Goal: Task Accomplishment & Management: Manage account settings

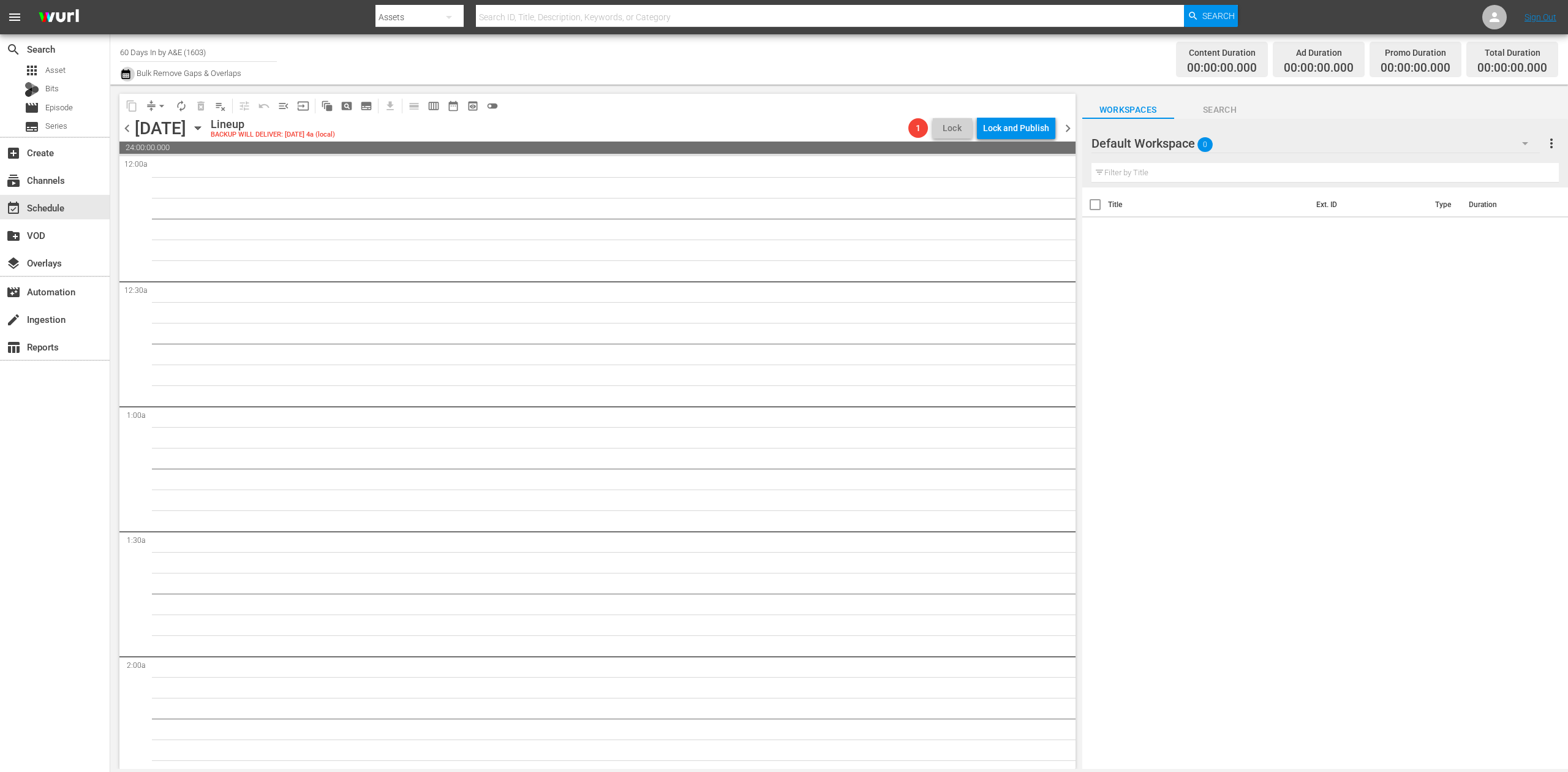
click at [126, 74] on icon "button" at bounding box center [125, 75] width 8 height 10
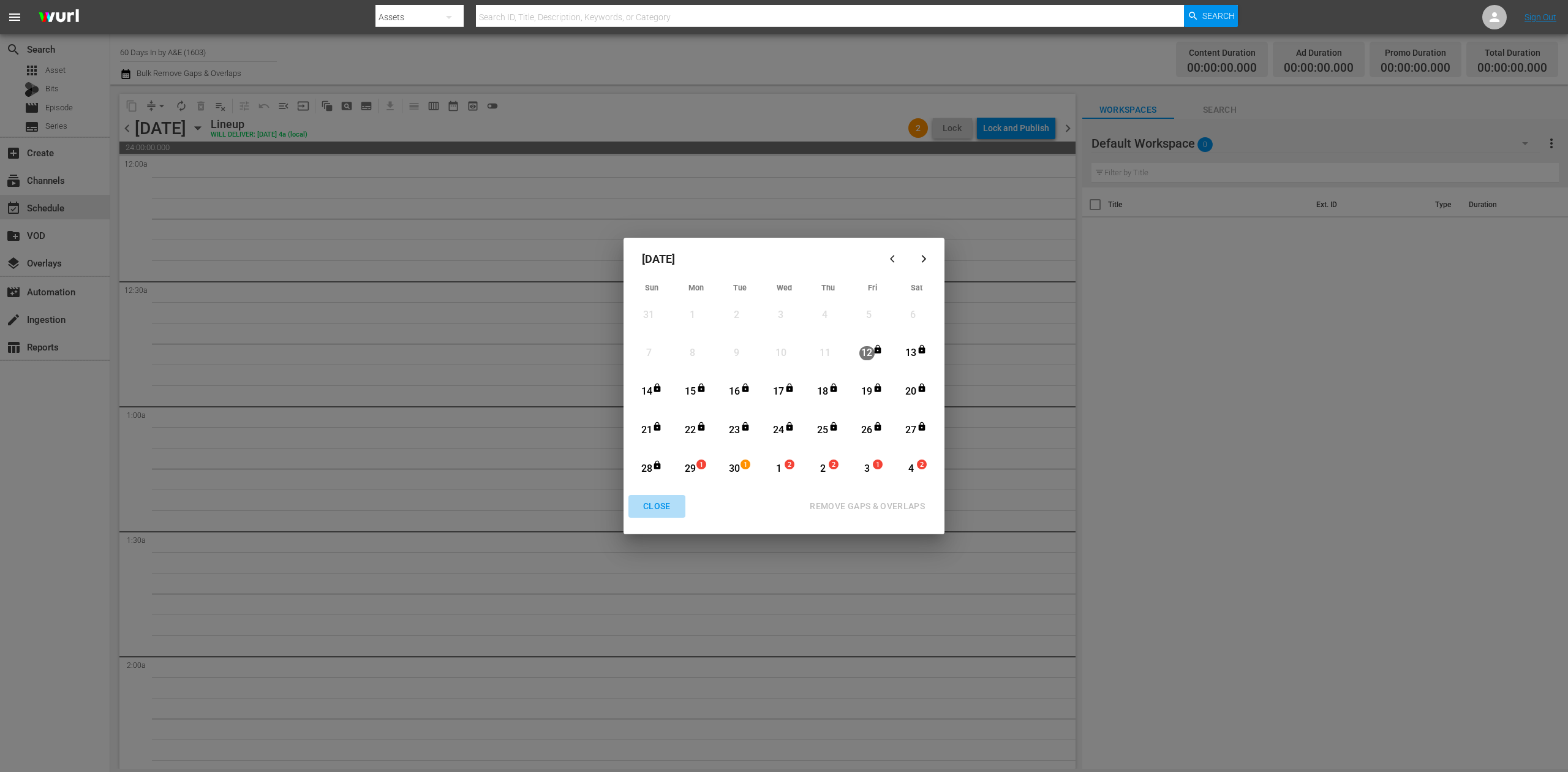
click at [657, 503] on div "CLOSE" at bounding box center [657, 506] width 47 height 15
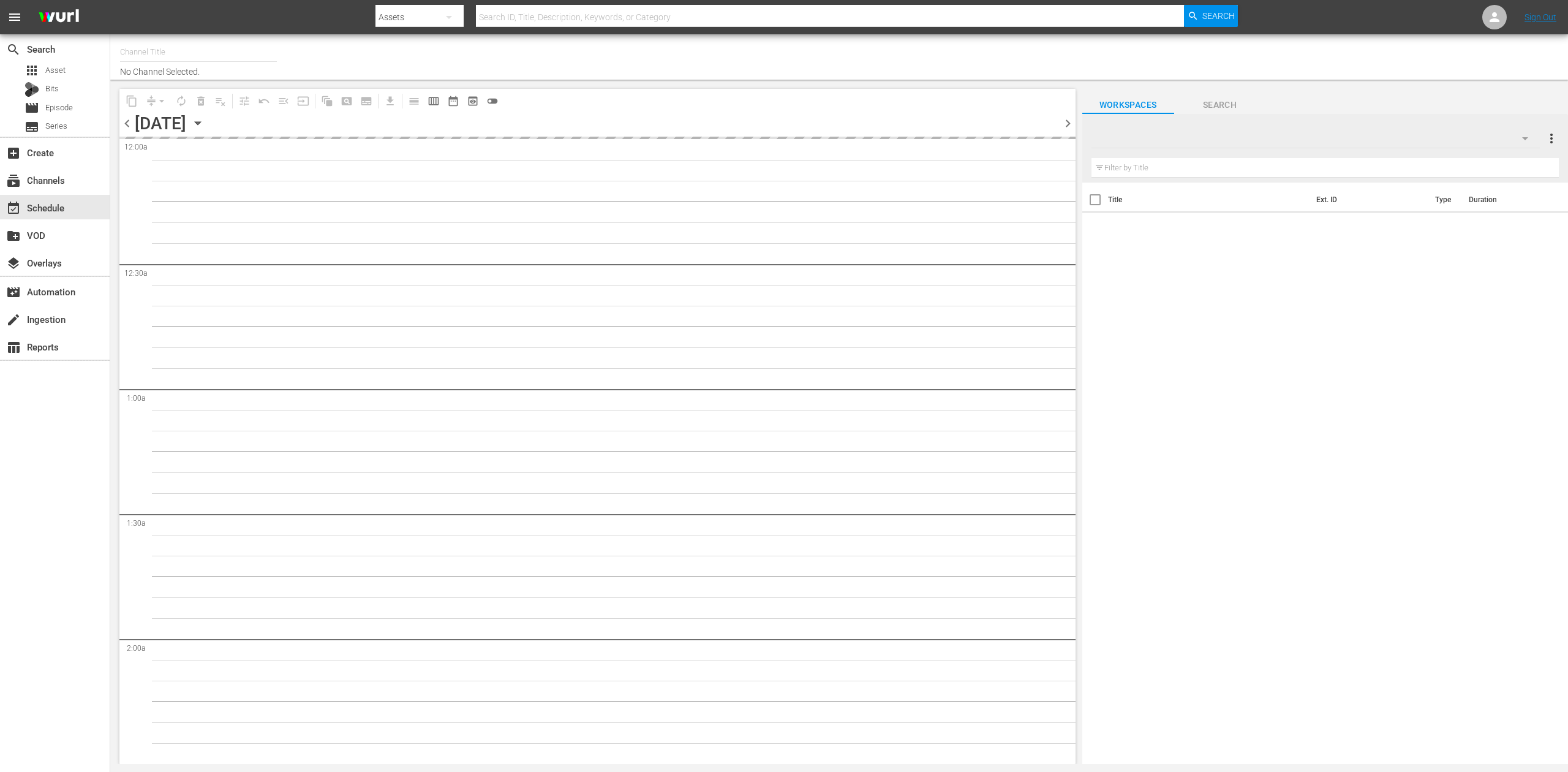
type input "60 Days In by A&E (1603)"
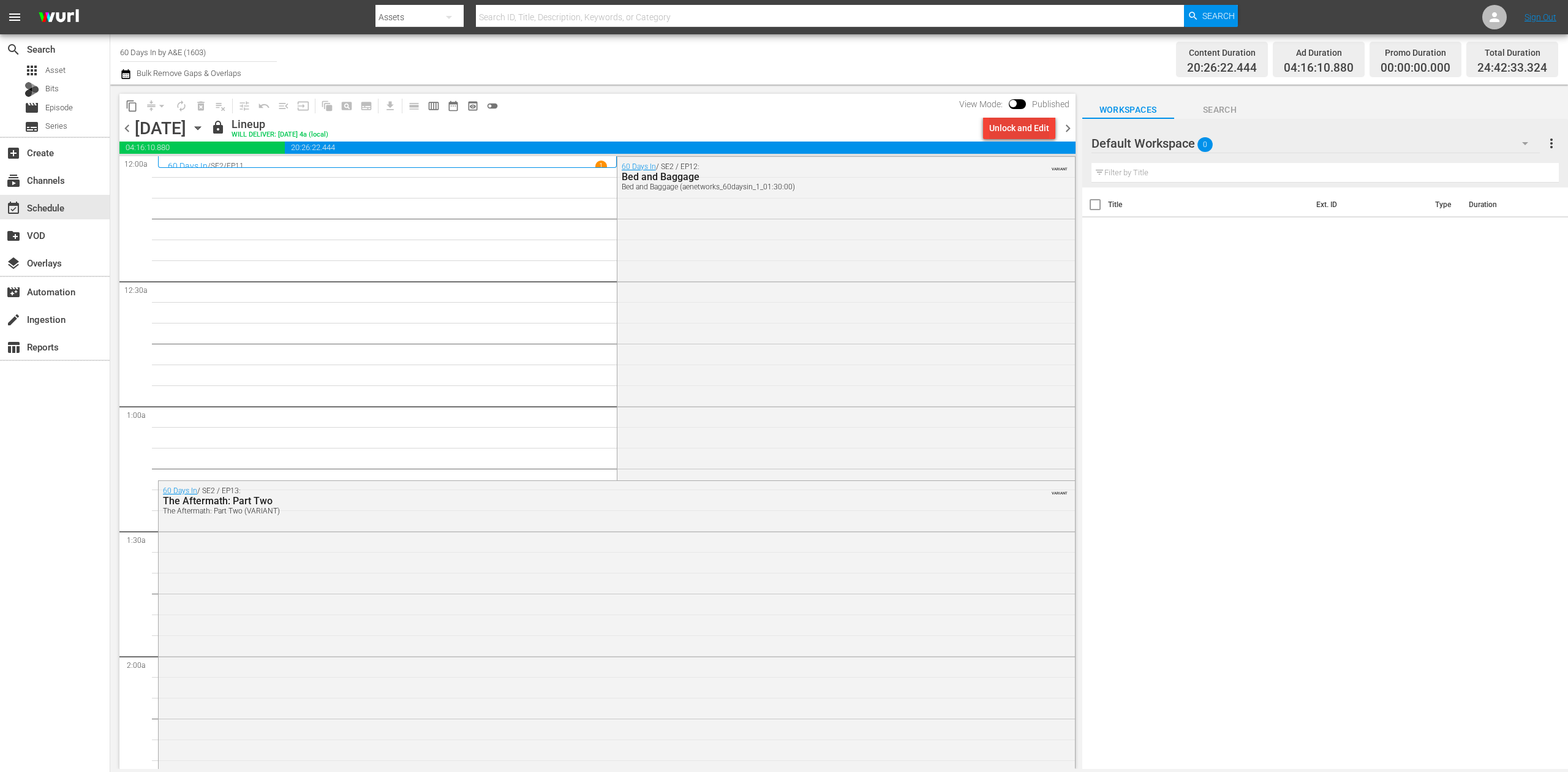
click at [1016, 126] on div "Unlock and Edit" at bounding box center [1019, 128] width 60 height 22
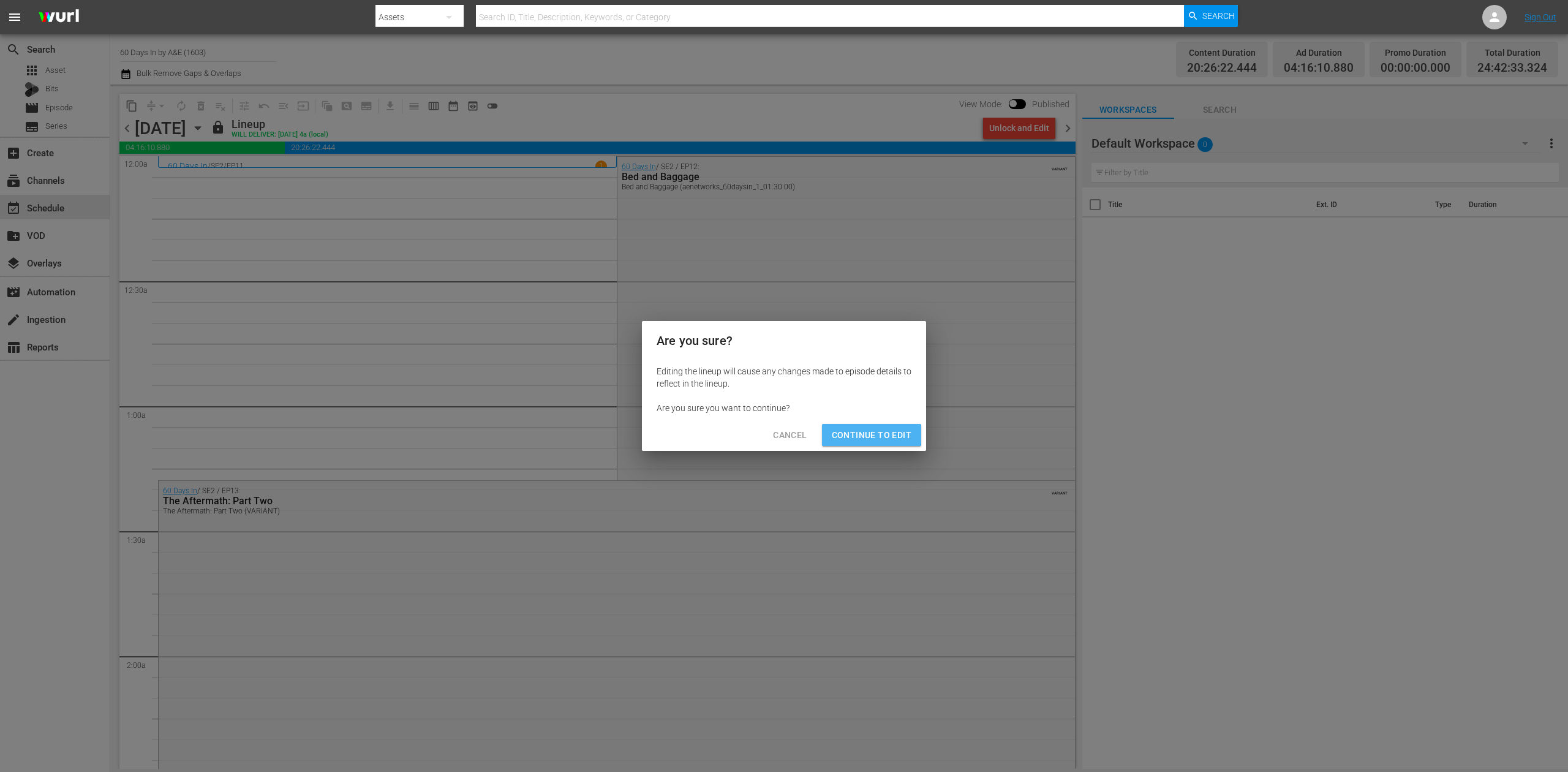
click at [868, 434] on span "Continue to Edit" at bounding box center [871, 435] width 80 height 15
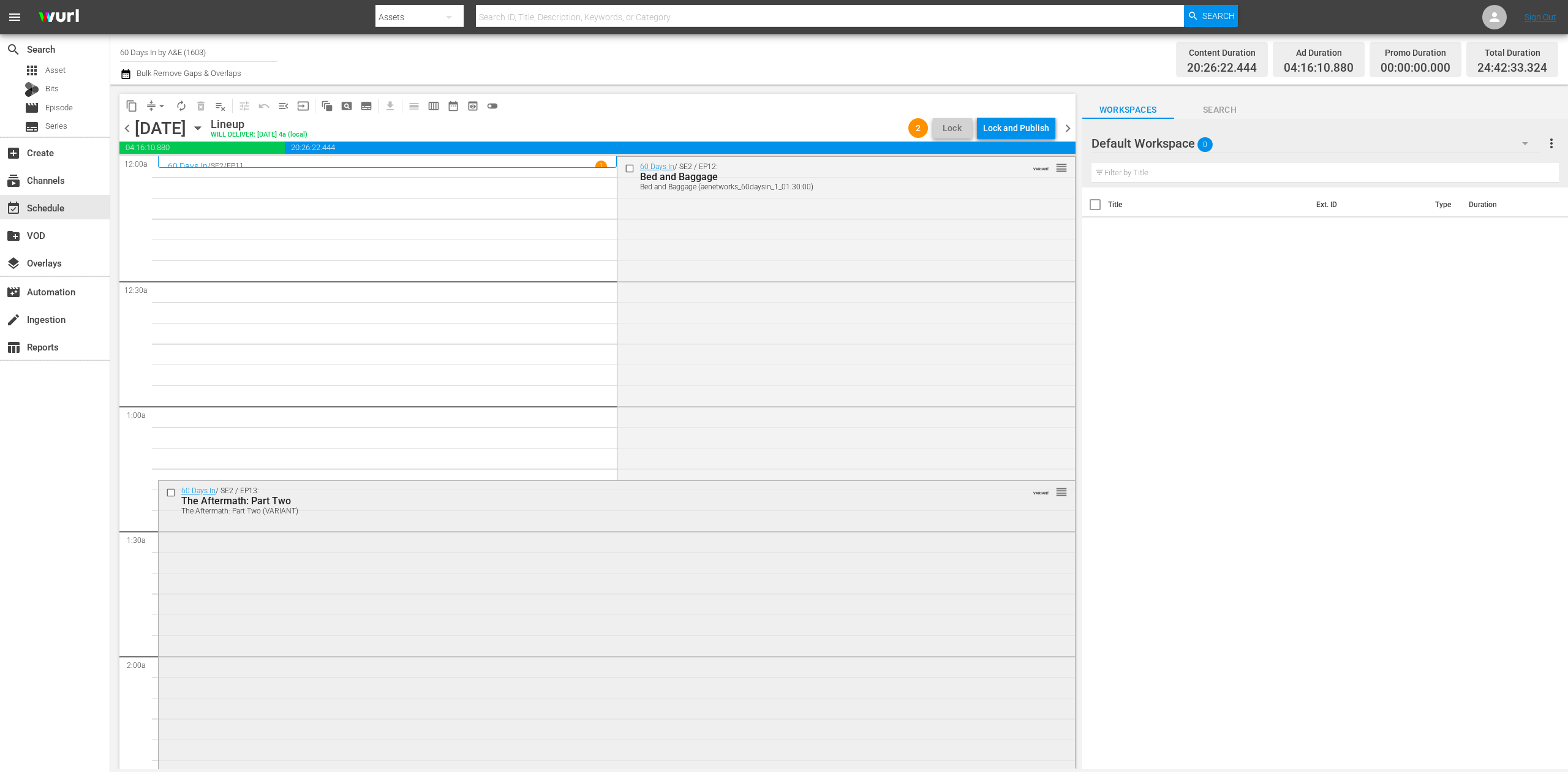
click at [847, 603] on div "60 Days In / SE2 / EP13: The Aftermath: Part Two The Aftermath: Part Two (VARIA…" at bounding box center [617, 637] width 916 height 313
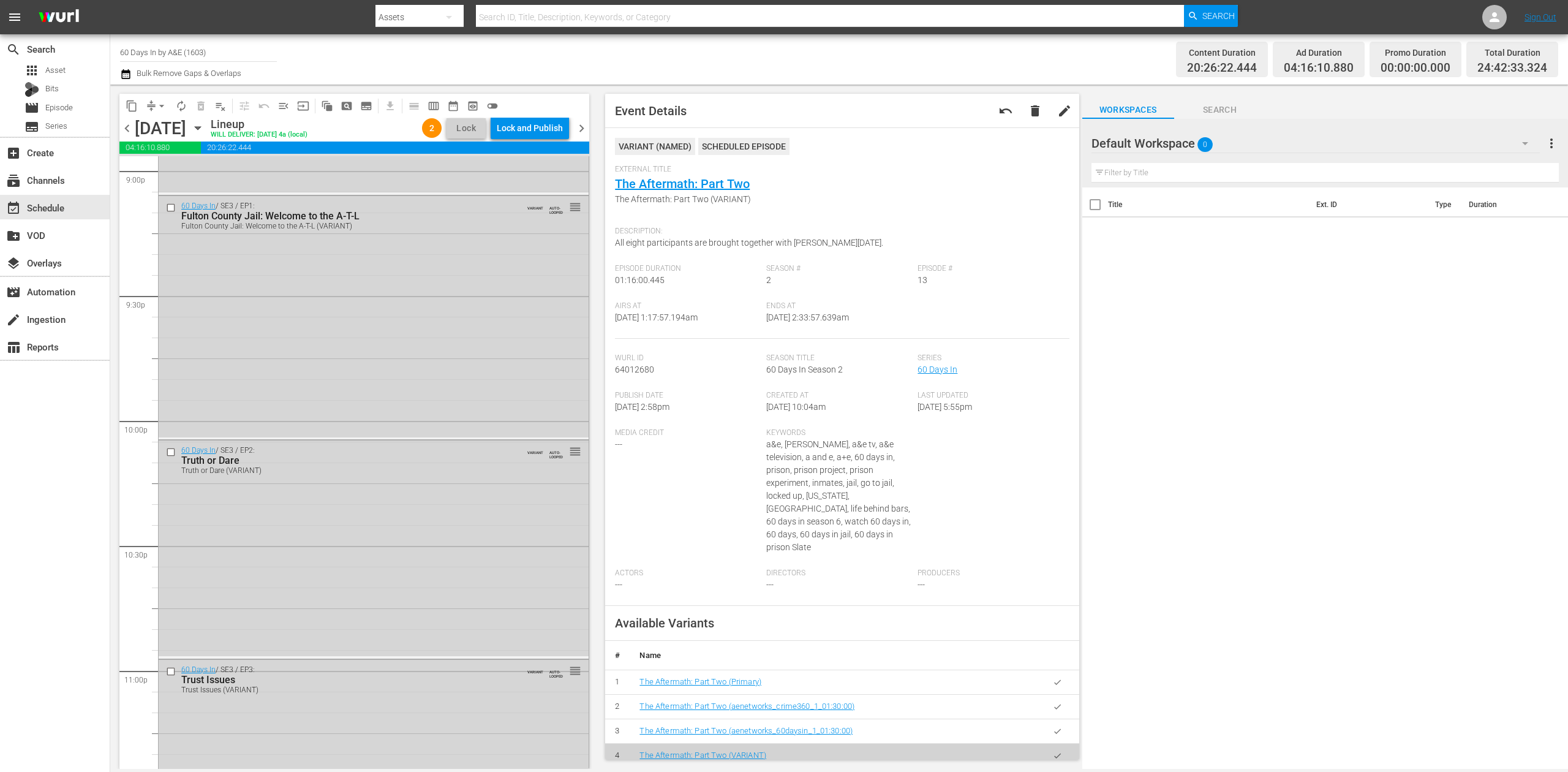
scroll to position [5562, 0]
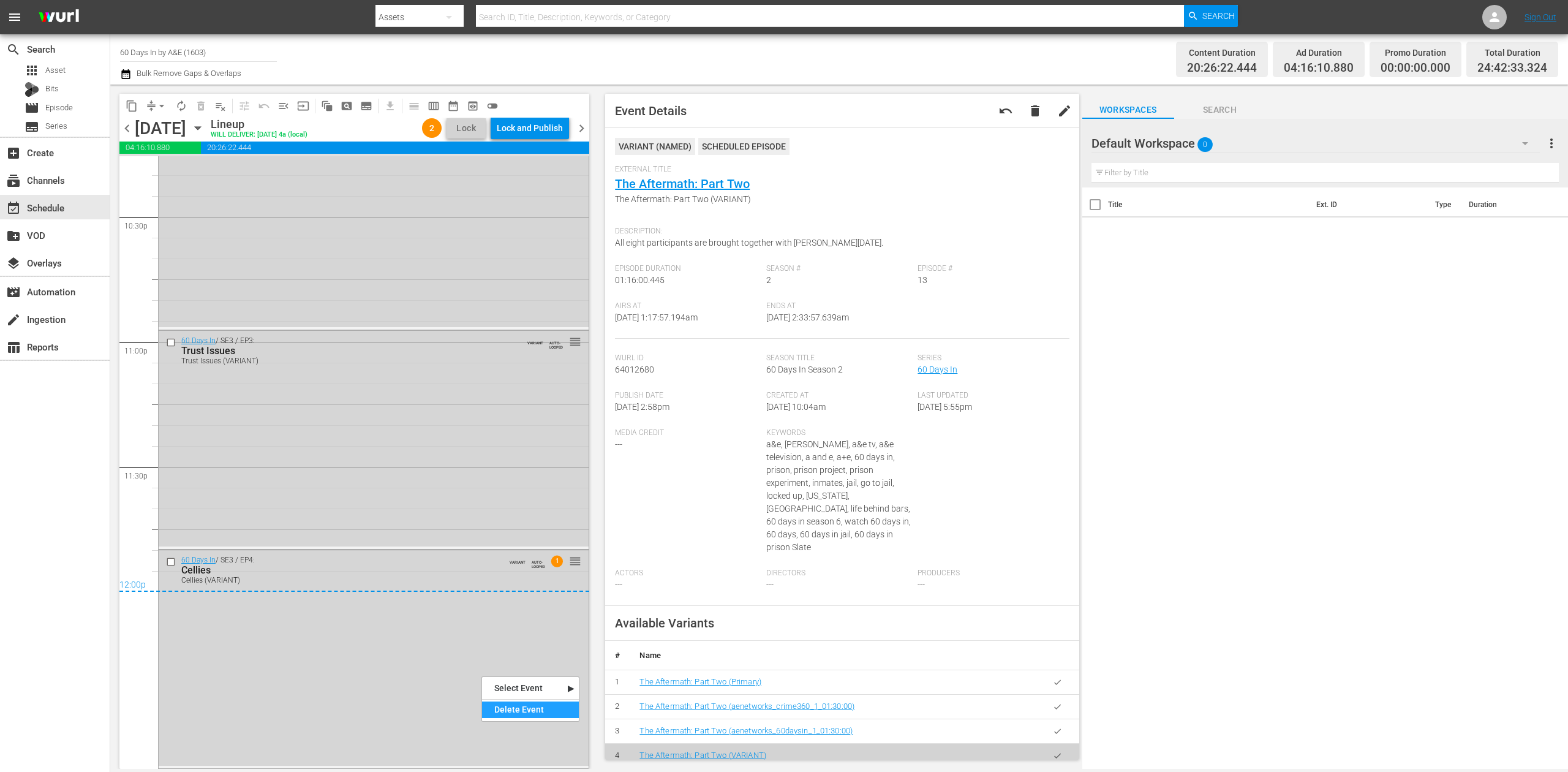
click at [519, 707] on div "Delete Event" at bounding box center [530, 710] width 97 height 17
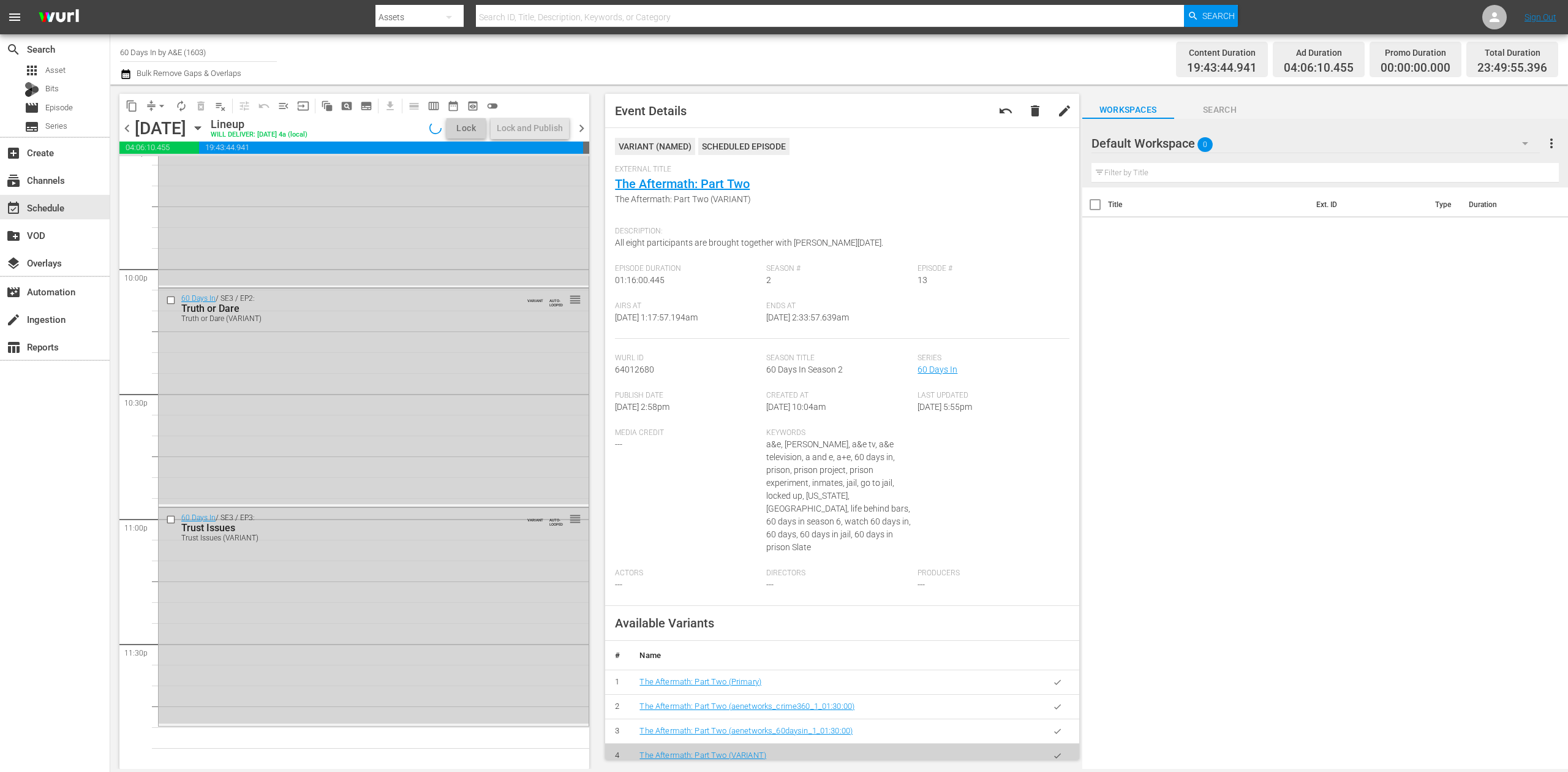
scroll to position [5385, 0]
click at [560, 634] on div "Delete Event" at bounding box center [564, 630] width 97 height 17
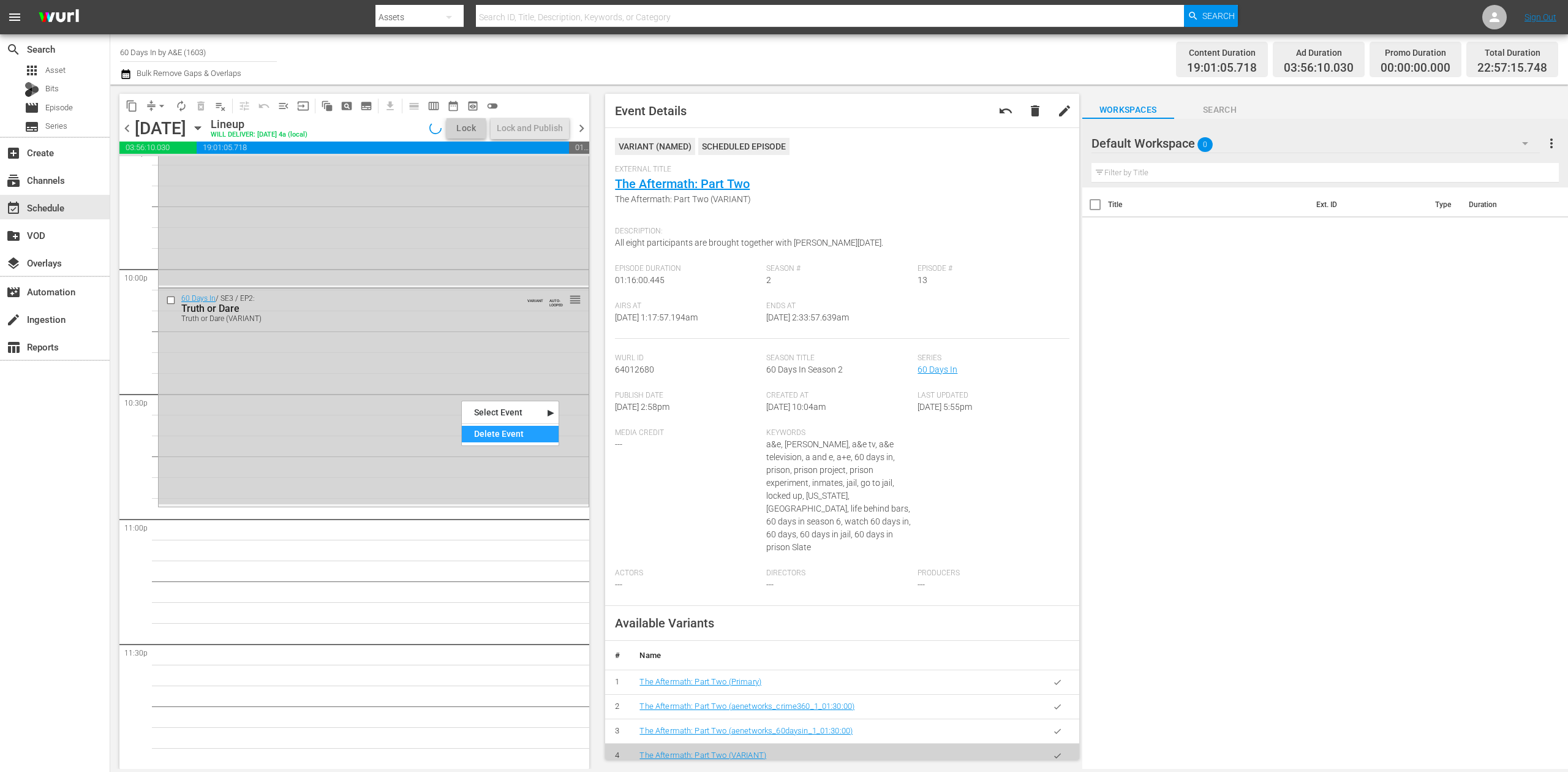
click at [499, 432] on div "Delete Event" at bounding box center [510, 434] width 97 height 17
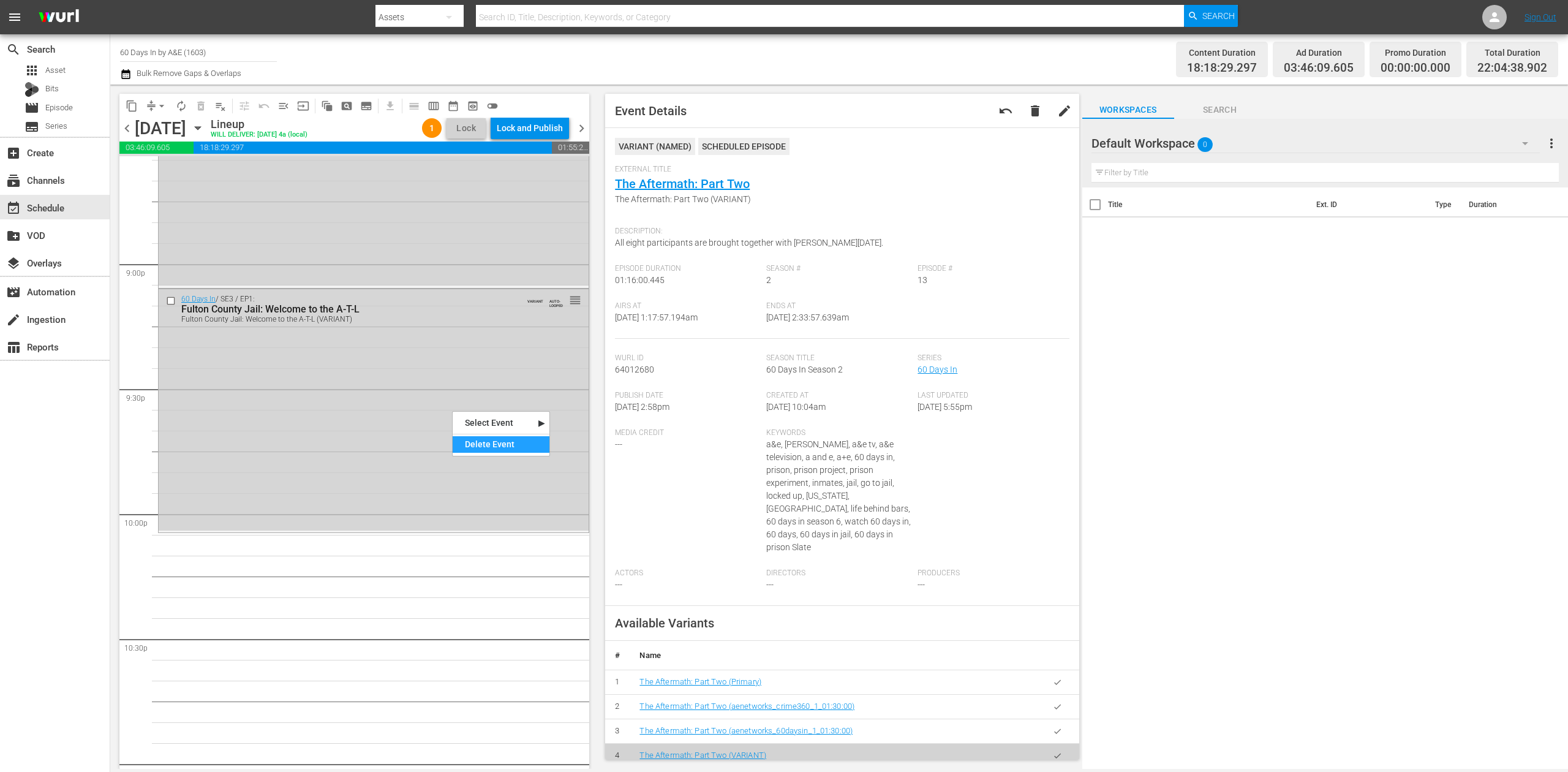
click at [504, 445] on div "Delete Event" at bounding box center [500, 444] width 97 height 17
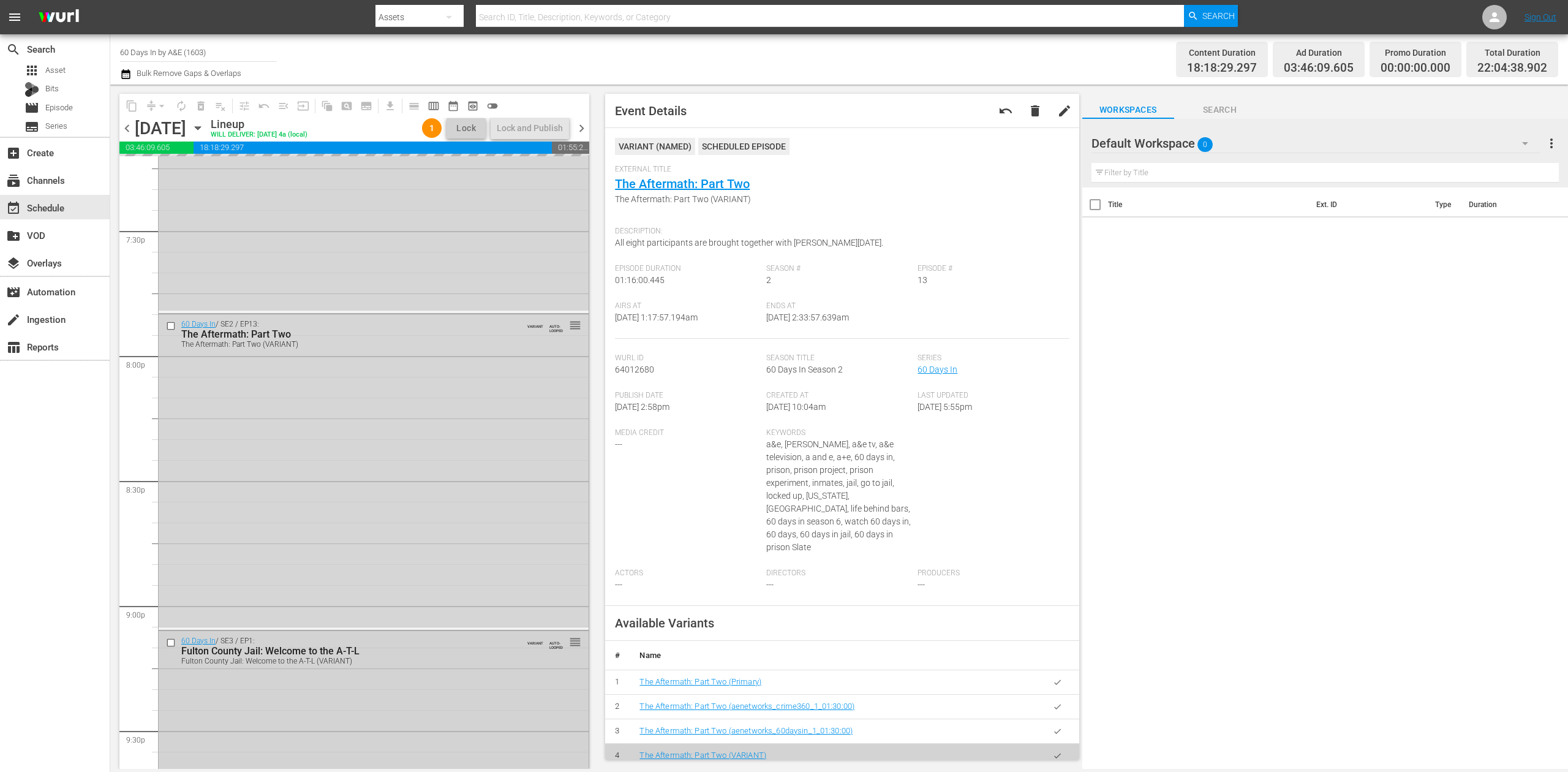
scroll to position [4731, 0]
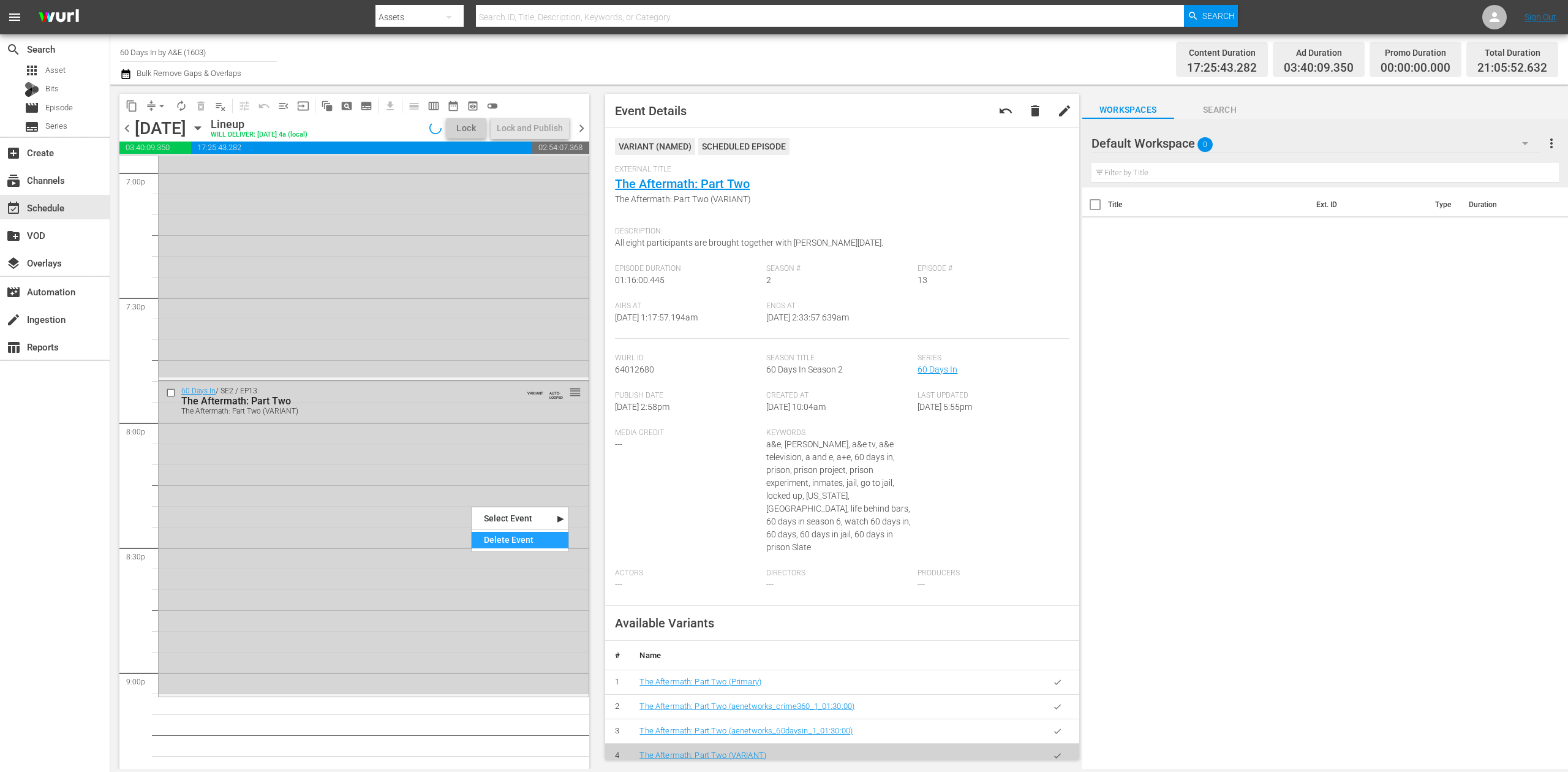
click at [502, 535] on div "Delete Event" at bounding box center [519, 540] width 97 height 17
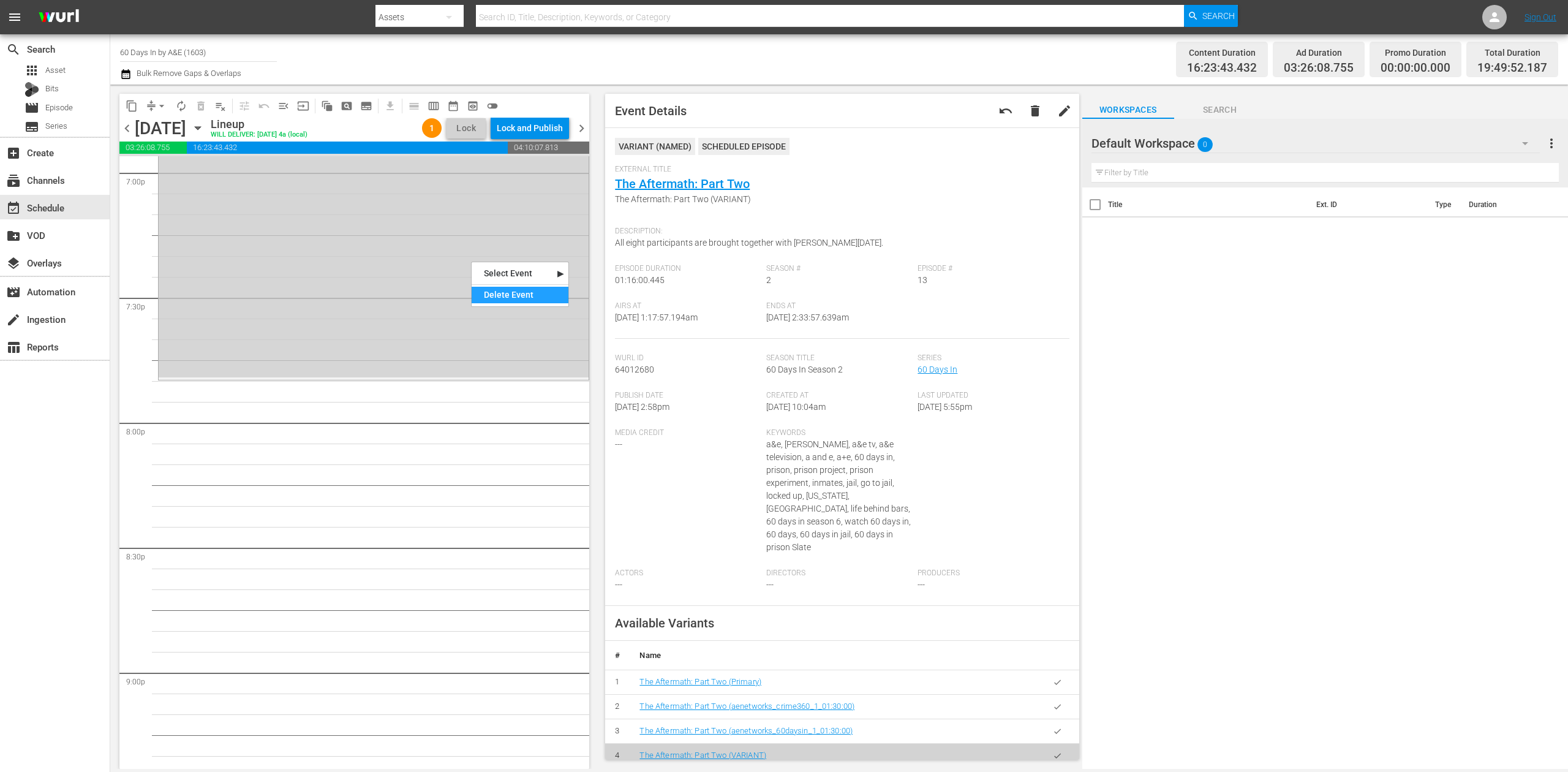
click at [490, 292] on div "Delete Event" at bounding box center [519, 295] width 97 height 17
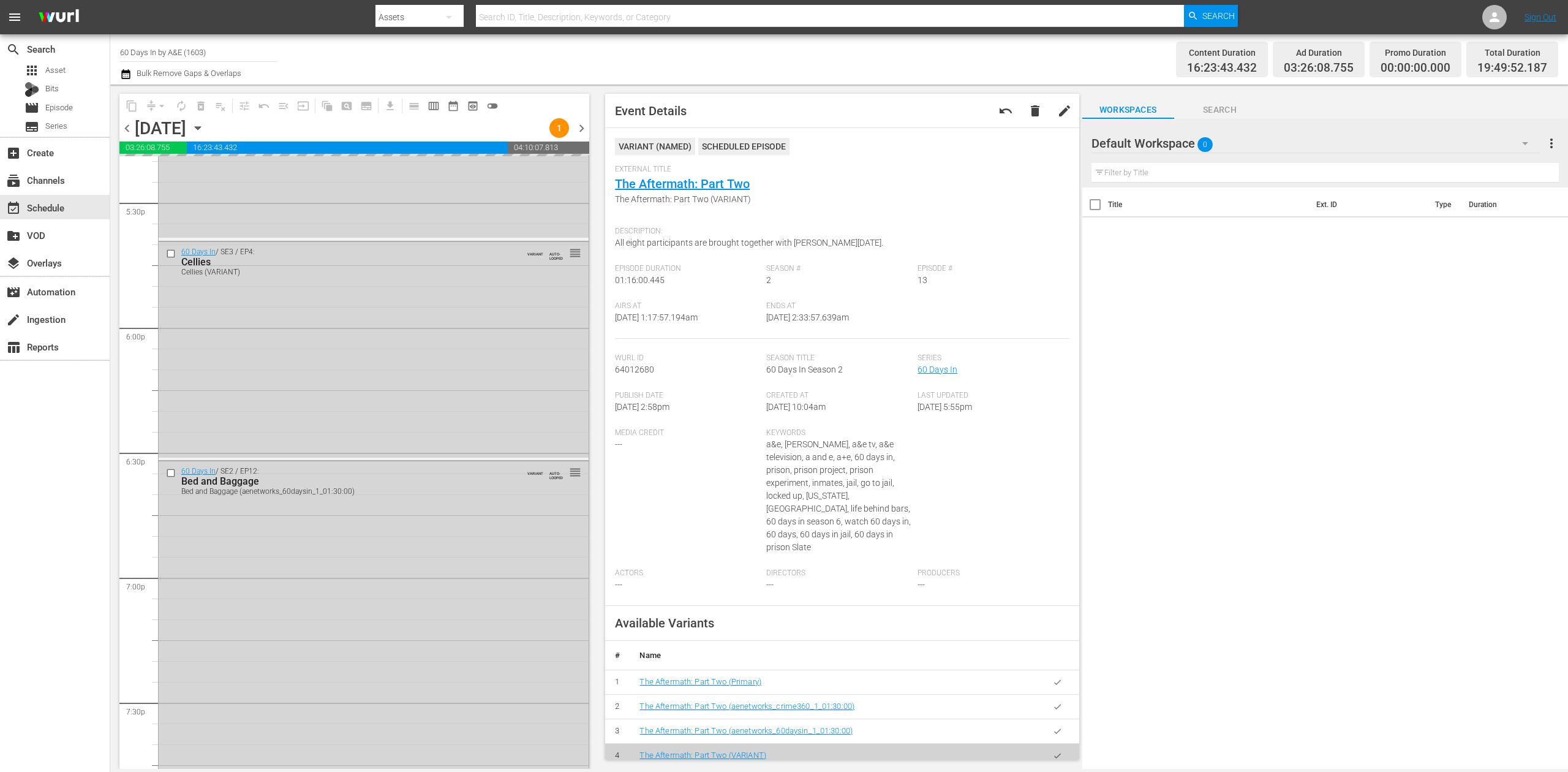
scroll to position [4323, 0]
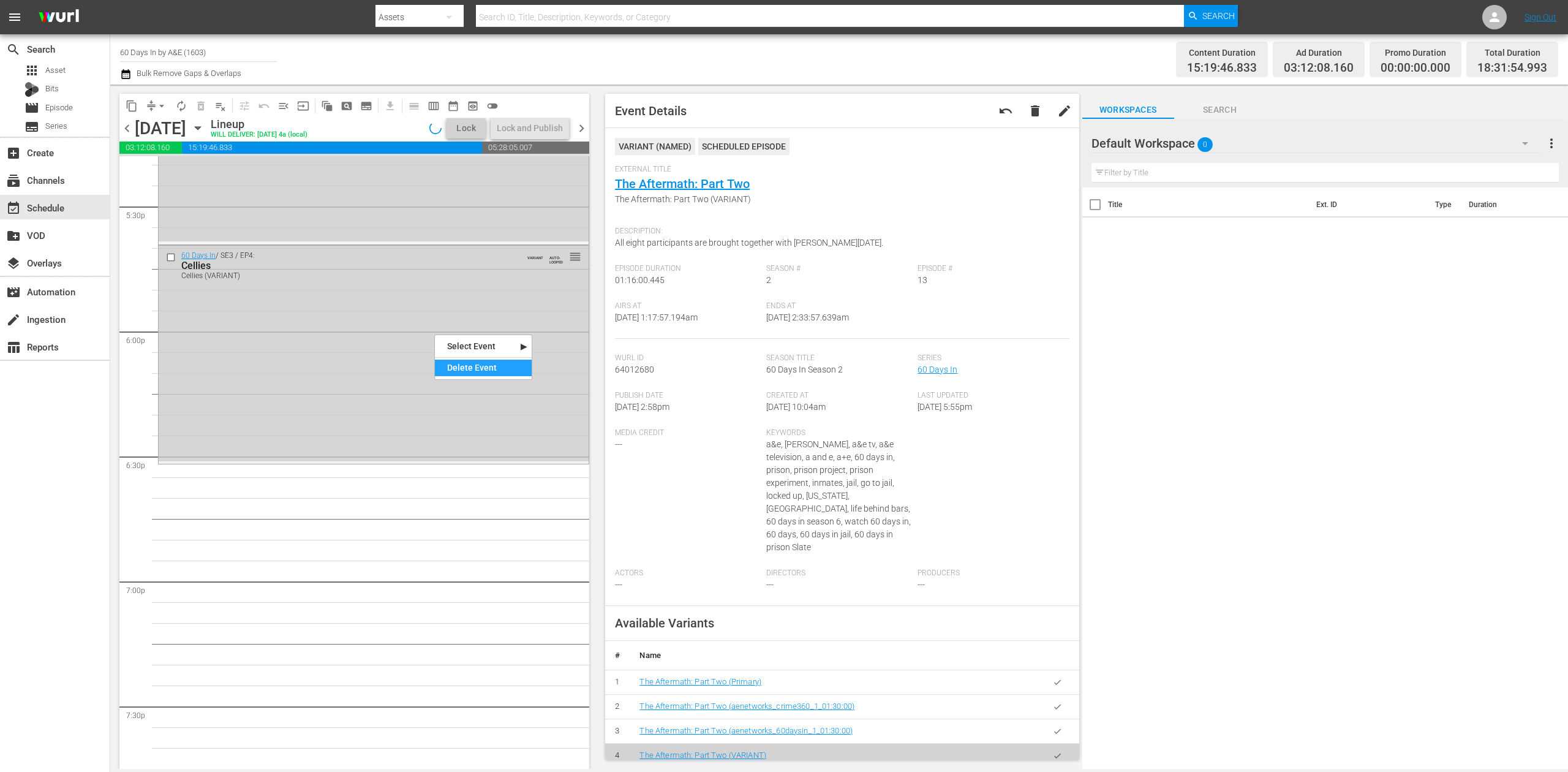
click at [466, 368] on div "Delete Event" at bounding box center [483, 368] width 97 height 17
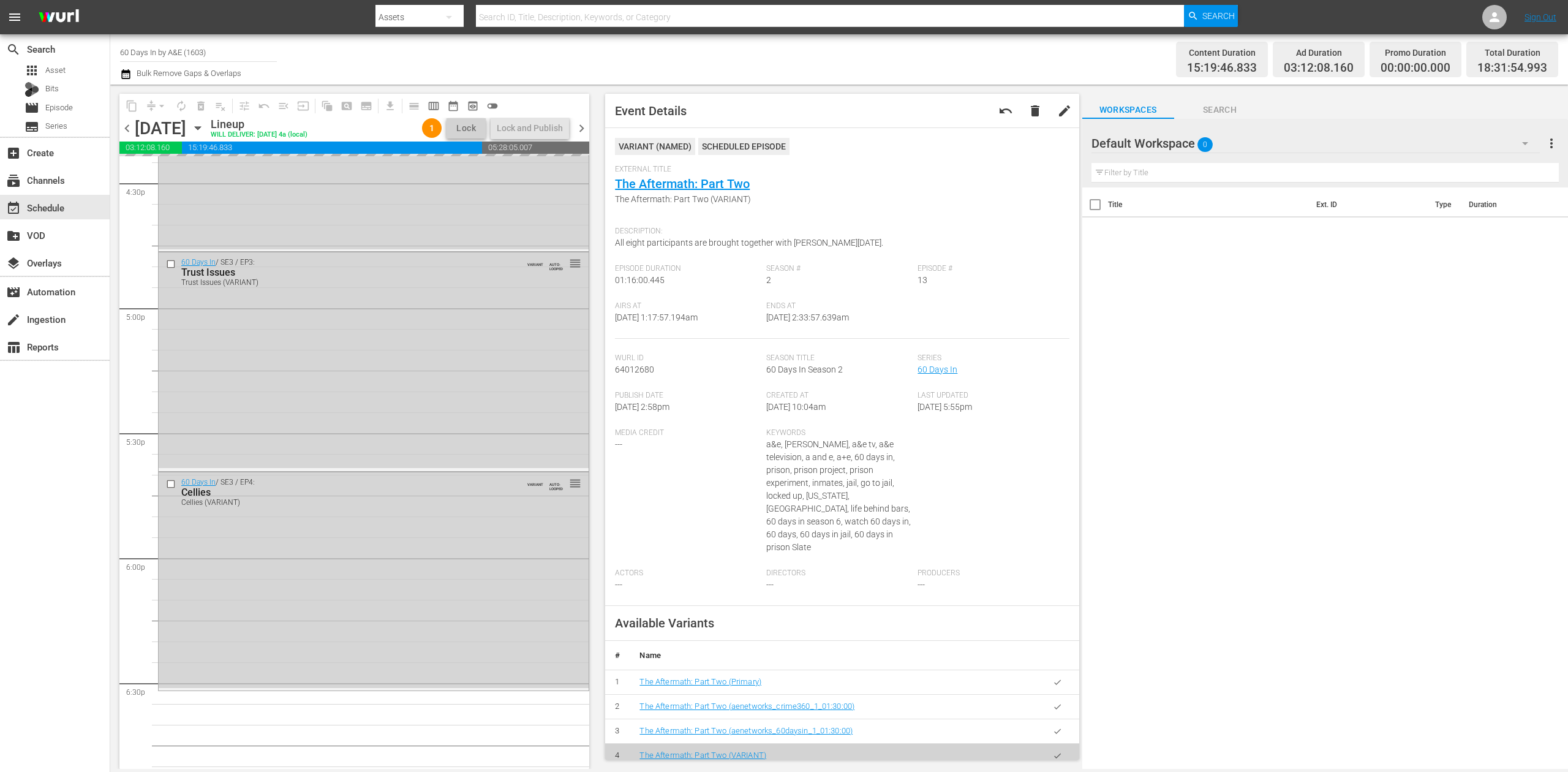
scroll to position [4078, 0]
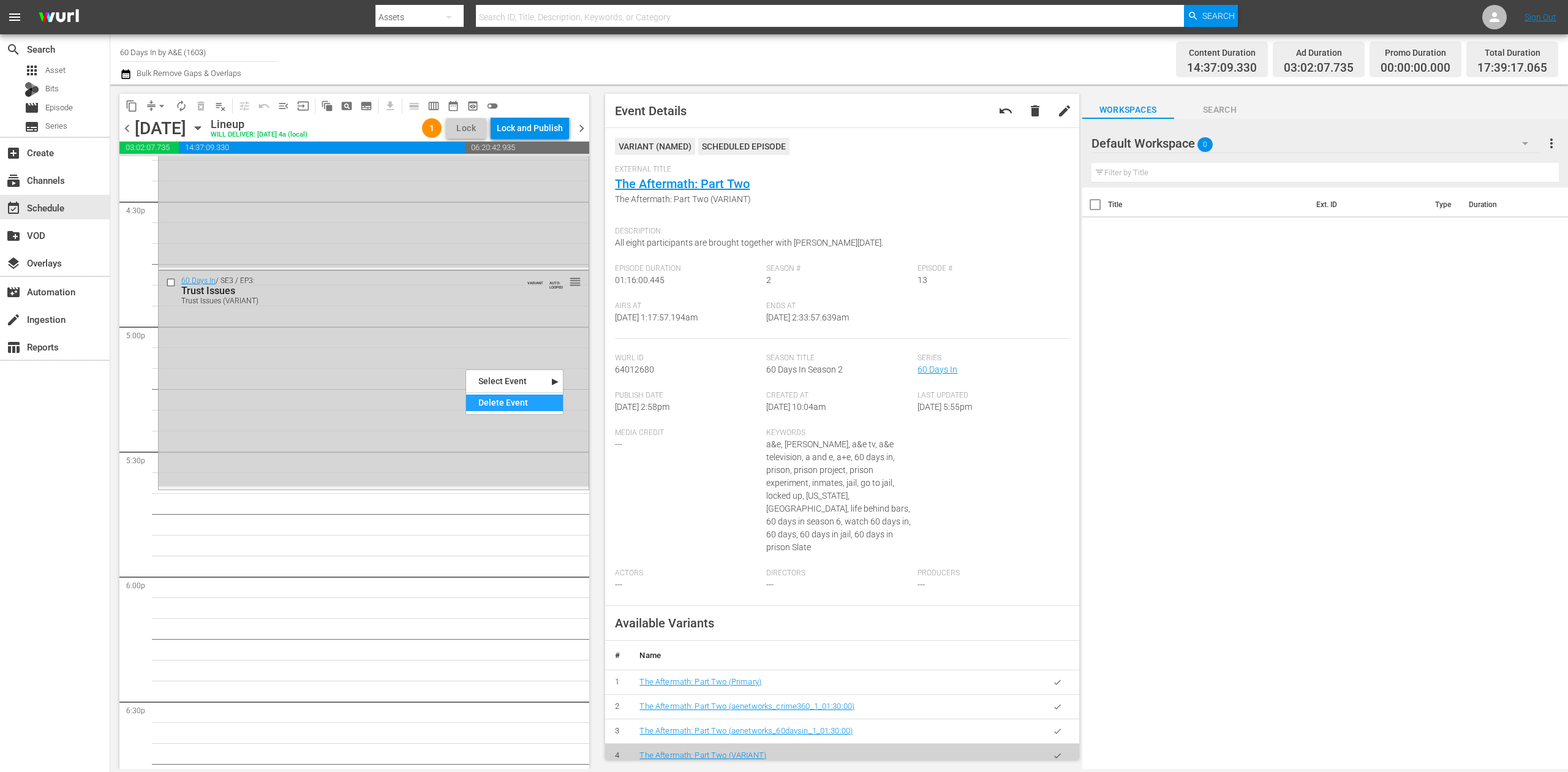
click at [525, 406] on div "Delete Event" at bounding box center [514, 403] width 97 height 17
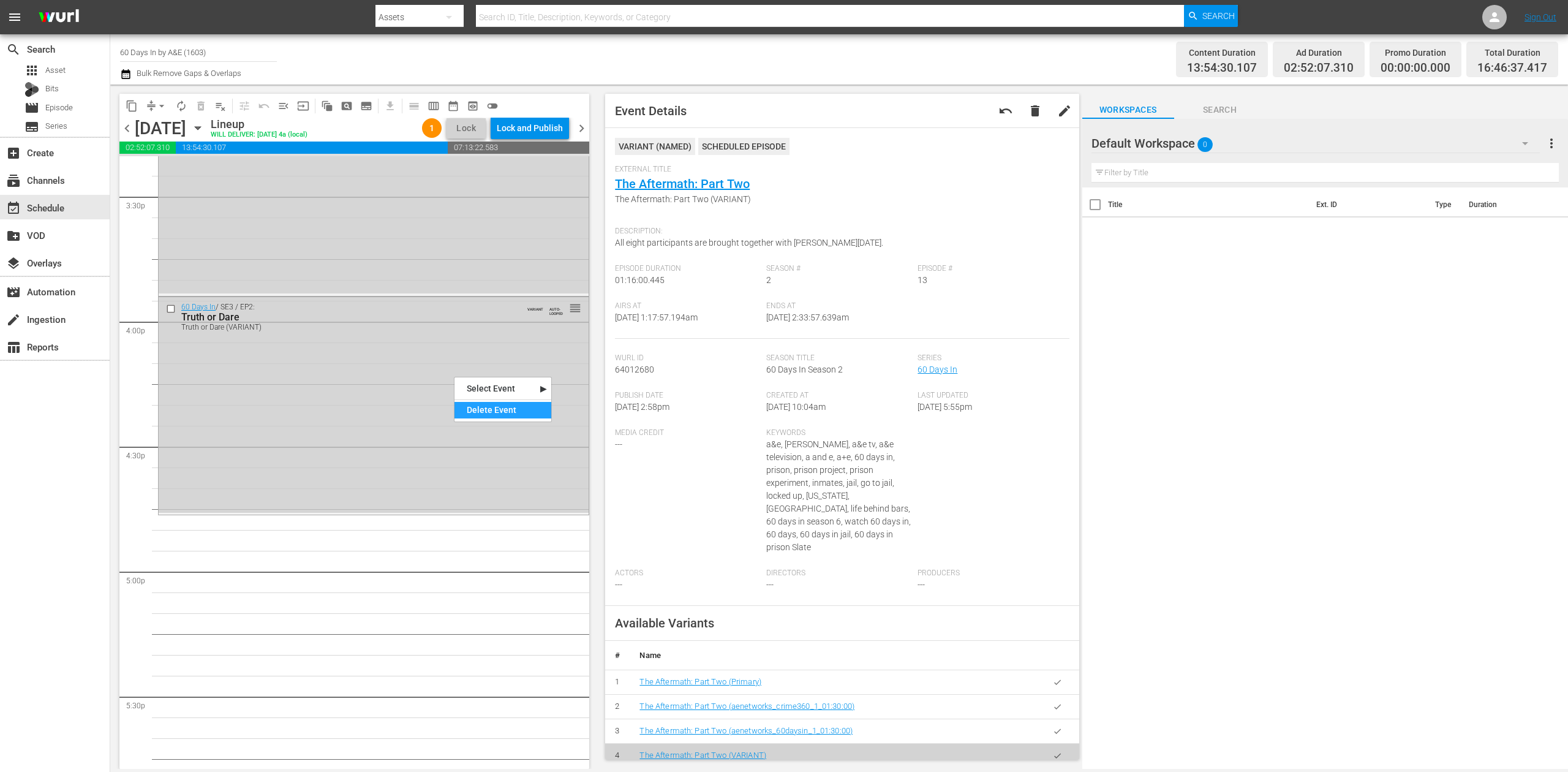
click at [476, 405] on div "Delete Event" at bounding box center [503, 410] width 97 height 17
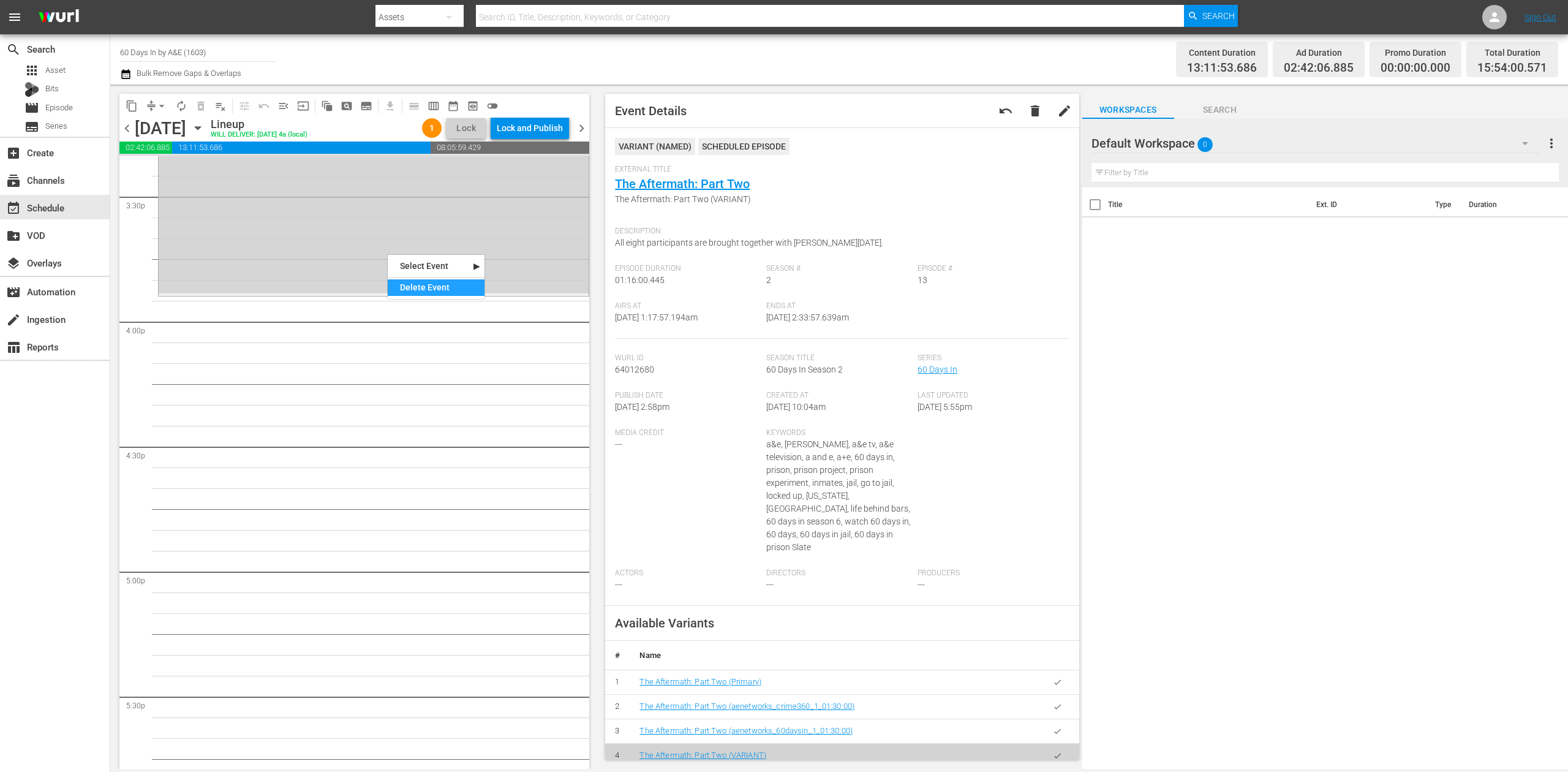
click at [439, 287] on div "Delete Event" at bounding box center [436, 287] width 97 height 17
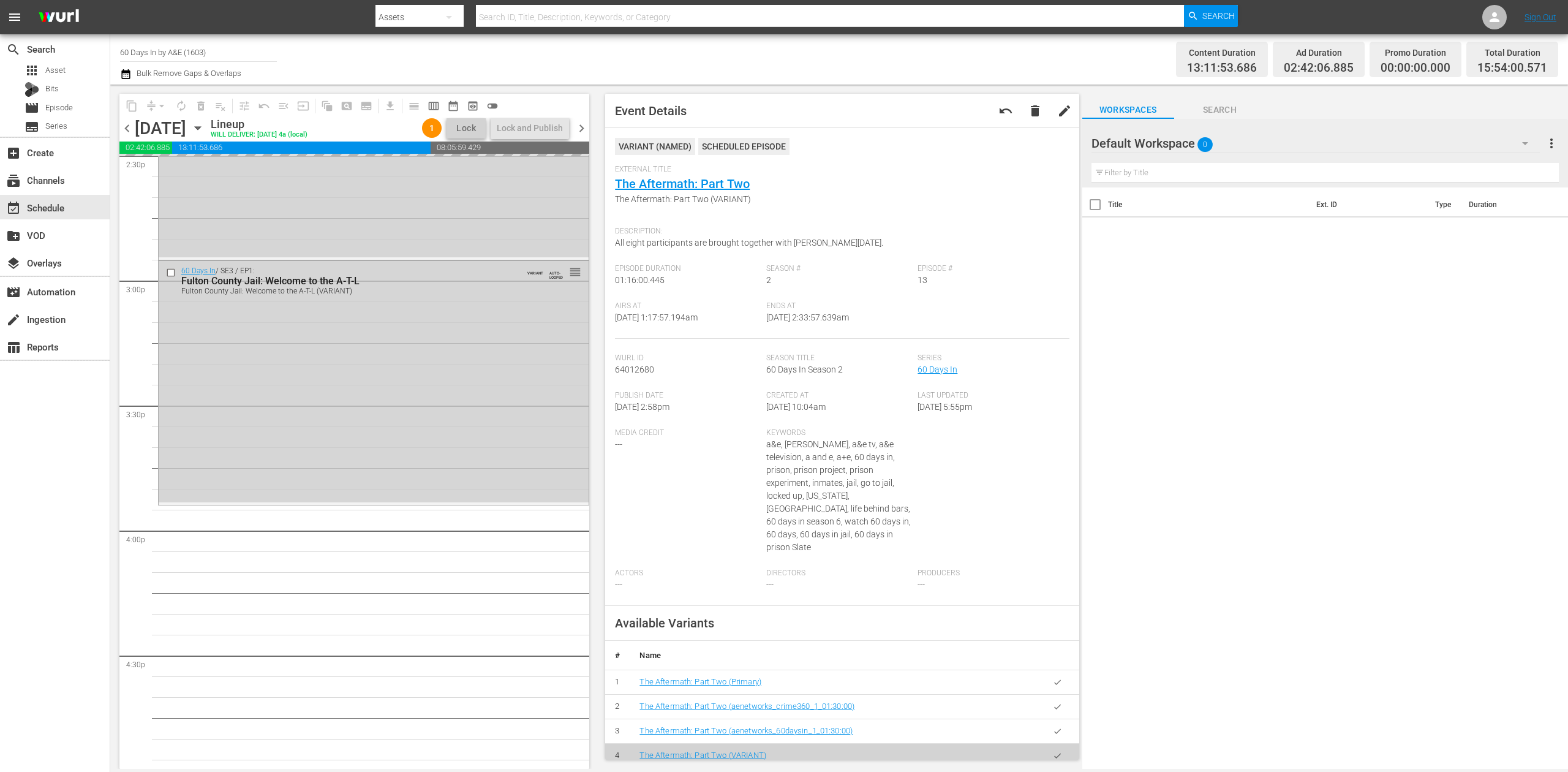
scroll to position [3506, 0]
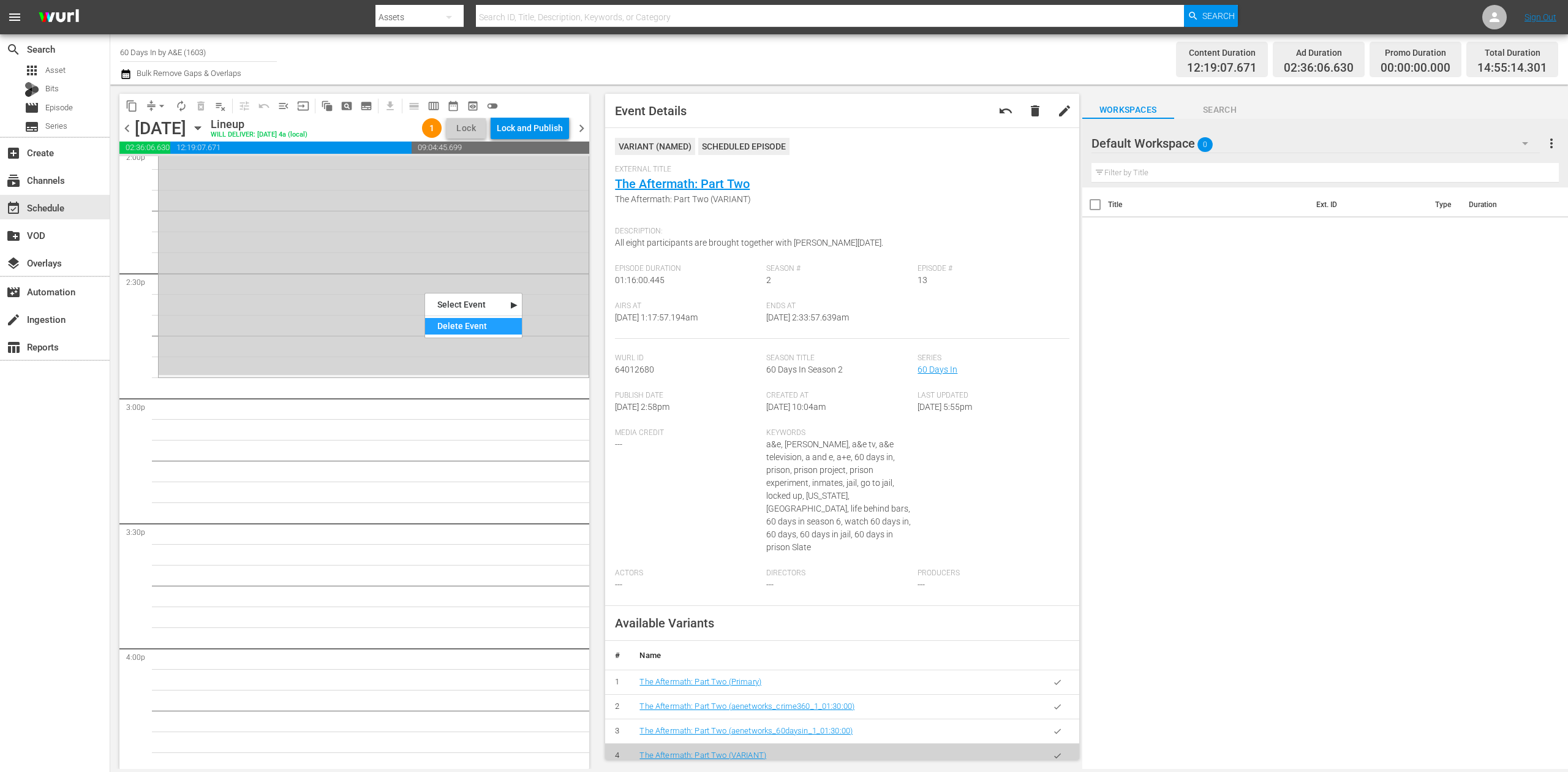
click at [466, 328] on div "Delete Event" at bounding box center [473, 326] width 97 height 17
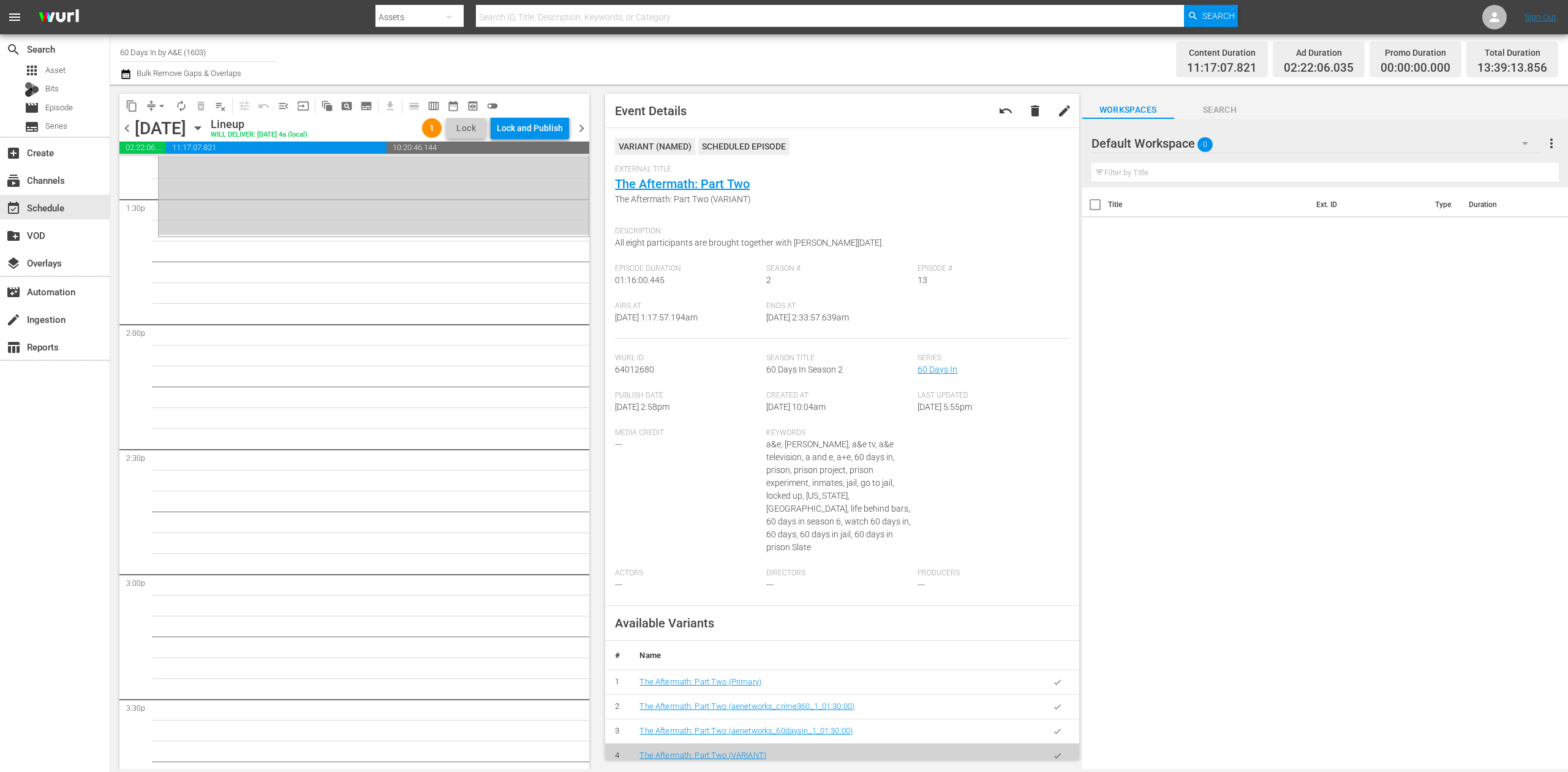
scroll to position [3098, 0]
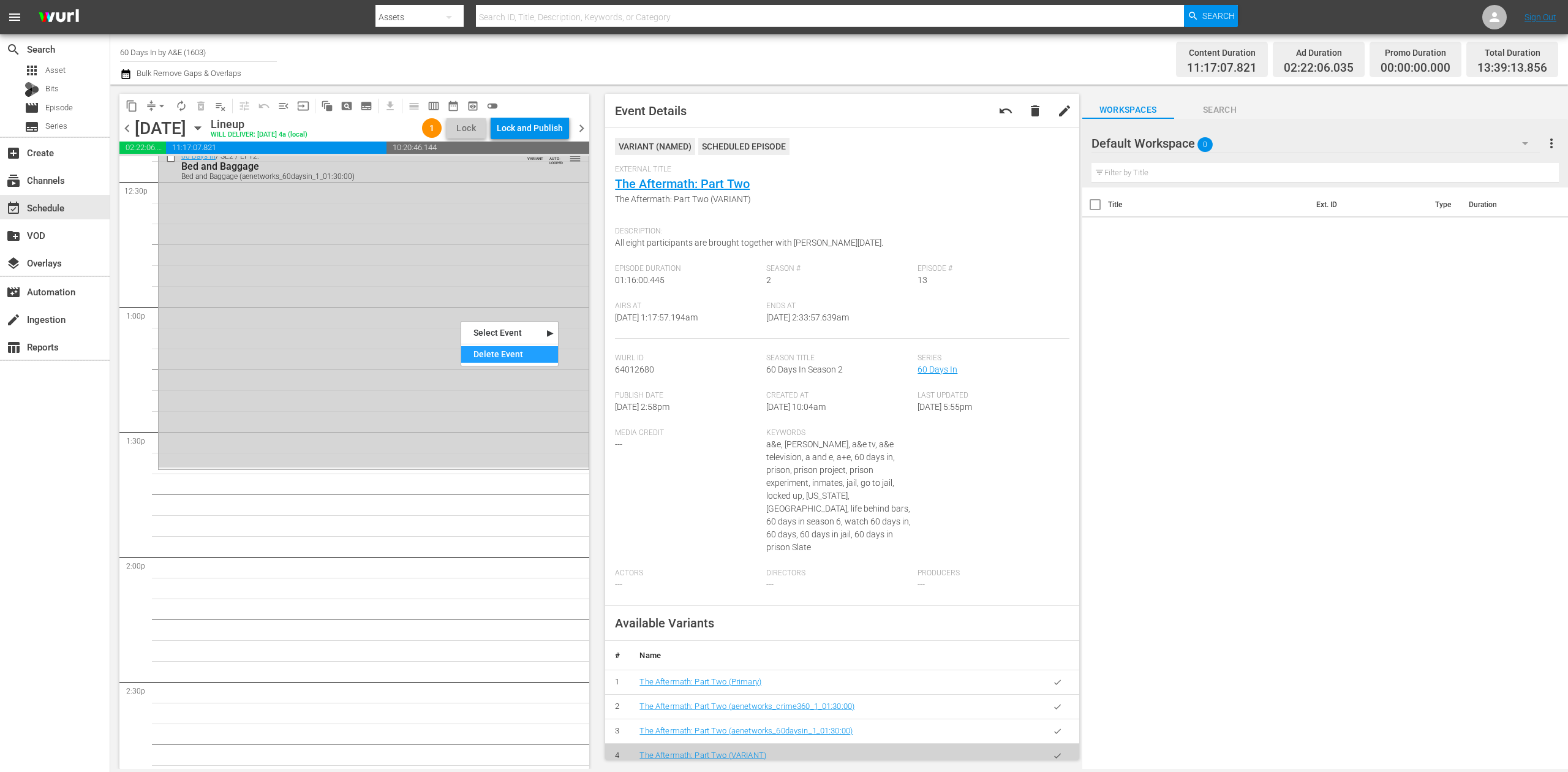
click at [498, 349] on div "Delete Event" at bounding box center [509, 355] width 97 height 17
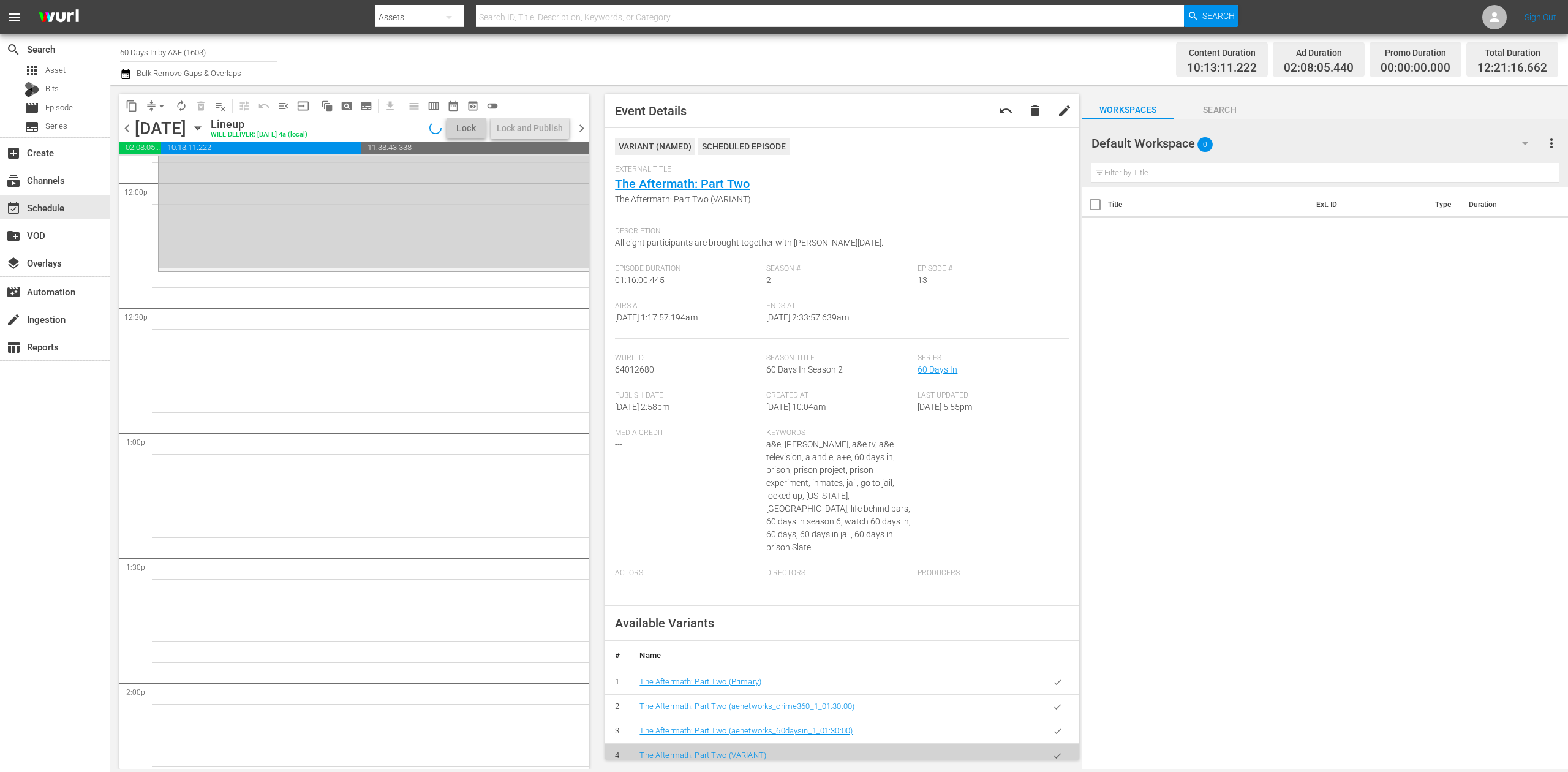
scroll to position [2772, 0]
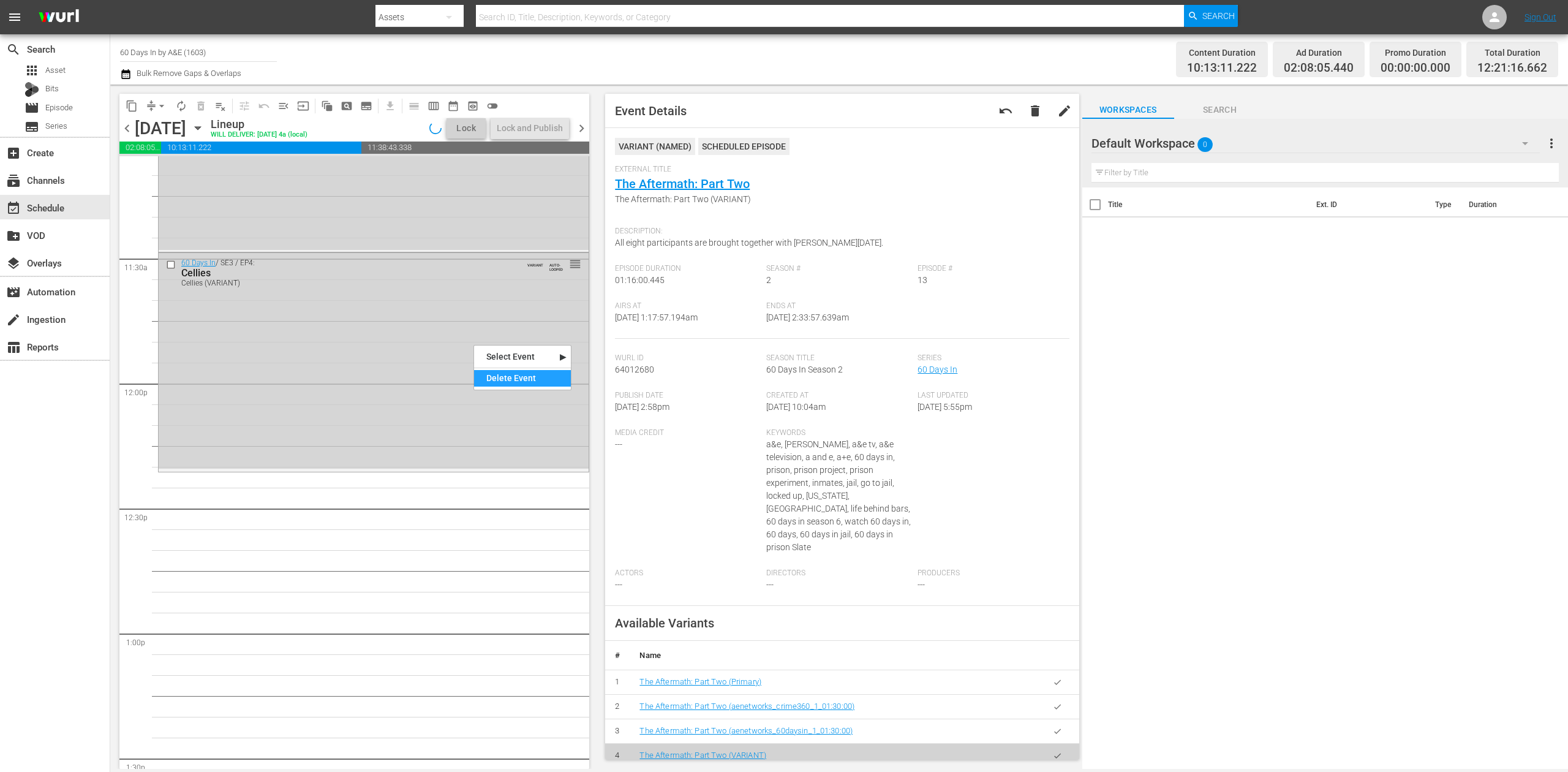
click at [510, 375] on div "Delete Event" at bounding box center [522, 379] width 97 height 17
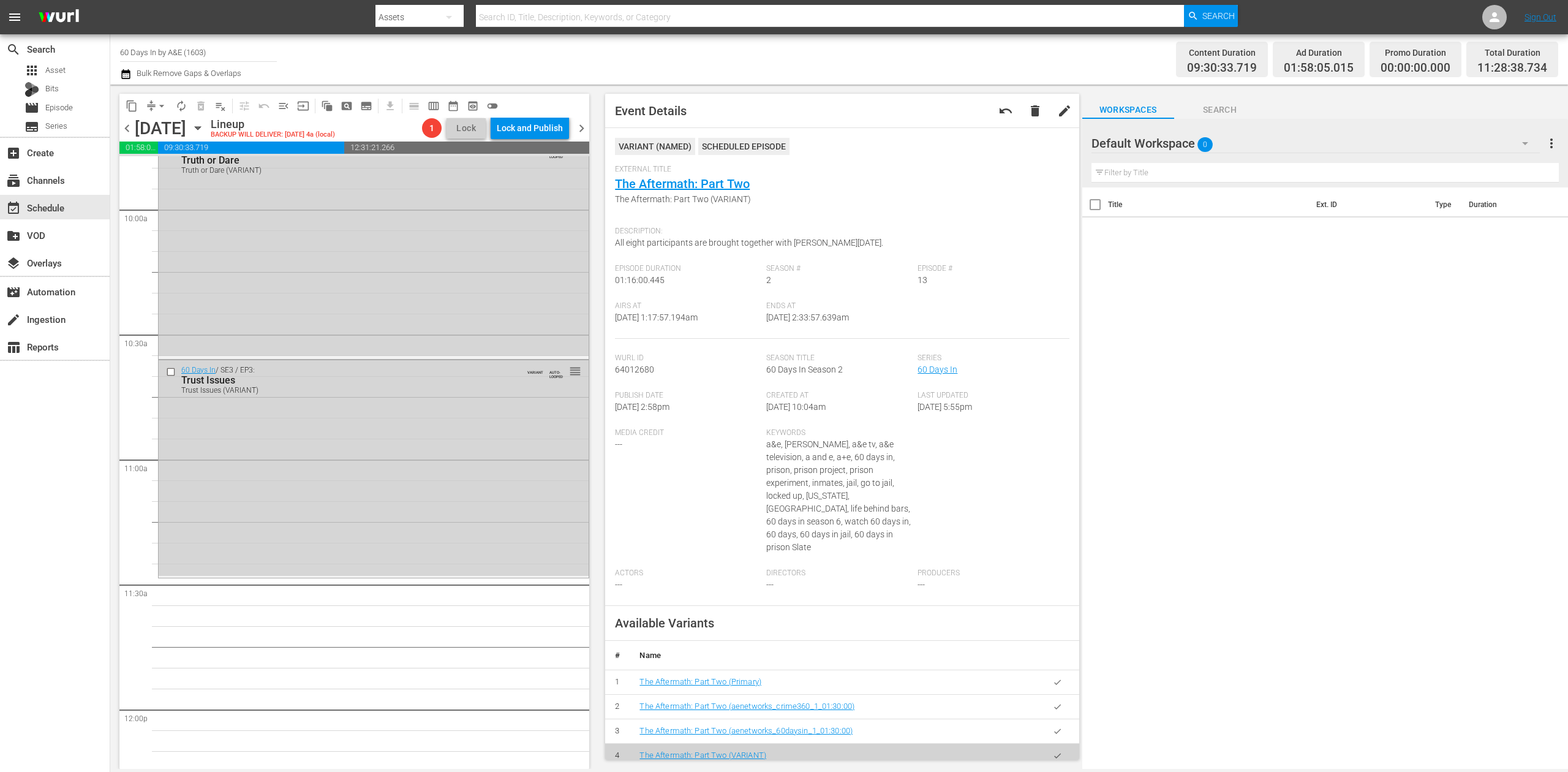
scroll to position [2445, 0]
click at [459, 490] on div "Delete Event" at bounding box center [466, 491] width 97 height 17
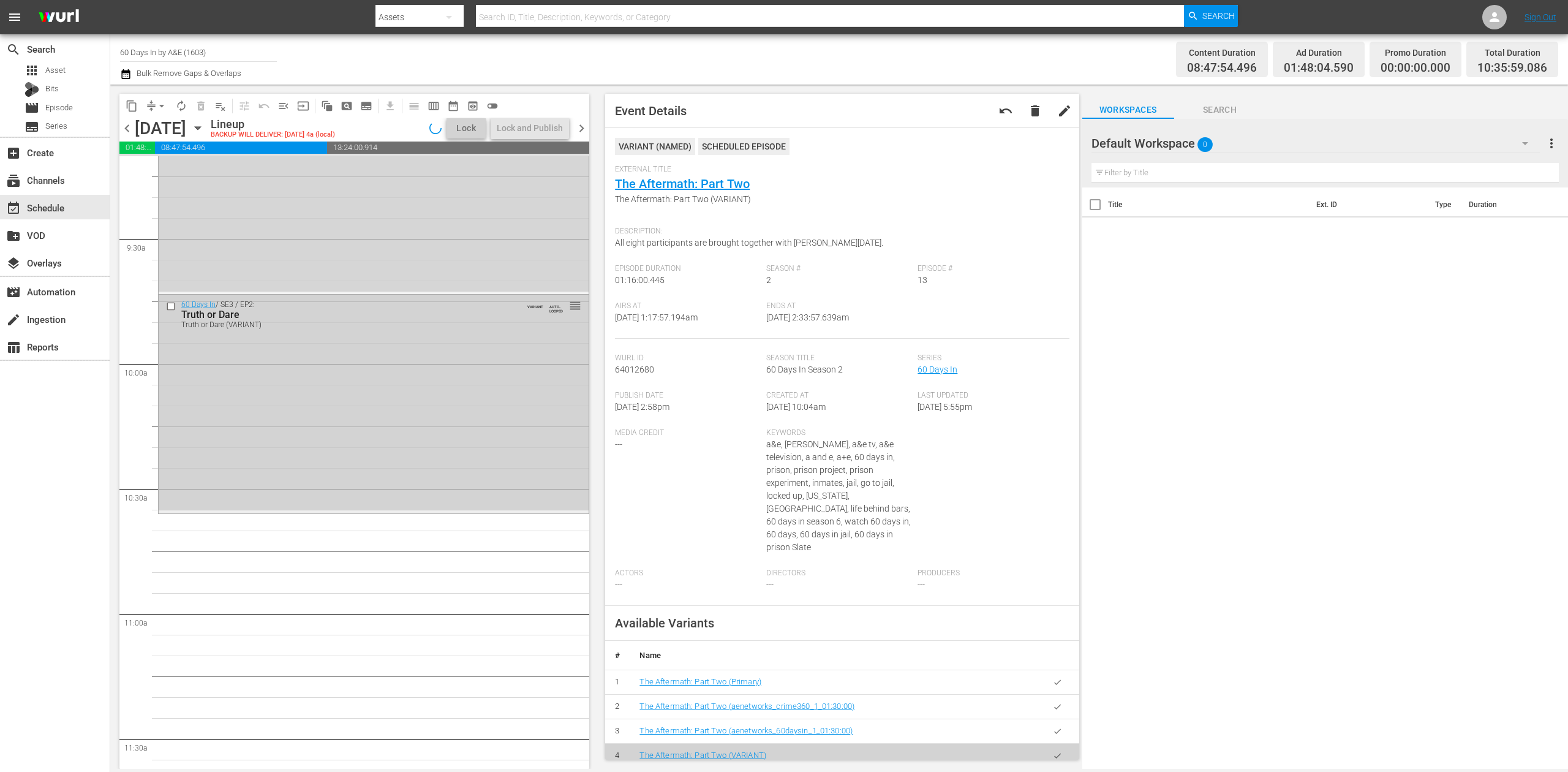
scroll to position [2281, 0]
click at [503, 439] on div "Delete Event" at bounding box center [509, 435] width 97 height 17
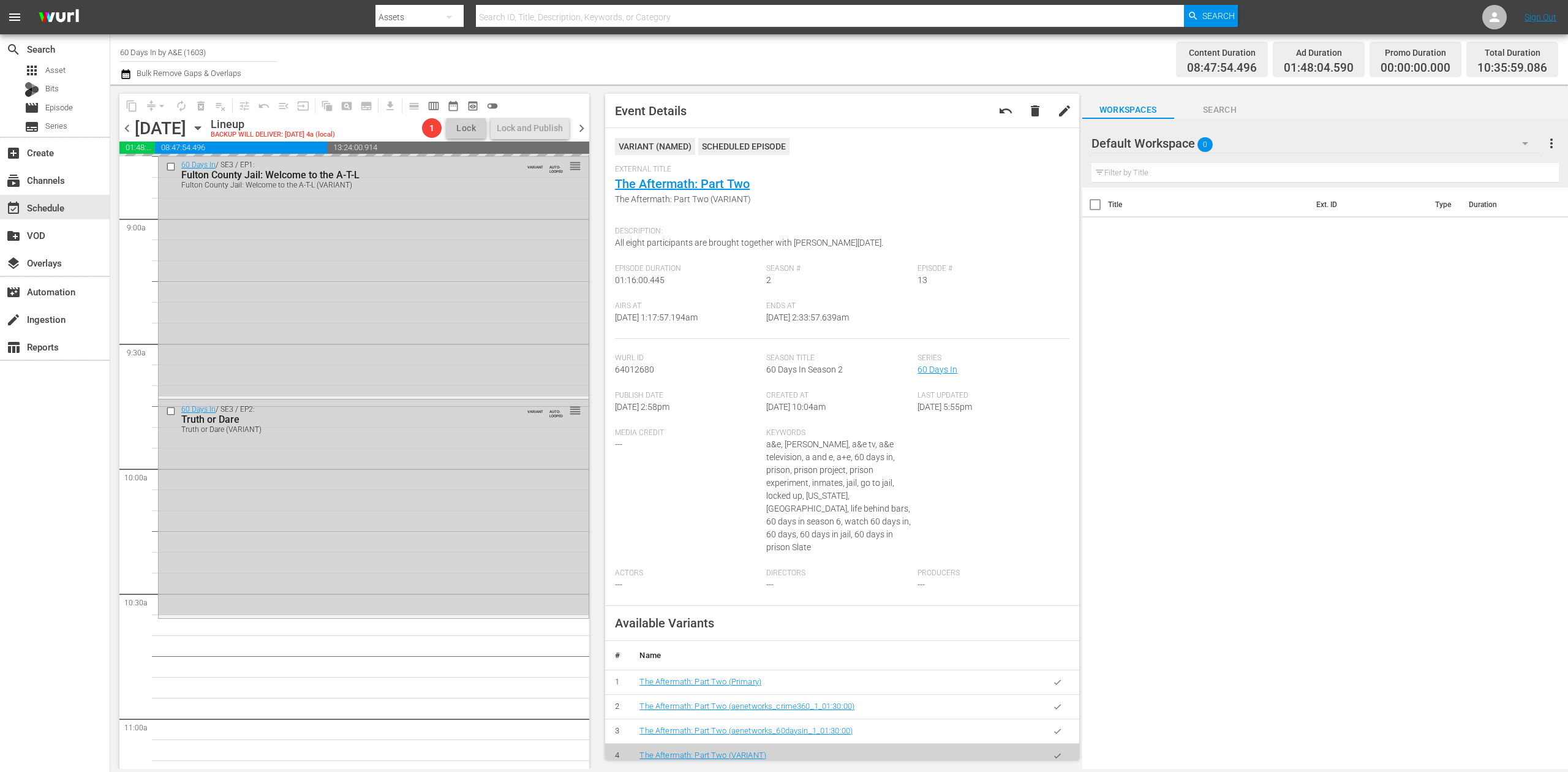
scroll to position [2037, 0]
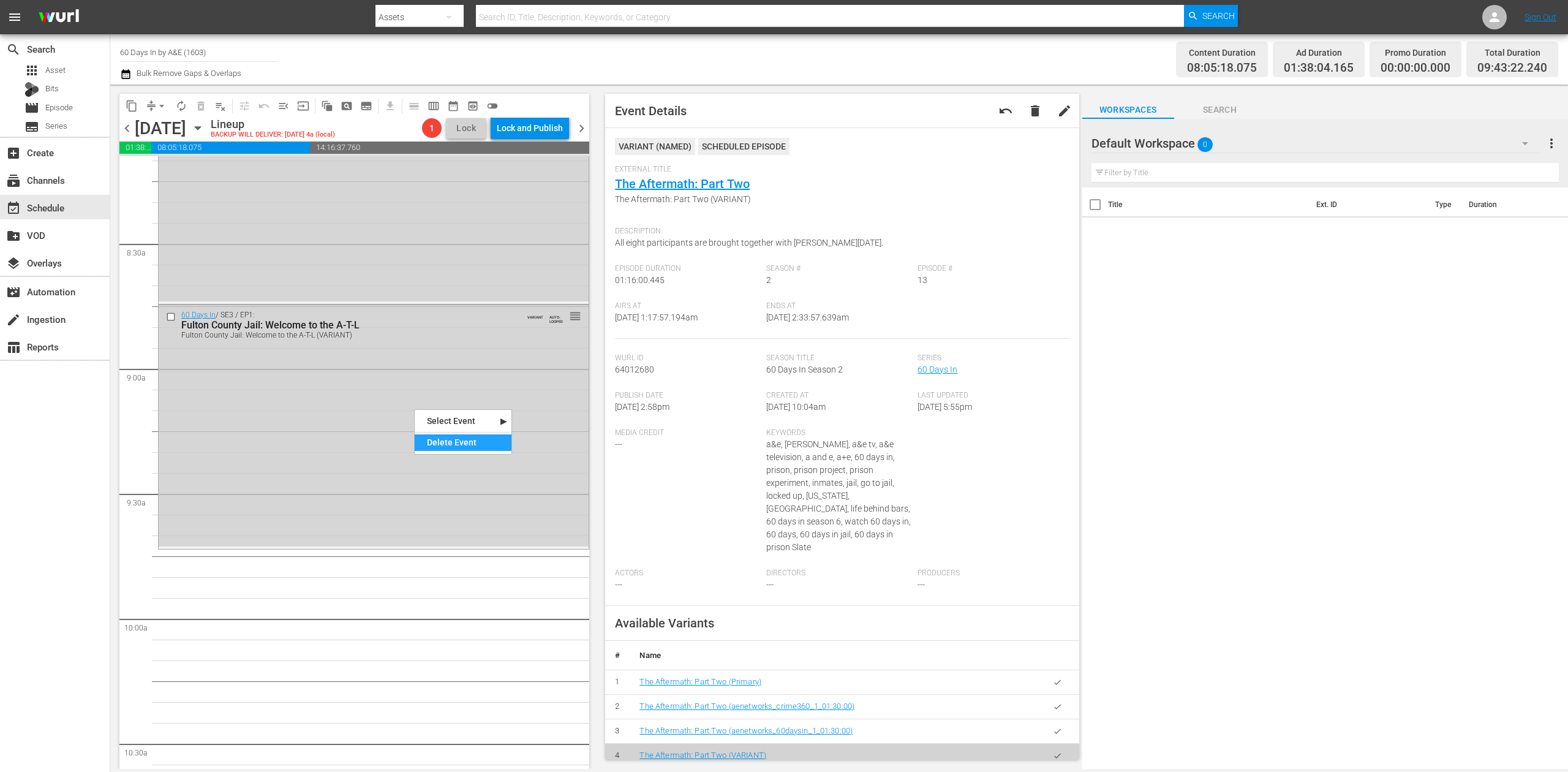
click at [451, 440] on div "Delete Event" at bounding box center [463, 442] width 97 height 17
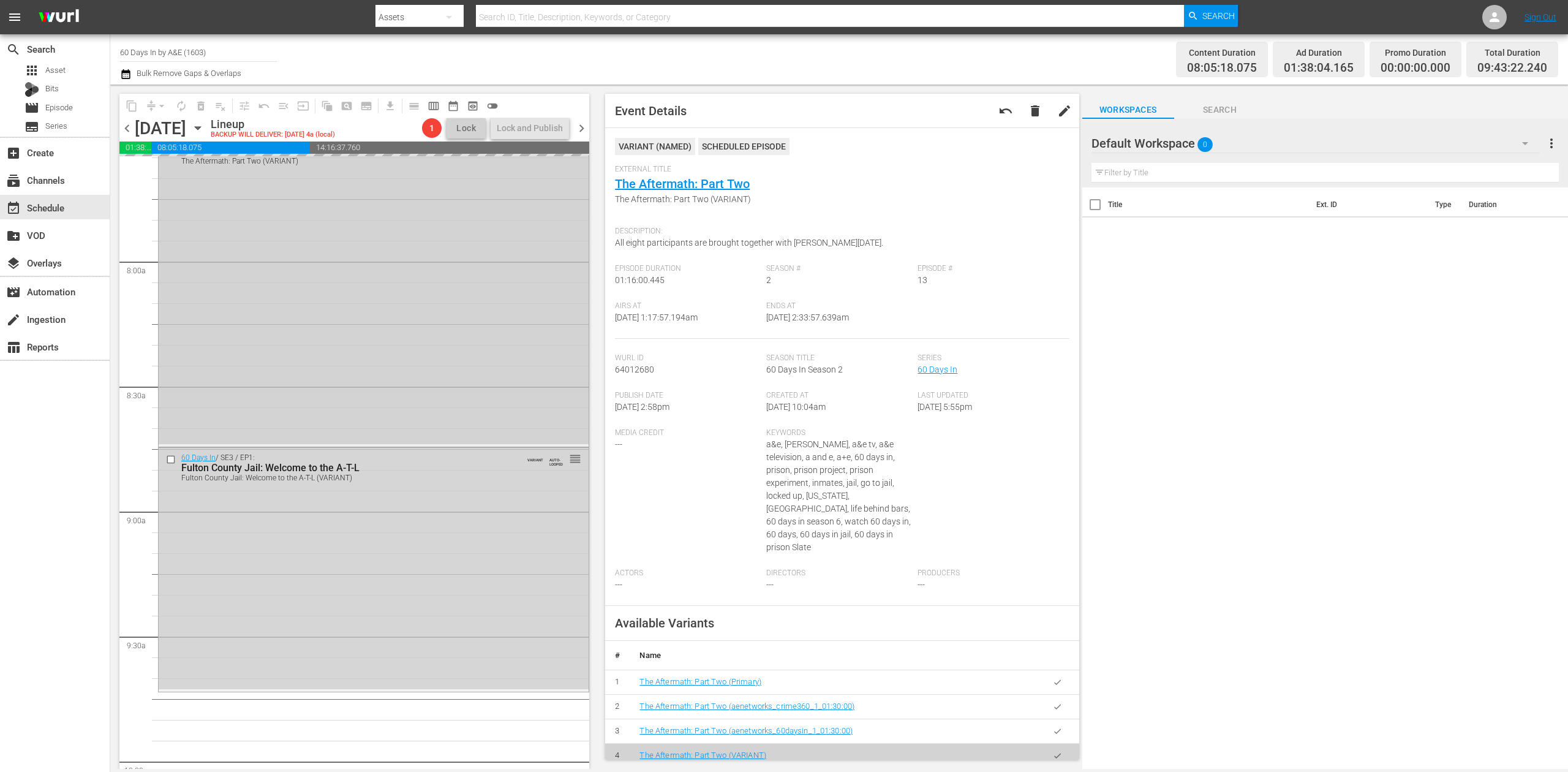
scroll to position [1873, 0]
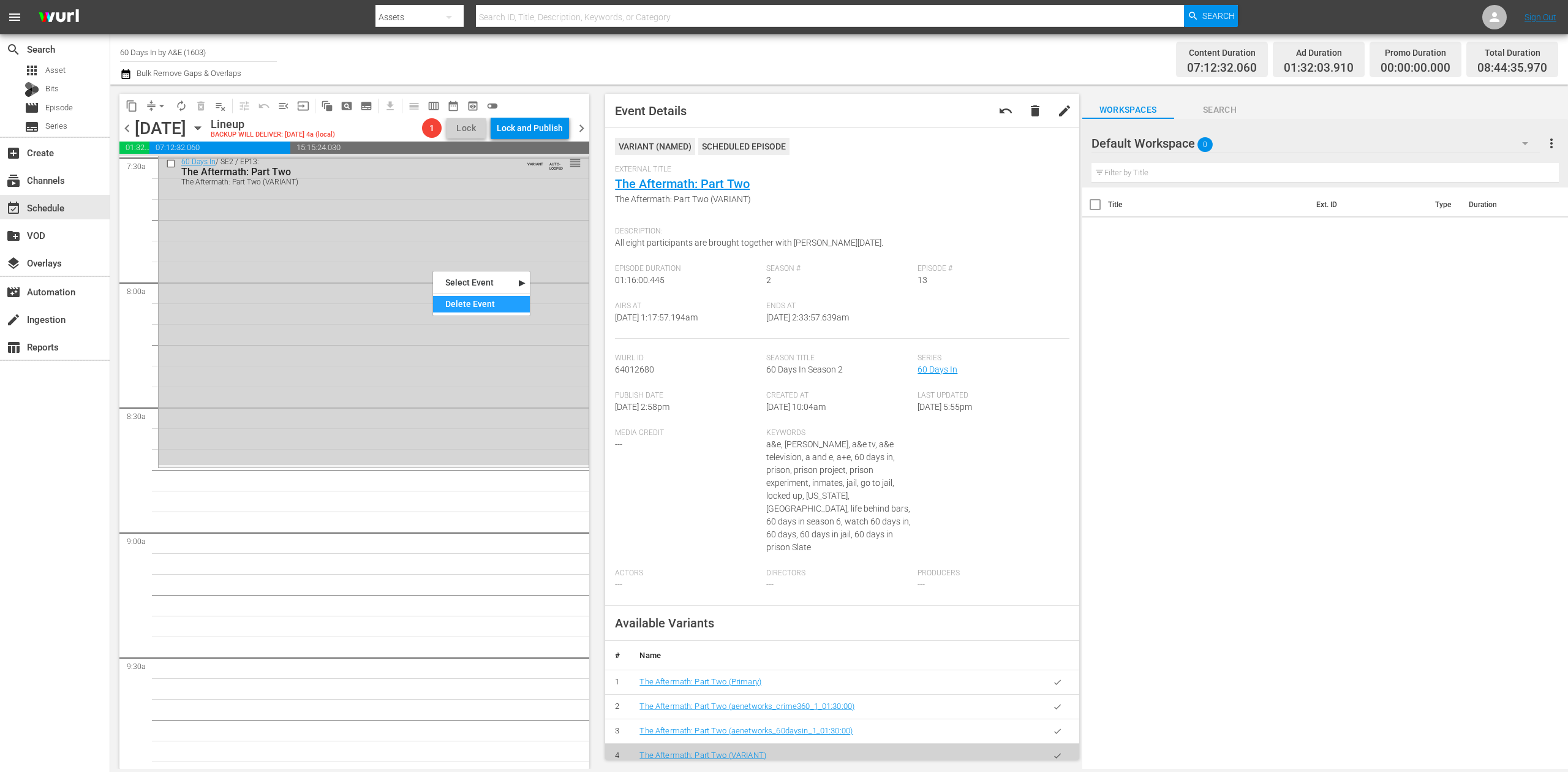
click at [466, 297] on div "Delete Event" at bounding box center [481, 304] width 97 height 17
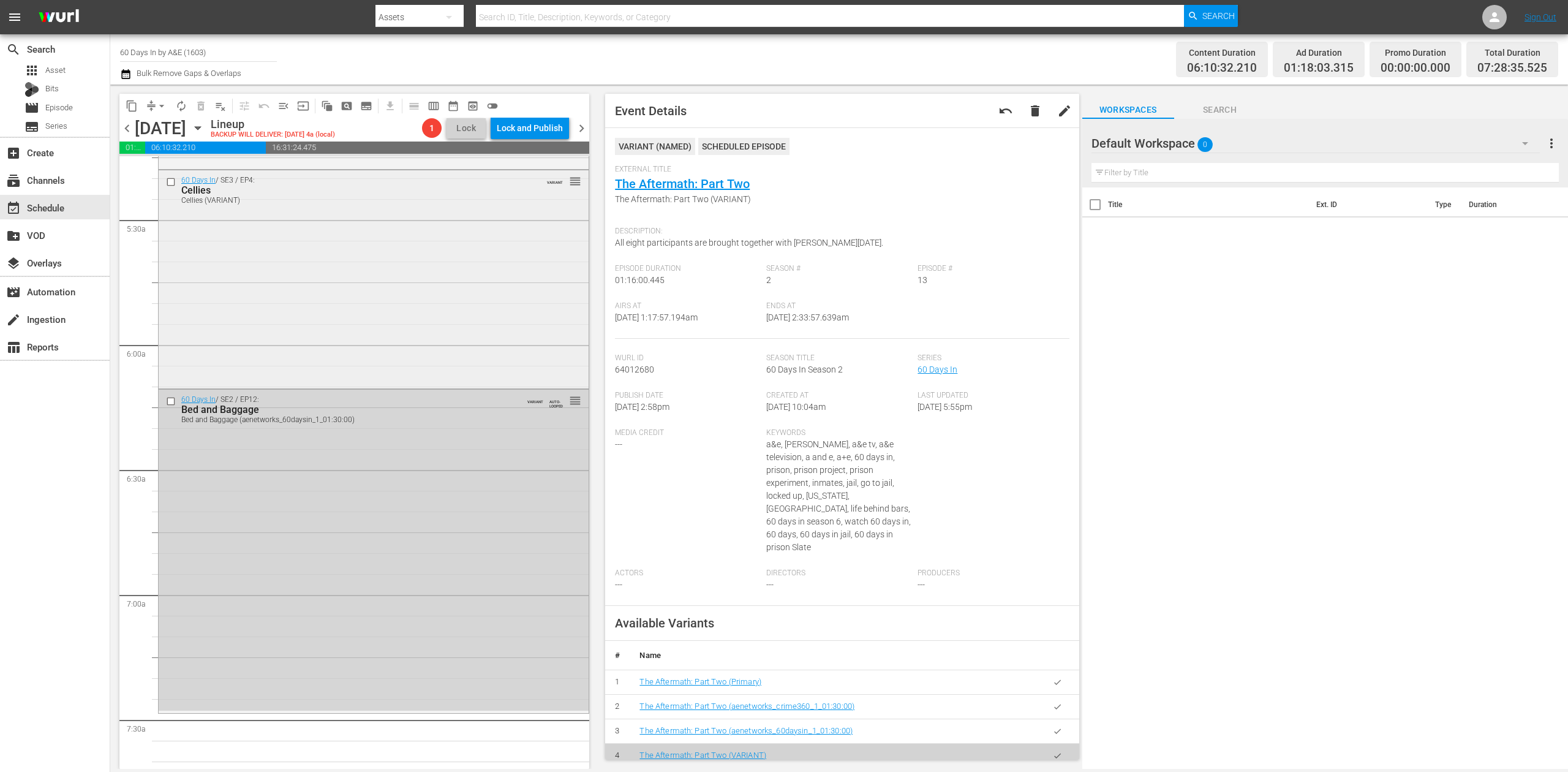
scroll to position [1301, 0]
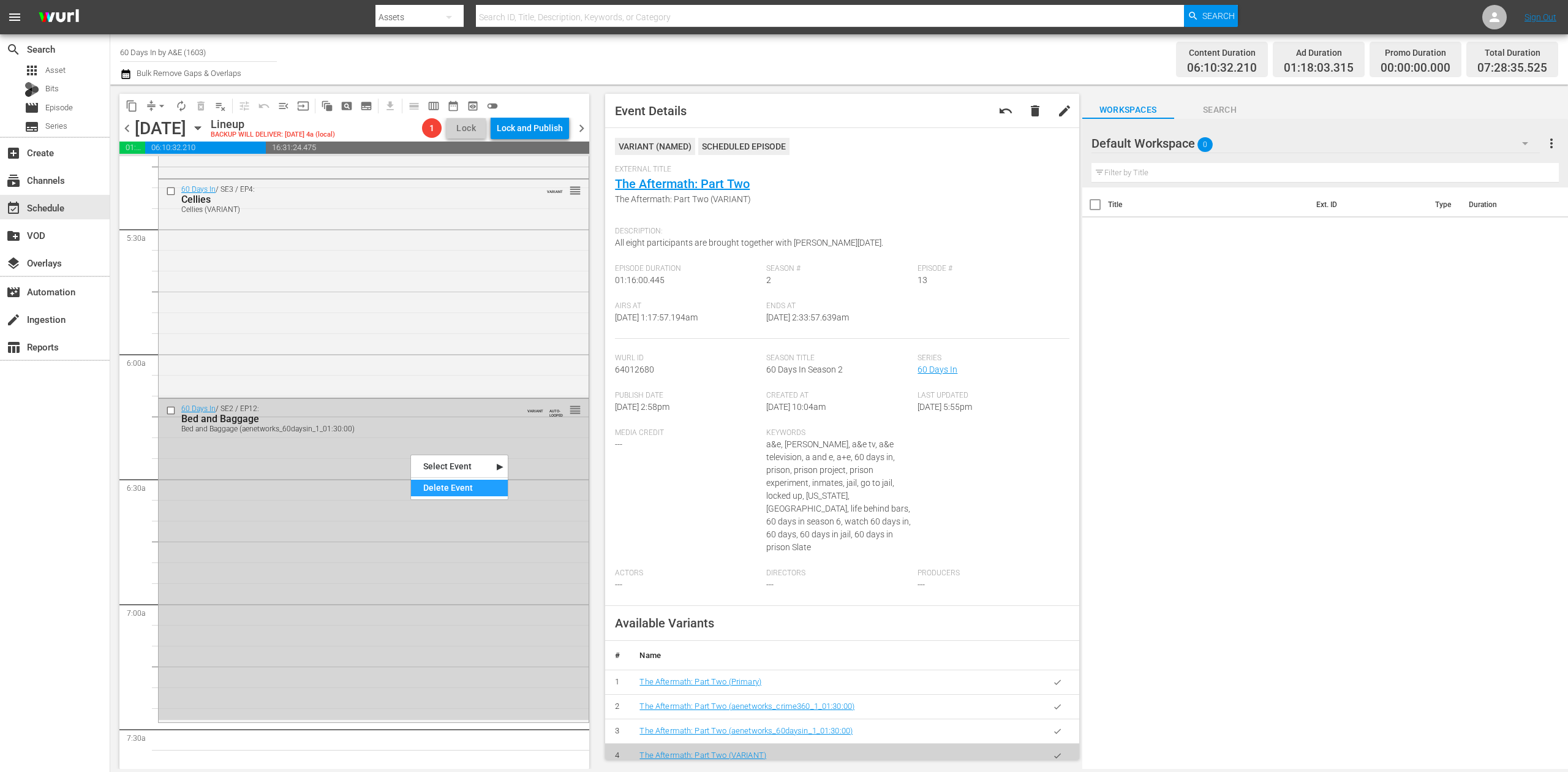
click at [464, 486] on div "Delete Event" at bounding box center [459, 488] width 97 height 17
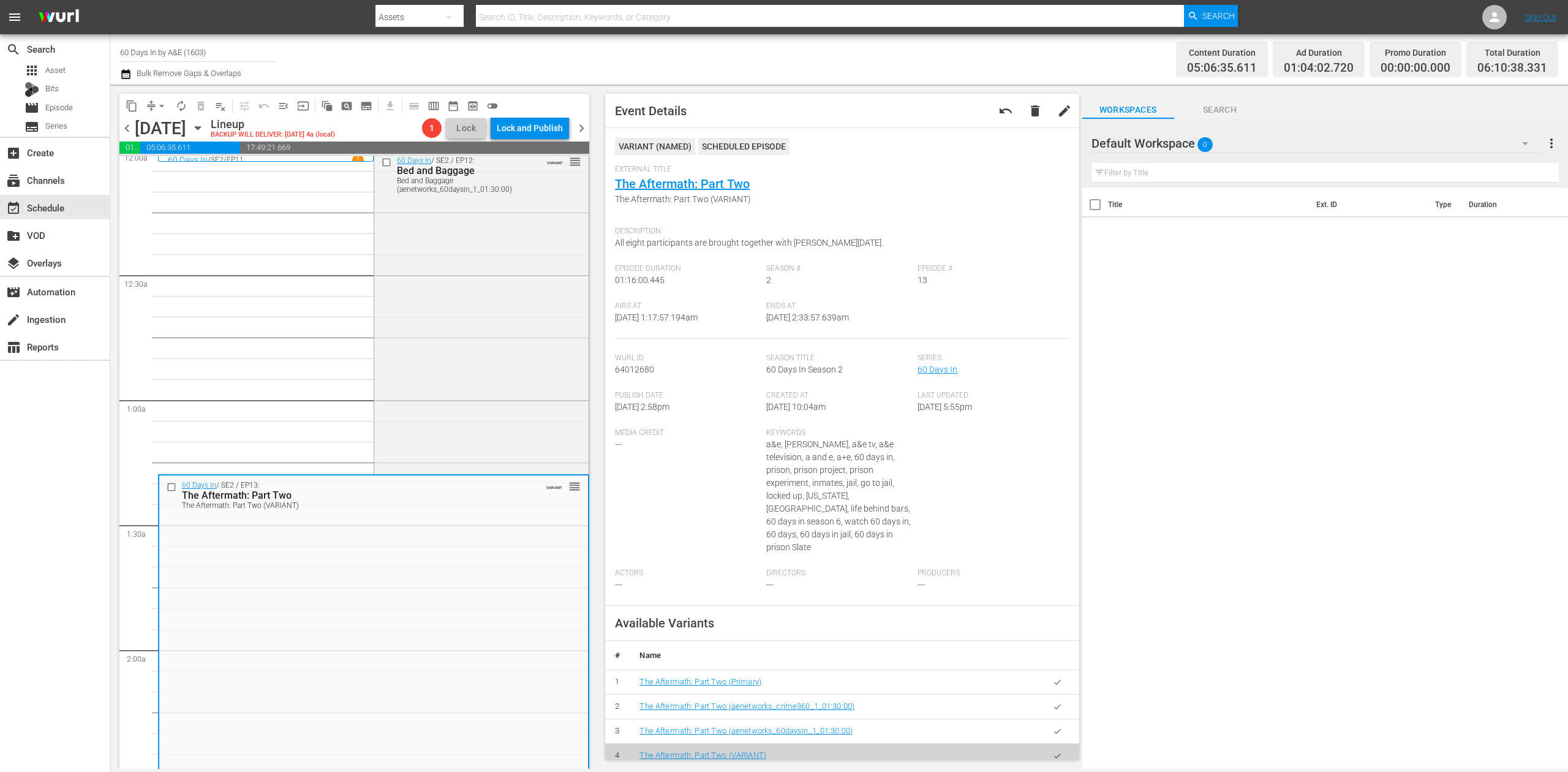
scroll to position [0, 0]
click at [403, 290] on div "60 Days In / SE2 / EP12: Bed and Baggage Bed and Baggage (aenetworks_60daysin_1…" at bounding box center [481, 316] width 215 height 321
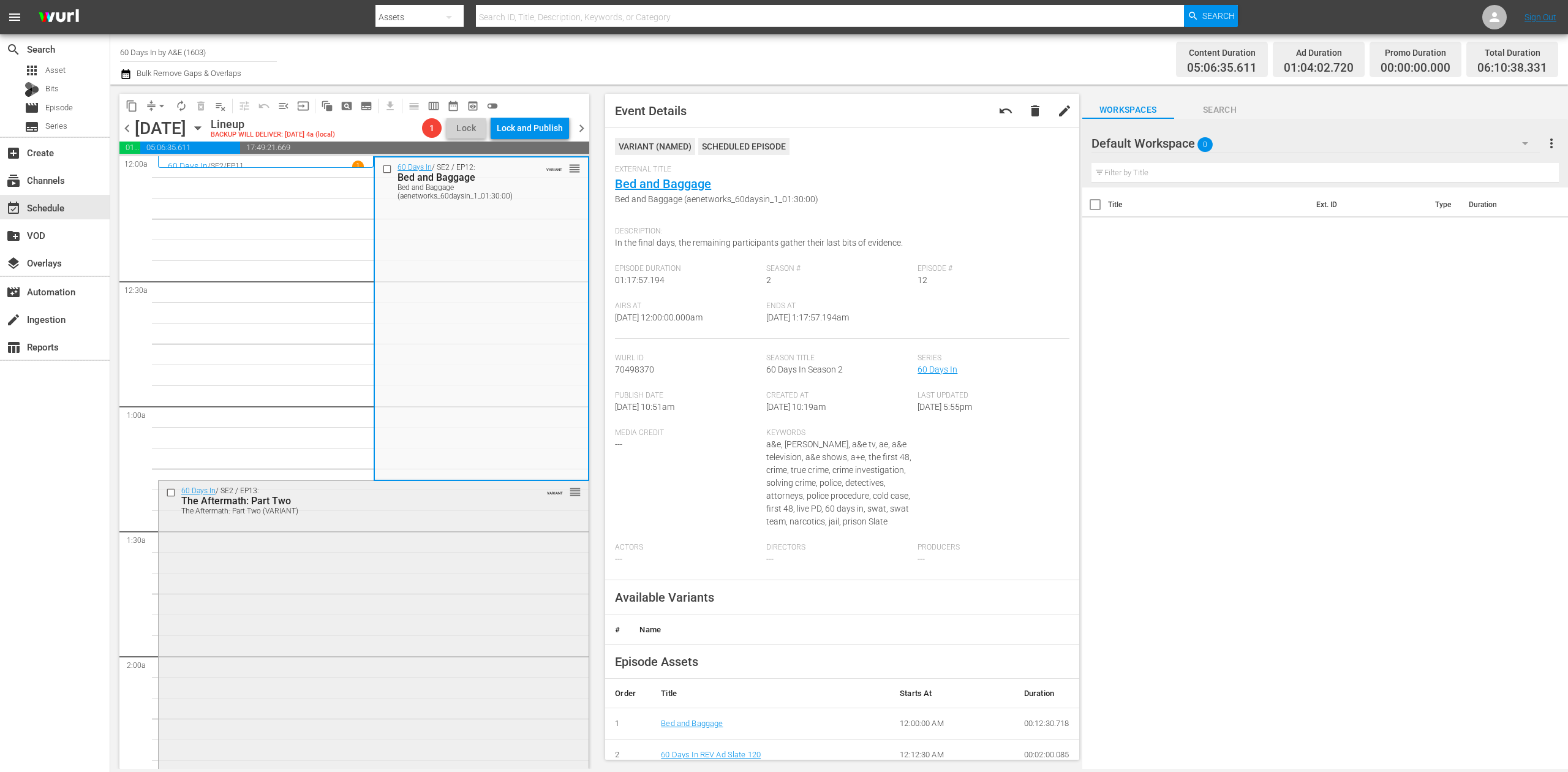
click at [476, 575] on div "60 Days In / SE2 / EP13: The Aftermath: Part Two The Aftermath: Part Two (VARIA…" at bounding box center [374, 637] width 430 height 313
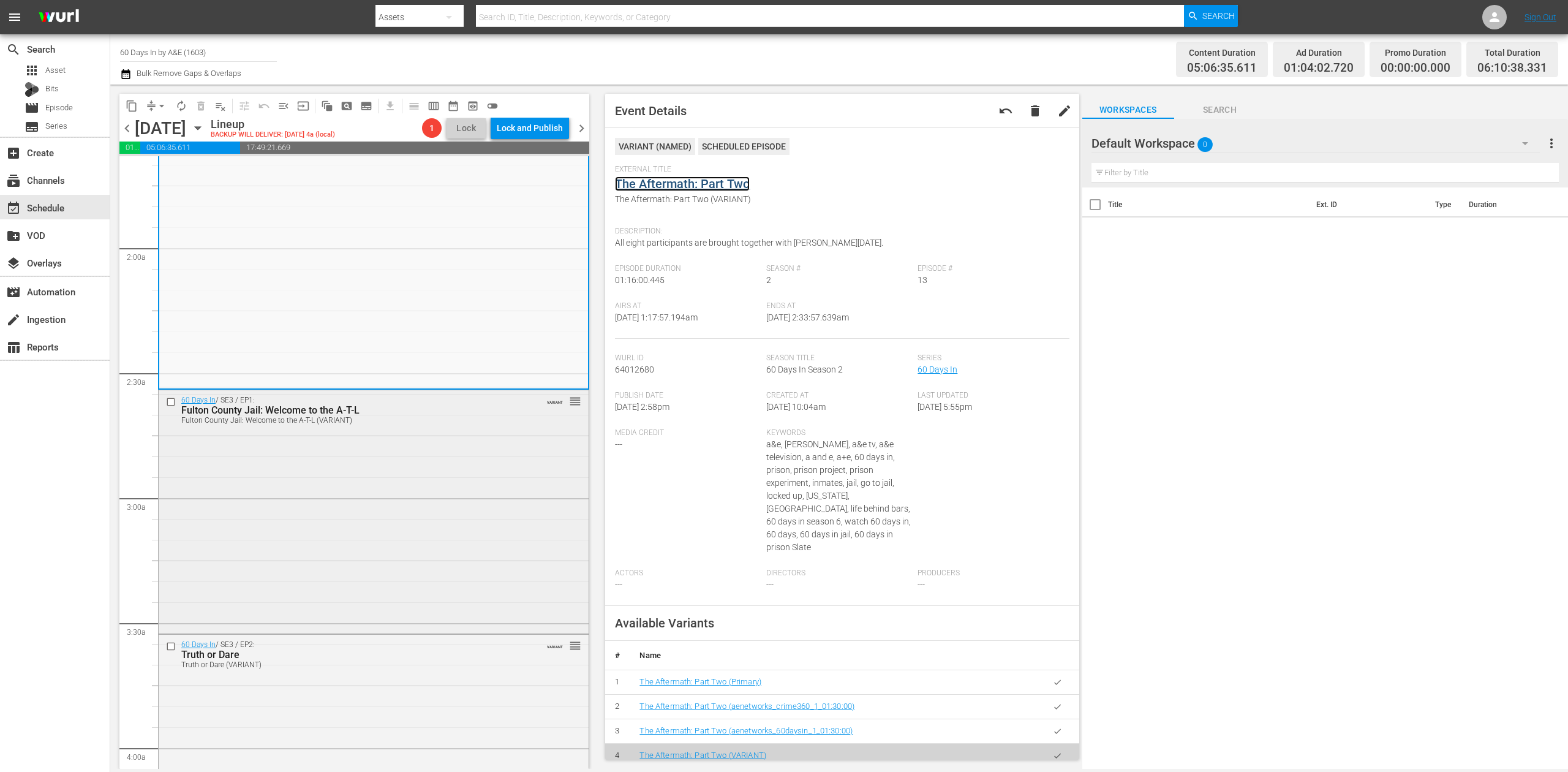
scroll to position [572, 0]
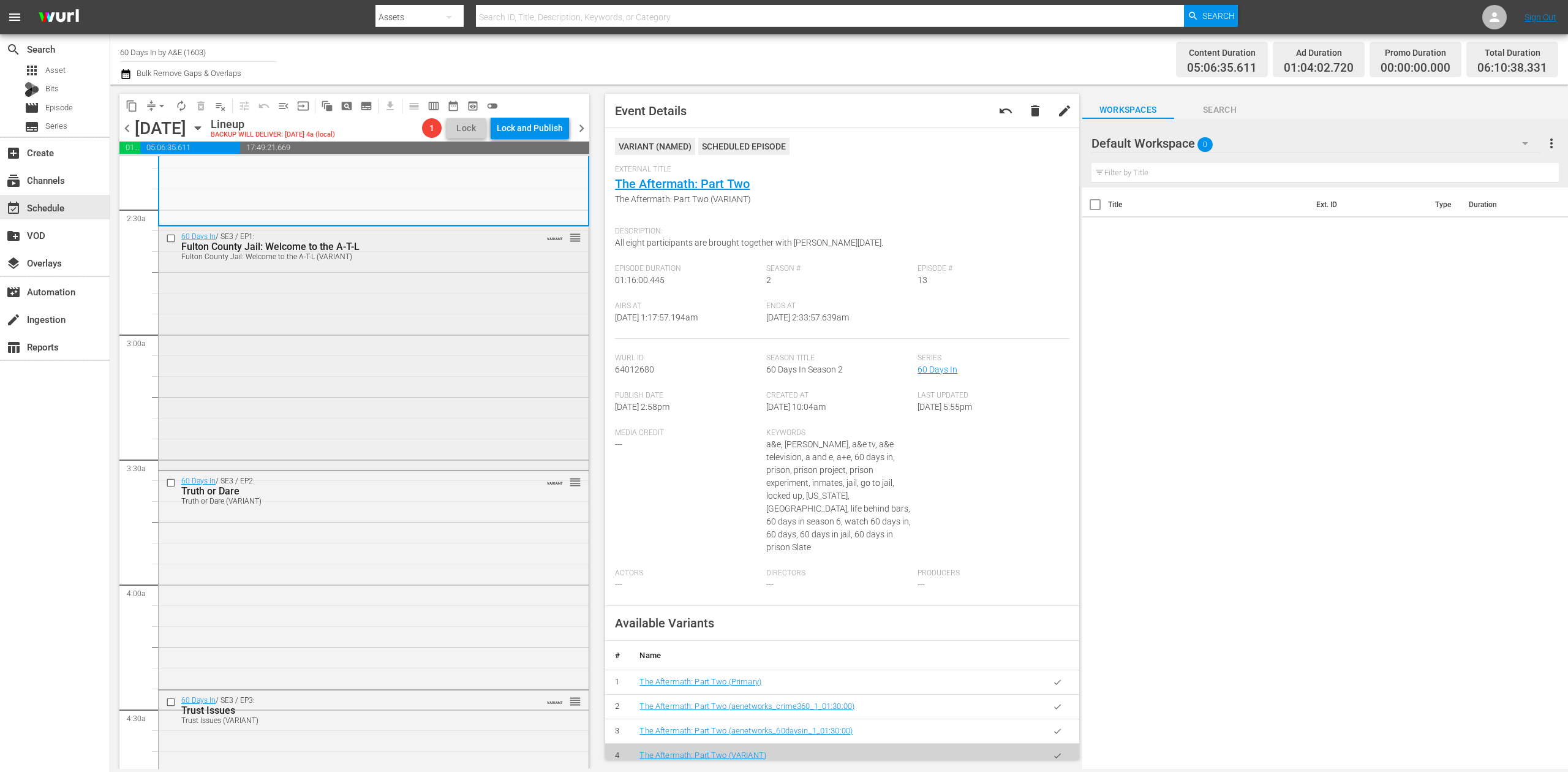
click at [468, 373] on div "60 Days In / SE3 / EP1: Fulton County Jail: Welcome to the A-T-L Fulton County …" at bounding box center [374, 347] width 430 height 241
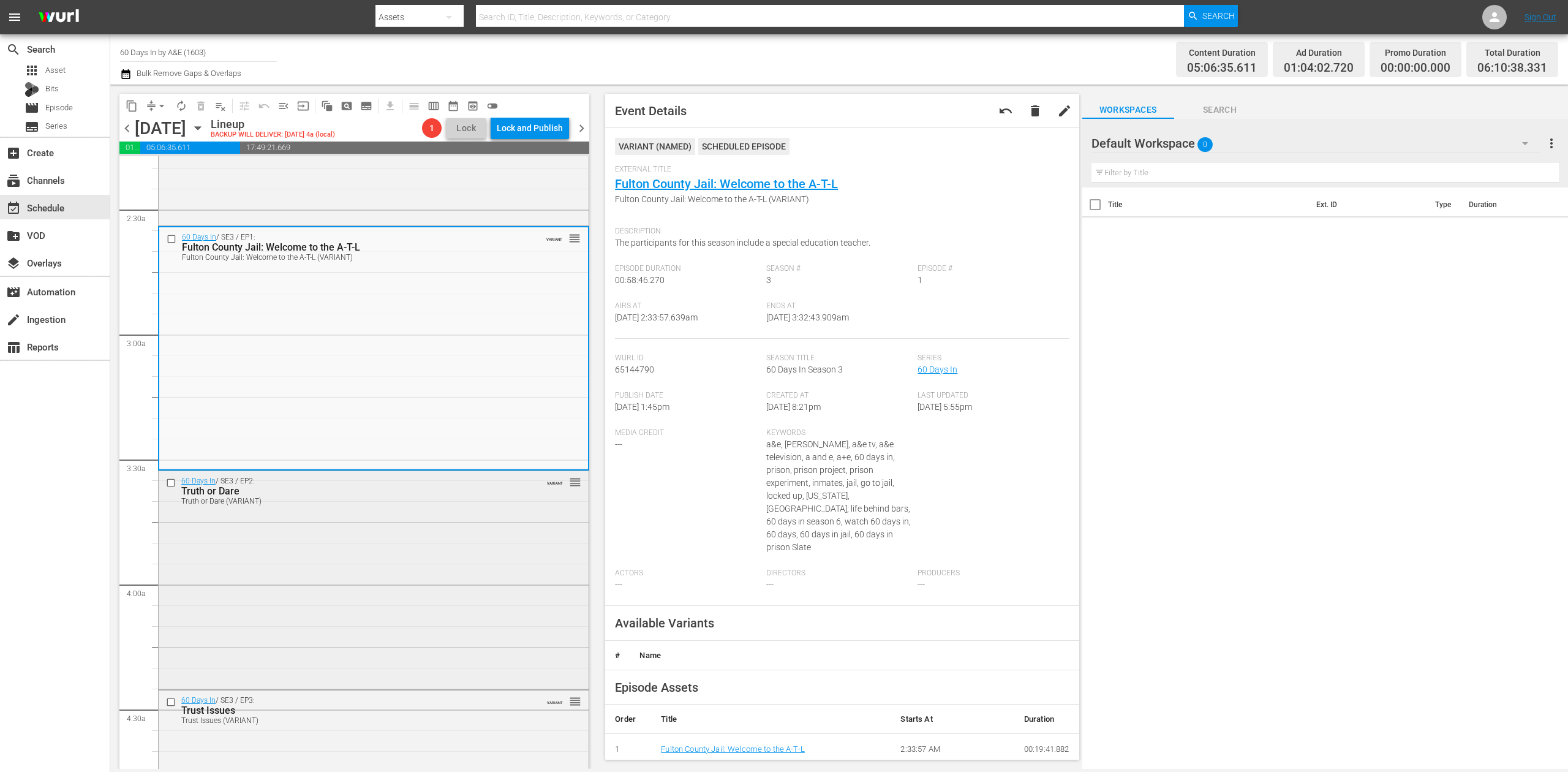
click at [453, 527] on div "60 Days In / SE3 / EP2: Truth or Dare Truth or Dare (VARIANT) VARIANT reorder" at bounding box center [374, 579] width 430 height 215
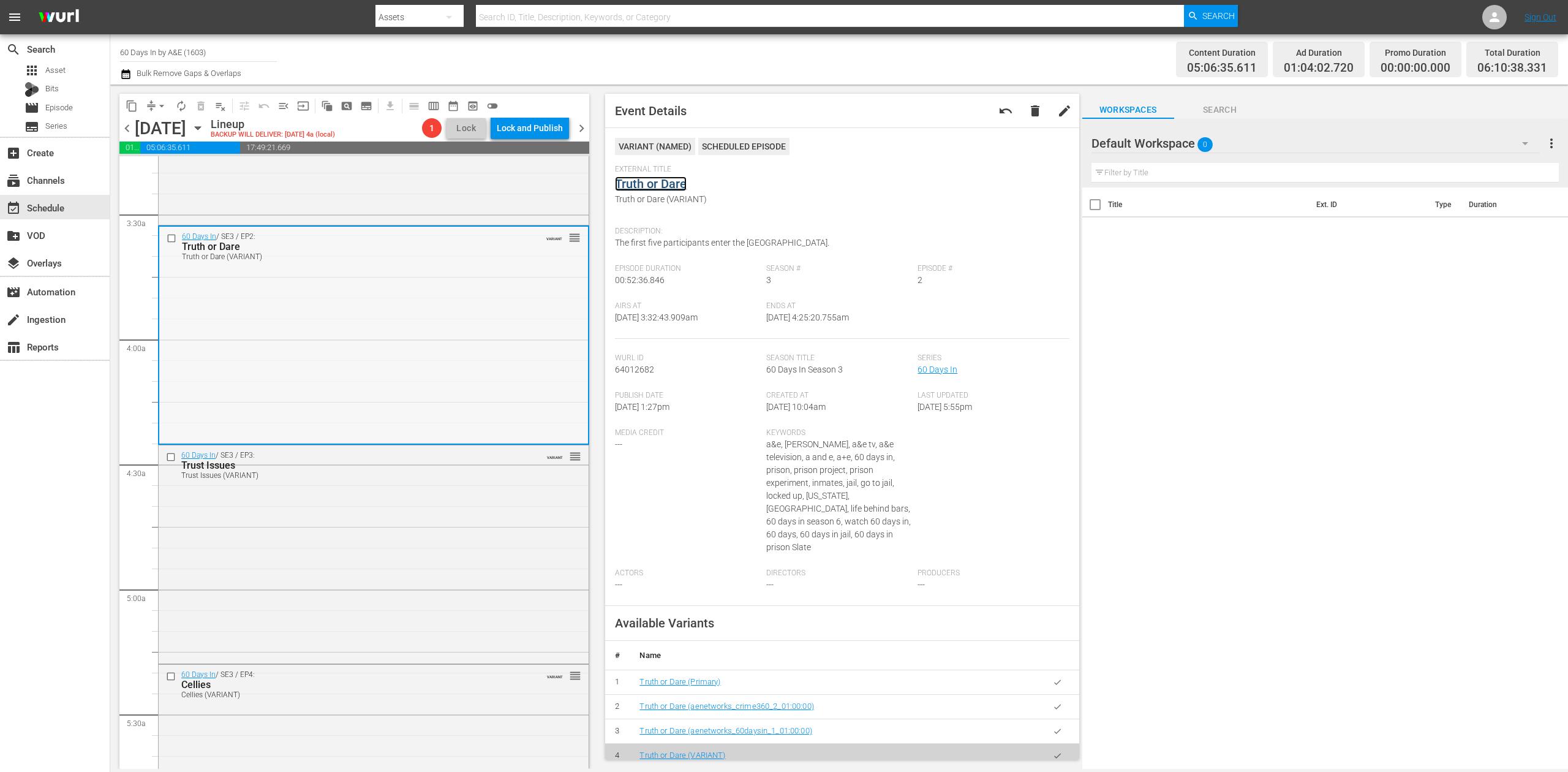
scroll to position [980, 0]
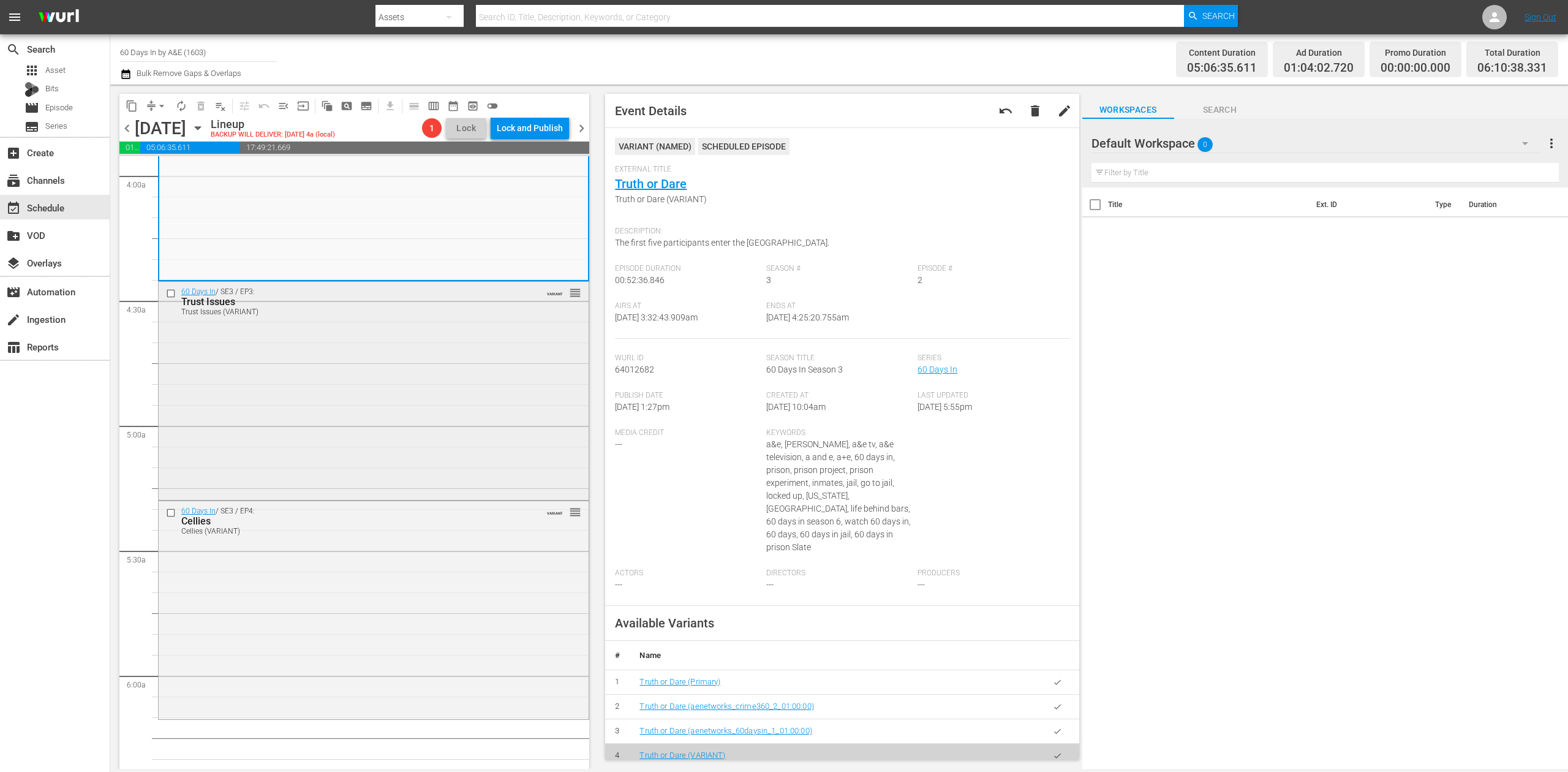
click at [474, 399] on div "60 Days In / SE3 / EP3: Trust Issues Trust Issues (VARIANT) VARIANT reorder" at bounding box center [374, 389] width 430 height 215
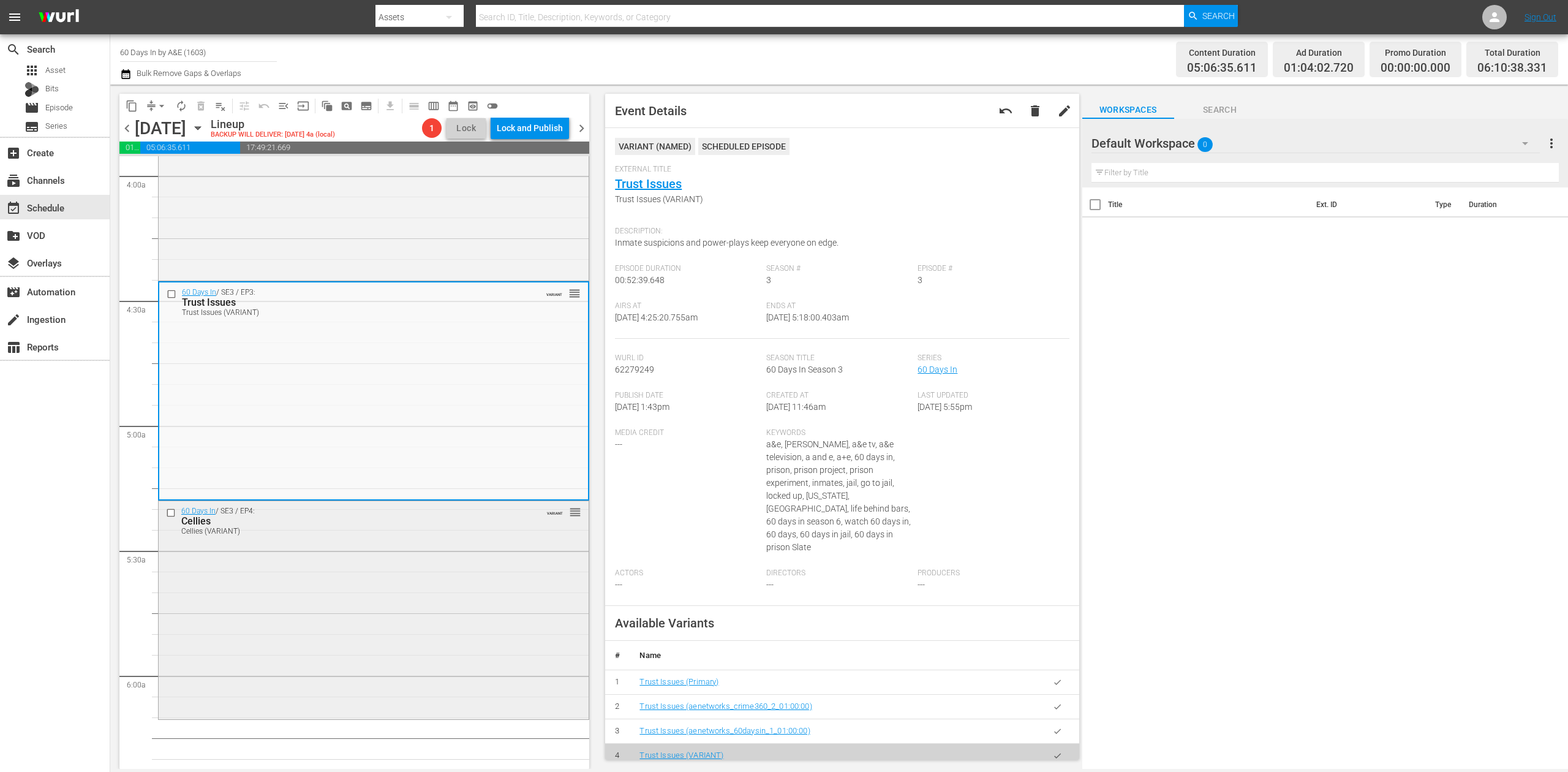
click at [463, 610] on div "60 Days In / SE3 / EP4: Cellies Cellies (VARIANT) VARIANT reorder" at bounding box center [374, 609] width 430 height 215
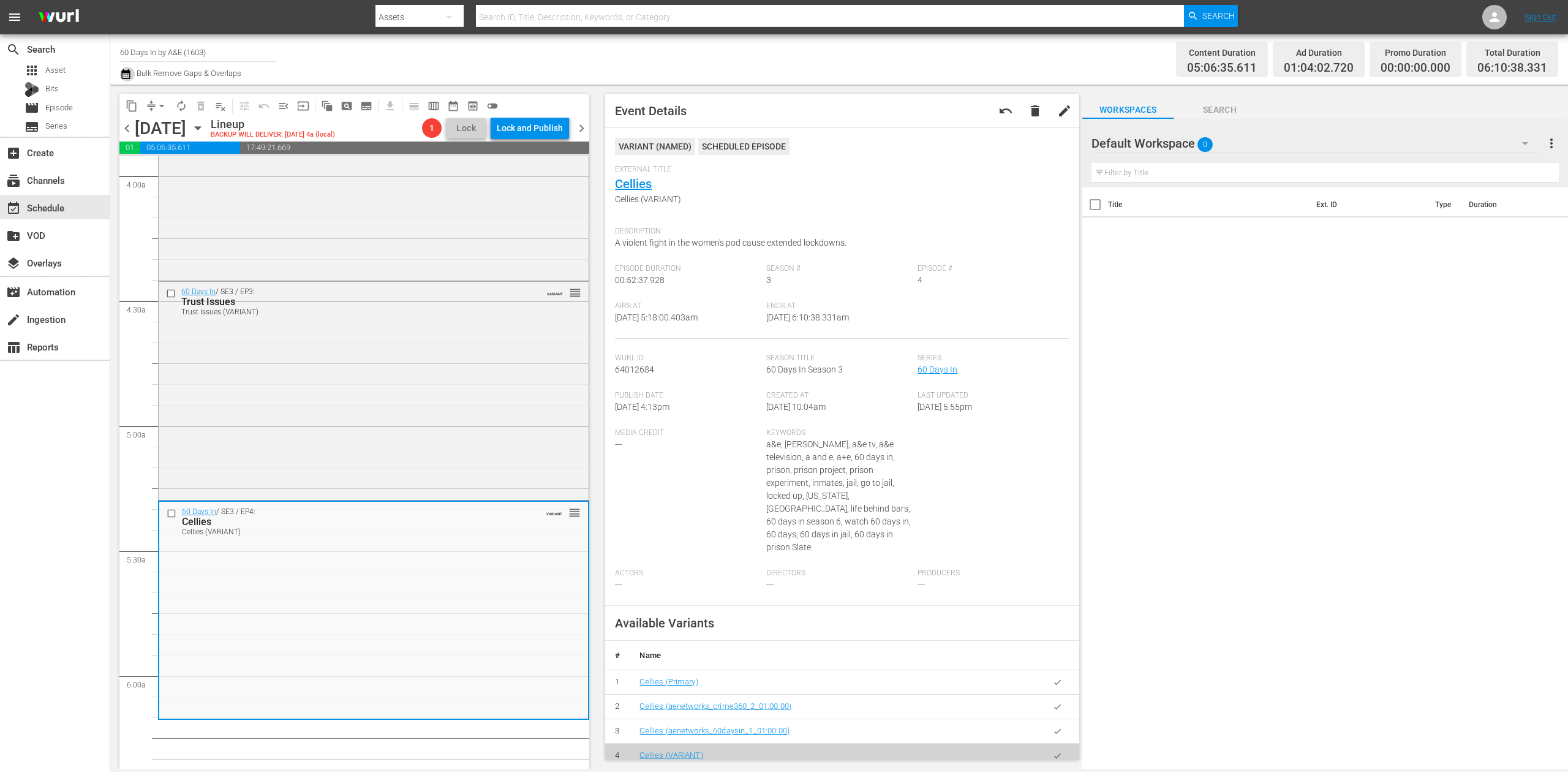
click at [121, 75] on icon "button" at bounding box center [125, 75] width 8 height 10
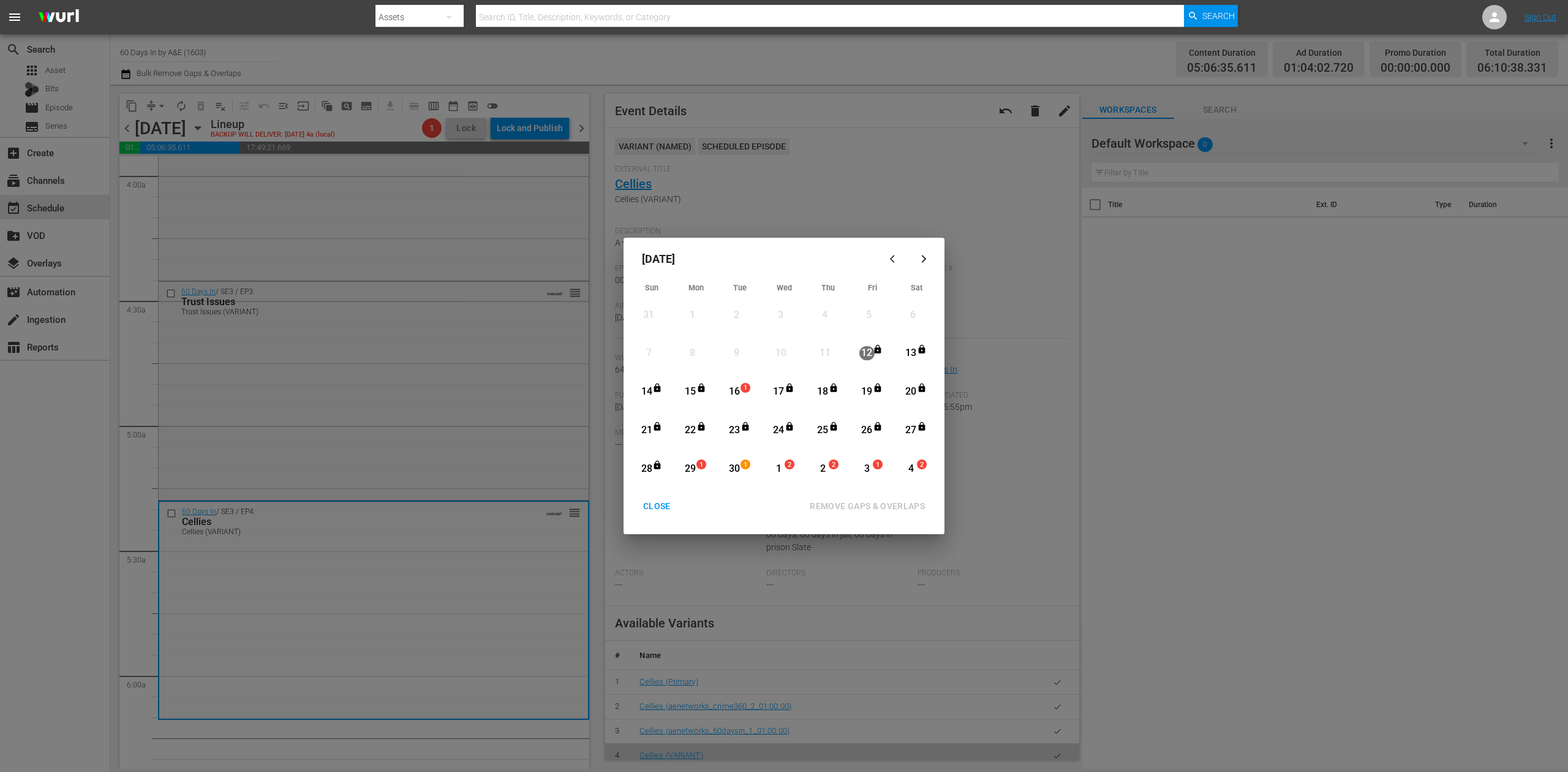
click at [740, 388] on div "16" at bounding box center [735, 391] width 15 height 14
click at [873, 503] on div "REMOVE GAPS & OVERLAPS" at bounding box center [867, 506] width 135 height 15
click at [745, 388] on span "1" at bounding box center [745, 388] width 8 height 10
click at [880, 504] on div "REMOVE GAPS & OVERLAPS" at bounding box center [867, 506] width 135 height 15
click at [659, 504] on div "CLOSE" at bounding box center [657, 506] width 47 height 15
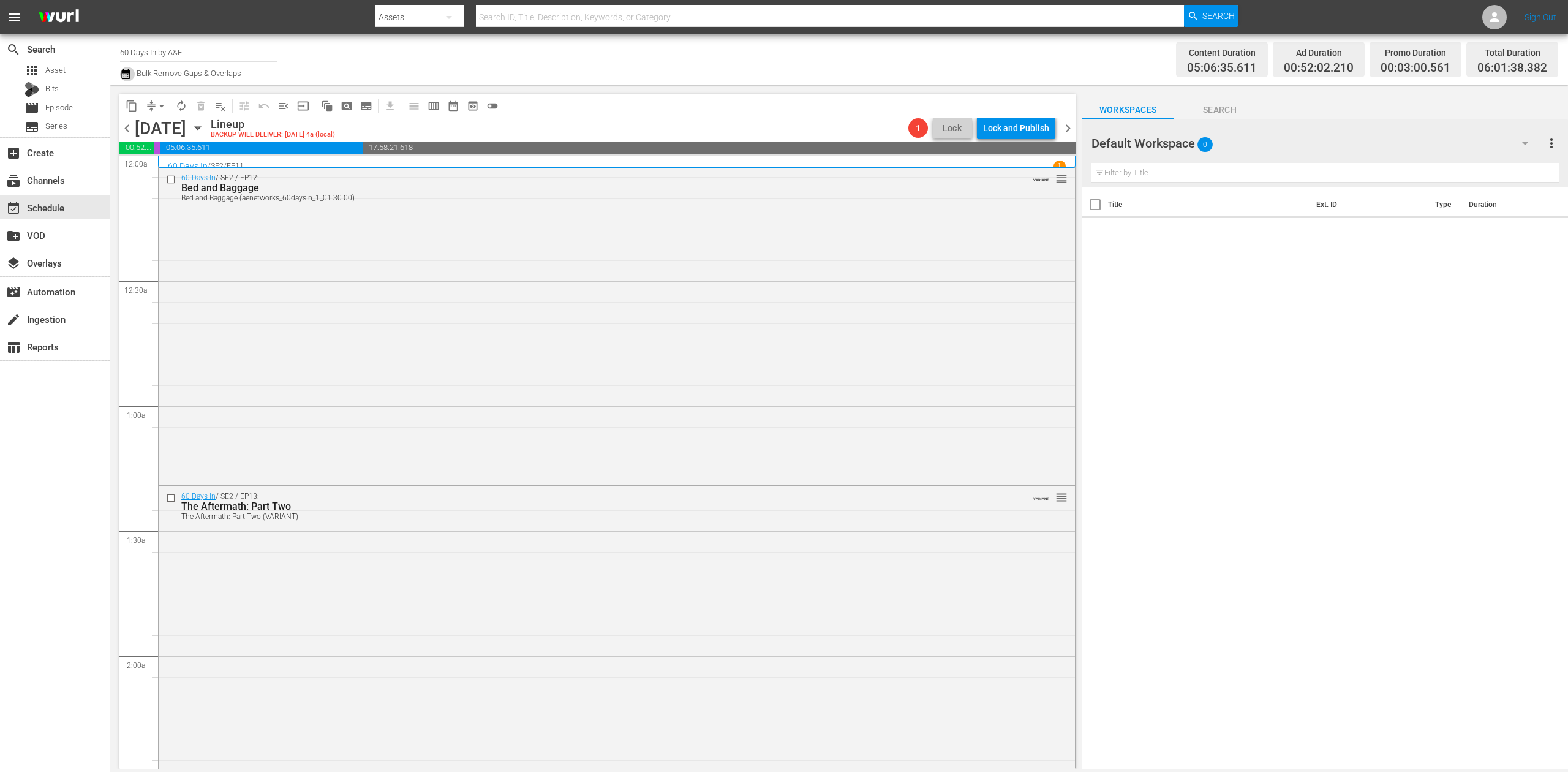
click at [128, 71] on icon "button" at bounding box center [125, 75] width 8 height 10
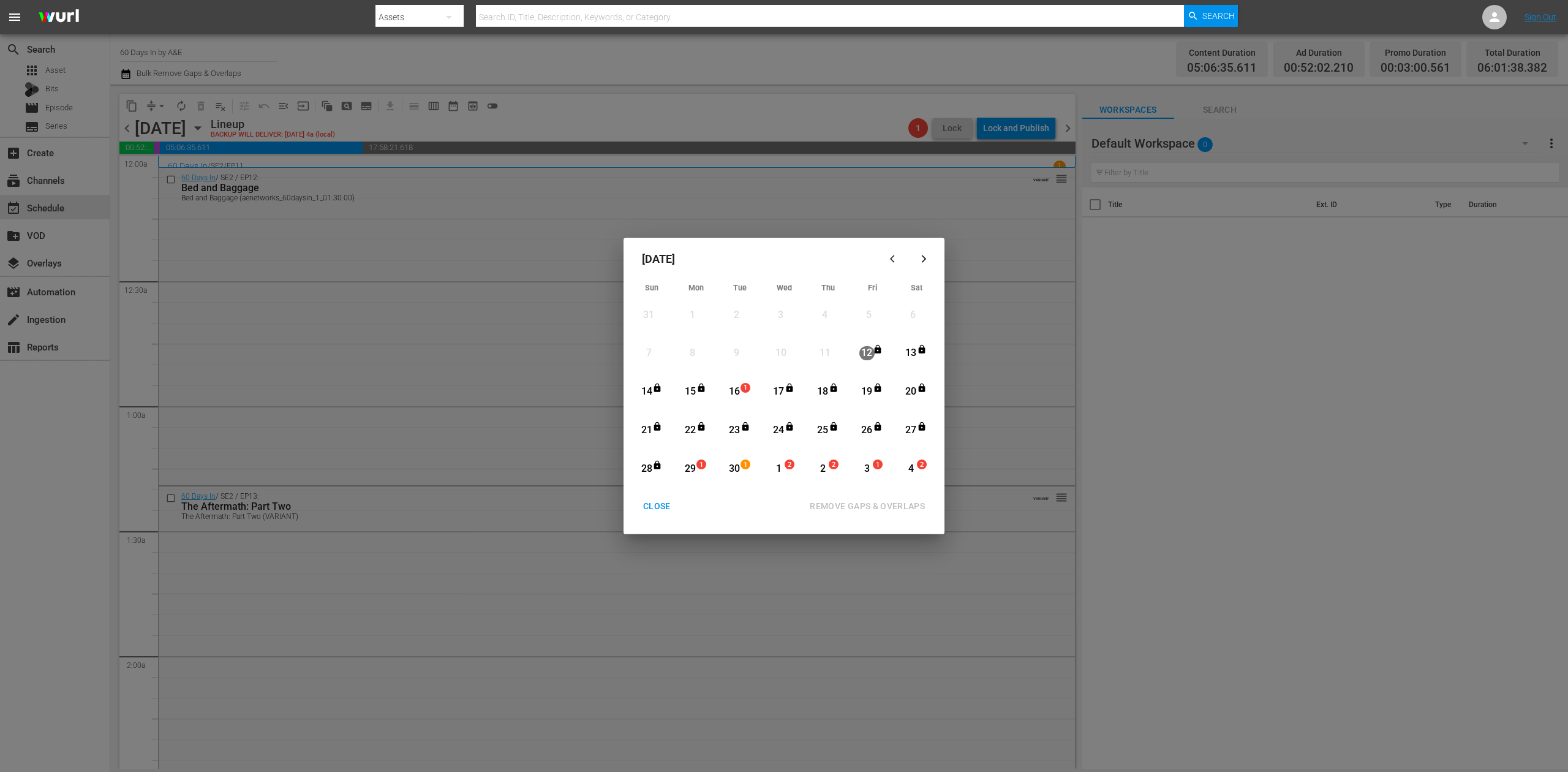
click at [736, 389] on div "16" at bounding box center [735, 391] width 15 height 14
click at [892, 504] on div "REMOVE GAPS & OVERLAPS" at bounding box center [867, 506] width 135 height 15
click at [736, 388] on div "16" at bounding box center [735, 391] width 15 height 14
click at [865, 499] on div "REMOVE GAPS & OVERLAPS" at bounding box center [867, 506] width 135 height 15
click at [655, 509] on div "CLOSE REMOVE GAPS & OVERLAPS" at bounding box center [784, 505] width 311 height 22
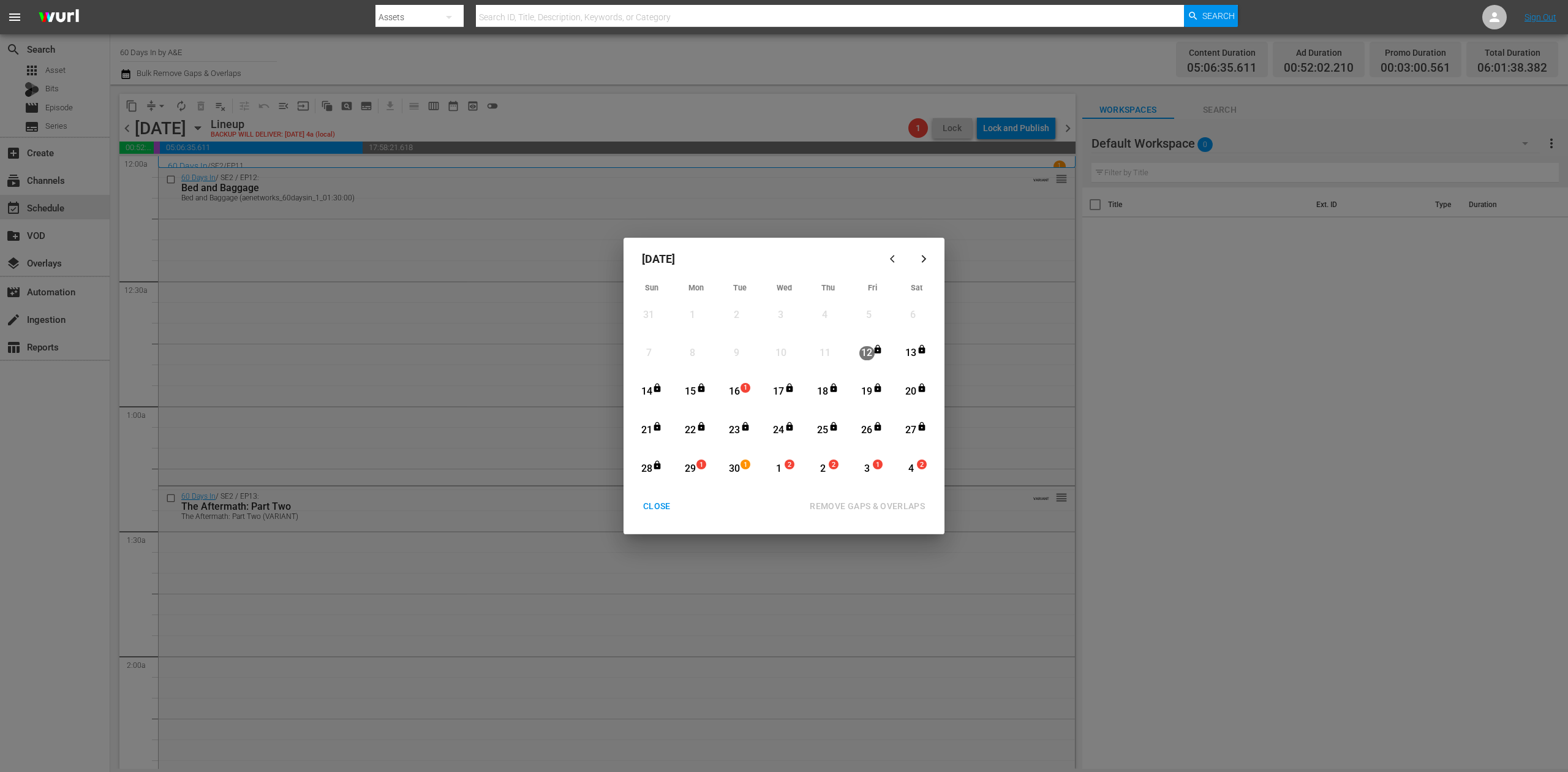
click at [734, 391] on div "16" at bounding box center [735, 391] width 15 height 14
click at [876, 501] on div "REMOVE GAPS & OVERLAPS" at bounding box center [867, 506] width 135 height 15
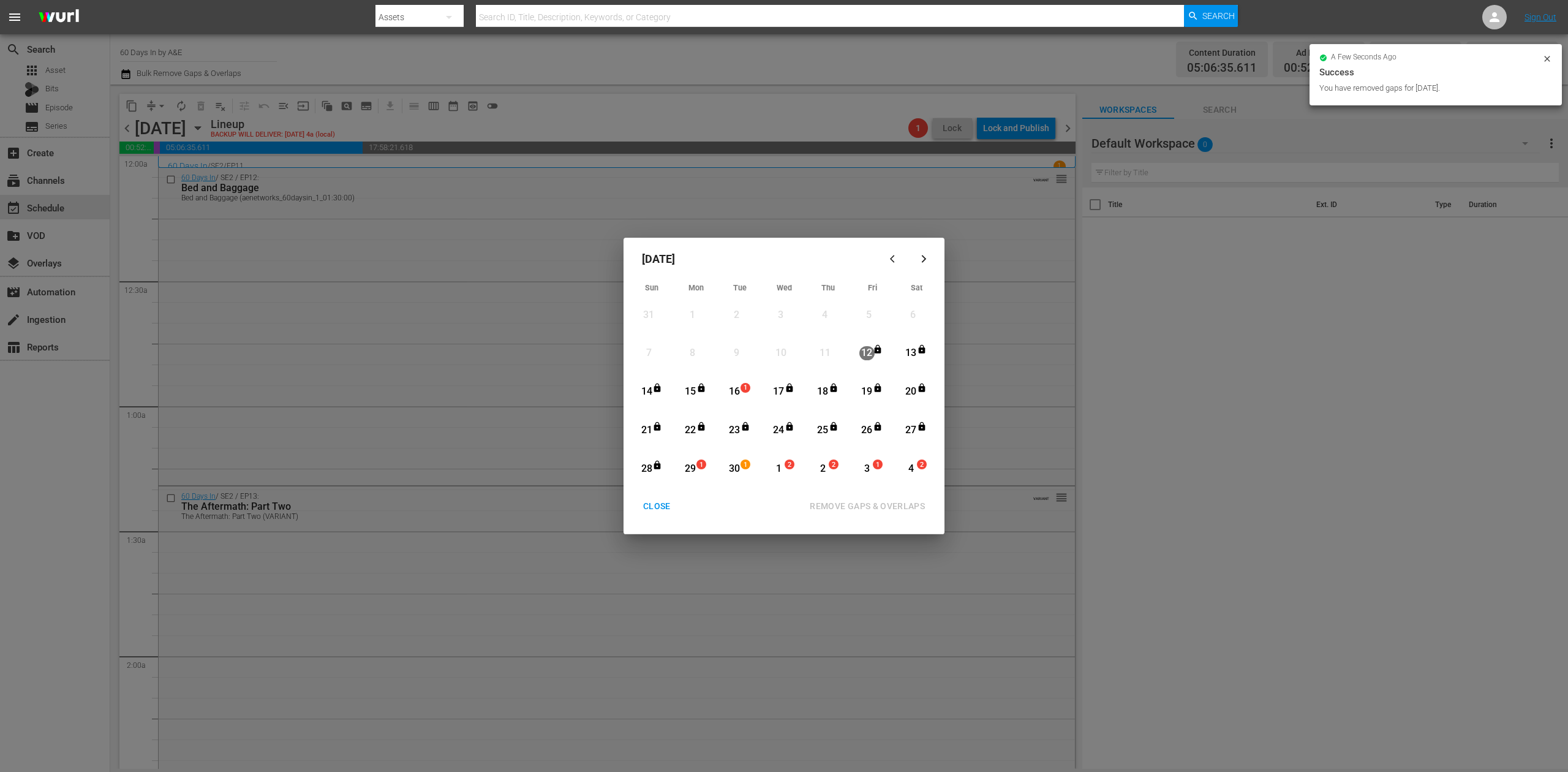
click at [658, 502] on div "CLOSE" at bounding box center [657, 506] width 47 height 15
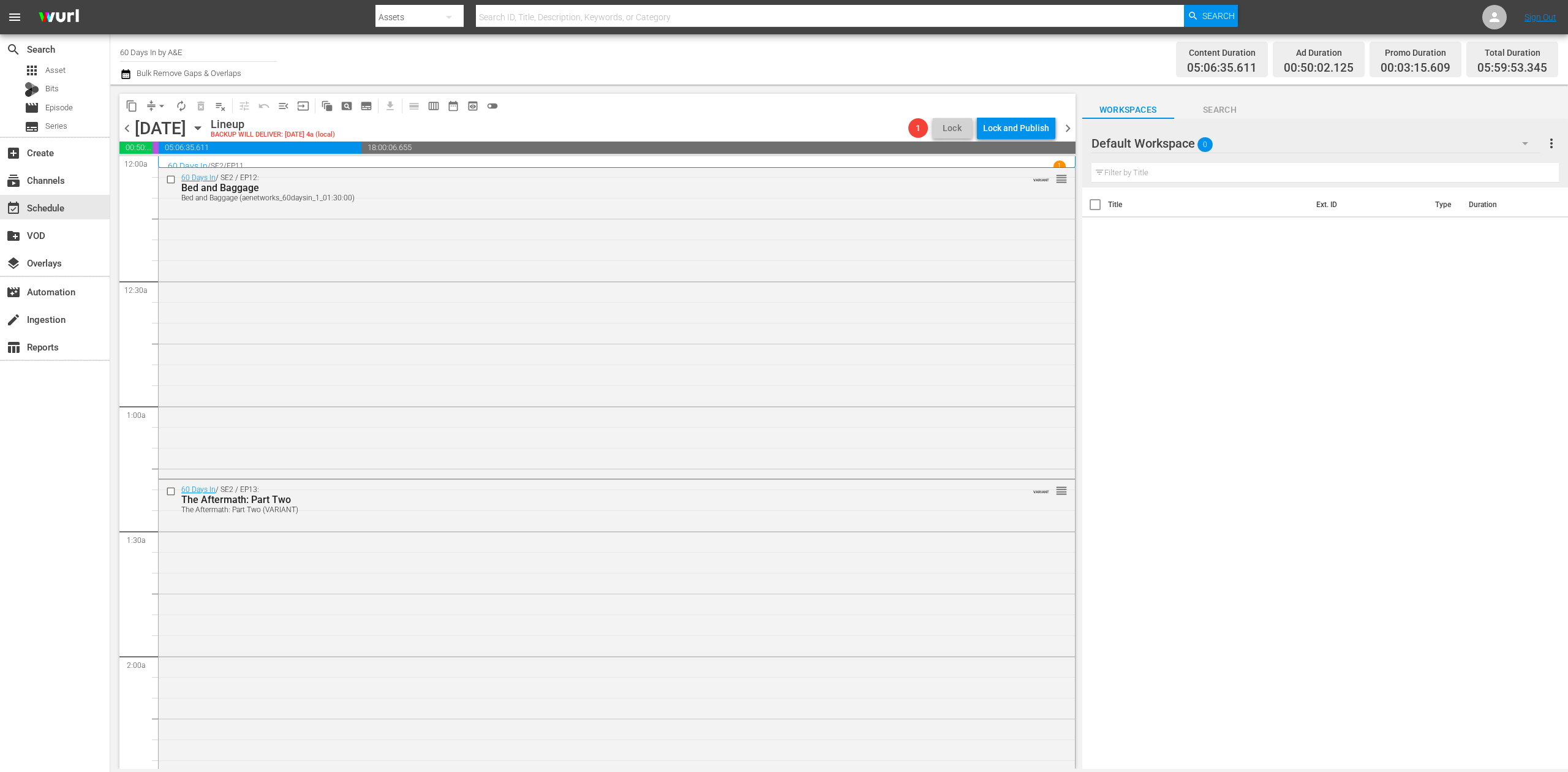
click at [128, 72] on icon "button" at bounding box center [125, 75] width 8 height 10
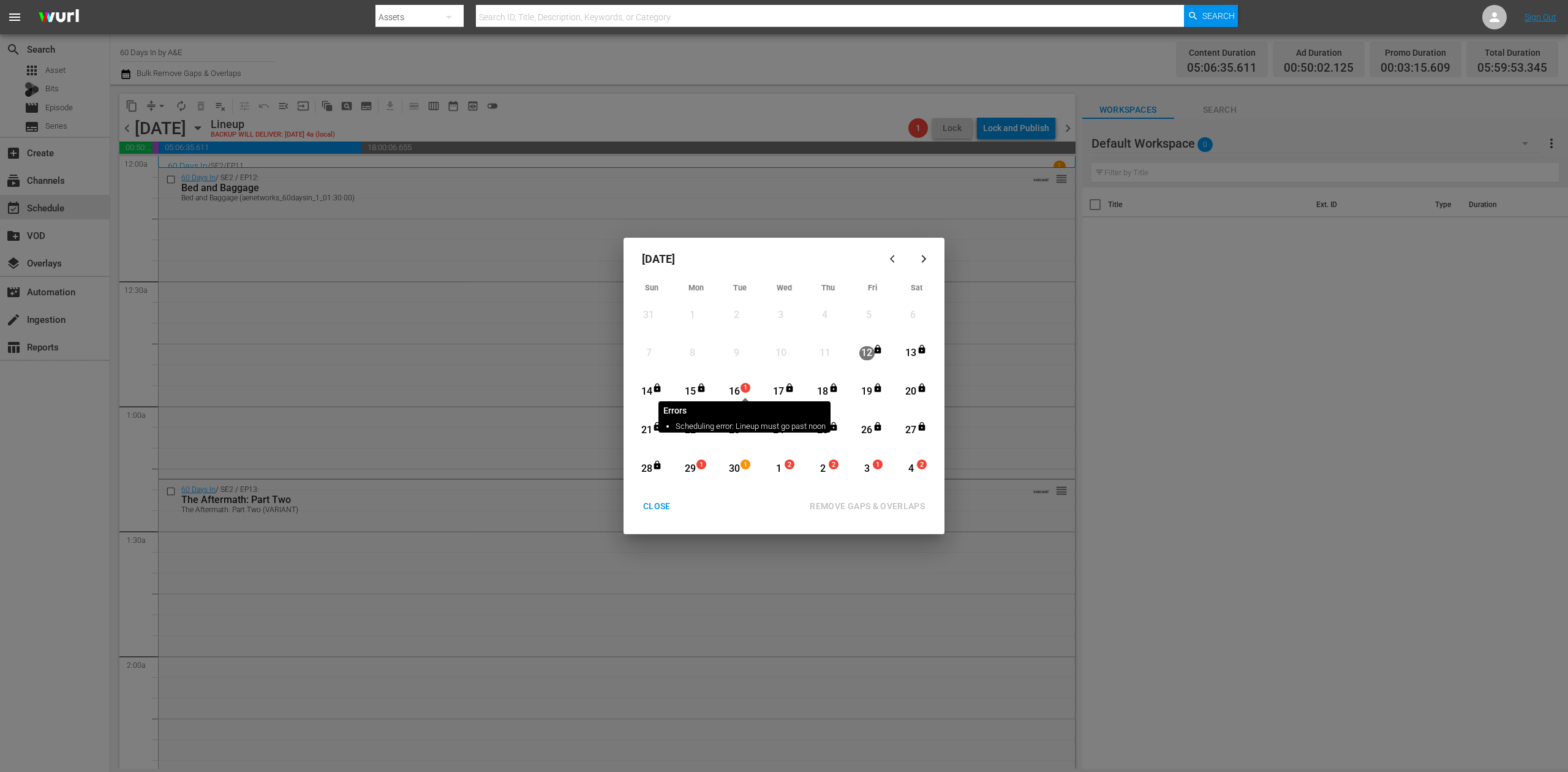
click at [742, 390] on span "1" at bounding box center [745, 388] width 8 height 10
click at [866, 500] on div "REMOVE GAPS & OVERLAPS" at bounding box center [867, 506] width 135 height 15
click at [664, 509] on div "CLOSE" at bounding box center [657, 506] width 47 height 15
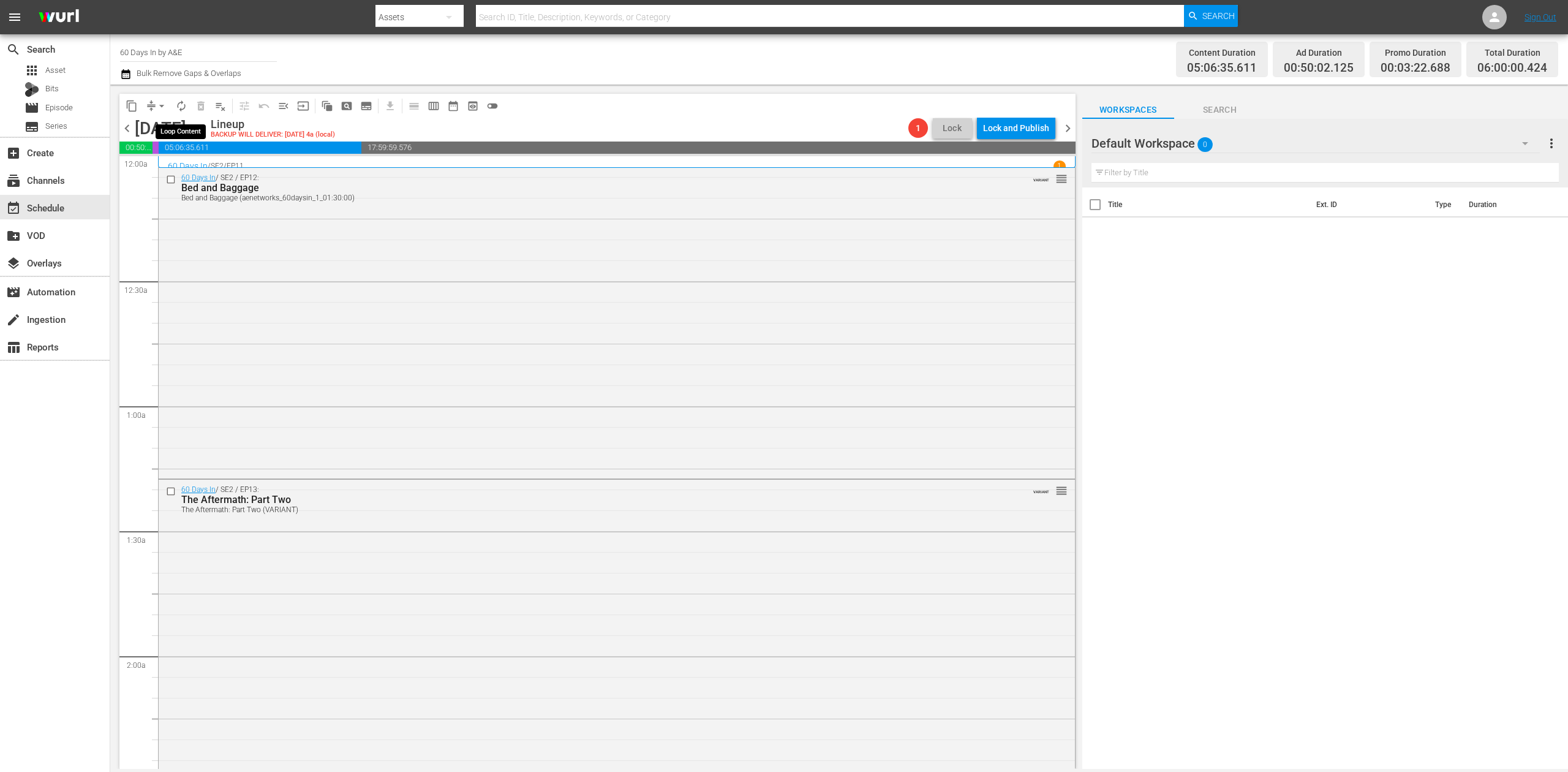
click at [177, 104] on span "autorenew_outlined" at bounding box center [181, 106] width 12 height 12
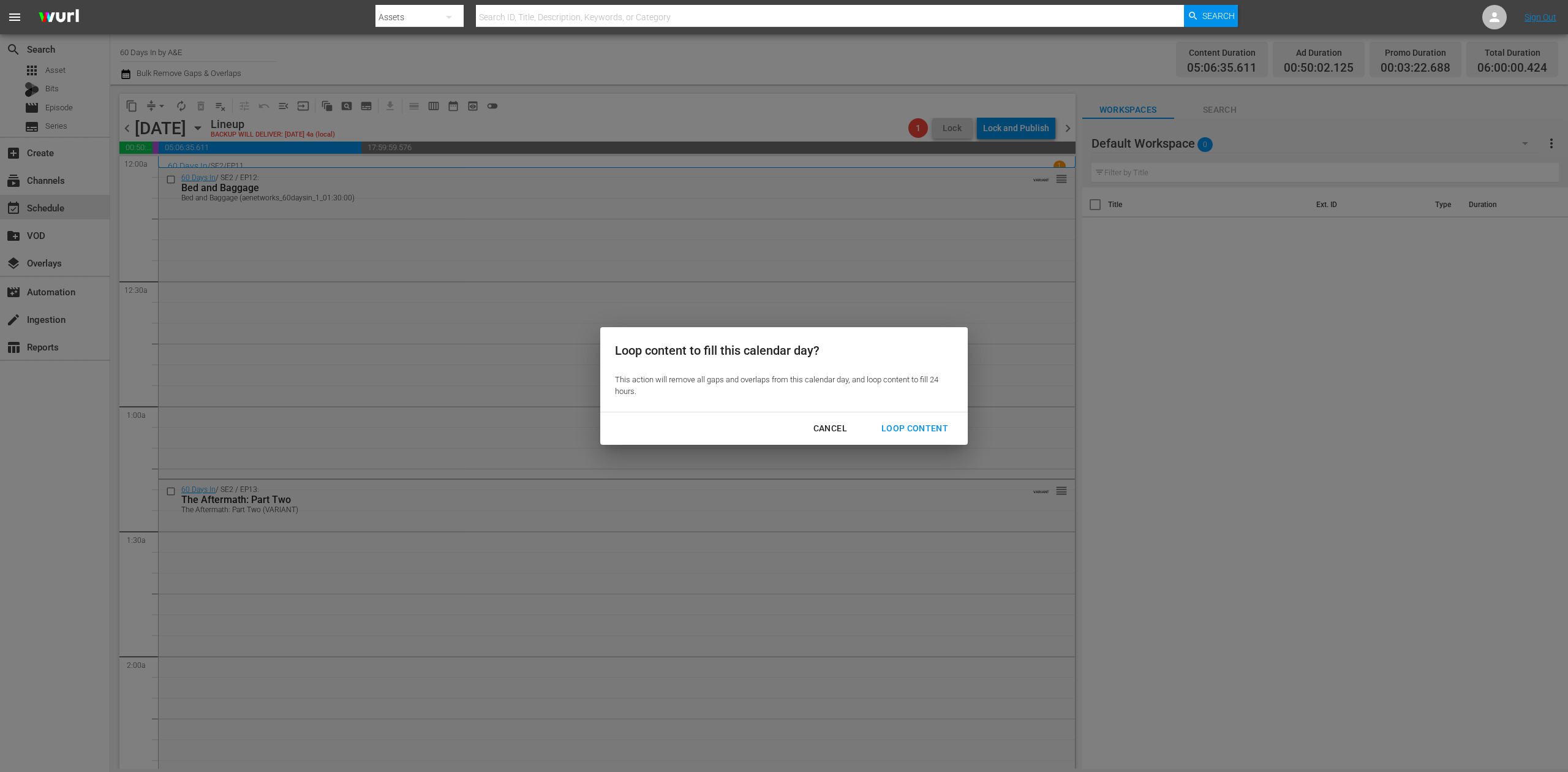
click at [919, 425] on div "Loop Content" at bounding box center [914, 428] width 86 height 15
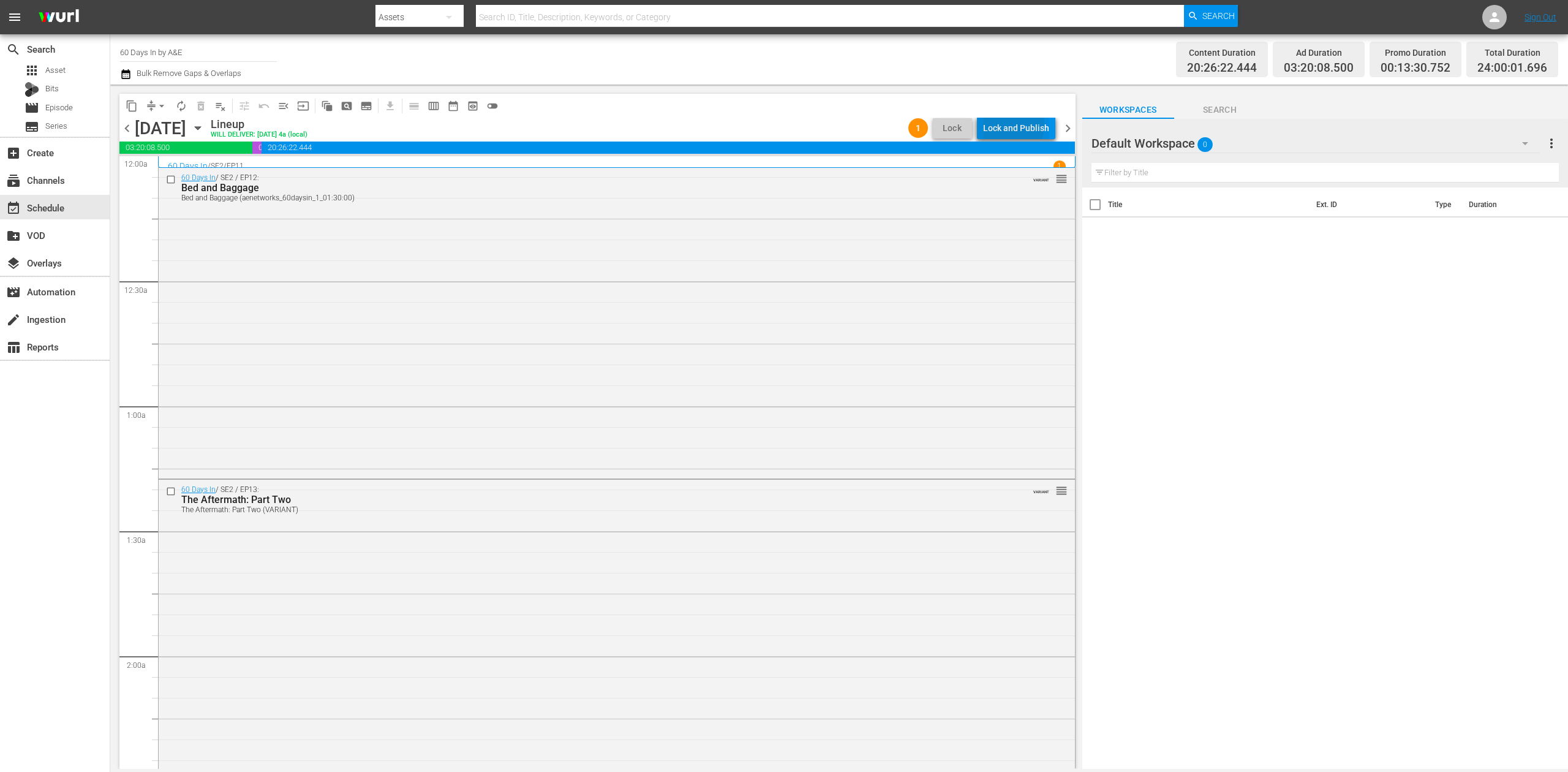
click at [1007, 125] on div "Lock and Publish" at bounding box center [1016, 128] width 66 height 22
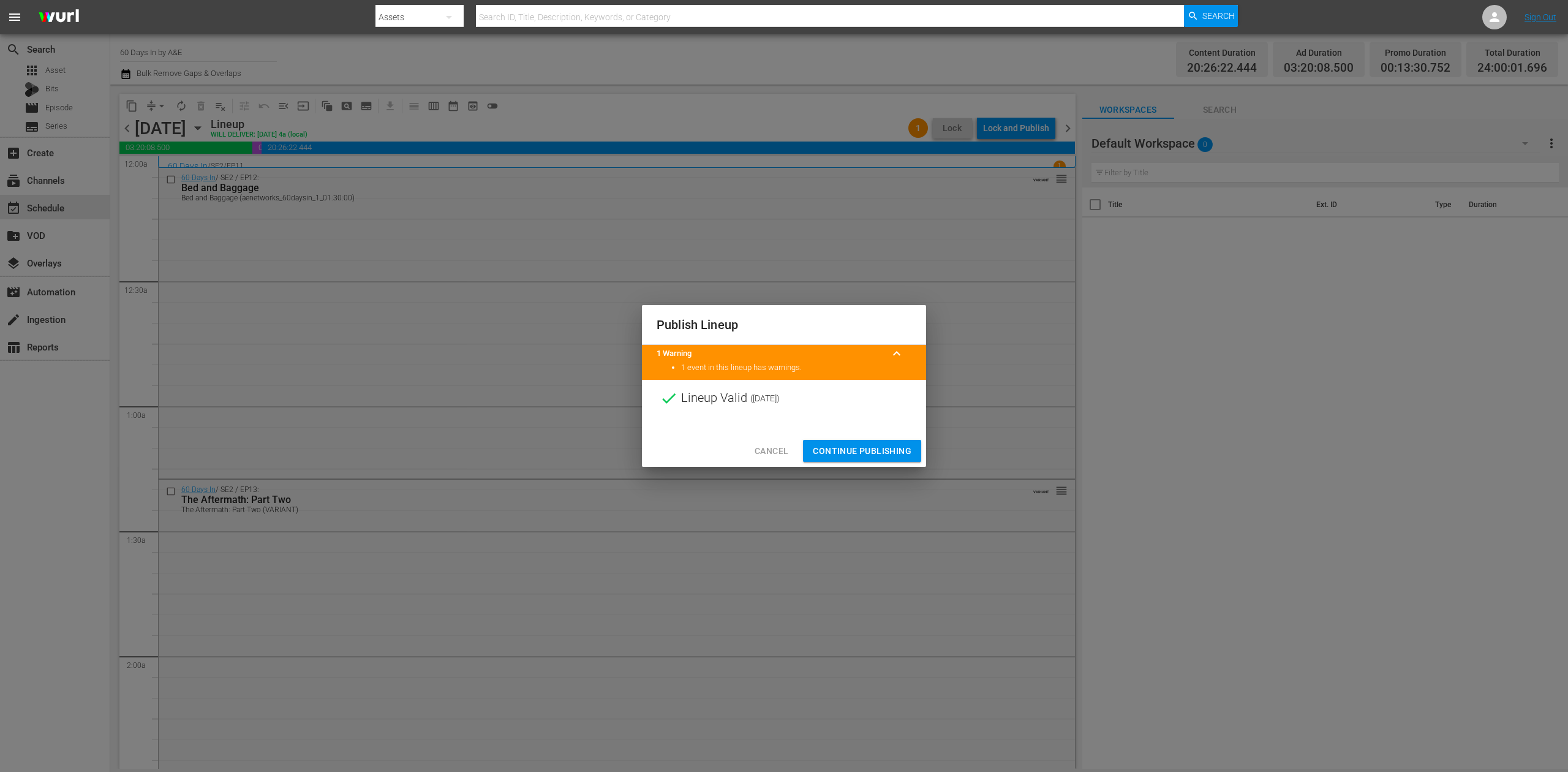
click at [862, 449] on span "Continue Publishing" at bounding box center [861, 451] width 99 height 15
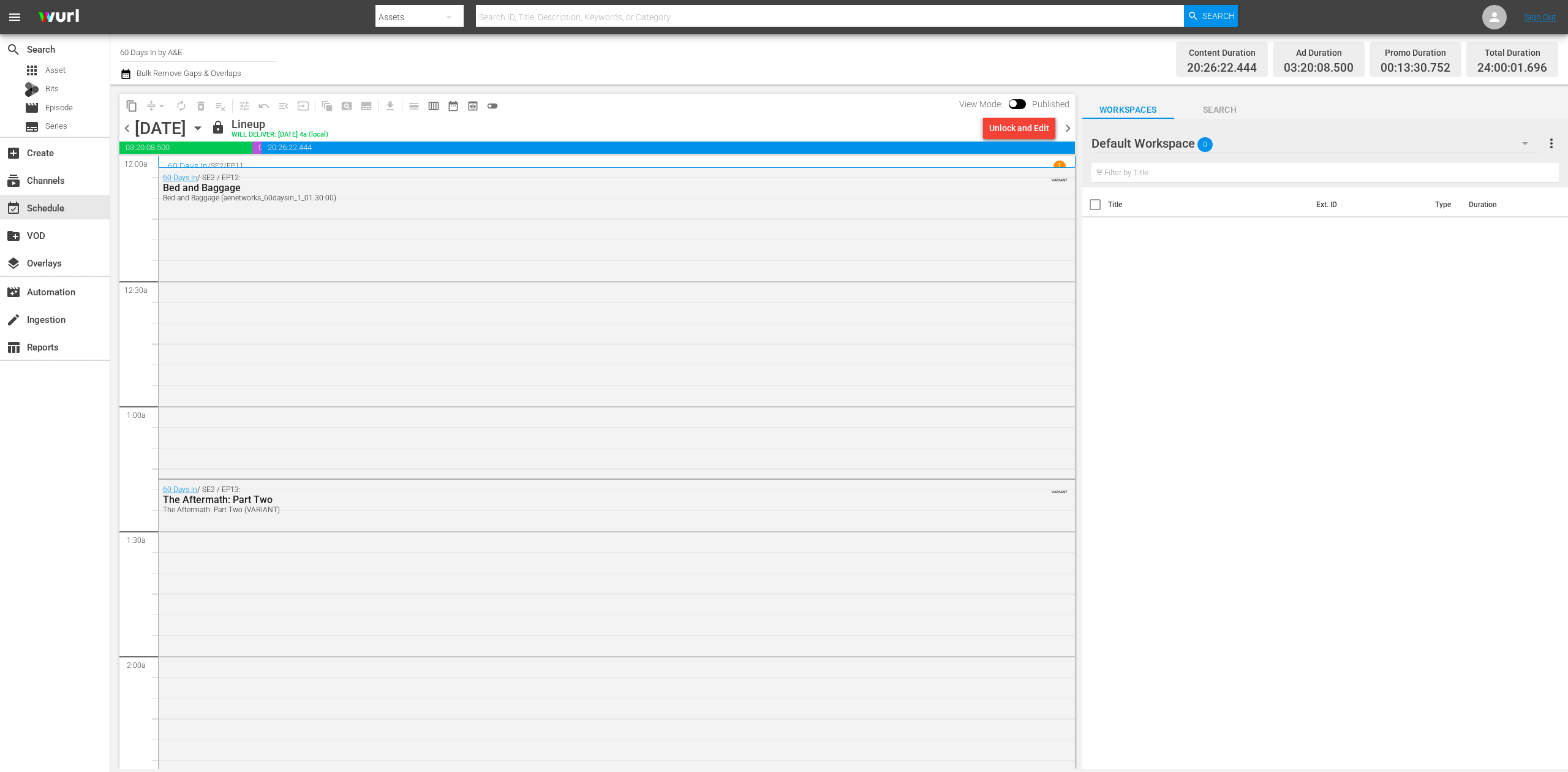
click at [1064, 128] on span "chevron_right" at bounding box center [1068, 128] width 15 height 15
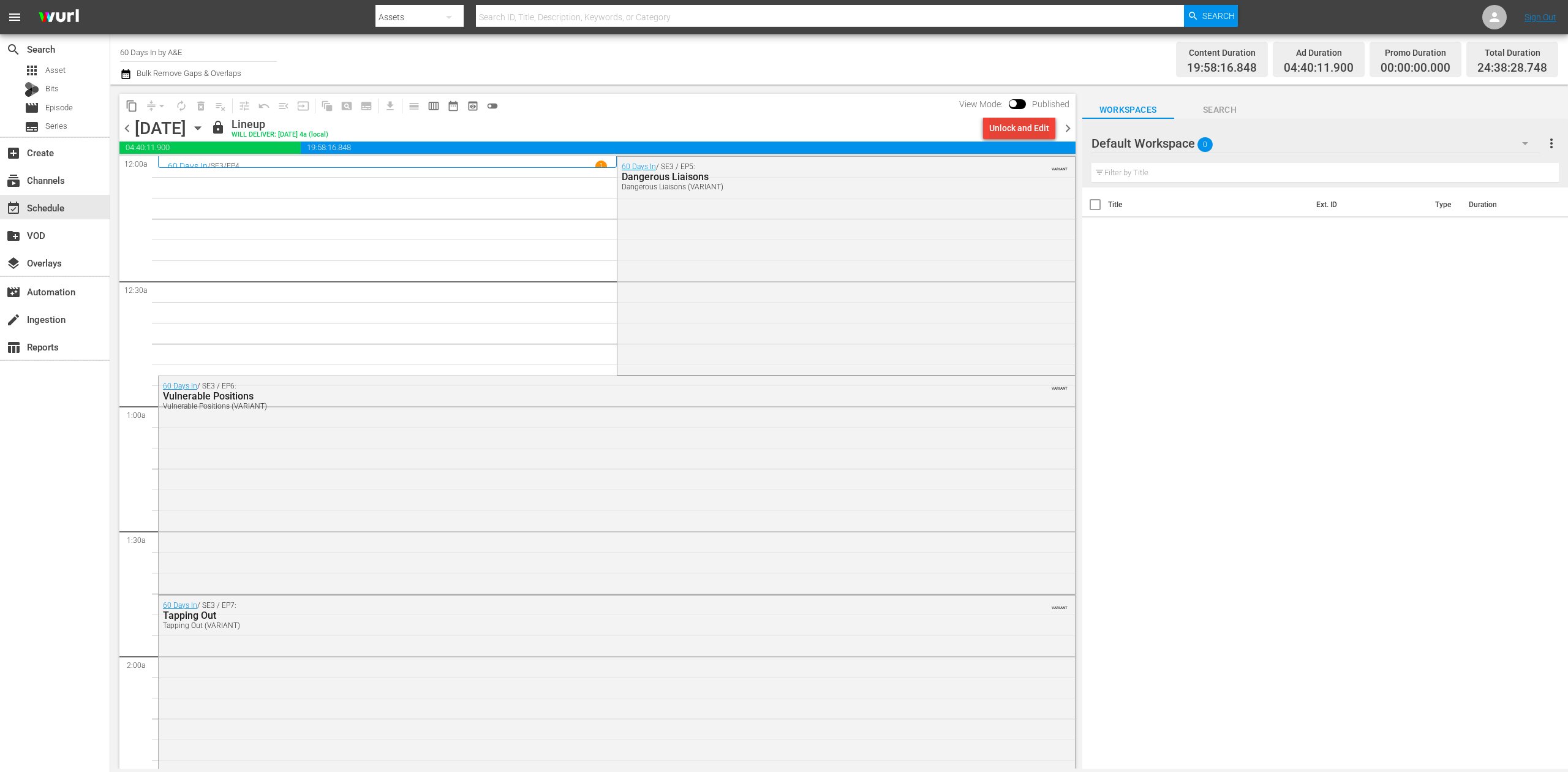
click at [1035, 123] on div "Unlock and Edit" at bounding box center [1019, 128] width 60 height 22
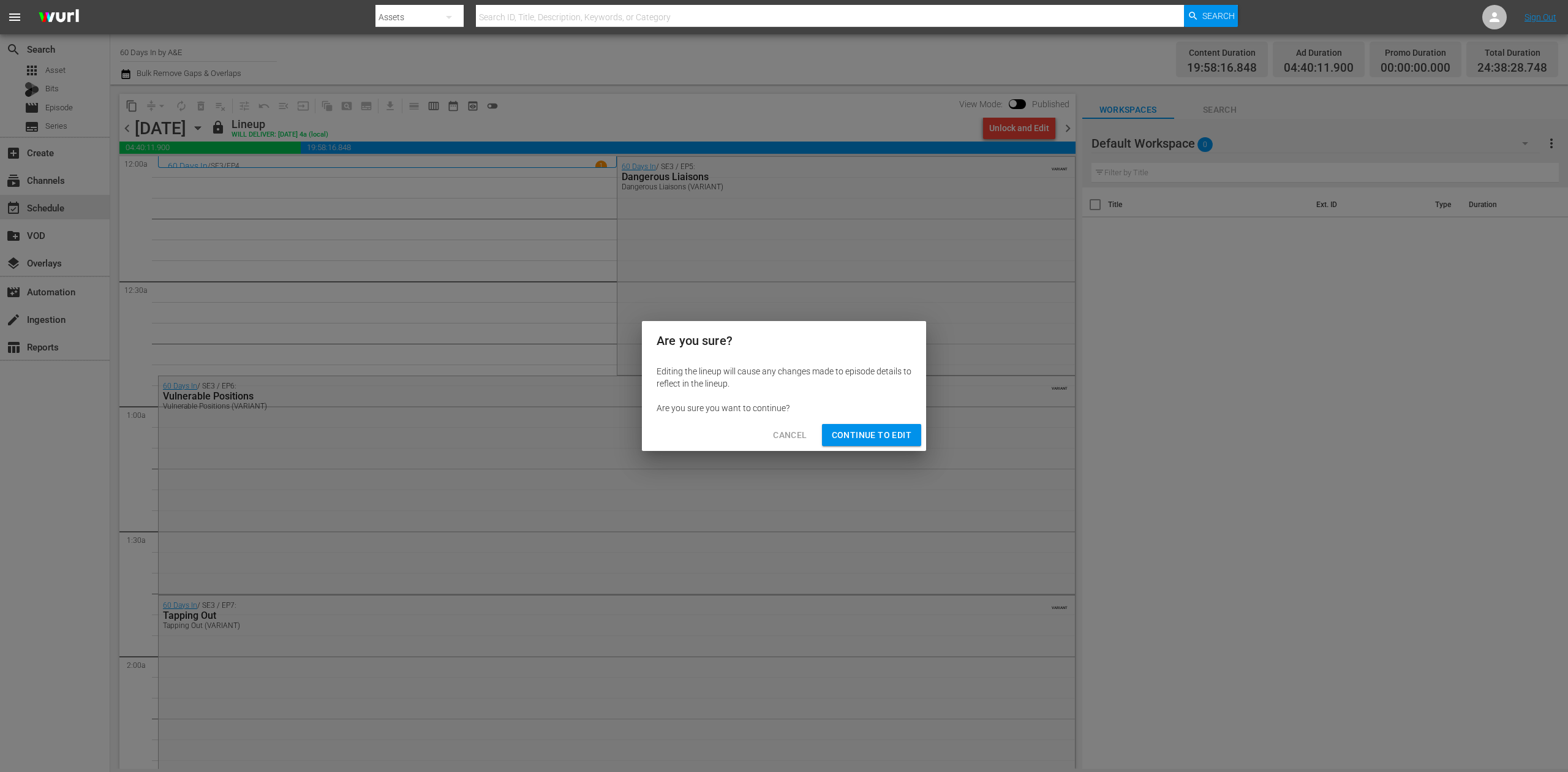
click at [880, 436] on span "Continue to Edit" at bounding box center [871, 435] width 80 height 15
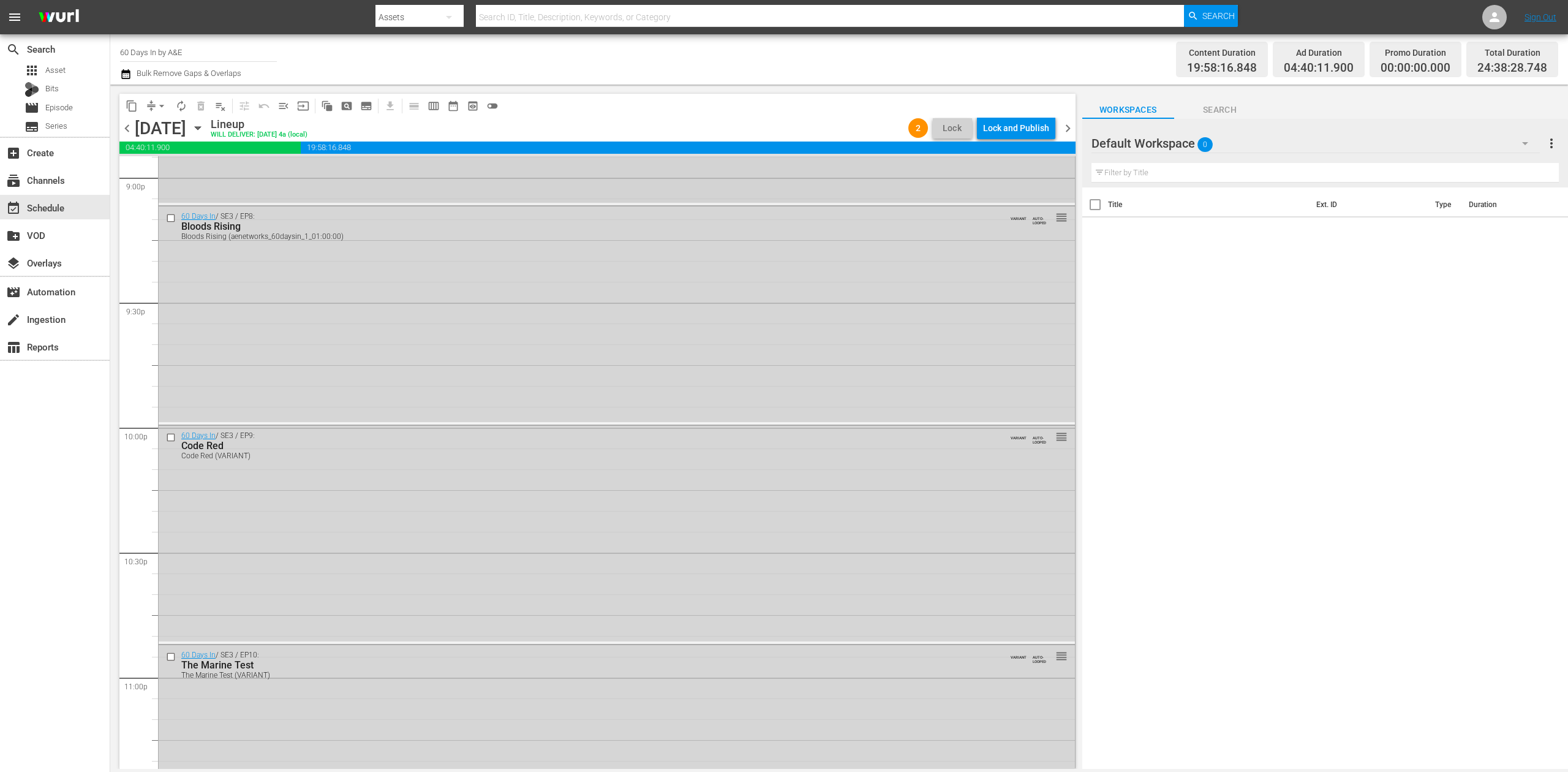
scroll to position [5545, 0]
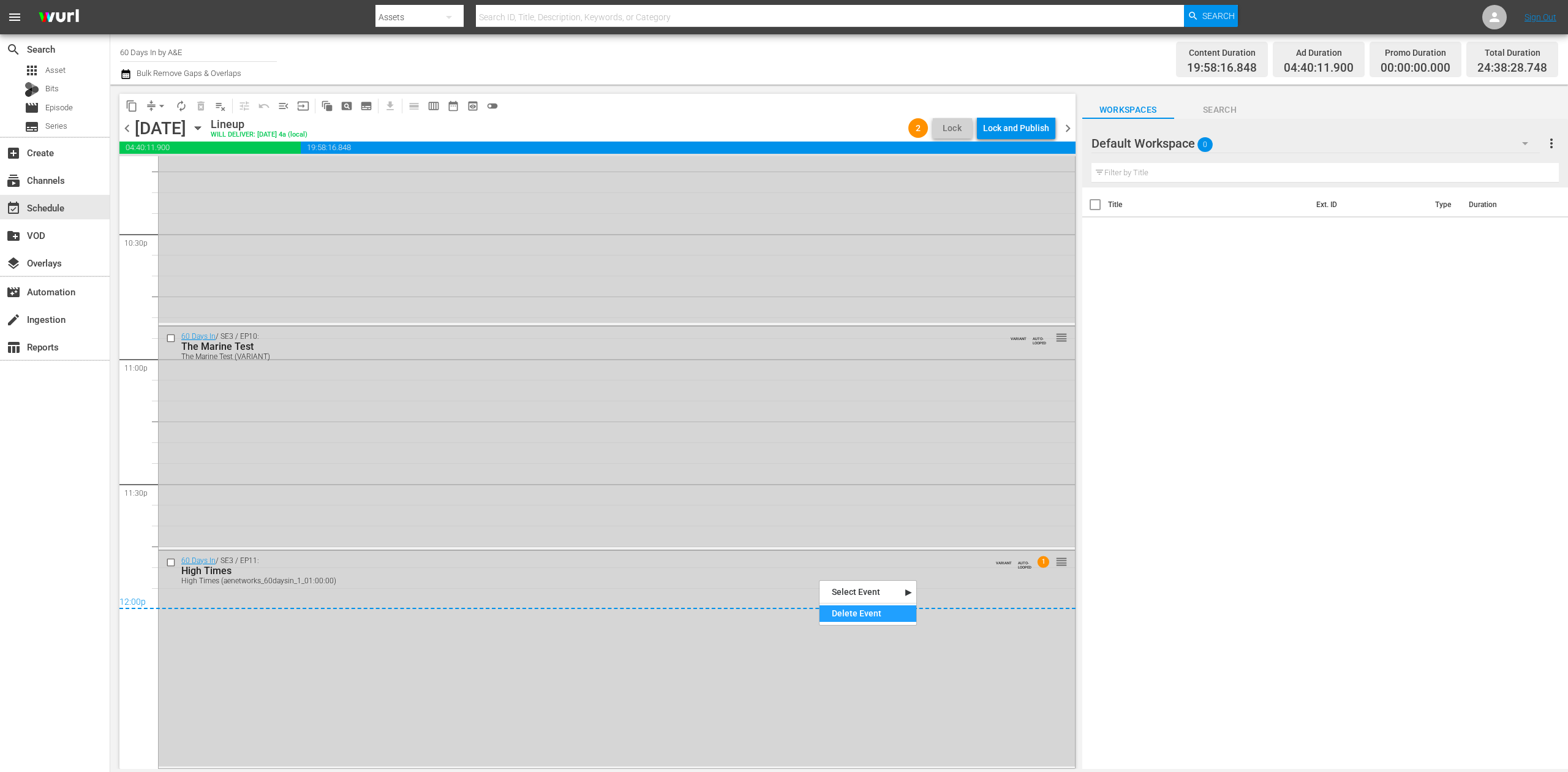
click at [852, 612] on div "Delete Event" at bounding box center [867, 614] width 97 height 17
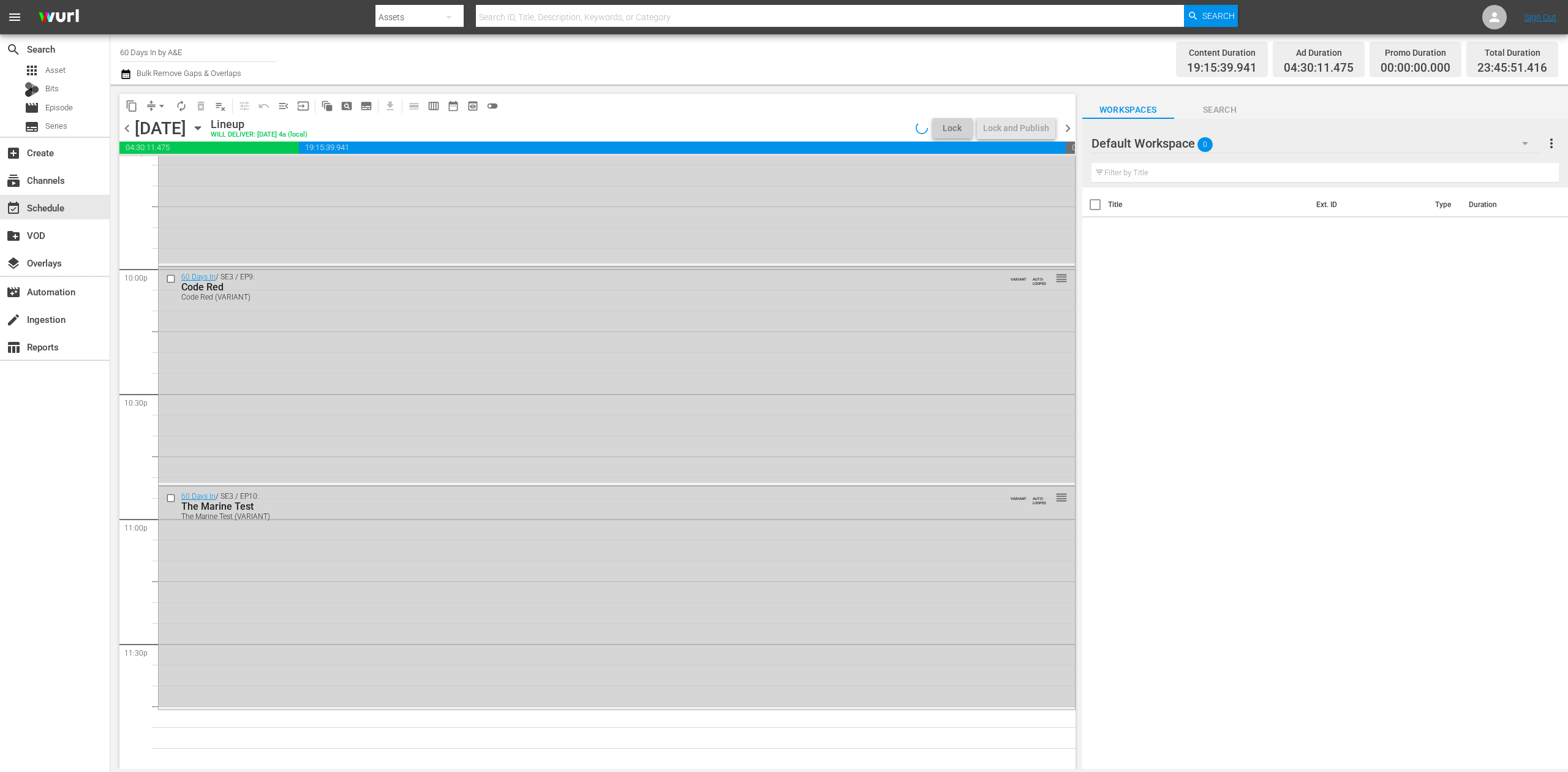
scroll to position [5385, 0]
click at [854, 405] on div "Delete Event" at bounding box center [872, 411] width 97 height 17
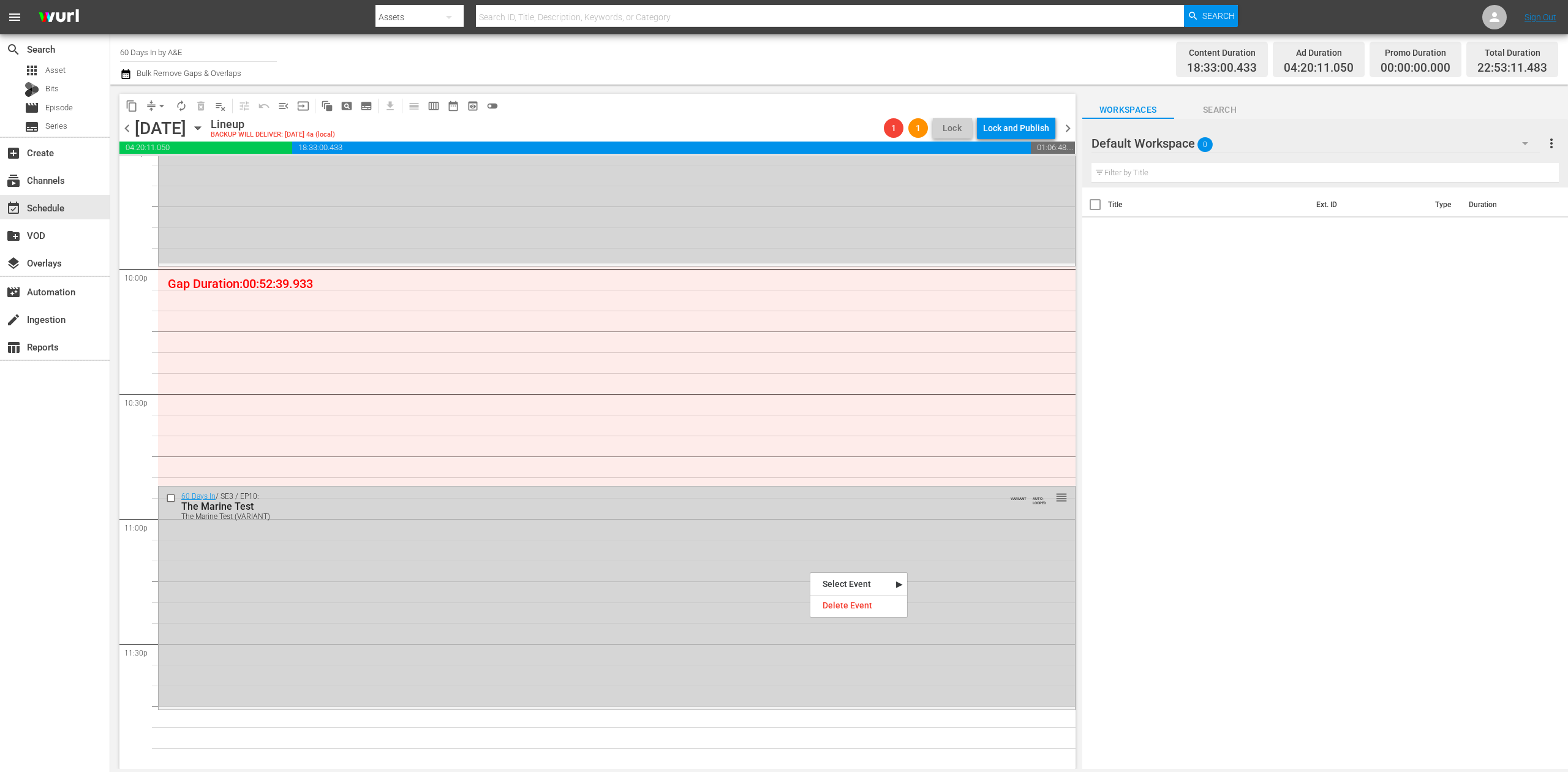
click at [846, 594] on div at bounding box center [858, 594] width 97 height 3
click at [847, 603] on div "Delete Event" at bounding box center [858, 606] width 97 height 17
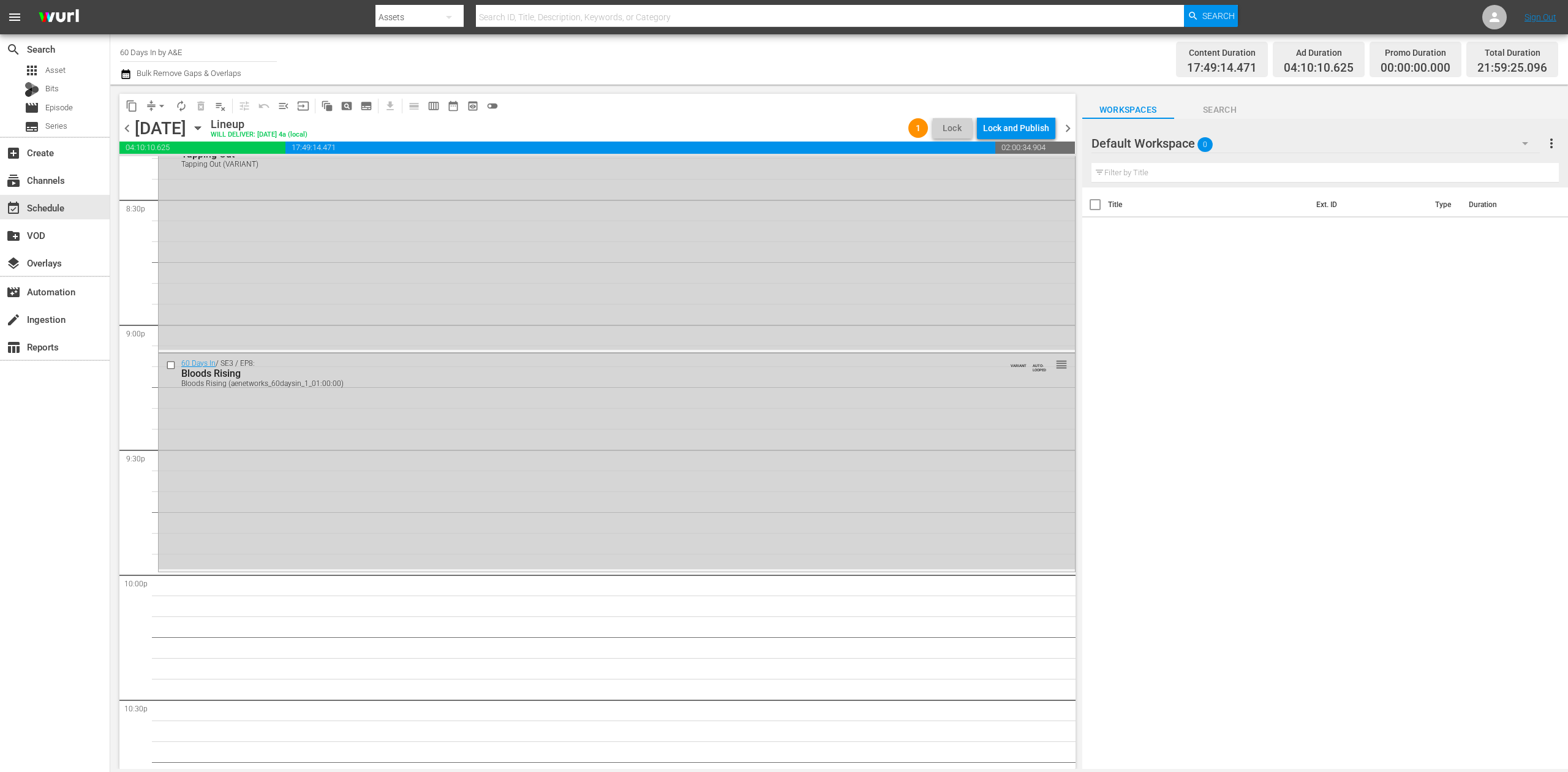
scroll to position [5058, 0]
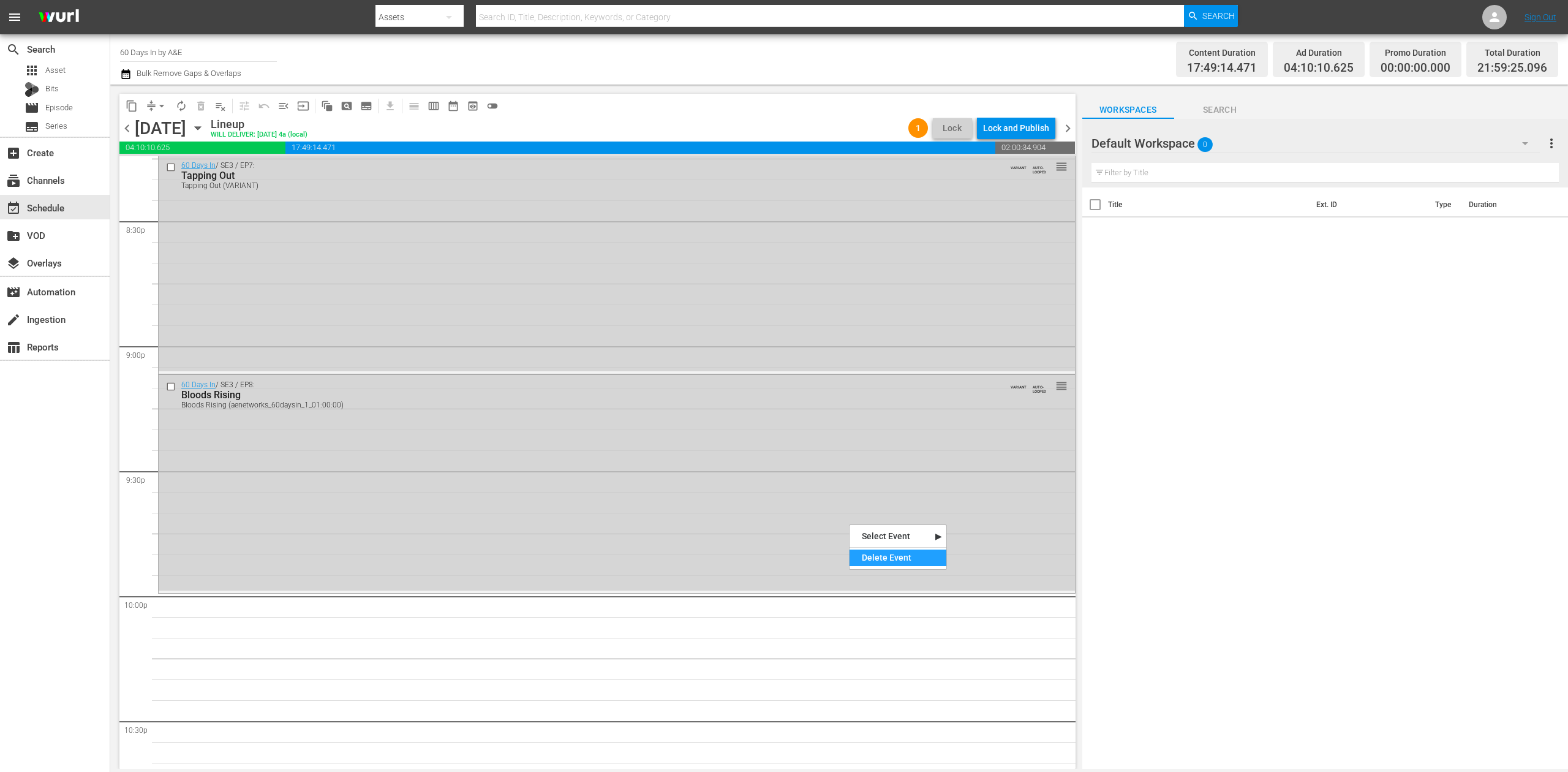
click at [877, 557] on div "Delete Event" at bounding box center [898, 557] width 97 height 17
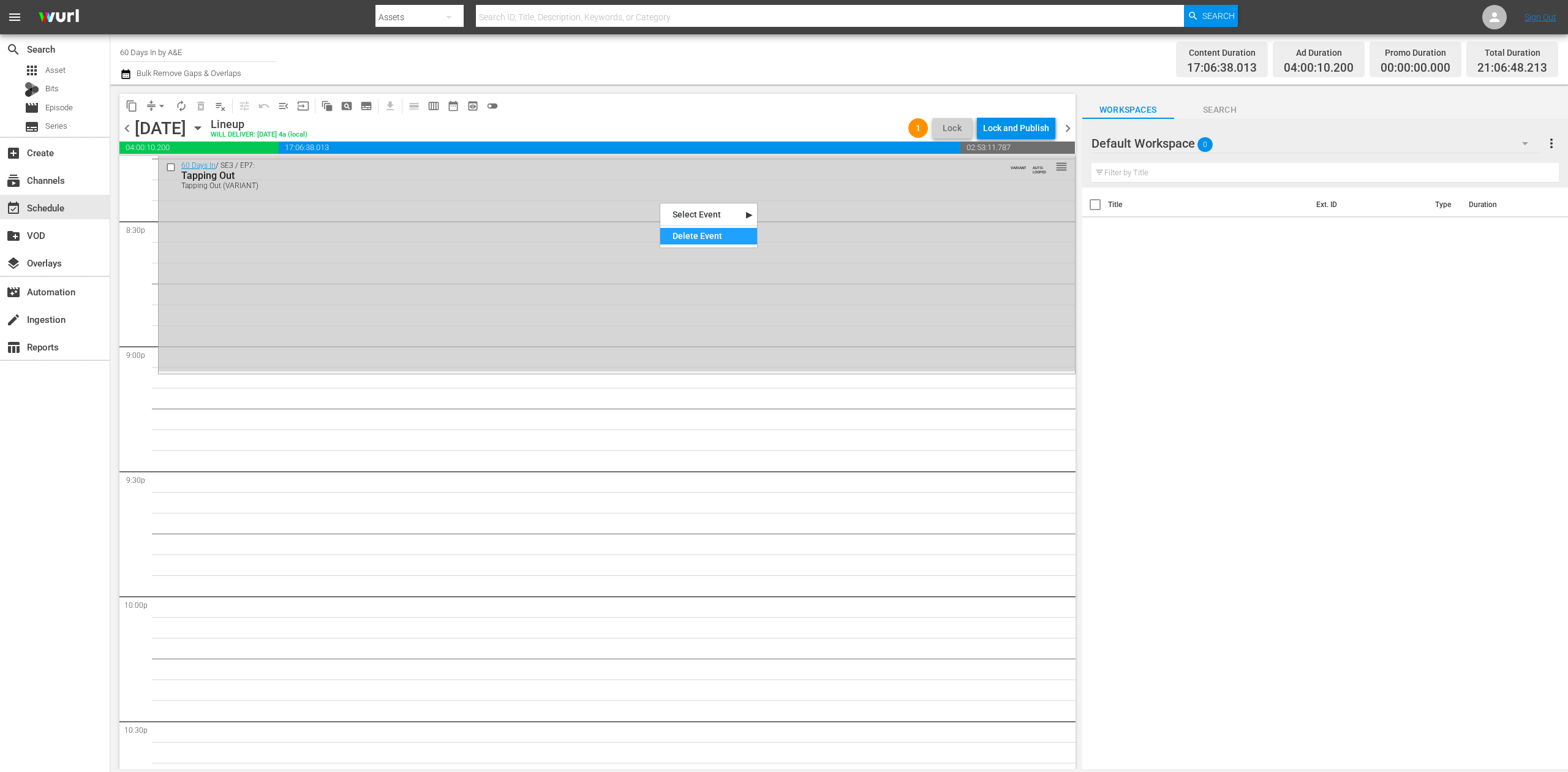
click at [691, 236] on div "Delete Event" at bounding box center [708, 236] width 97 height 17
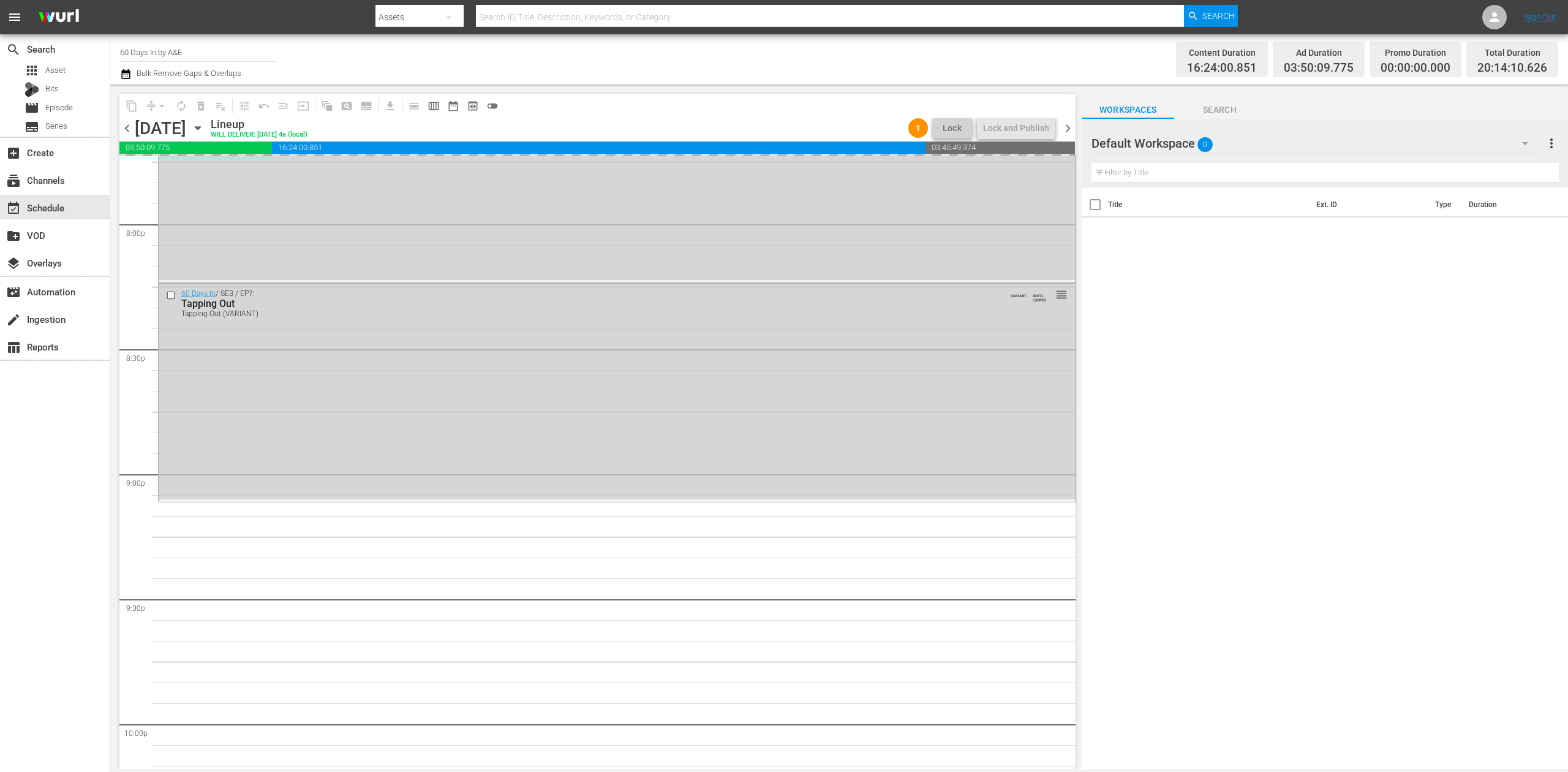
scroll to position [4731, 0]
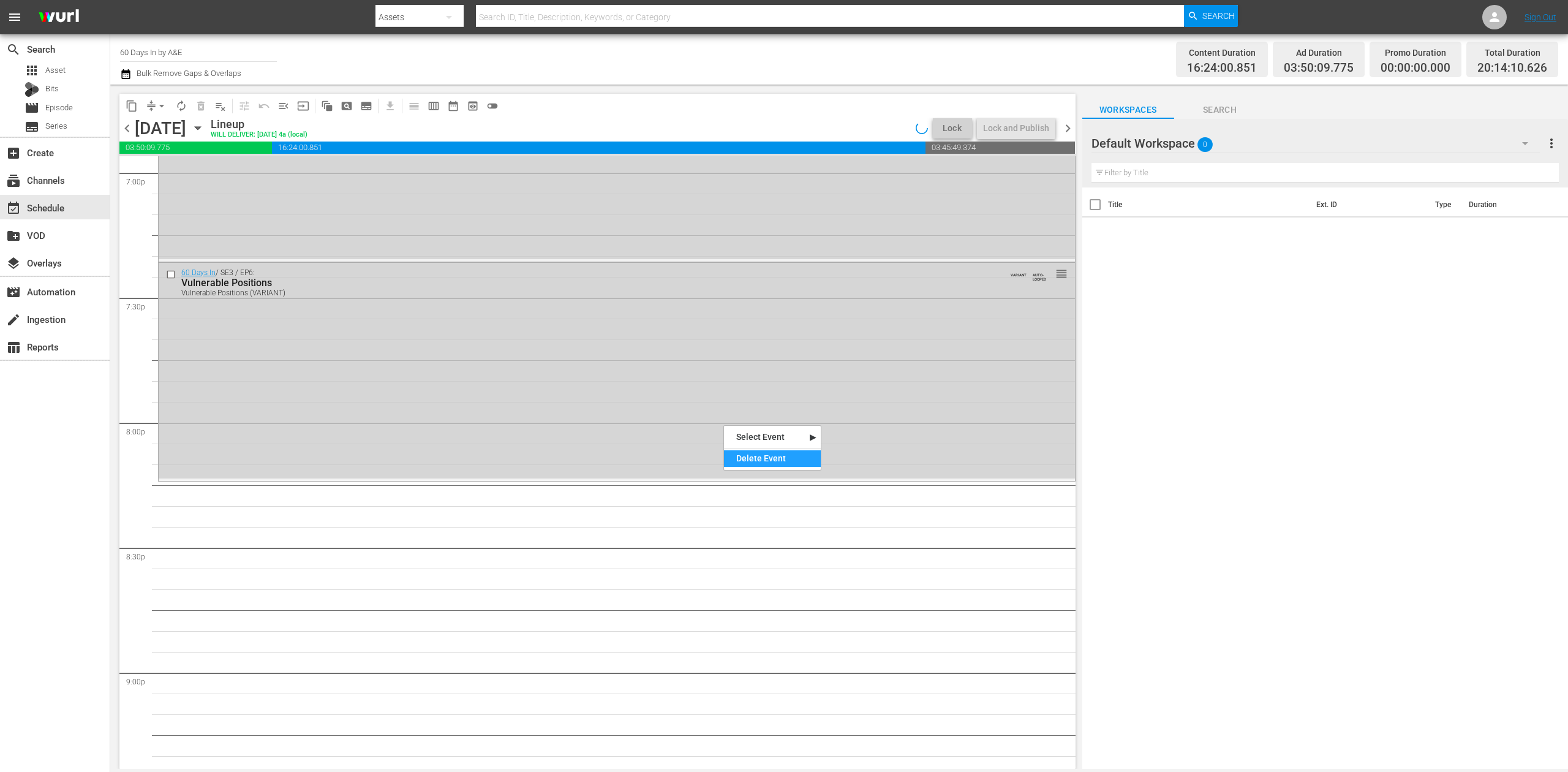
click at [765, 459] on div "Delete Event" at bounding box center [772, 458] width 97 height 17
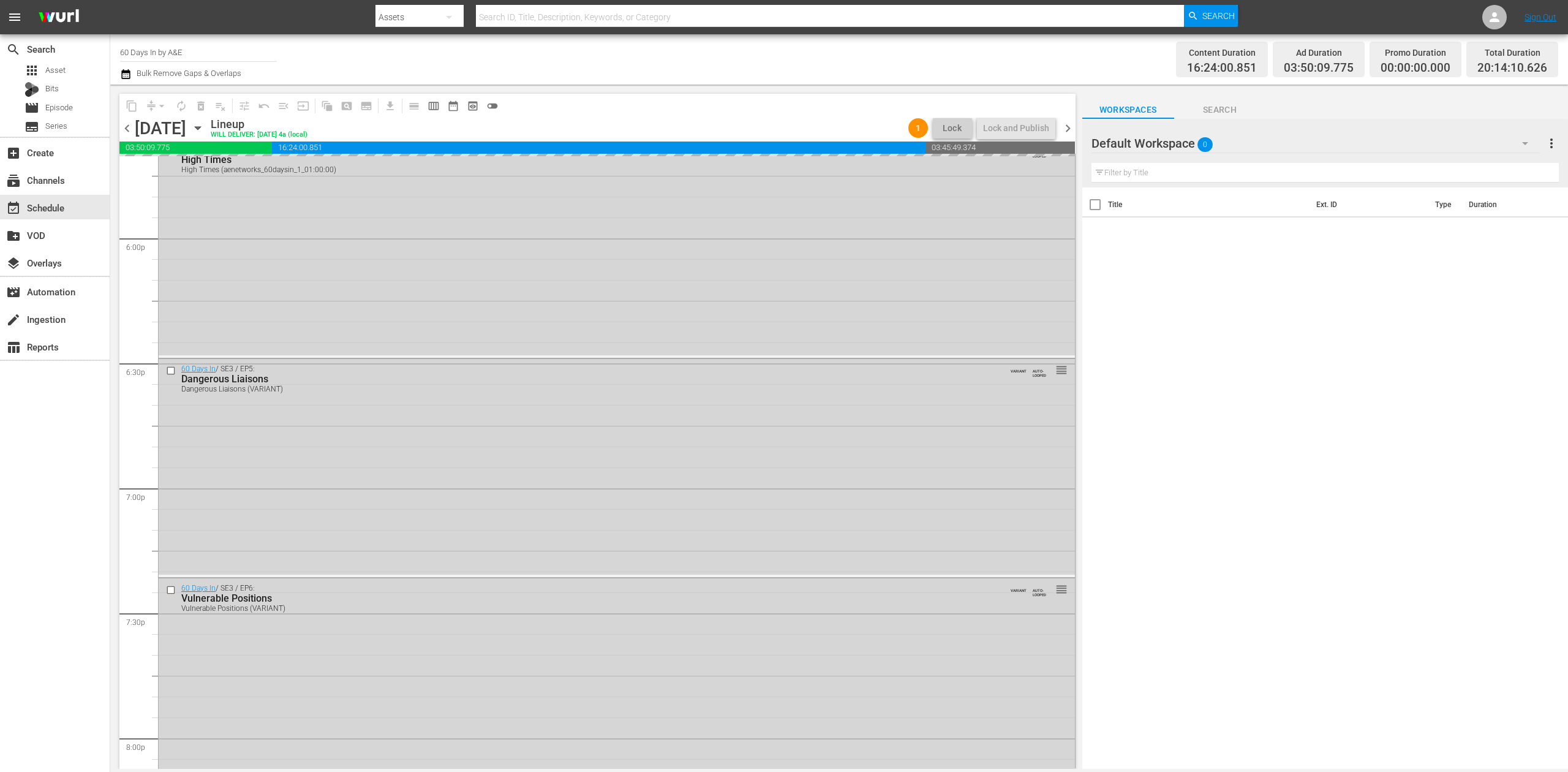
scroll to position [4405, 0]
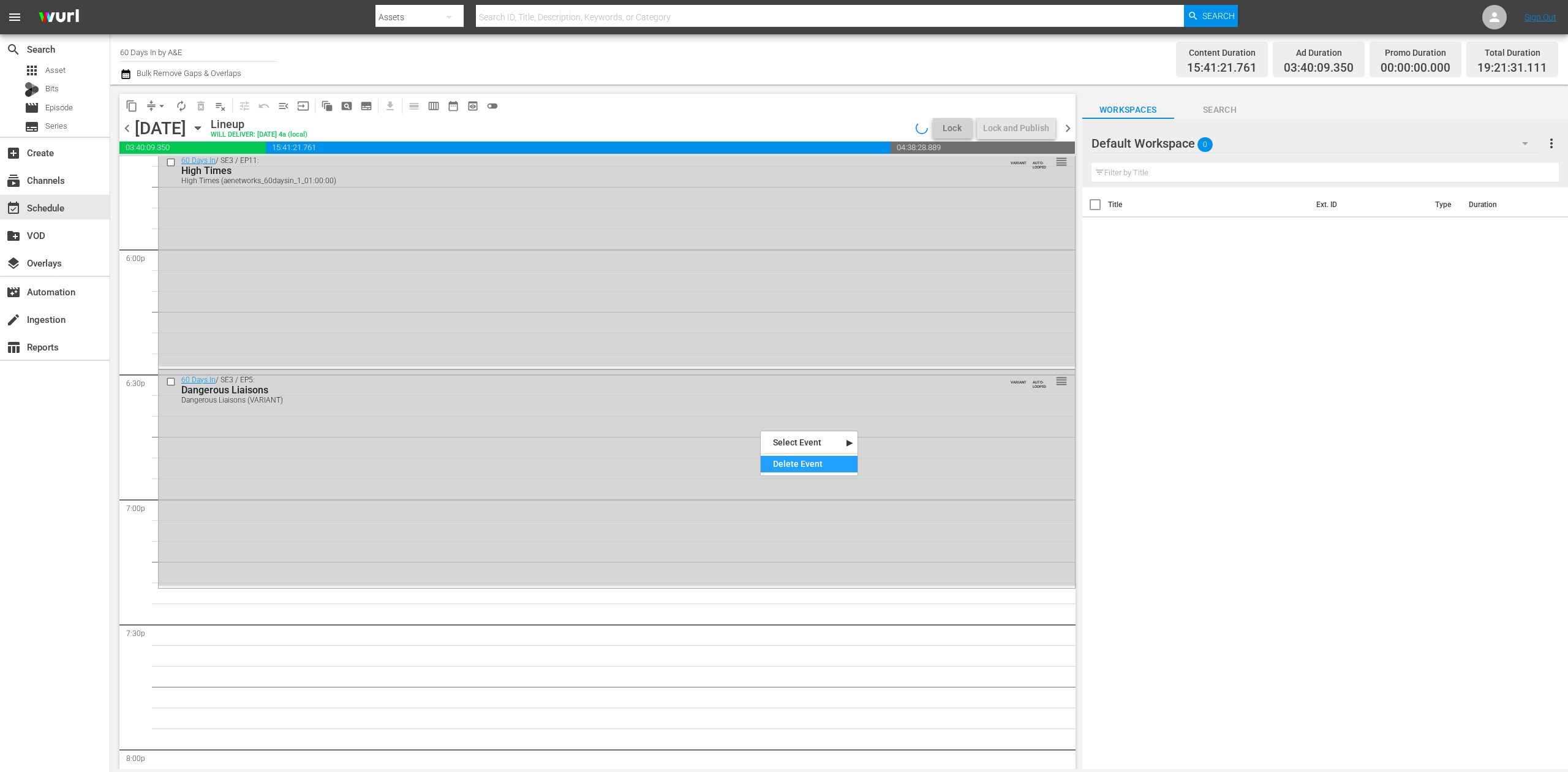
click at [803, 459] on div "Delete Event" at bounding box center [808, 464] width 97 height 17
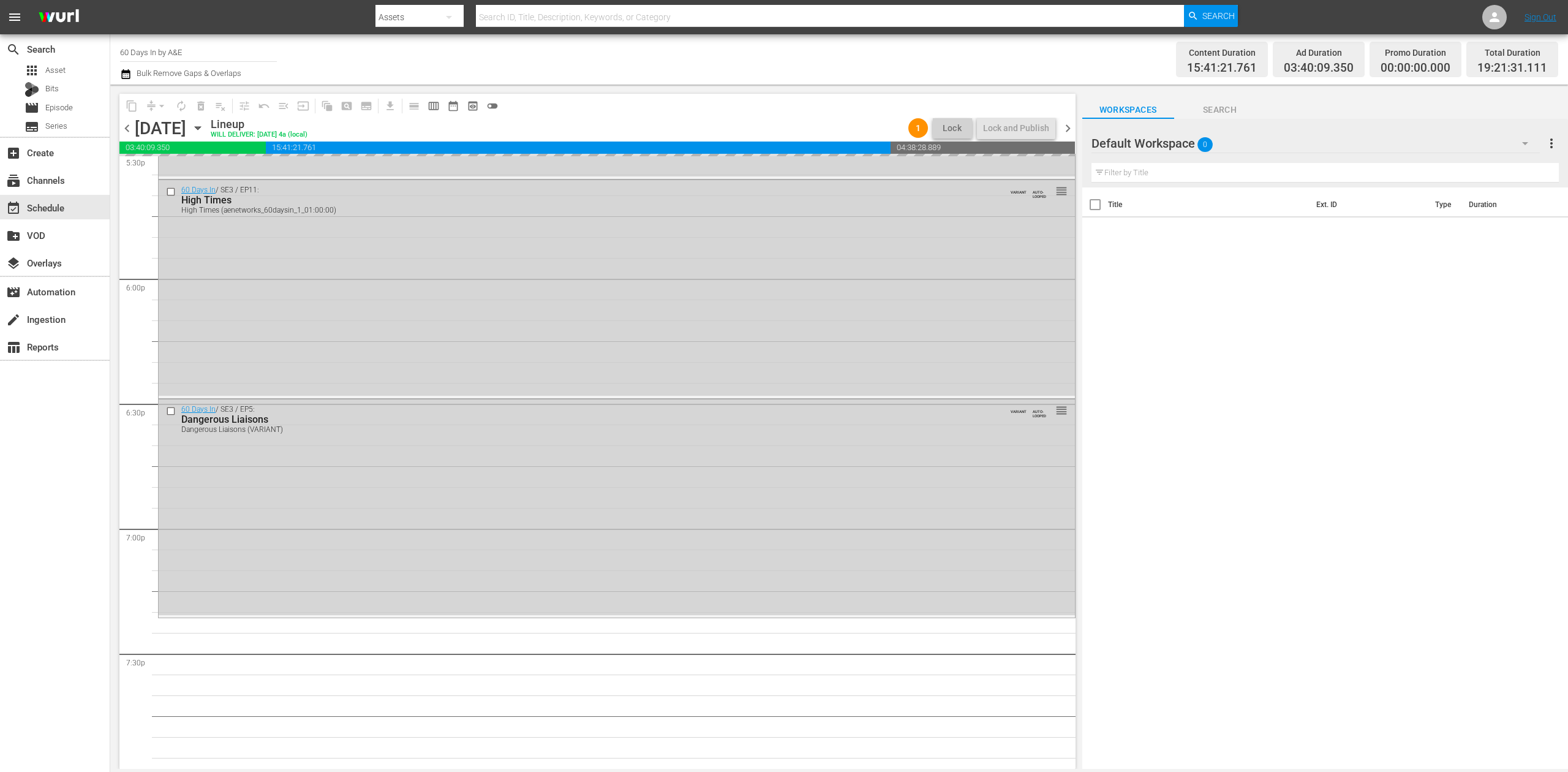
scroll to position [4323, 0]
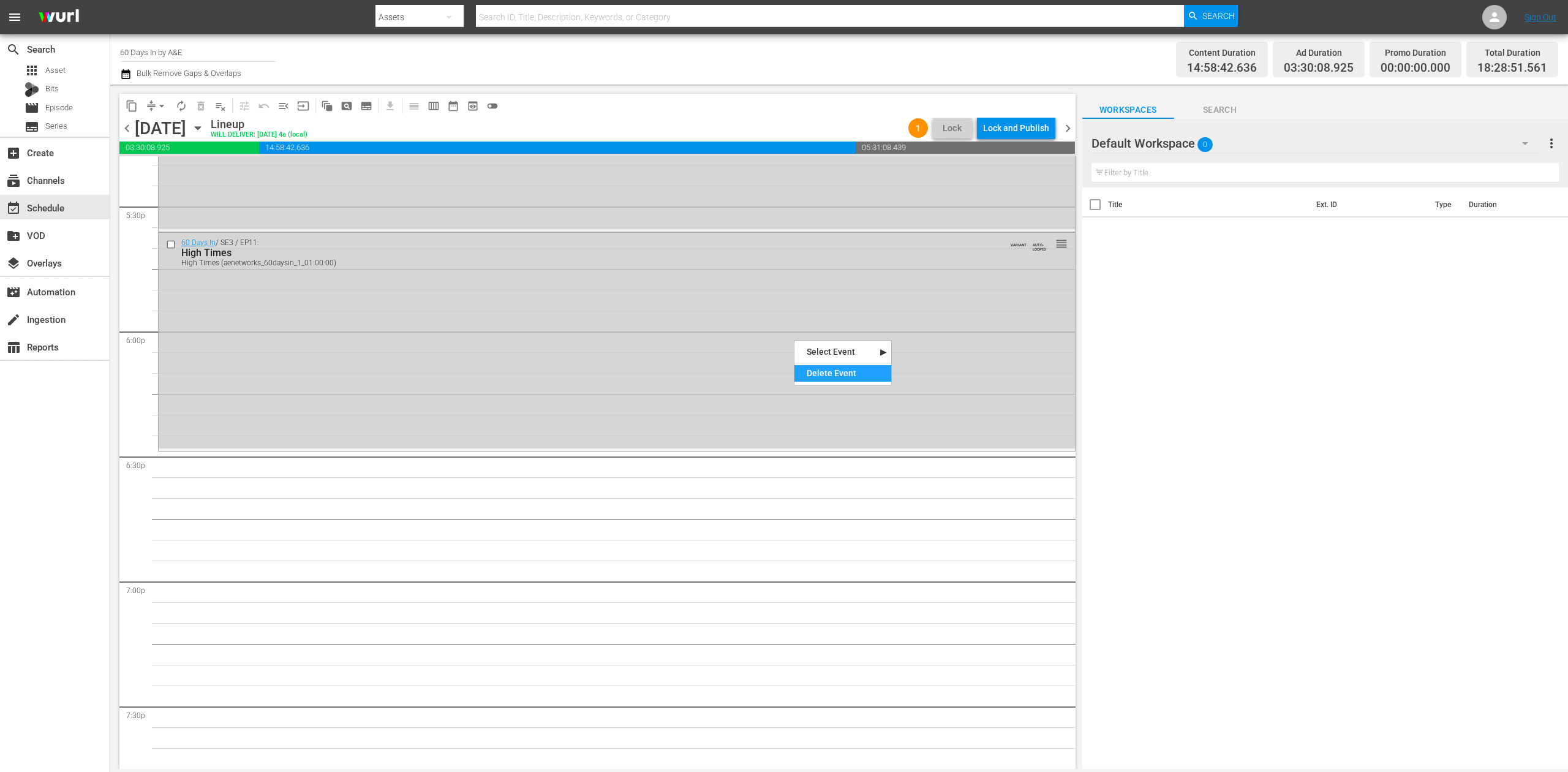
click at [837, 370] on div "Delete Event" at bounding box center [842, 374] width 97 height 17
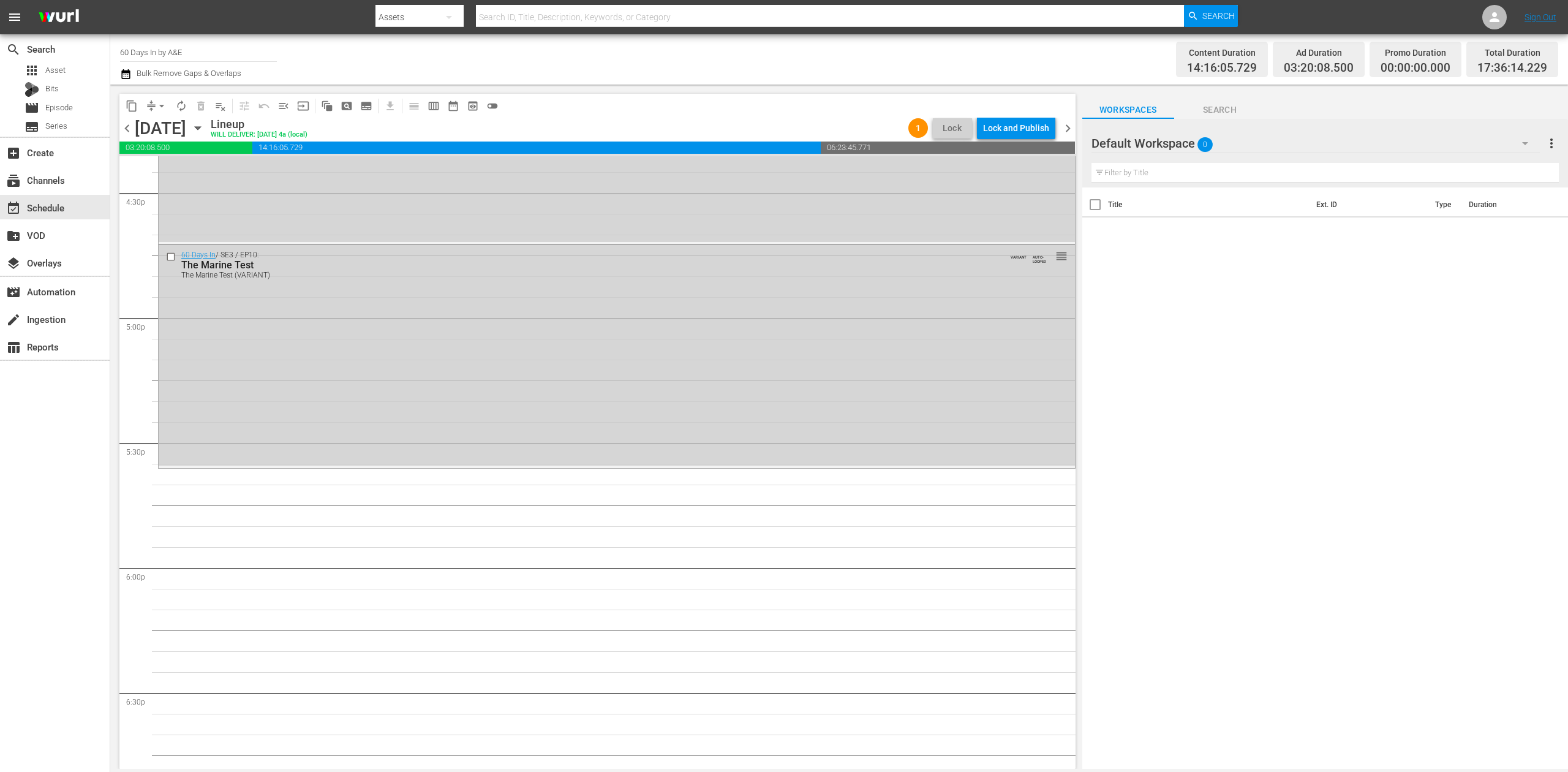
scroll to position [3997, 0]
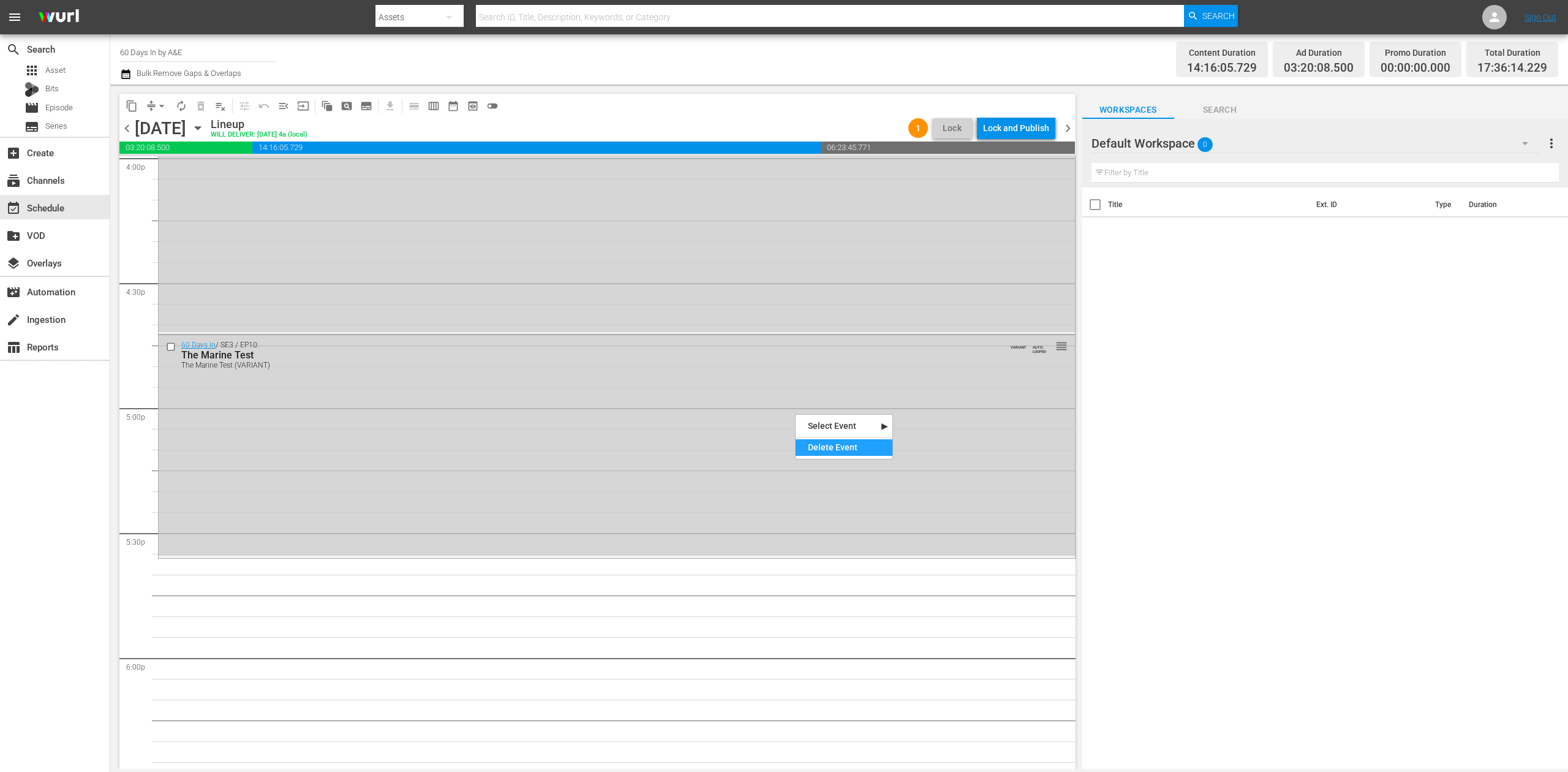
click at [837, 445] on div "Delete Event" at bounding box center [844, 447] width 97 height 17
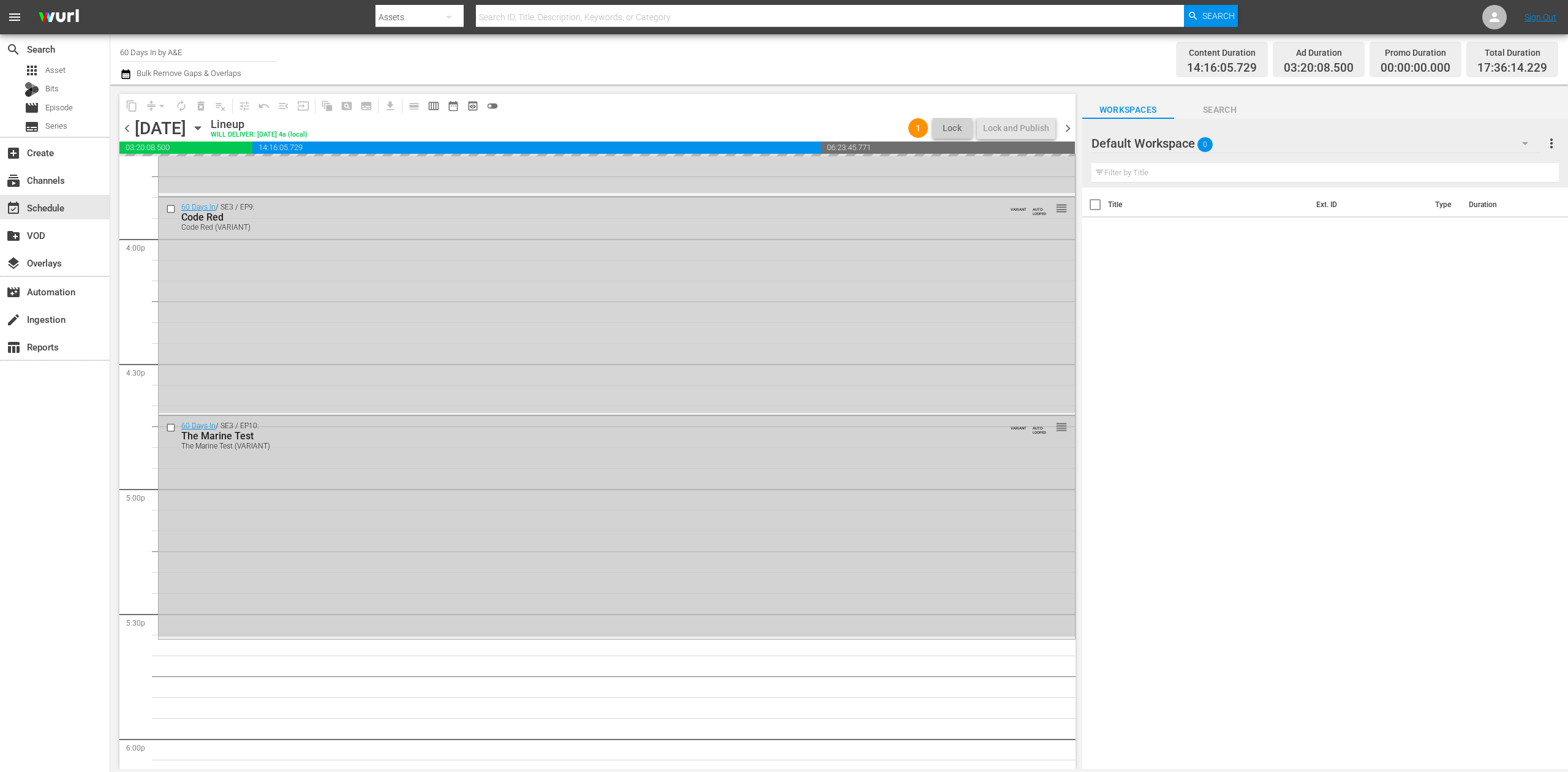
scroll to position [3915, 0]
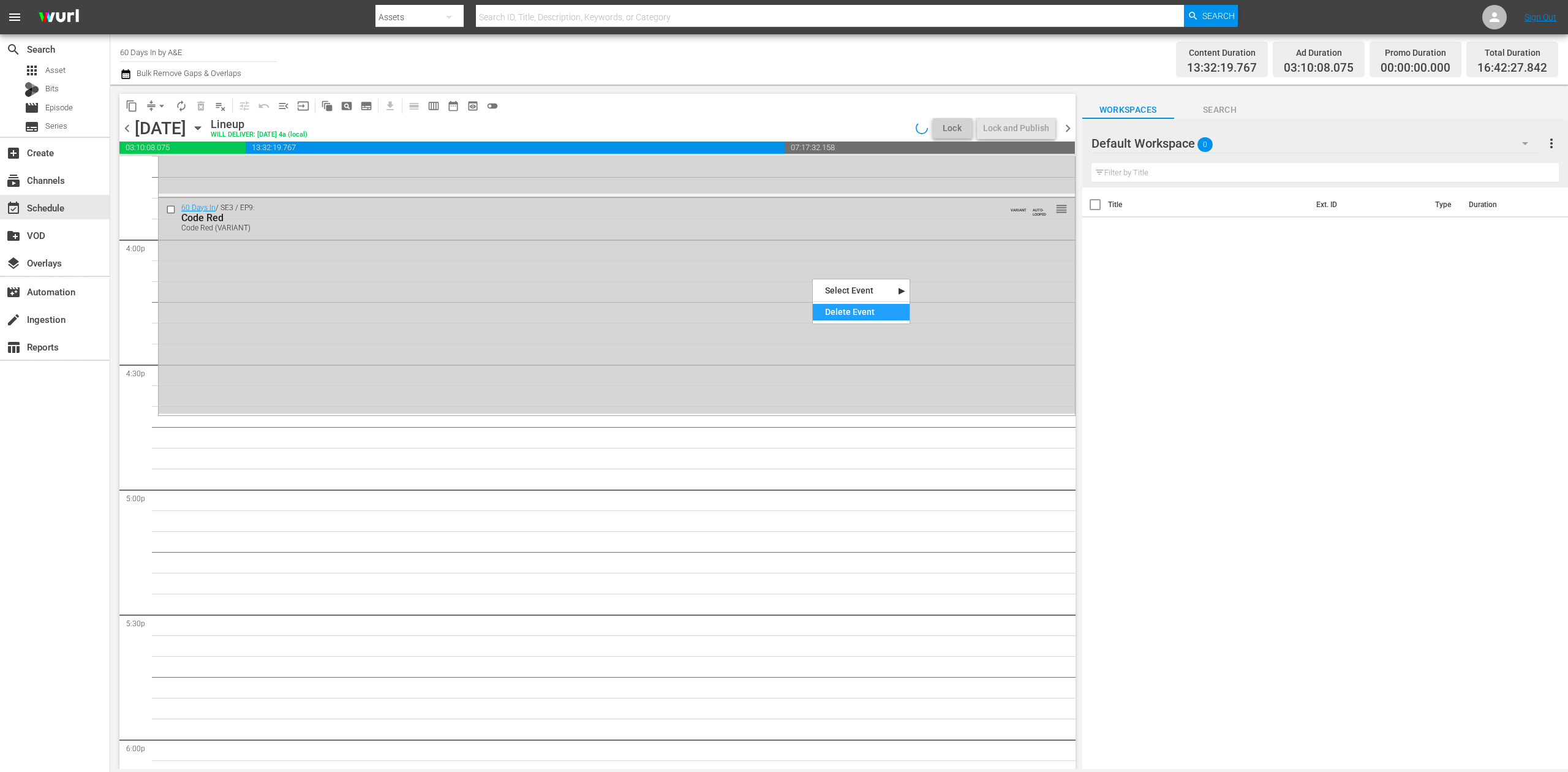
click at [843, 309] on div "Delete Event" at bounding box center [861, 312] width 97 height 17
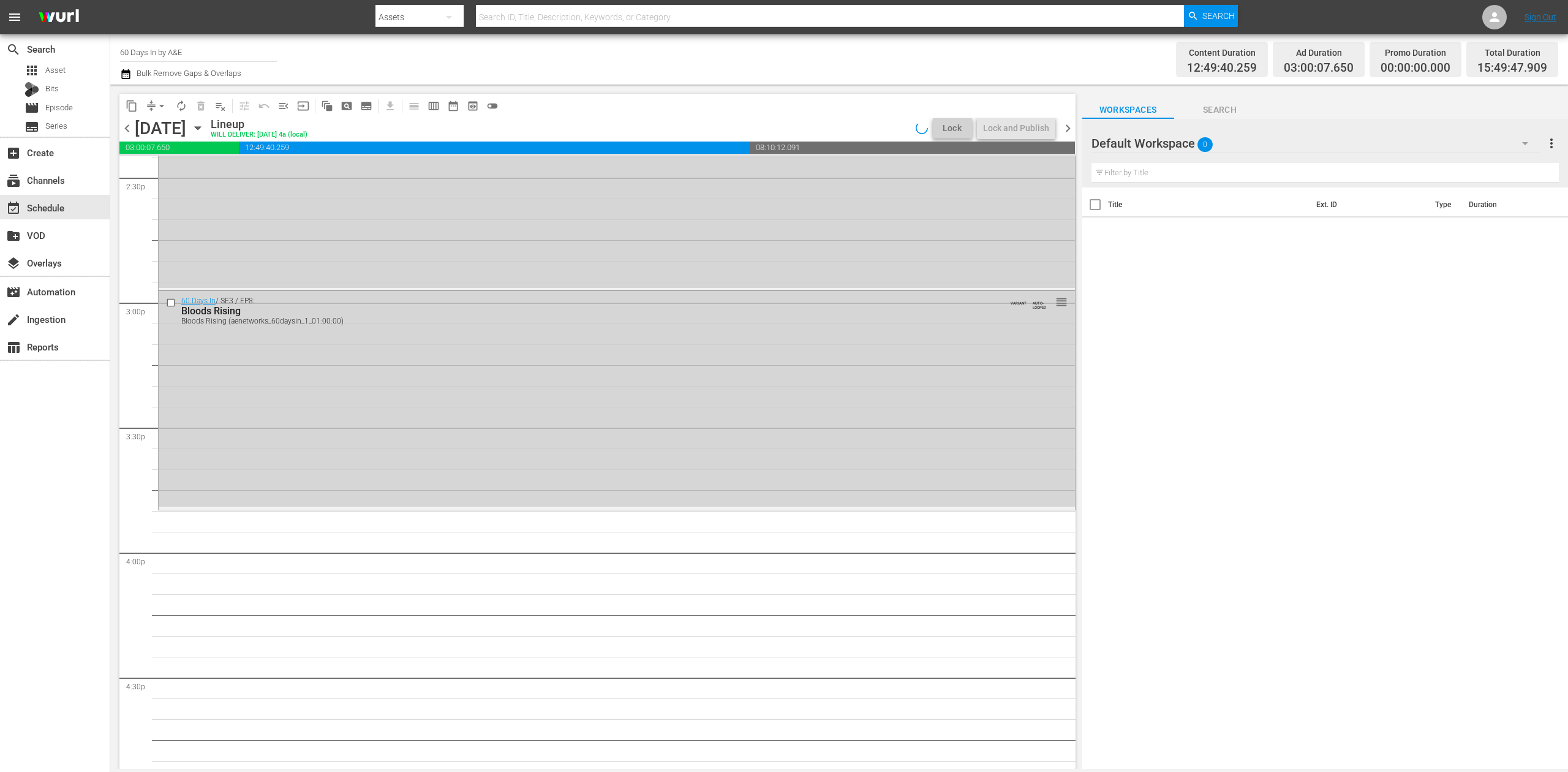
scroll to position [3506, 0]
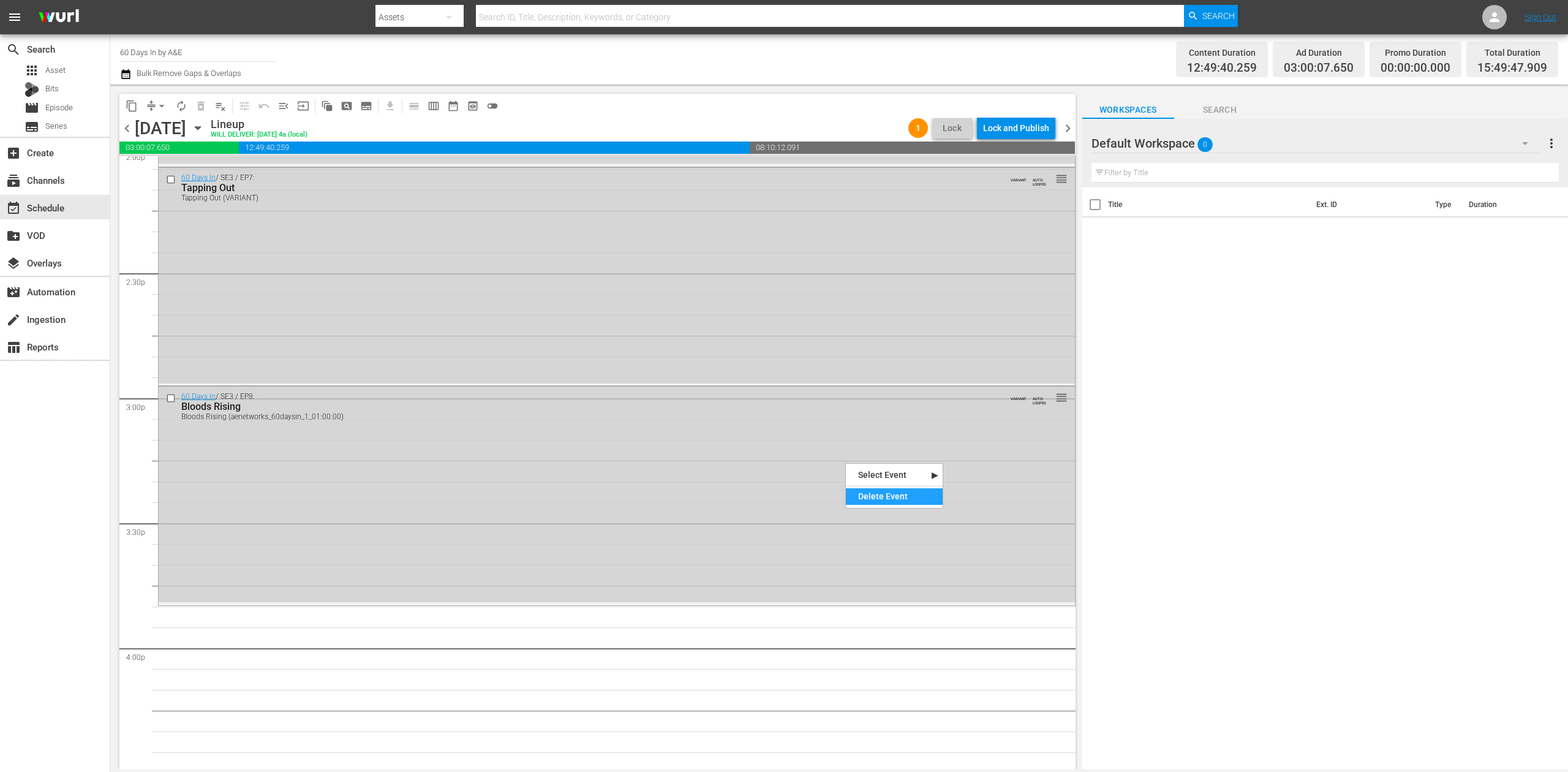
click at [876, 491] on div "Delete Event" at bounding box center [894, 496] width 97 height 17
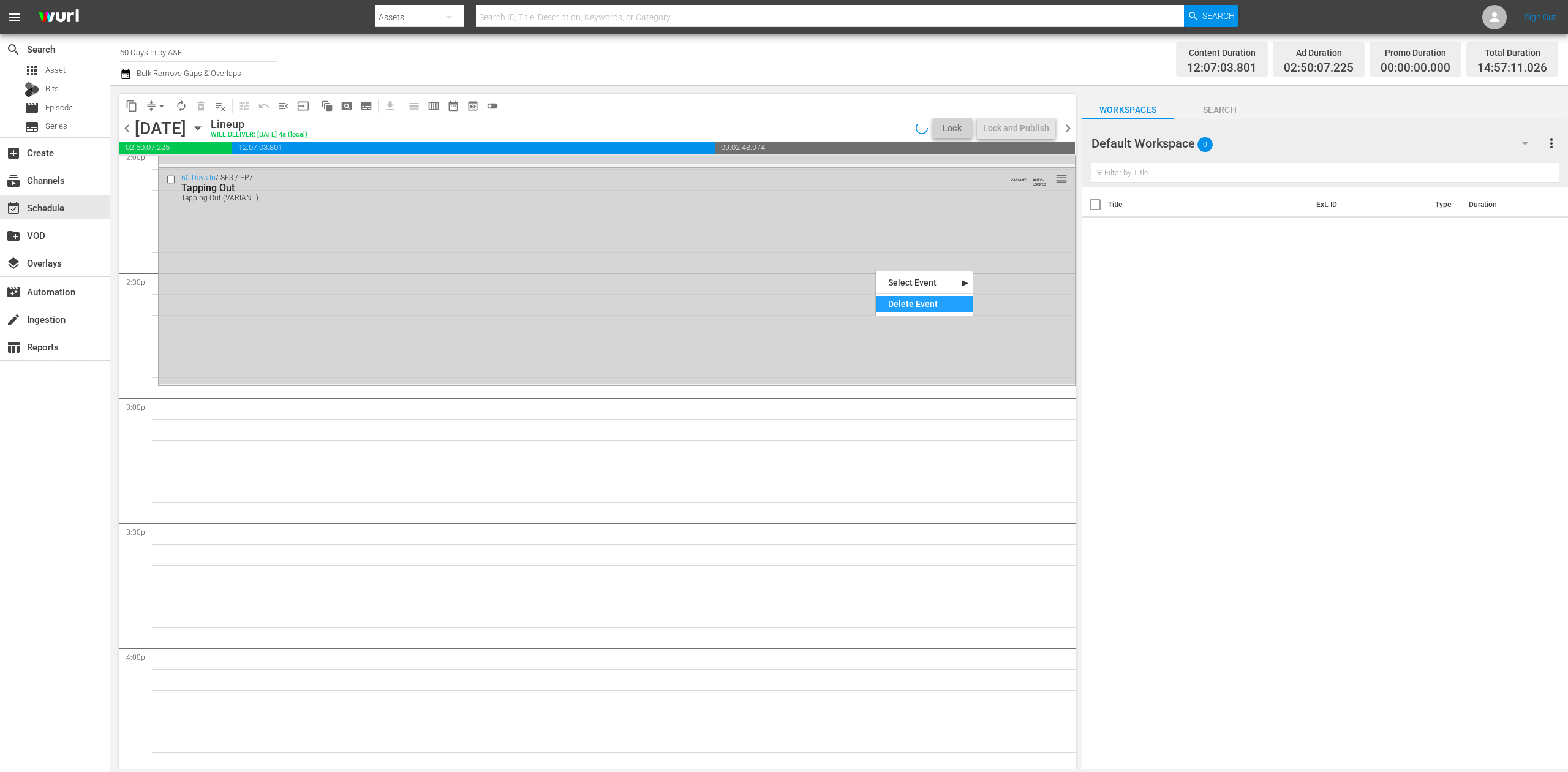
click at [899, 304] on div "Delete Event" at bounding box center [924, 304] width 97 height 17
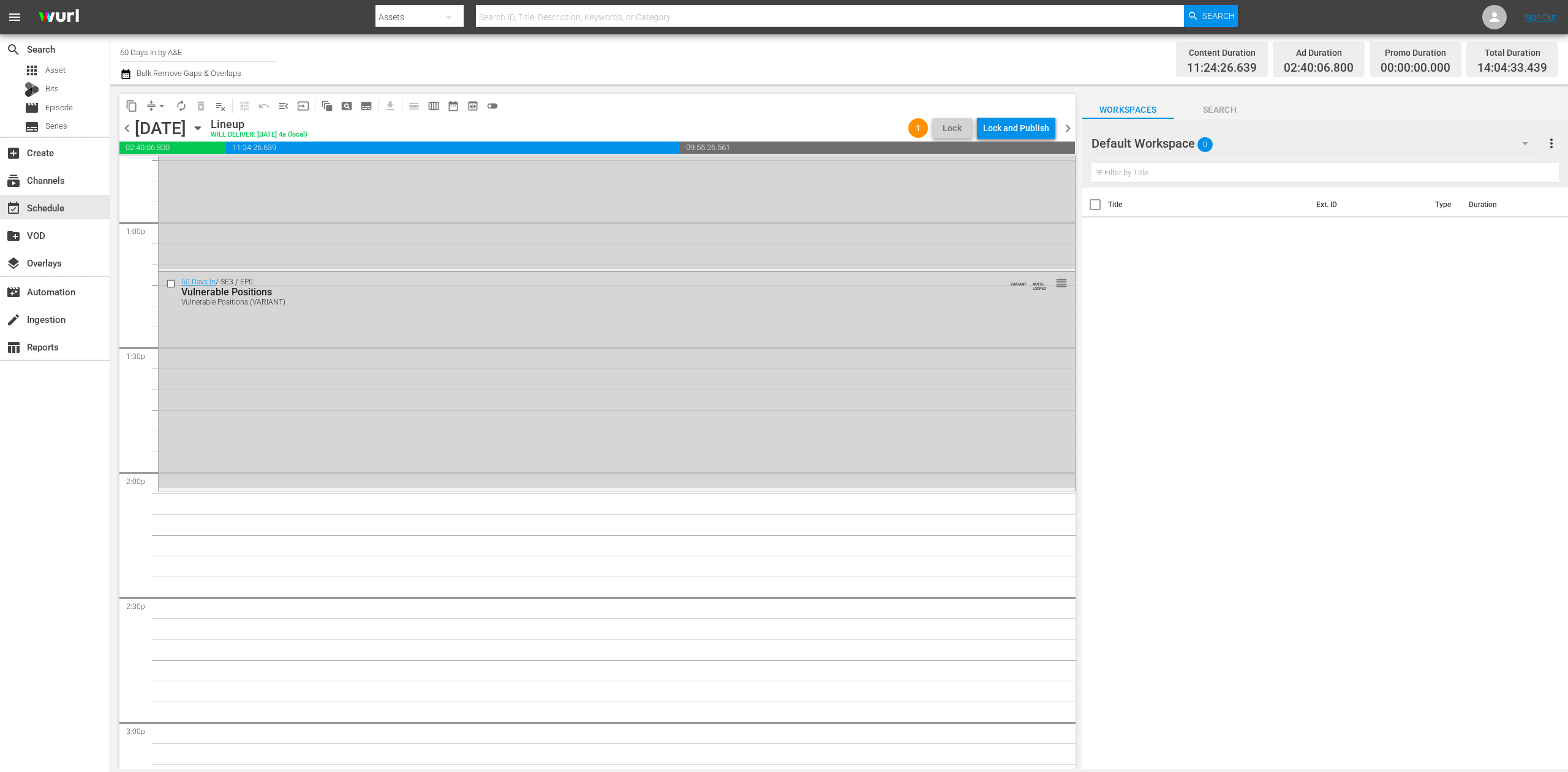
scroll to position [3180, 0]
click at [824, 375] on div "Delete Event" at bounding box center [838, 373] width 97 height 17
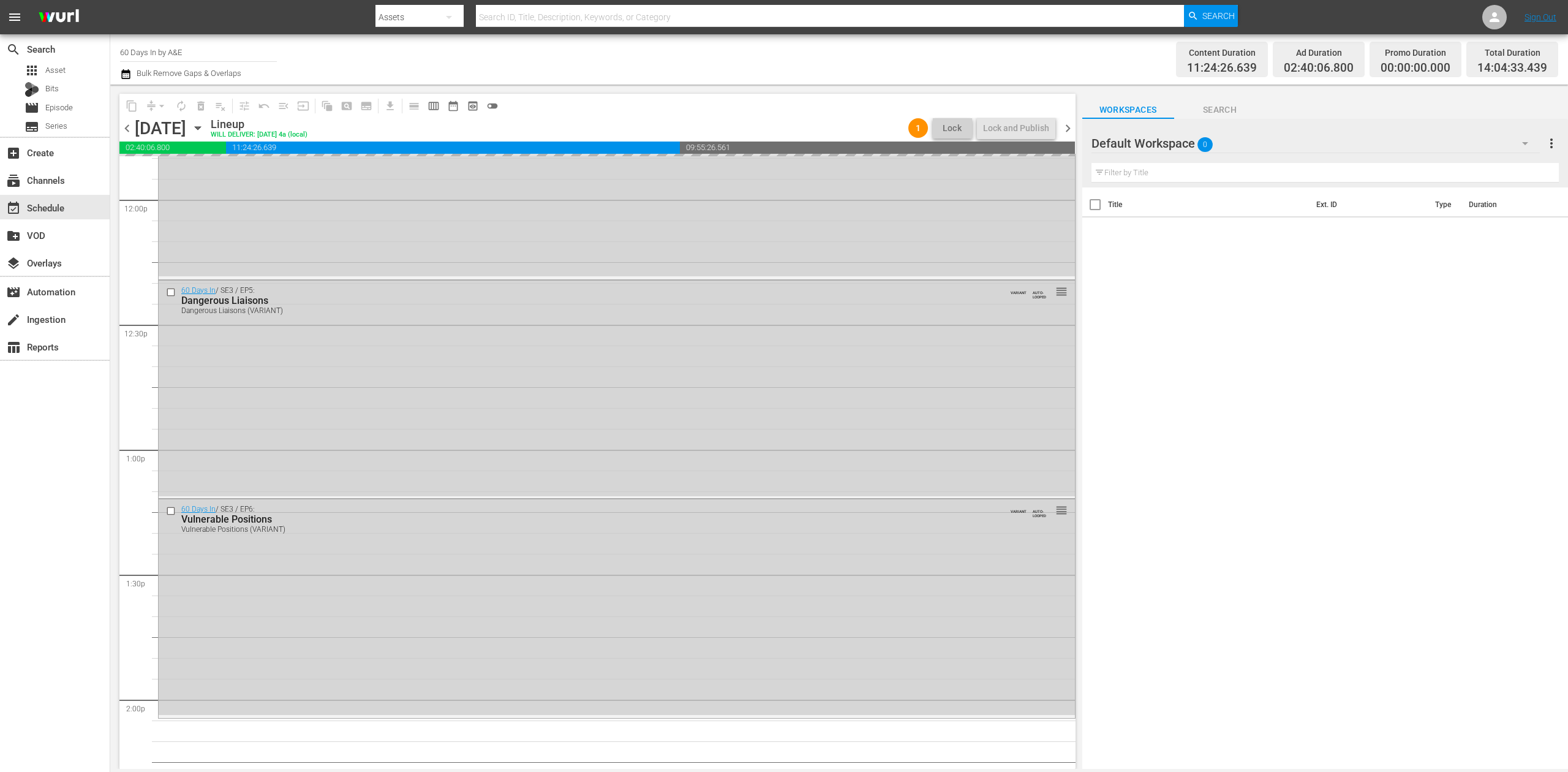
scroll to position [2935, 0]
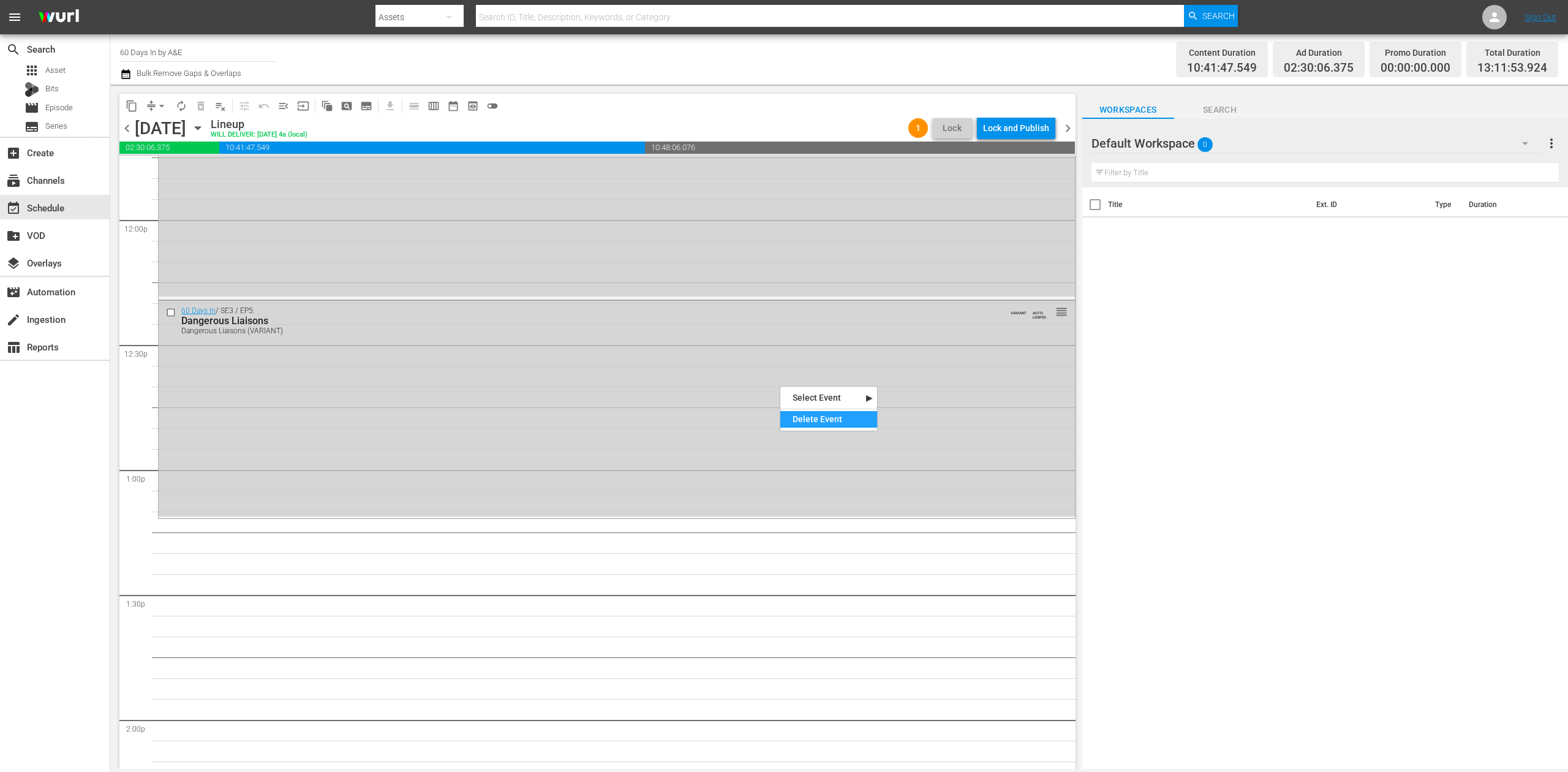
click at [819, 417] on div "Delete Event" at bounding box center [828, 419] width 97 height 17
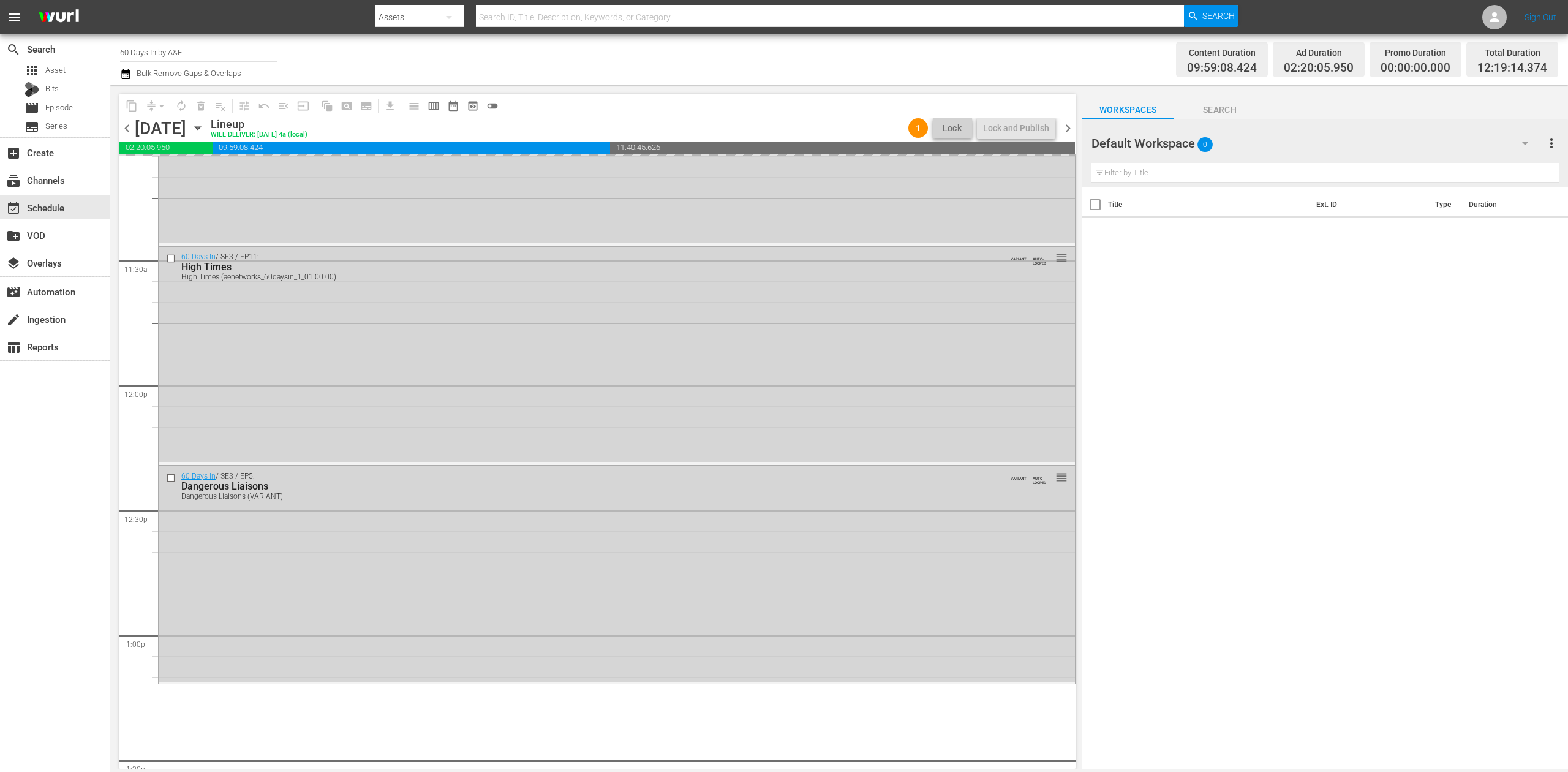
scroll to position [2690, 0]
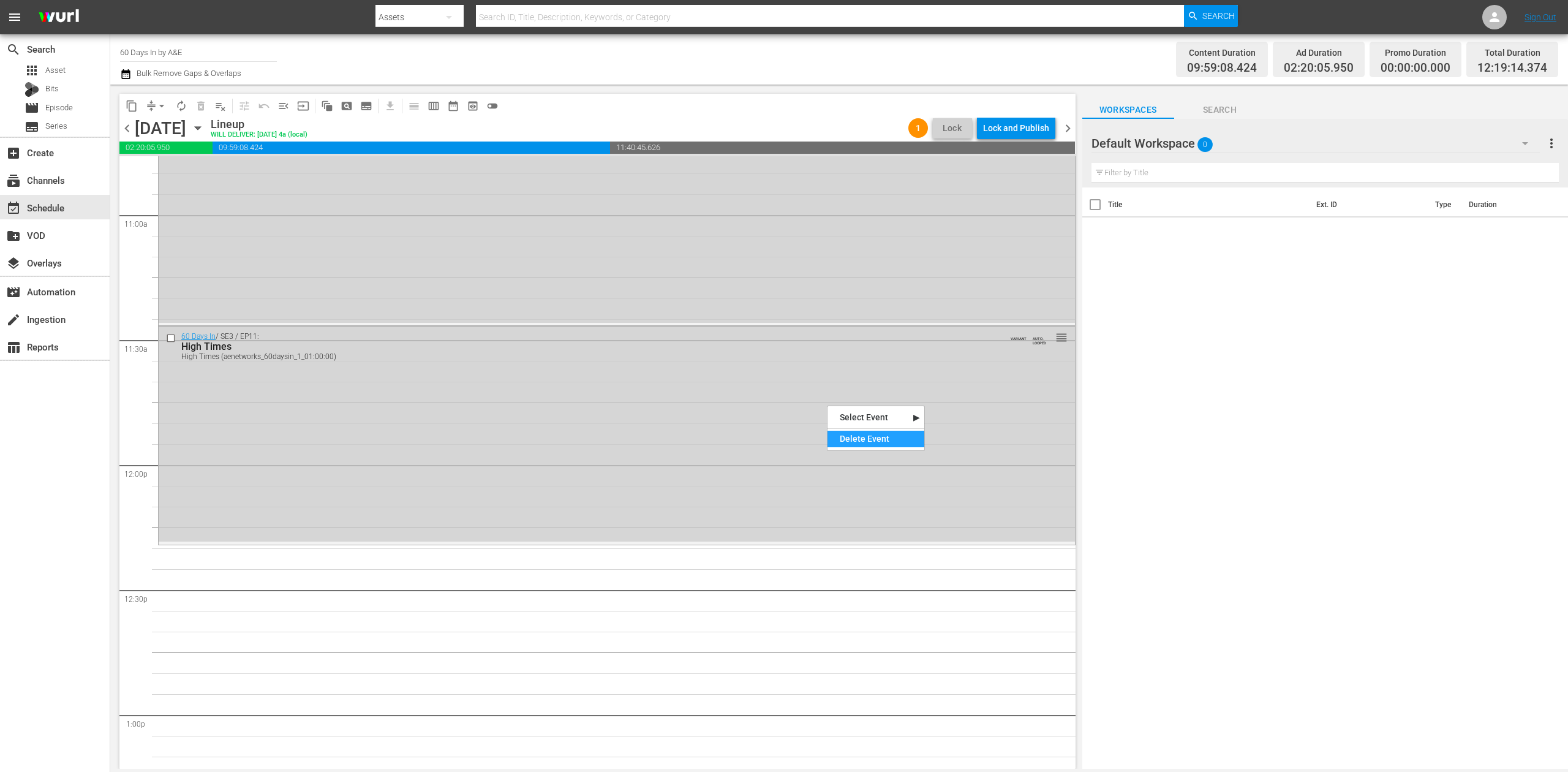
click at [859, 434] on div "Delete Event" at bounding box center [876, 439] width 97 height 17
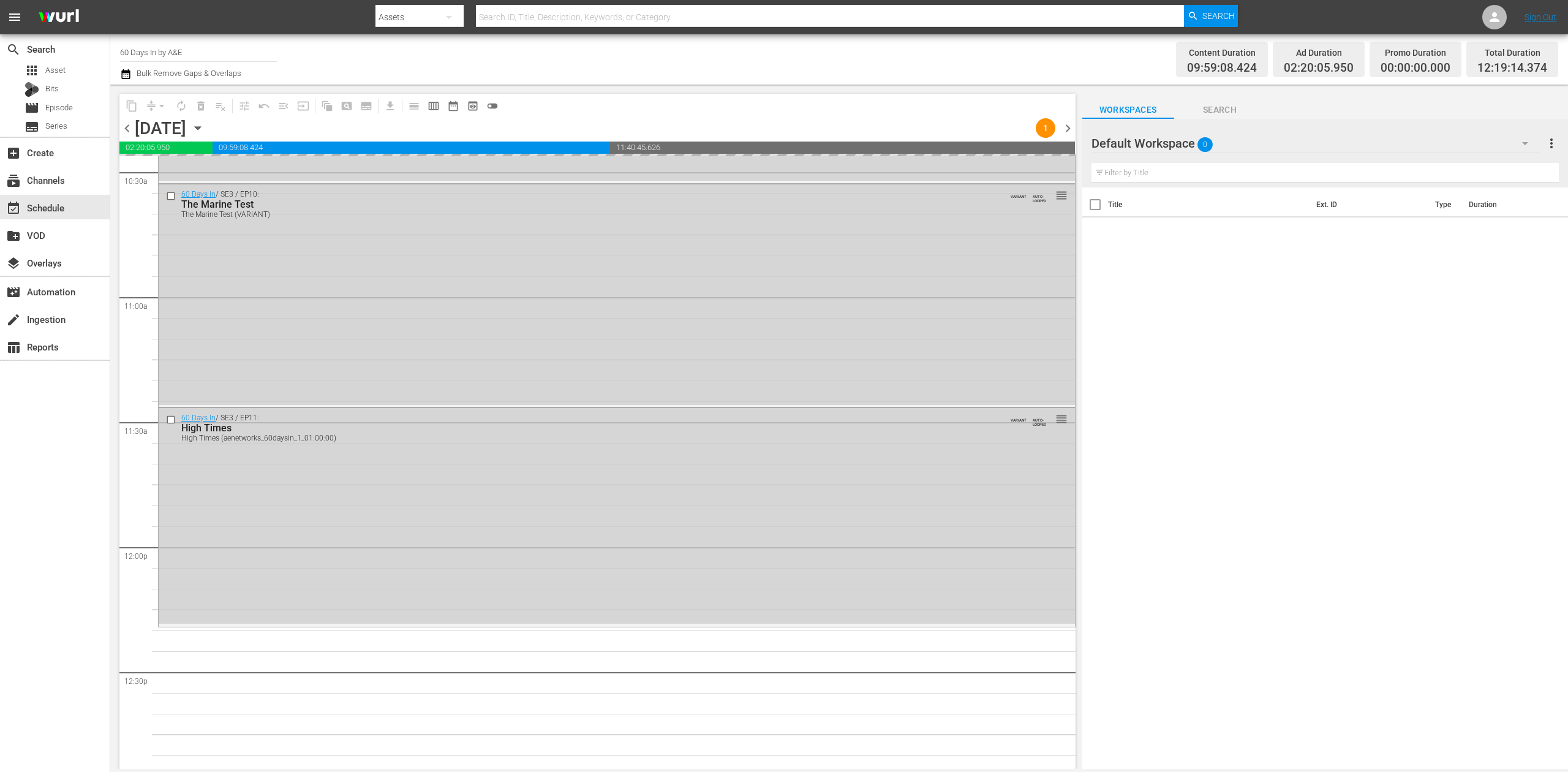
scroll to position [2526, 0]
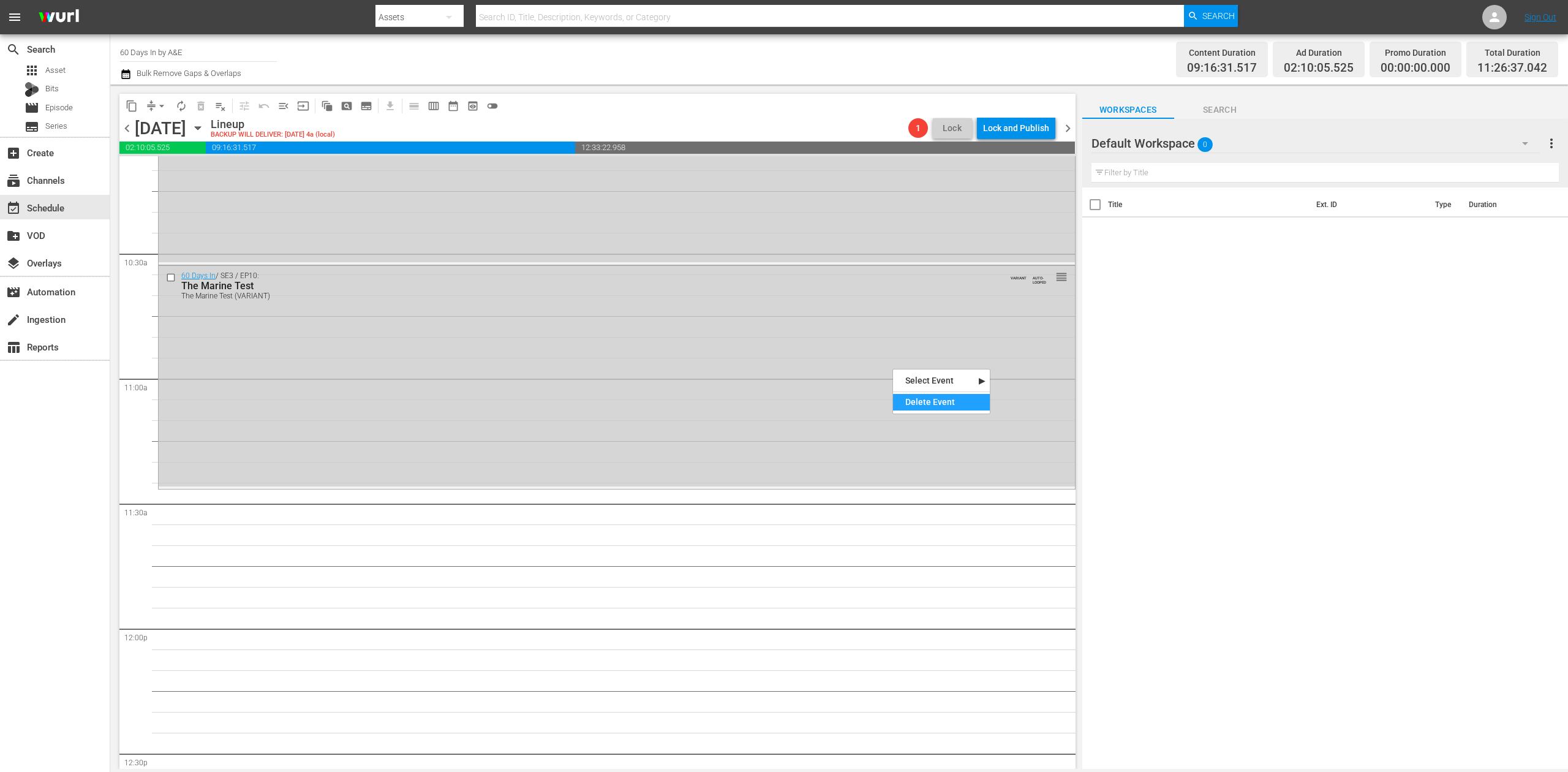
click at [960, 403] on div "Delete Event" at bounding box center [941, 402] width 97 height 17
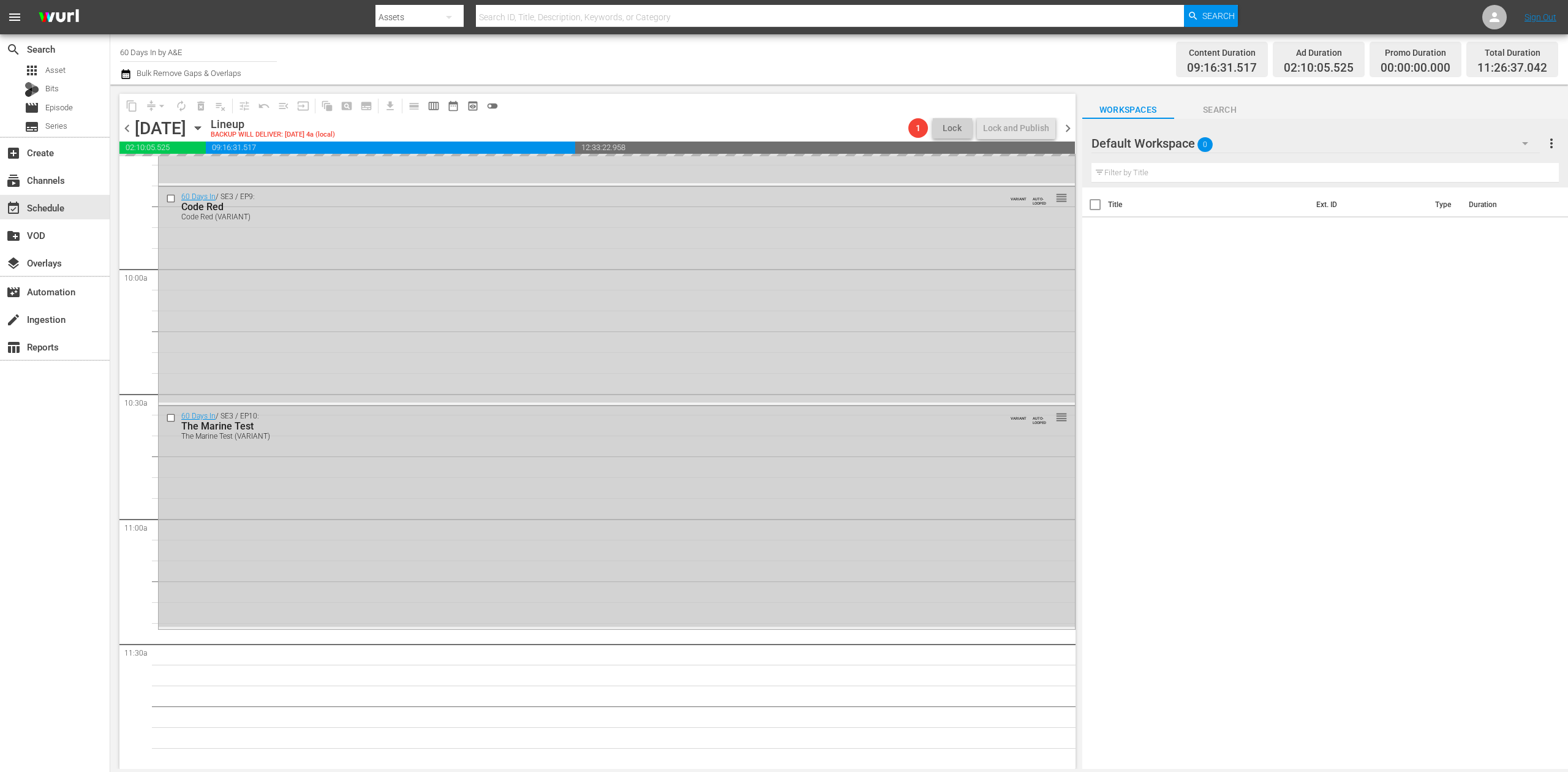
scroll to position [2200, 0]
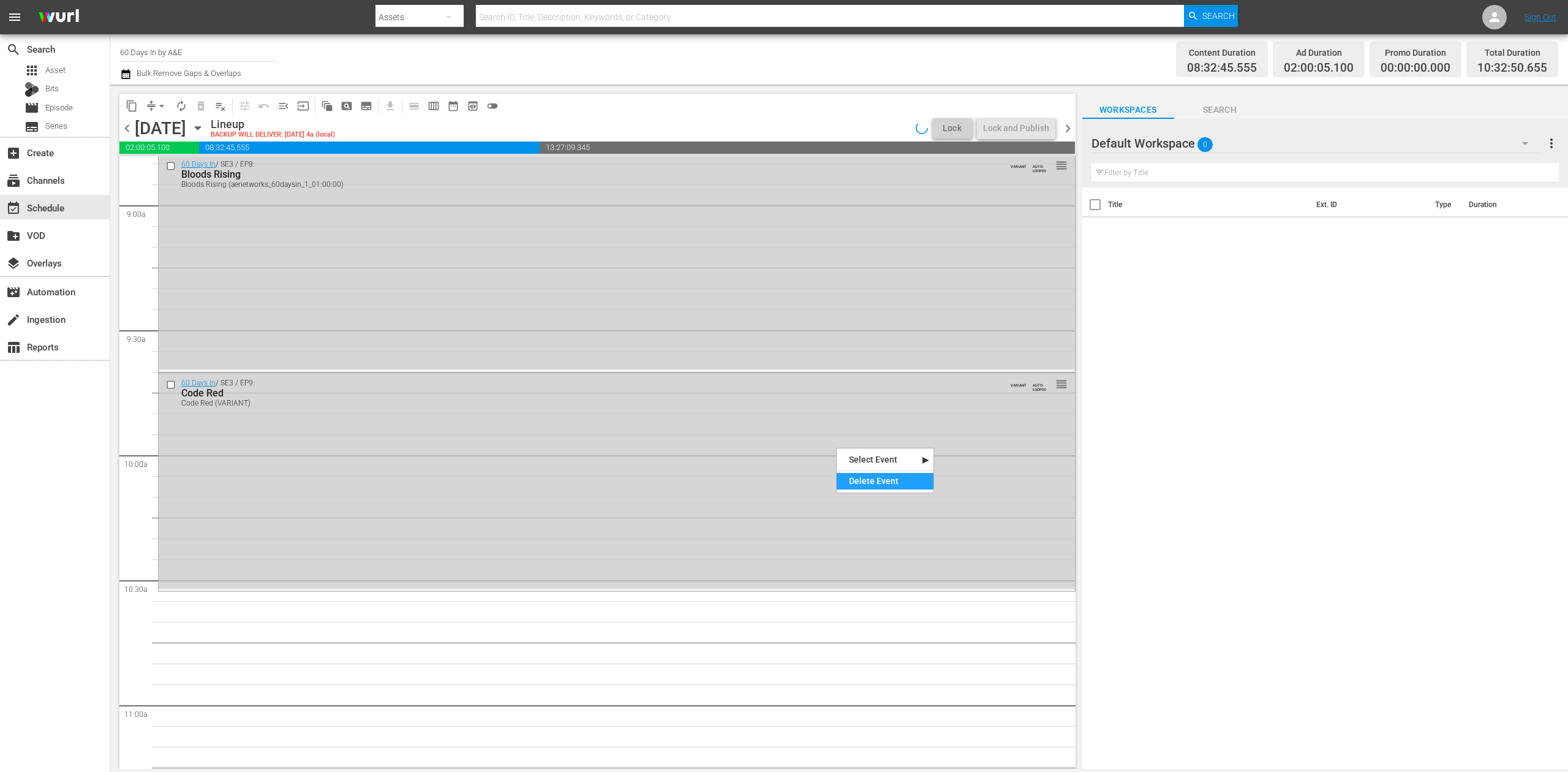
click at [880, 479] on div "Delete Event" at bounding box center [885, 481] width 97 height 17
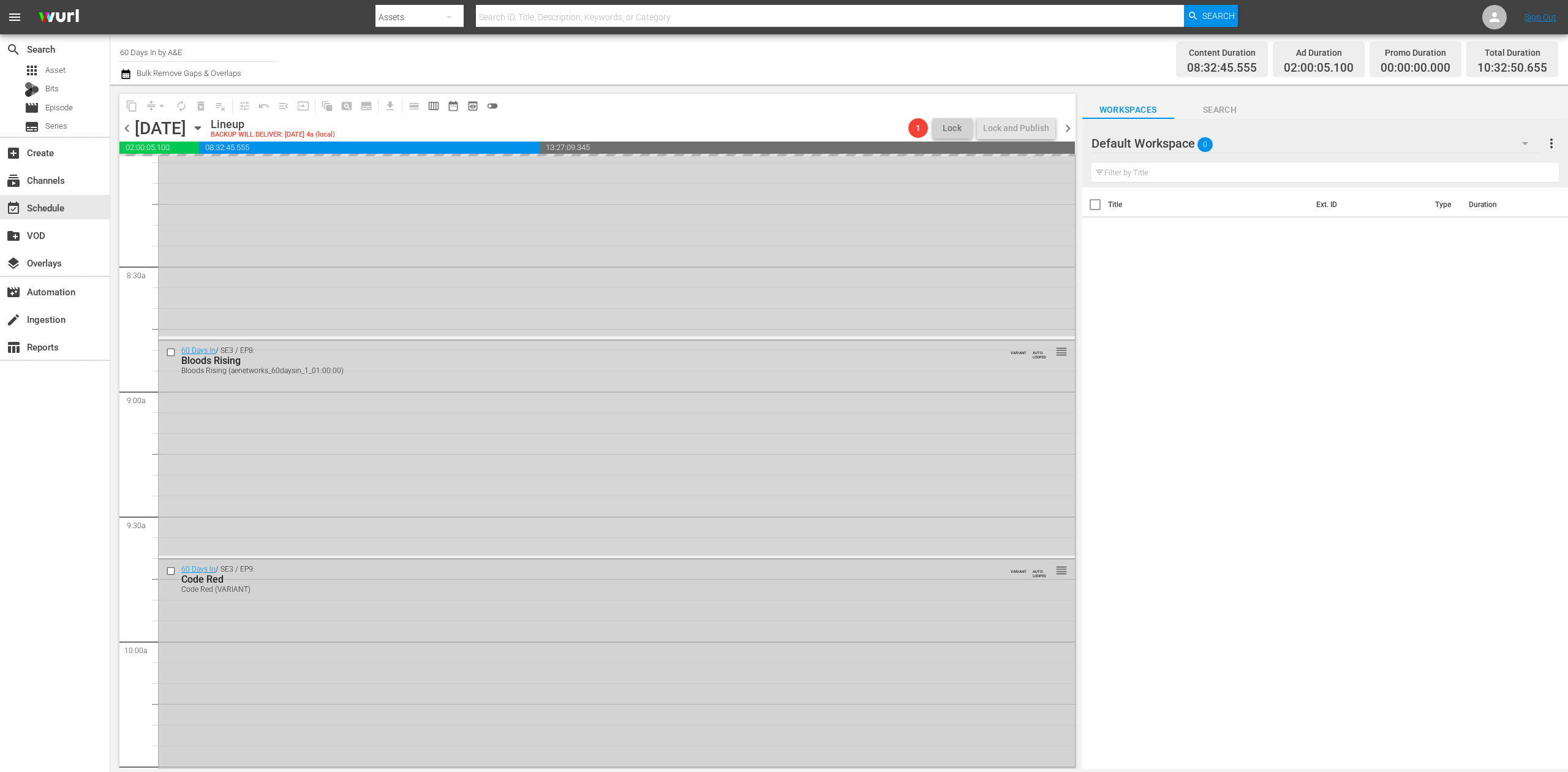
scroll to position [1955, 0]
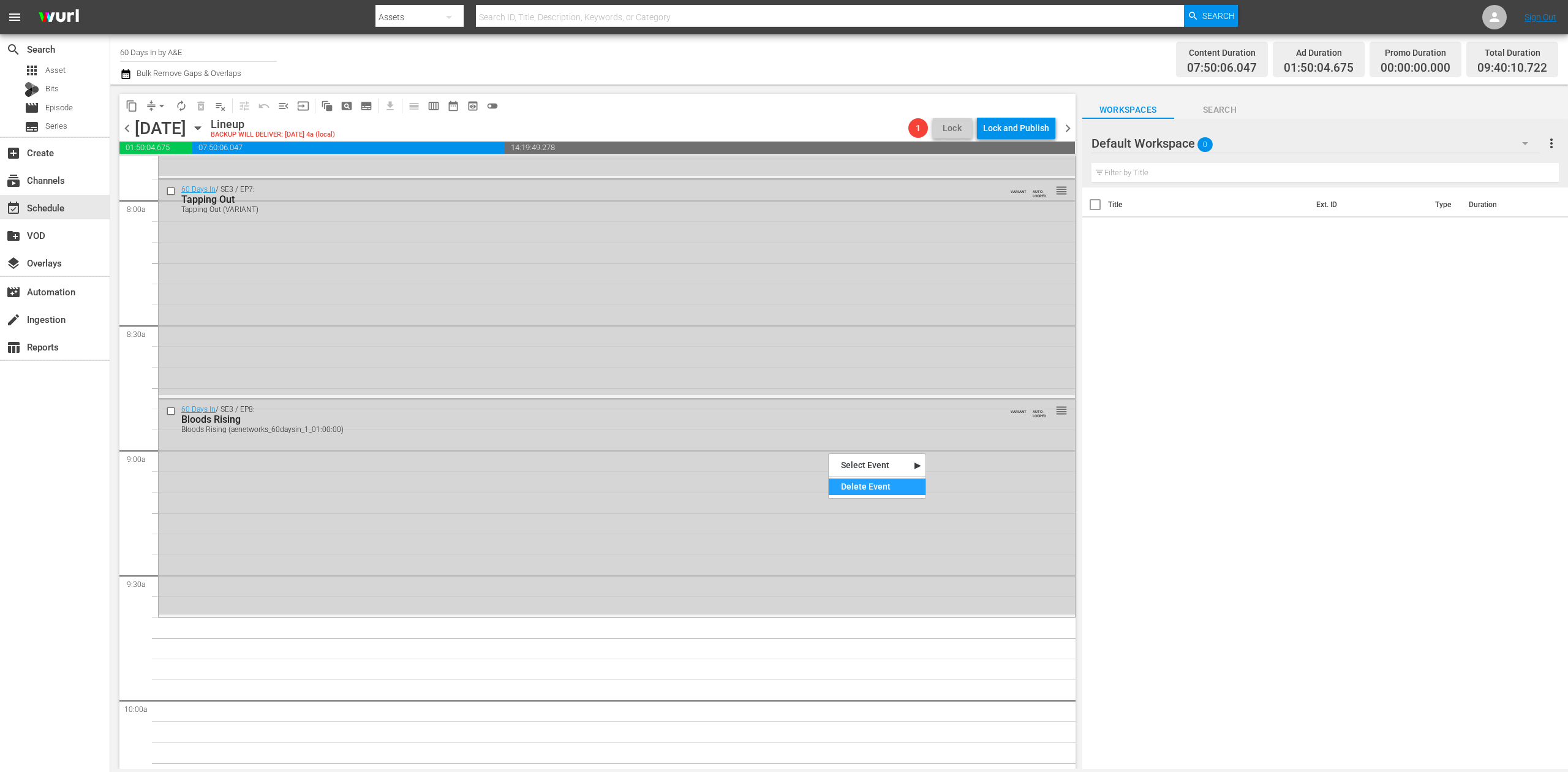
click at [873, 486] on div "Delete Event" at bounding box center [876, 487] width 97 height 17
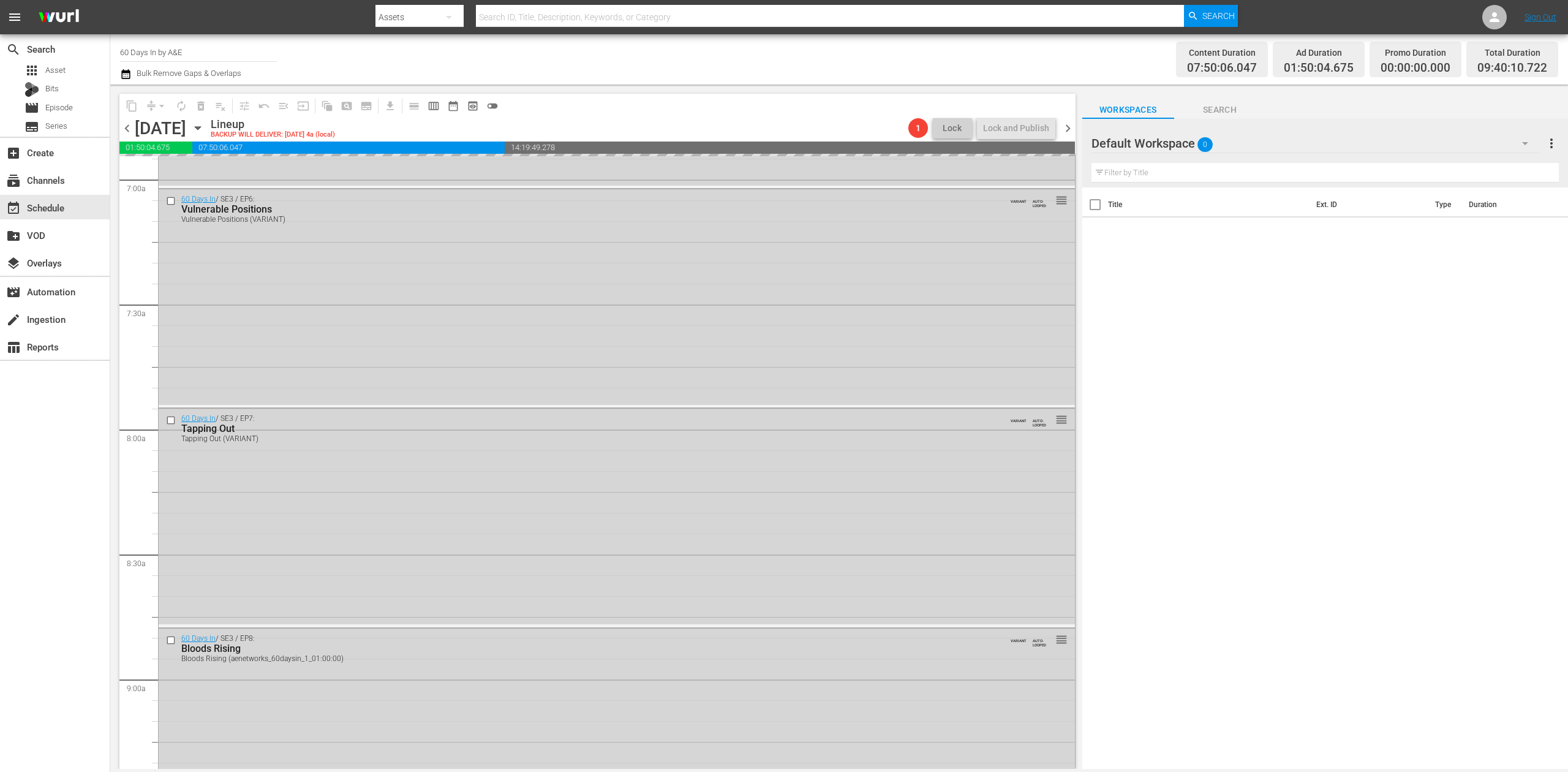
scroll to position [1710, 0]
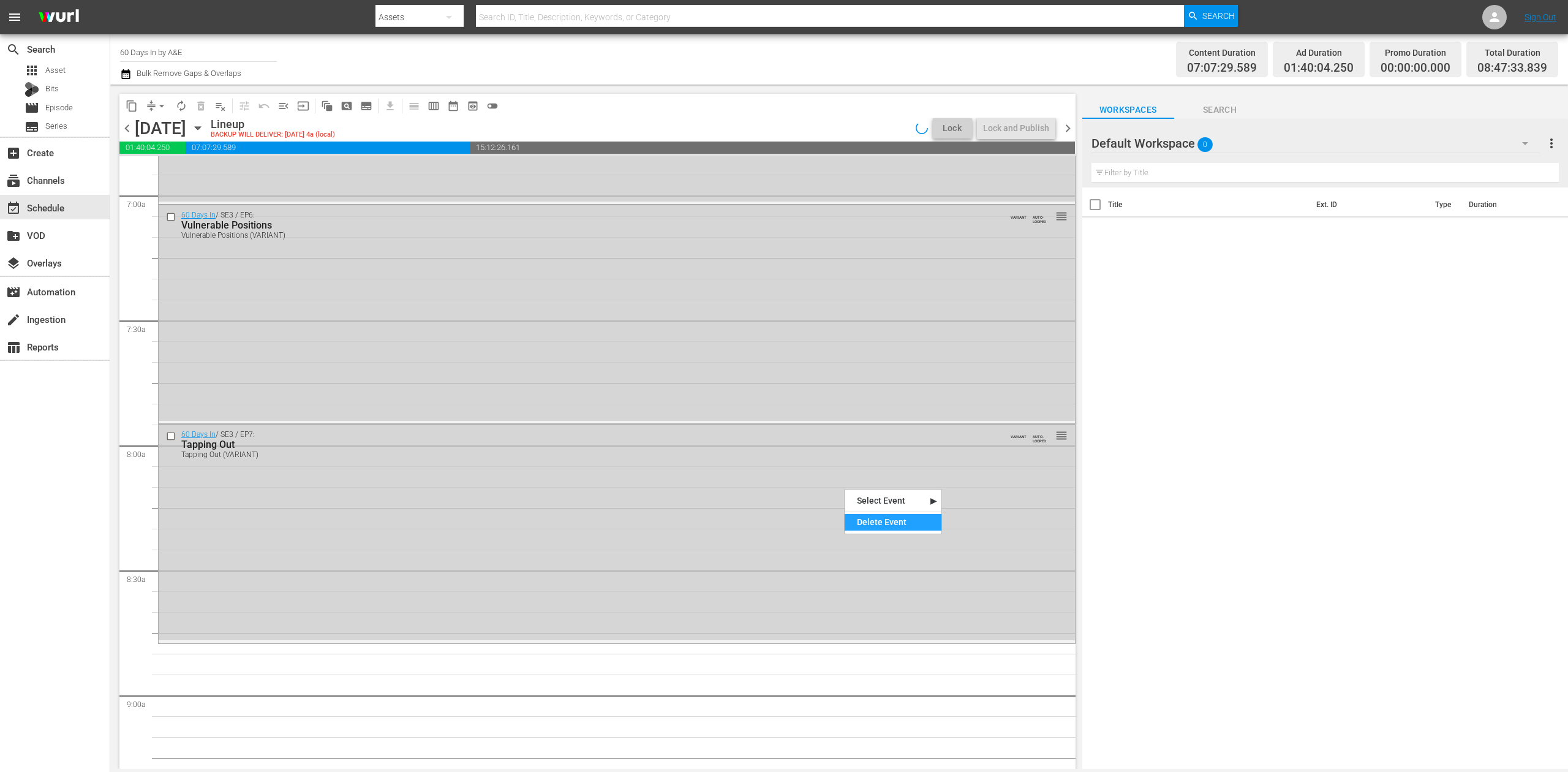
click at [897, 517] on div "Delete Event" at bounding box center [893, 522] width 97 height 17
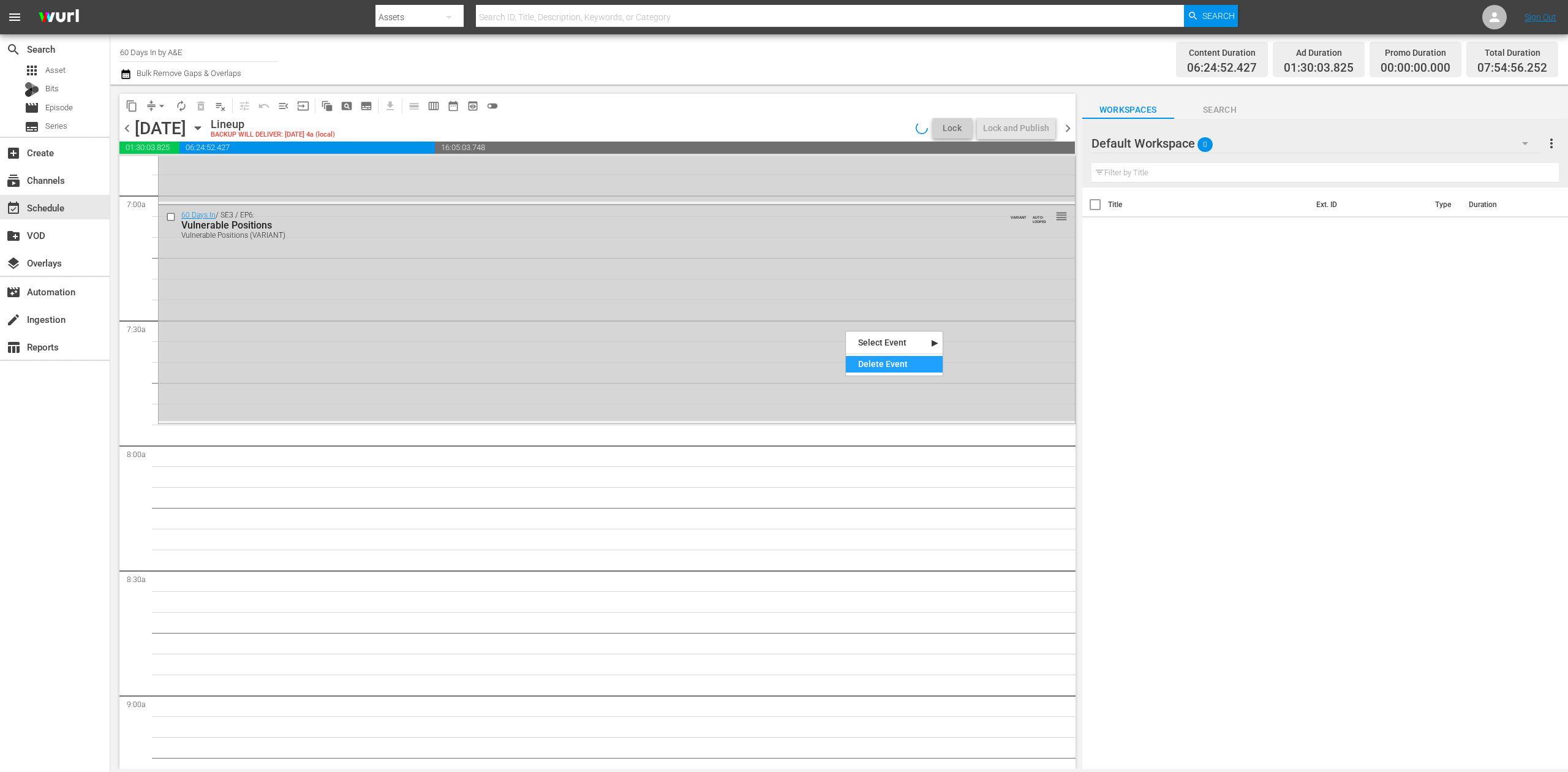
click at [878, 365] on div "Delete Event" at bounding box center [894, 364] width 97 height 17
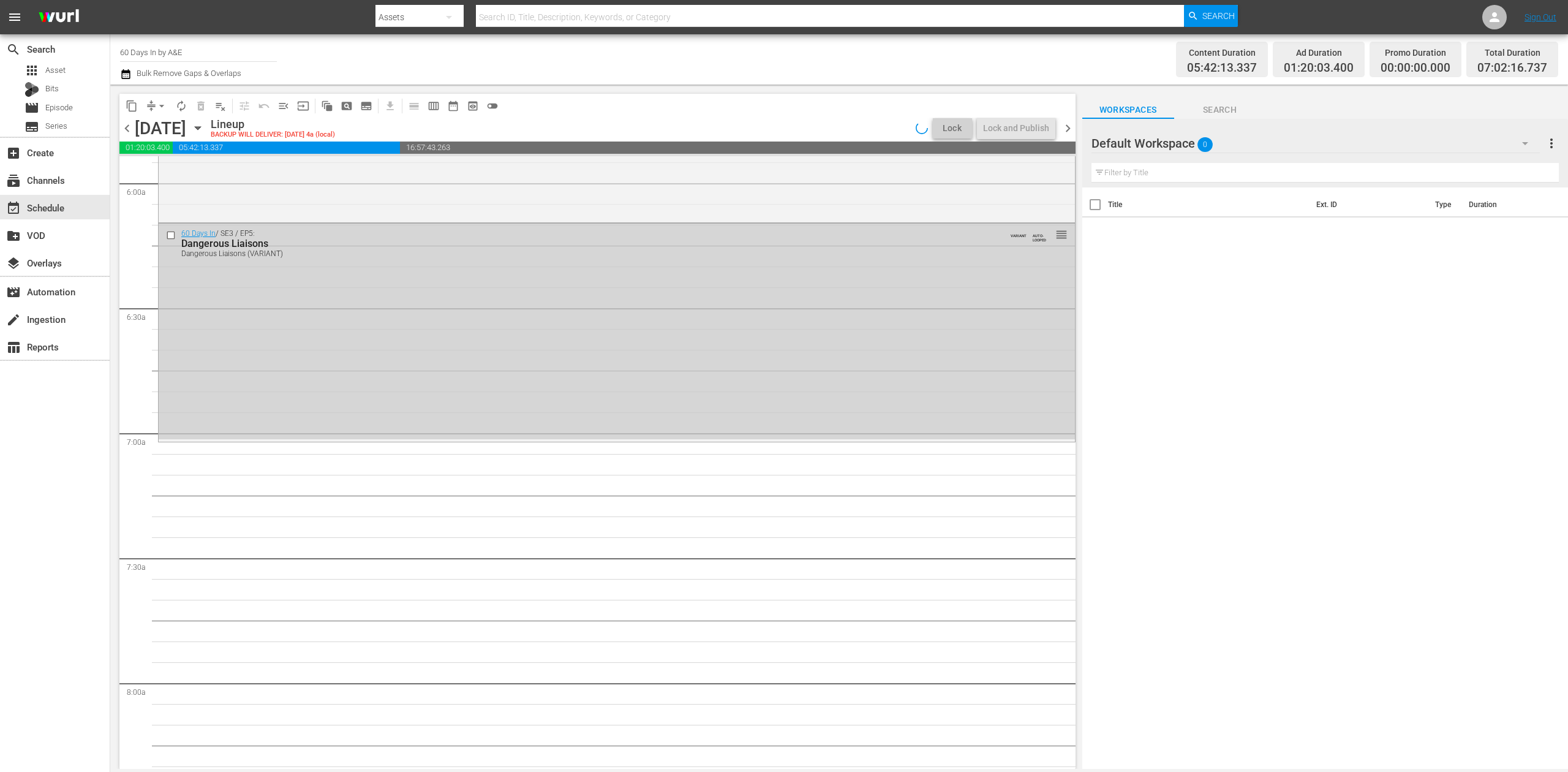
scroll to position [1465, 0]
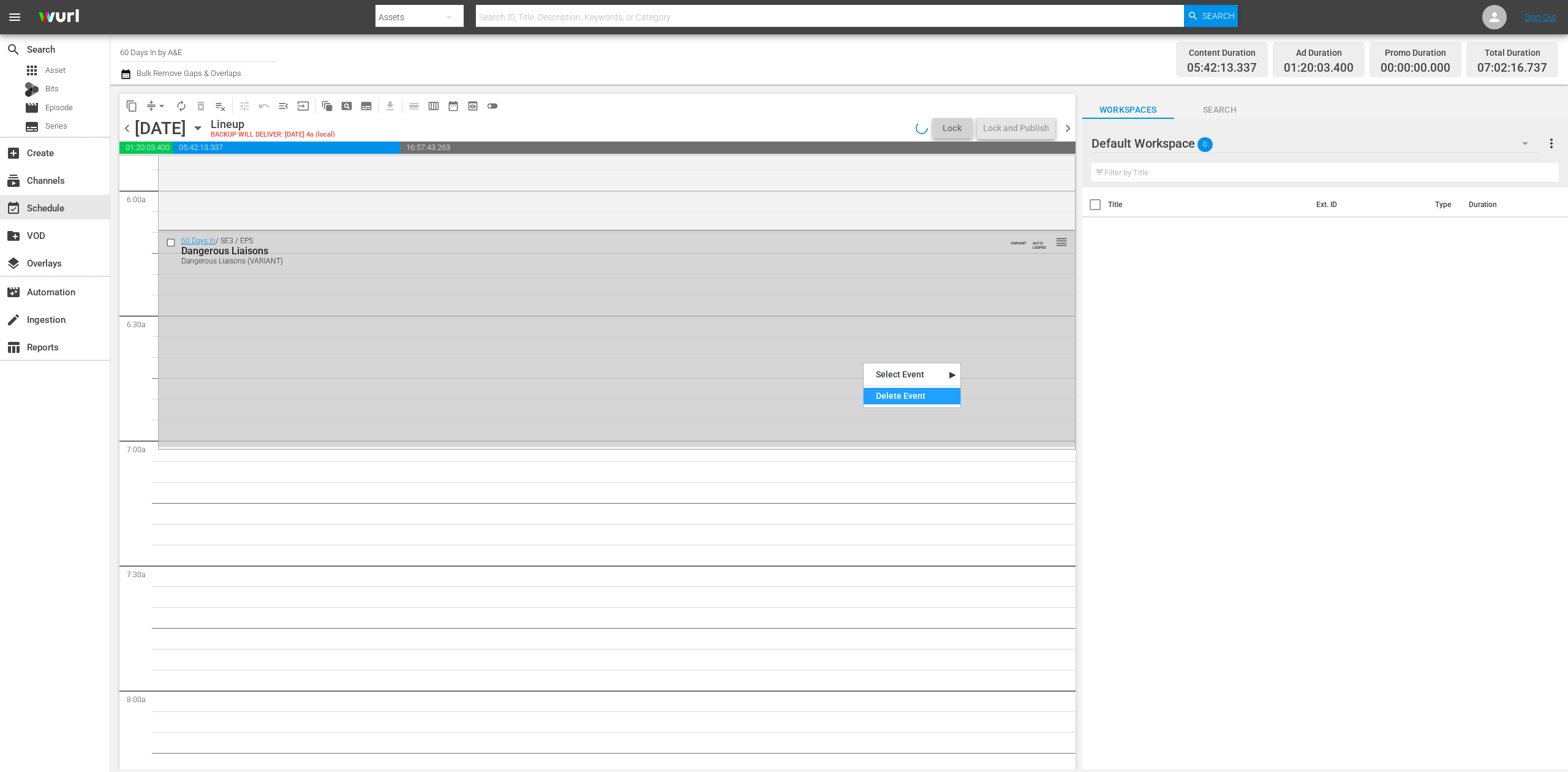
click at [895, 389] on div "Delete Event" at bounding box center [912, 396] width 97 height 17
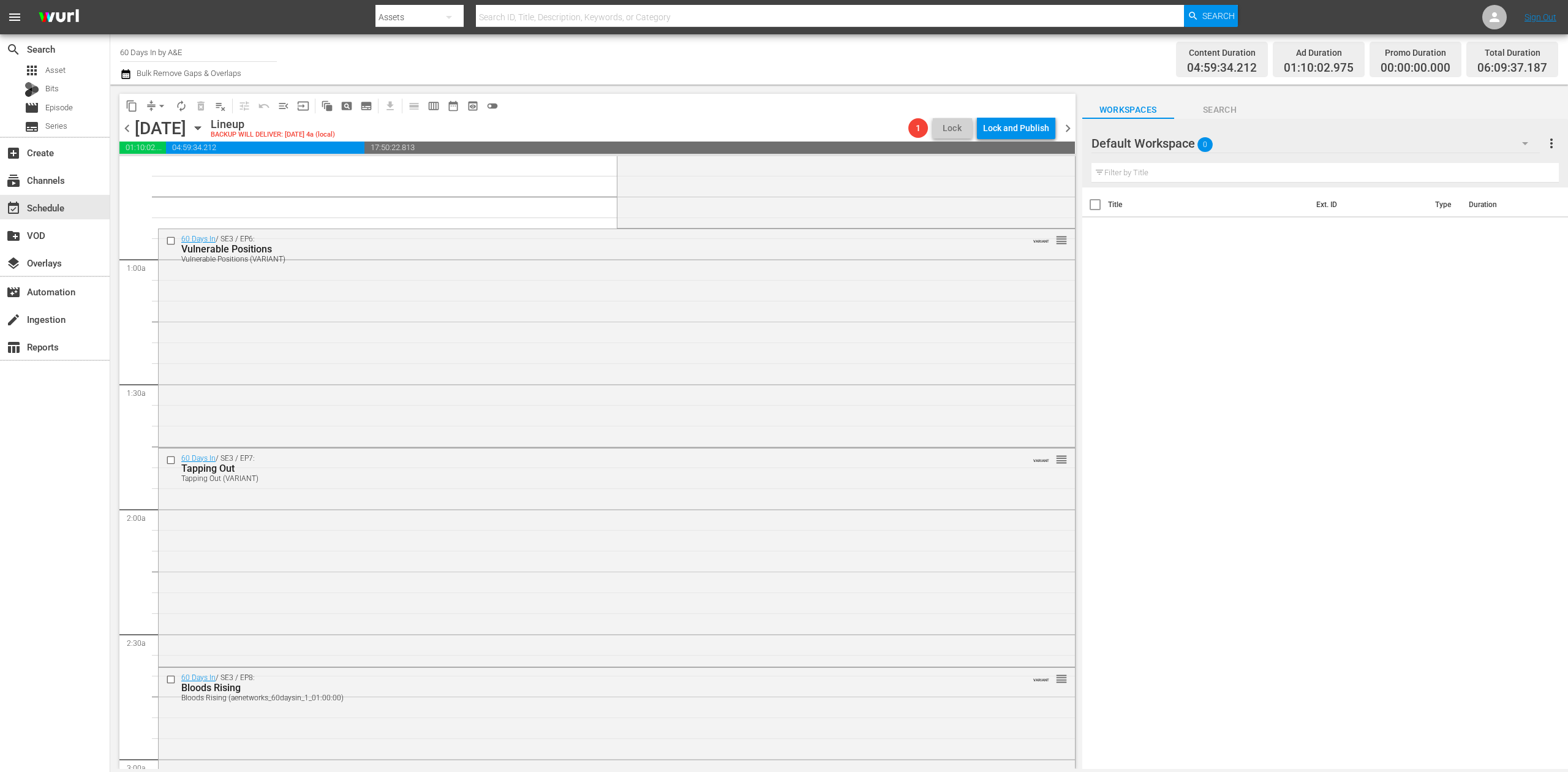
scroll to position [0, 0]
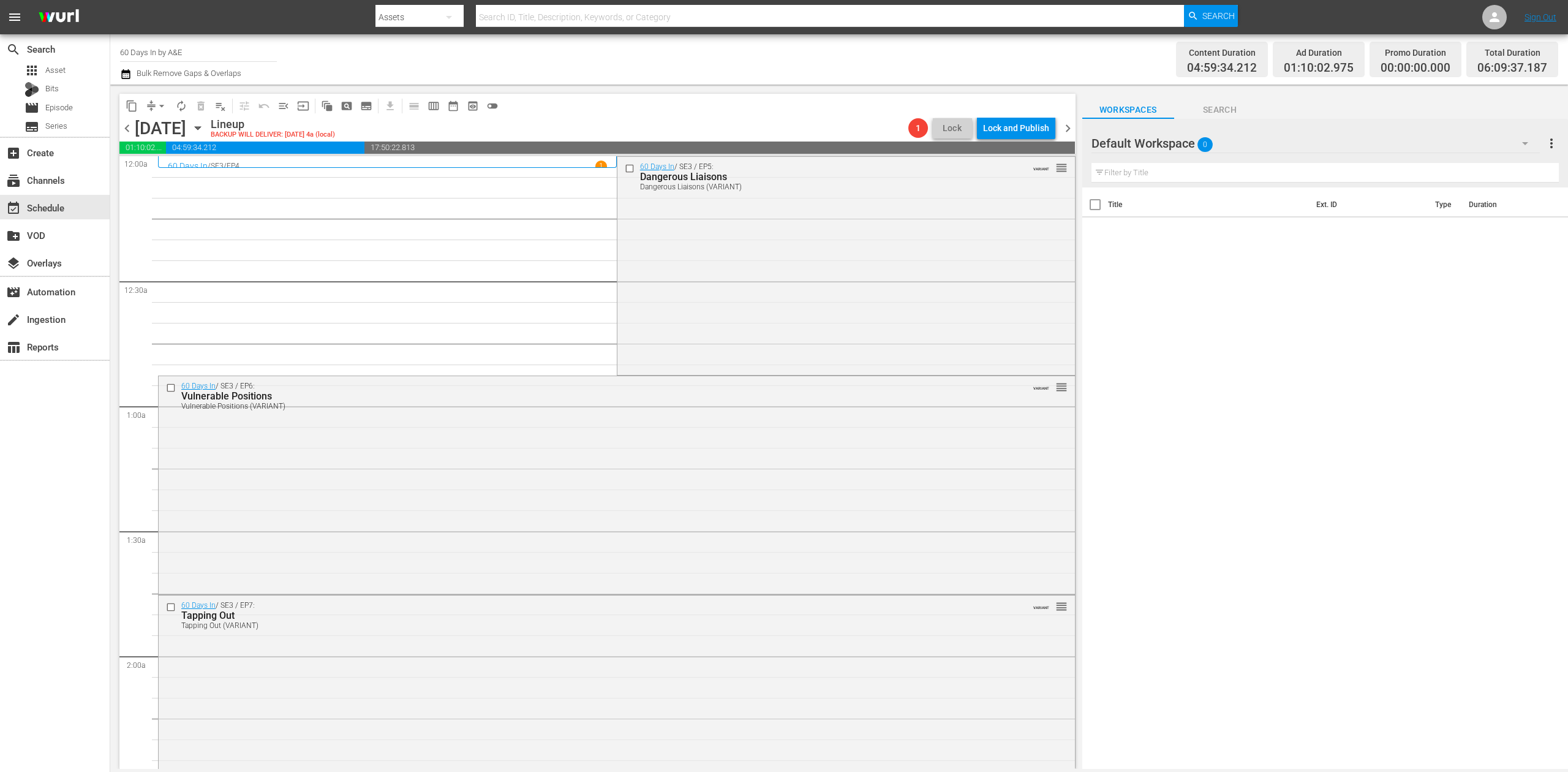
click at [780, 270] on div "60 Days In / SE3 / EP5: Dangerous Liaisons Dangerous Liaisons (VARIANT) VARIANT…" at bounding box center [846, 264] width 457 height 215
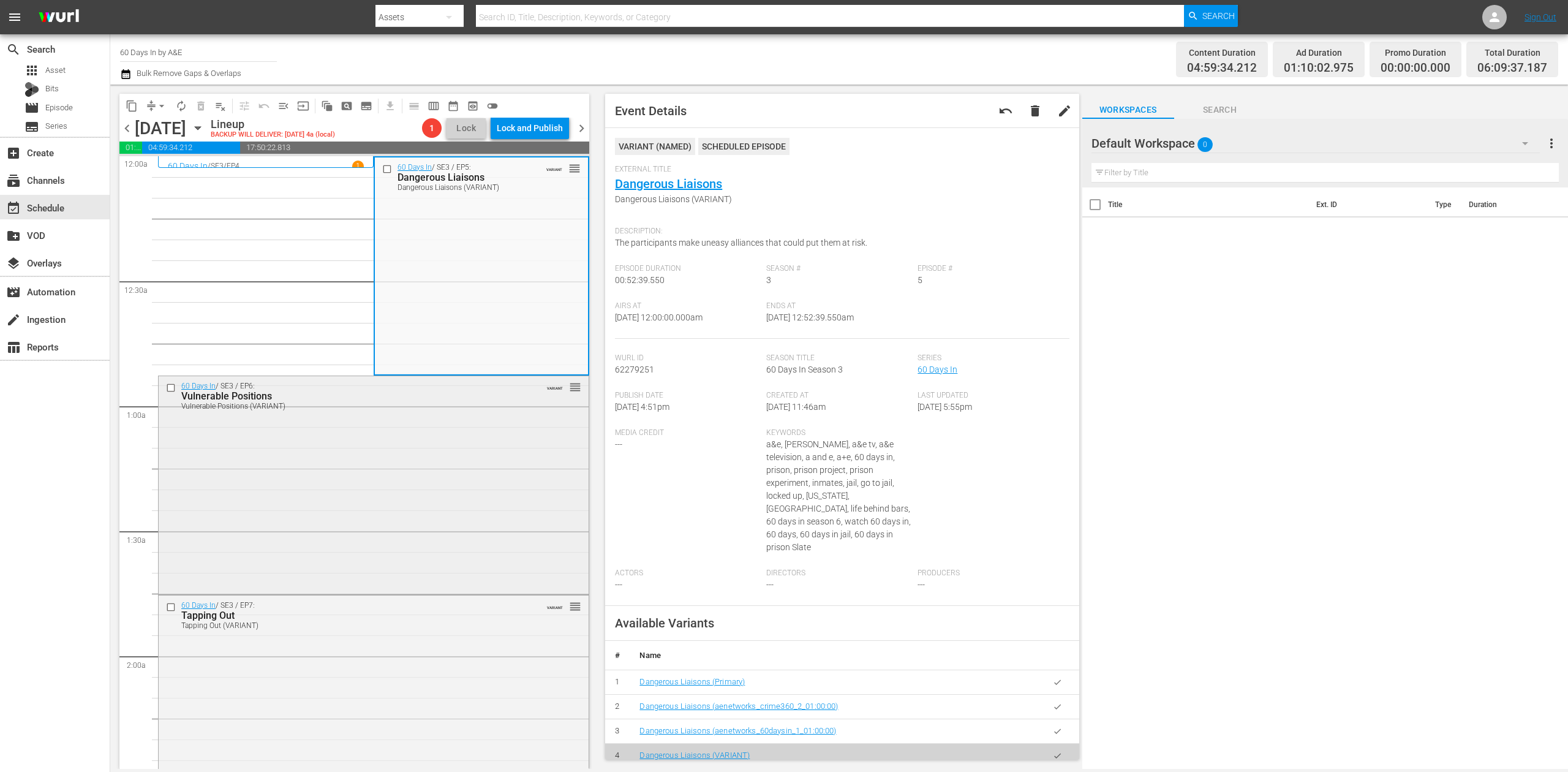
click at [432, 530] on div "60 Days In / SE3 / EP6: Vulnerable Positions Vulnerable Positions (VARIANT) VAR…" at bounding box center [374, 484] width 430 height 215
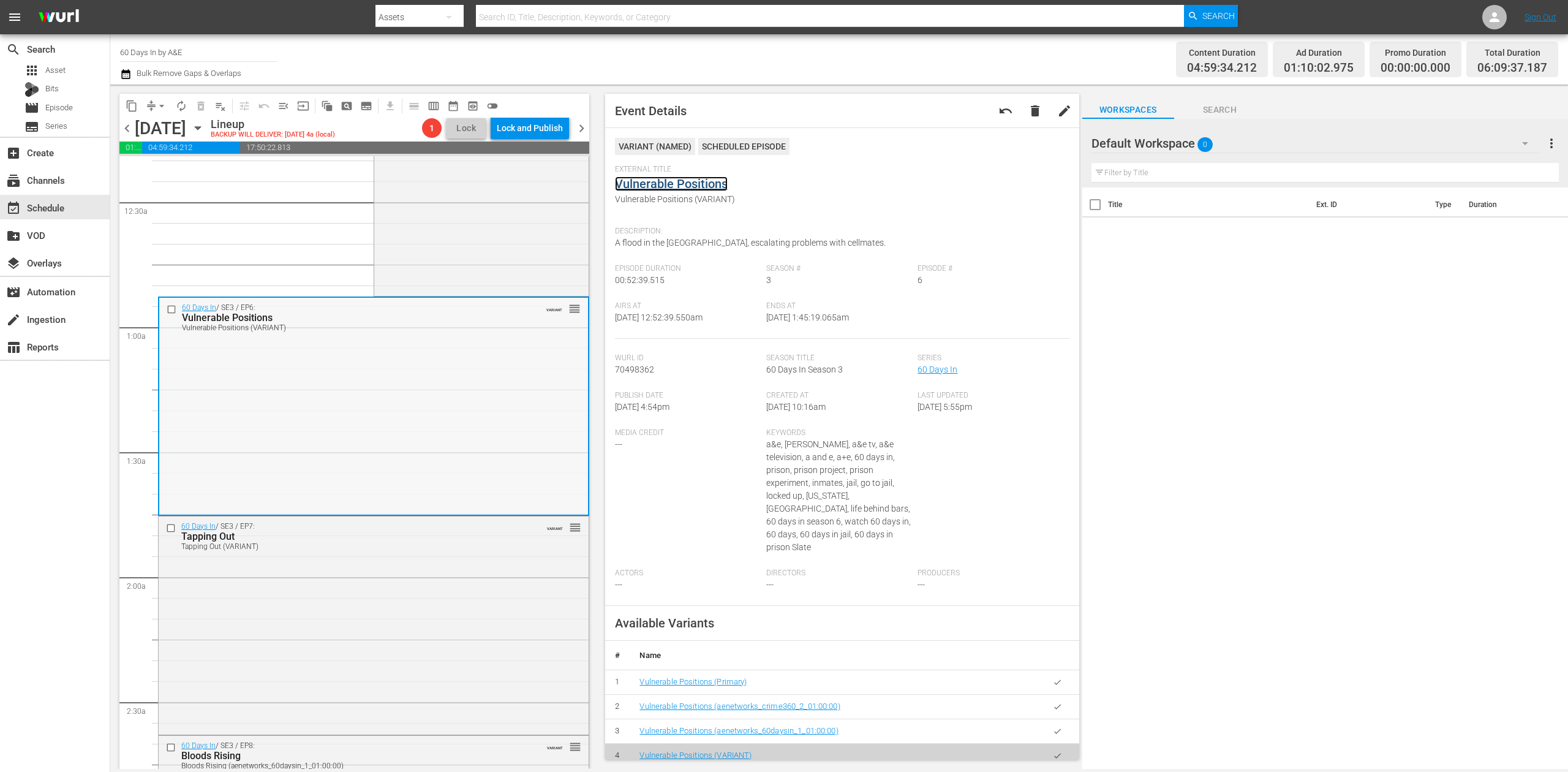
scroll to position [245, 0]
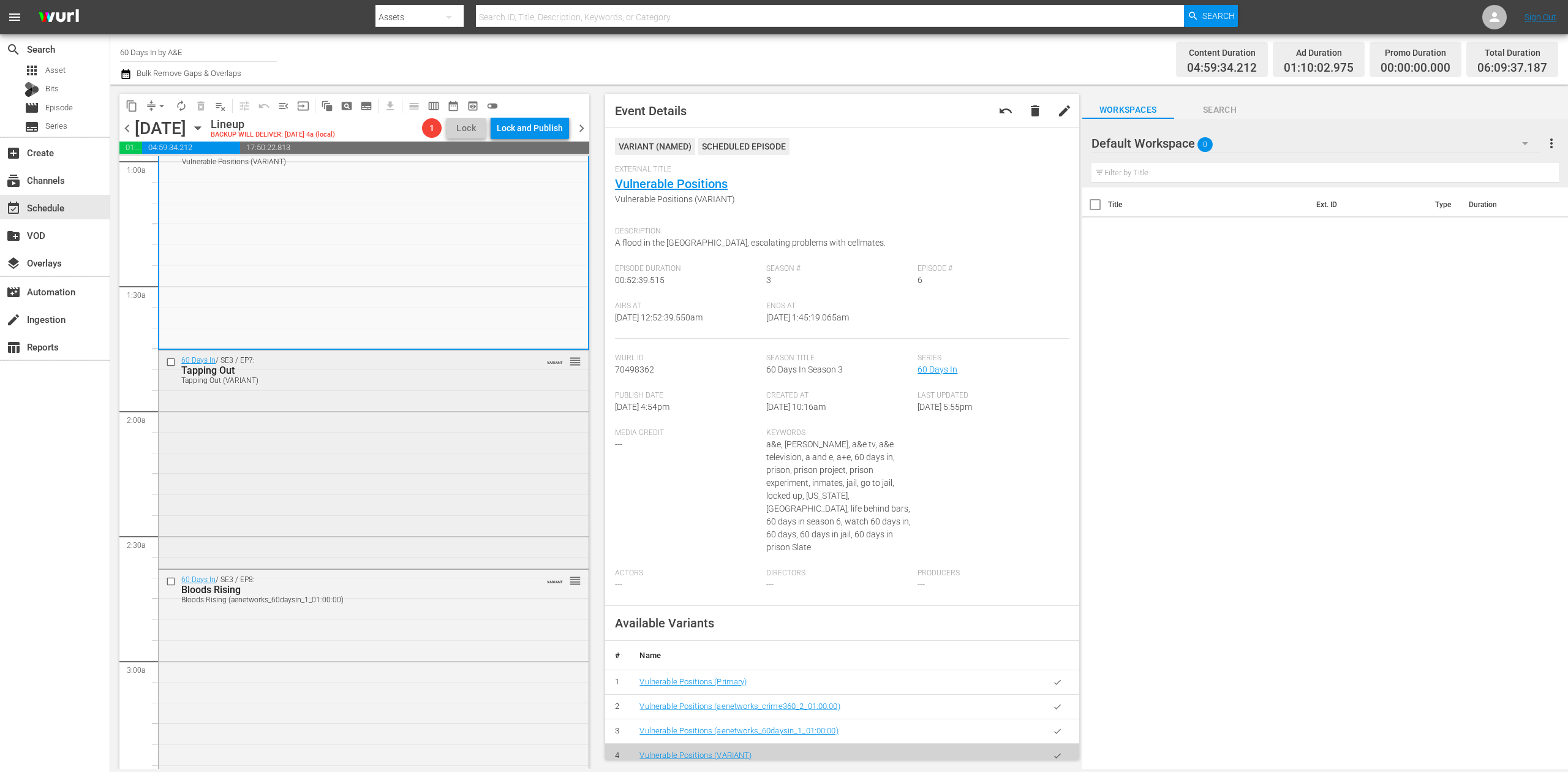
click at [438, 427] on div "60 Days In / SE3 / EP7: Tapping Out Tapping Out (VARIANT) VARIANT reorder" at bounding box center [374, 458] width 430 height 215
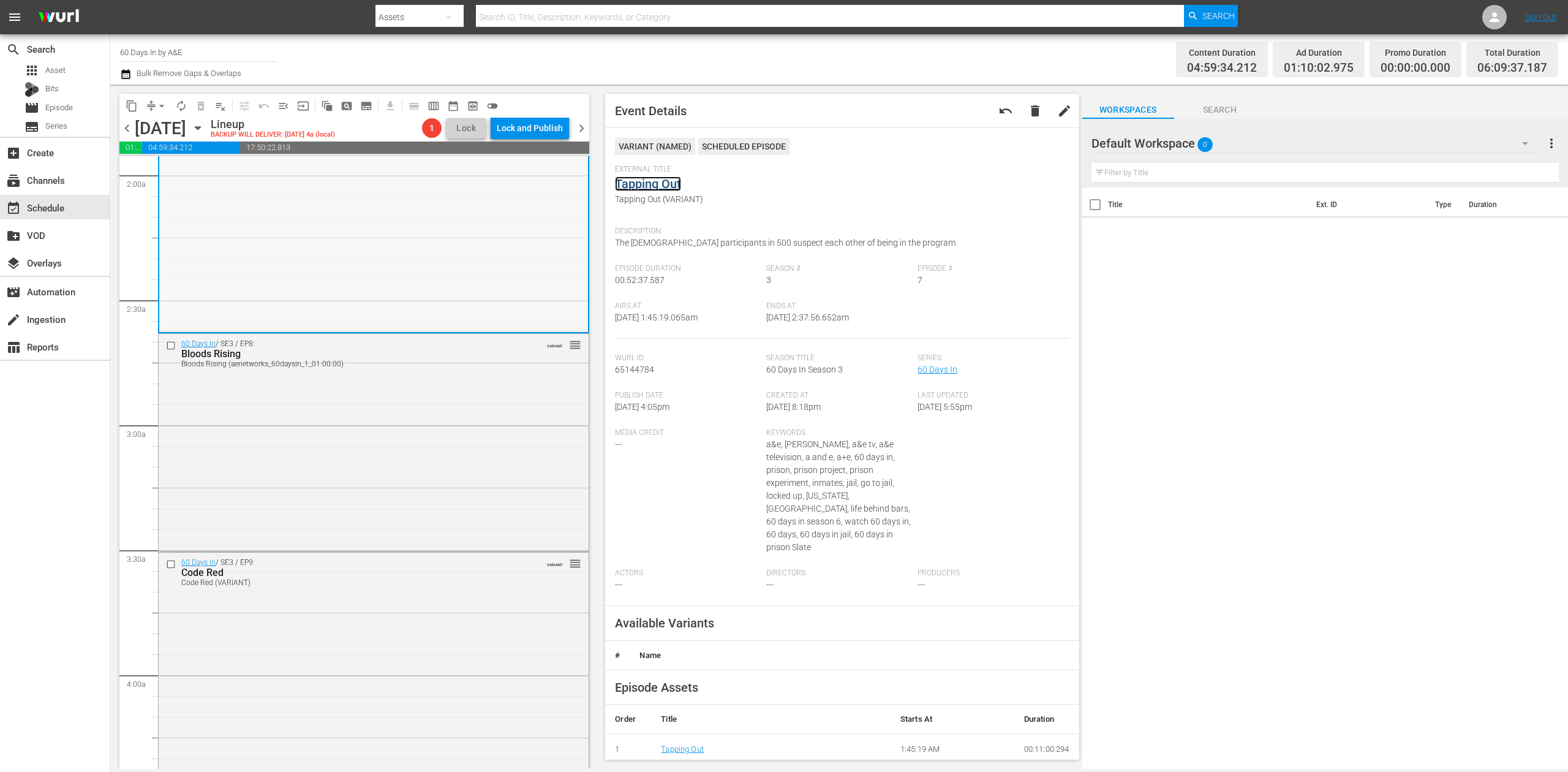
scroll to position [490, 0]
click at [439, 434] on div "60 Days In / SE3 / EP8: Bloods Rising Bloods Rising (aenetworks_60daysin_1_01:0…" at bounding box center [374, 432] width 430 height 215
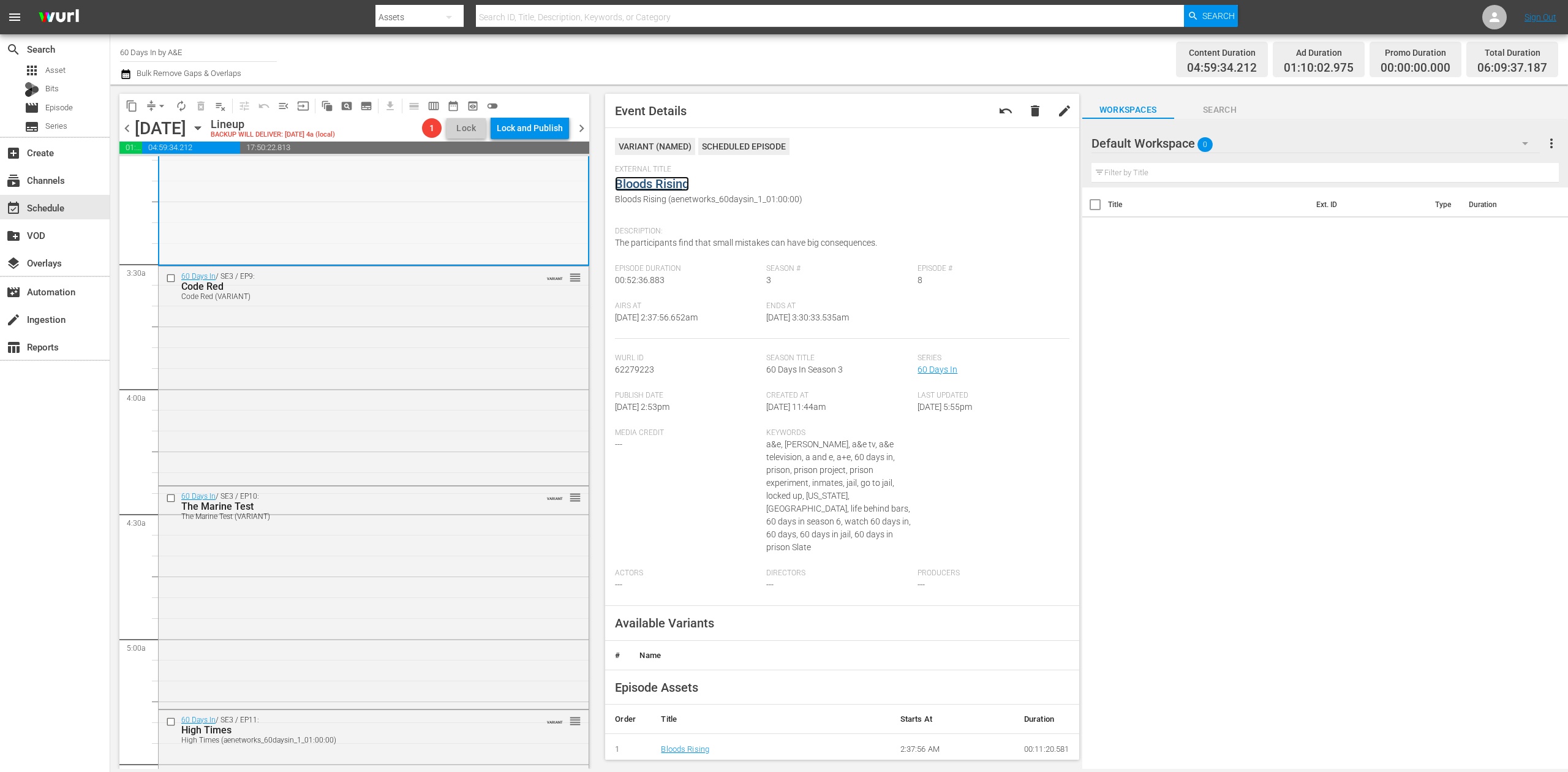
scroll to position [817, 0]
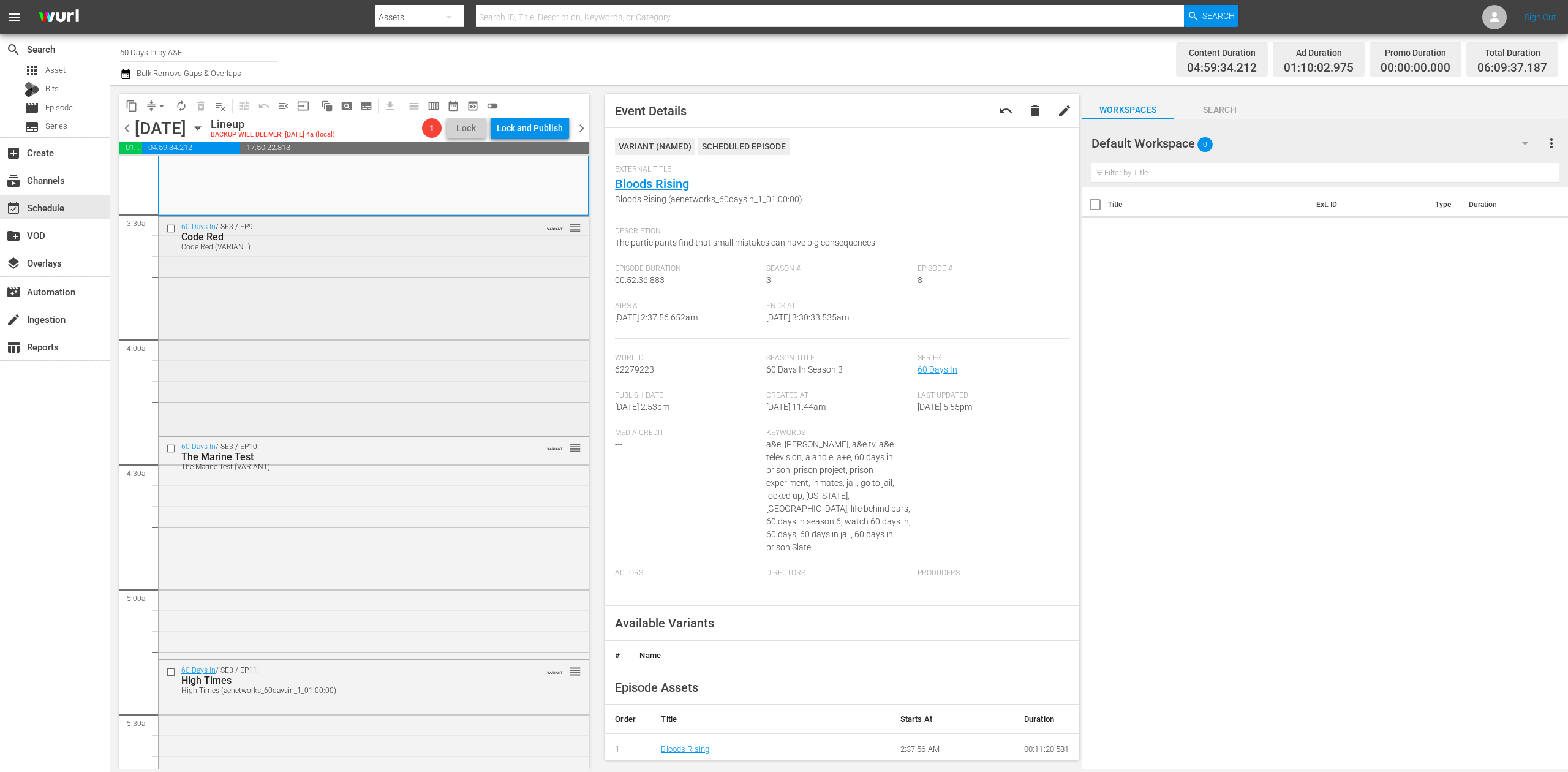
click at [466, 361] on div "60 Days In / SE3 / EP9: Code Red Code Red (VARIANT) VARIANT reorder" at bounding box center [374, 325] width 430 height 215
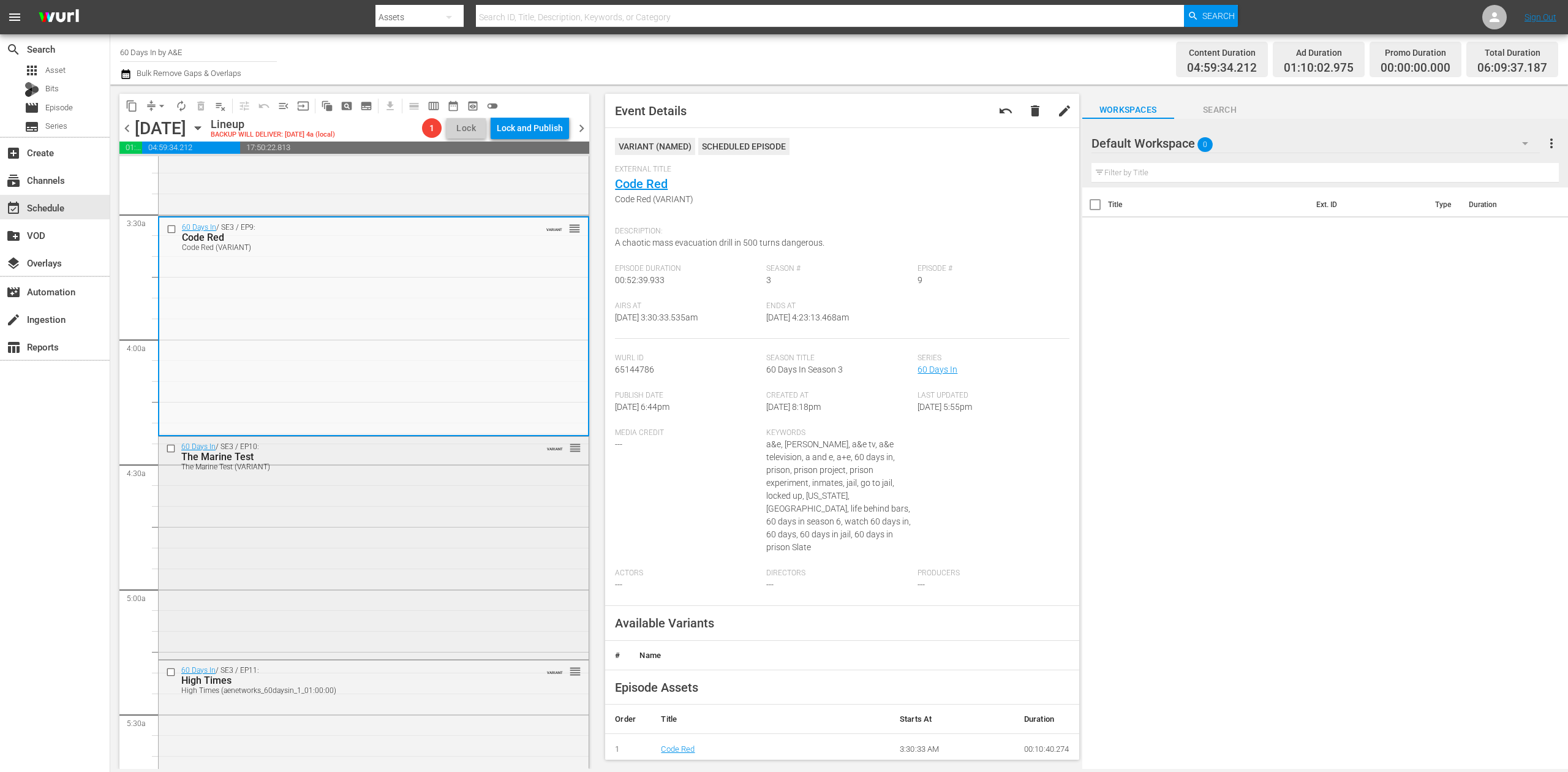
click at [439, 561] on div "60 Days In / SE3 / EP10: The Marine Test The Marine Test (VARIANT) VARIANT reor…" at bounding box center [374, 547] width 430 height 220
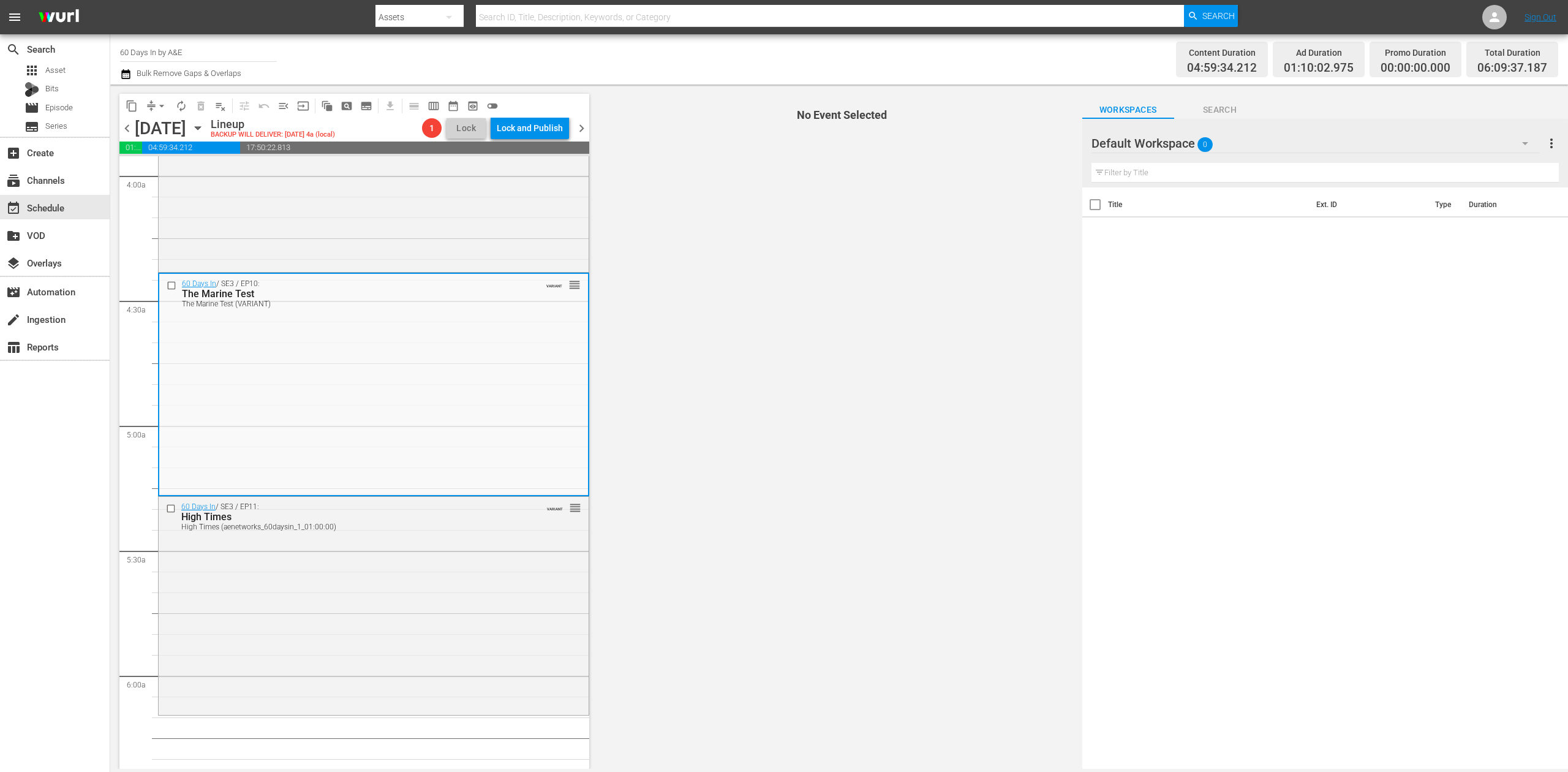
scroll to position [1061, 0]
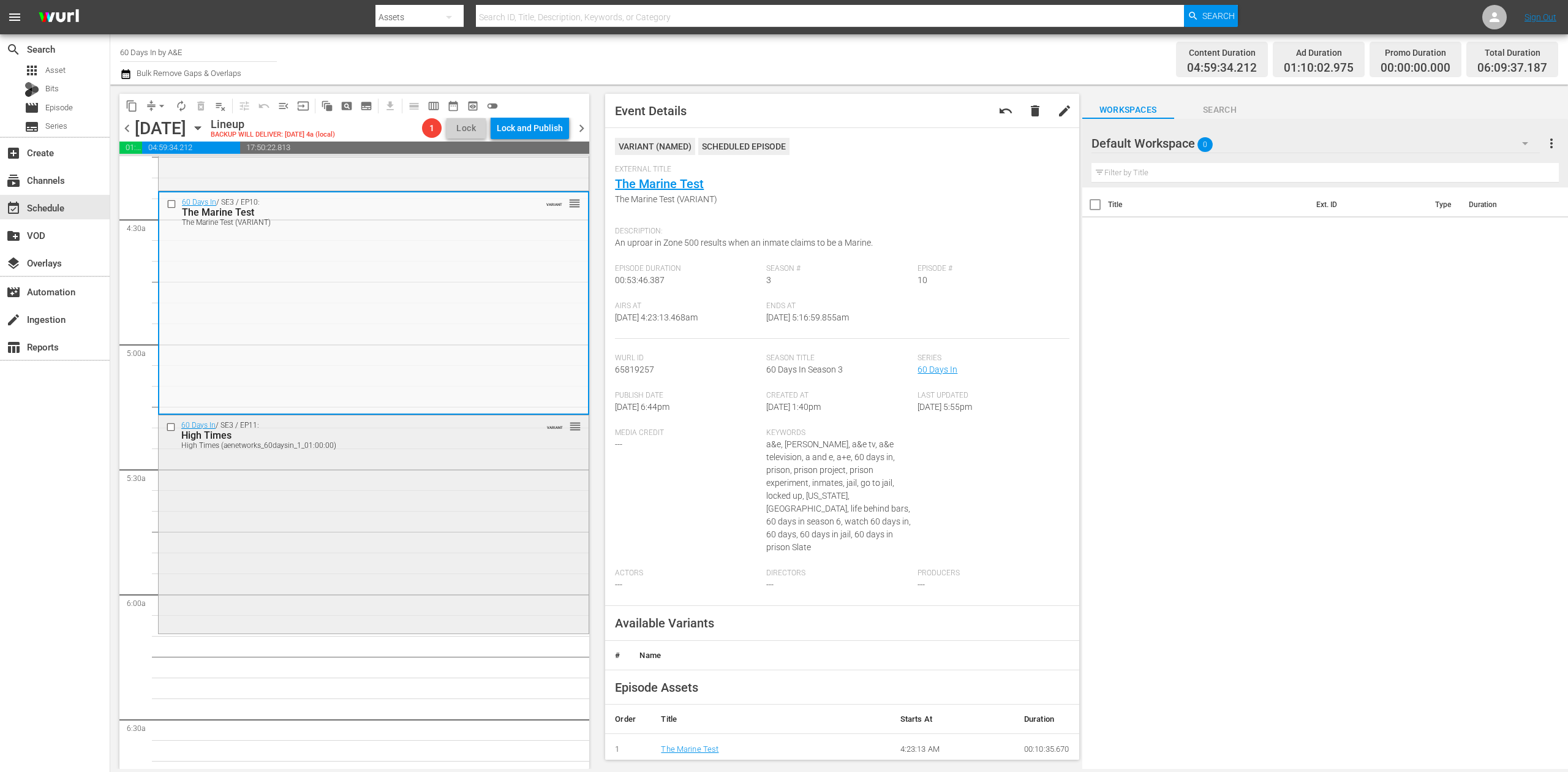
click at [456, 535] on div "60 Days In / SE3 / EP11: High Times High Times (aenetworks_60daysin_1_01:00:00)…" at bounding box center [374, 523] width 430 height 215
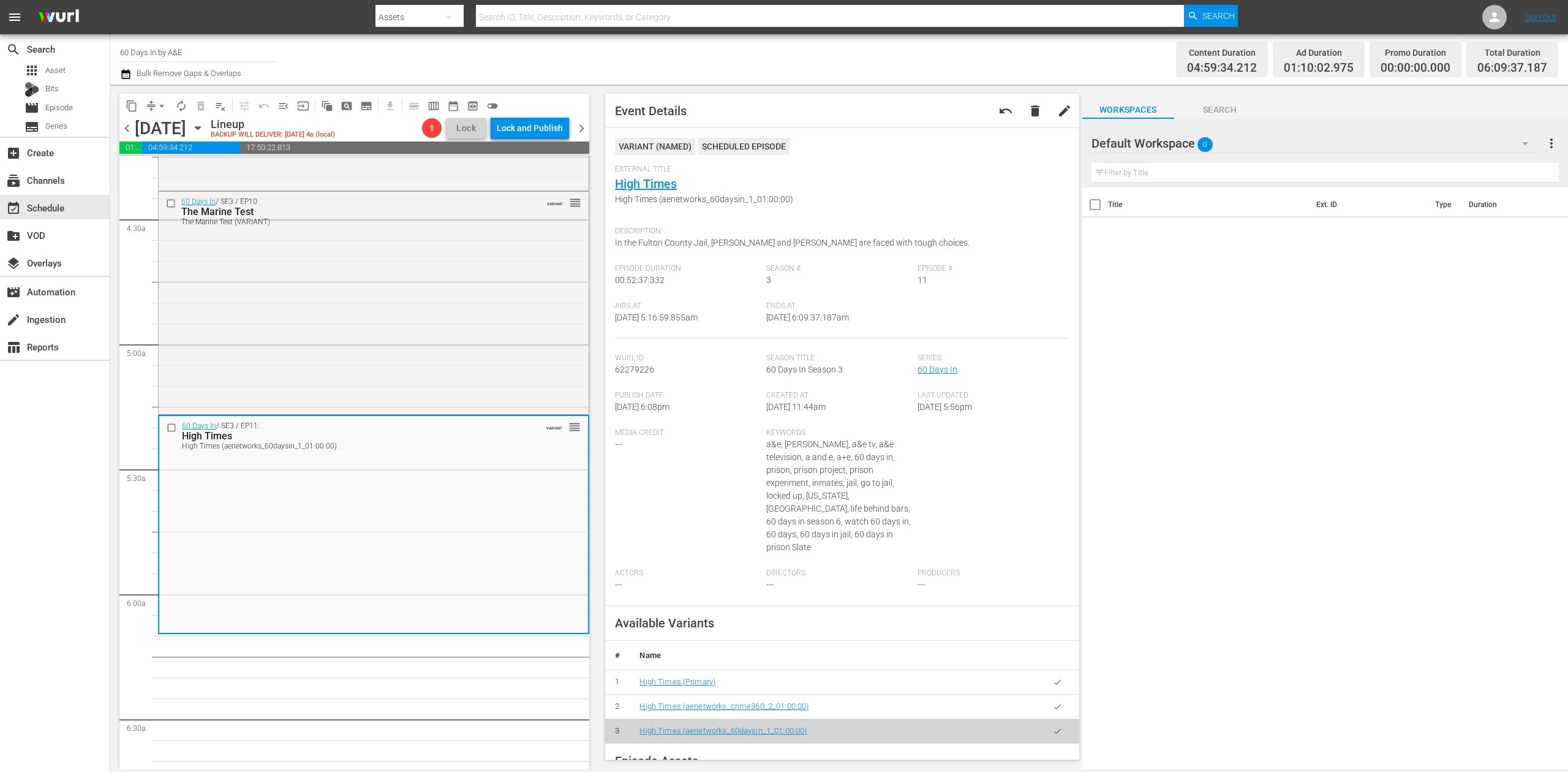
click at [123, 74] on icon "button" at bounding box center [126, 75] width 12 height 15
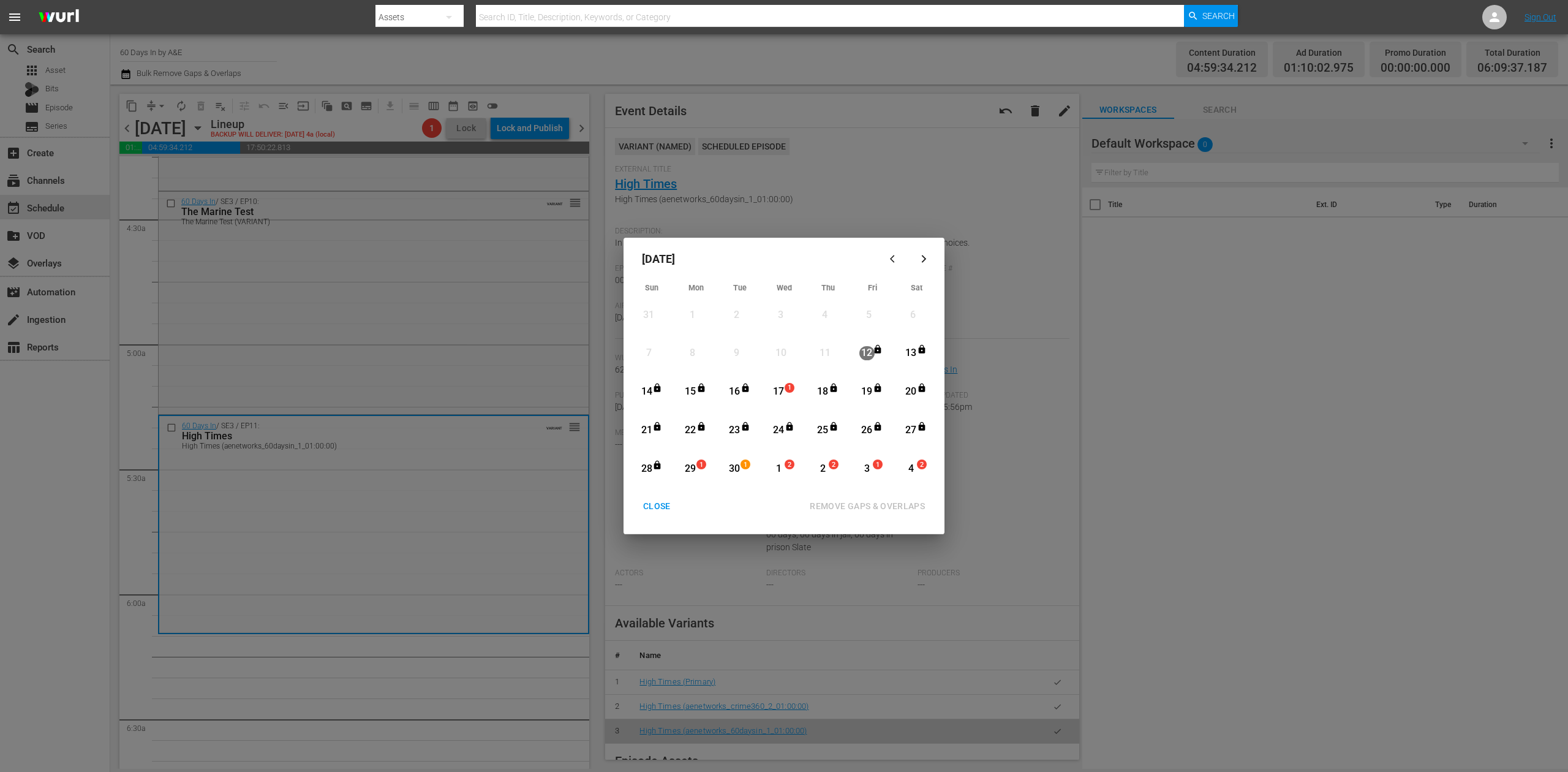
click at [779, 390] on div "17" at bounding box center [779, 391] width 15 height 14
click at [883, 504] on div "REMOVE GAPS & OVERLAPS" at bounding box center [867, 506] width 135 height 15
click at [650, 513] on div "CLOSE" at bounding box center [657, 506] width 47 height 15
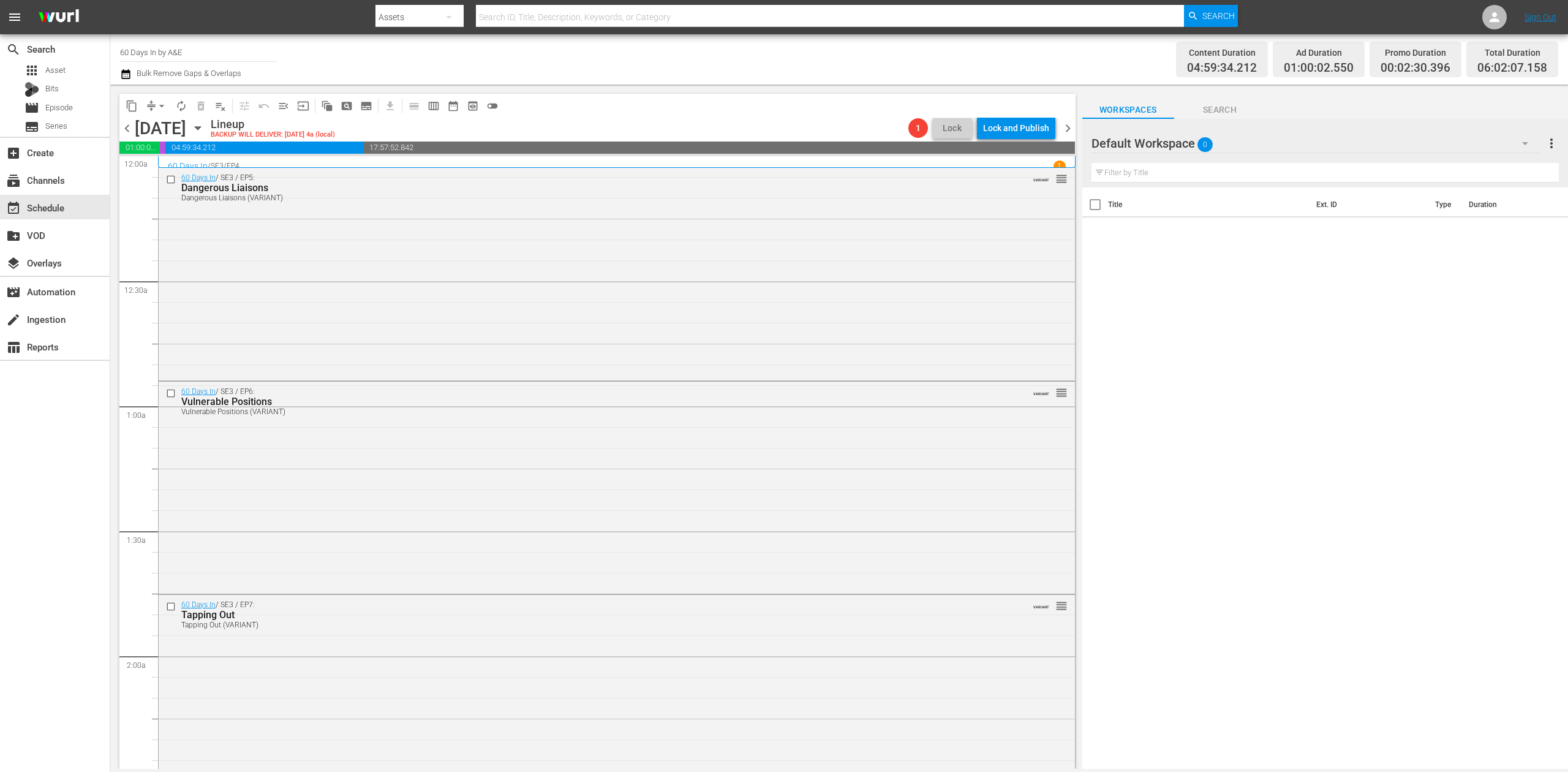
click at [125, 76] on icon "button" at bounding box center [126, 75] width 12 height 15
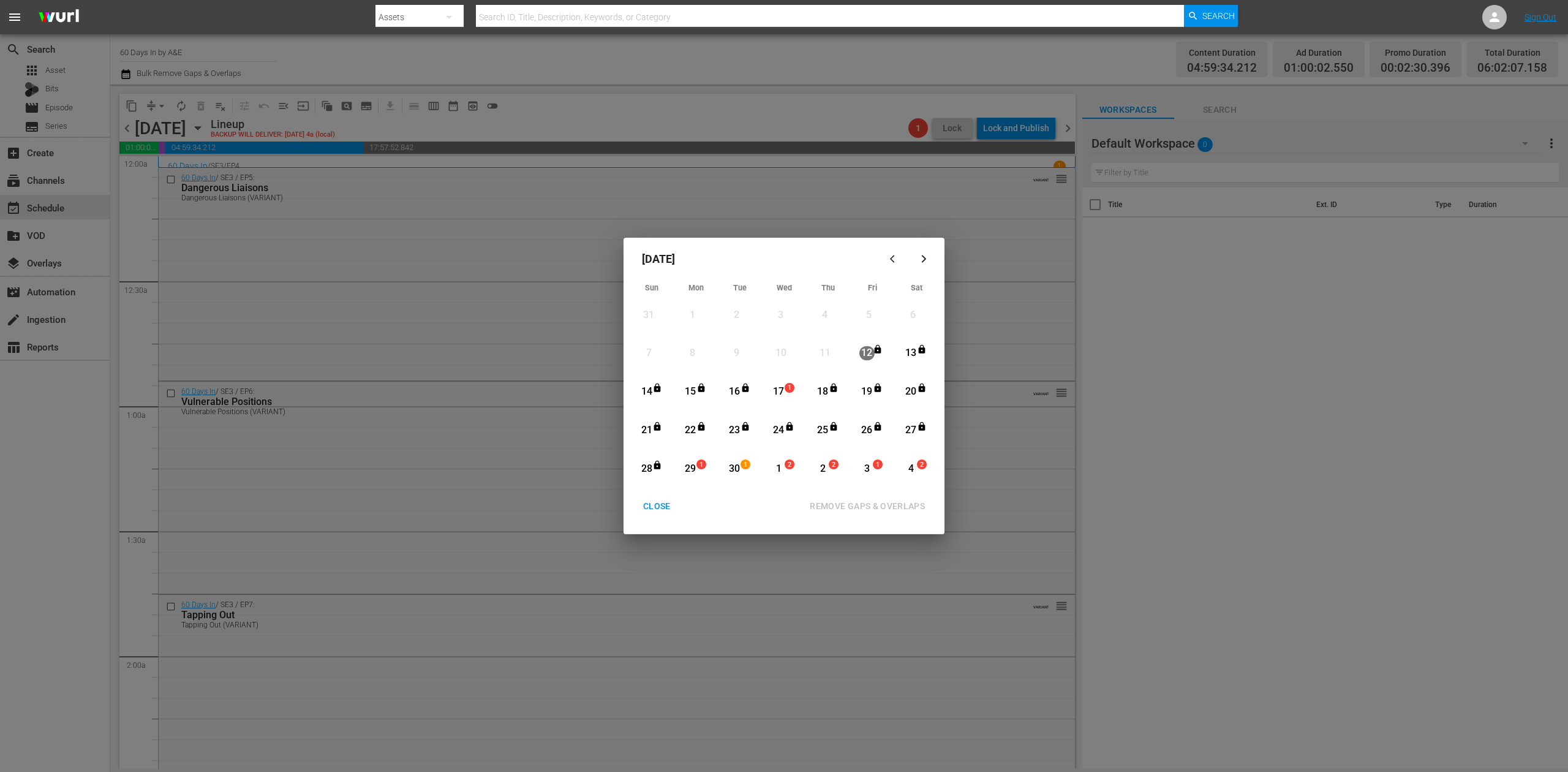
drag, startPoint x: 780, startPoint y: 383, endPoint x: 827, endPoint y: 450, distance: 81.8
click at [782, 383] on div "17" at bounding box center [779, 392] width 15 height 34
click at [871, 502] on div "REMOVE GAPS & OVERLAPS" at bounding box center [867, 506] width 135 height 15
drag, startPoint x: 788, startPoint y: 393, endPoint x: 794, endPoint y: 402, distance: 10.8
click at [788, 392] on div "1" at bounding box center [791, 392] width 10 height 12
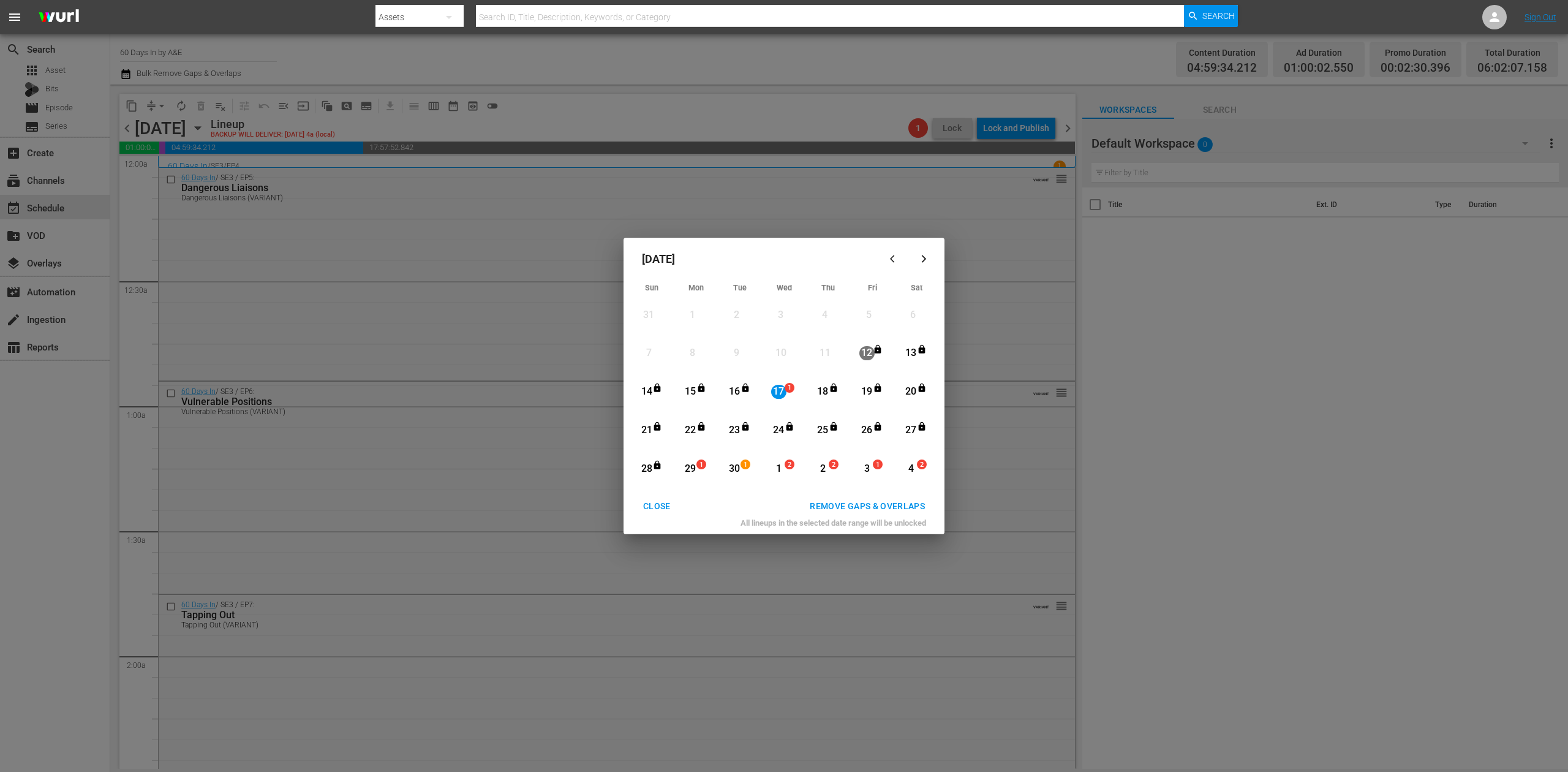
click at [873, 505] on div "REMOVE GAPS & OVERLAPS" at bounding box center [867, 506] width 135 height 15
click at [650, 499] on div "CLOSE" at bounding box center [657, 506] width 47 height 15
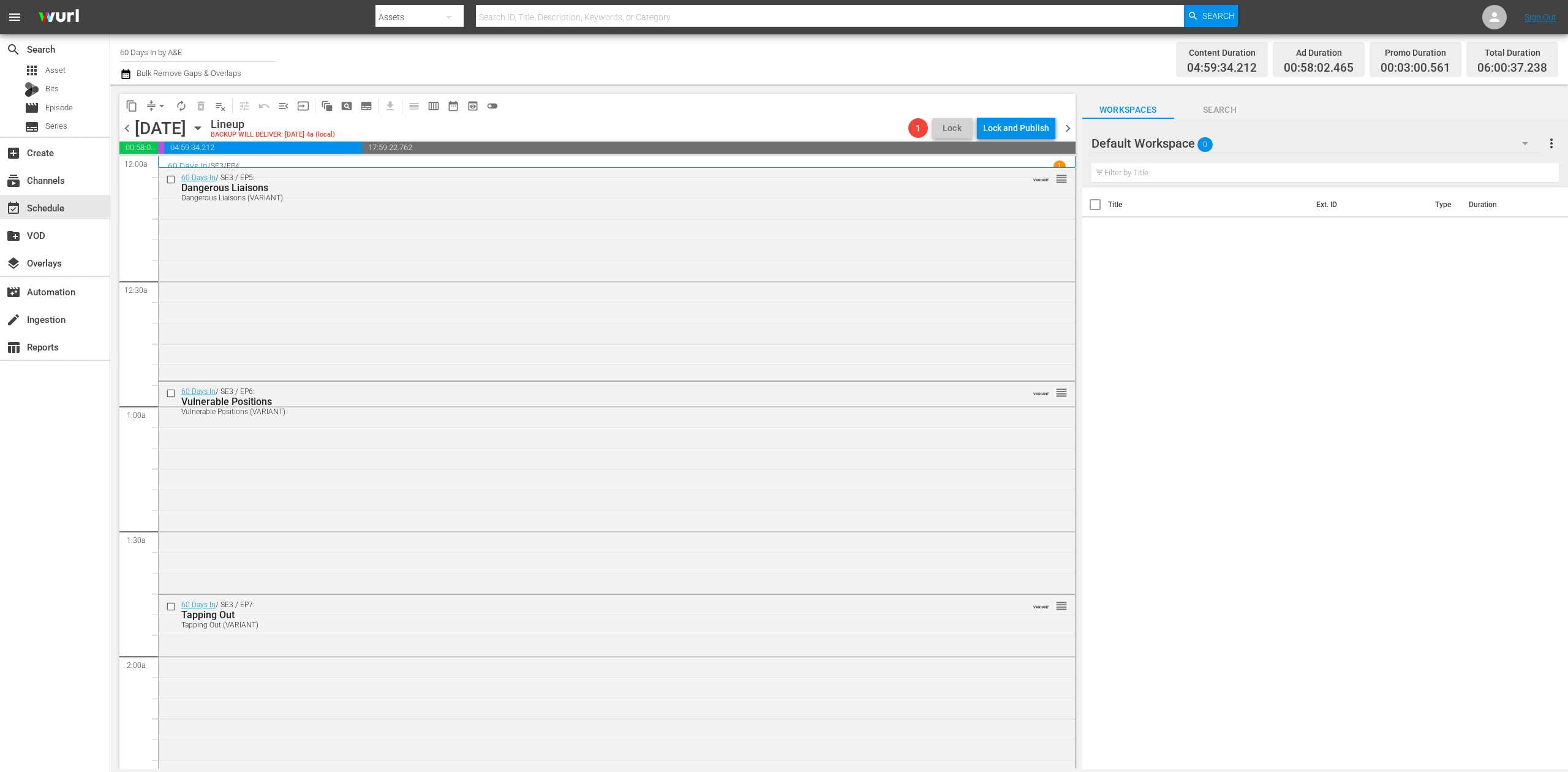
click at [123, 77] on icon "button" at bounding box center [126, 75] width 12 height 15
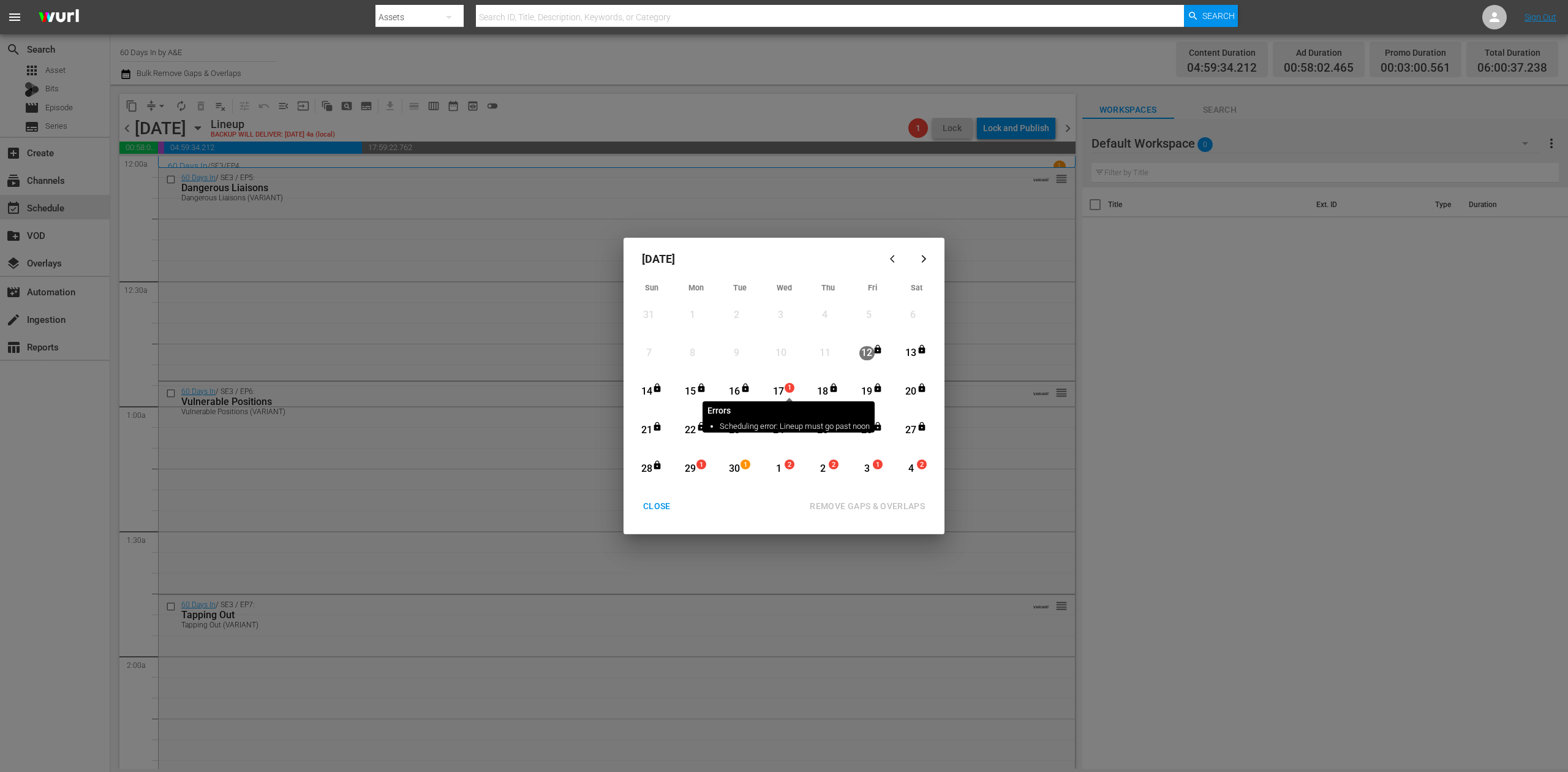
click at [788, 383] on span "1" at bounding box center [789, 388] width 8 height 10
click at [898, 504] on div "REMOVE GAPS & OVERLAPS" at bounding box center [867, 506] width 135 height 15
click at [780, 389] on div "17" at bounding box center [779, 391] width 15 height 14
click at [878, 504] on div "REMOVE GAPS & OVERLAPS" at bounding box center [867, 506] width 135 height 15
click at [664, 508] on div "CLOSE" at bounding box center [657, 506] width 47 height 15
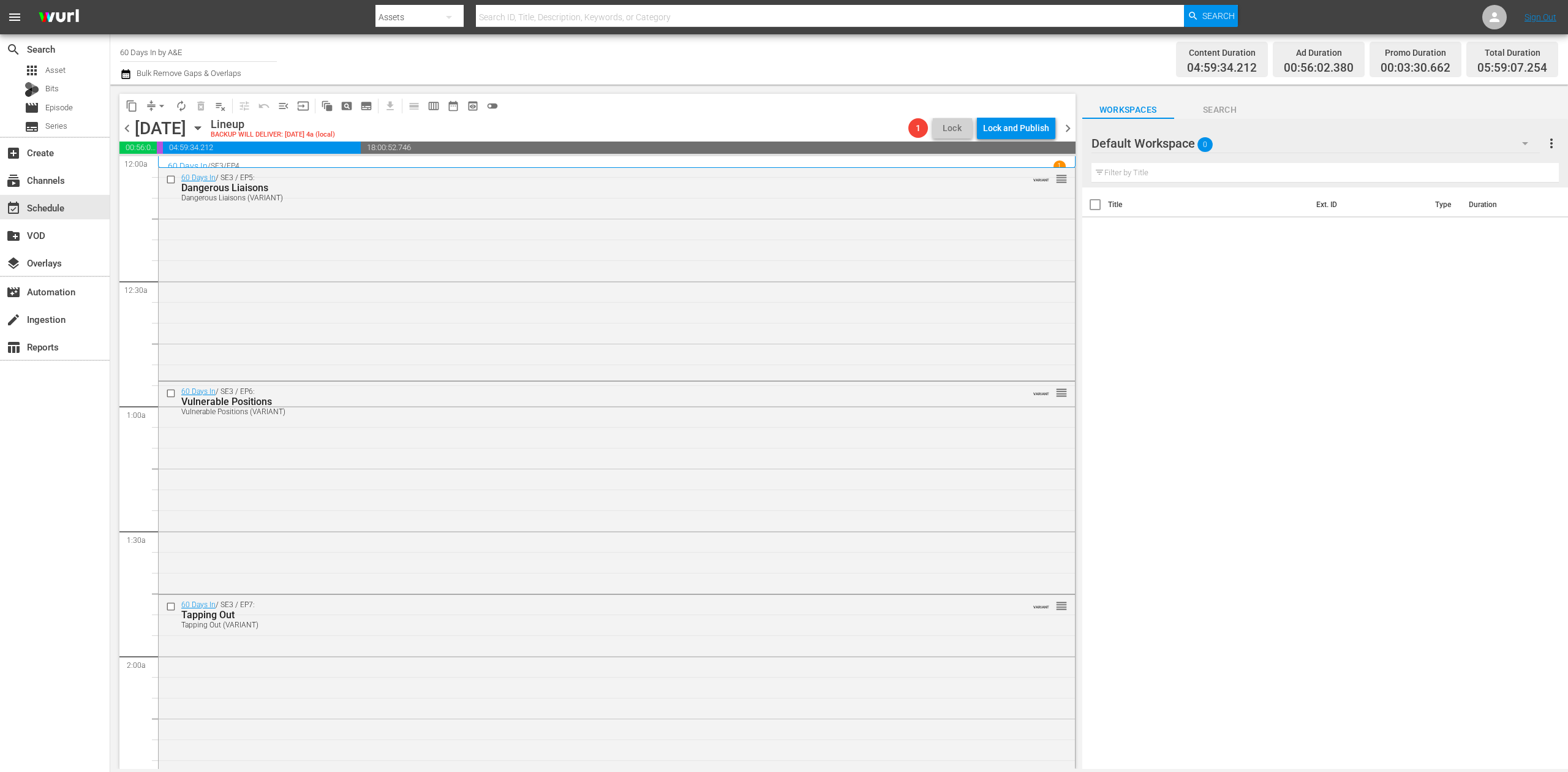
click at [118, 74] on div "Channel Title 60 Days In by A&E Bulk Remove Gaps & Overlaps Content Duration 04…" at bounding box center [839, 59] width 1458 height 51
click at [121, 74] on icon "button" at bounding box center [125, 75] width 8 height 10
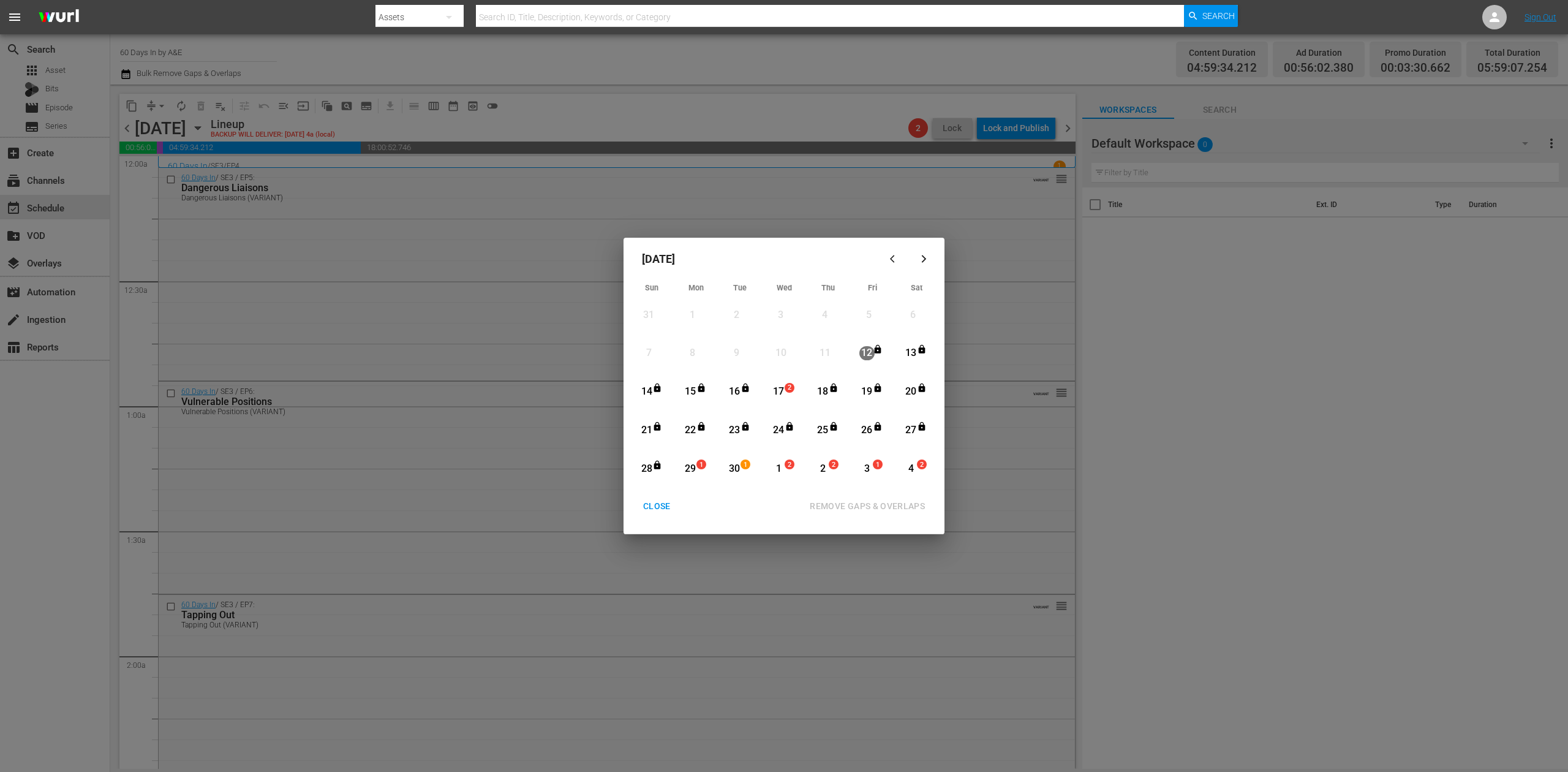
click at [779, 384] on div "17" at bounding box center [779, 391] width 15 height 14
click at [862, 499] on div "REMOVE GAPS & OVERLAPS" at bounding box center [867, 506] width 135 height 15
click at [660, 506] on div "CLOSE" at bounding box center [657, 506] width 47 height 15
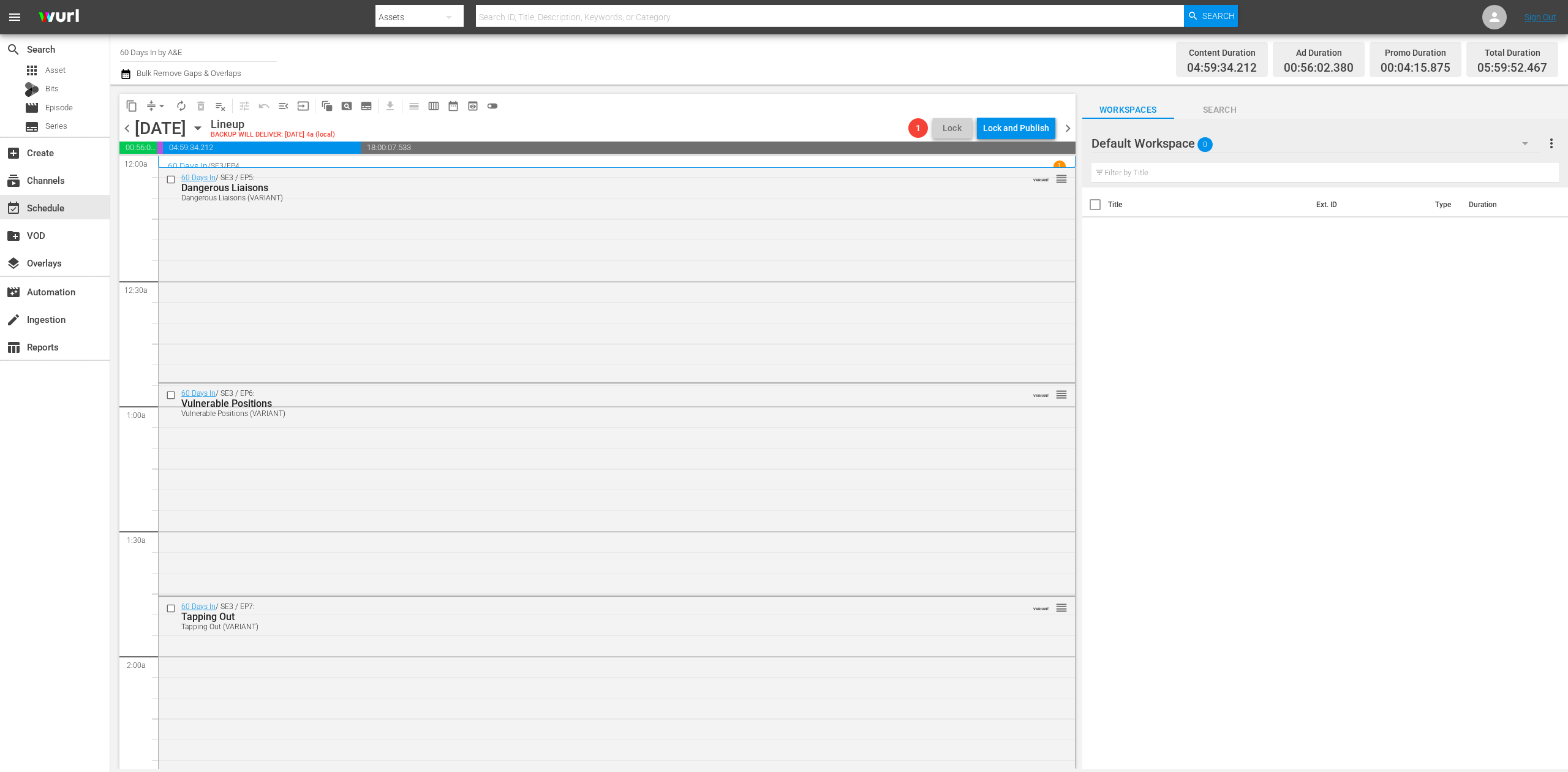
click at [118, 76] on div "Channel Title 60 Days In by A&E Bulk Remove Gaps & Overlaps Content Duration 04…" at bounding box center [839, 59] width 1458 height 51
click at [125, 76] on icon "button" at bounding box center [126, 75] width 12 height 15
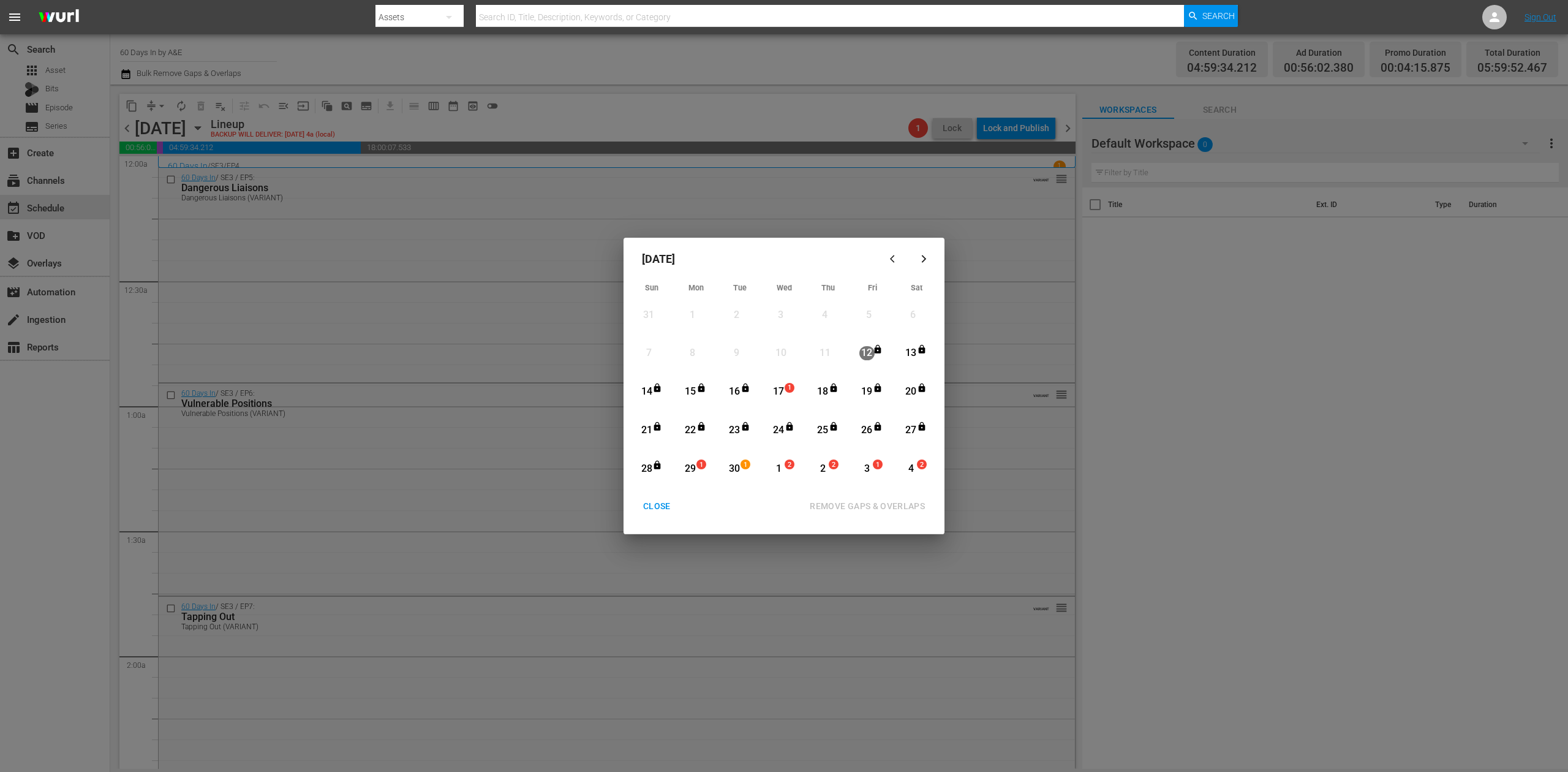
click at [782, 389] on div "17" at bounding box center [779, 391] width 15 height 14
click at [900, 499] on div "REMOVE GAPS & OVERLAPS" at bounding box center [867, 506] width 135 height 15
click at [653, 507] on div "CLOSE" at bounding box center [657, 506] width 47 height 15
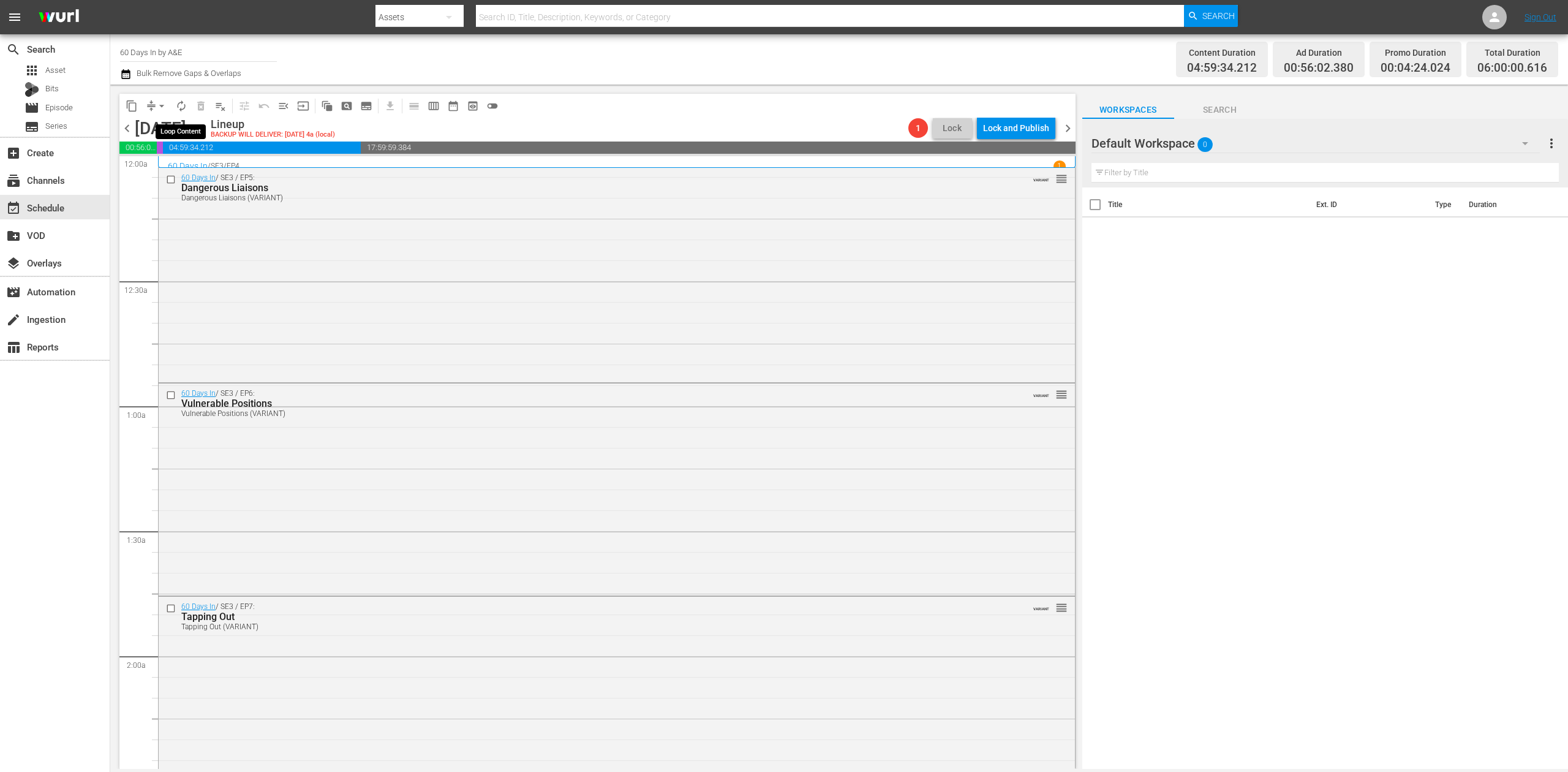
click at [182, 107] on span "autorenew_outlined" at bounding box center [181, 106] width 12 height 12
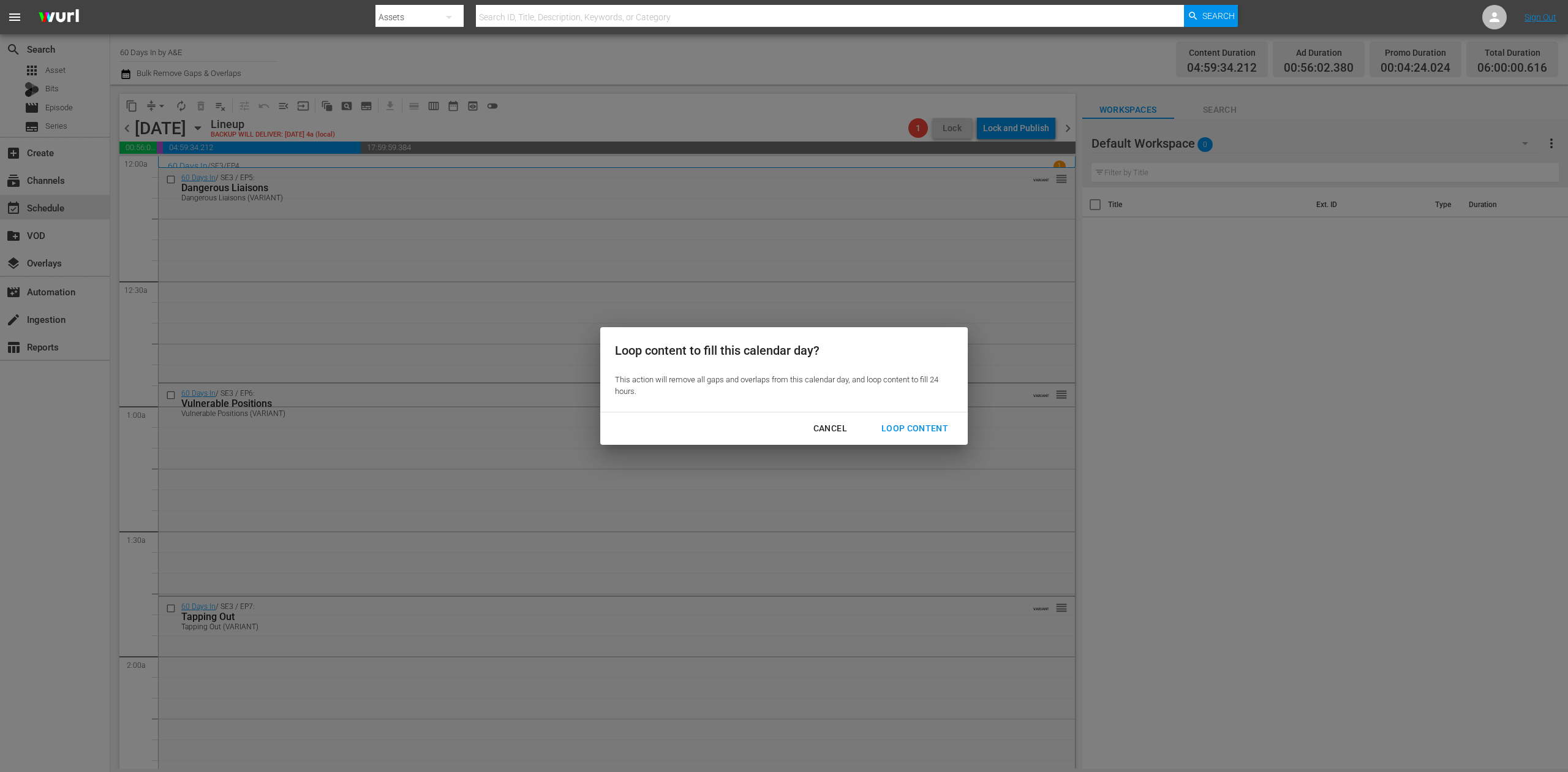
click at [914, 427] on div "Loop Content" at bounding box center [914, 428] width 86 height 15
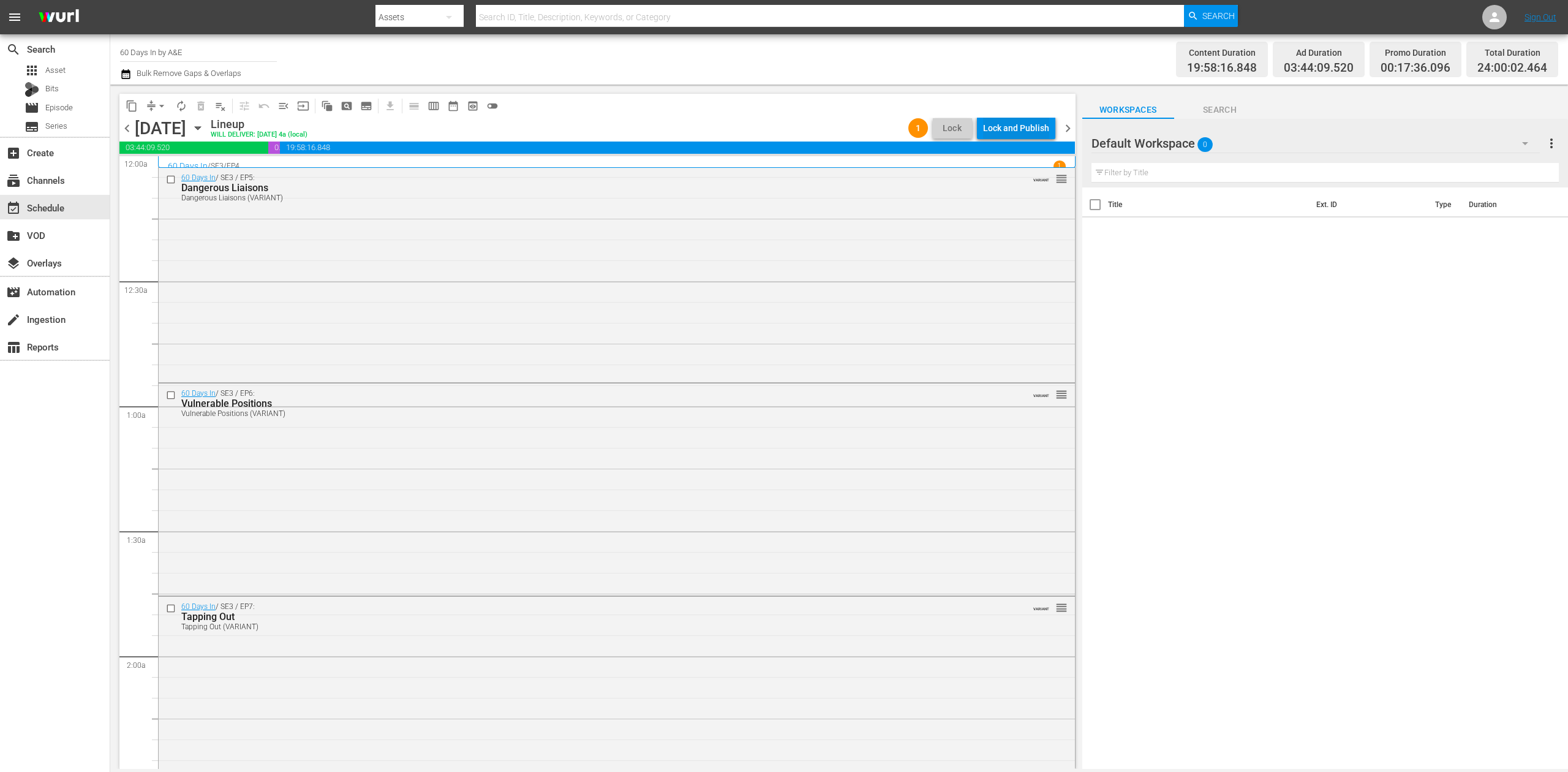
click at [1020, 130] on div "Lock and Publish" at bounding box center [1016, 128] width 66 height 22
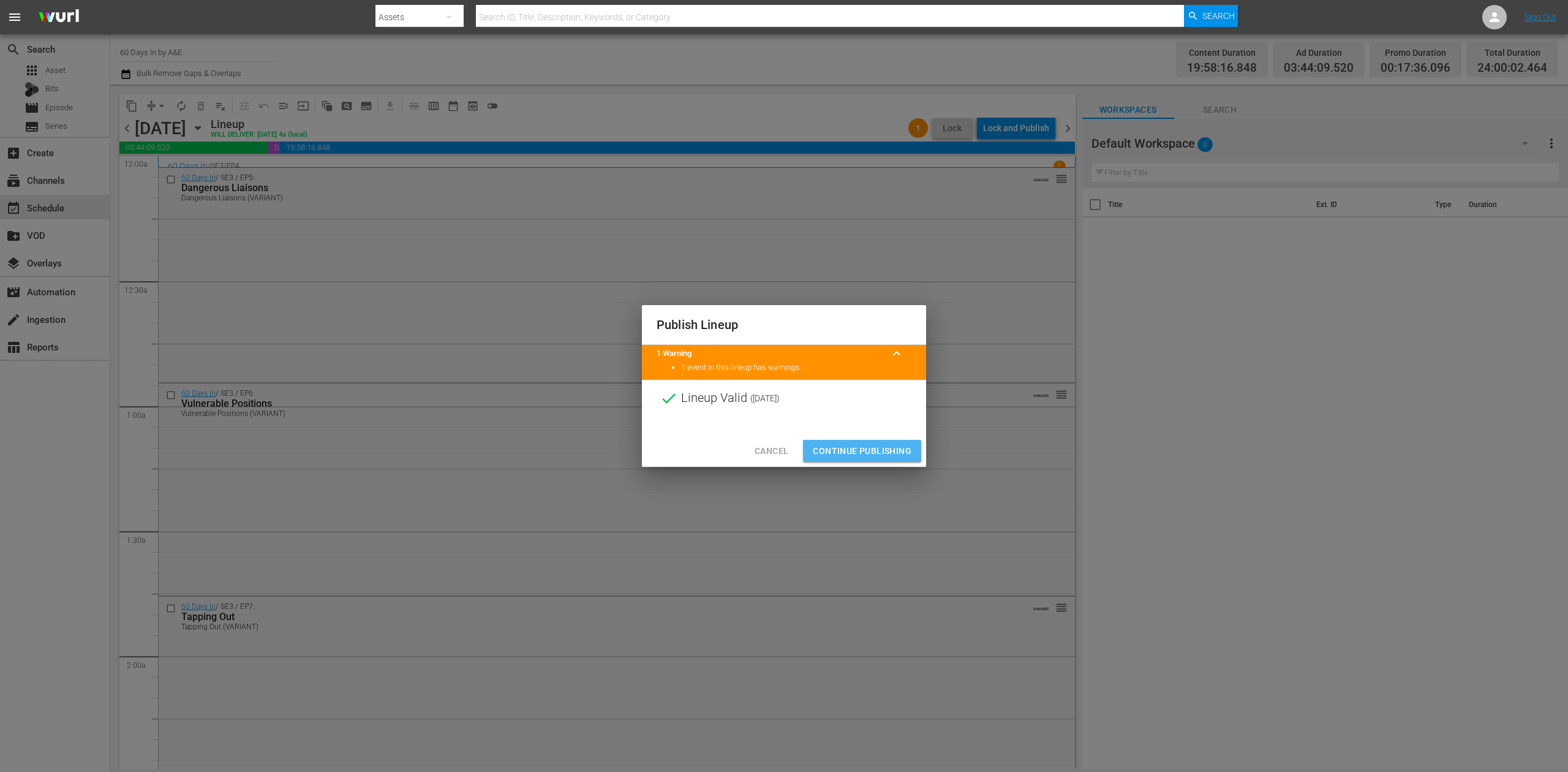
click at [868, 445] on span "Continue Publishing" at bounding box center [861, 451] width 99 height 15
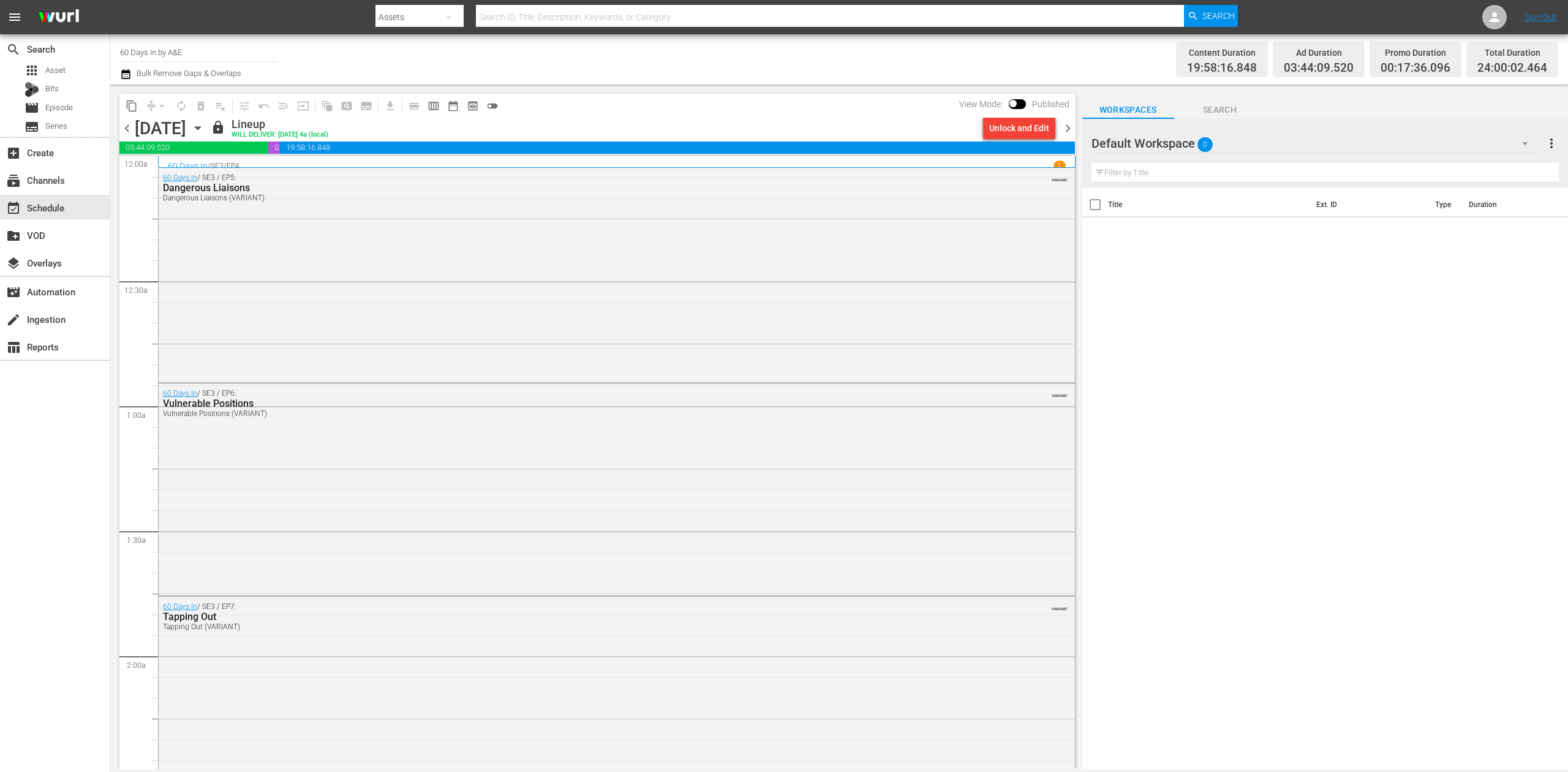
click at [1071, 125] on span "chevron_right" at bounding box center [1068, 128] width 15 height 15
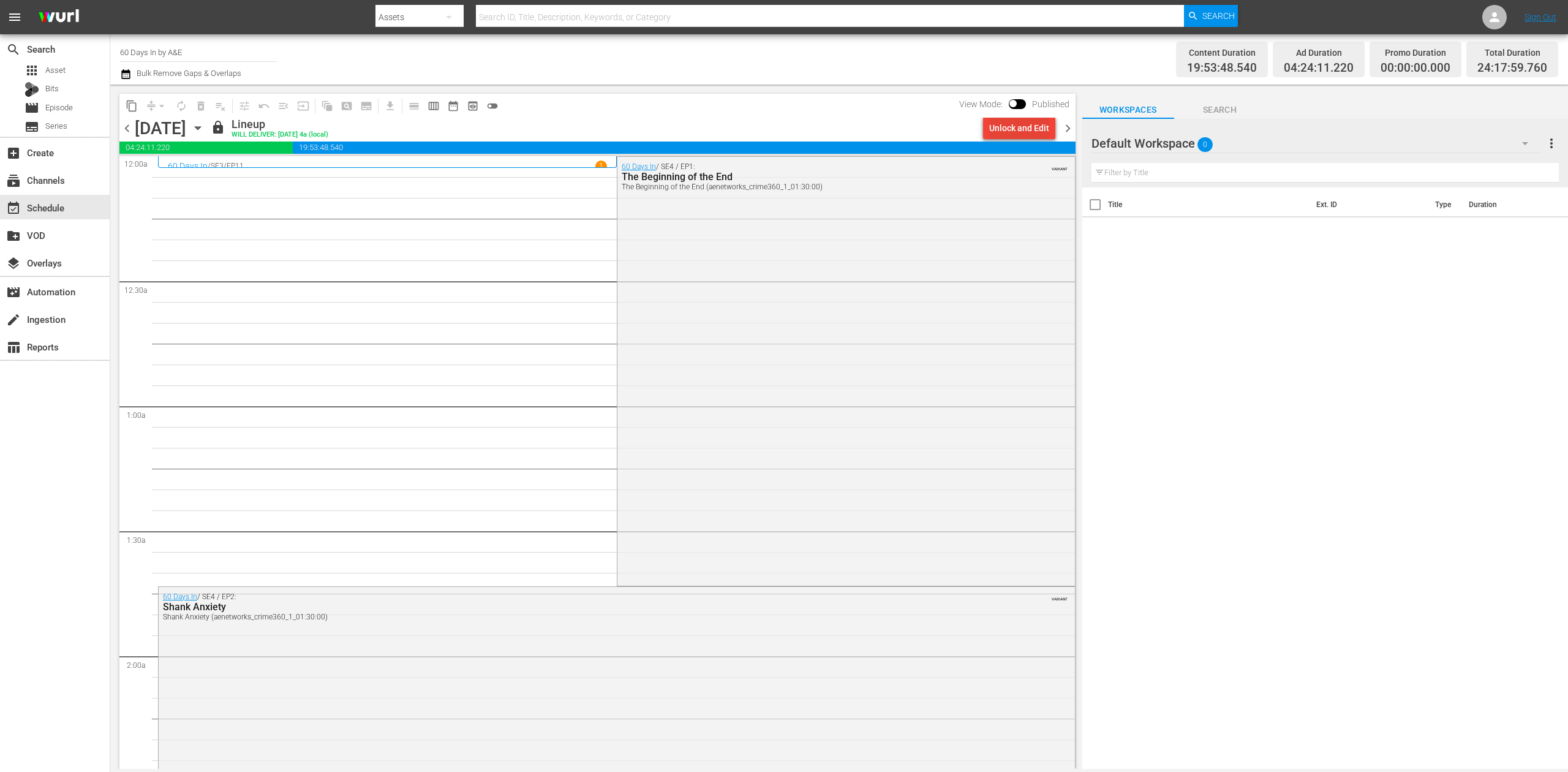
click at [1013, 123] on div "Unlock and Edit" at bounding box center [1019, 128] width 60 height 22
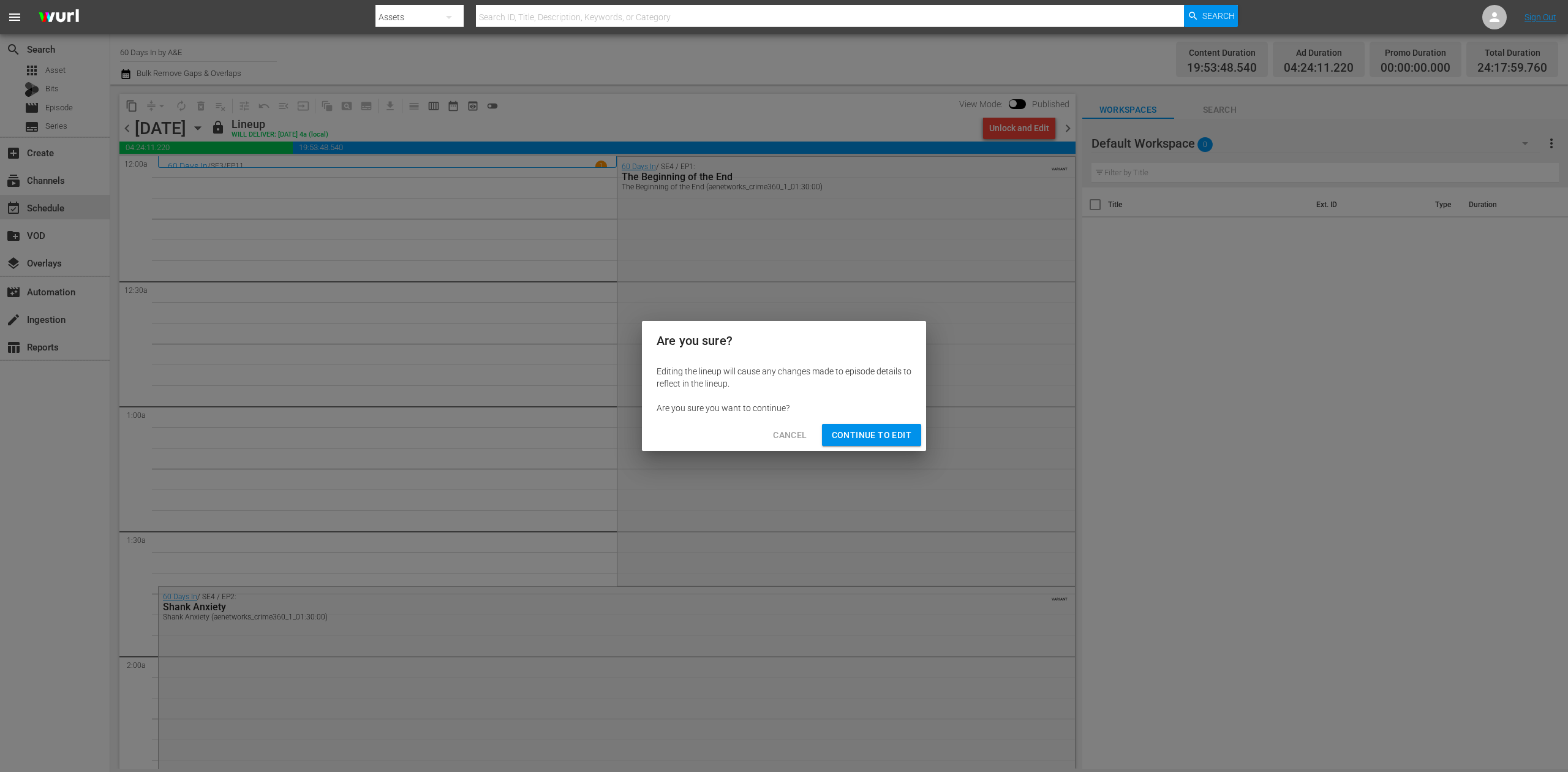
click at [861, 438] on span "Continue to Edit" at bounding box center [871, 435] width 80 height 15
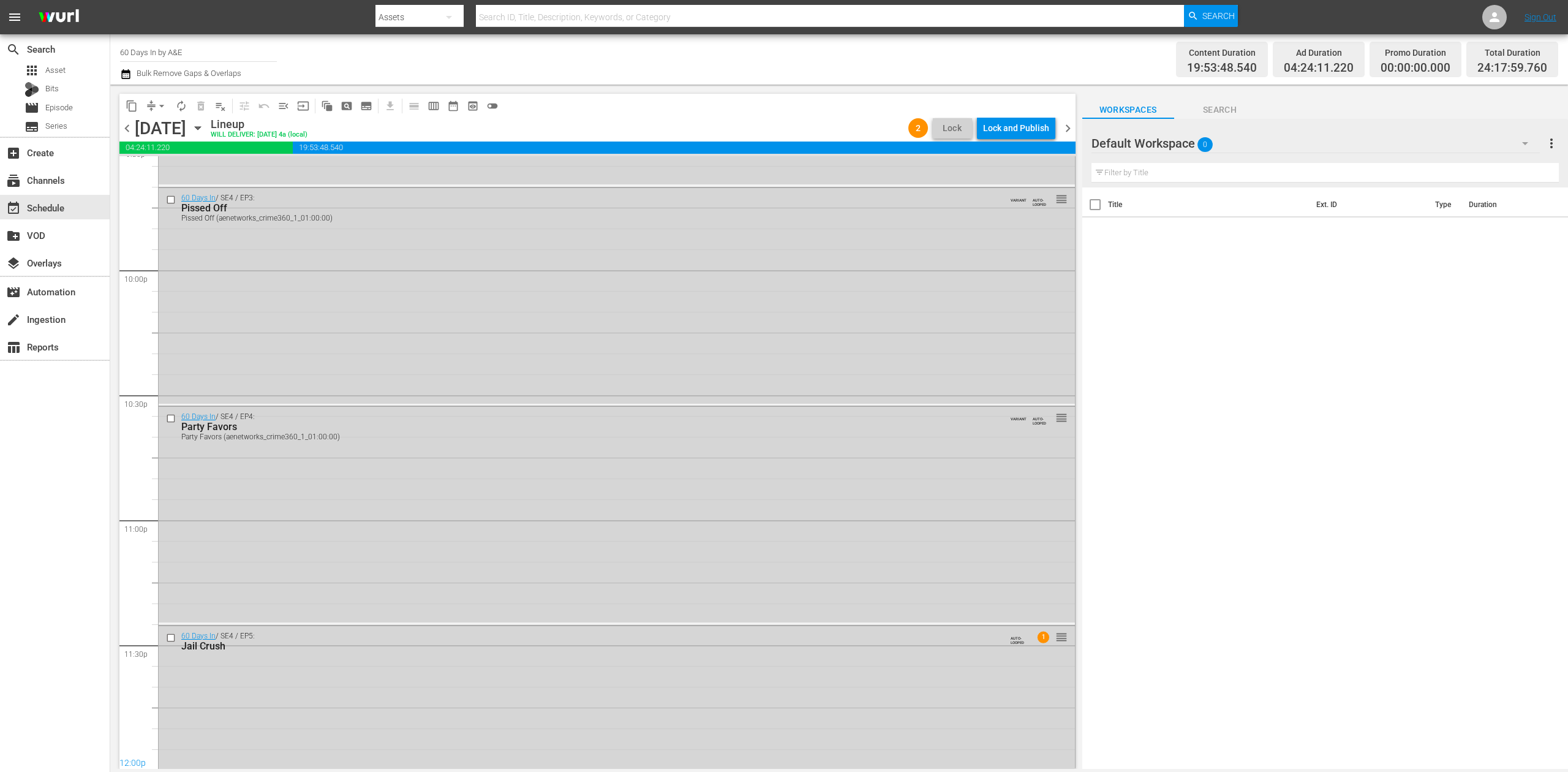
scroll to position [5459, 0]
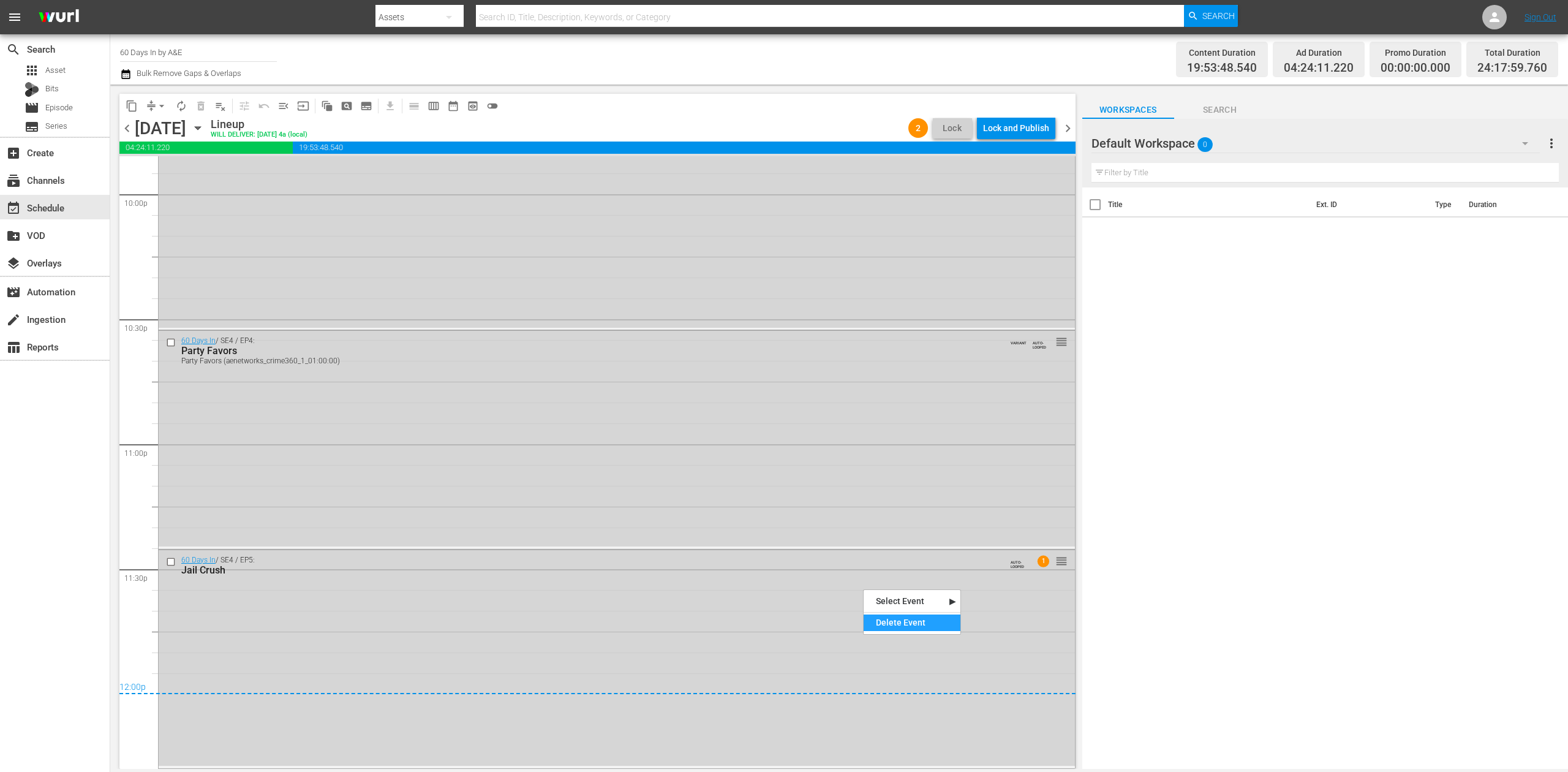
click at [904, 623] on div "Delete Event" at bounding box center [912, 623] width 97 height 17
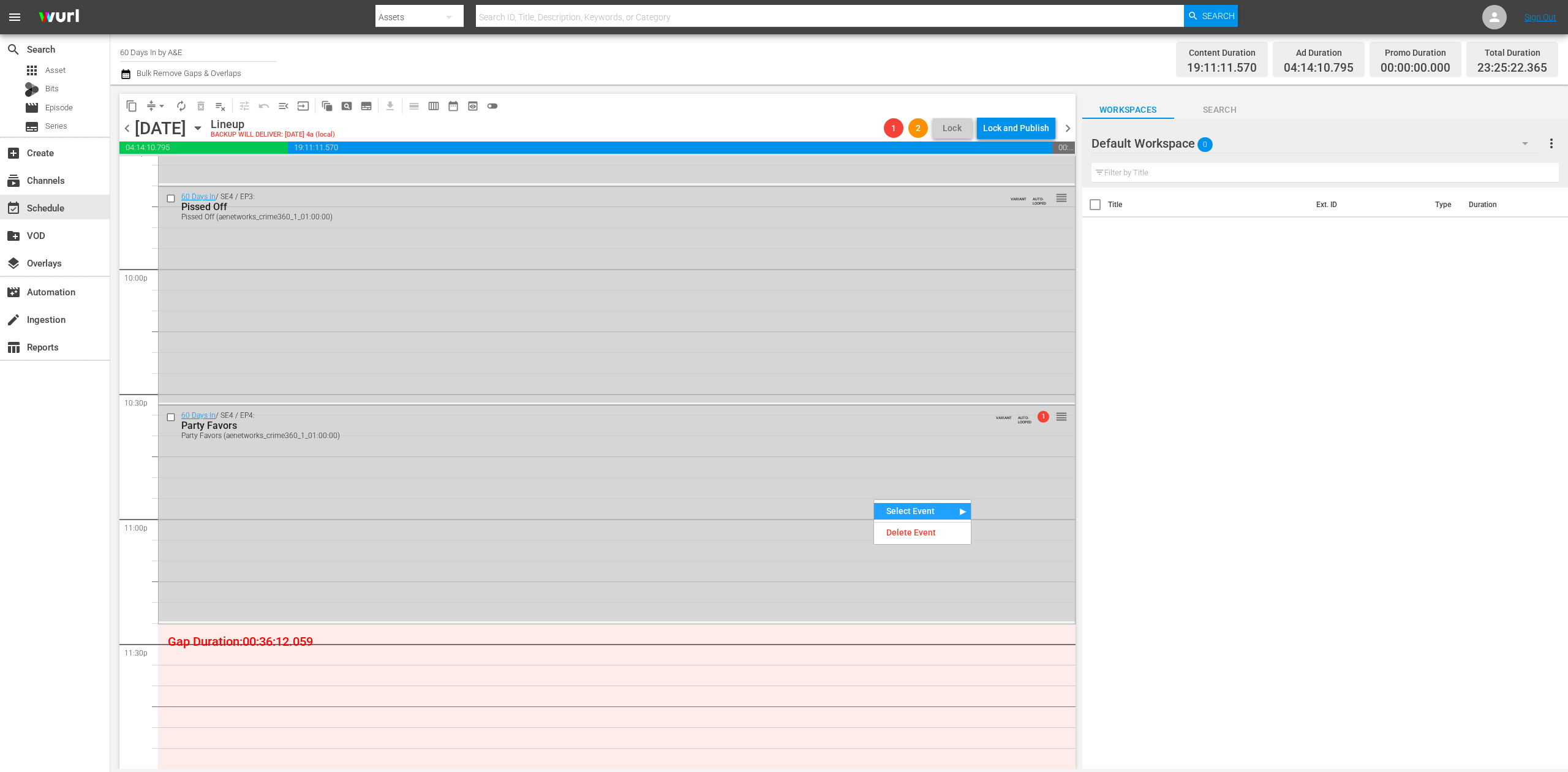
scroll to position [5392, 0]
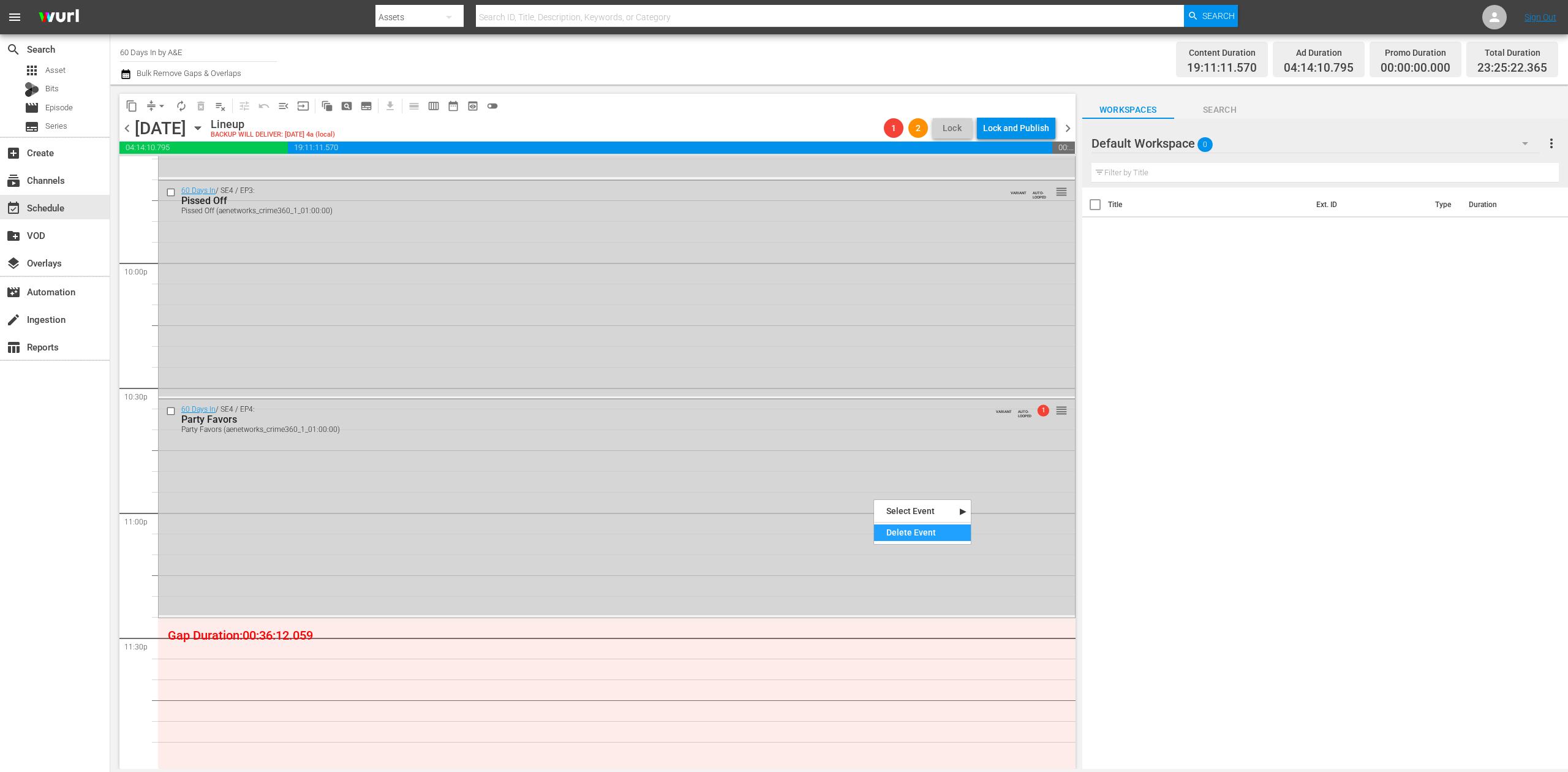
click at [916, 533] on div "Delete Event" at bounding box center [922, 533] width 97 height 17
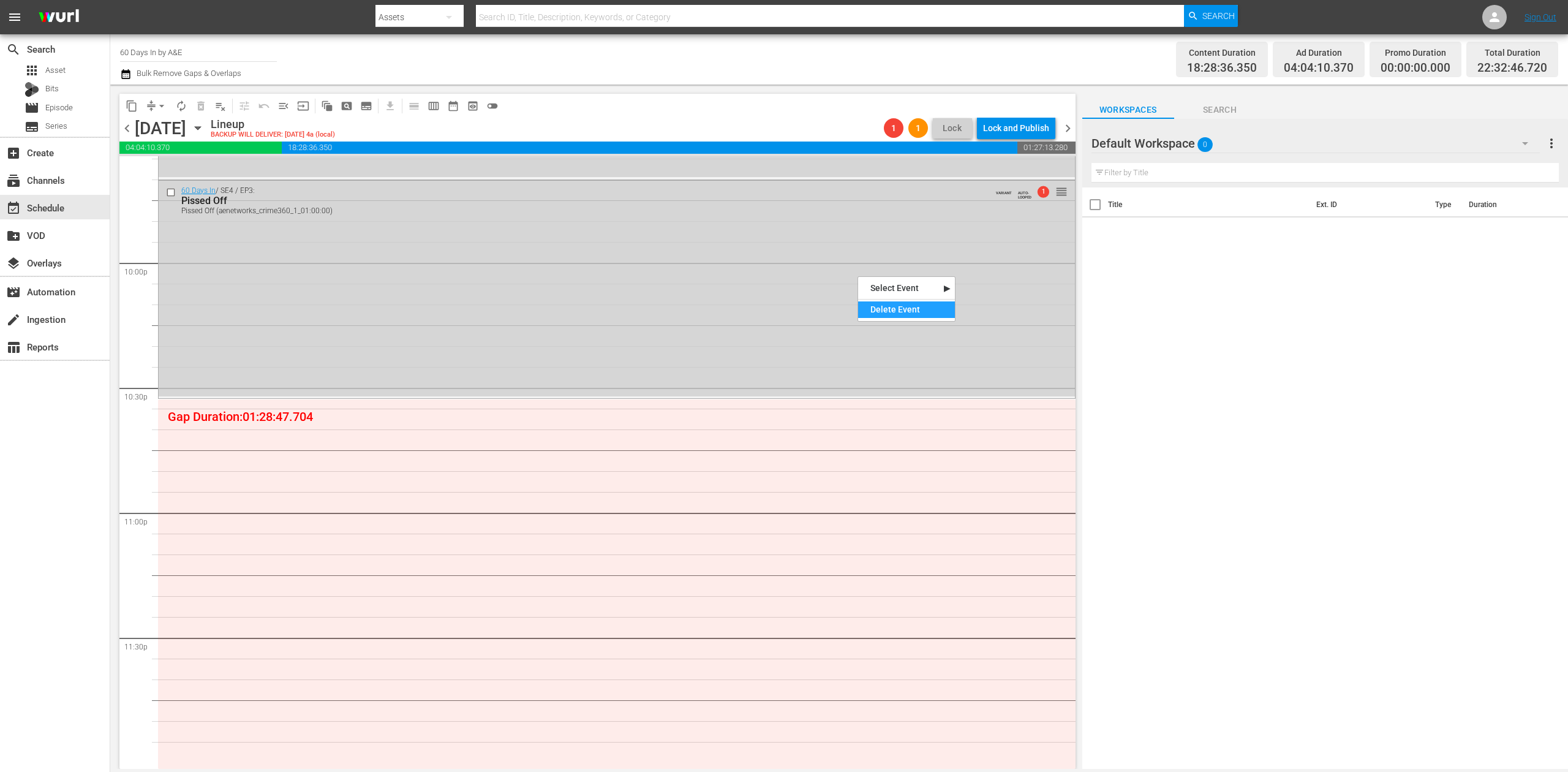
click at [888, 304] on div "Delete Event" at bounding box center [906, 310] width 97 height 17
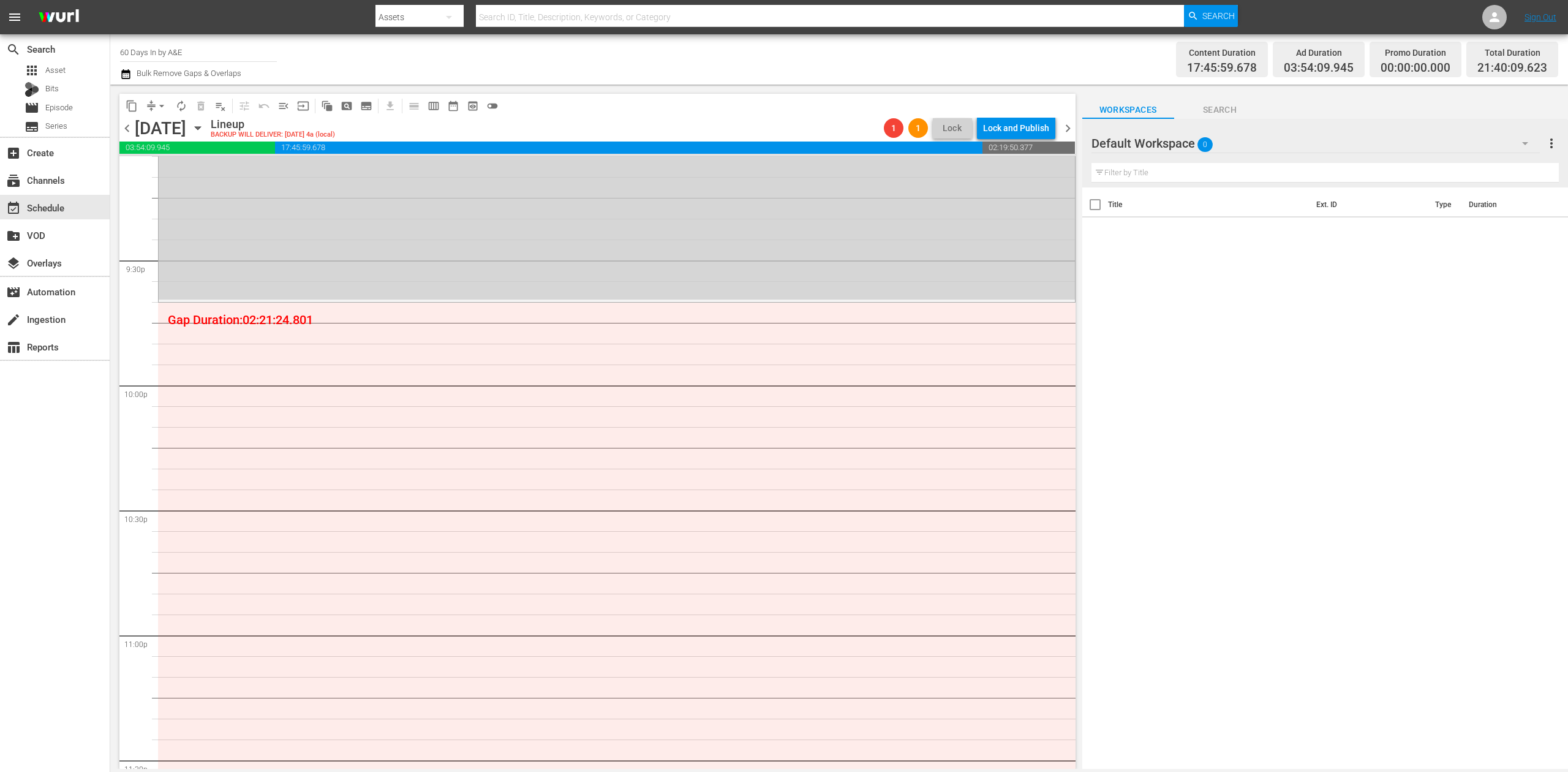
scroll to position [5146, 0]
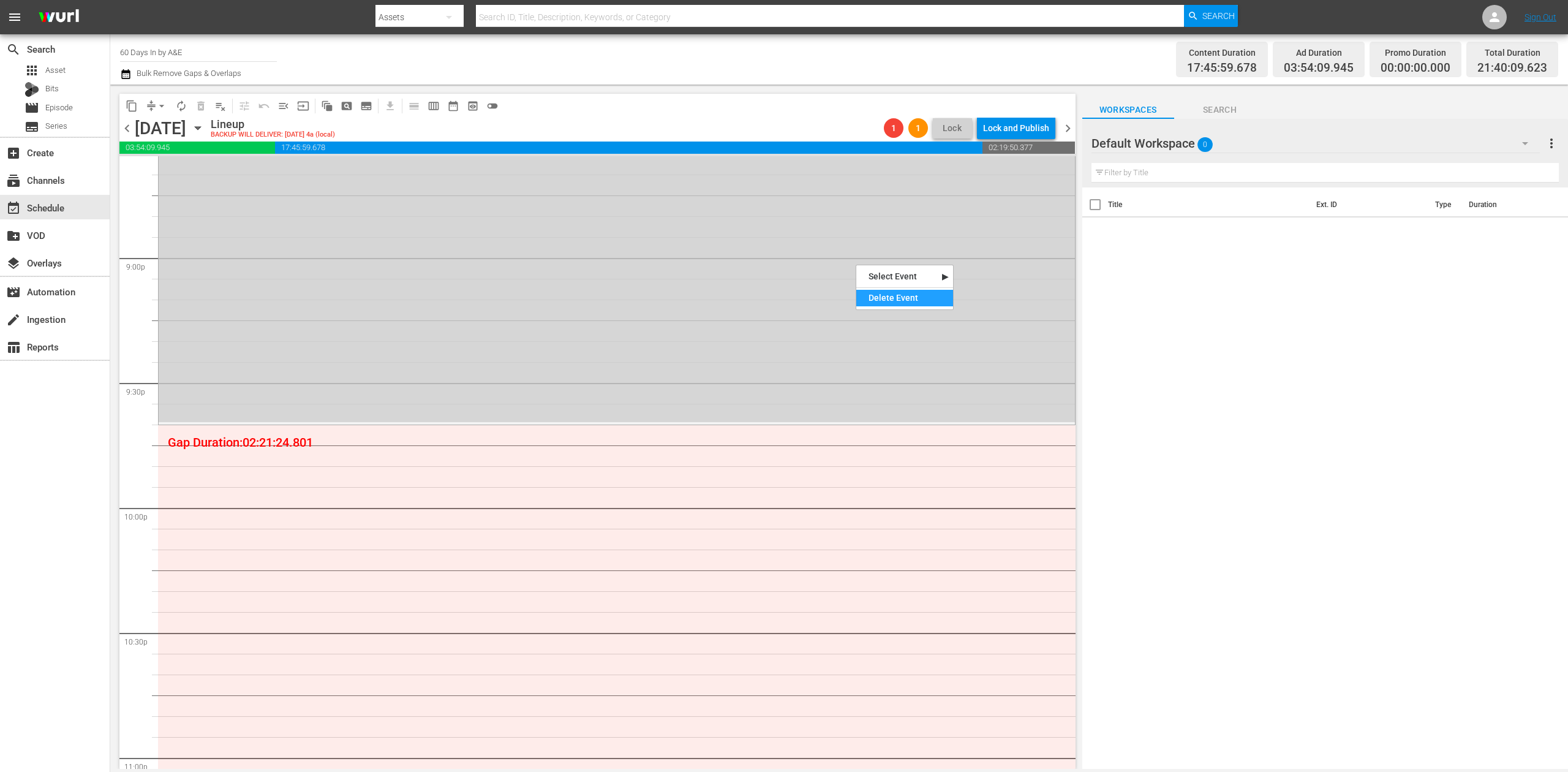
click at [900, 299] on div "Delete Event" at bounding box center [905, 298] width 97 height 17
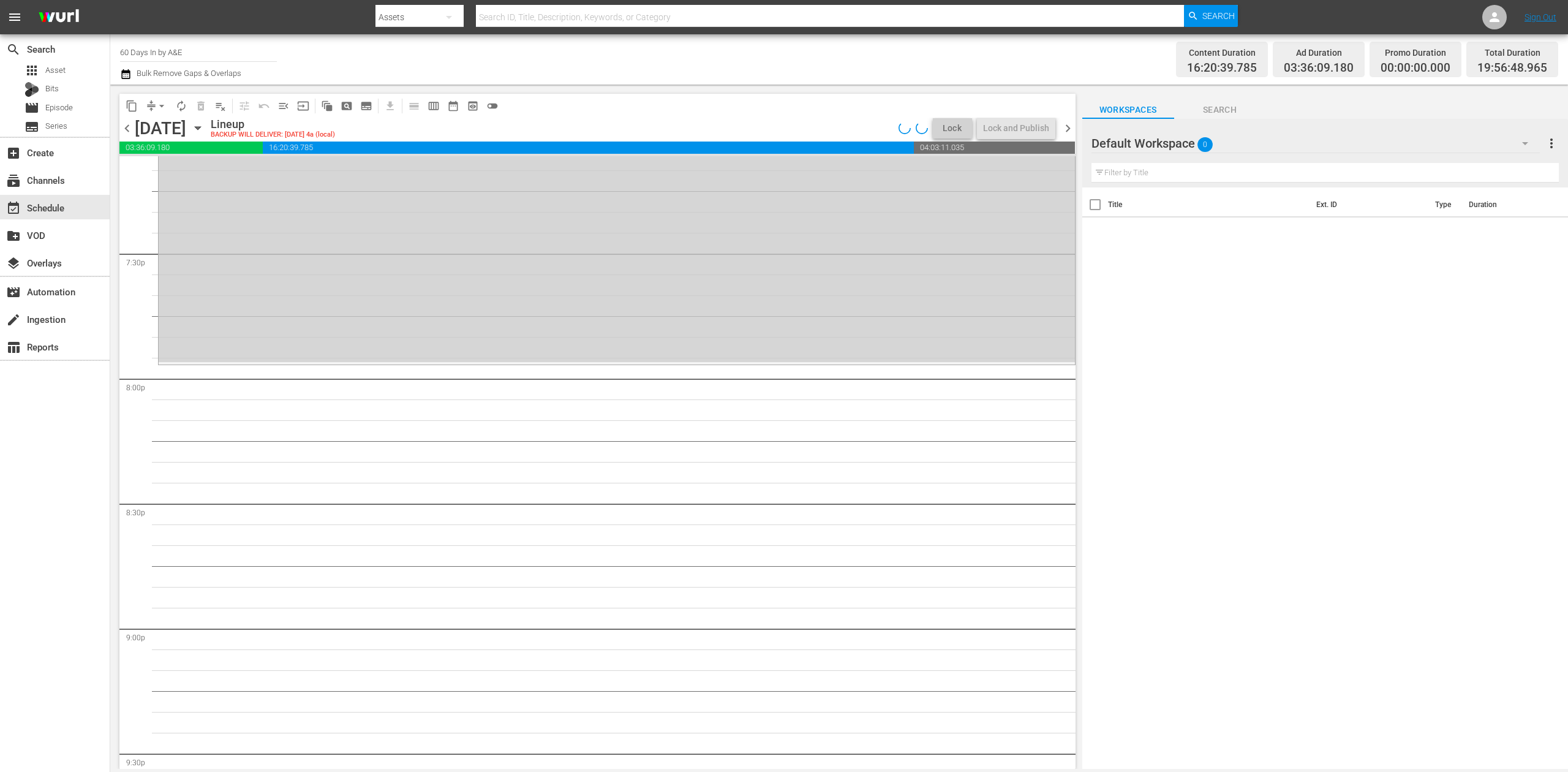
scroll to position [4575, 0]
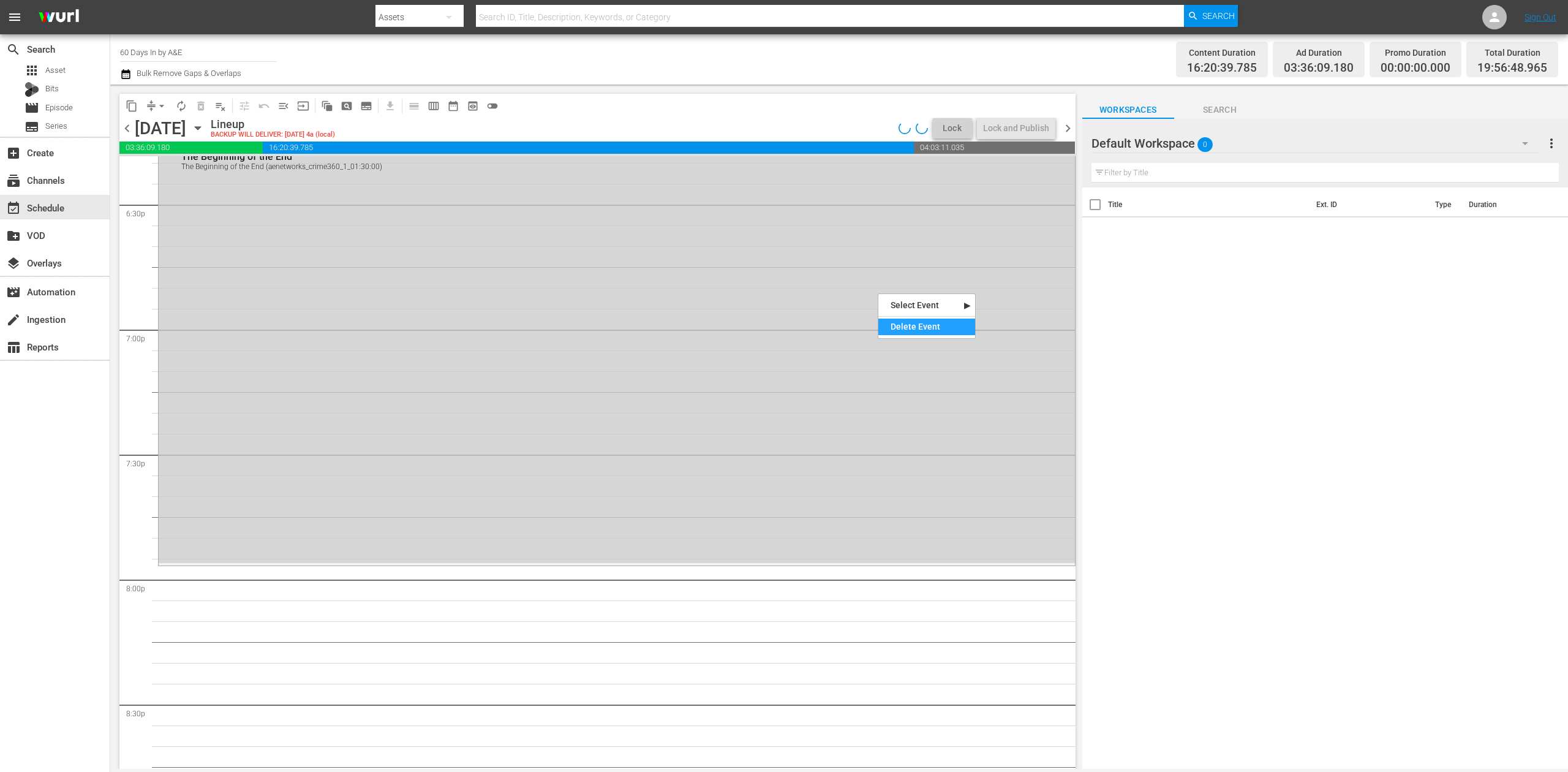
click at [921, 332] on div "Delete Event" at bounding box center [926, 327] width 97 height 17
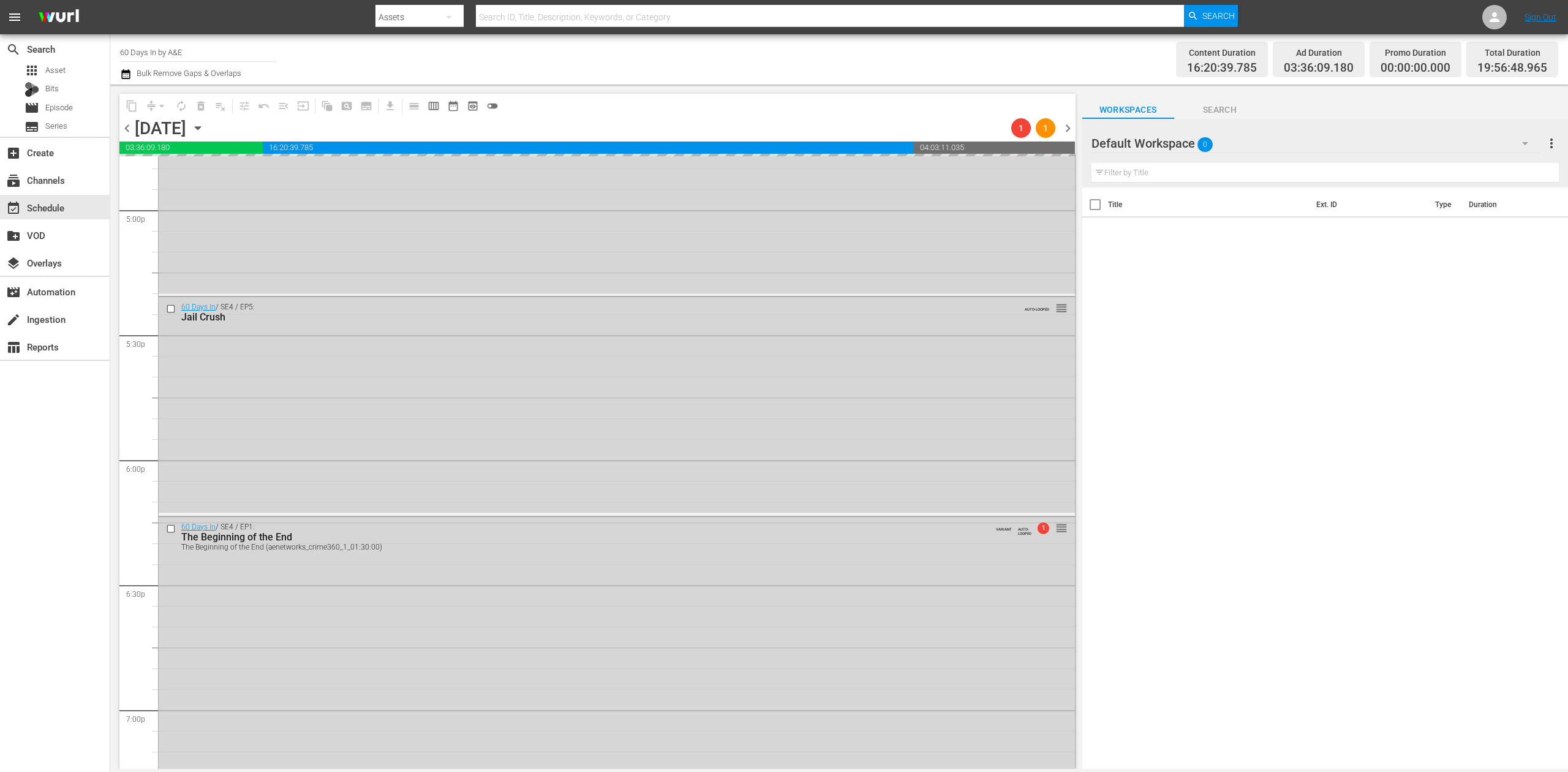
scroll to position [4166, 0]
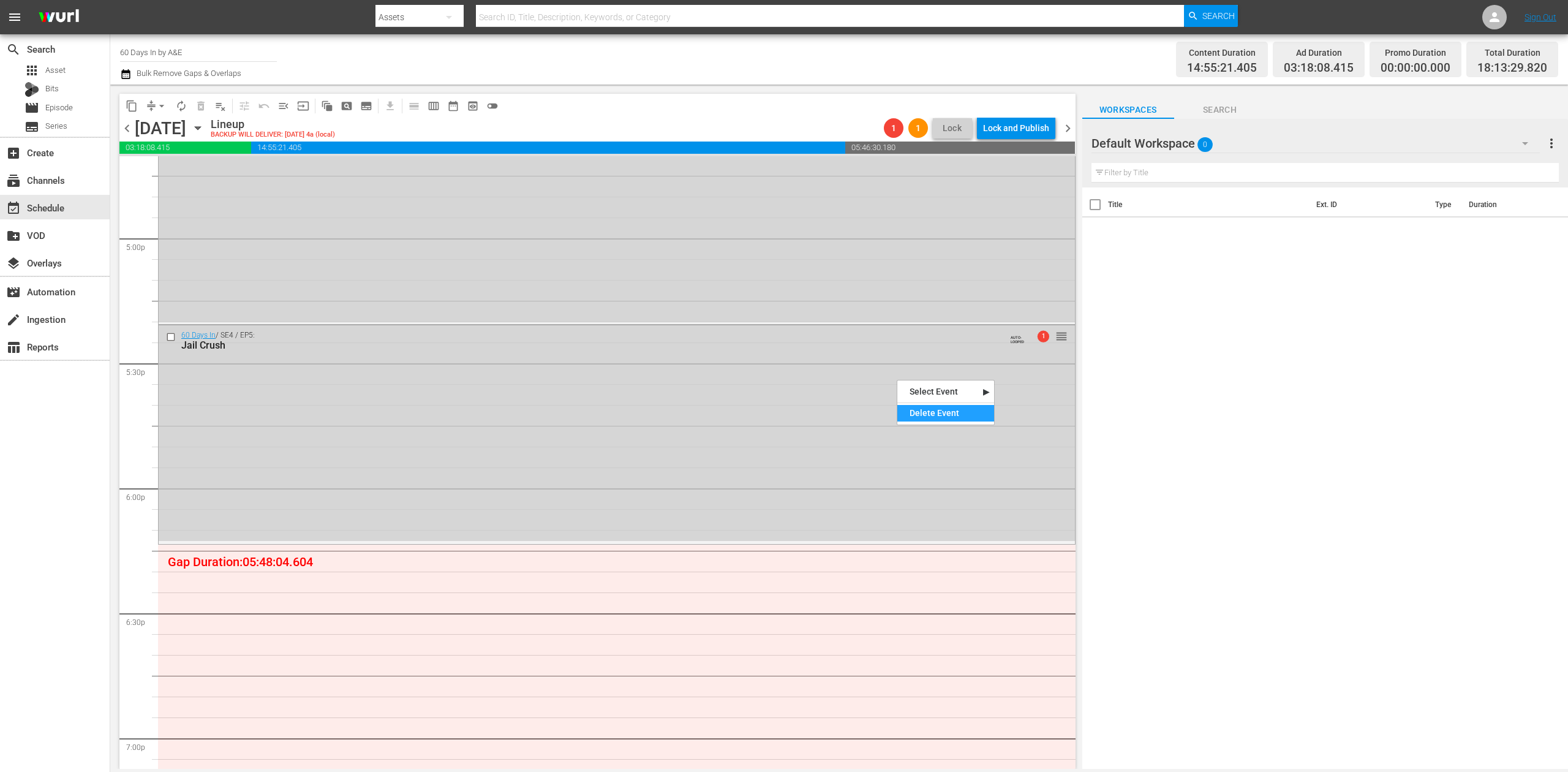
click at [926, 410] on div "Delete Event" at bounding box center [945, 413] width 97 height 17
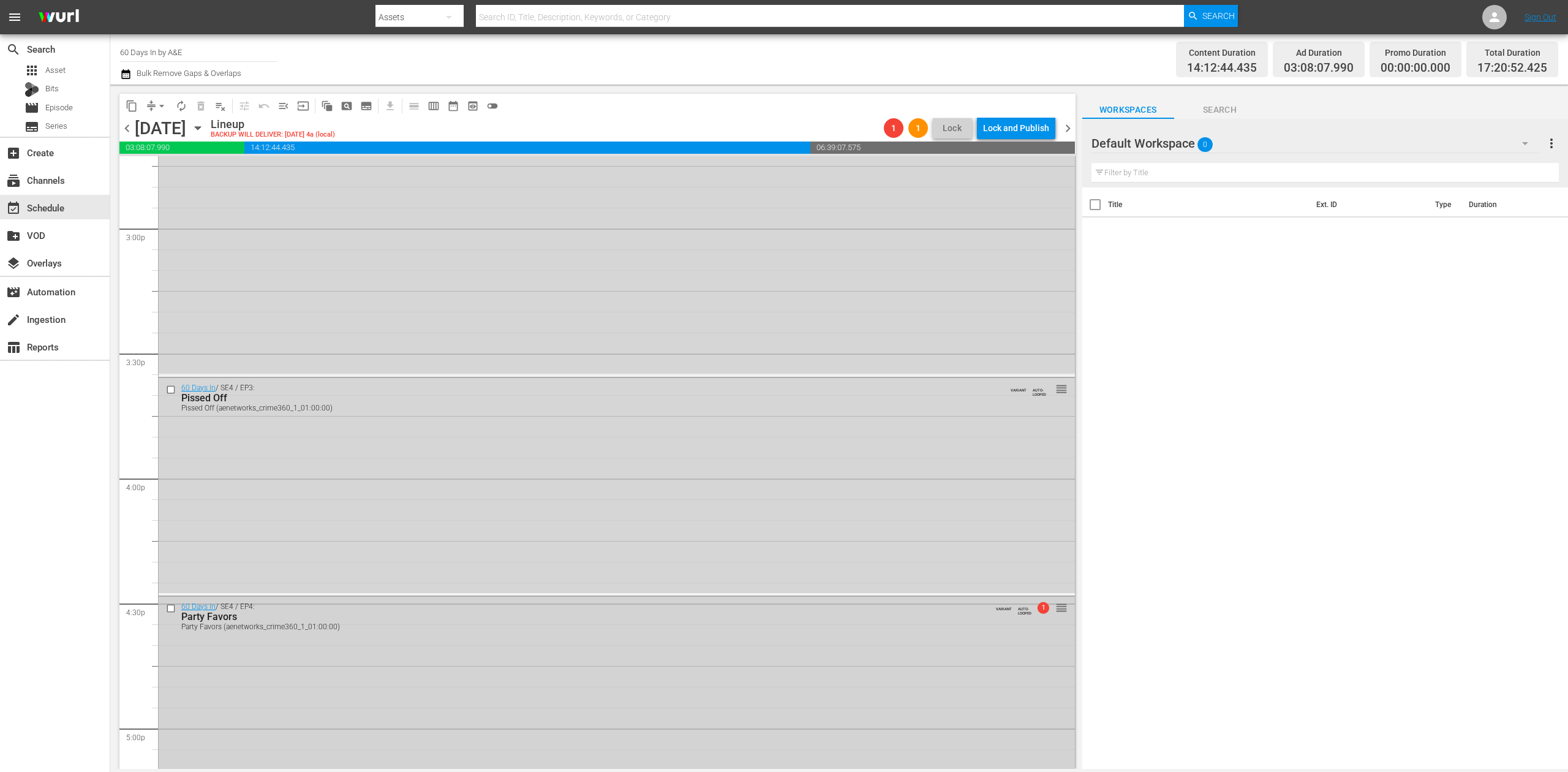
scroll to position [3758, 0]
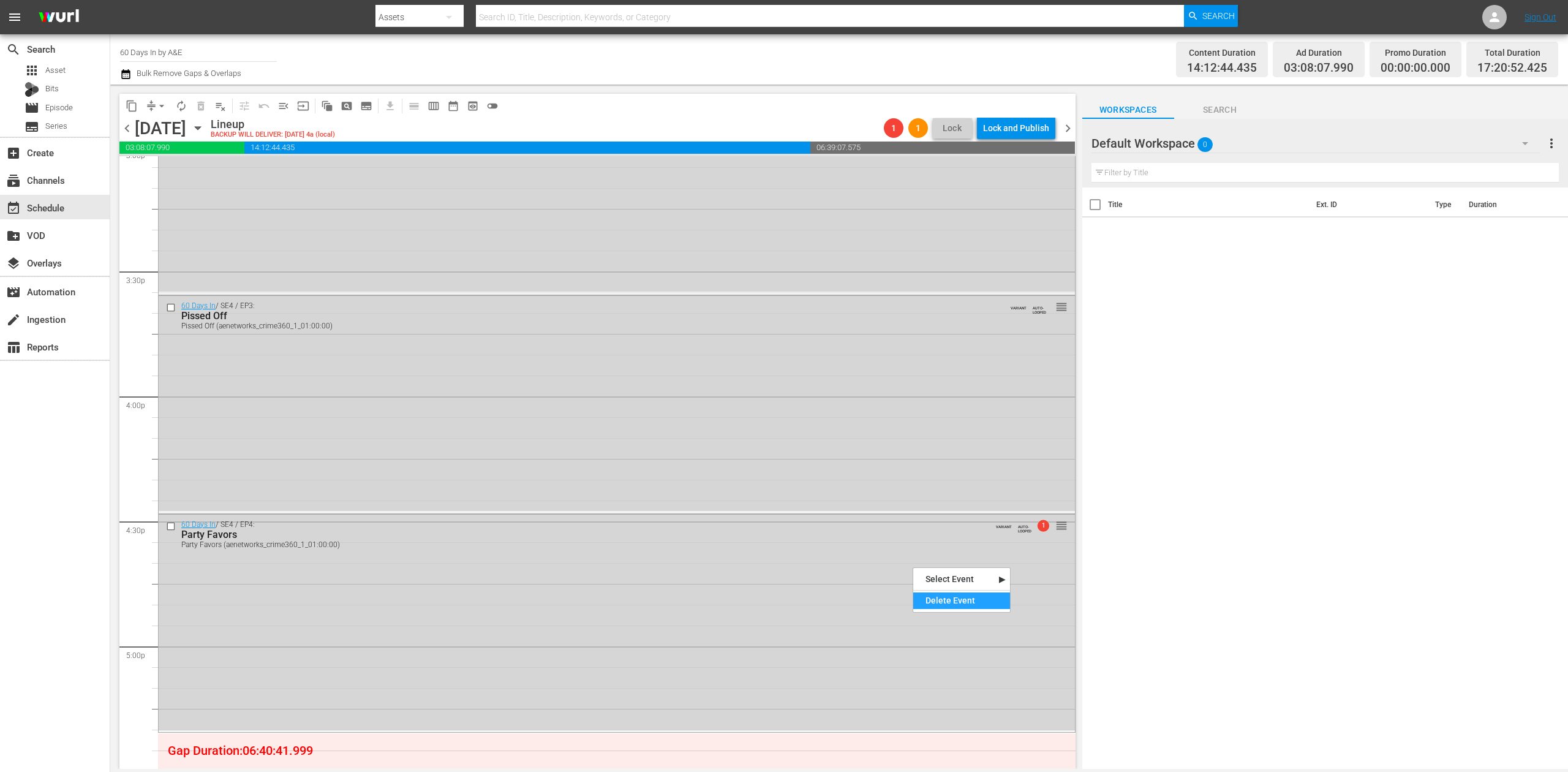
click at [951, 604] on div "Delete Event" at bounding box center [962, 601] width 97 height 17
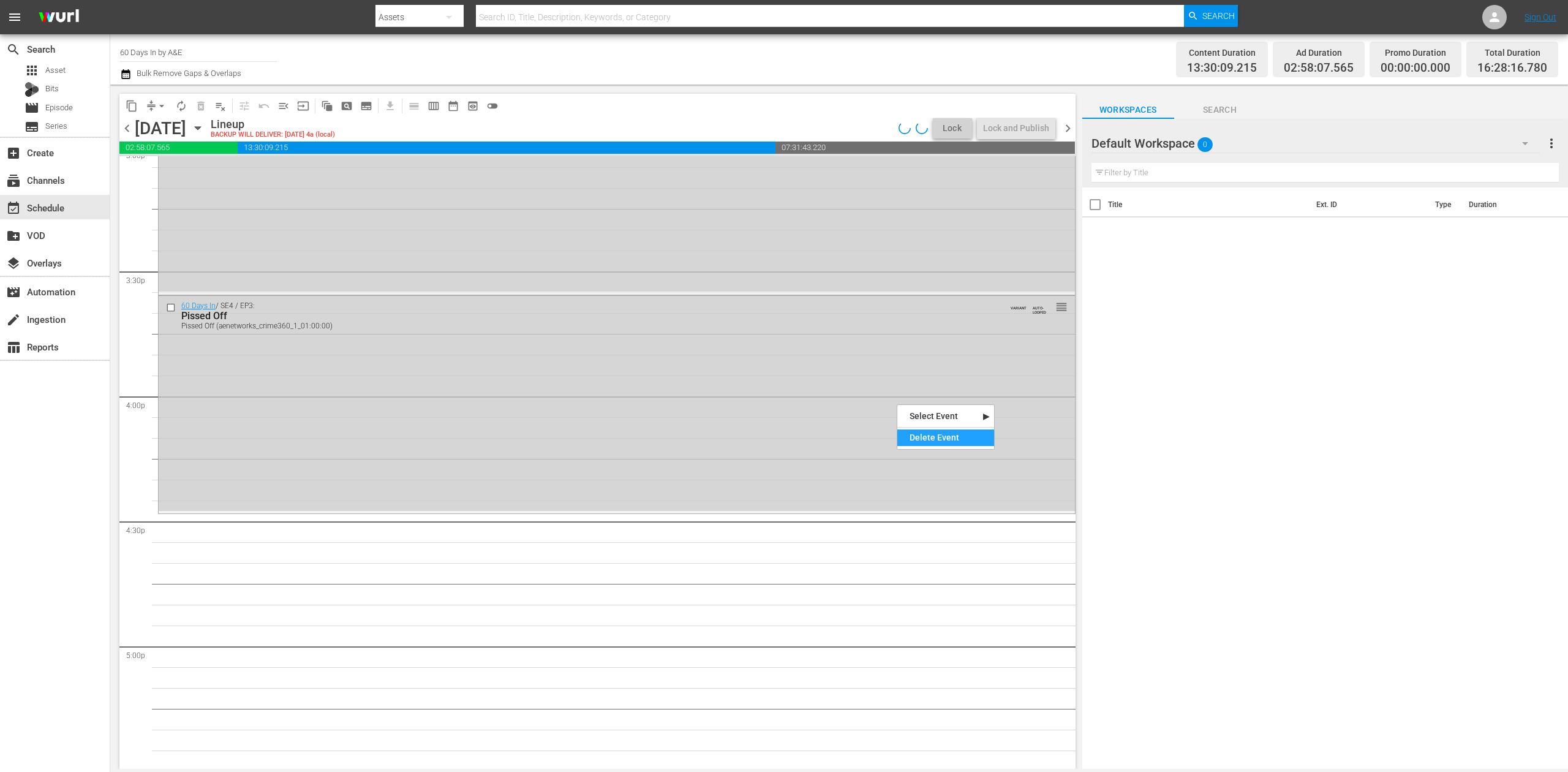
click at [925, 434] on div "Delete Event" at bounding box center [945, 437] width 97 height 17
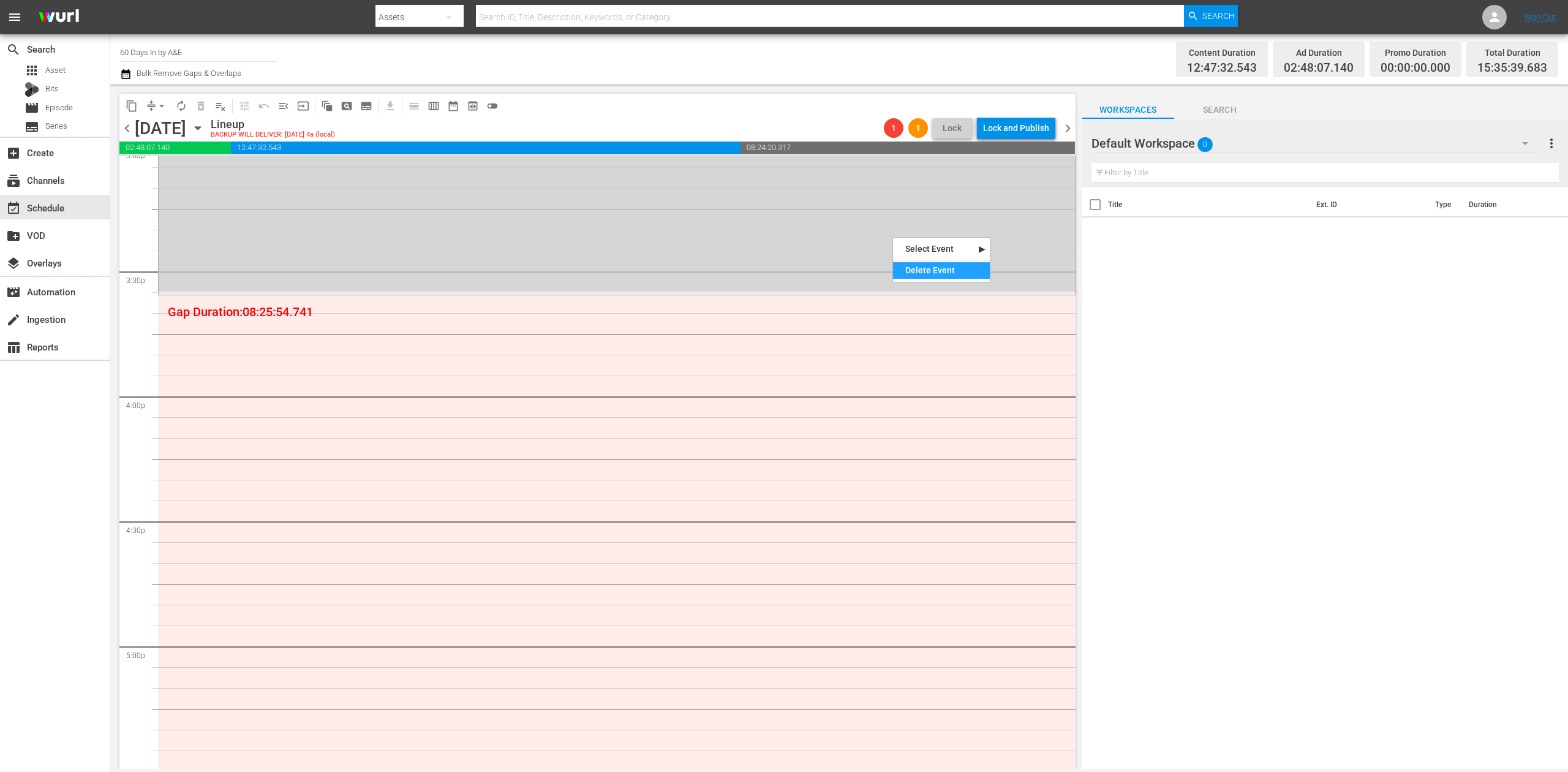
click at [934, 266] on div "Delete Event" at bounding box center [941, 270] width 97 height 17
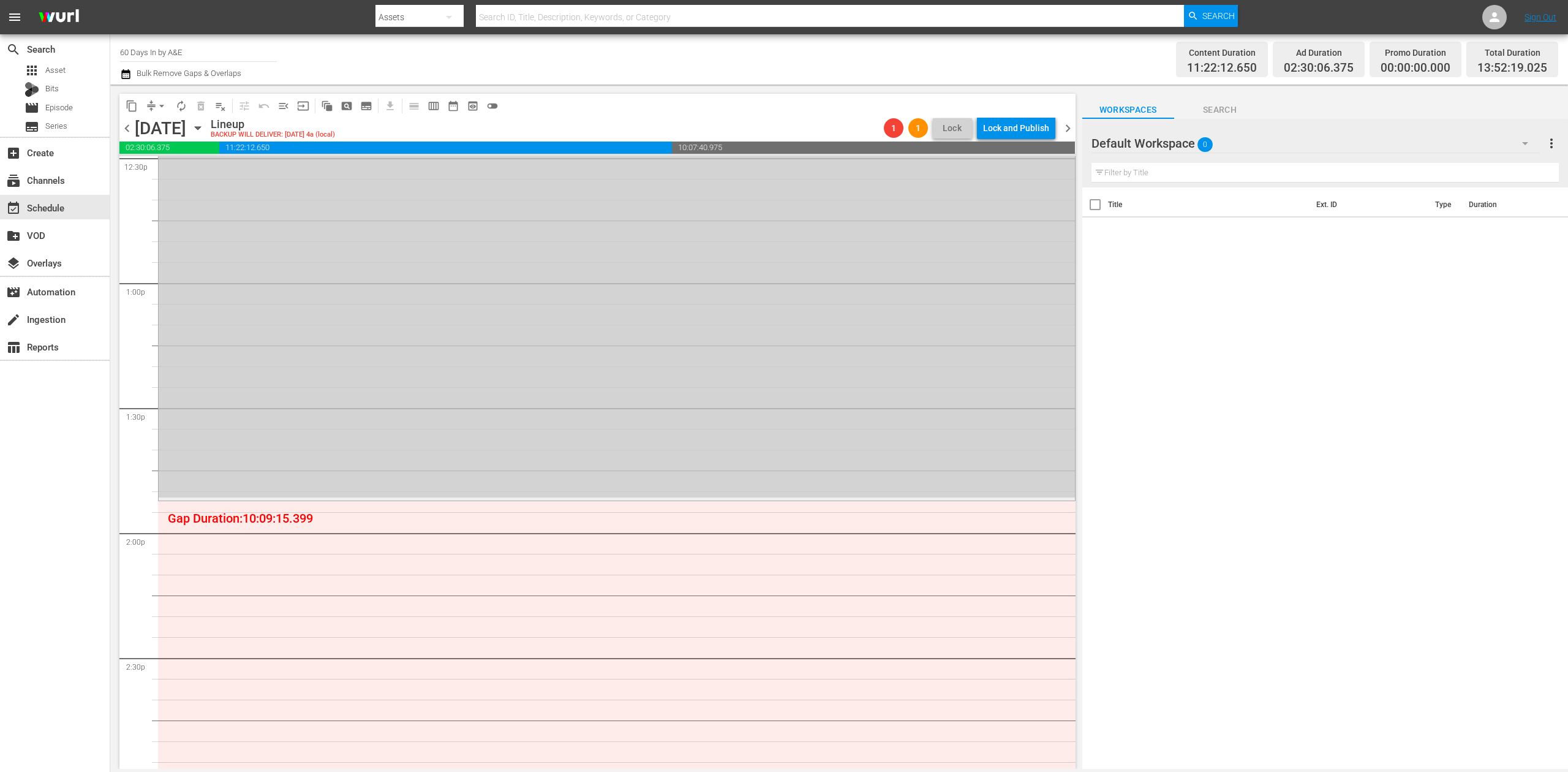
scroll to position [3105, 0]
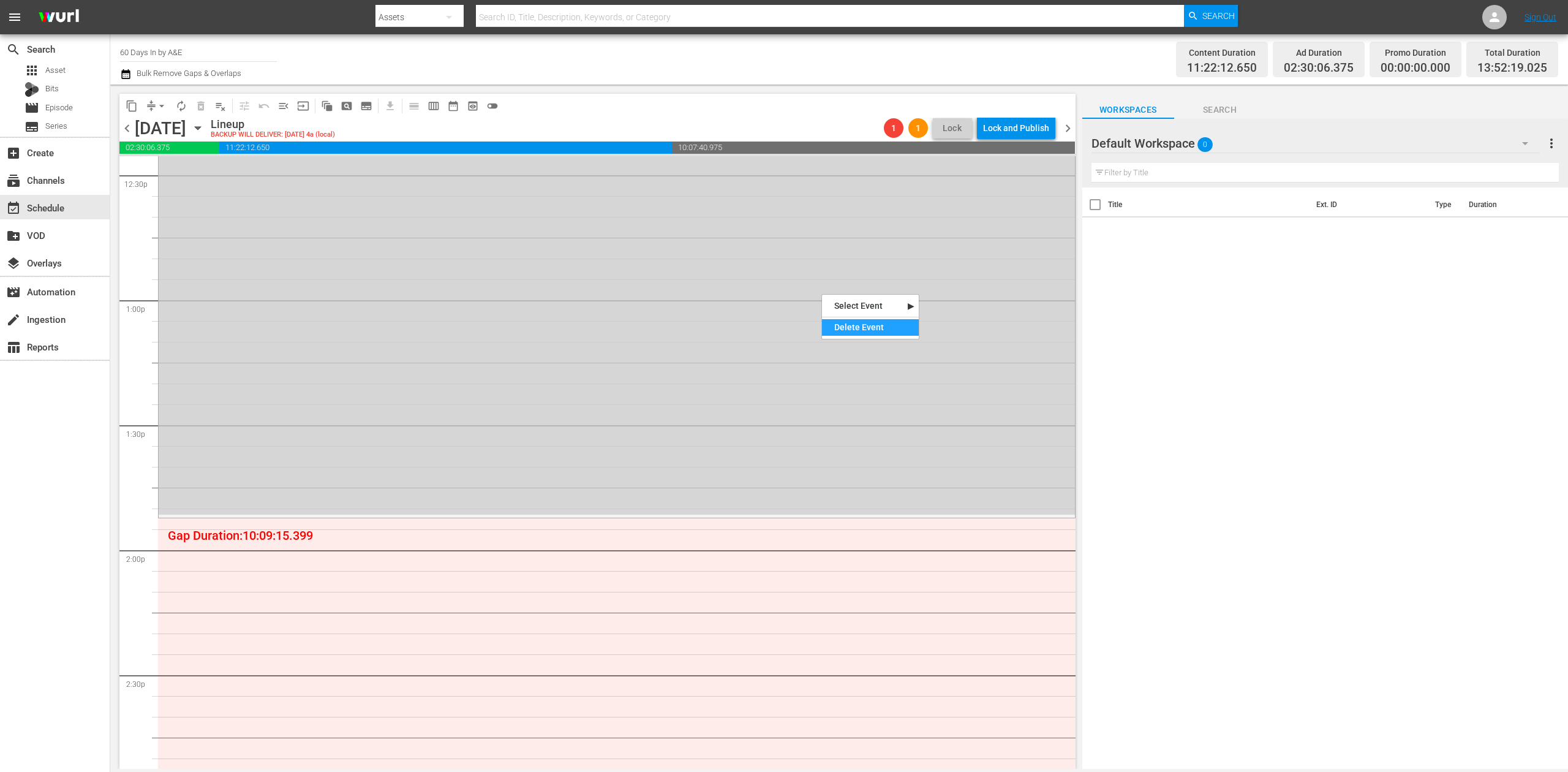
click at [858, 331] on div "Delete Event" at bounding box center [870, 327] width 97 height 17
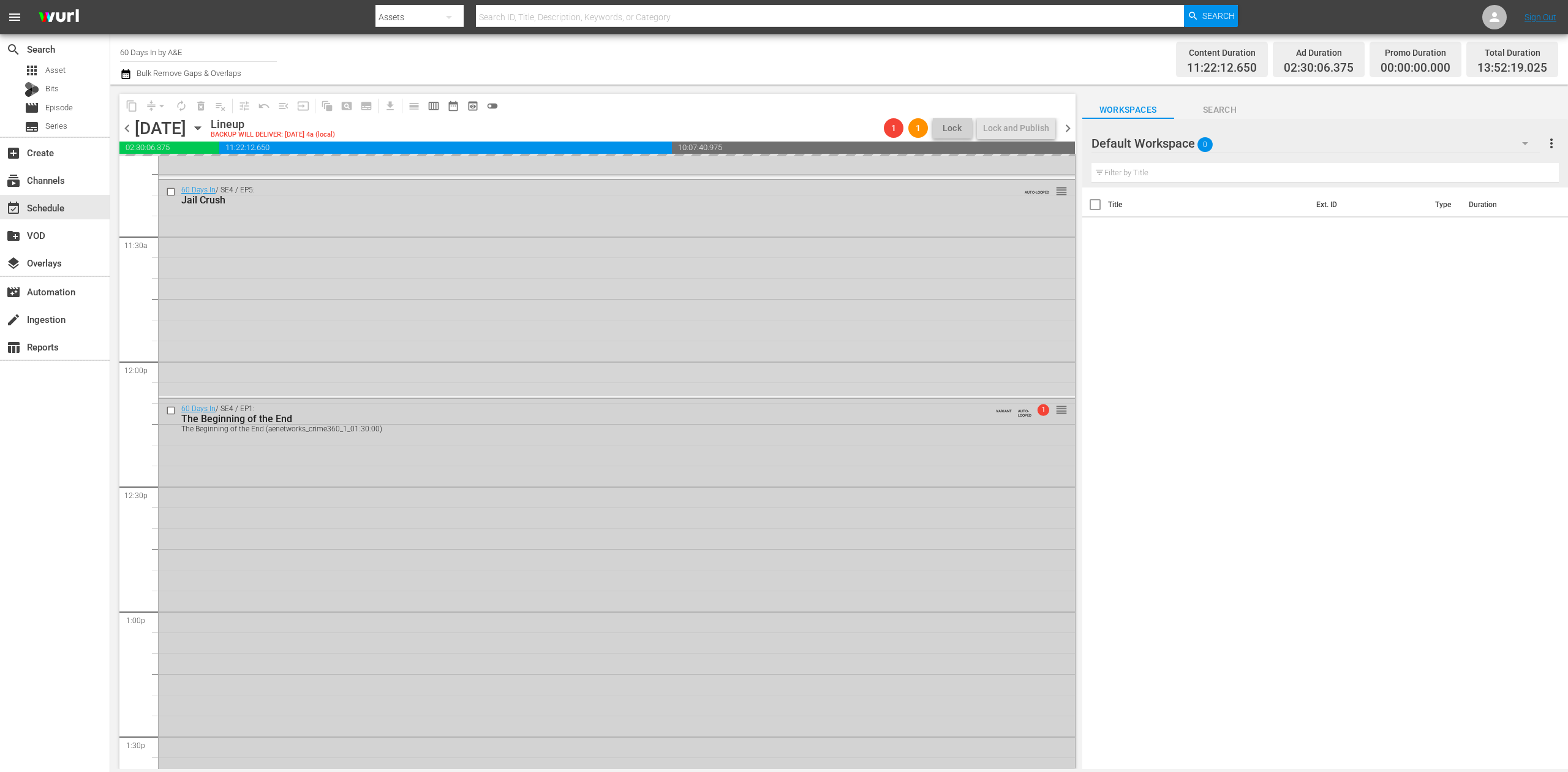
scroll to position [2778, 0]
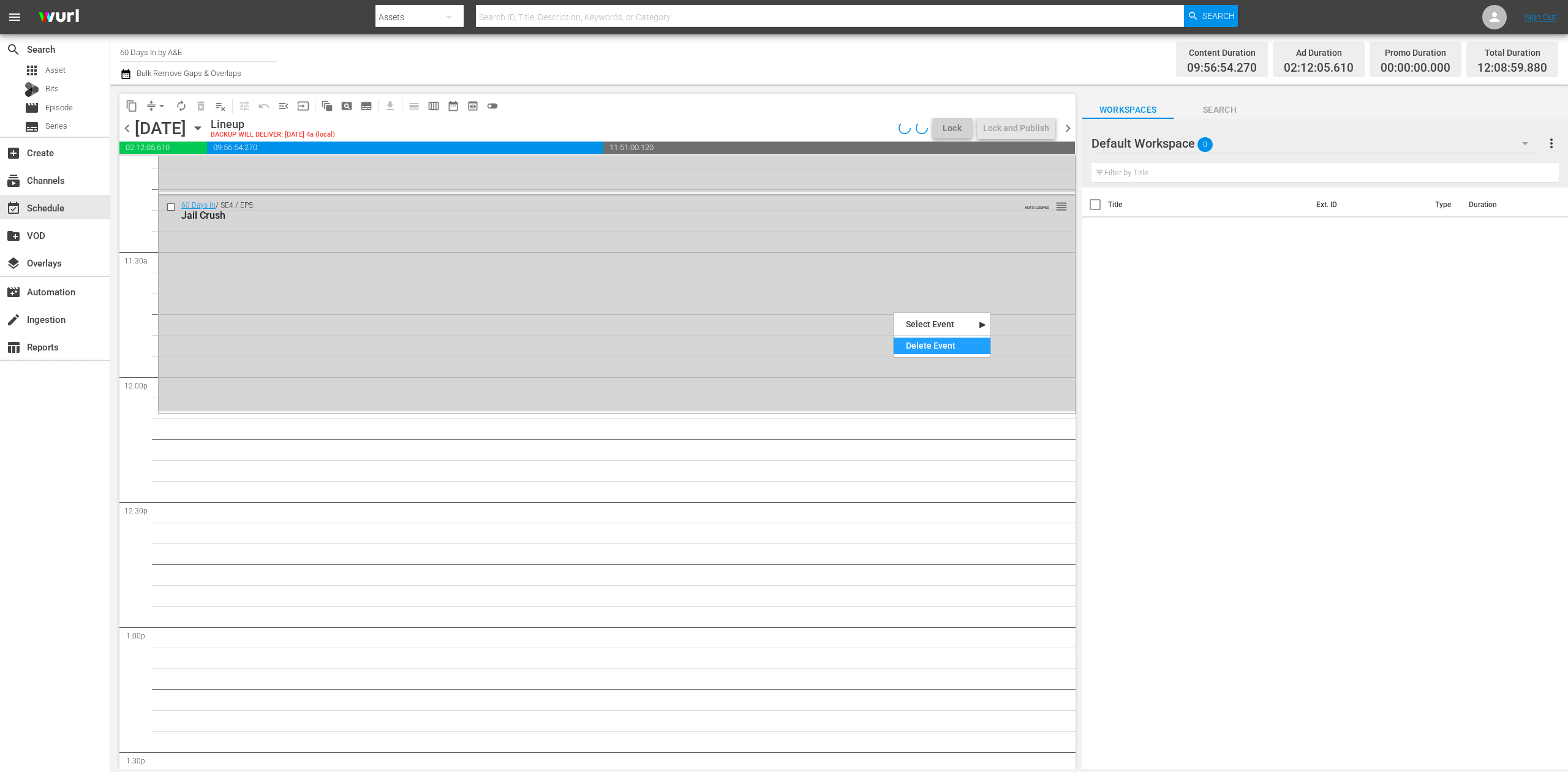
click at [939, 345] on div "Delete Event" at bounding box center [942, 345] width 97 height 17
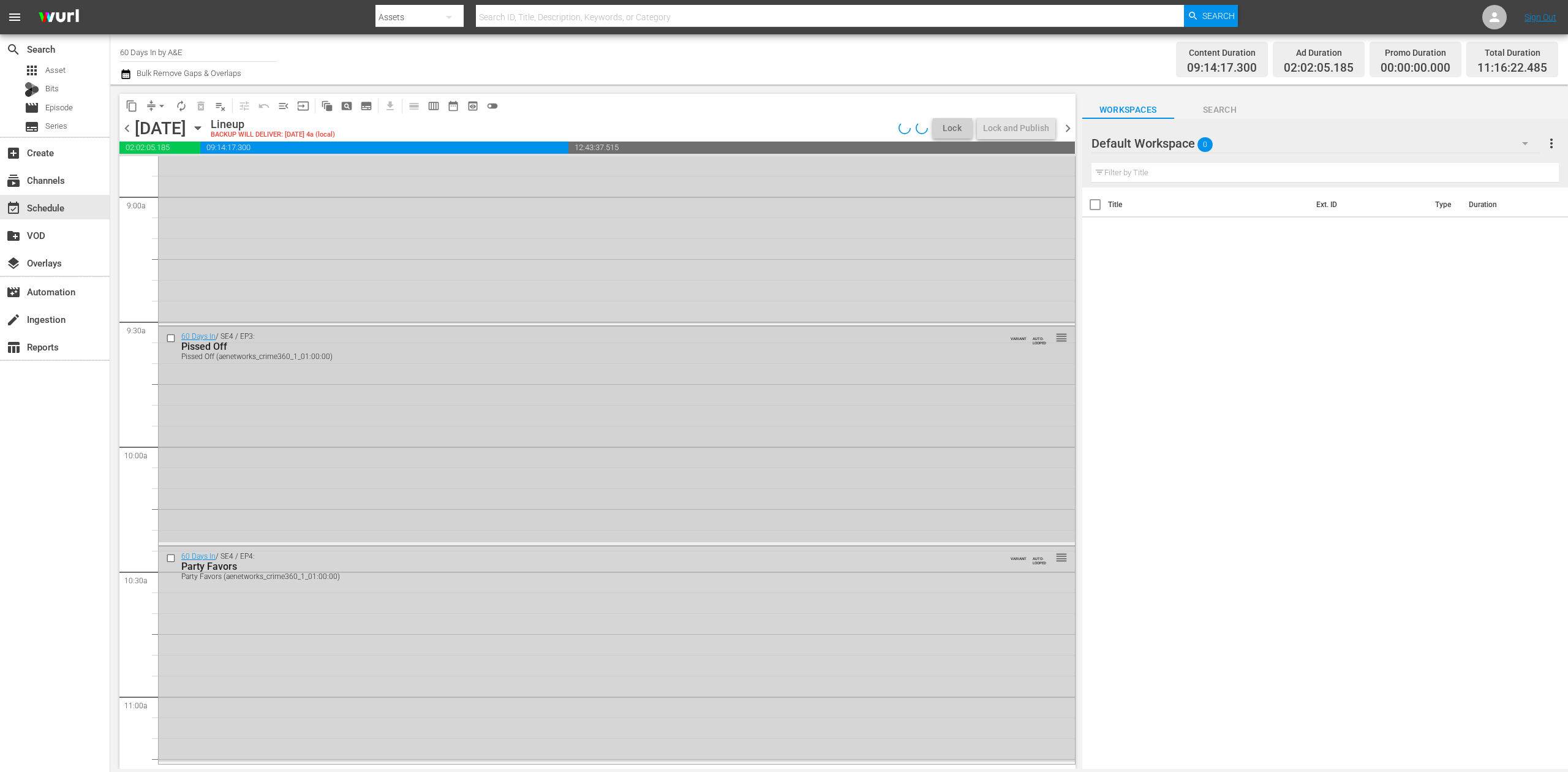
scroll to position [2206, 0]
click at [924, 627] on div "Delete Event" at bounding box center [929, 631] width 97 height 17
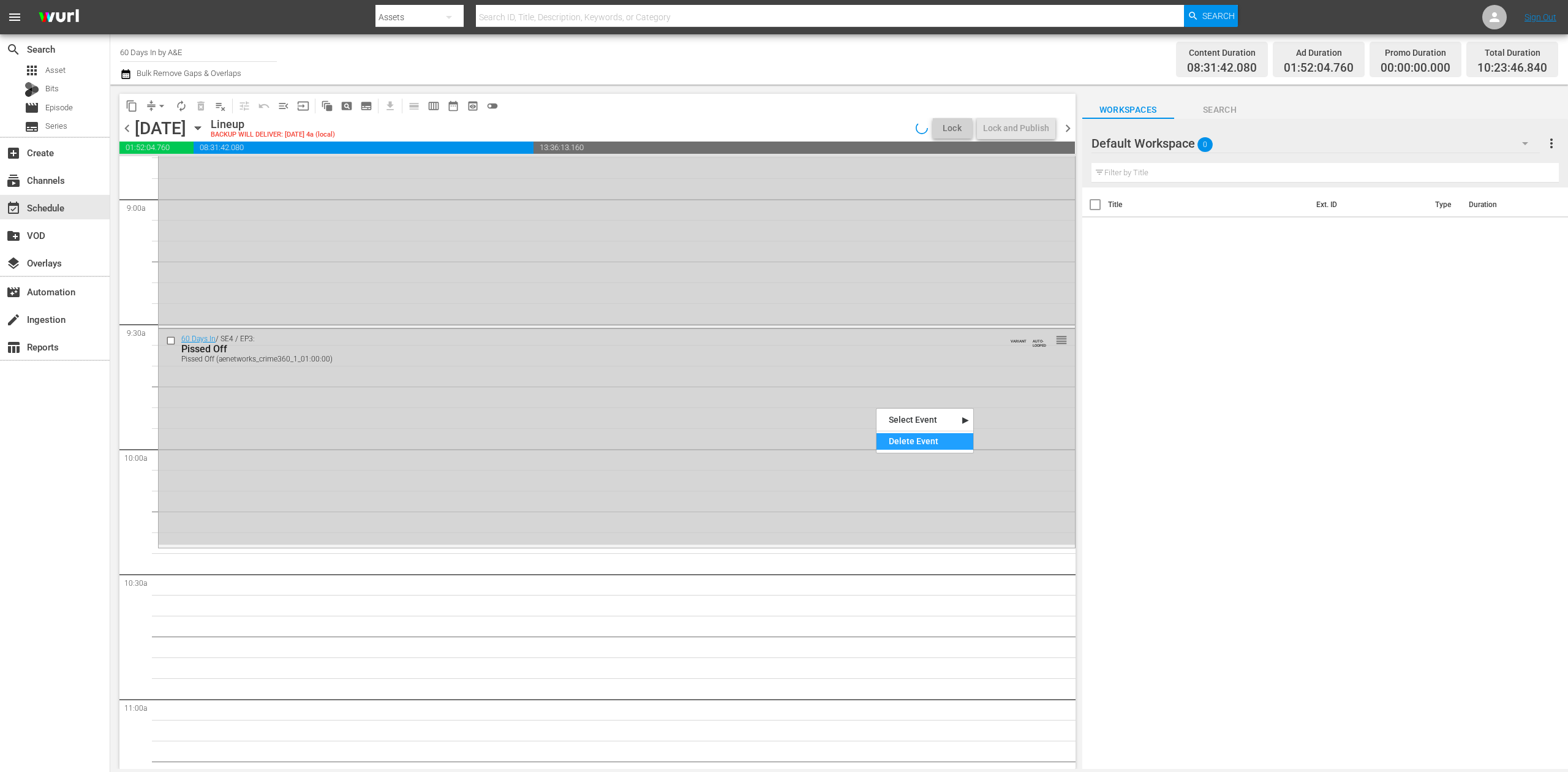
click at [910, 436] on div "Delete Event" at bounding box center [924, 441] width 97 height 17
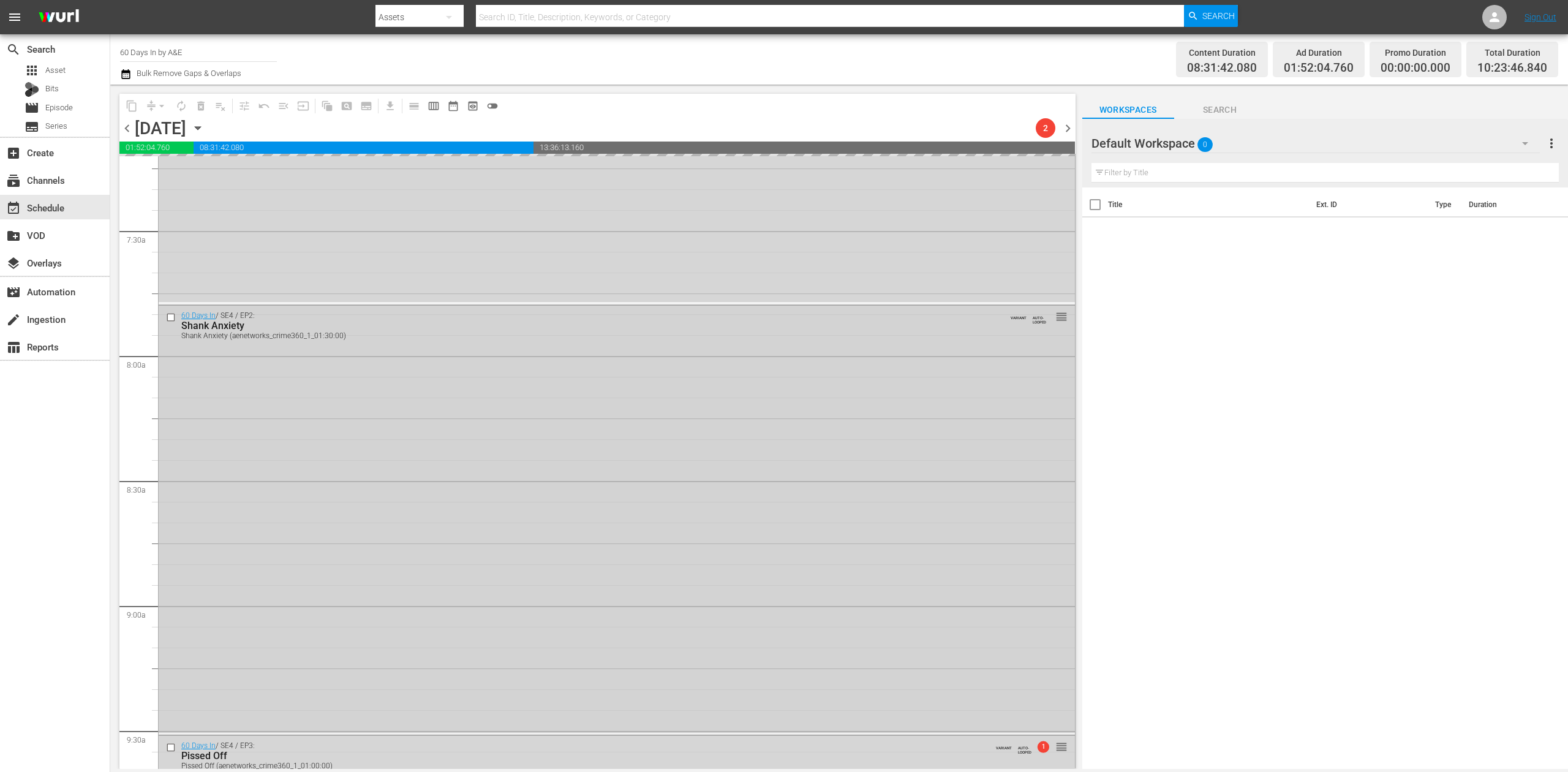
scroll to position [1879, 0]
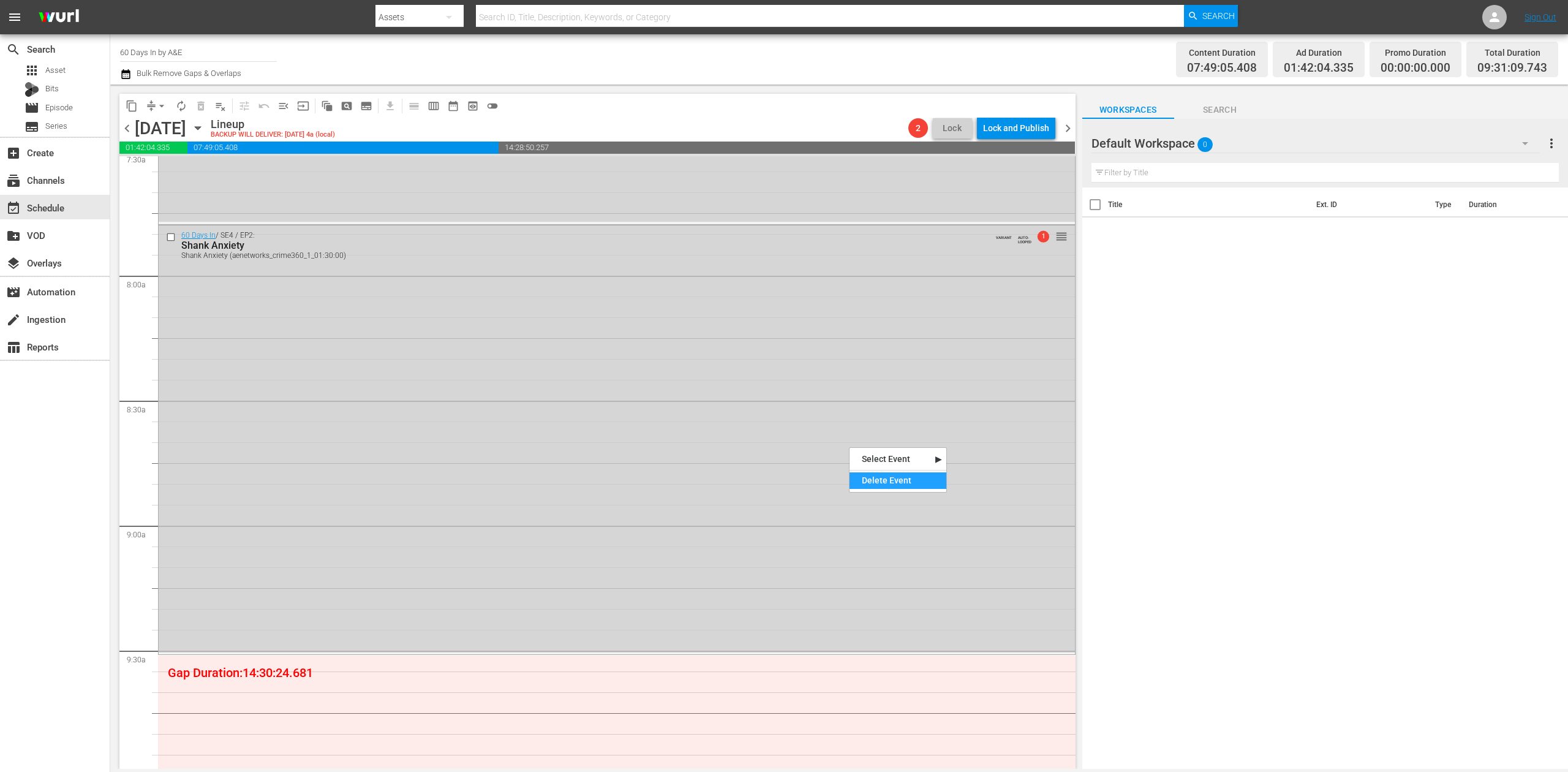
click at [883, 476] on div "Delete Event" at bounding box center [898, 480] width 97 height 17
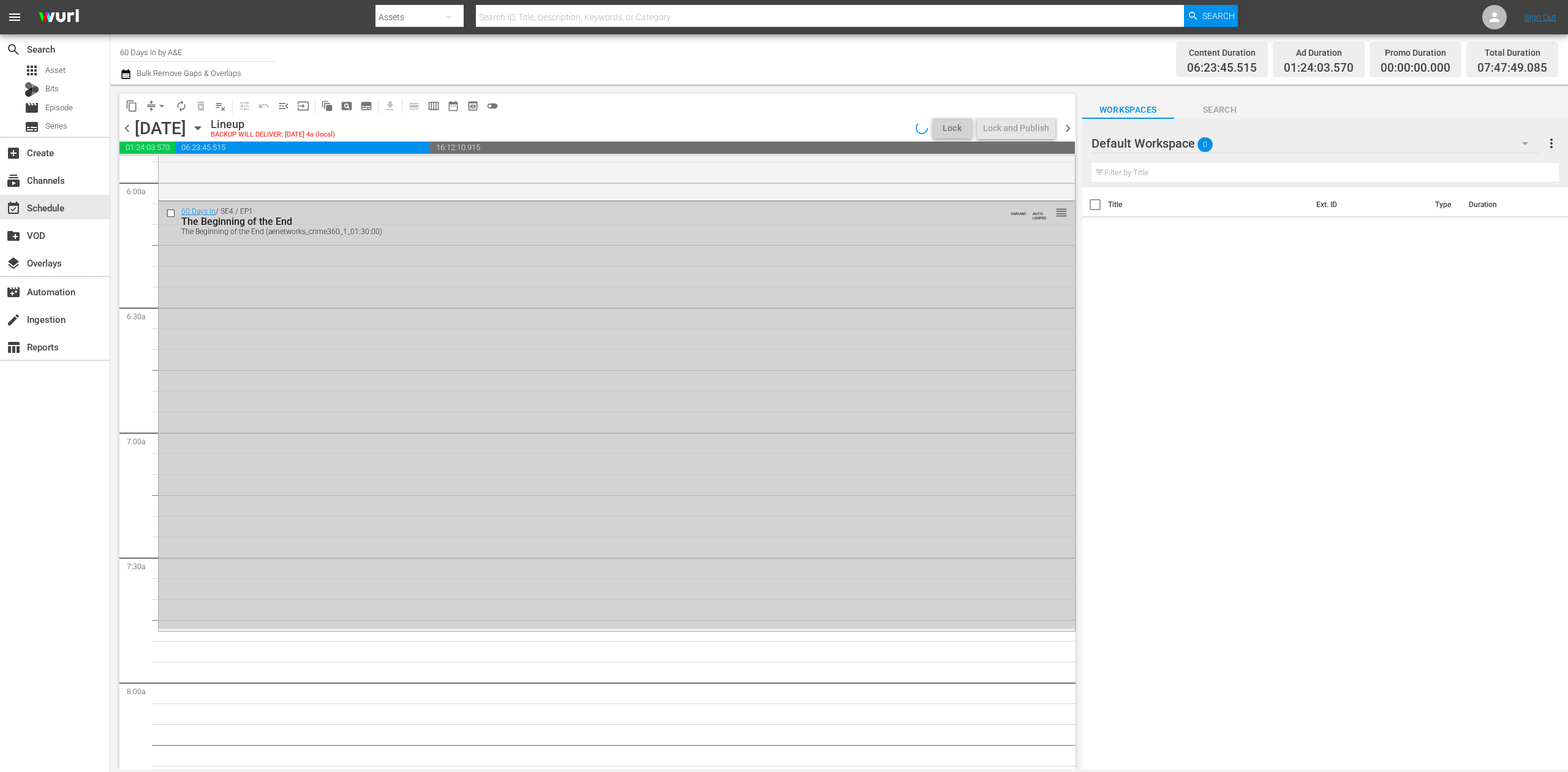
scroll to position [1308, 0]
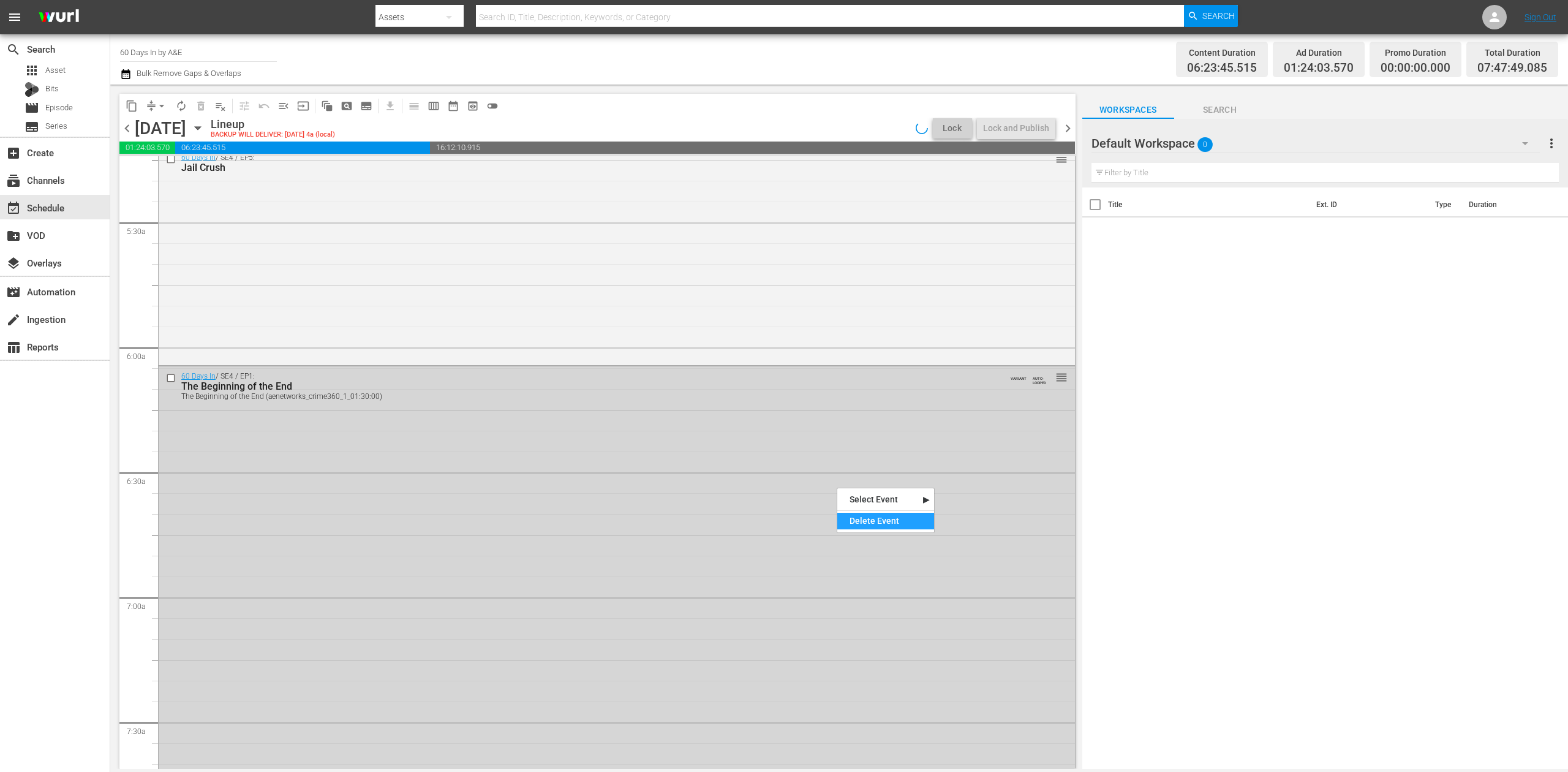
click at [882, 519] on div "Delete Event" at bounding box center [885, 521] width 97 height 17
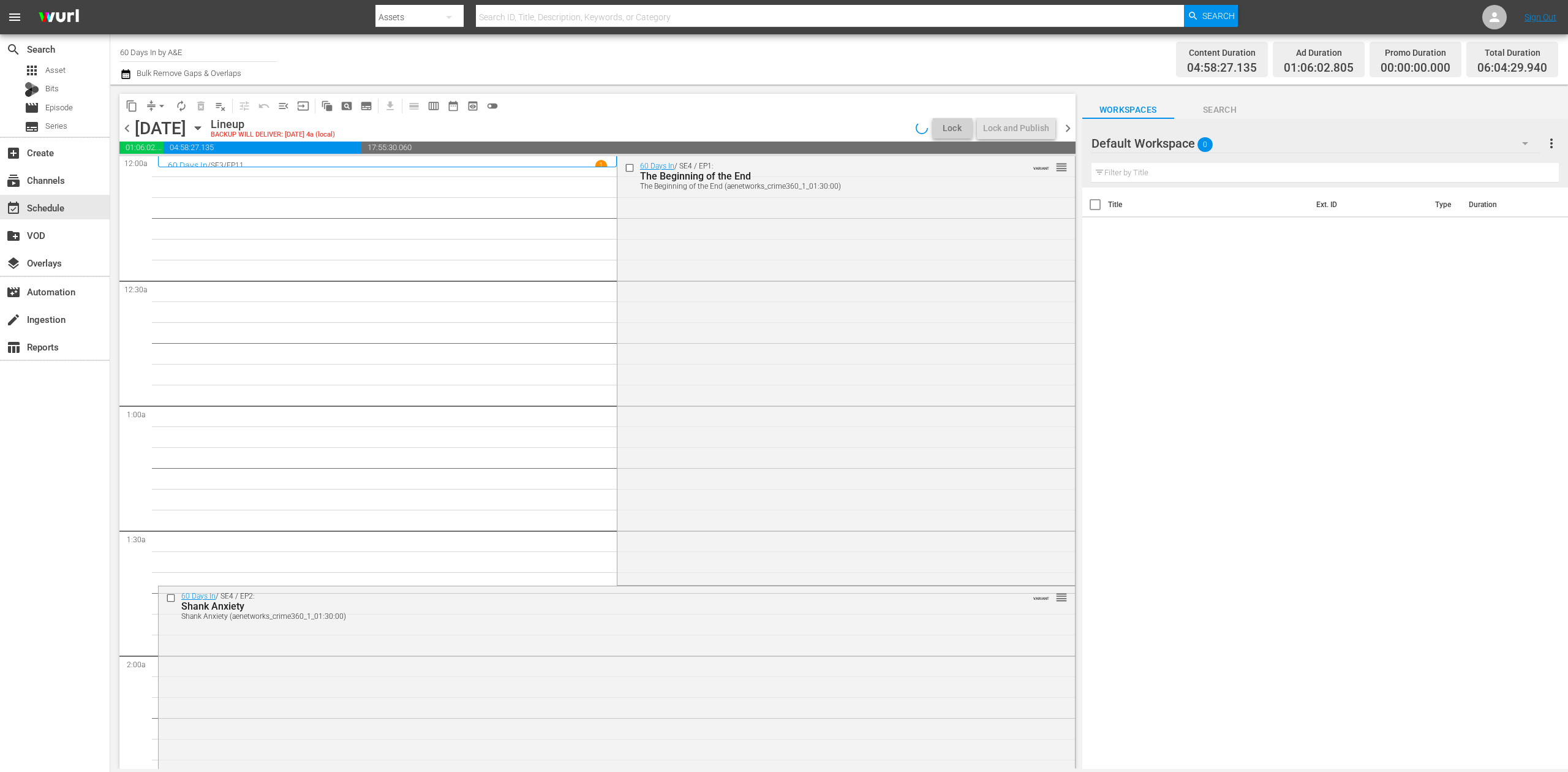
scroll to position [0, 0]
click at [752, 368] on div "60 Days In / SE4 / EP1: The Beginning of the End The Beginning of the End (aene…" at bounding box center [846, 369] width 457 height 427
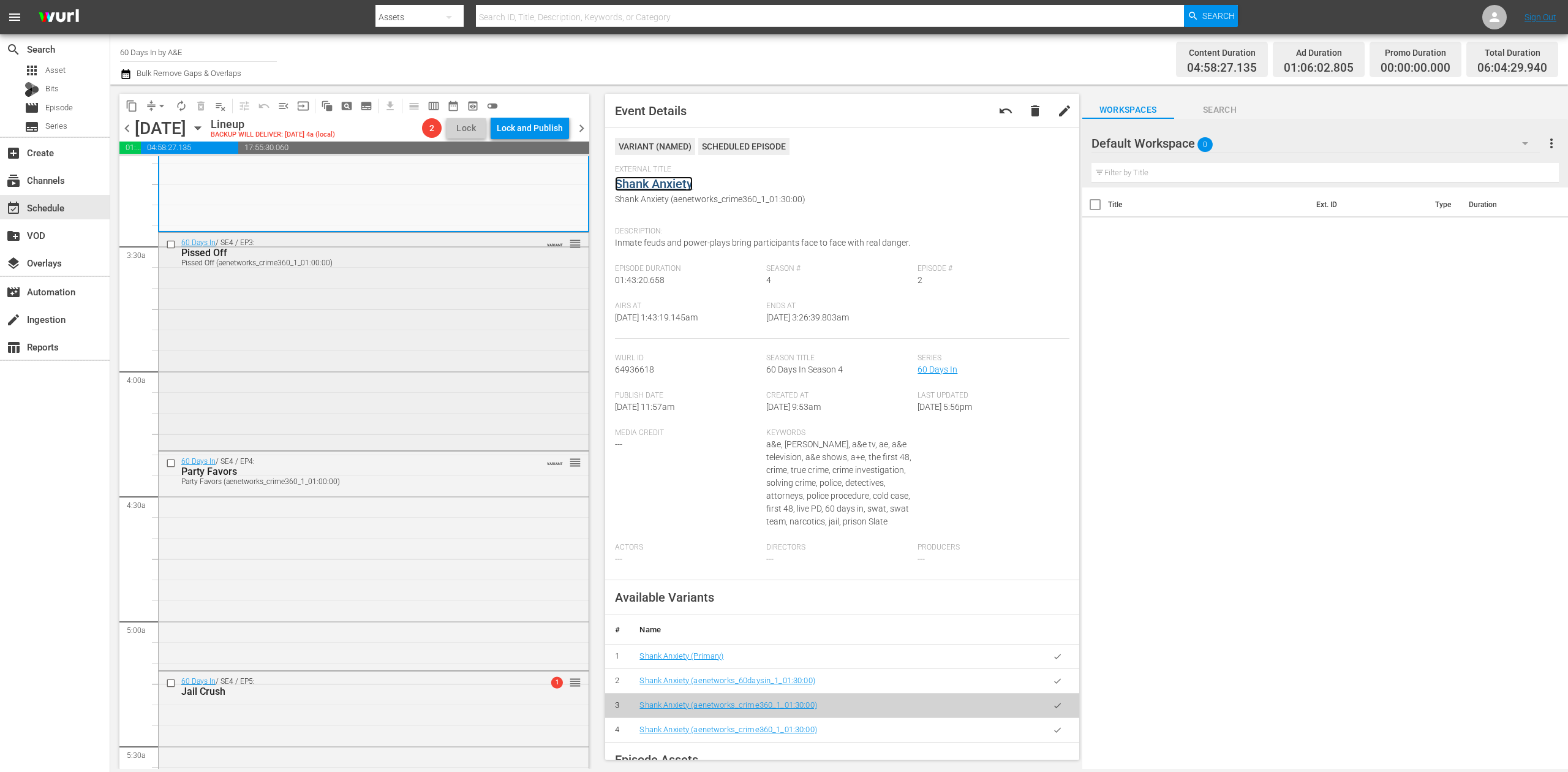
scroll to position [817, 0]
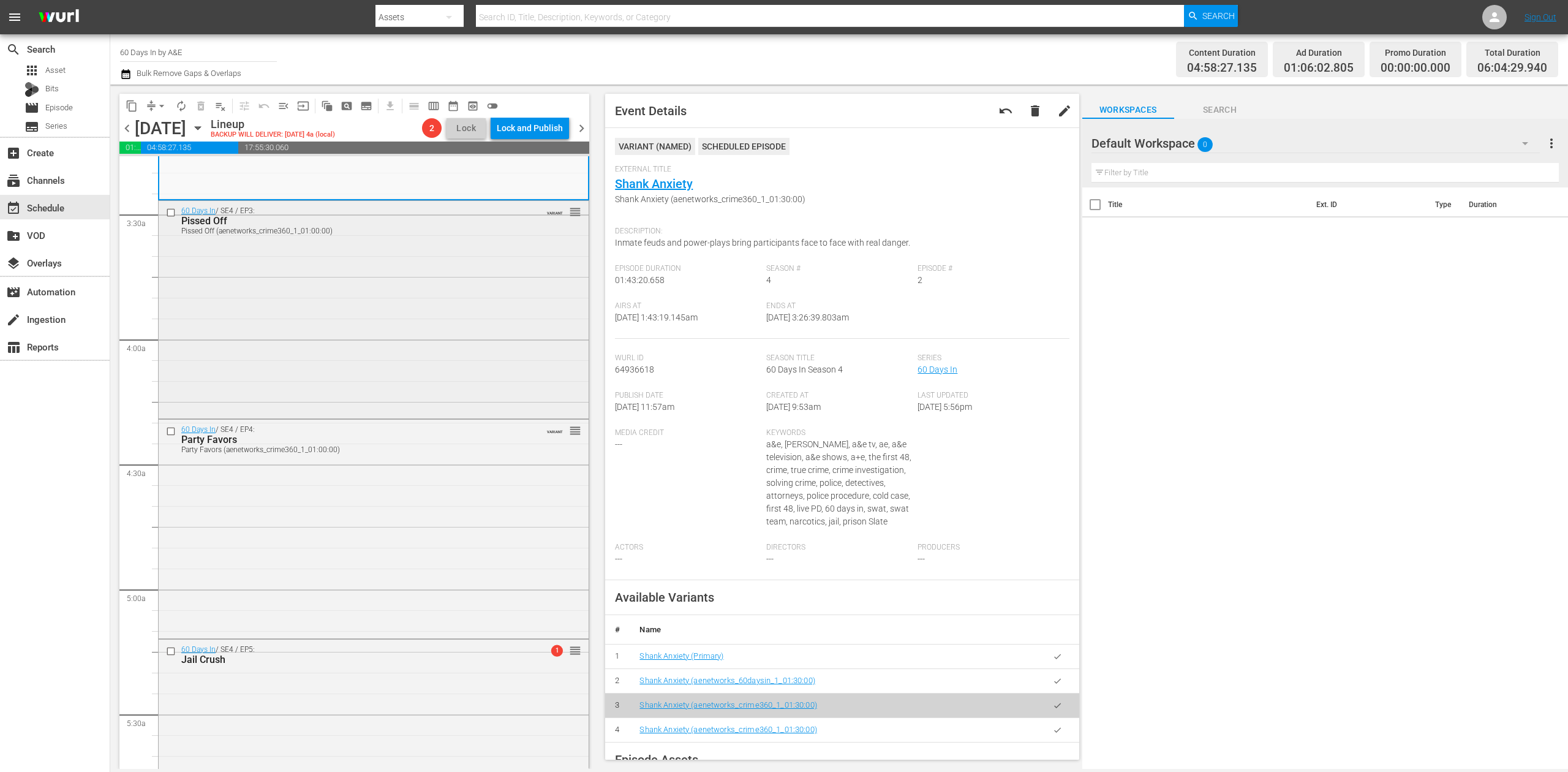
click at [436, 331] on div "60 Days In / SE4 / EP3: Pissed Off Pissed Off (aenetworks_crime360_1_01:00:00) …" at bounding box center [374, 309] width 430 height 215
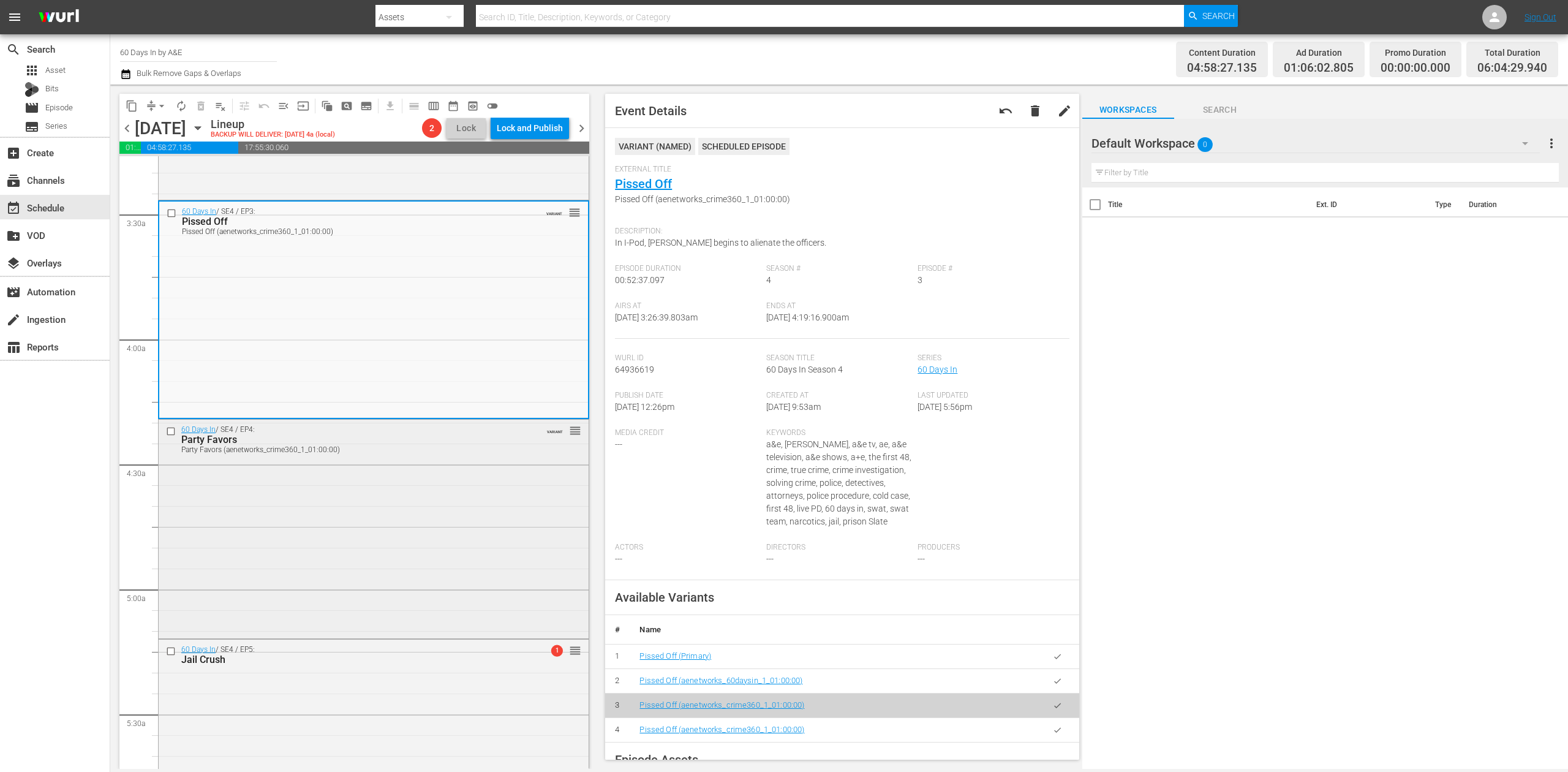
click at [480, 481] on div "60 Days In / SE4 / EP4: Party Favors Party Favors (aenetworks_crime360_1_01:00:…" at bounding box center [374, 528] width 430 height 215
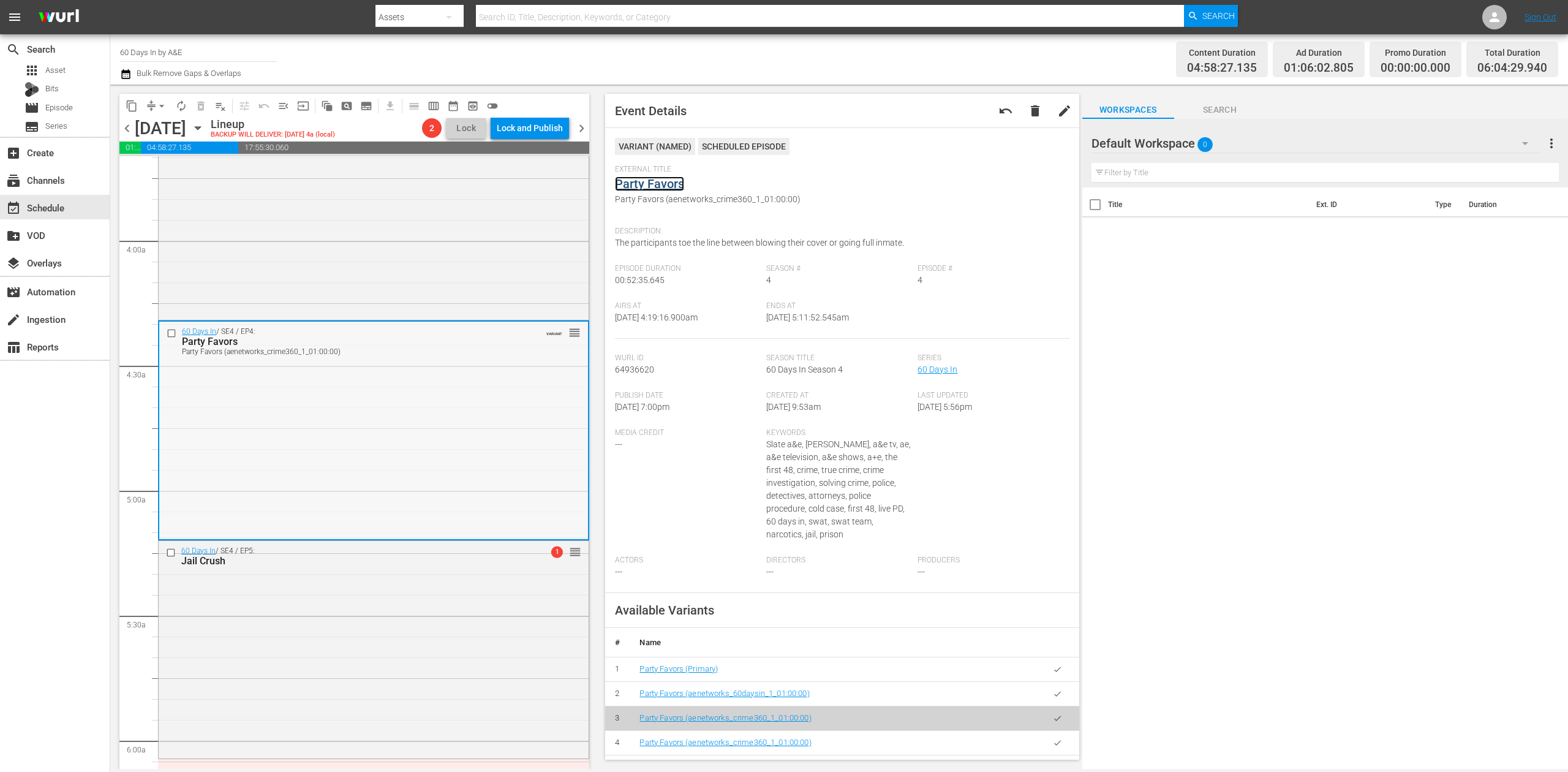
scroll to position [1061, 0]
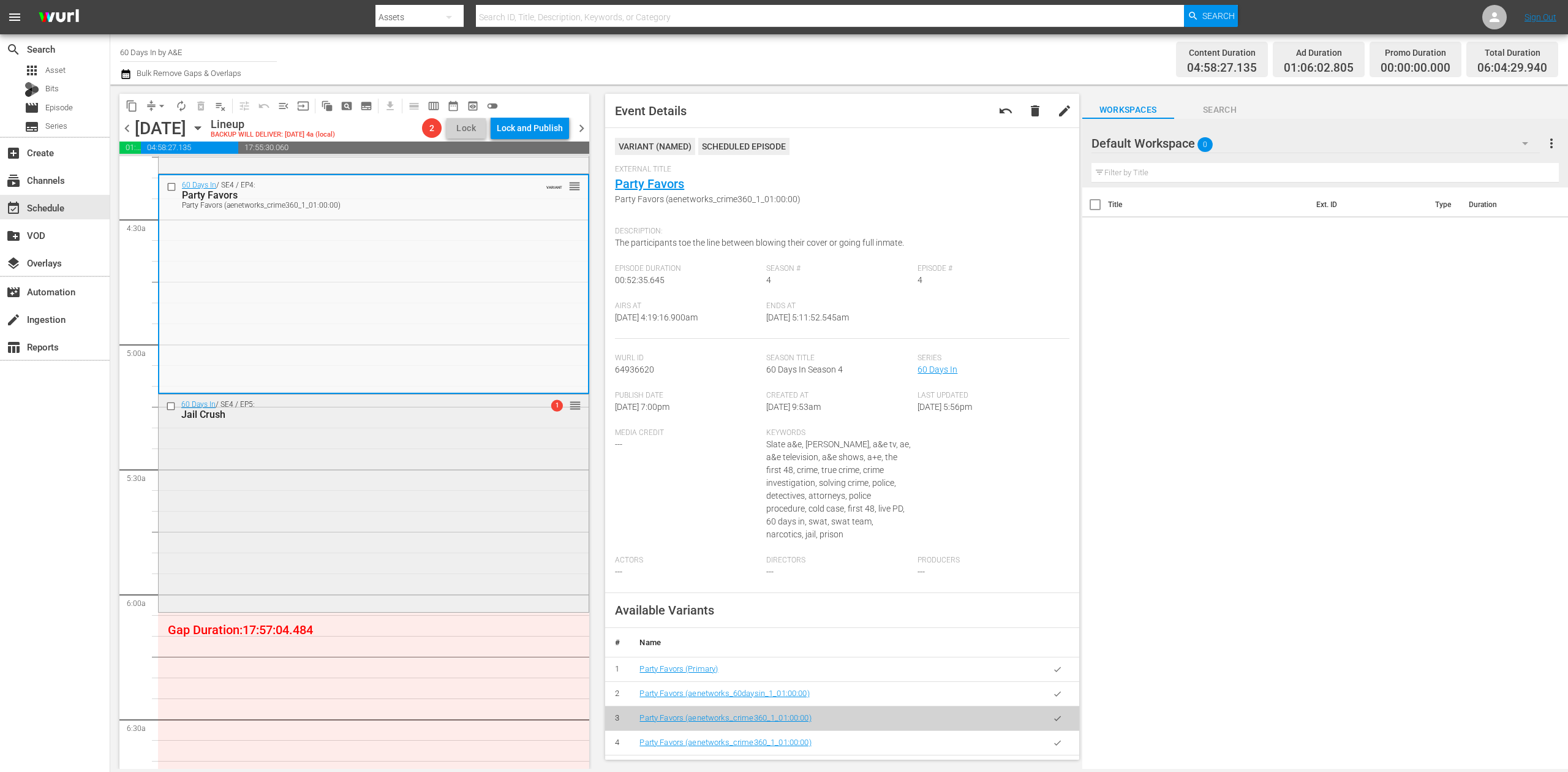
click at [474, 481] on div "60 Days In / SE4 / EP5: Jail Crush 1 reorder" at bounding box center [374, 502] width 430 height 215
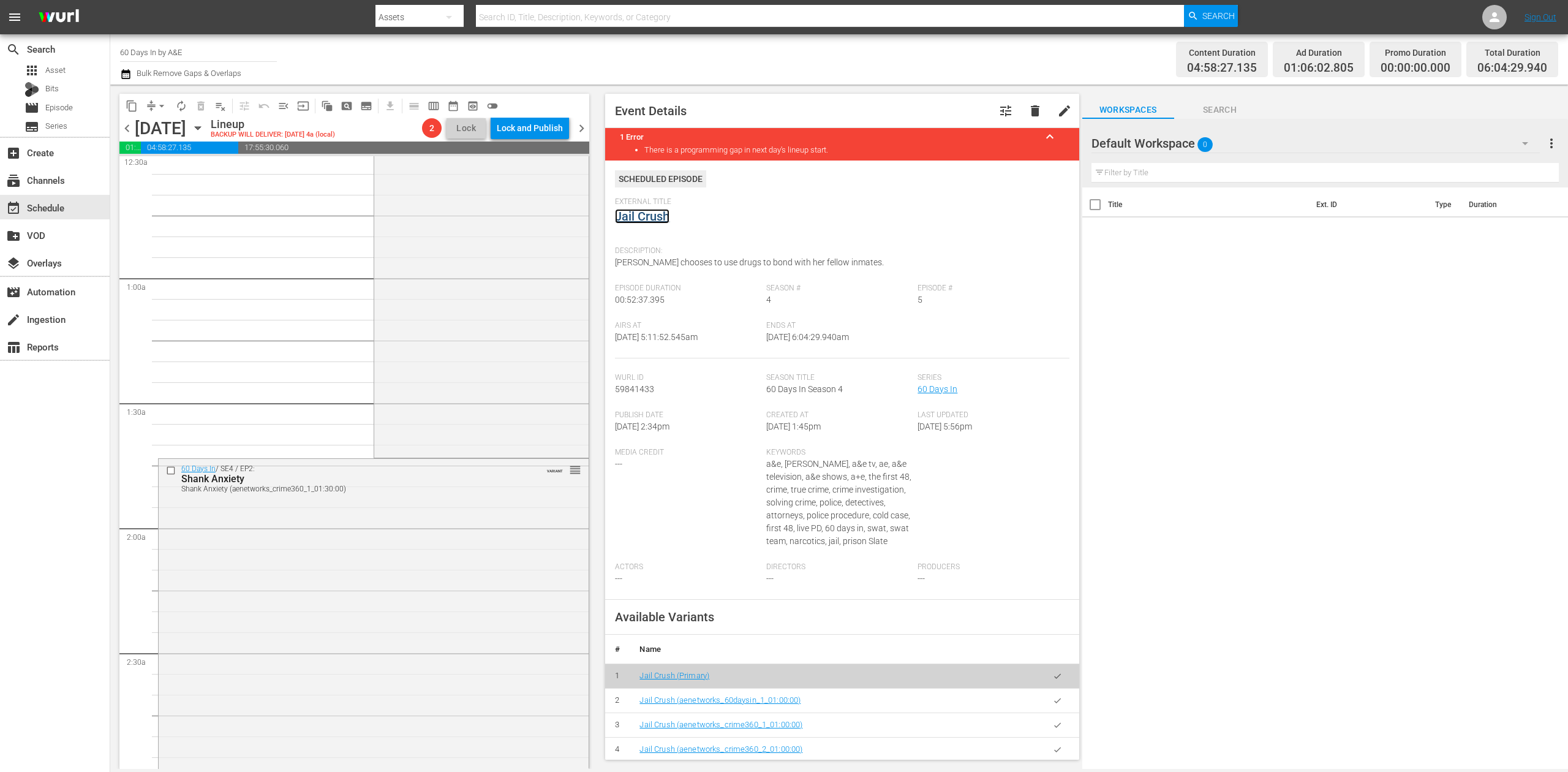
scroll to position [0, 0]
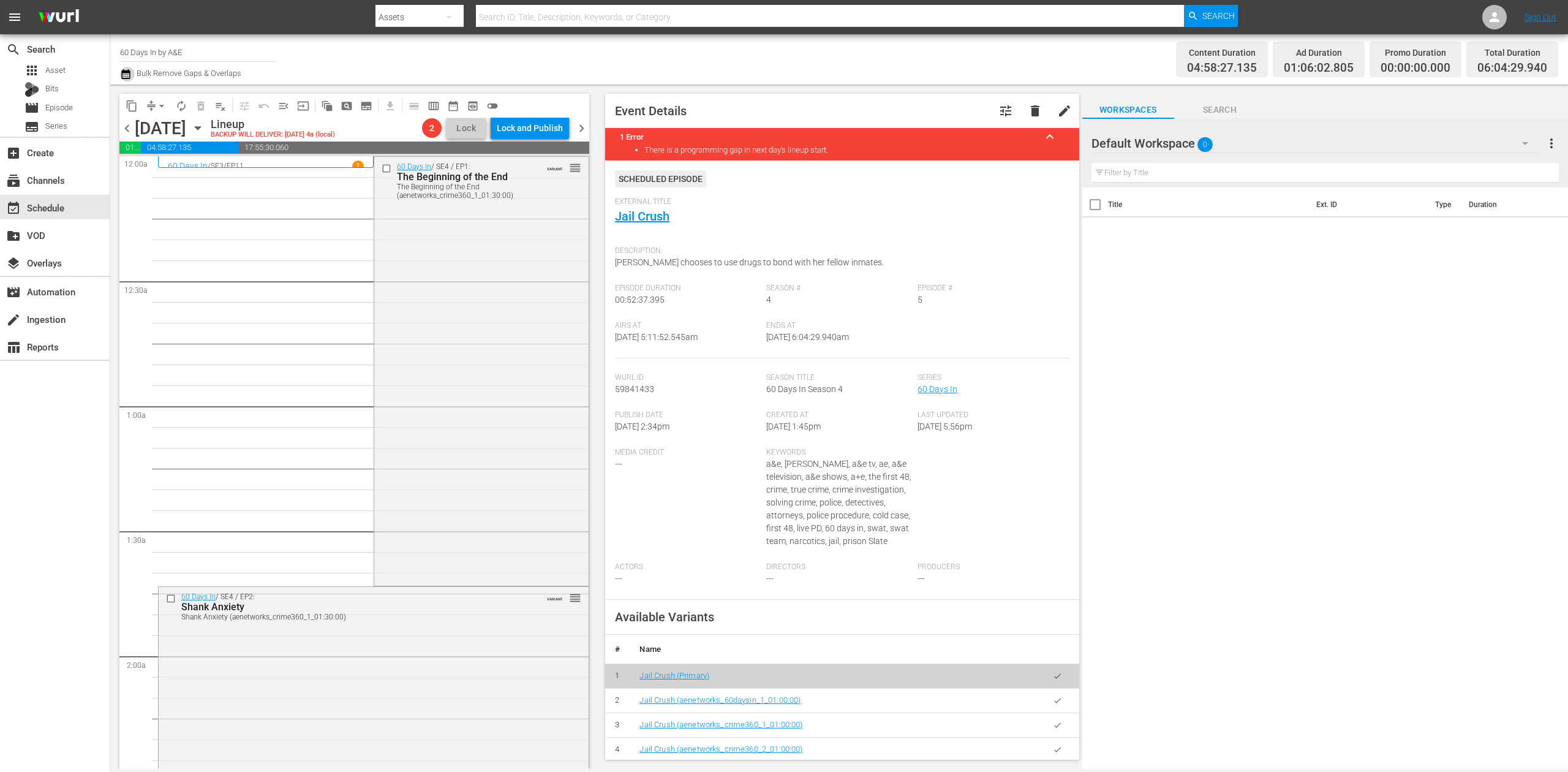
click at [125, 70] on icon "button" at bounding box center [126, 75] width 12 height 15
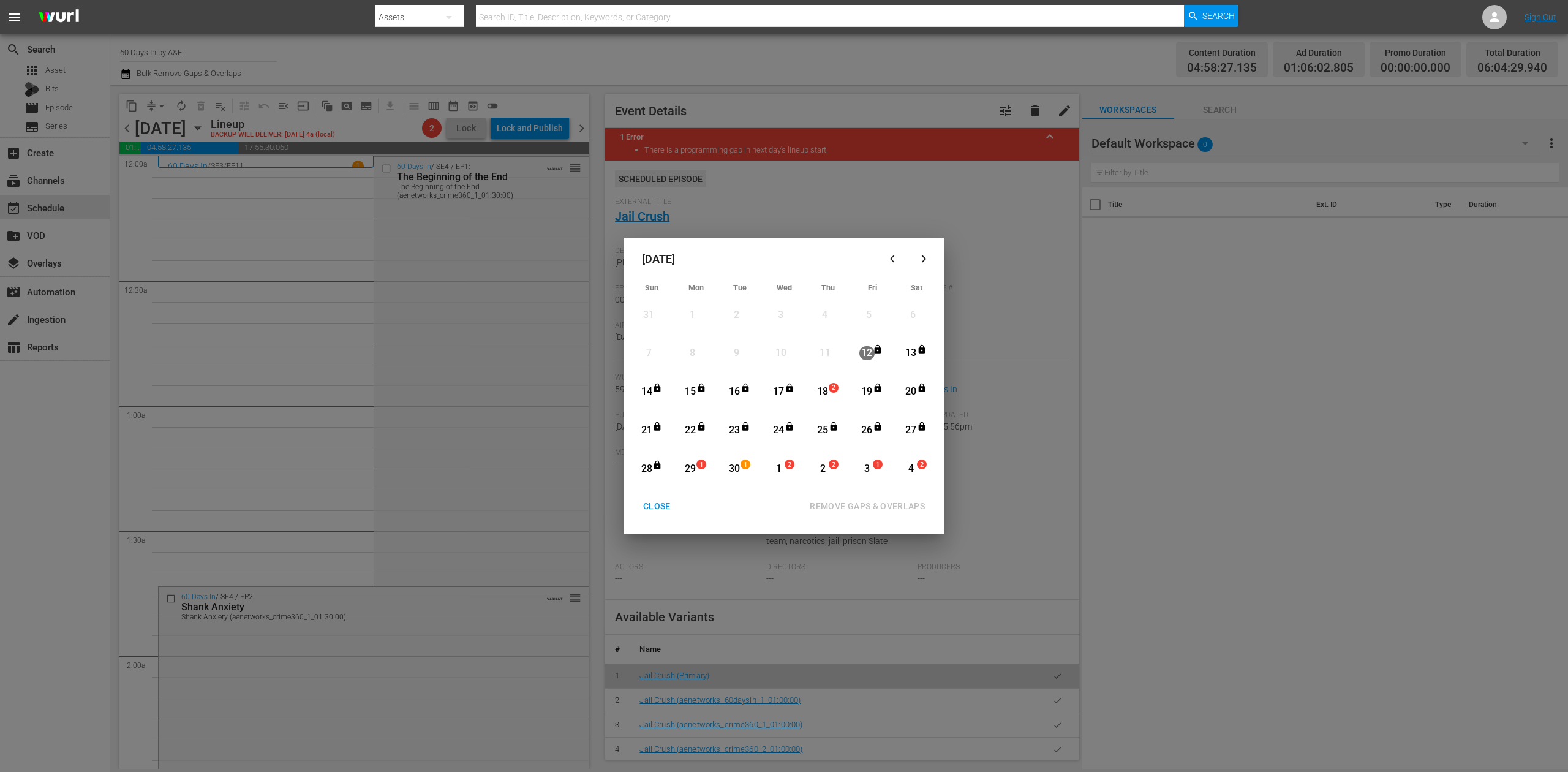
click at [829, 390] on span "2" at bounding box center [833, 388] width 8 height 10
click at [895, 508] on div "REMOVE GAPS & OVERLAPS" at bounding box center [867, 506] width 135 height 15
click at [831, 390] on span "2" at bounding box center [833, 388] width 8 height 10
click at [878, 499] on div "REMOVE GAPS & OVERLAPS" at bounding box center [867, 506] width 135 height 15
click at [662, 507] on div "CLOSE" at bounding box center [657, 506] width 47 height 15
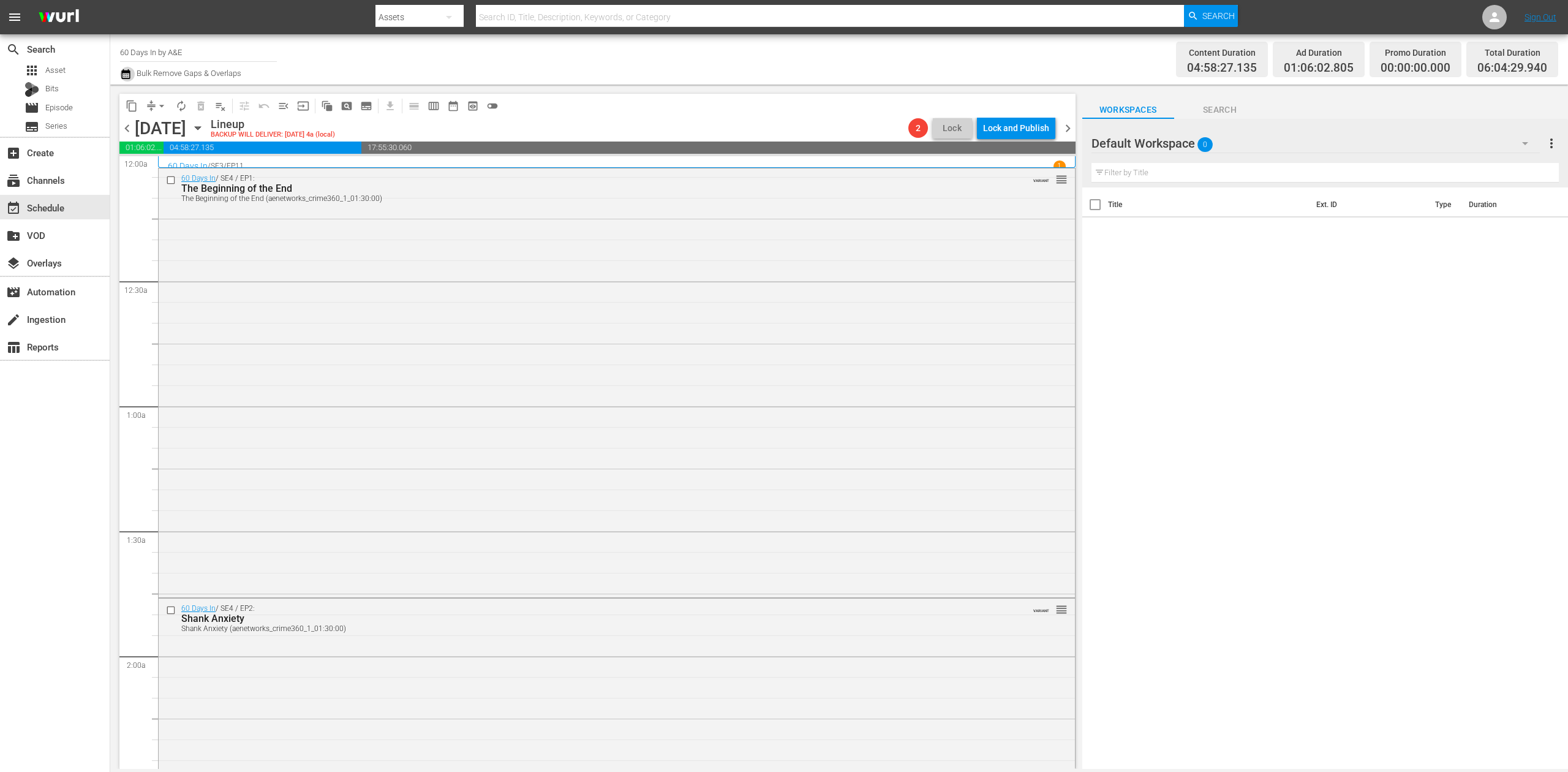
click at [125, 77] on icon "button" at bounding box center [126, 75] width 12 height 15
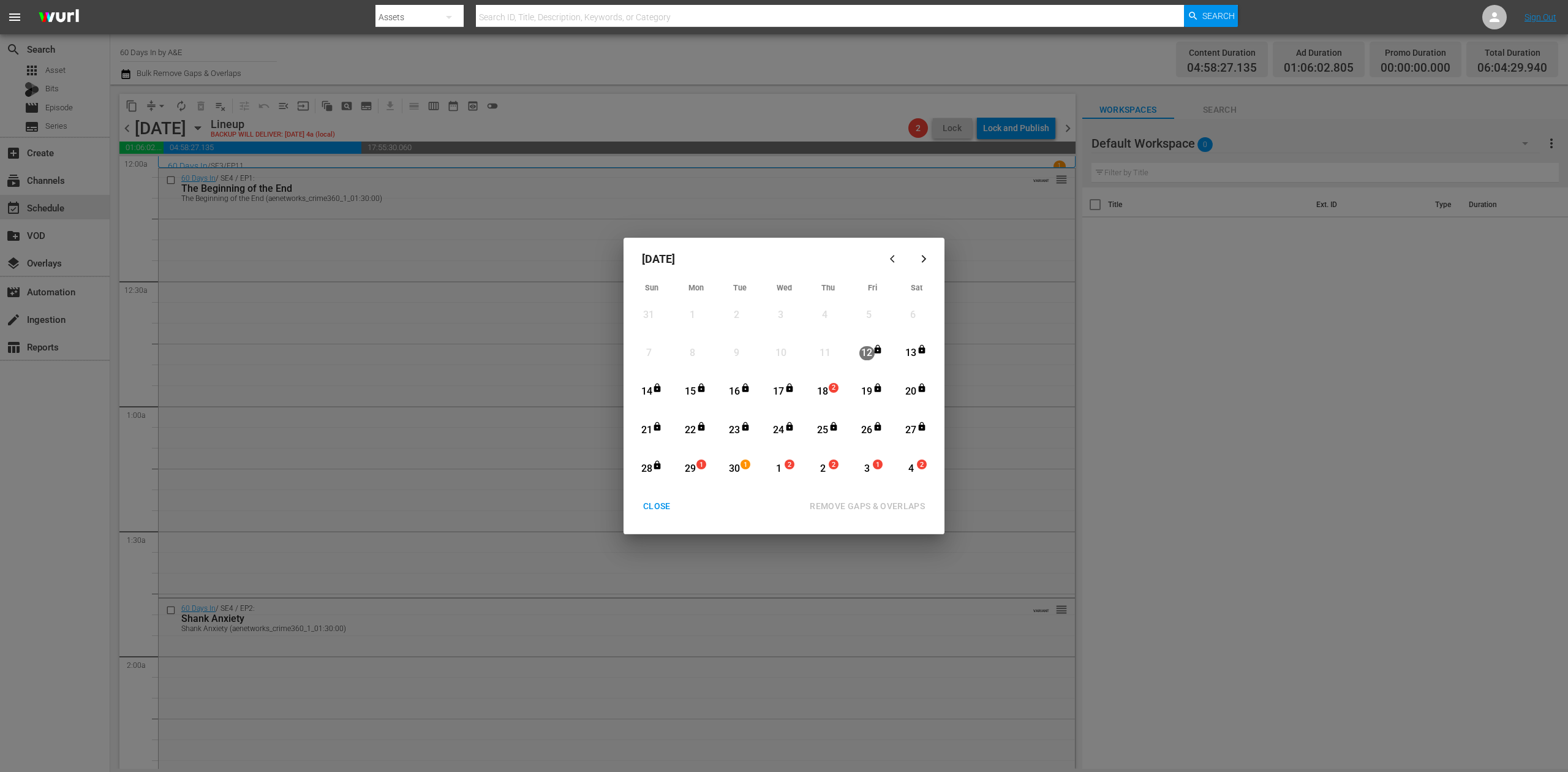
click at [822, 390] on div "18" at bounding box center [823, 391] width 15 height 14
click at [878, 499] on div "REMOVE GAPS & OVERLAPS" at bounding box center [867, 506] width 135 height 15
click at [655, 503] on div "CLOSE" at bounding box center [657, 506] width 47 height 15
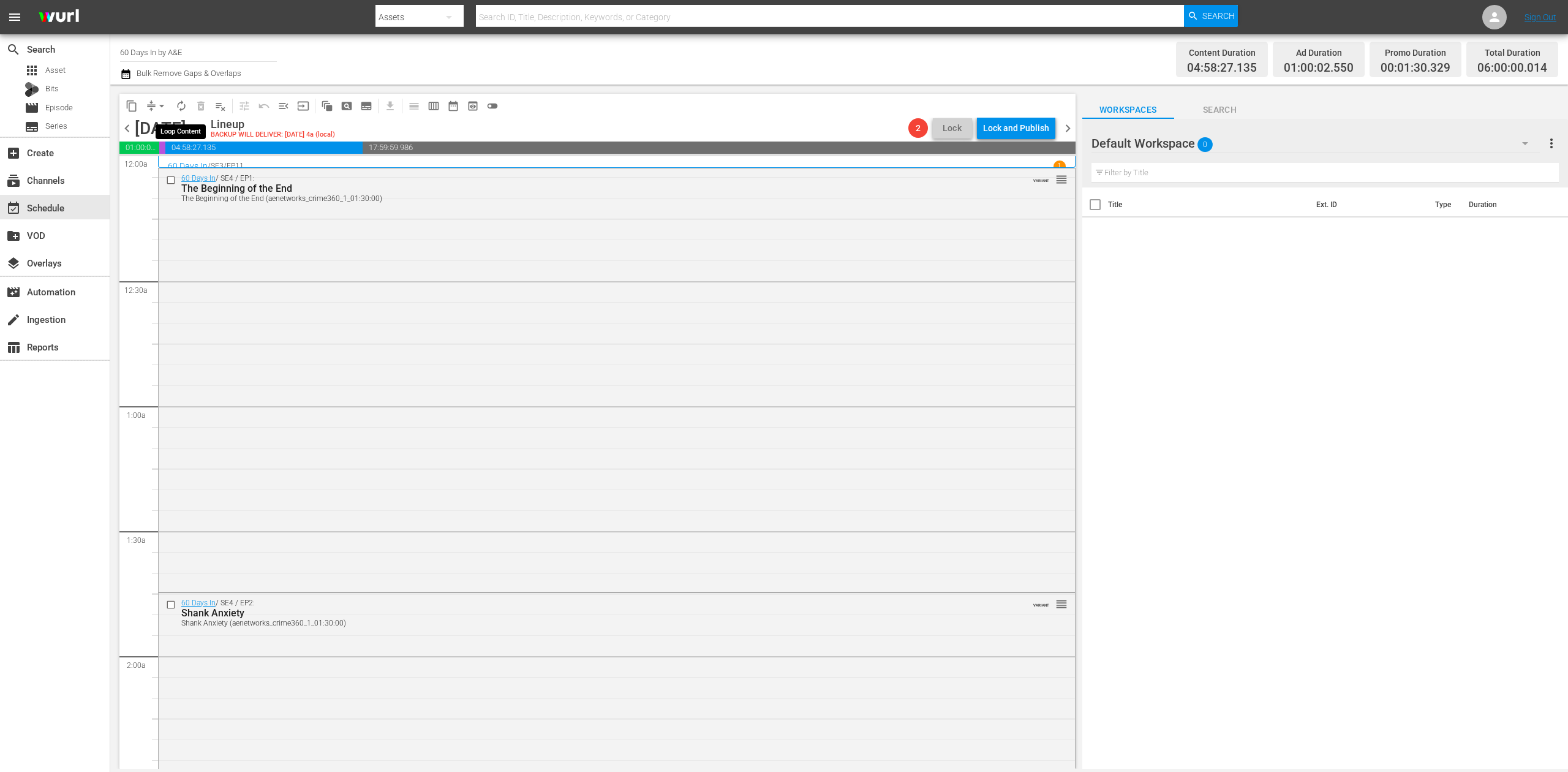
click at [180, 103] on span "autorenew_outlined" at bounding box center [181, 106] width 12 height 12
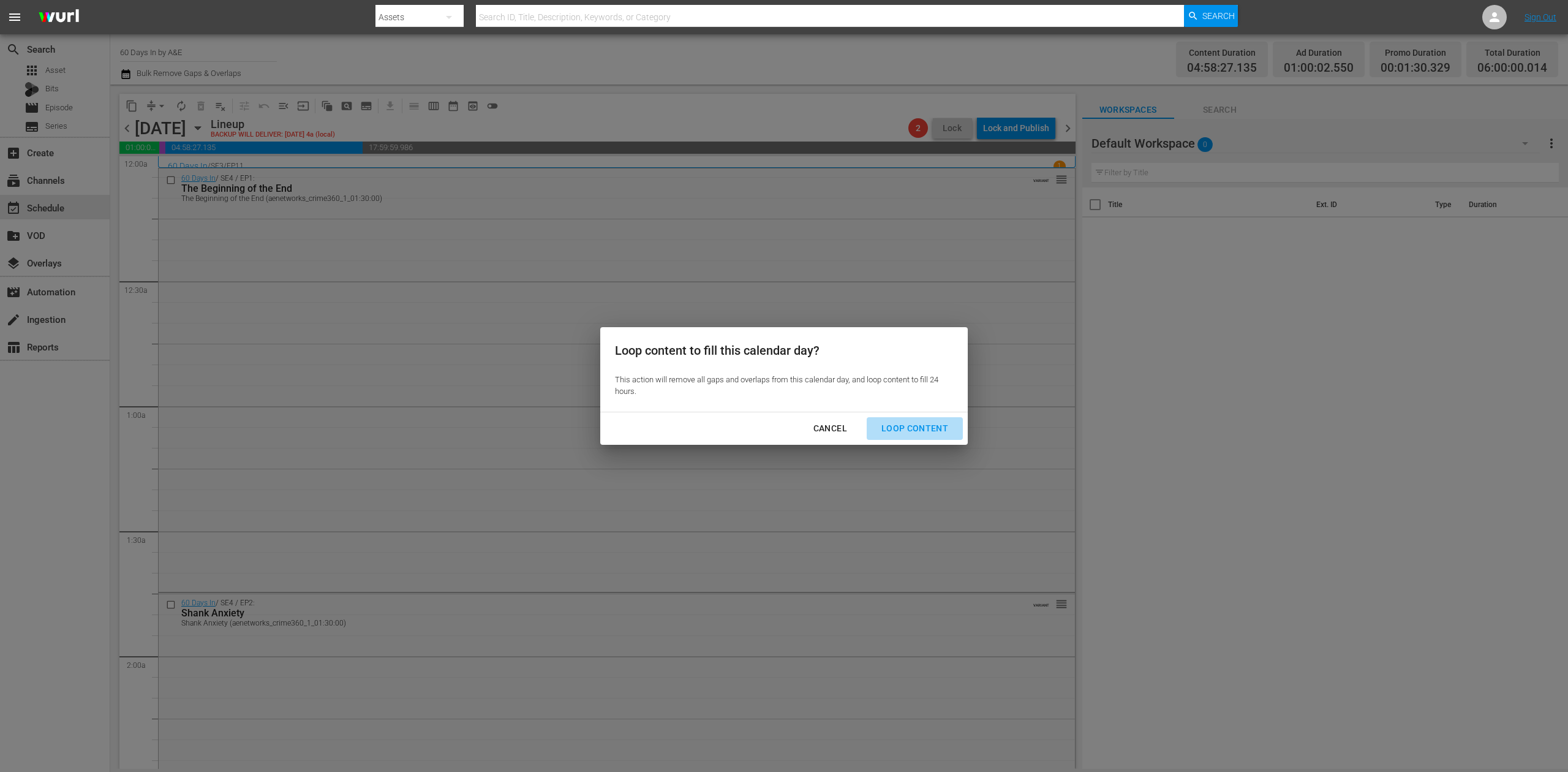
click at [920, 430] on div "Loop Content" at bounding box center [914, 428] width 86 height 15
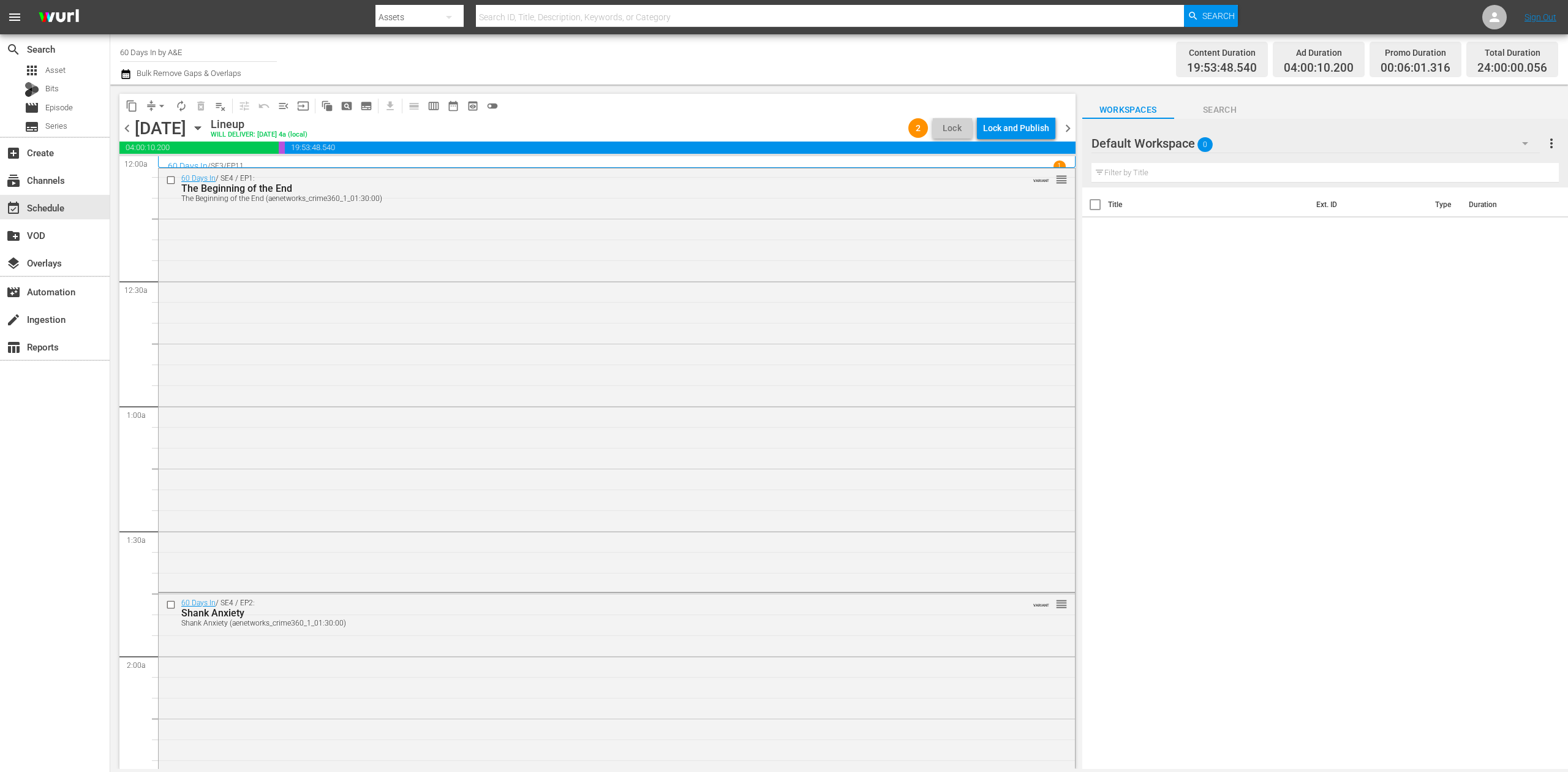
click at [1013, 128] on div "Lock and Publish" at bounding box center [1016, 128] width 66 height 22
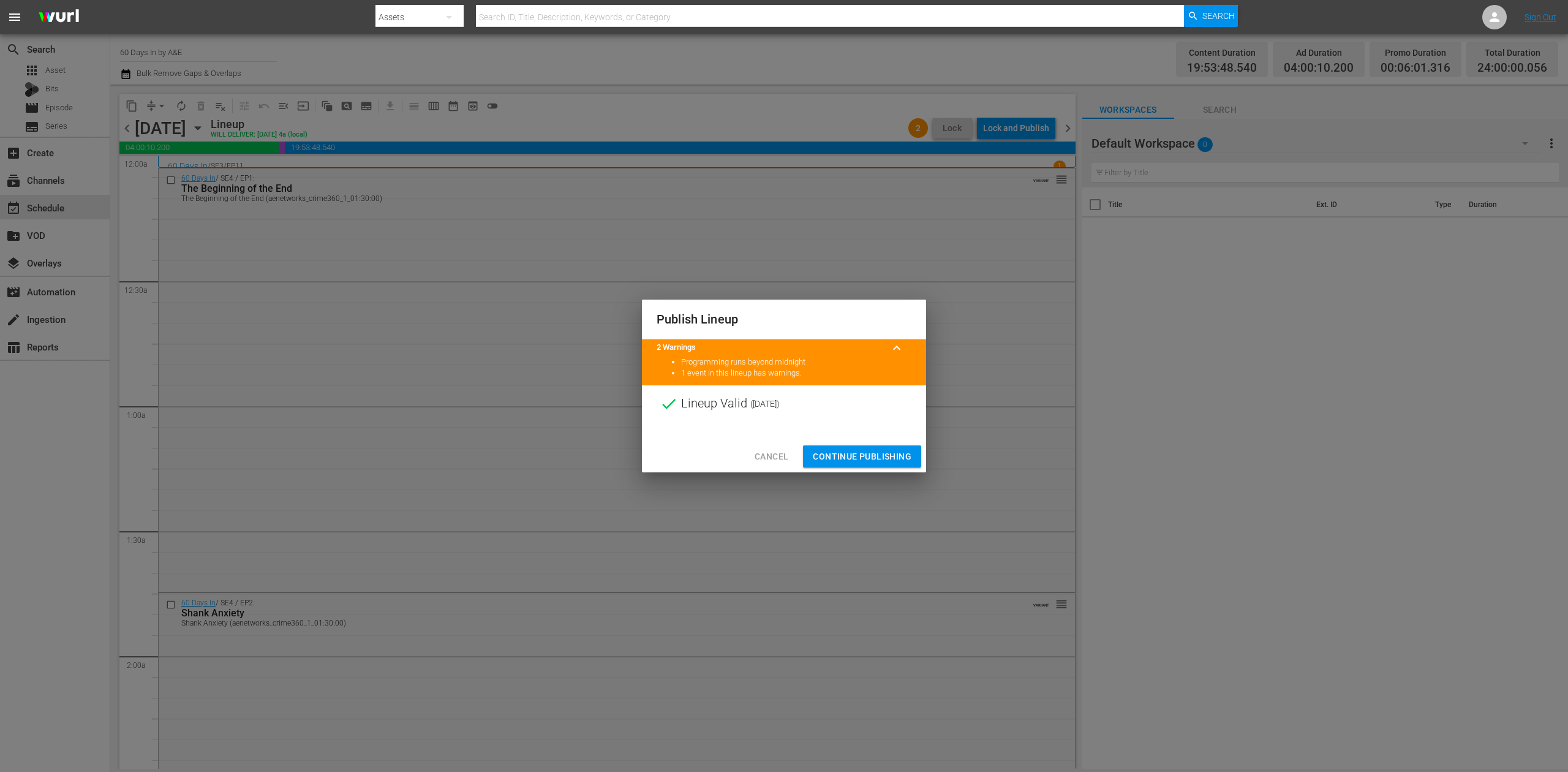
click at [885, 455] on span "Continue Publishing" at bounding box center [861, 456] width 99 height 15
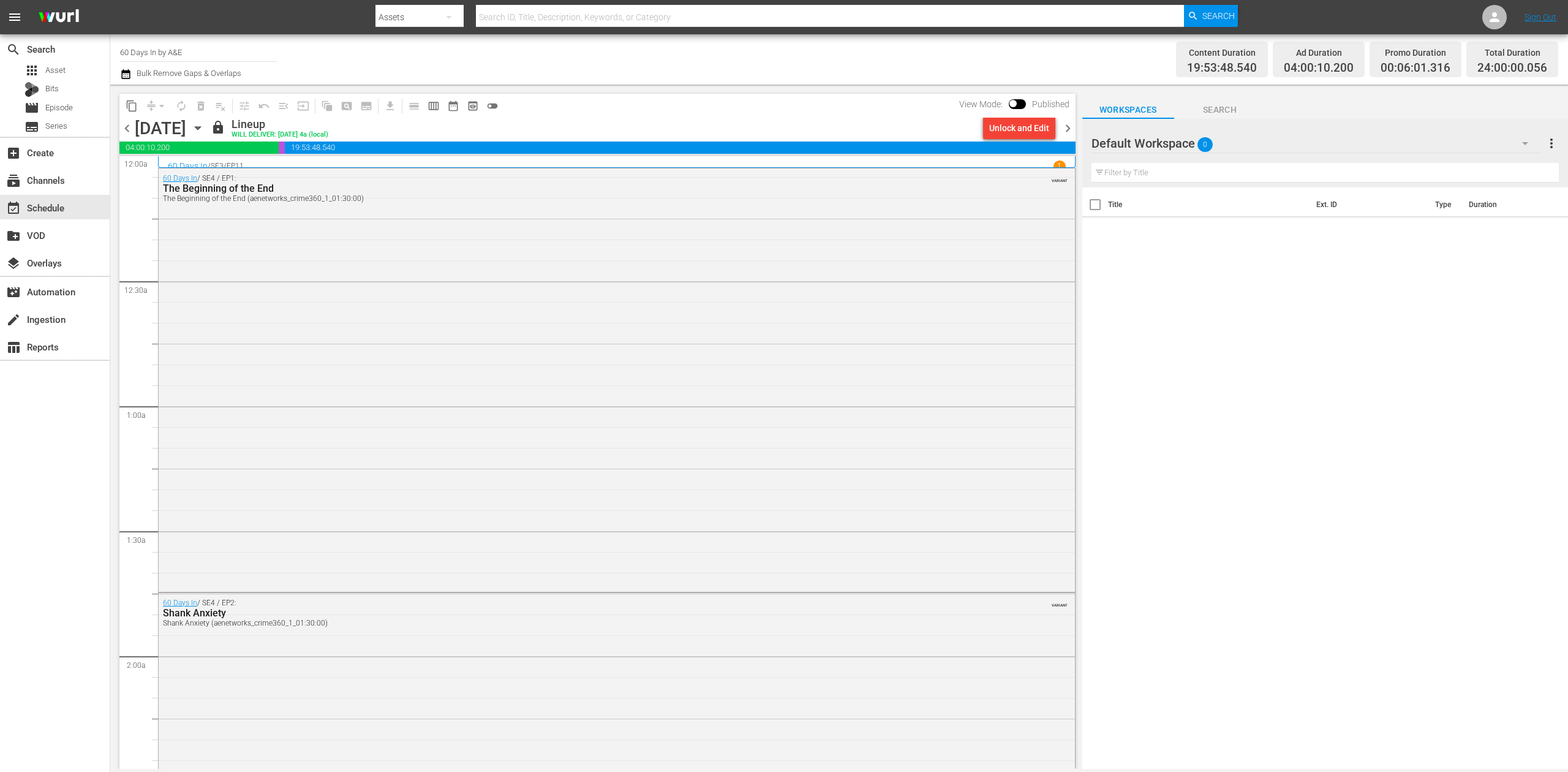
click at [1064, 123] on span "chevron_right" at bounding box center [1068, 128] width 15 height 15
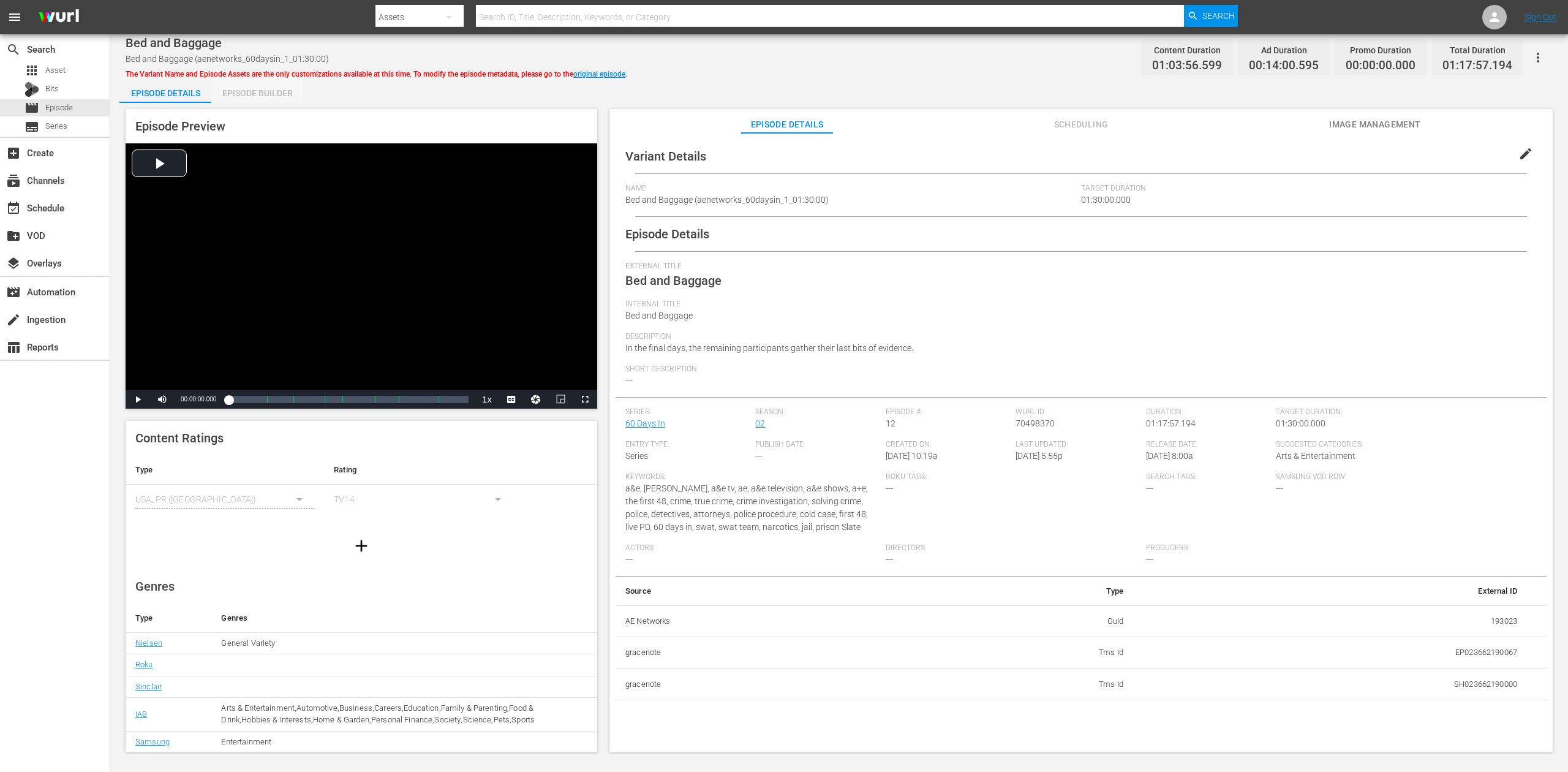
click at [258, 93] on div "Episode Builder" at bounding box center [257, 93] width 92 height 29
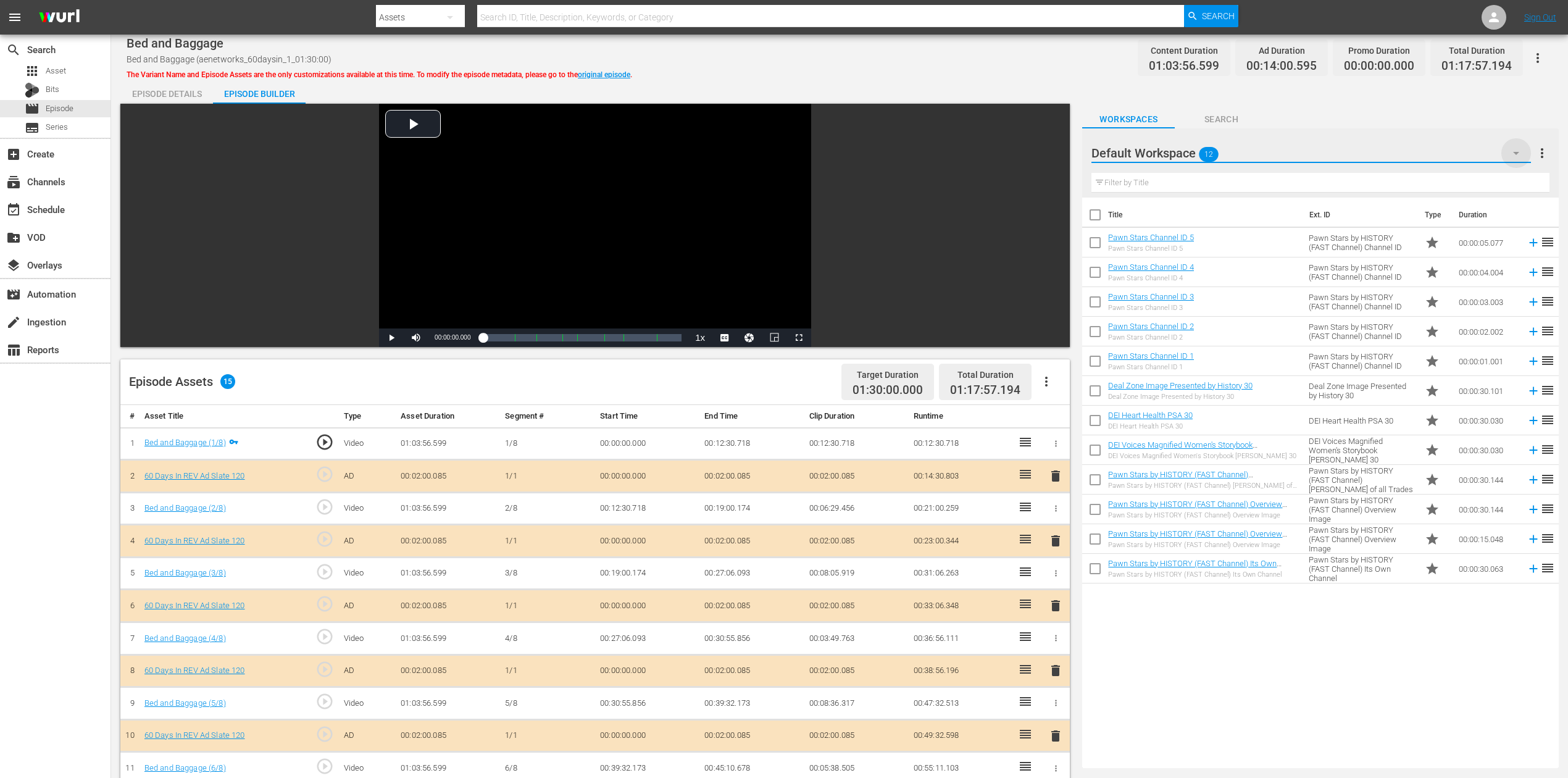
click at [1185, 152] on icon "button" at bounding box center [1516, 154] width 15 height 15
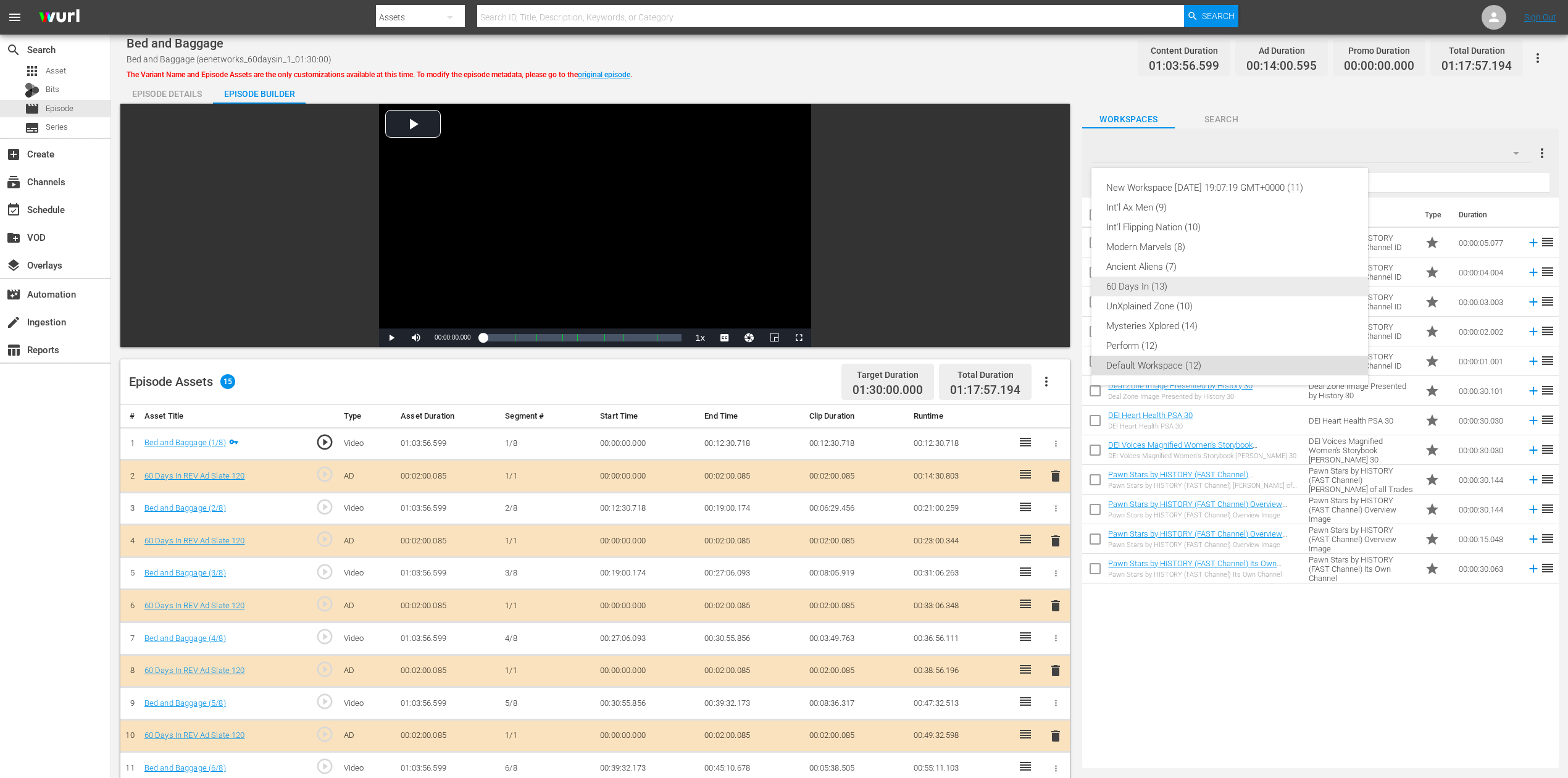
click at [1156, 285] on div "60 Days In (13)" at bounding box center [1230, 286] width 247 height 20
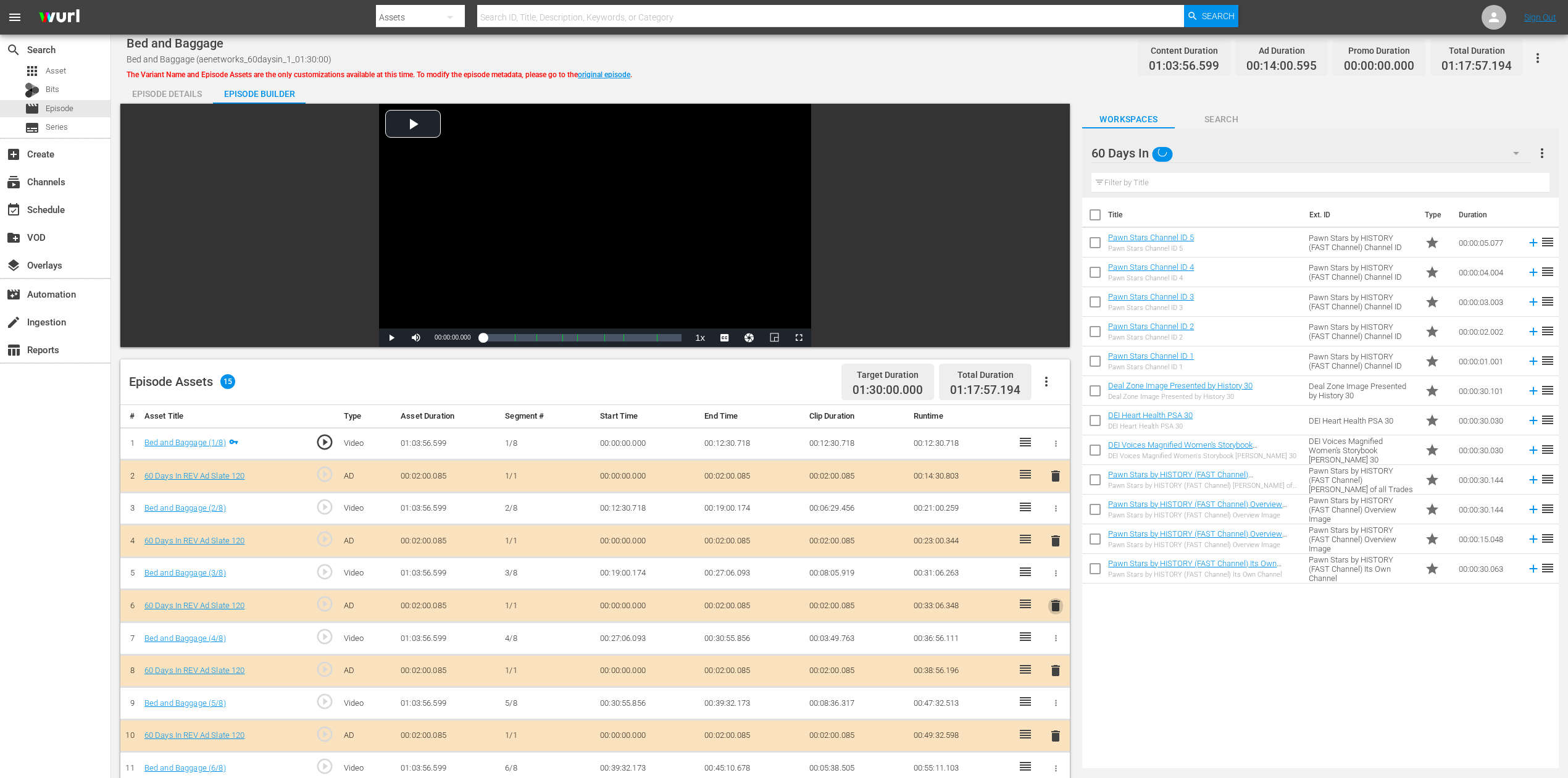
click at [1057, 583] on span "delete" at bounding box center [1056, 606] width 15 height 15
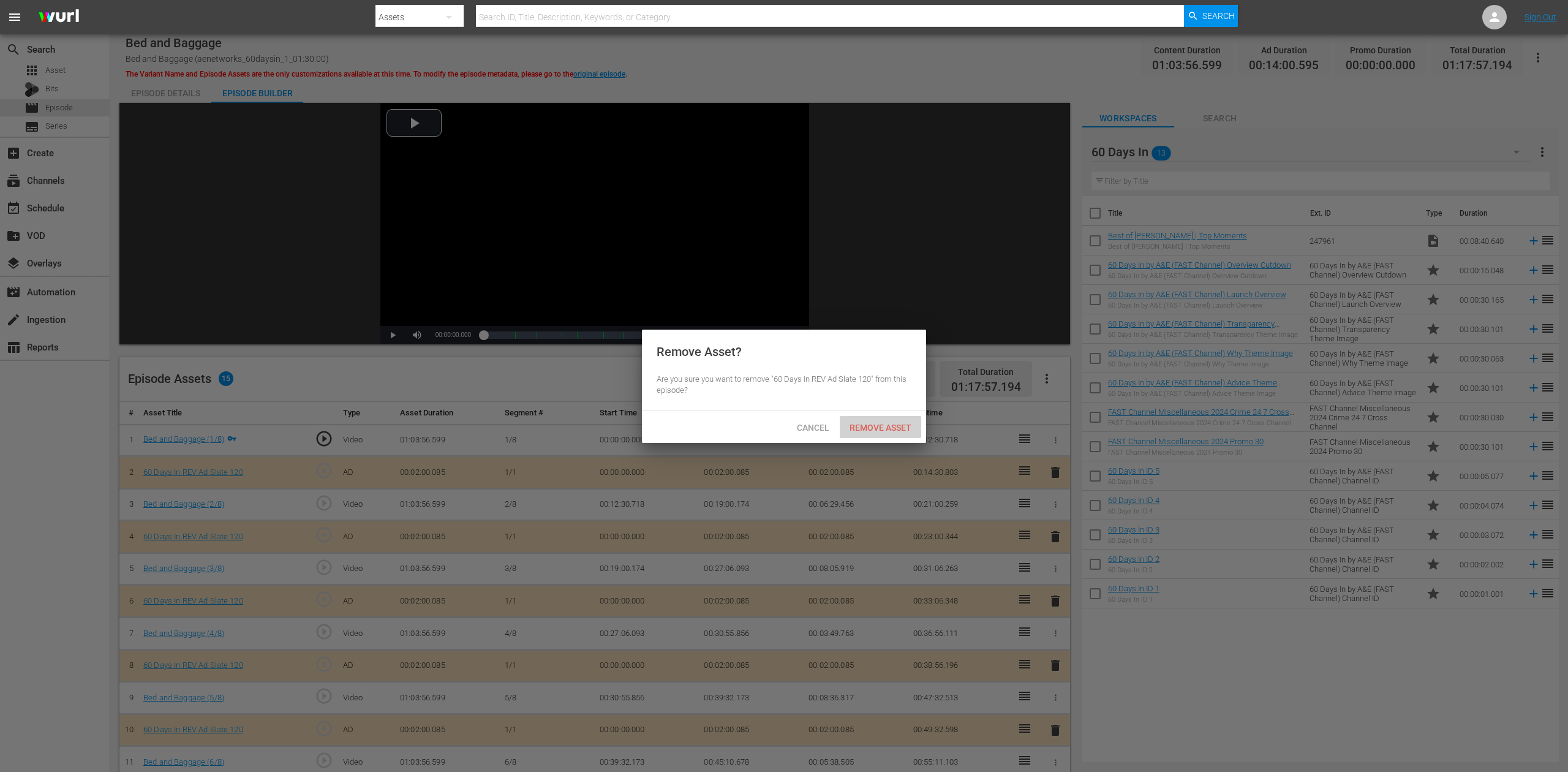
click at [892, 425] on span "Remove Asset" at bounding box center [880, 427] width 81 height 10
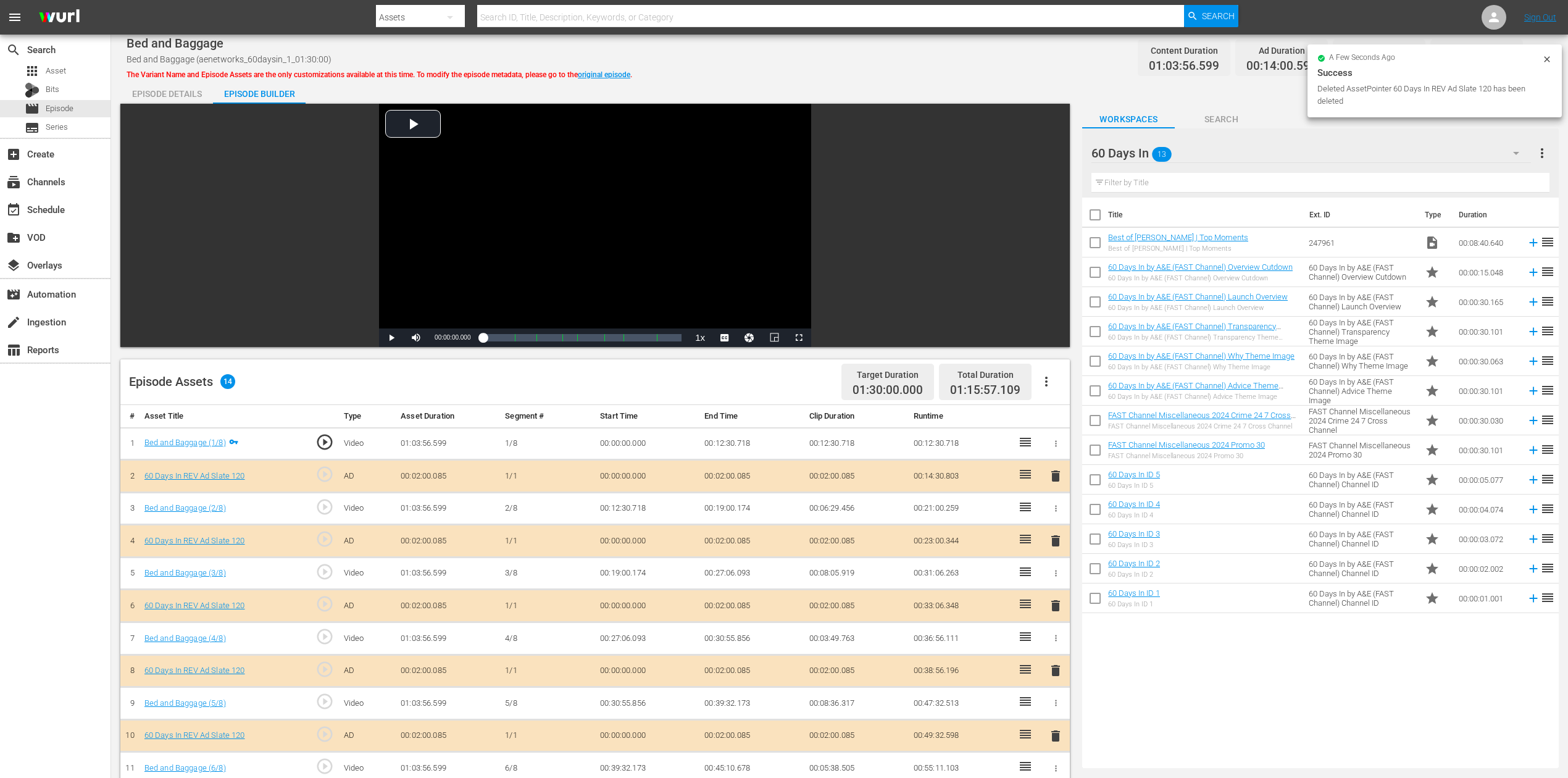
scroll to position [247, 0]
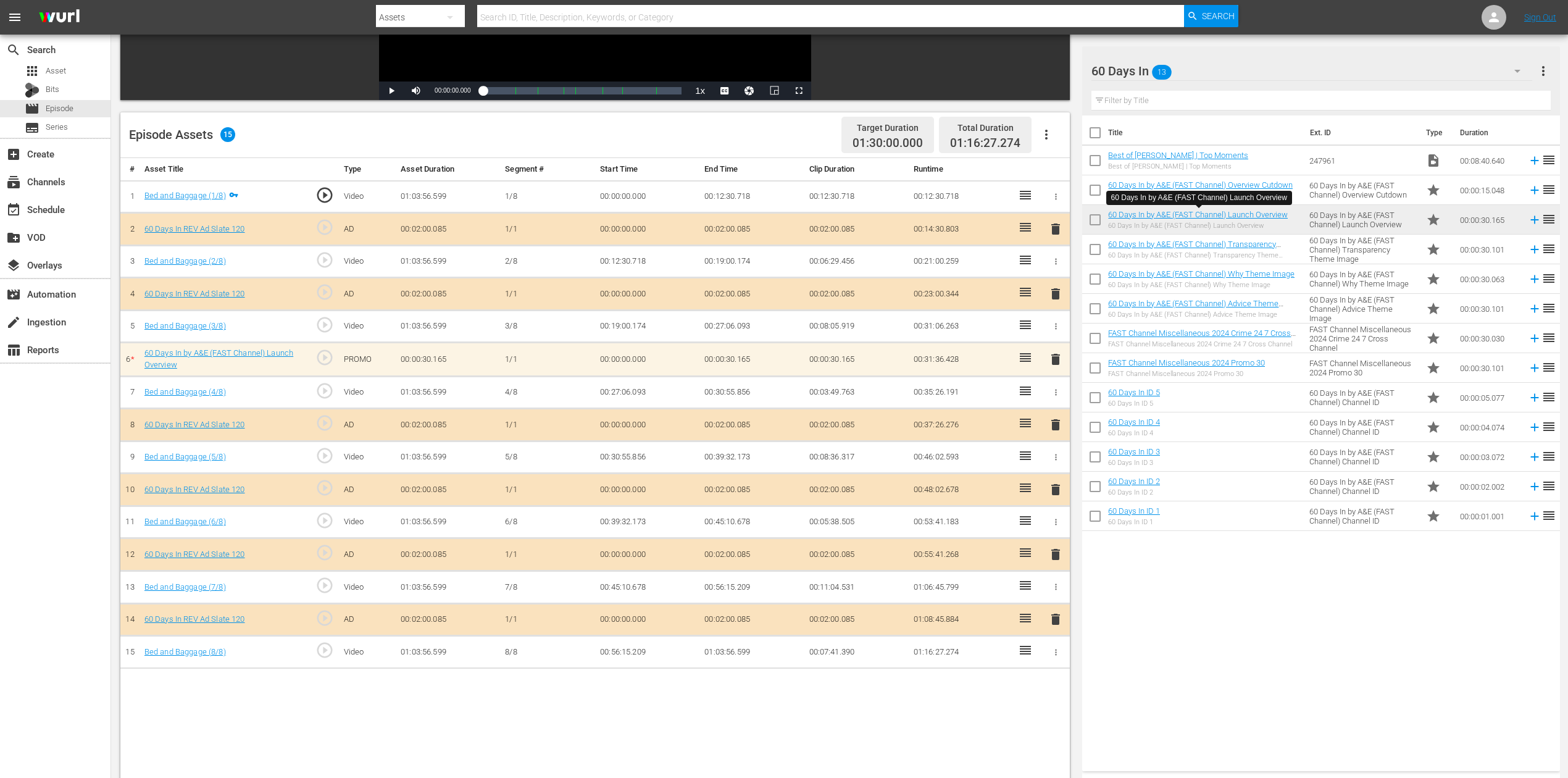
click at [1053, 484] on span "delete" at bounding box center [1056, 490] width 15 height 15
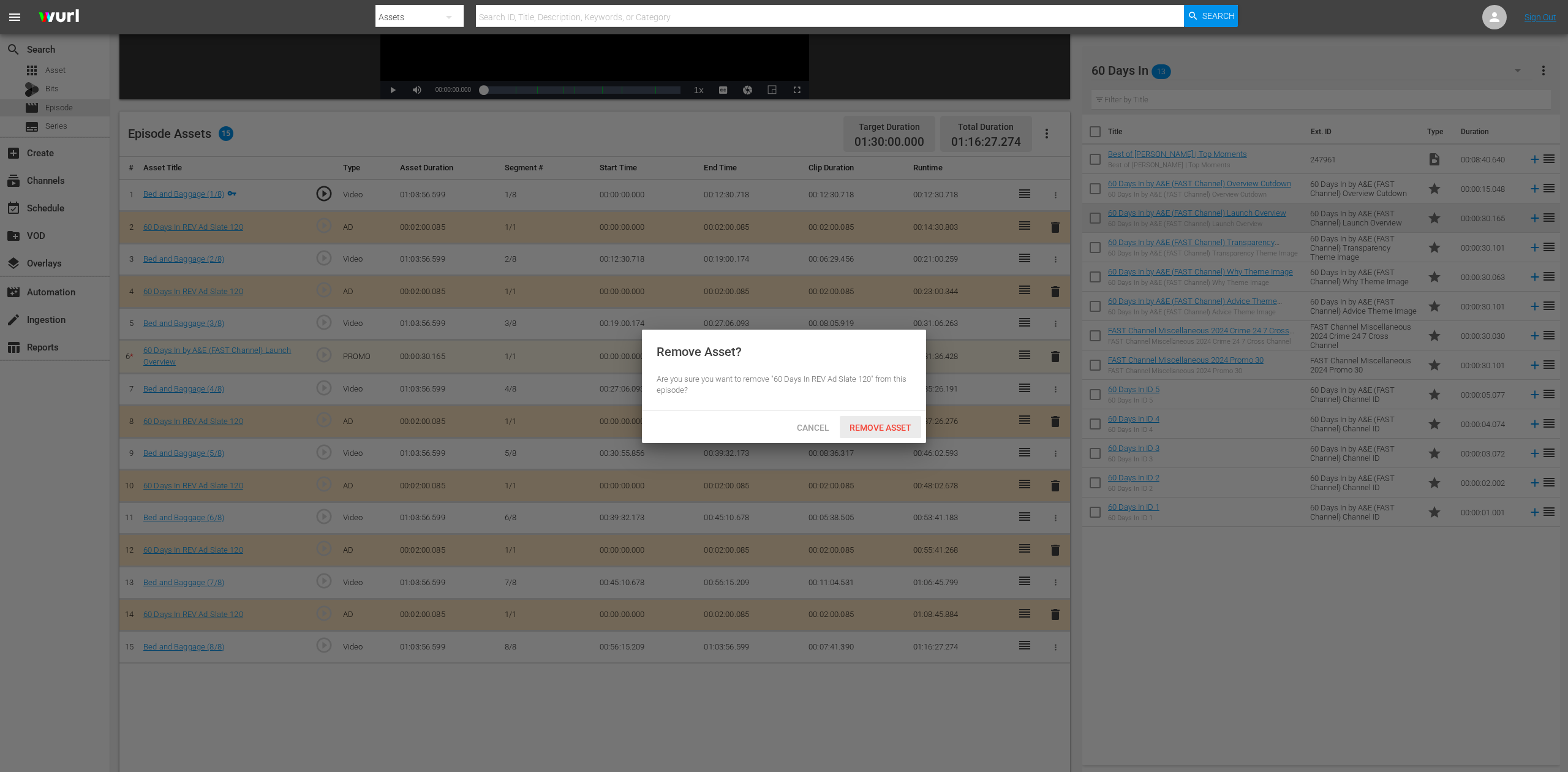
click at [878, 429] on span "Remove Asset" at bounding box center [880, 427] width 81 height 10
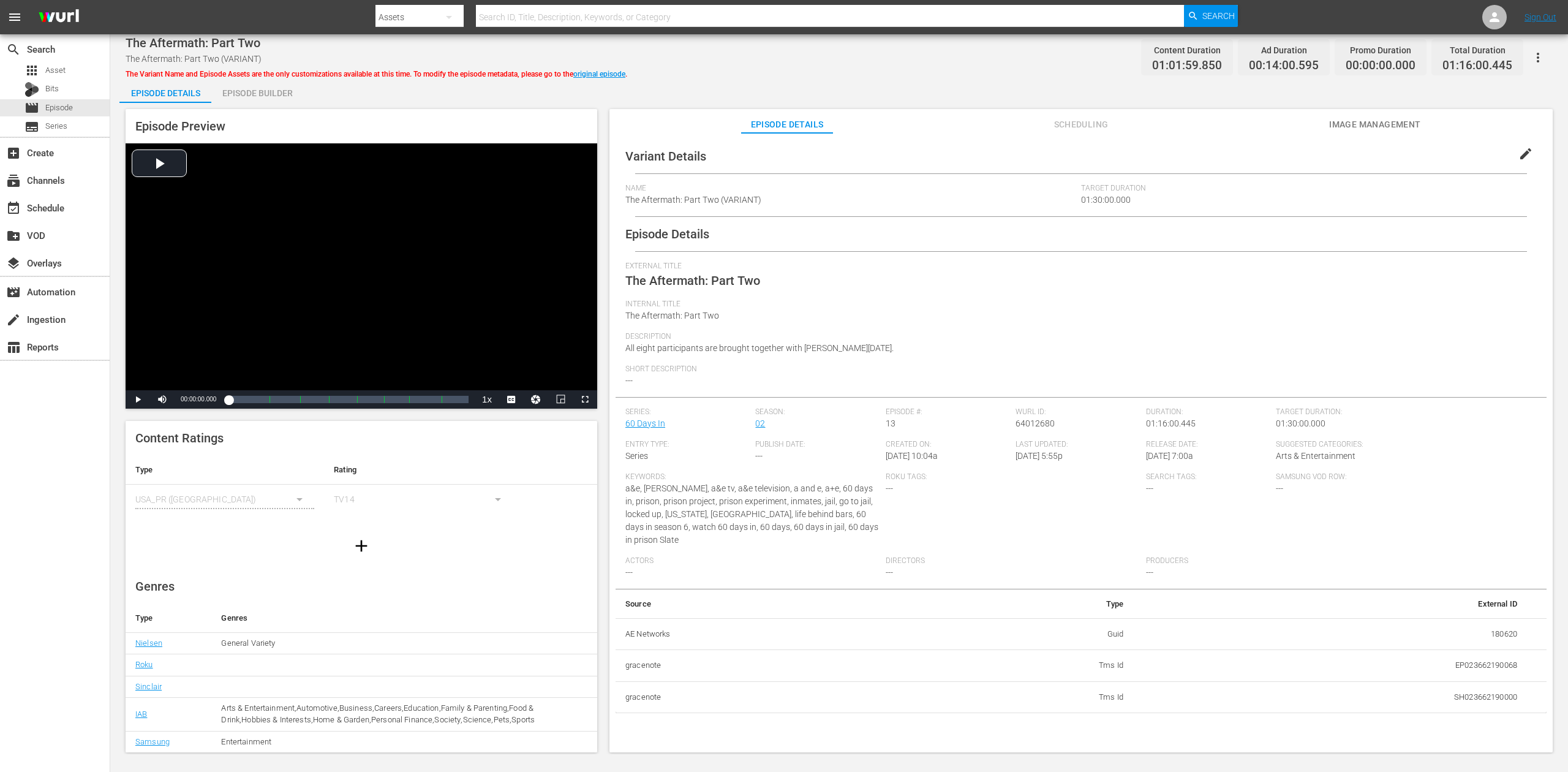
click at [264, 91] on div "Episode Builder" at bounding box center [257, 93] width 92 height 29
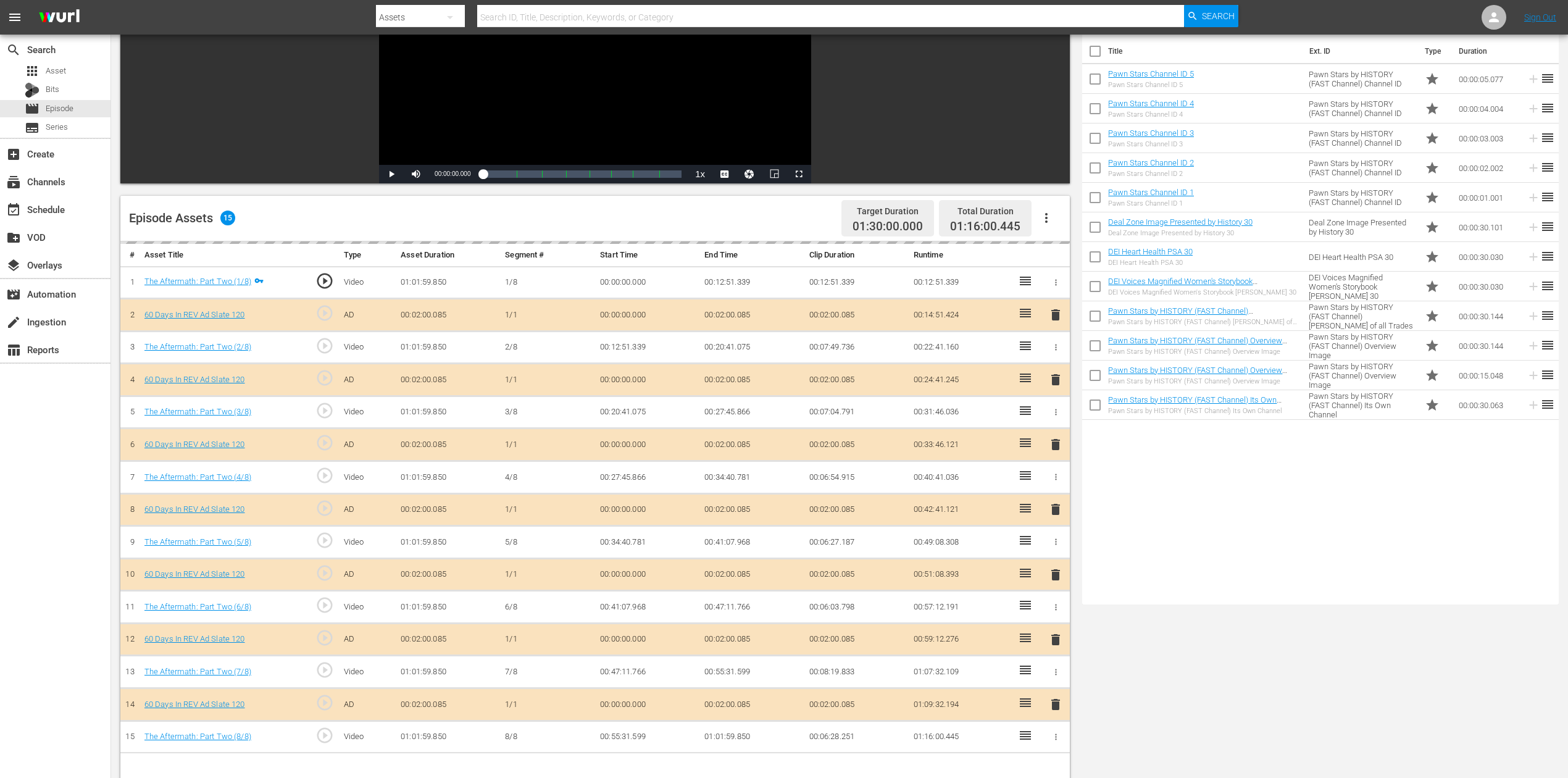
scroll to position [247, 0]
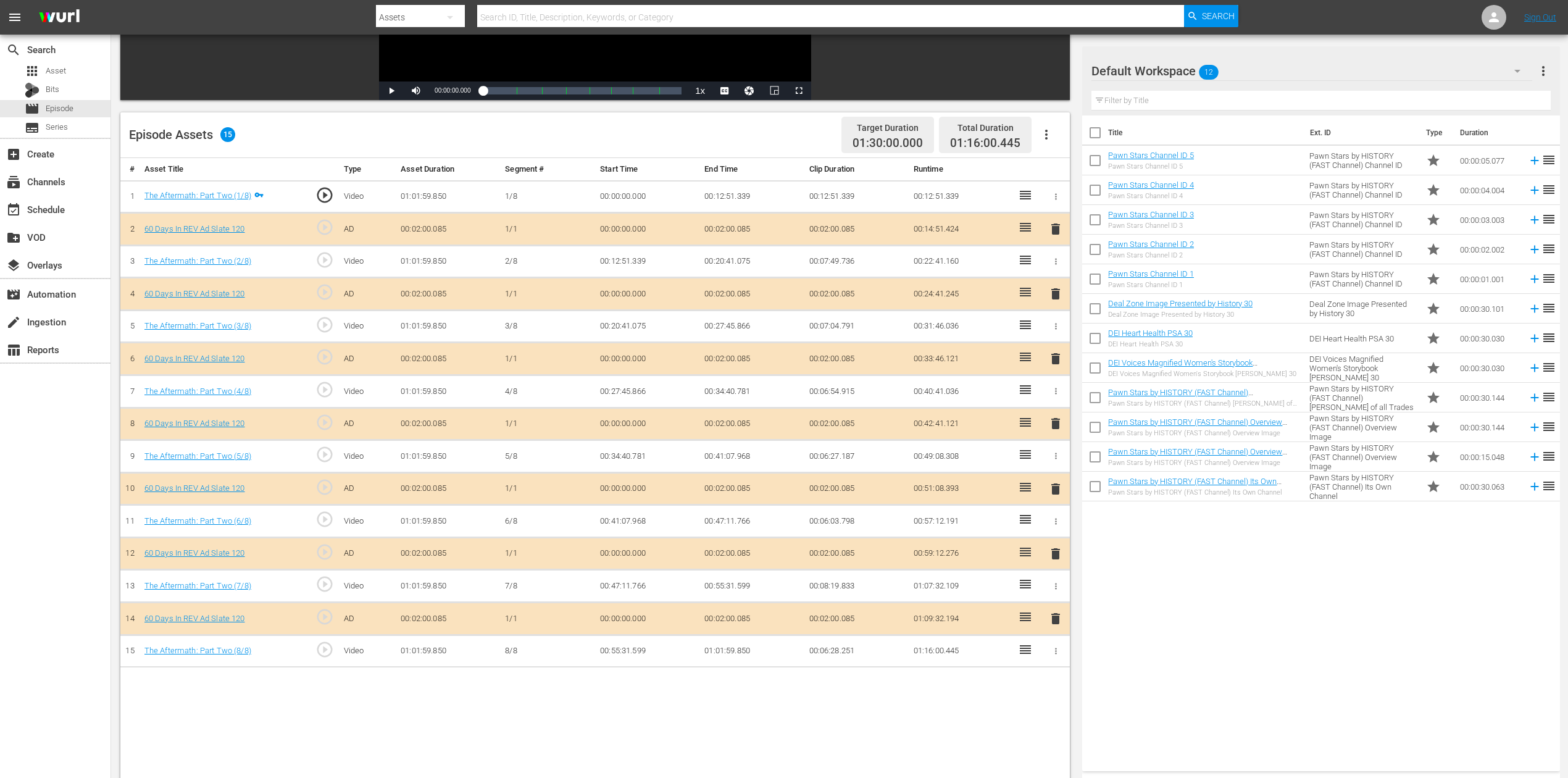
click at [1057, 421] on span "delete" at bounding box center [1056, 423] width 15 height 15
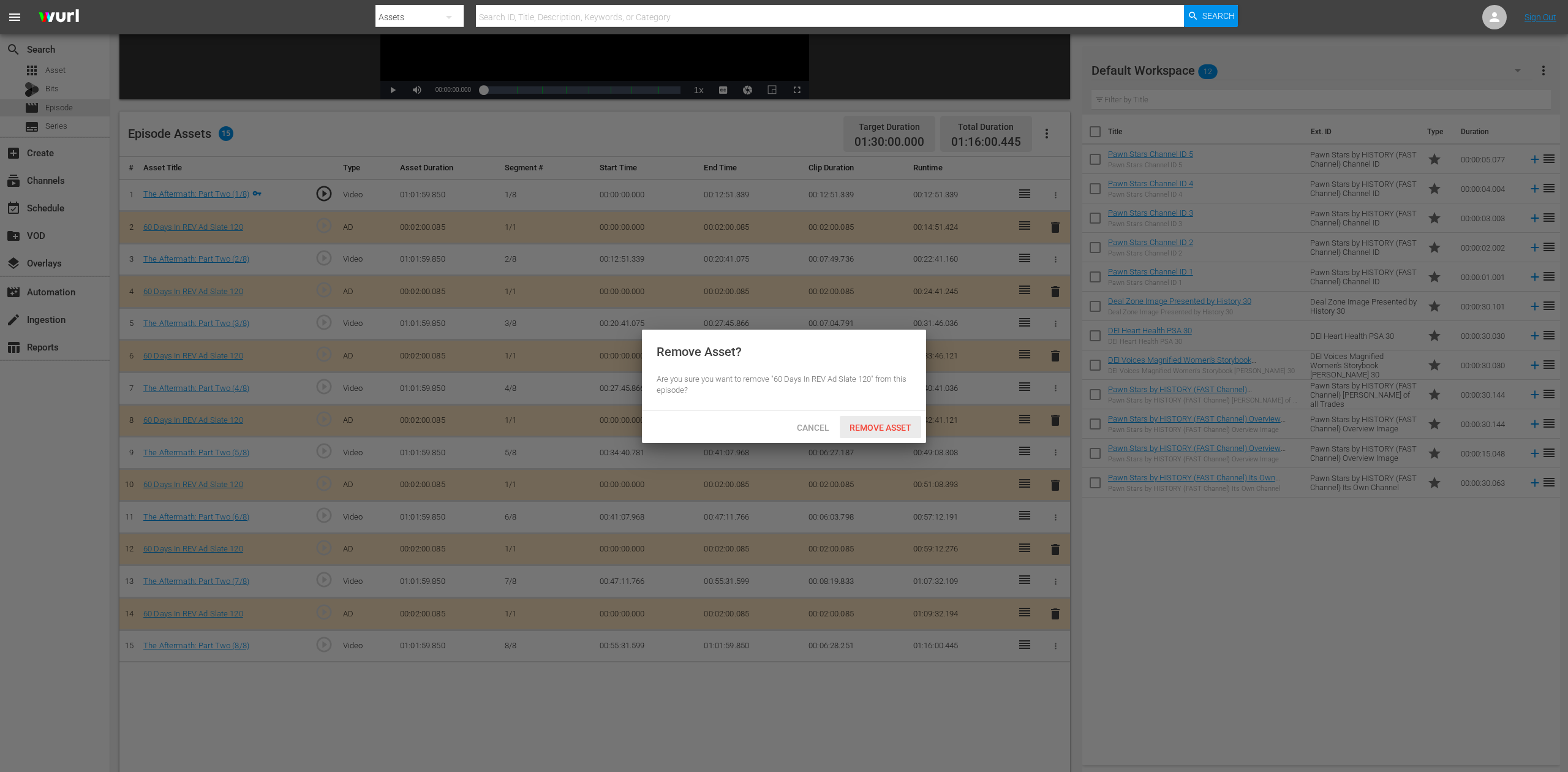
click at [888, 427] on span "Remove Asset" at bounding box center [880, 427] width 81 height 10
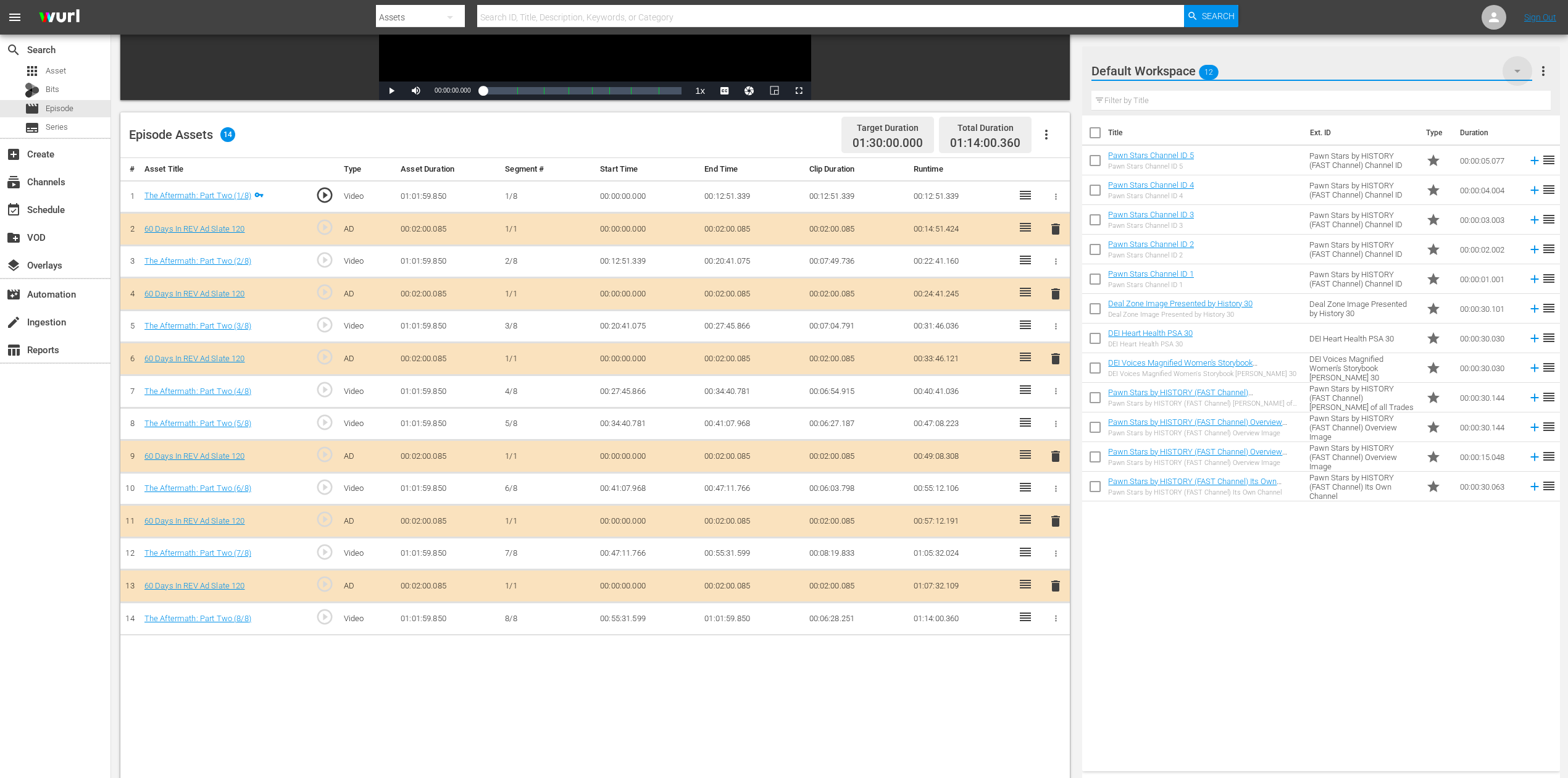
click at [1185, 67] on icon "button" at bounding box center [1518, 71] width 15 height 15
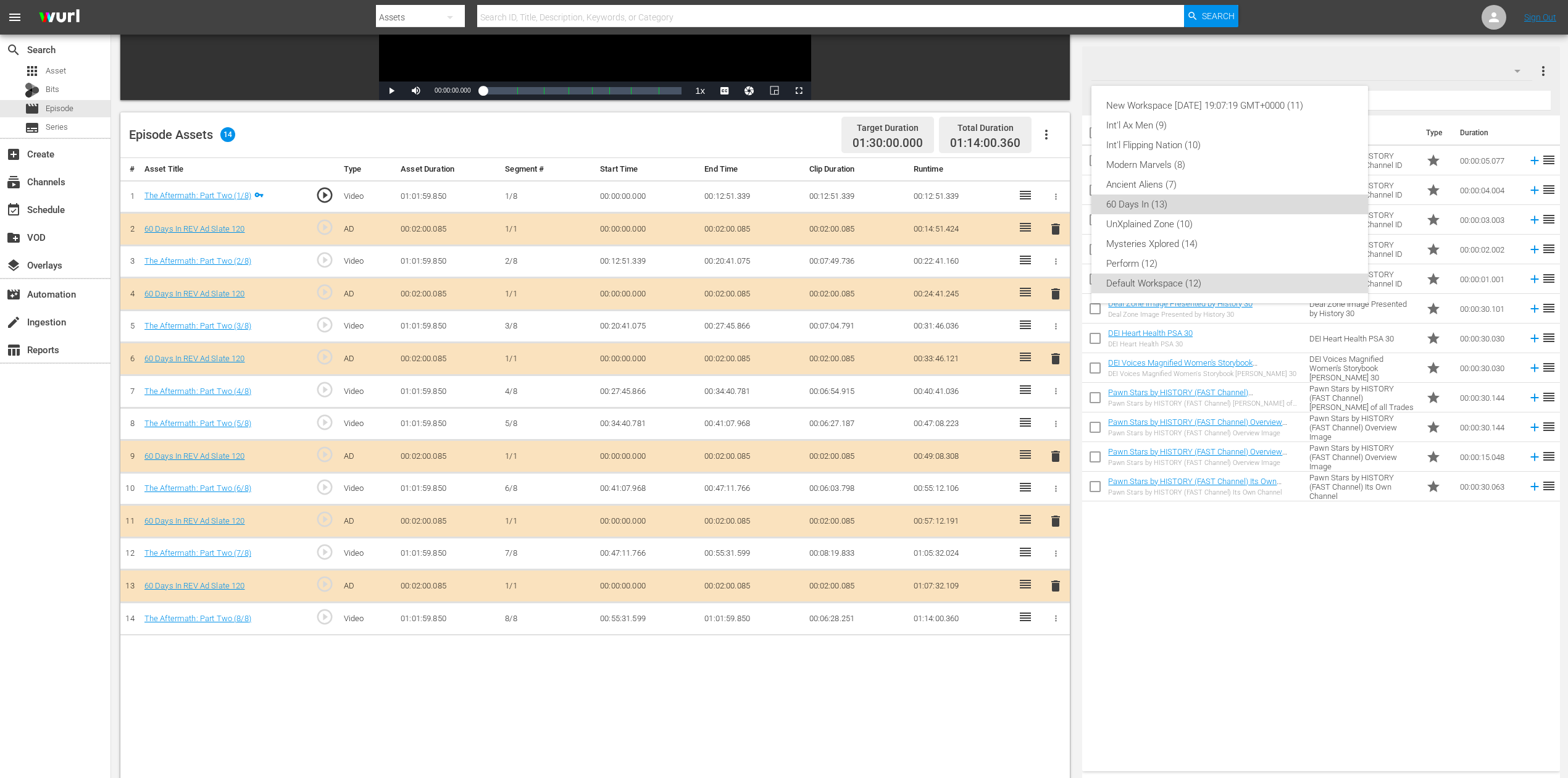
click at [1152, 201] on div "60 Days In (13)" at bounding box center [1230, 205] width 247 height 20
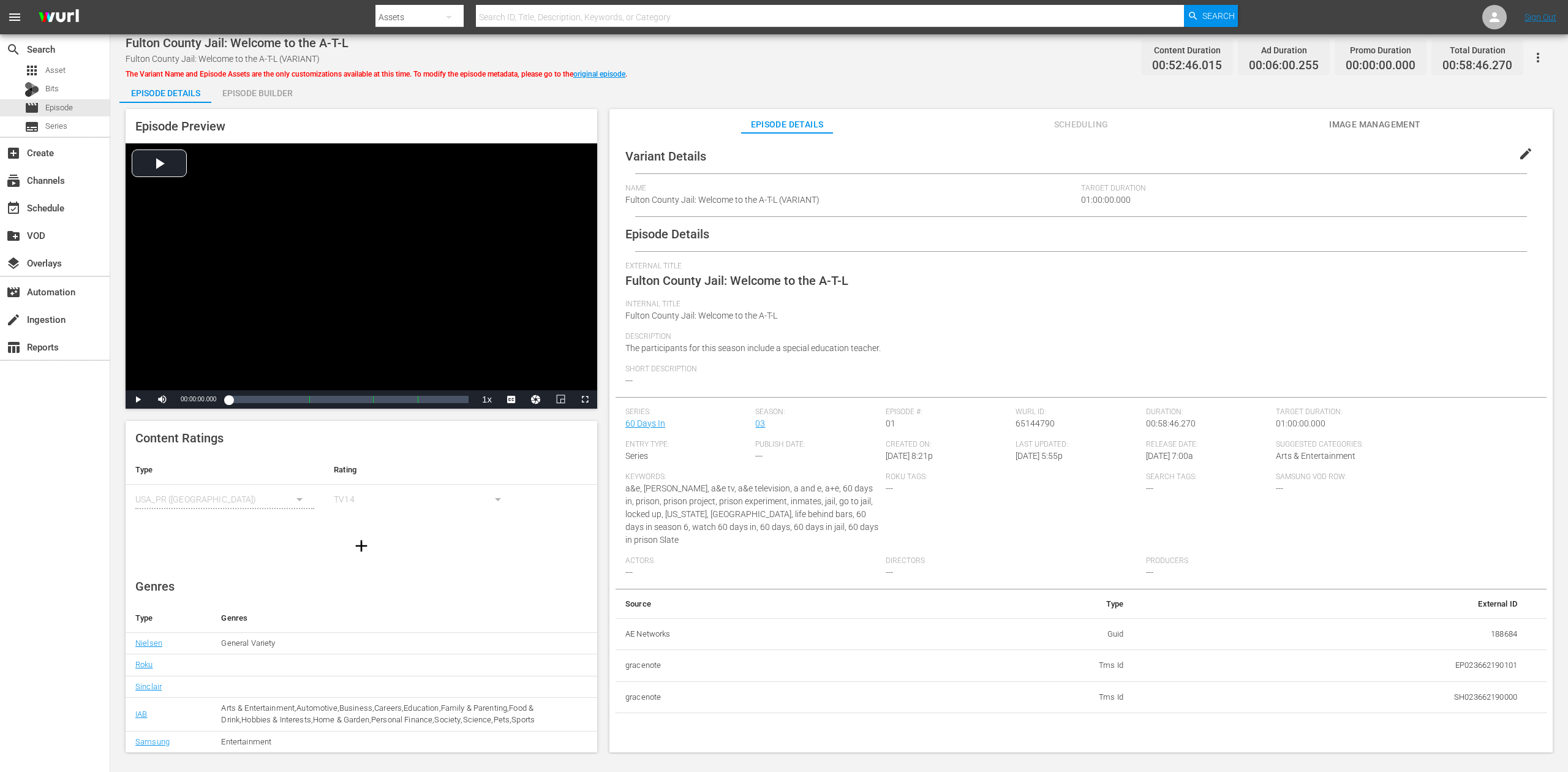
click at [274, 84] on div "Episode Builder" at bounding box center [257, 93] width 92 height 29
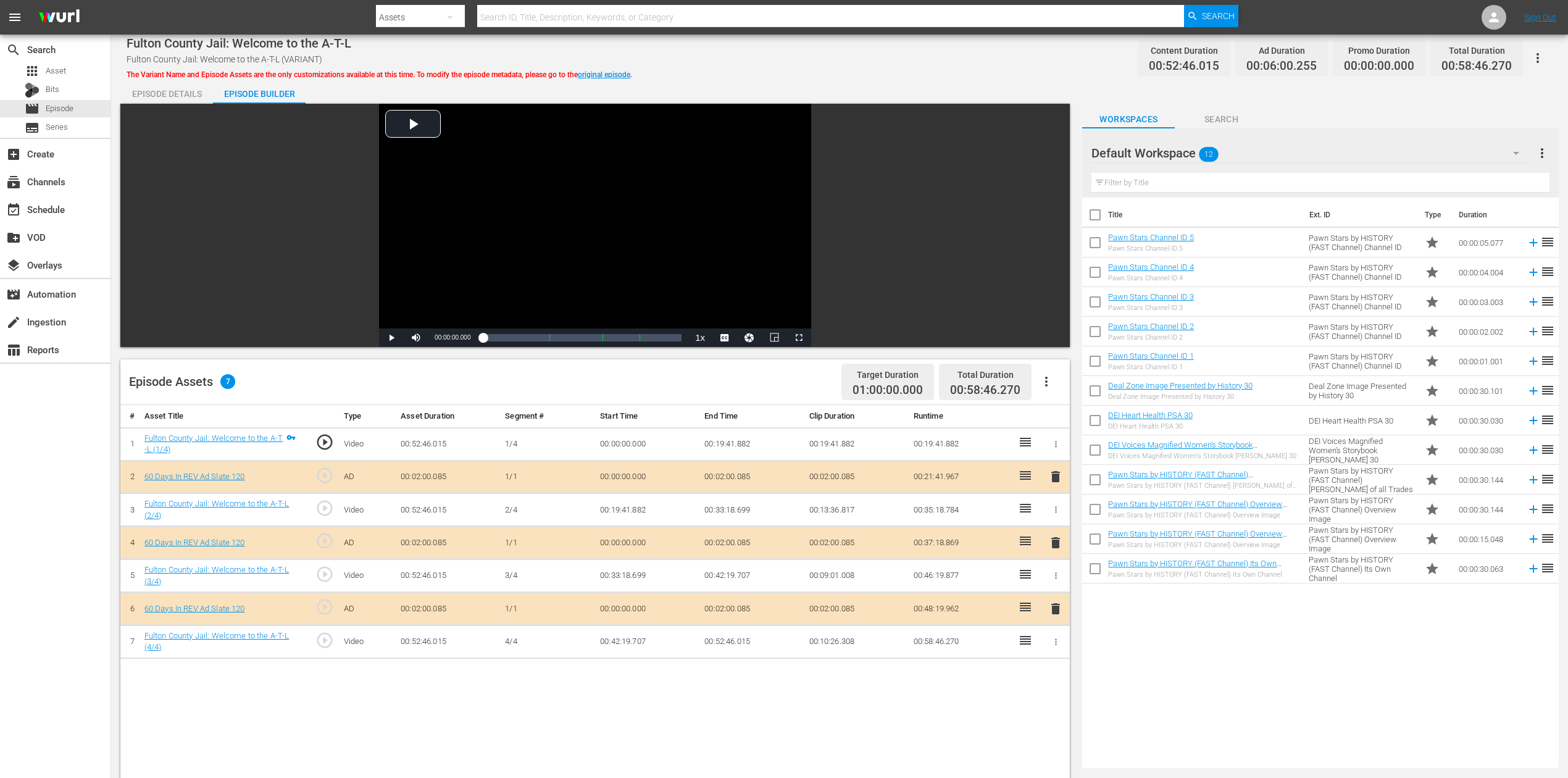
click at [1058, 548] on span "delete" at bounding box center [1056, 543] width 15 height 15
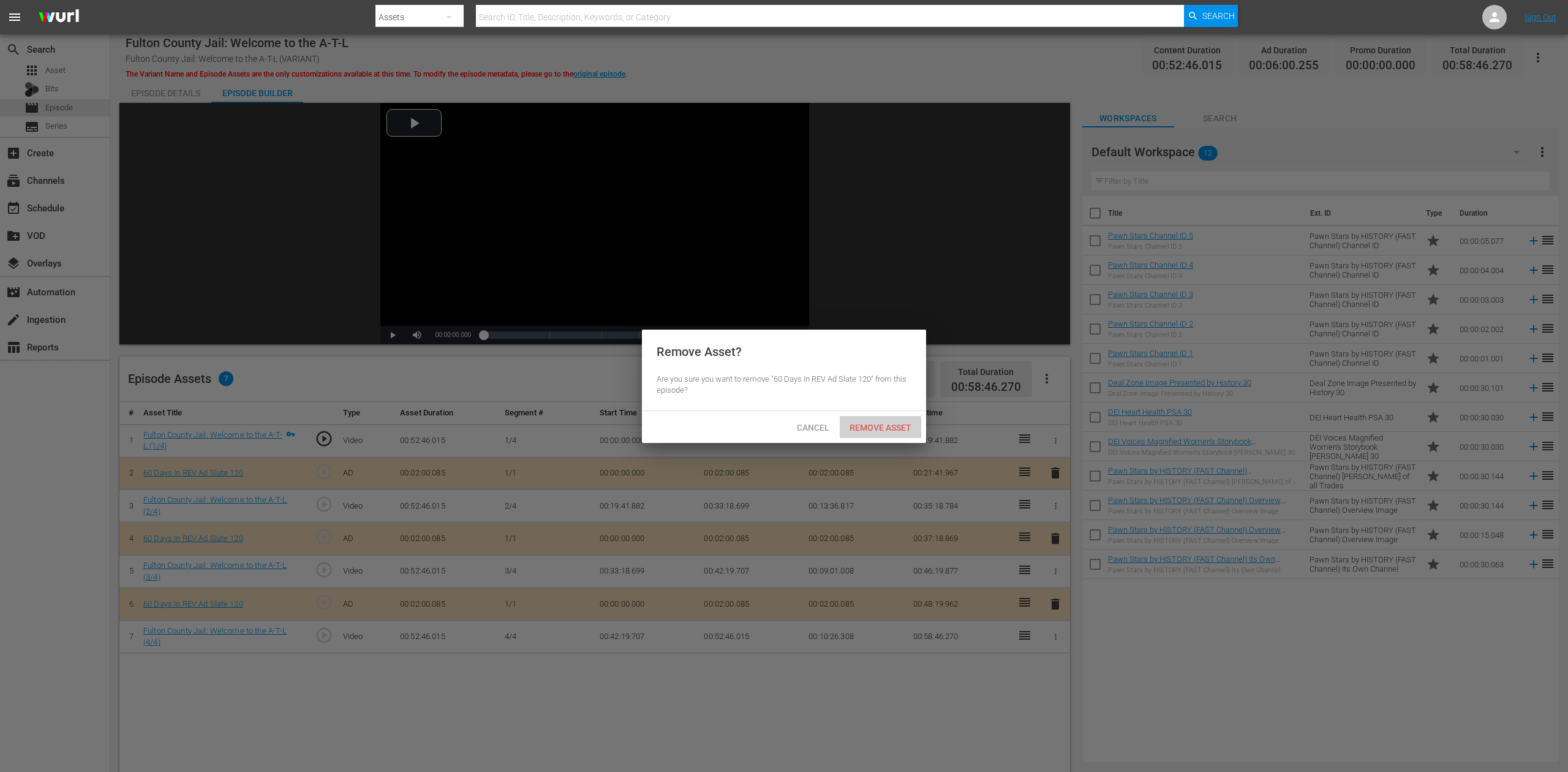
click at [897, 420] on div "Remove Asset" at bounding box center [880, 427] width 81 height 22
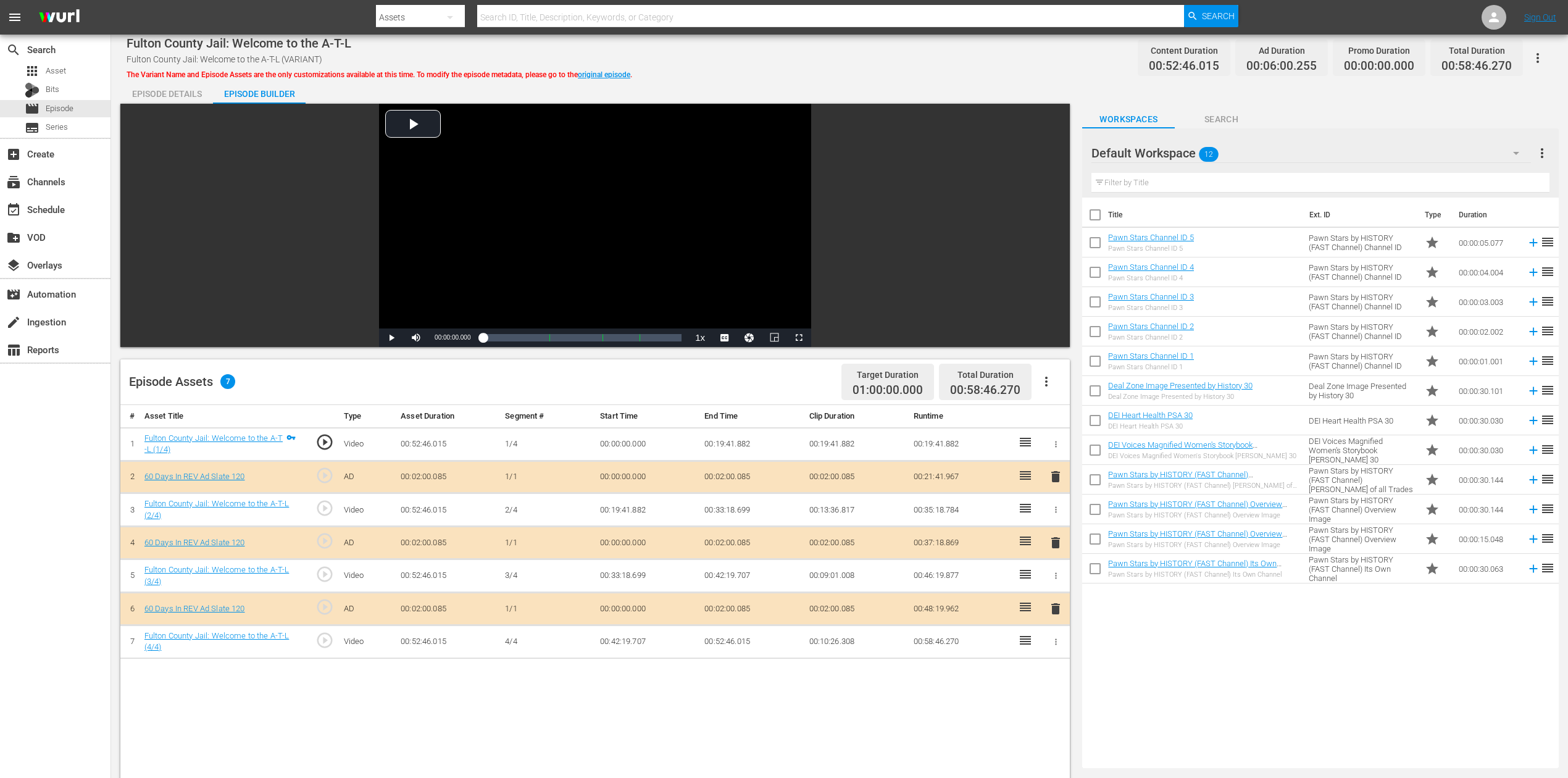
click at [1185, 147] on icon "button" at bounding box center [1516, 154] width 15 height 15
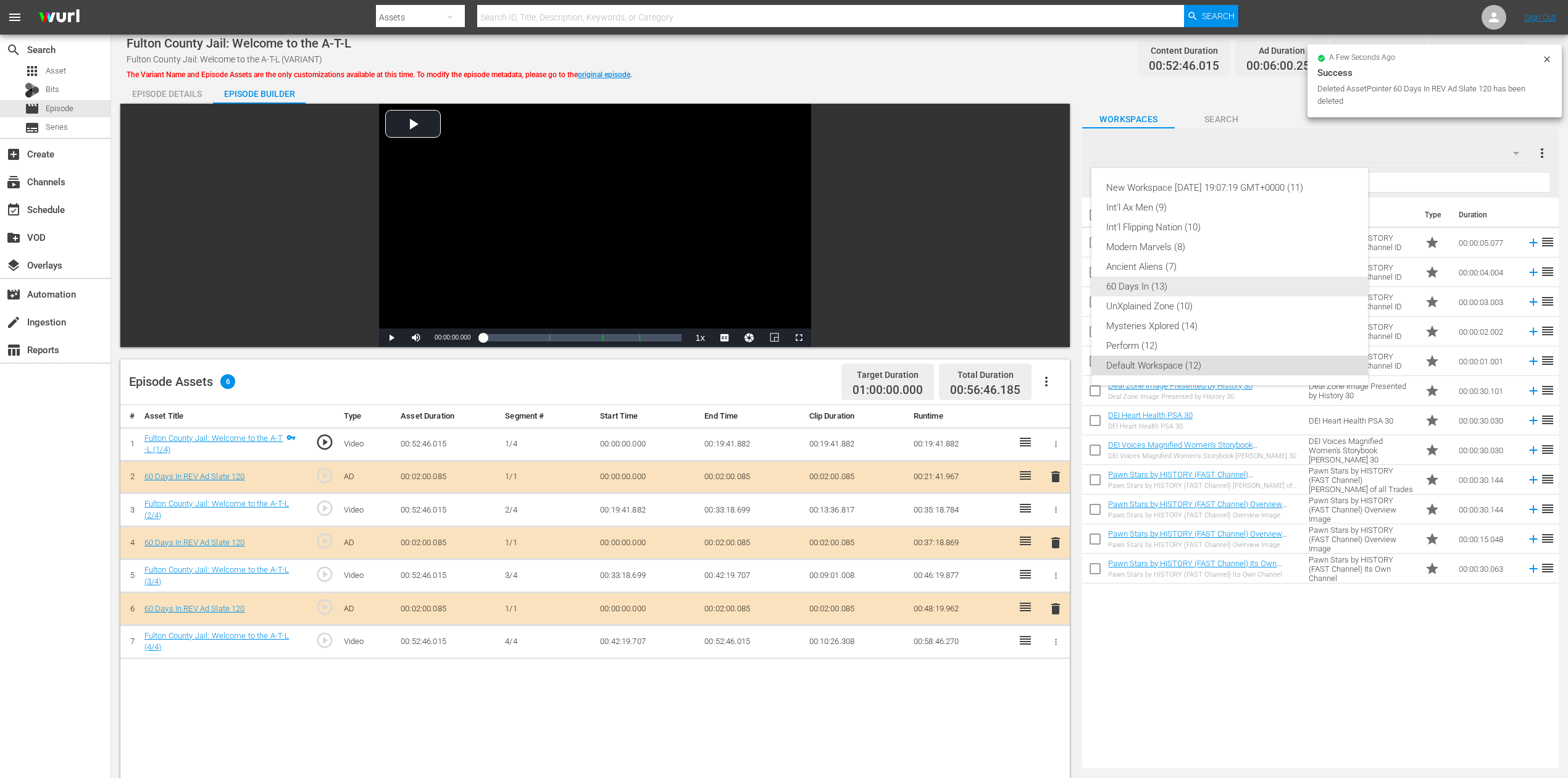
click at [1167, 287] on div "60 Days In (13)" at bounding box center [1230, 286] width 247 height 20
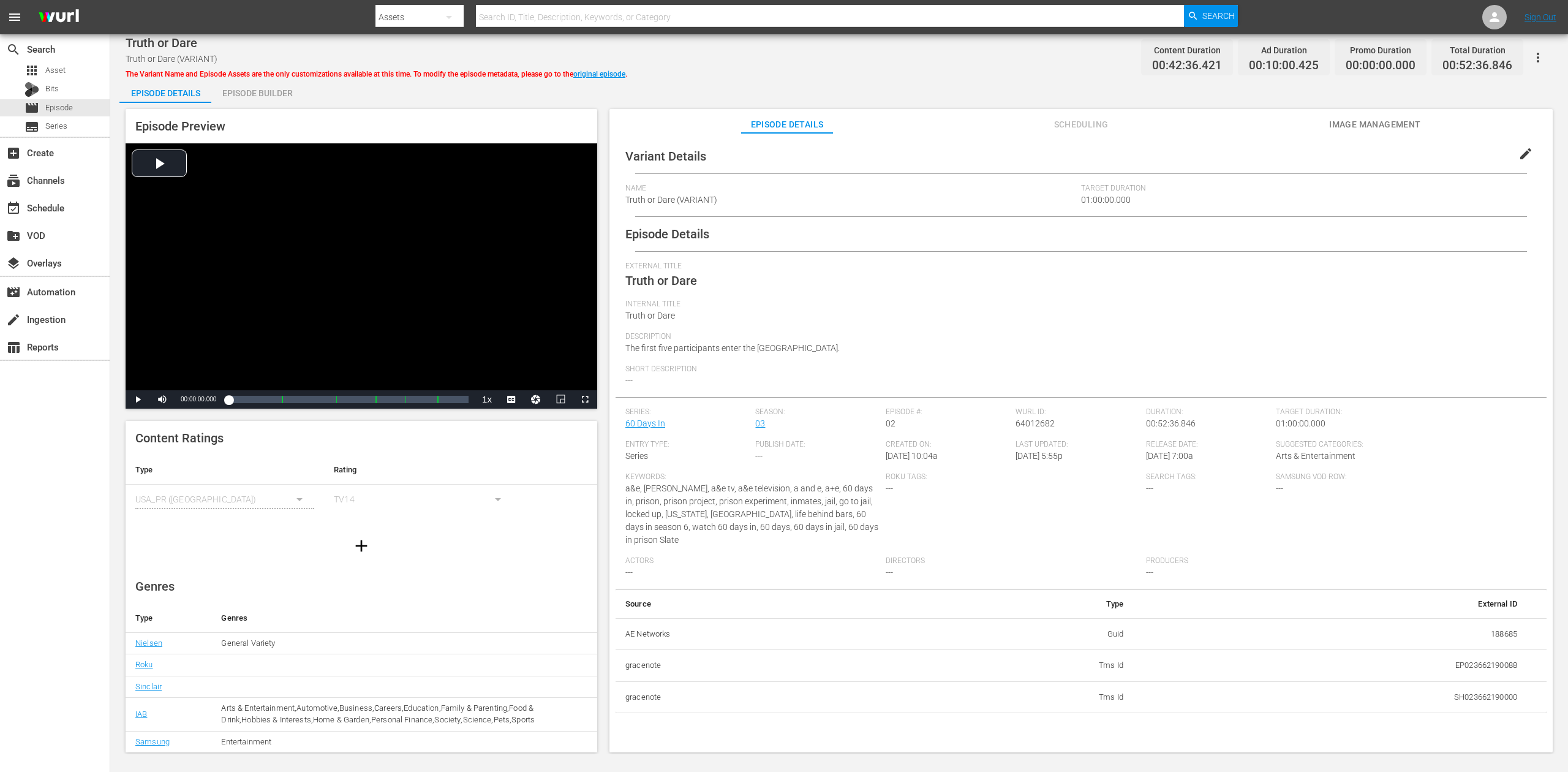
click at [255, 88] on div "Episode Builder" at bounding box center [257, 93] width 92 height 29
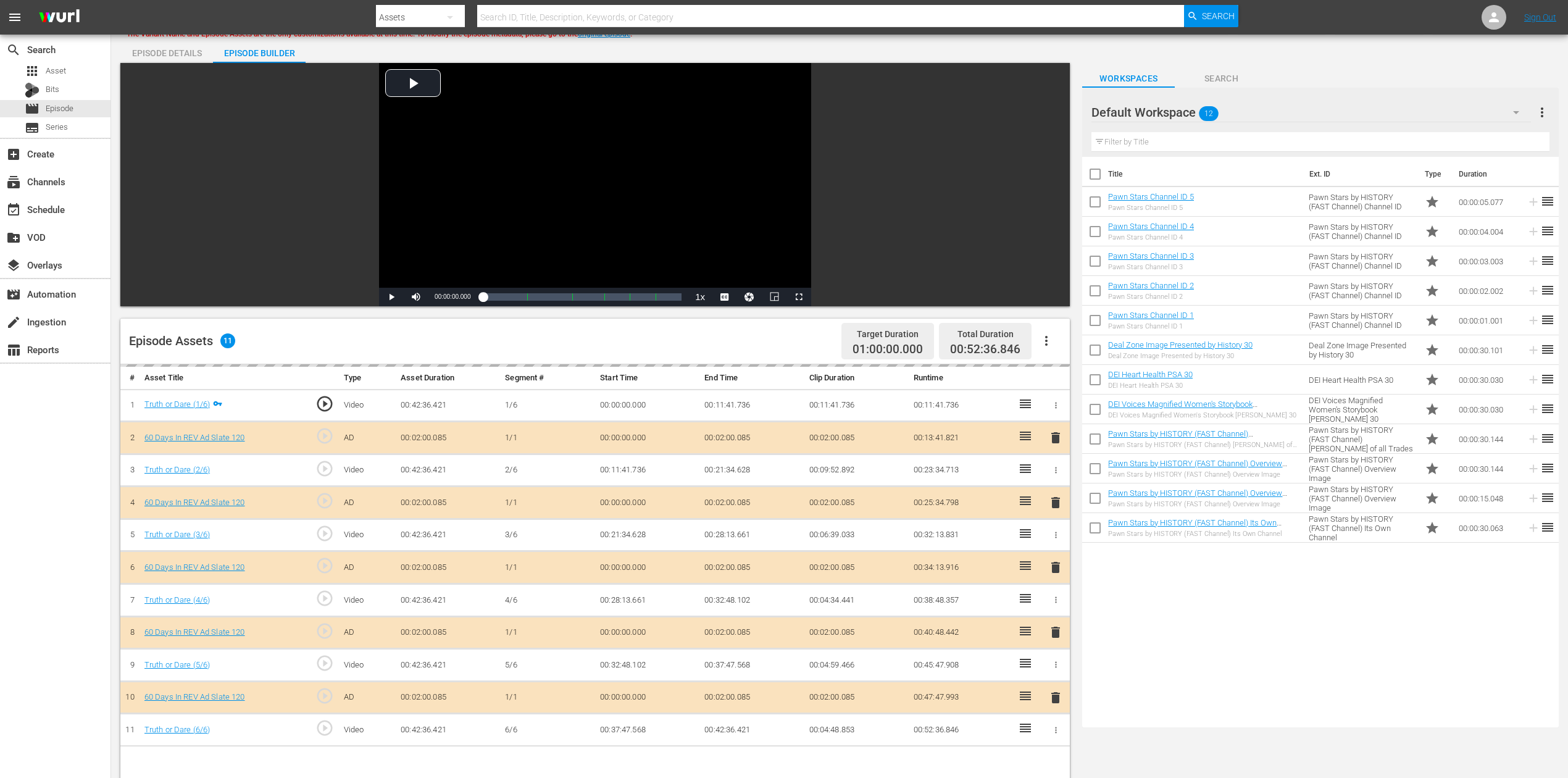
scroll to position [82, 0]
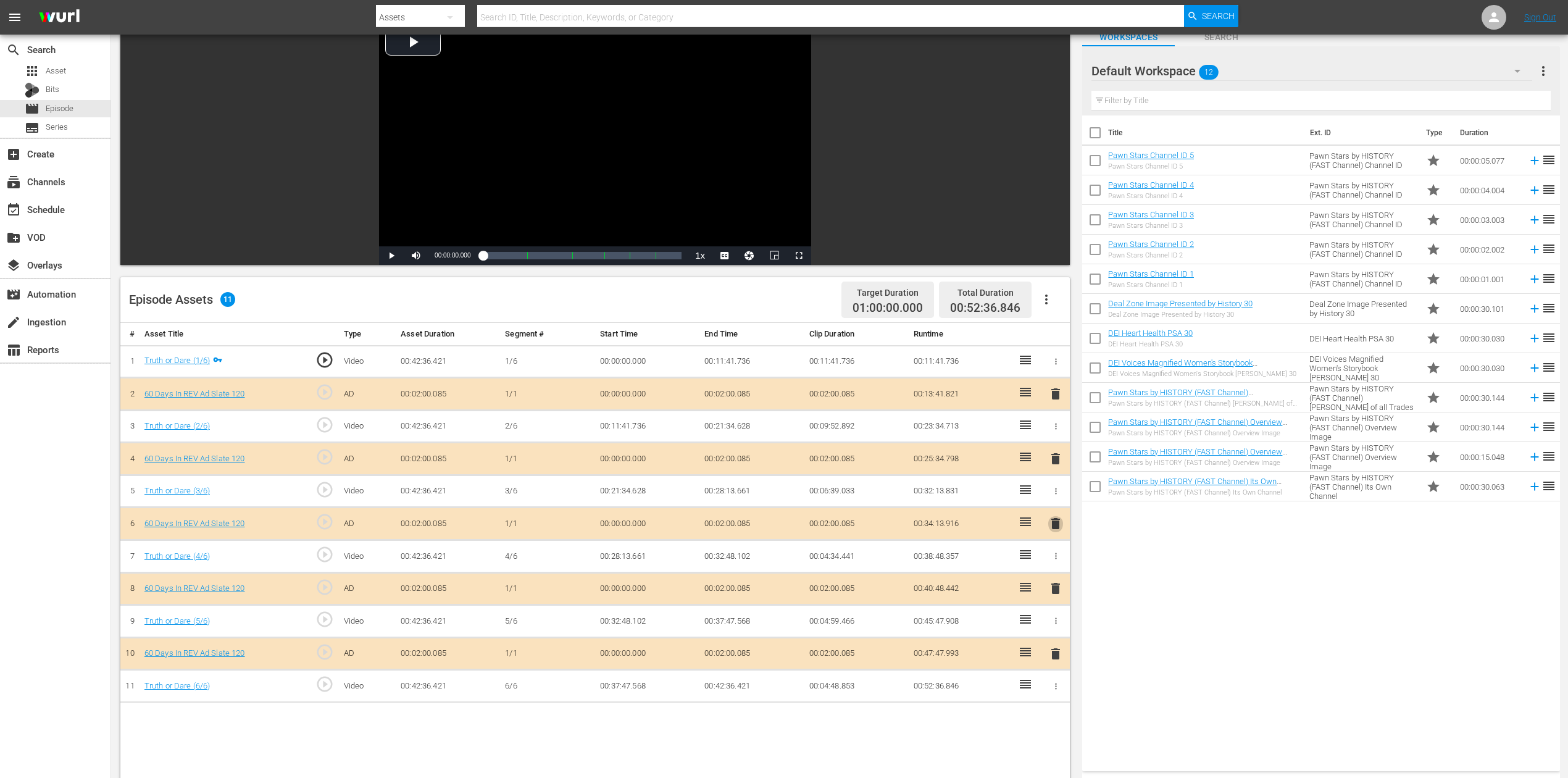
click at [1058, 518] on span "delete" at bounding box center [1056, 523] width 15 height 15
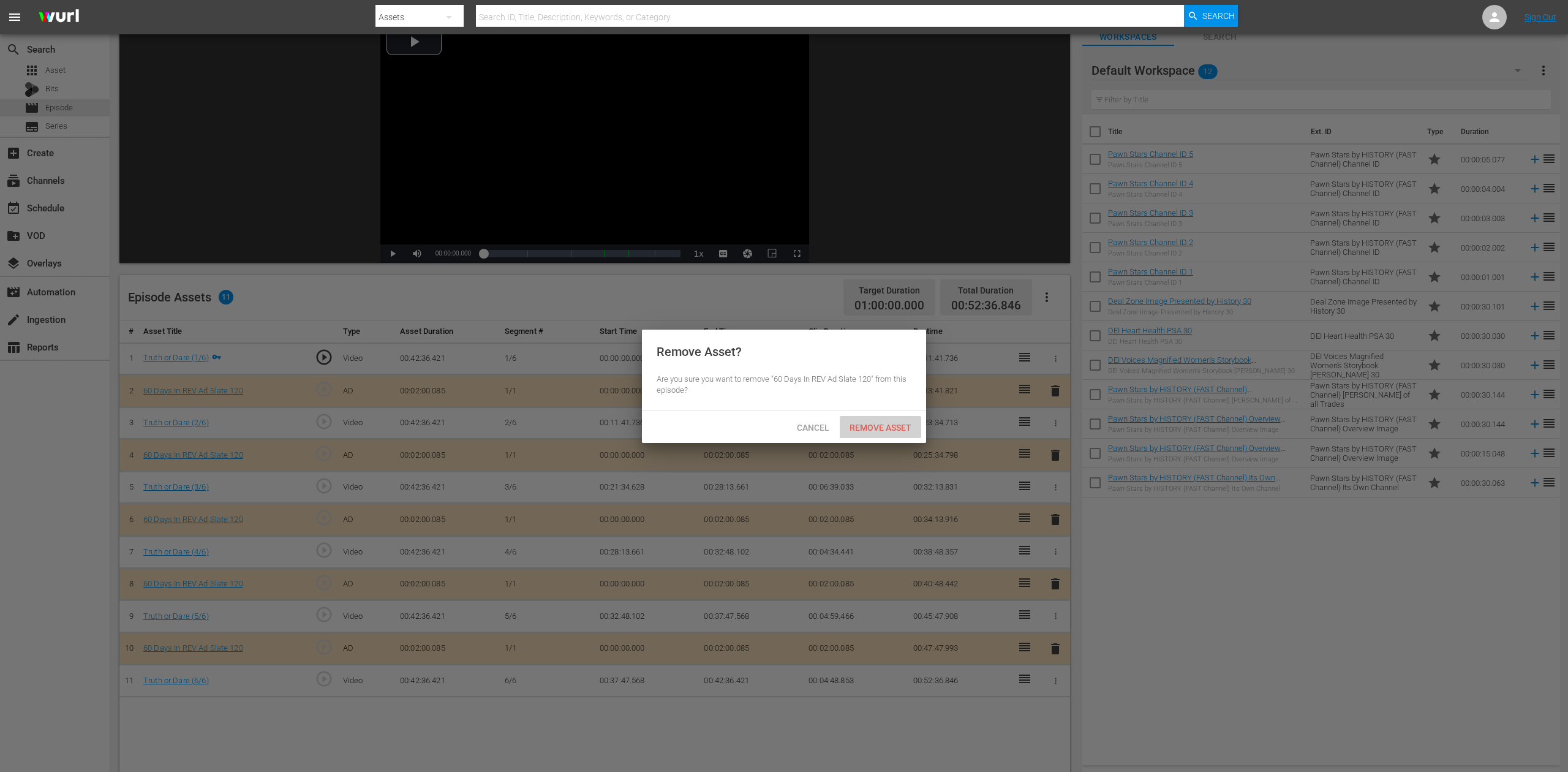
click at [872, 427] on span "Remove Asset" at bounding box center [880, 427] width 81 height 10
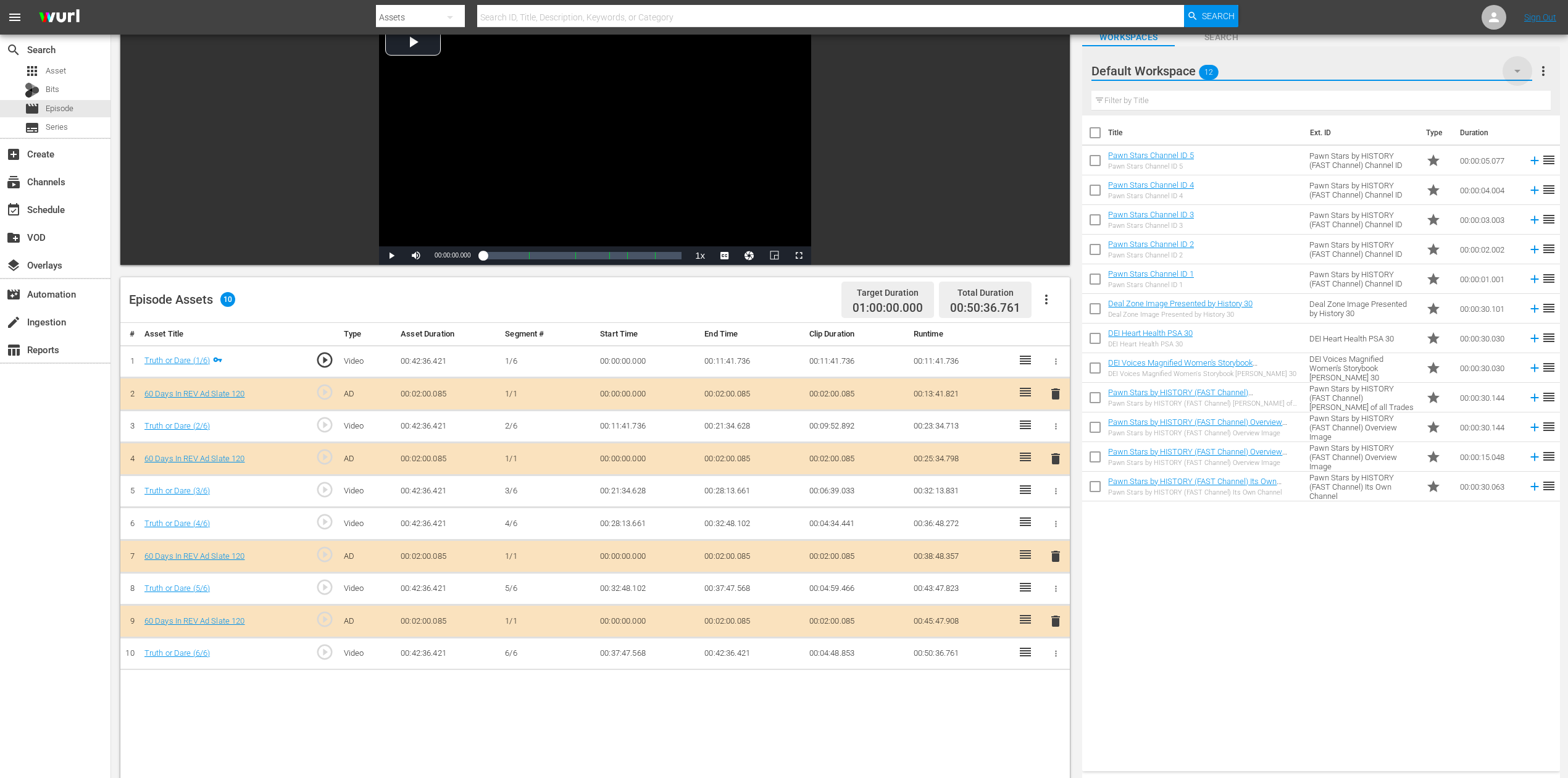
click at [1185, 65] on icon "button" at bounding box center [1518, 71] width 15 height 15
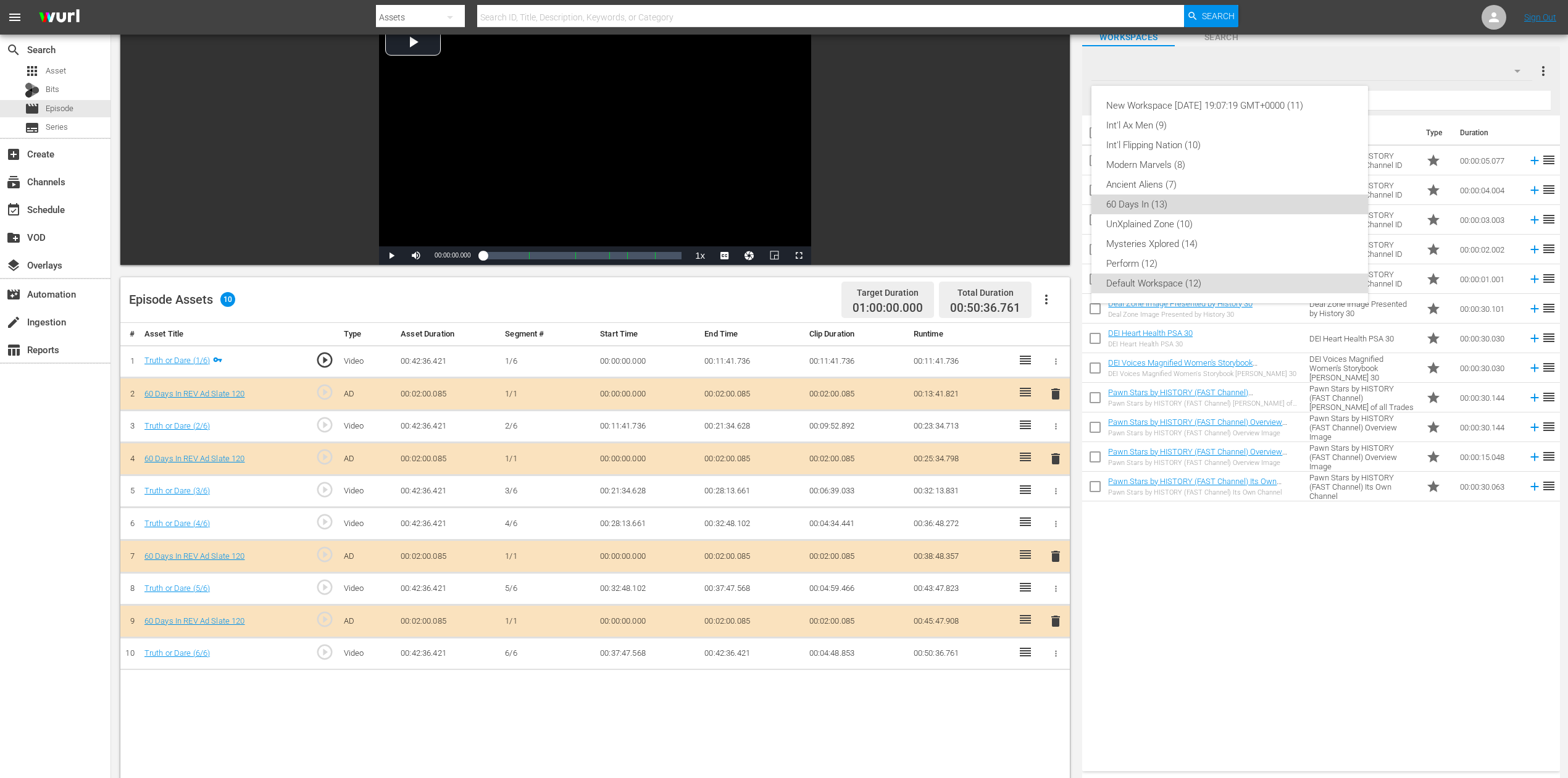
click at [1185, 200] on div "60 Days In (13)" at bounding box center [1230, 205] width 247 height 20
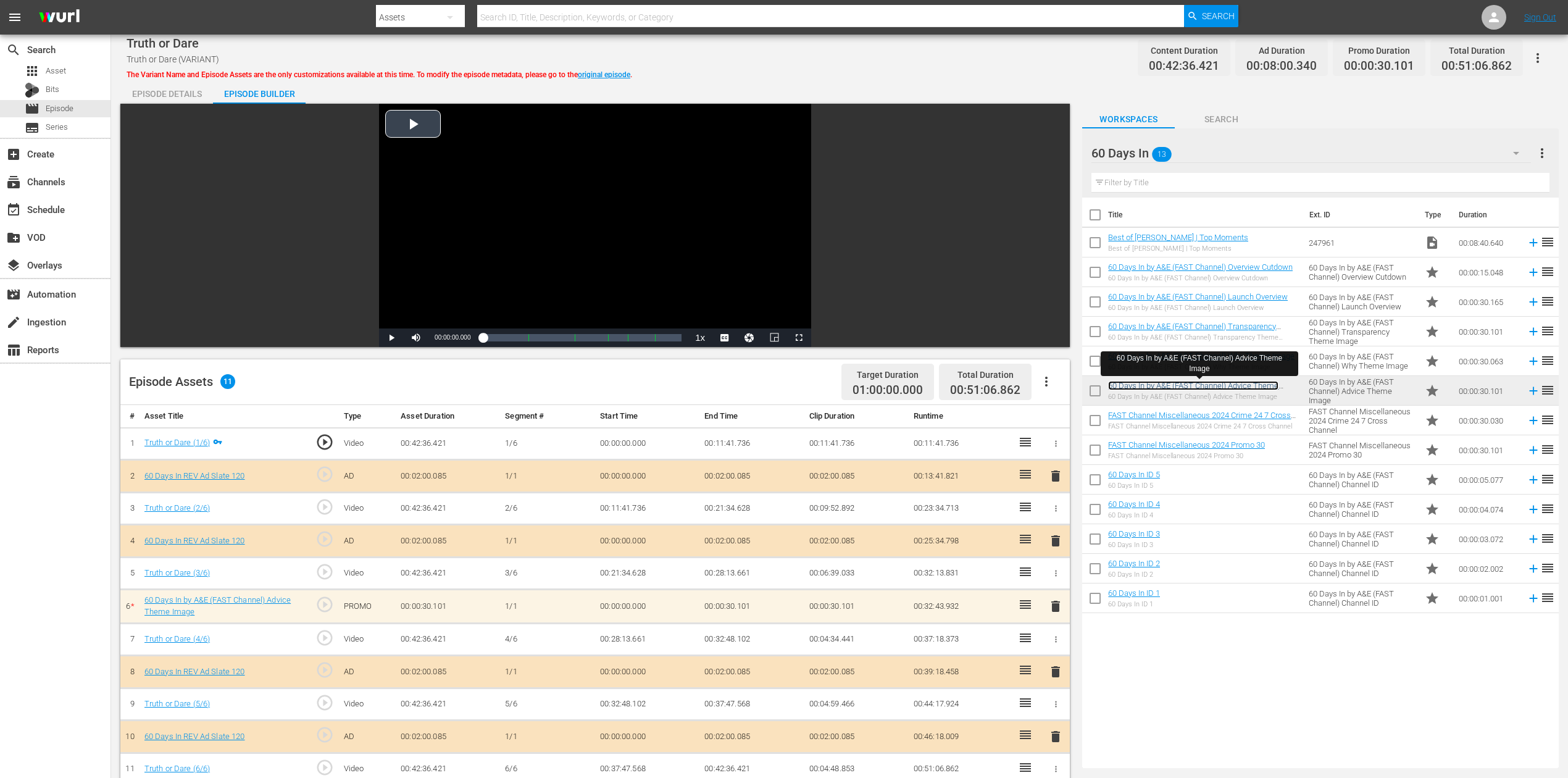
scroll to position [0, 0]
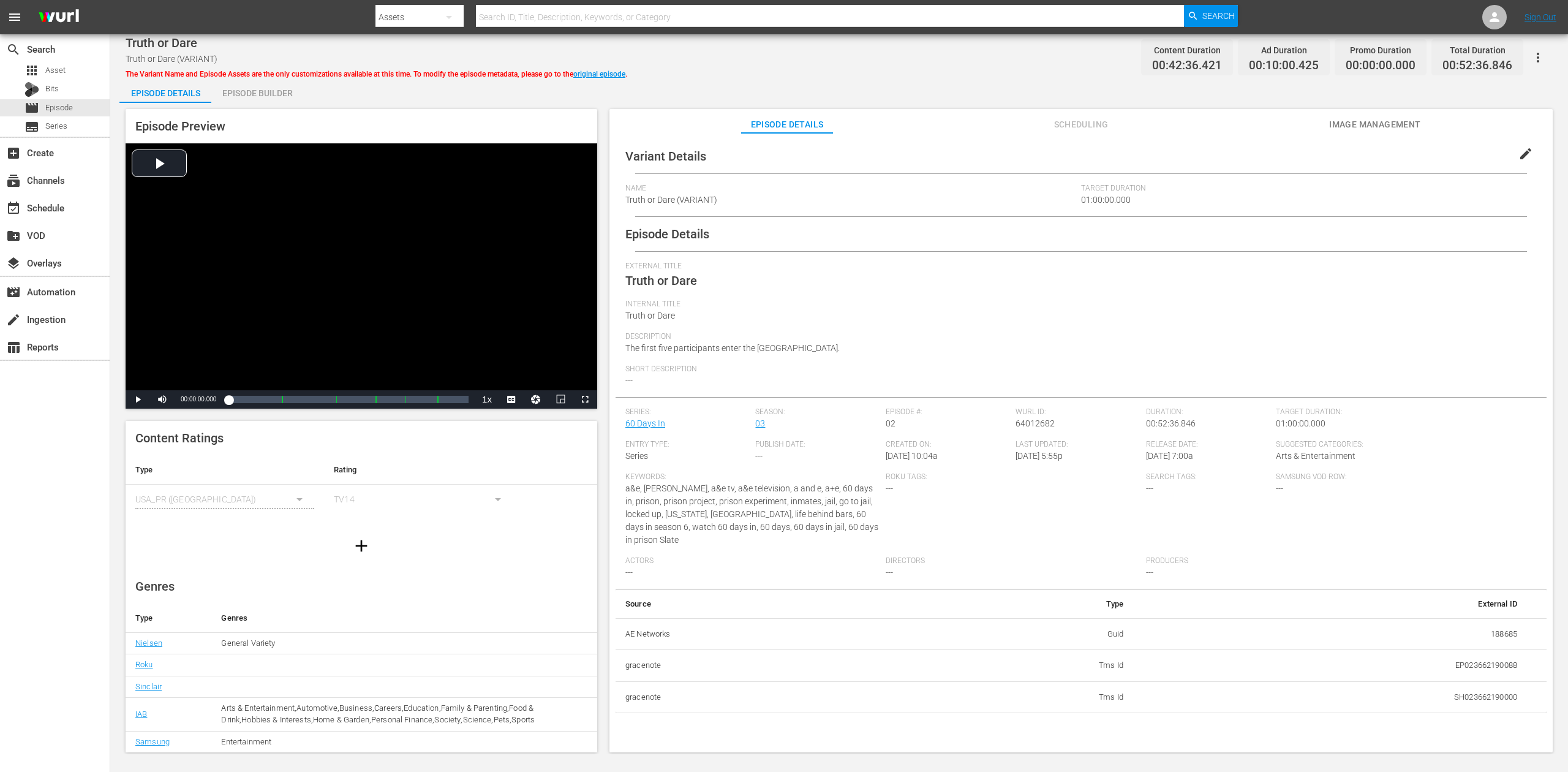
click at [245, 93] on div "Episode Builder" at bounding box center [257, 93] width 92 height 29
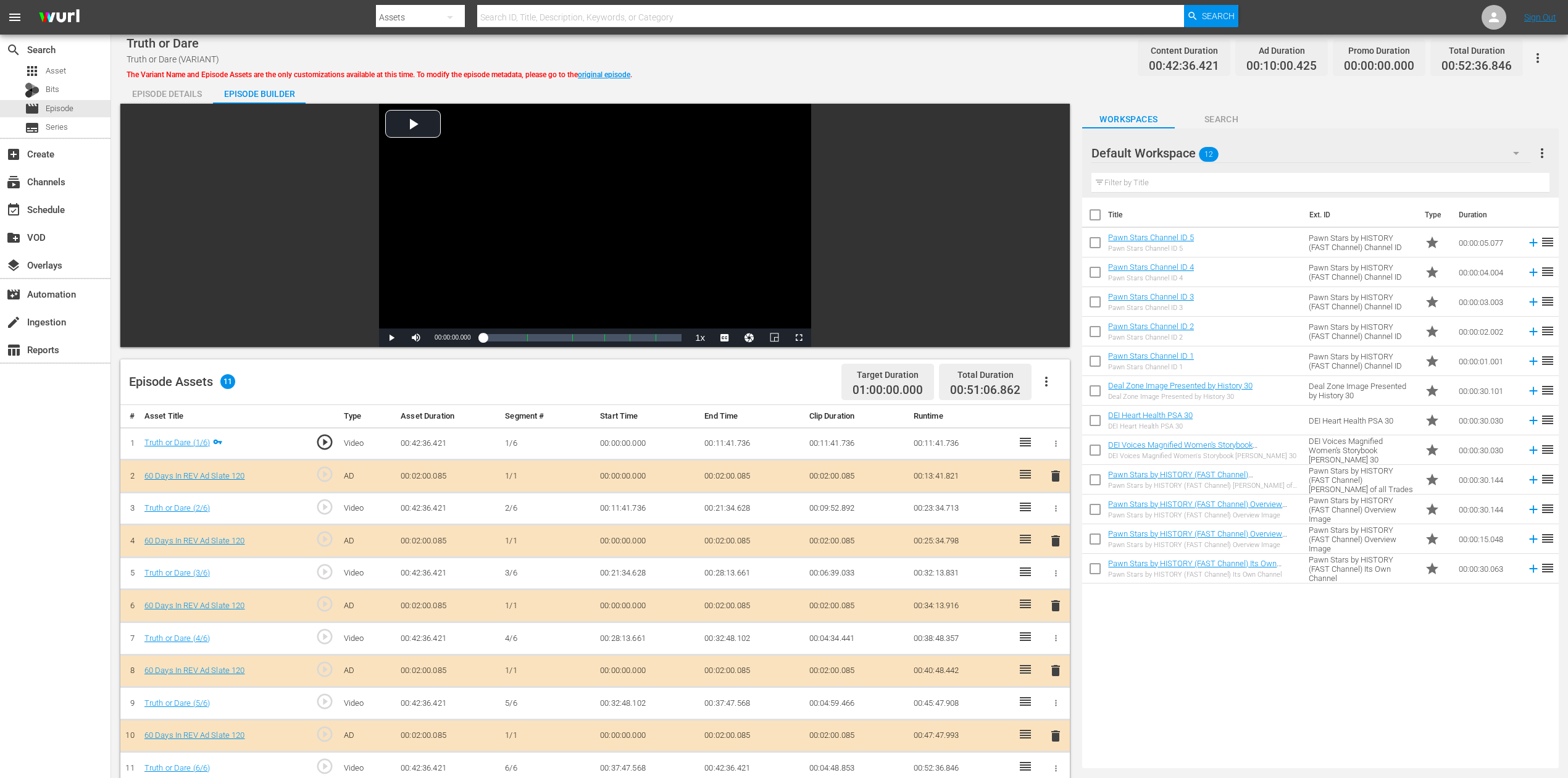
click at [1052, 583] on span "delete" at bounding box center [1056, 606] width 15 height 15
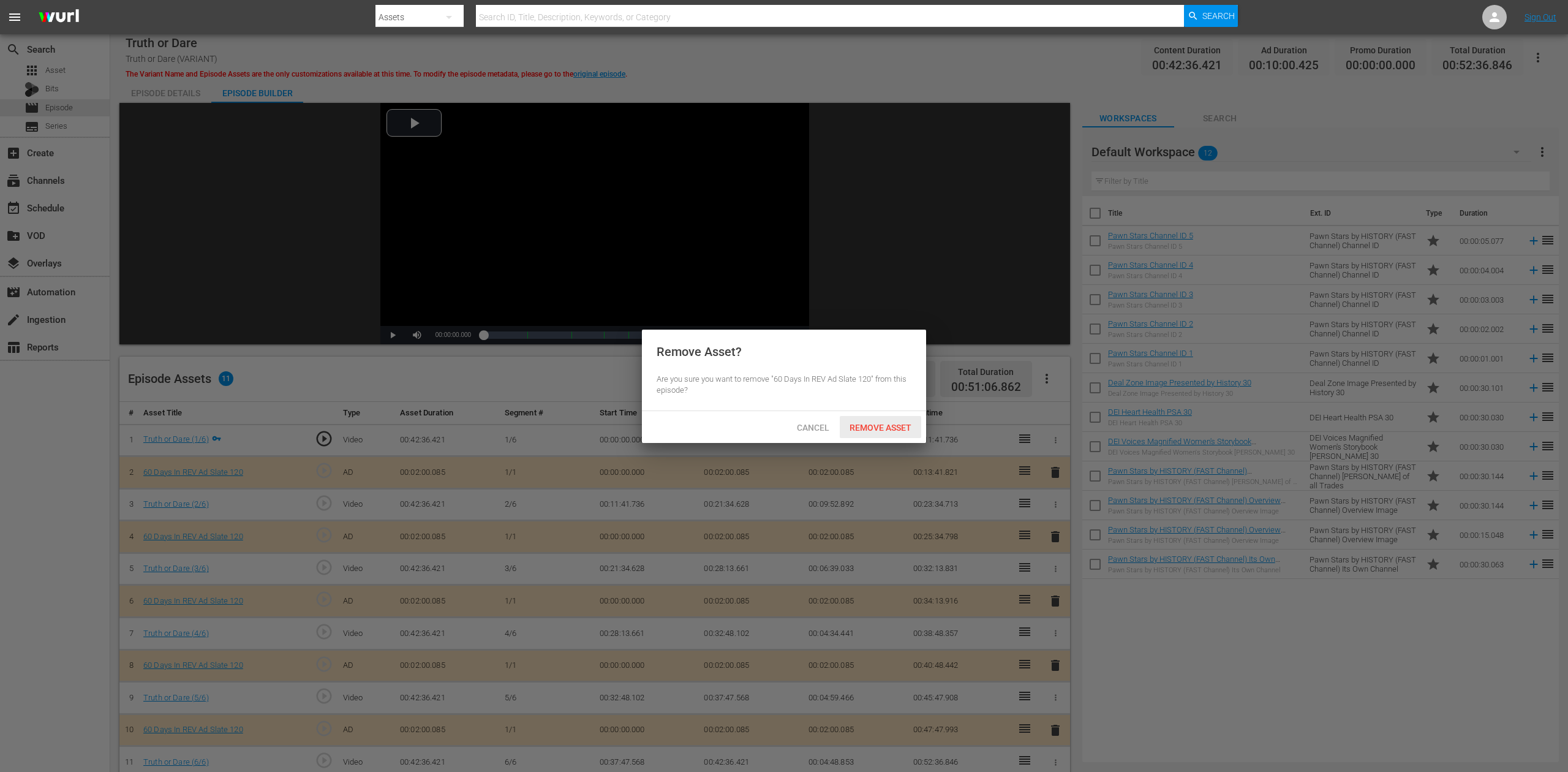
click at [890, 429] on span "Remove Asset" at bounding box center [880, 427] width 81 height 10
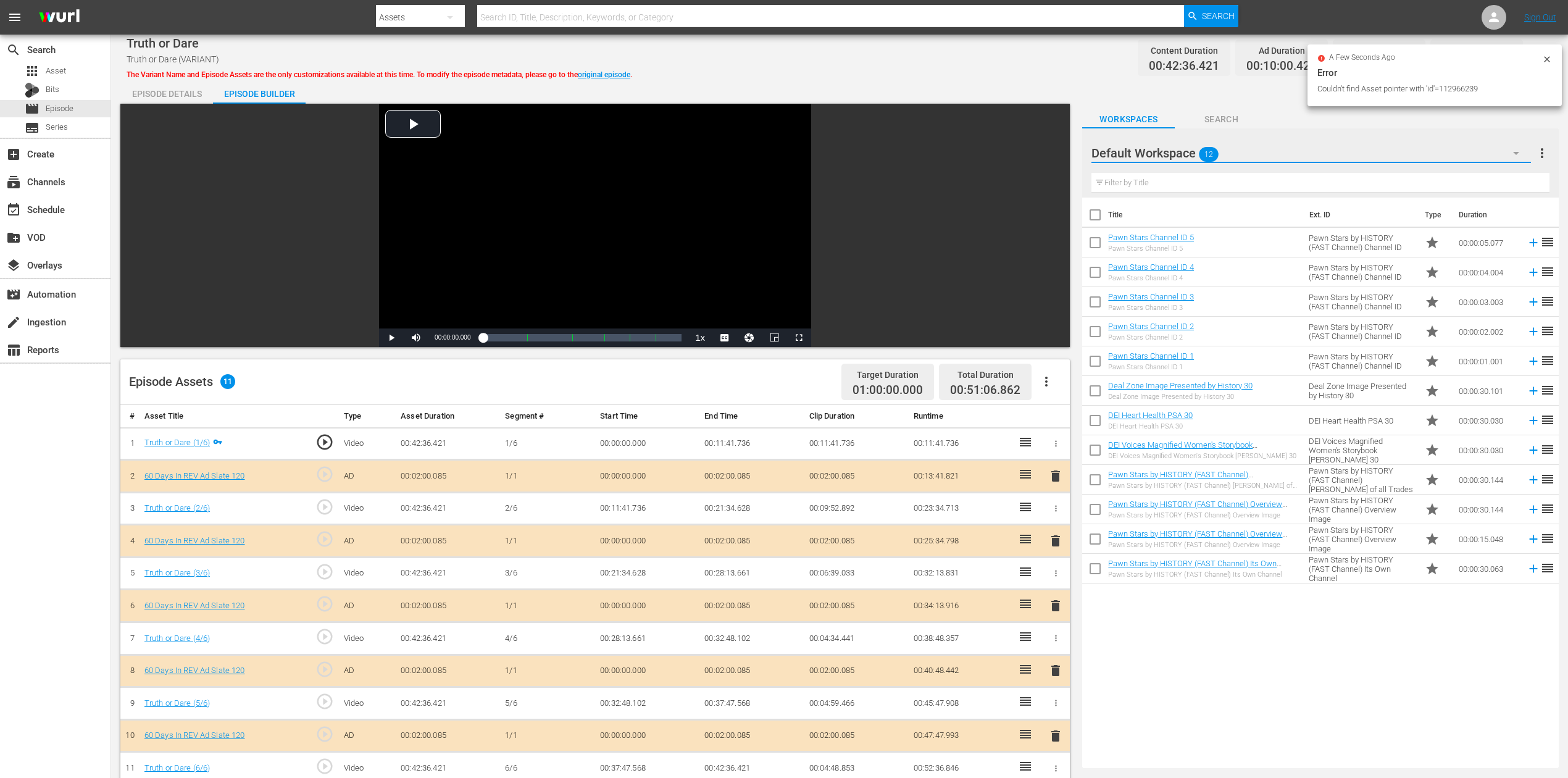
click at [1185, 150] on icon "button" at bounding box center [1516, 154] width 15 height 15
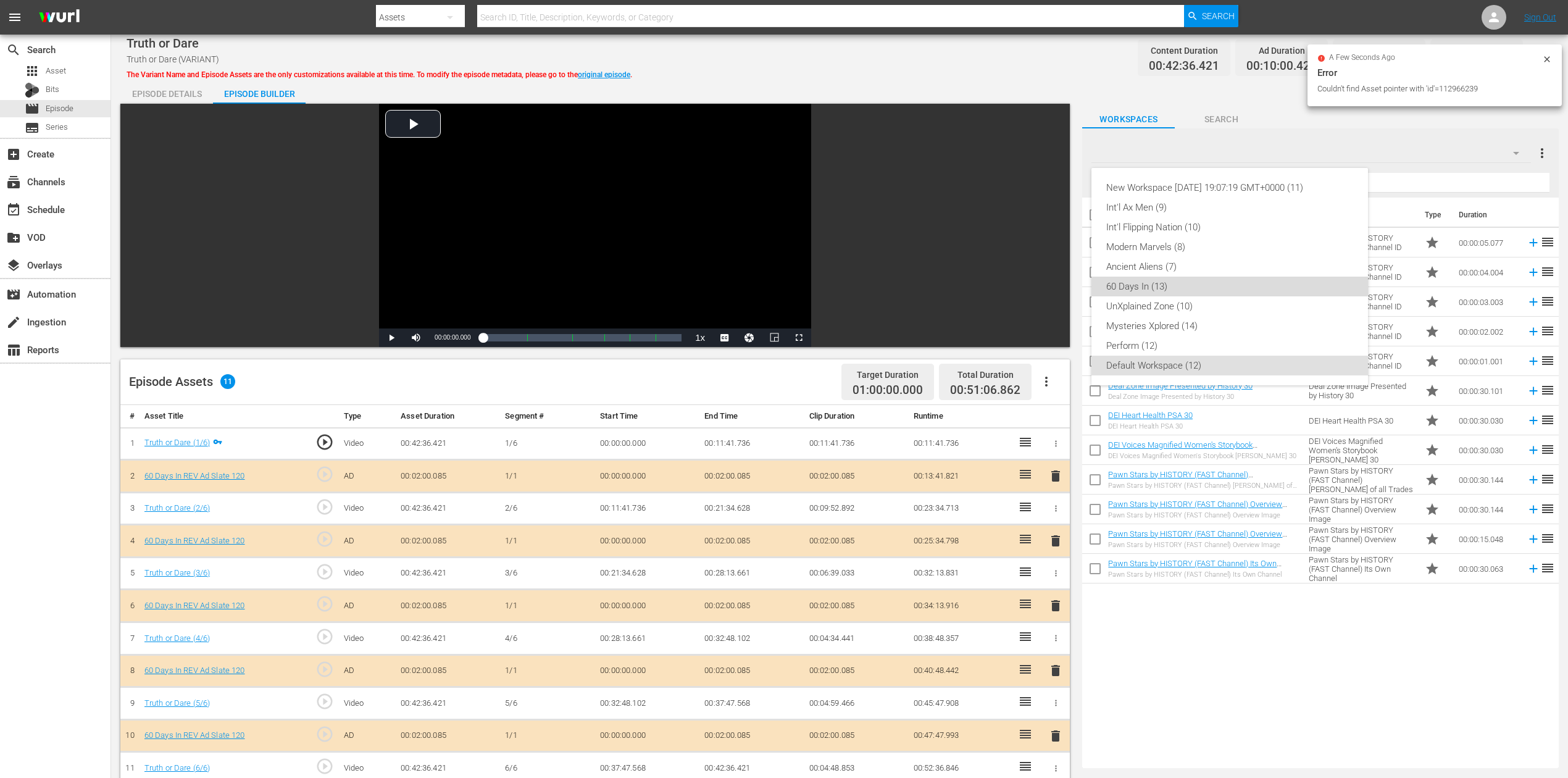
click at [1151, 278] on div "60 Days In (13)" at bounding box center [1230, 286] width 247 height 20
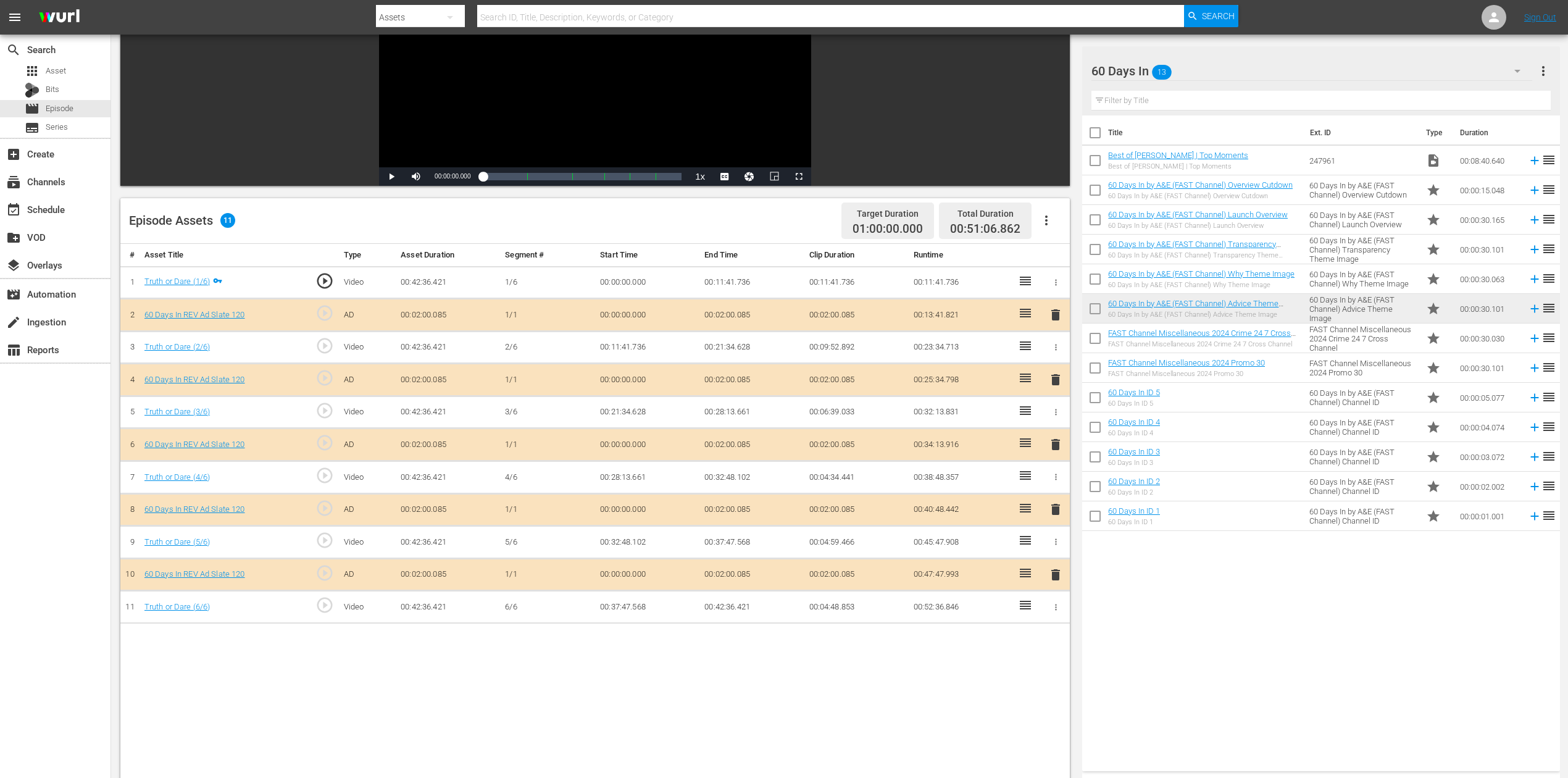
scroll to position [321, 0]
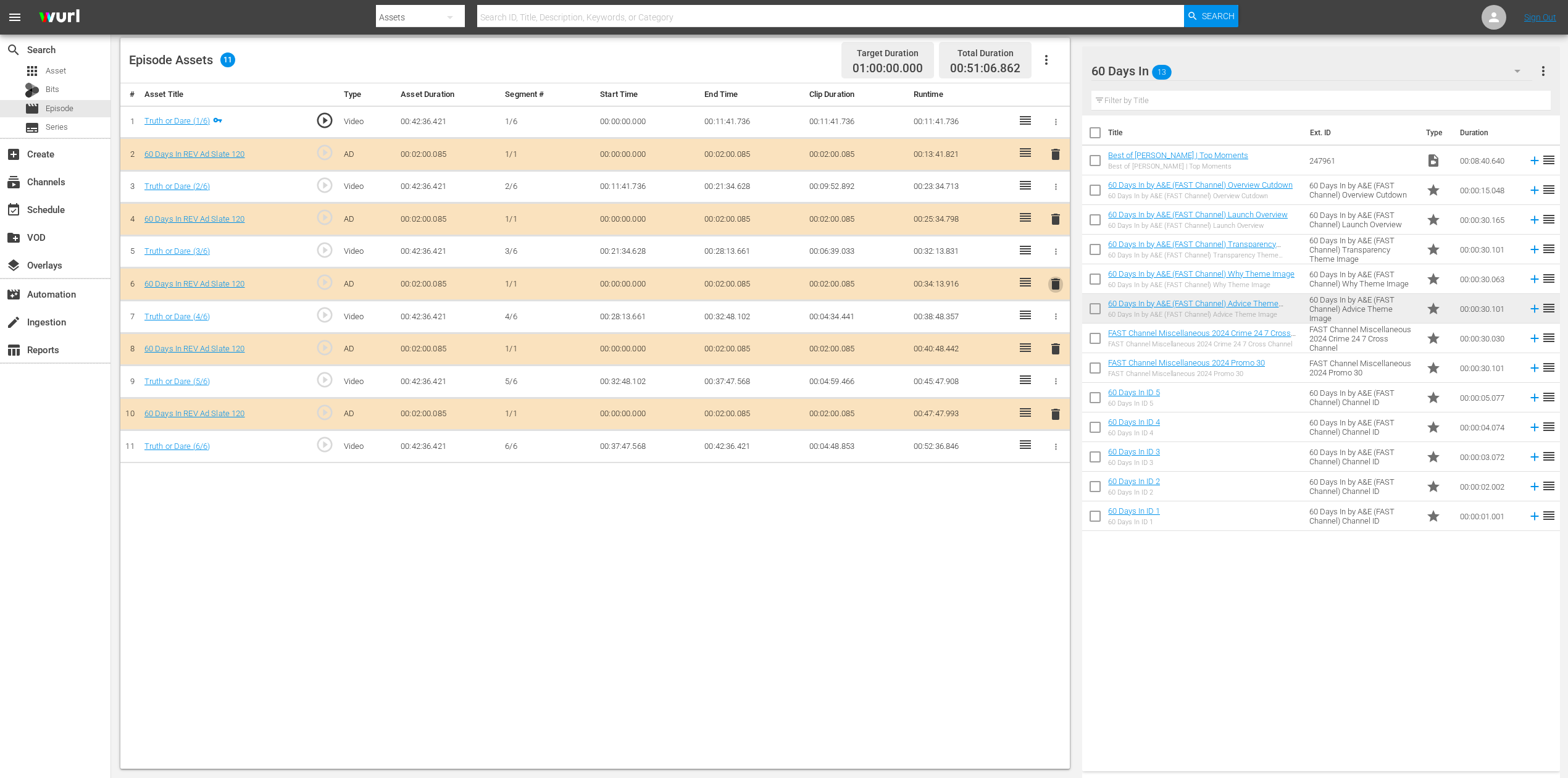
click at [1052, 283] on span "delete" at bounding box center [1056, 284] width 15 height 15
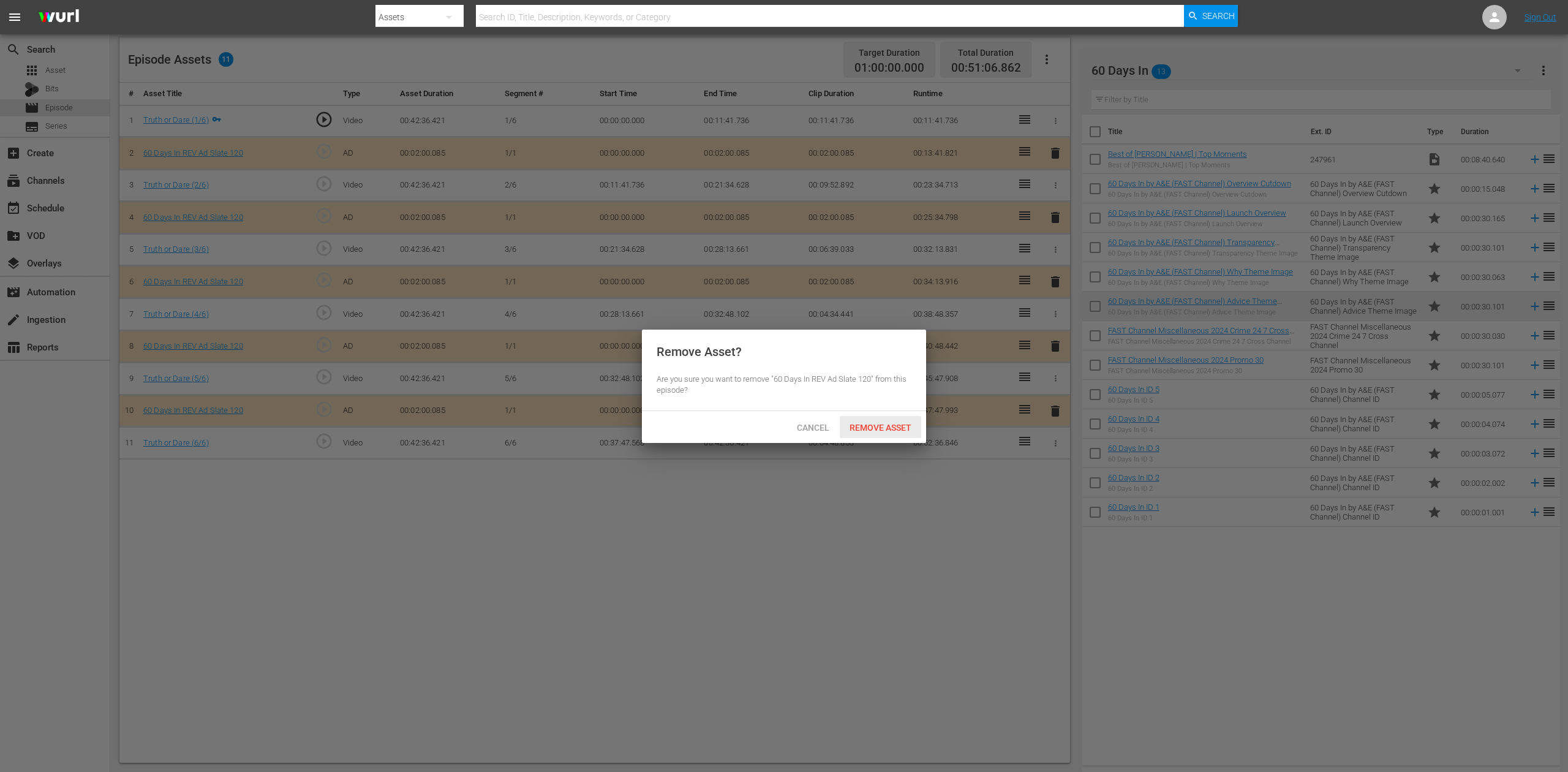
click at [880, 420] on div "Remove Asset" at bounding box center [880, 427] width 81 height 22
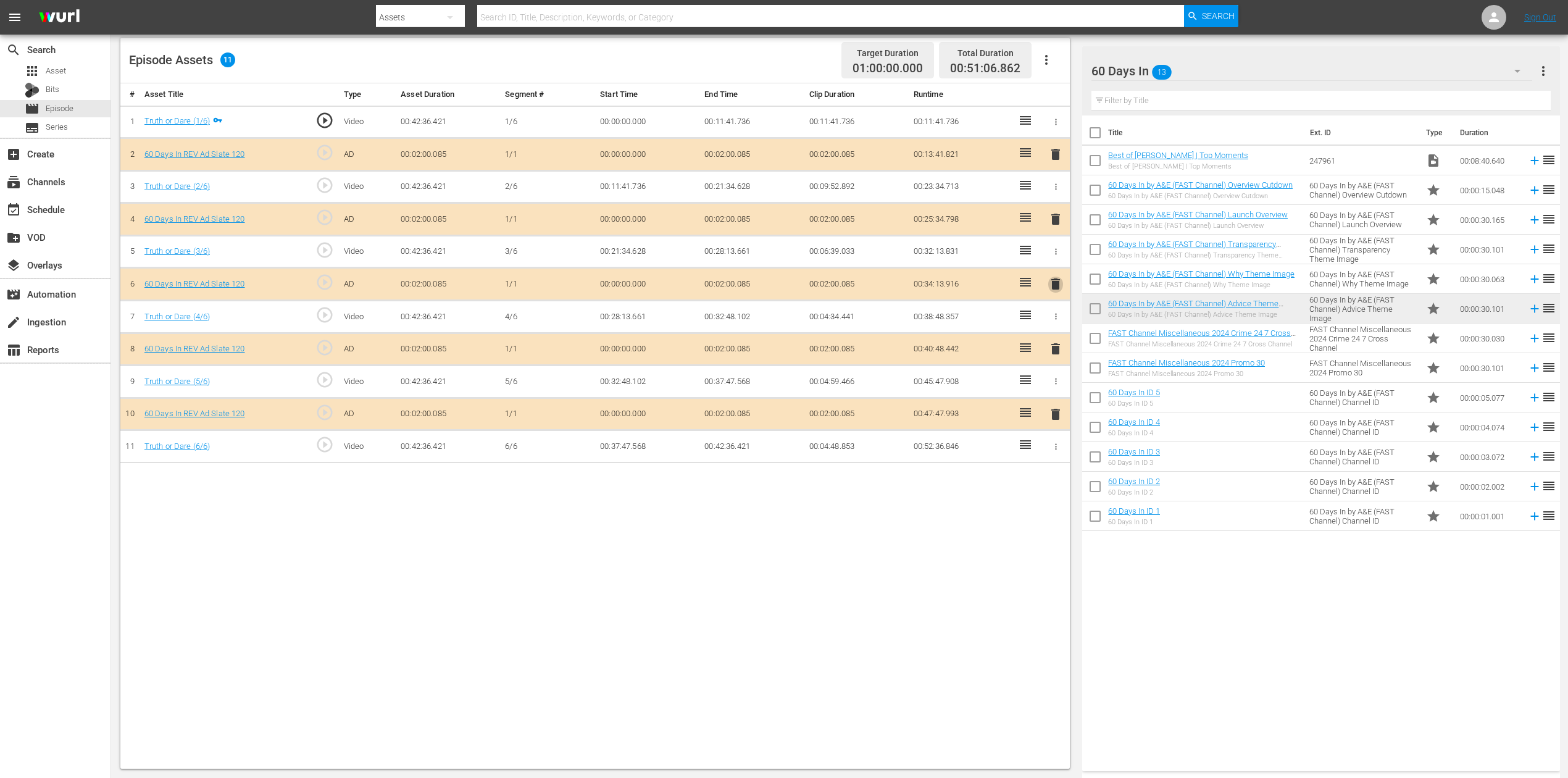
click at [1055, 280] on span "delete" at bounding box center [1056, 284] width 15 height 15
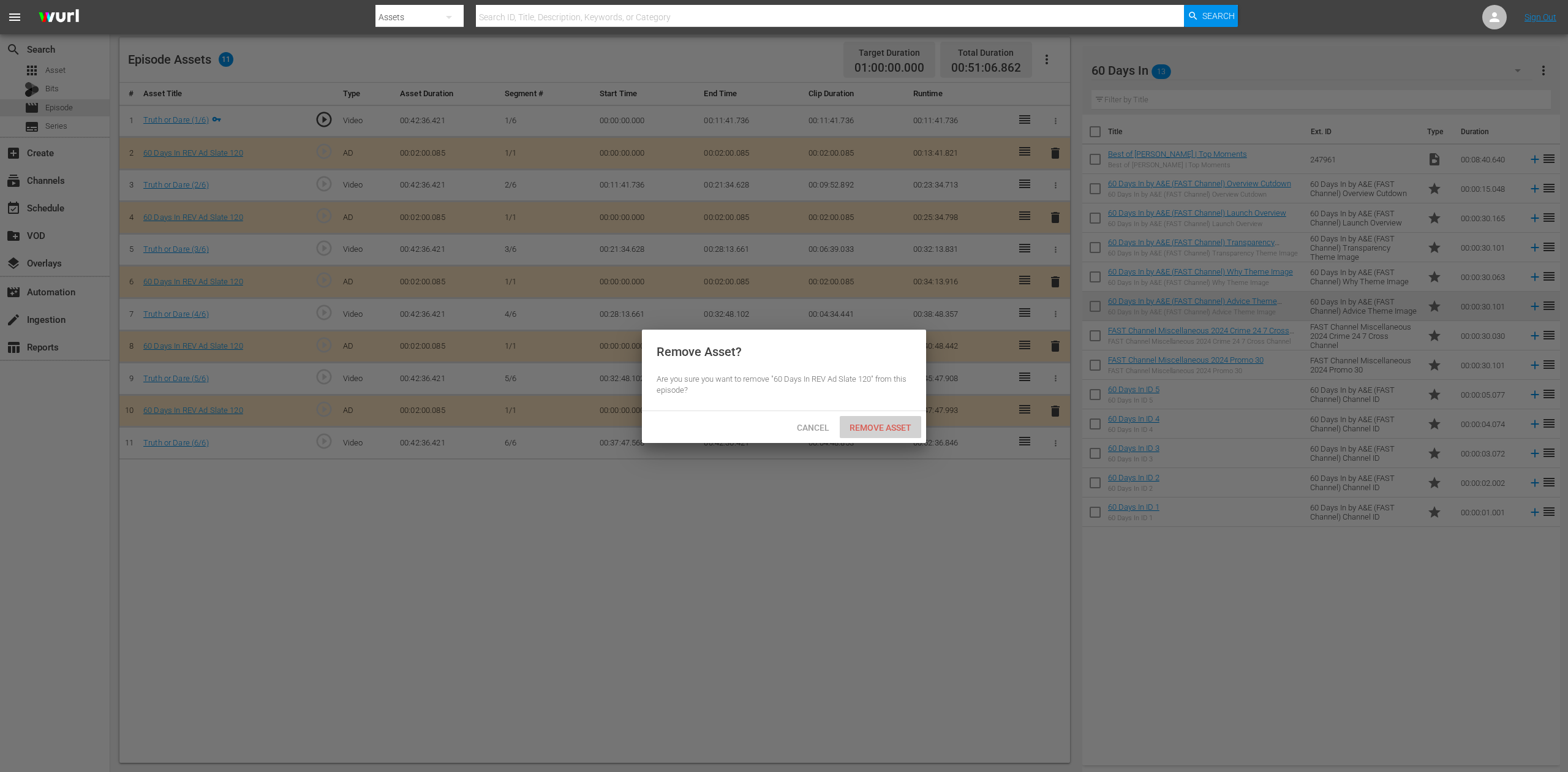
click at [885, 422] on span "Remove Asset" at bounding box center [880, 427] width 81 height 10
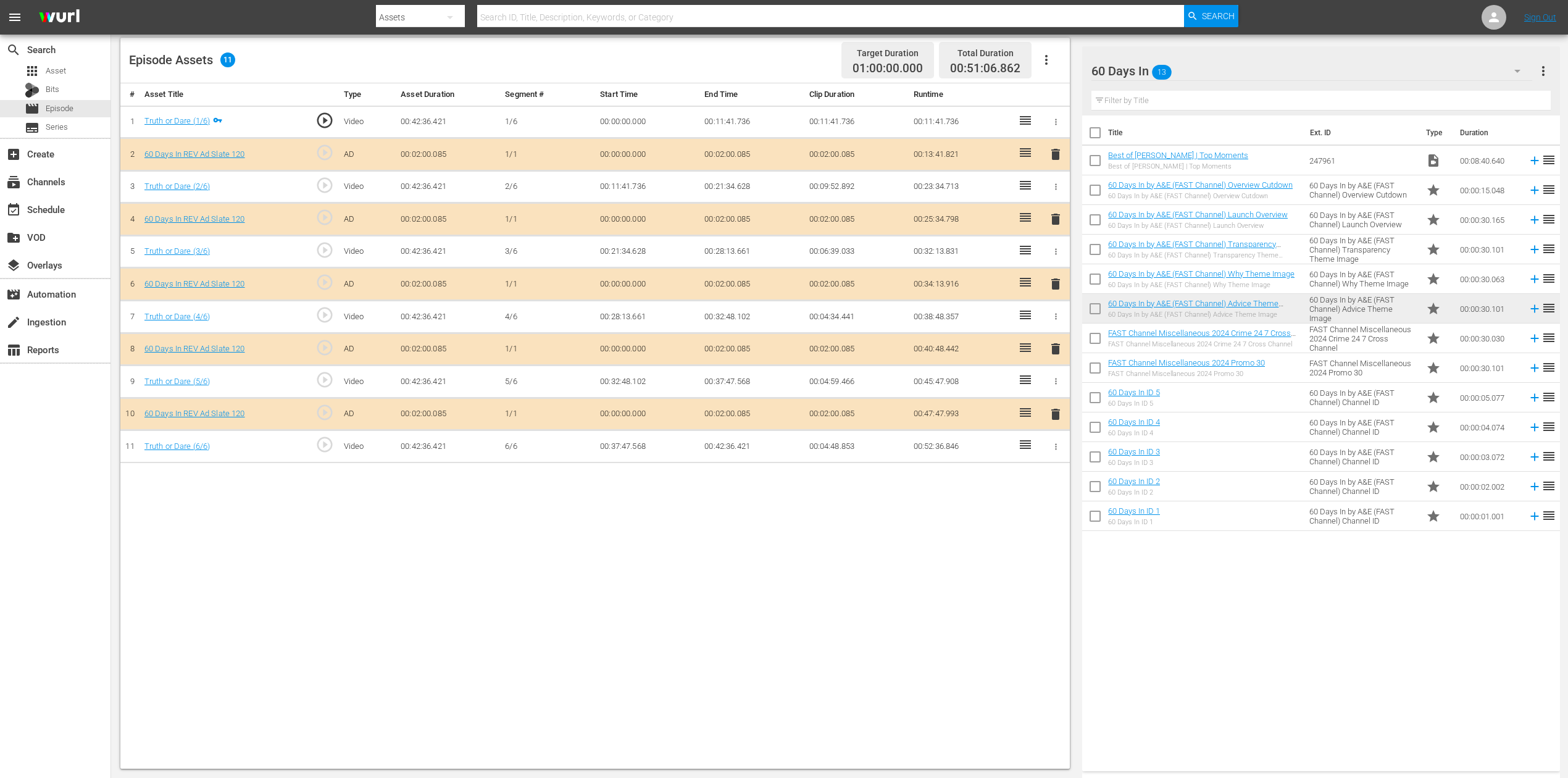
click at [892, 583] on div "# Asset Title Type Asset Duration Segment # Start Time End Time Clip Duration R…" at bounding box center [594, 426] width 949 height 685
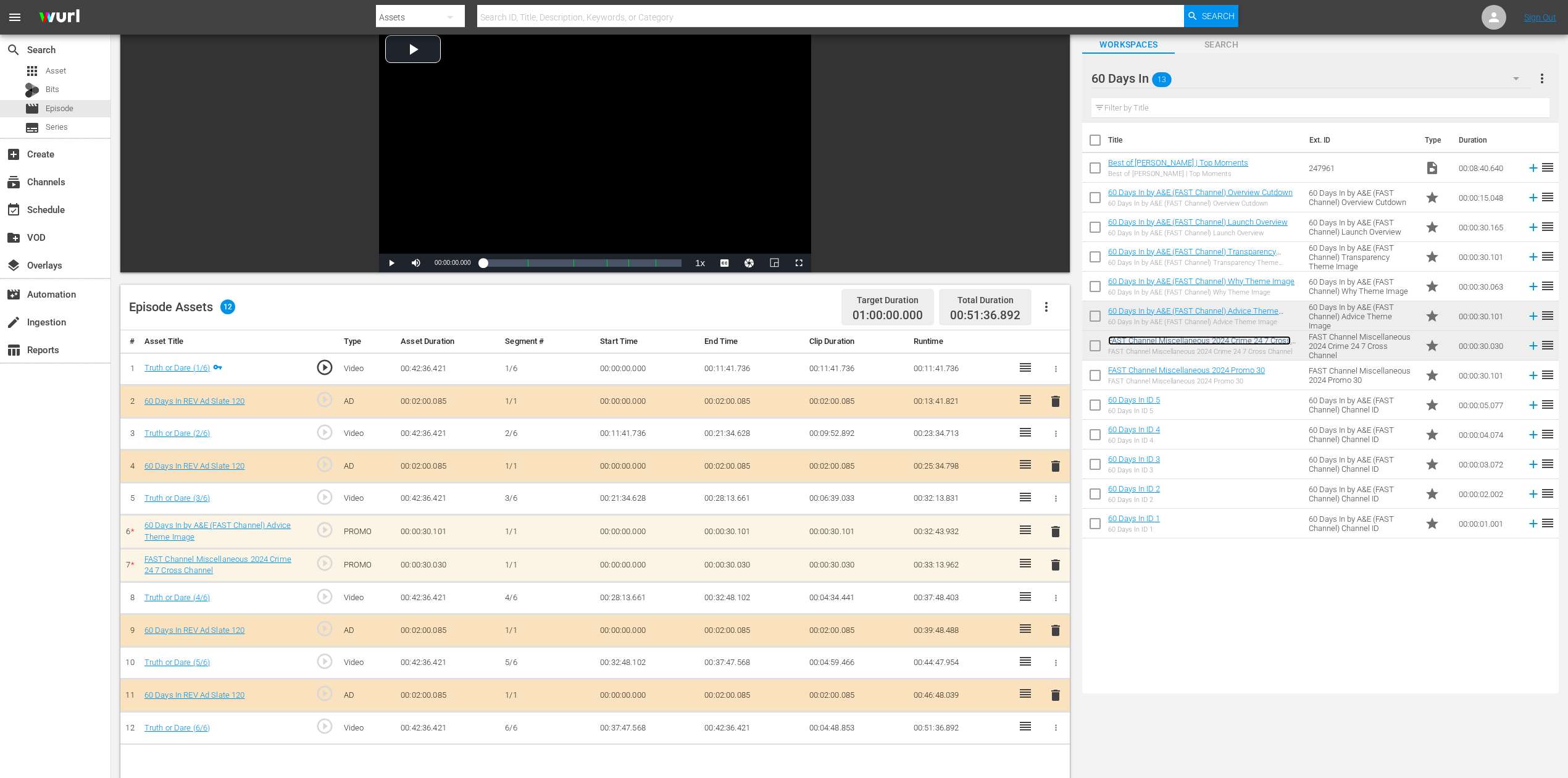
scroll to position [0, 0]
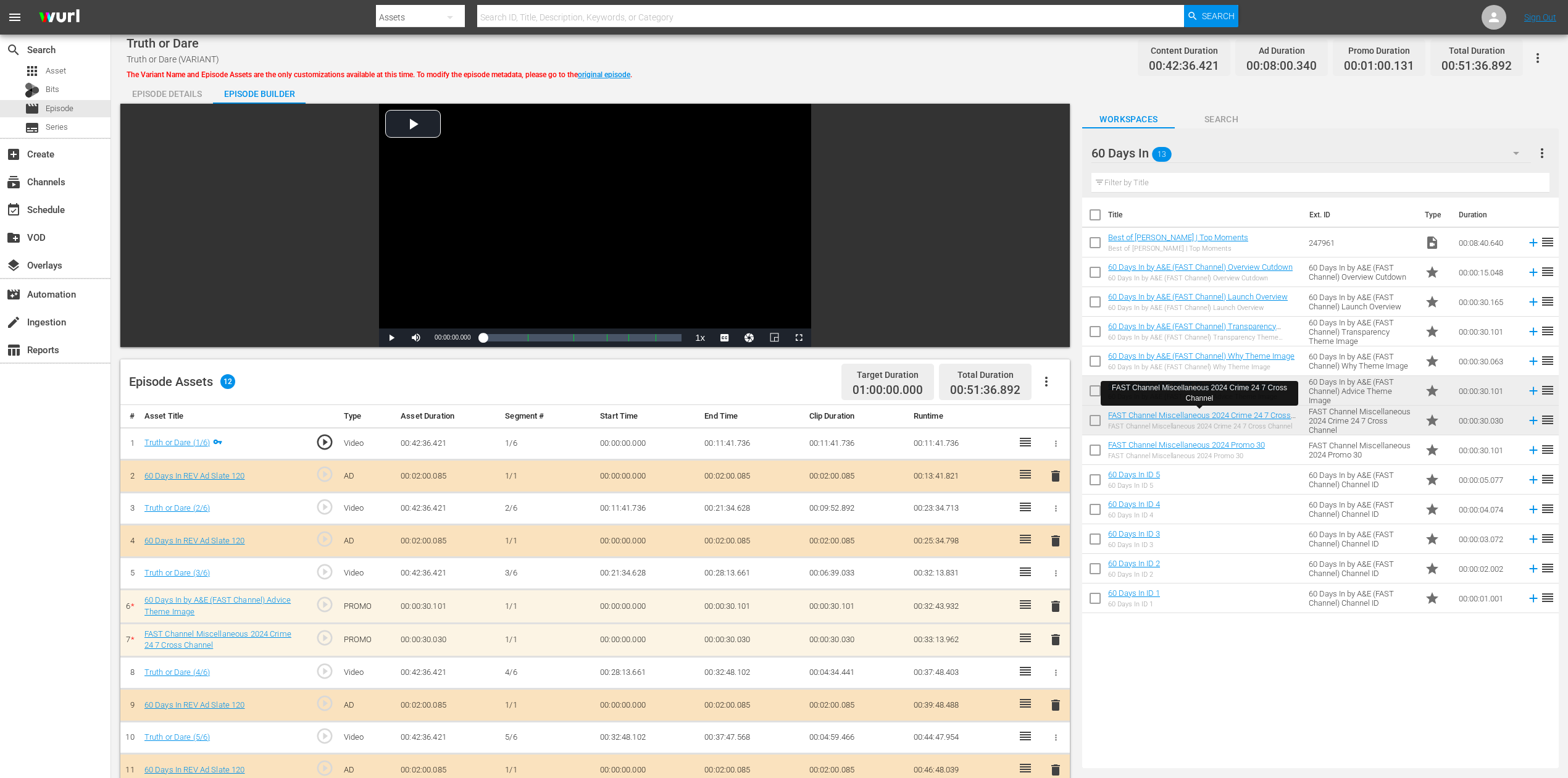
click at [1055, 583] on span "delete" at bounding box center [1056, 639] width 15 height 15
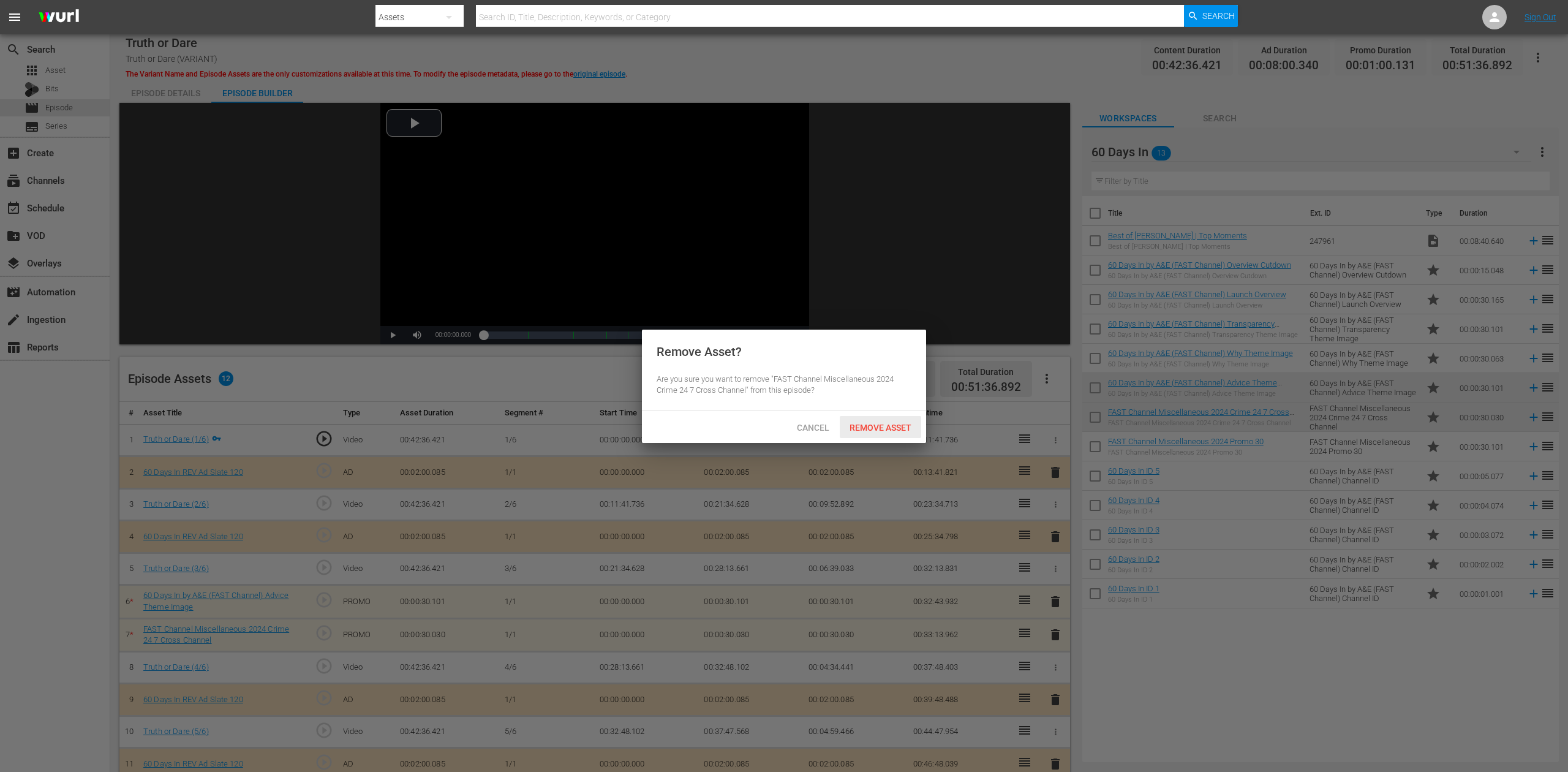
click at [880, 427] on span "Remove Asset" at bounding box center [880, 427] width 81 height 10
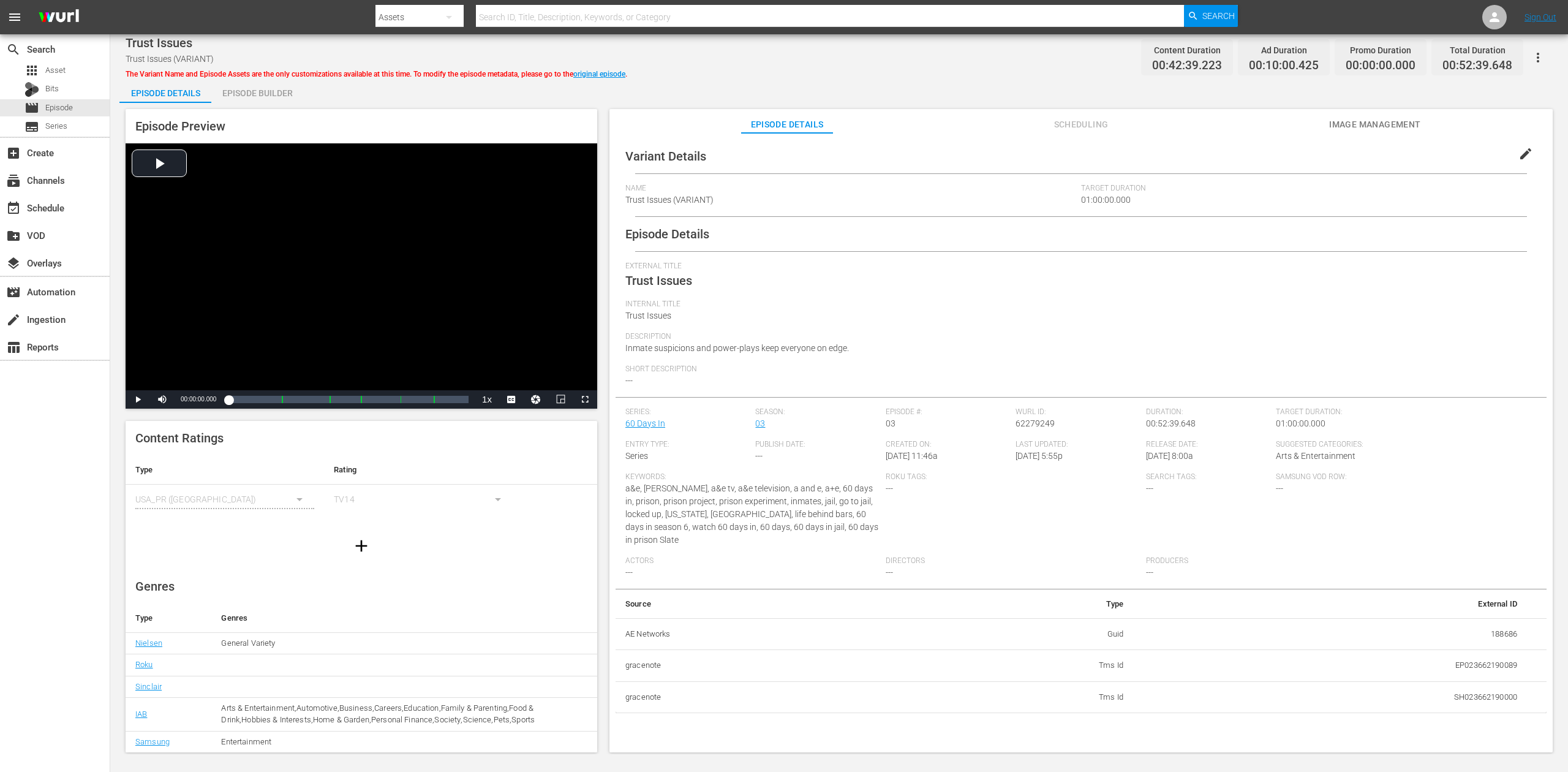
click at [263, 94] on div "Episode Builder" at bounding box center [257, 93] width 92 height 29
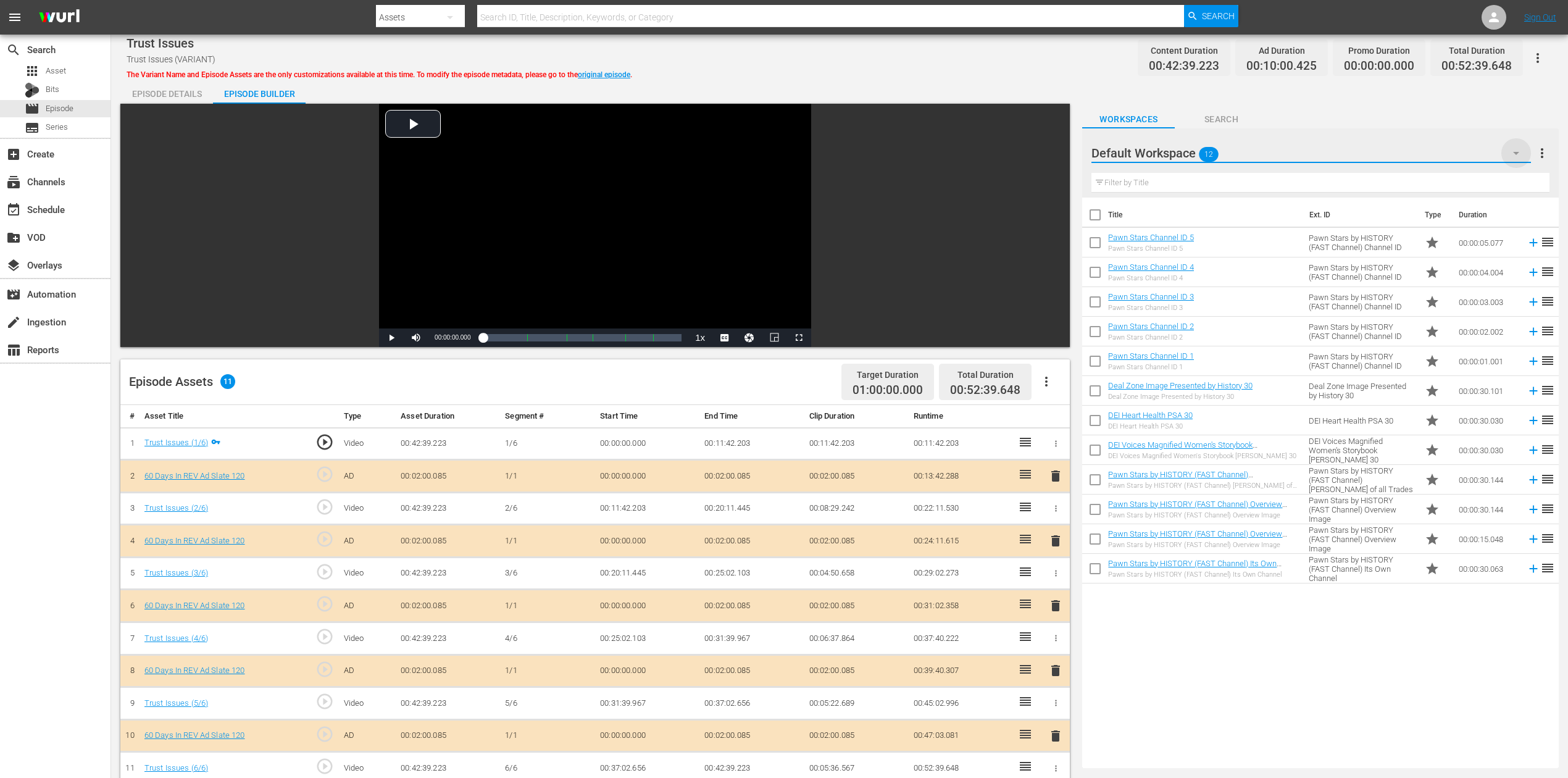
click at [1185, 154] on icon "button" at bounding box center [1516, 154] width 15 height 15
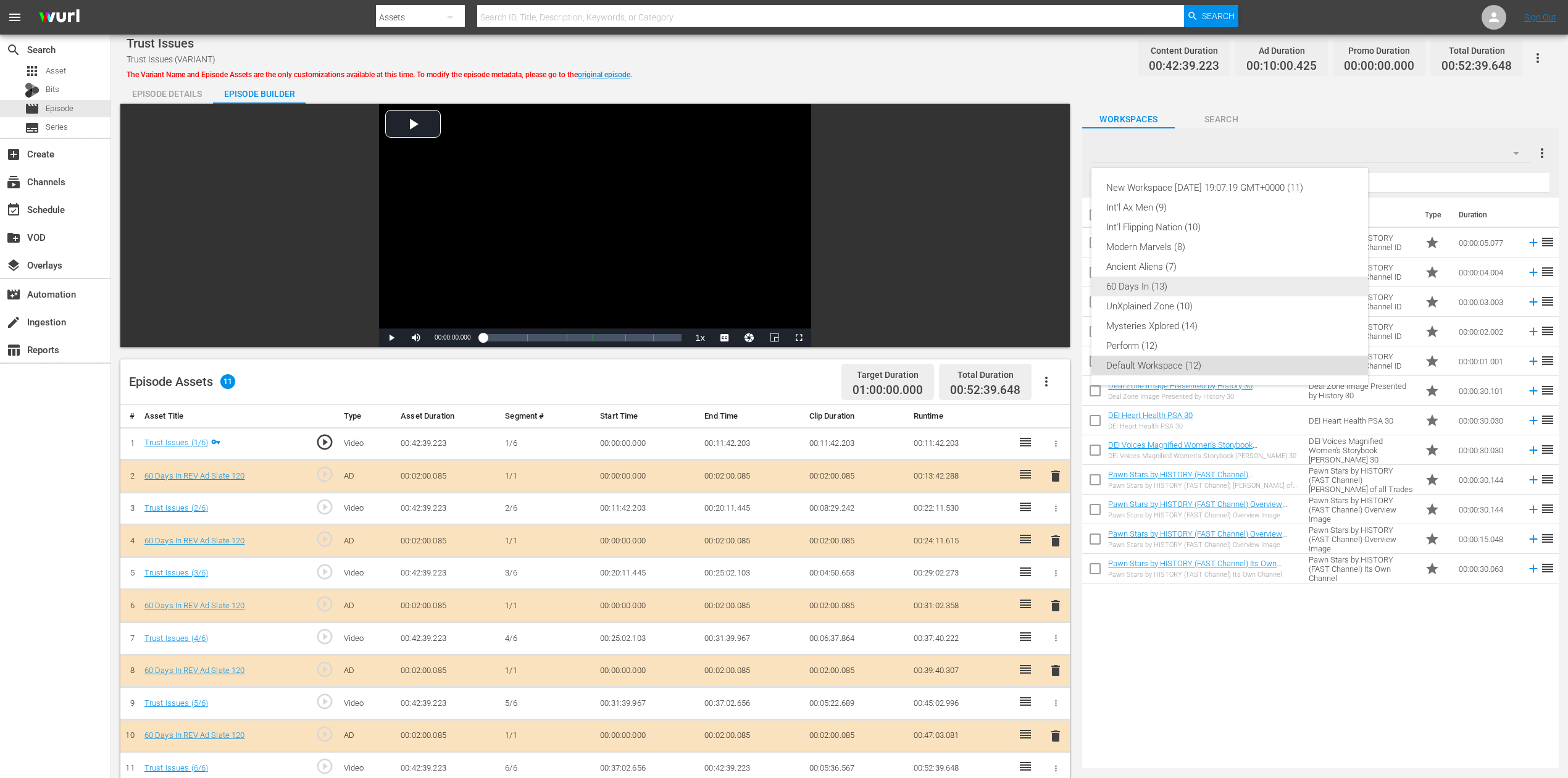
click at [1144, 286] on div "60 Days In (13)" at bounding box center [1230, 286] width 247 height 20
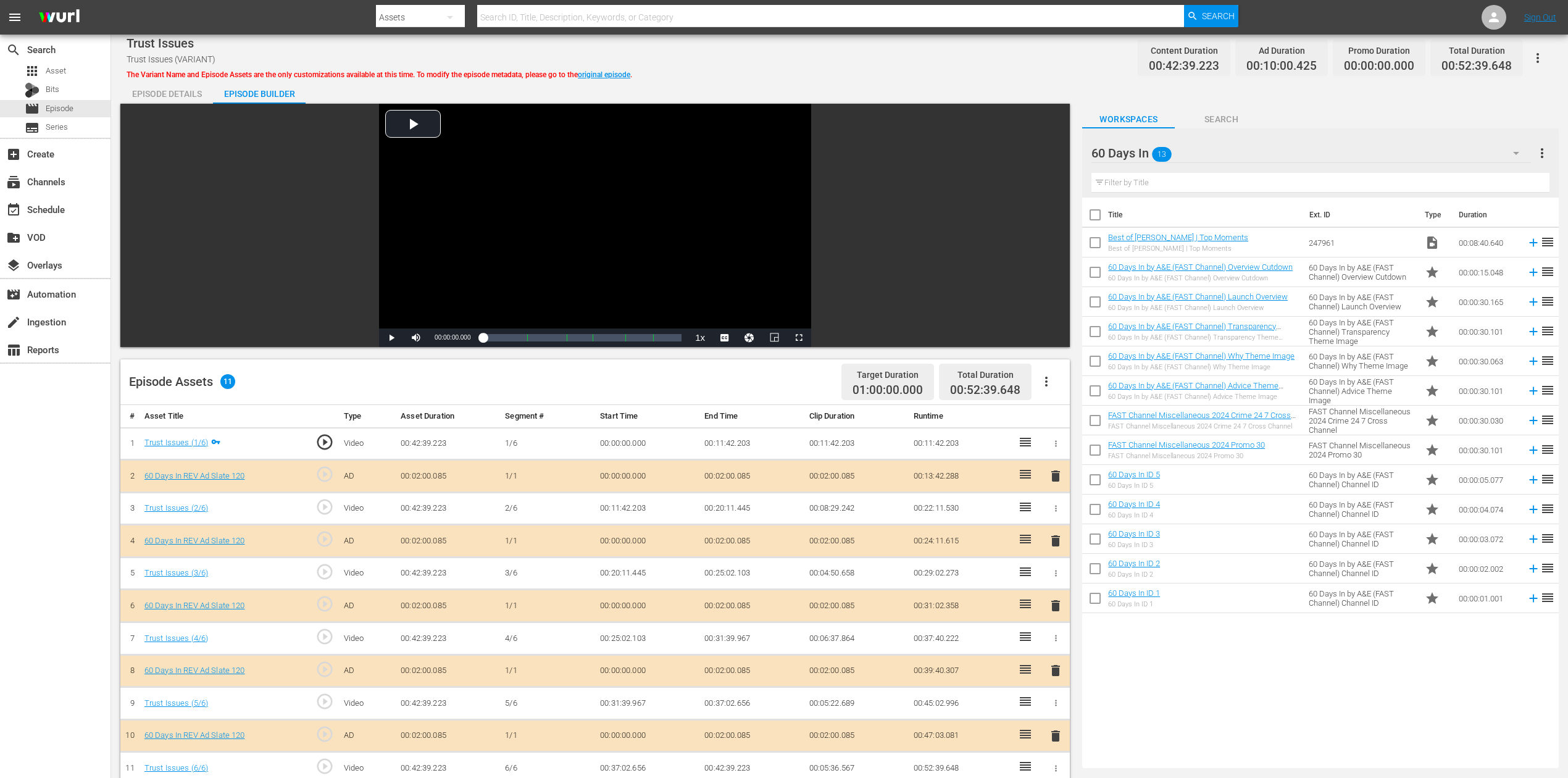
click at [1055, 583] on span "delete" at bounding box center [1056, 606] width 15 height 15
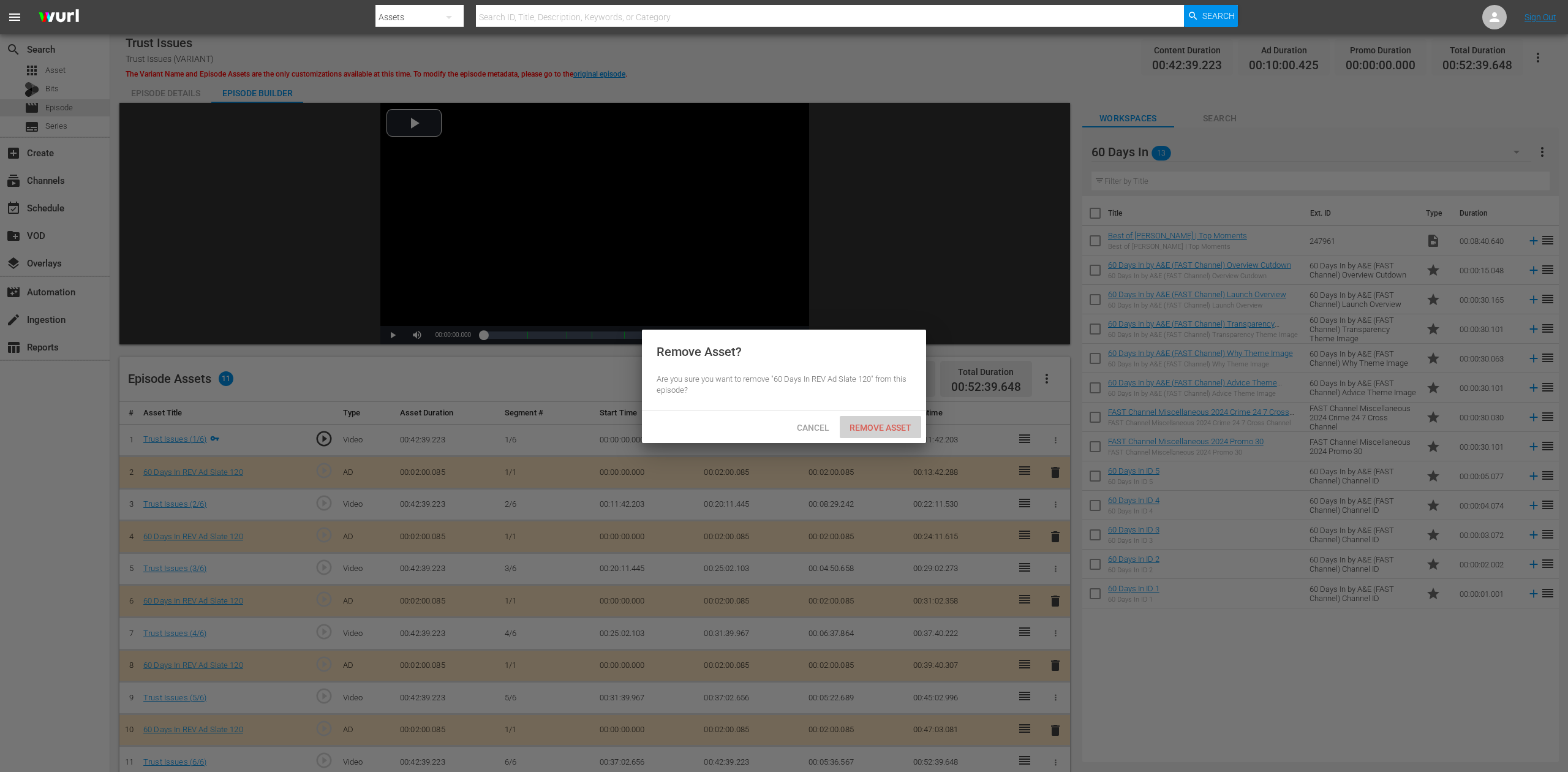
click at [877, 419] on div "Remove Asset" at bounding box center [880, 427] width 81 height 22
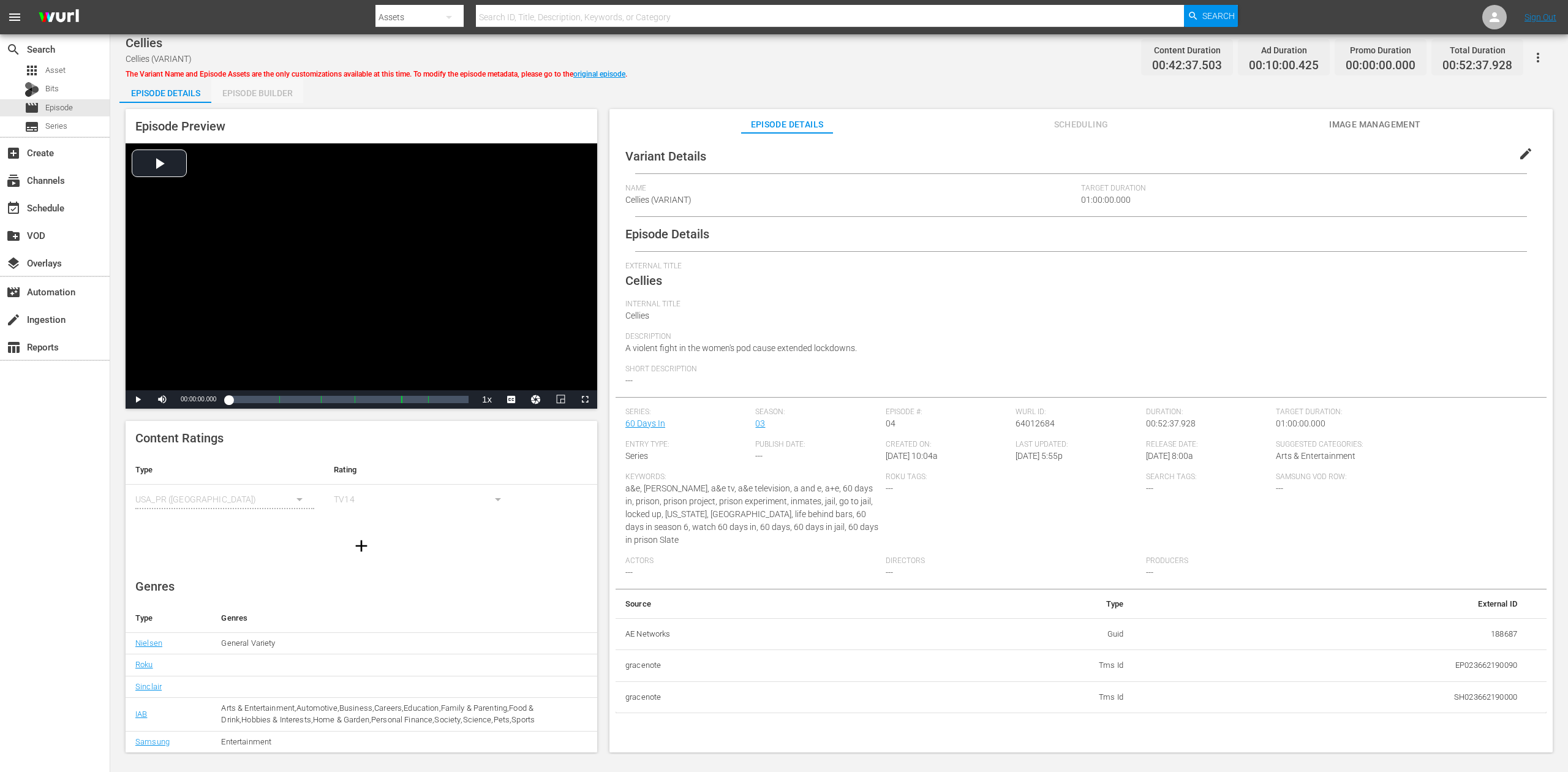
click at [251, 89] on div "Episode Builder" at bounding box center [257, 93] width 92 height 29
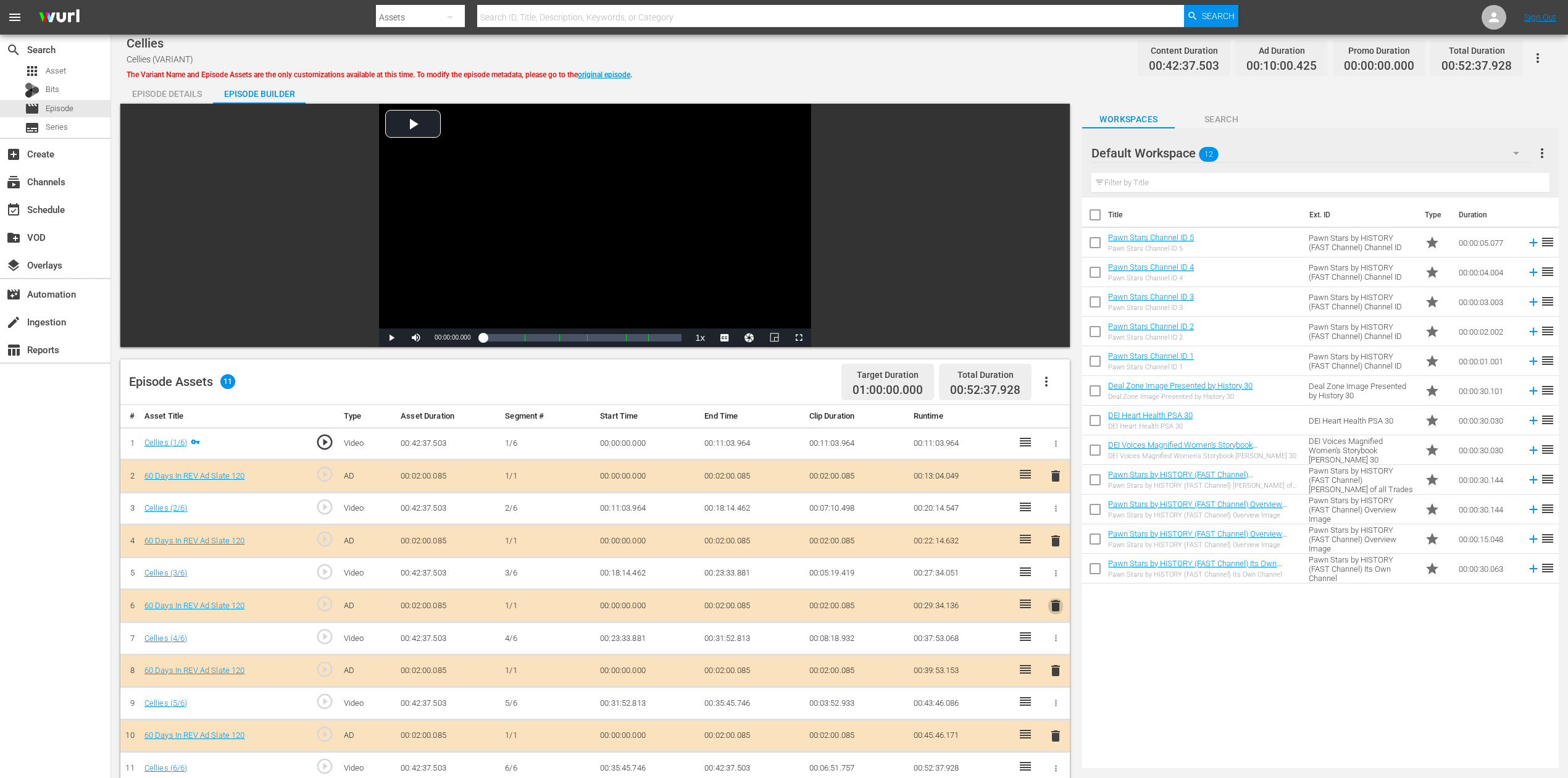
click at [1058, 583] on span "delete" at bounding box center [1056, 606] width 15 height 15
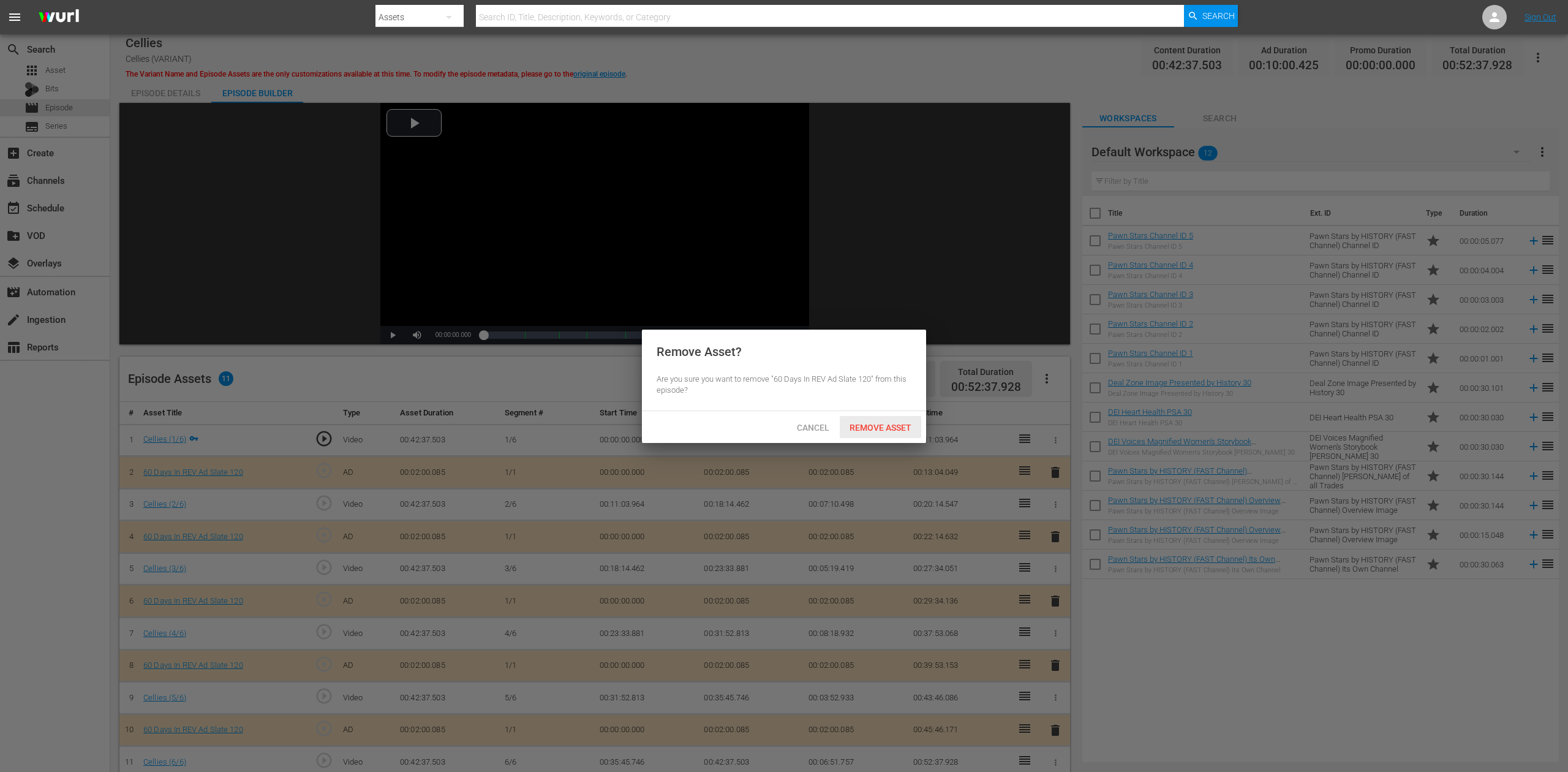
click at [893, 420] on div "Remove Asset" at bounding box center [880, 427] width 81 height 22
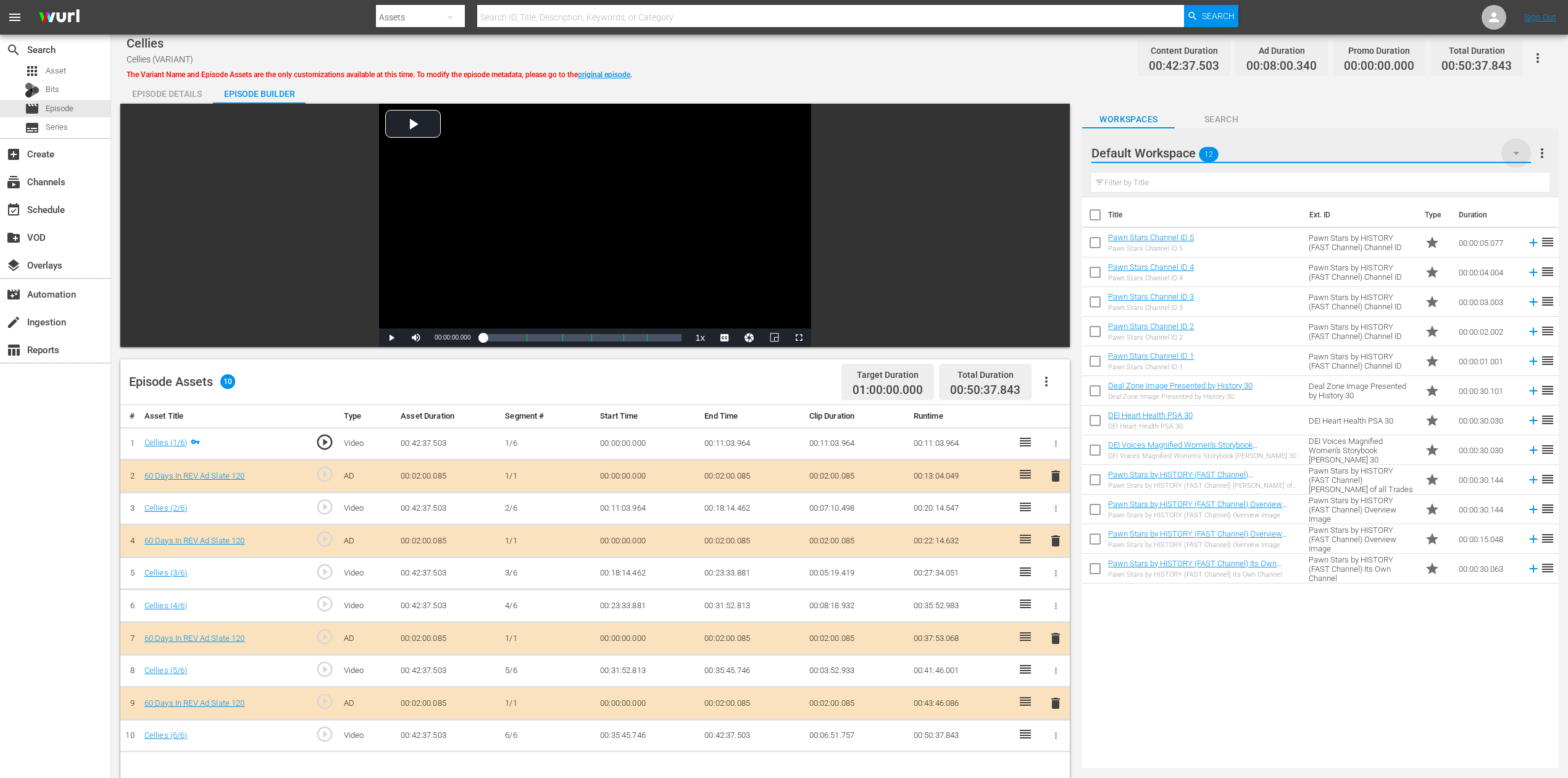
click at [1185, 154] on icon "button" at bounding box center [1516, 154] width 15 height 15
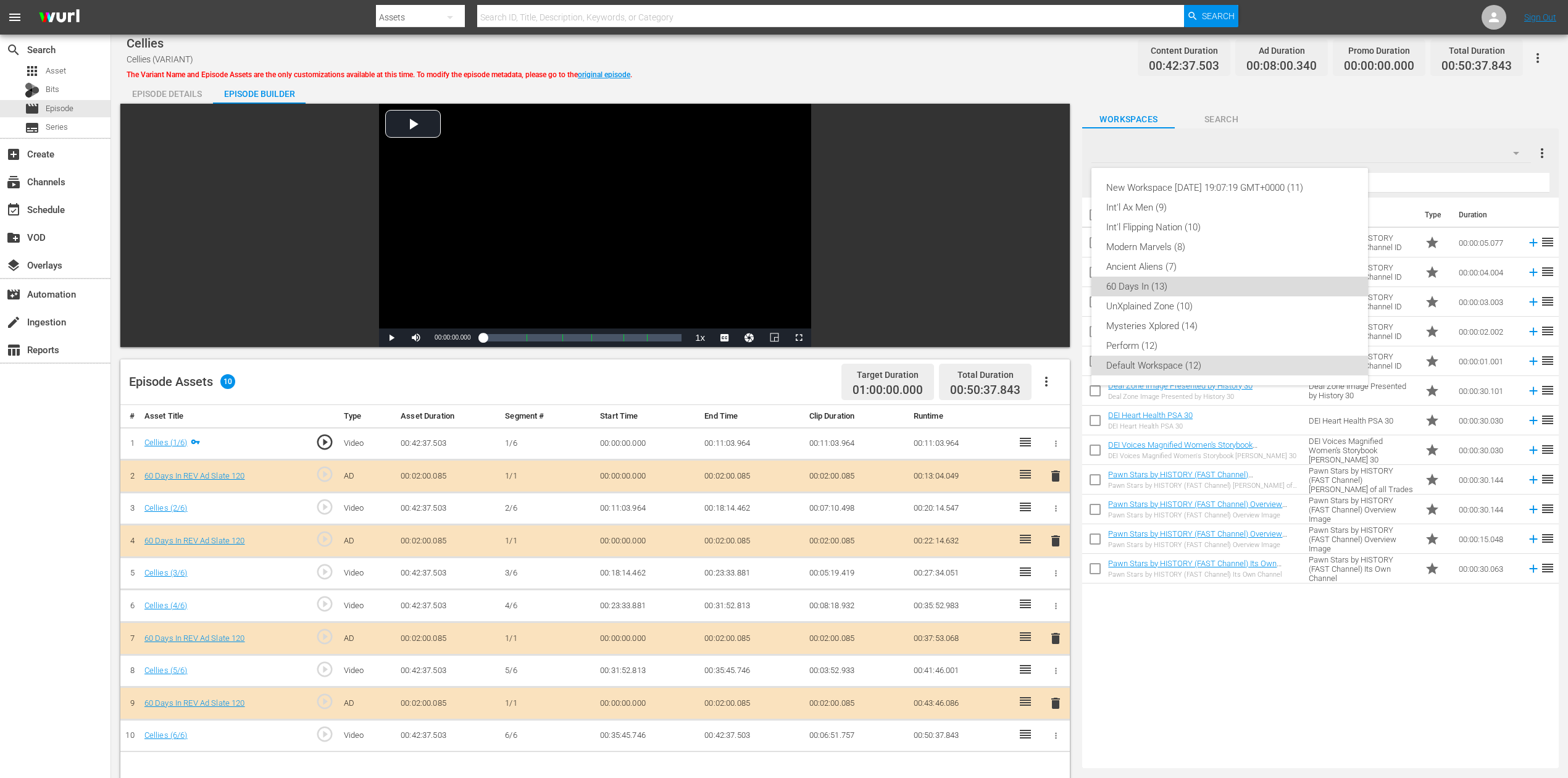
click at [1166, 285] on div "60 Days In (13)" at bounding box center [1230, 286] width 247 height 20
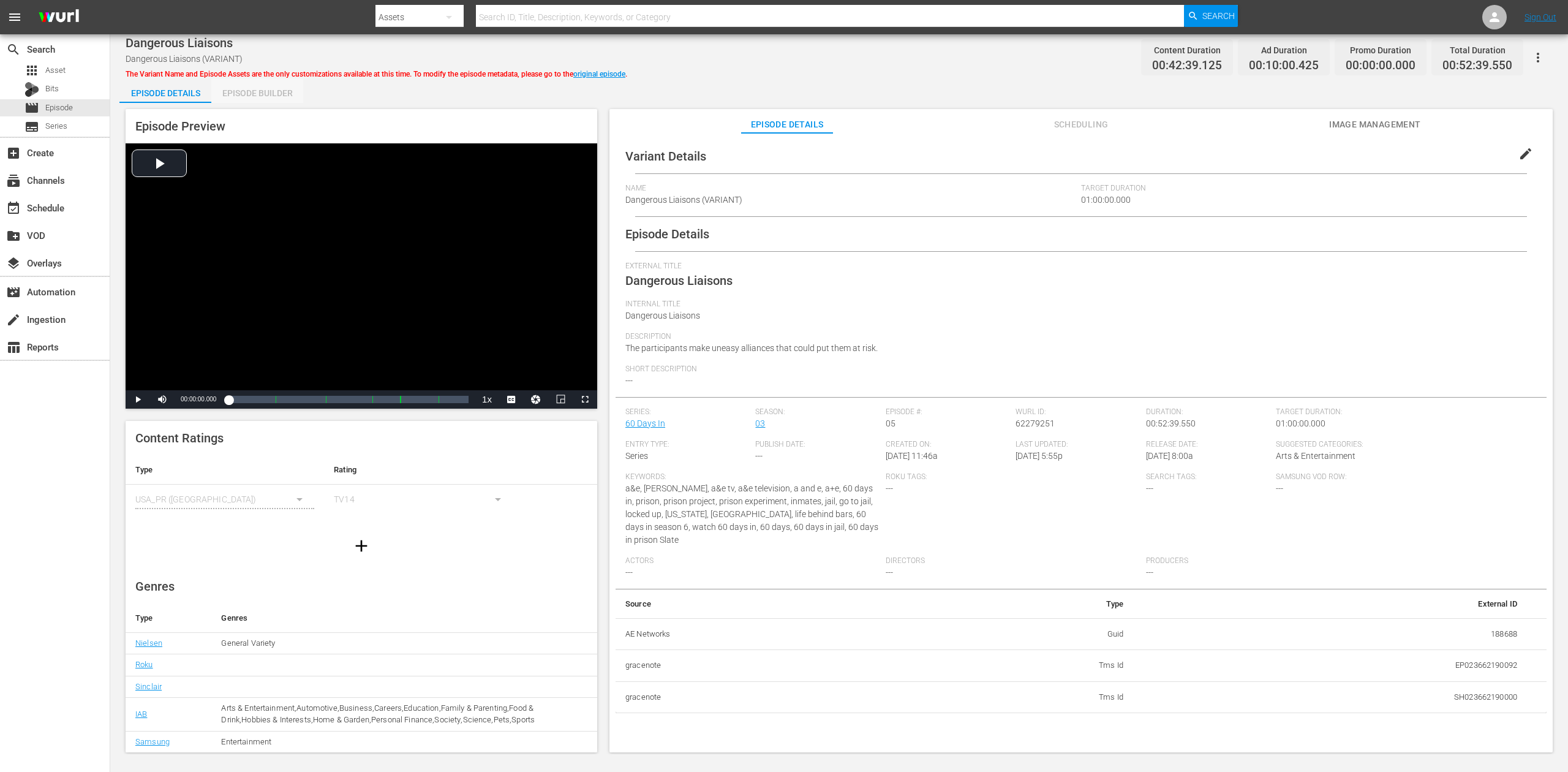
click at [266, 89] on div "Episode Builder" at bounding box center [257, 93] width 92 height 29
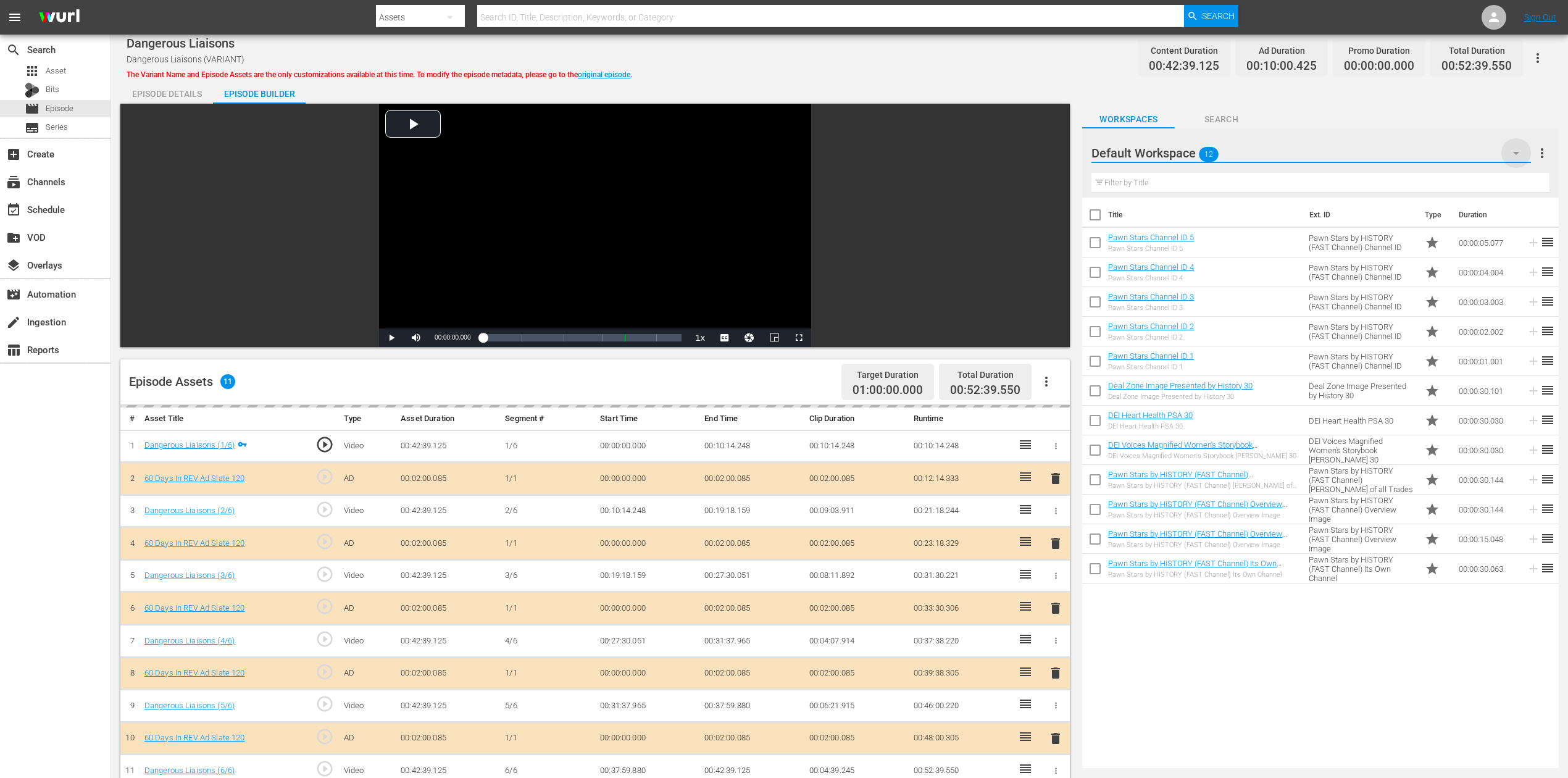
click at [1185, 153] on icon "button" at bounding box center [1515, 154] width 6 height 3
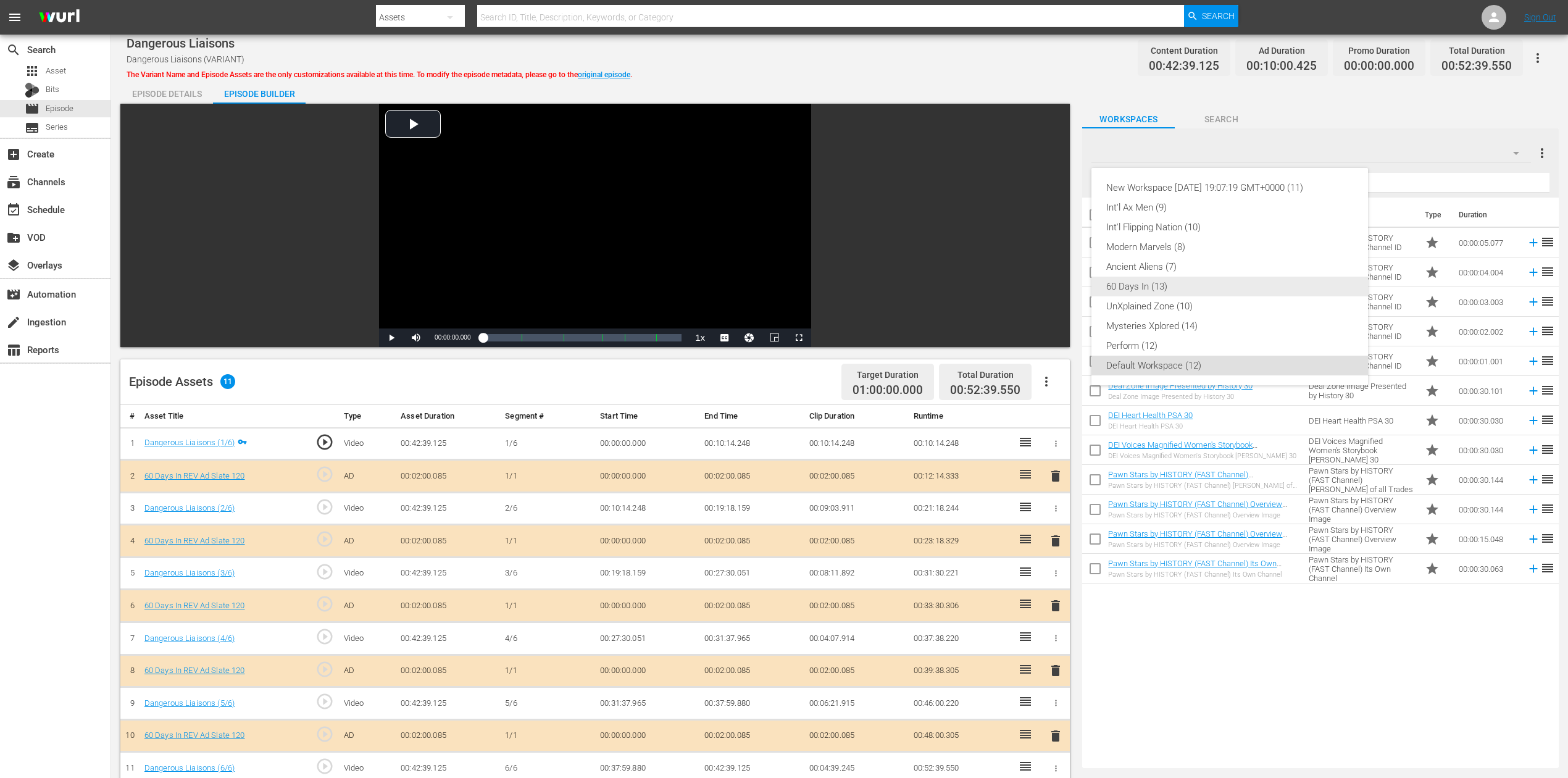
click at [1166, 283] on div "60 Days In (13)" at bounding box center [1230, 286] width 247 height 20
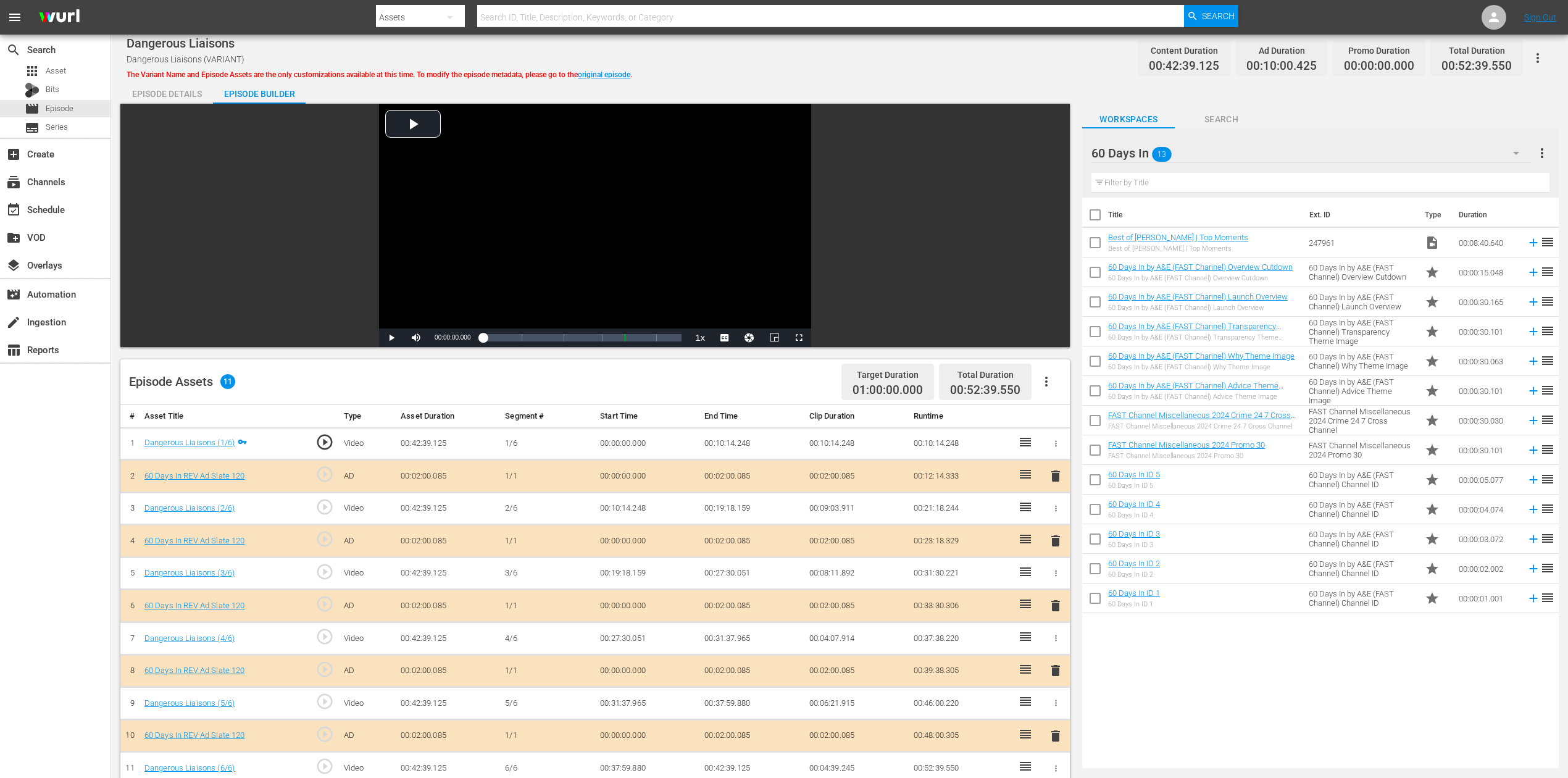
scroll to position [82, 0]
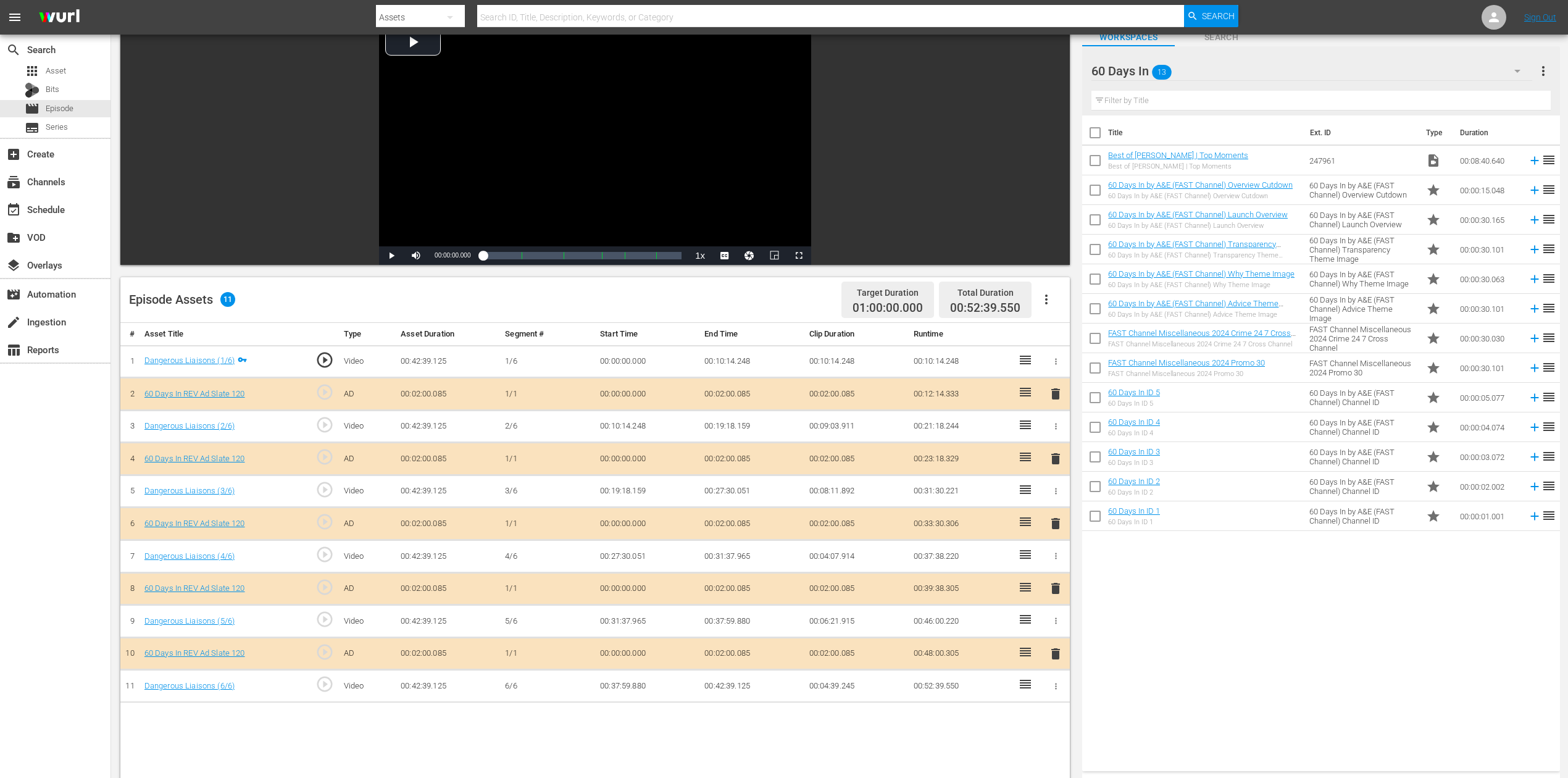
click at [1051, 523] on span "delete" at bounding box center [1056, 523] width 15 height 15
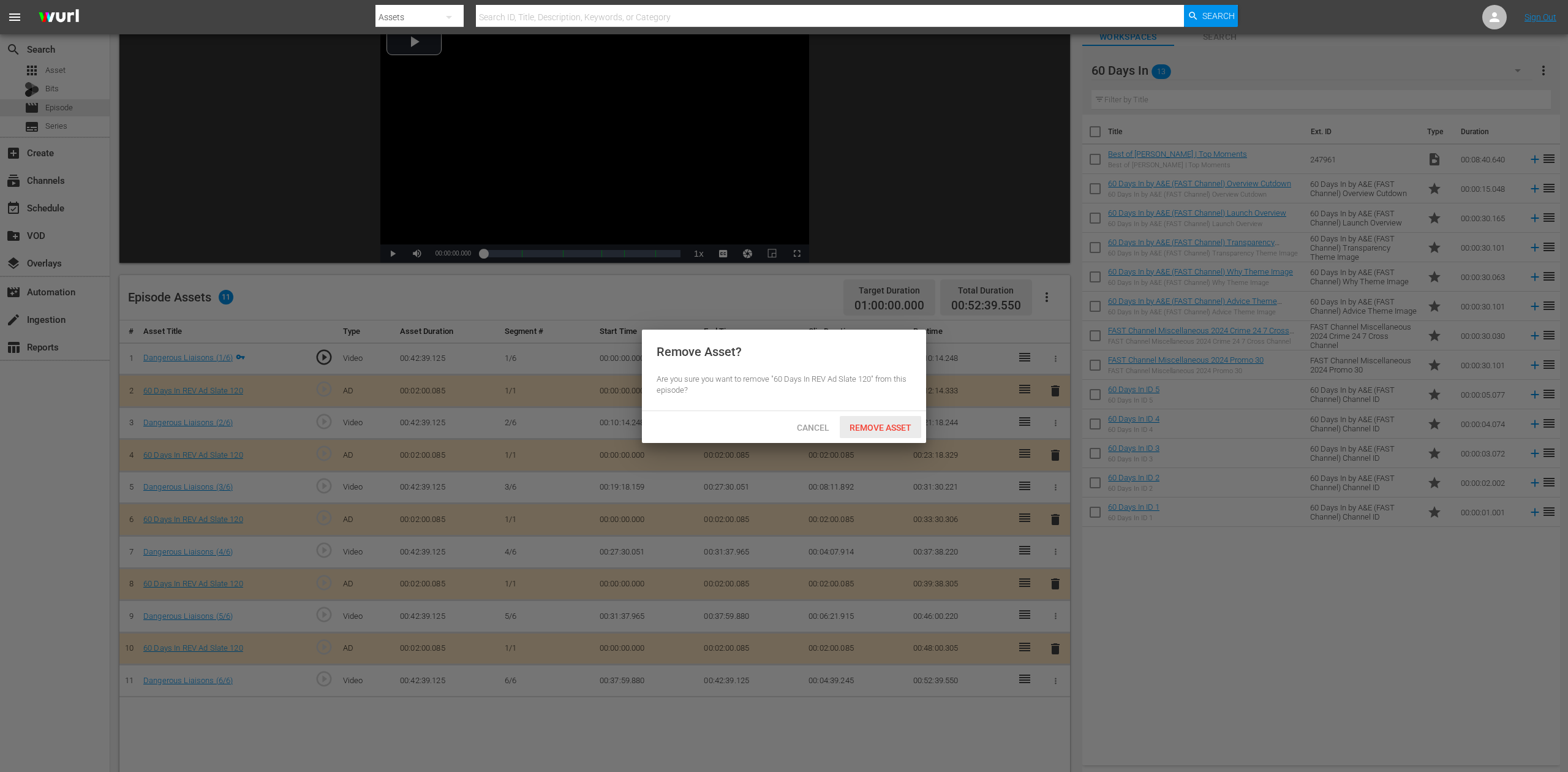
click at [888, 424] on span "Remove Asset" at bounding box center [880, 427] width 81 height 10
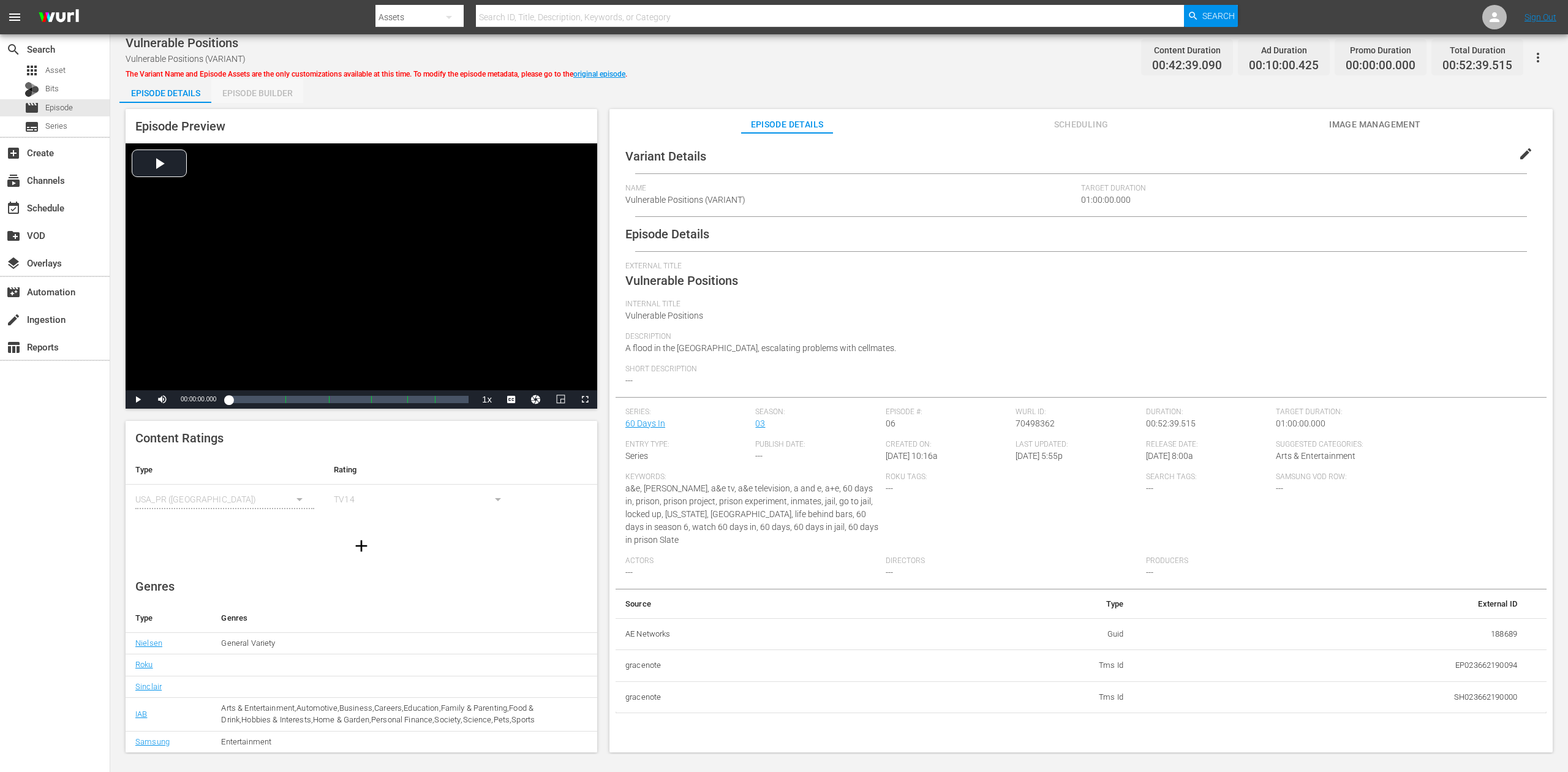
click at [253, 87] on div "Episode Builder" at bounding box center [257, 93] width 92 height 29
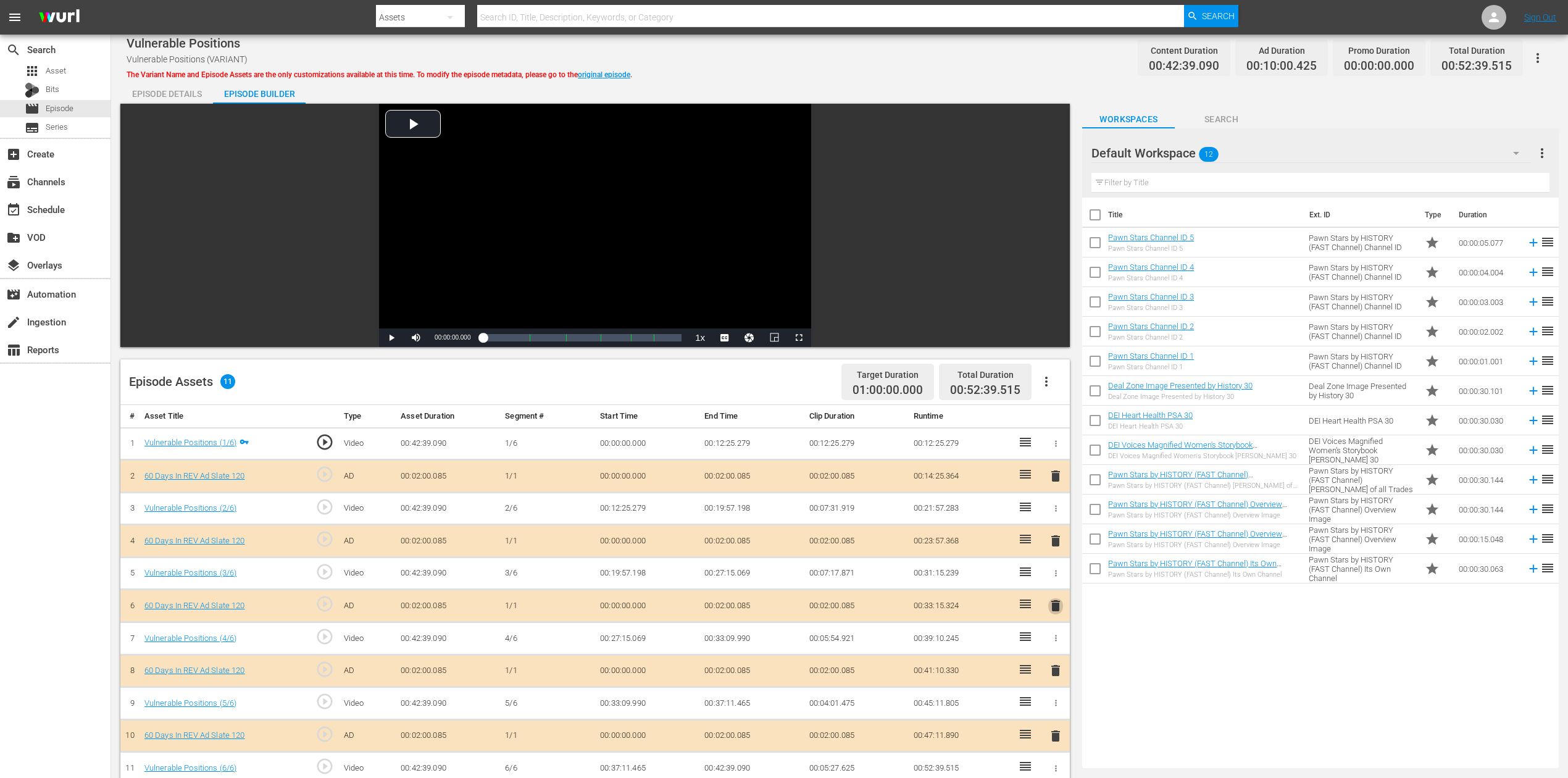
click at [1058, 583] on span "delete" at bounding box center [1056, 606] width 15 height 15
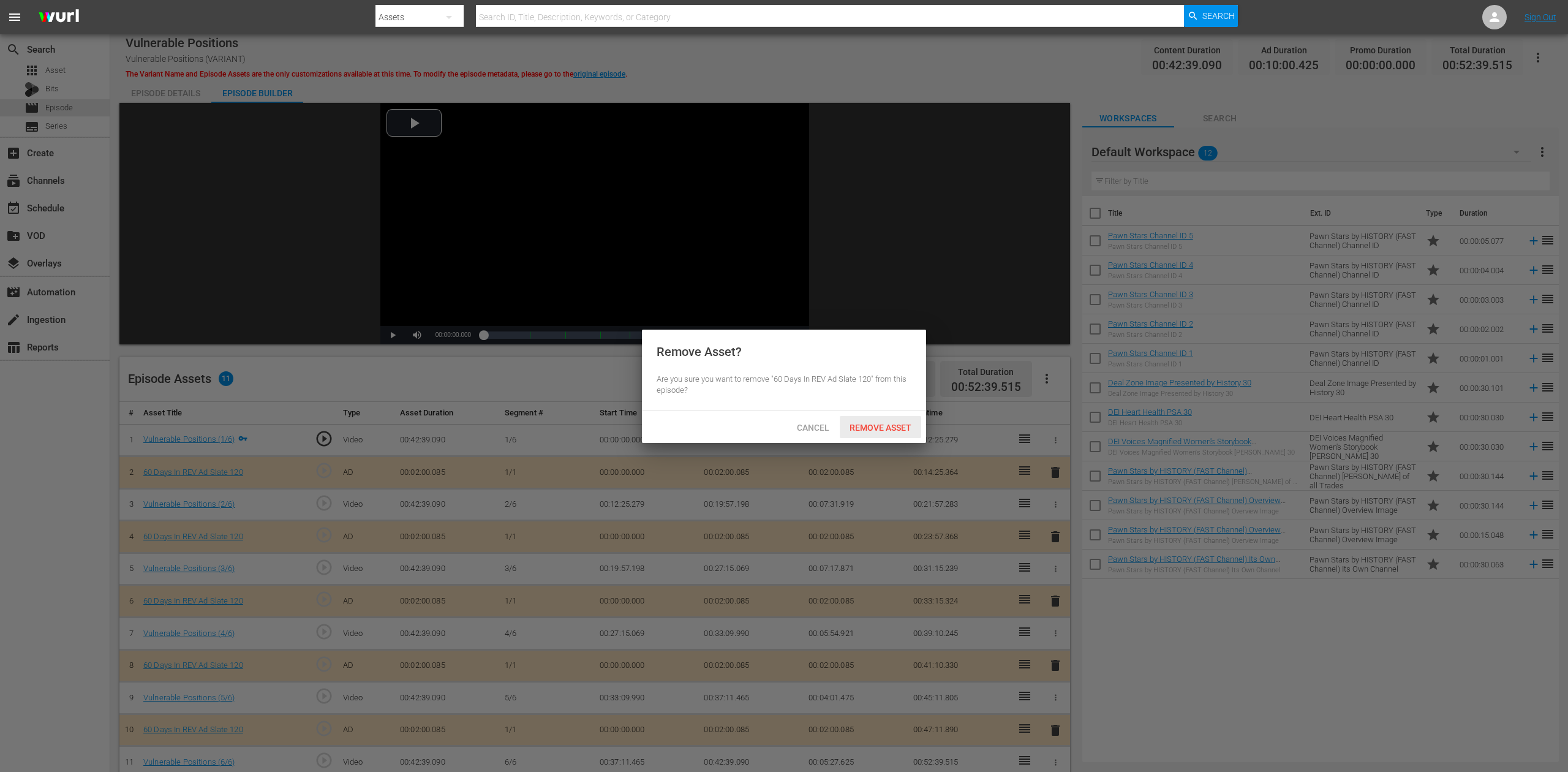
click at [897, 424] on span "Remove Asset" at bounding box center [880, 427] width 81 height 10
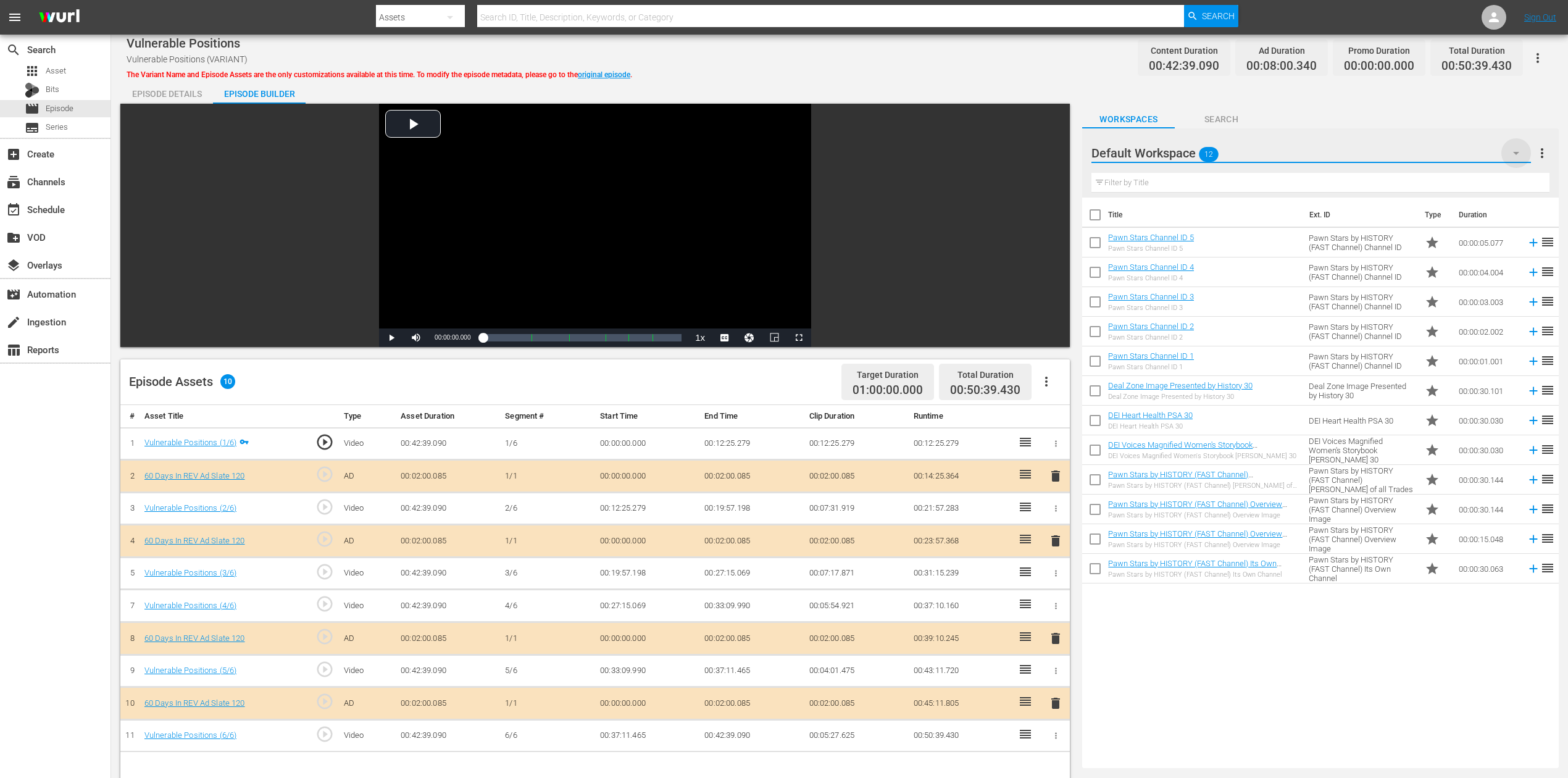
click at [1185, 149] on icon "button" at bounding box center [1516, 154] width 15 height 15
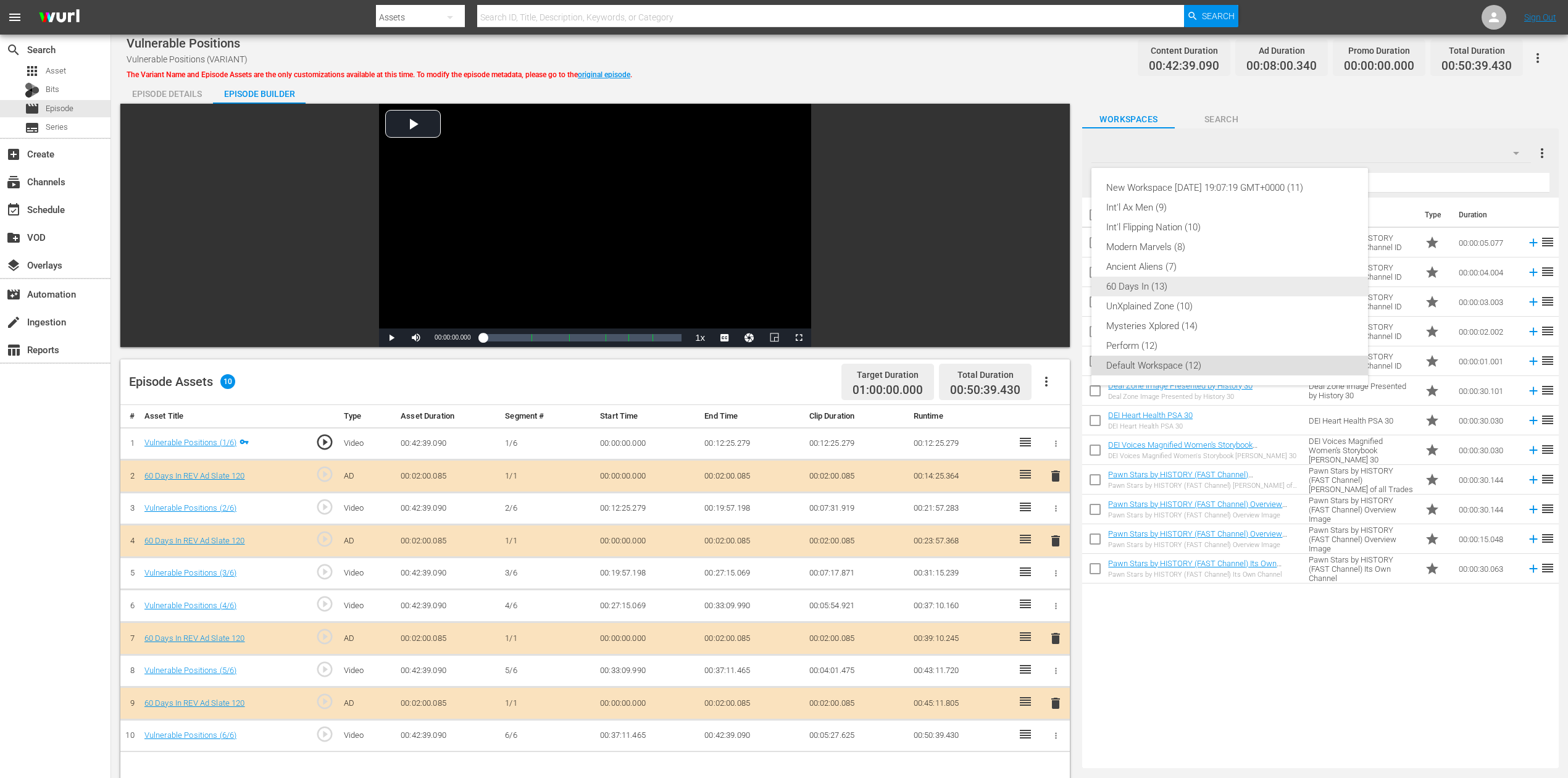
click at [1174, 277] on div "60 Days In (13)" at bounding box center [1230, 286] width 247 height 20
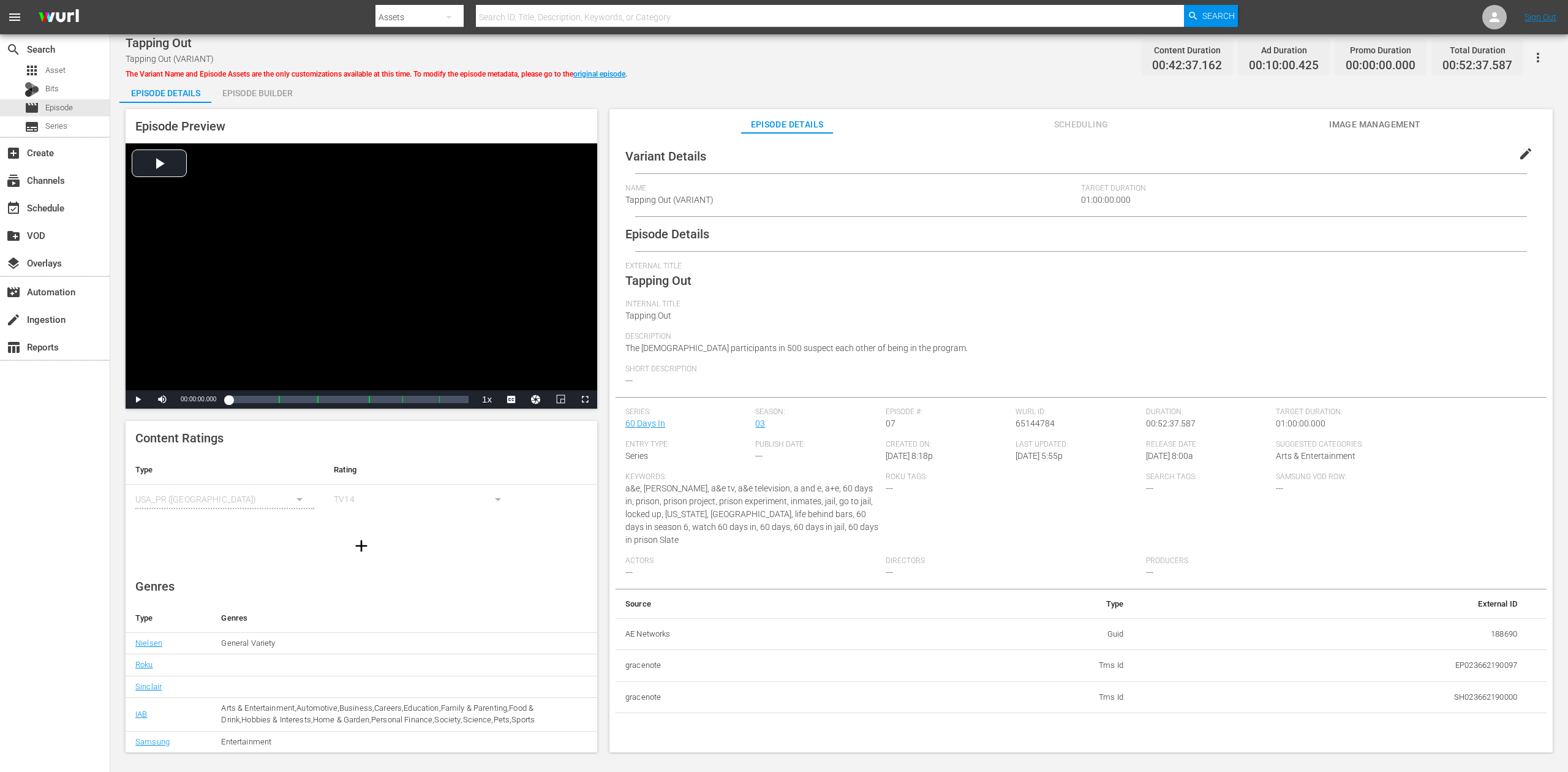
click at [253, 95] on div "Episode Builder" at bounding box center [257, 93] width 92 height 29
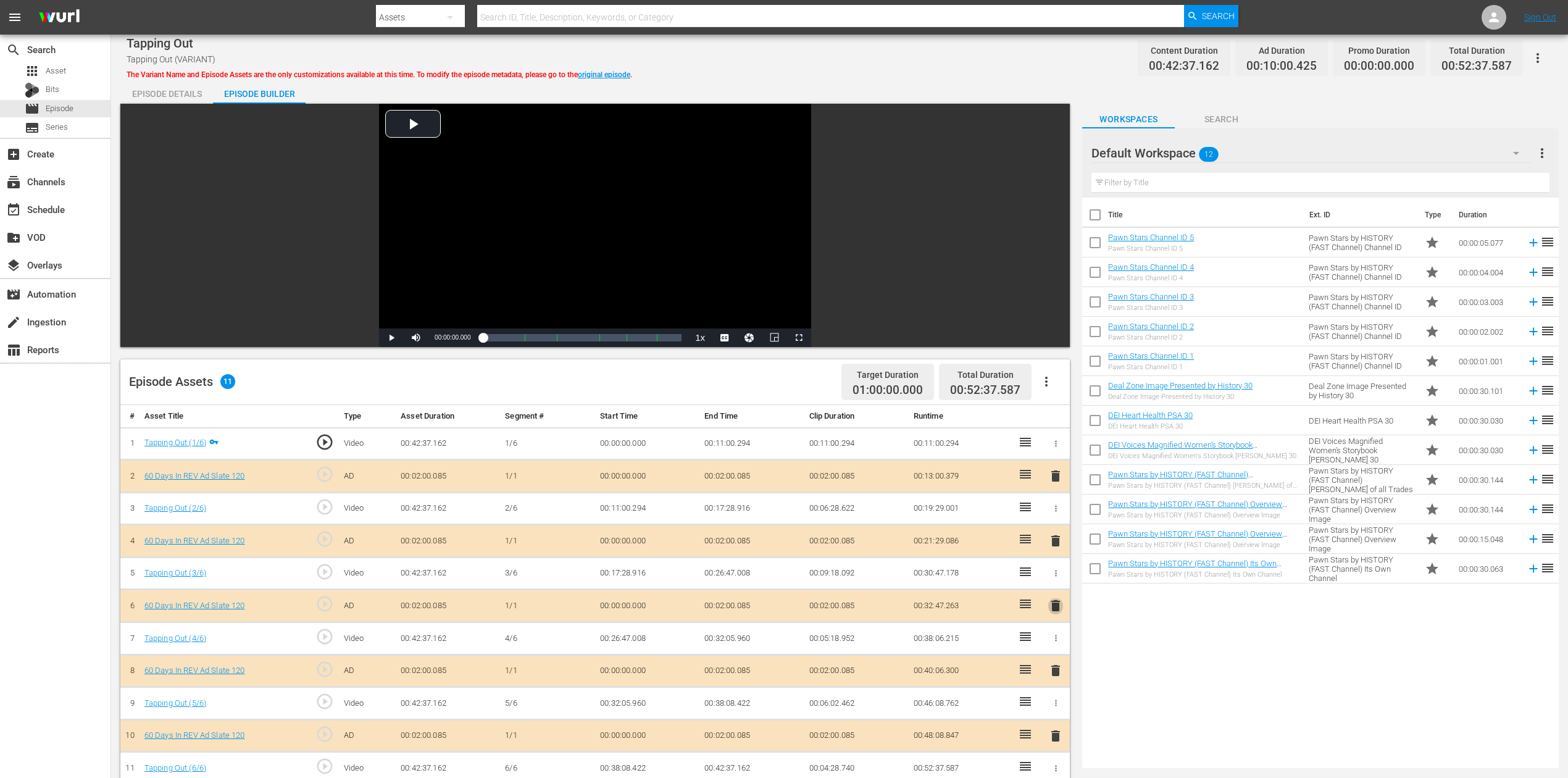
click at [1055, 583] on span "delete" at bounding box center [1056, 606] width 15 height 15
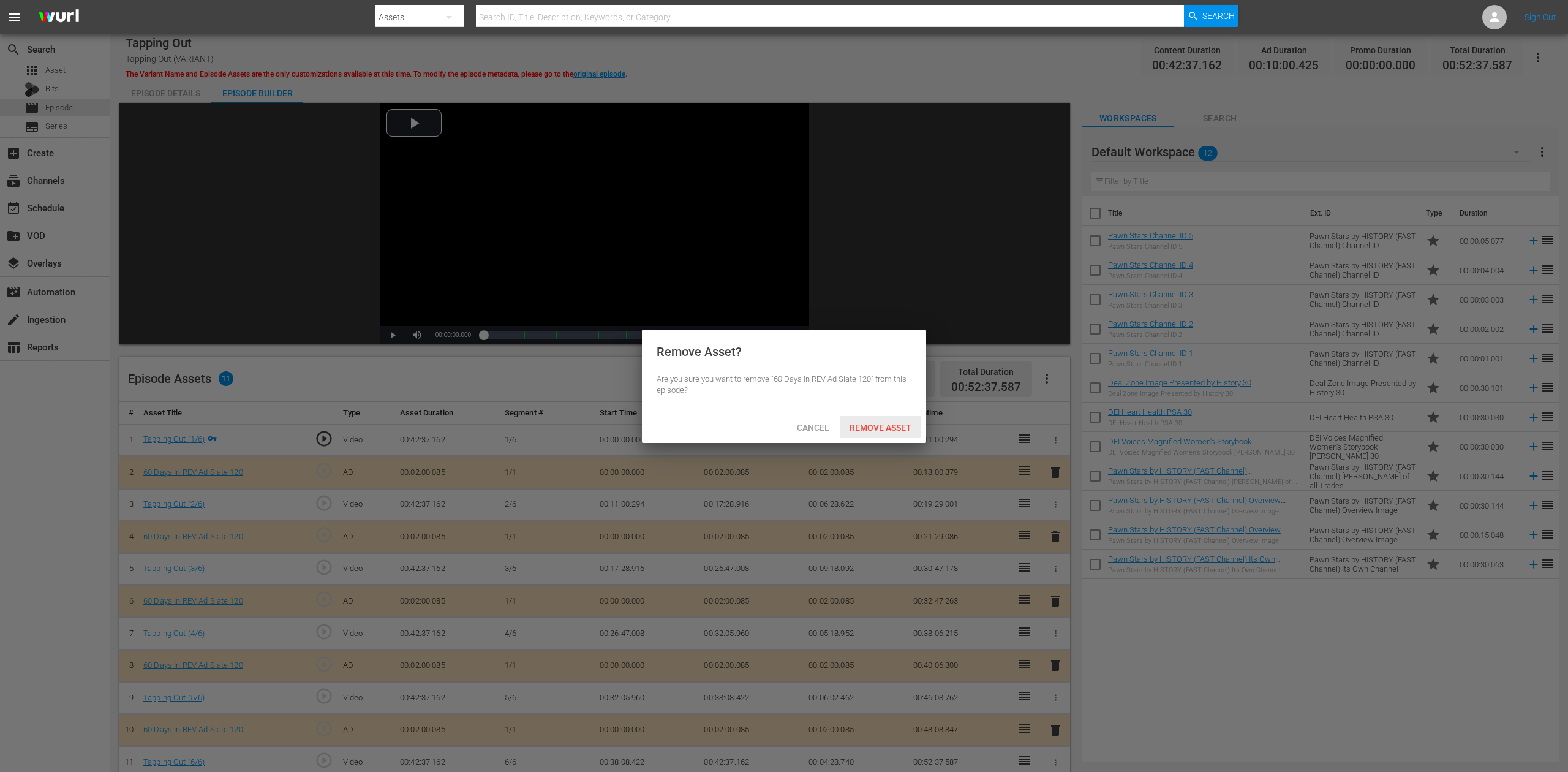
click at [883, 429] on span "Remove Asset" at bounding box center [880, 427] width 81 height 10
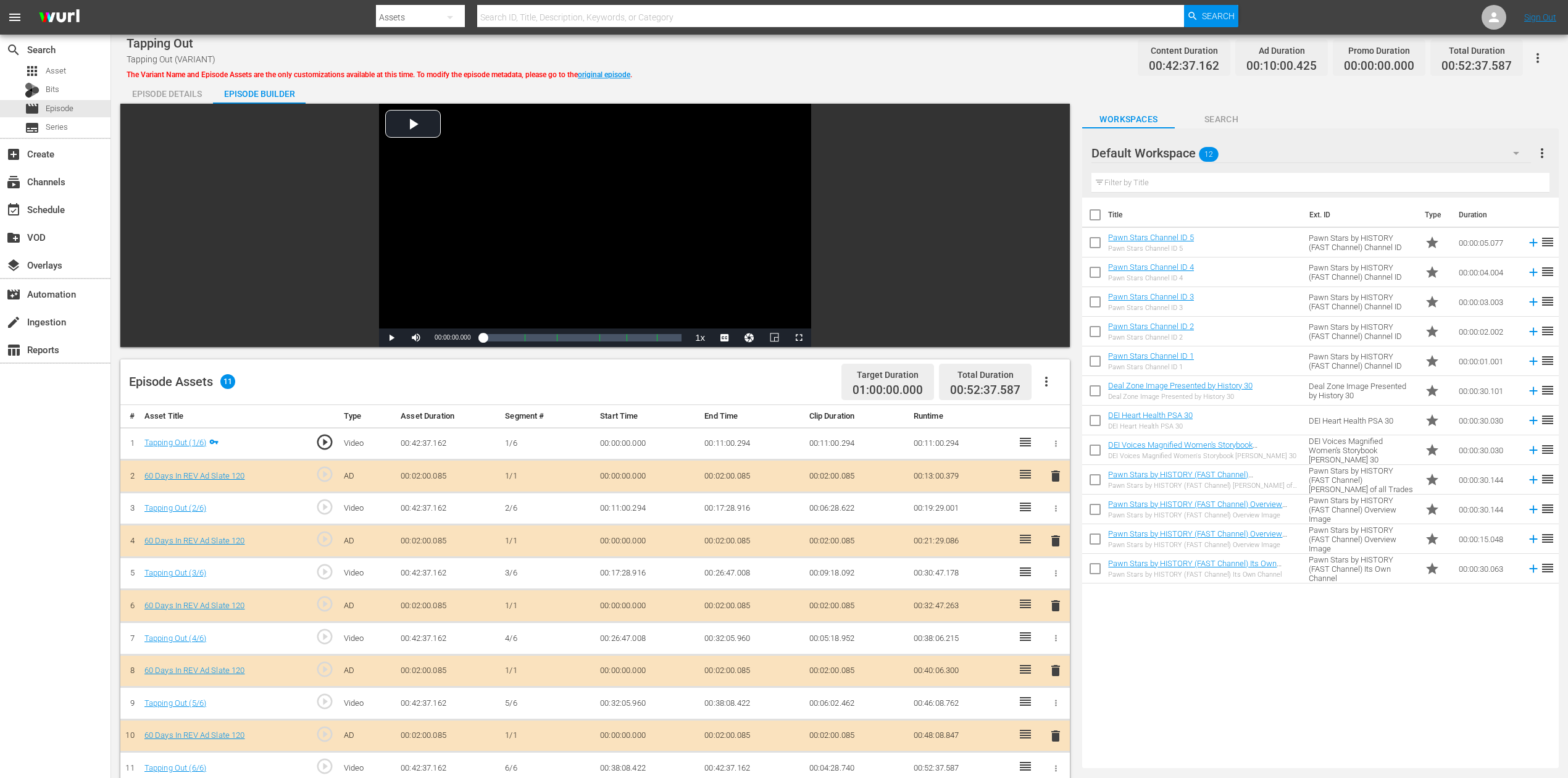
click at [1185, 151] on icon "button" at bounding box center [1516, 154] width 15 height 15
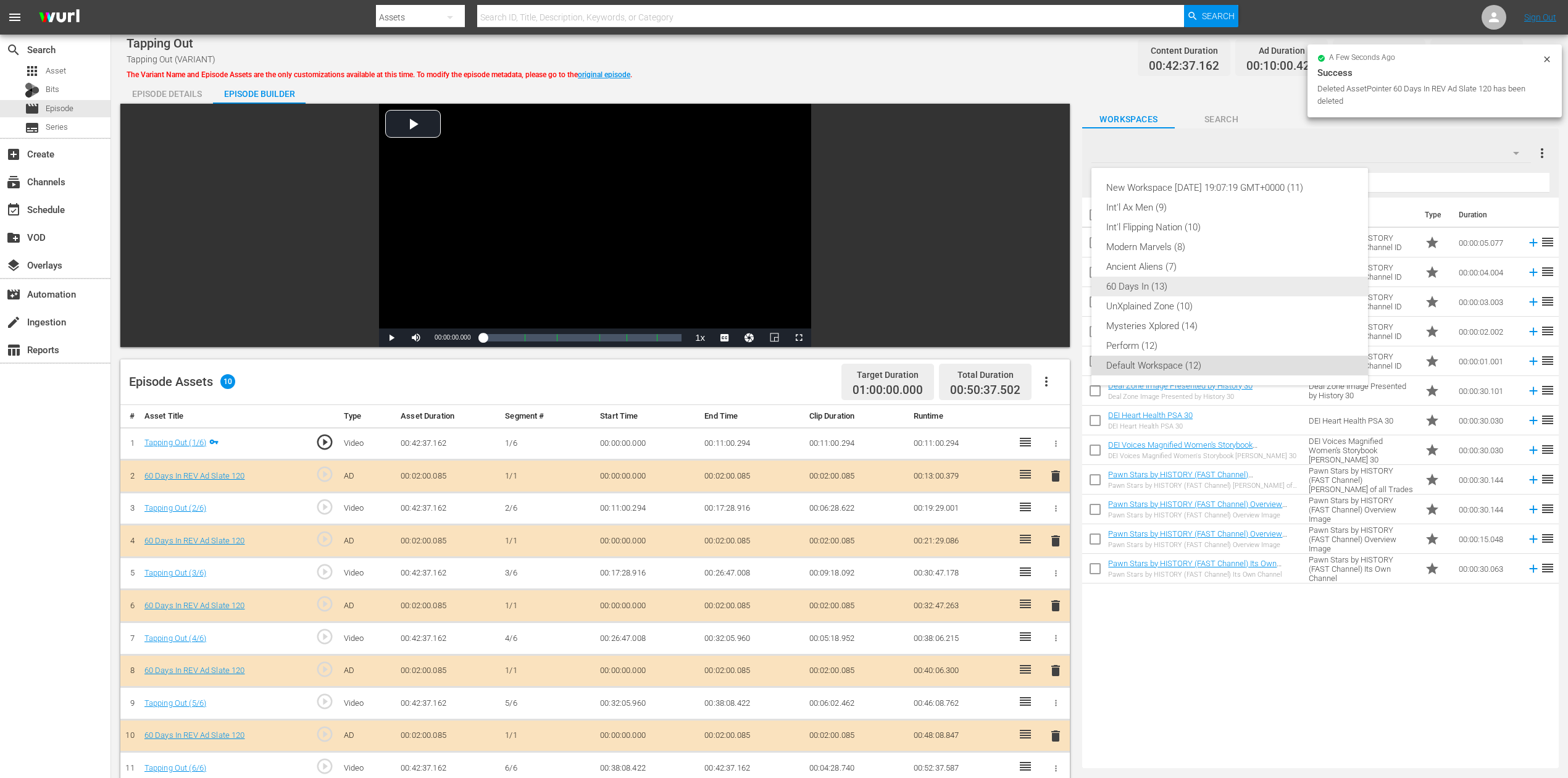
click at [1136, 280] on div "60 Days In (13)" at bounding box center [1230, 286] width 247 height 20
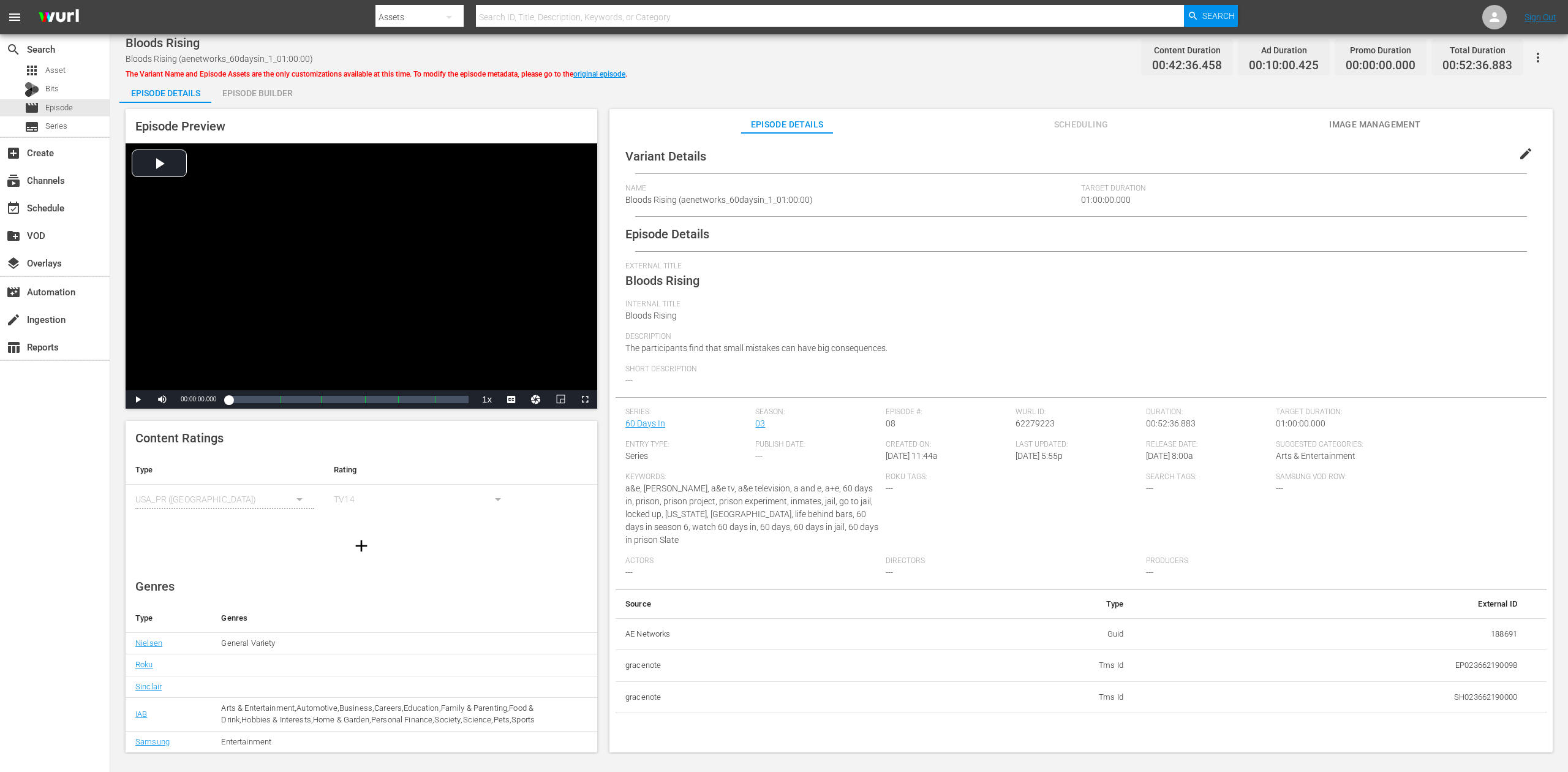
click at [250, 94] on div "Episode Builder" at bounding box center [257, 93] width 92 height 29
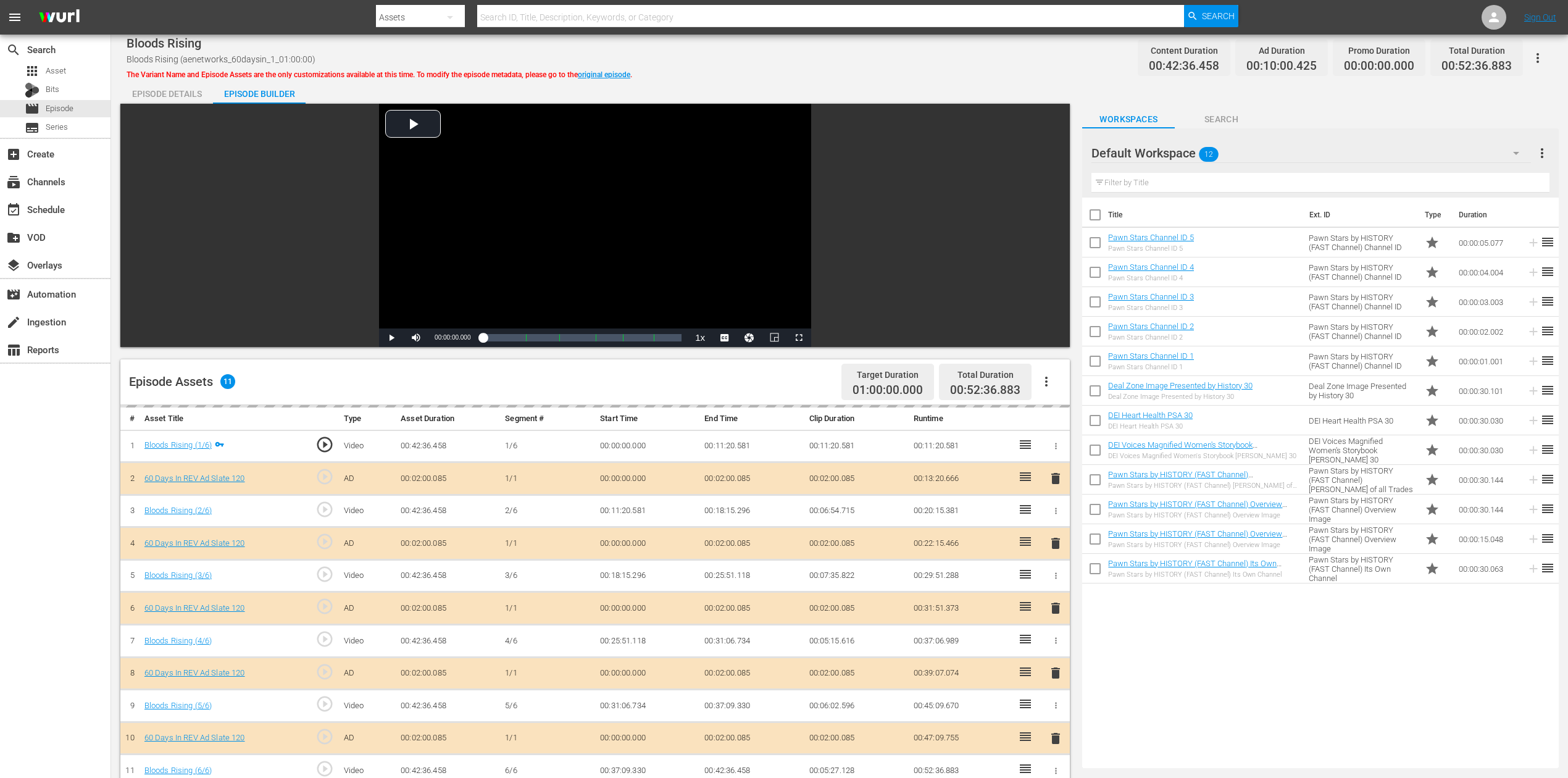
click at [1185, 151] on icon "button" at bounding box center [1516, 154] width 15 height 15
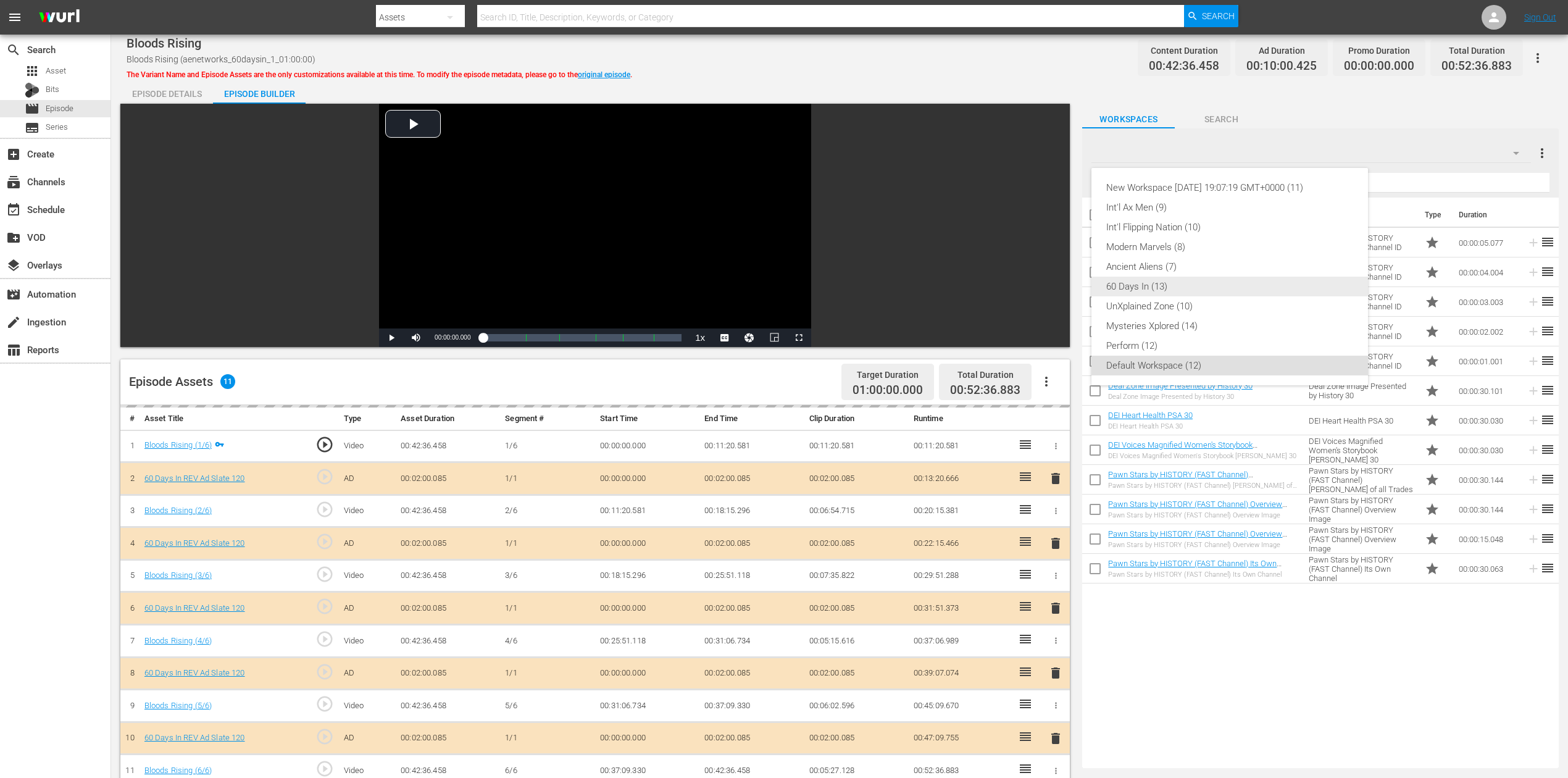
click at [1160, 283] on div "60 Days In (13)" at bounding box center [1230, 286] width 247 height 20
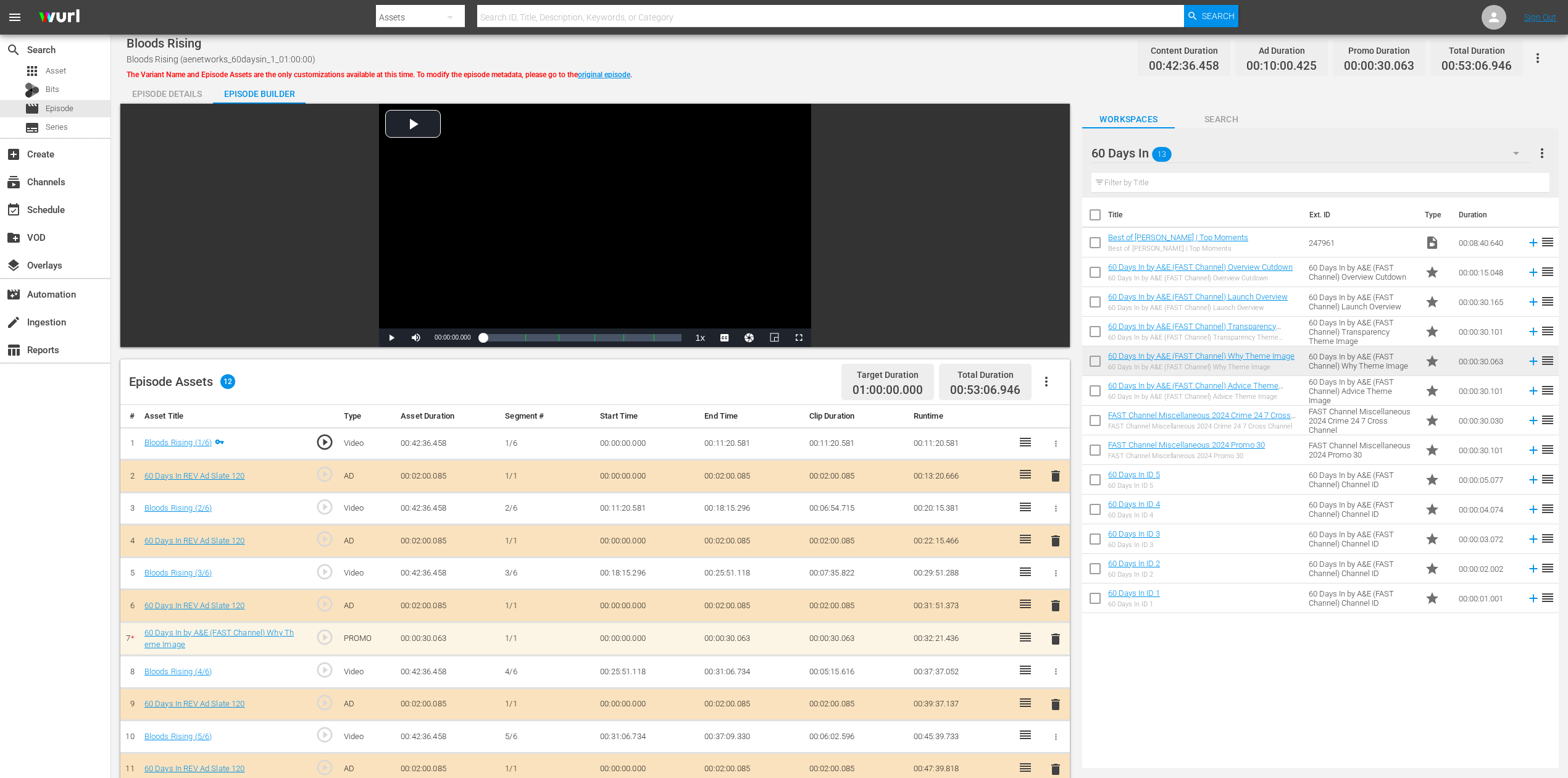
click at [1053, 583] on span "delete" at bounding box center [1056, 606] width 15 height 15
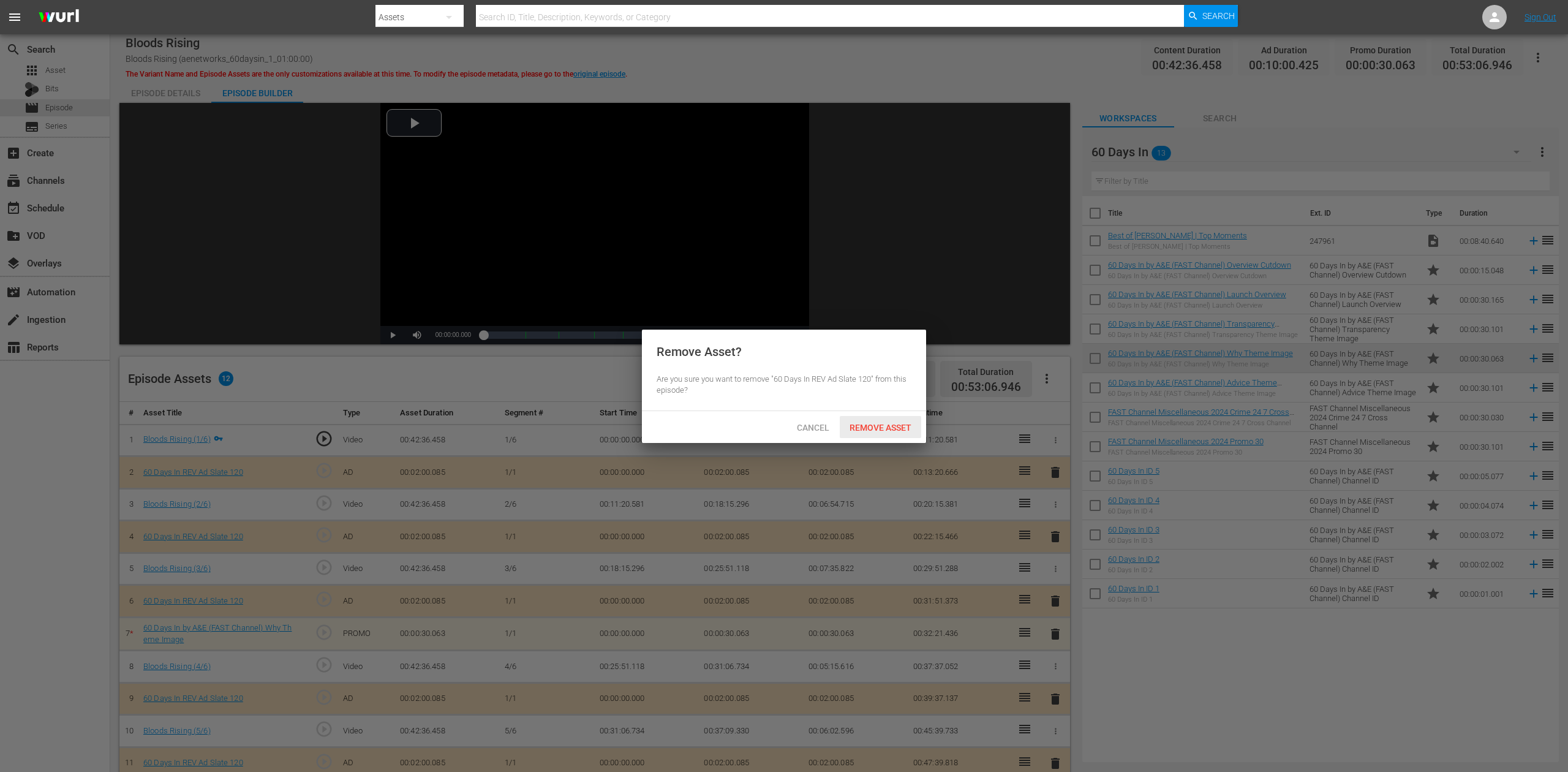
click at [893, 425] on span "Remove Asset" at bounding box center [880, 427] width 81 height 10
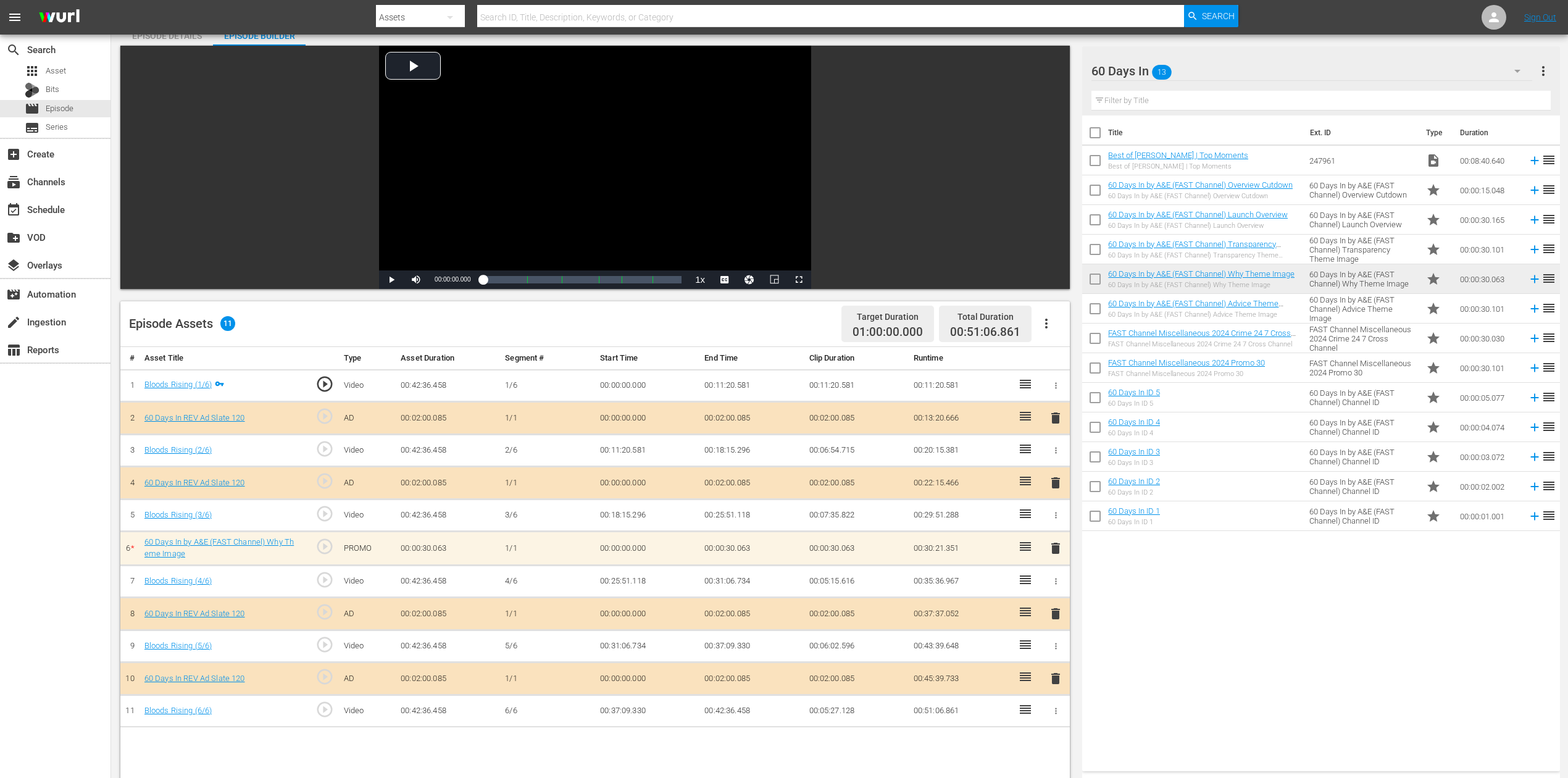
scroll to position [164, 0]
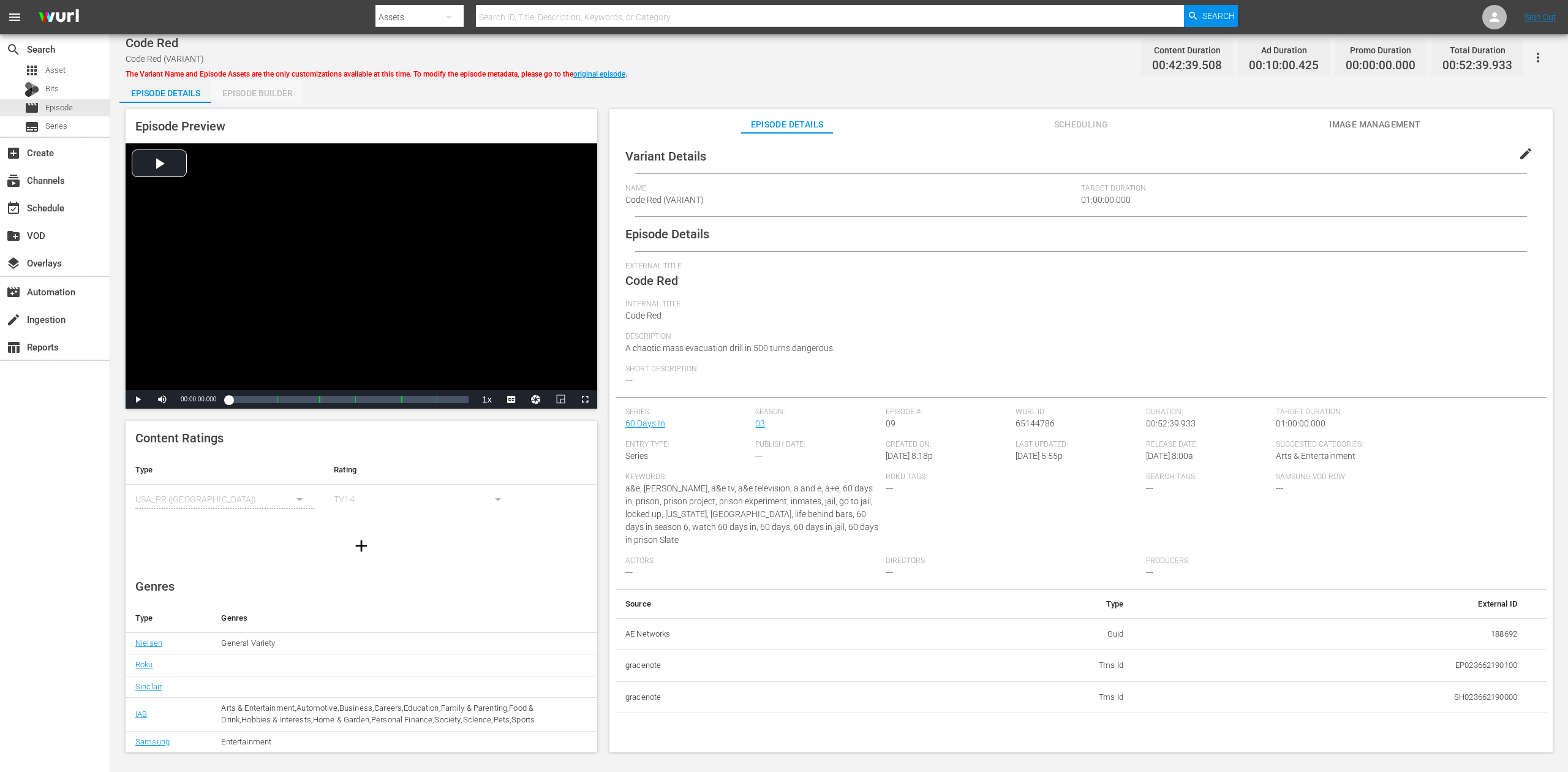
click at [276, 97] on div "Episode Builder" at bounding box center [257, 93] width 92 height 29
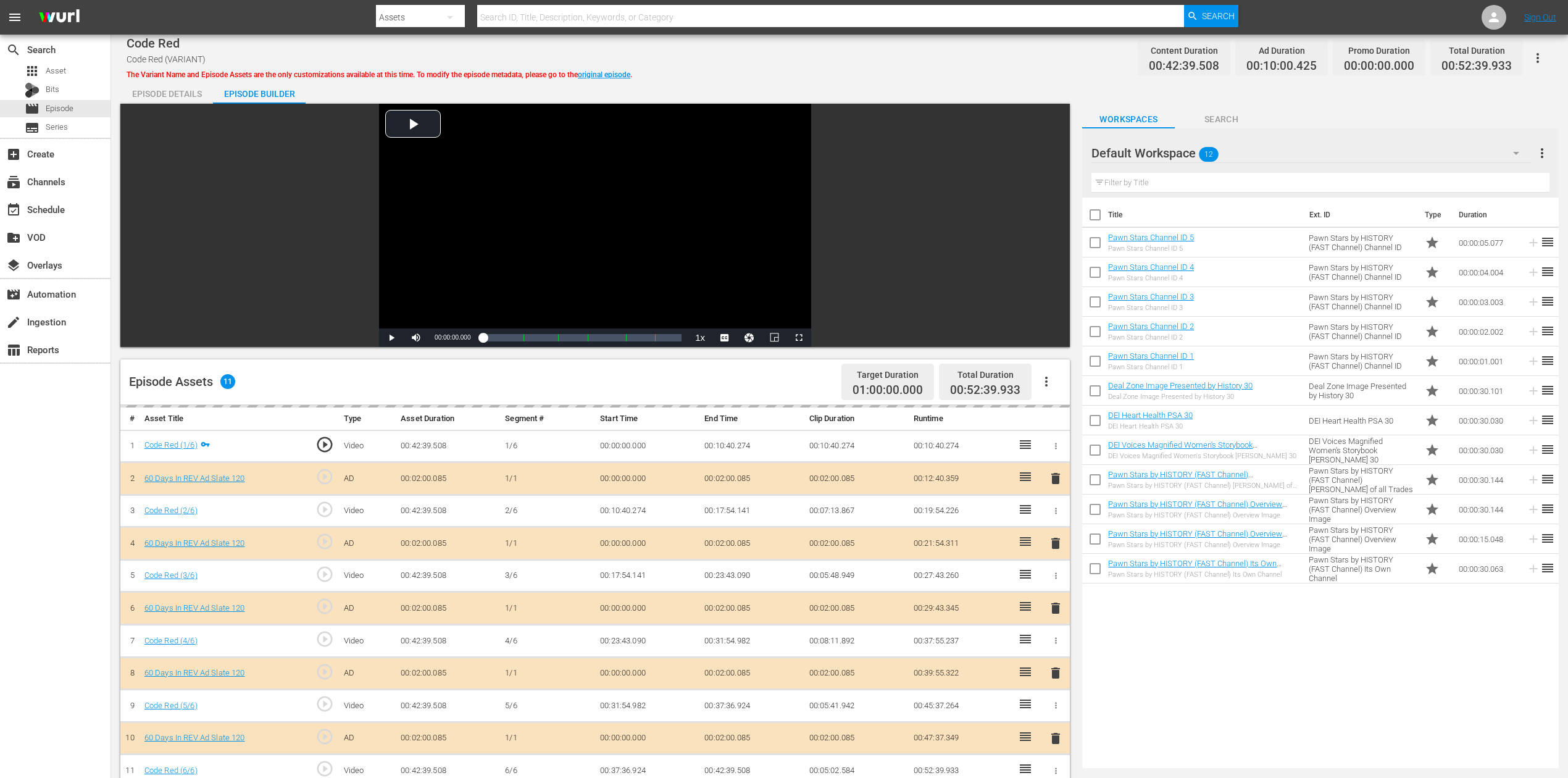
click at [1185, 149] on icon "button" at bounding box center [1516, 154] width 15 height 15
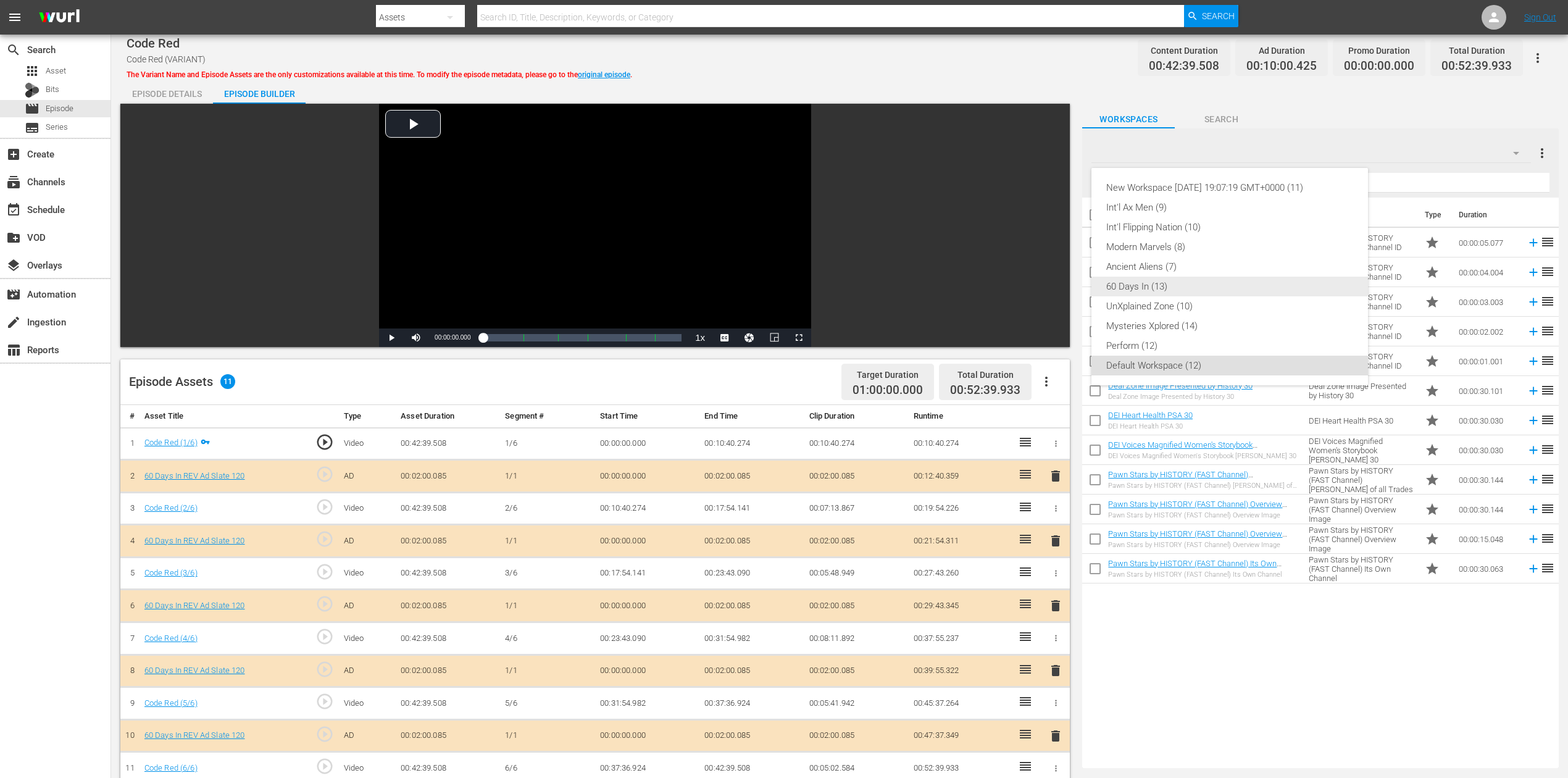
click at [1156, 287] on div "60 Days In (13)" at bounding box center [1230, 286] width 247 height 20
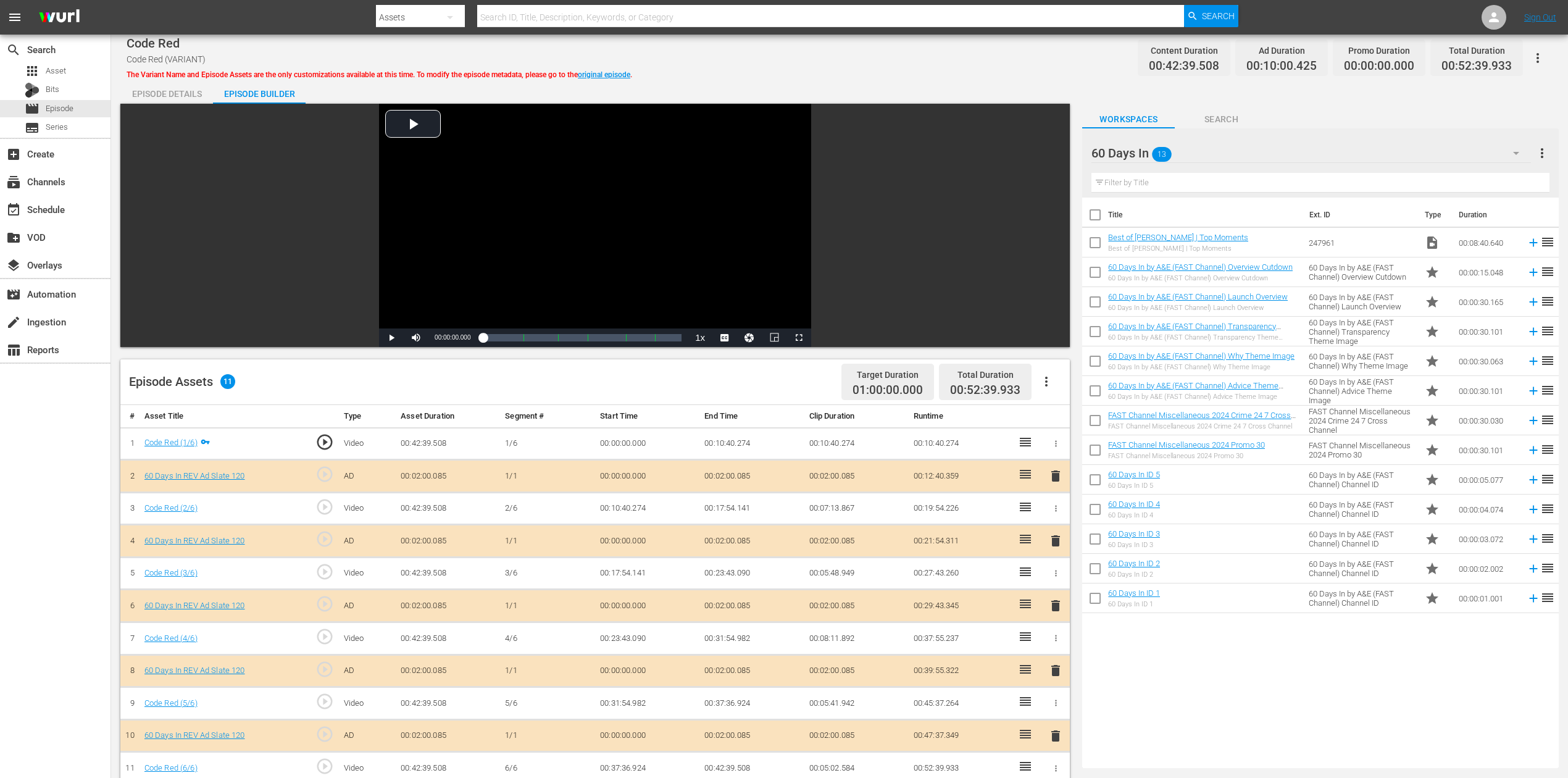
click at [1053, 583] on span "delete" at bounding box center [1056, 606] width 15 height 15
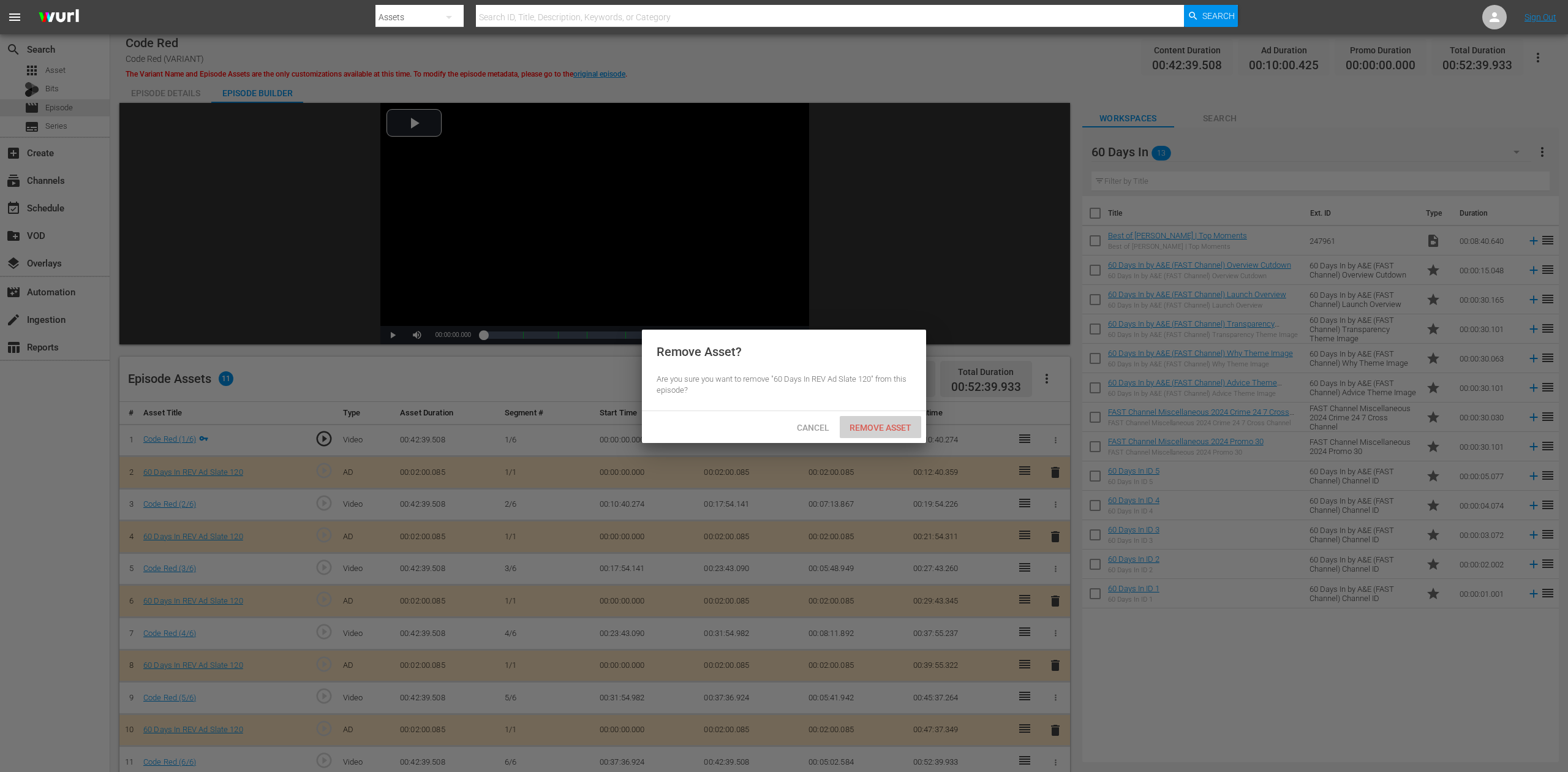
click at [883, 420] on div "Remove Asset" at bounding box center [880, 427] width 81 height 22
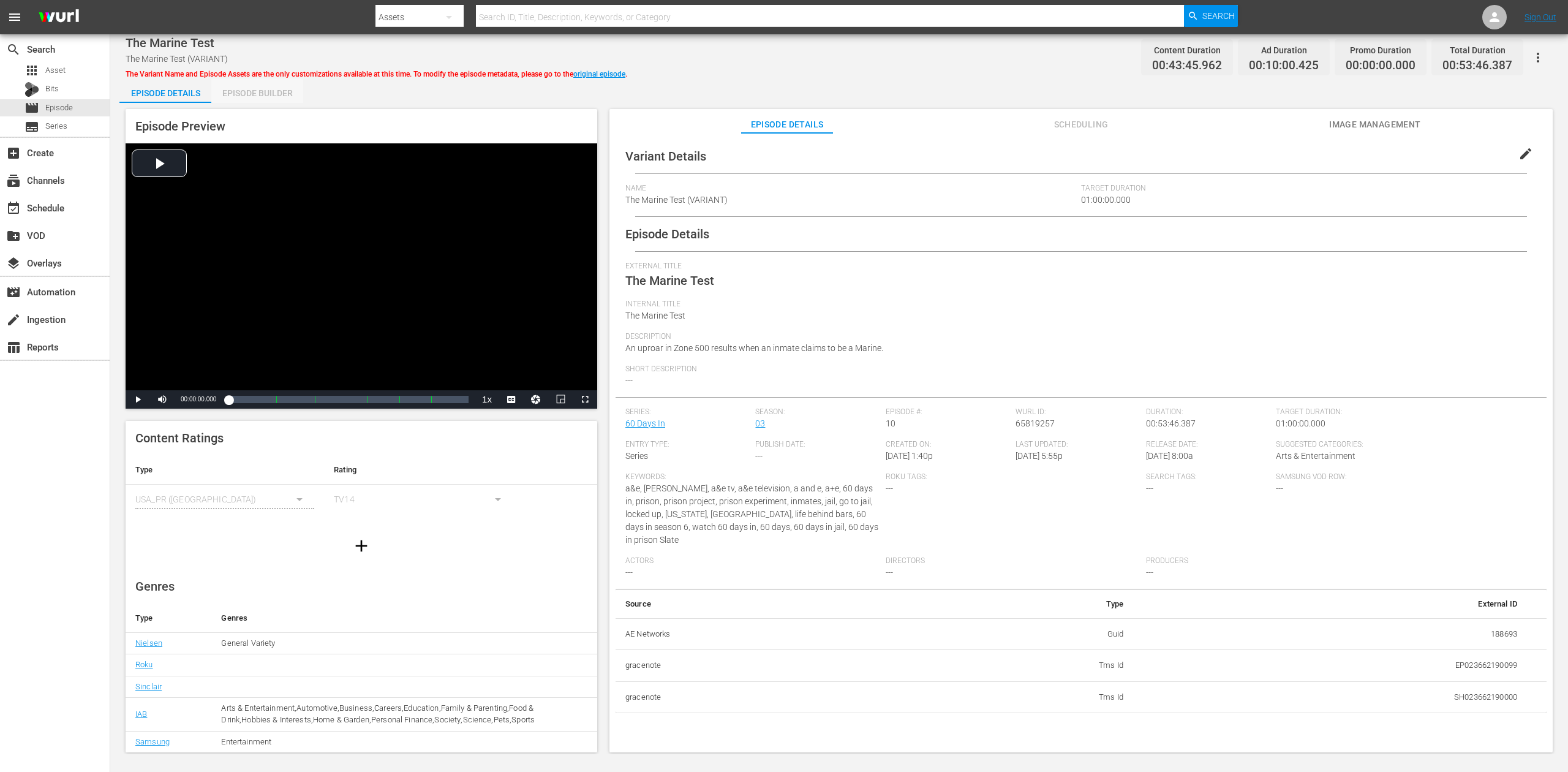
click at [258, 96] on div "Episode Builder" at bounding box center [257, 93] width 92 height 29
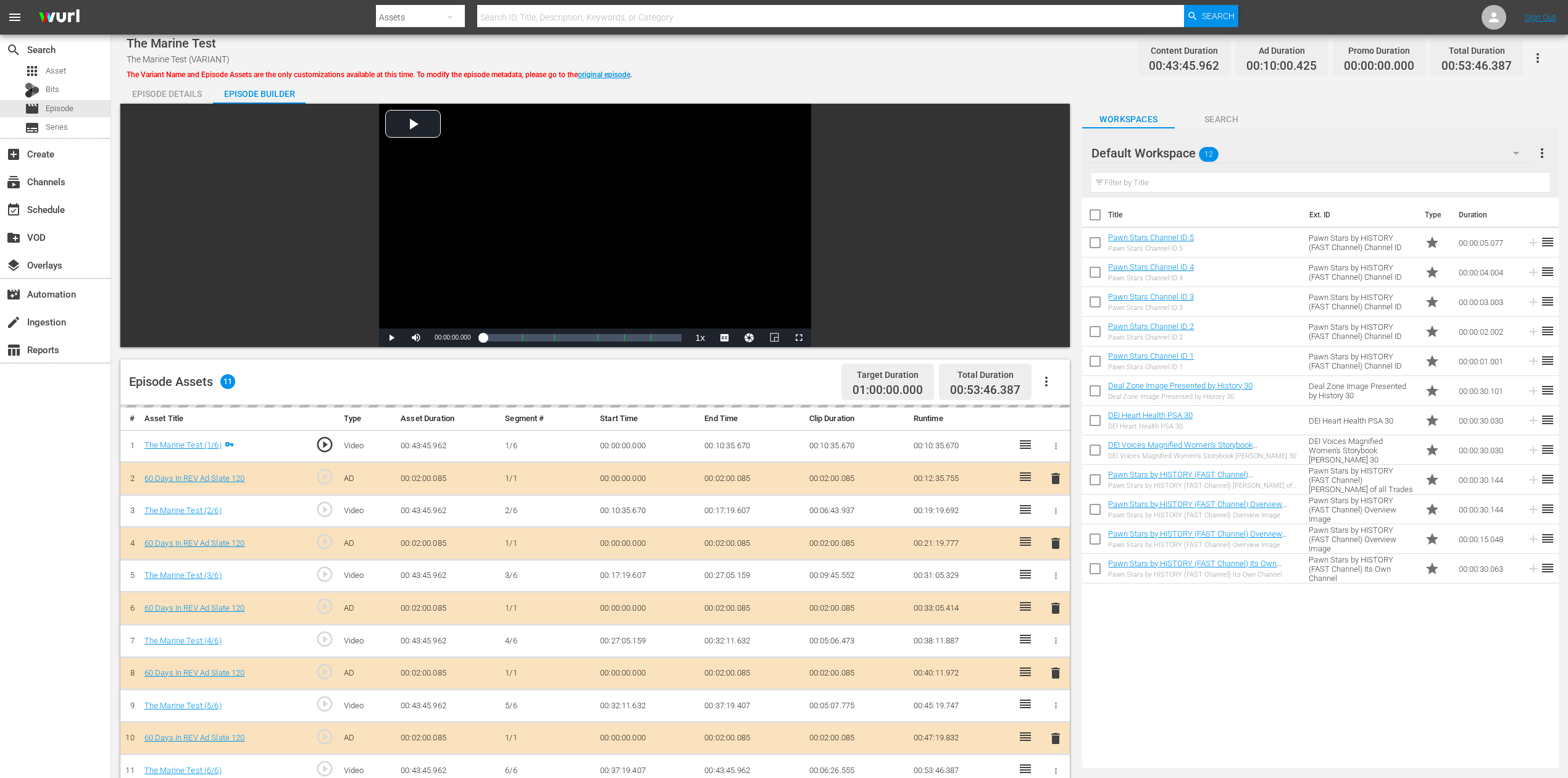
click at [1185, 147] on icon "button" at bounding box center [1516, 154] width 15 height 15
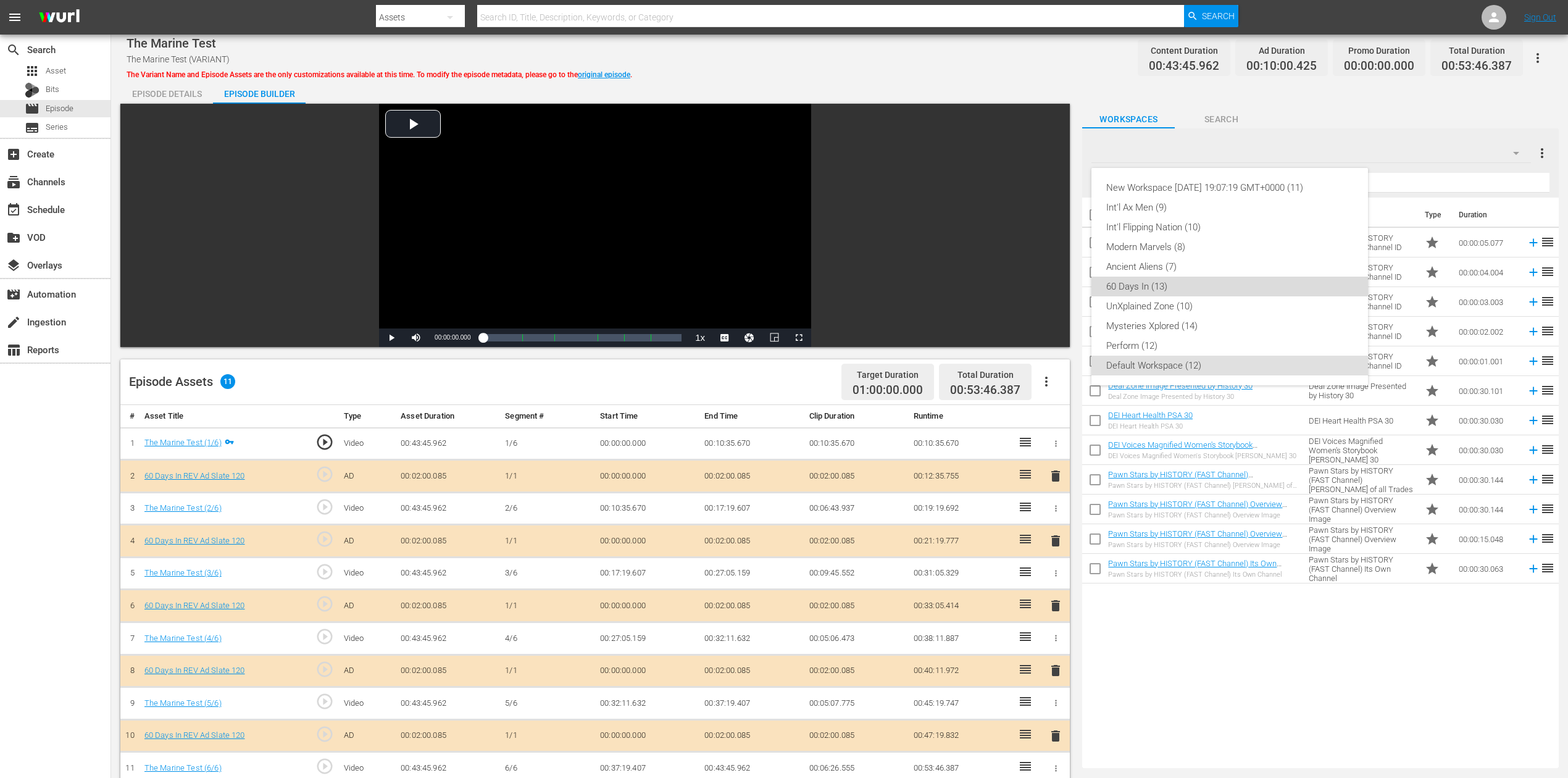
click at [1150, 283] on div "60 Days In (13)" at bounding box center [1230, 286] width 247 height 20
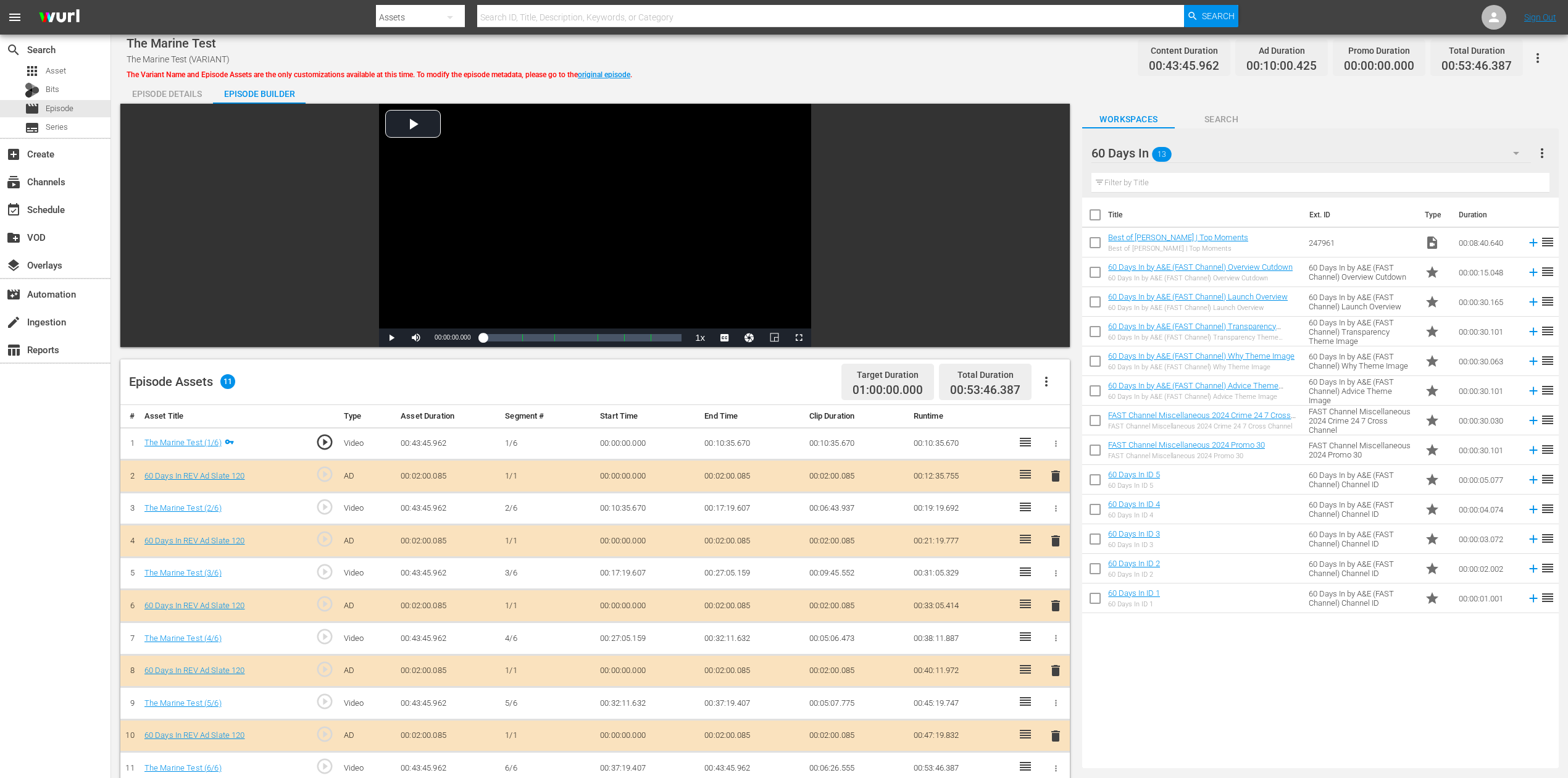
click at [1055, 583] on span "delete" at bounding box center [1056, 606] width 15 height 15
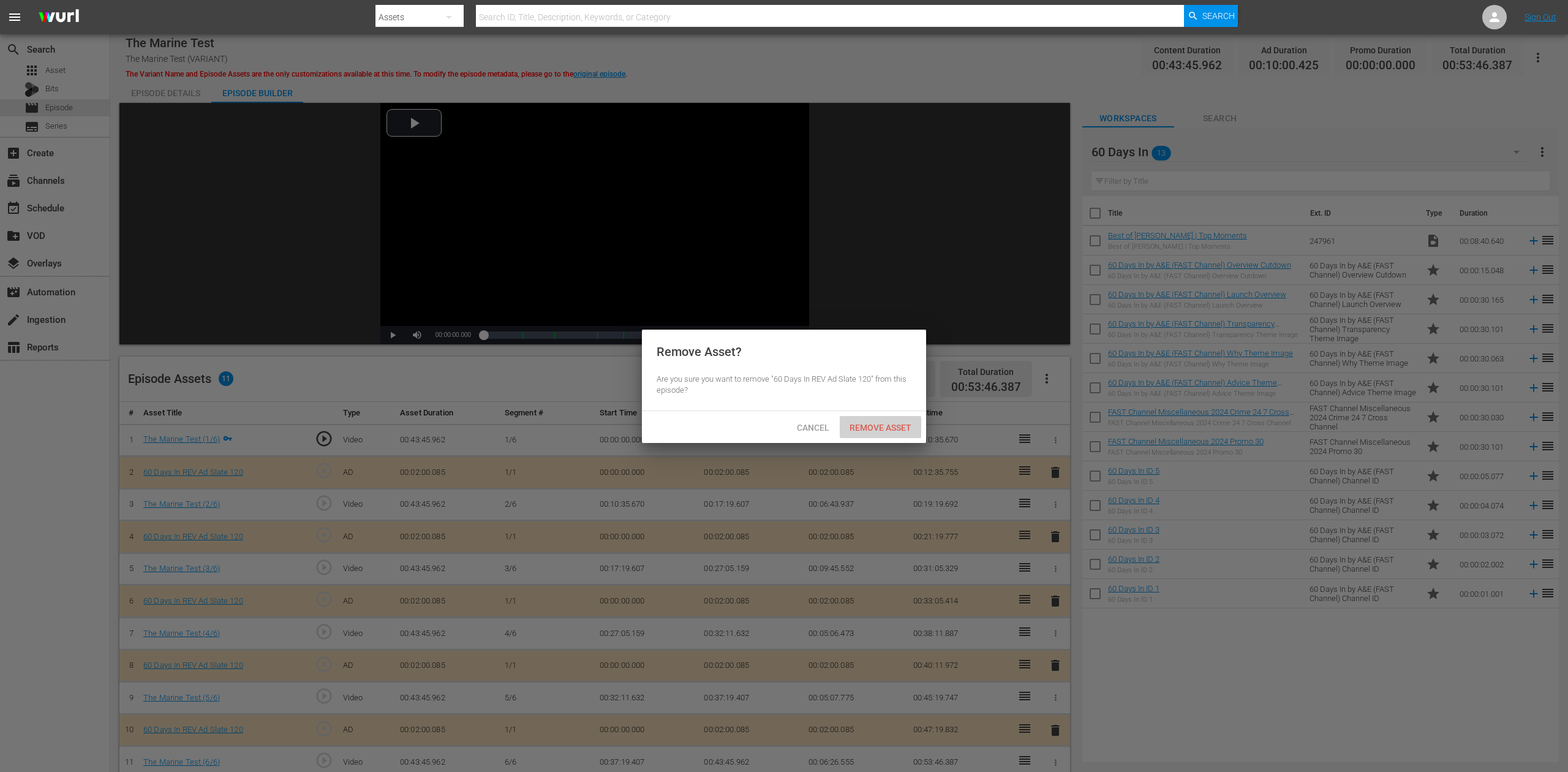
click at [897, 427] on span "Remove Asset" at bounding box center [880, 427] width 81 height 10
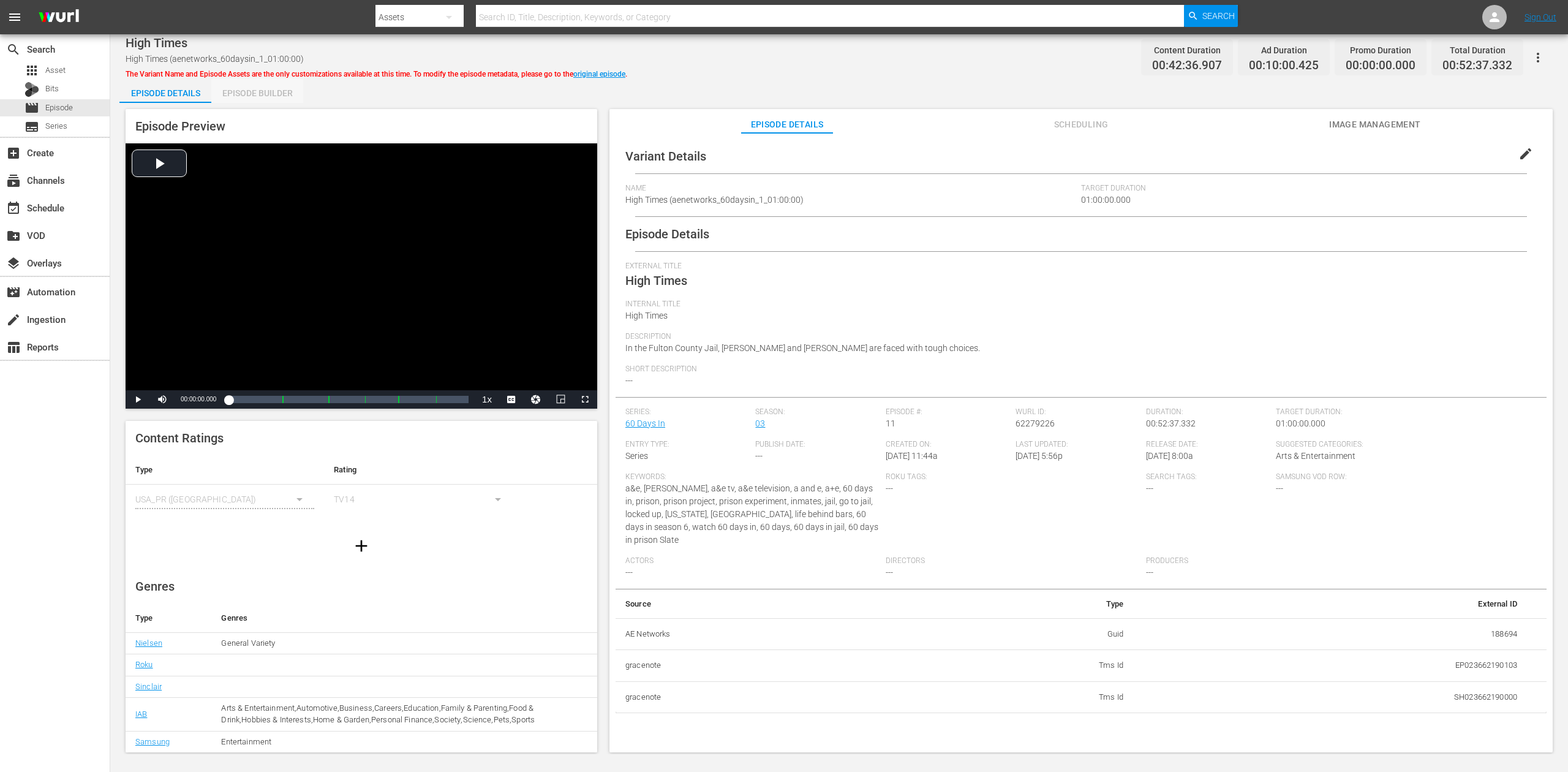
drag, startPoint x: 265, startPoint y: 89, endPoint x: 843, endPoint y: 111, distance: 578.4
click at [267, 89] on div "Episode Builder" at bounding box center [257, 93] width 92 height 29
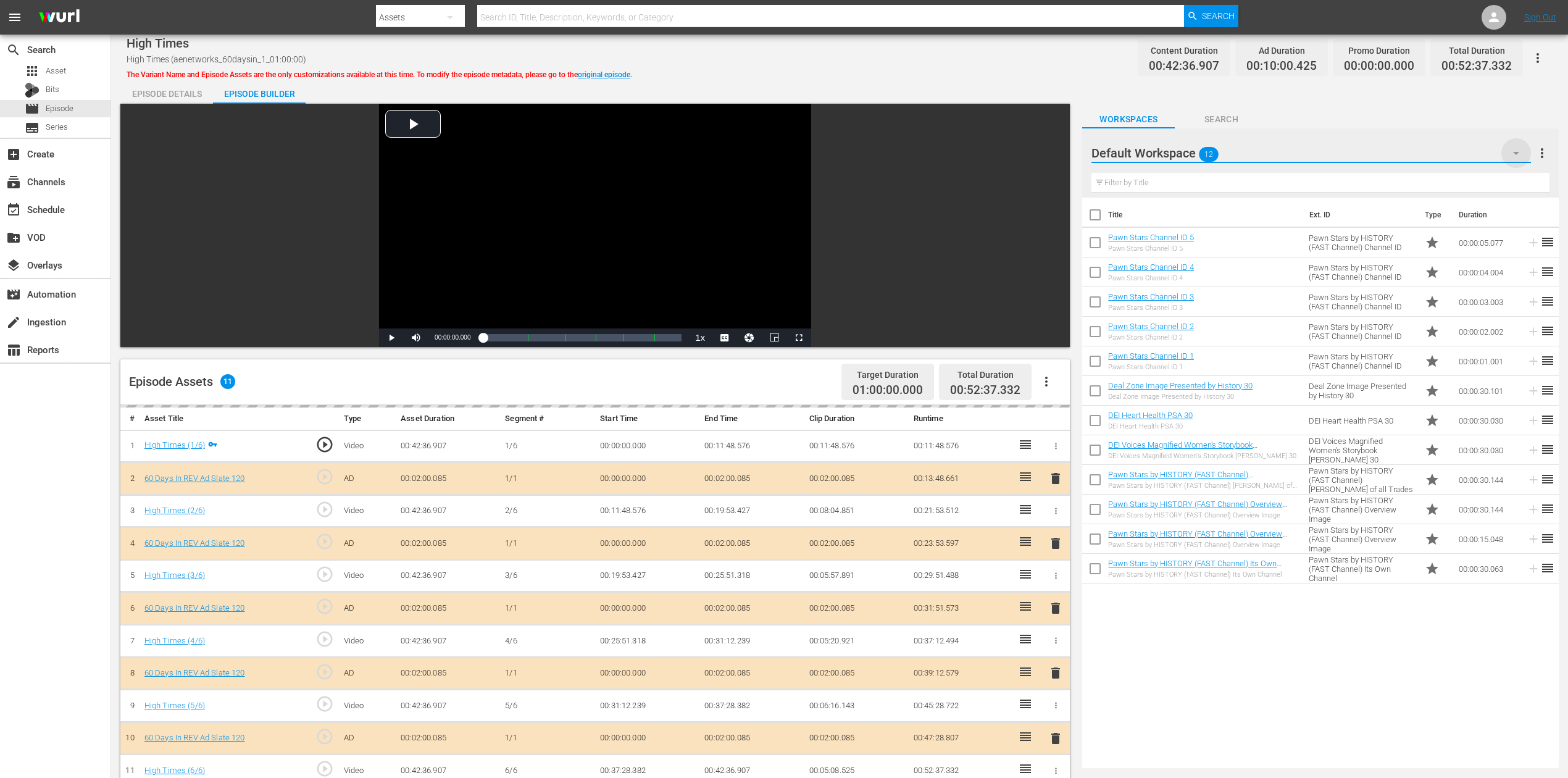
click at [1185, 159] on icon "button" at bounding box center [1516, 154] width 15 height 15
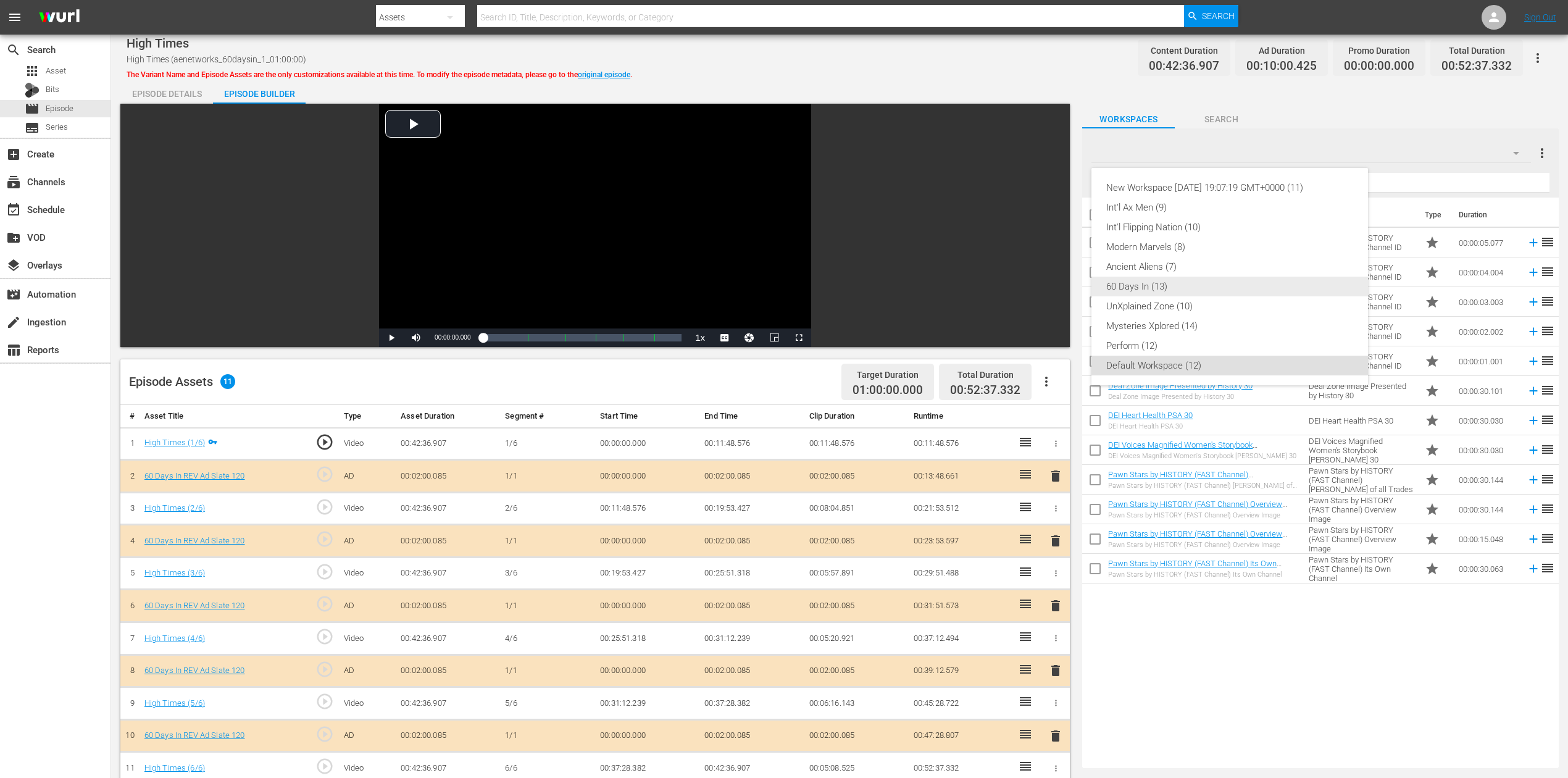
click at [1137, 284] on div "60 Days In (13)" at bounding box center [1230, 286] width 247 height 20
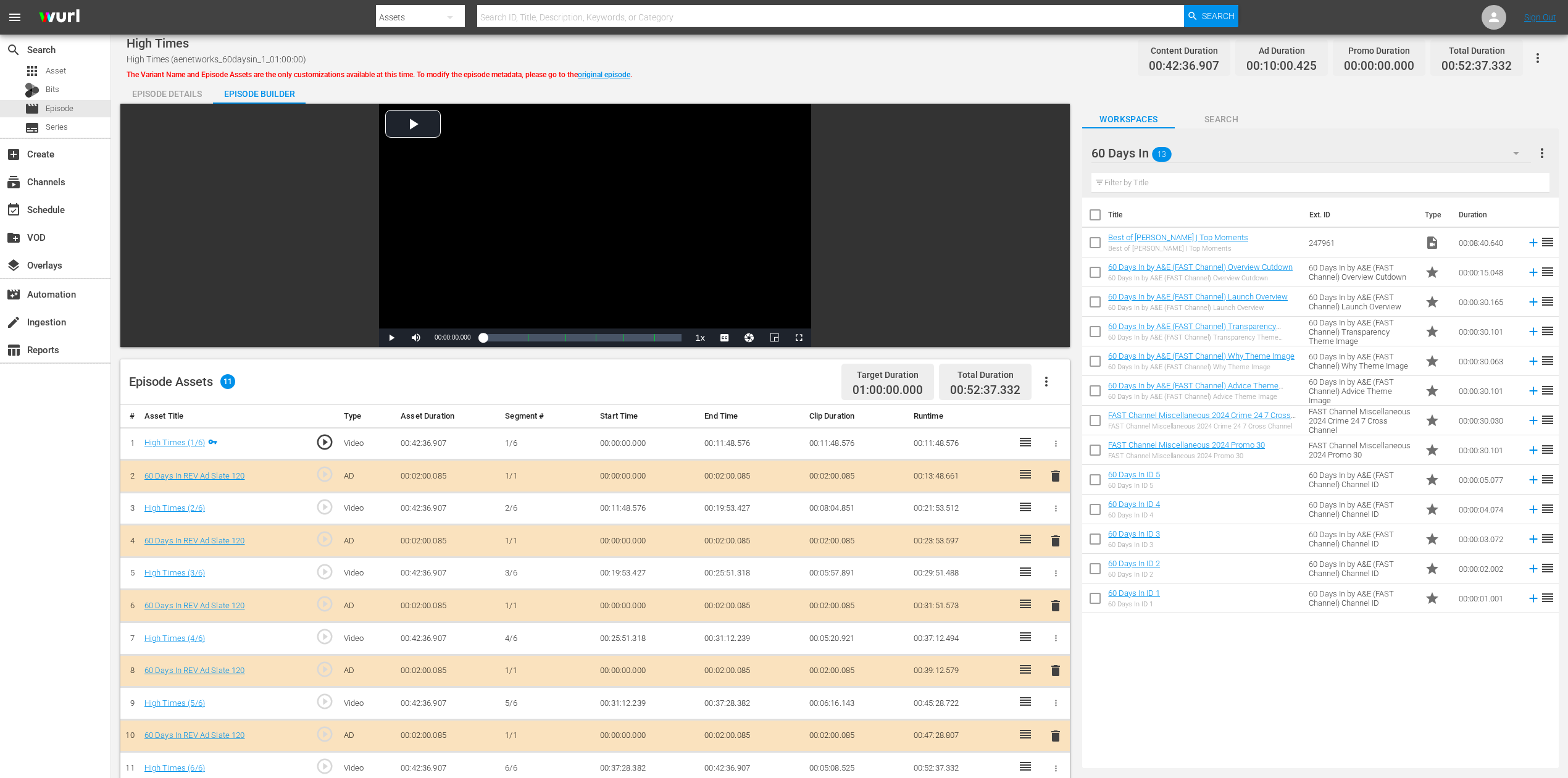
click at [1058, 583] on span "delete" at bounding box center [1056, 606] width 15 height 15
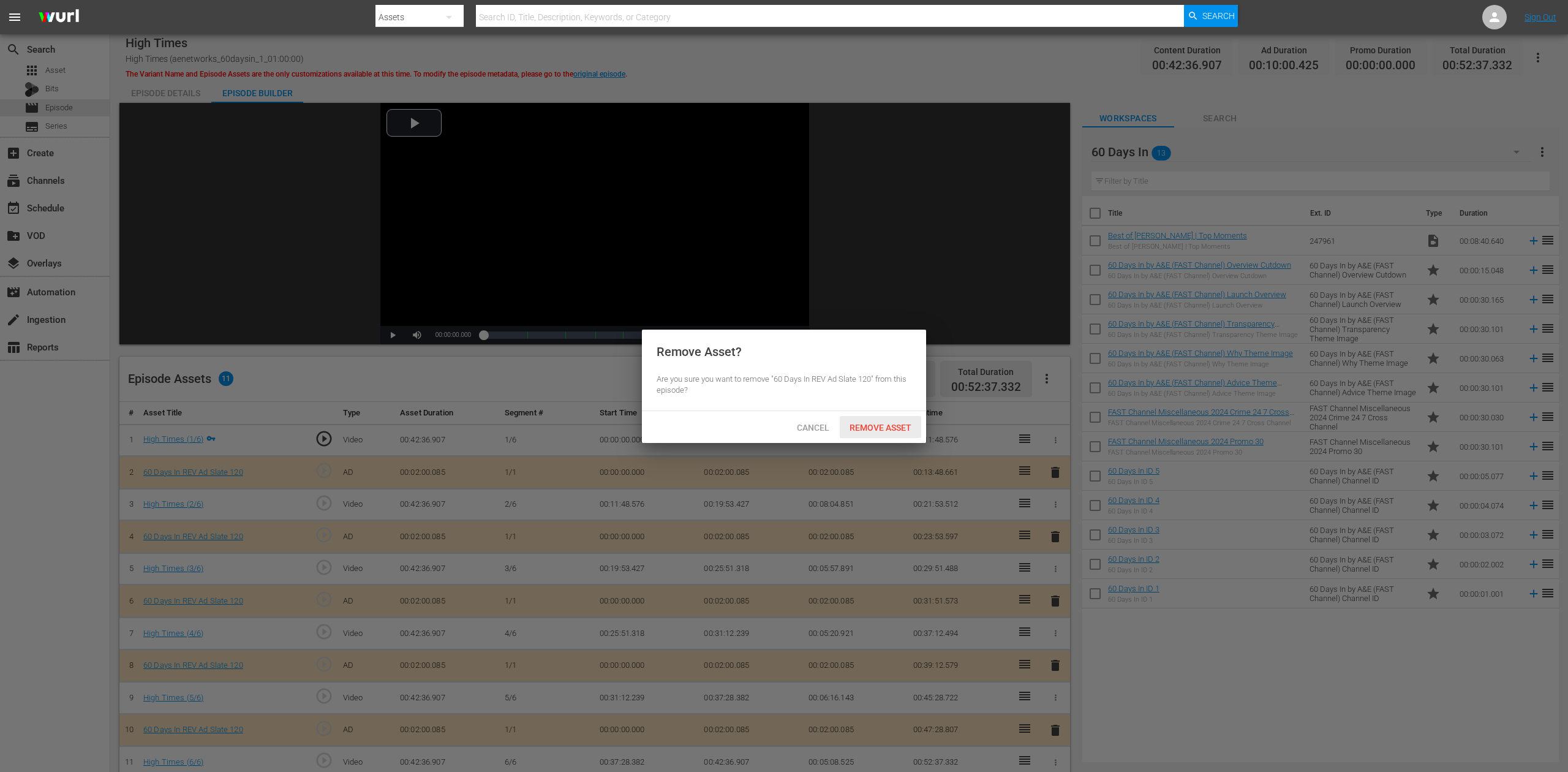
click at [876, 424] on span "Remove Asset" at bounding box center [880, 427] width 81 height 10
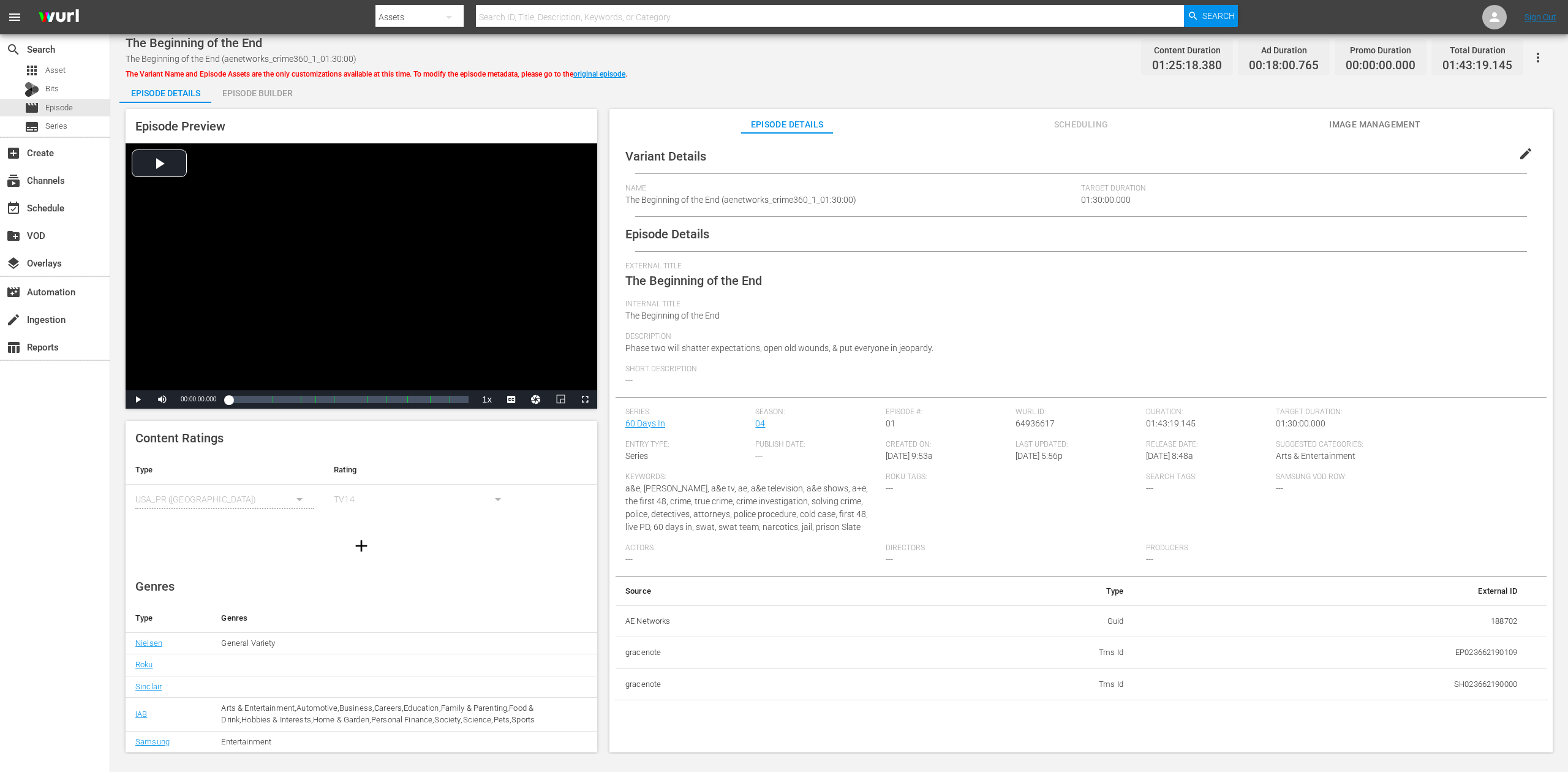
click at [253, 94] on div "Episode Builder" at bounding box center [257, 93] width 92 height 29
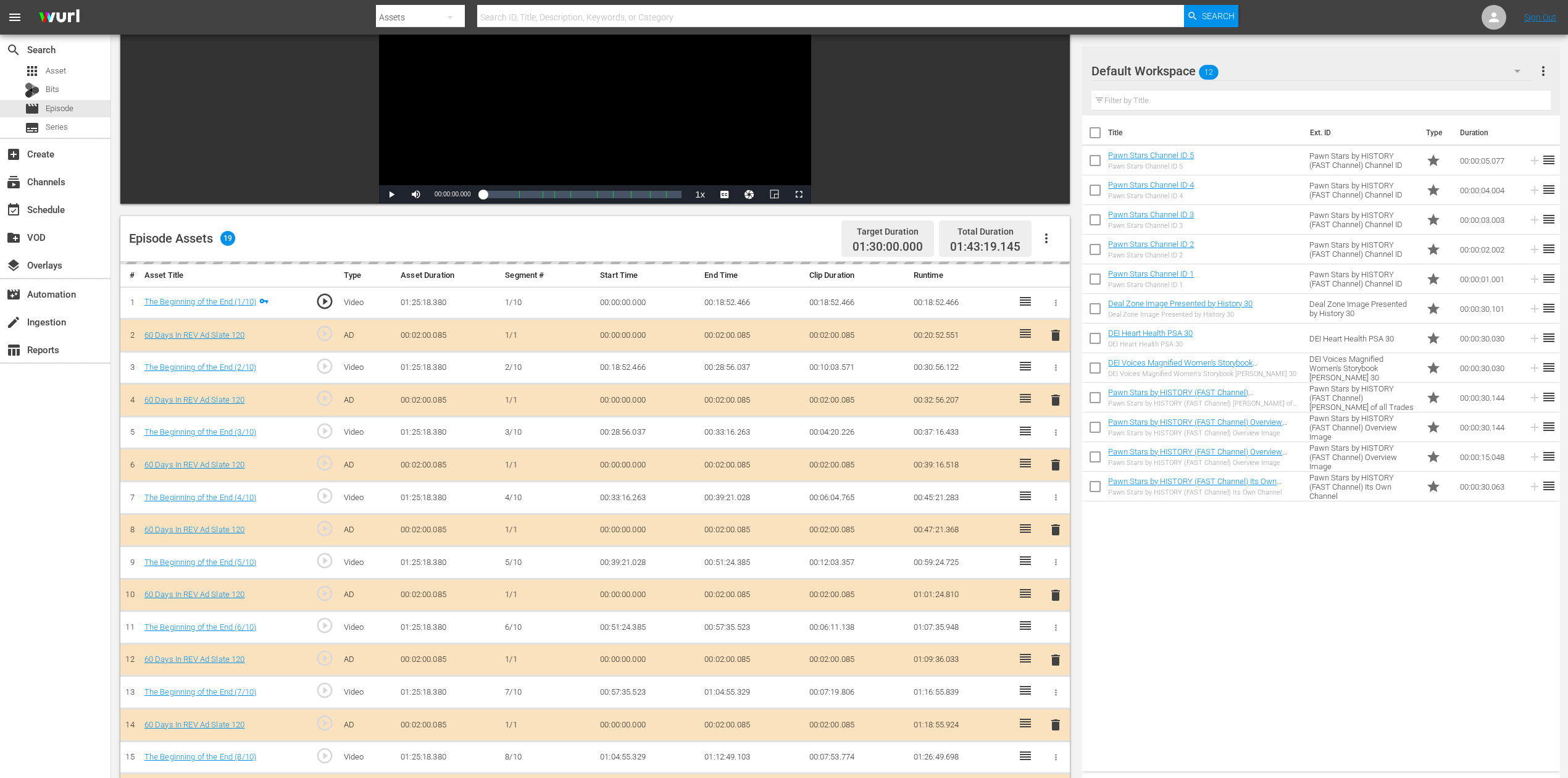
scroll to position [247, 0]
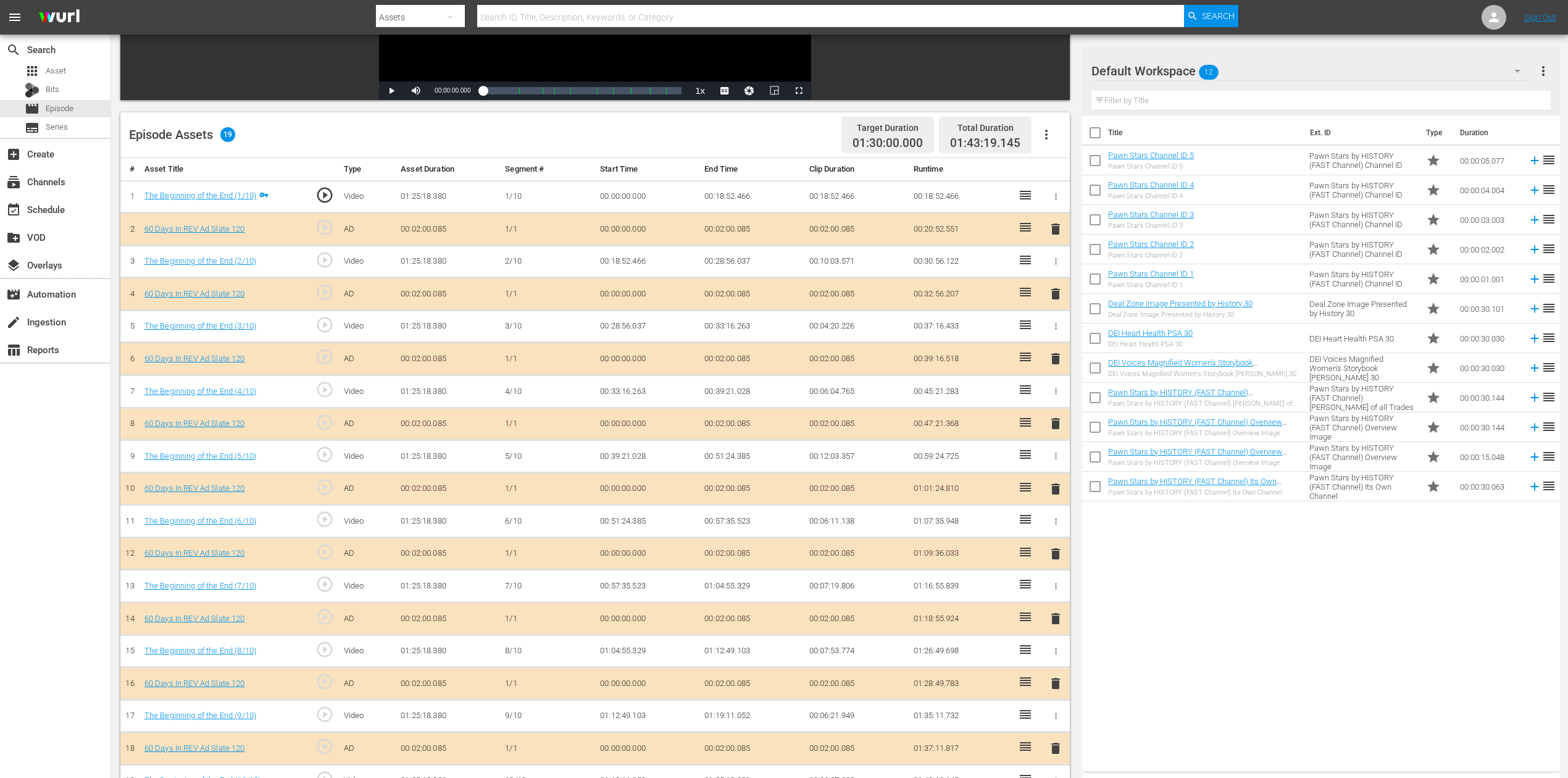
click at [1055, 423] on span "delete" at bounding box center [1056, 423] width 15 height 15
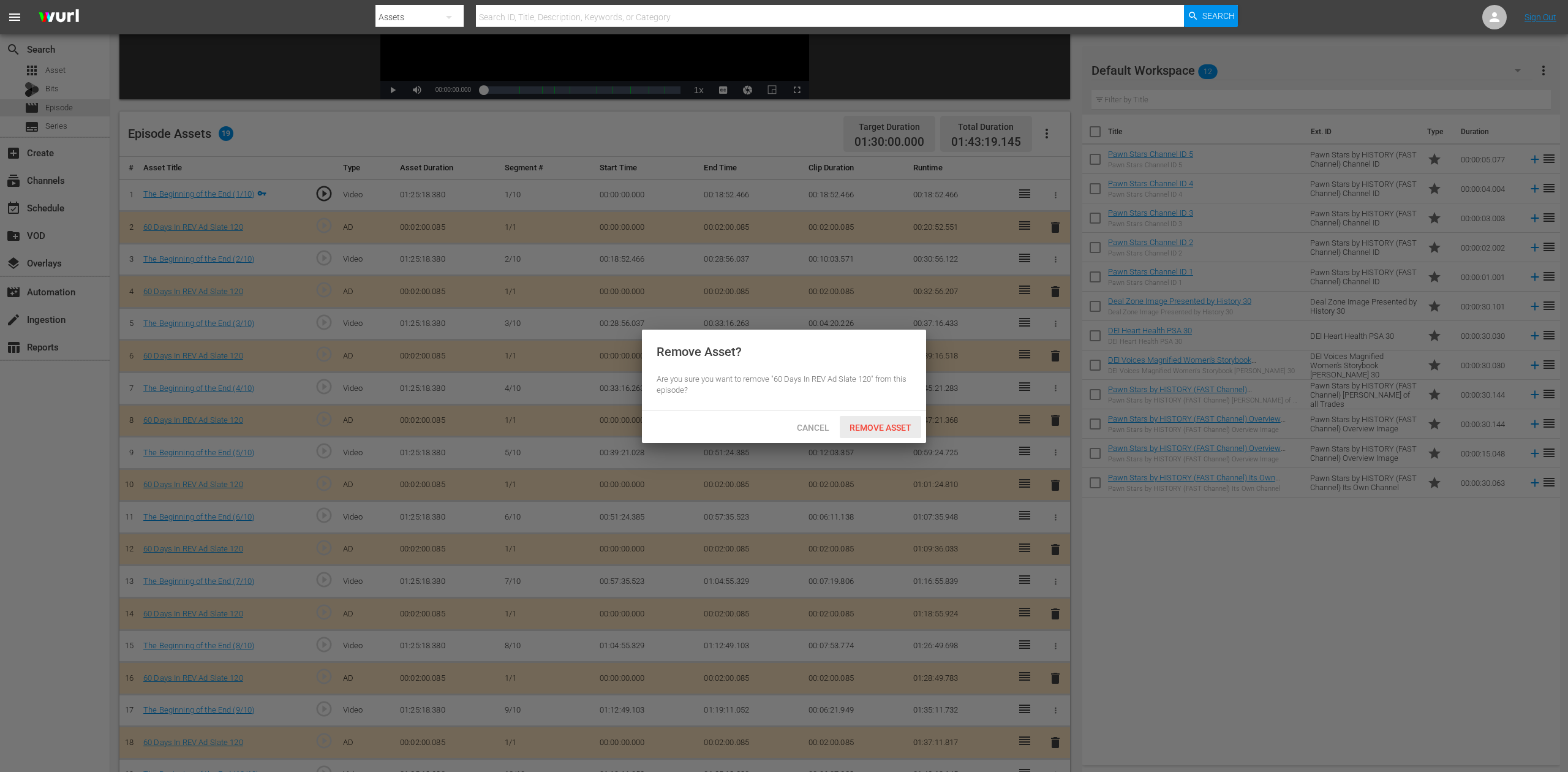
click at [880, 424] on span "Remove Asset" at bounding box center [880, 427] width 81 height 10
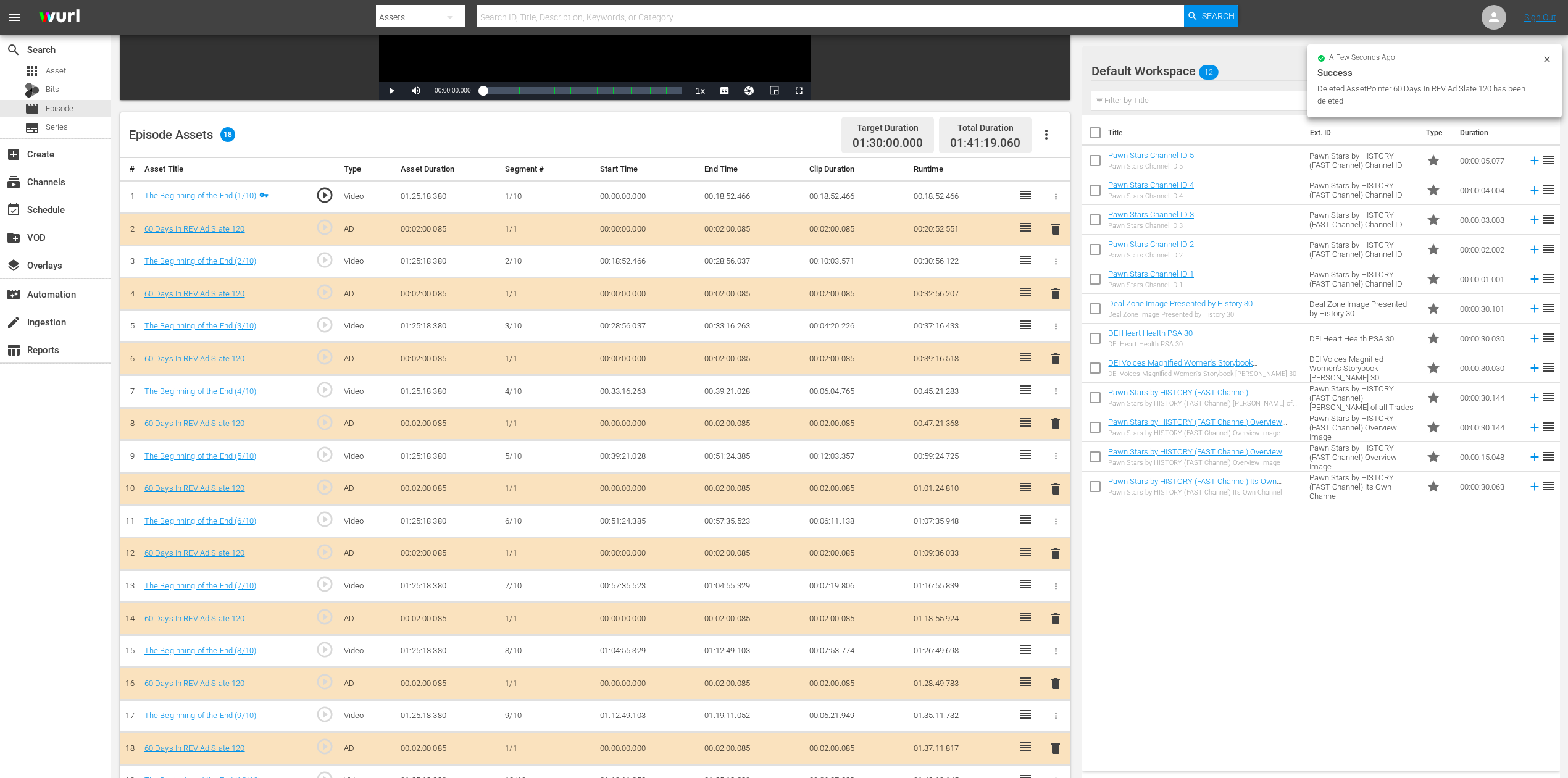
click at [1185, 63] on div "a few seconds ago Success Deleted AssetPointer 60 Days In REV Ad Slate 120 has …" at bounding box center [1434, 81] width 235 height 53
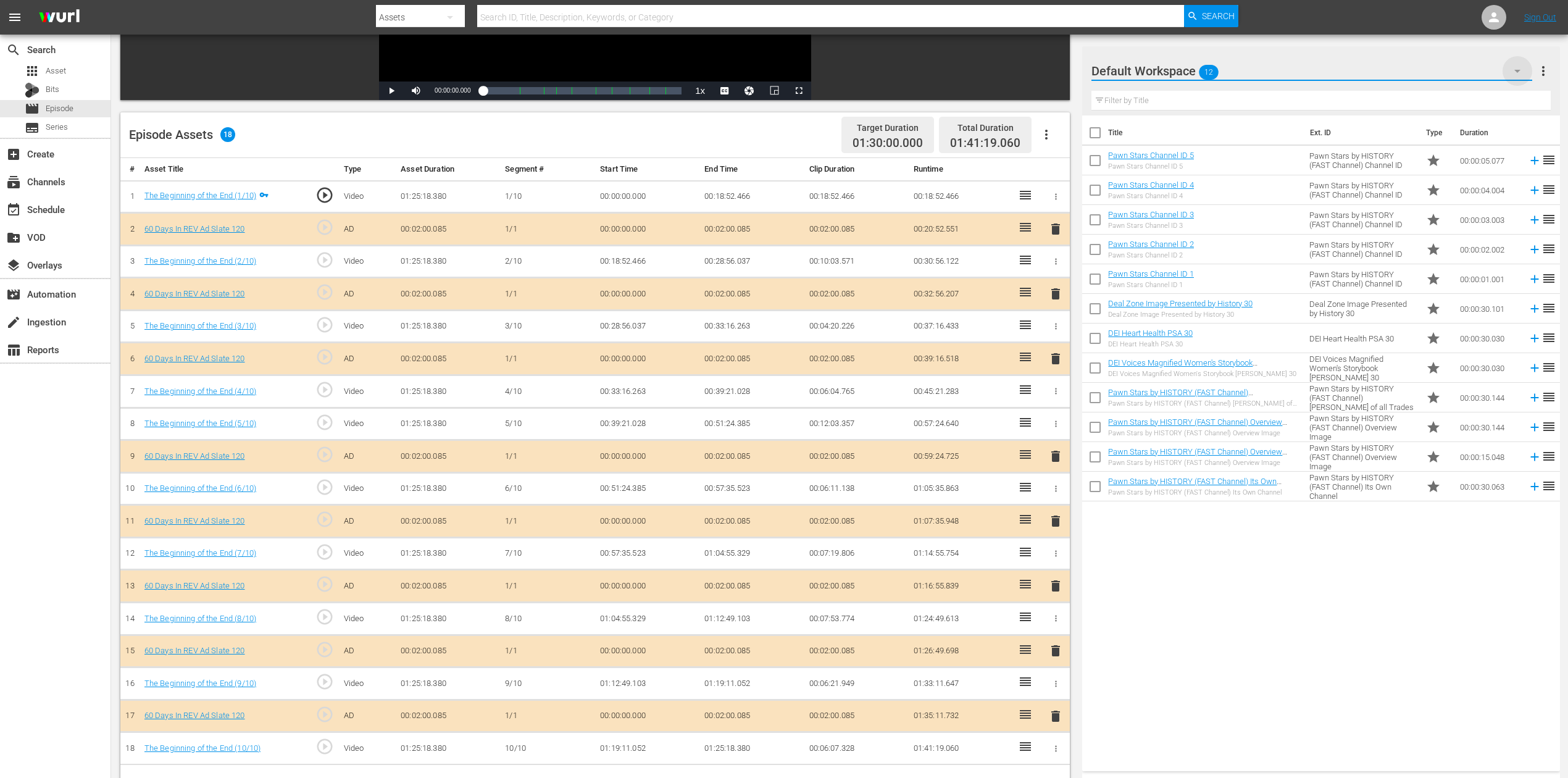
click at [1185, 72] on icon "button" at bounding box center [1517, 72] width 6 height 3
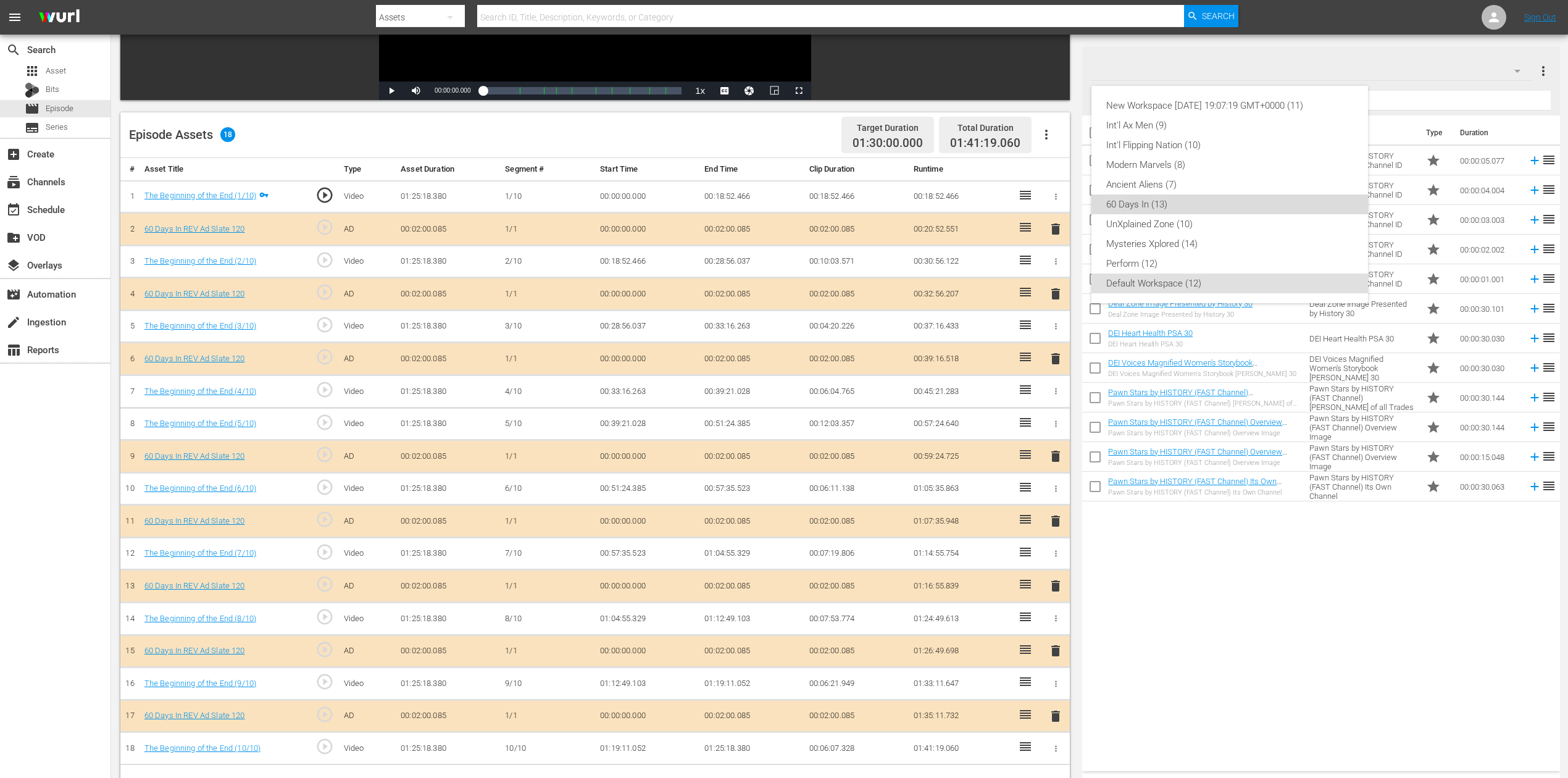
click at [1176, 201] on div "60 Days In (13)" at bounding box center [1230, 205] width 247 height 20
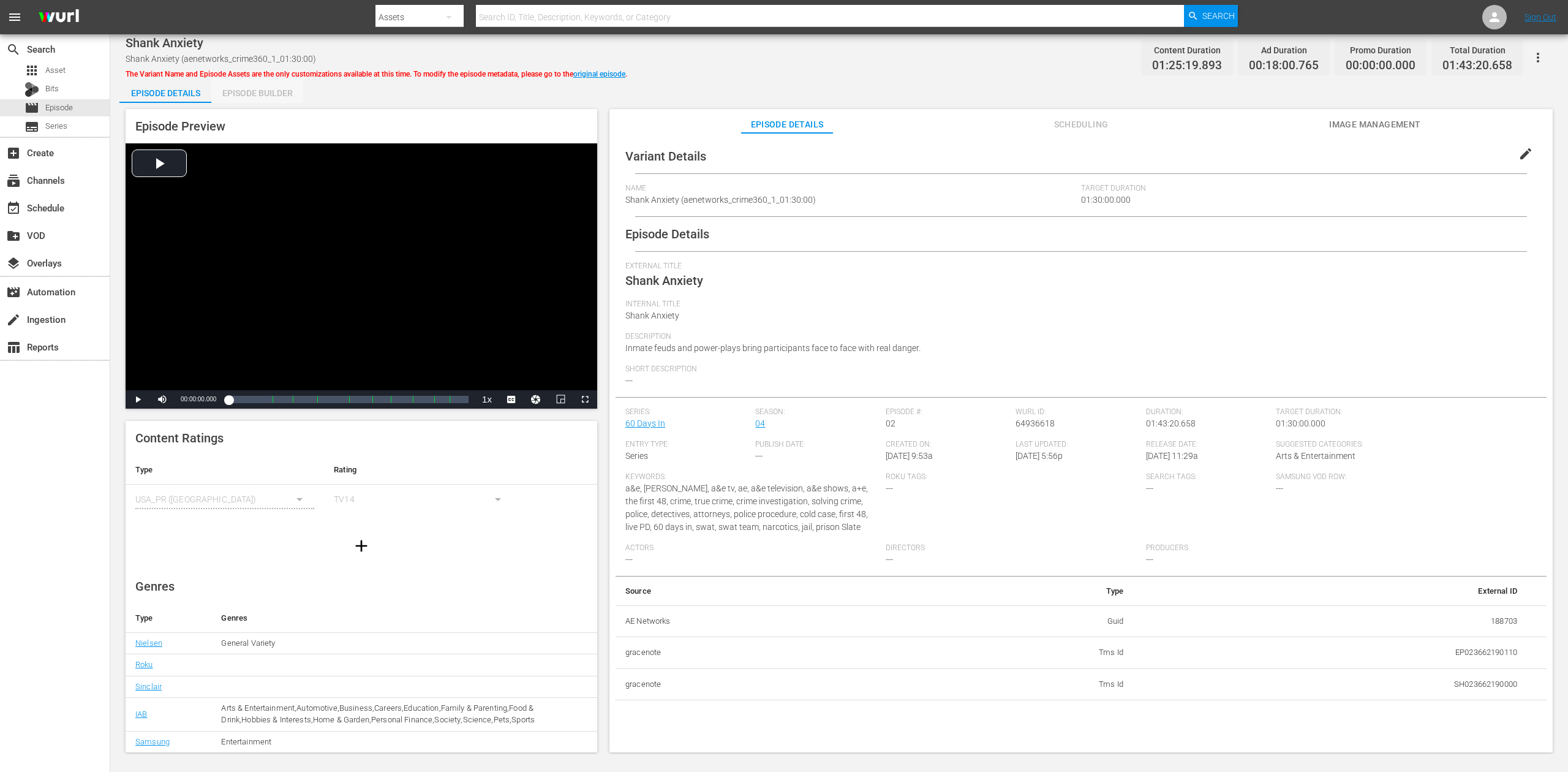
click at [260, 92] on div "Episode Builder" at bounding box center [257, 93] width 92 height 29
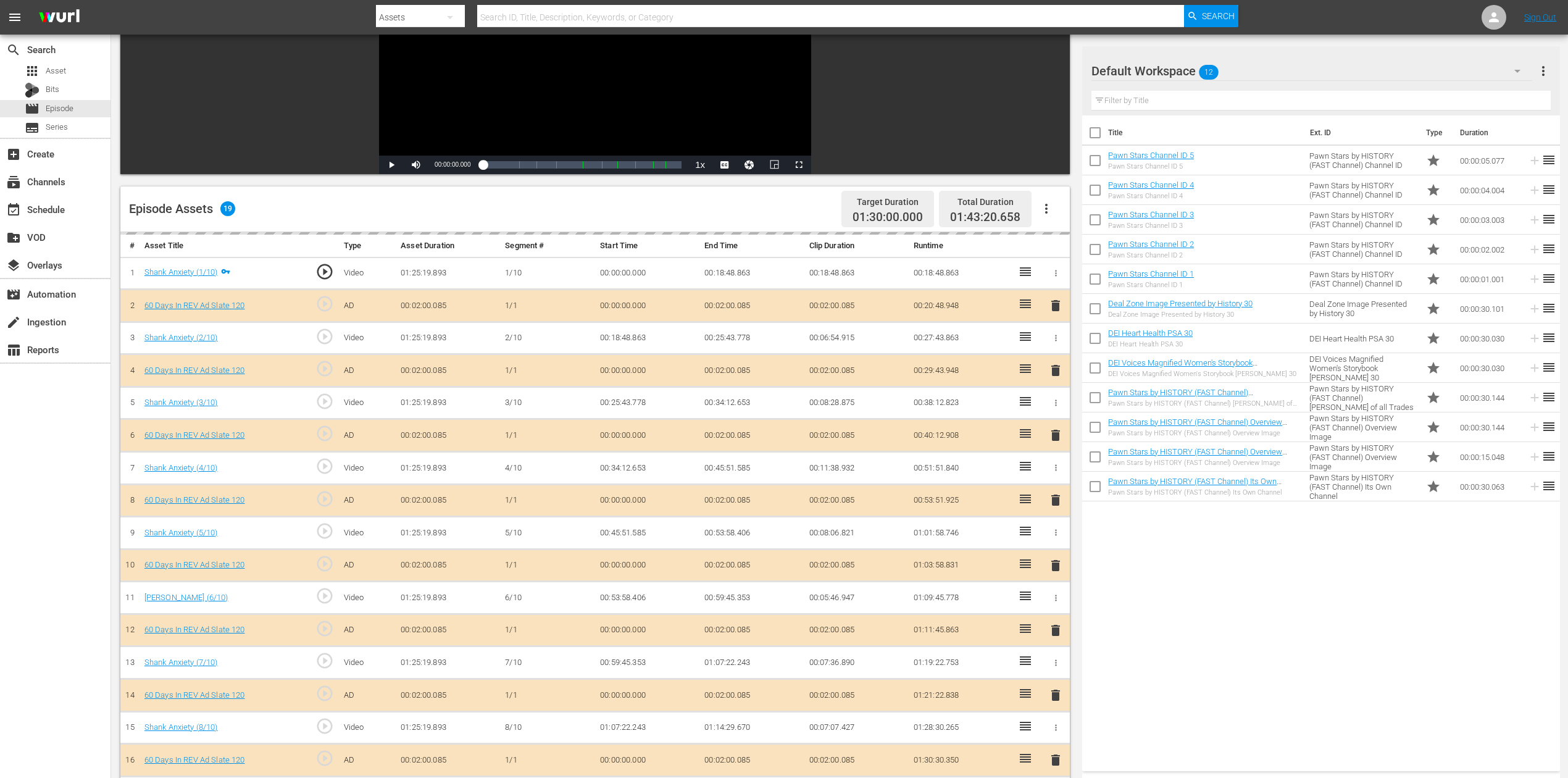
scroll to position [321, 0]
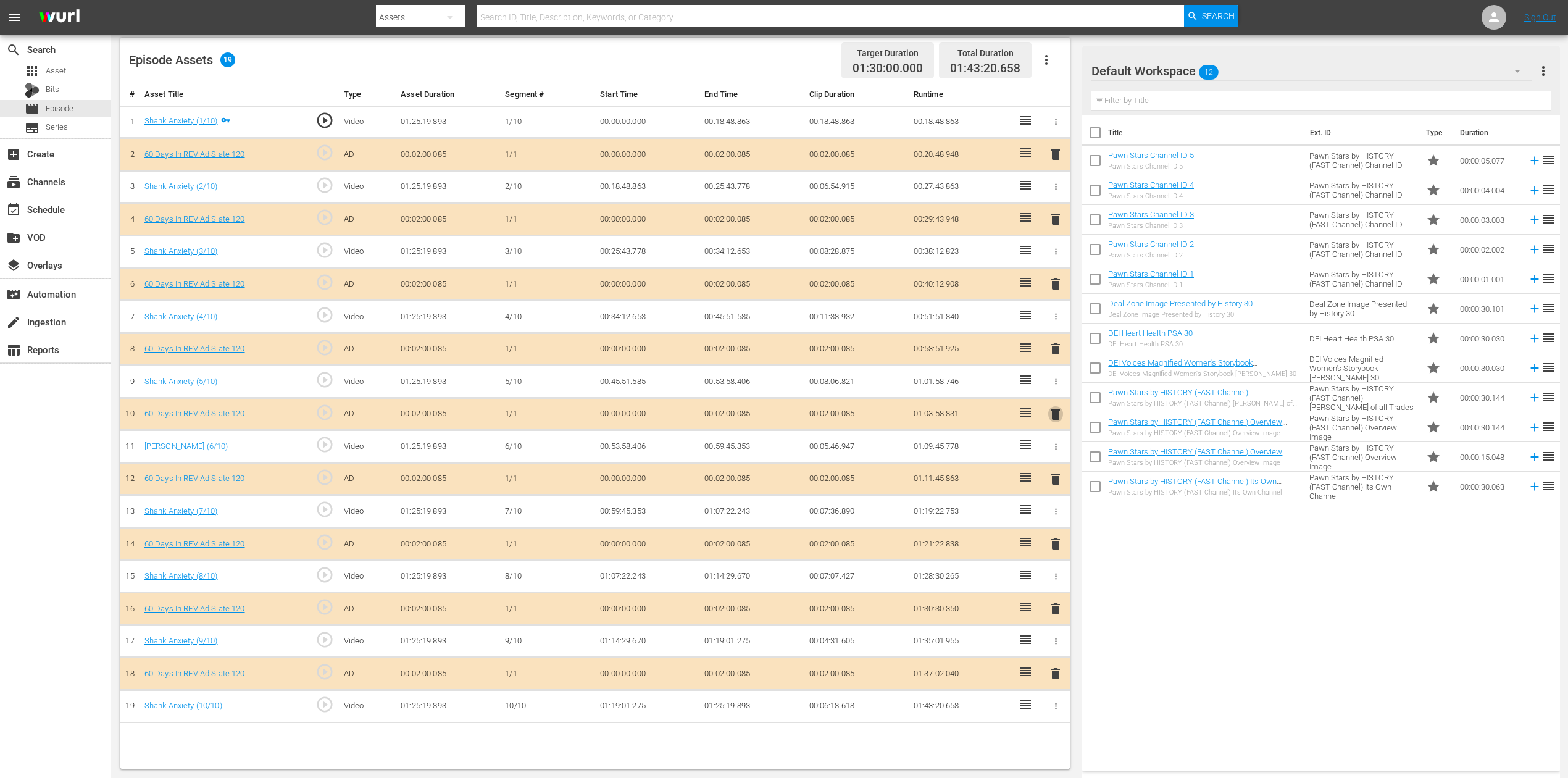
click at [1055, 411] on span "delete" at bounding box center [1056, 414] width 15 height 15
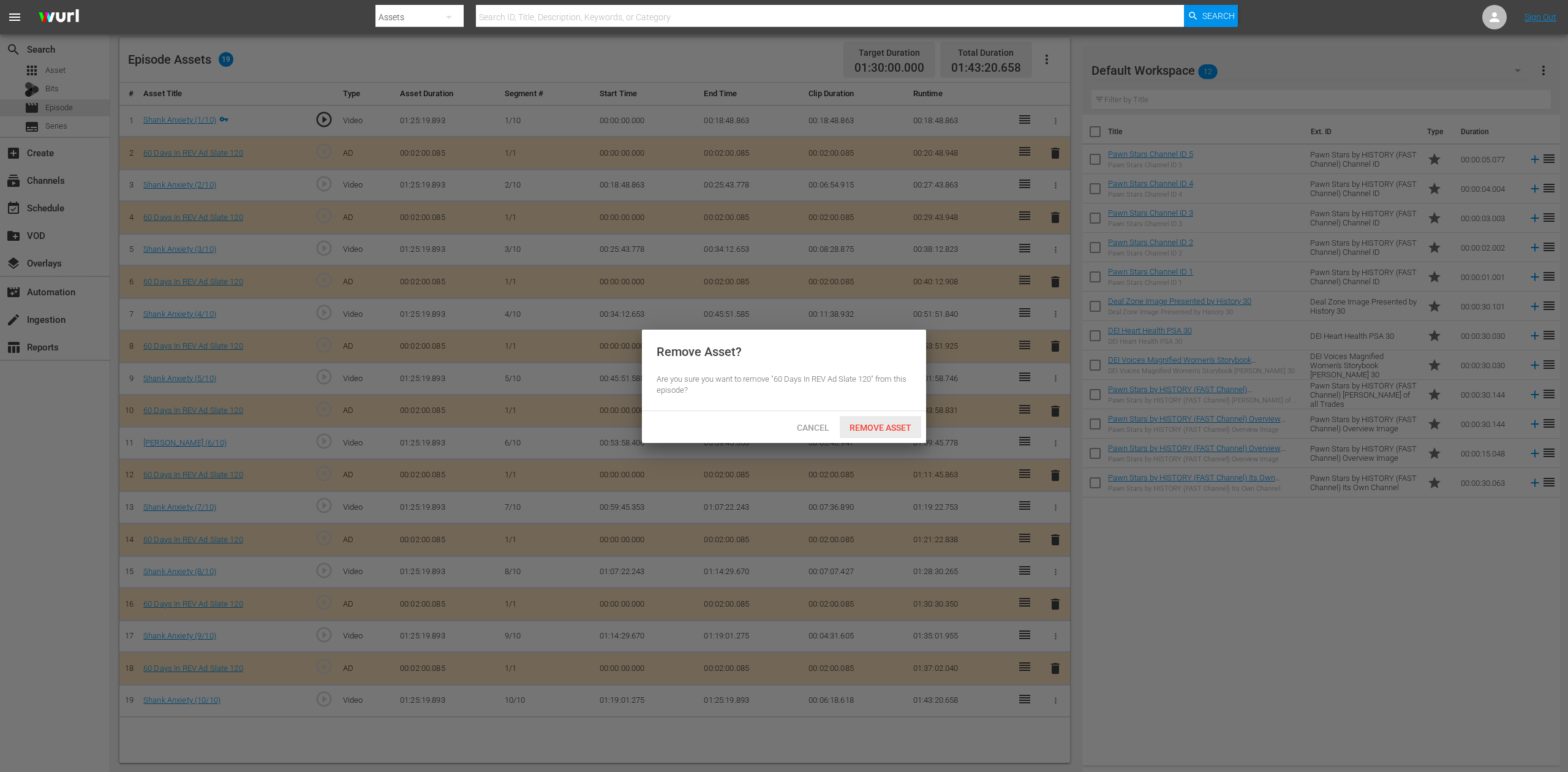
click at [887, 427] on span "Remove Asset" at bounding box center [880, 427] width 81 height 10
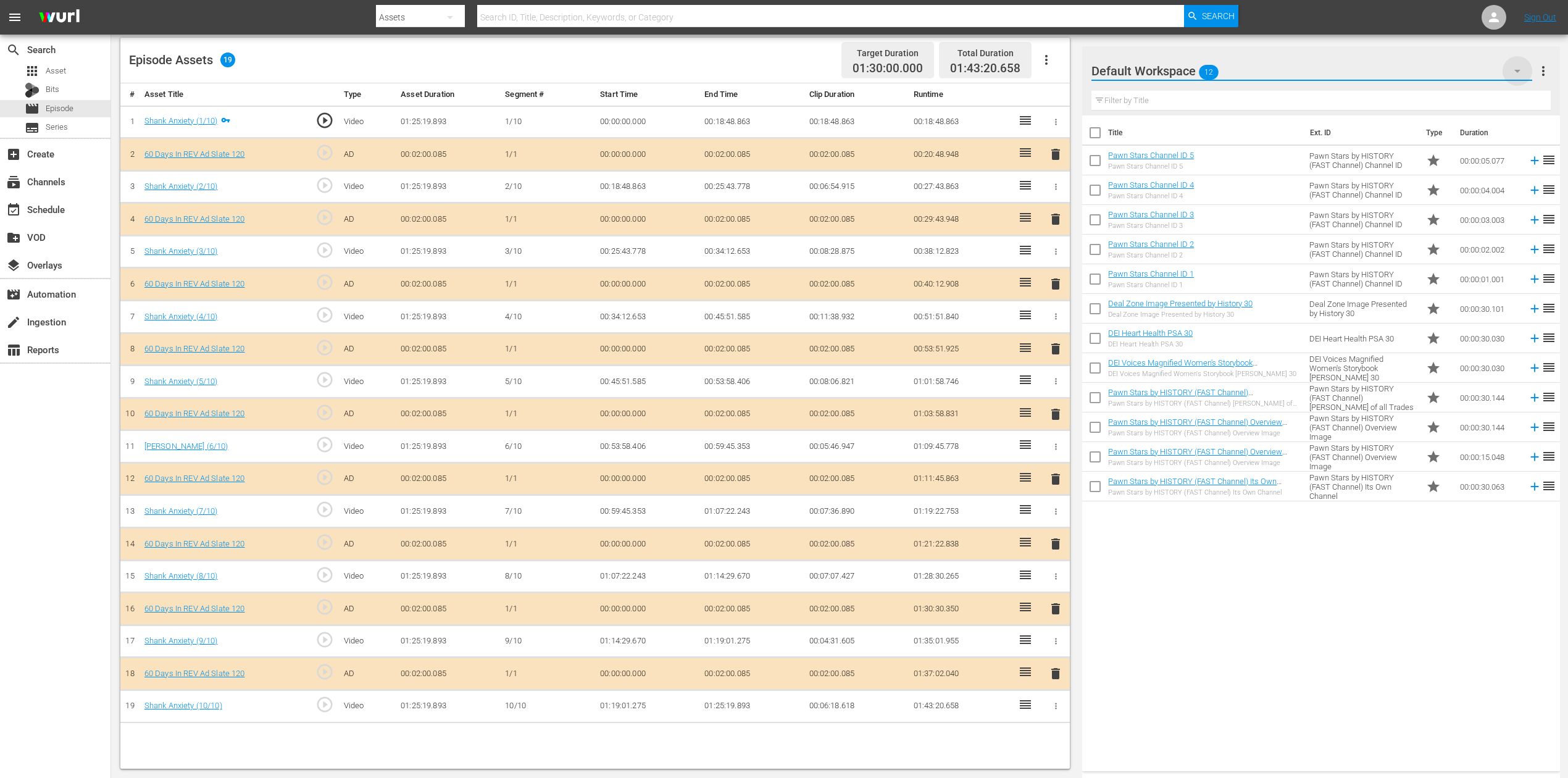
click at [1185, 67] on icon "button" at bounding box center [1518, 71] width 15 height 15
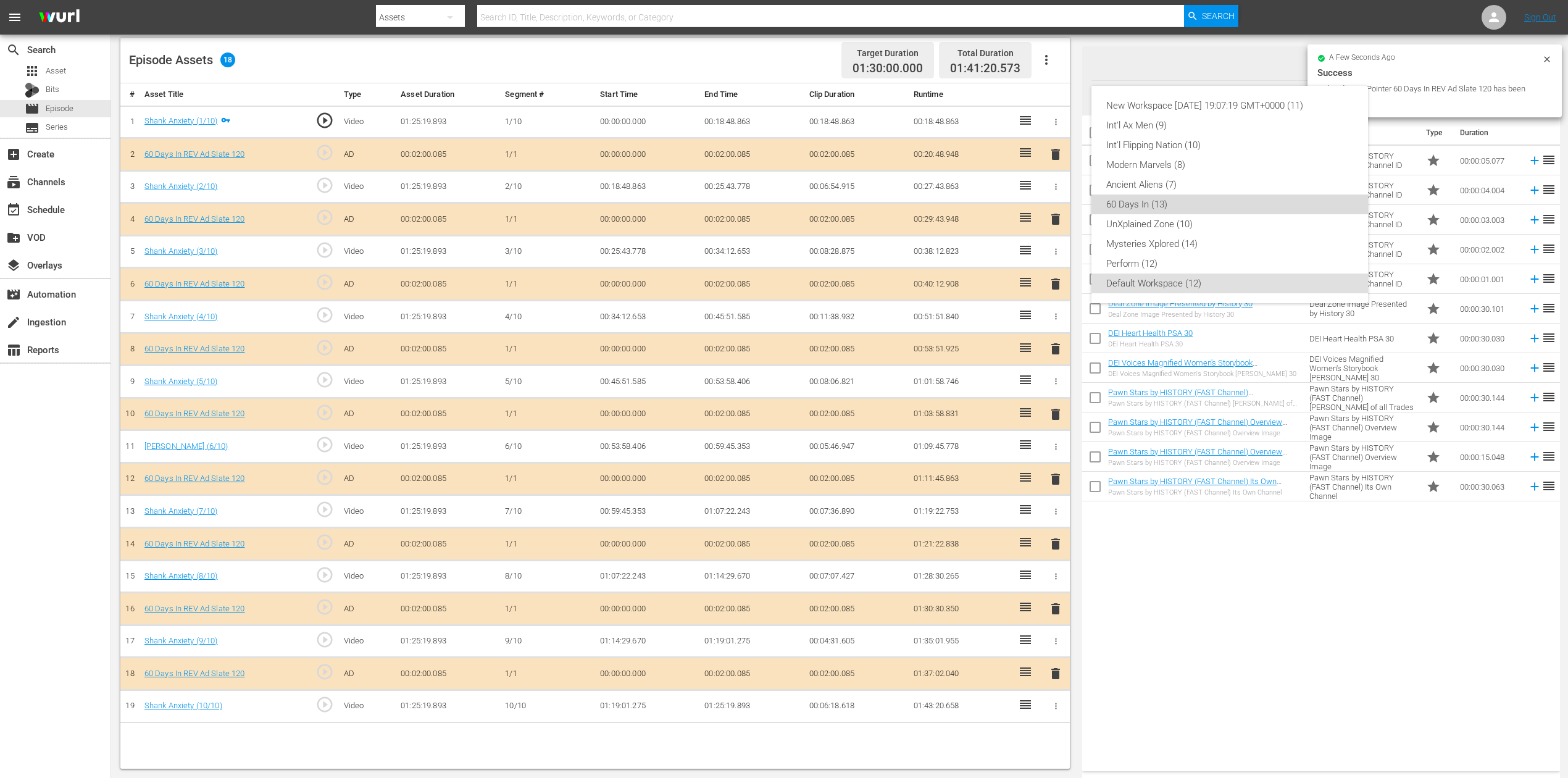
click at [1169, 198] on div "60 Days In (13)" at bounding box center [1230, 205] width 247 height 20
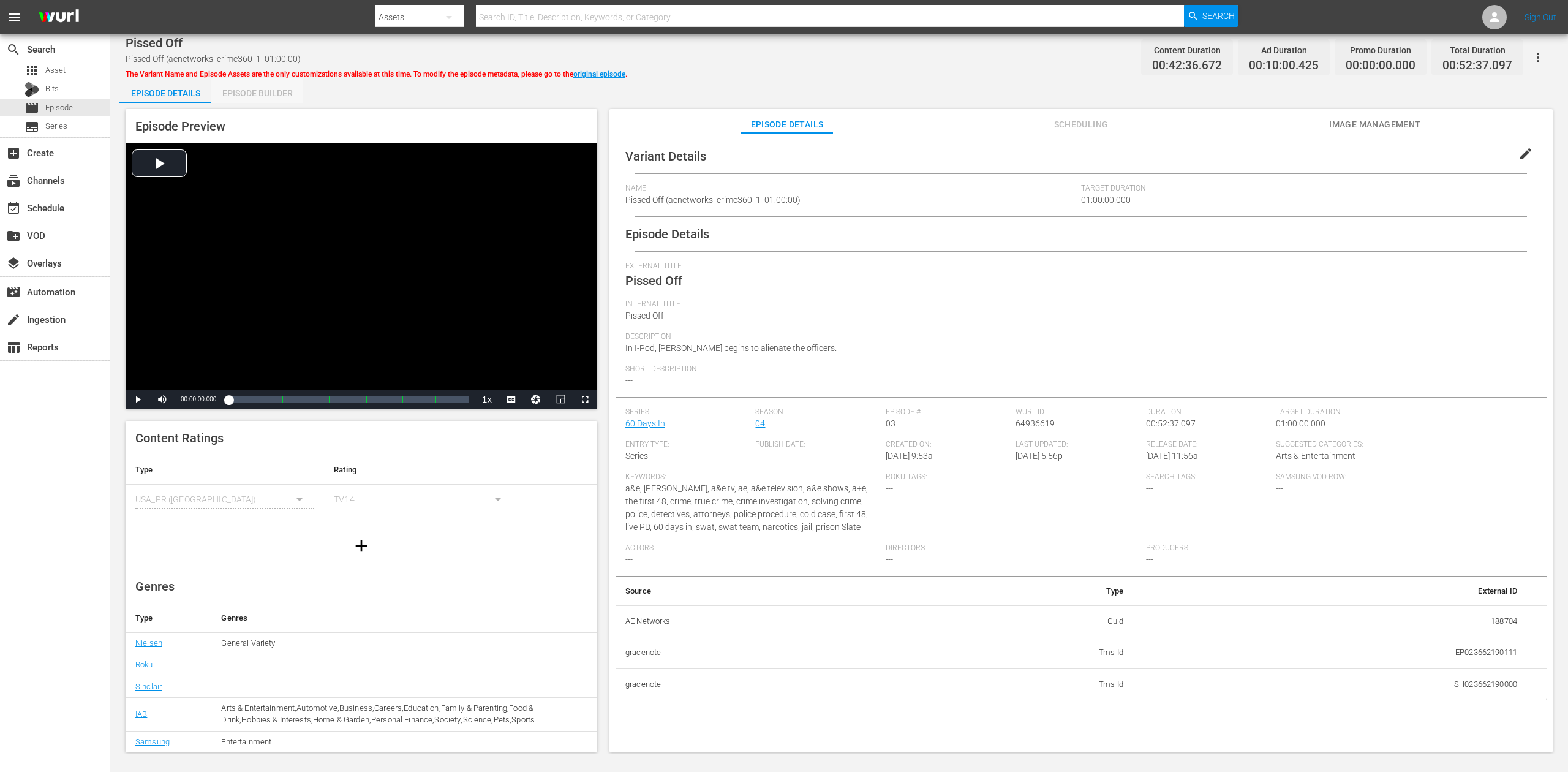
click at [269, 87] on div "Episode Builder" at bounding box center [257, 93] width 92 height 29
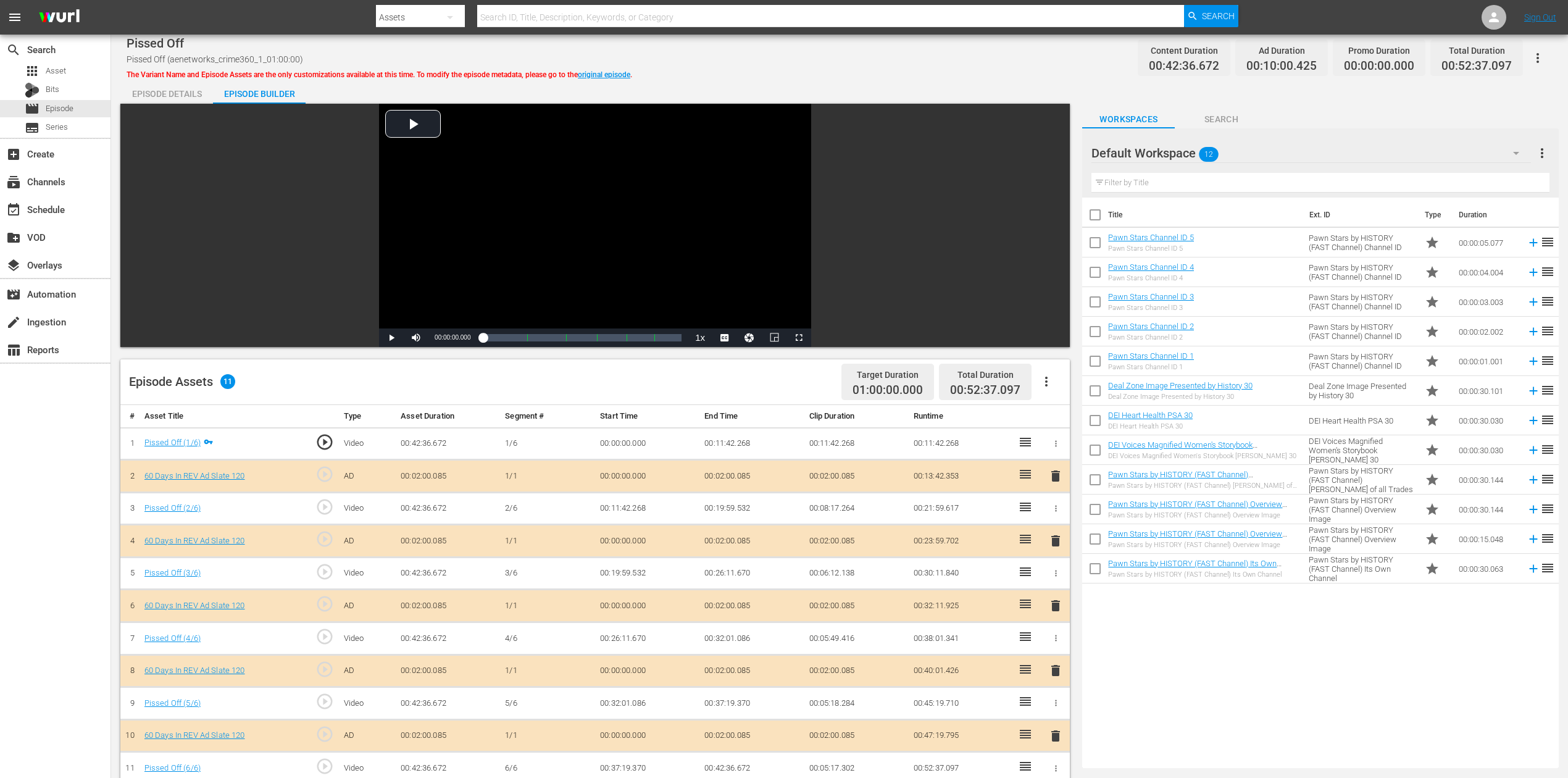
scroll to position [82, 0]
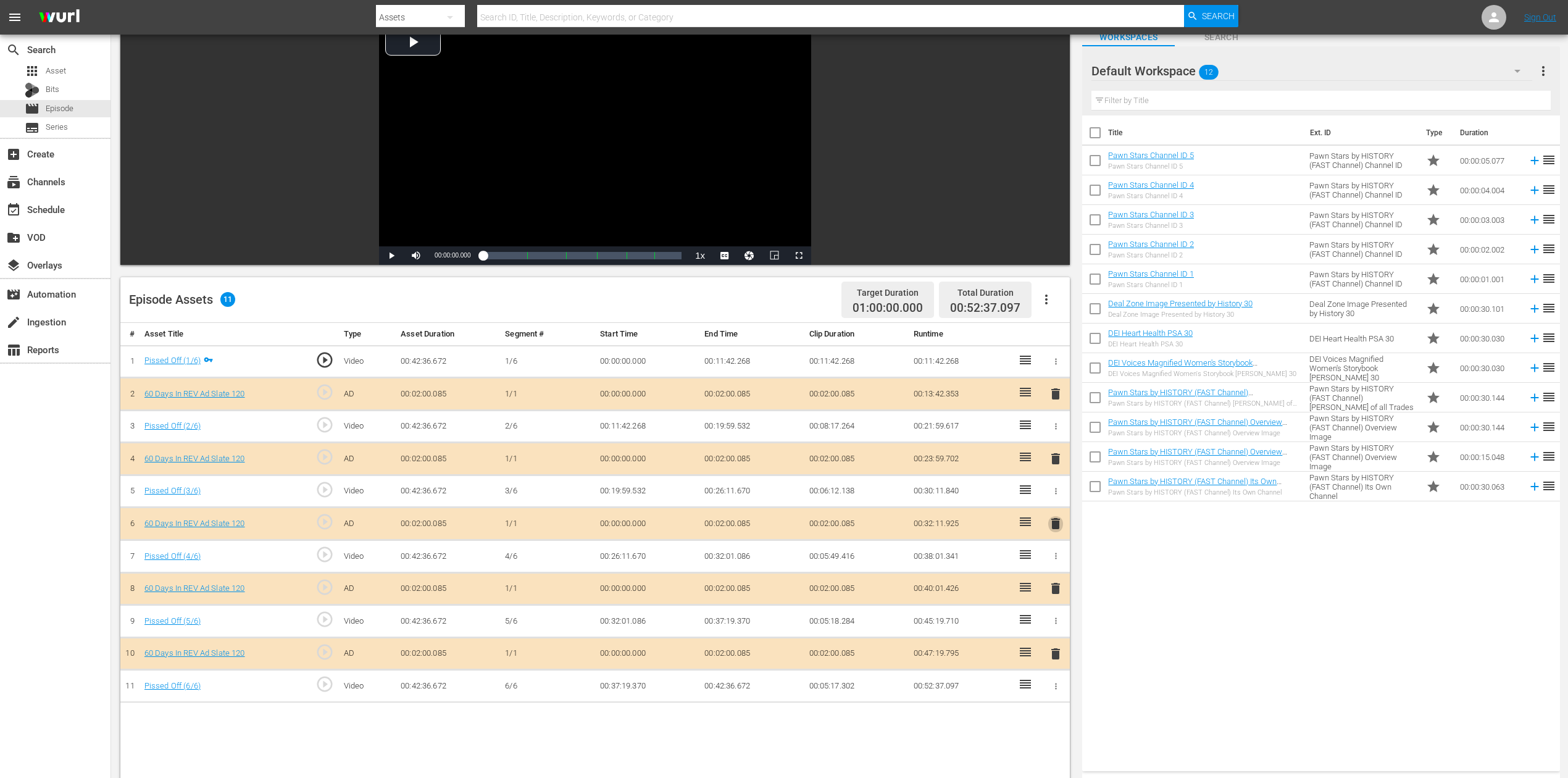
click at [1053, 527] on span "delete" at bounding box center [1056, 523] width 15 height 15
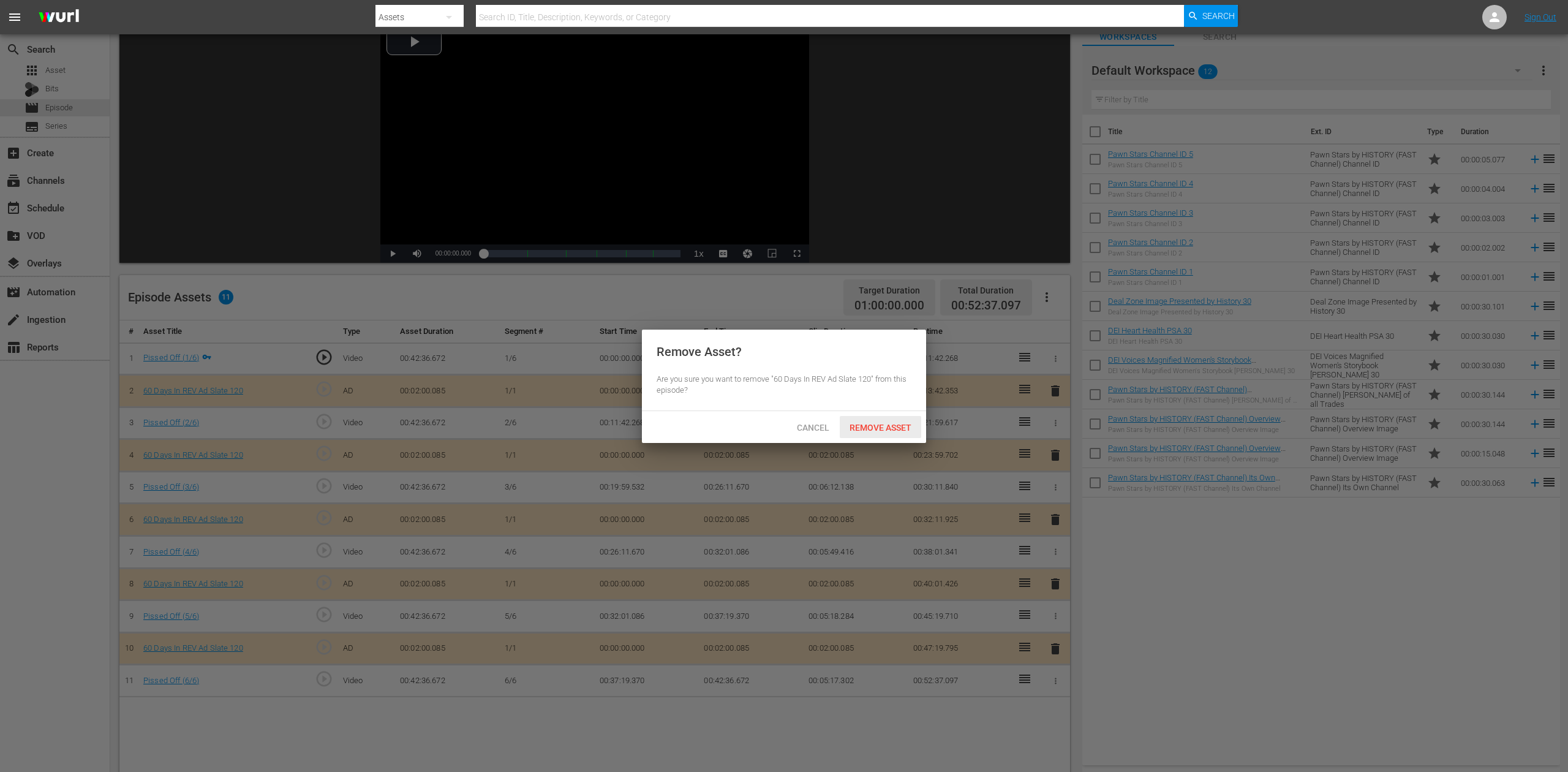
click at [883, 424] on span "Remove Asset" at bounding box center [880, 427] width 81 height 10
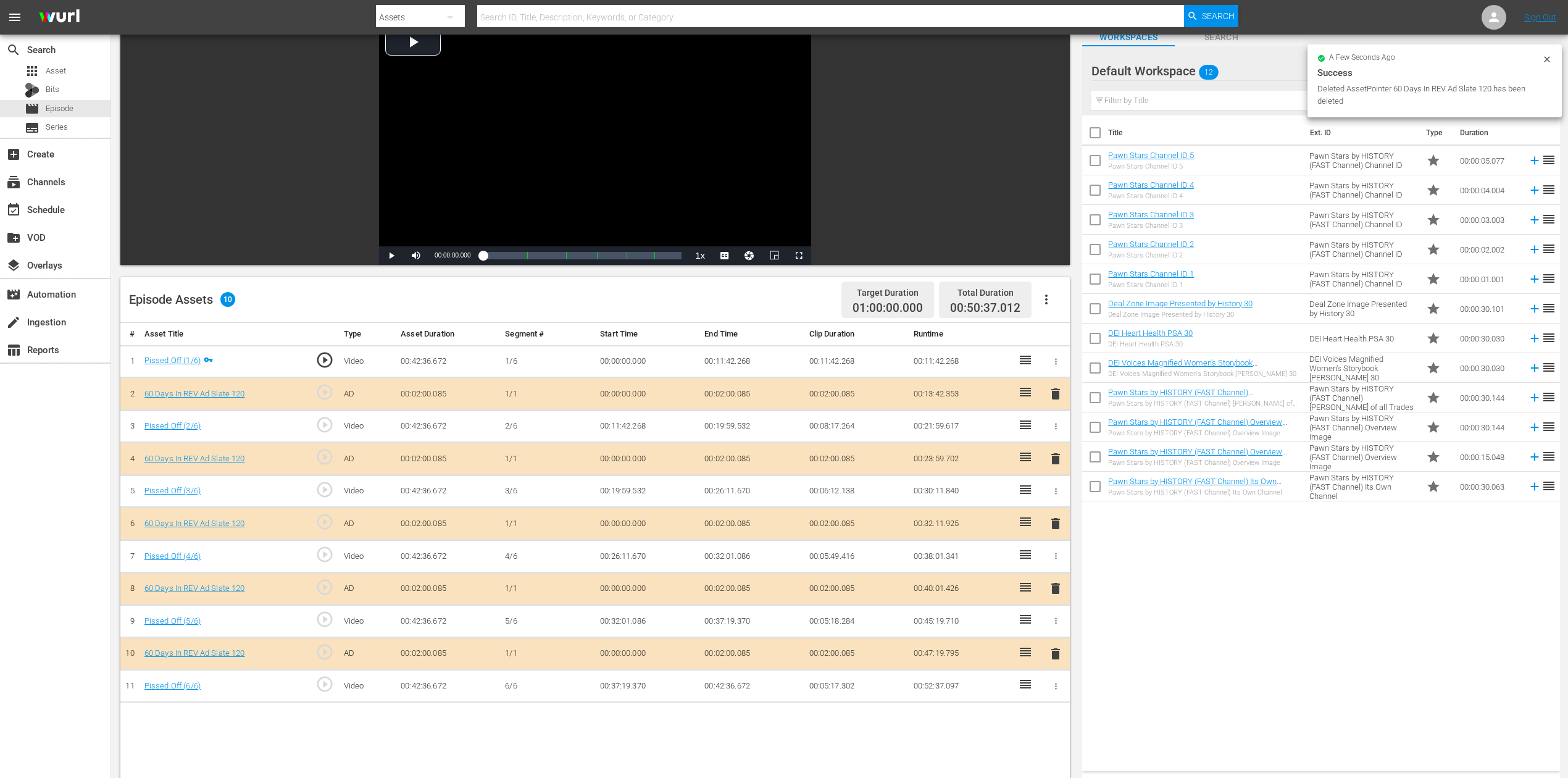
click at [1185, 65] on div "Success" at bounding box center [1434, 73] width 235 height 15
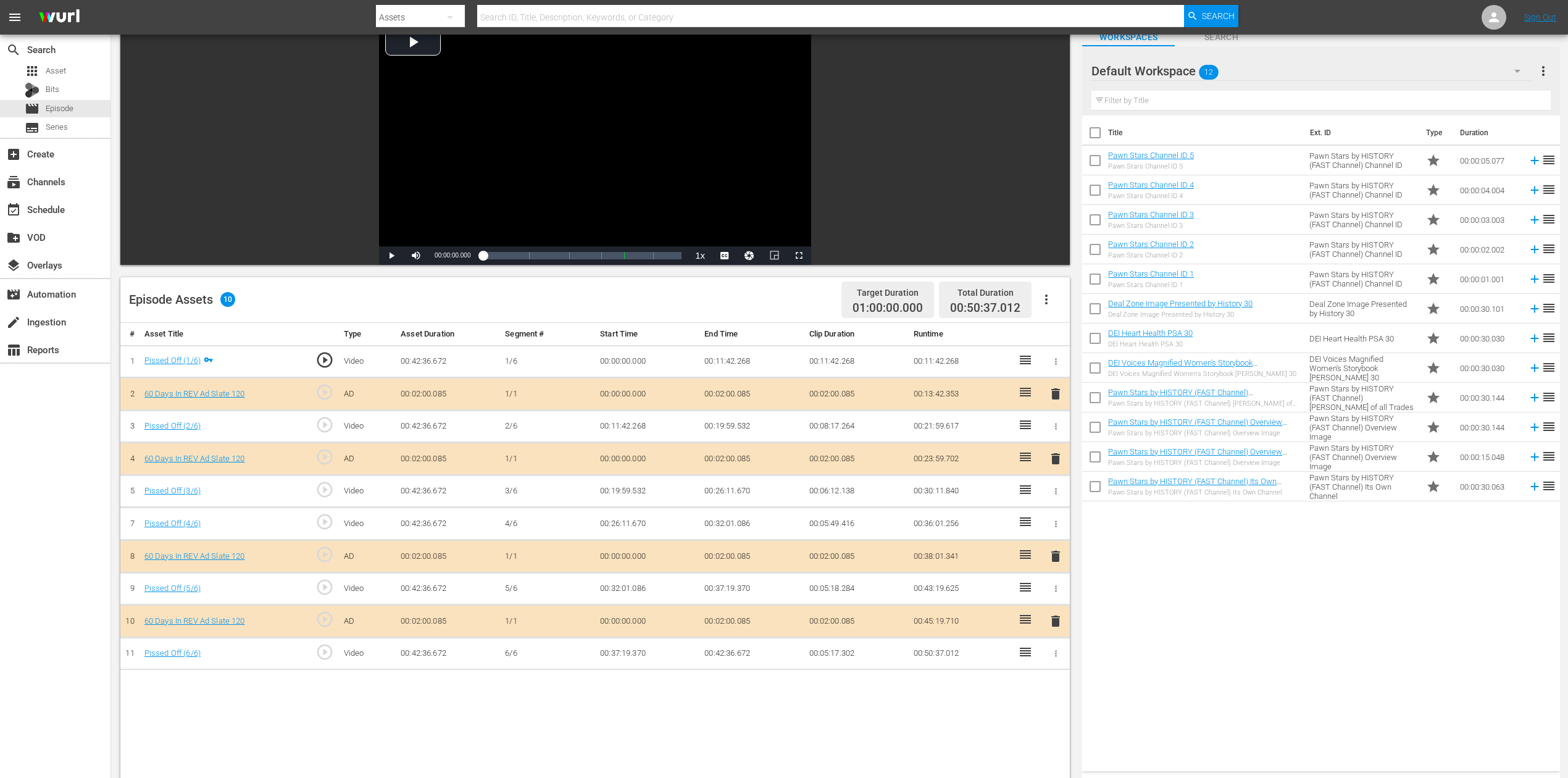
click at [1185, 70] on icon "button" at bounding box center [1518, 71] width 15 height 15
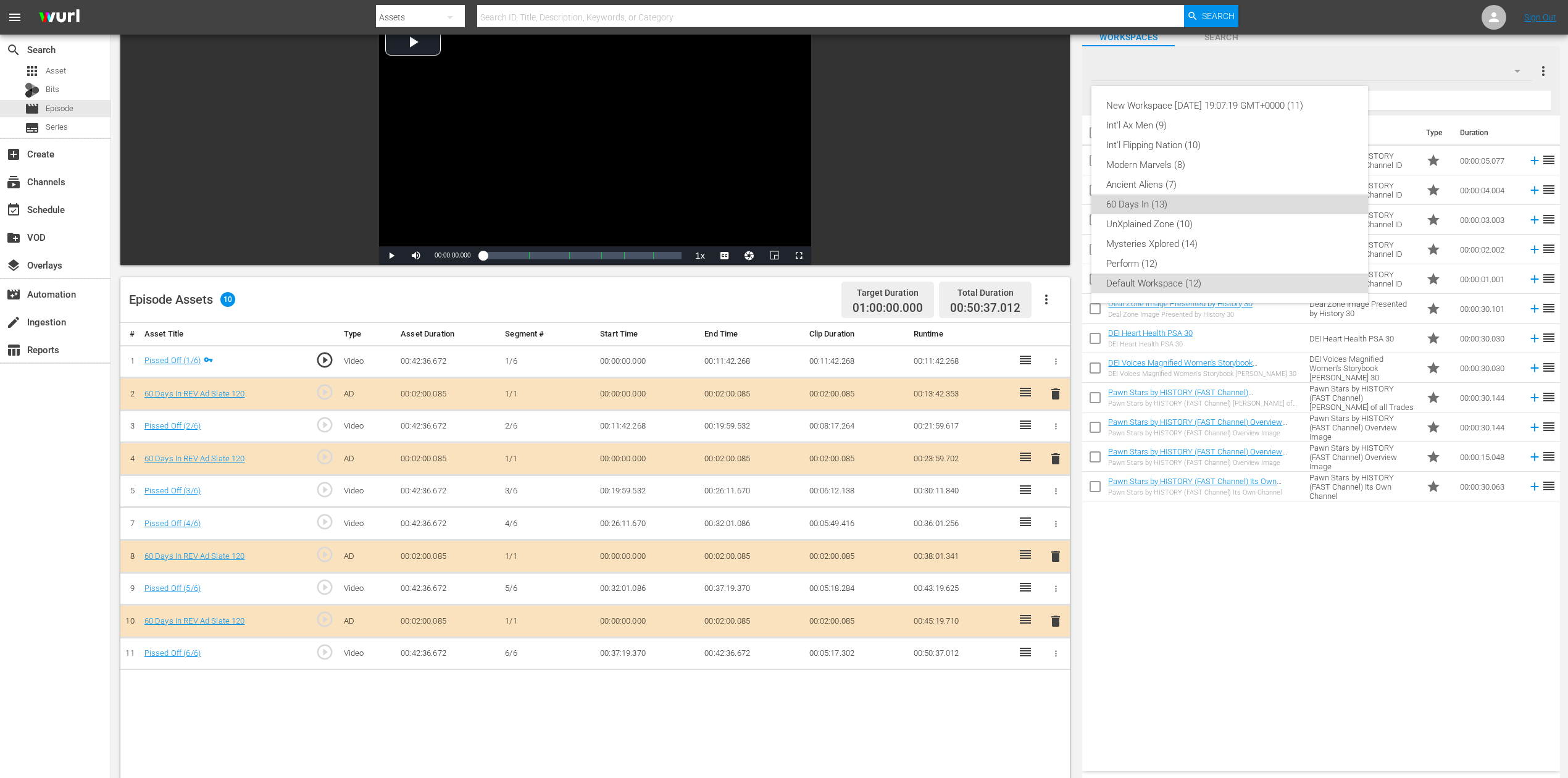
click at [1154, 203] on div "60 Days In (13)" at bounding box center [1230, 205] width 247 height 20
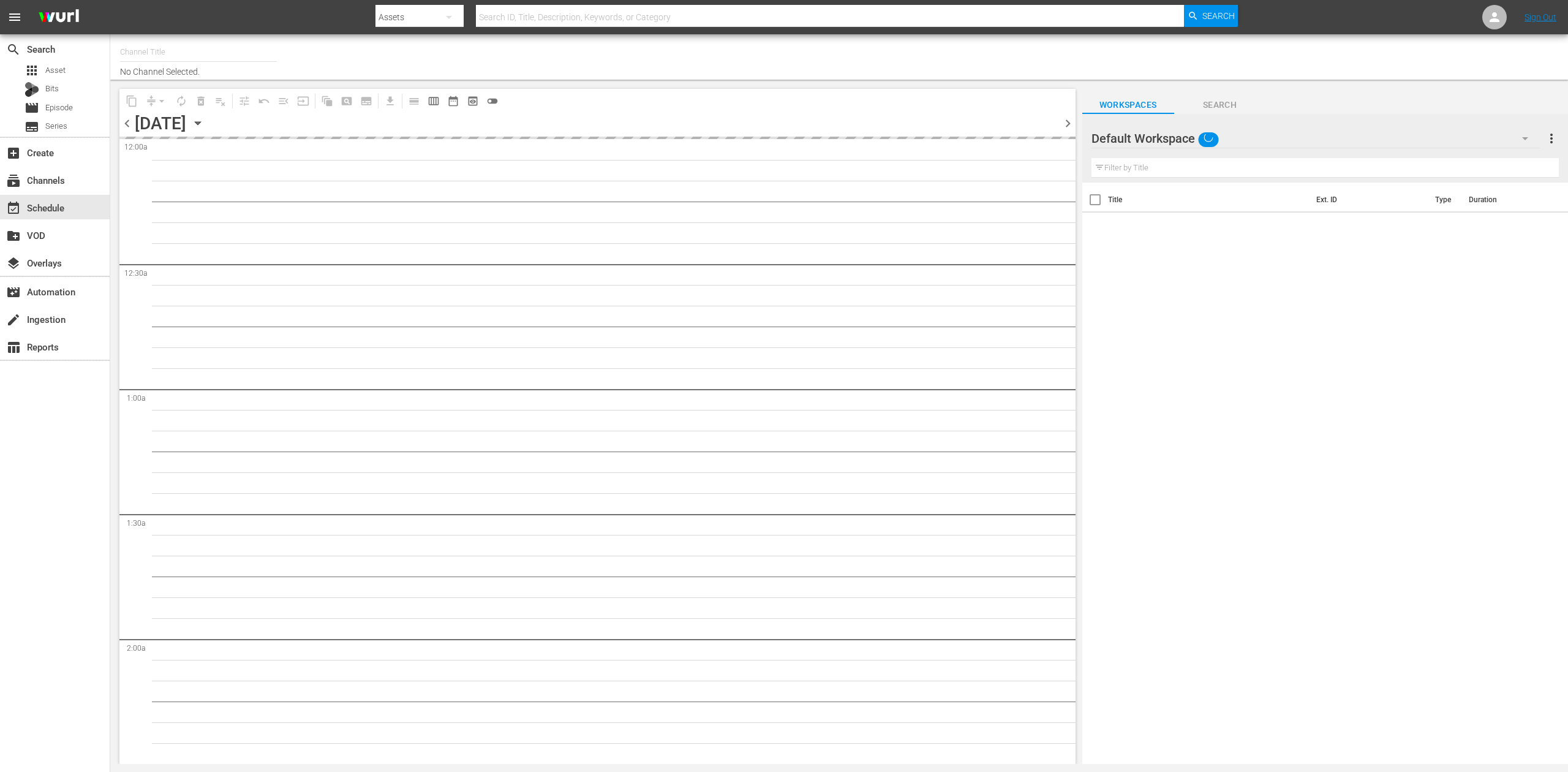
type input "60 Days In by A&E (1603)"
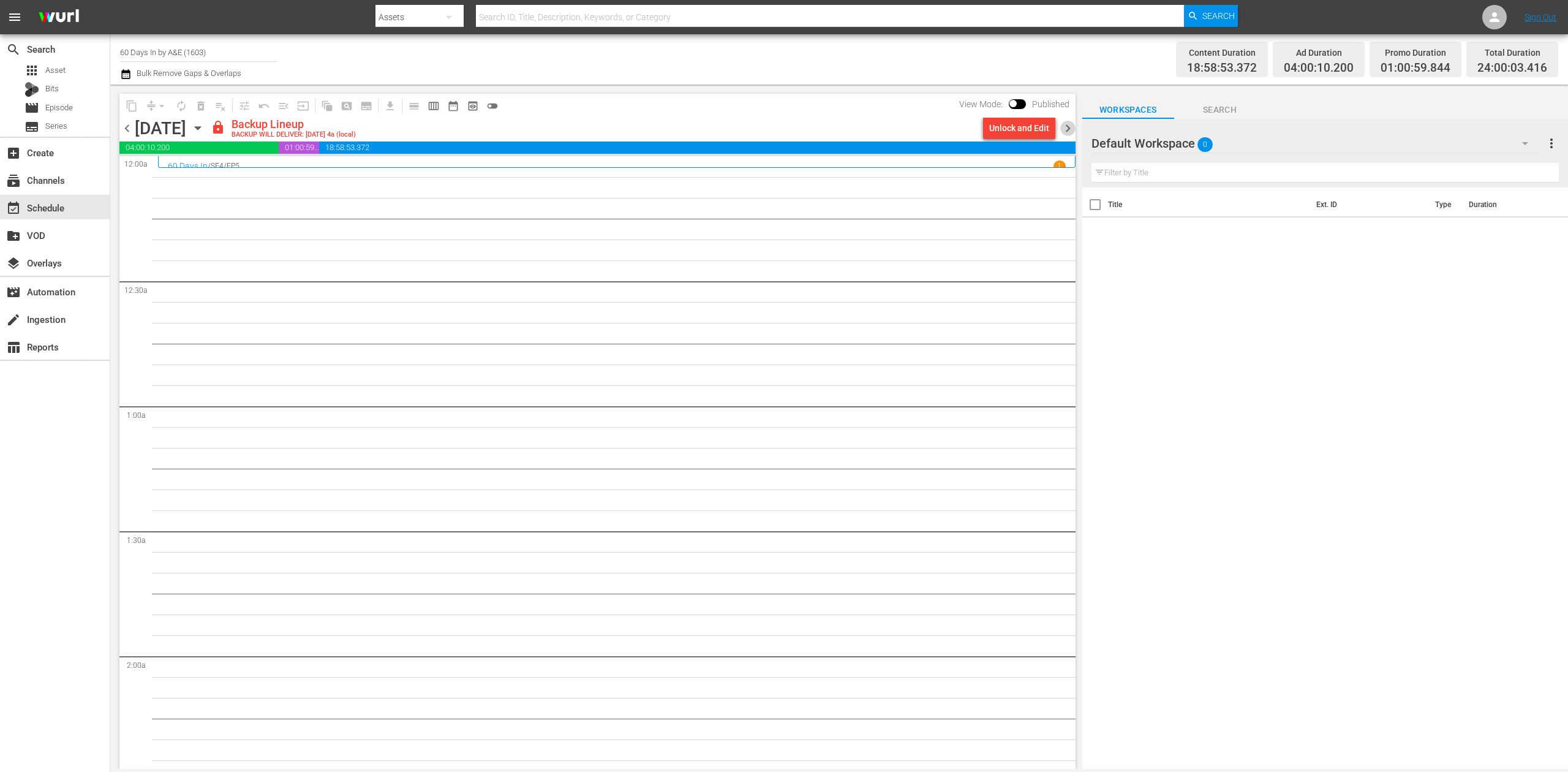
click at [1069, 131] on span "chevron_right" at bounding box center [1068, 128] width 15 height 15
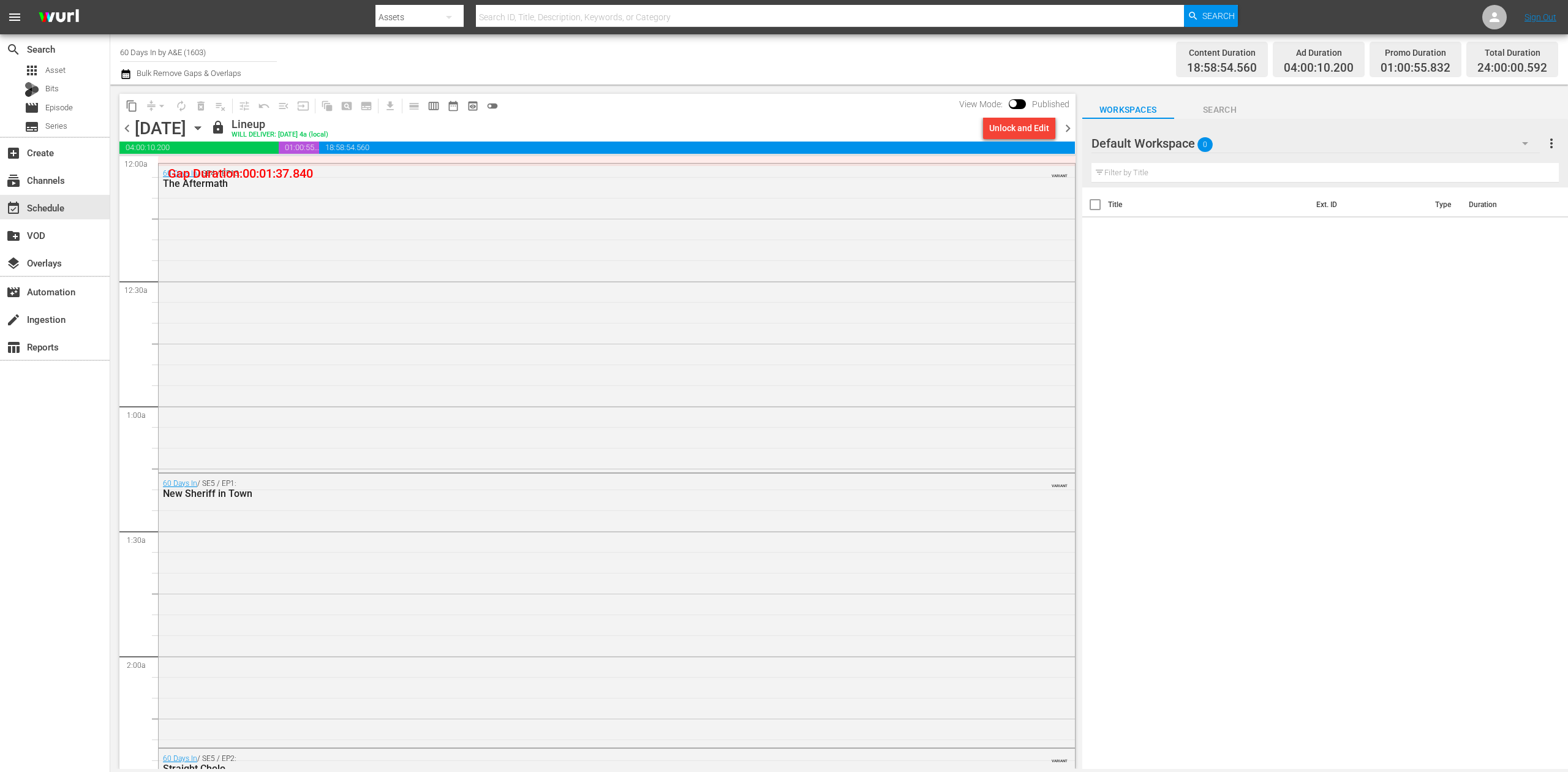
click at [123, 128] on span "chevron_left" at bounding box center [127, 128] width 15 height 15
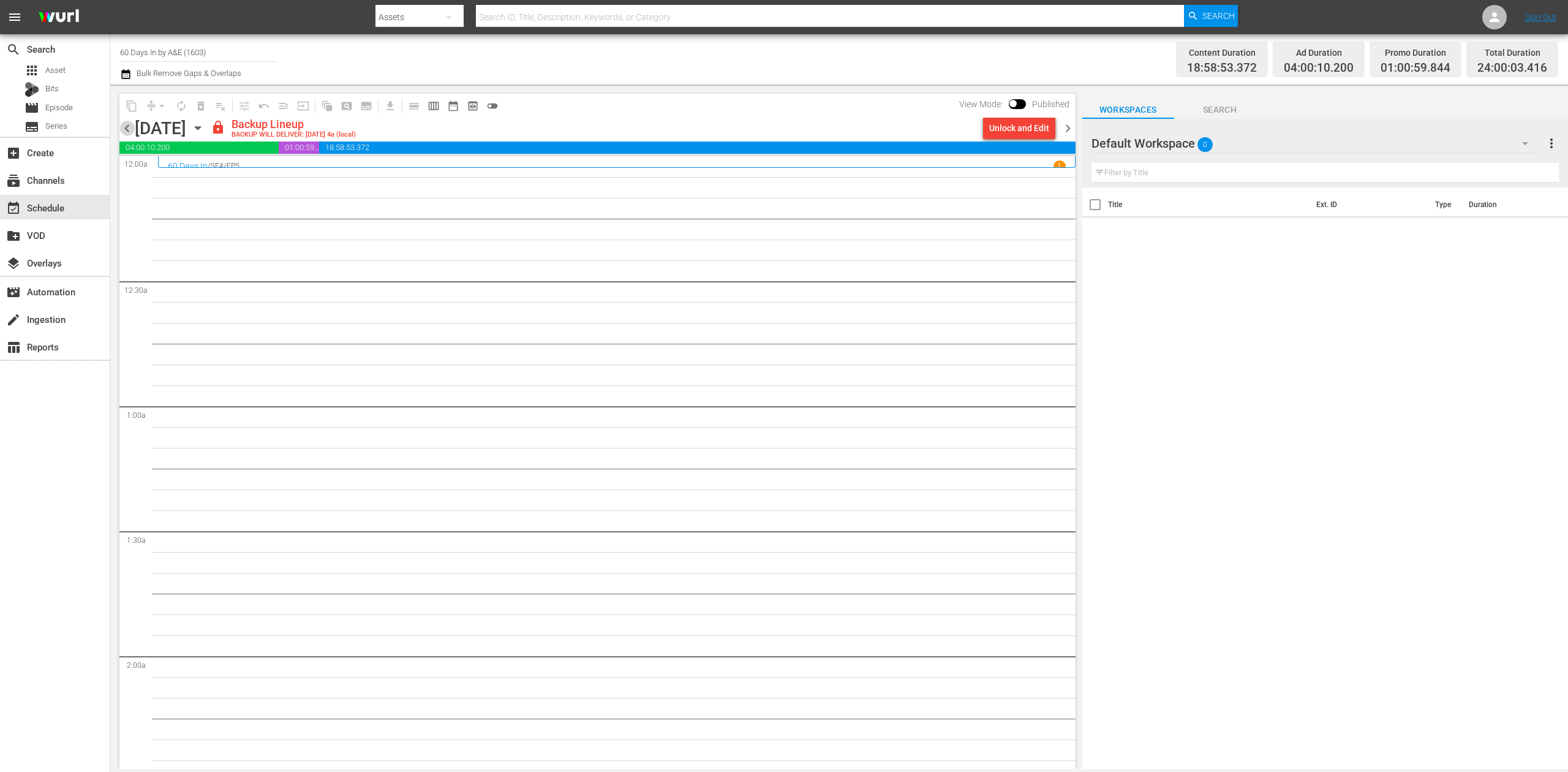
click at [123, 128] on span "chevron_left" at bounding box center [127, 128] width 15 height 15
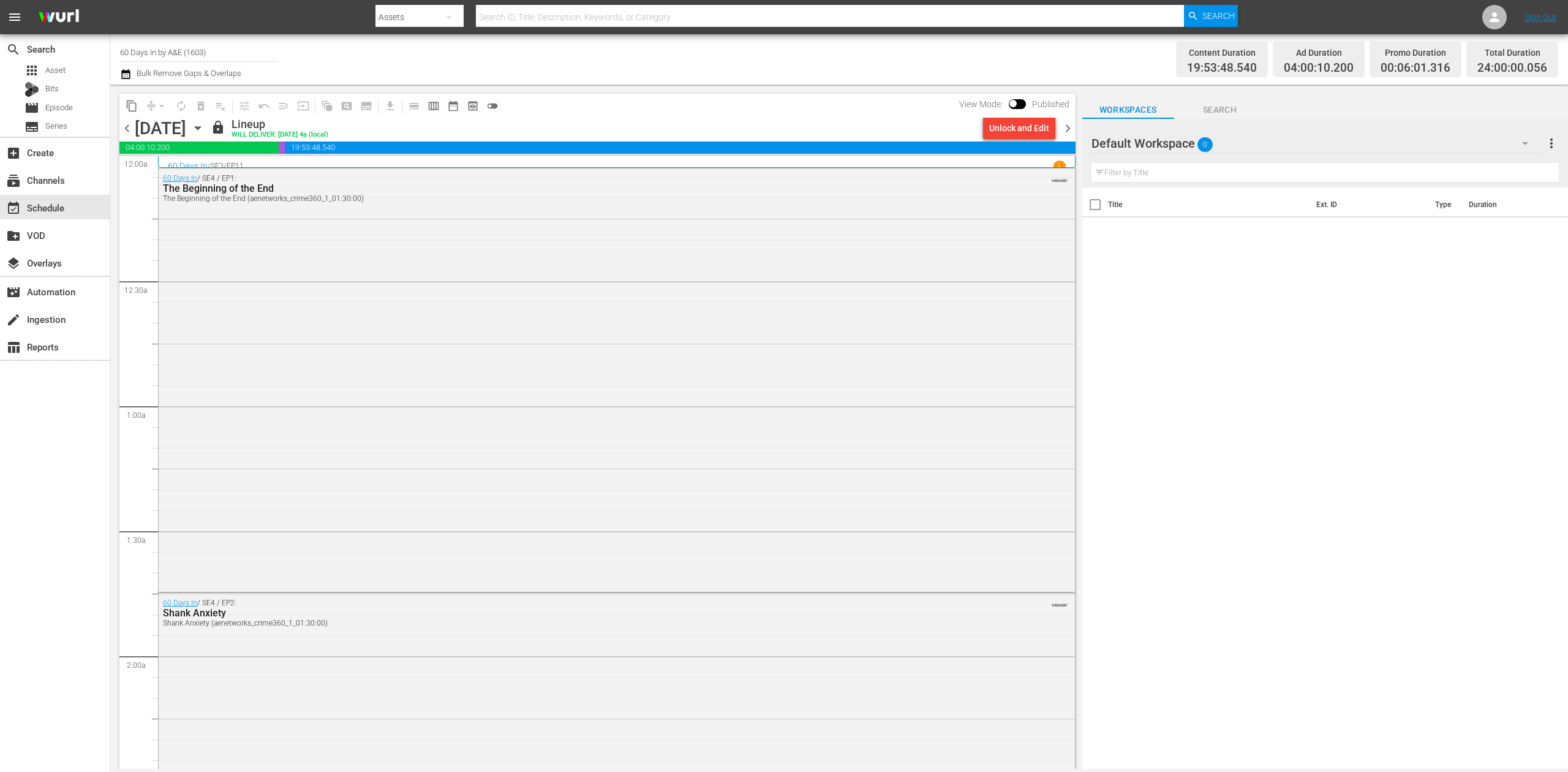
click at [200, 128] on icon "button" at bounding box center [197, 128] width 6 height 3
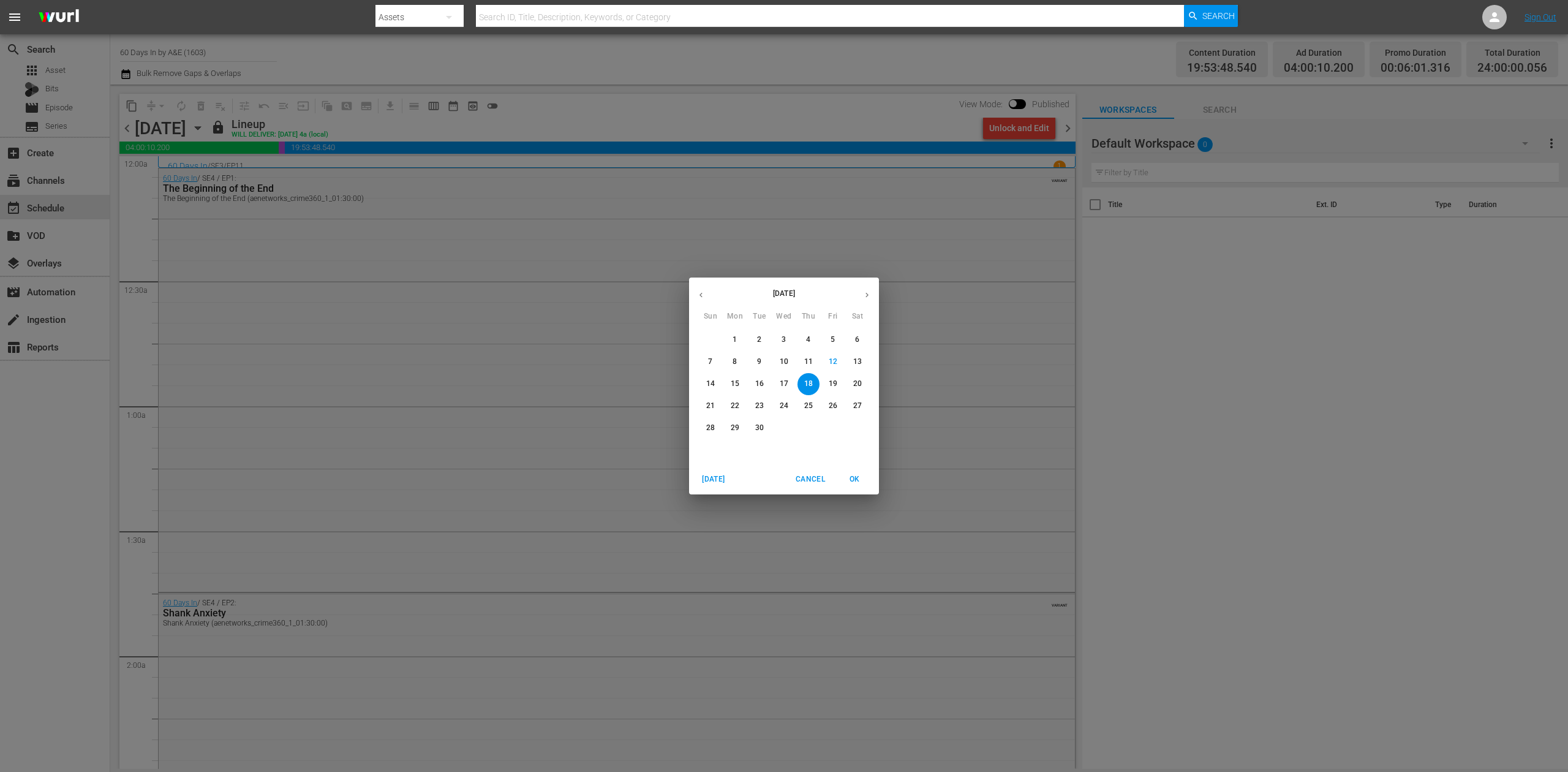
click at [736, 385] on p "15" at bounding box center [735, 384] width 8 height 11
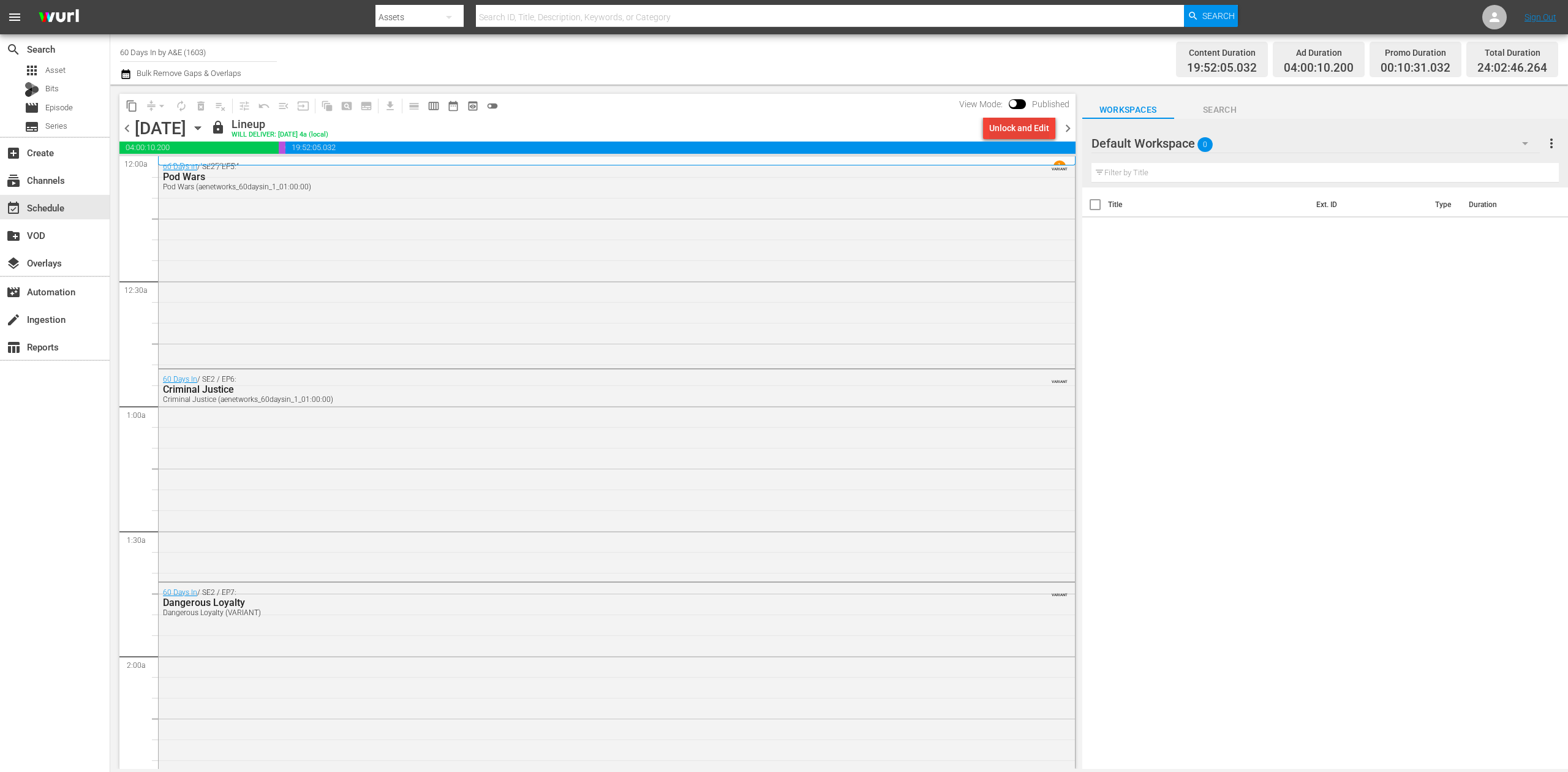
click at [1034, 128] on div "Unlock and Edit" at bounding box center [1019, 128] width 60 height 22
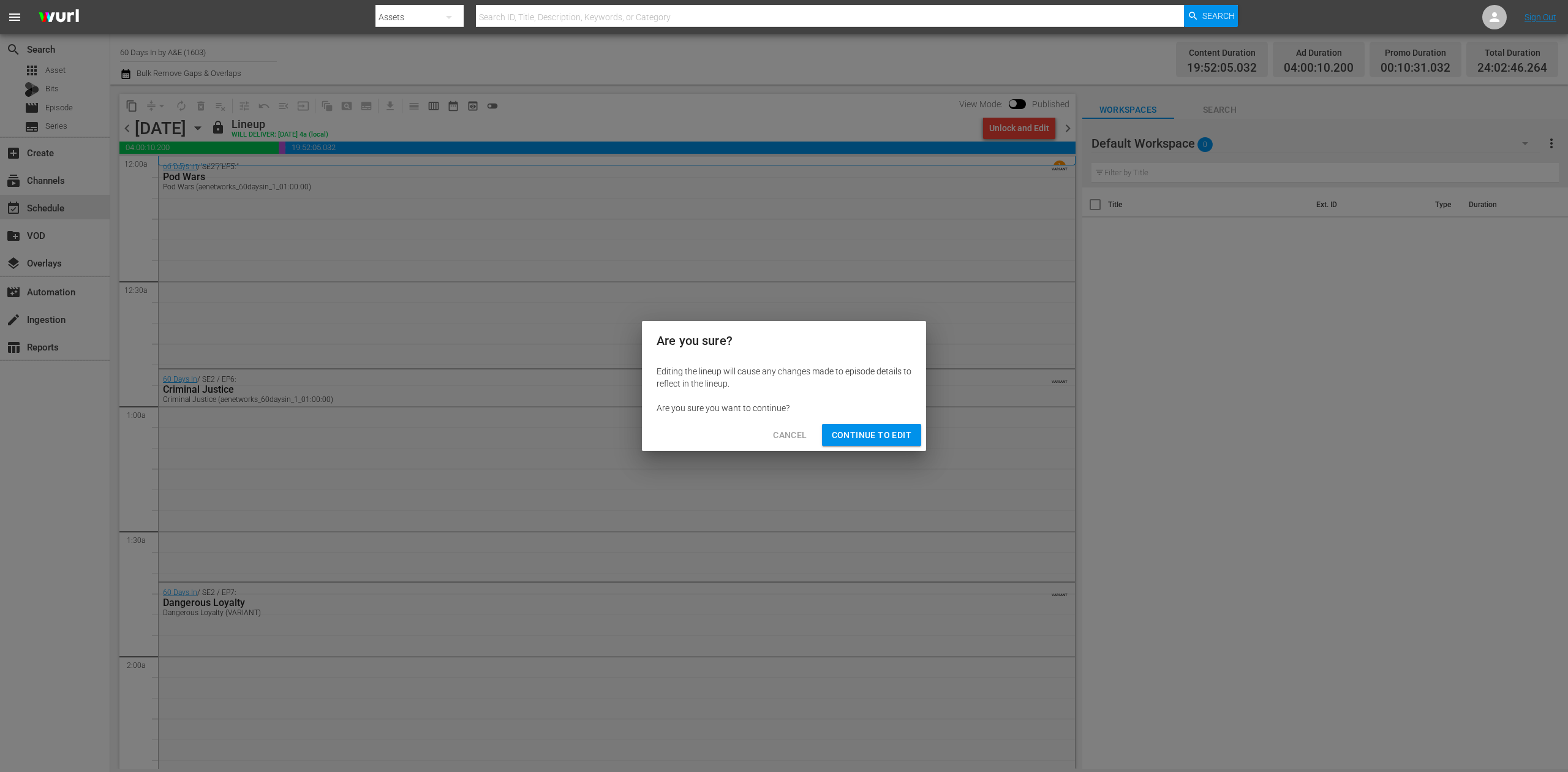
click at [878, 432] on span "Continue to Edit" at bounding box center [871, 435] width 80 height 15
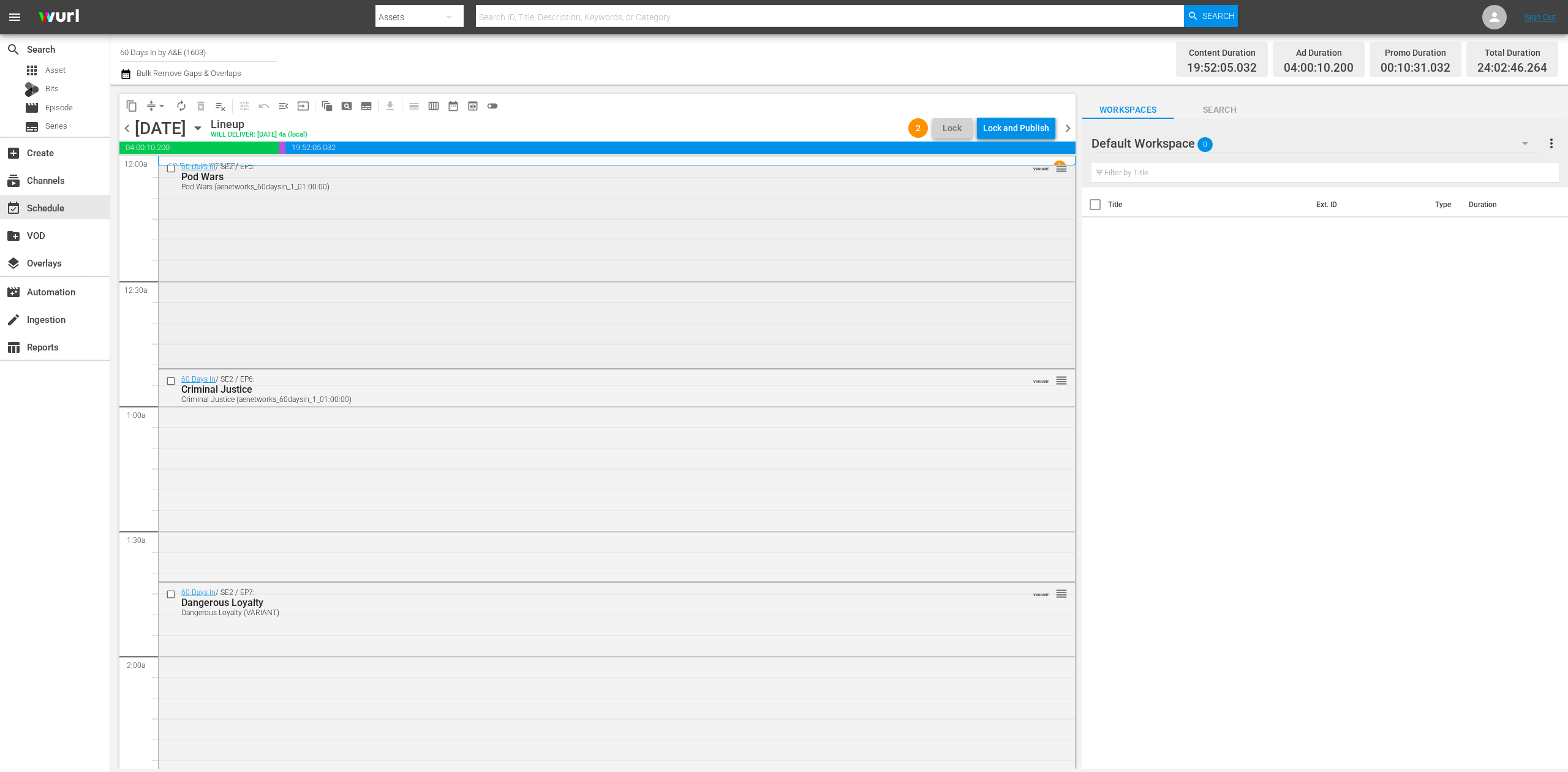
click at [675, 268] on div "60 Days In / SE2 / EP5: Pod Wars Pod Wars (aenetworks_60daysin_1_01:00:00) VARI…" at bounding box center [617, 261] width 916 height 210
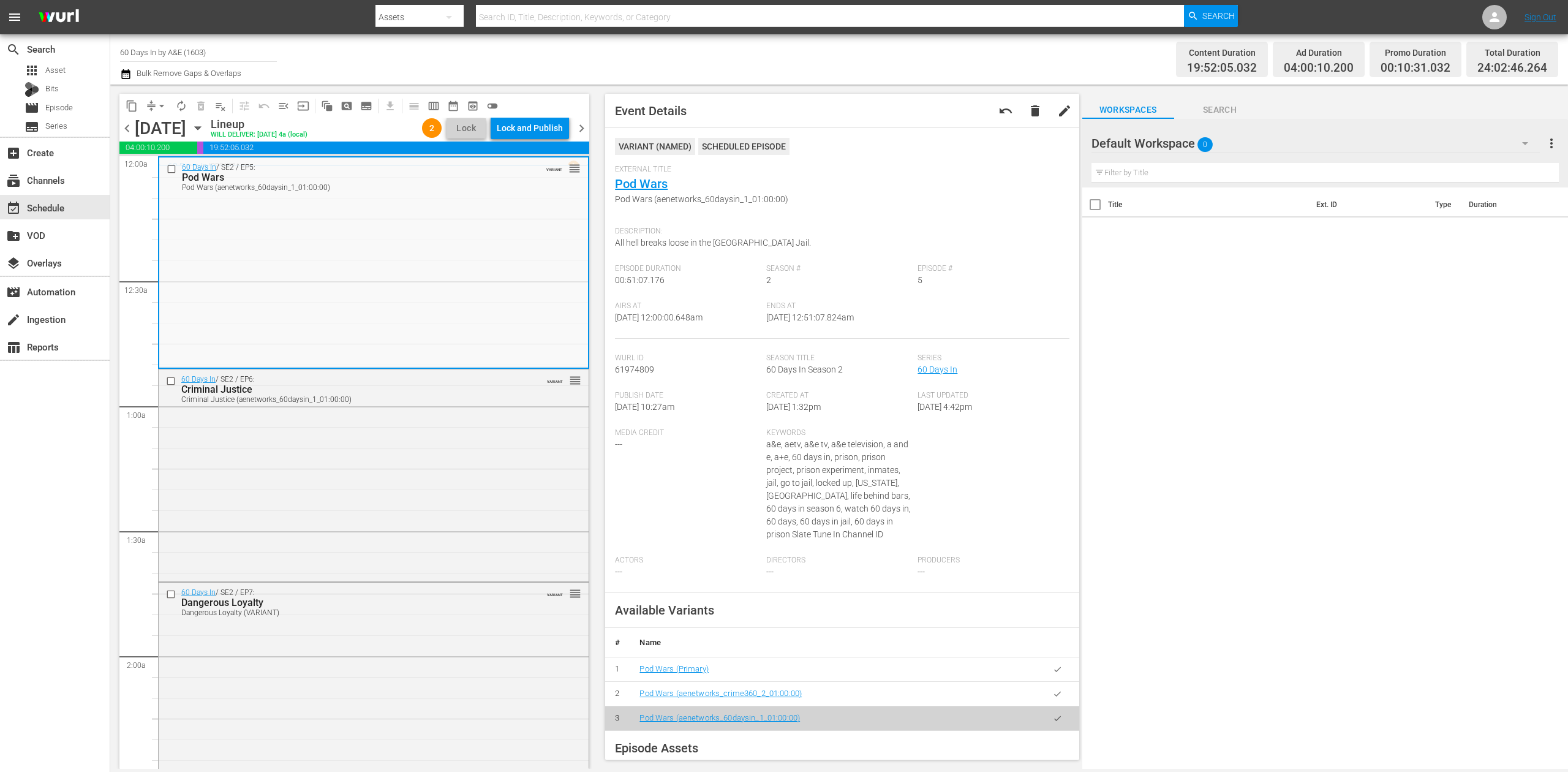
click at [125, 72] on icon "button" at bounding box center [125, 75] width 8 height 10
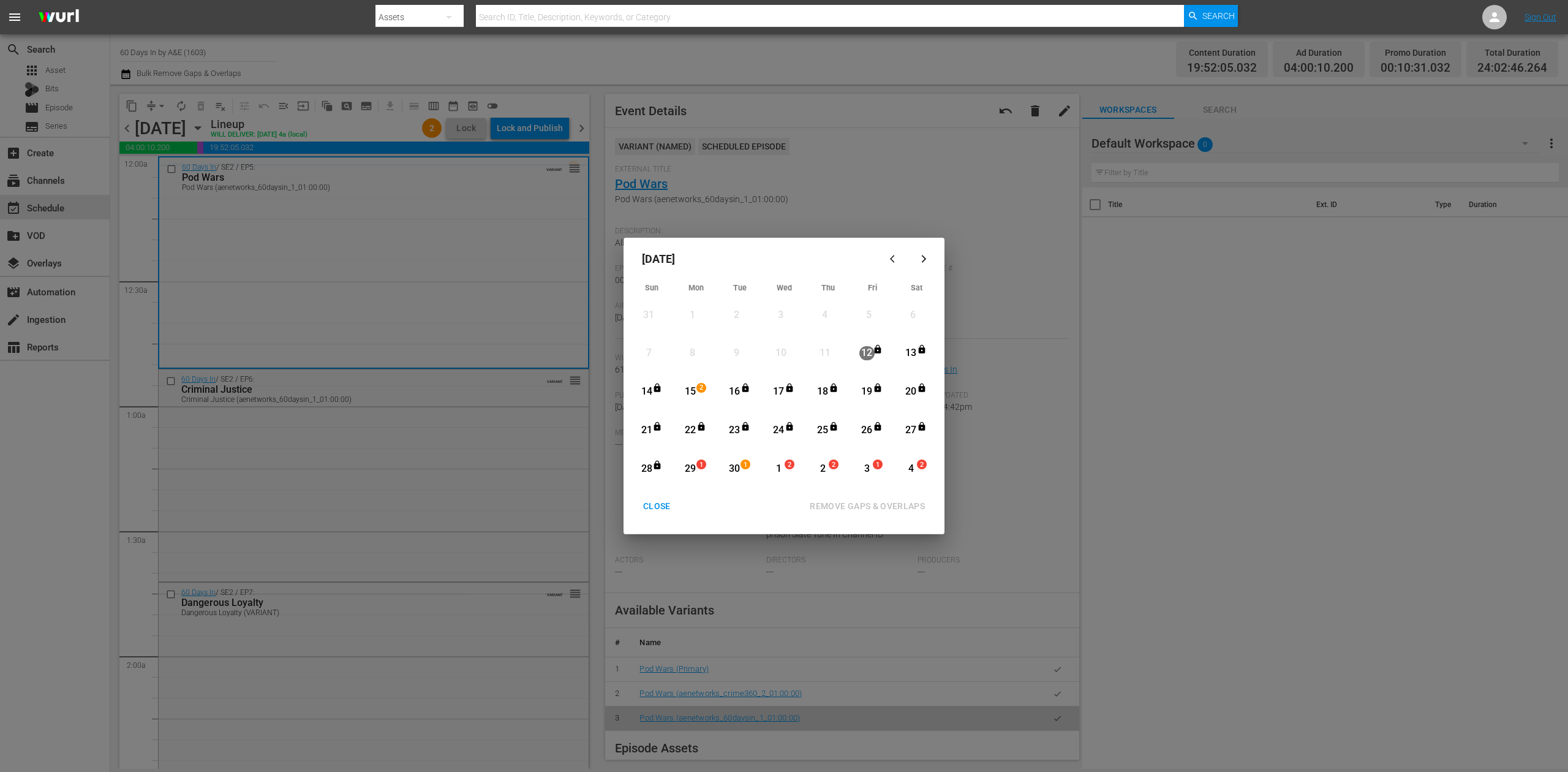
click at [688, 388] on div "15" at bounding box center [690, 391] width 15 height 14
click at [867, 505] on div "REMOVE GAPS & OVERLAPS" at bounding box center [867, 506] width 135 height 15
click at [658, 502] on div "CLOSE" at bounding box center [657, 506] width 47 height 15
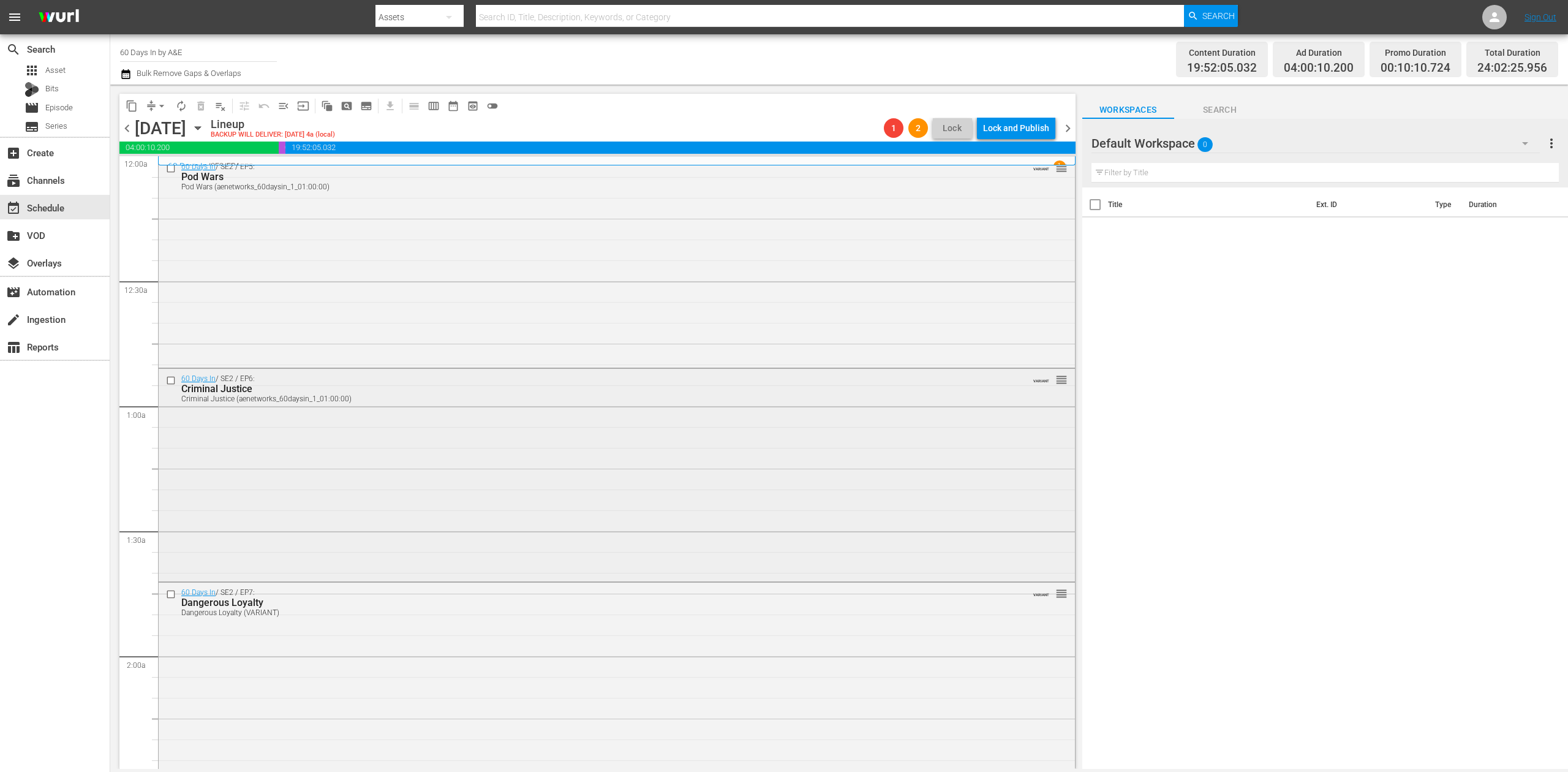
click at [619, 463] on div "60 Days In / SE2 / EP6: Criminal Justice Criminal Justice (aenetworks_60daysin_…" at bounding box center [617, 473] width 916 height 210
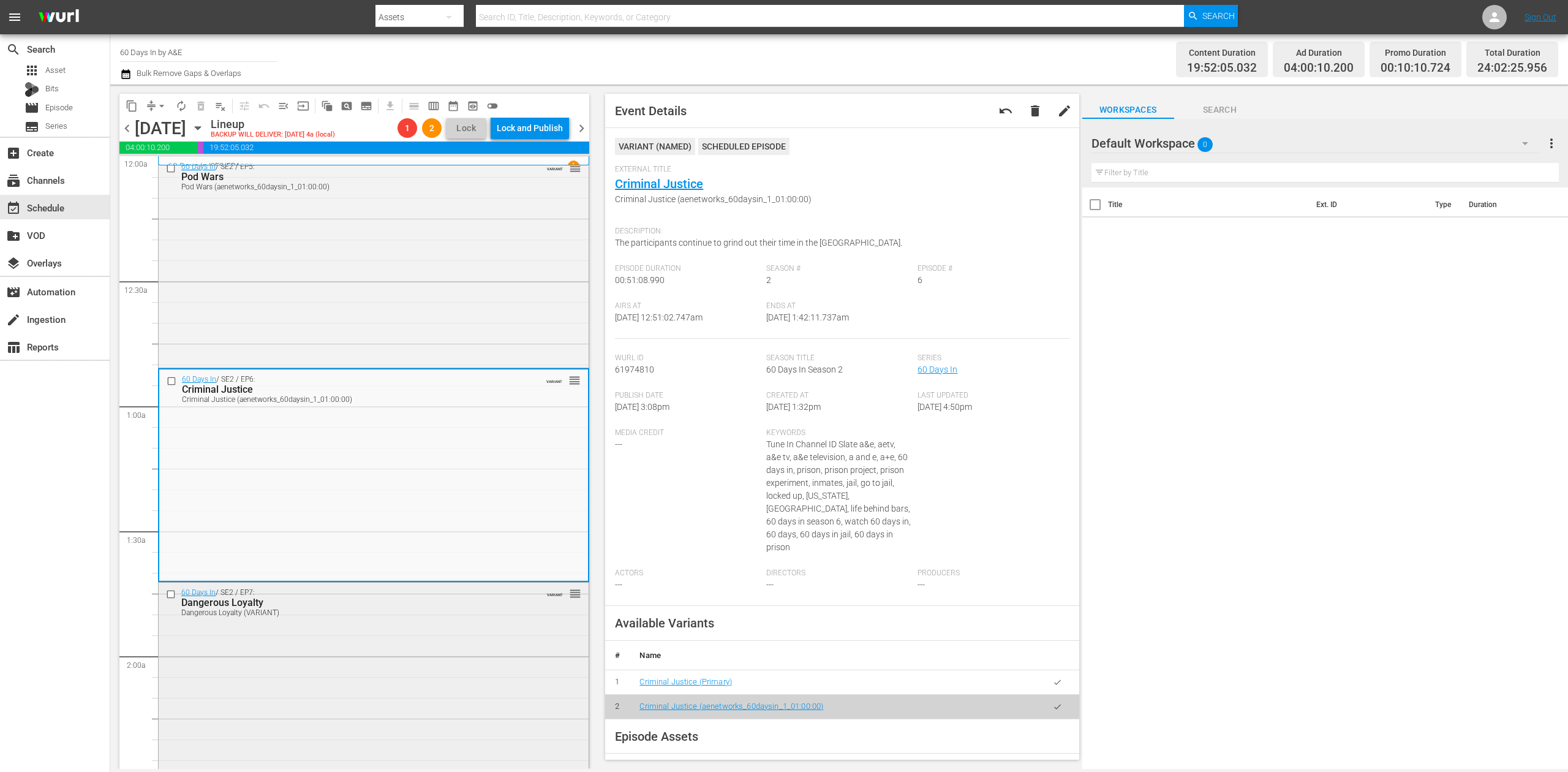
click at [476, 657] on div "60 Days In / SE2 / EP7: Dangerous Loyalty Dangerous Loyalty (VARIANT) VARIANT r…" at bounding box center [374, 688] width 430 height 210
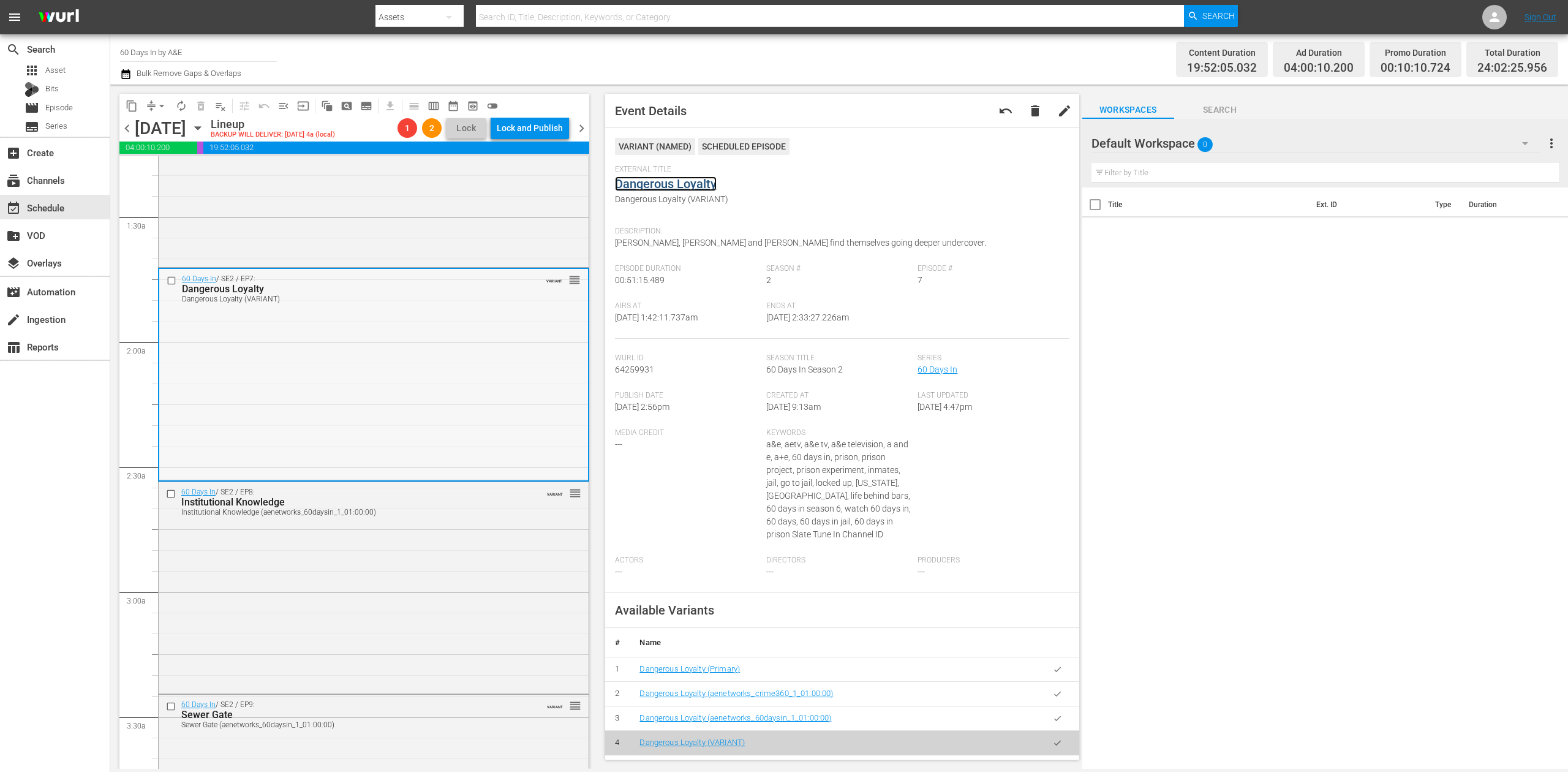
scroll to position [326, 0]
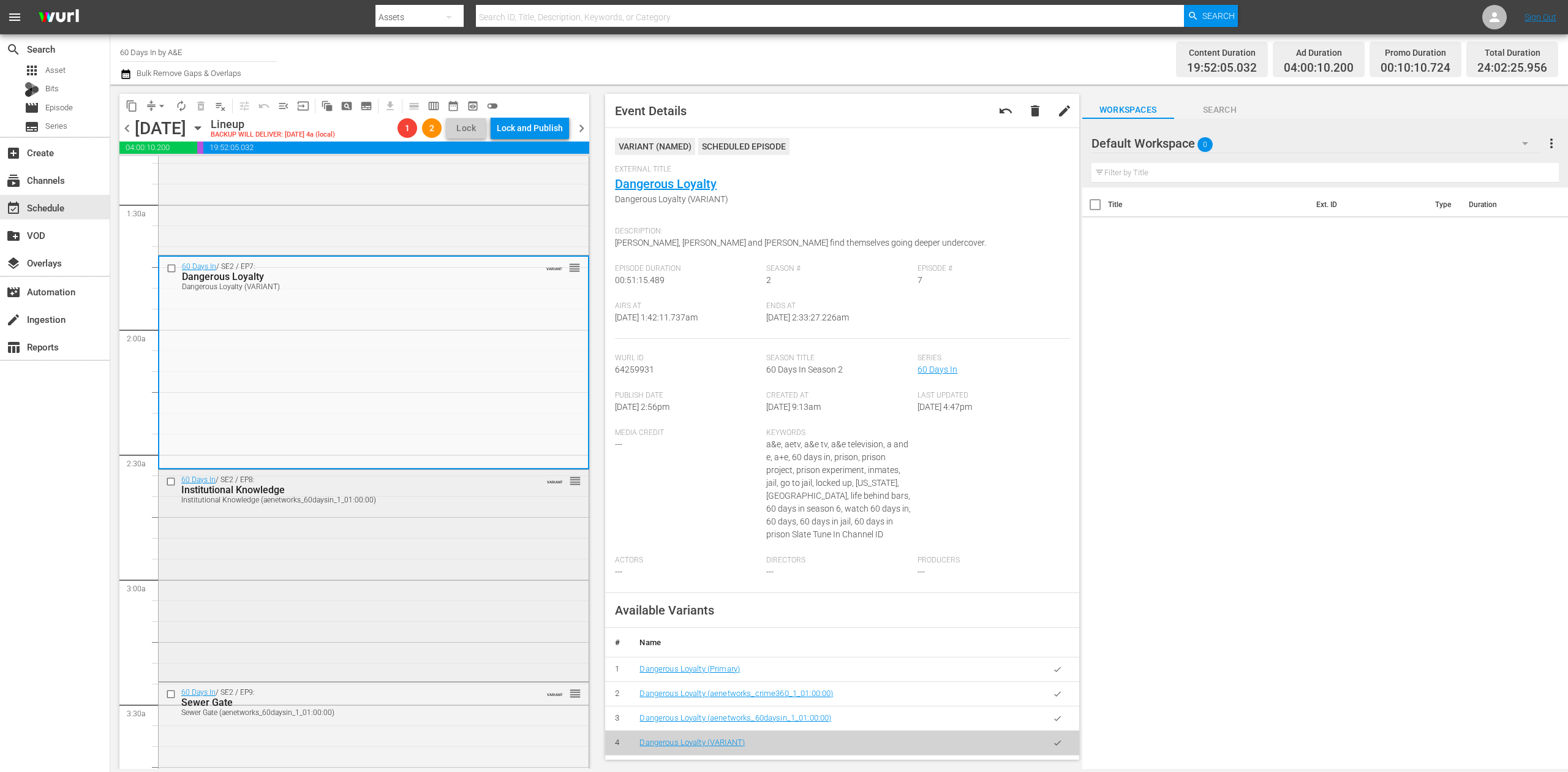
click at [443, 553] on div "60 Days In / SE2 / EP8: Institutional Knowledge Institutional Knowledge (aenetw…" at bounding box center [374, 574] width 430 height 210
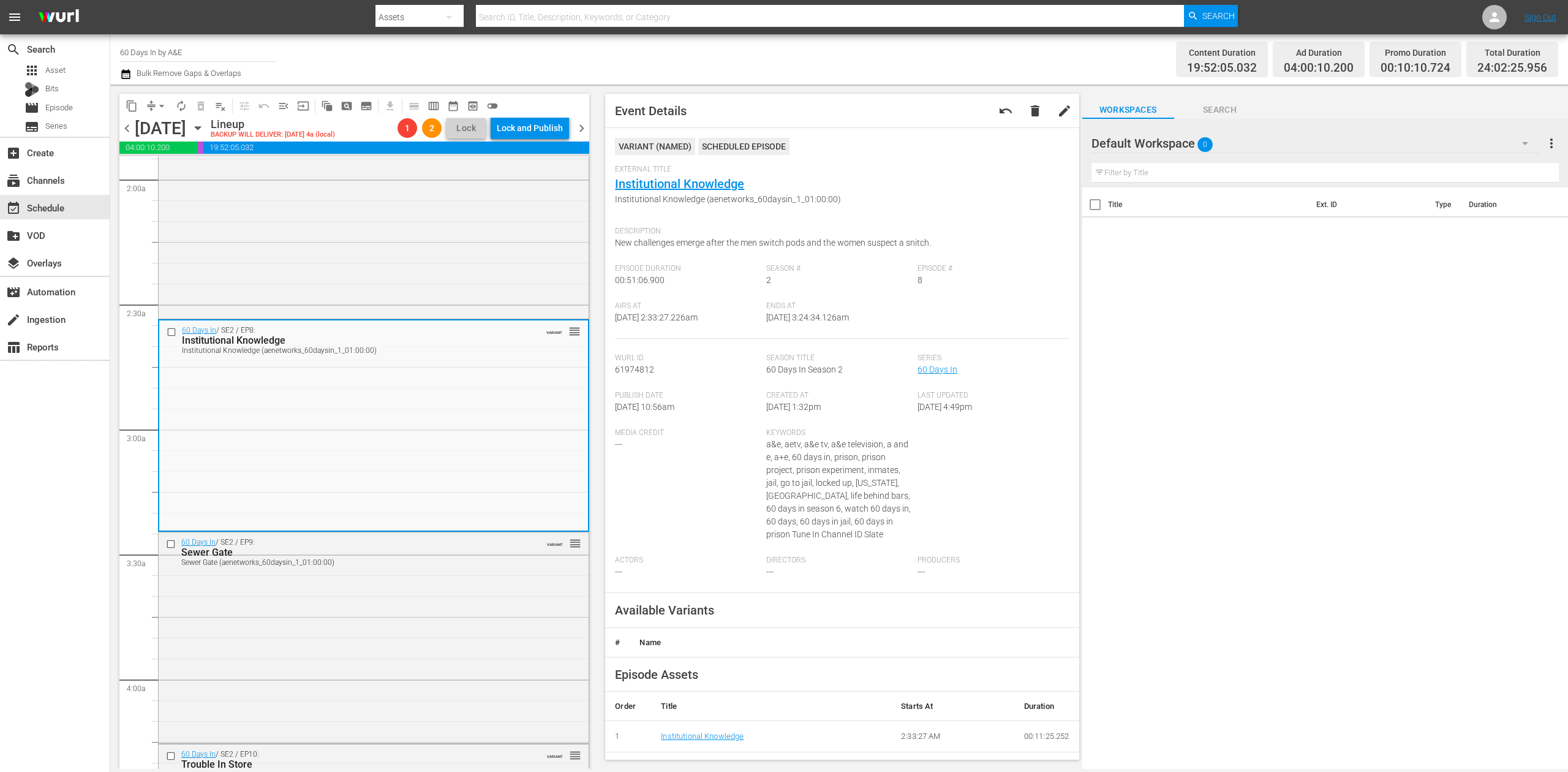
scroll to position [490, 0]
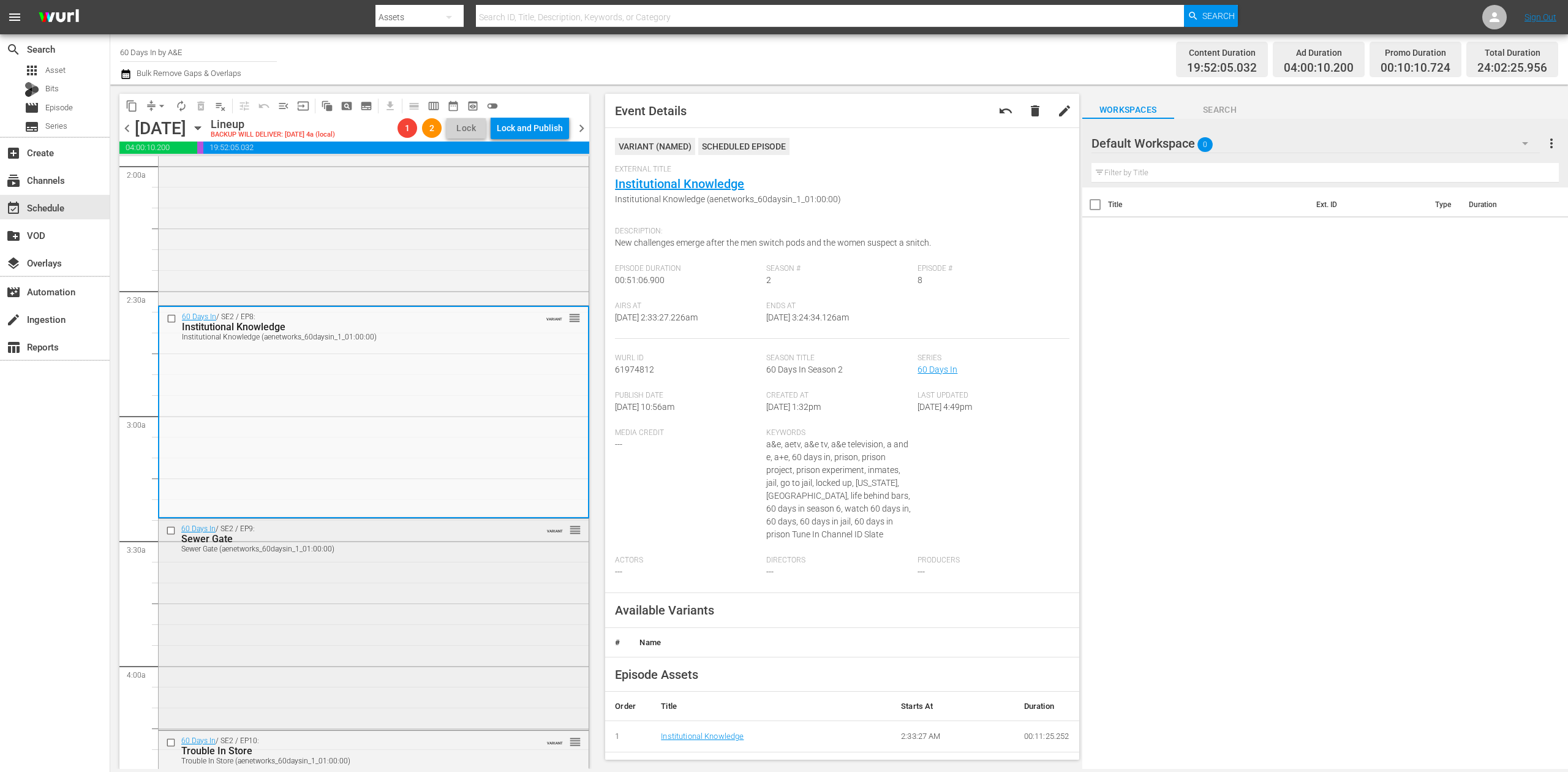
click at [415, 648] on div "60 Days In / SE2 / EP9: Sewer Gate Sewer Gate (aenetworks_60daysin_1_01:00:00) …" at bounding box center [374, 622] width 430 height 208
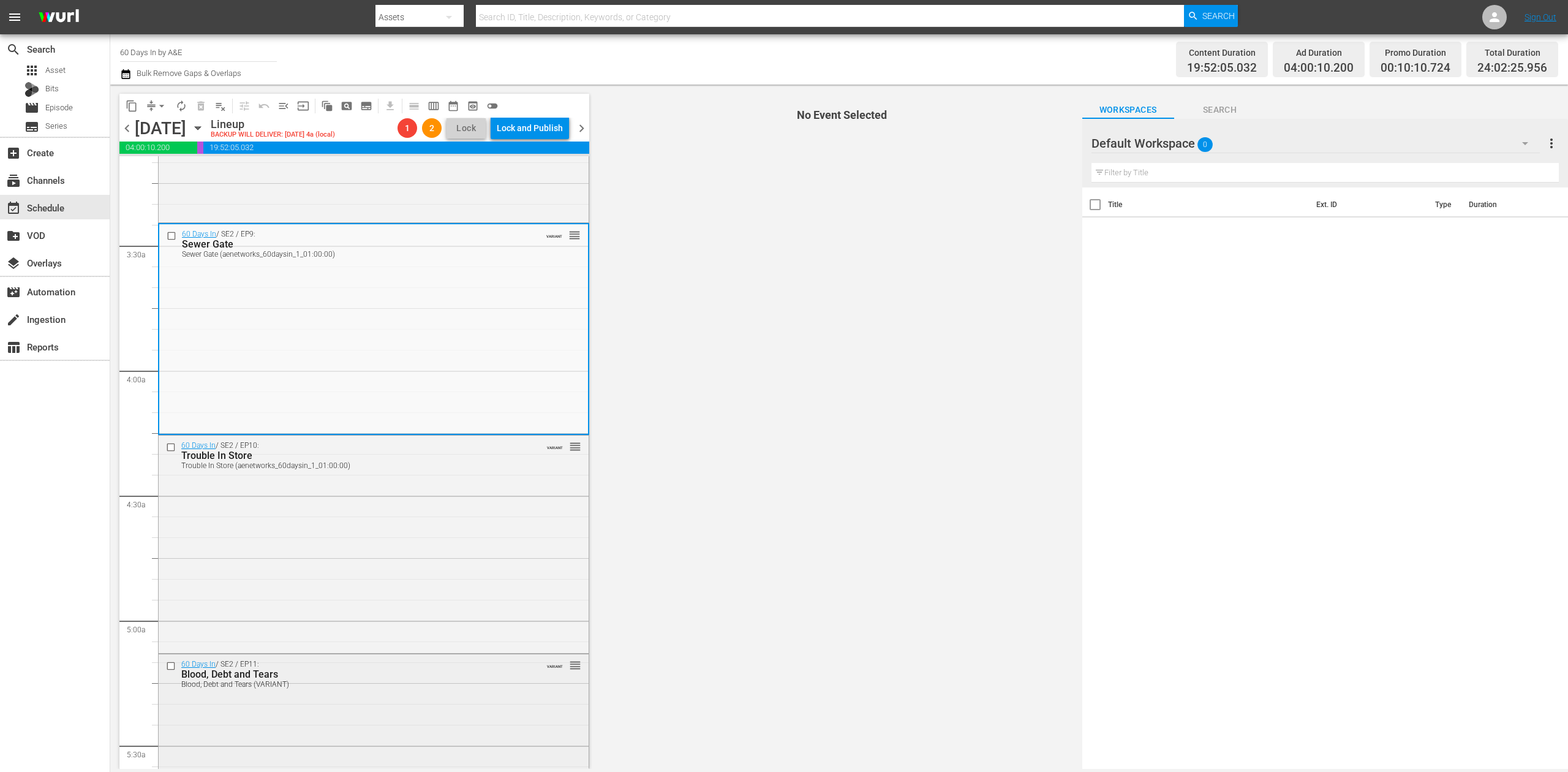
scroll to position [817, 0]
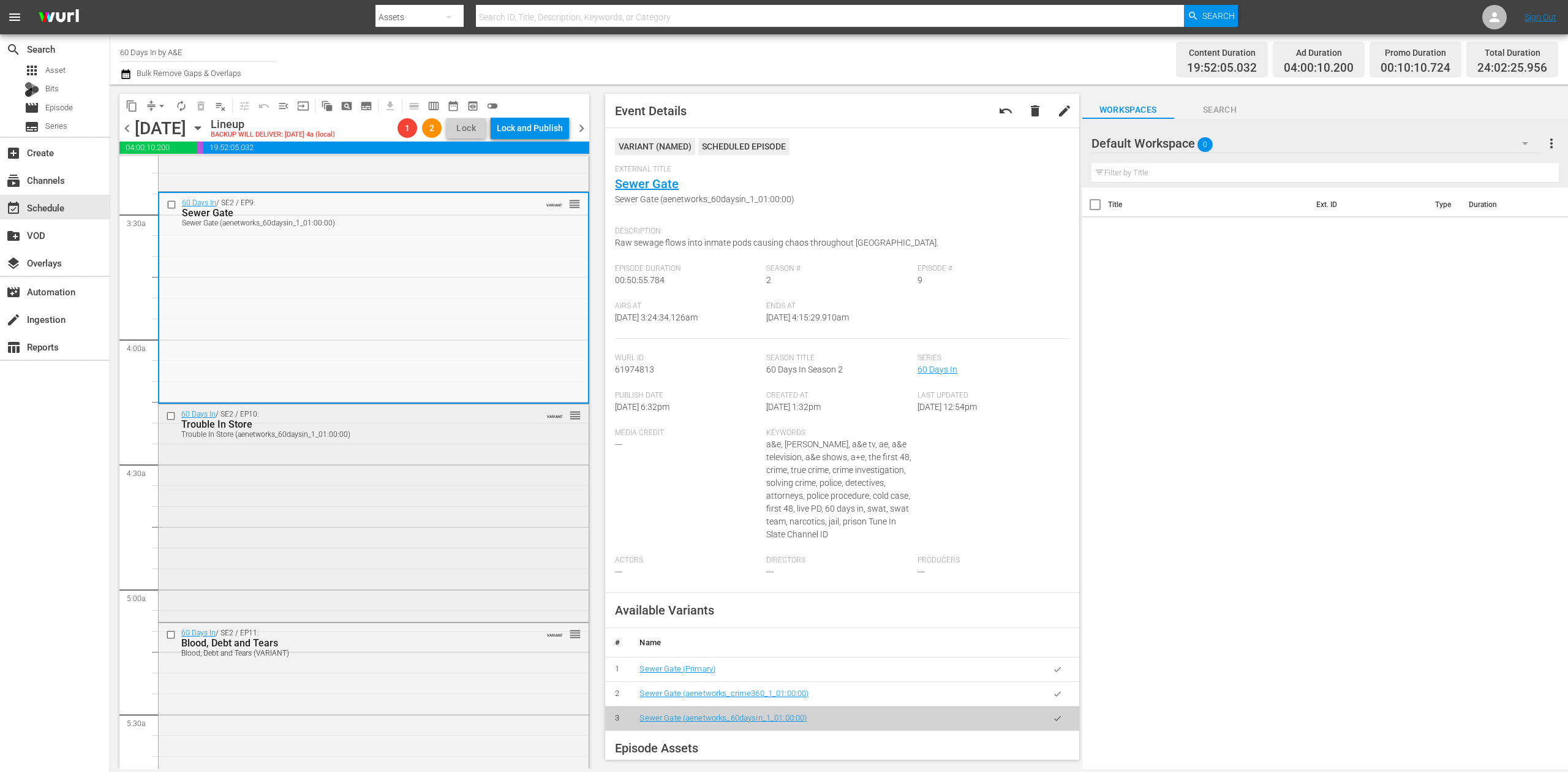
click at [486, 514] on div "60 Days In / SE2 / EP10: Trouble In Store Trouble In Store (aenetworks_60daysin…" at bounding box center [374, 512] width 430 height 215
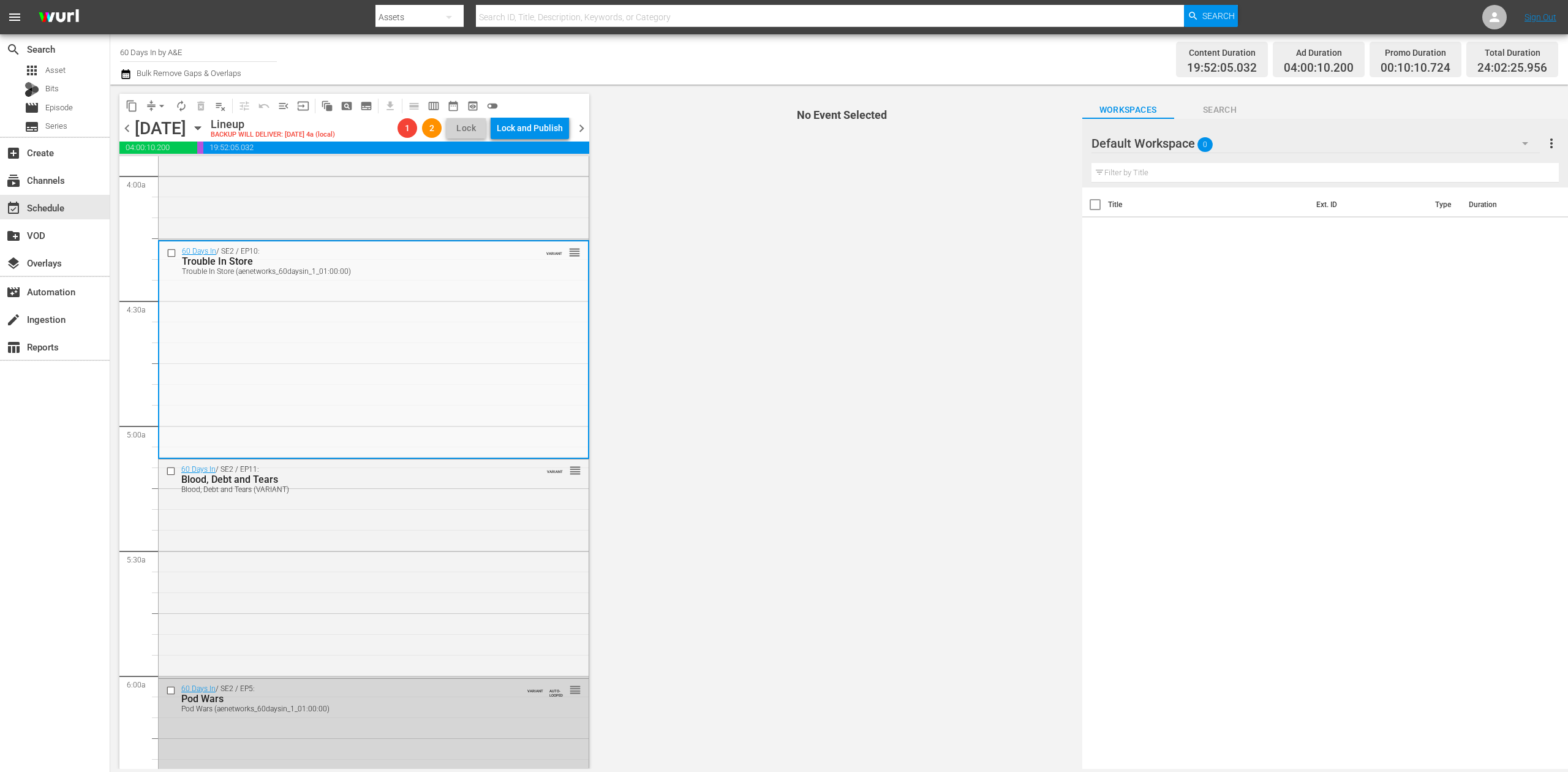
scroll to position [1061, 0]
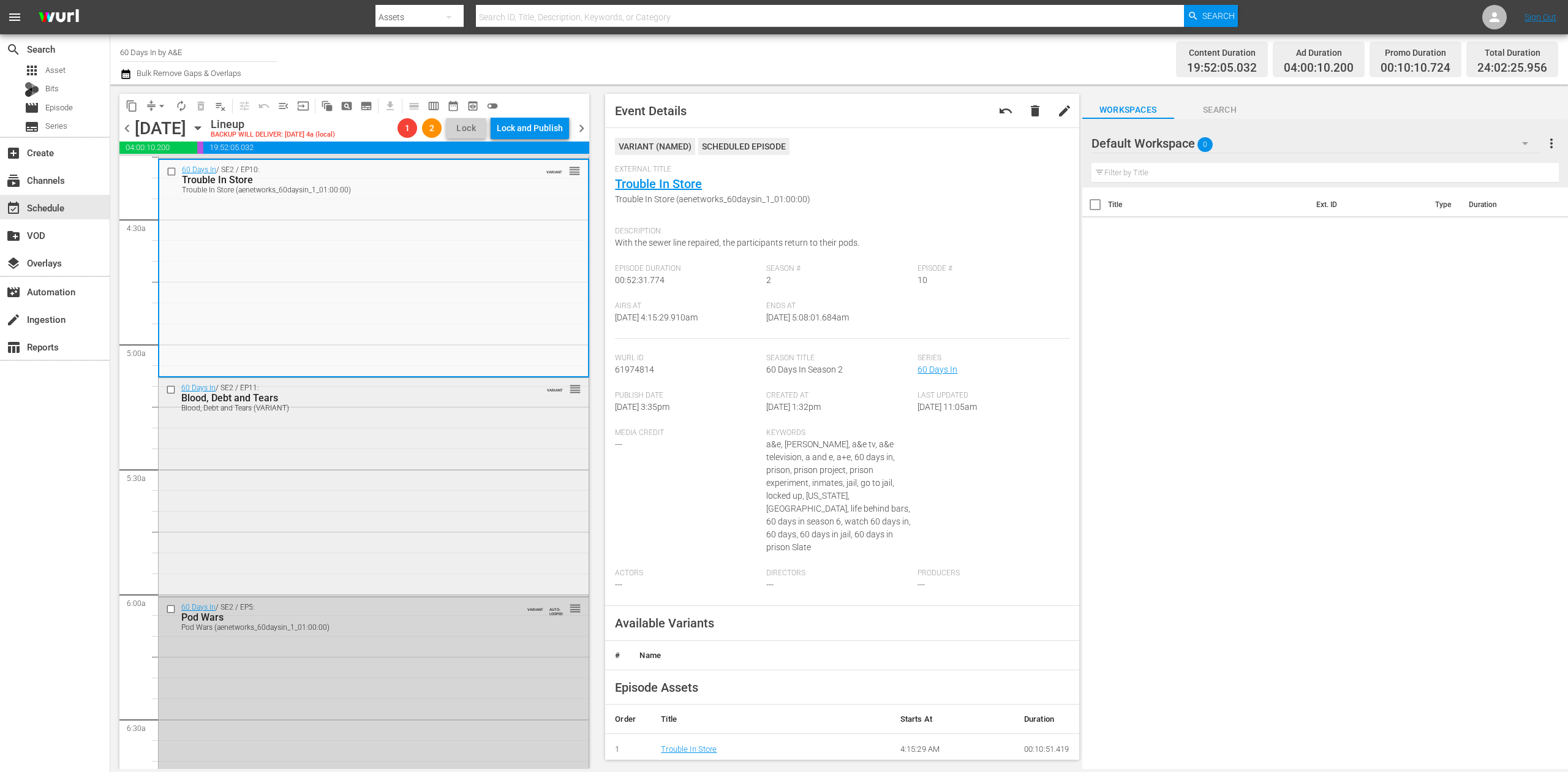
click at [442, 479] on div "60 Days In / SE2 / EP11: Blood, Debt and Tears Blood, Debt and Tears (VARIANT) …" at bounding box center [374, 485] width 430 height 215
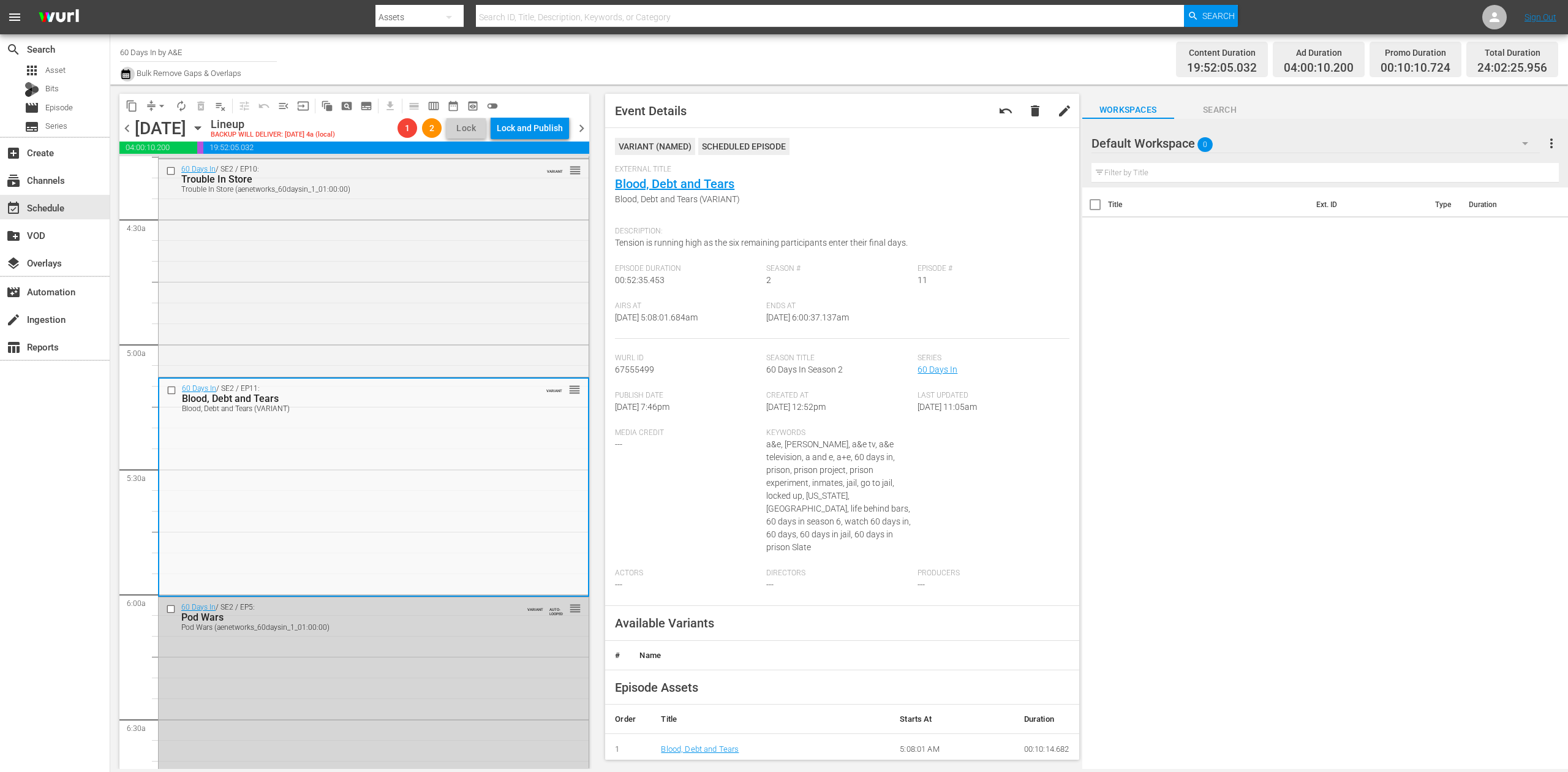
click at [125, 72] on icon "button" at bounding box center [125, 75] width 8 height 10
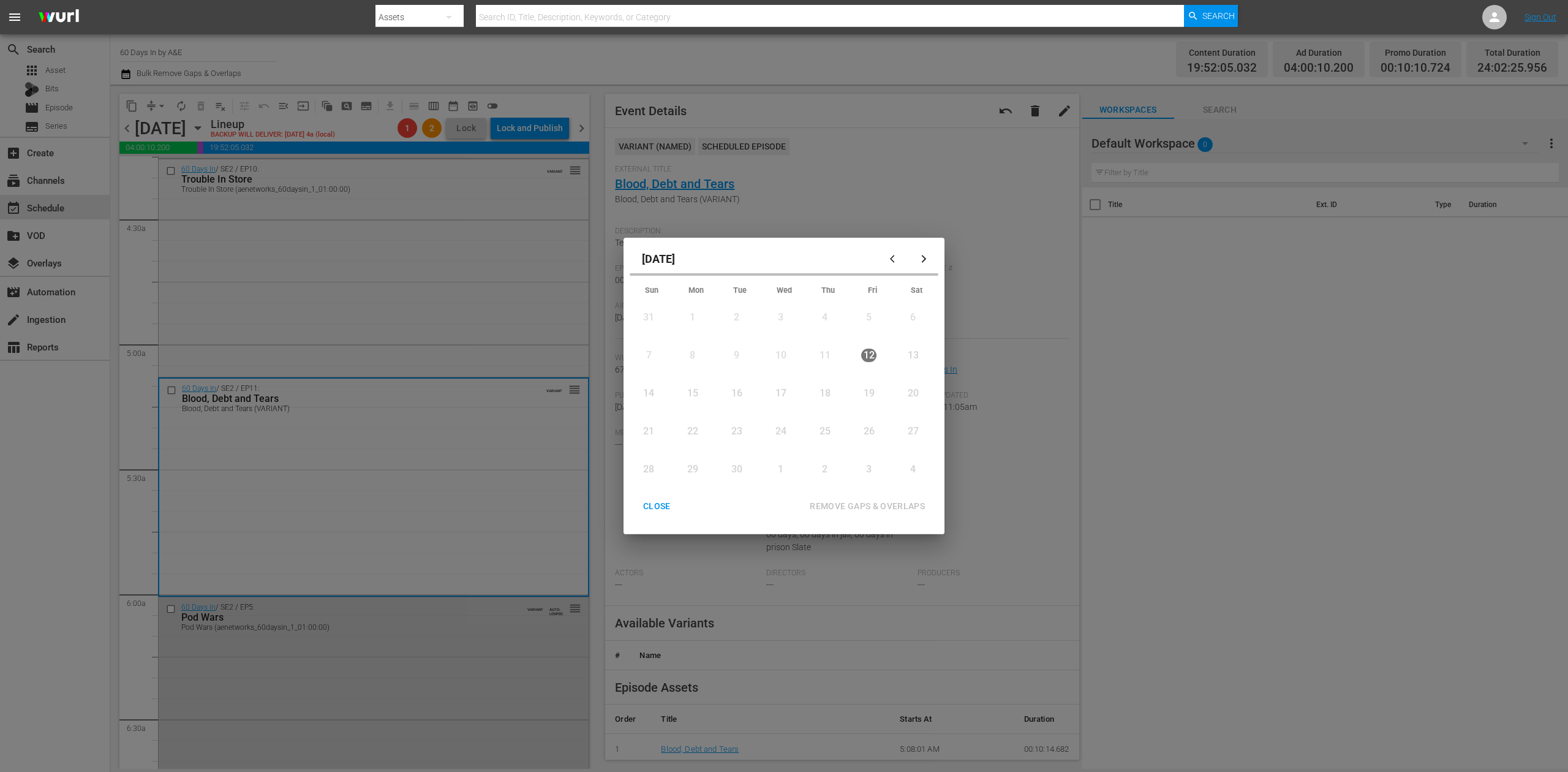
click at [694, 393] on div "15" at bounding box center [692, 393] width 15 height 14
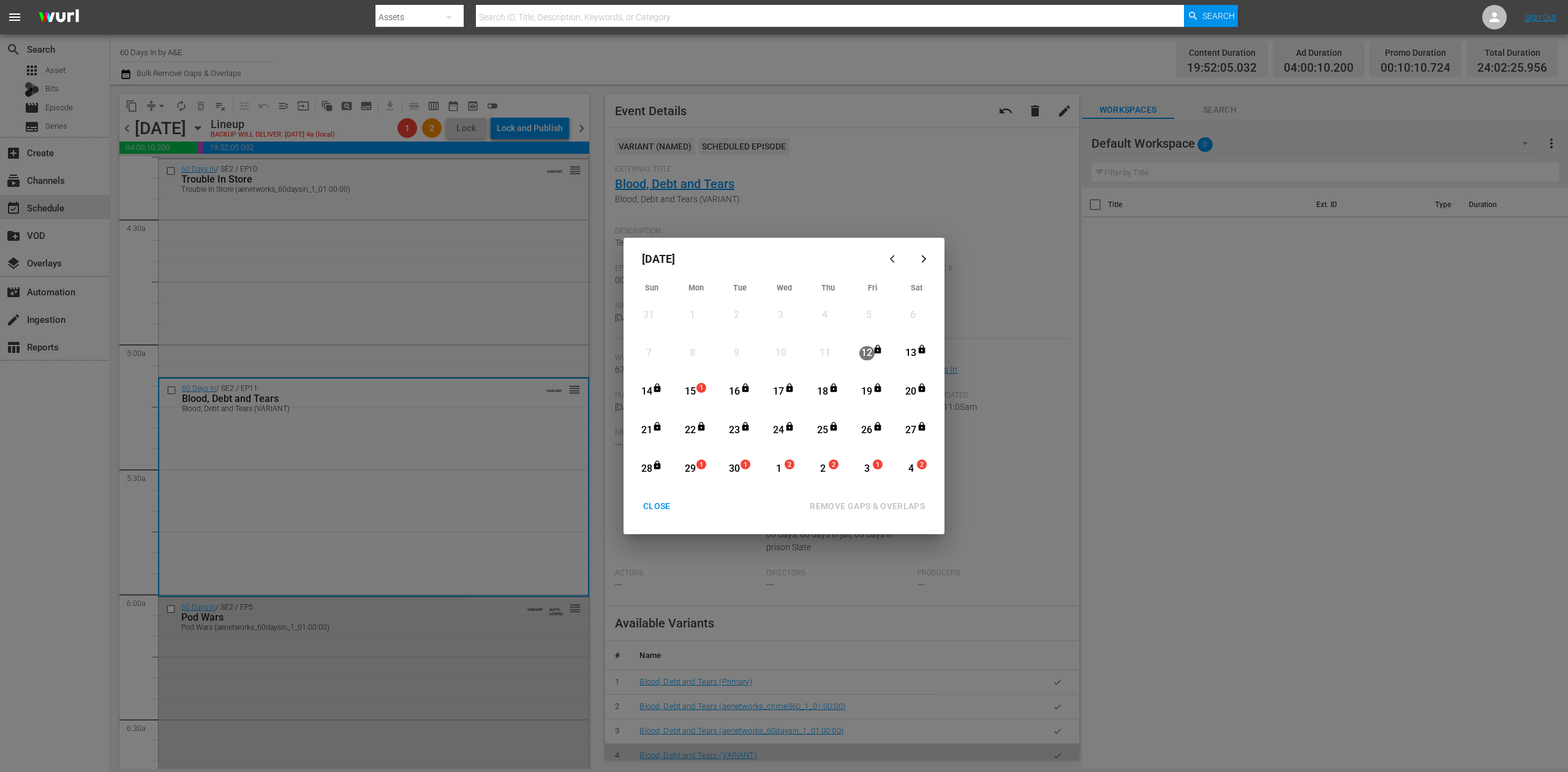
click at [694, 393] on div "15" at bounding box center [690, 391] width 15 height 14
click at [883, 504] on div "REMOVE GAPS & OVERLAPS" at bounding box center [867, 506] width 135 height 15
click at [657, 501] on div "CLOSE" at bounding box center [657, 506] width 47 height 15
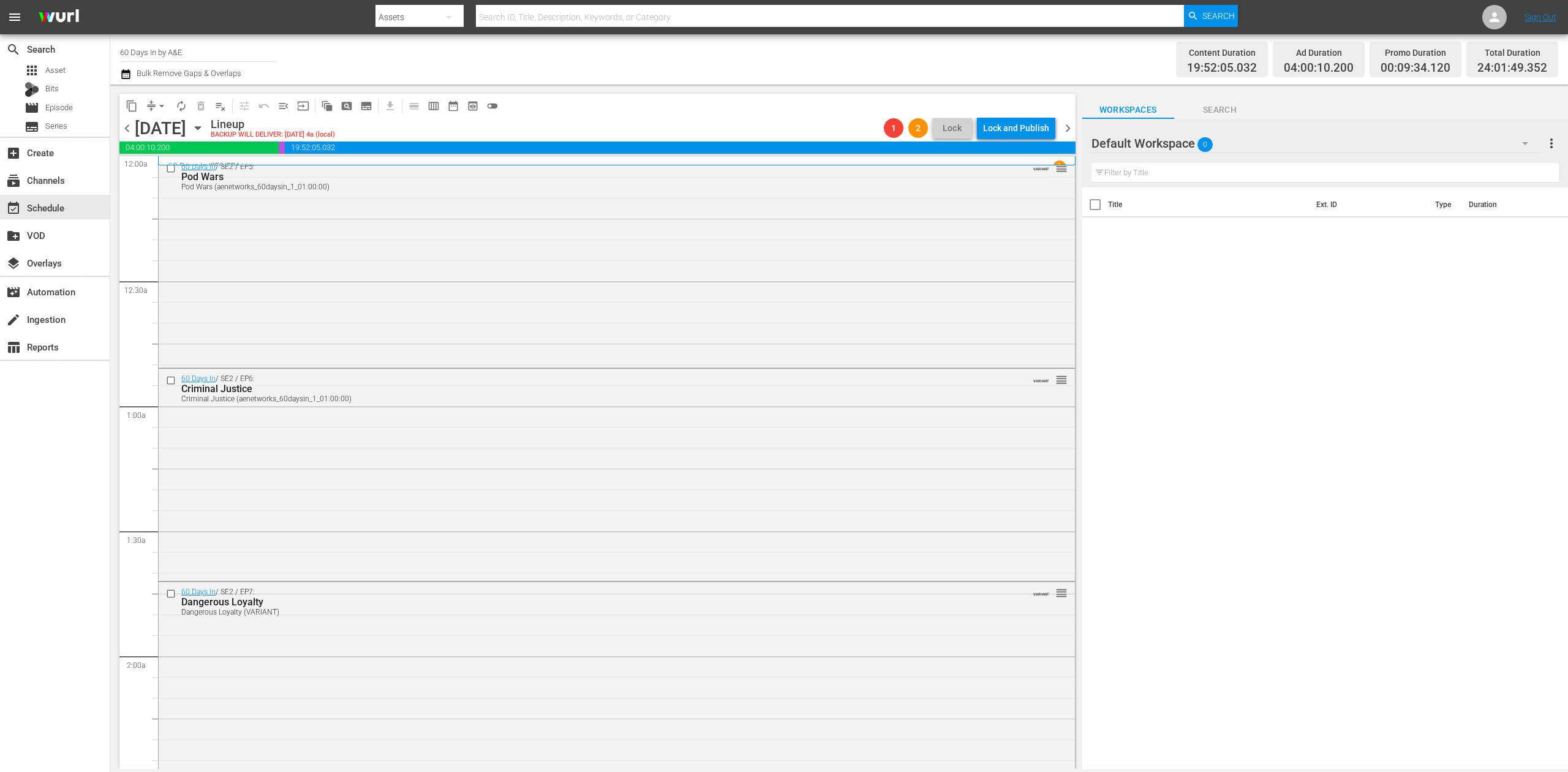
click at [125, 72] on icon "button" at bounding box center [125, 75] width 8 height 10
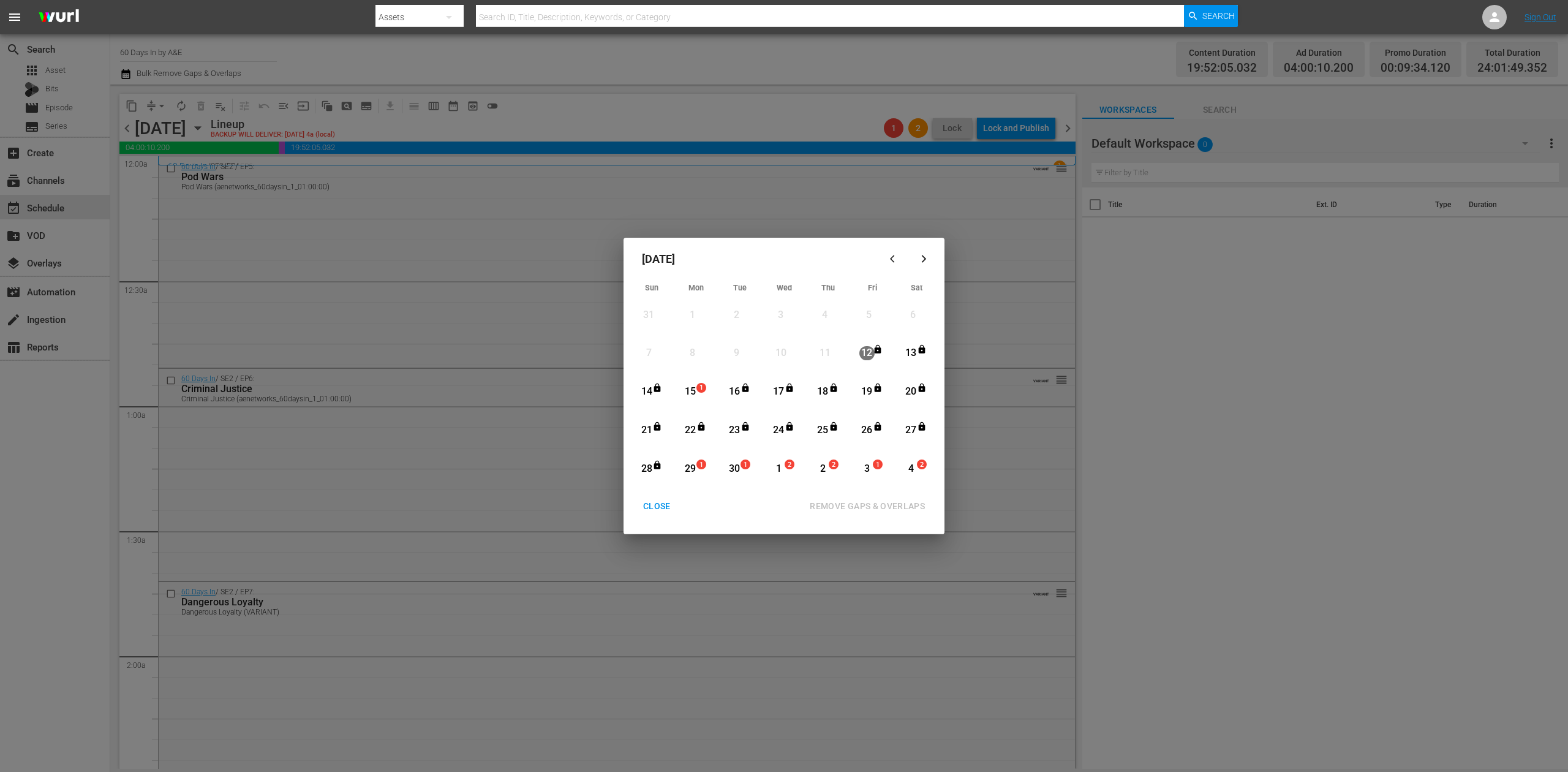
click at [694, 385] on div "15" at bounding box center [690, 391] width 15 height 14
click at [900, 502] on div "REMOVE GAPS & OVERLAPS" at bounding box center [867, 506] width 135 height 15
click at [654, 499] on div "CLOSE" at bounding box center [657, 506] width 47 height 15
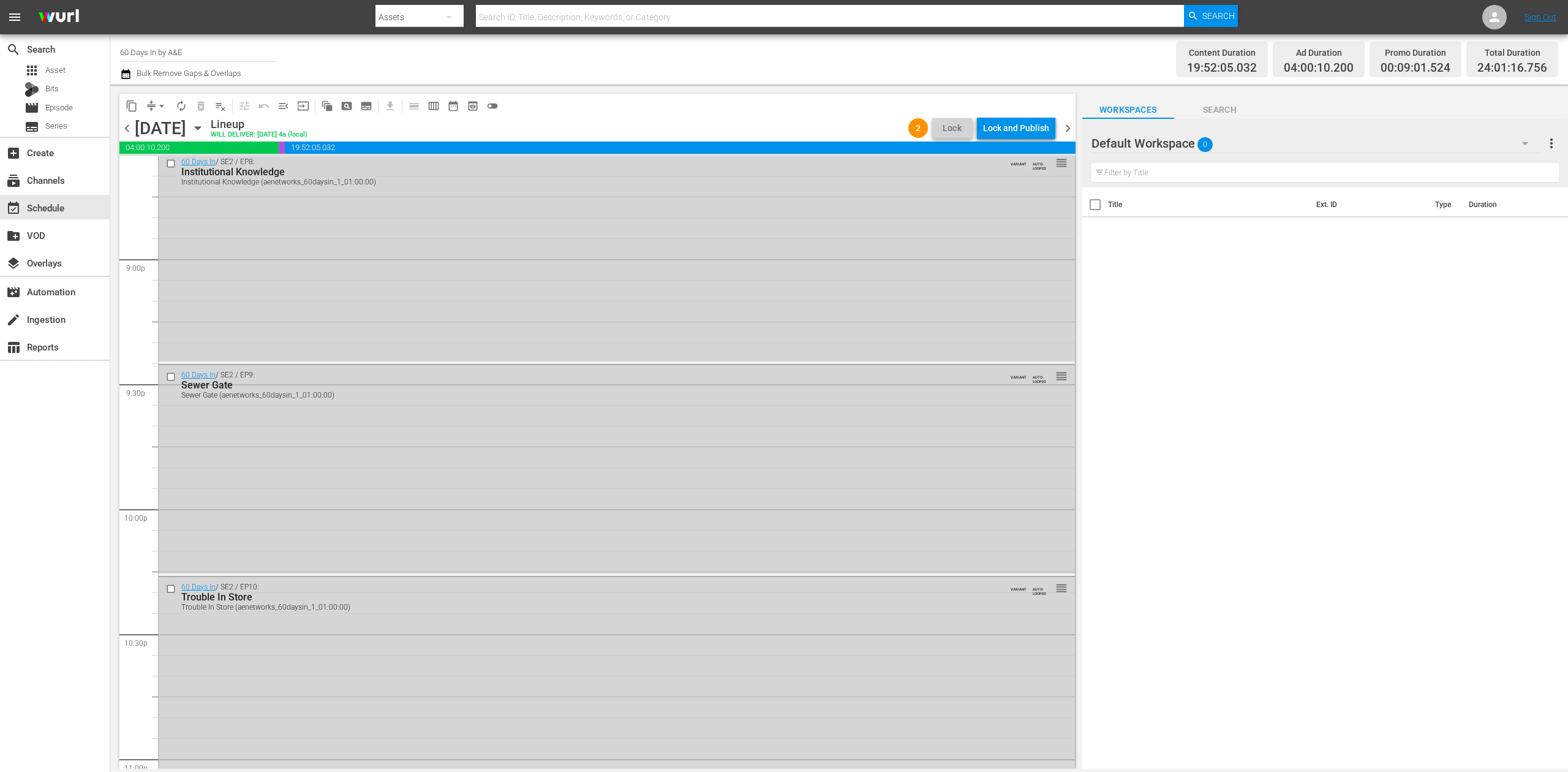
scroll to position [5391, 0]
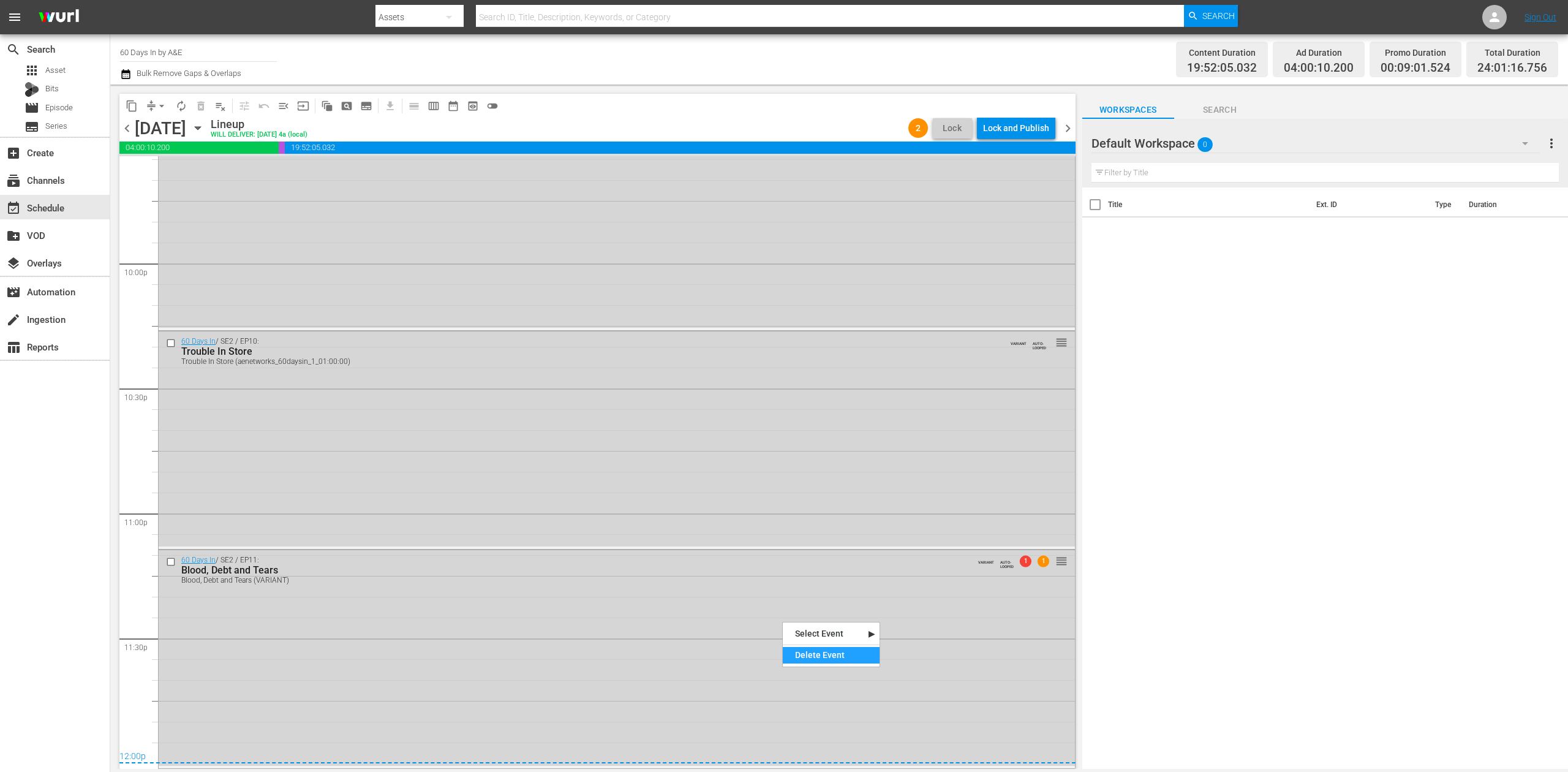
click at [814, 652] on div "Delete Event" at bounding box center [831, 655] width 97 height 17
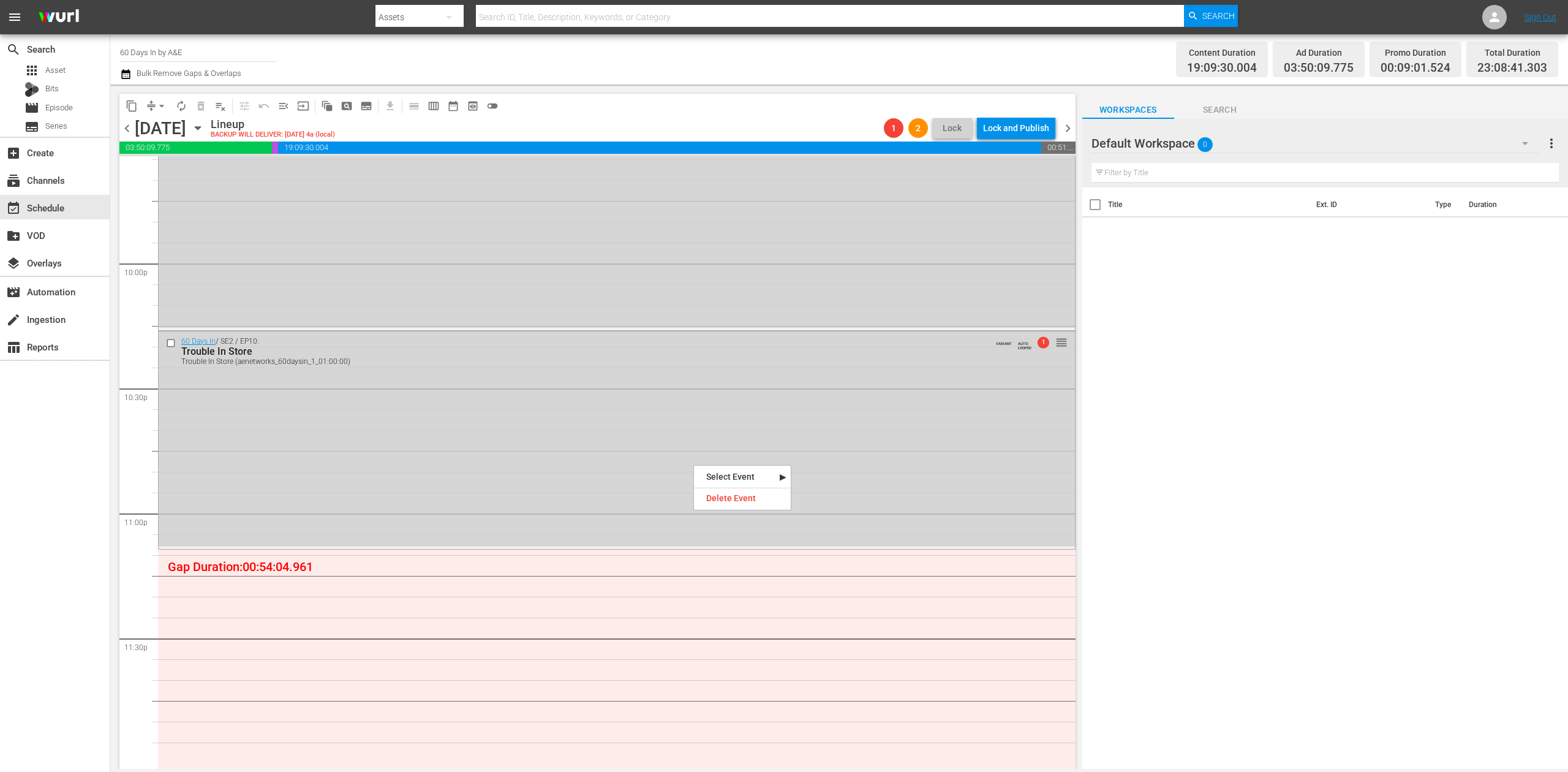
click at [734, 503] on div "Delete Event" at bounding box center [742, 499] width 97 height 17
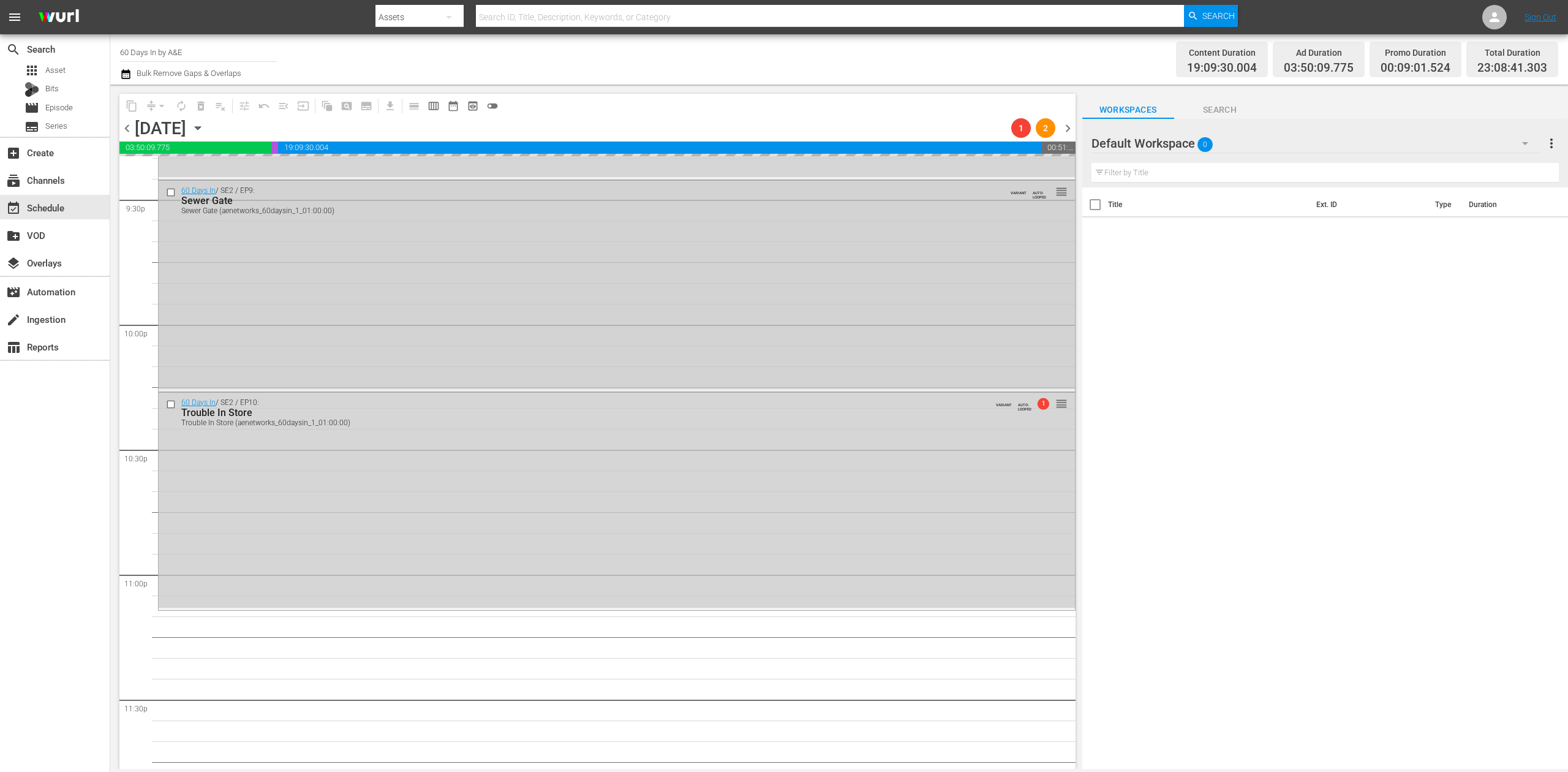
scroll to position [5227, 0]
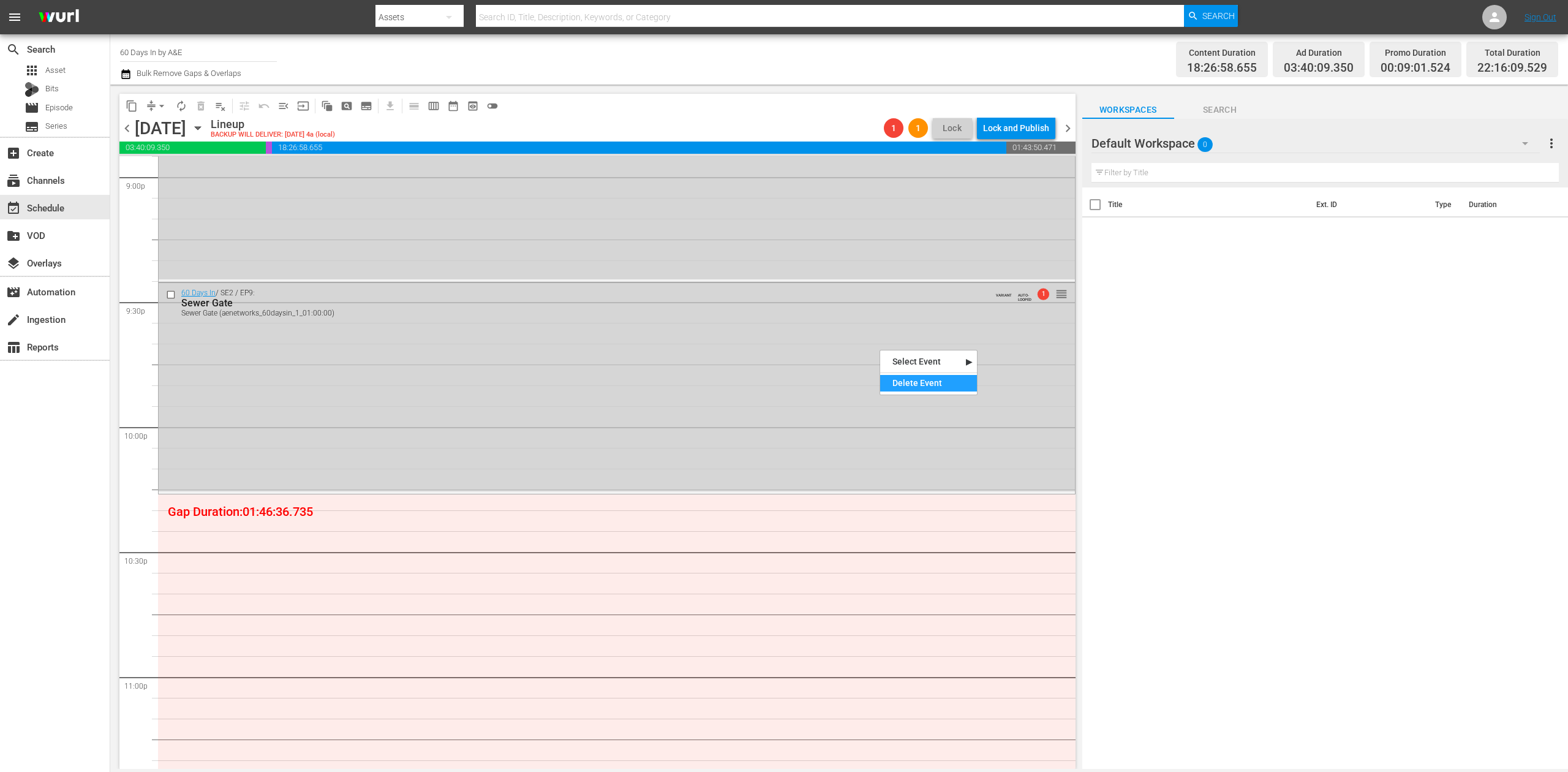
click at [932, 378] on div "Delete Event" at bounding box center [929, 384] width 97 height 17
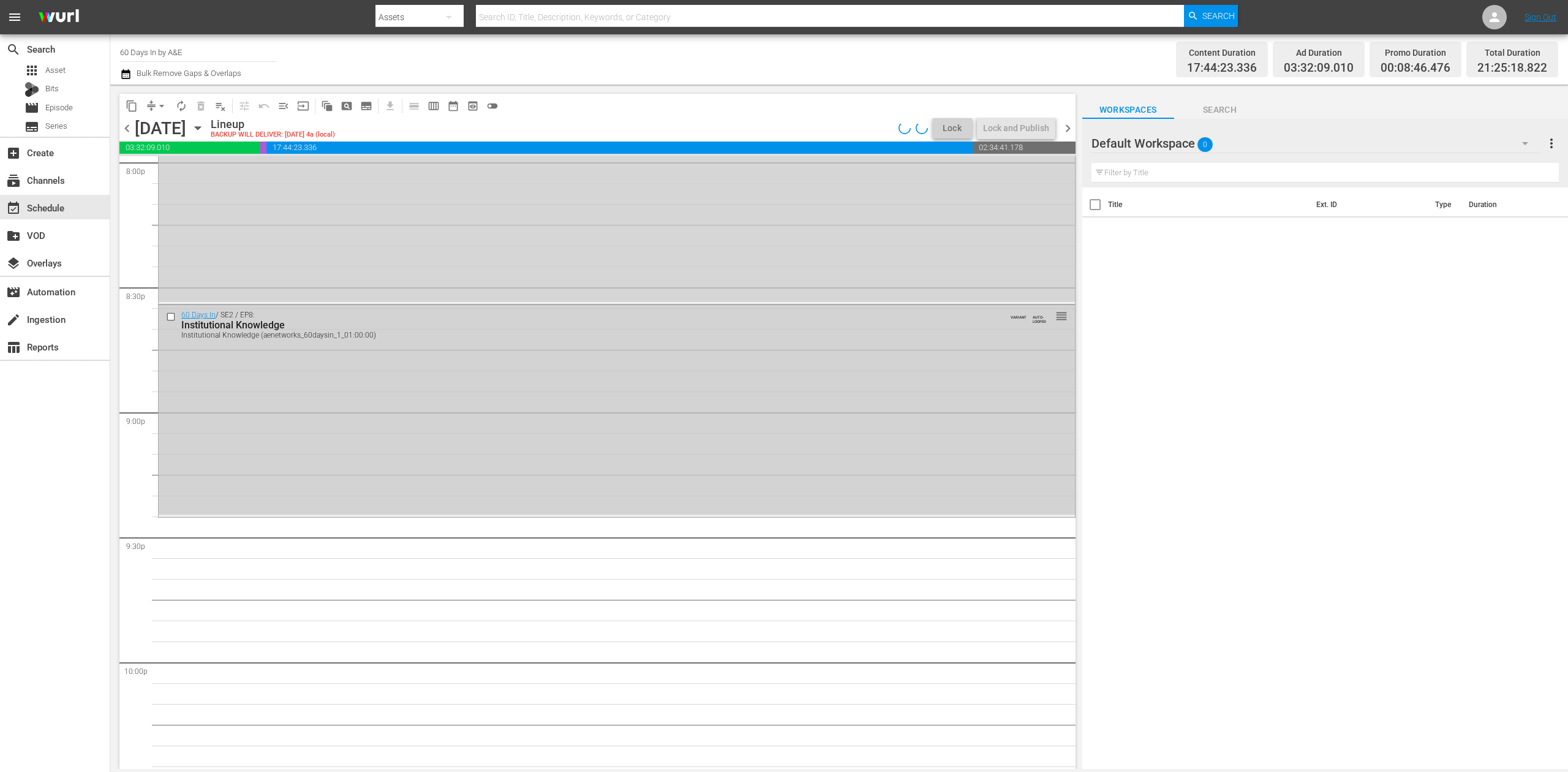
scroll to position [4982, 0]
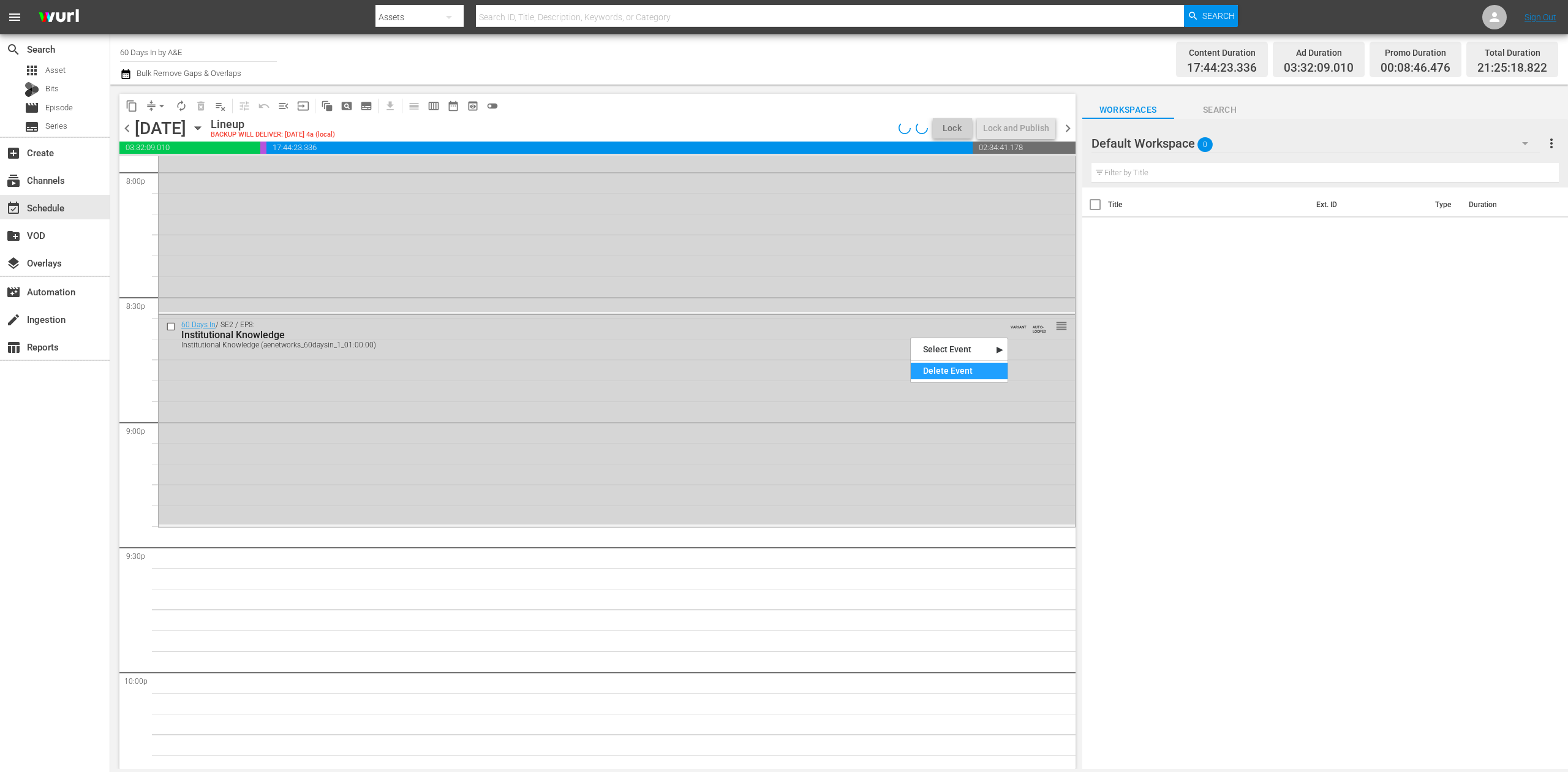
click at [939, 366] on div "Delete Event" at bounding box center [959, 371] width 97 height 17
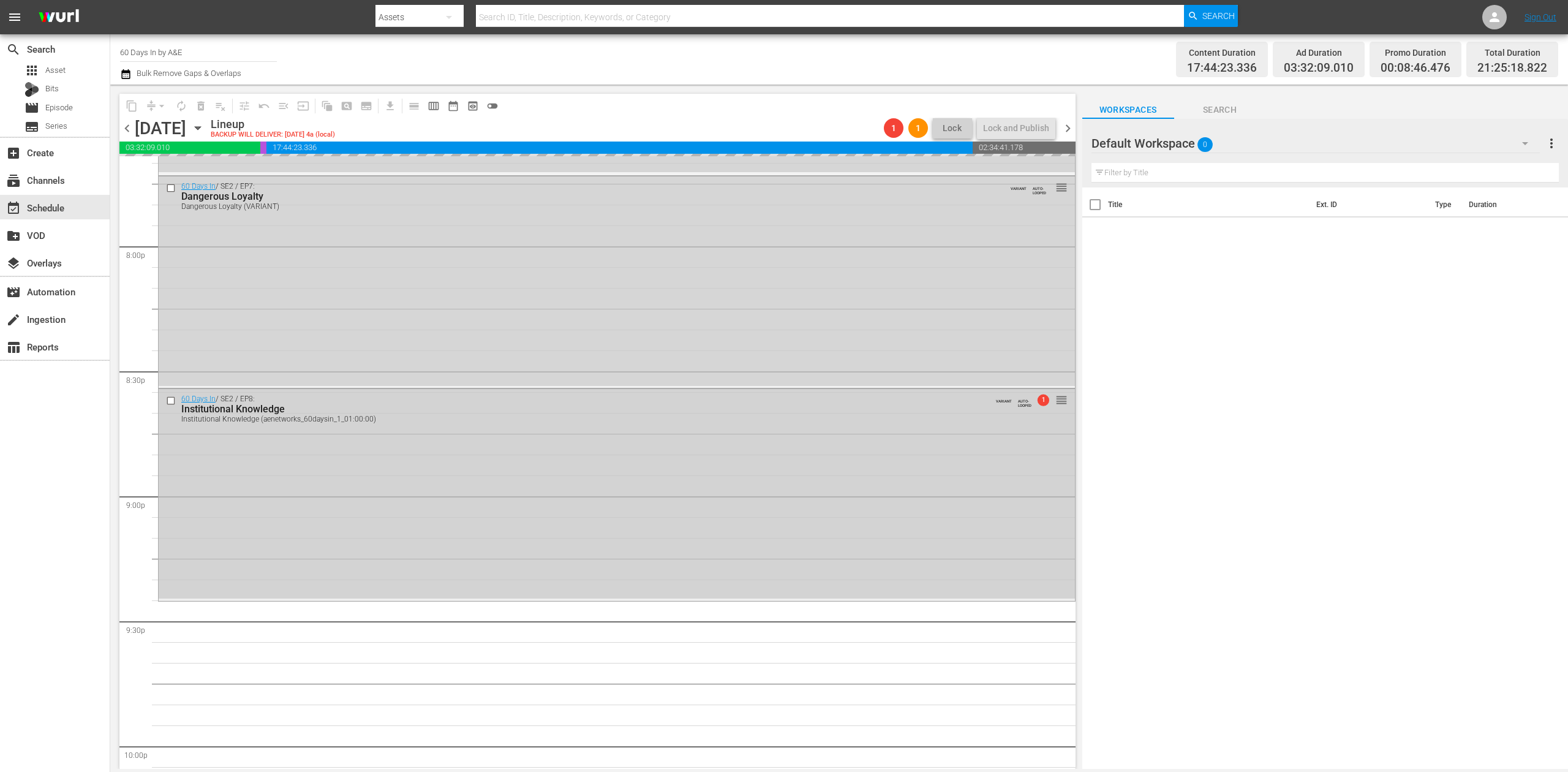
scroll to position [4737, 0]
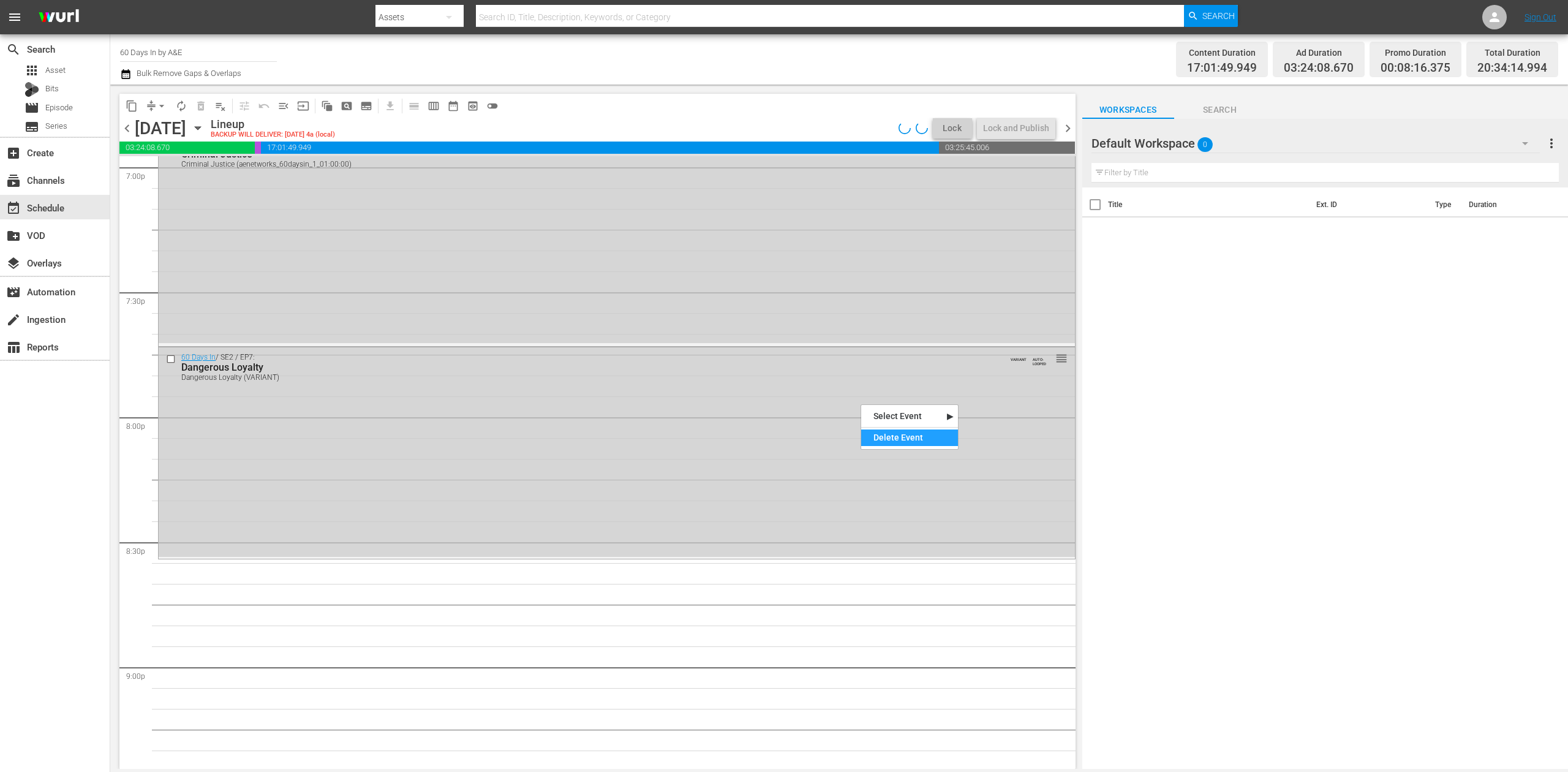
click at [895, 432] on div "Delete Event" at bounding box center [909, 437] width 97 height 17
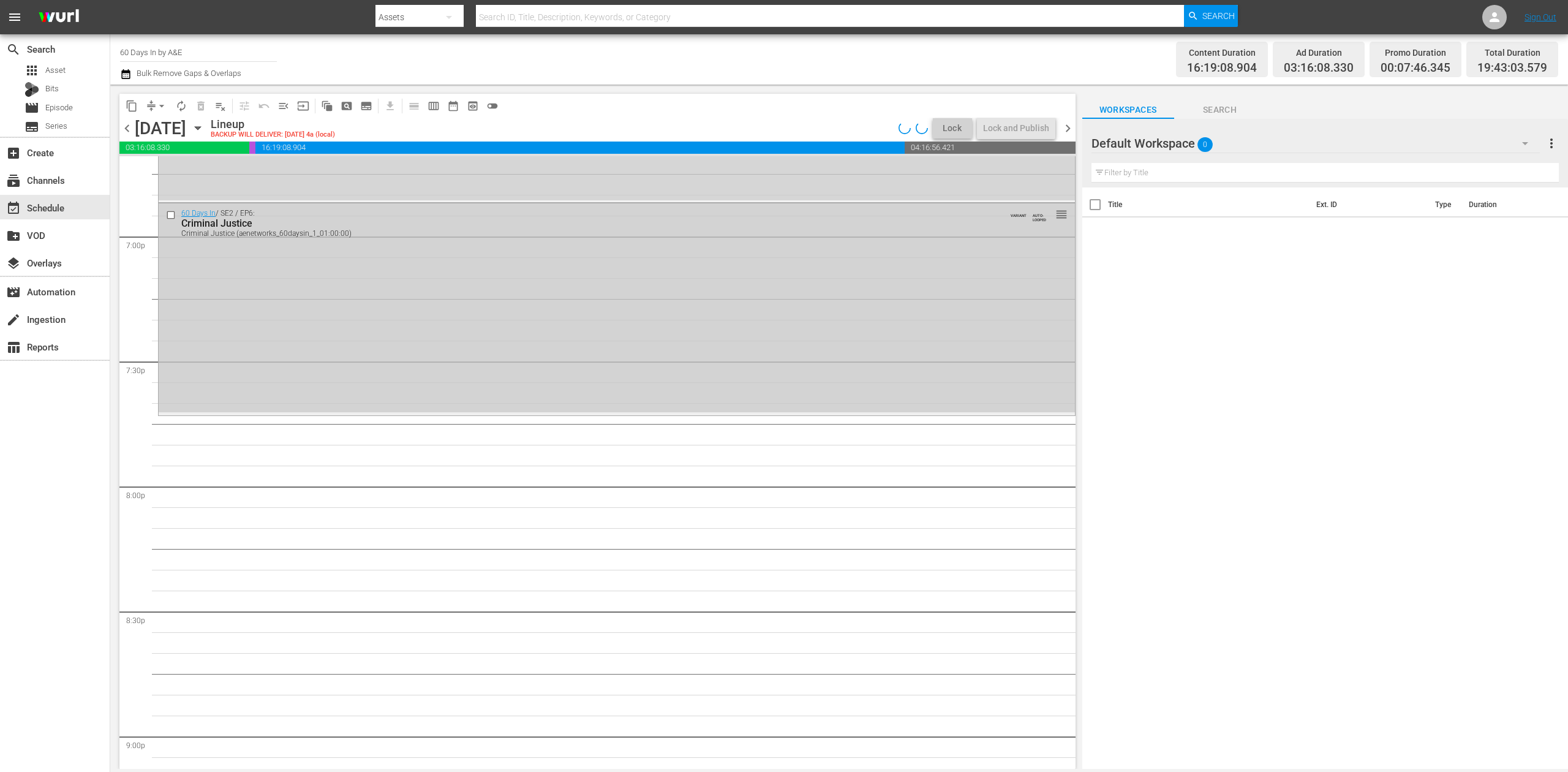
scroll to position [4655, 0]
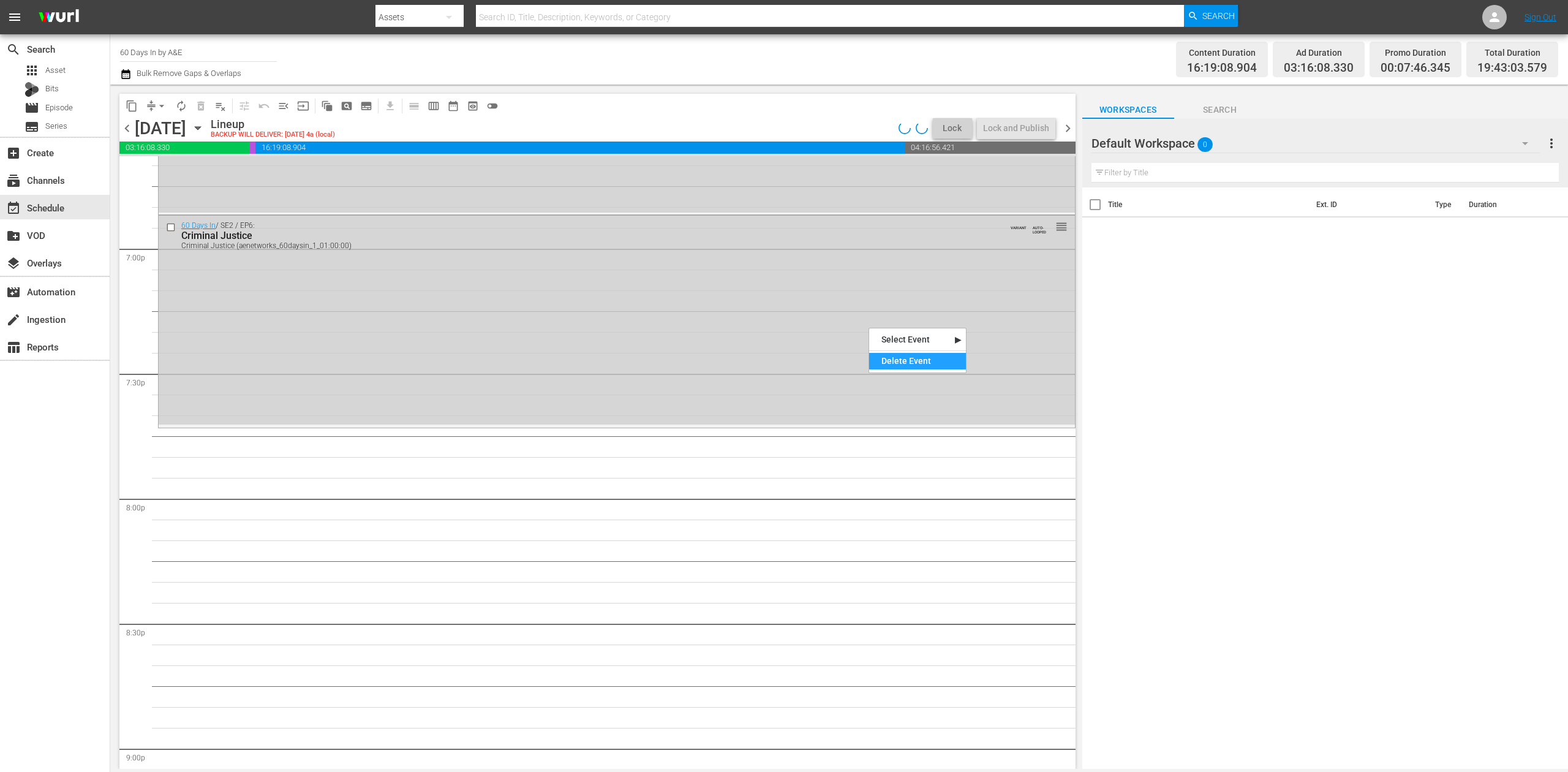
click at [897, 361] on div "Delete Event" at bounding box center [917, 361] width 97 height 17
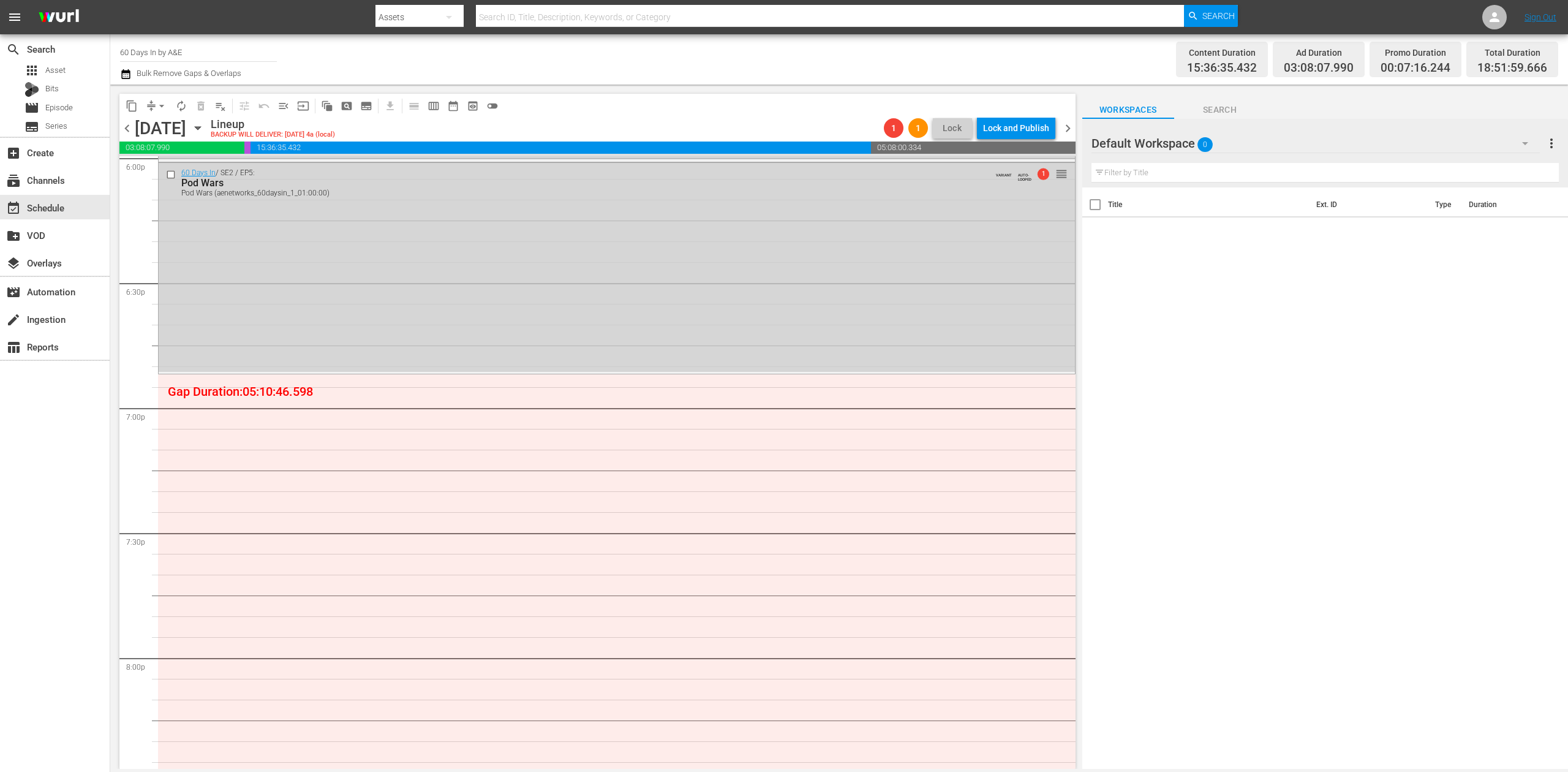
scroll to position [4492, 0]
click at [887, 342] on div "Delete Event" at bounding box center [892, 346] width 97 height 17
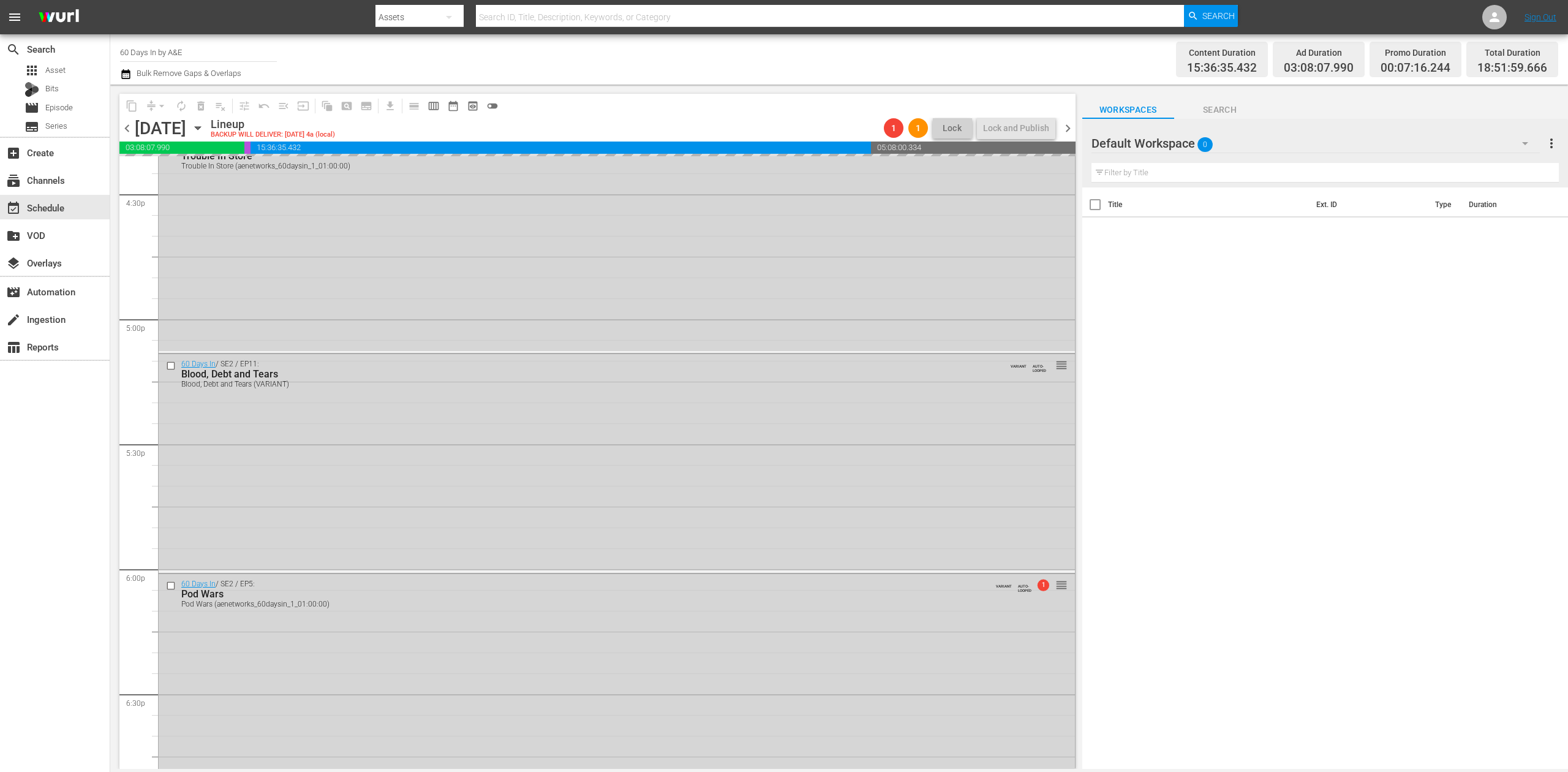
scroll to position [4084, 0]
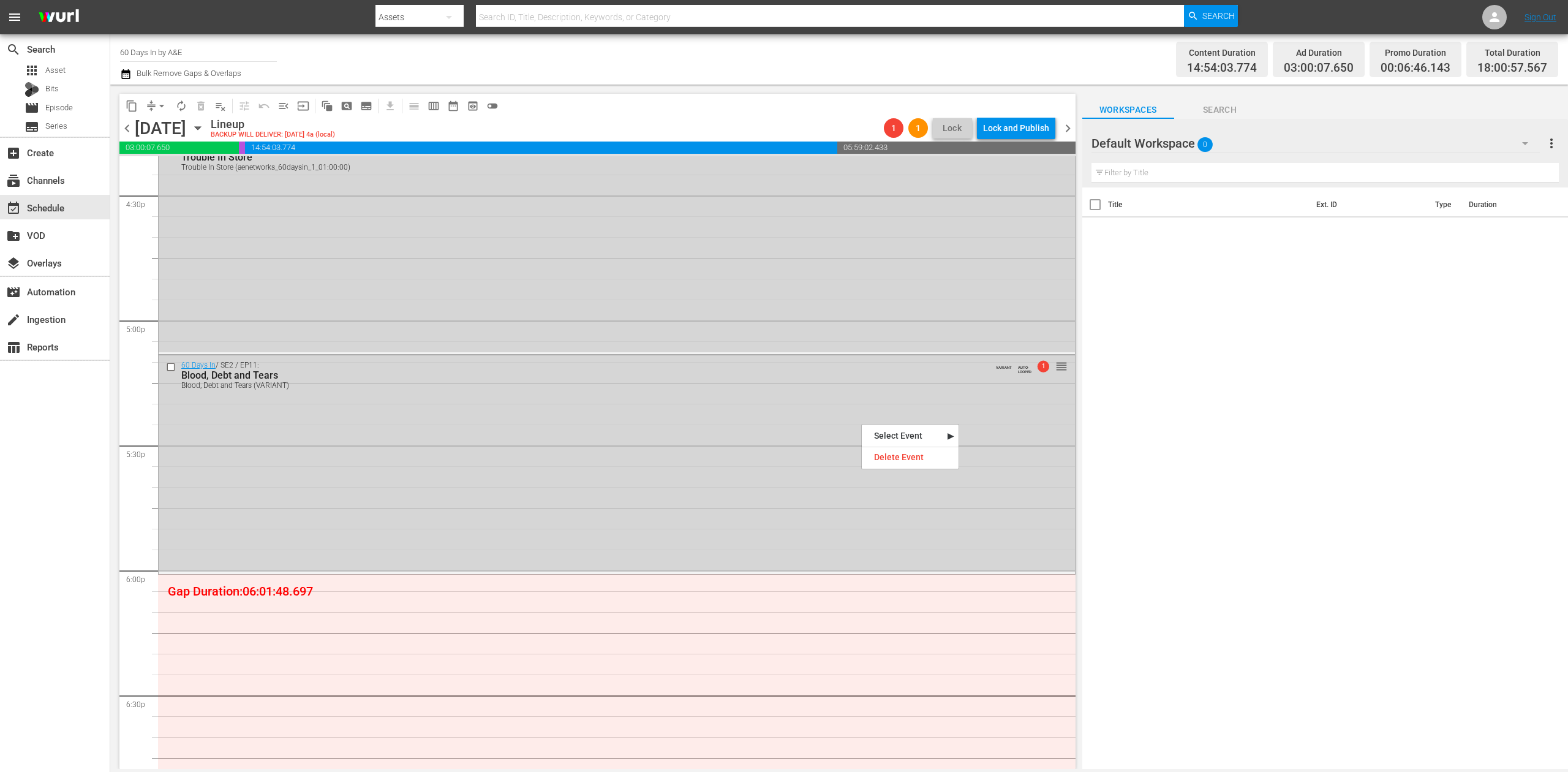
click at [895, 446] on div at bounding box center [909, 446] width 97 height 3
click at [897, 454] on div "Delete Event" at bounding box center [909, 457] width 97 height 17
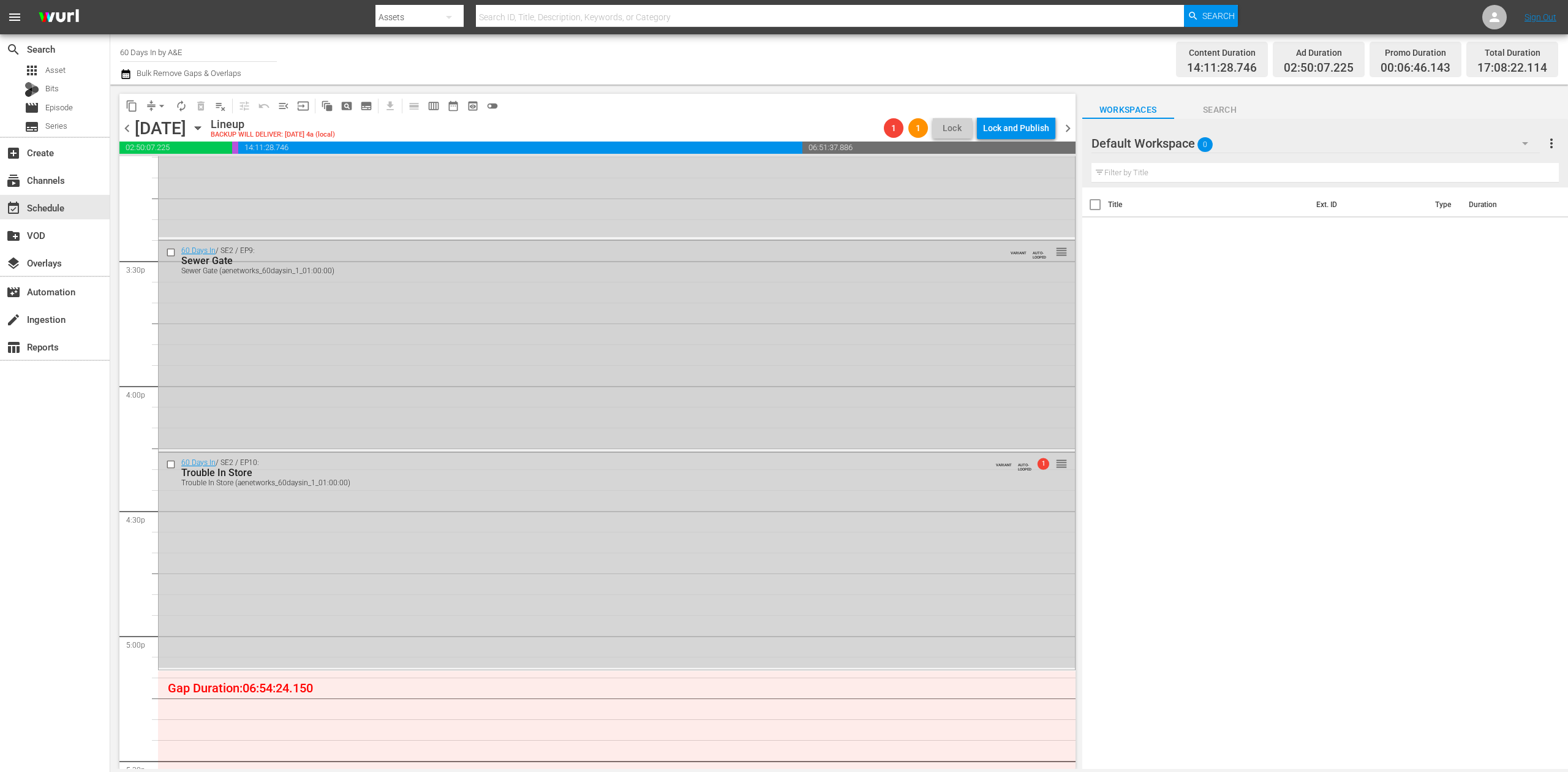
scroll to position [3757, 0]
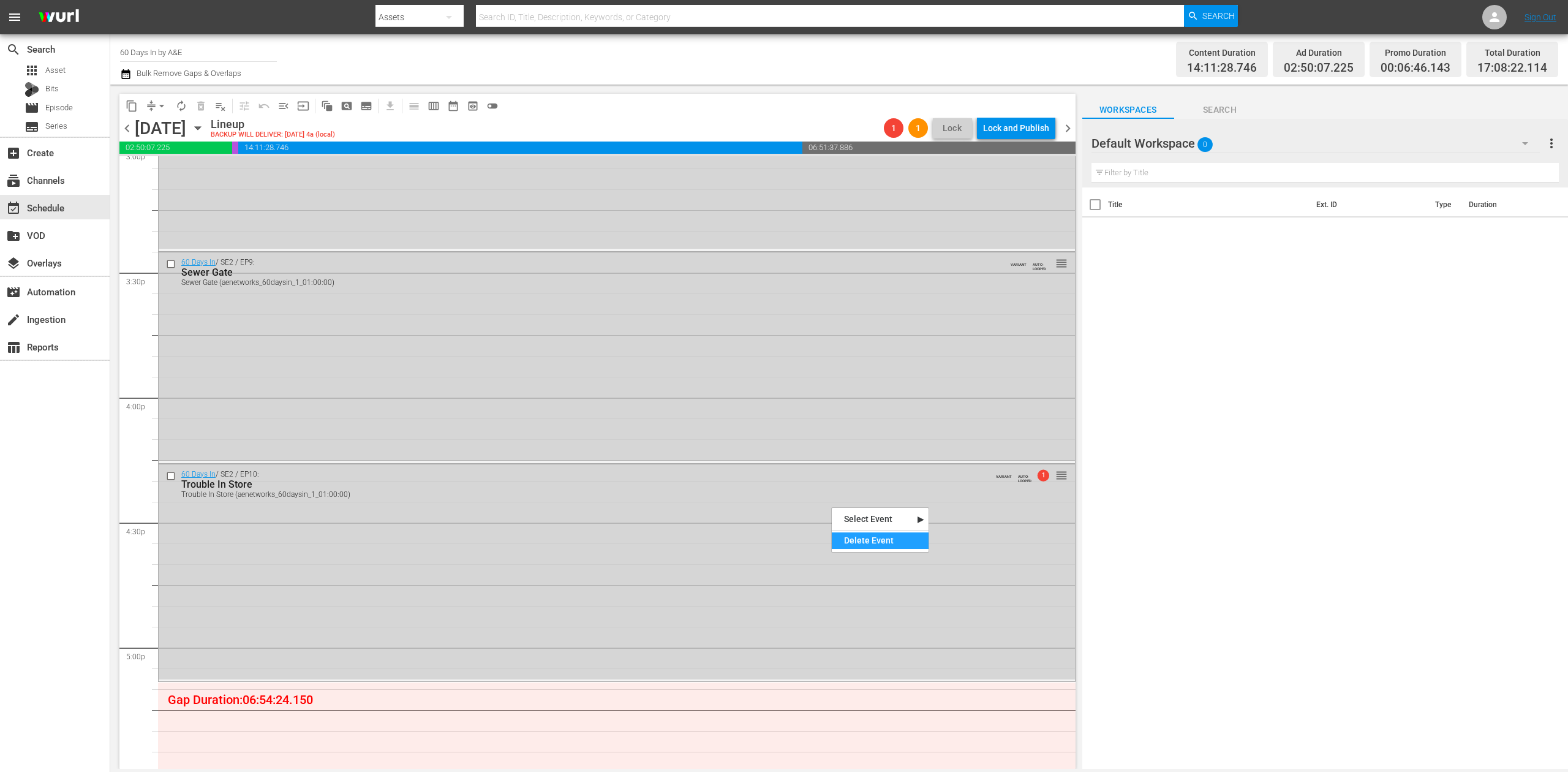
click at [860, 539] on div "Delete Event" at bounding box center [880, 541] width 97 height 17
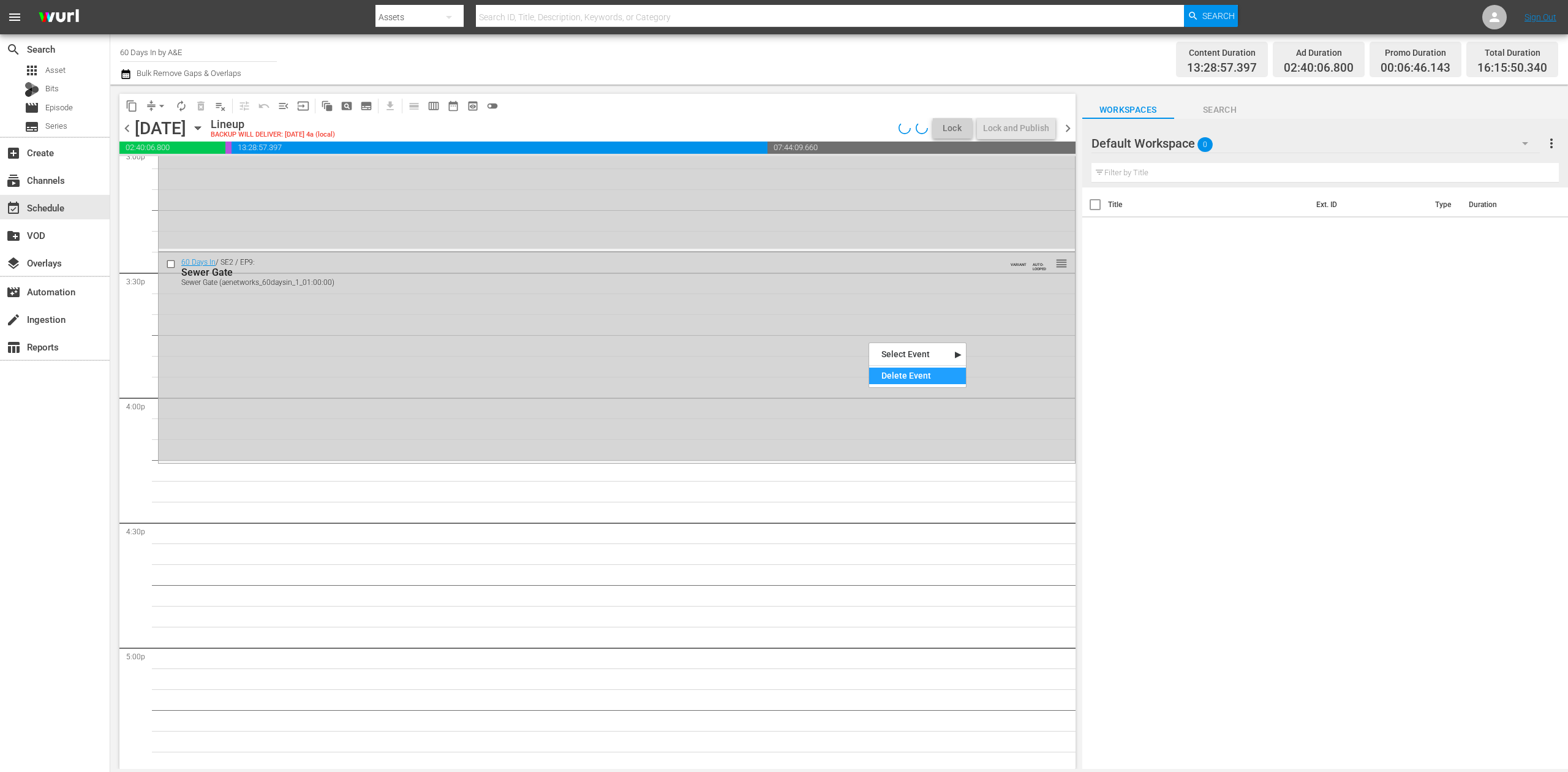
click at [906, 378] on div "Delete Event" at bounding box center [917, 376] width 97 height 17
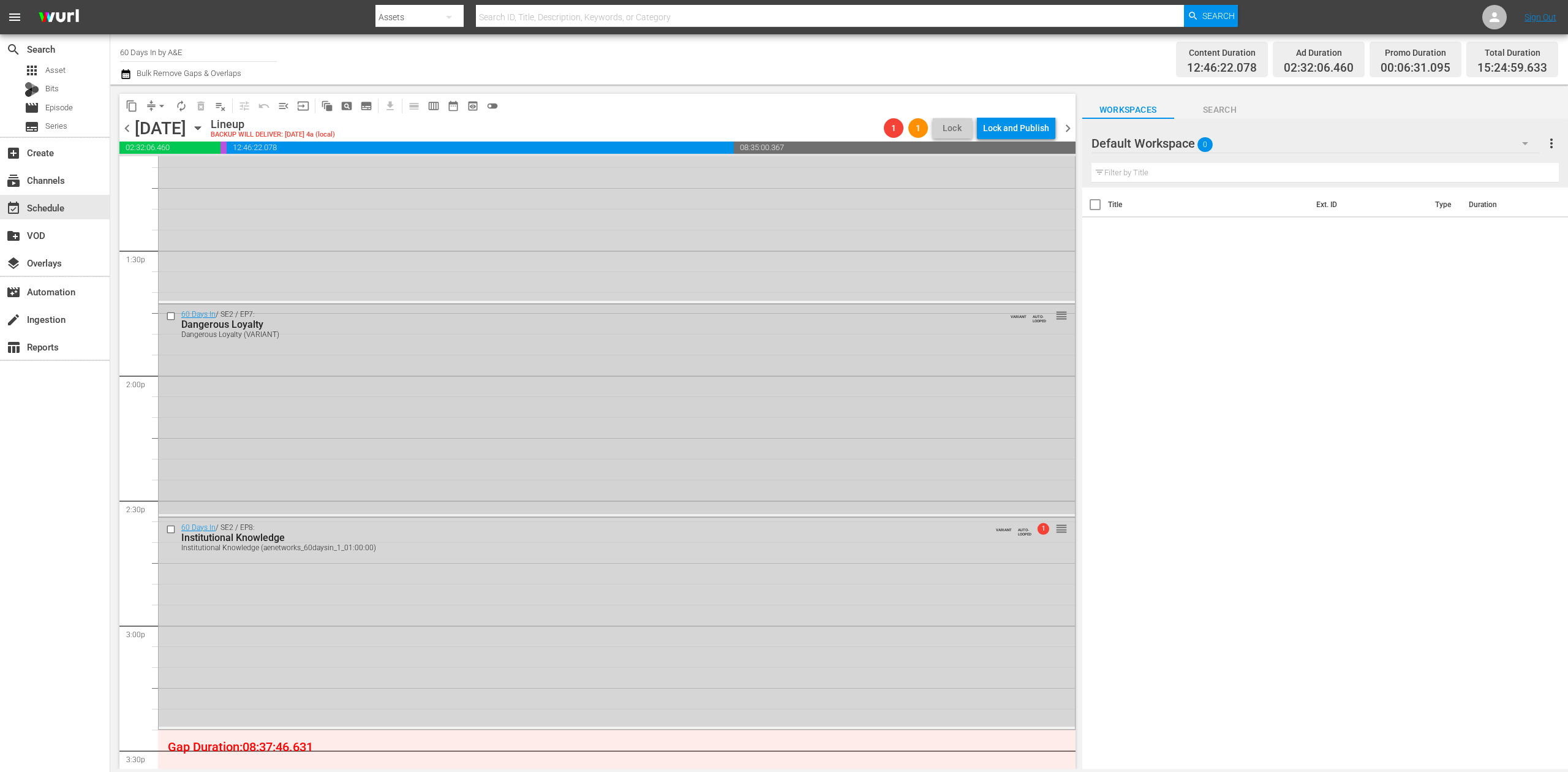
scroll to position [3431, 0]
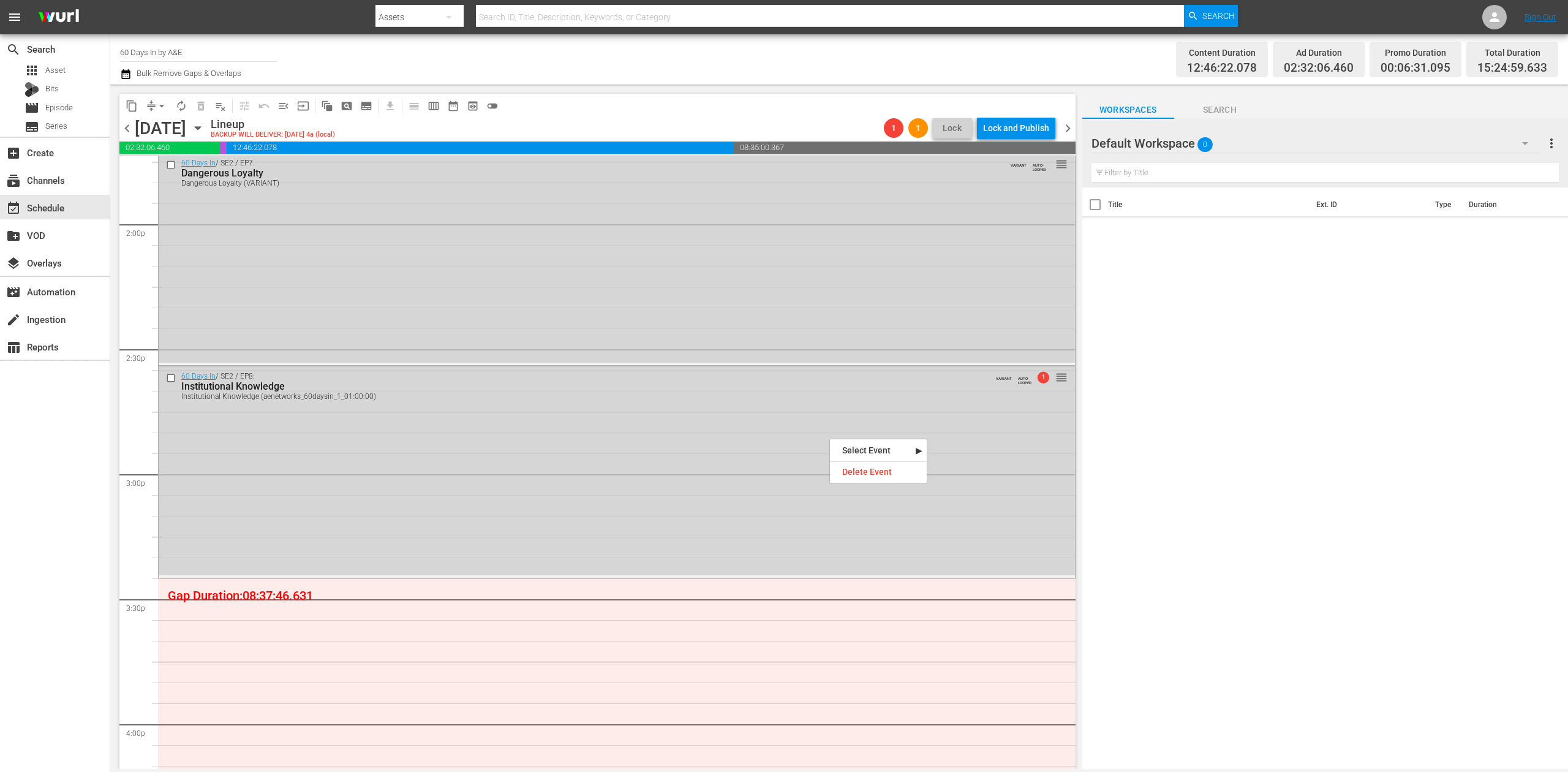
click at [861, 461] on div at bounding box center [878, 461] width 97 height 3
click at [869, 468] on div "Delete Event" at bounding box center [878, 472] width 97 height 17
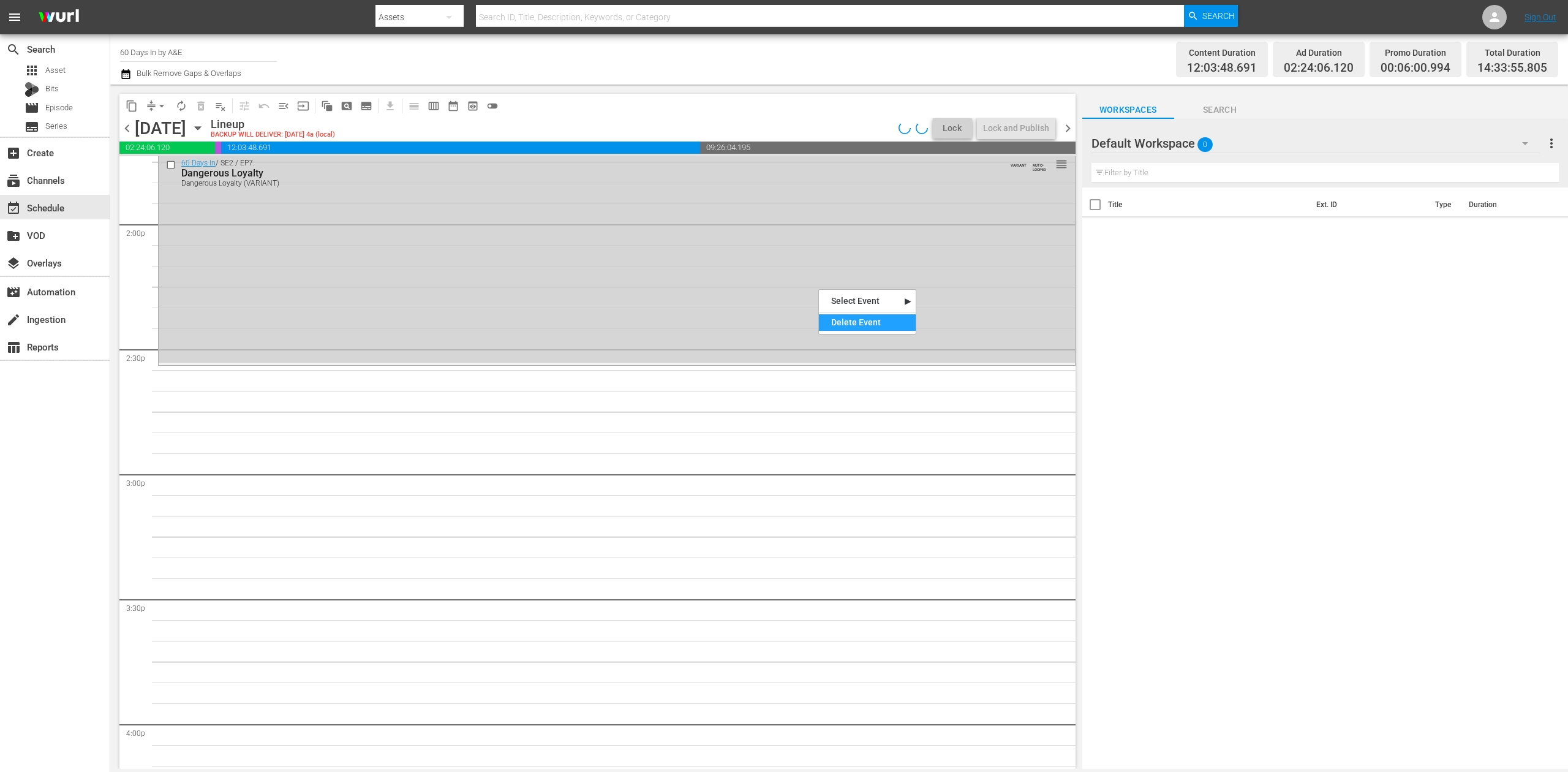
click at [862, 323] on div "Delete Event" at bounding box center [867, 322] width 97 height 17
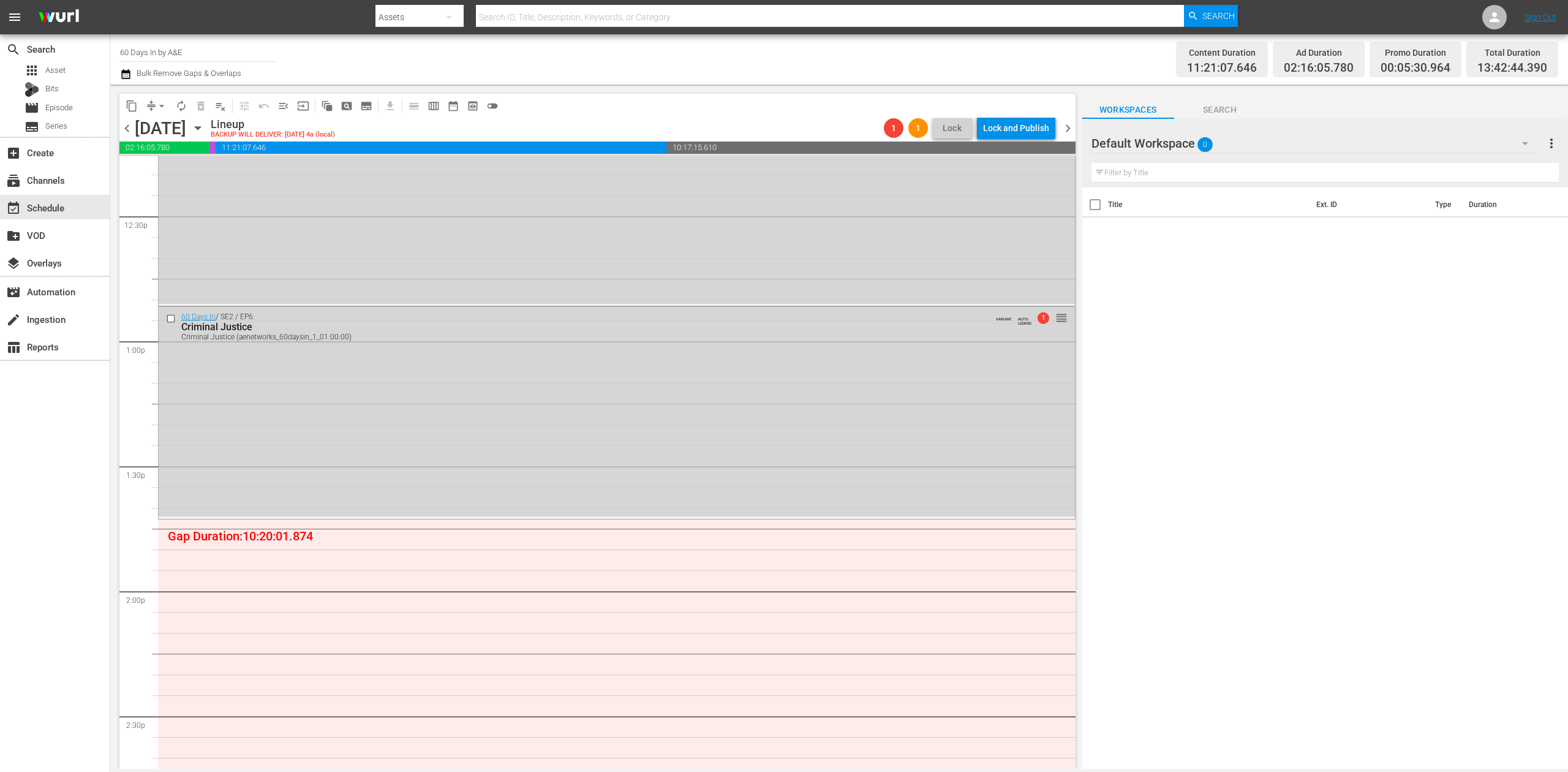
scroll to position [3022, 0]
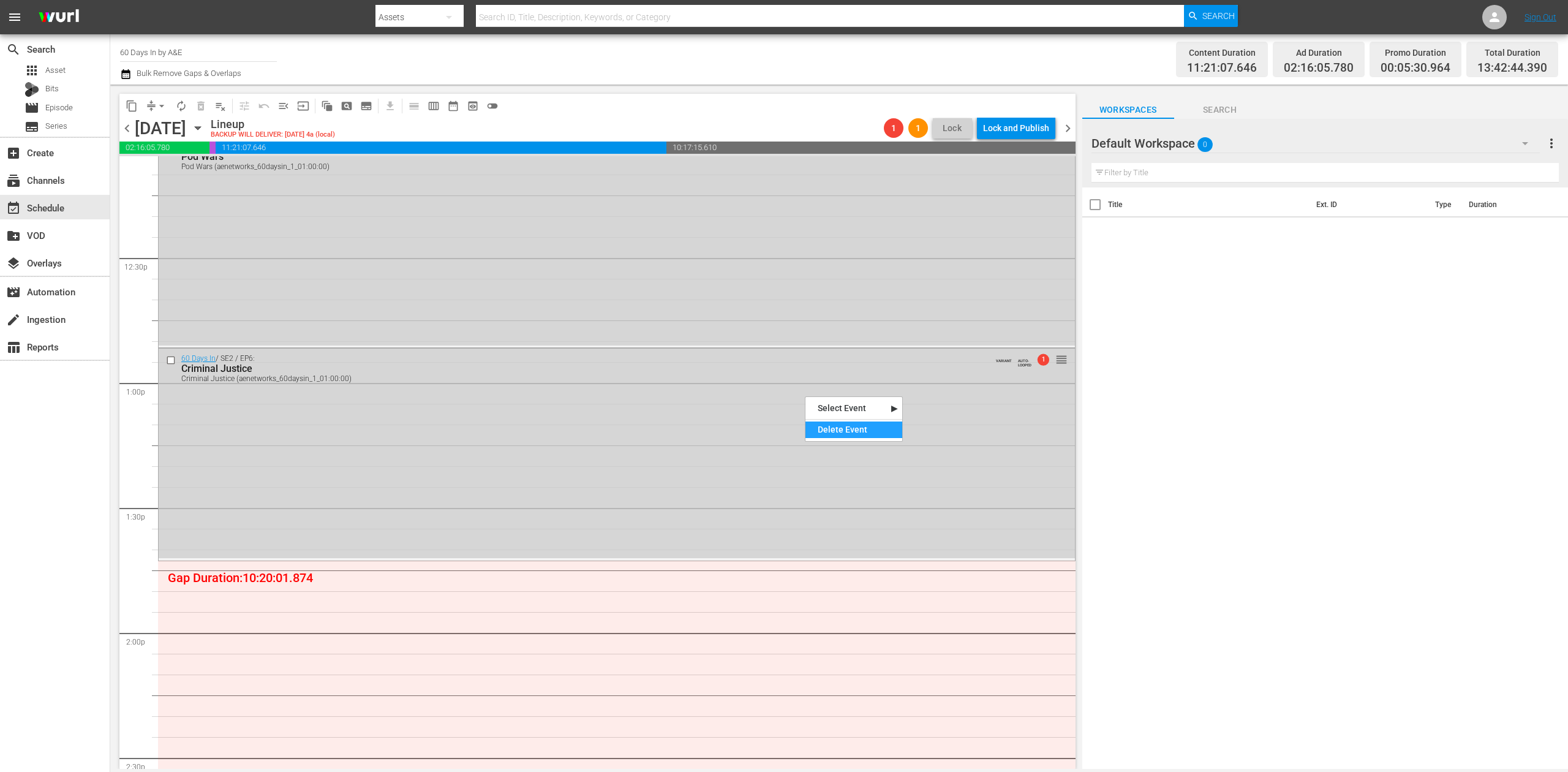
click at [842, 429] on div "Delete Event" at bounding box center [853, 430] width 97 height 17
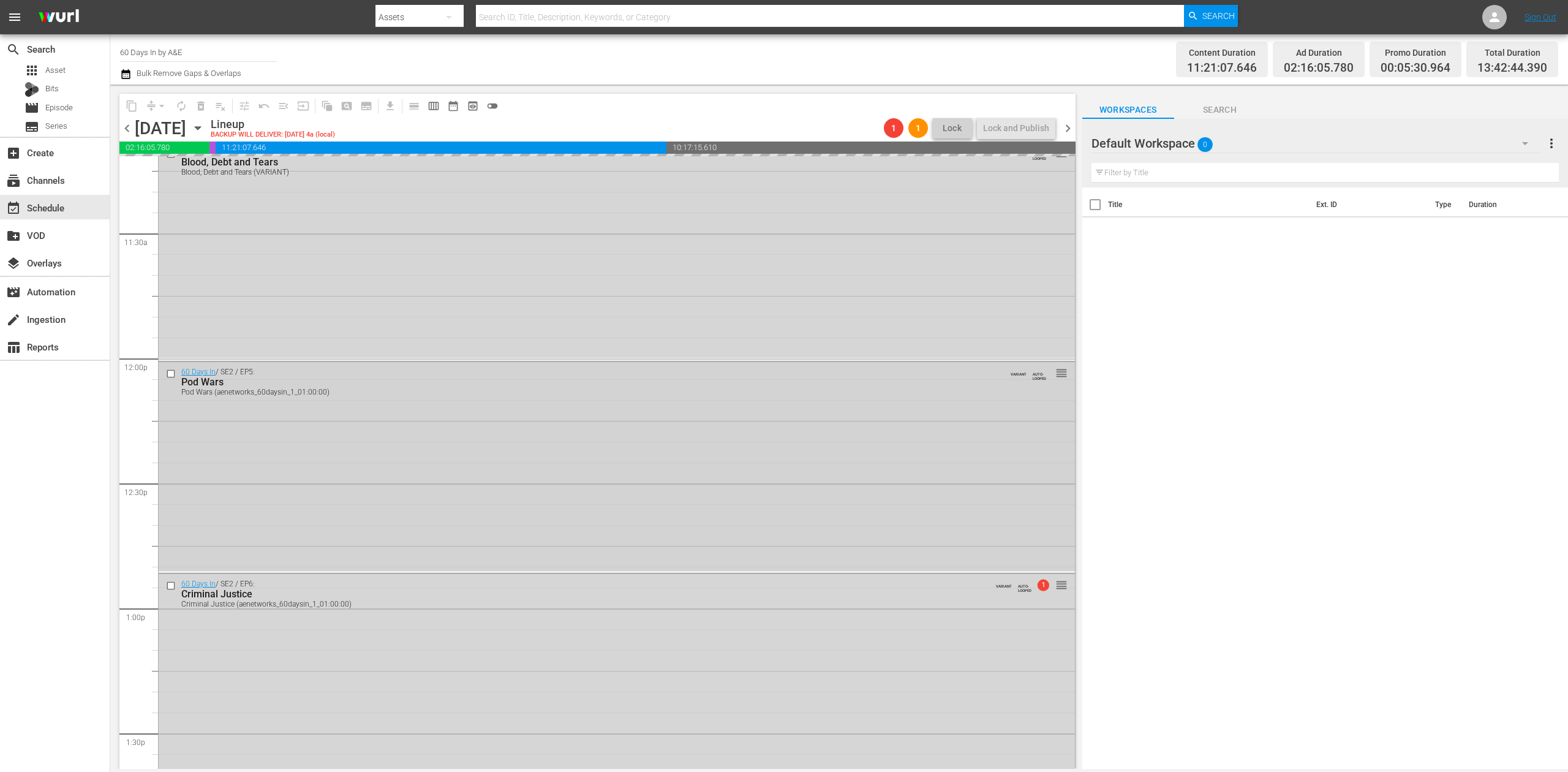
scroll to position [2777, 0]
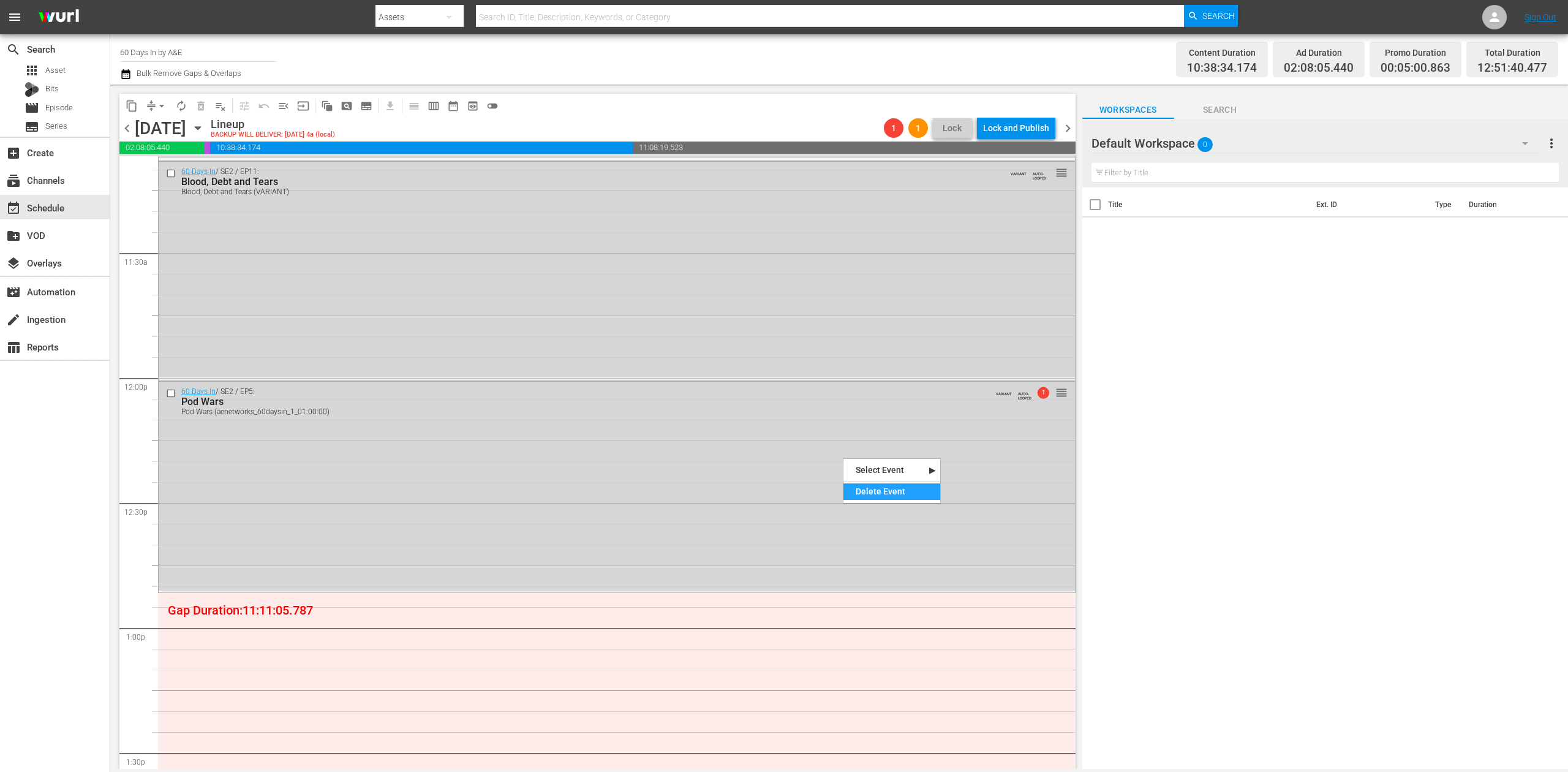
click at [885, 494] on div "Delete Event" at bounding box center [891, 491] width 97 height 17
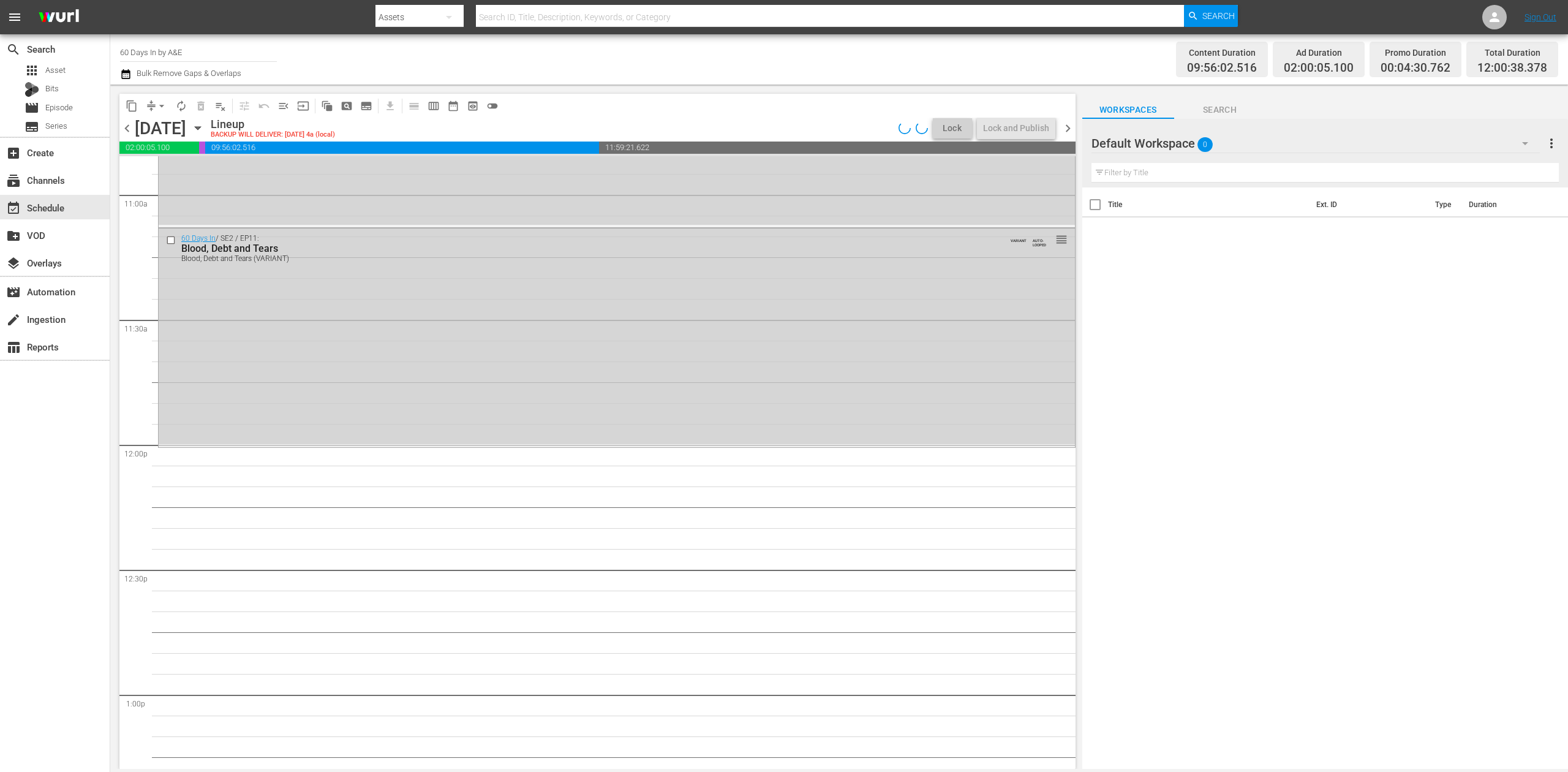
scroll to position [2614, 0]
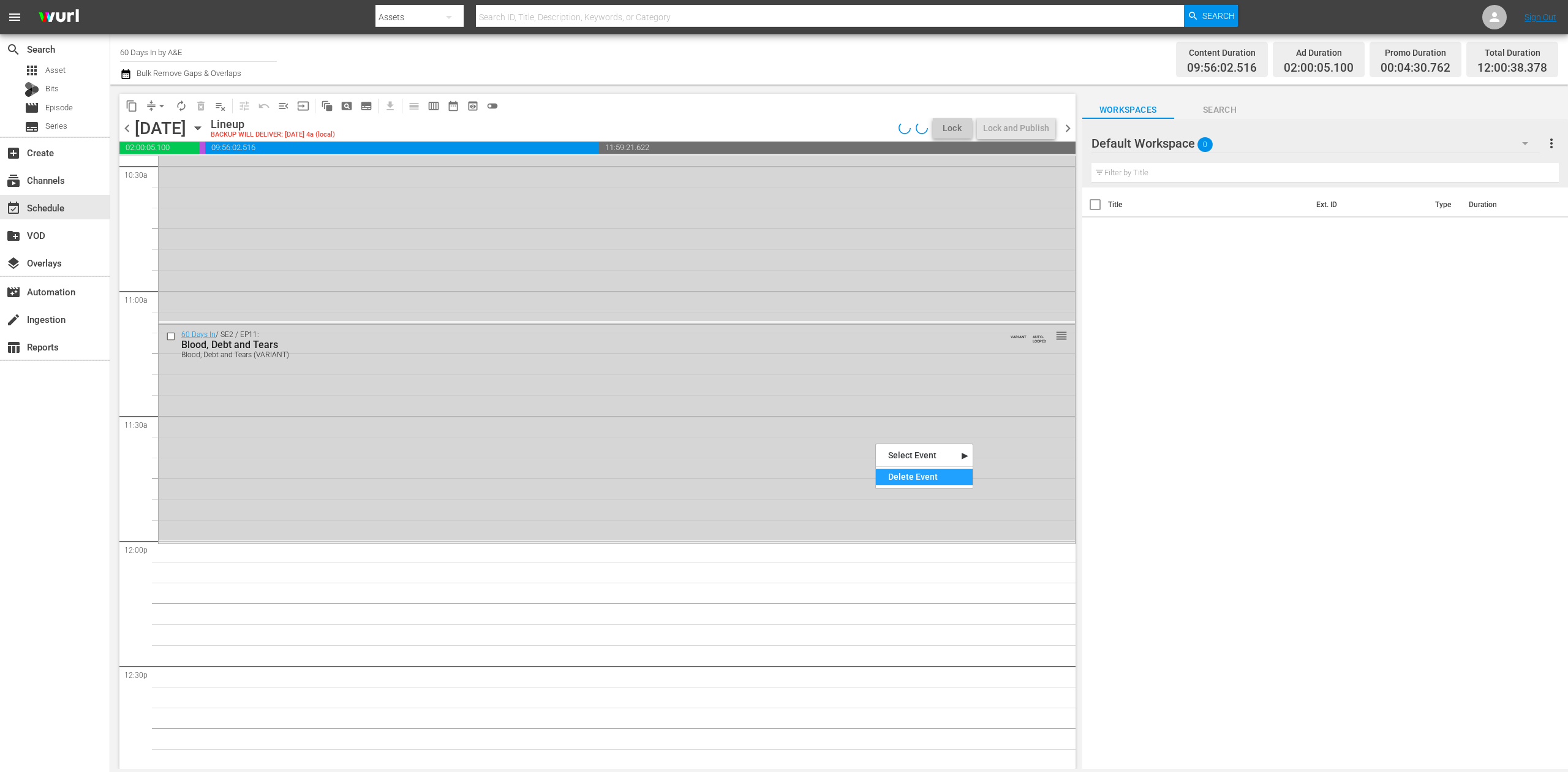
click at [919, 475] on div "Delete Event" at bounding box center [924, 477] width 97 height 17
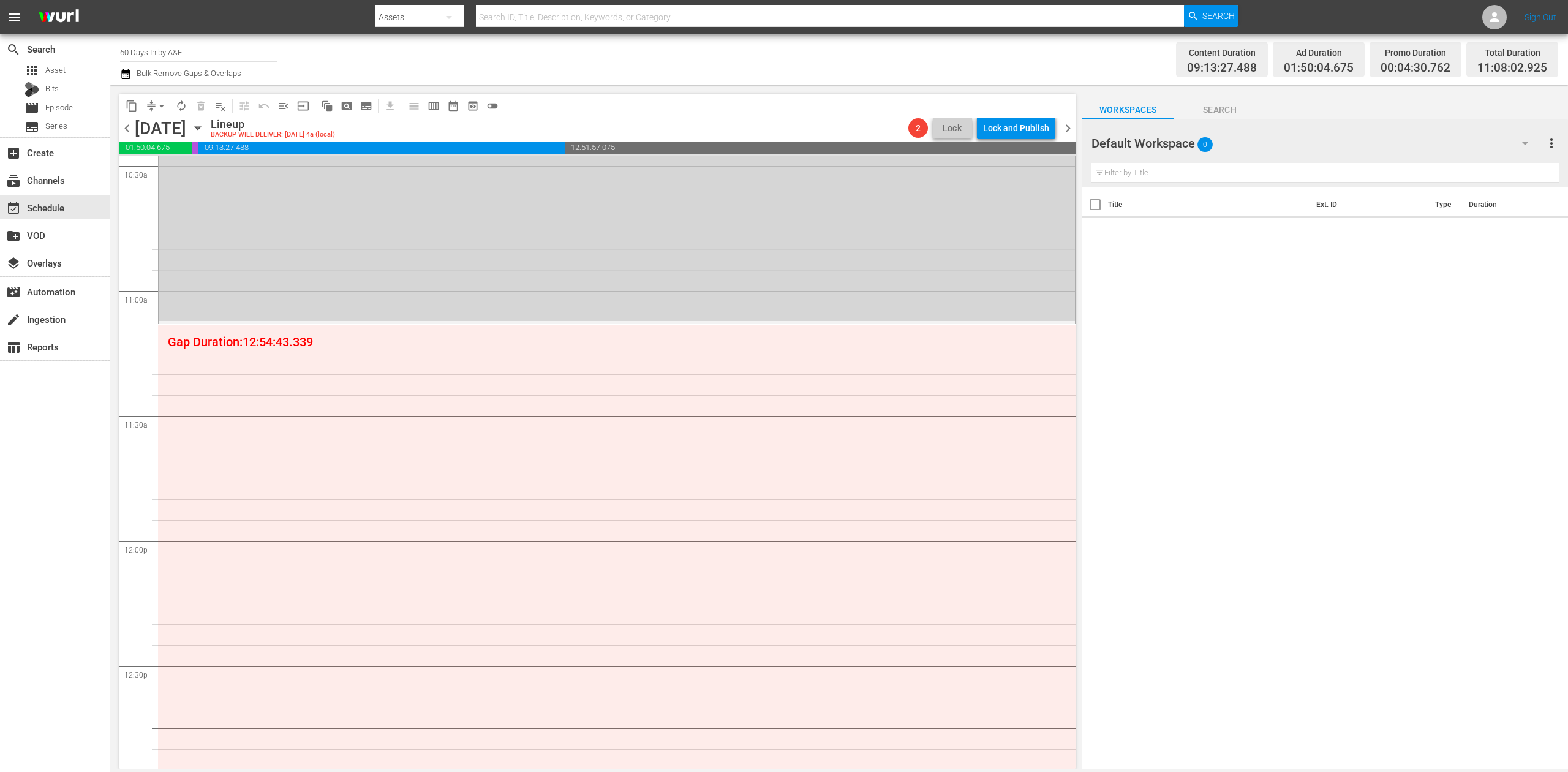
scroll to position [2206, 0]
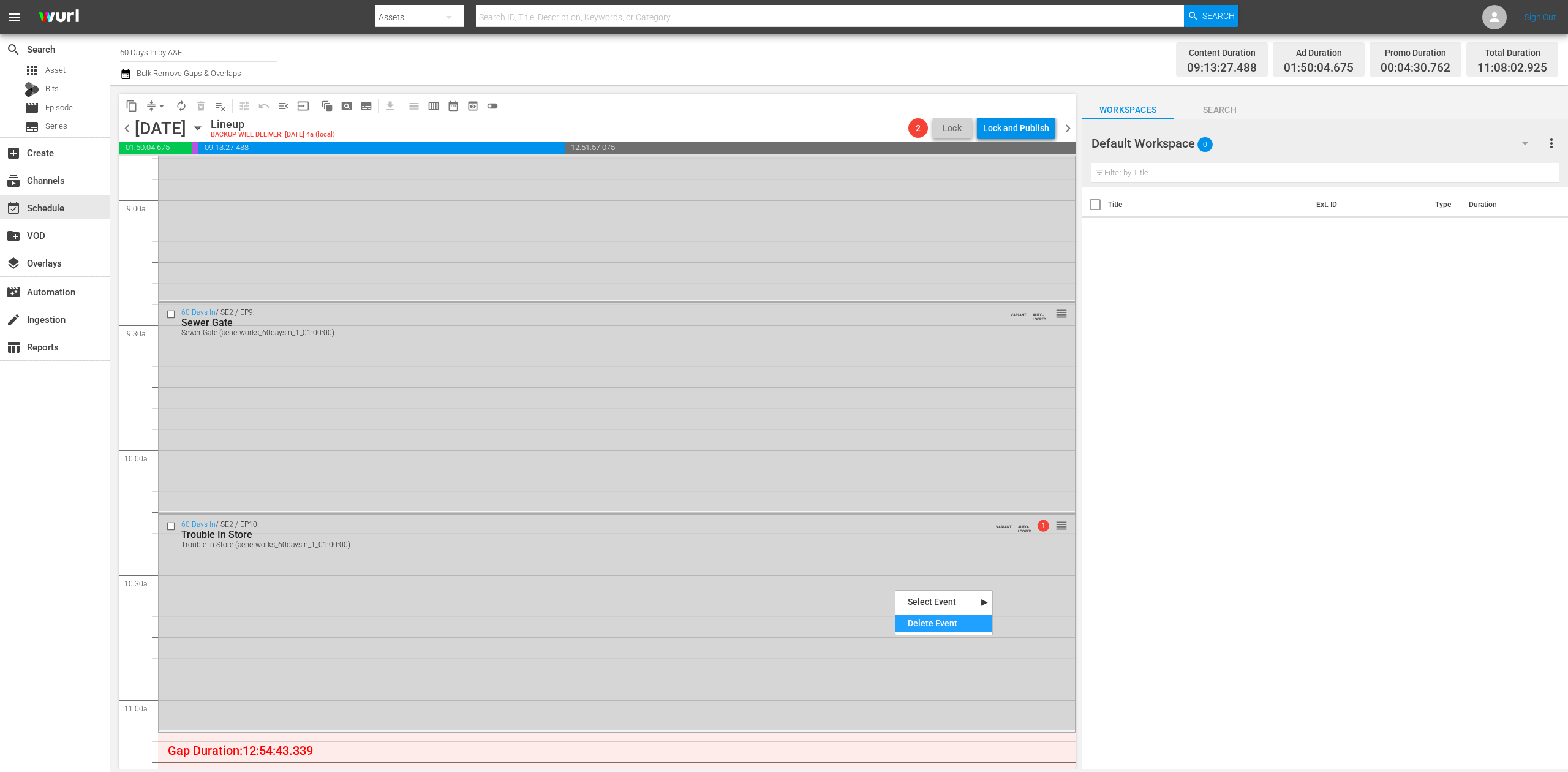
click at [934, 620] on div "Delete Event" at bounding box center [943, 623] width 97 height 17
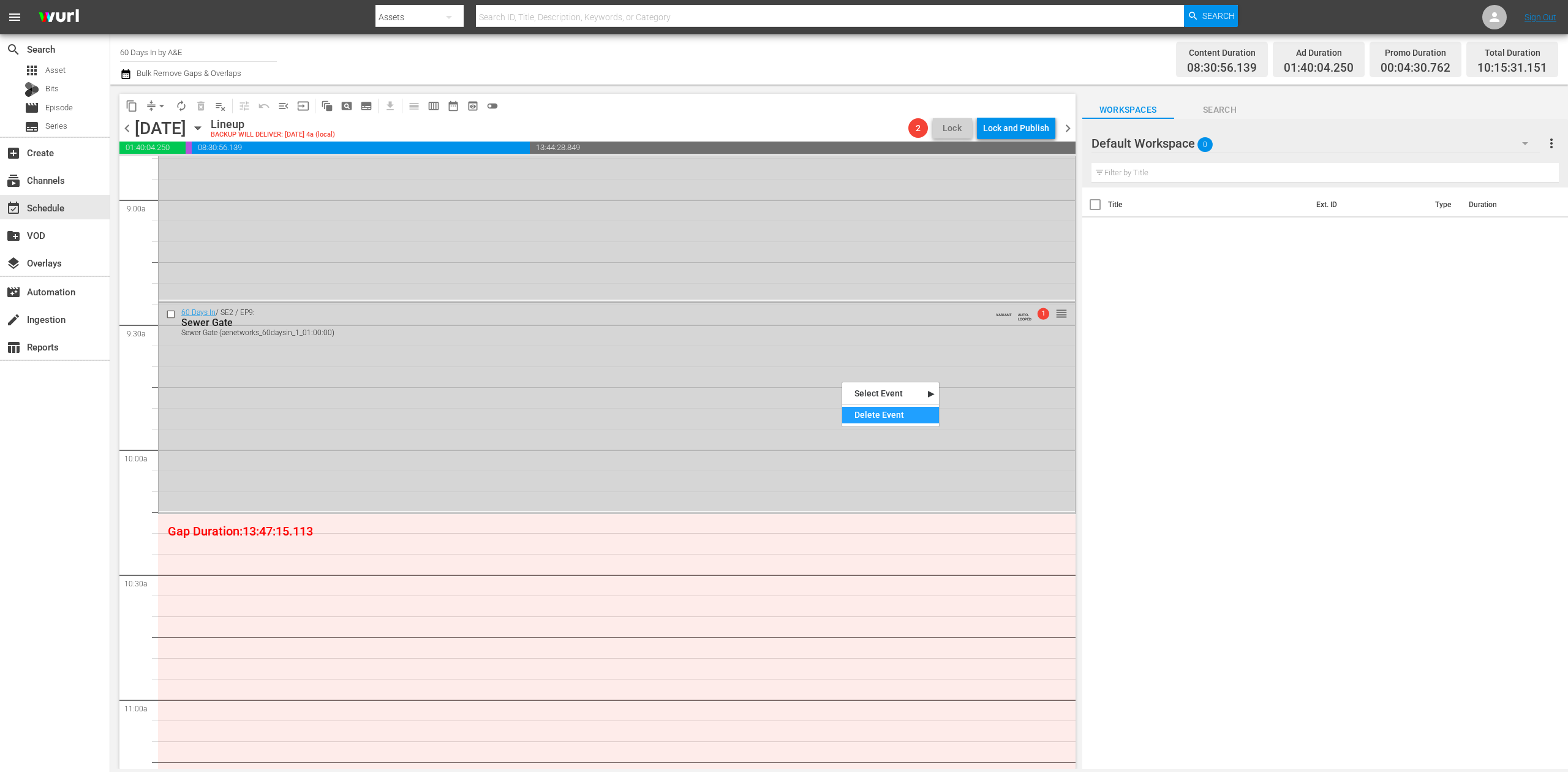
click at [903, 414] on div "Delete Event" at bounding box center [890, 415] width 97 height 17
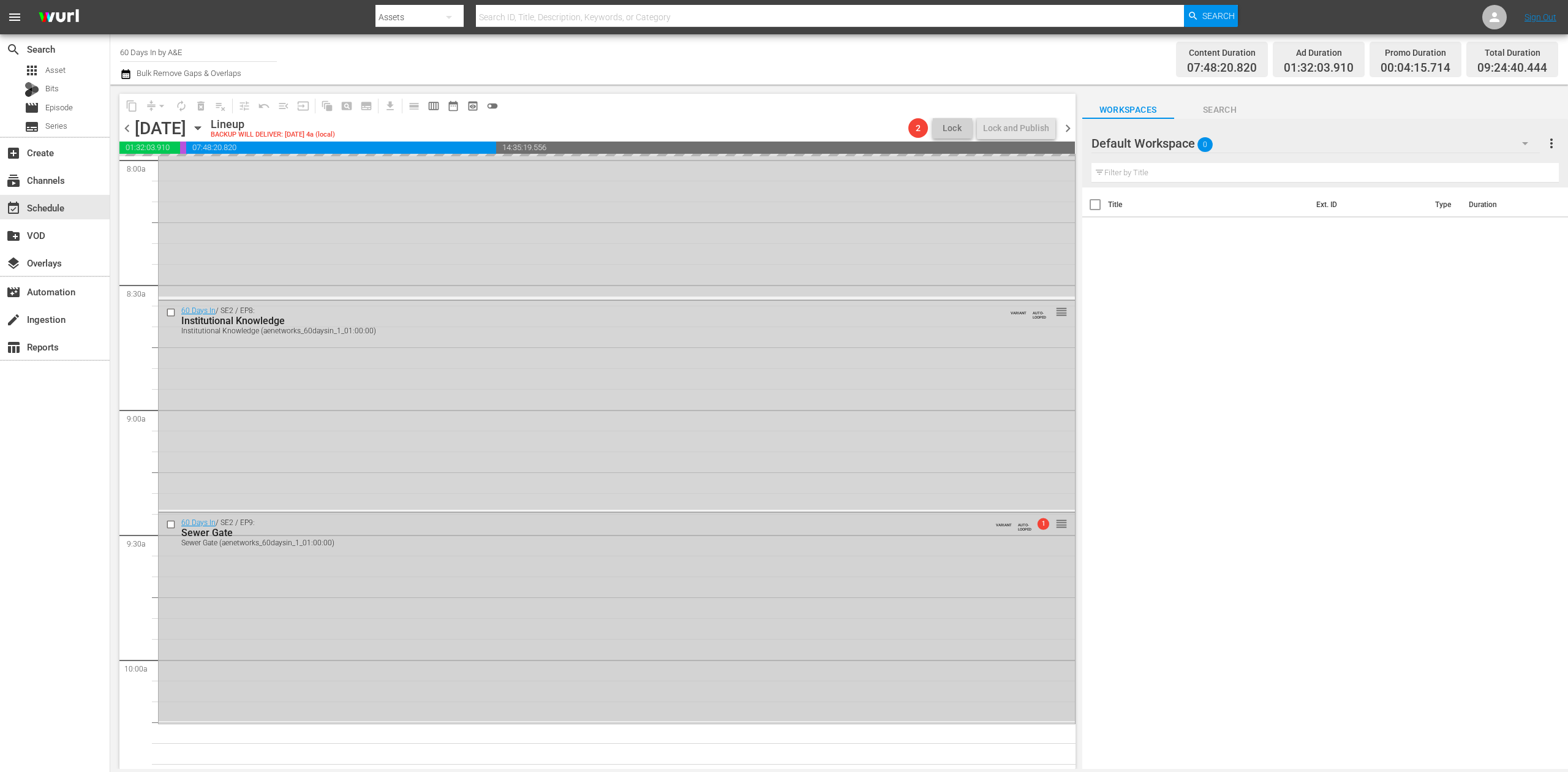
scroll to position [1961, 0]
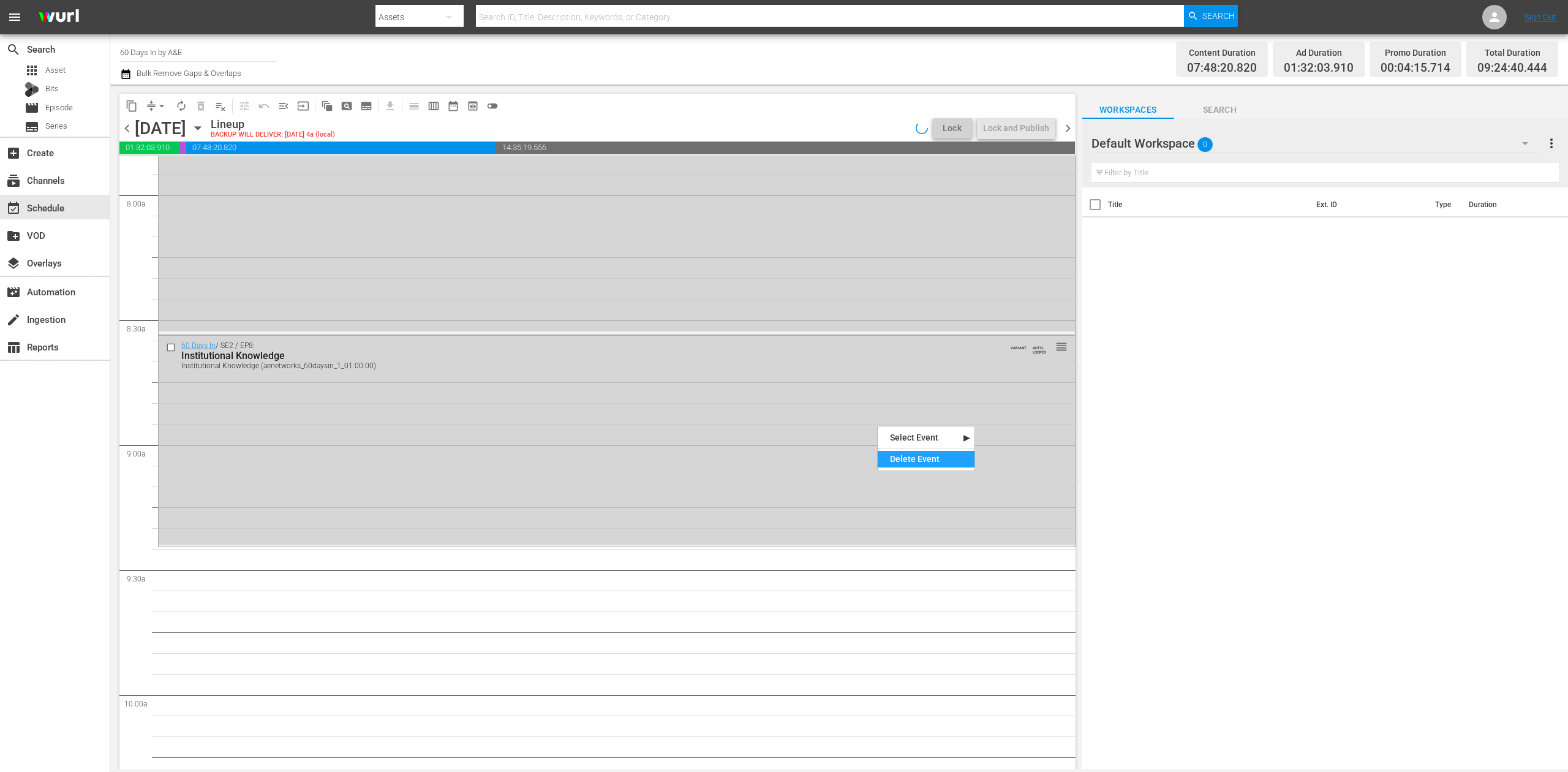
click at [914, 455] on div "Delete Event" at bounding box center [926, 459] width 97 height 17
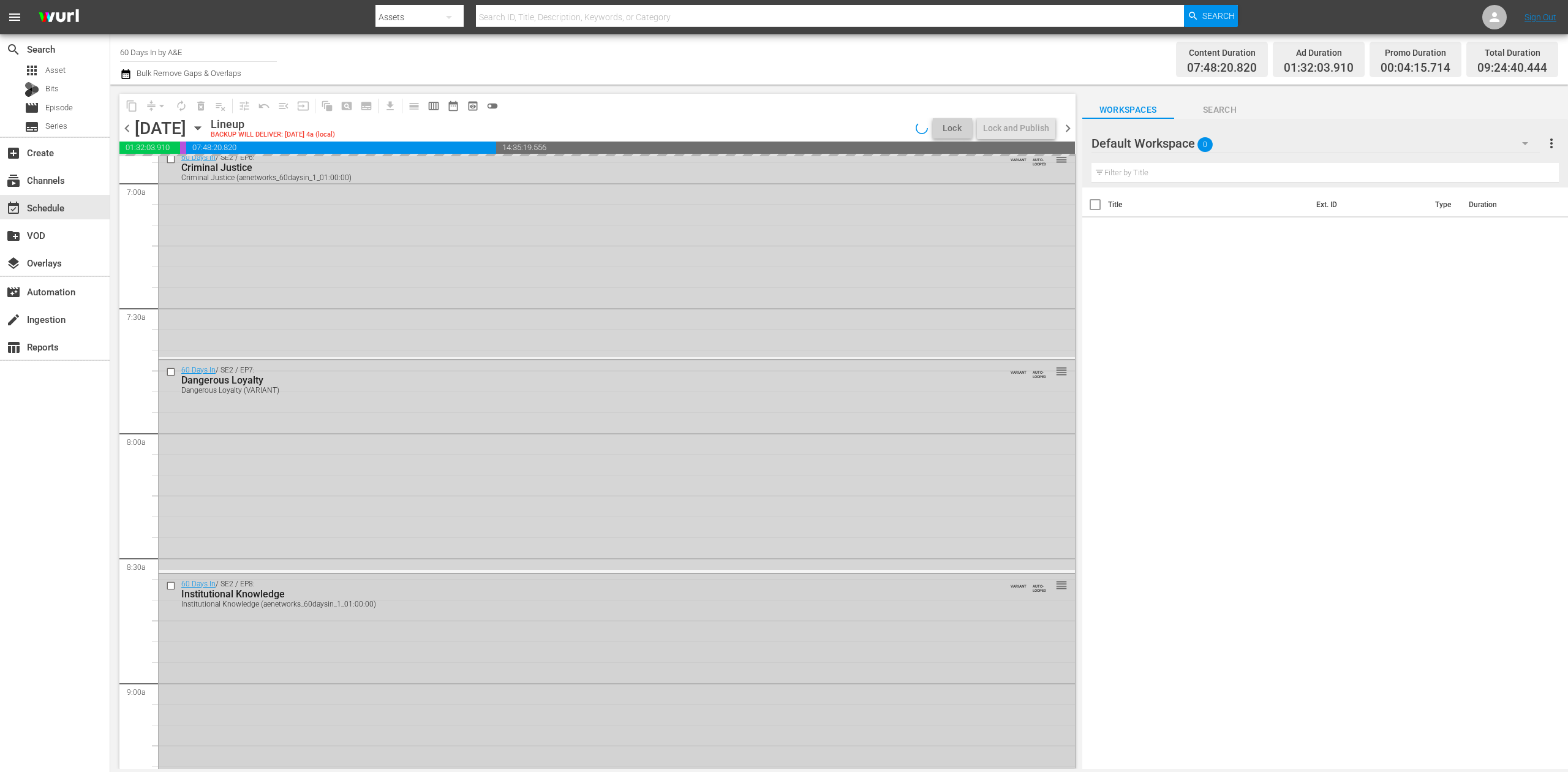
scroll to position [1715, 0]
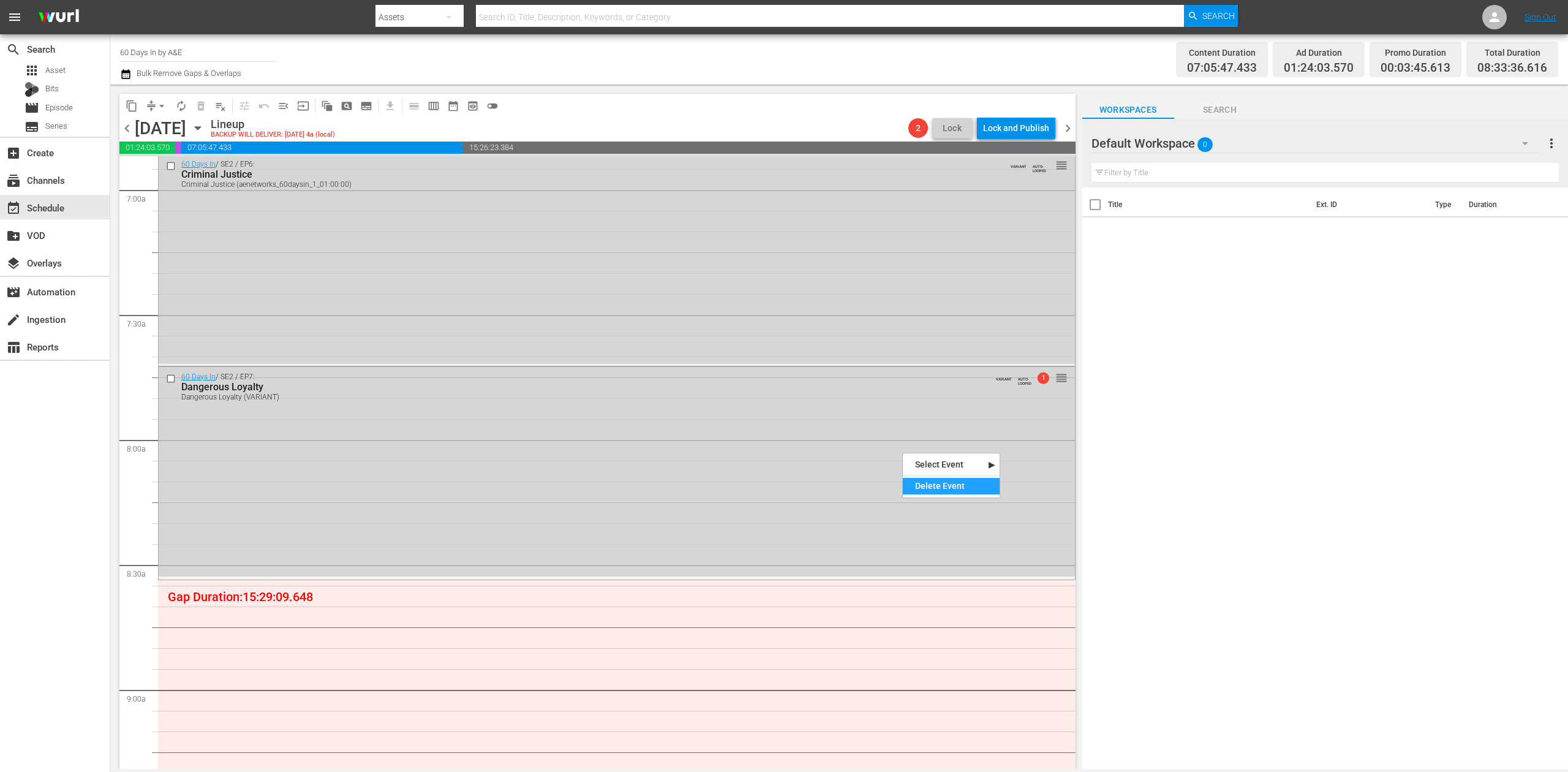
click at [964, 491] on div "Delete Event" at bounding box center [951, 486] width 97 height 17
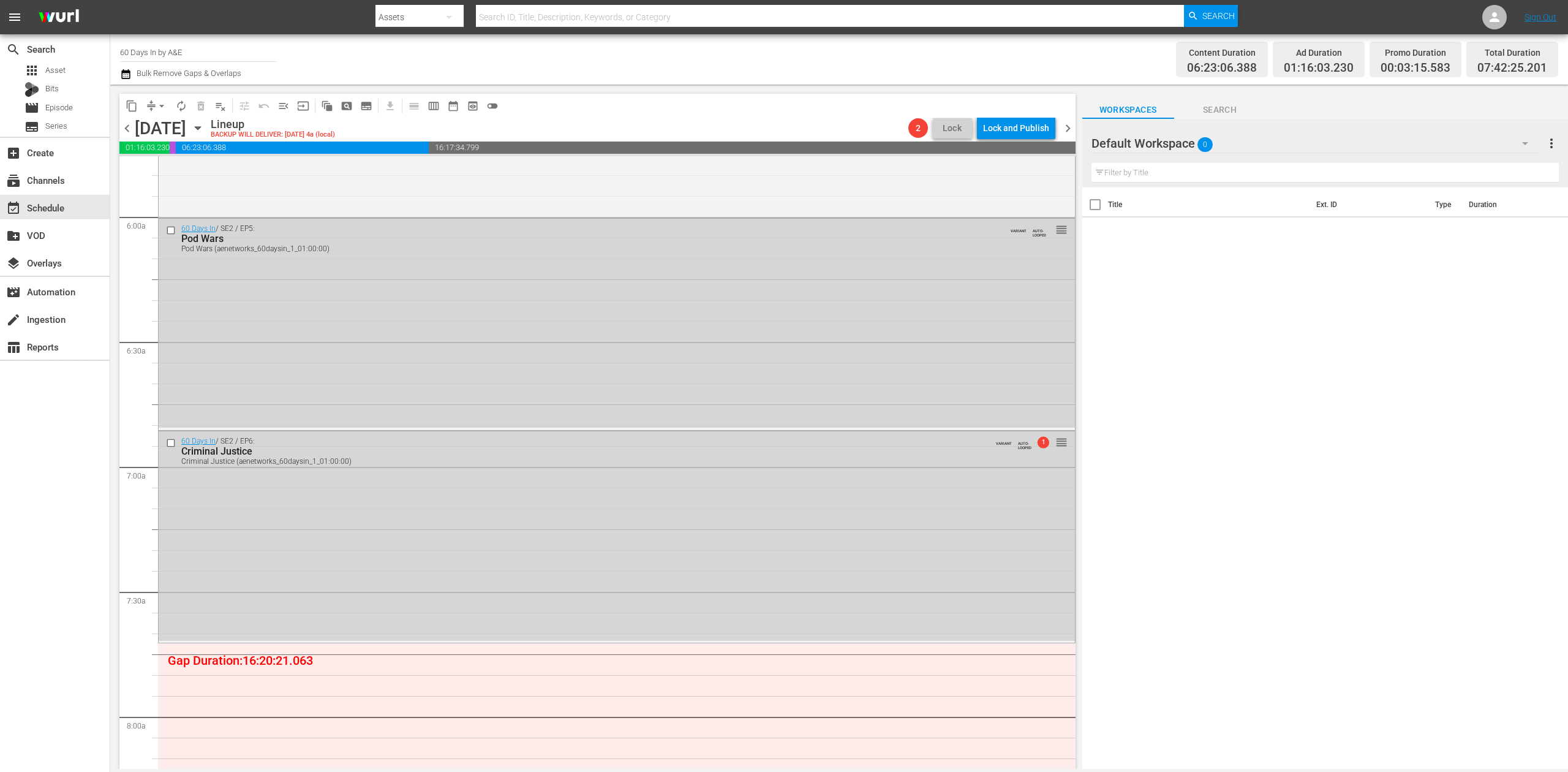
scroll to position [1389, 0]
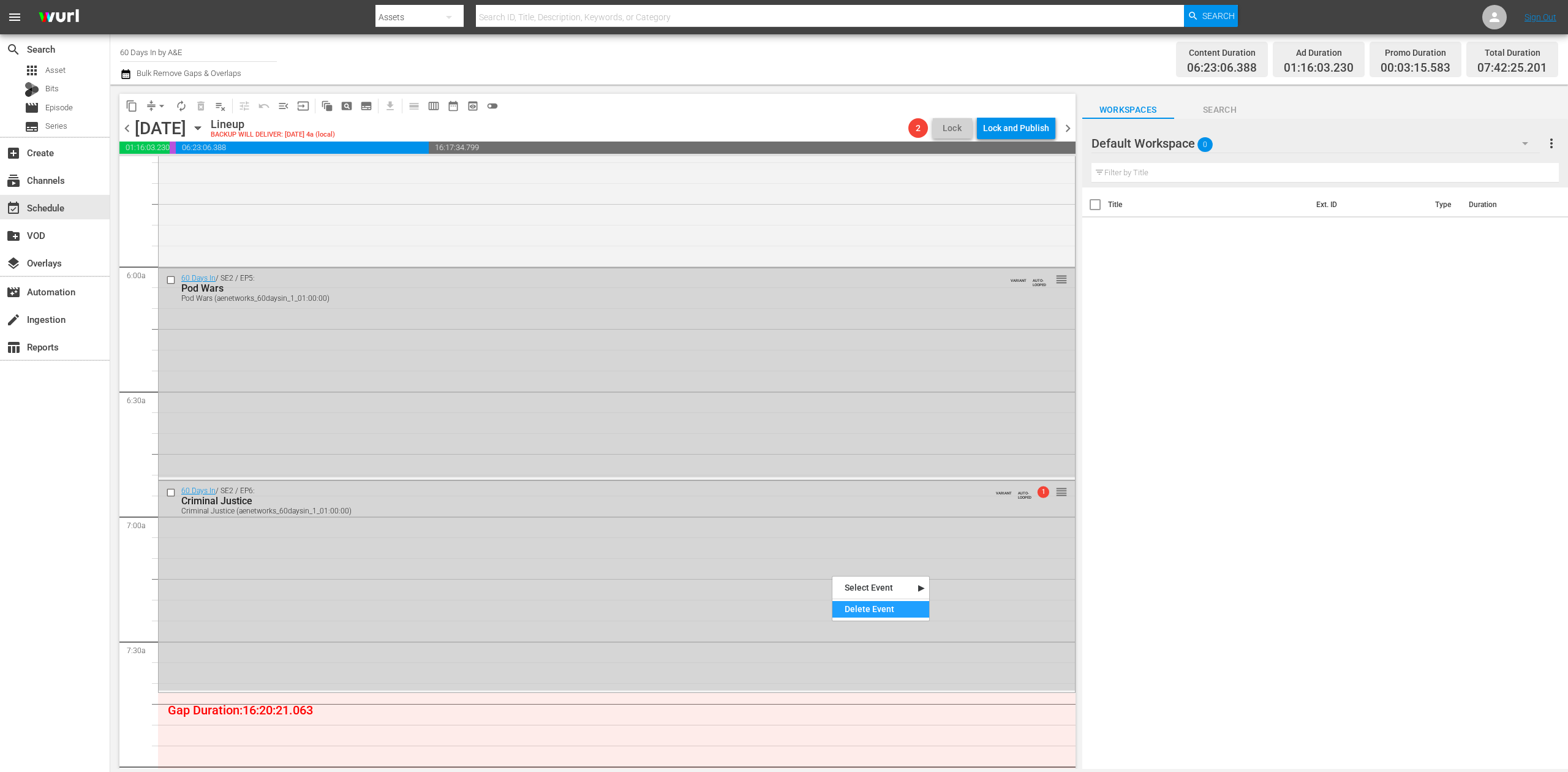
click at [880, 606] on div "Delete Event" at bounding box center [880, 609] width 97 height 17
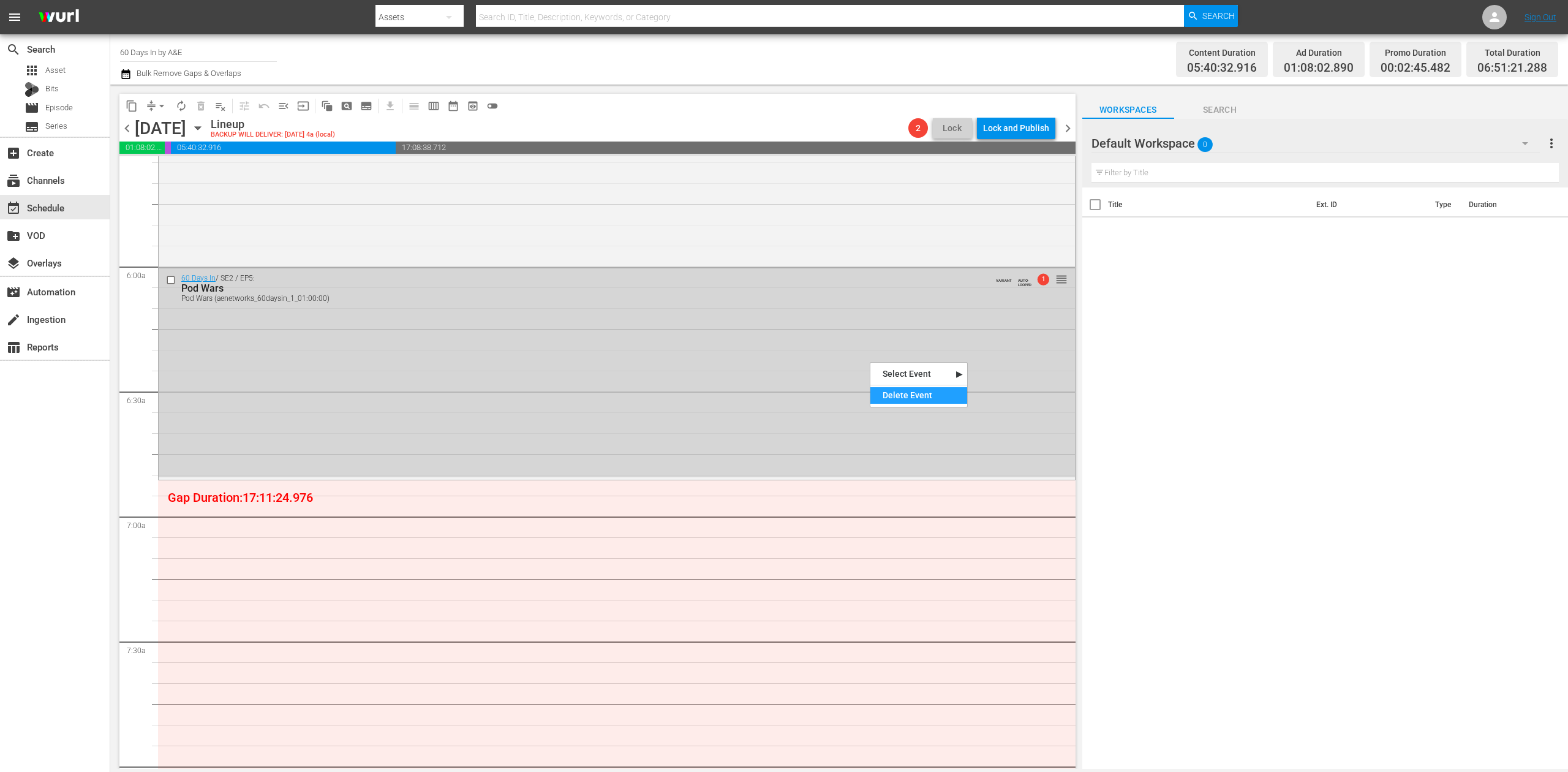
click at [928, 401] on div "Delete Event" at bounding box center [919, 395] width 97 height 17
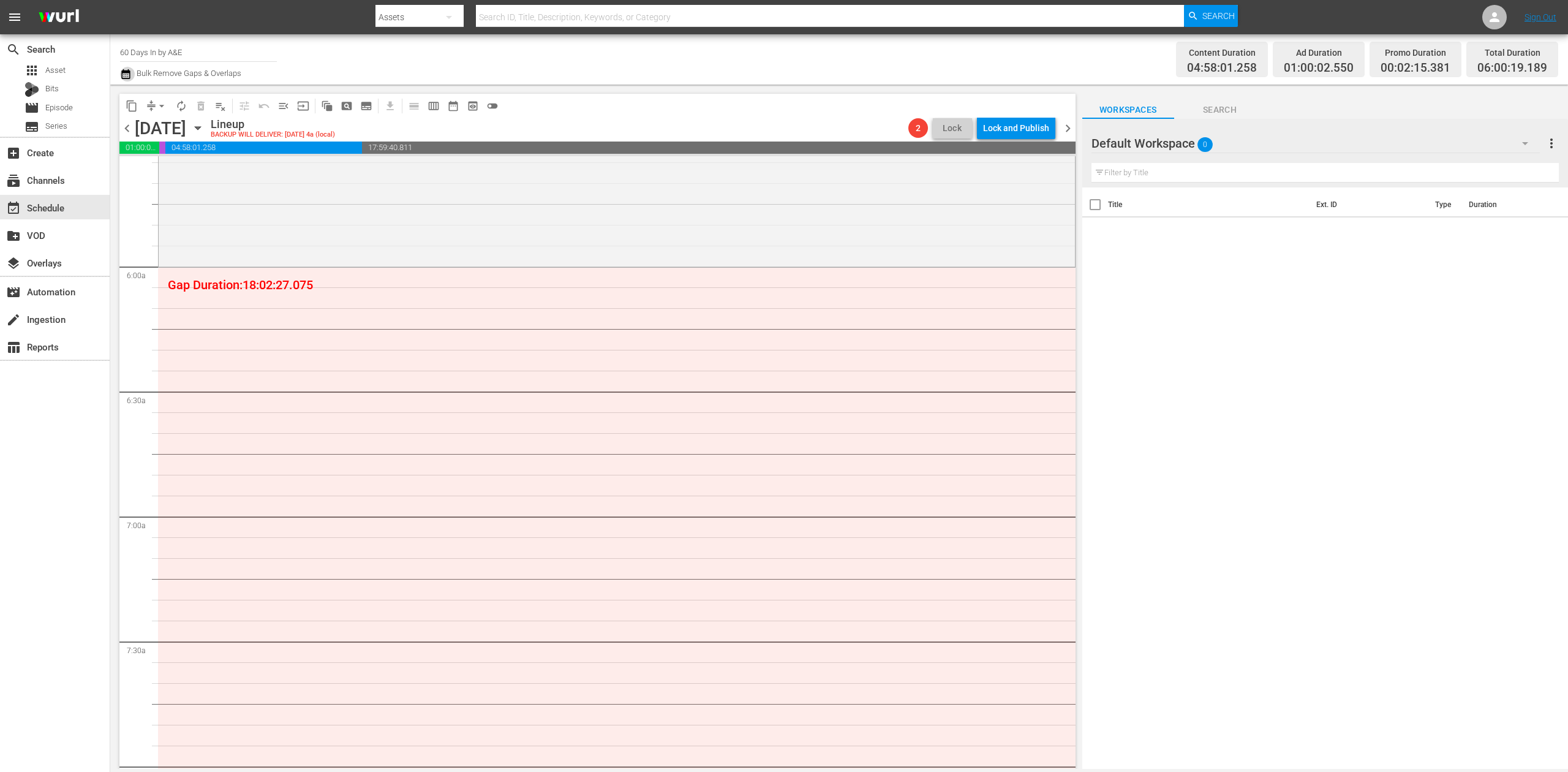
click at [125, 72] on icon "button" at bounding box center [125, 75] width 8 height 10
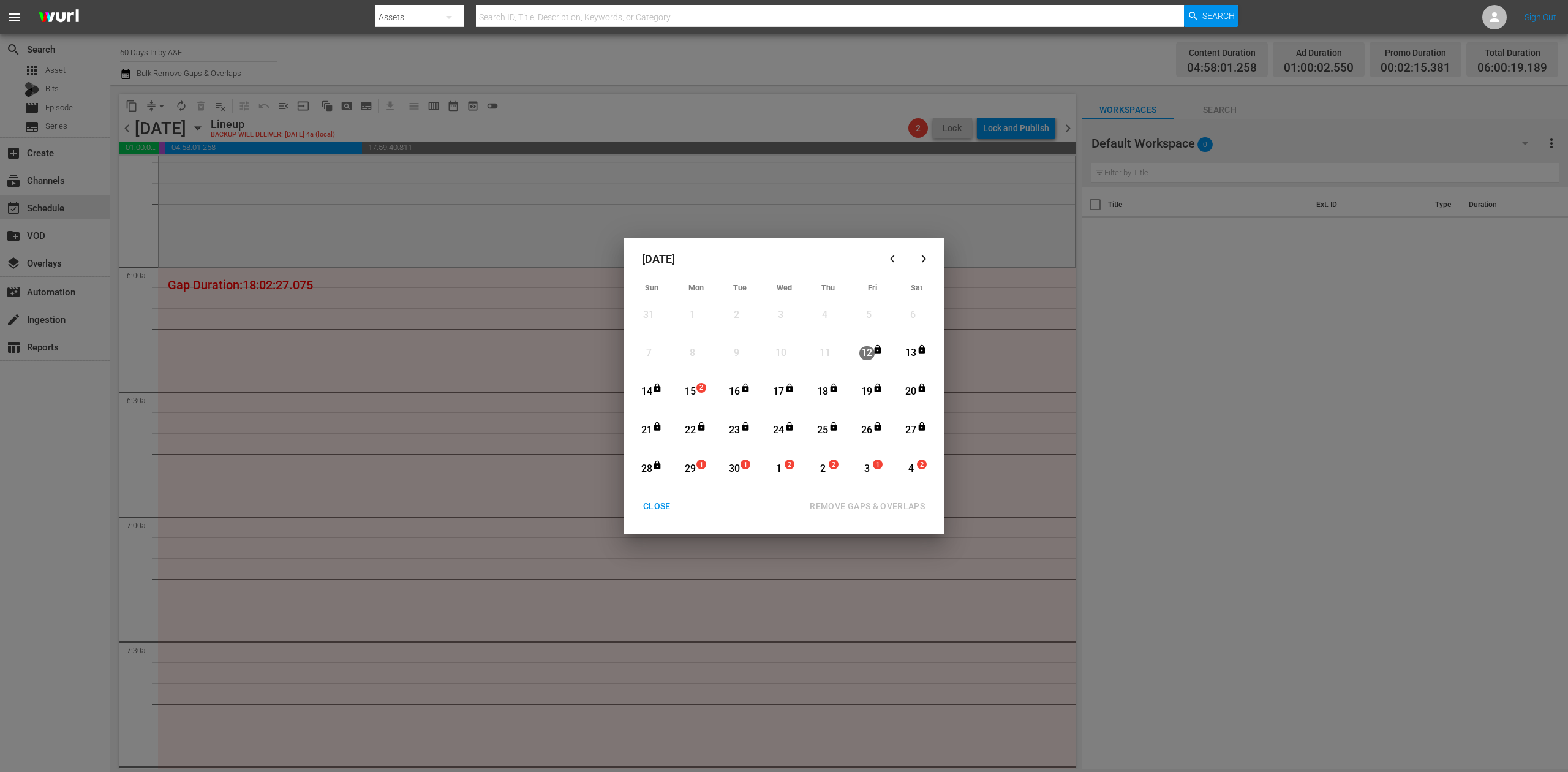
click at [694, 393] on div "15" at bounding box center [690, 391] width 15 height 14
click at [878, 504] on div "REMOVE GAPS & OVERLAPS" at bounding box center [867, 506] width 135 height 15
click at [662, 504] on div "CLOSE" at bounding box center [657, 506] width 47 height 15
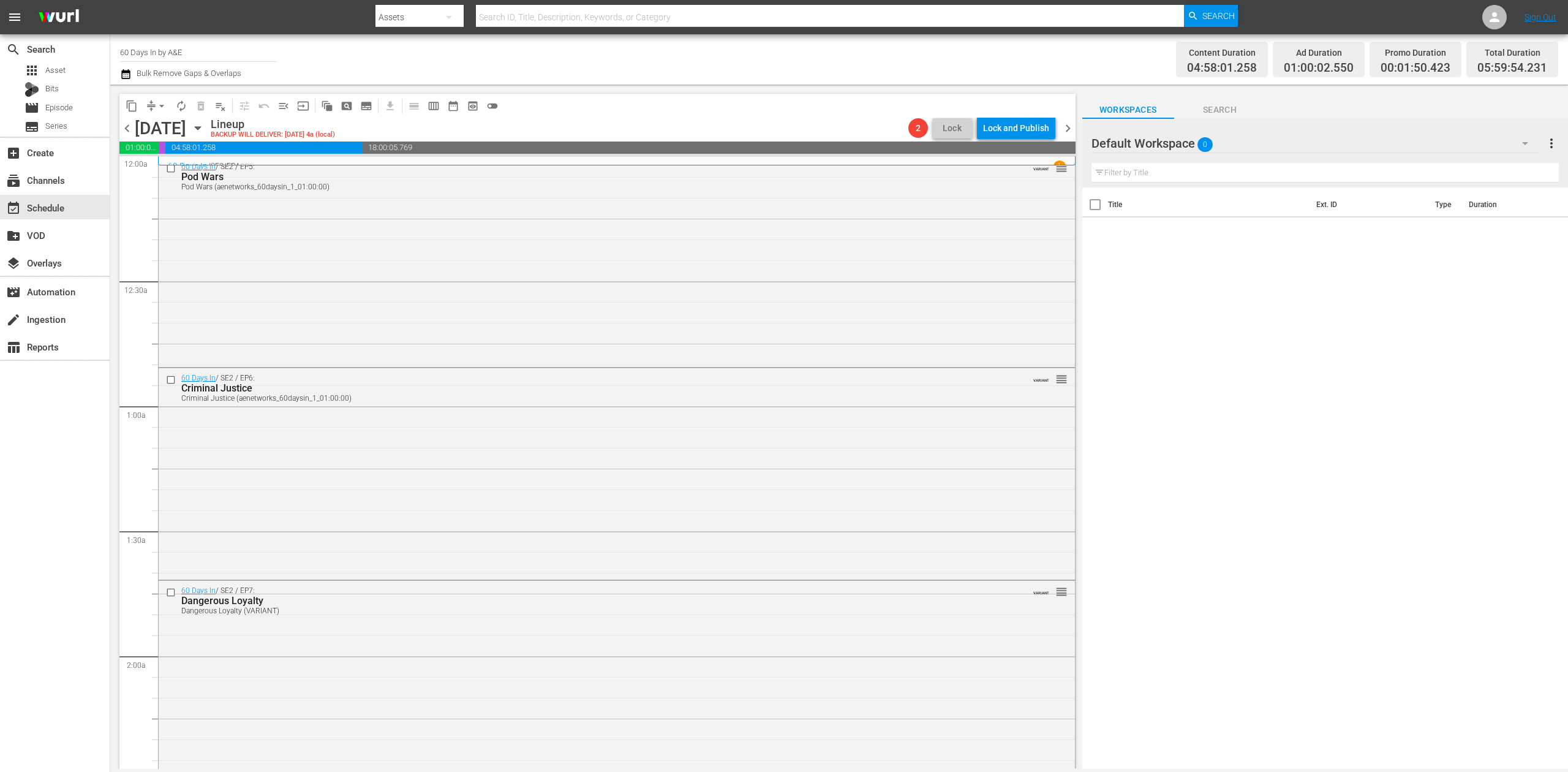
click at [123, 70] on icon "button" at bounding box center [126, 75] width 12 height 15
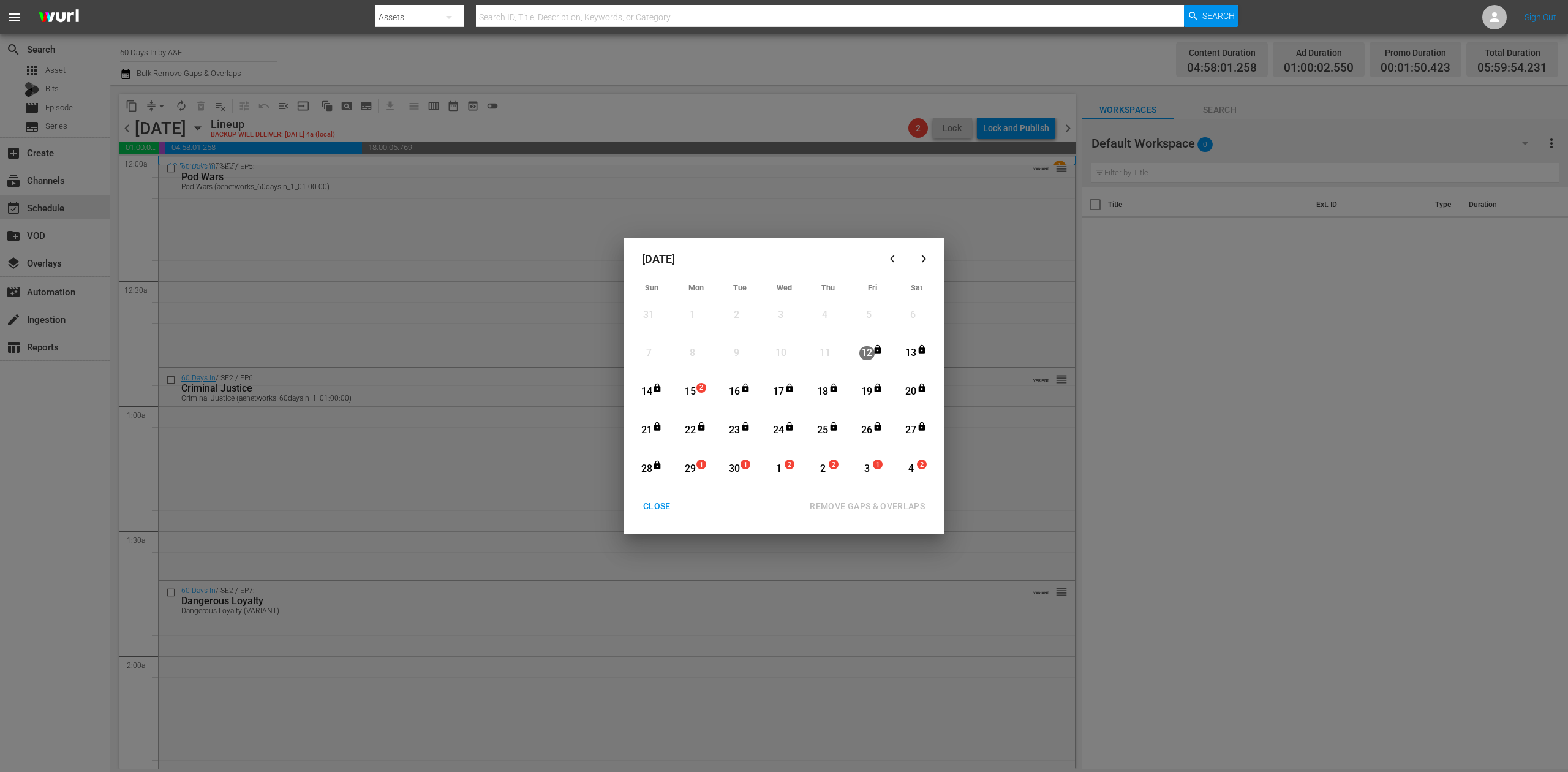
click at [693, 393] on div "15" at bounding box center [690, 391] width 15 height 14
click at [867, 501] on div "REMOVE GAPS & OVERLAPS" at bounding box center [867, 506] width 135 height 15
click at [693, 384] on div "15" at bounding box center [690, 391] width 15 height 14
click at [878, 506] on div "REMOVE GAPS & OVERLAPS" at bounding box center [867, 506] width 135 height 15
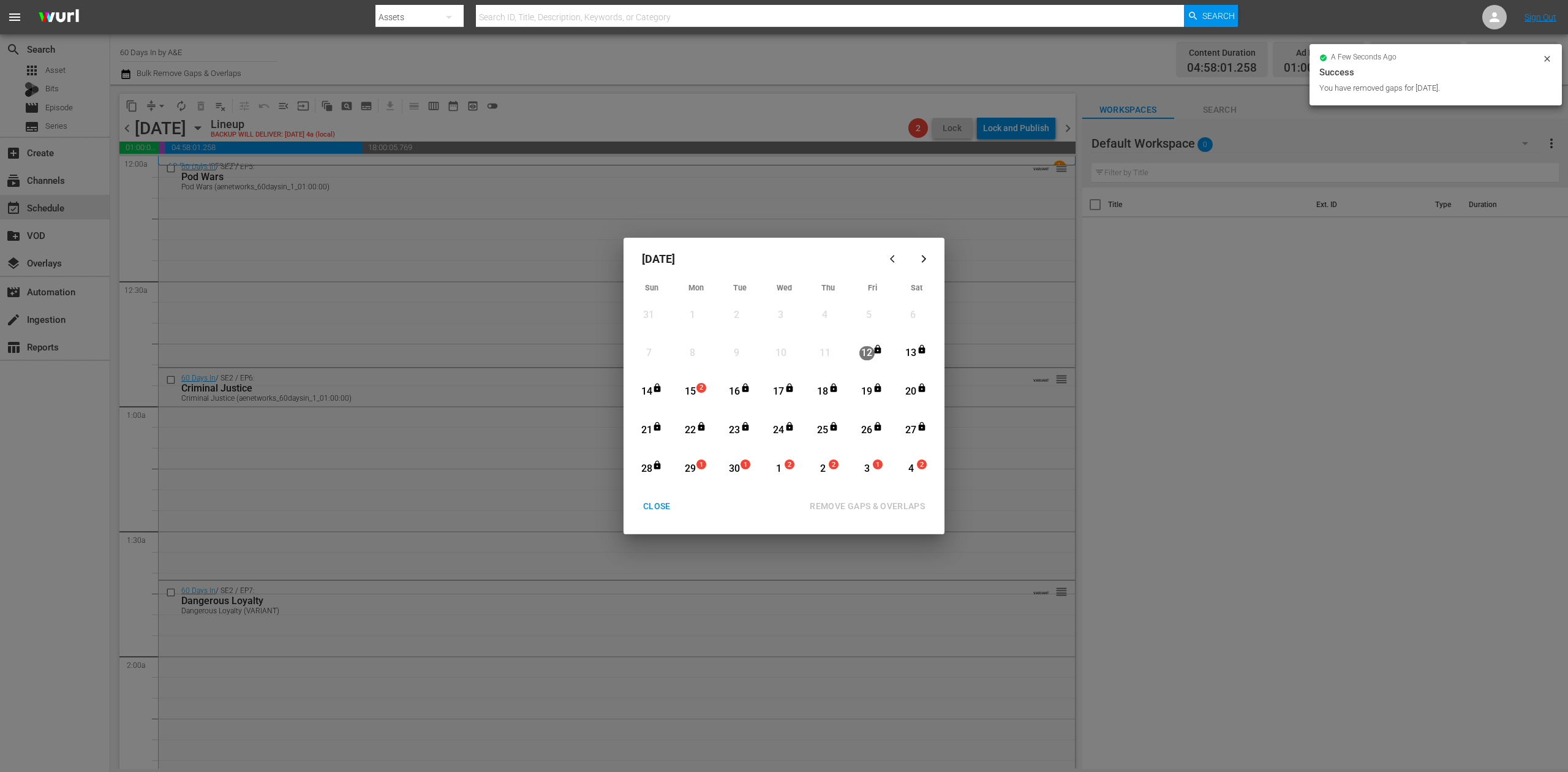
click at [652, 506] on div "CLOSE" at bounding box center [657, 506] width 47 height 15
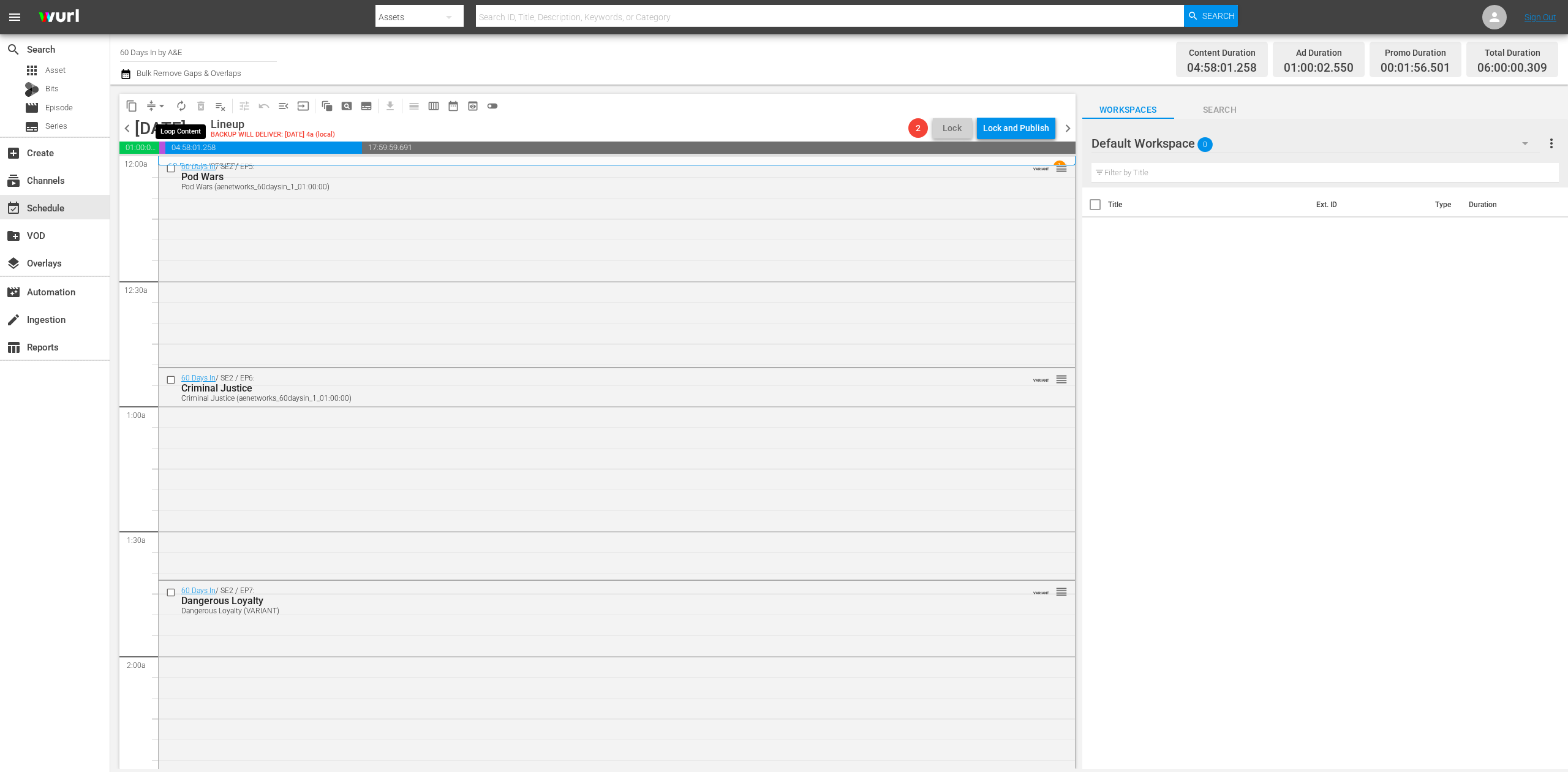
click at [182, 105] on span "autorenew_outlined" at bounding box center [181, 106] width 12 height 12
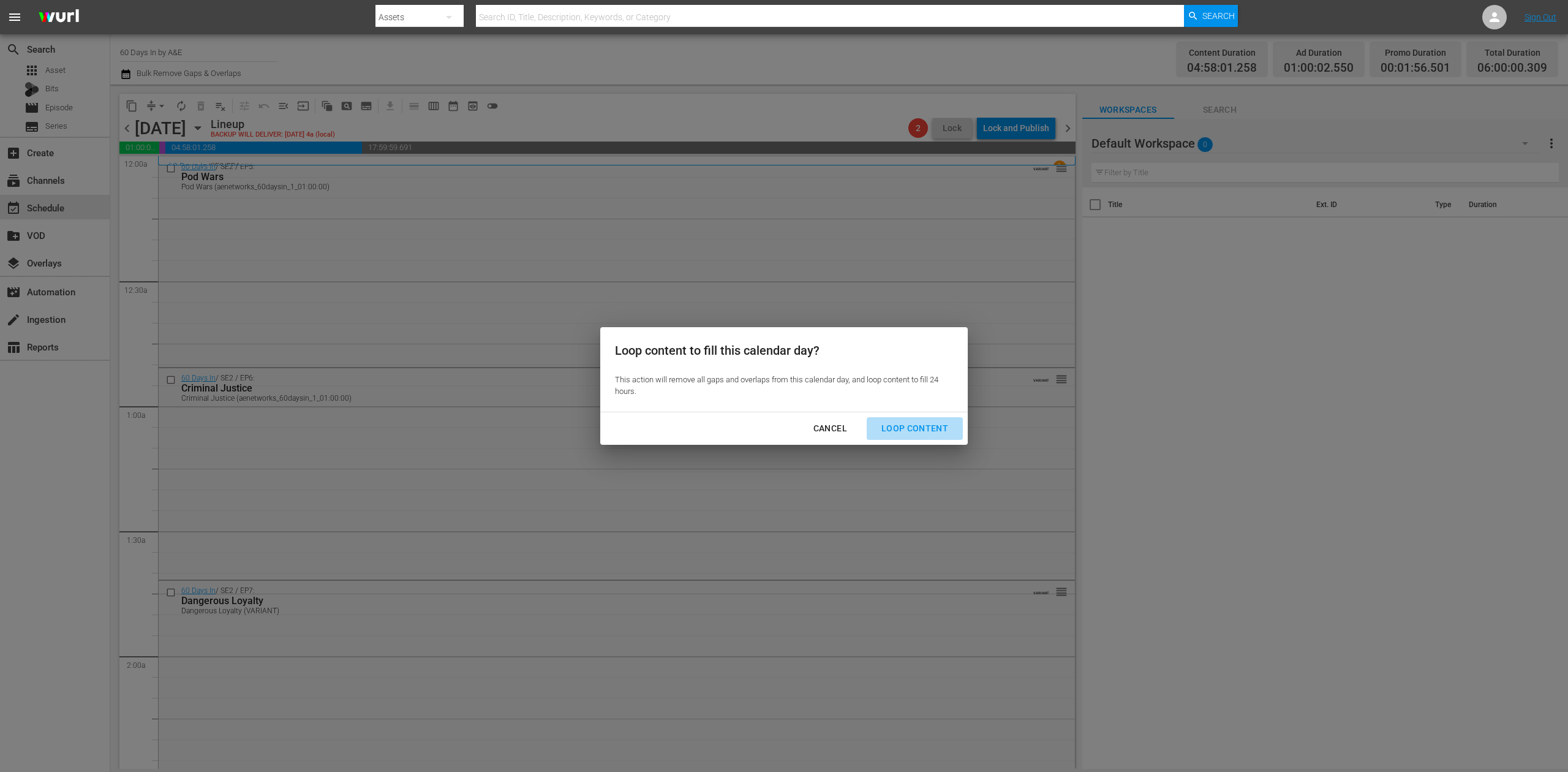
click at [932, 417] on button "Loop Content" at bounding box center [914, 428] width 96 height 22
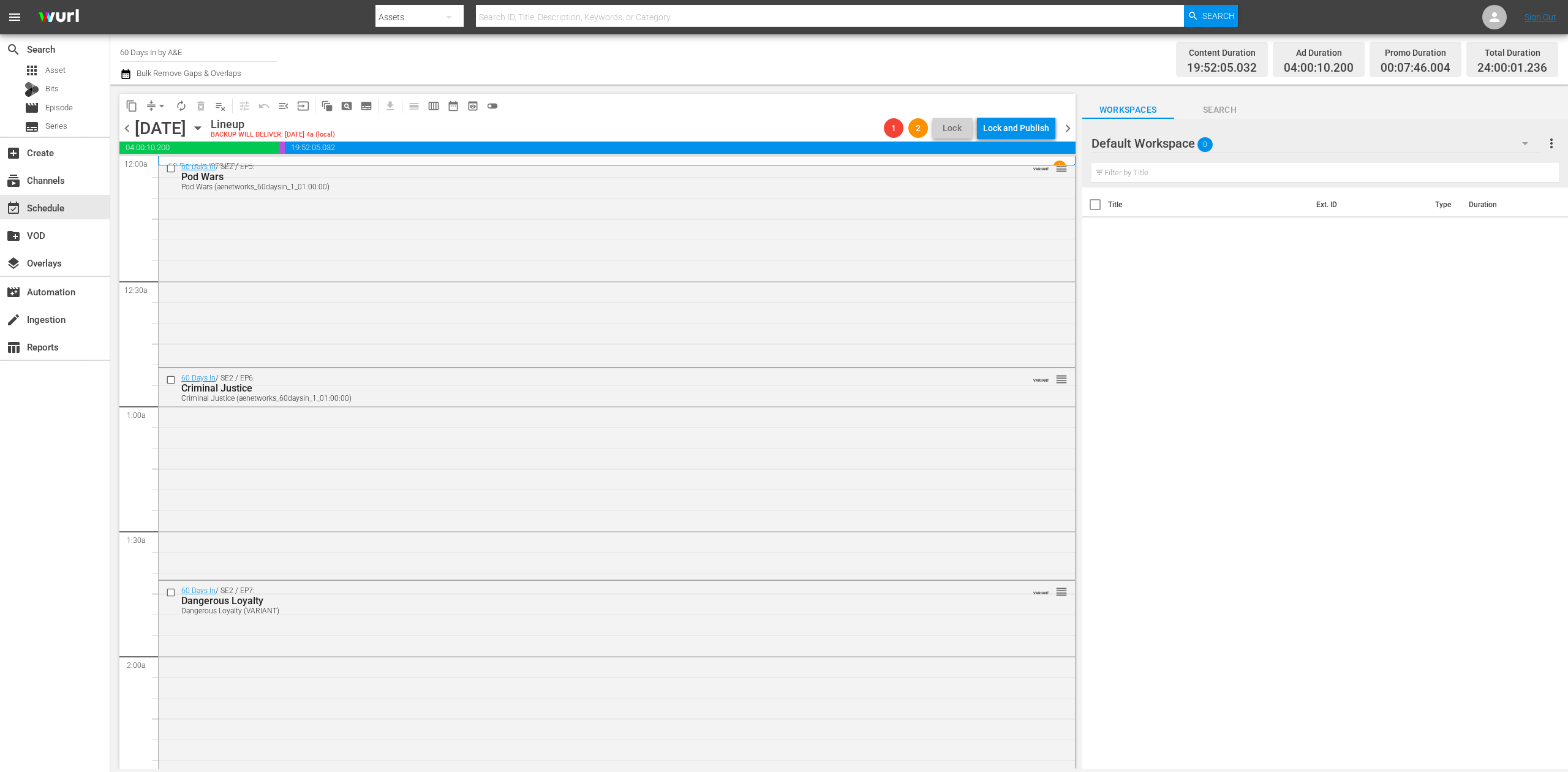
click at [131, 76] on icon "button" at bounding box center [126, 75] width 12 height 15
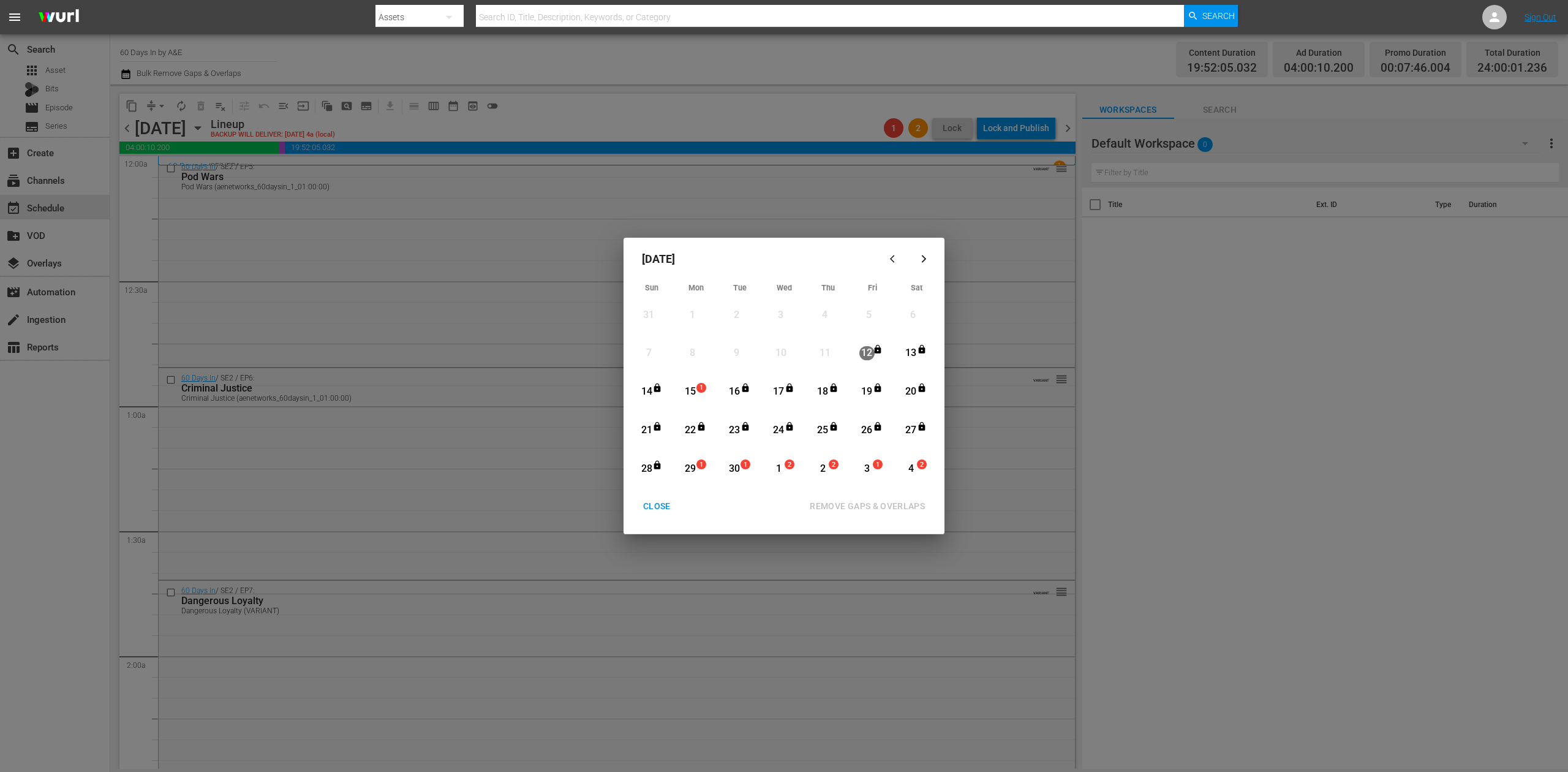
click at [691, 390] on div "15" at bounding box center [690, 391] width 15 height 14
click at [897, 504] on div "REMOVE GAPS & OVERLAPS" at bounding box center [867, 506] width 135 height 15
click at [653, 499] on div "CLOSE" at bounding box center [657, 506] width 47 height 15
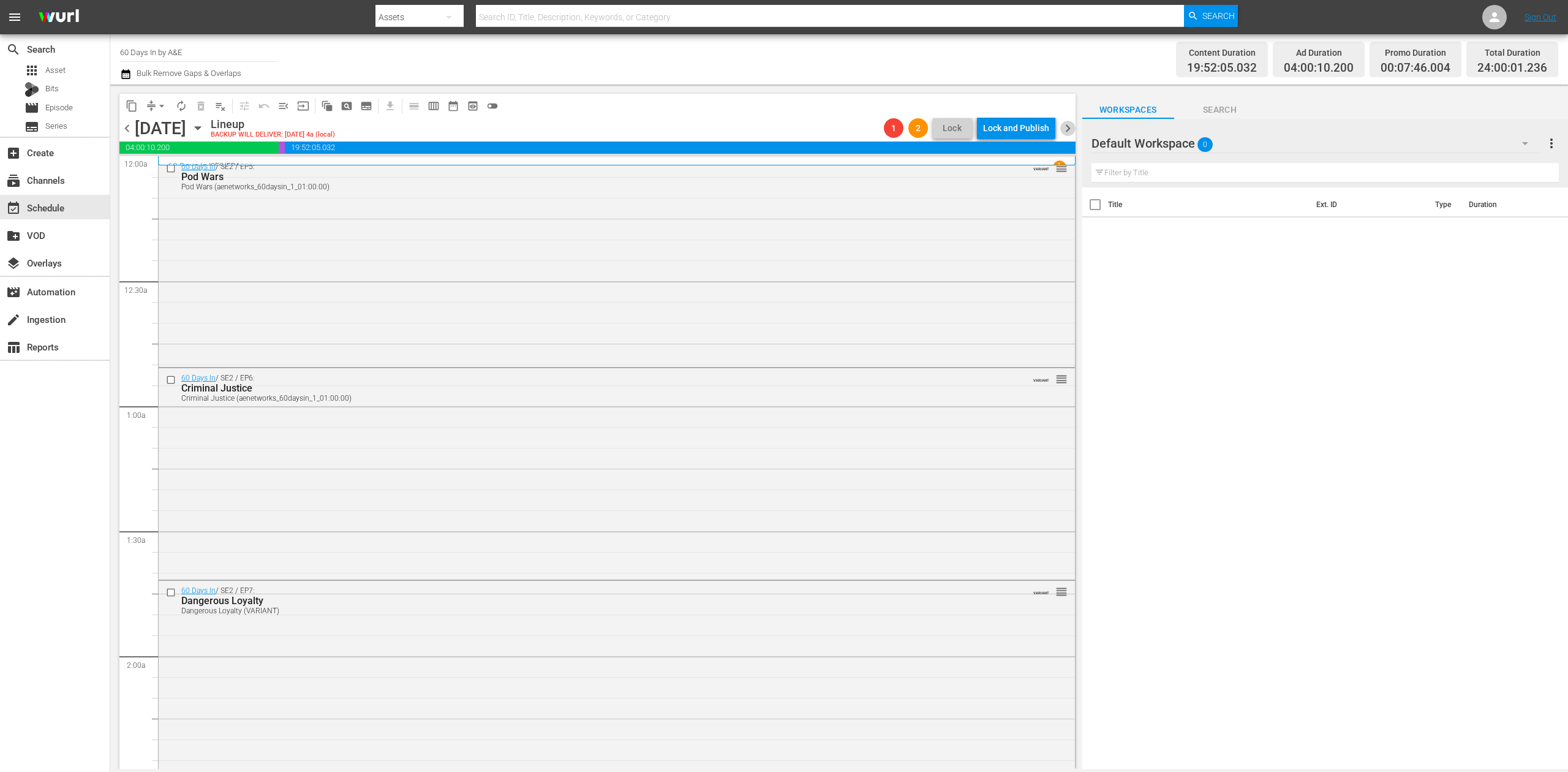
click at [1069, 125] on span "chevron_right" at bounding box center [1068, 128] width 15 height 15
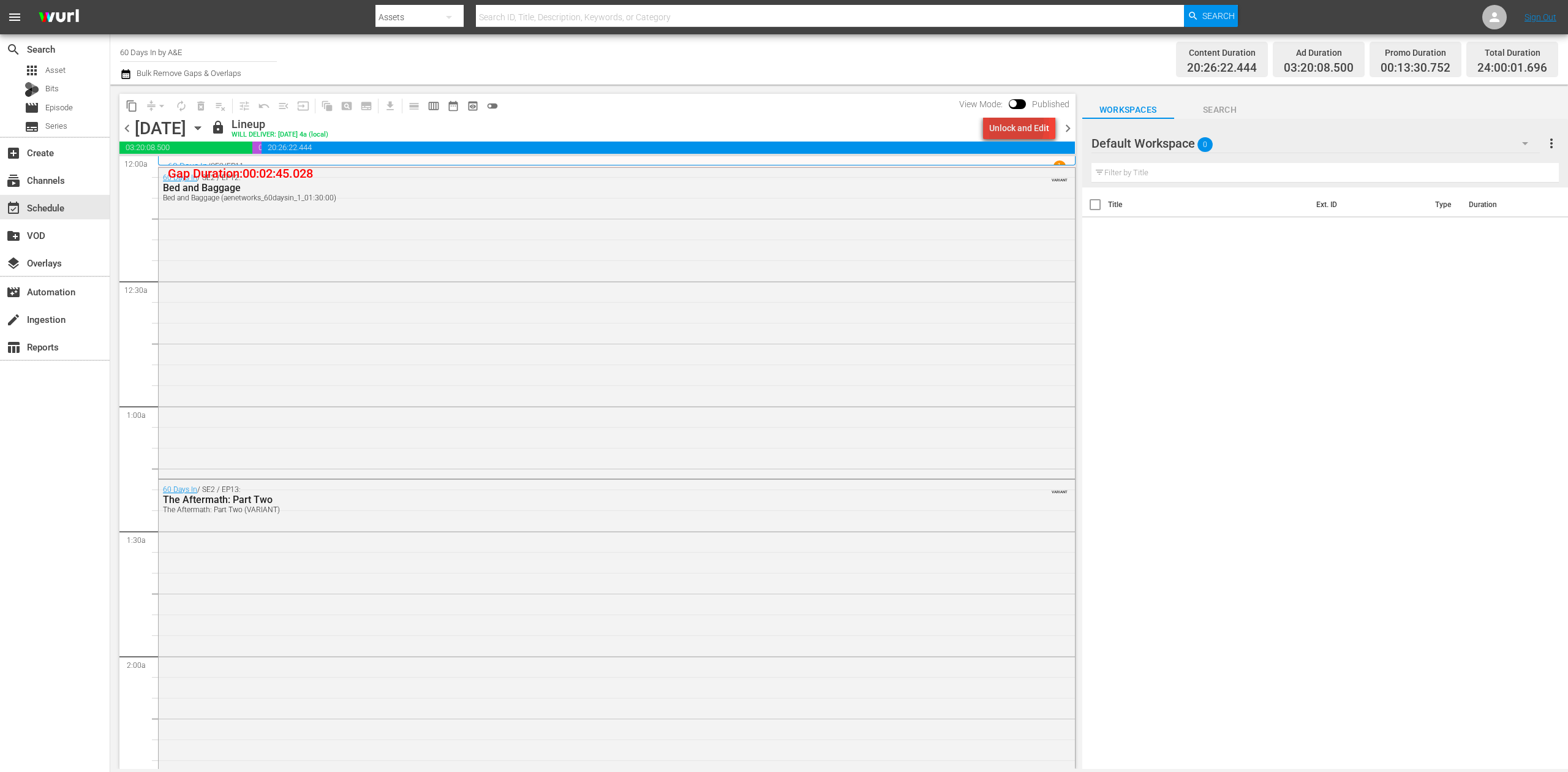
click at [1011, 126] on div "Unlock and Edit" at bounding box center [1019, 128] width 60 height 22
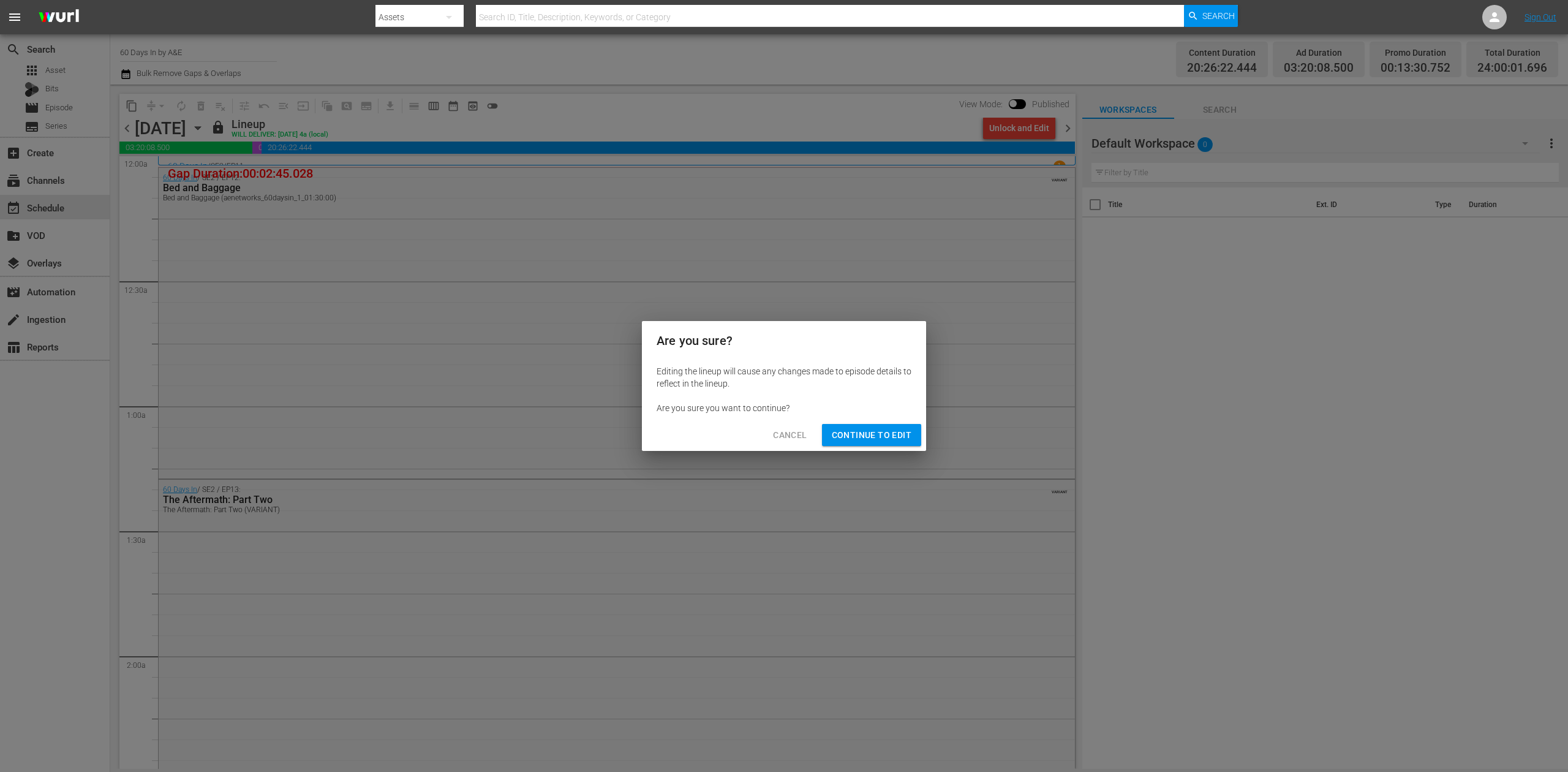
click at [876, 438] on span "Continue to Edit" at bounding box center [871, 435] width 80 height 15
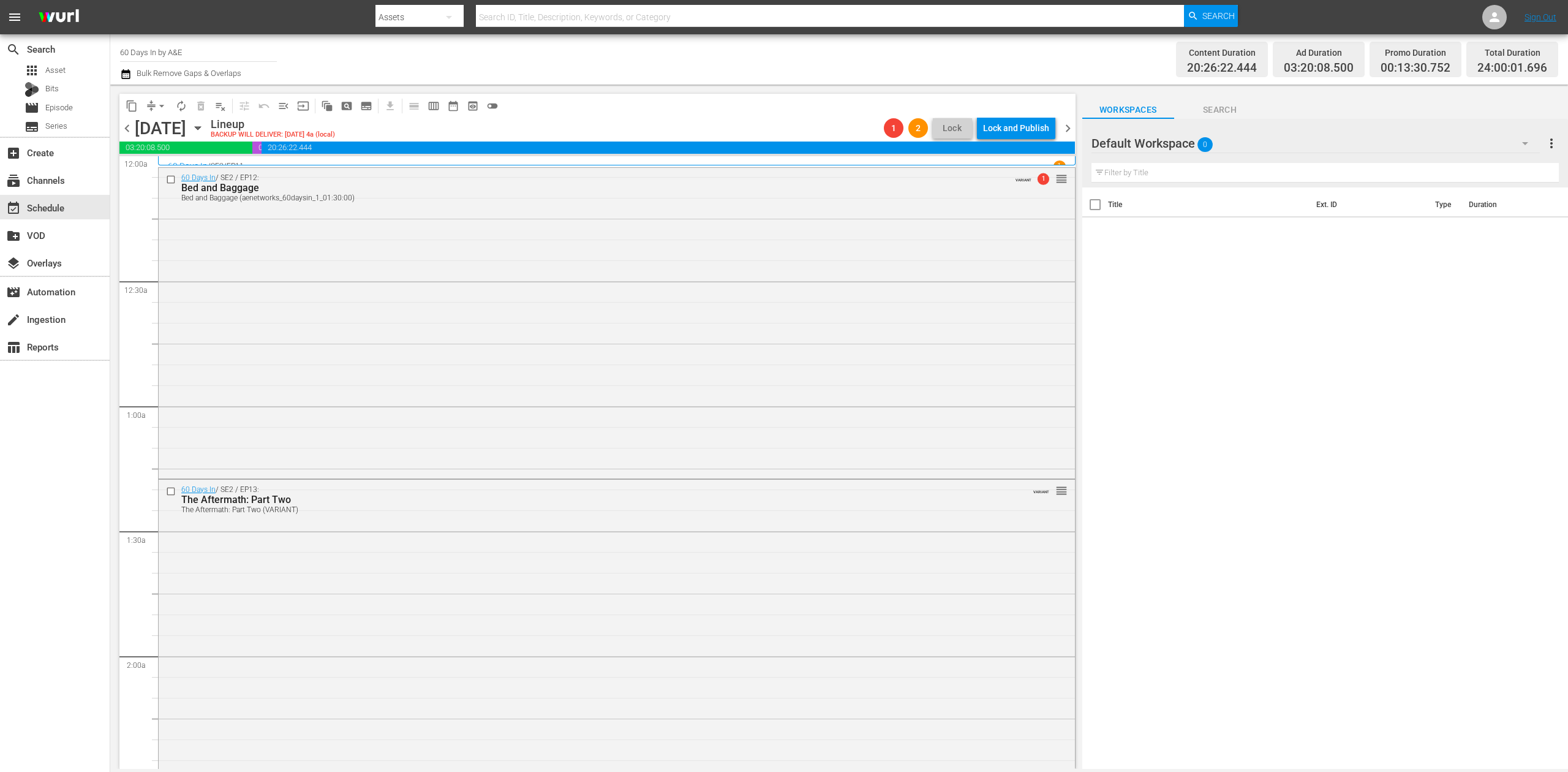
click at [125, 128] on span "chevron_left" at bounding box center [127, 128] width 15 height 15
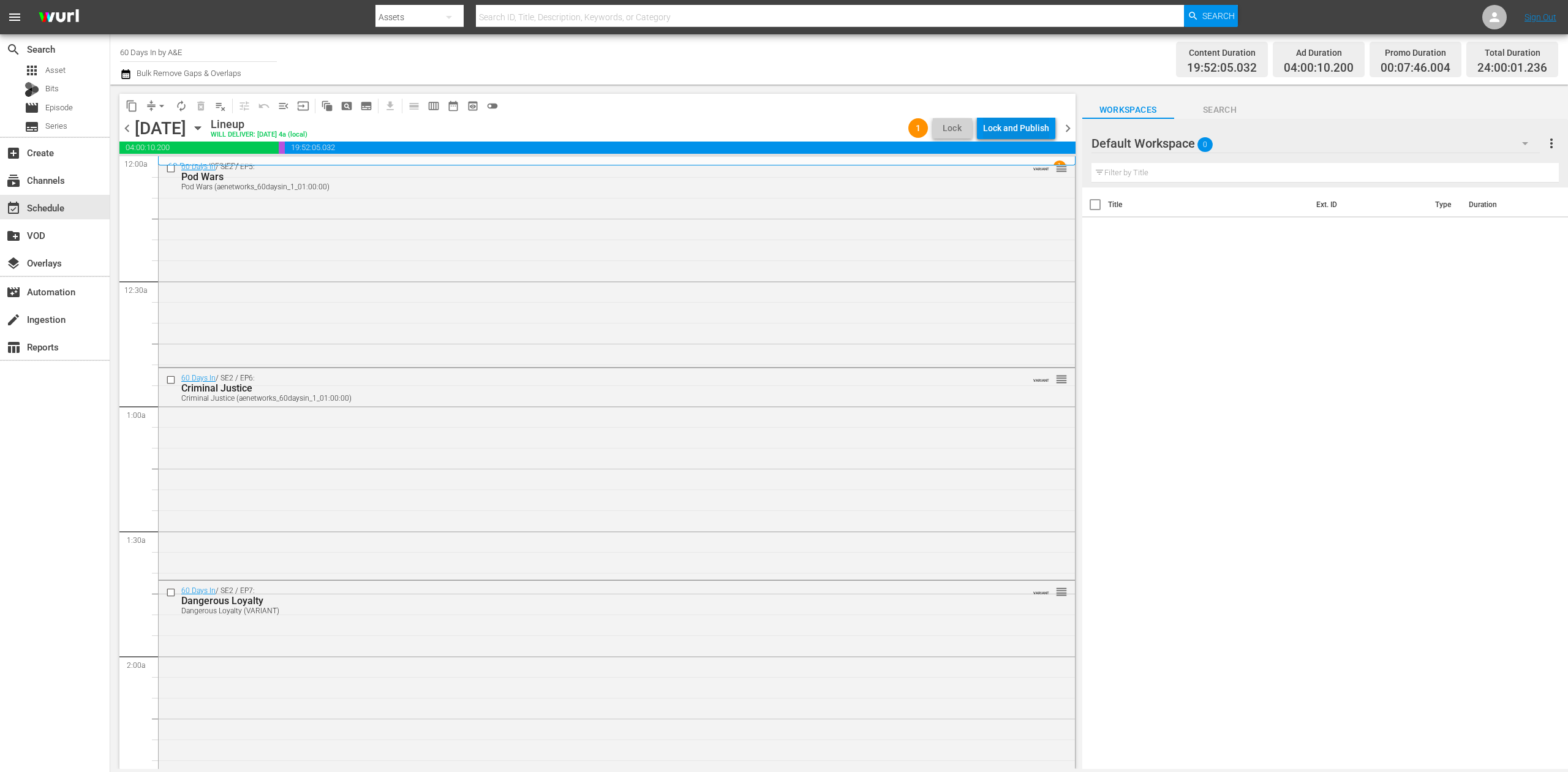
click at [1025, 126] on div "Lock and Publish" at bounding box center [1016, 128] width 66 height 22
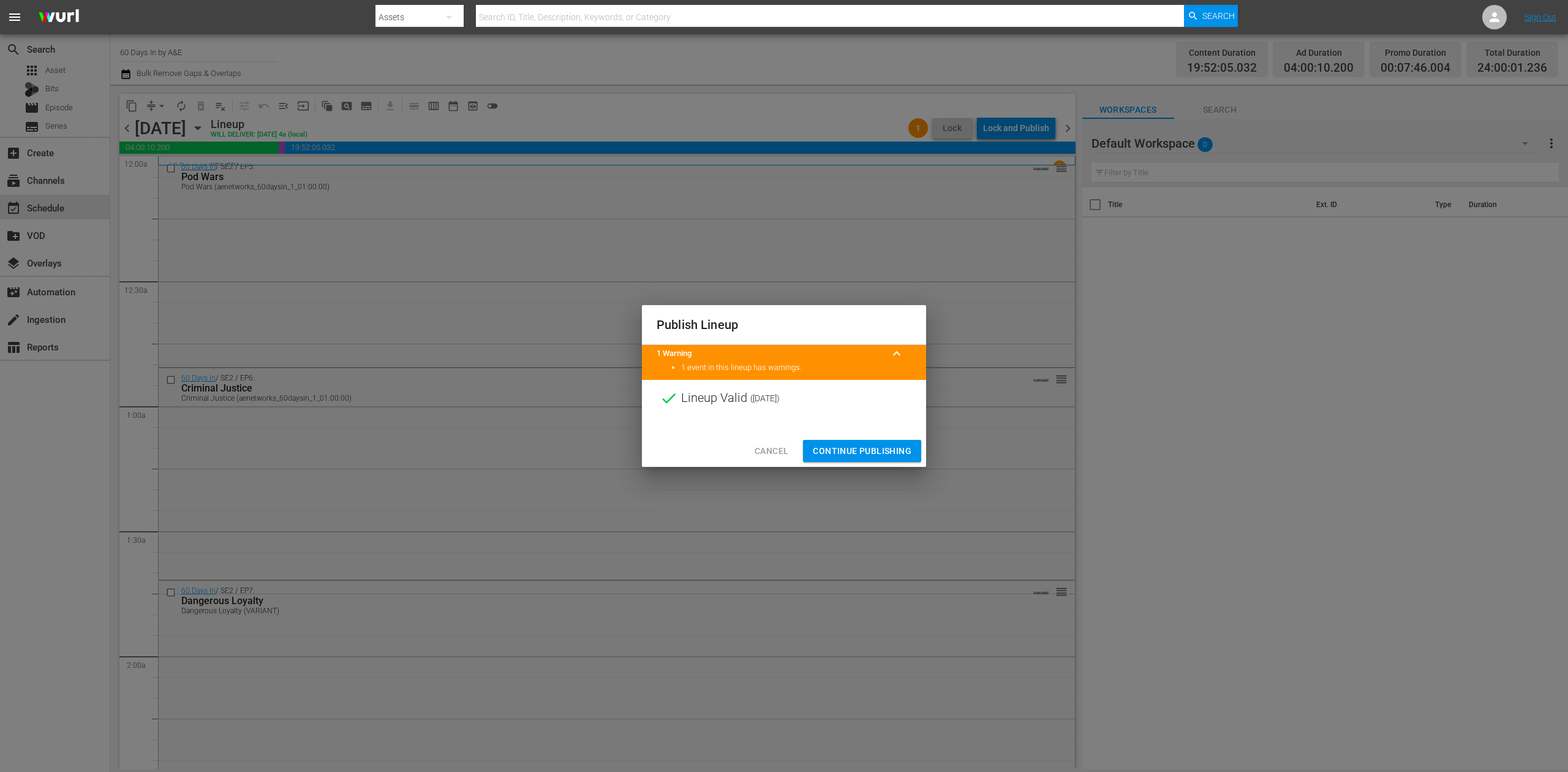
click at [850, 441] on button "Continue Publishing" at bounding box center [861, 451] width 118 height 22
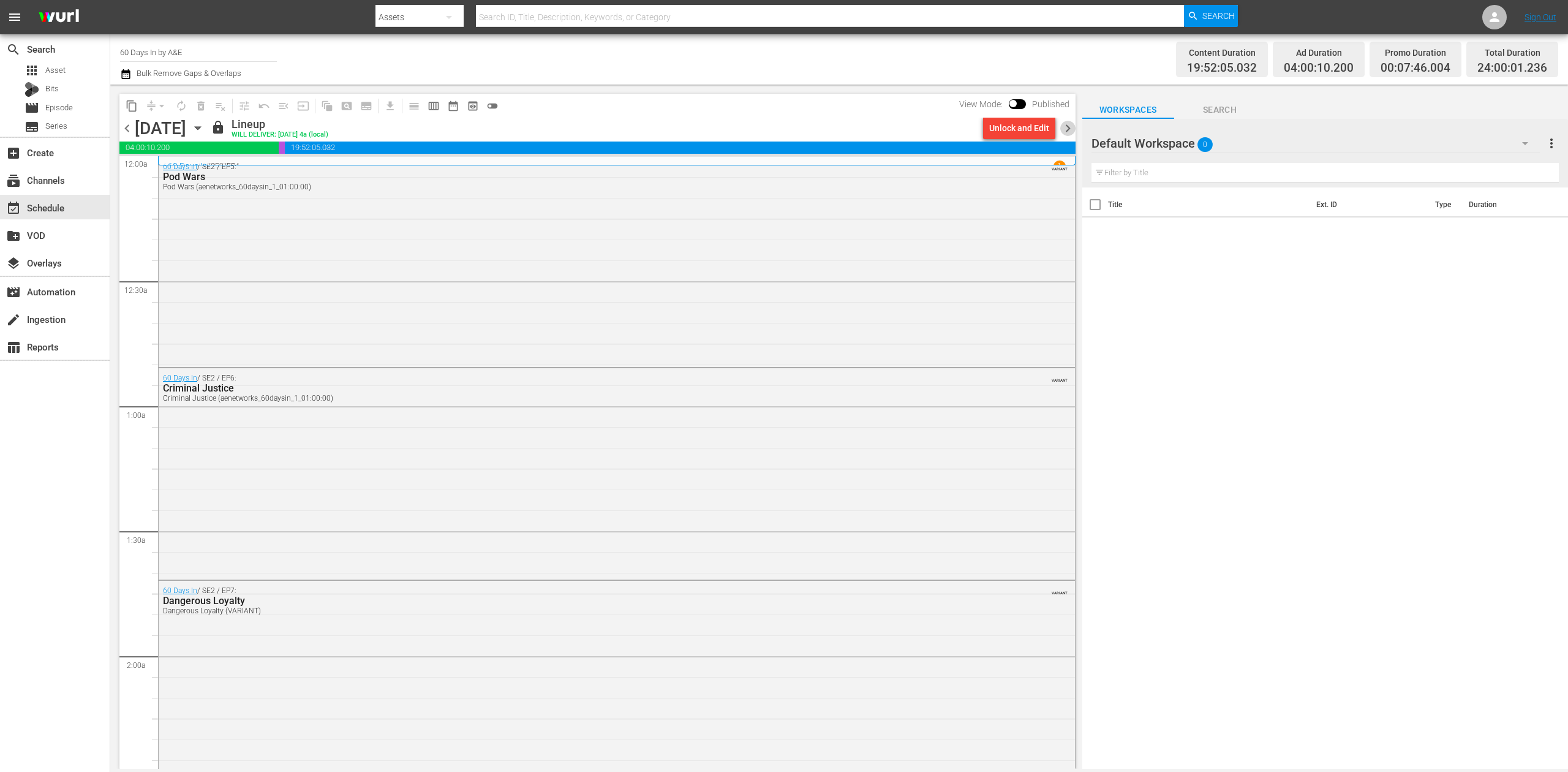
click at [1069, 126] on span "chevron_right" at bounding box center [1068, 128] width 15 height 15
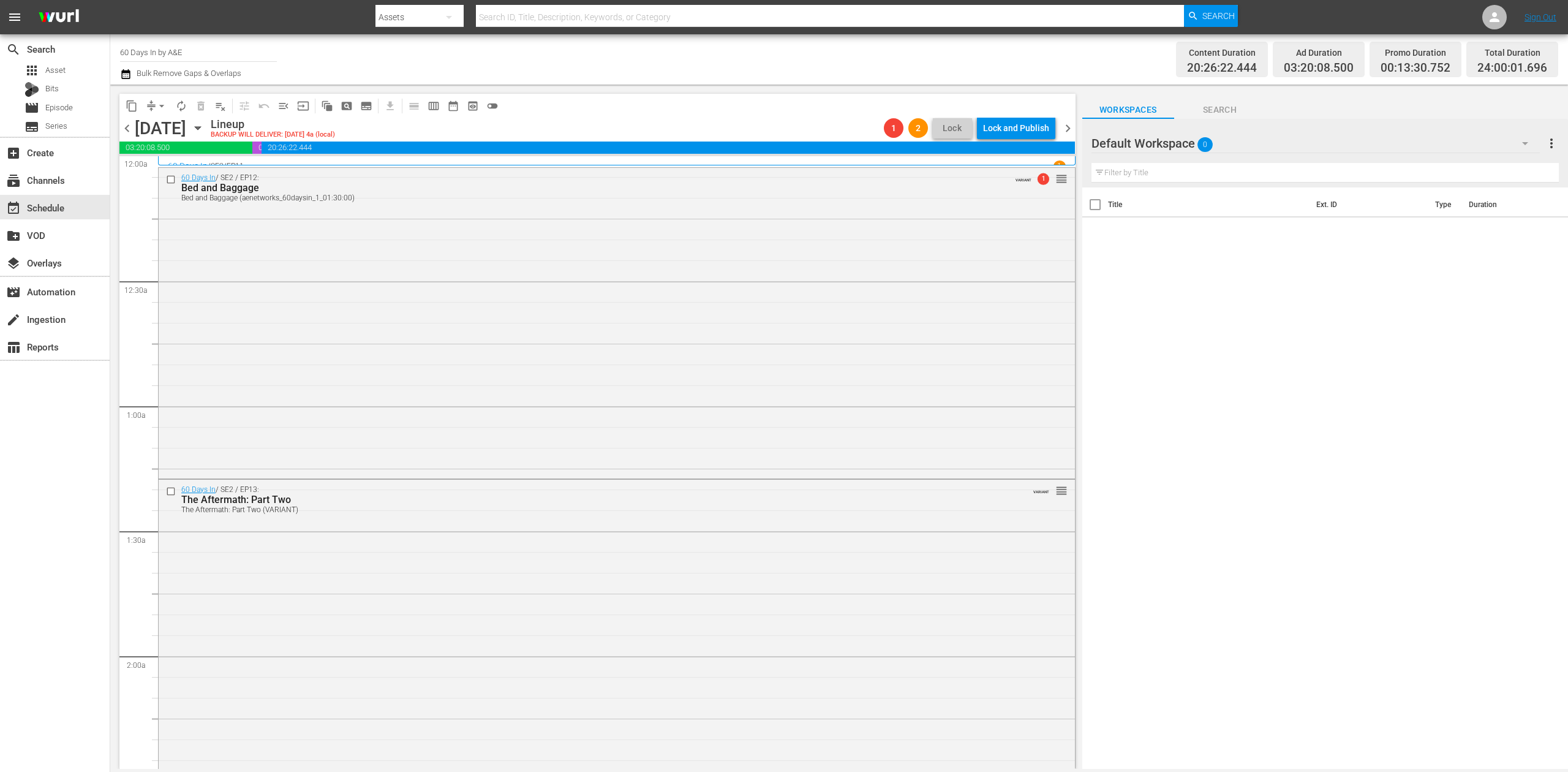
click at [126, 79] on icon "button" at bounding box center [126, 75] width 12 height 15
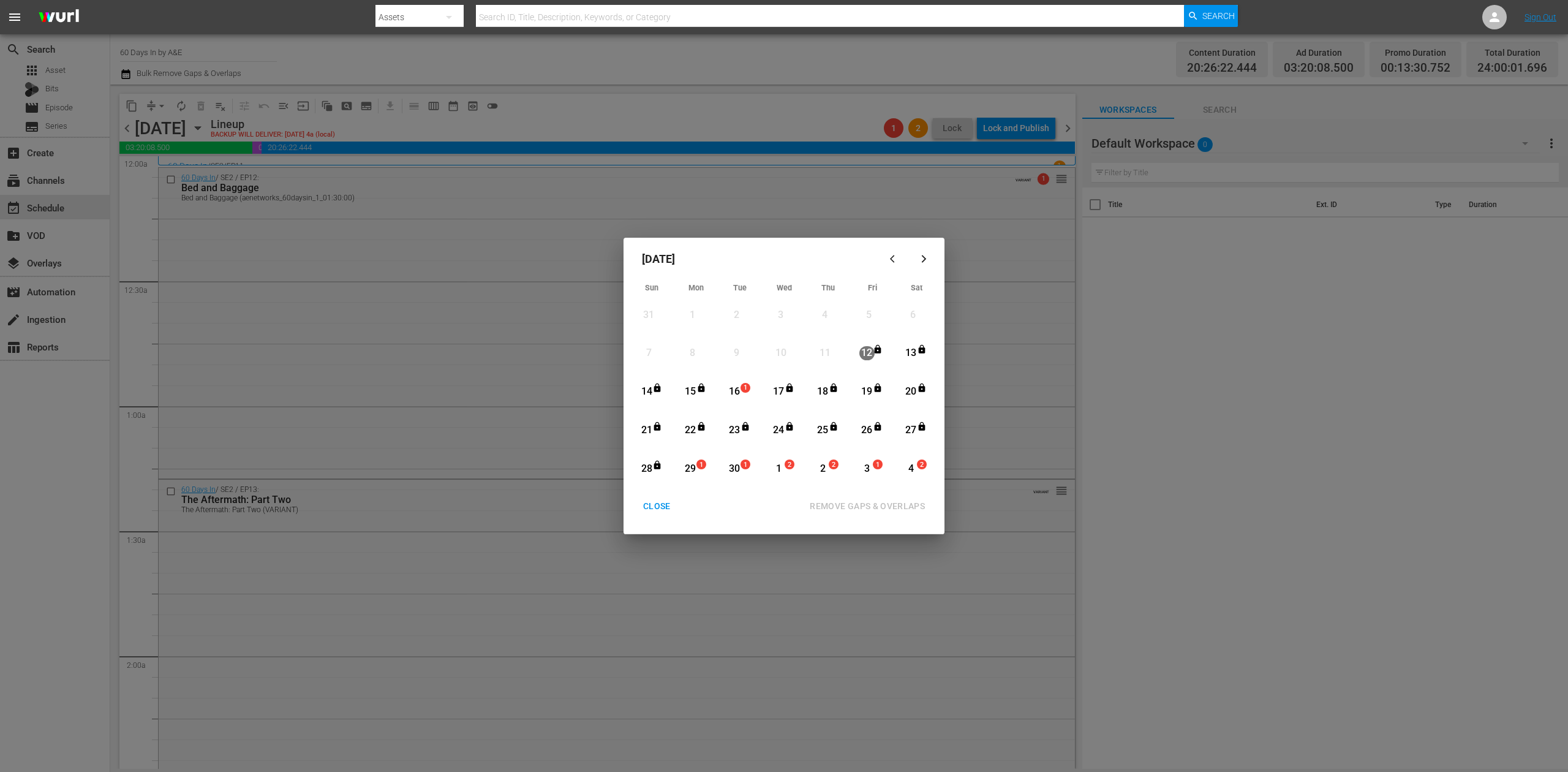
click at [736, 393] on div "16" at bounding box center [735, 391] width 15 height 14
click at [890, 512] on div "REMOVE GAPS & OVERLAPS" at bounding box center [867, 506] width 135 height 15
click at [654, 506] on div "CLOSE" at bounding box center [657, 506] width 47 height 15
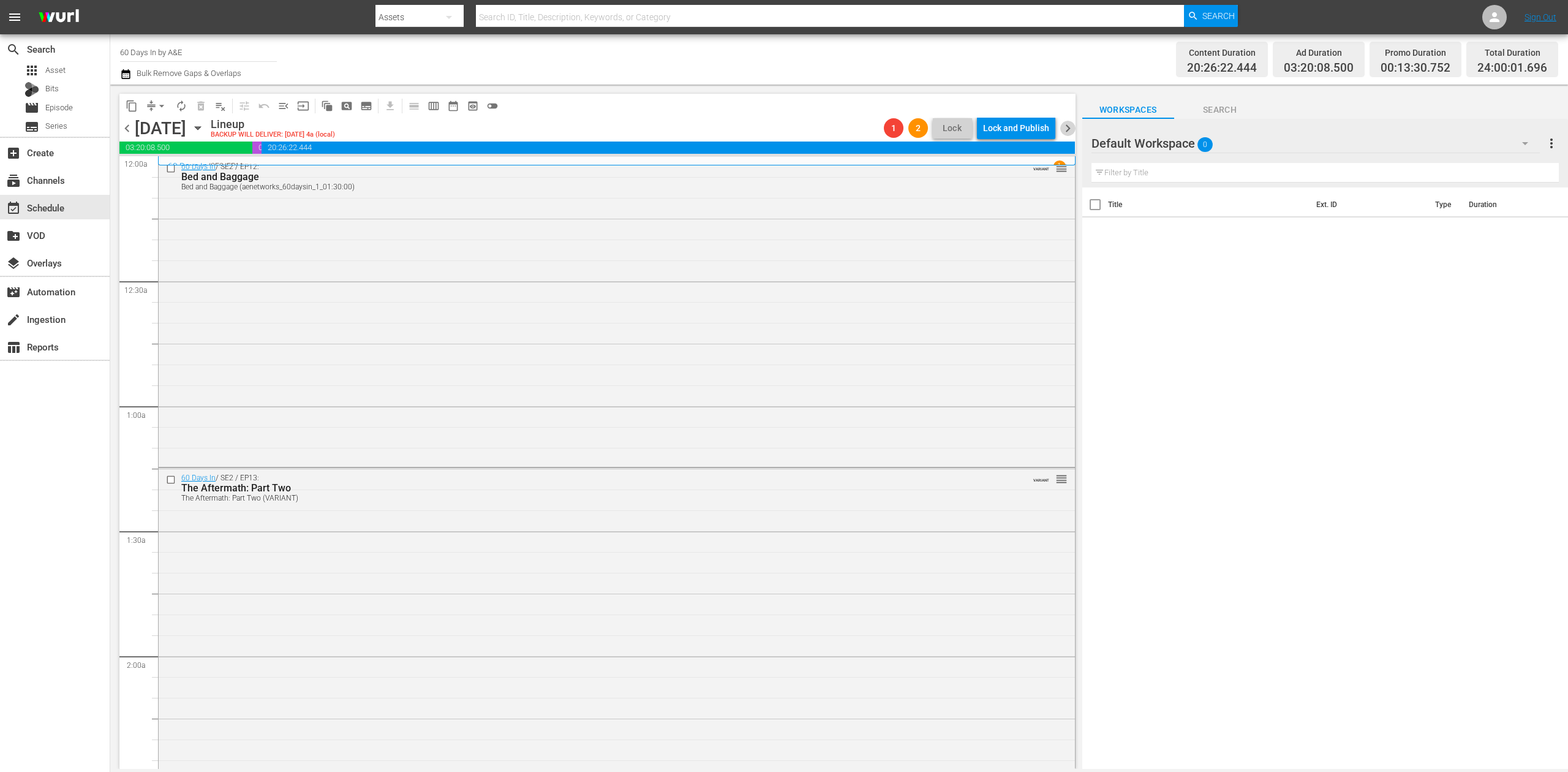
click at [1069, 126] on span "chevron_right" at bounding box center [1068, 128] width 15 height 15
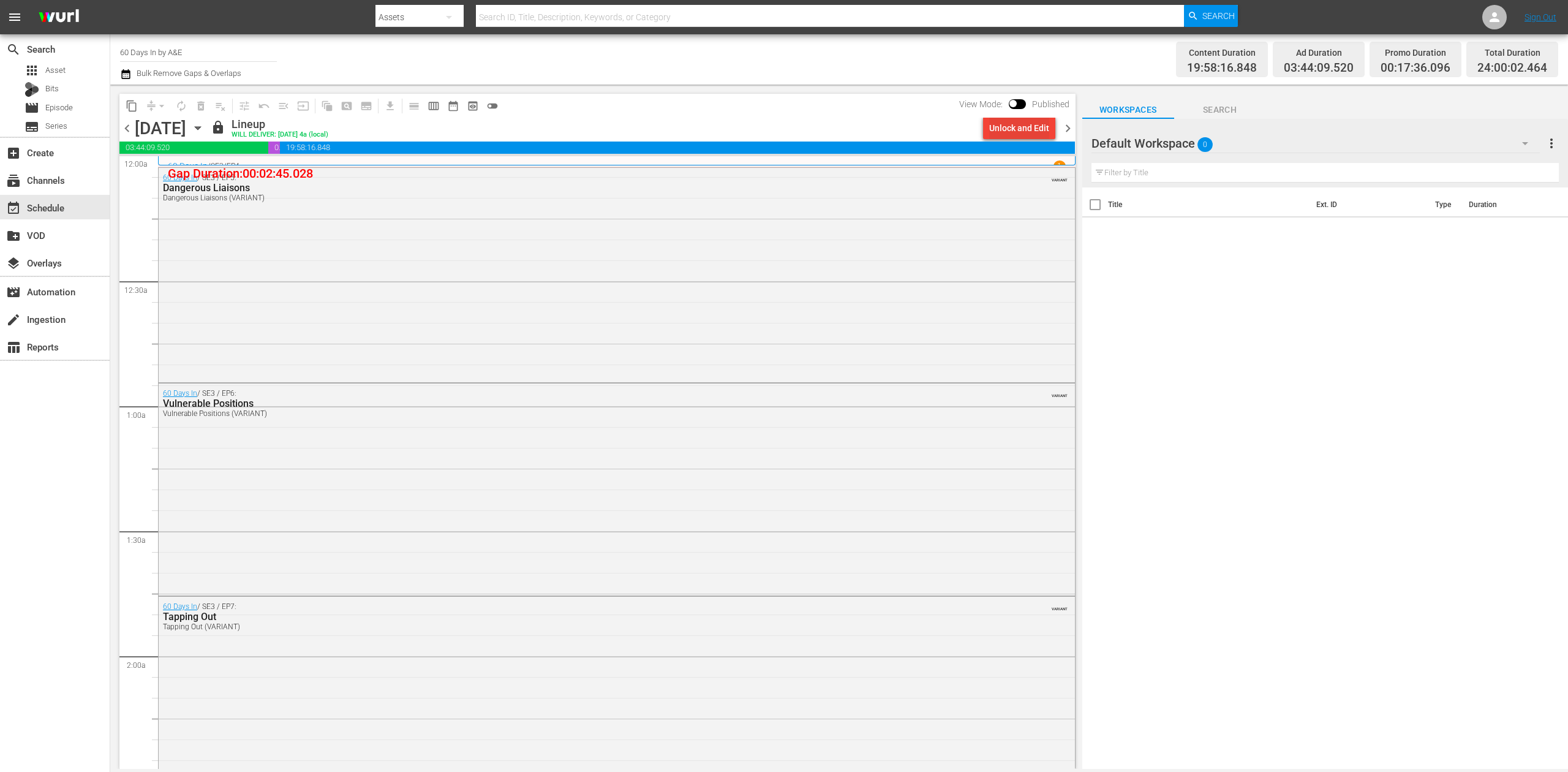
click at [1034, 131] on div "Unlock and Edit" at bounding box center [1019, 128] width 60 height 22
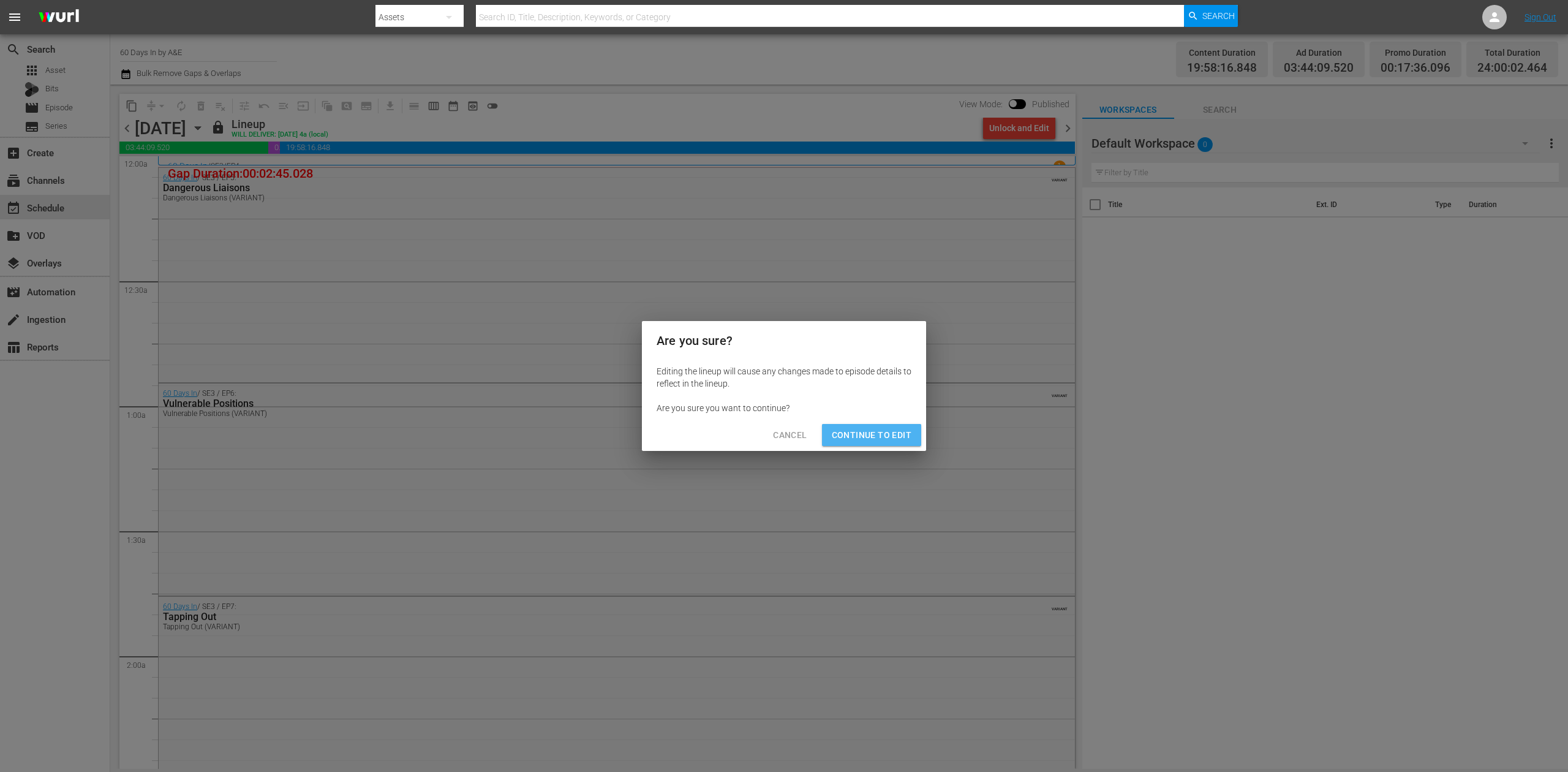
click at [883, 432] on span "Continue to Edit" at bounding box center [871, 435] width 80 height 15
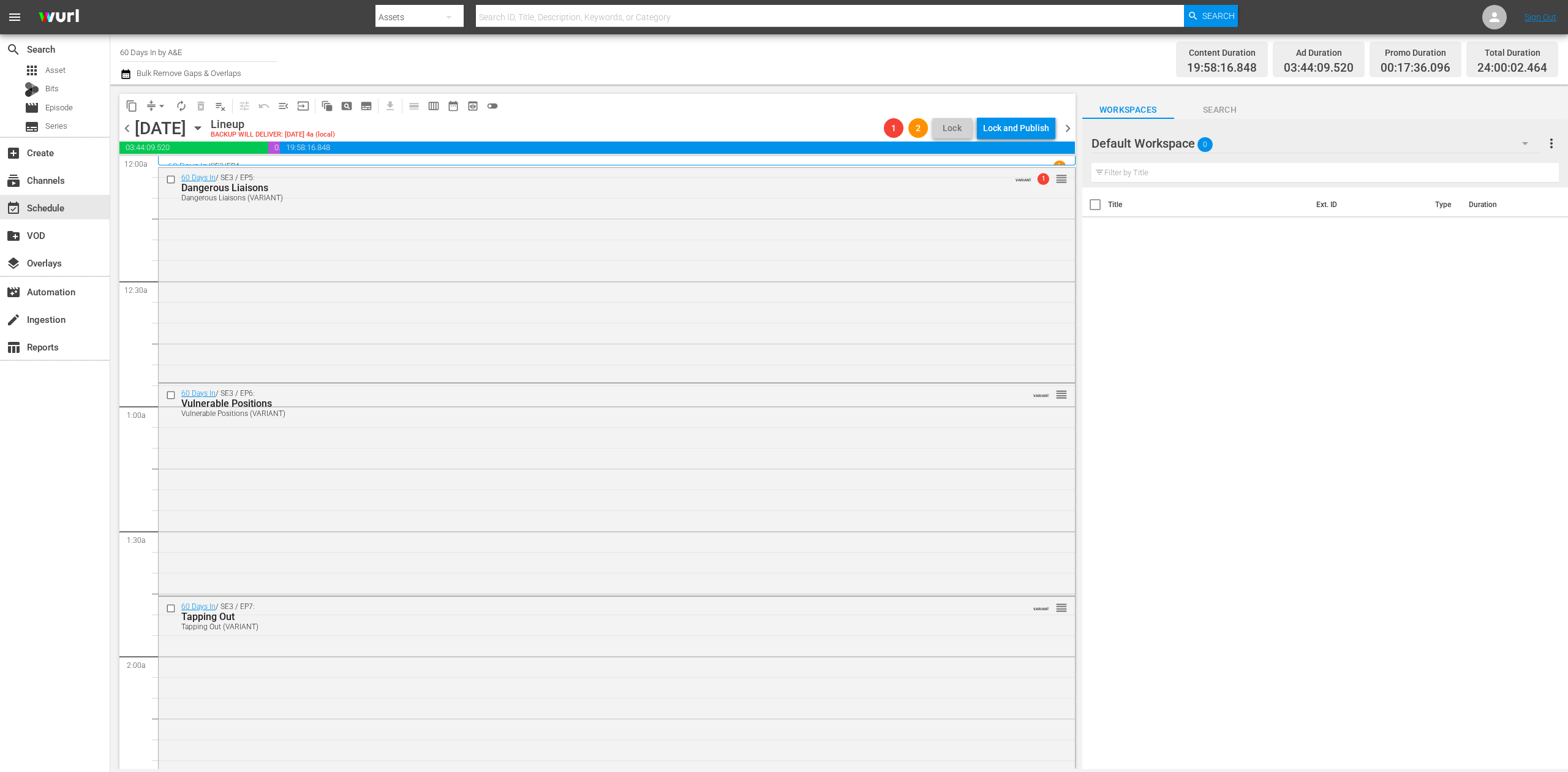
click at [128, 131] on span "chevron_left" at bounding box center [127, 128] width 15 height 15
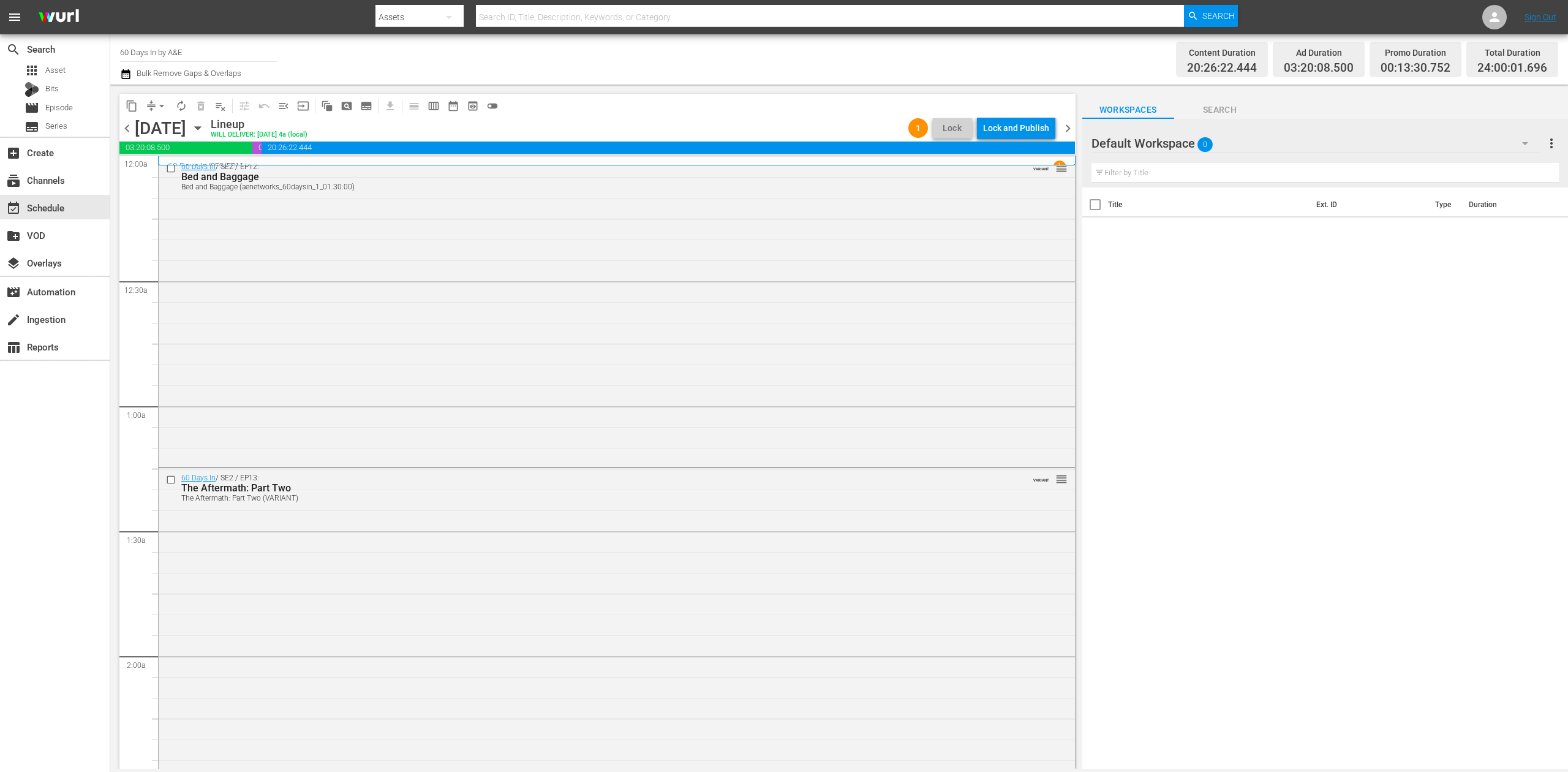
click at [126, 126] on span "chevron_left" at bounding box center [127, 128] width 15 height 15
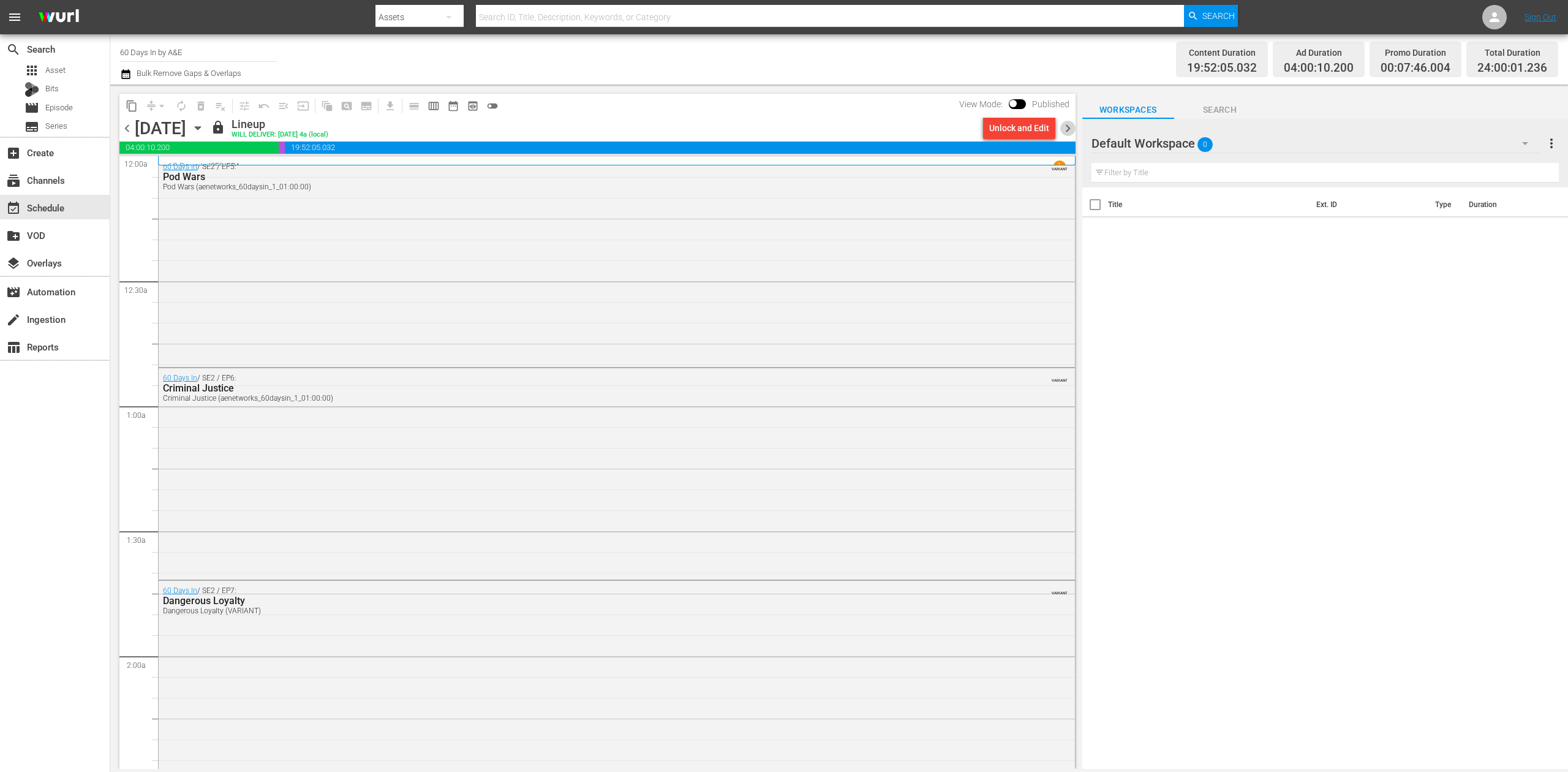
click at [1066, 128] on span "chevron_right" at bounding box center [1068, 128] width 15 height 15
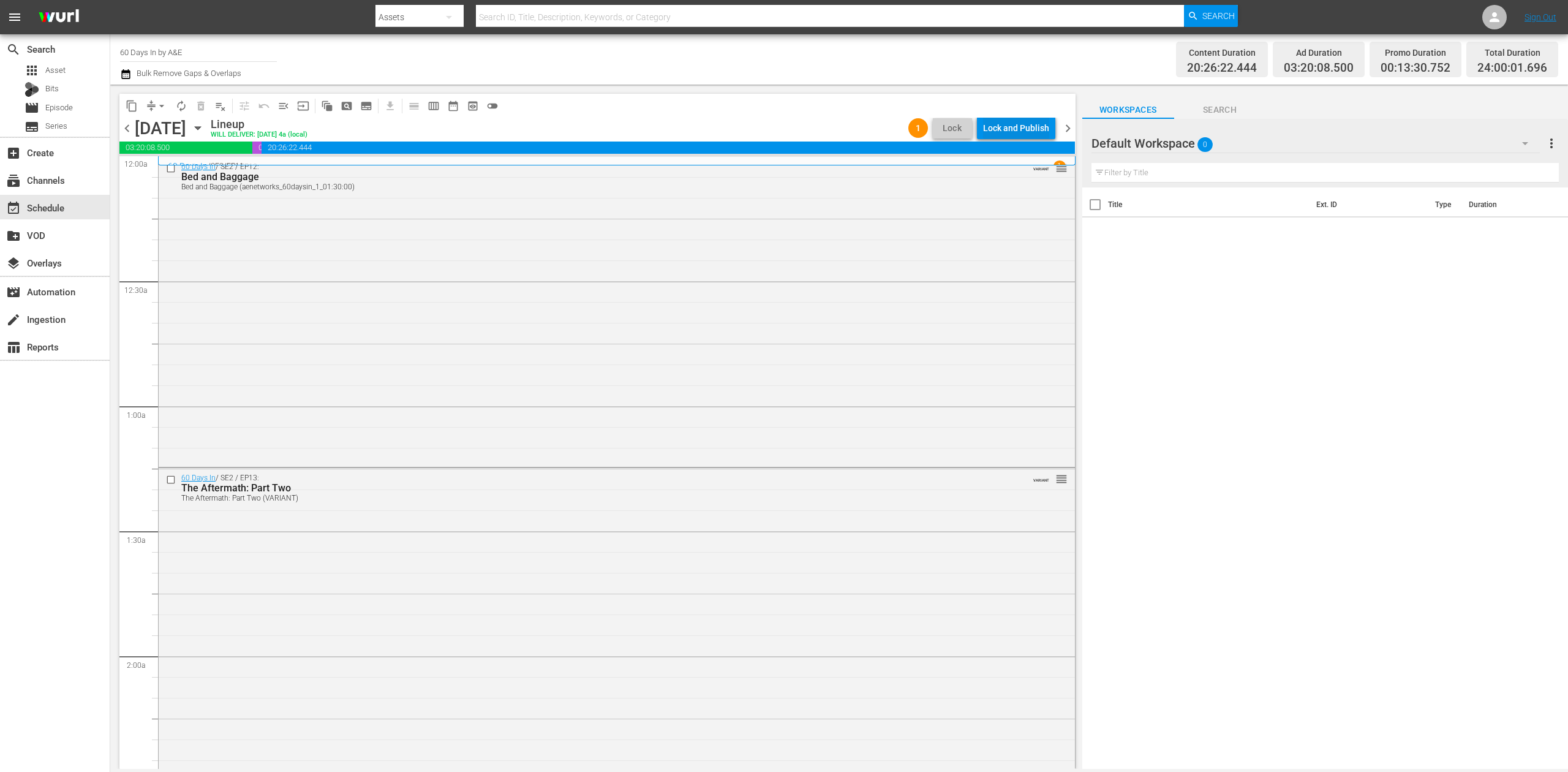
click at [1030, 128] on div "Lock and Publish" at bounding box center [1016, 128] width 66 height 22
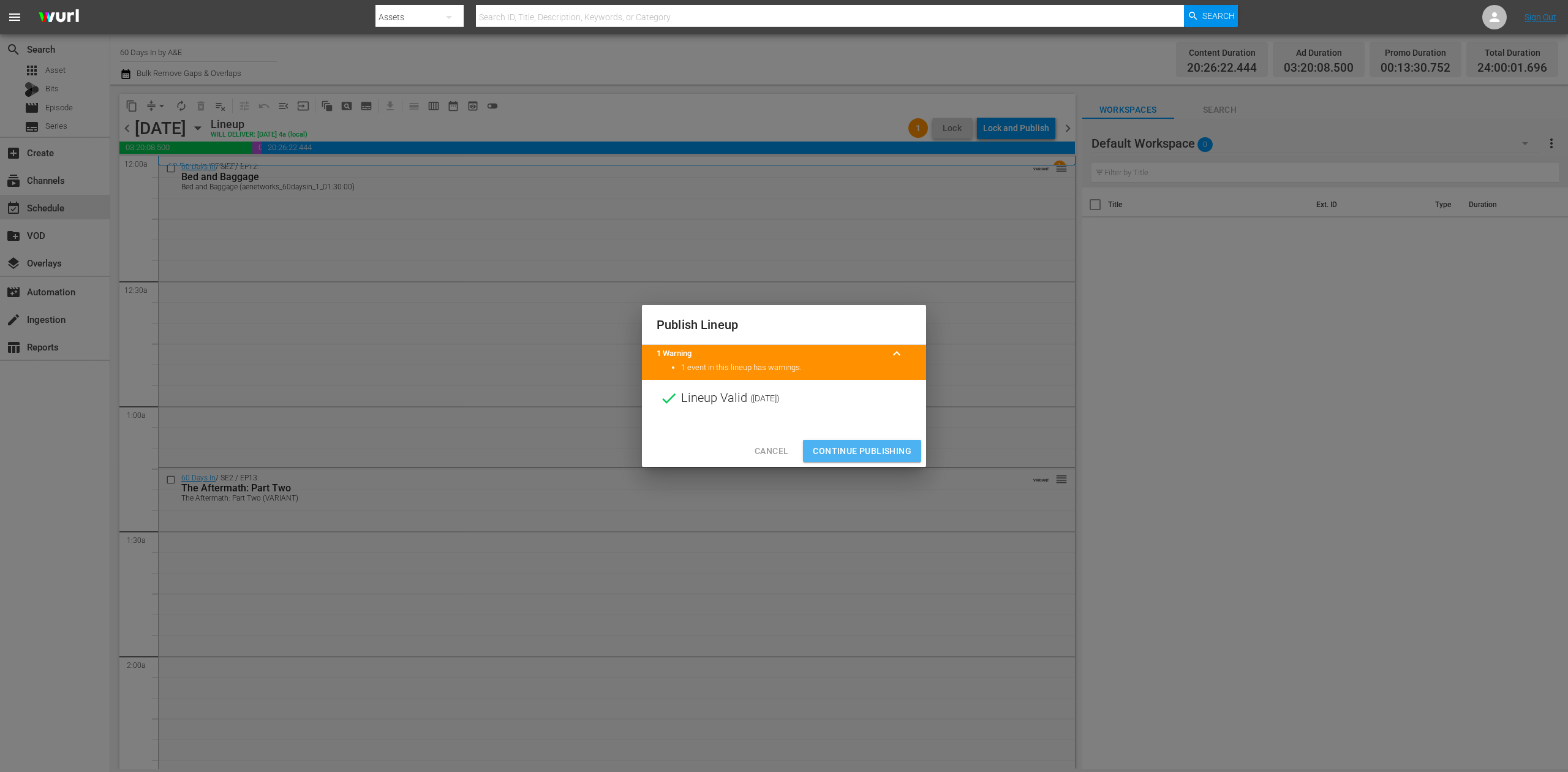
click at [871, 454] on span "Continue Publishing" at bounding box center [861, 451] width 99 height 15
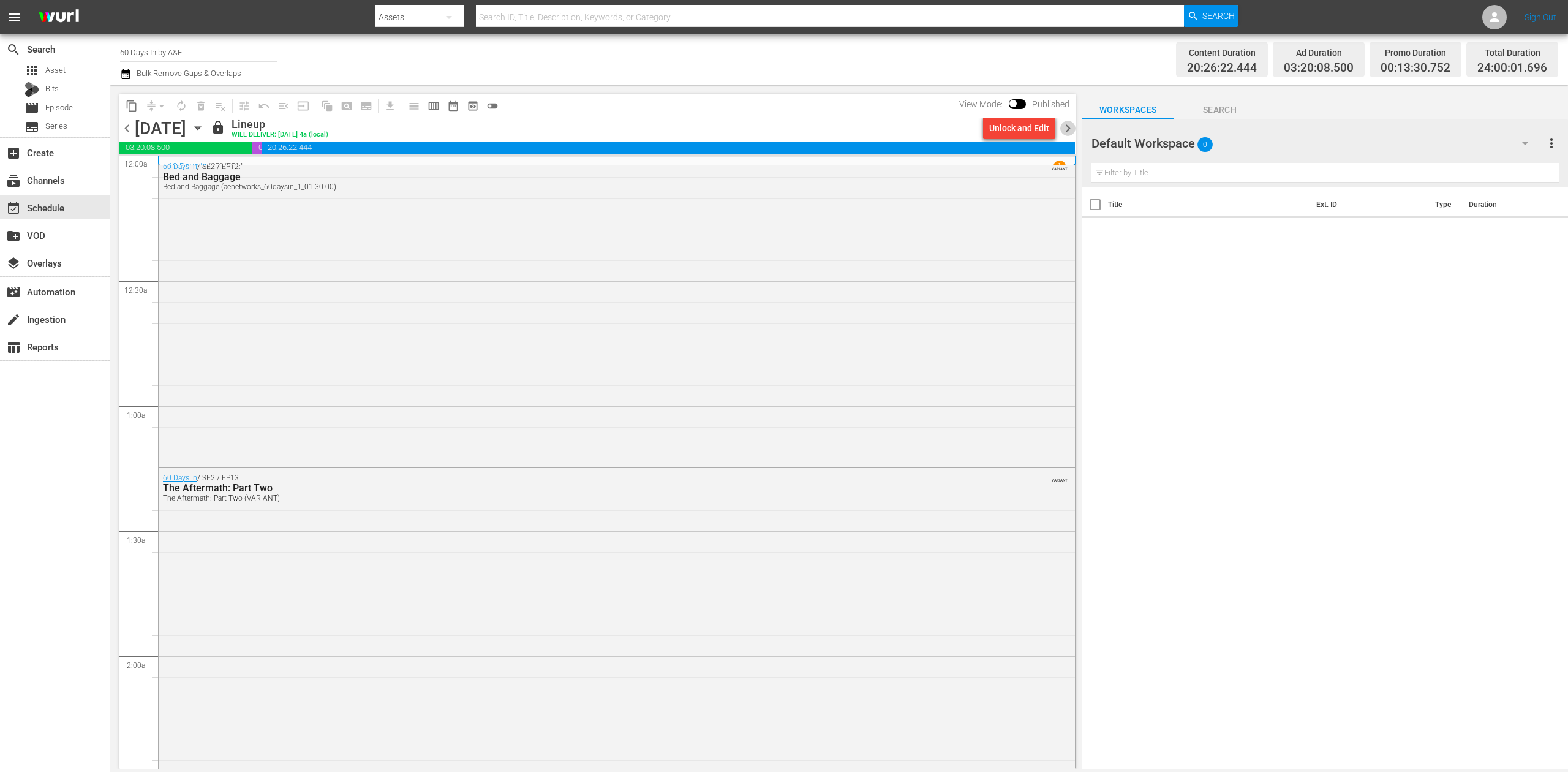
click at [1067, 123] on span "chevron_right" at bounding box center [1068, 128] width 15 height 15
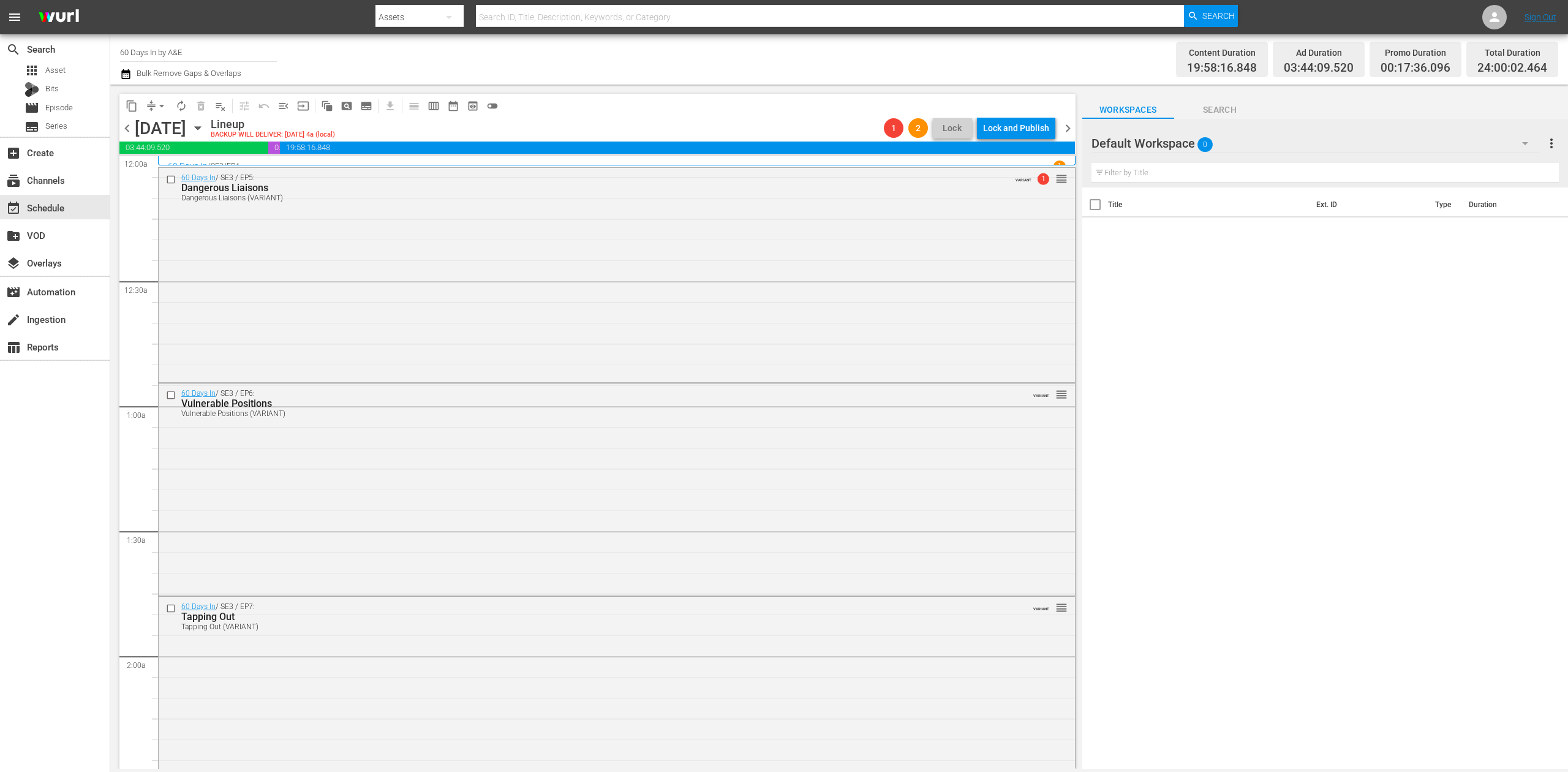
click at [1066, 125] on span "chevron_right" at bounding box center [1068, 128] width 15 height 15
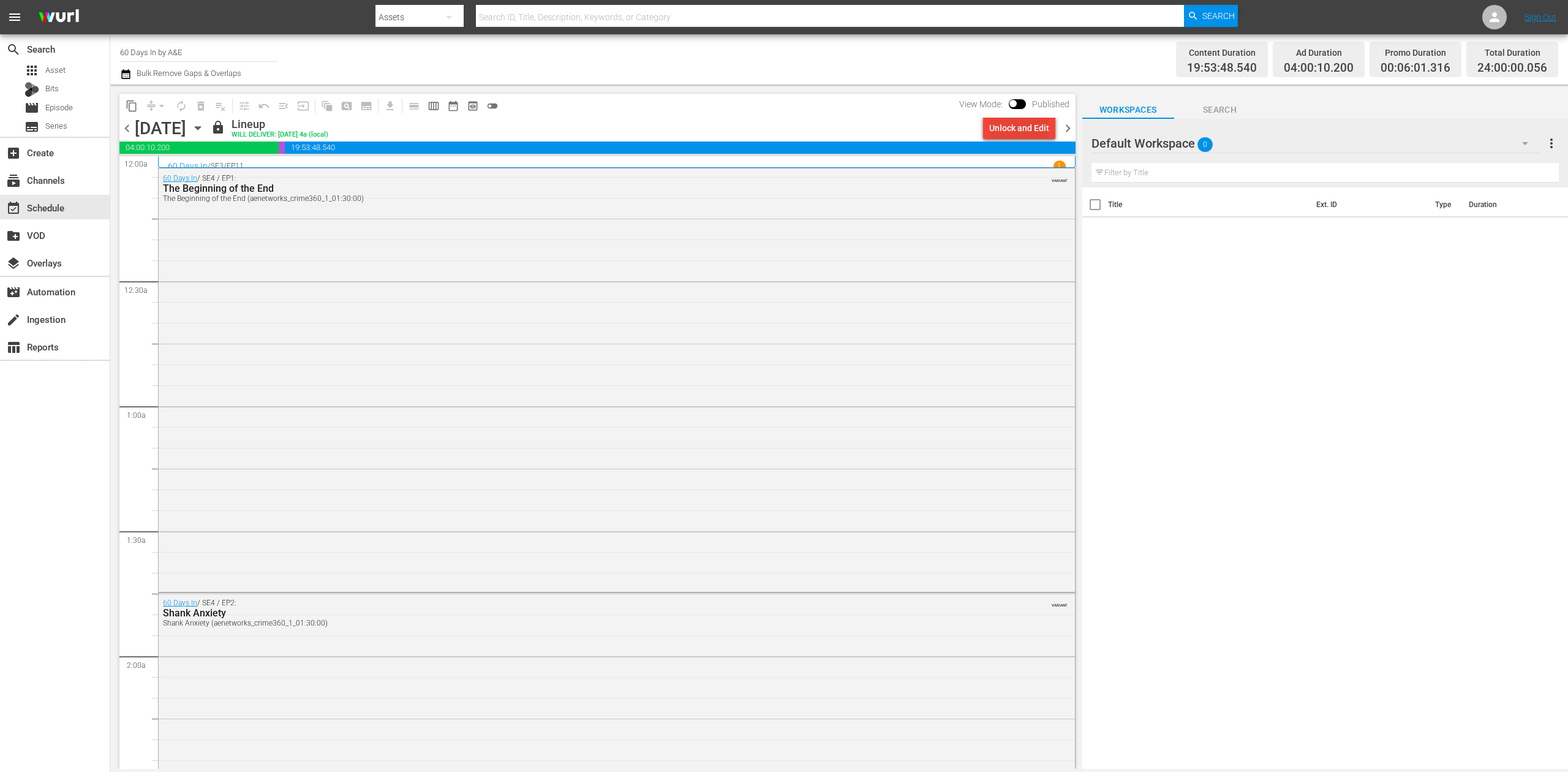
click at [1007, 126] on div "Unlock and Edit" at bounding box center [1019, 128] width 60 height 22
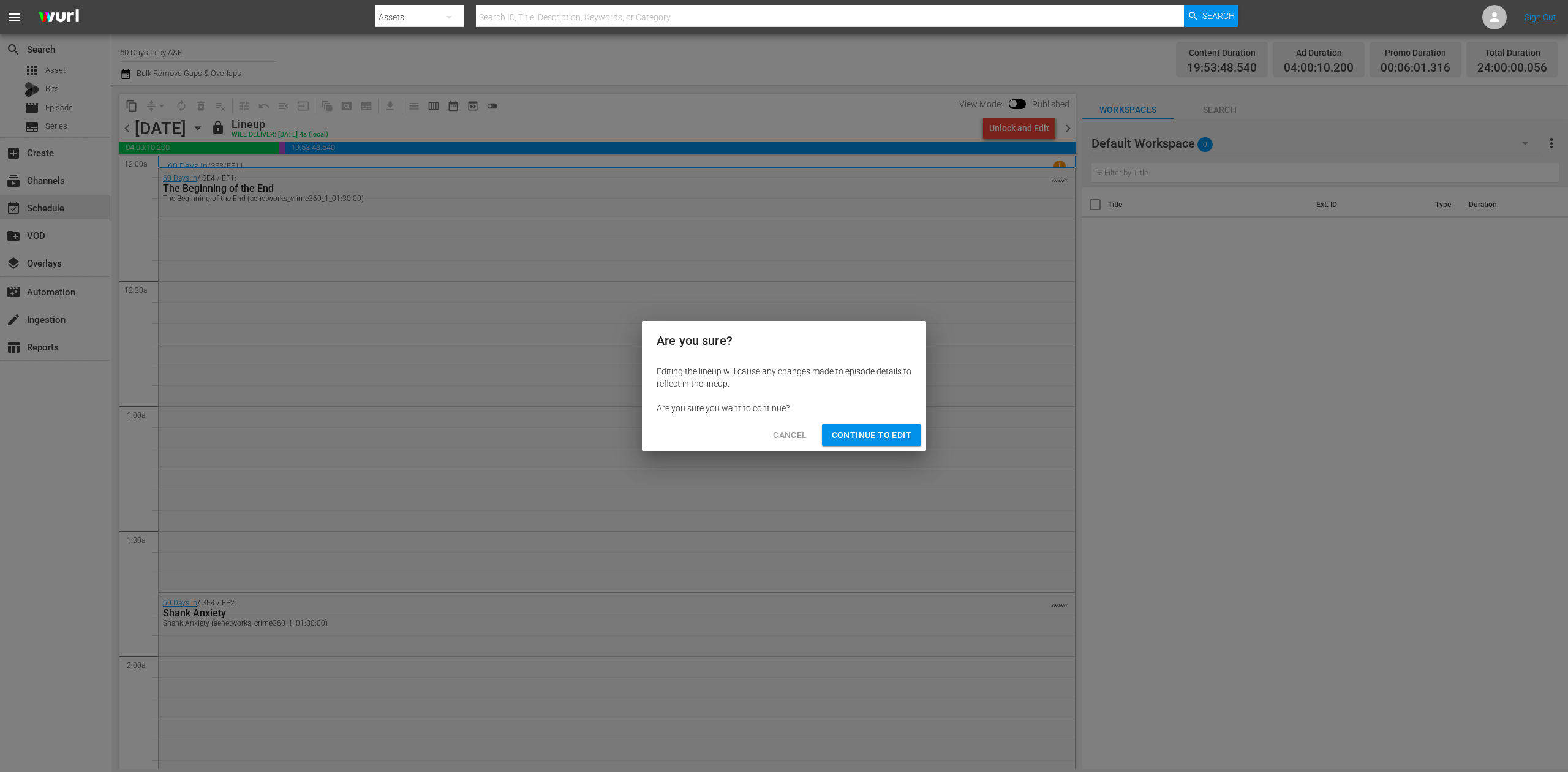
click at [875, 434] on span "Continue to Edit" at bounding box center [871, 435] width 80 height 15
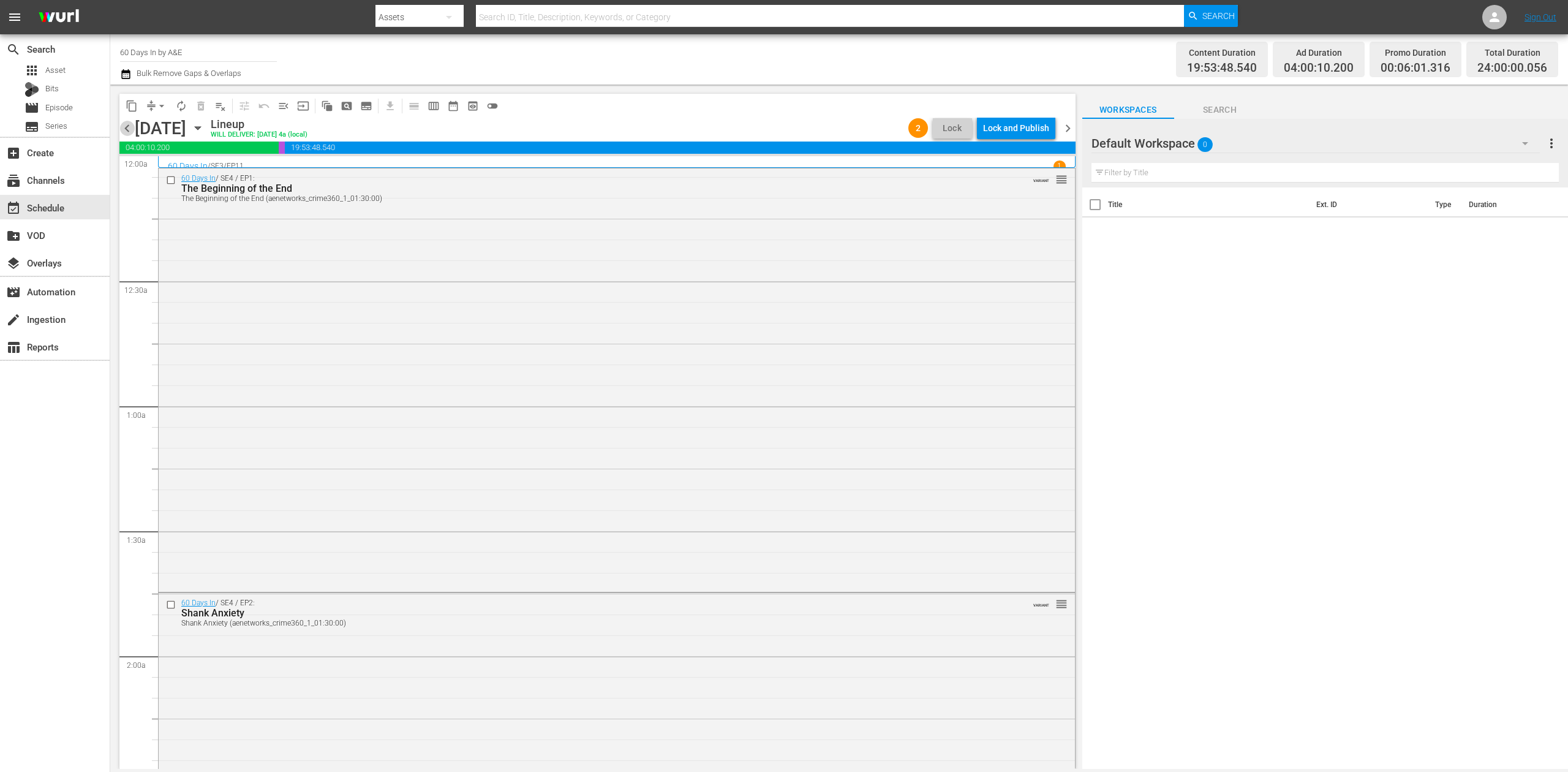
click at [125, 128] on span "chevron_left" at bounding box center [127, 128] width 15 height 15
click at [126, 74] on icon "button" at bounding box center [126, 75] width 12 height 15
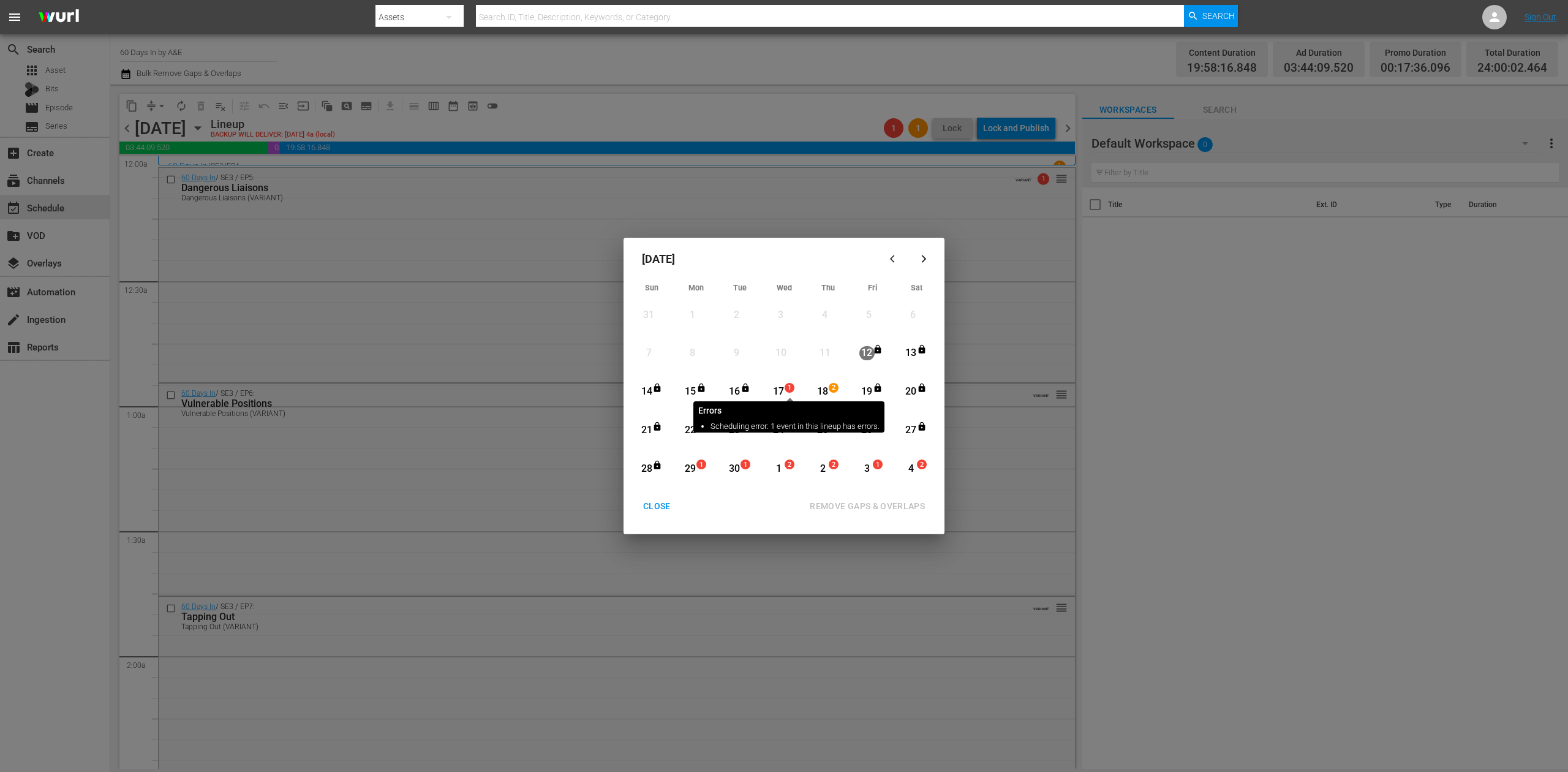
click at [782, 384] on div "17" at bounding box center [779, 391] width 15 height 14
click at [890, 509] on div "REMOVE GAPS & OVERLAPS" at bounding box center [867, 506] width 135 height 15
click at [655, 499] on div "CLOSE" at bounding box center [657, 506] width 47 height 15
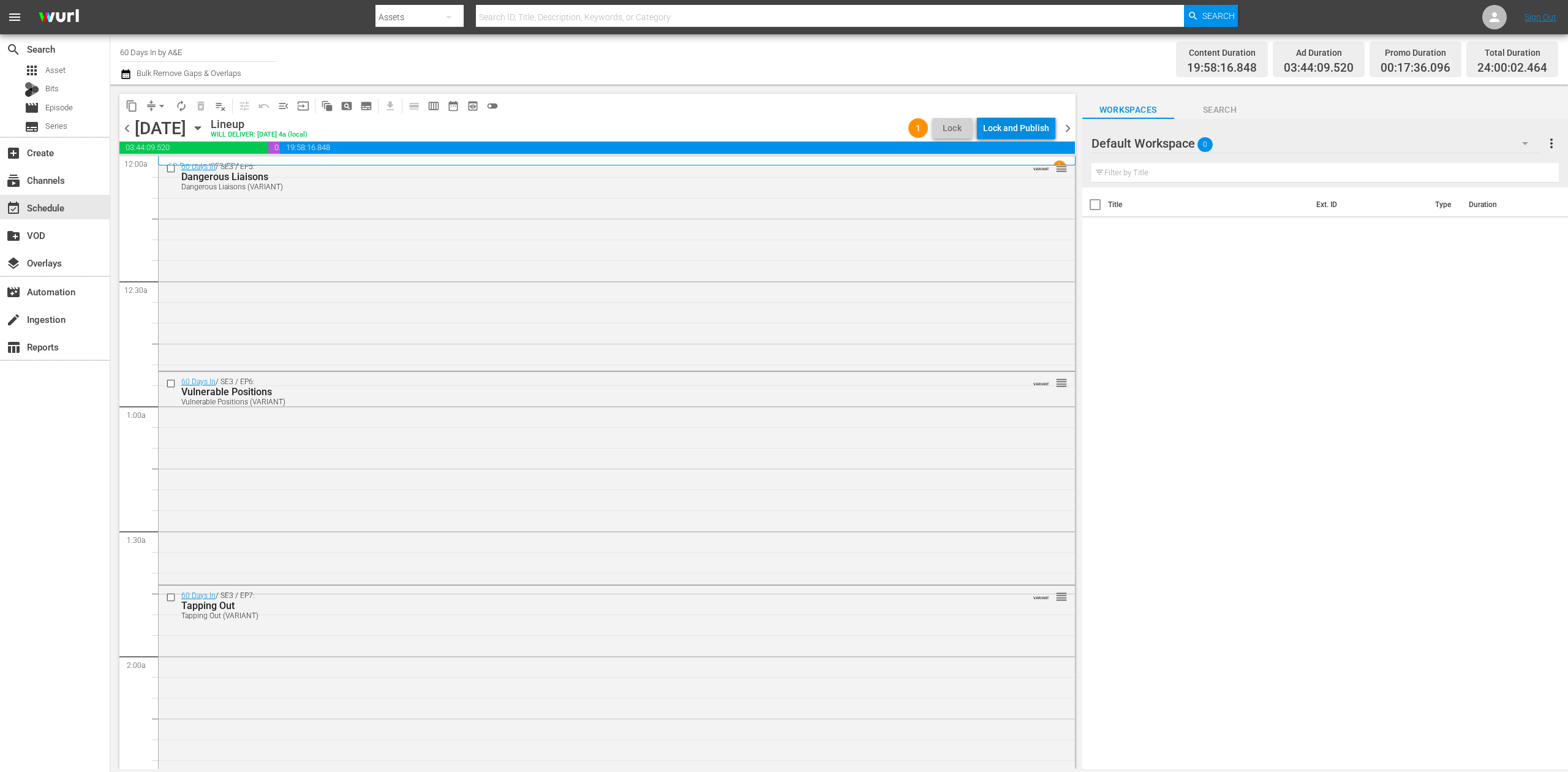
click at [1015, 126] on div "Lock and Publish" at bounding box center [1016, 128] width 66 height 22
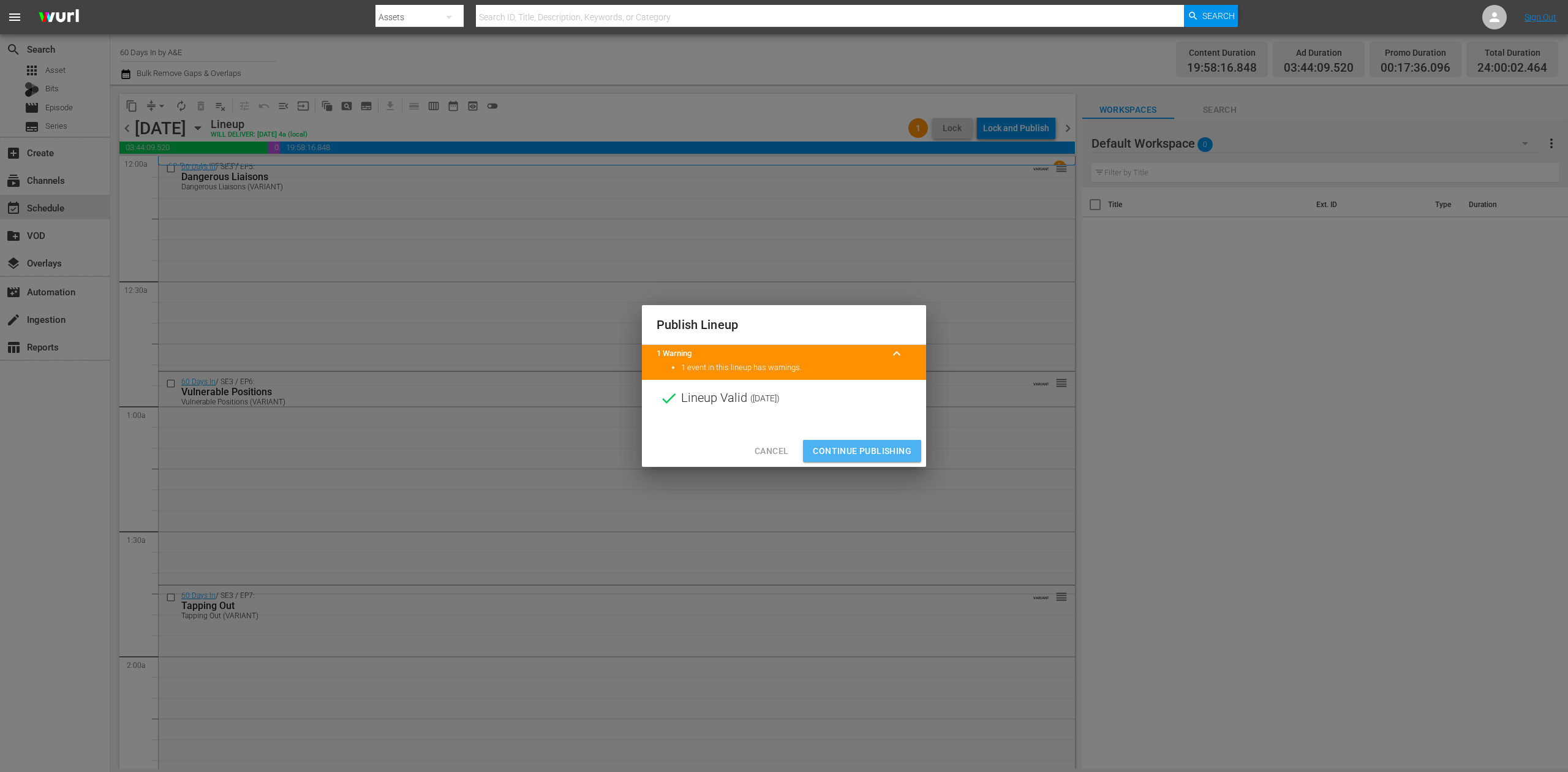
click at [868, 451] on span "Continue Publishing" at bounding box center [861, 451] width 99 height 15
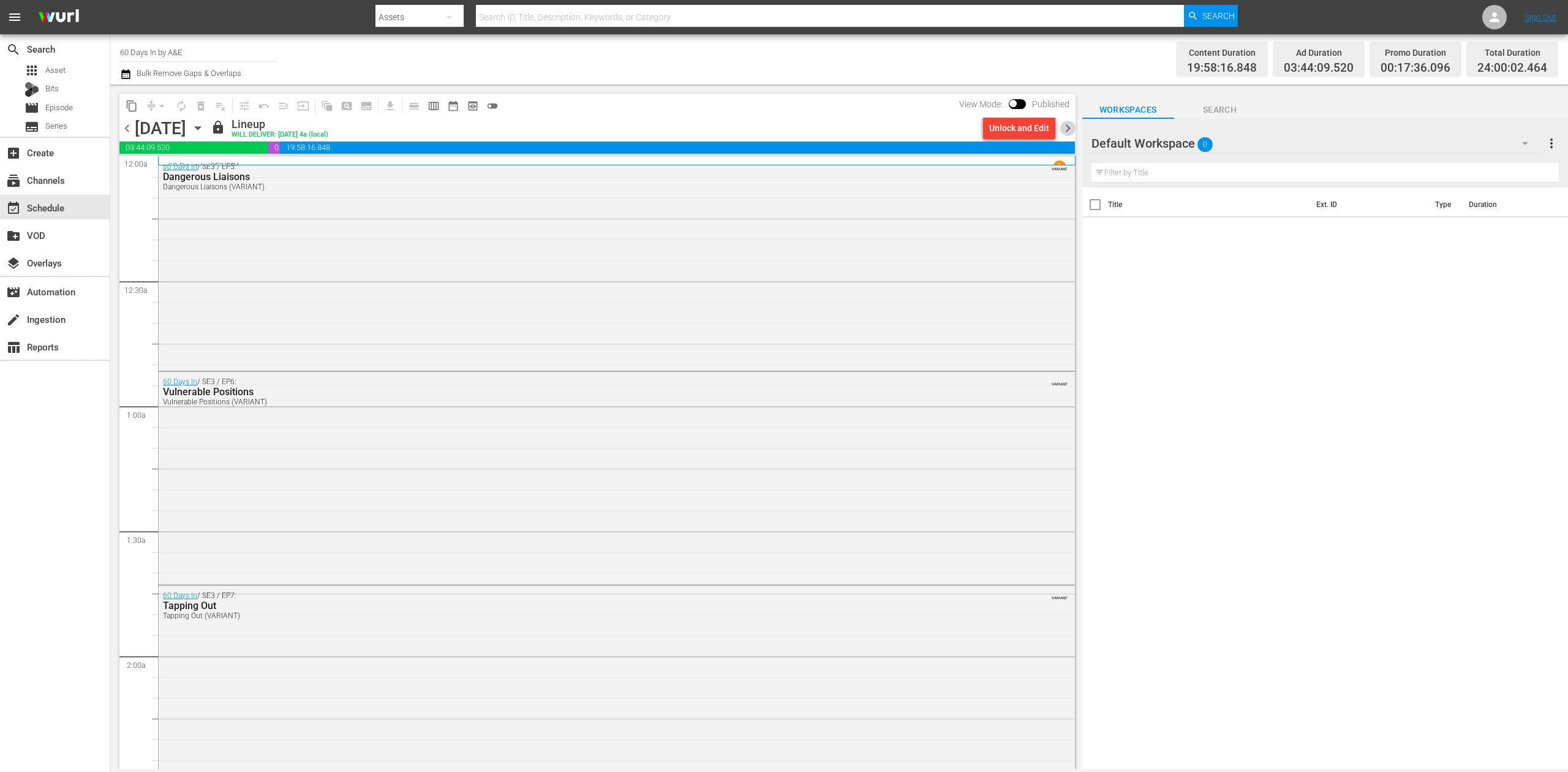
click at [1064, 126] on span "chevron_right" at bounding box center [1068, 128] width 15 height 15
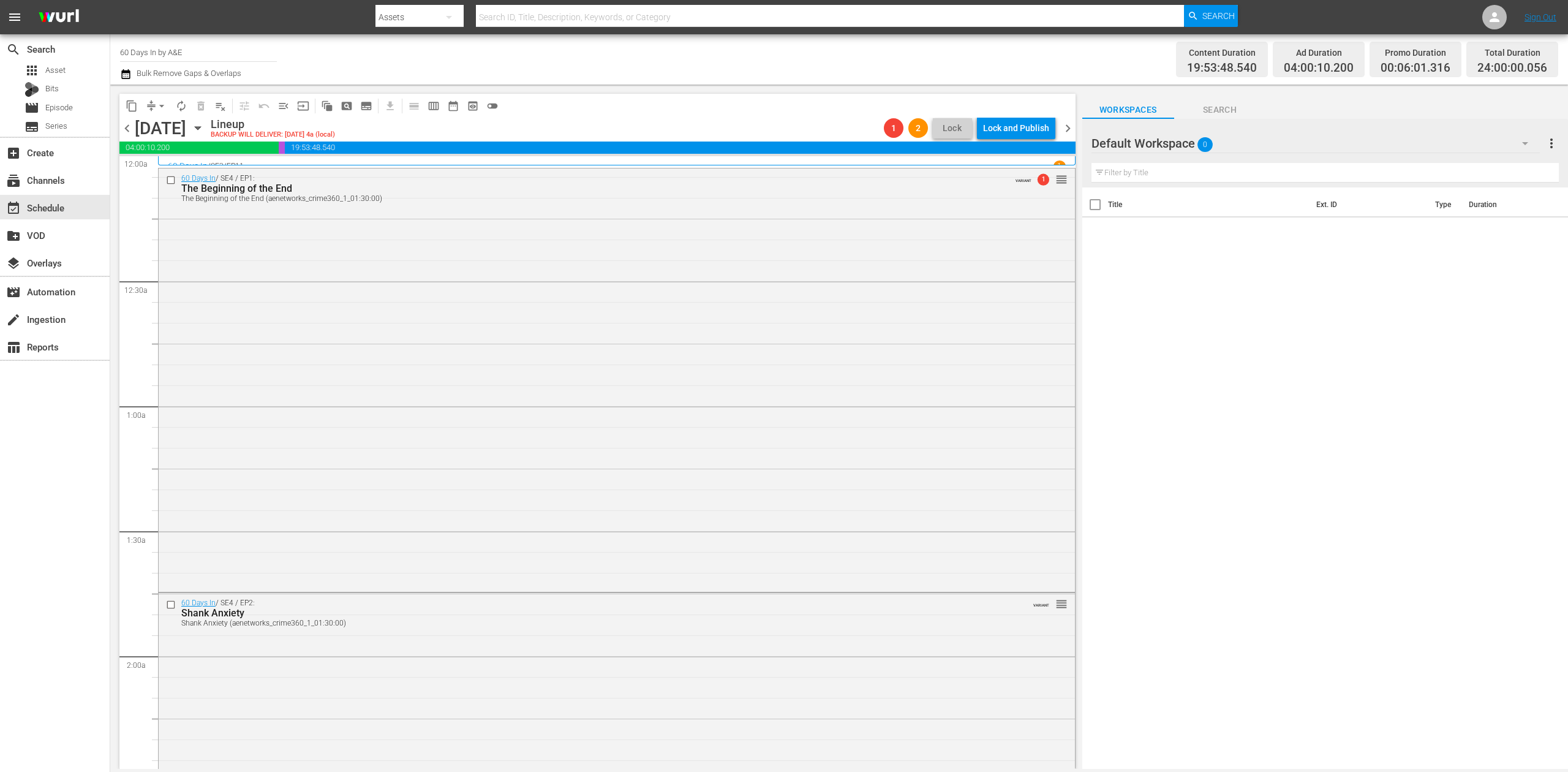
click at [1066, 126] on span "chevron_right" at bounding box center [1068, 128] width 15 height 15
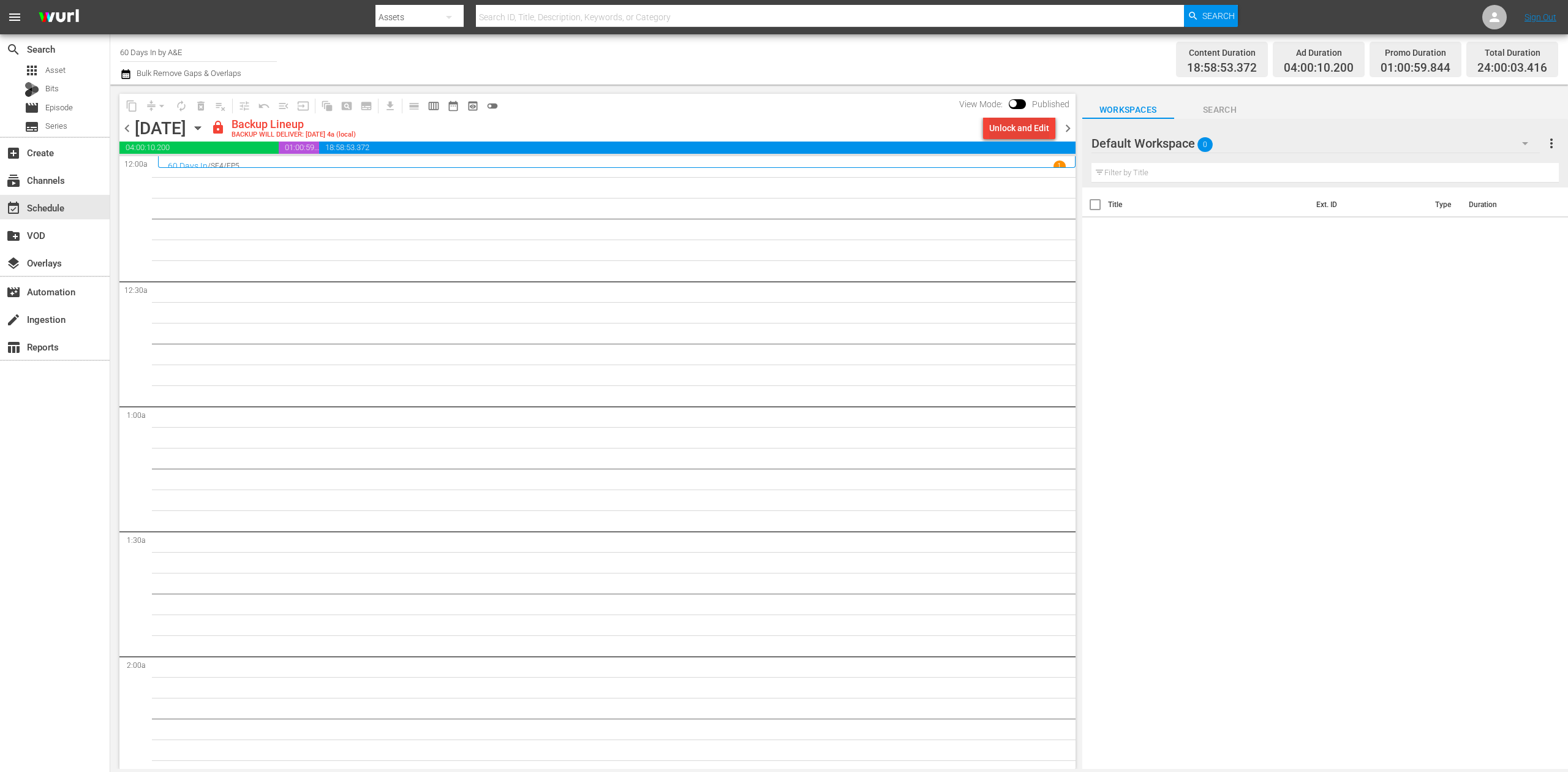
click at [1031, 128] on div "Unlock and Edit" at bounding box center [1019, 128] width 60 height 22
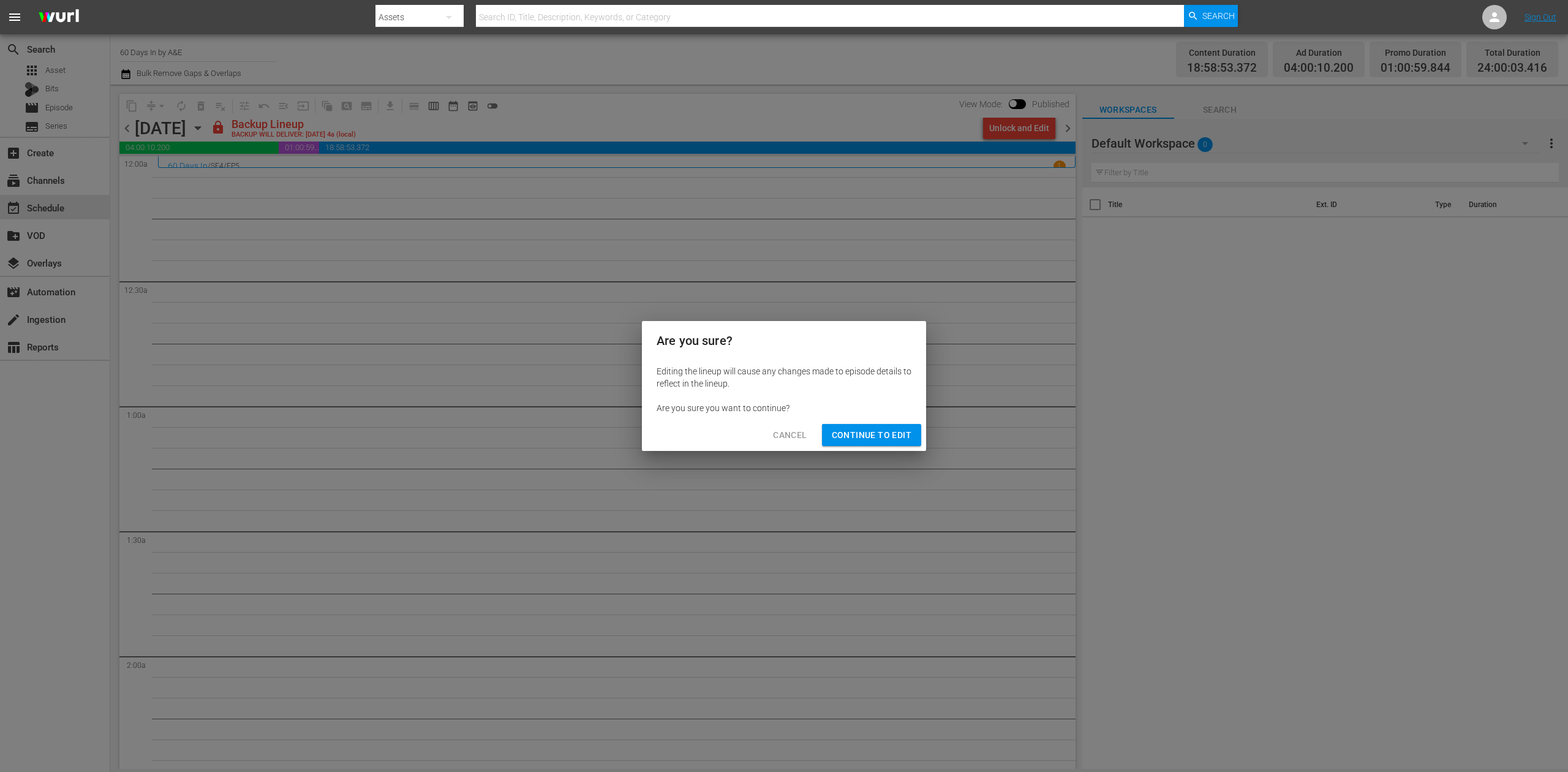
click at [902, 434] on span "Continue to Edit" at bounding box center [871, 435] width 80 height 15
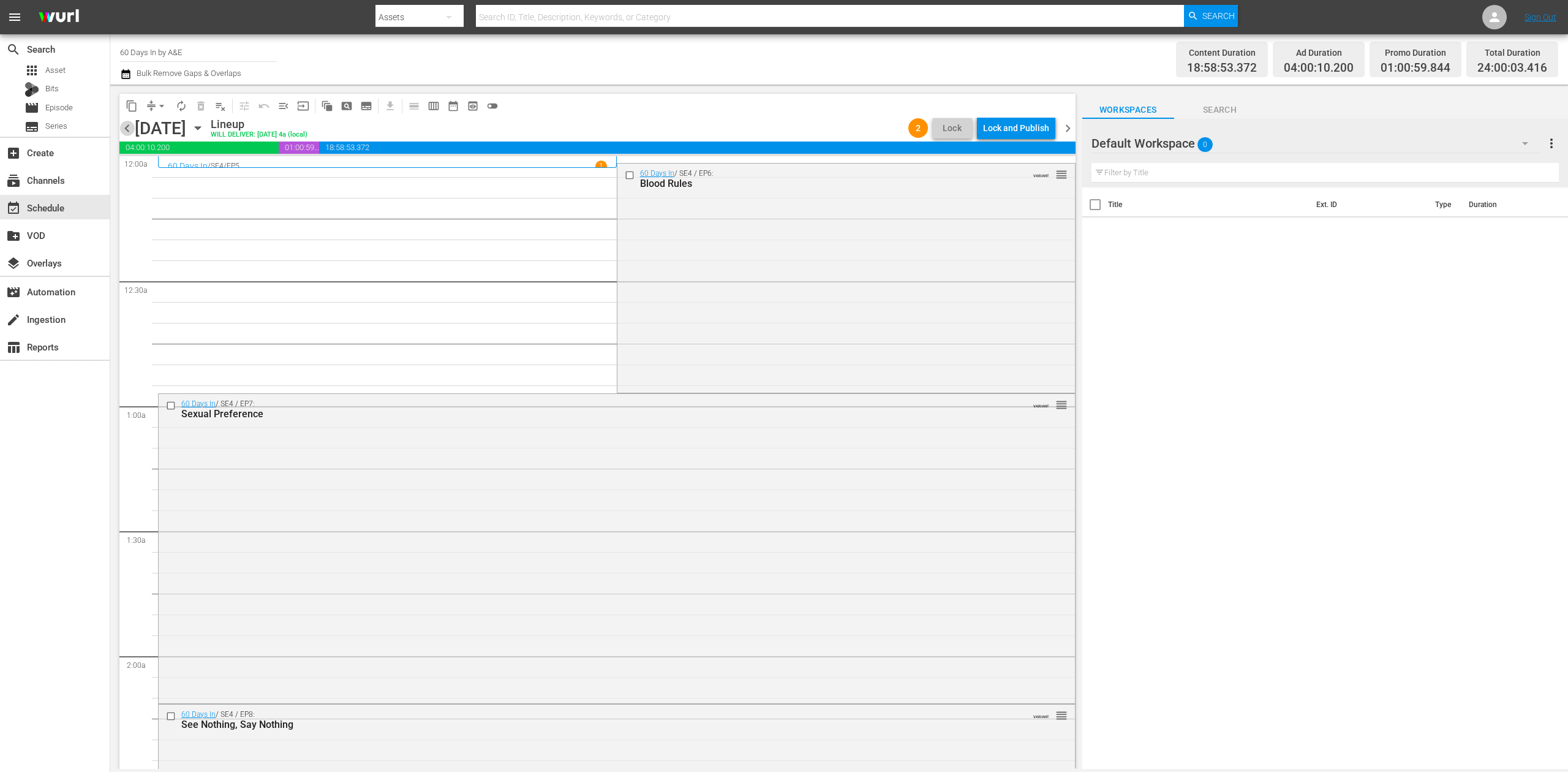
click at [131, 128] on span "chevron_left" at bounding box center [127, 128] width 15 height 15
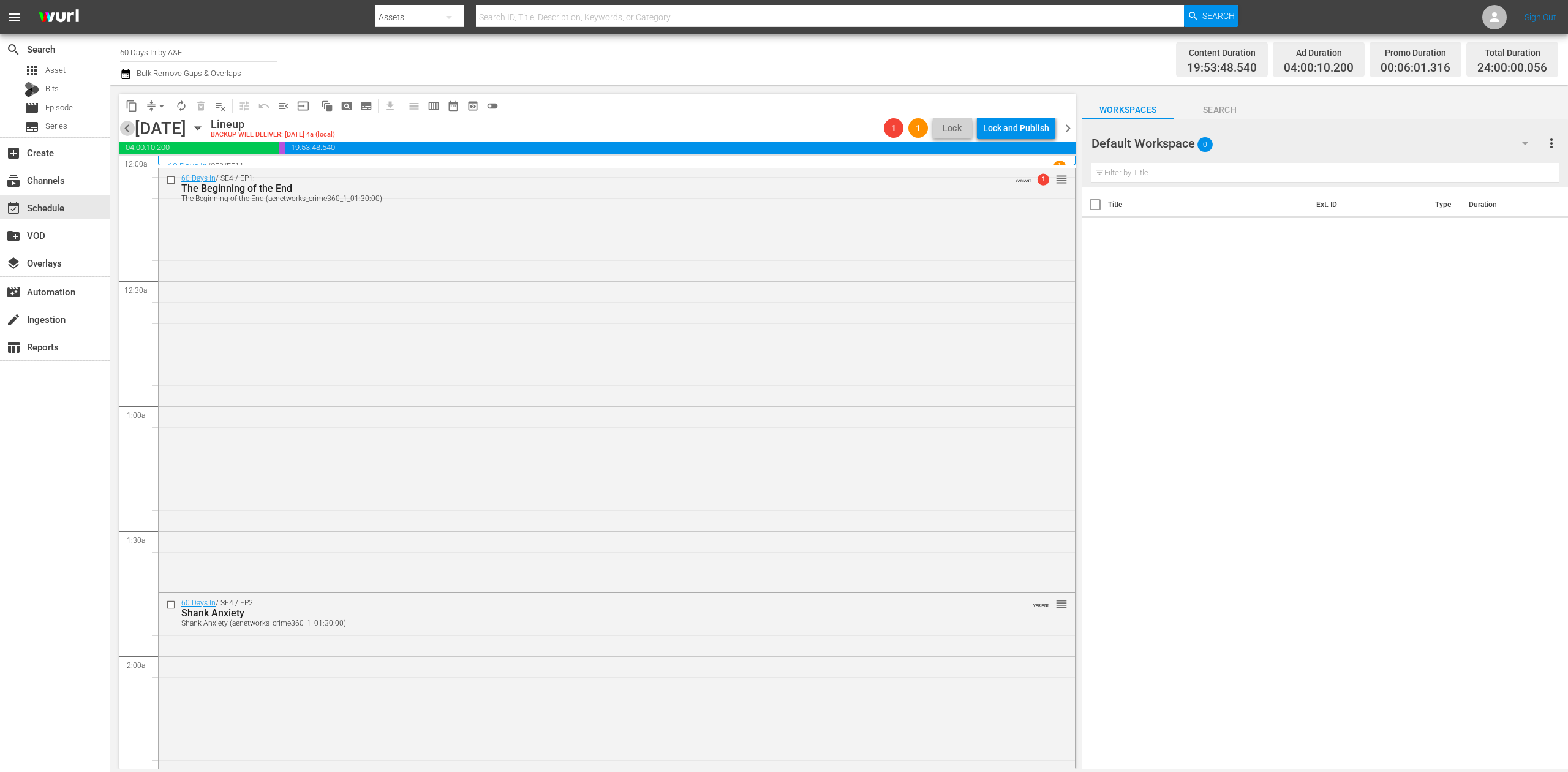
click at [128, 126] on span "chevron_left" at bounding box center [127, 128] width 15 height 15
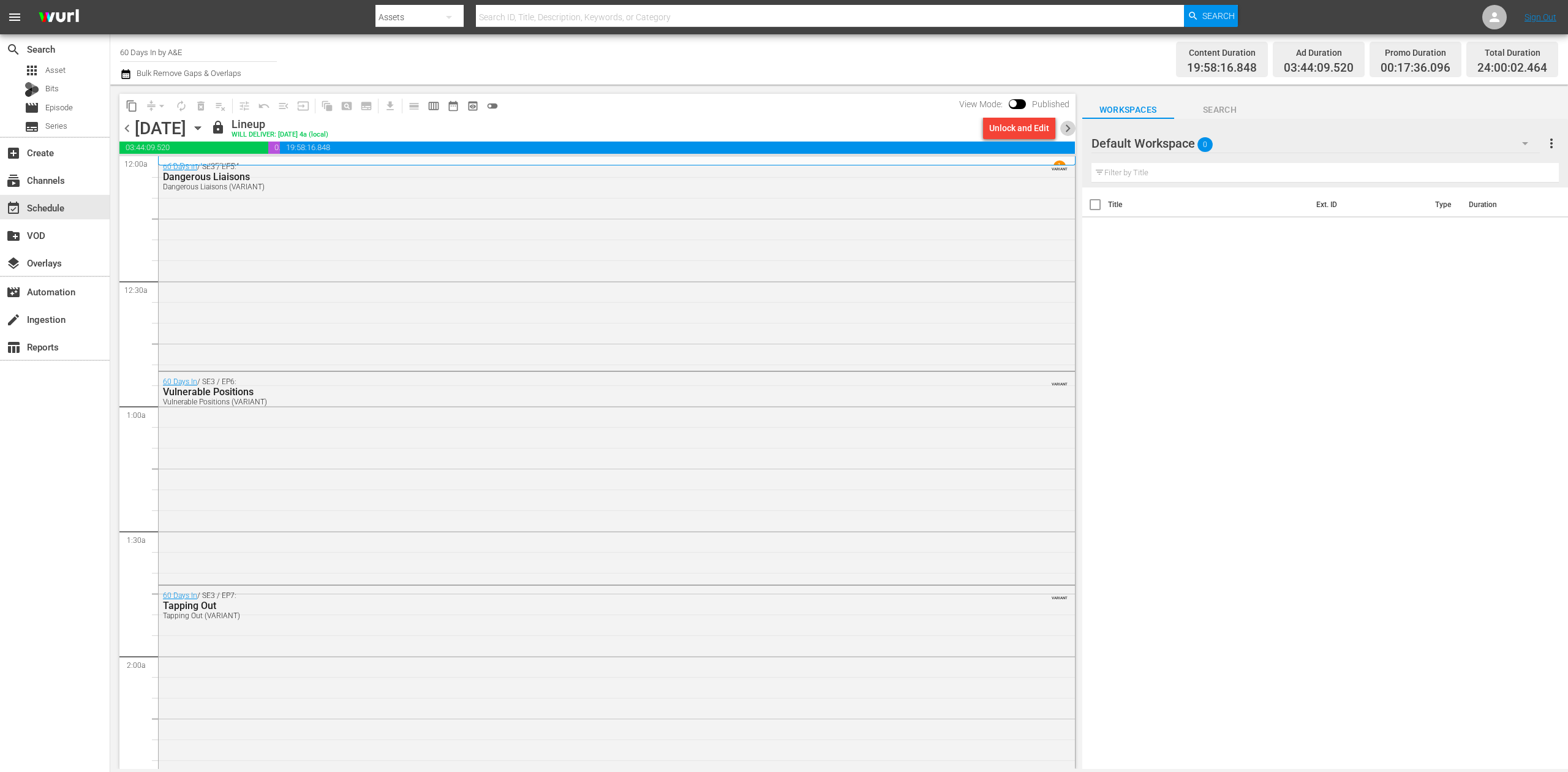
click at [1069, 128] on span "chevron_right" at bounding box center [1068, 128] width 15 height 15
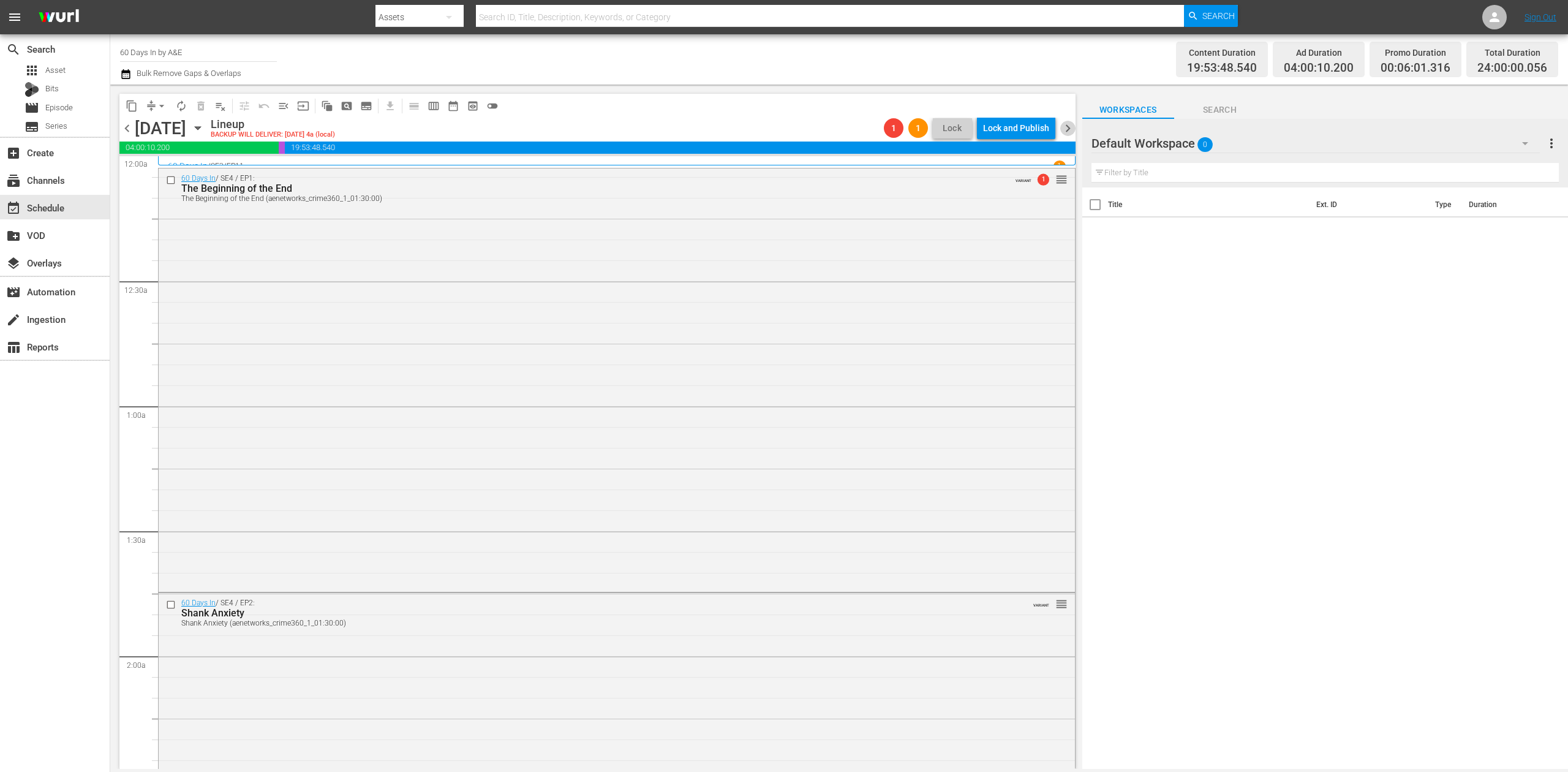
click at [1067, 128] on span "chevron_right" at bounding box center [1068, 128] width 15 height 15
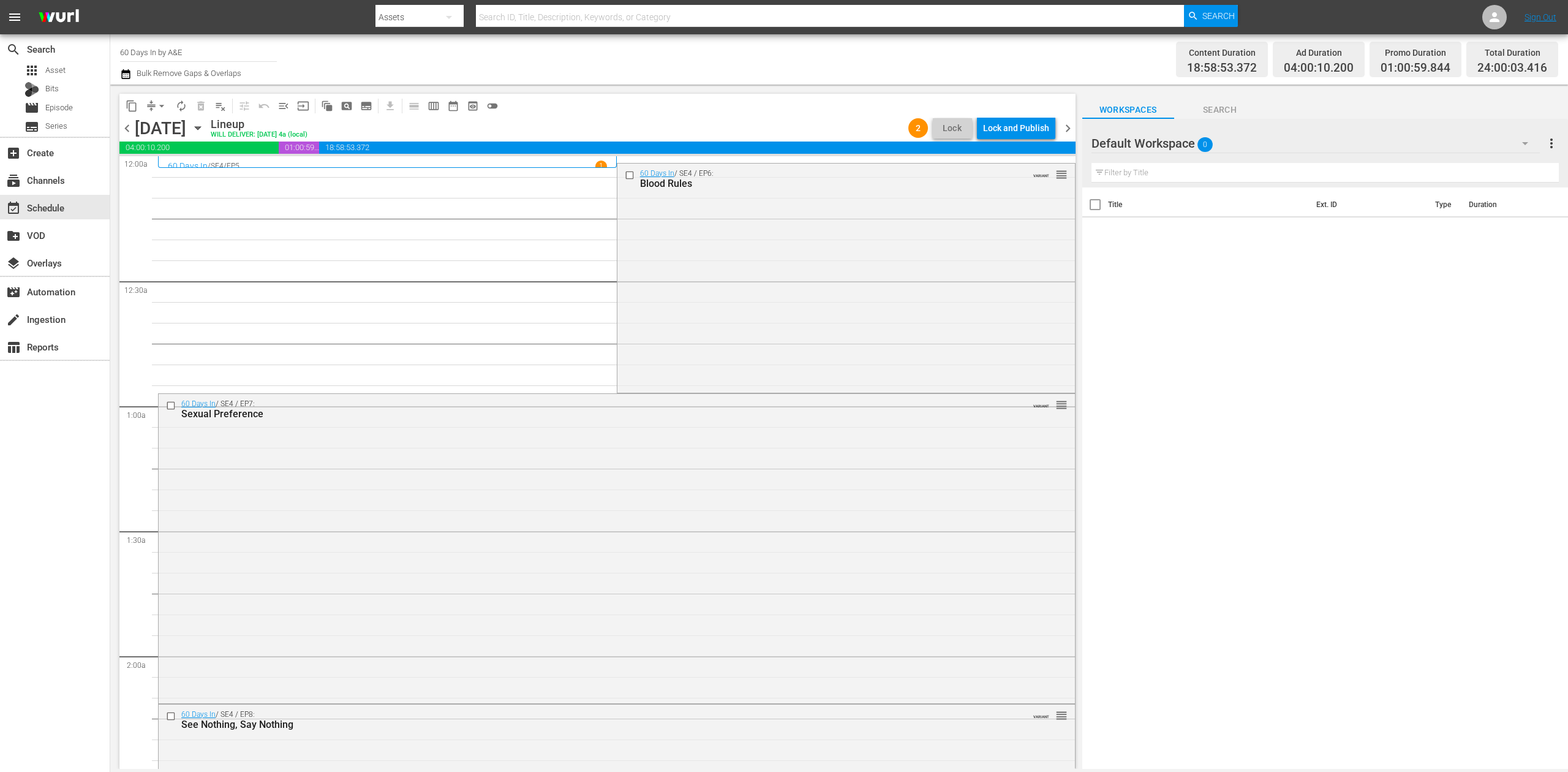
click at [126, 128] on span "chevron_left" at bounding box center [127, 128] width 15 height 15
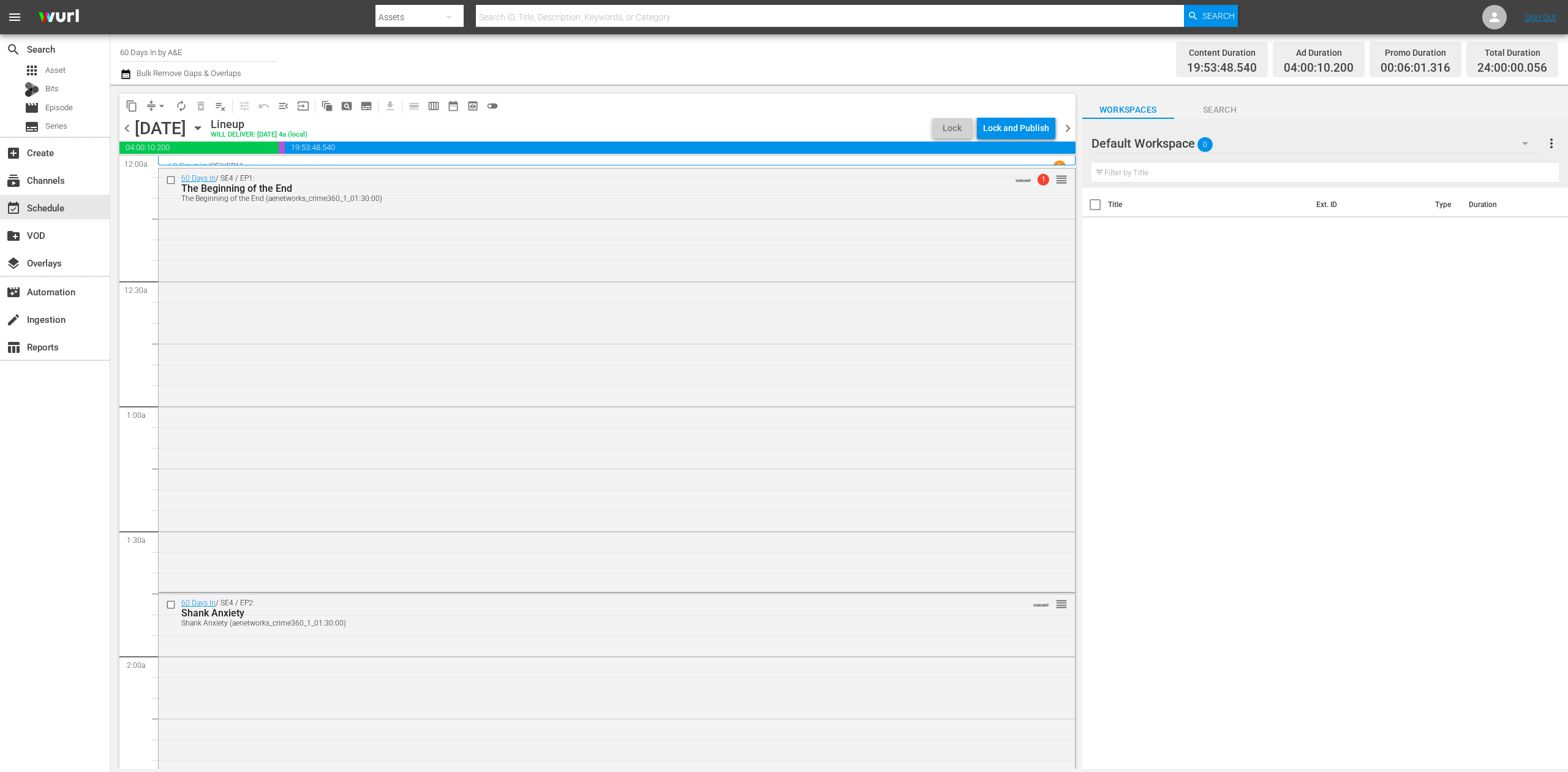
click at [128, 74] on icon "button" at bounding box center [126, 75] width 12 height 15
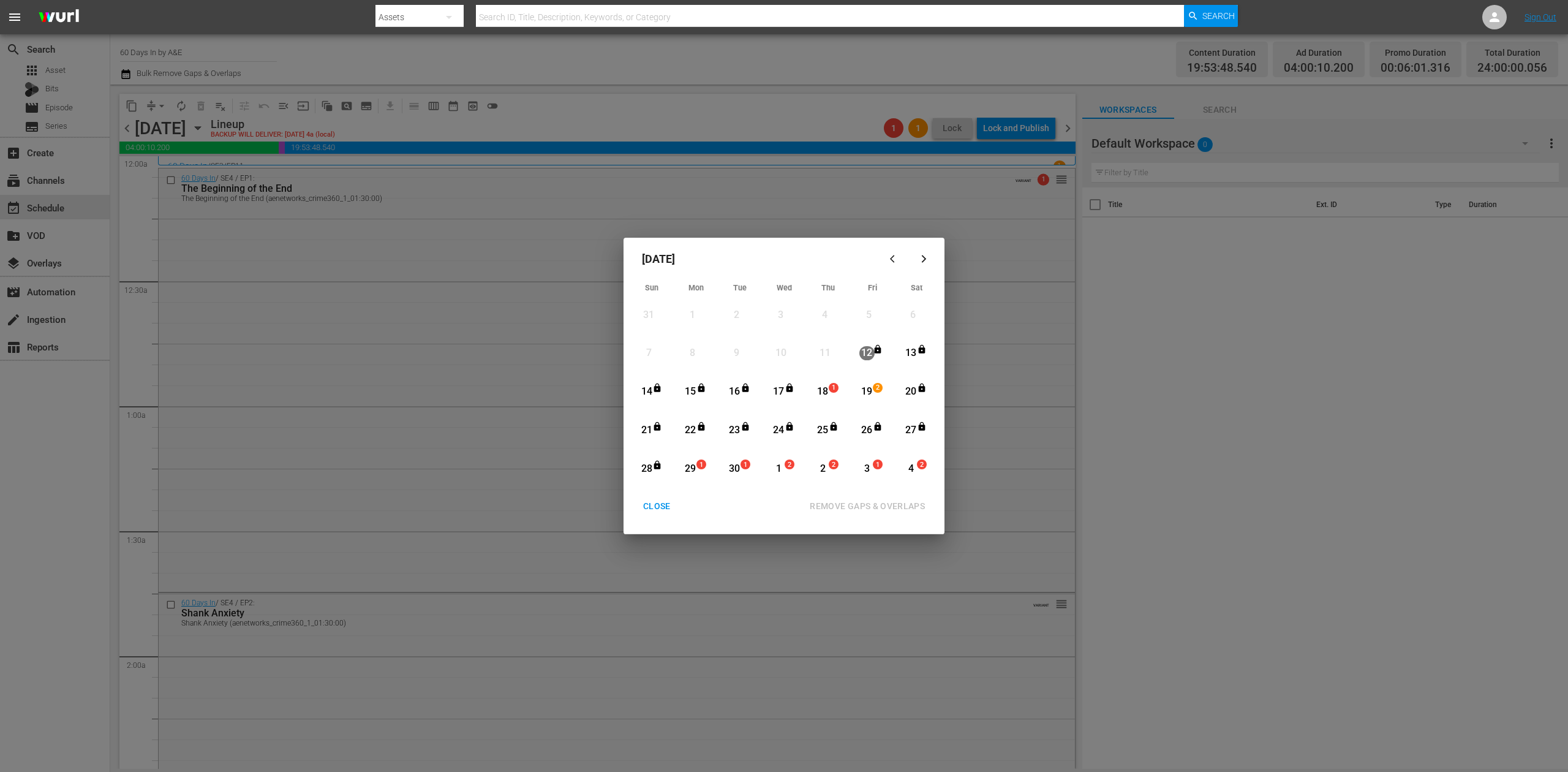
click at [828, 389] on div "18" at bounding box center [823, 391] width 15 height 14
click at [890, 502] on div "REMOVE GAPS & OVERLAPS" at bounding box center [867, 506] width 135 height 15
click at [657, 505] on div "CLOSE" at bounding box center [657, 506] width 47 height 15
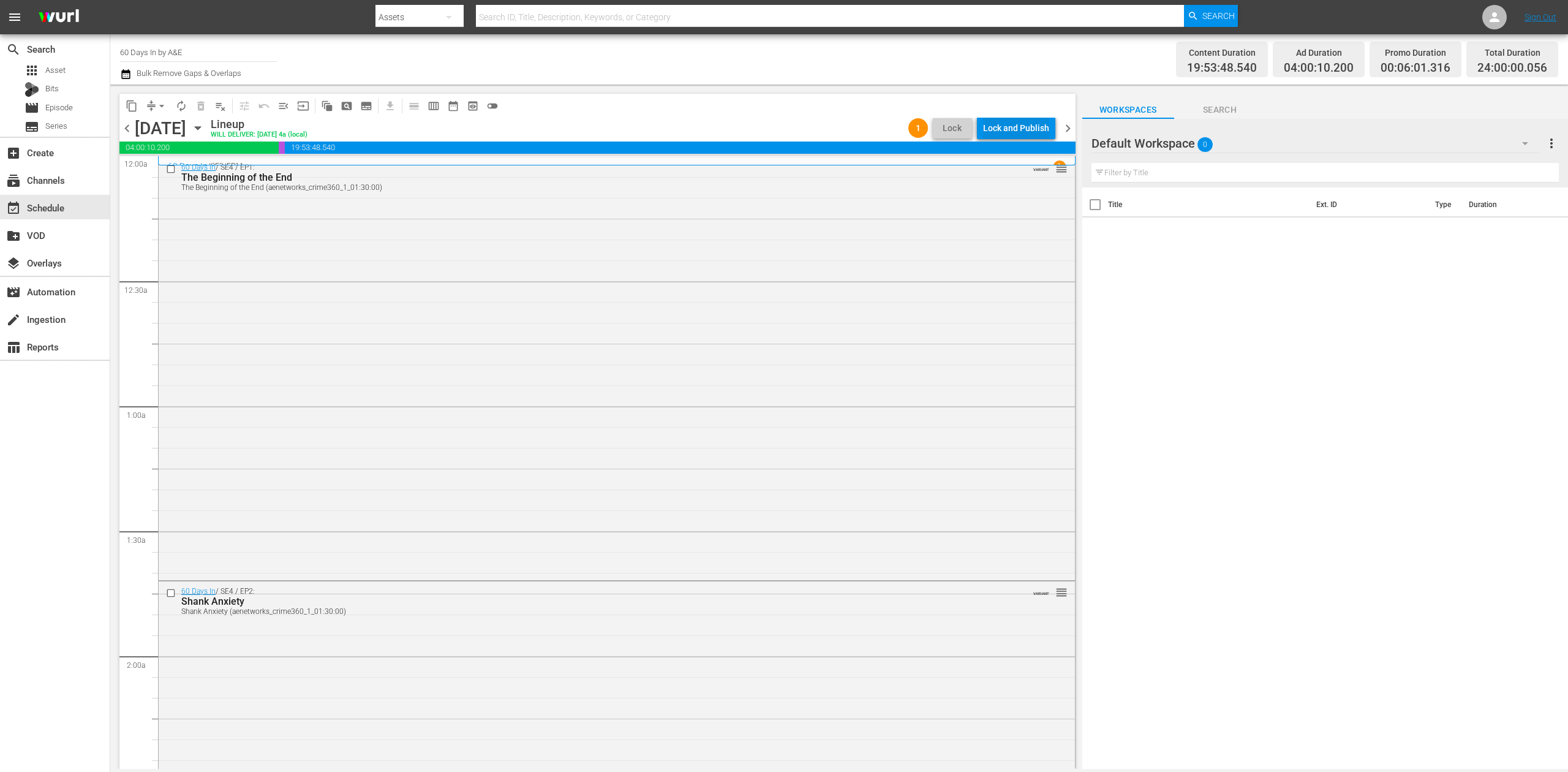
click at [1019, 126] on div "Lock and Publish" at bounding box center [1016, 128] width 66 height 22
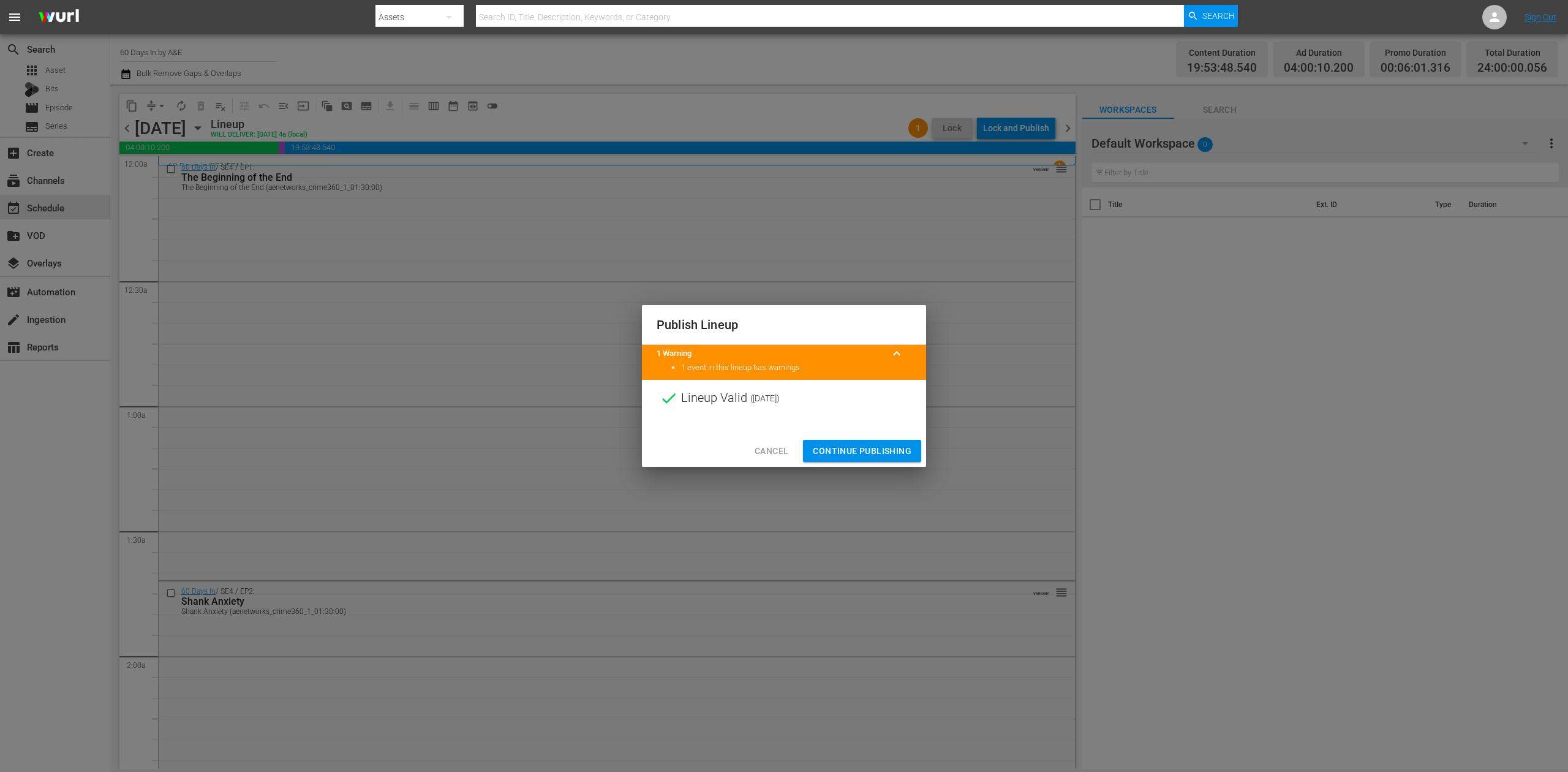
click at [869, 449] on span "Continue Publishing" at bounding box center [861, 451] width 99 height 15
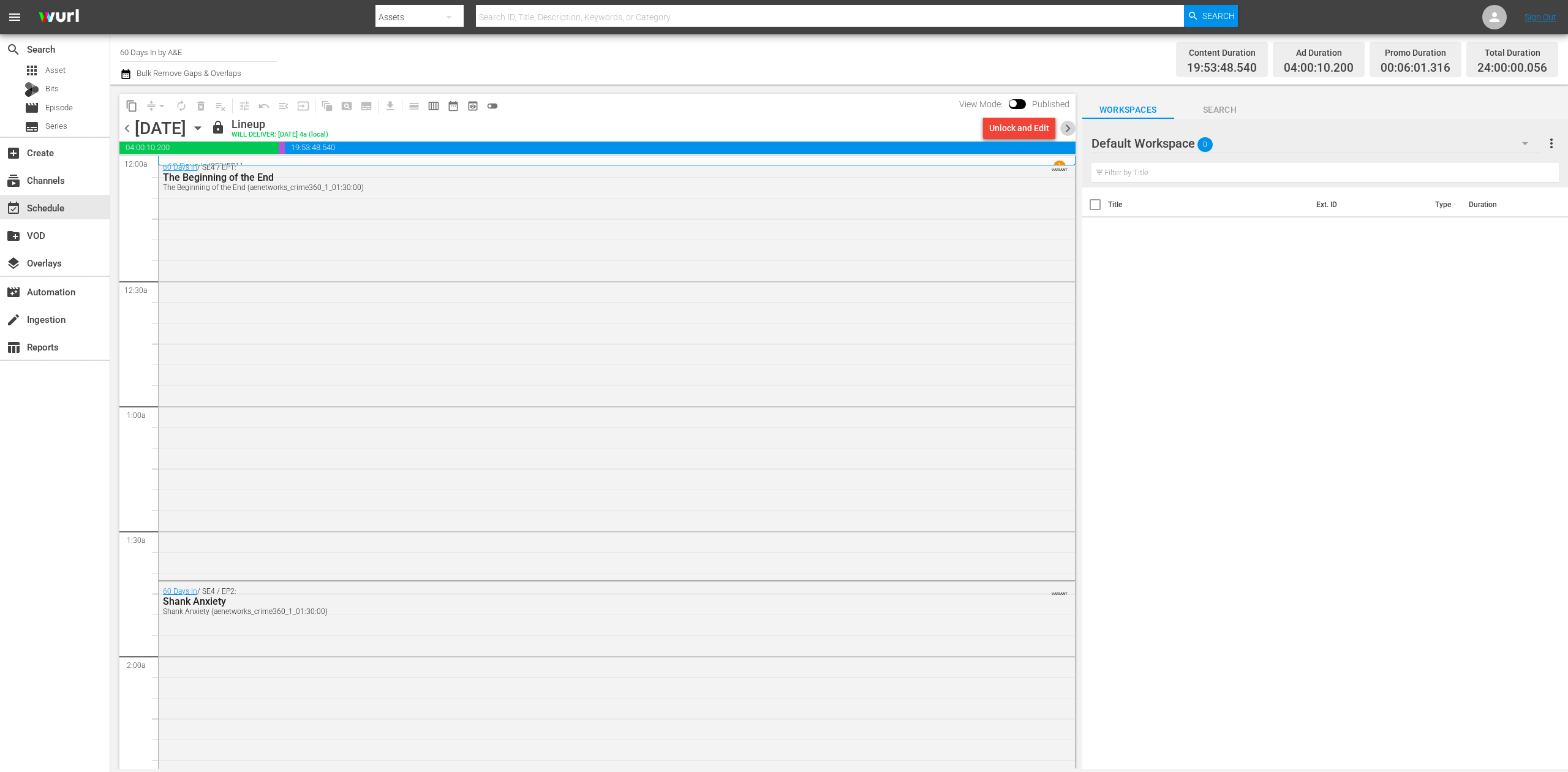
click at [1071, 131] on span "chevron_right" at bounding box center [1068, 128] width 15 height 15
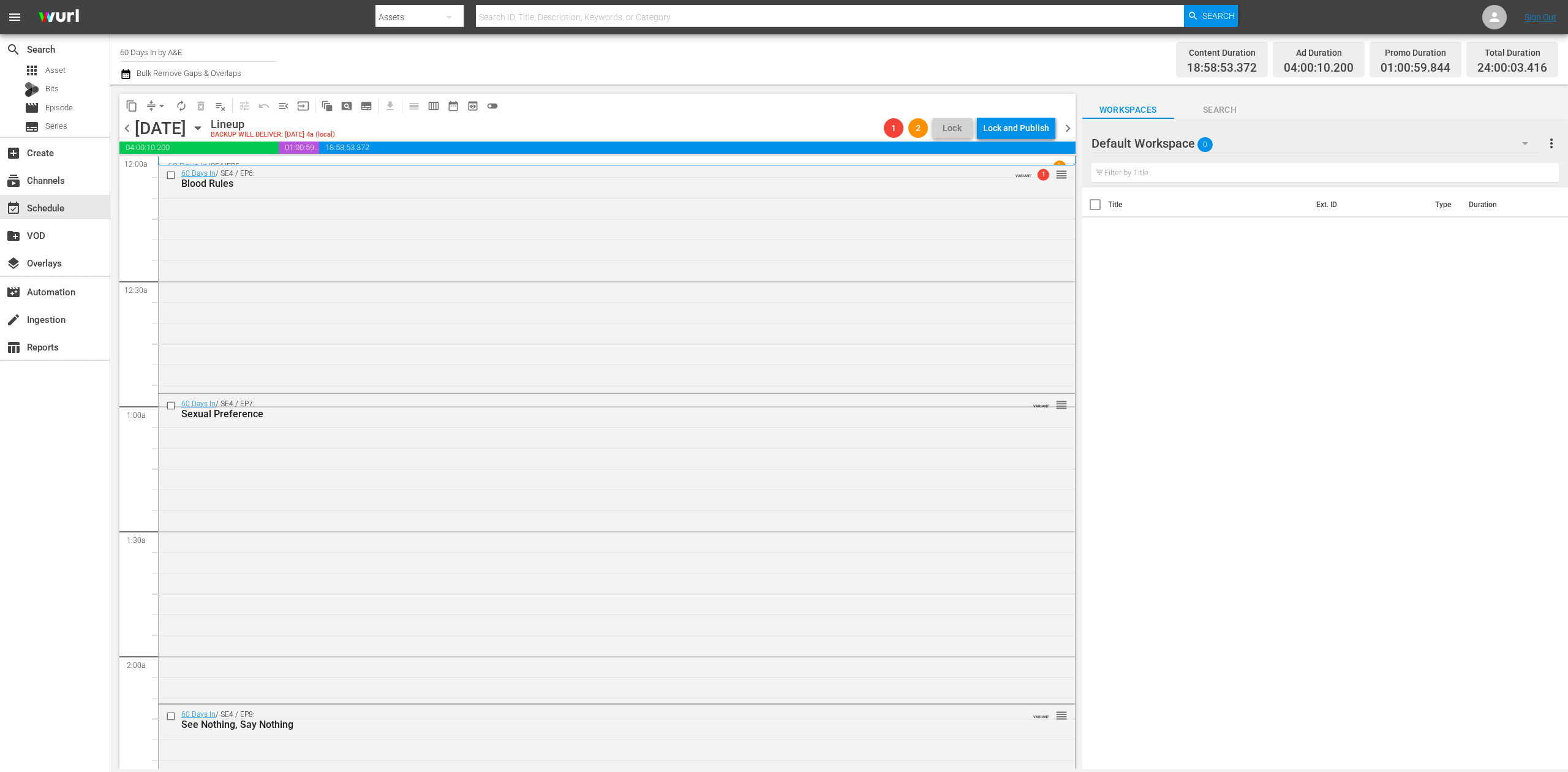
click at [1064, 128] on span "chevron_right" at bounding box center [1068, 128] width 15 height 15
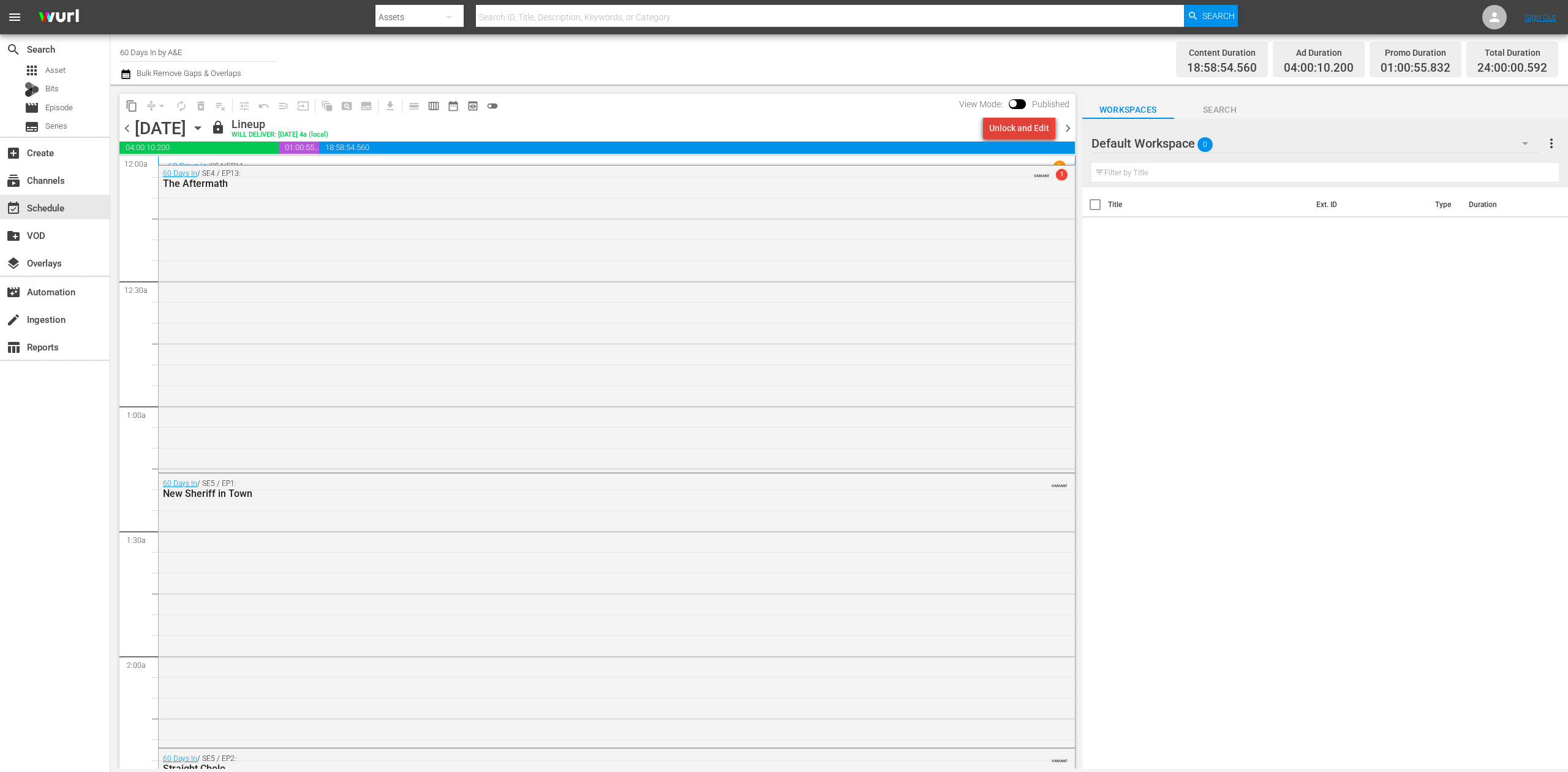
click at [1023, 128] on div "Unlock and Edit" at bounding box center [1019, 128] width 60 height 22
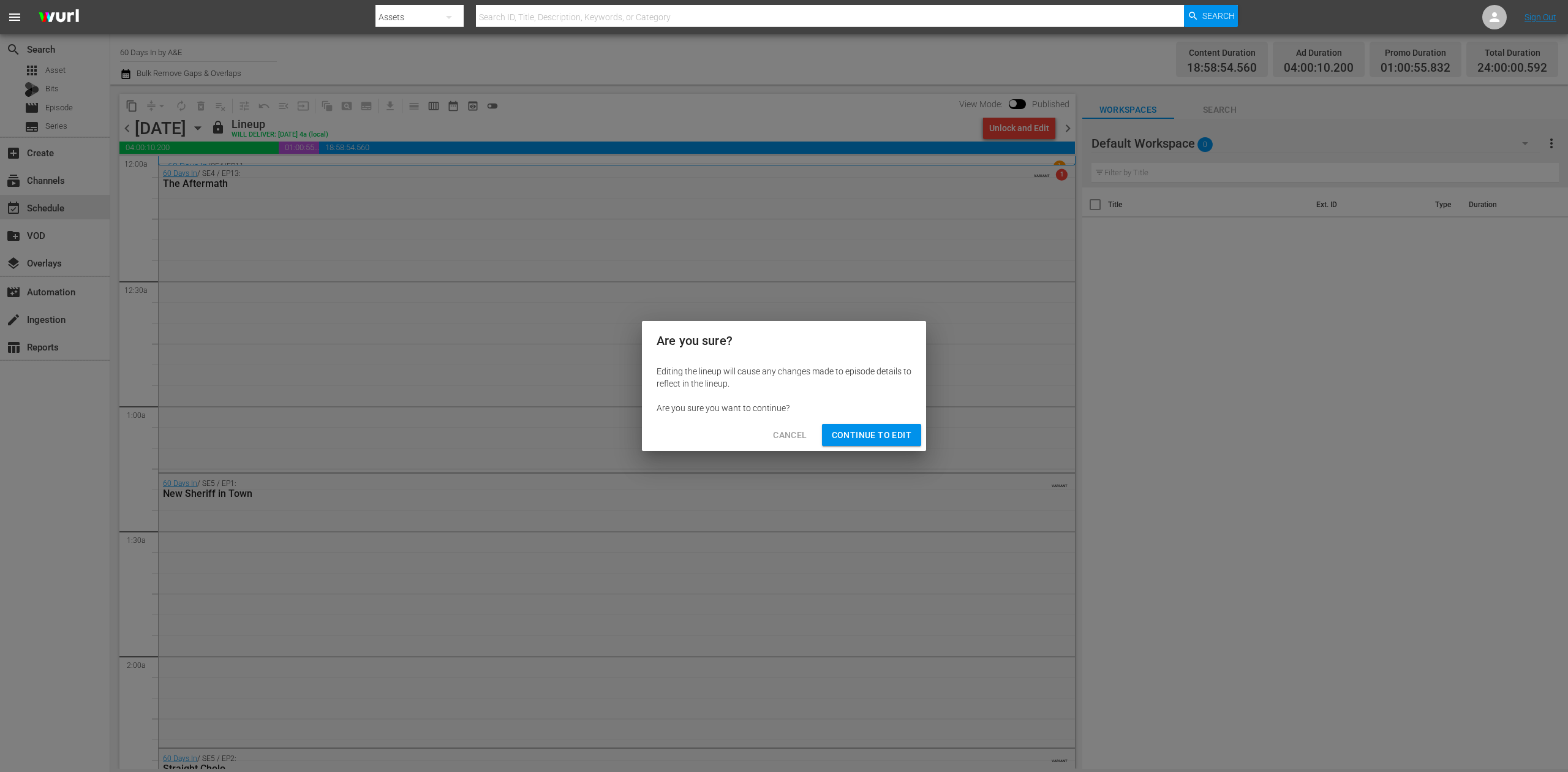
click at [876, 427] on span "Continue to Edit" at bounding box center [871, 435] width 80 height 15
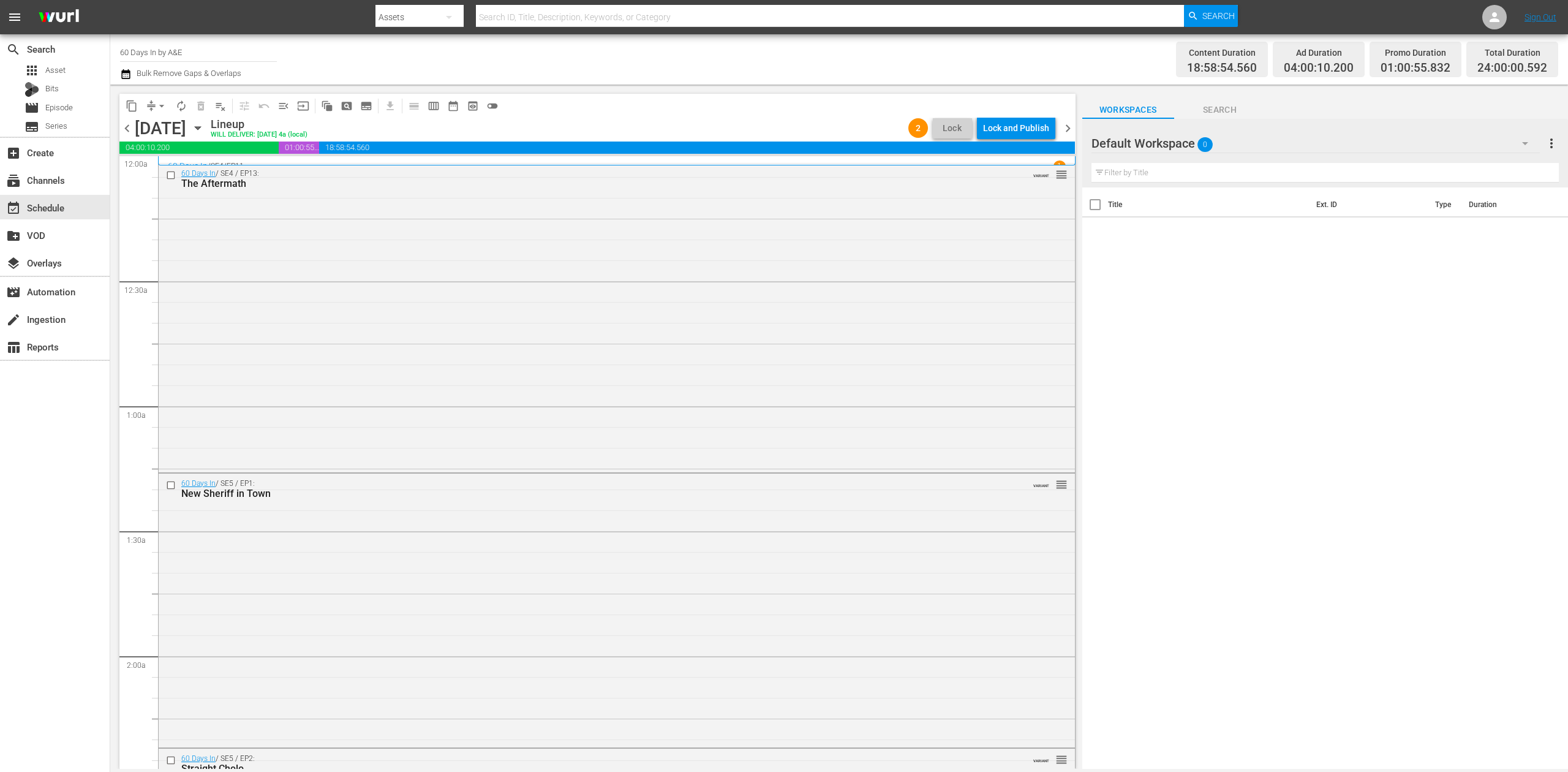
click at [128, 126] on span "chevron_left" at bounding box center [127, 128] width 15 height 15
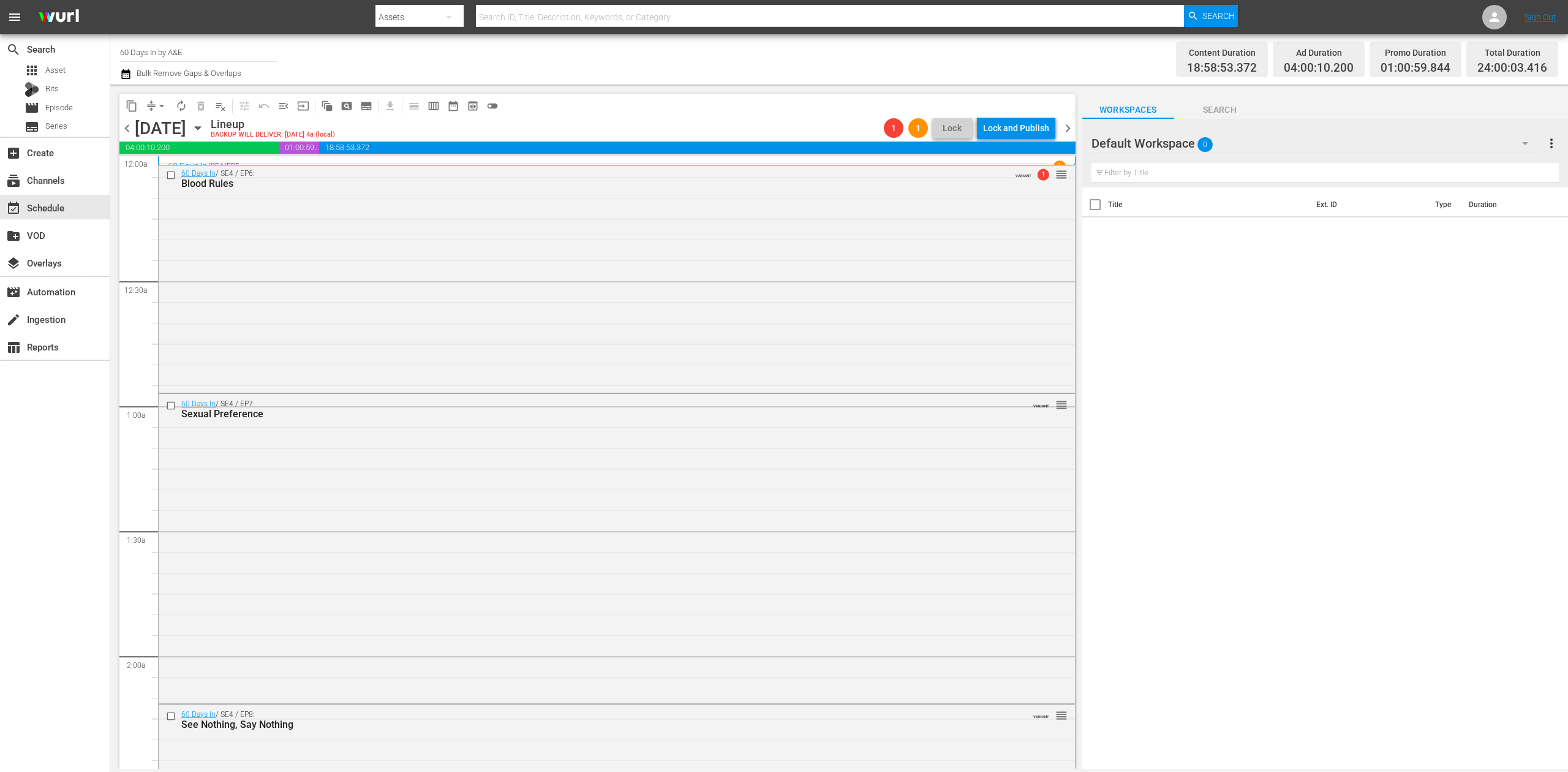
click at [128, 76] on icon "button" at bounding box center [125, 75] width 8 height 10
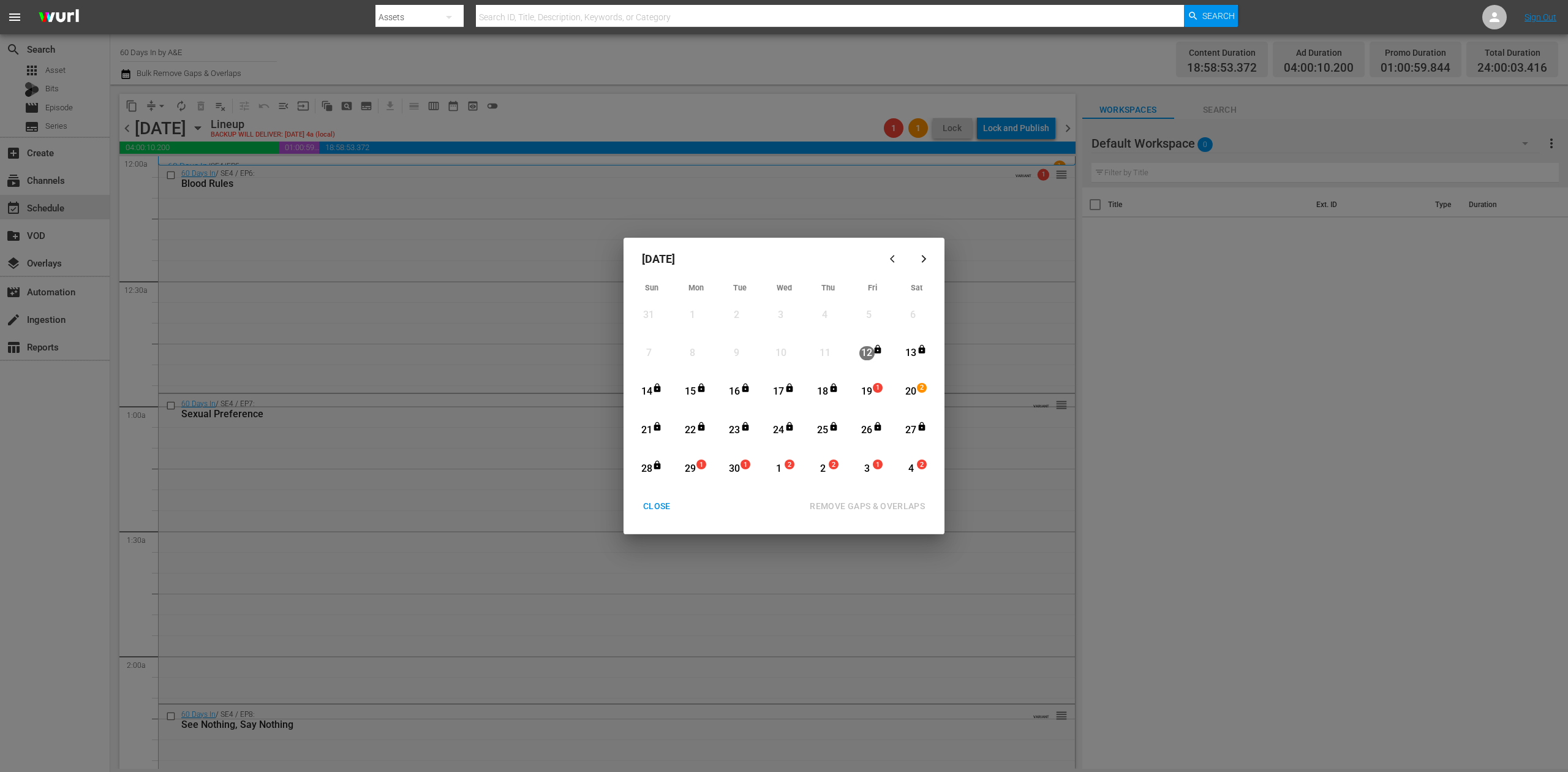
click at [872, 393] on div "19" at bounding box center [866, 391] width 15 height 14
click at [887, 500] on div "REMOVE GAPS & OVERLAPS" at bounding box center [867, 506] width 135 height 15
click at [655, 501] on div "CLOSE" at bounding box center [657, 506] width 47 height 15
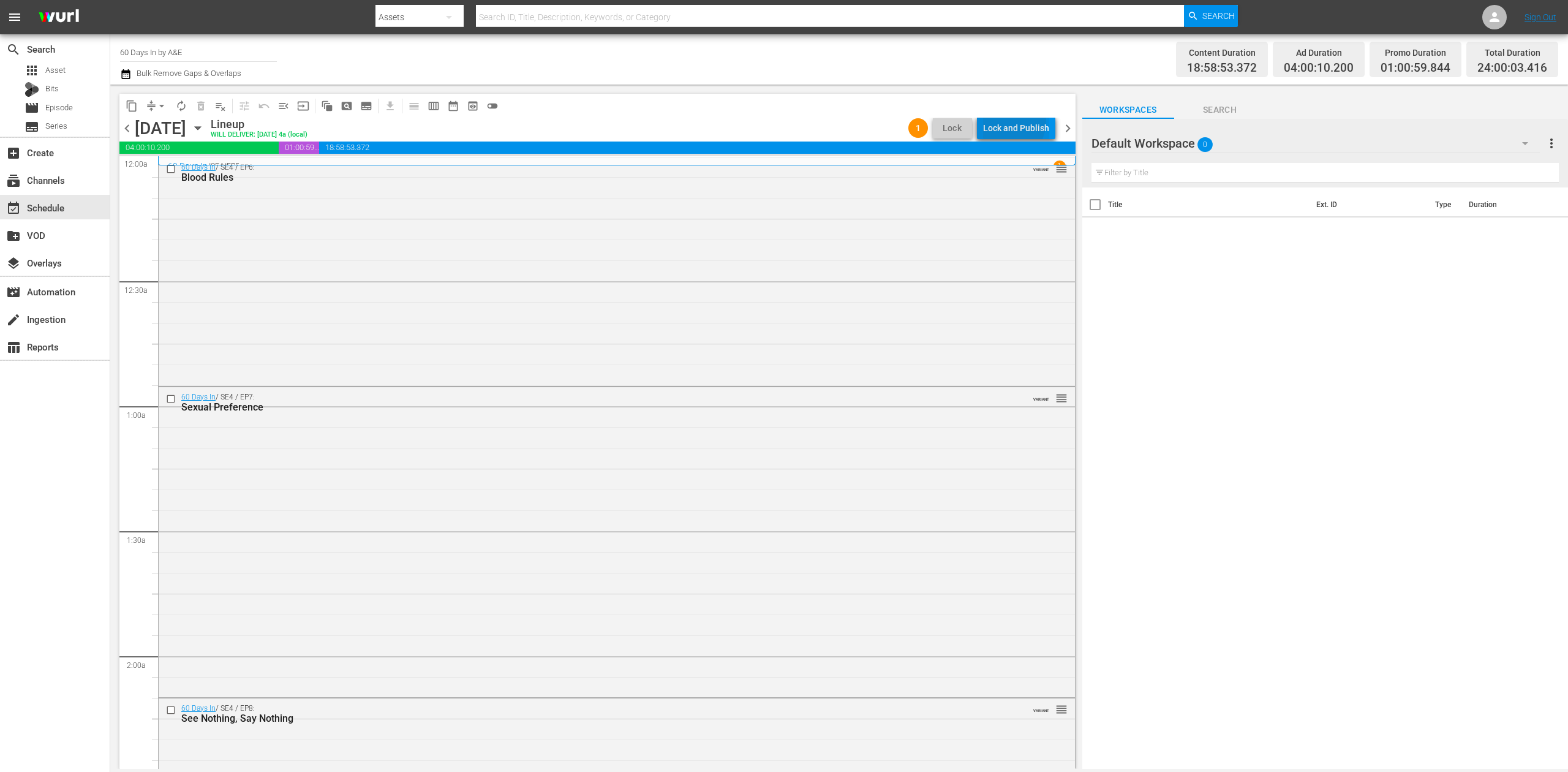
click at [1010, 121] on div "Lock and Publish" at bounding box center [1016, 128] width 66 height 22
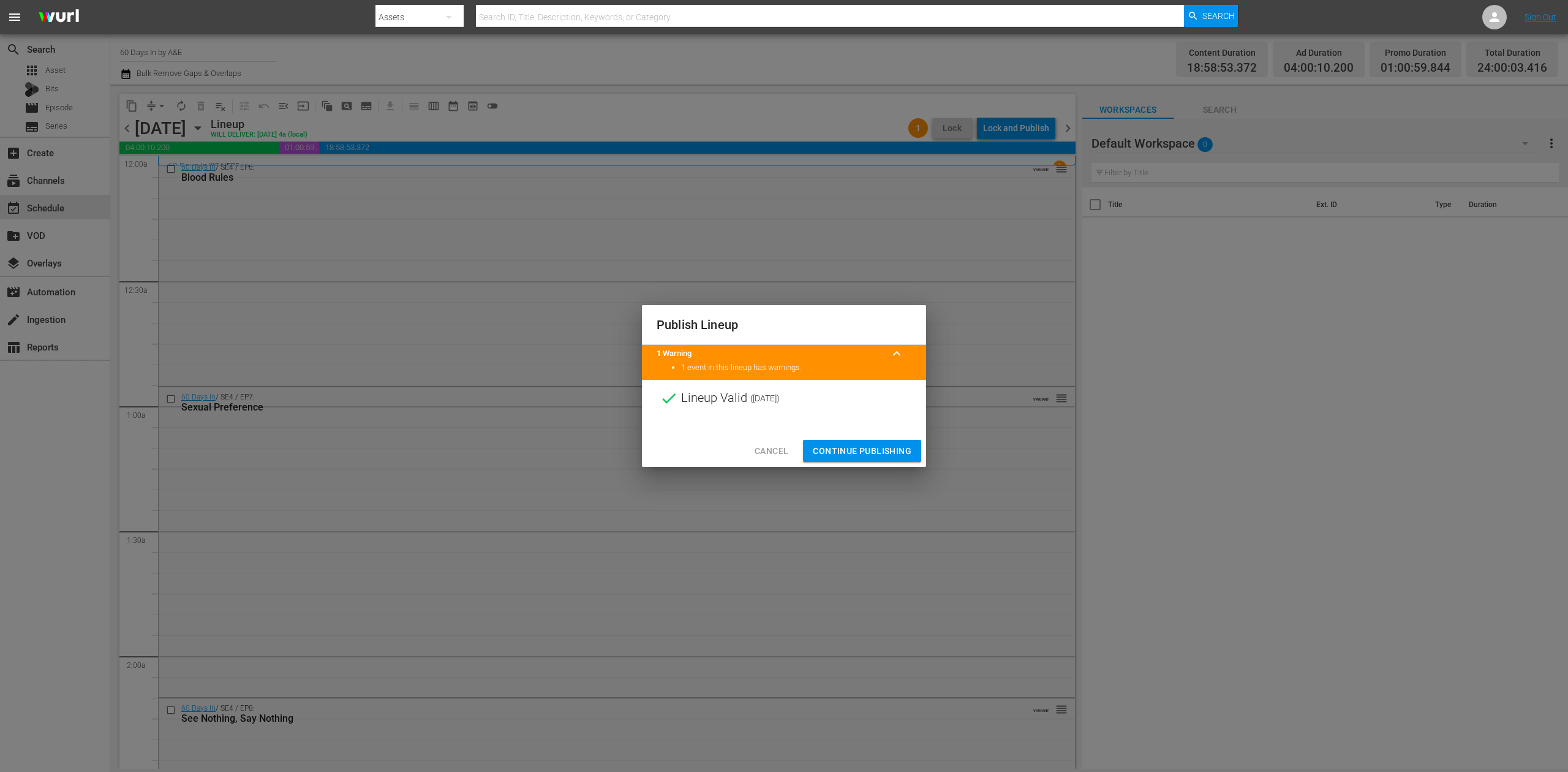
click at [867, 448] on span "Continue Publishing" at bounding box center [861, 451] width 99 height 15
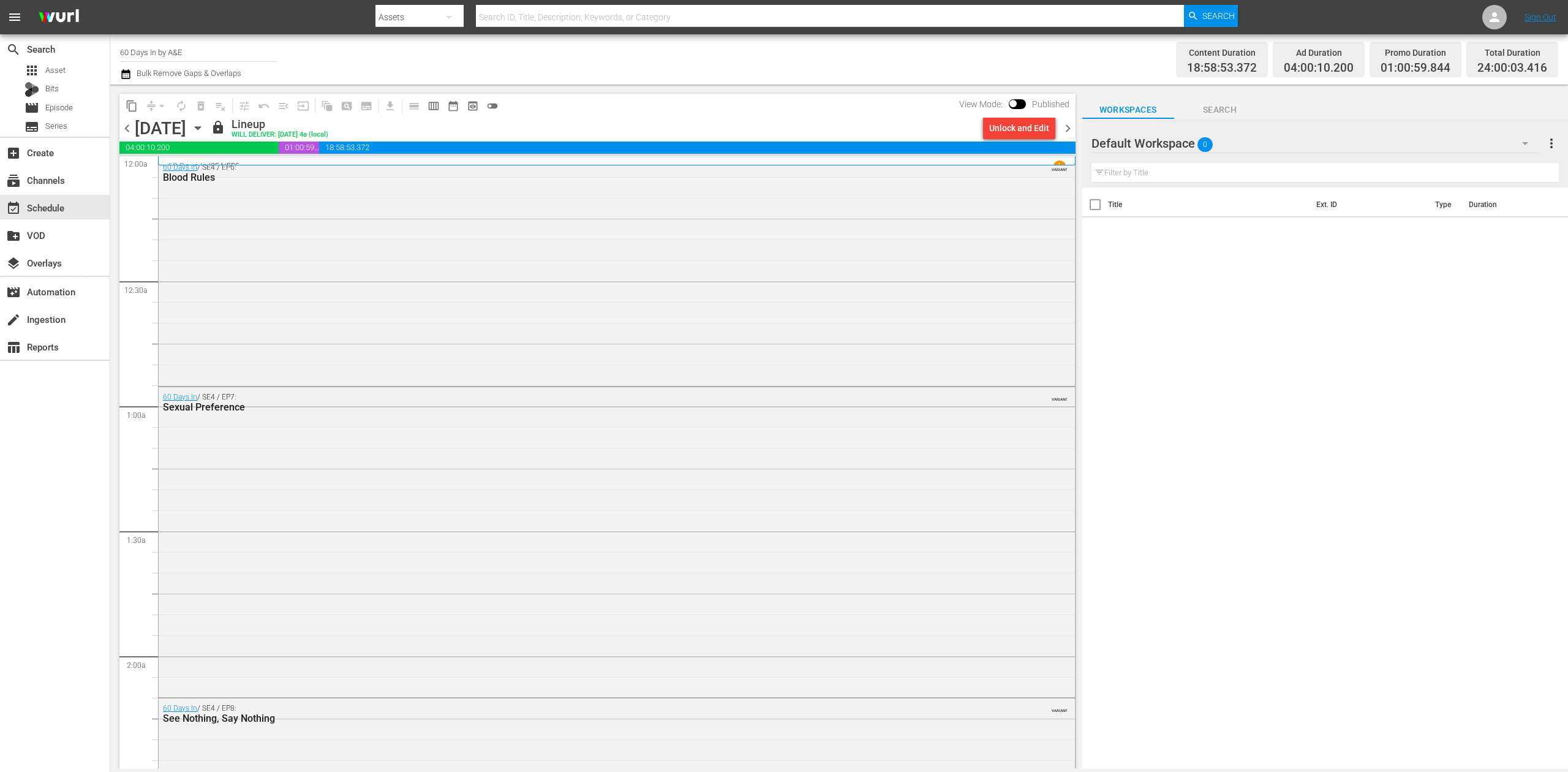
click at [1066, 126] on span "chevron_right" at bounding box center [1068, 128] width 15 height 15
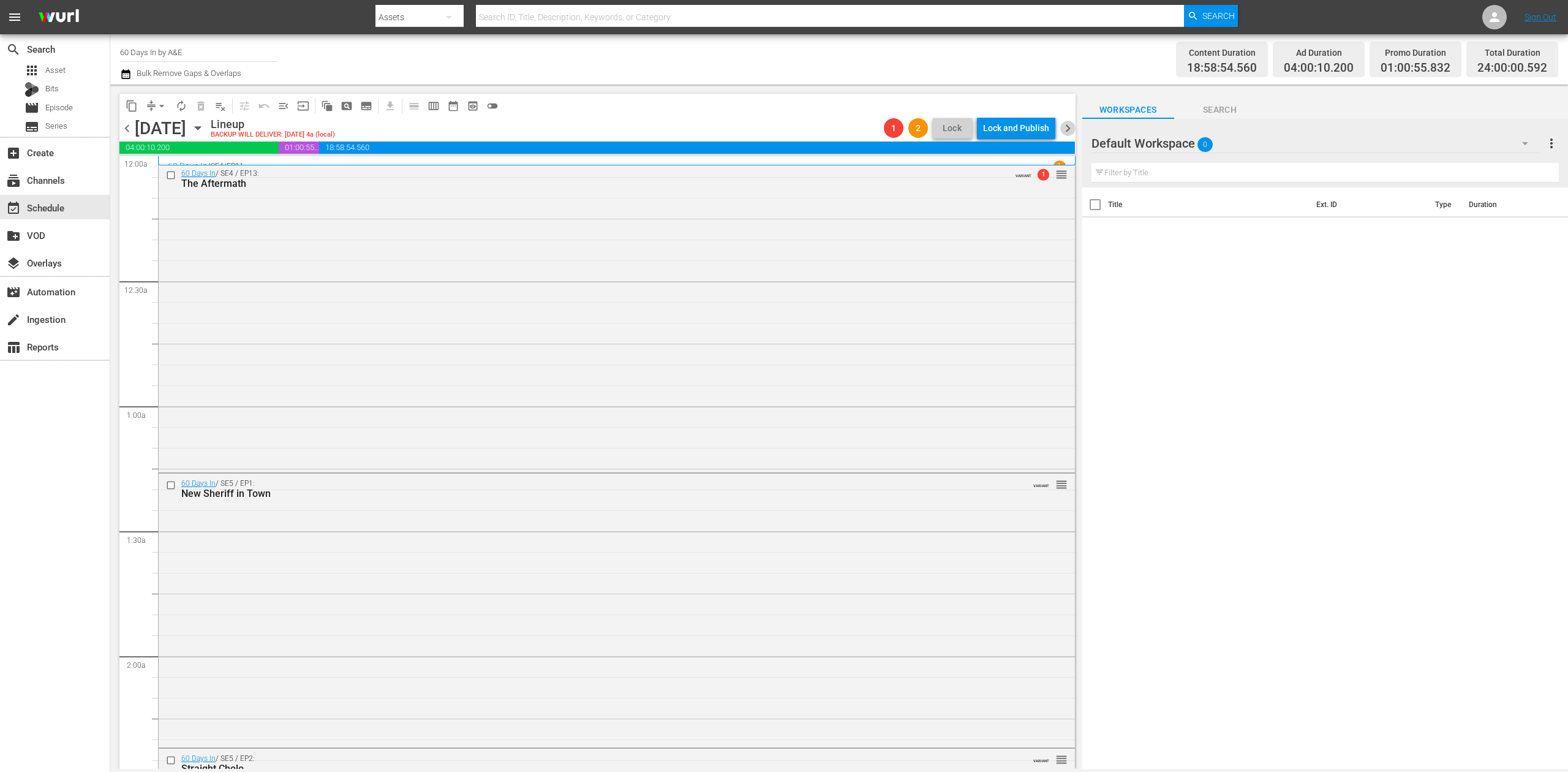
click at [1066, 126] on span "chevron_right" at bounding box center [1068, 128] width 15 height 15
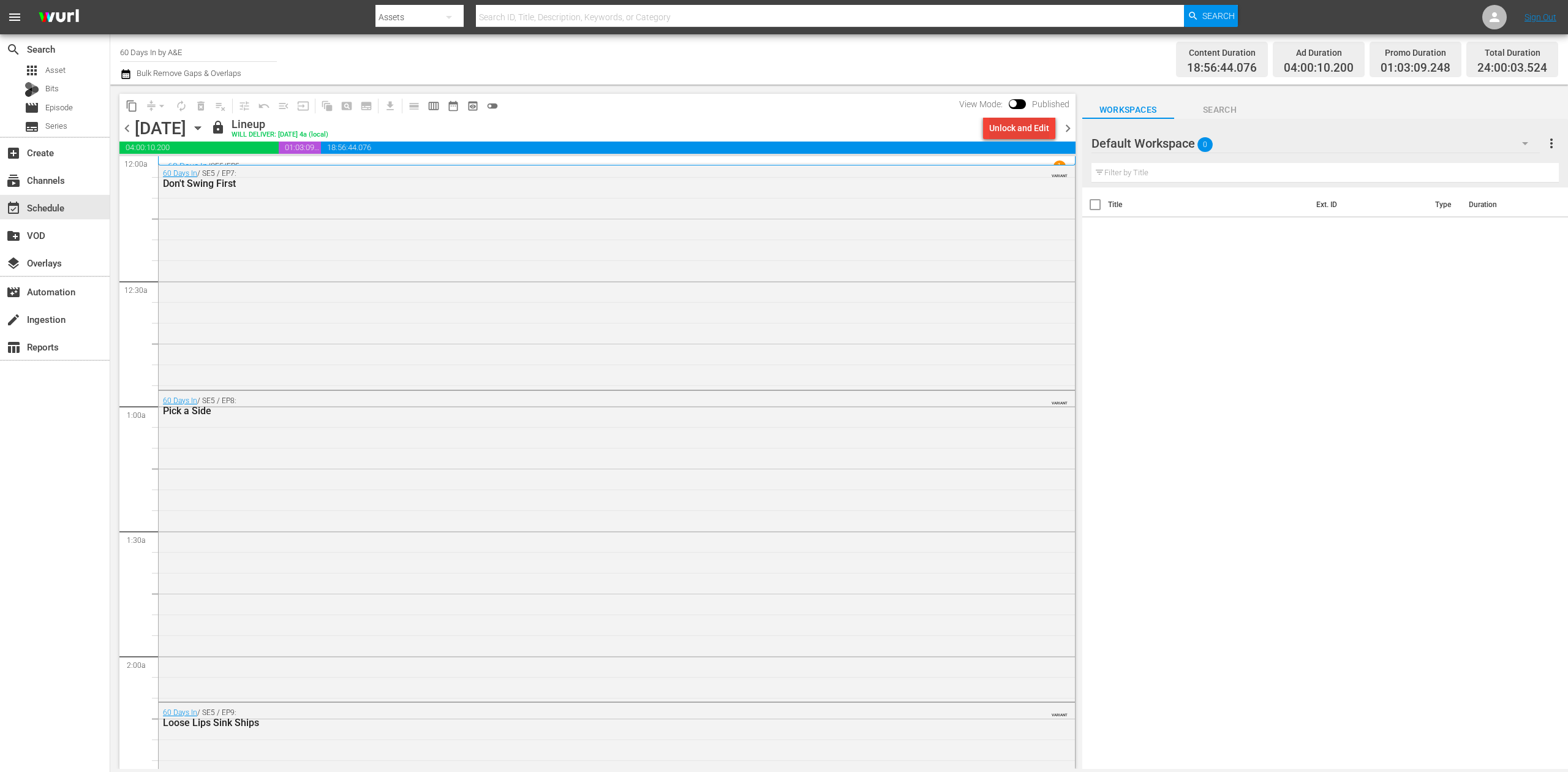
click at [1023, 125] on div "Unlock and Edit" at bounding box center [1019, 128] width 60 height 22
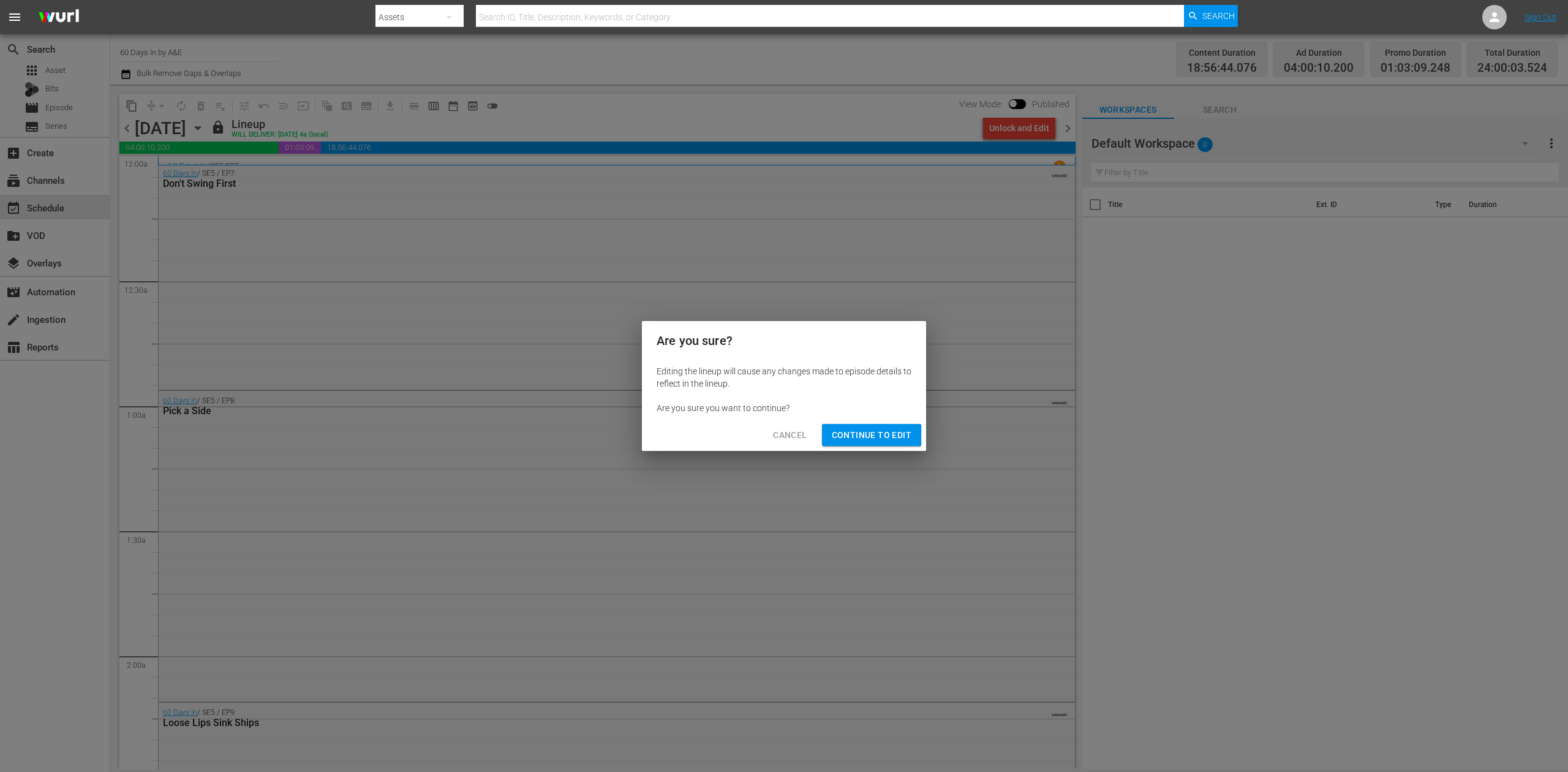
click at [867, 436] on span "Continue to Edit" at bounding box center [871, 435] width 80 height 15
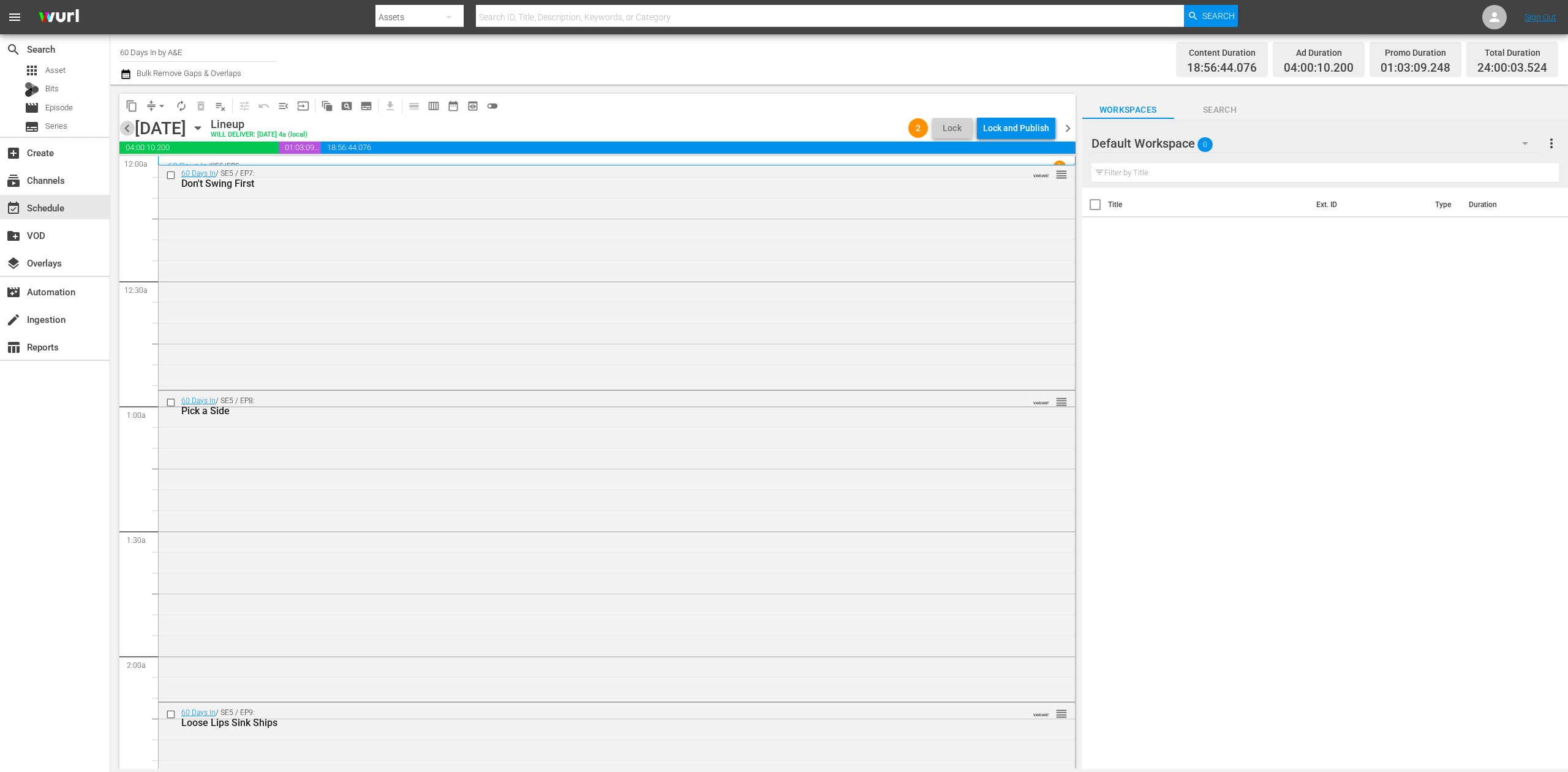
click at [121, 121] on span "chevron_left" at bounding box center [127, 128] width 15 height 15
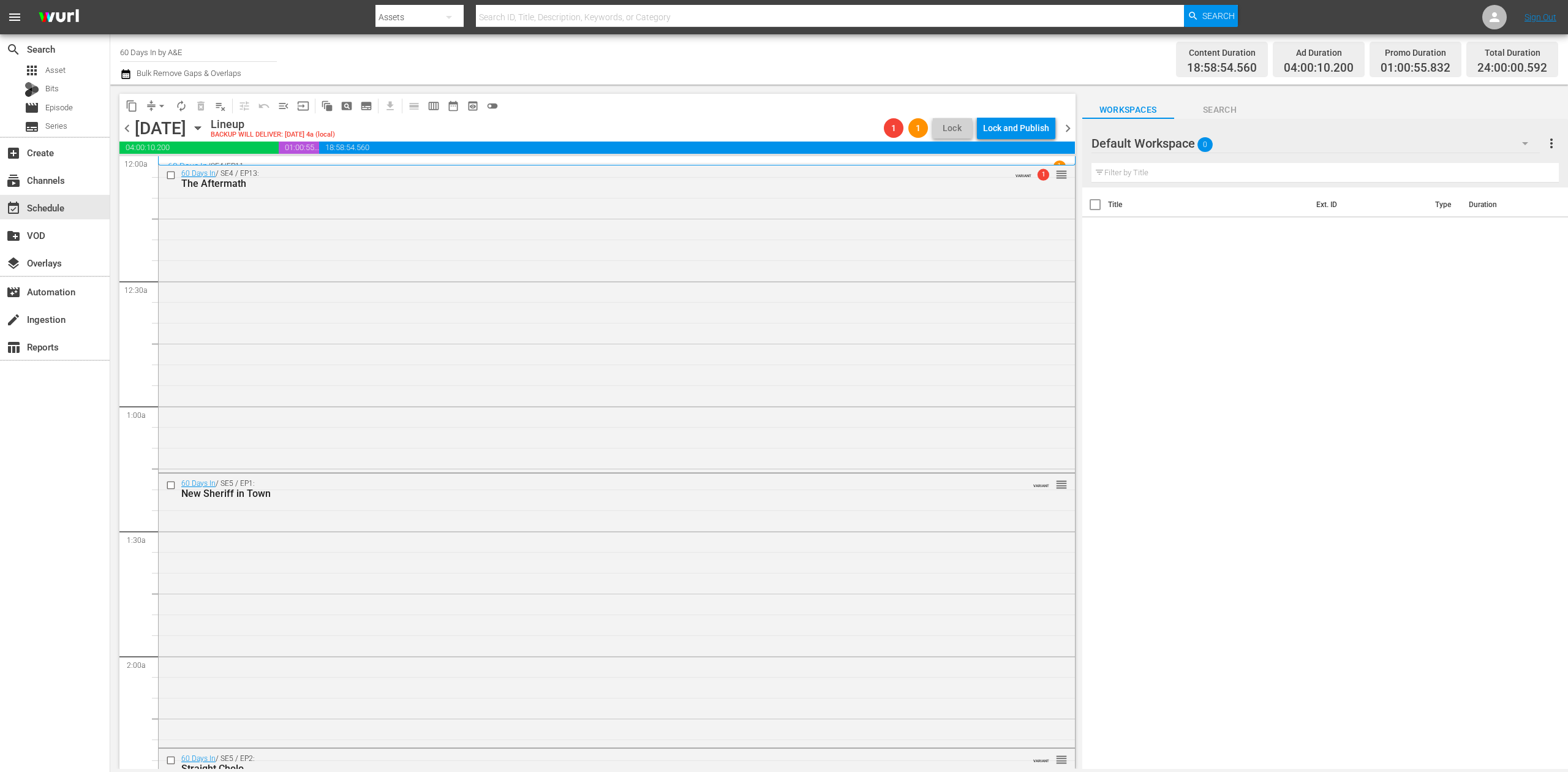
click at [128, 74] on icon "button" at bounding box center [126, 75] width 12 height 15
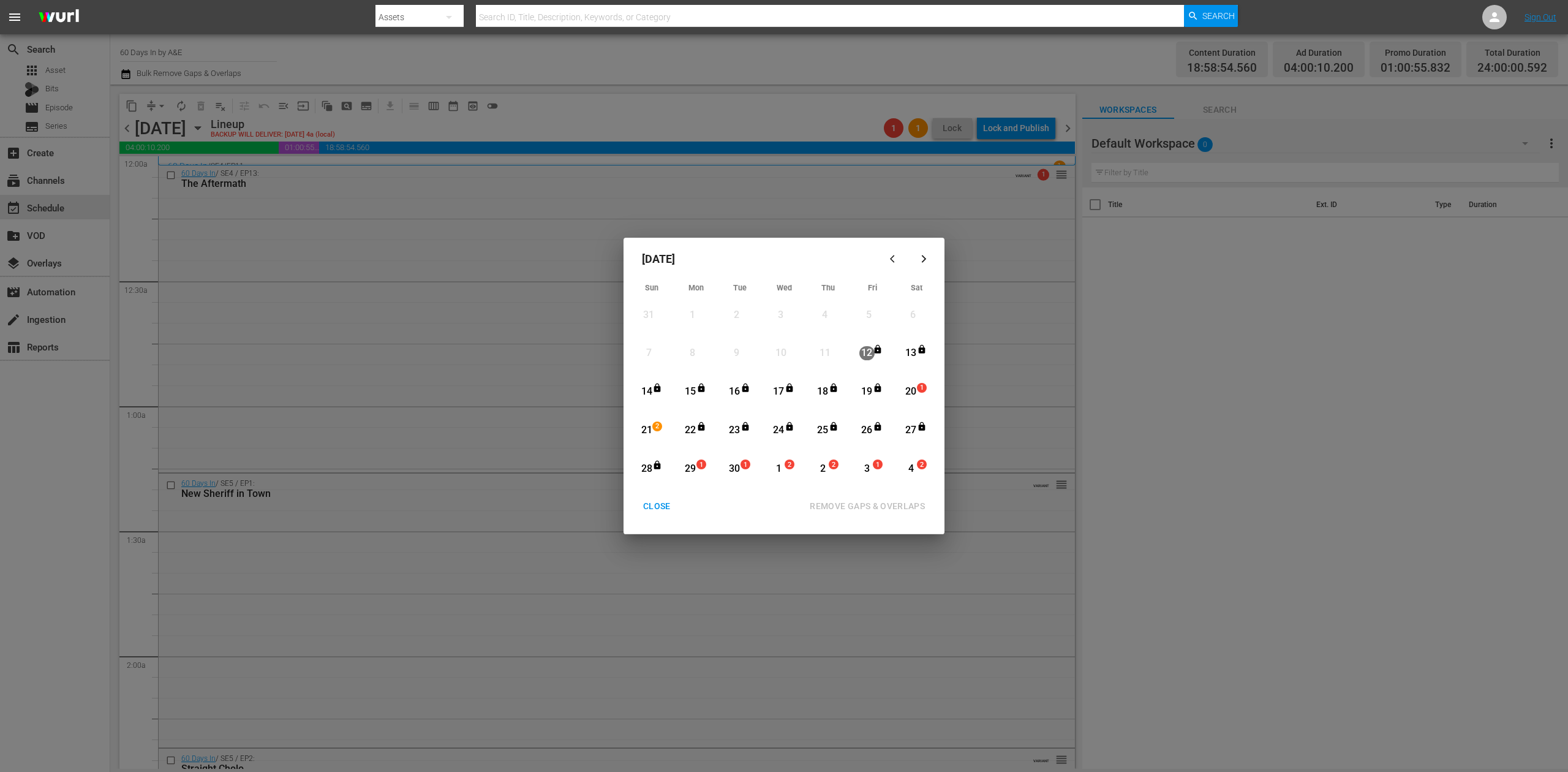
click at [909, 393] on div "20" at bounding box center [911, 391] width 15 height 14
click at [895, 500] on div "REMOVE GAPS & OVERLAPS" at bounding box center [867, 506] width 135 height 15
click at [657, 504] on div "CLOSE" at bounding box center [657, 506] width 47 height 15
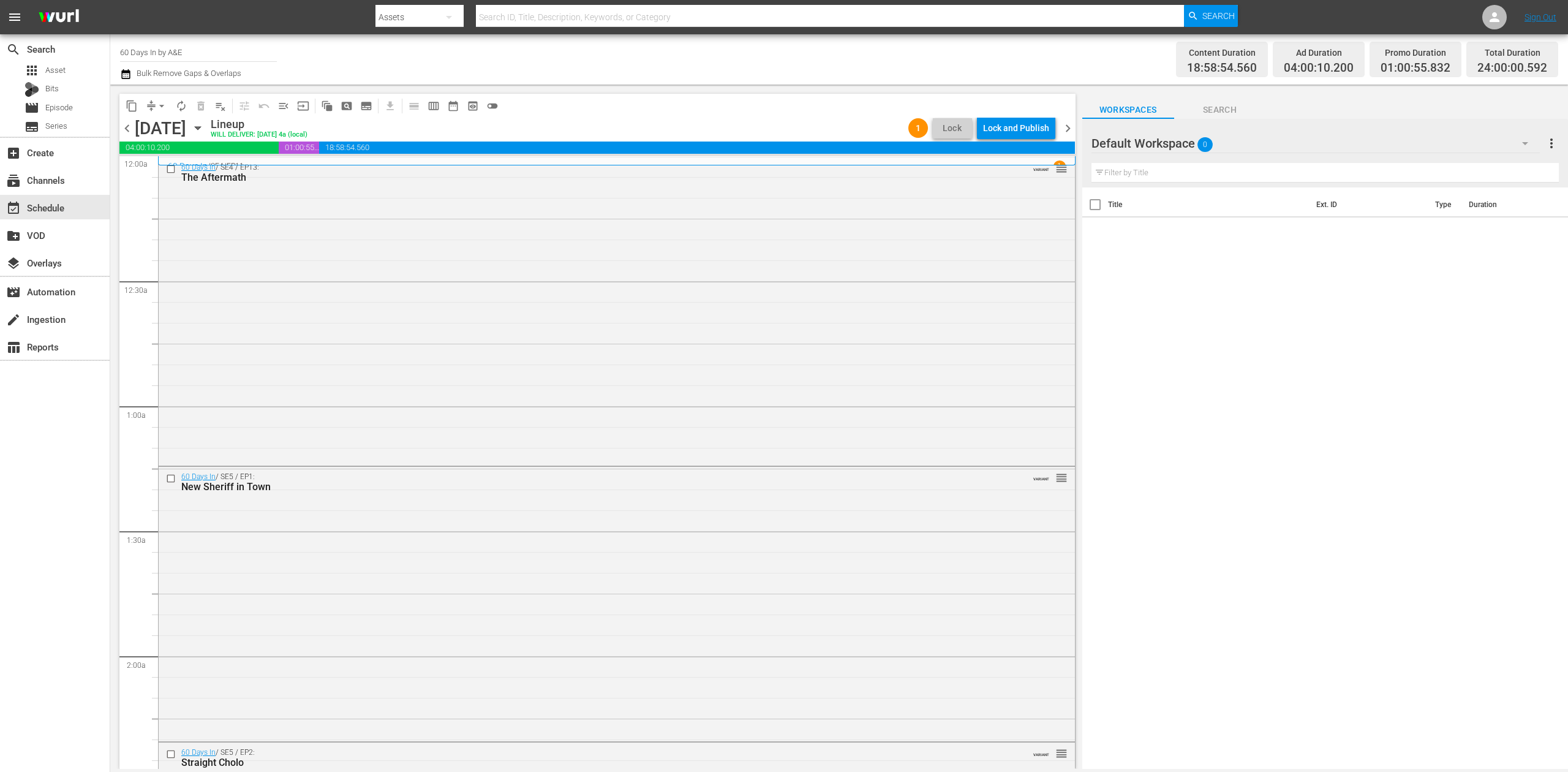
click at [1024, 131] on div "Lock and Publish" at bounding box center [1016, 128] width 66 height 22
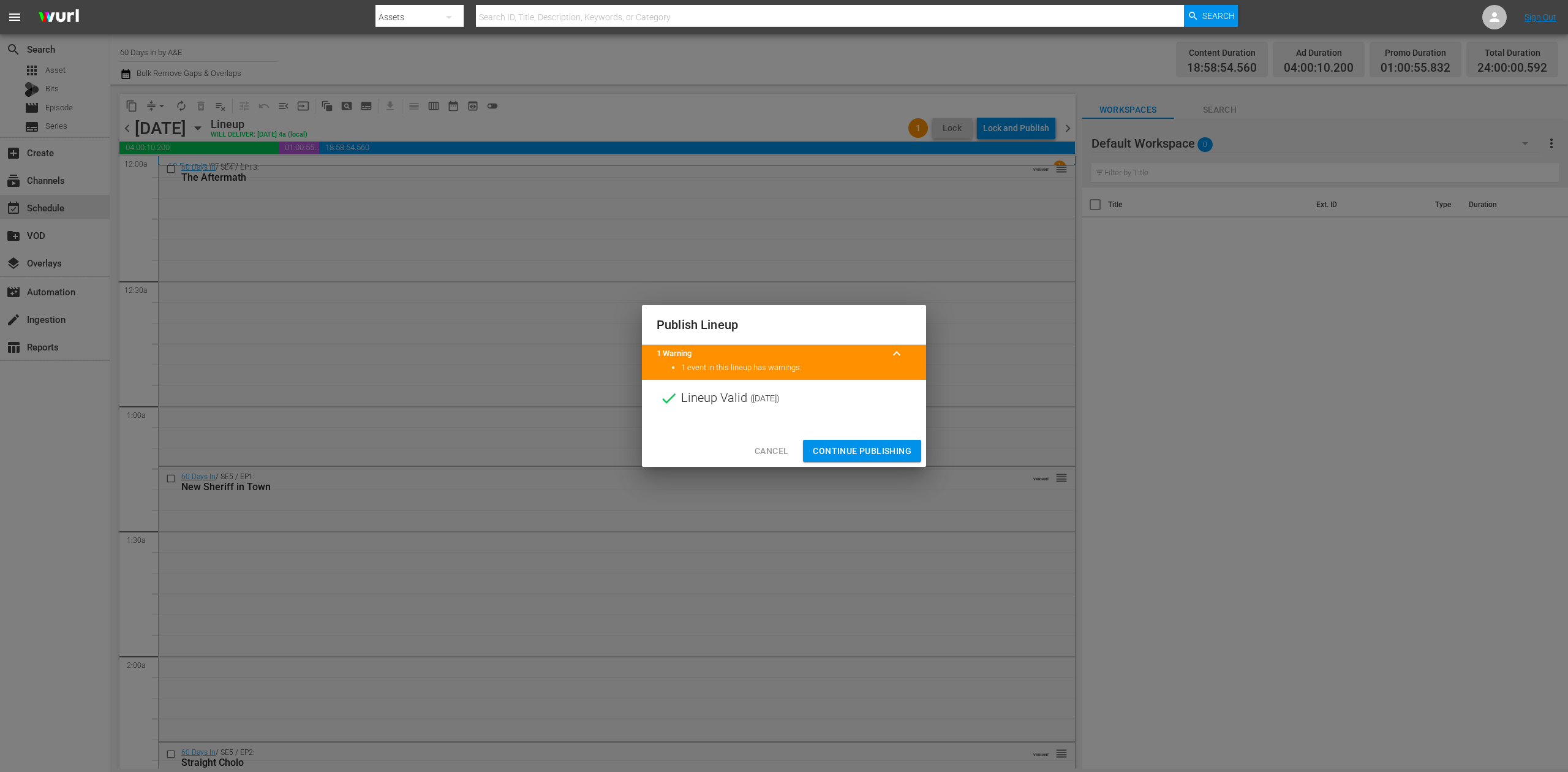
click at [876, 446] on span "Continue Publishing" at bounding box center [861, 451] width 99 height 15
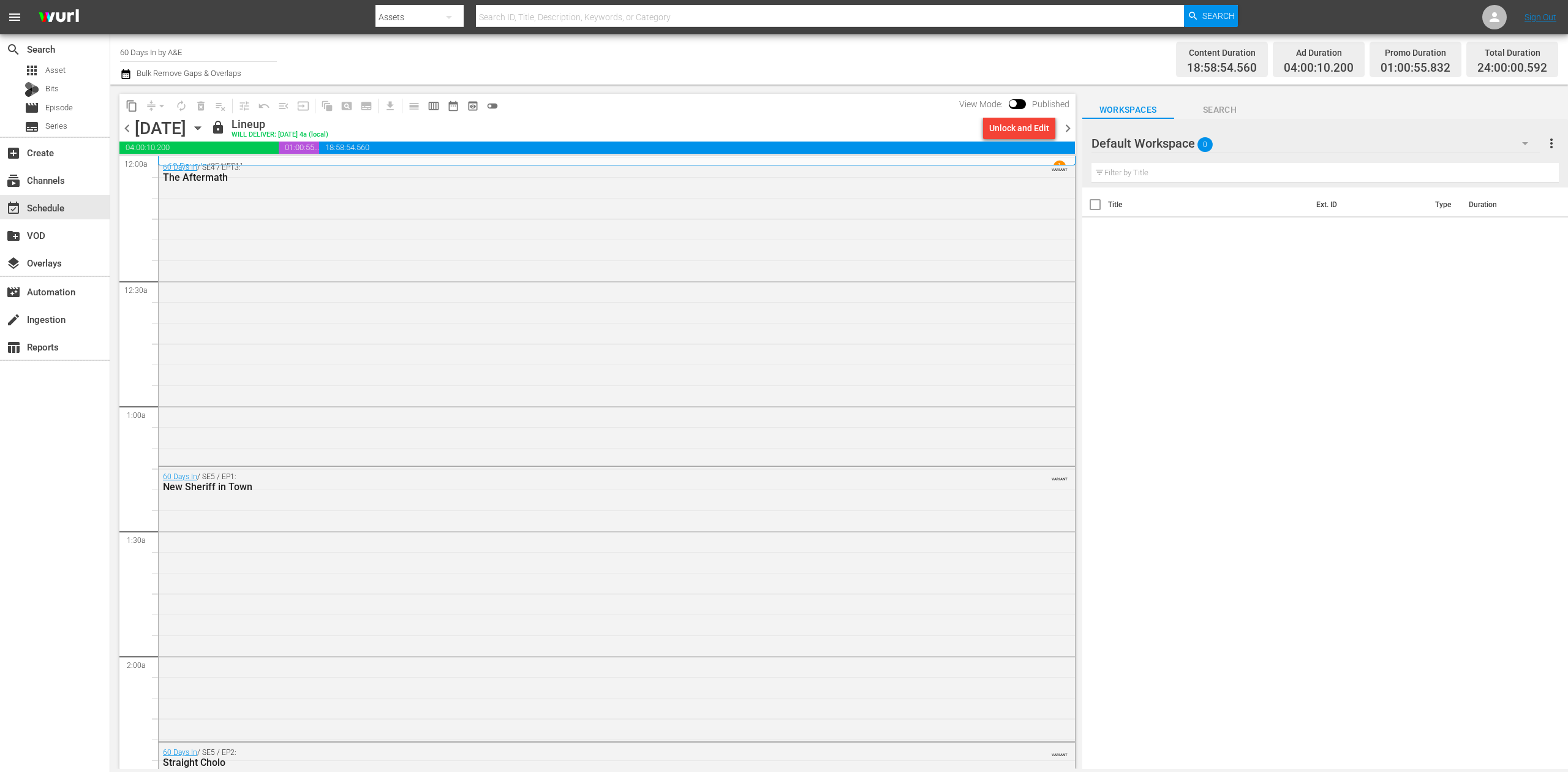
click at [125, 130] on span "chevron_left" at bounding box center [127, 128] width 15 height 15
click at [1064, 133] on span "chevron_right" at bounding box center [1068, 128] width 15 height 15
click at [1064, 130] on span "chevron_right" at bounding box center [1068, 128] width 15 height 15
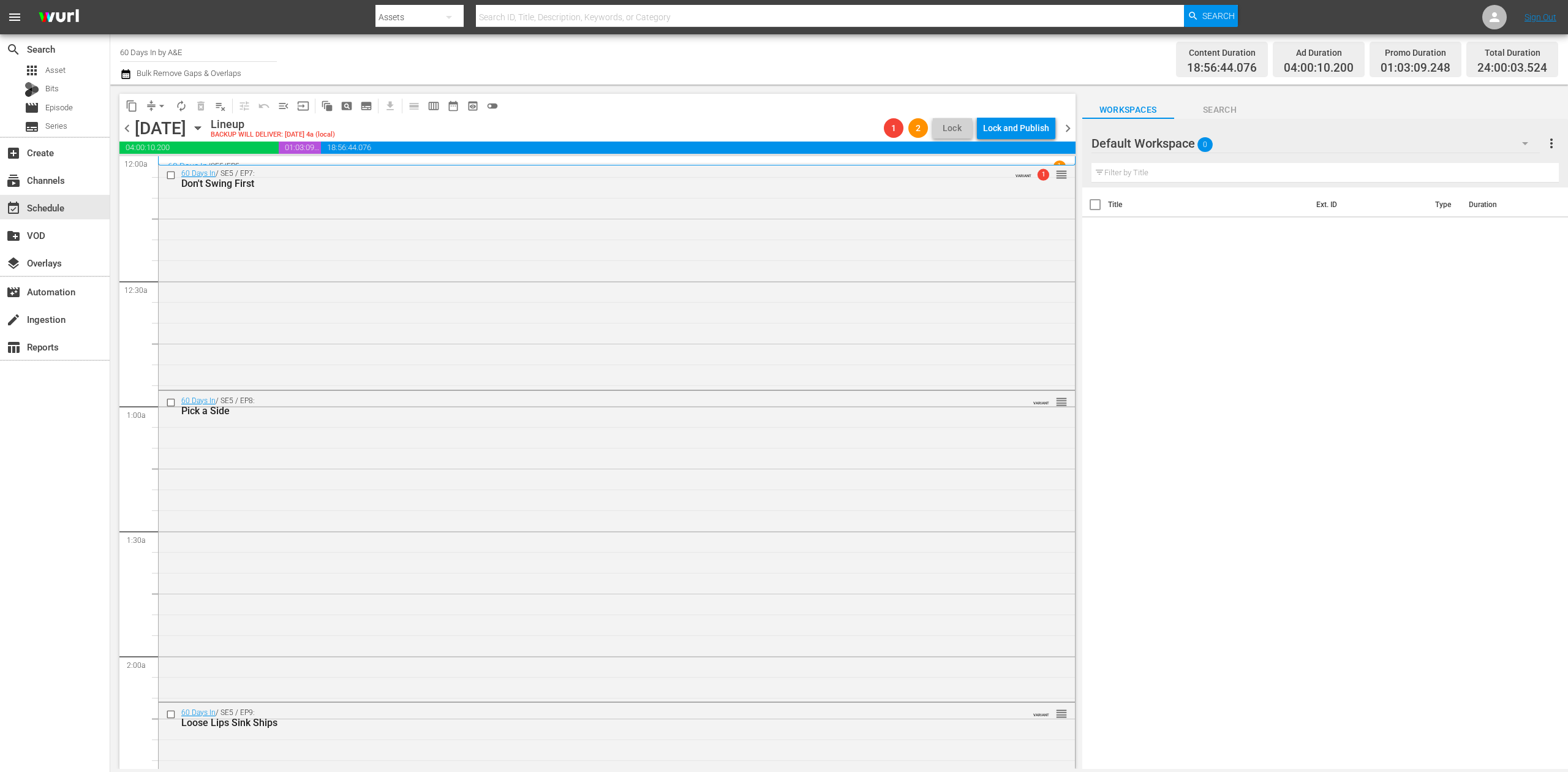
click at [1069, 128] on span "chevron_right" at bounding box center [1068, 128] width 15 height 15
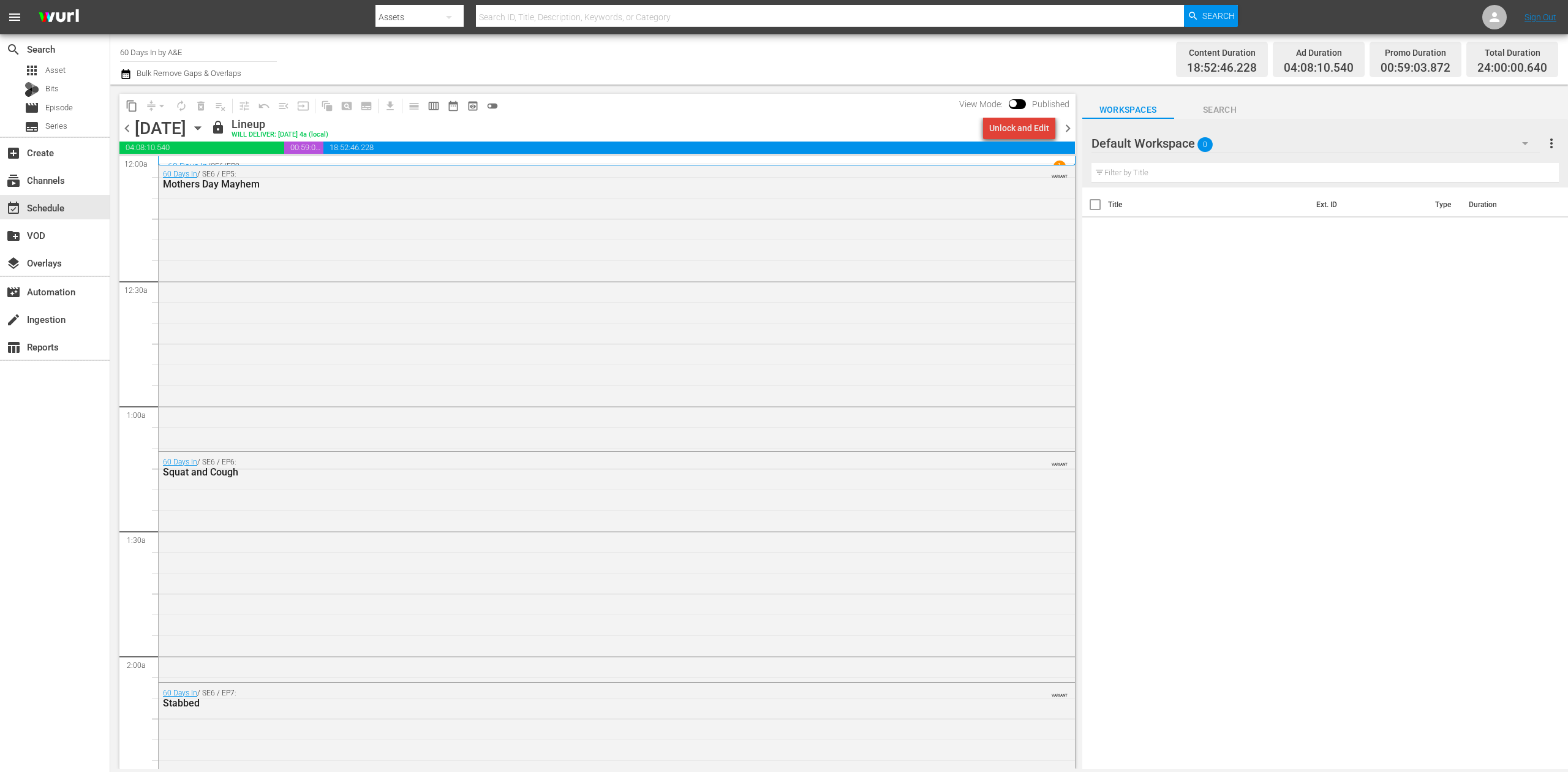
click at [1028, 126] on div "Unlock and Edit" at bounding box center [1019, 128] width 60 height 22
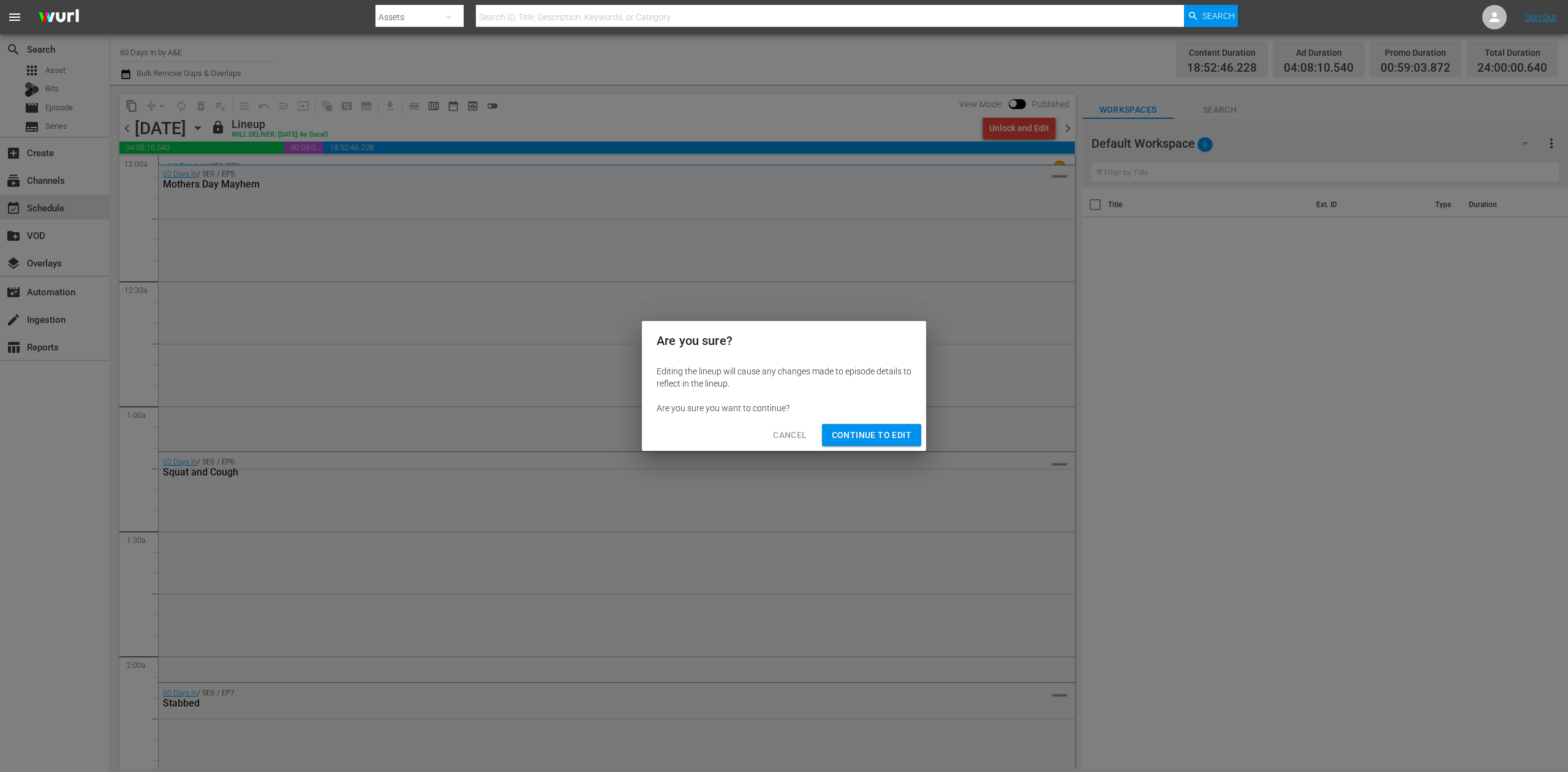
click at [902, 430] on span "Continue to Edit" at bounding box center [871, 435] width 80 height 15
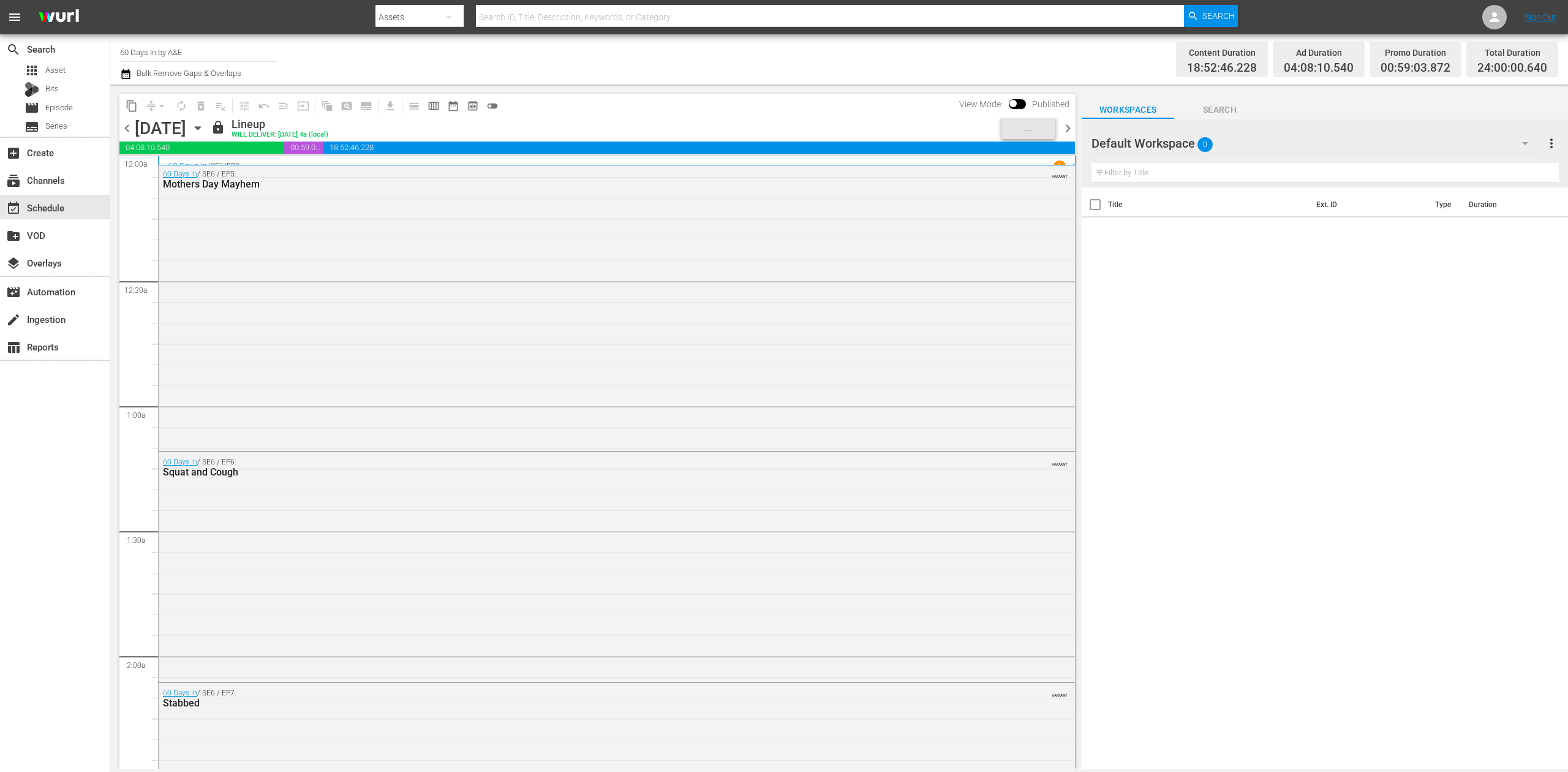
click at [1066, 123] on span "chevron_right" at bounding box center [1068, 128] width 15 height 15
click at [1031, 125] on div "Unlock and Edit" at bounding box center [1019, 128] width 60 height 22
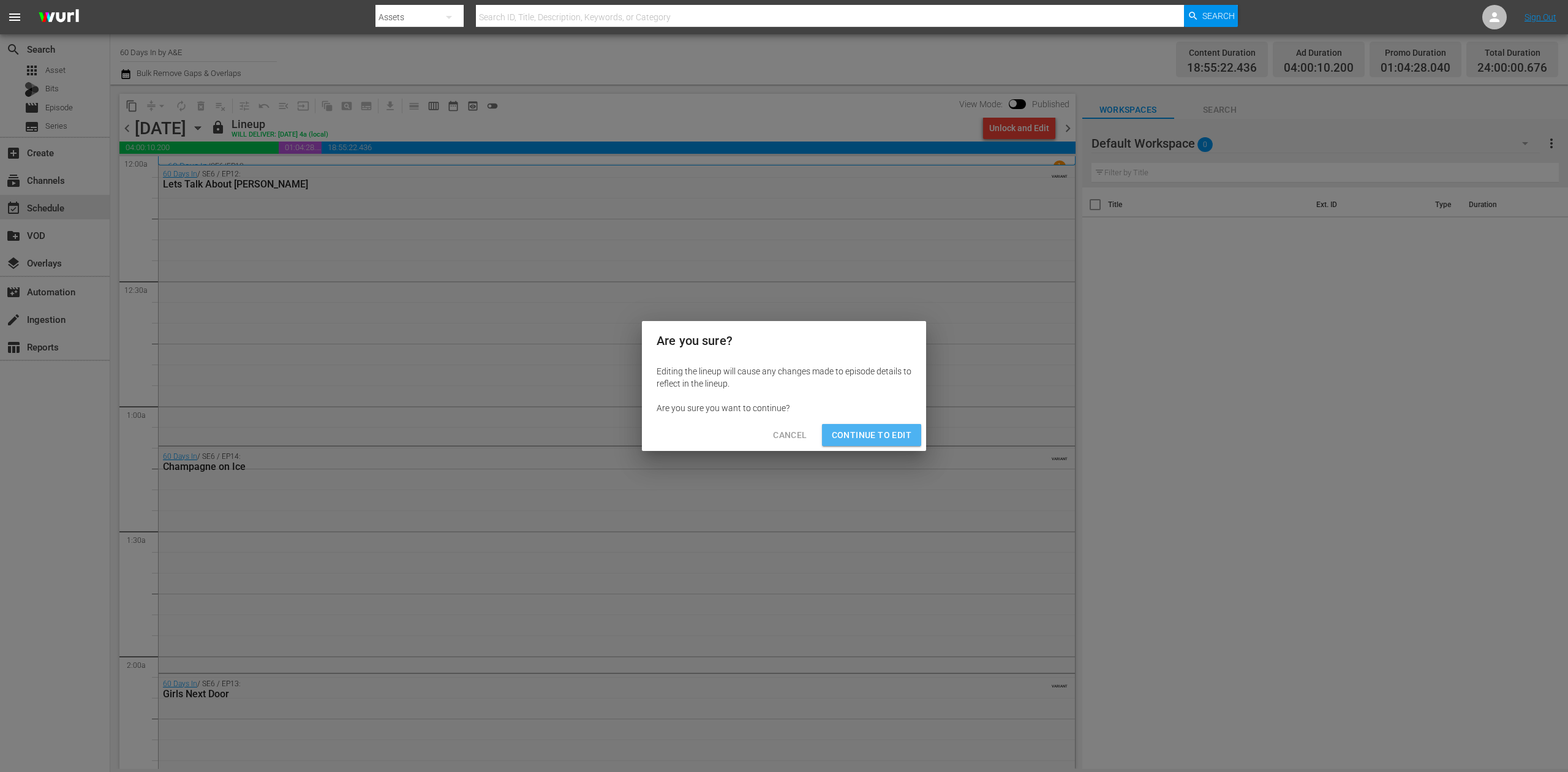
click at [878, 430] on span "Continue to Edit" at bounding box center [871, 435] width 80 height 15
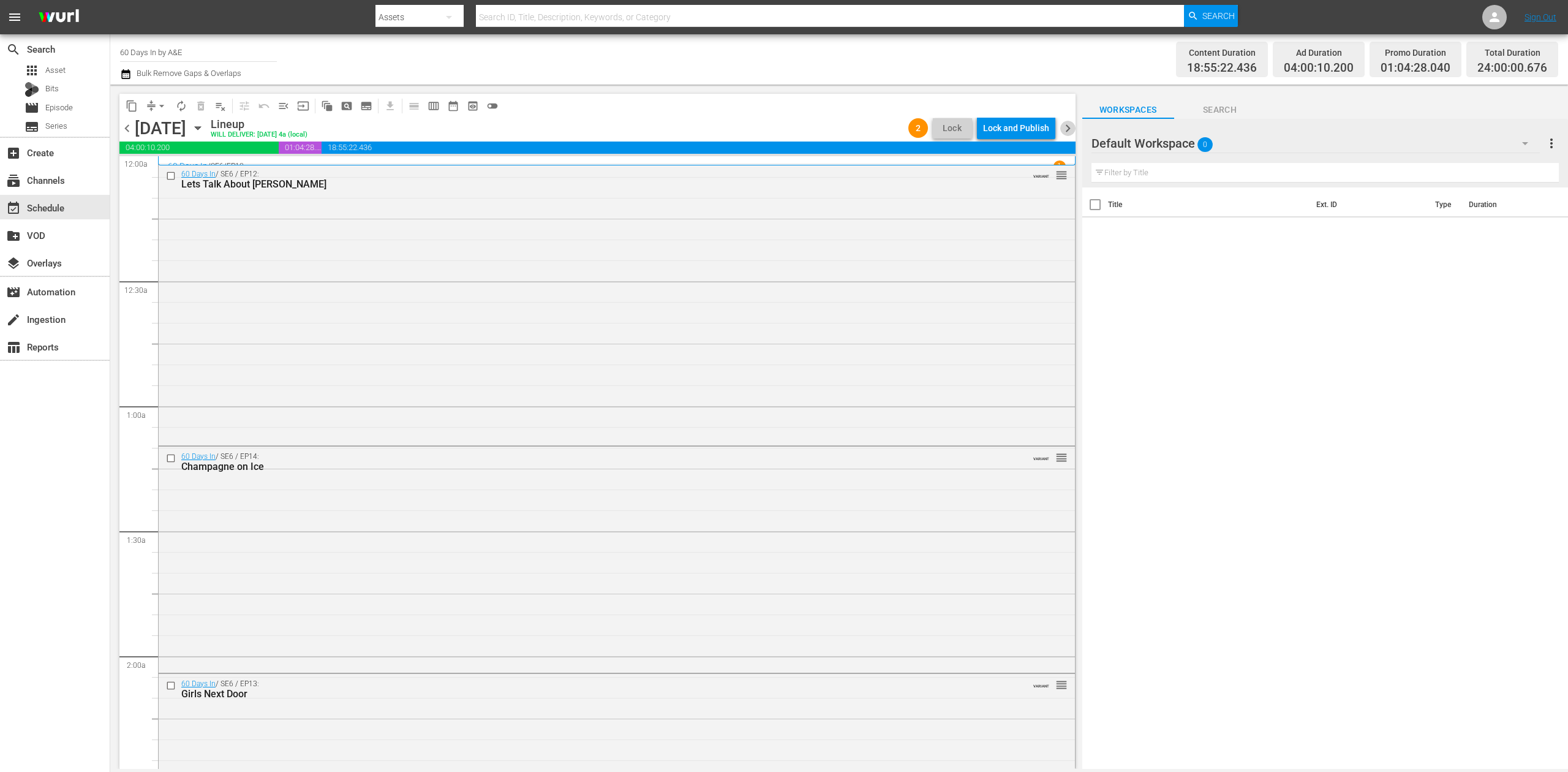
click at [1066, 123] on span "chevron_right" at bounding box center [1068, 128] width 15 height 15
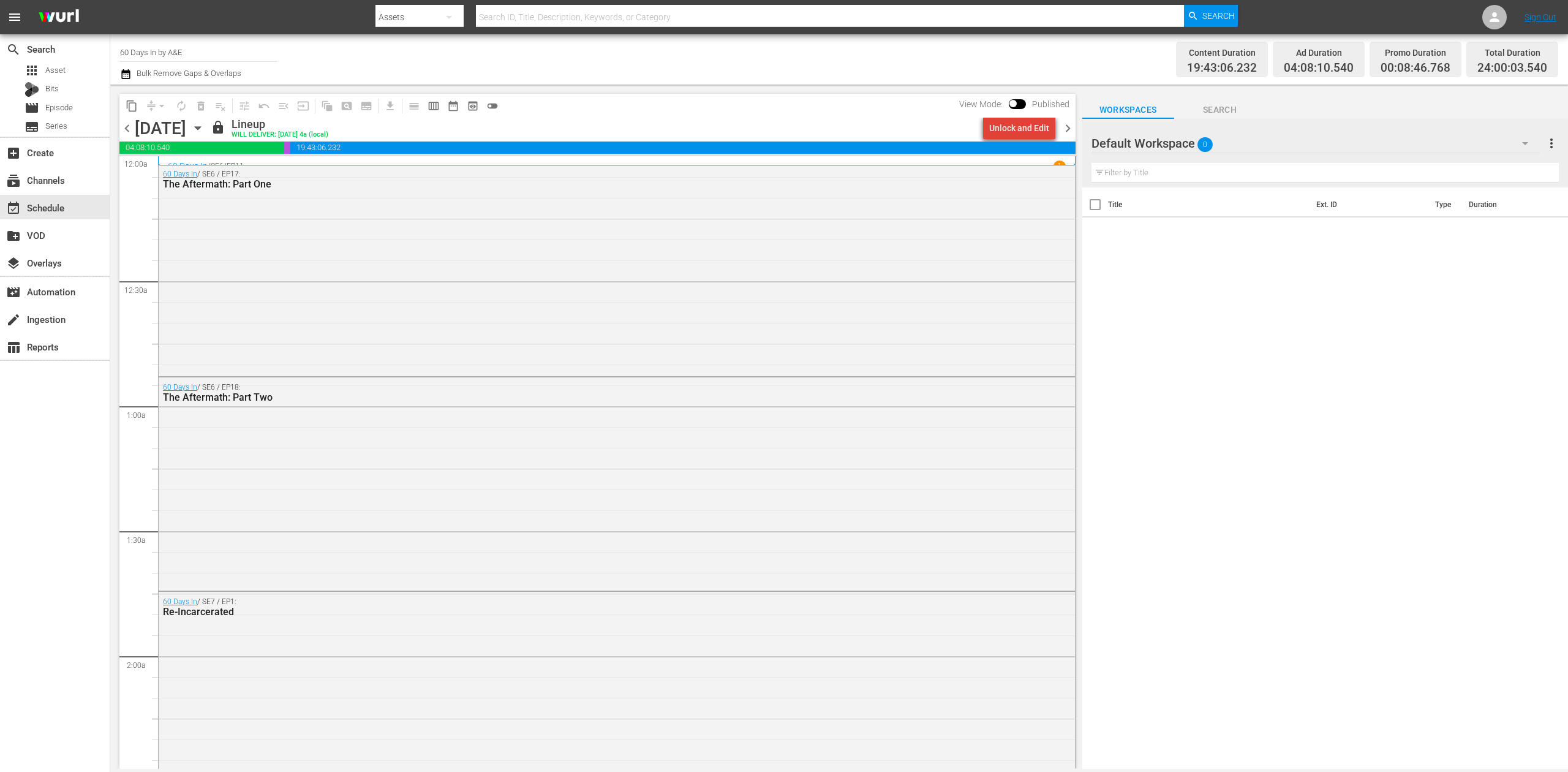
click at [1027, 128] on div "Unlock and Edit" at bounding box center [1019, 128] width 60 height 22
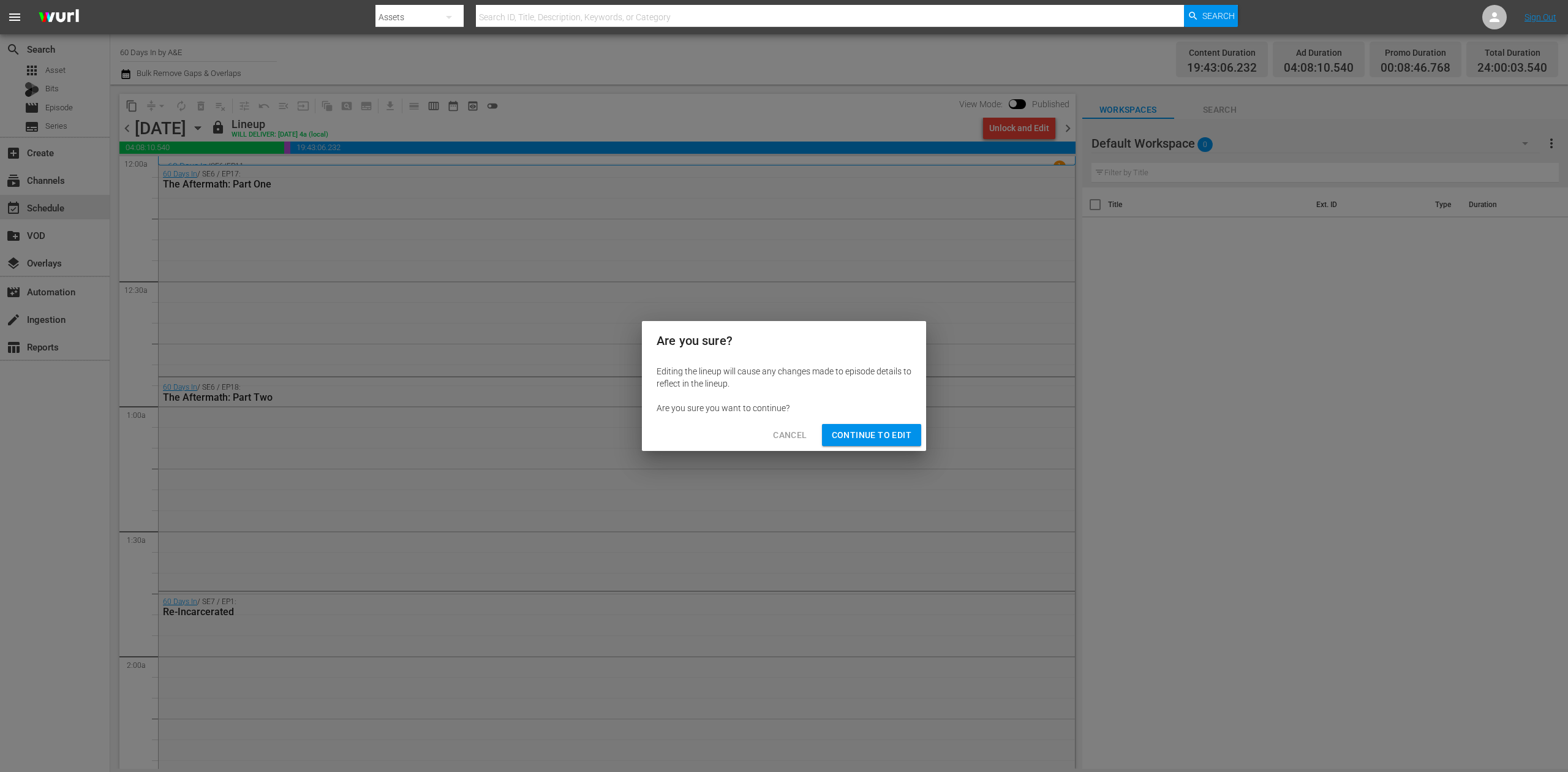
click at [875, 435] on span "Continue to Edit" at bounding box center [871, 435] width 80 height 15
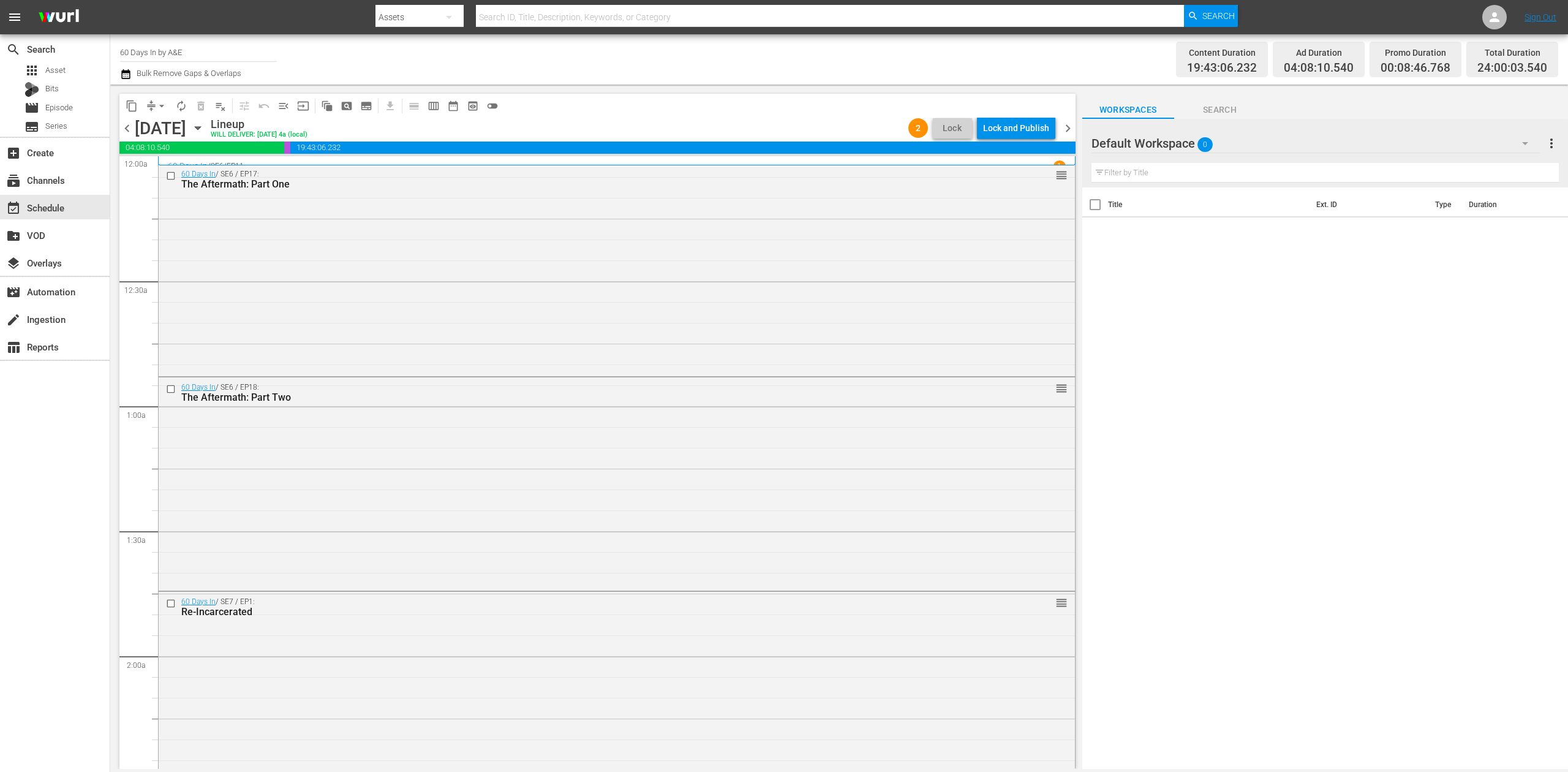
click at [128, 125] on span "chevron_left" at bounding box center [127, 128] width 15 height 15
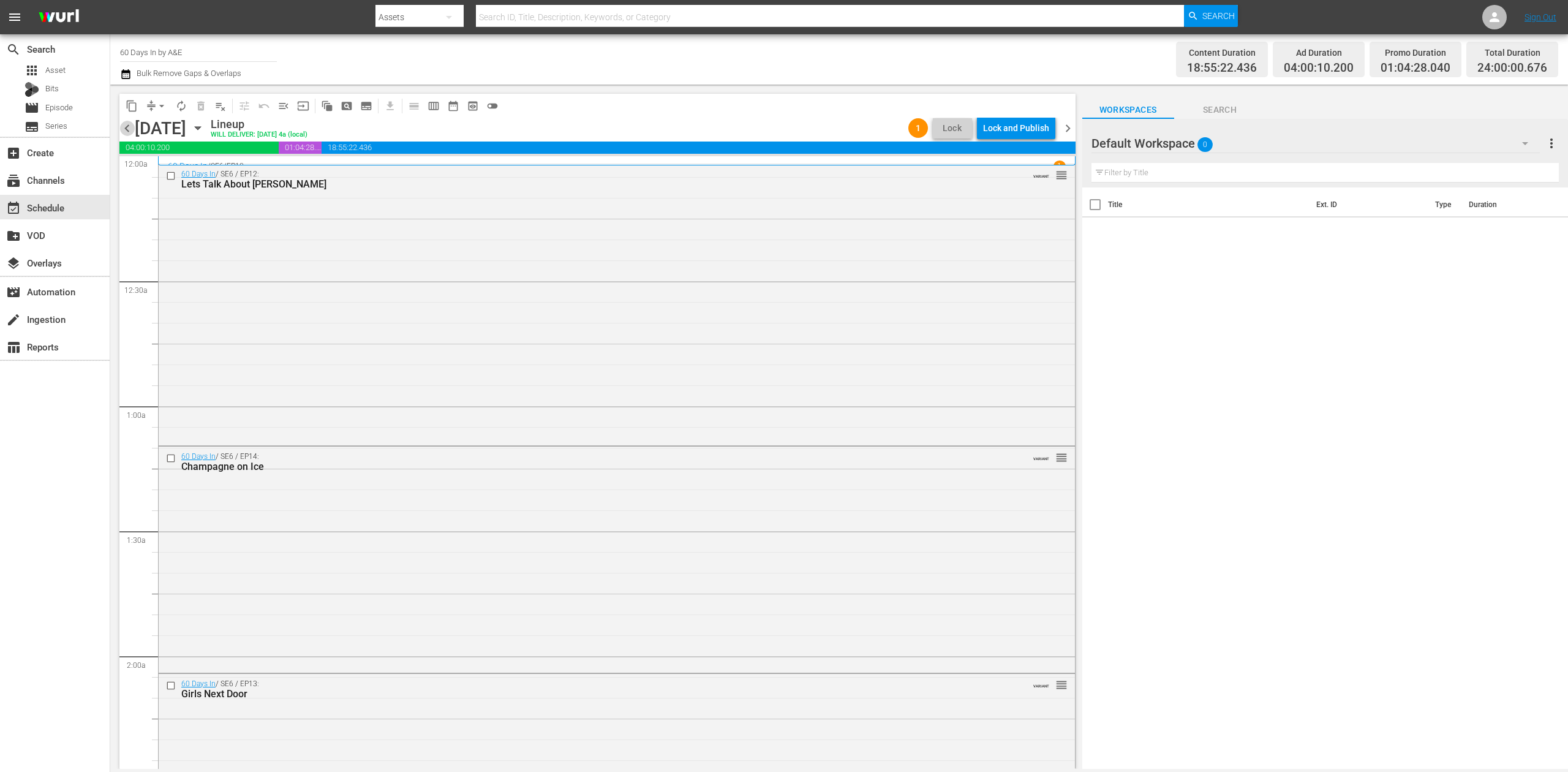
click at [128, 125] on span "chevron_left" at bounding box center [127, 128] width 15 height 15
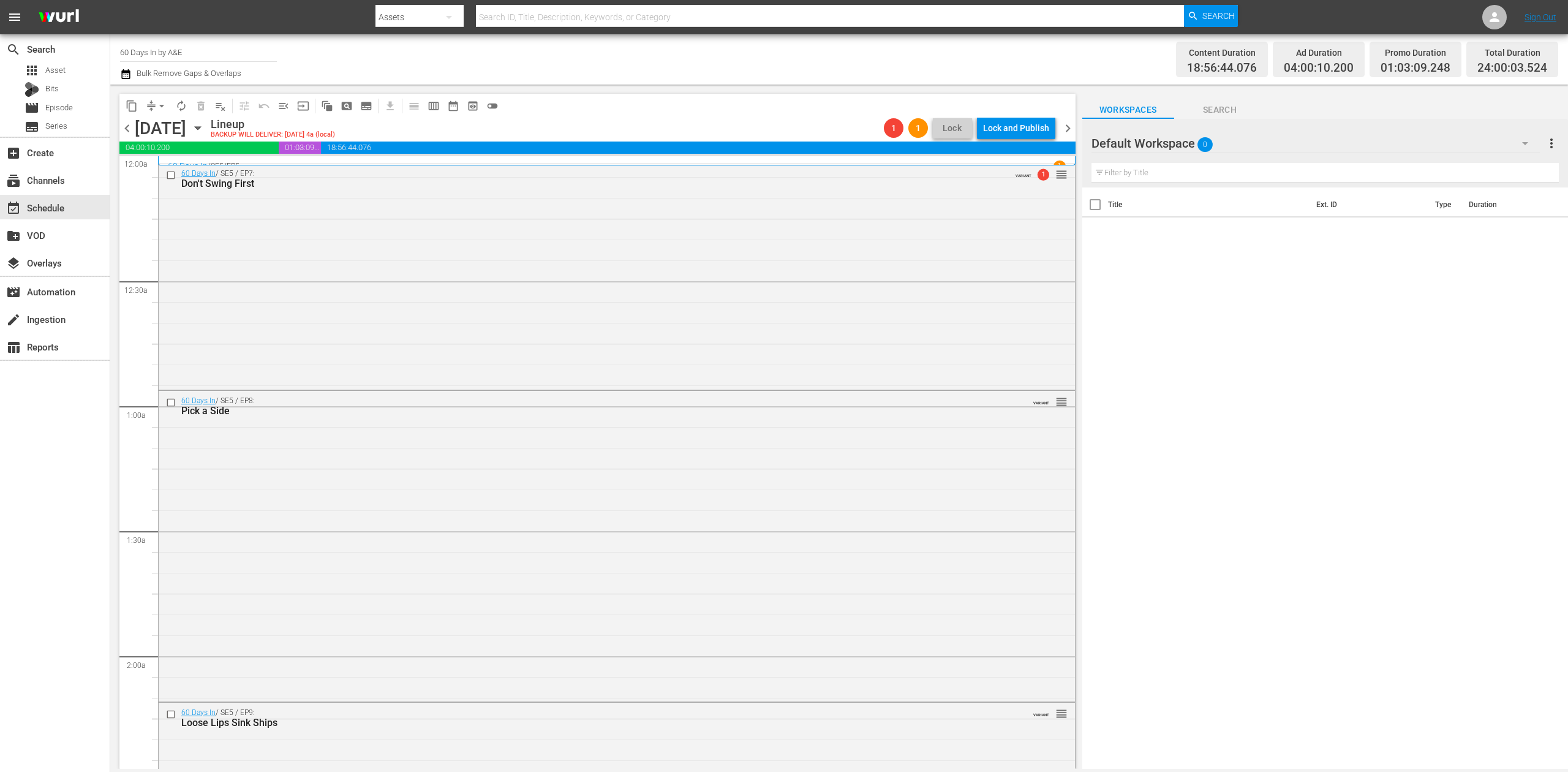
click at [128, 76] on icon "button" at bounding box center [125, 75] width 8 height 10
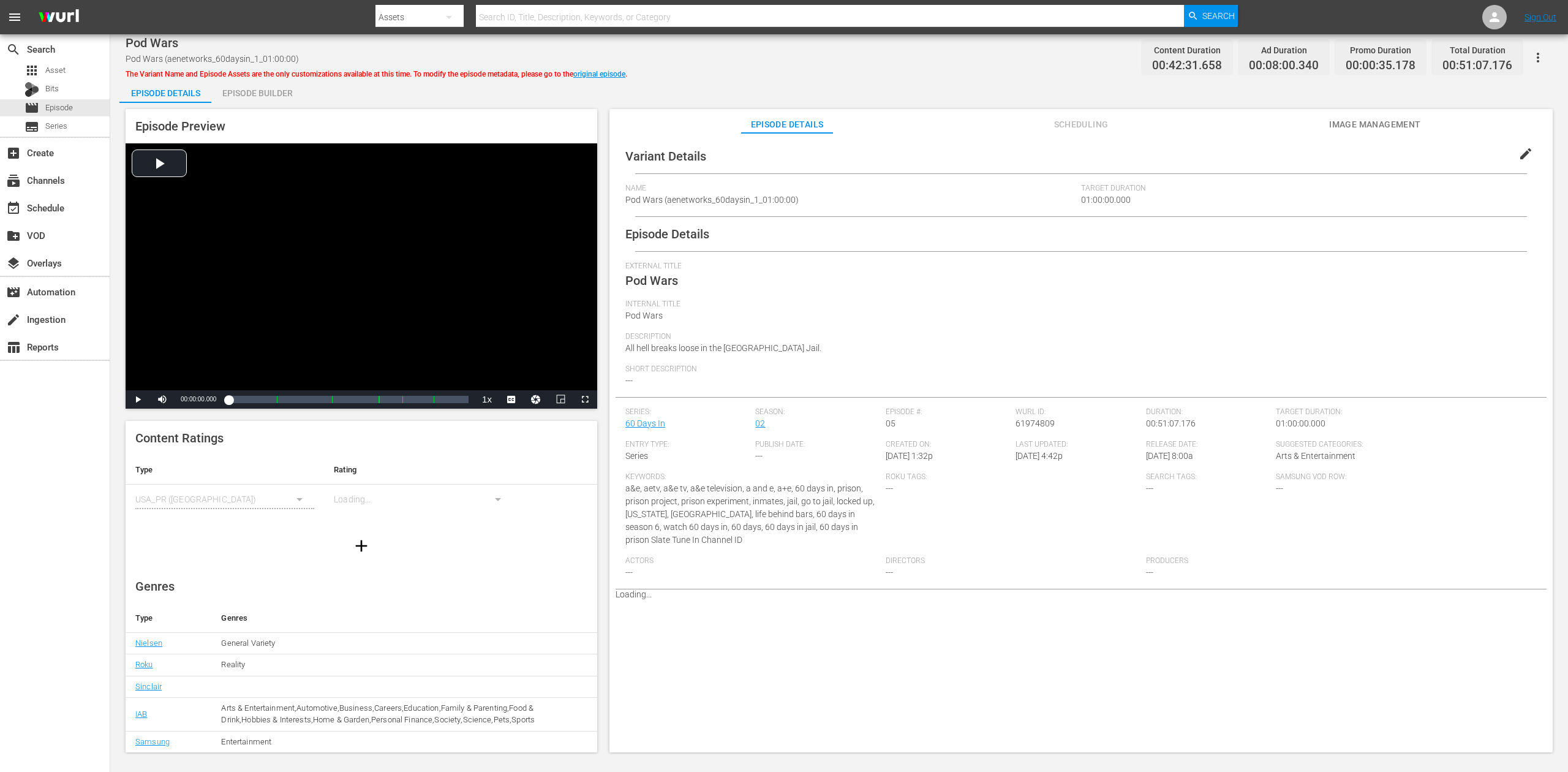
click at [273, 86] on div "Episode Builder" at bounding box center [257, 93] width 92 height 29
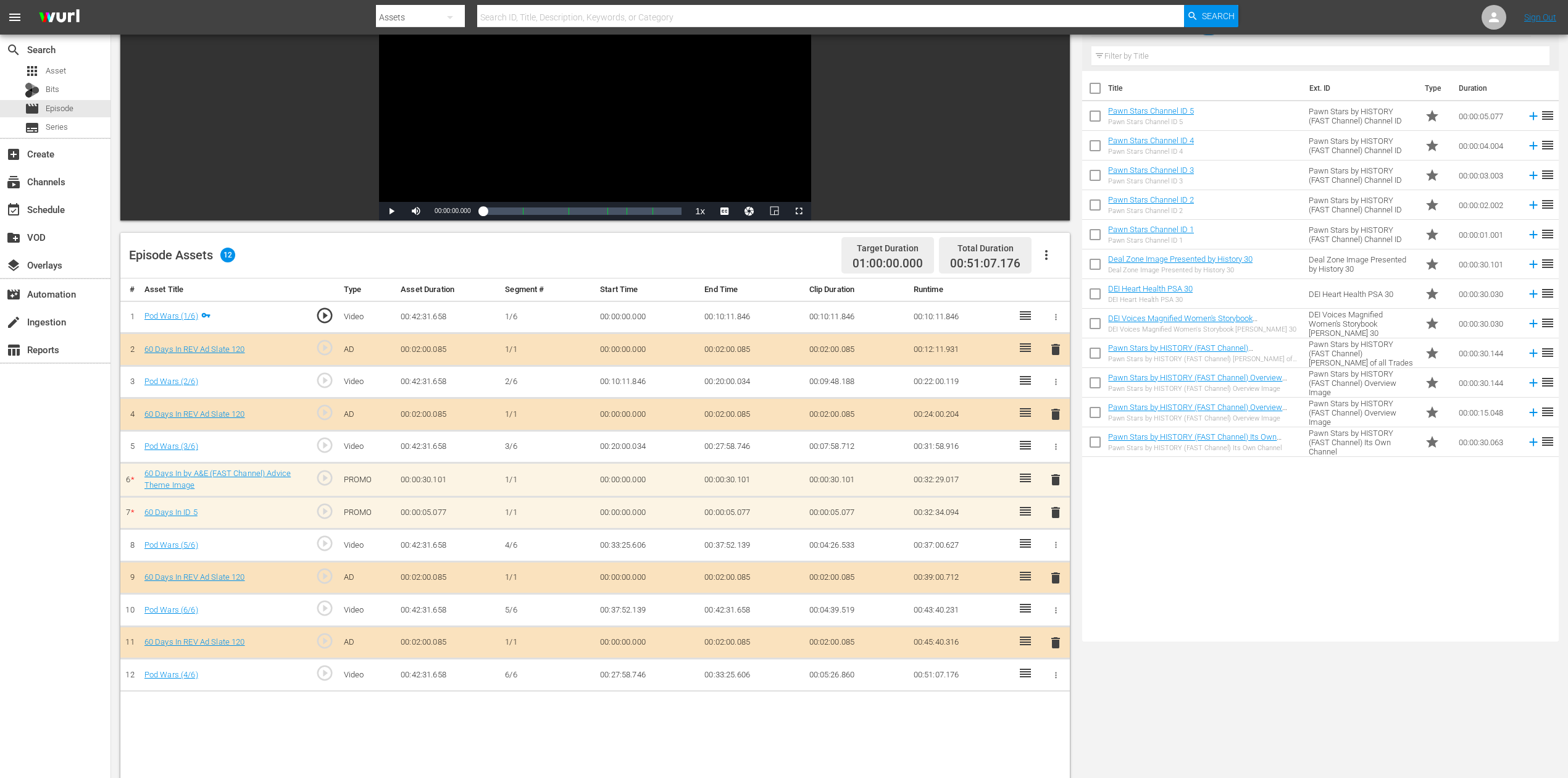
scroll to position [164, 0]
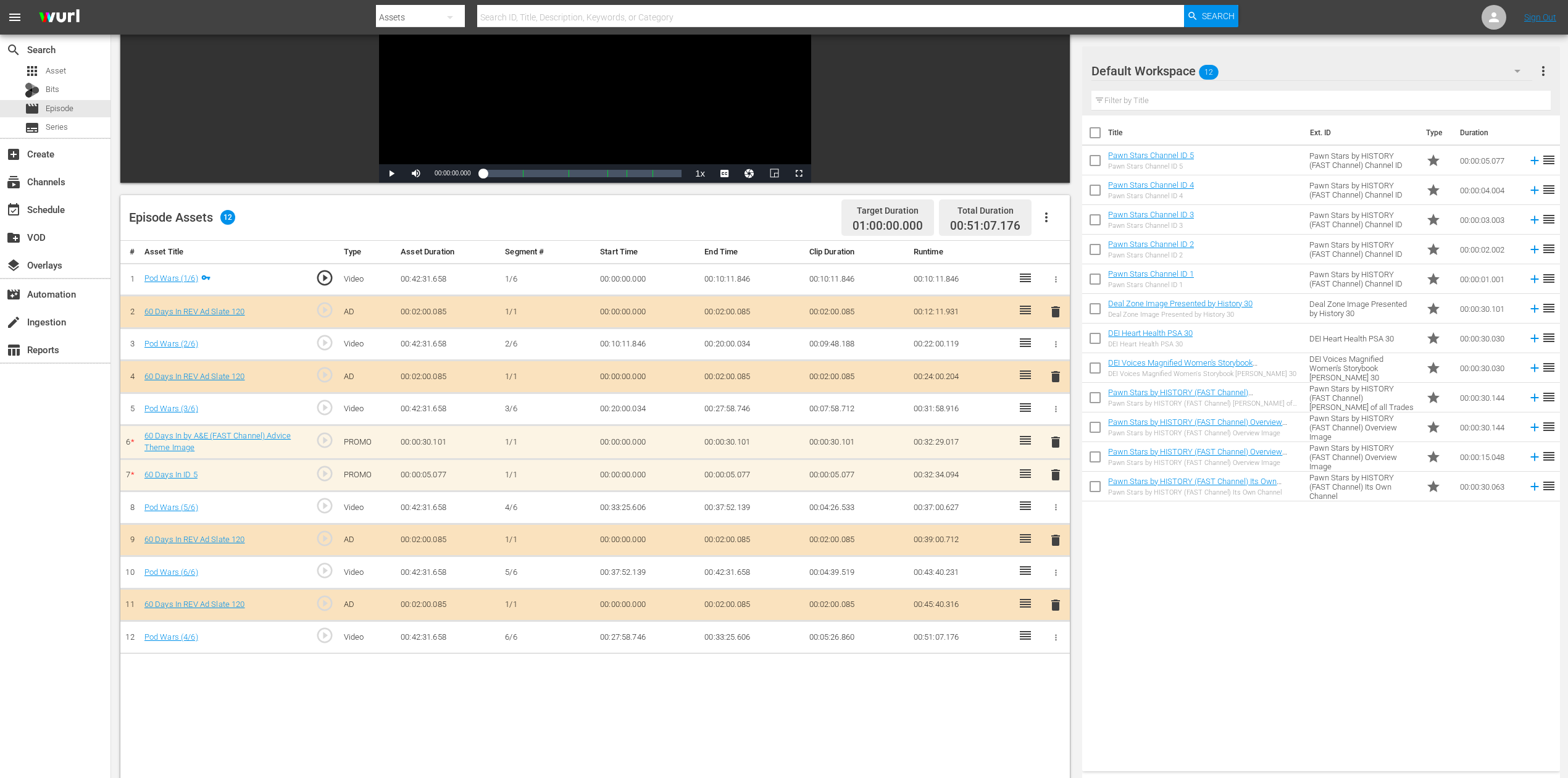
click at [1055, 470] on span "delete" at bounding box center [1056, 475] width 15 height 15
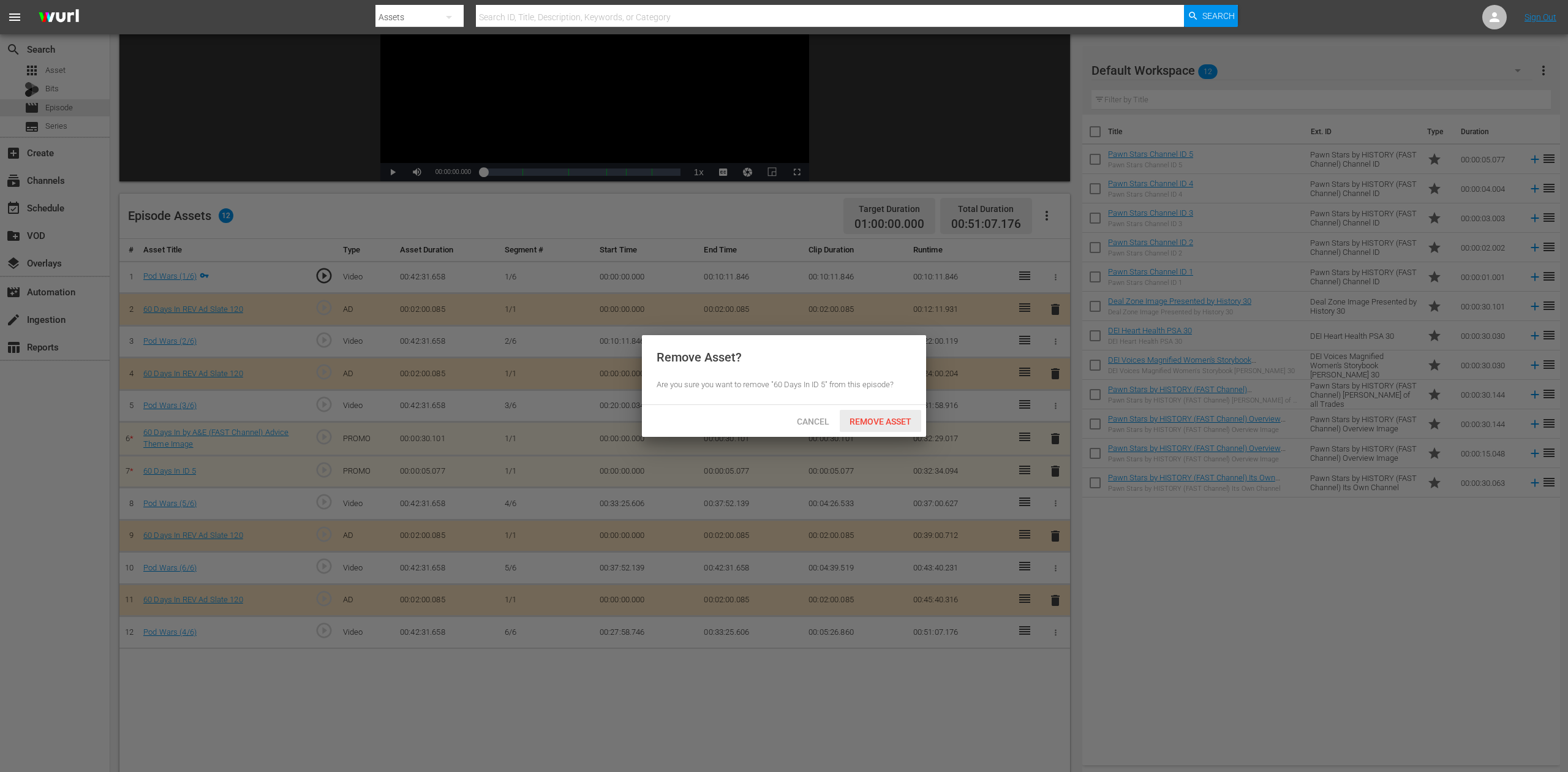
click at [895, 424] on span "Remove Asset" at bounding box center [880, 422] width 81 height 10
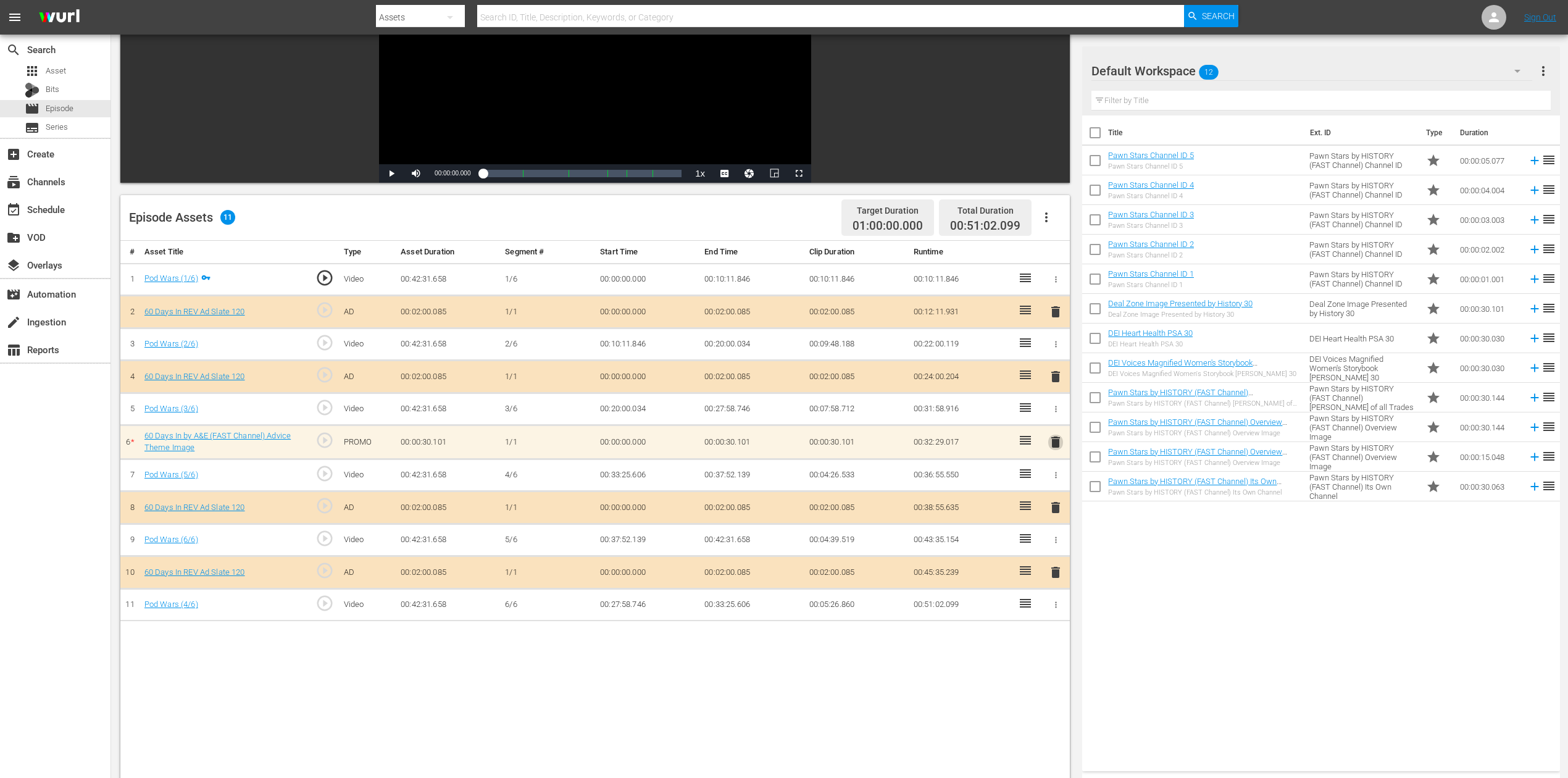
click at [1052, 437] on span "delete" at bounding box center [1056, 442] width 15 height 15
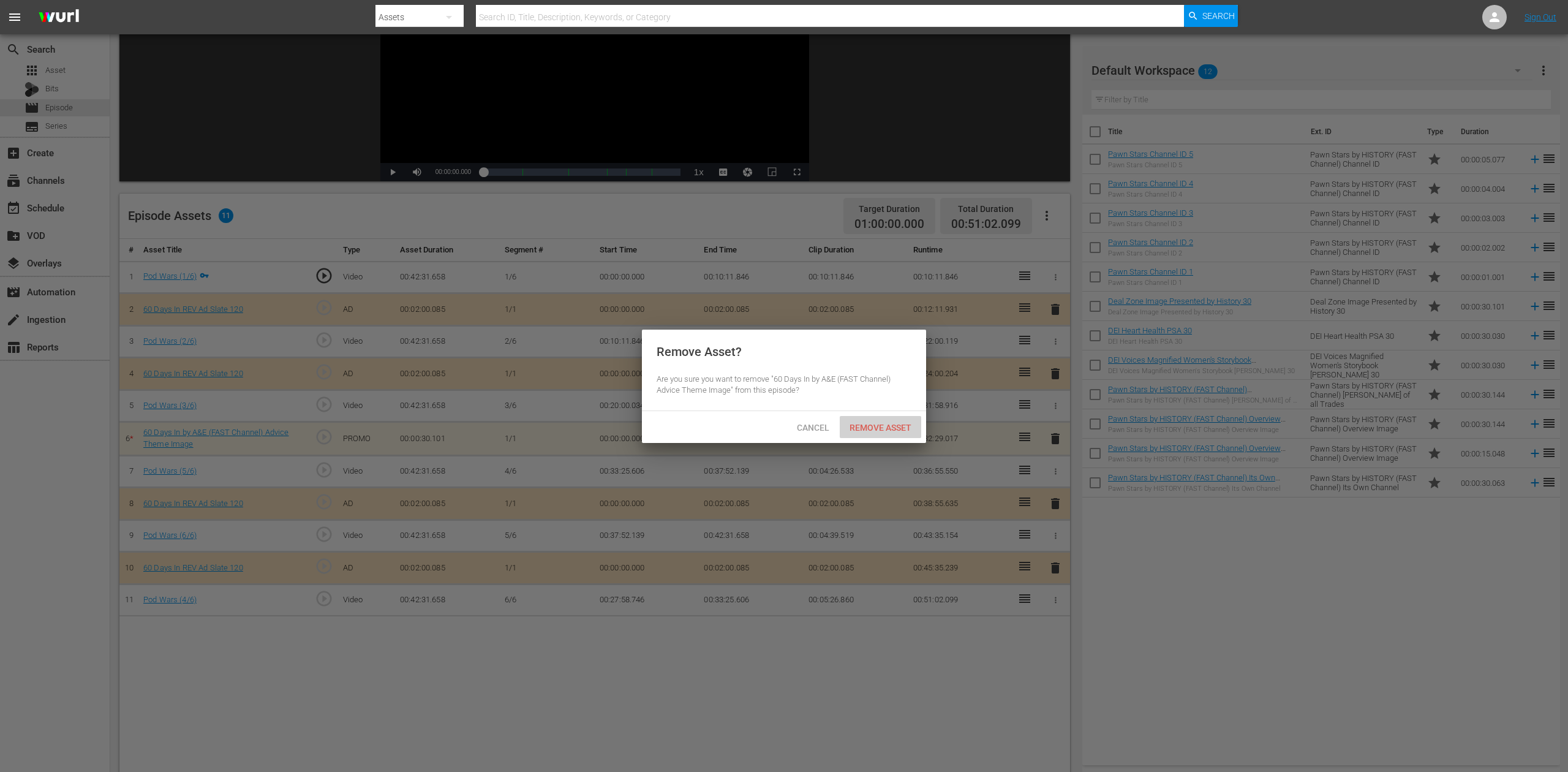
click at [892, 427] on span "Remove Asset" at bounding box center [880, 427] width 81 height 10
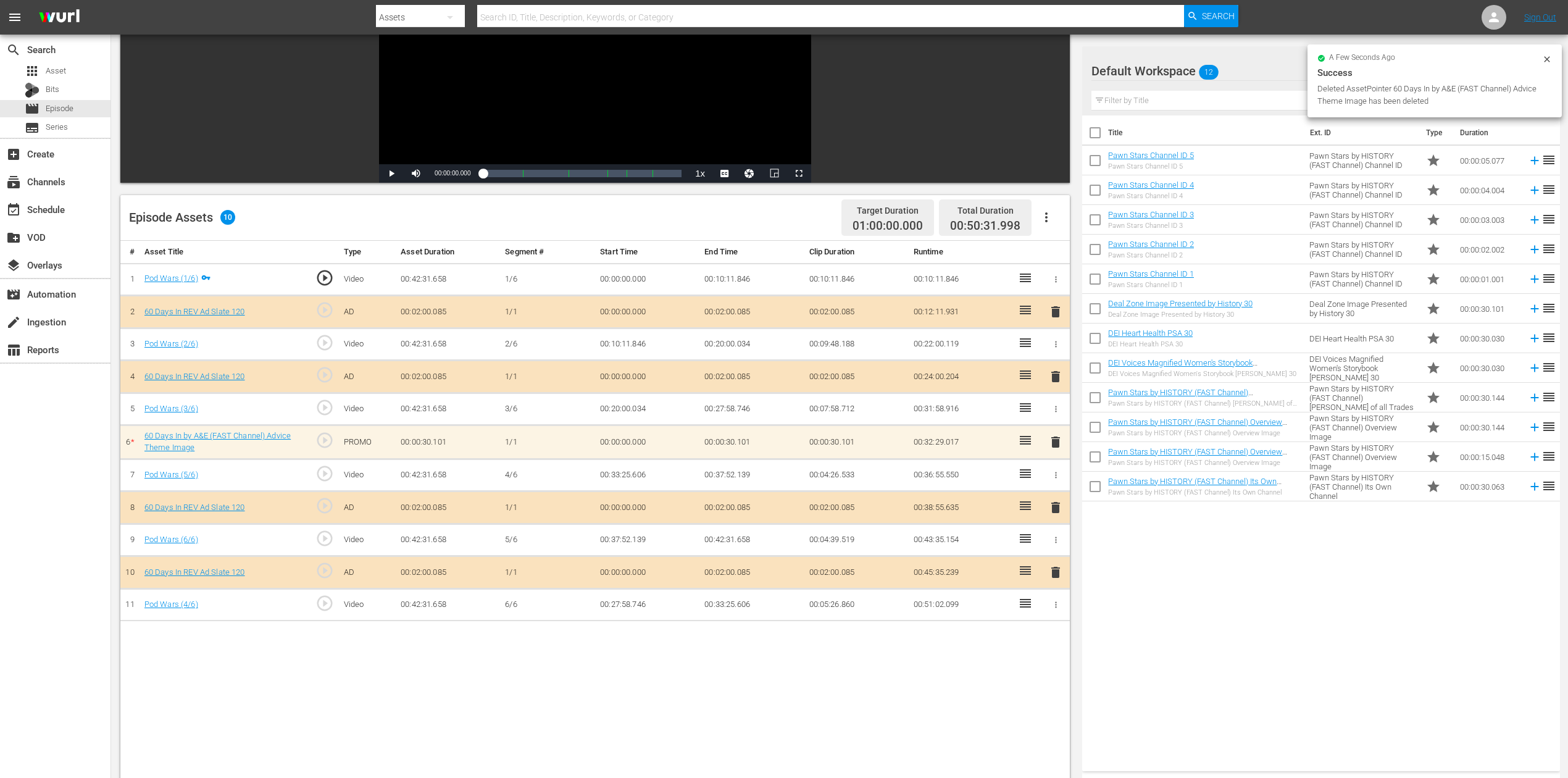
click at [1517, 72] on div "Success" at bounding box center [1434, 73] width 235 height 15
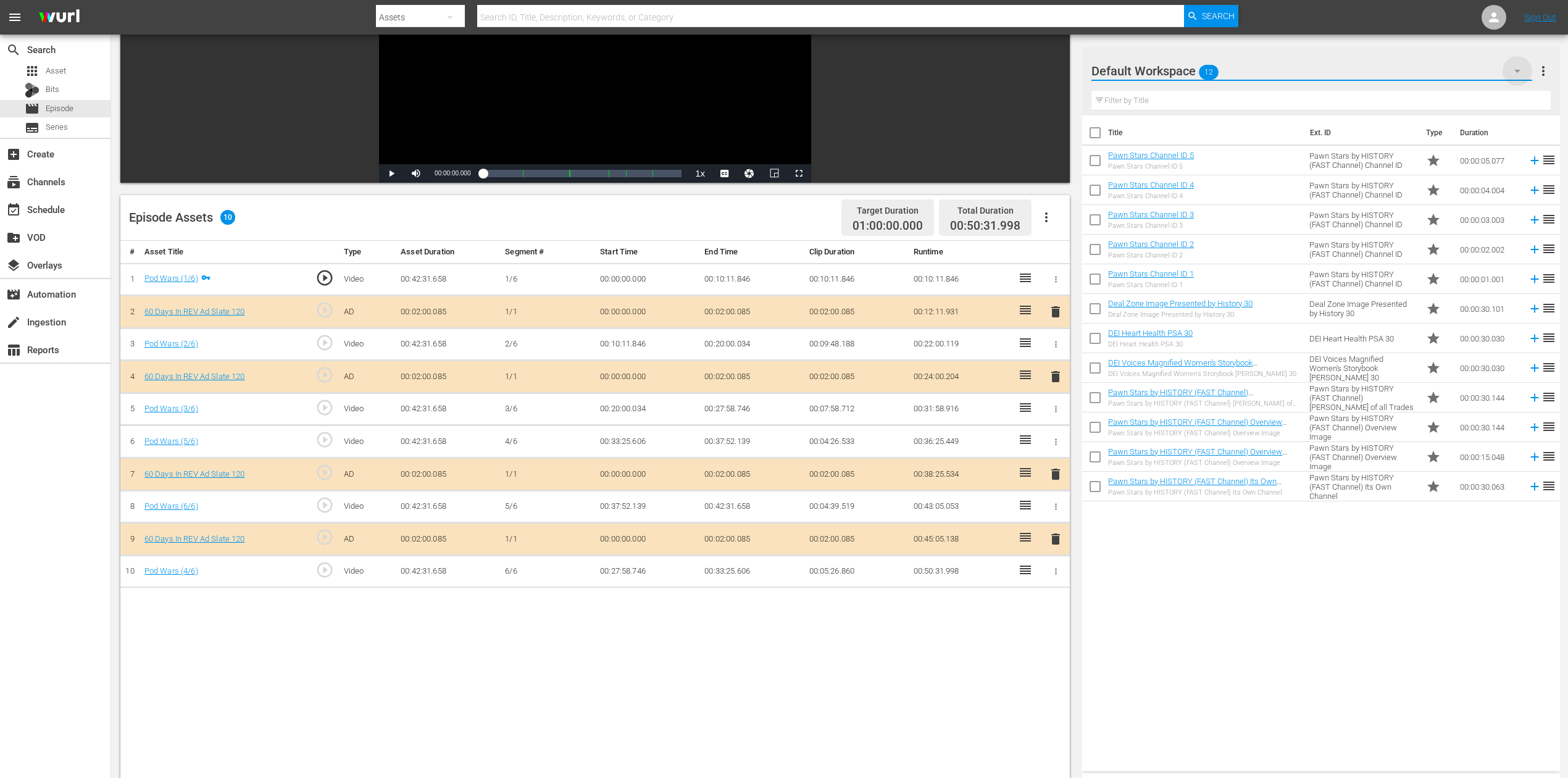
click at [1513, 70] on icon "button" at bounding box center [1518, 71] width 15 height 15
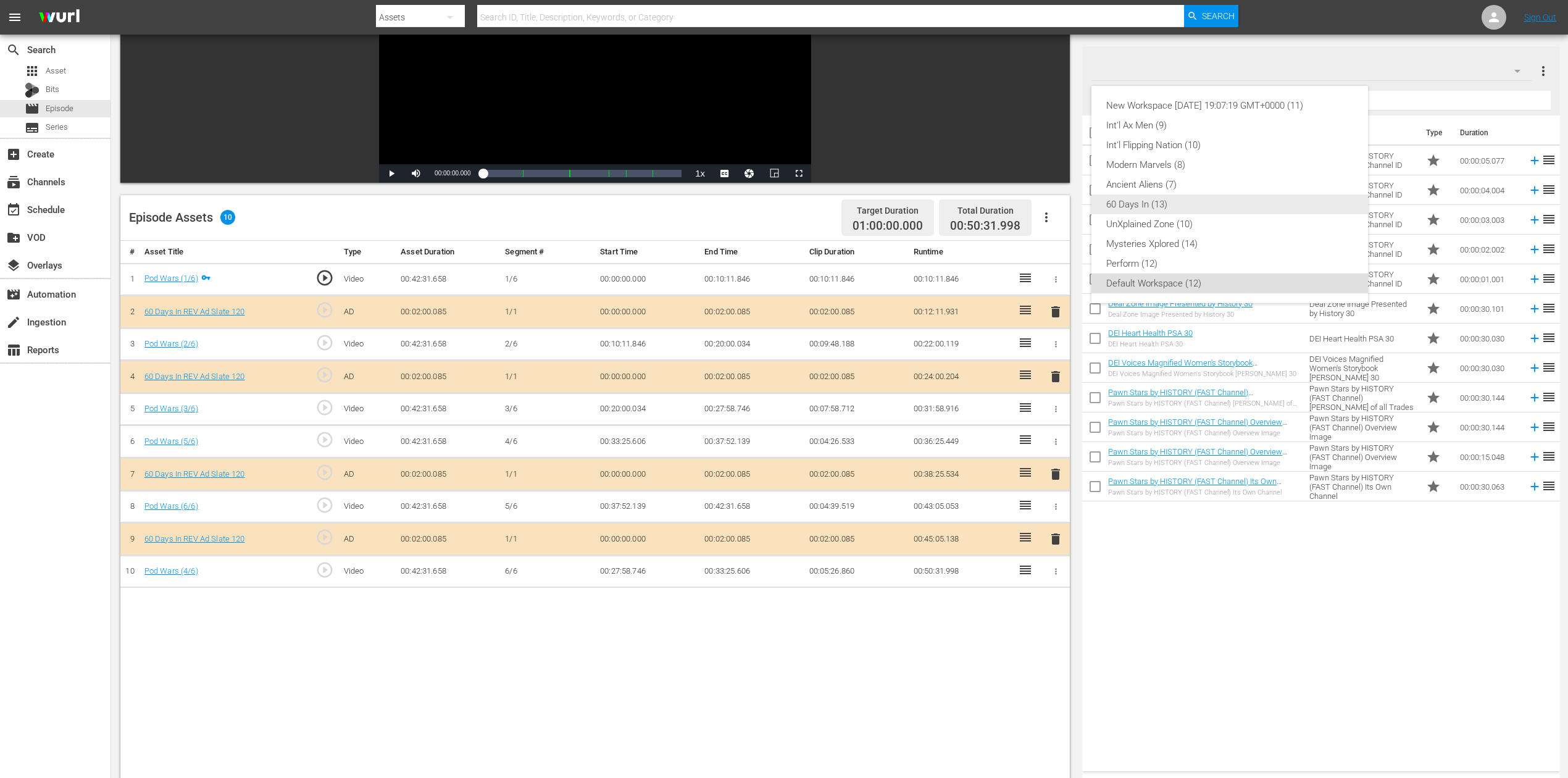
click at [1157, 207] on div "60 Days In (13)" at bounding box center [1230, 205] width 247 height 20
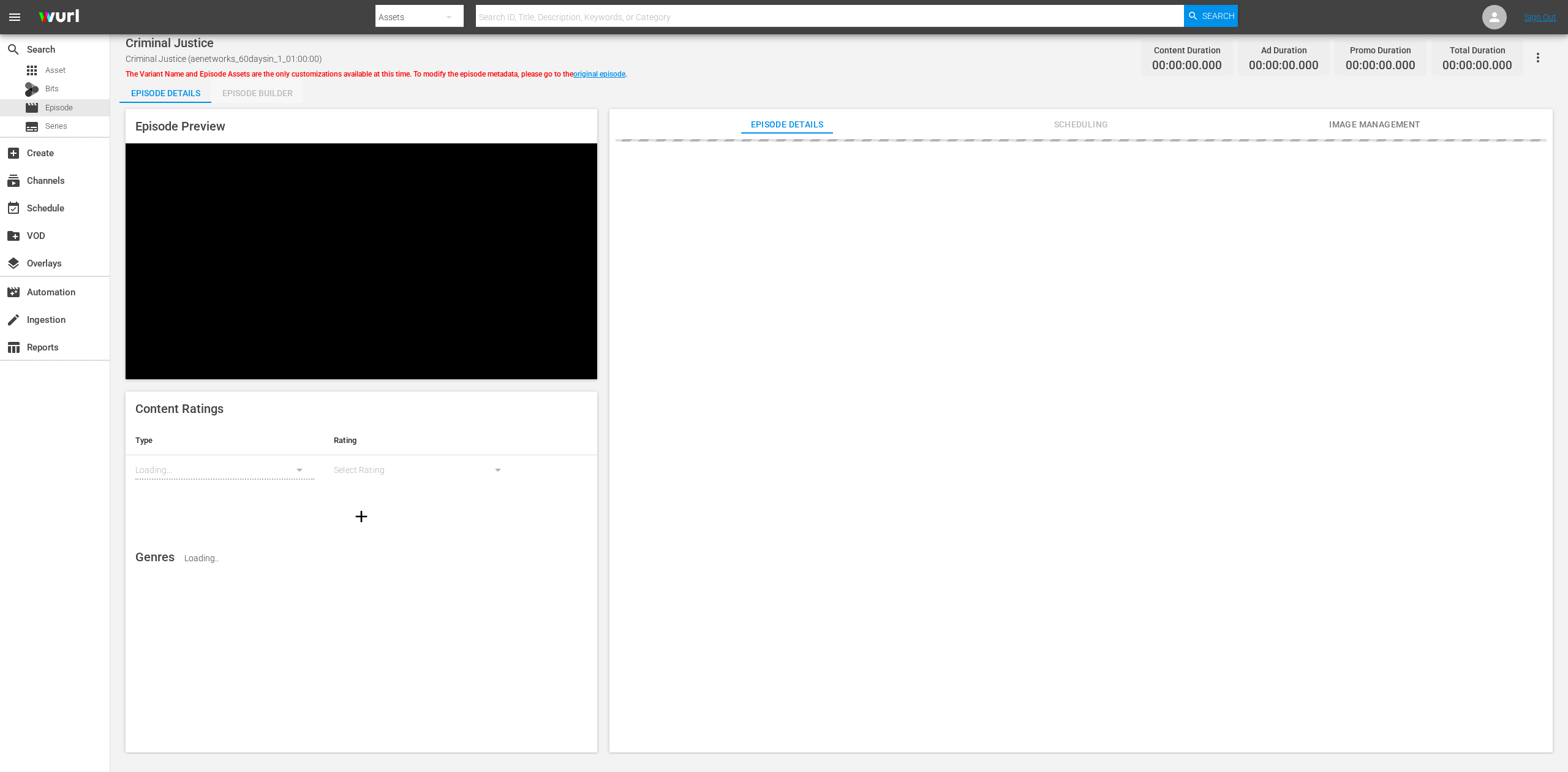
click at [263, 93] on div "Episode Builder" at bounding box center [257, 93] width 92 height 29
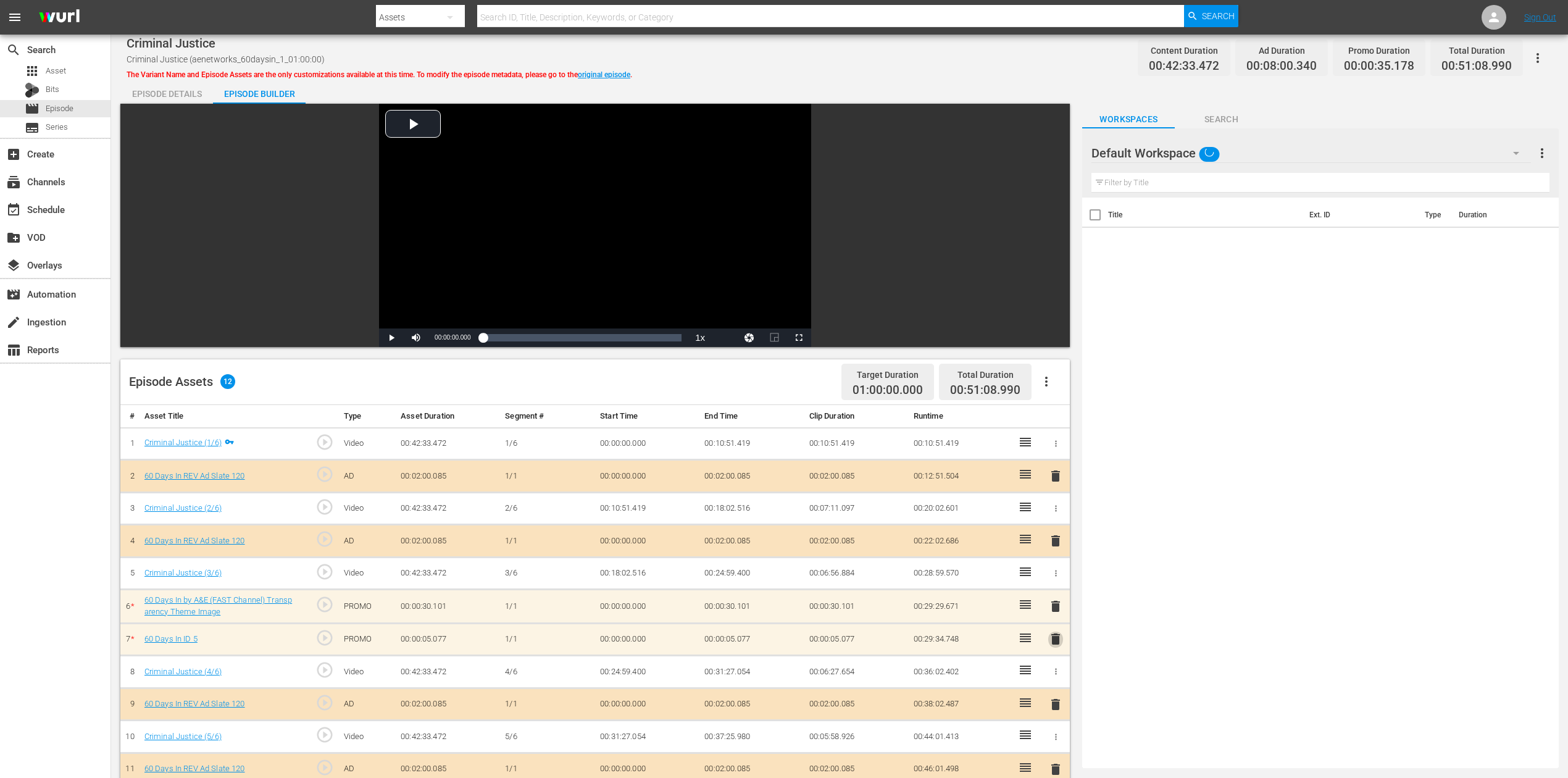
click at [1055, 583] on span "delete" at bounding box center [1056, 639] width 15 height 15
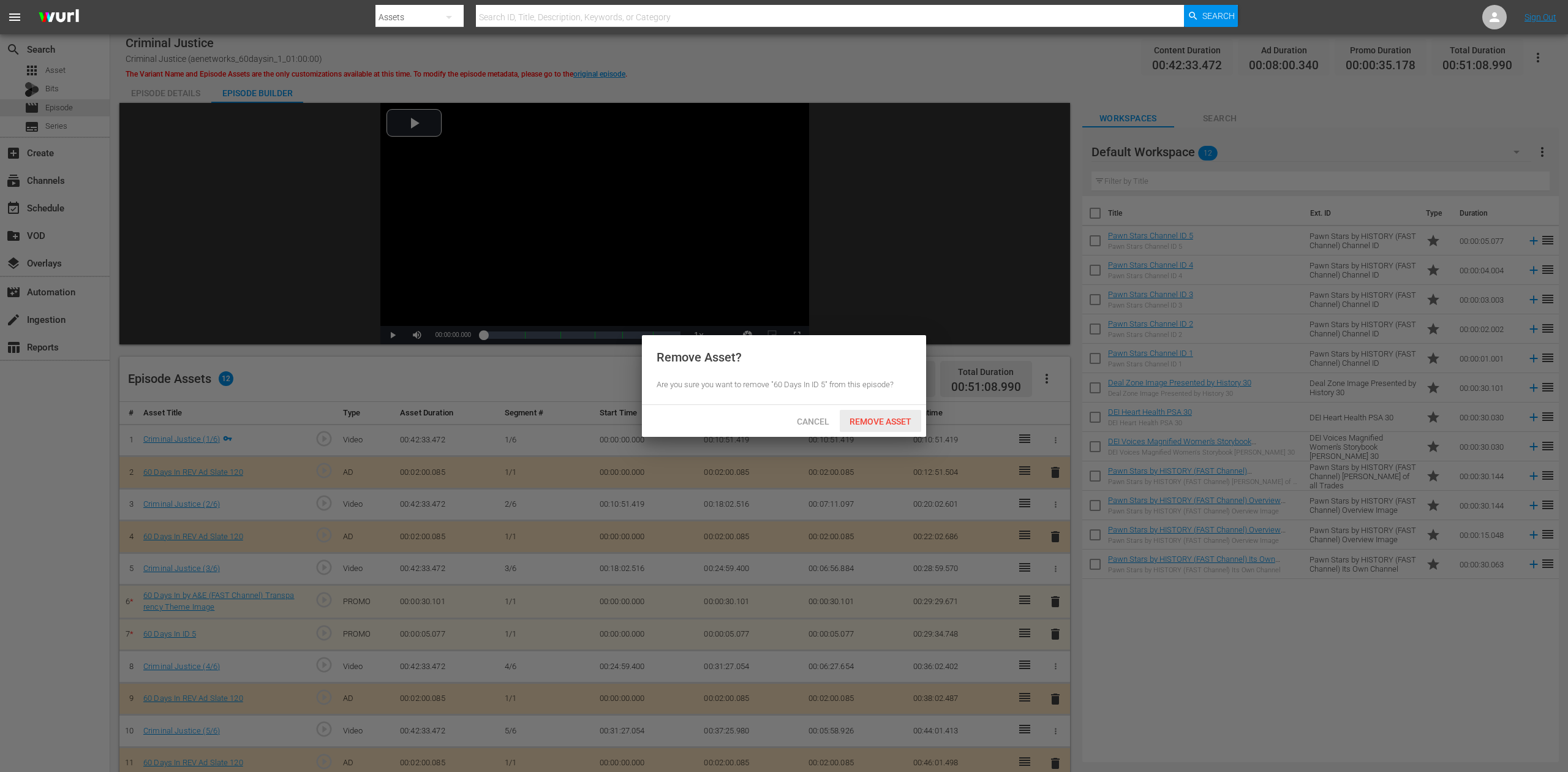
click at [885, 417] on span "Remove Asset" at bounding box center [880, 422] width 81 height 10
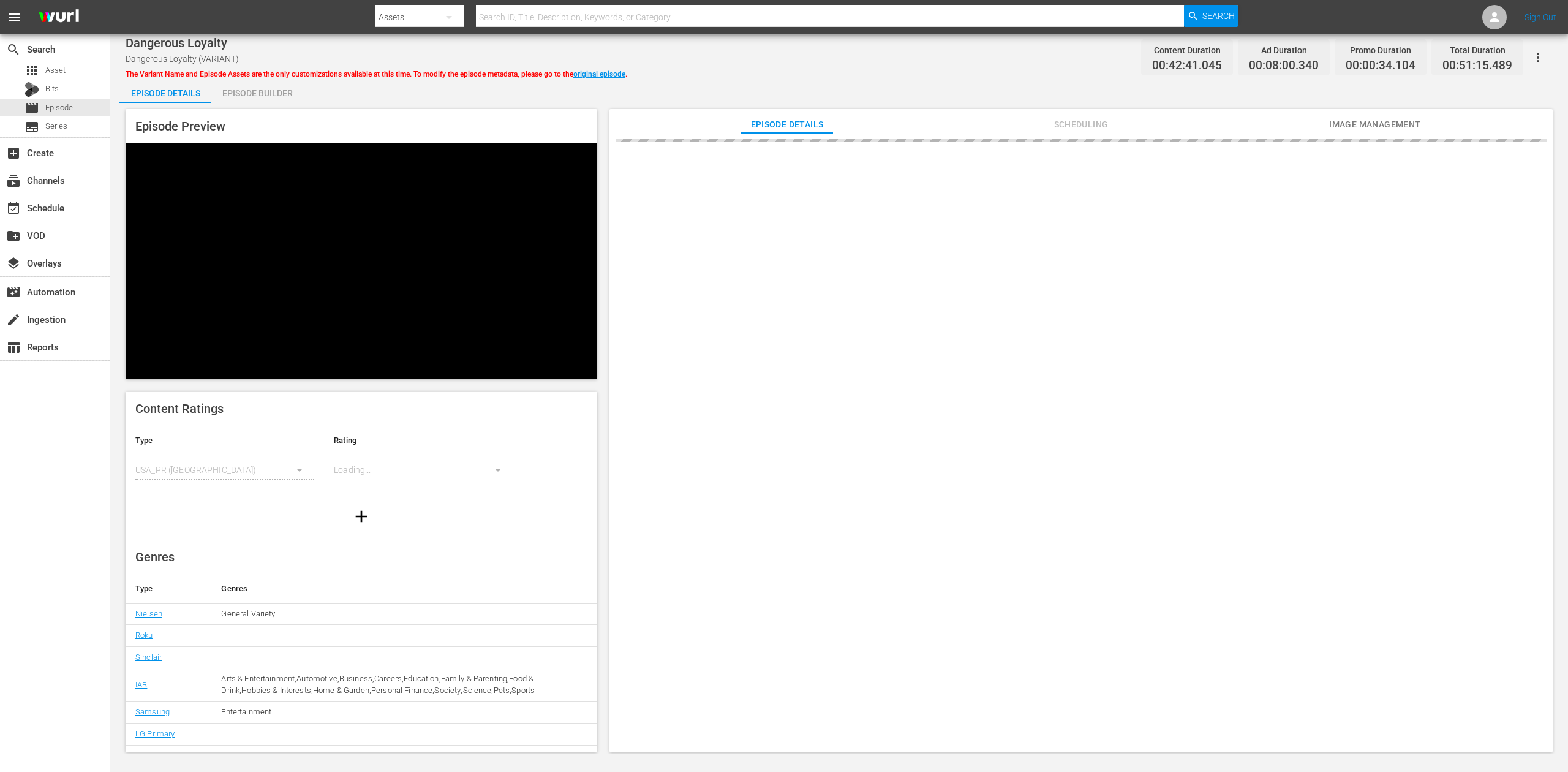
click at [256, 91] on div "Episode Builder" at bounding box center [257, 93] width 92 height 29
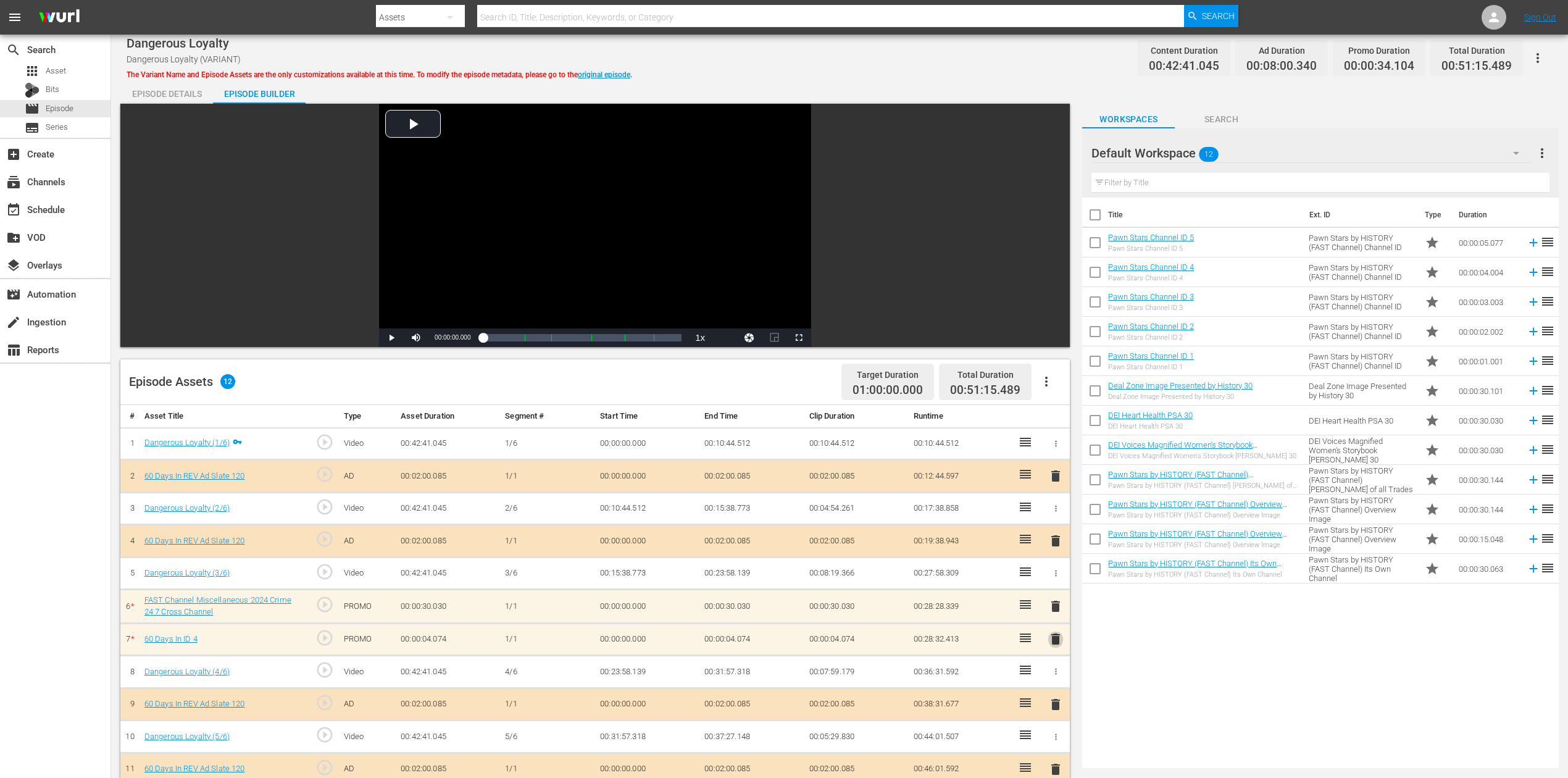
click at [1055, 583] on span "delete" at bounding box center [1056, 639] width 15 height 15
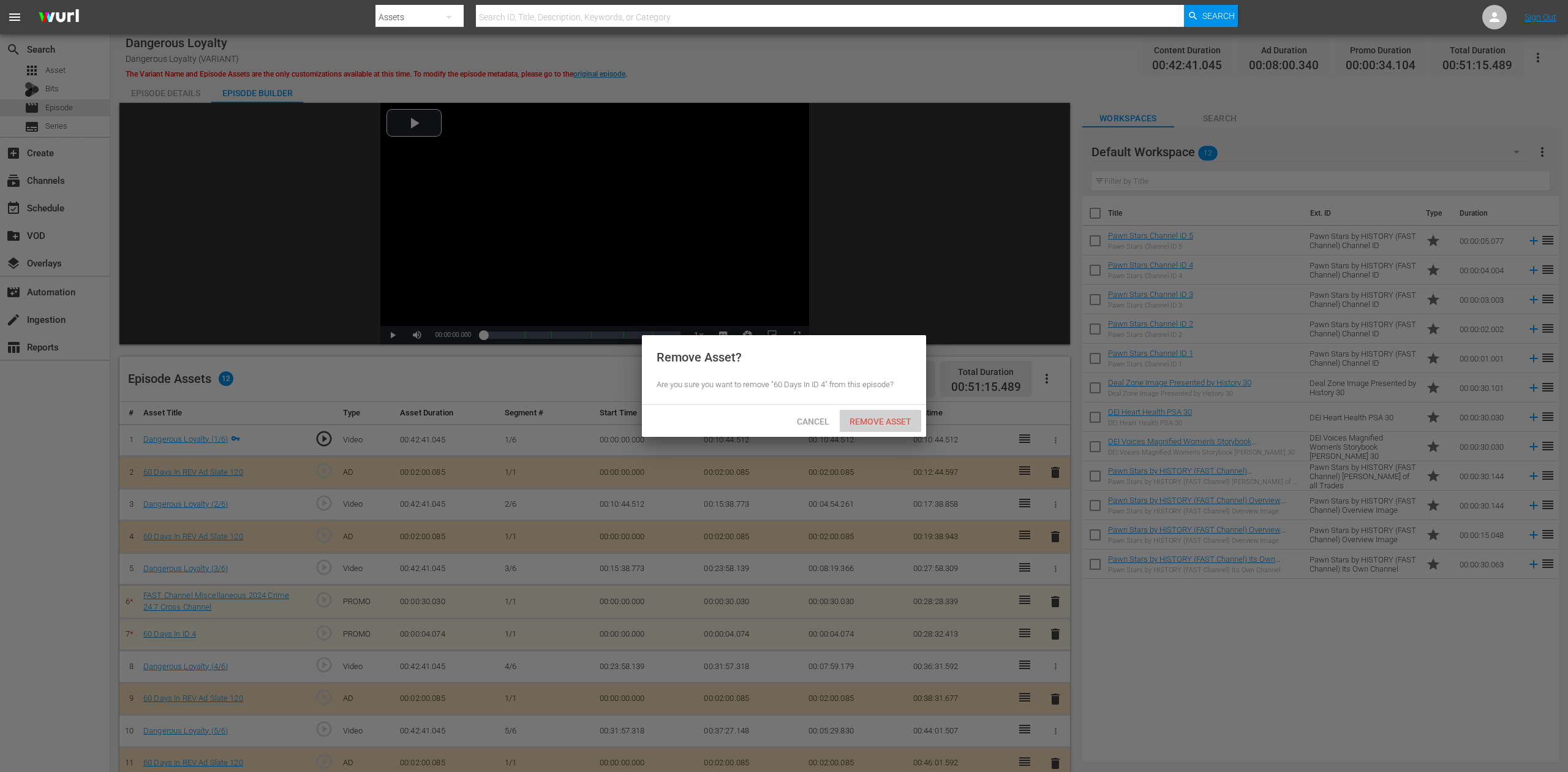
drag, startPoint x: 882, startPoint y: 420, endPoint x: 865, endPoint y: 410, distance: 19.7
click at [883, 420] on span "Remove Asset" at bounding box center [880, 422] width 81 height 10
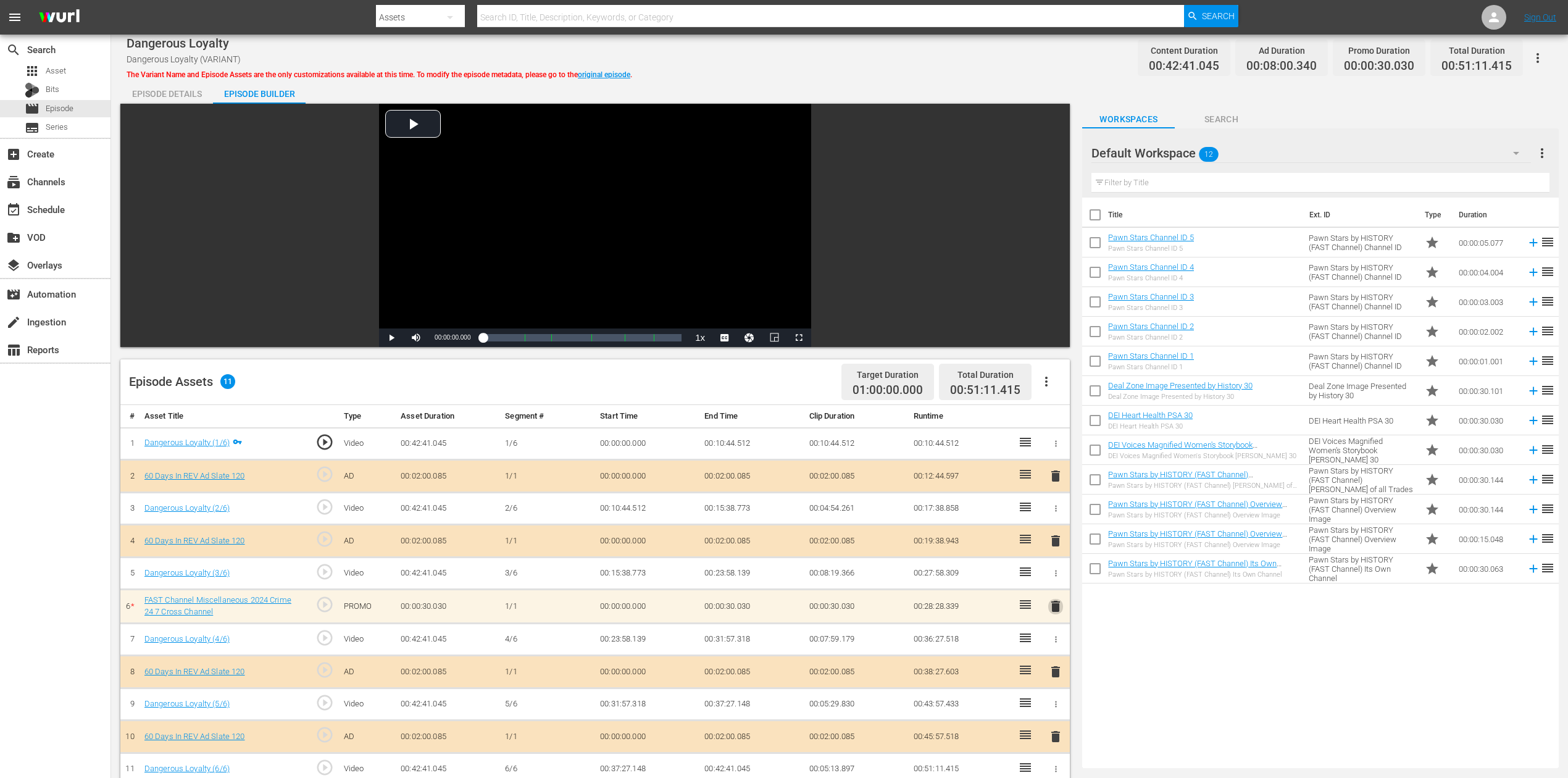
click at [1055, 583] on span "delete" at bounding box center [1056, 606] width 15 height 15
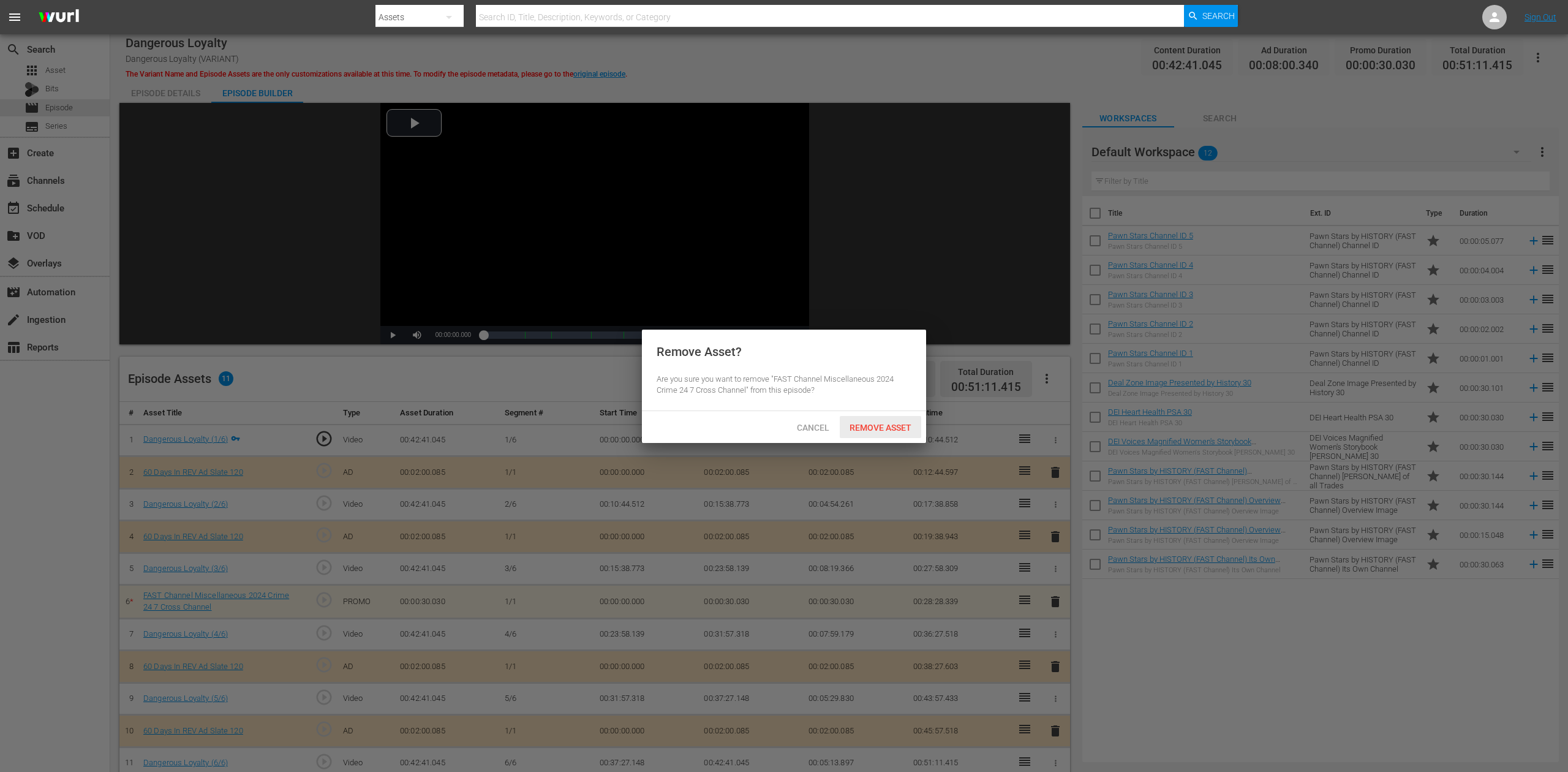
click at [892, 427] on span "Remove Asset" at bounding box center [880, 427] width 81 height 10
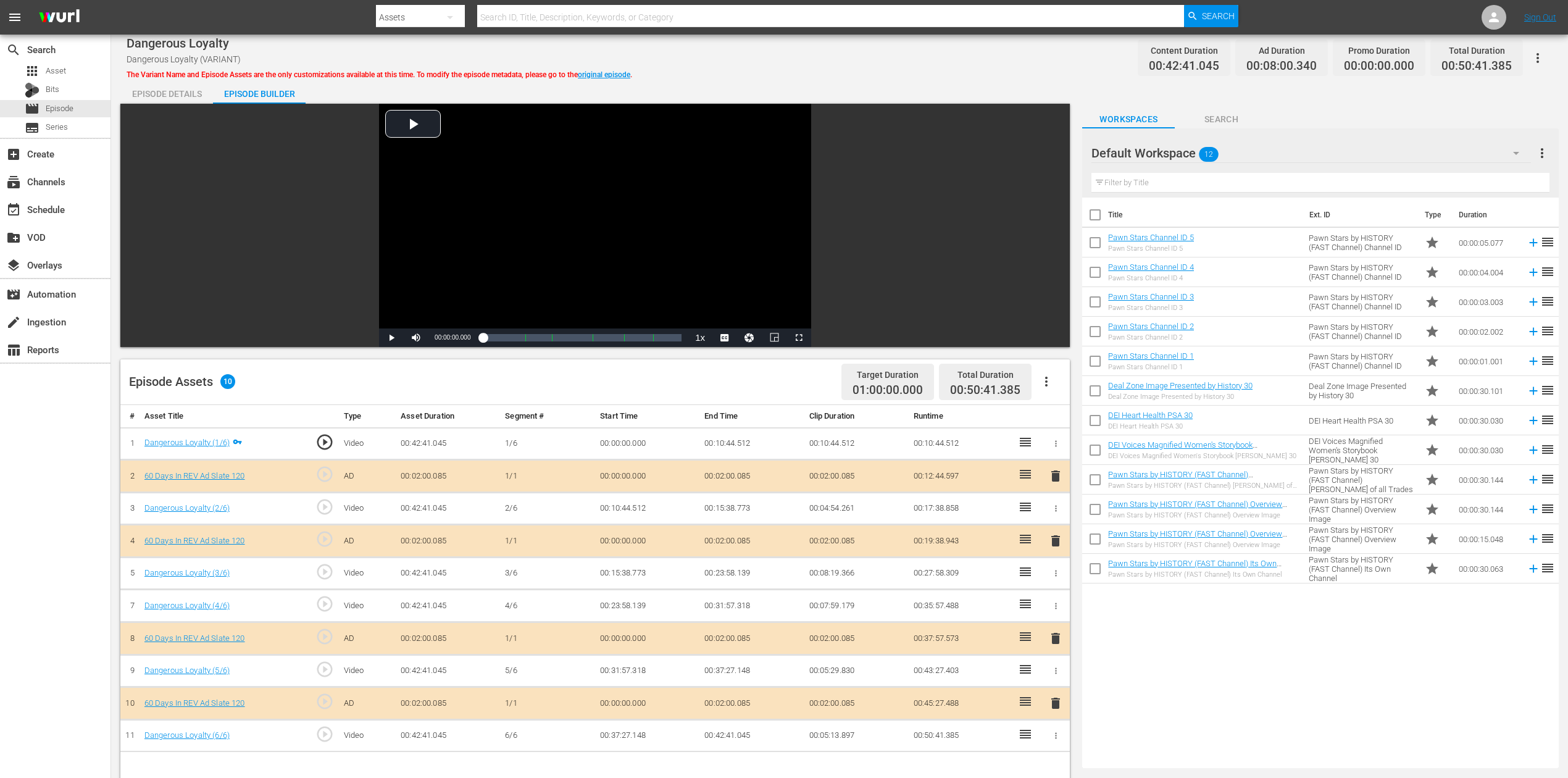
click at [1185, 154] on icon "button" at bounding box center [1516, 154] width 15 height 15
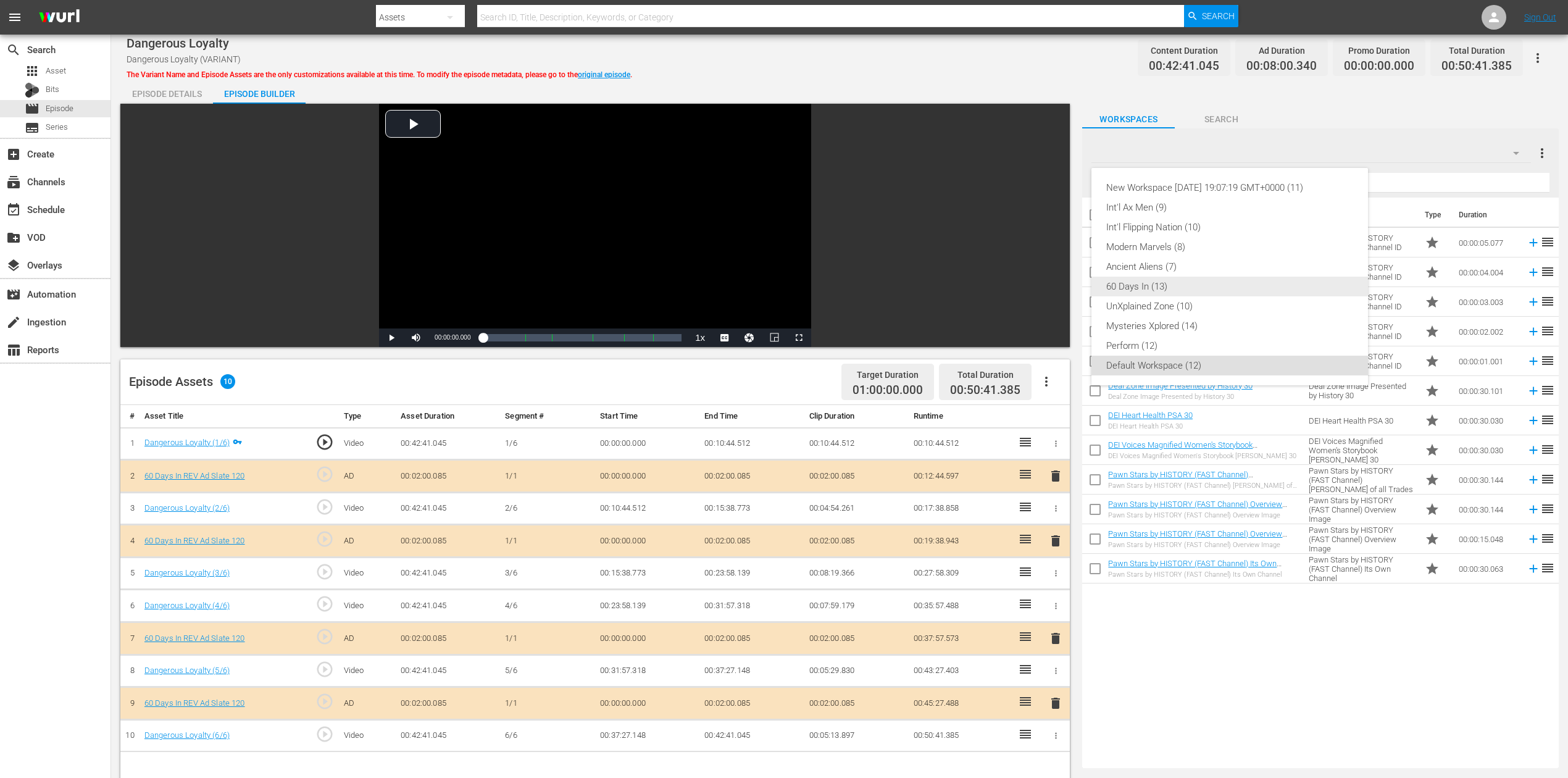
click at [1158, 290] on div "60 Days In (13)" at bounding box center [1230, 286] width 247 height 20
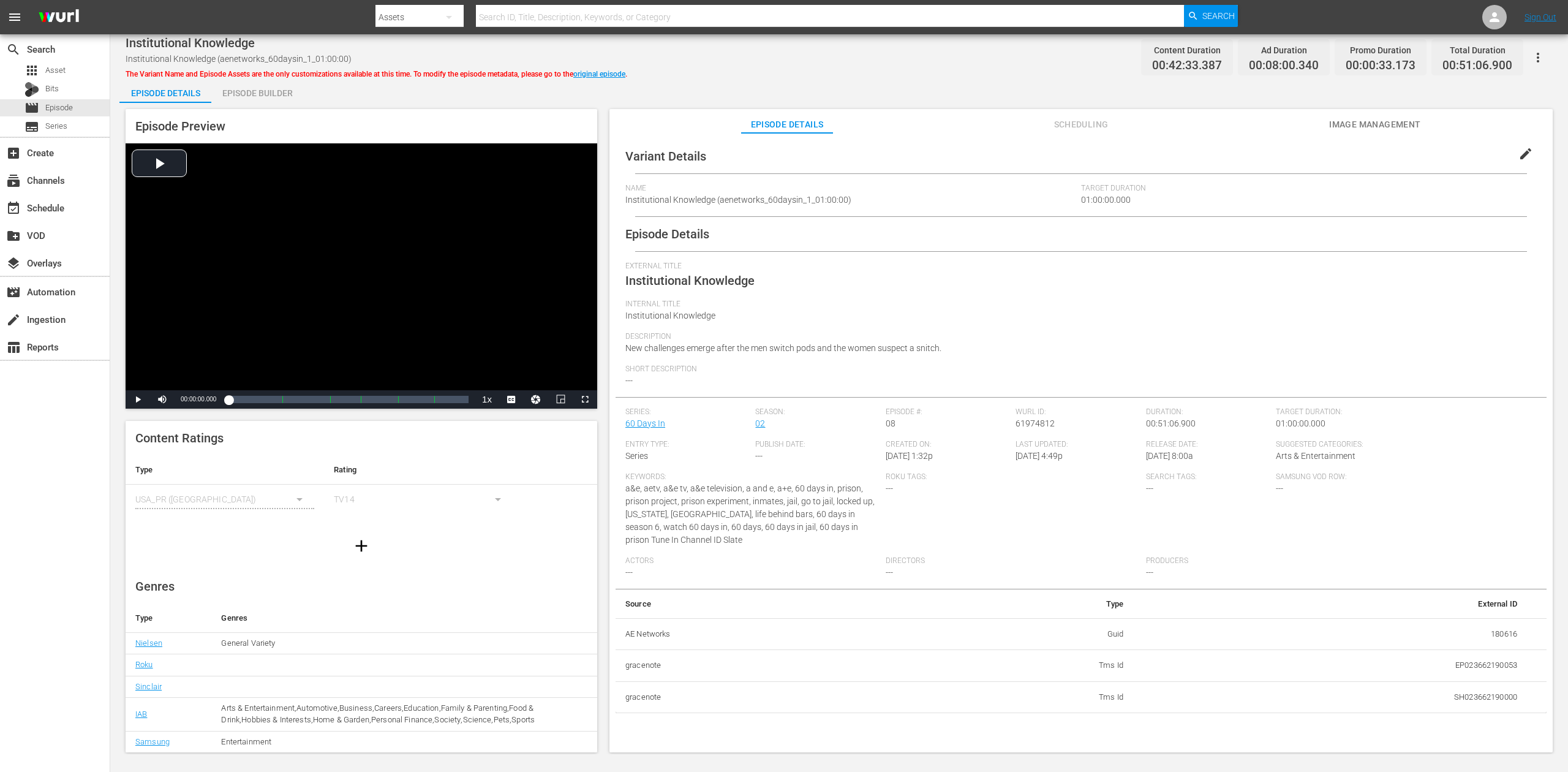
click at [256, 86] on div "Episode Builder" at bounding box center [257, 93] width 92 height 29
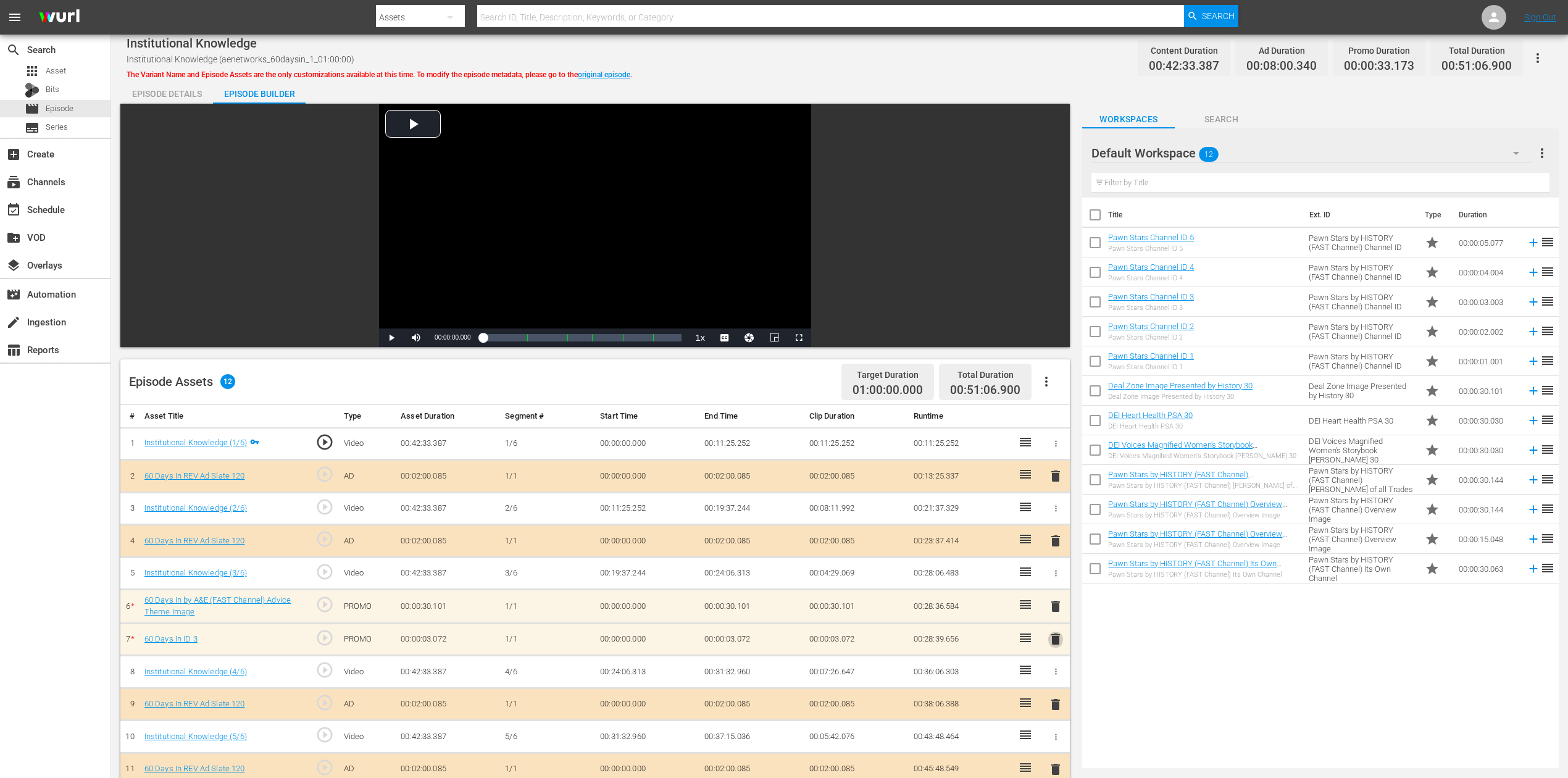
click at [1049, 583] on span "delete" at bounding box center [1056, 639] width 15 height 15
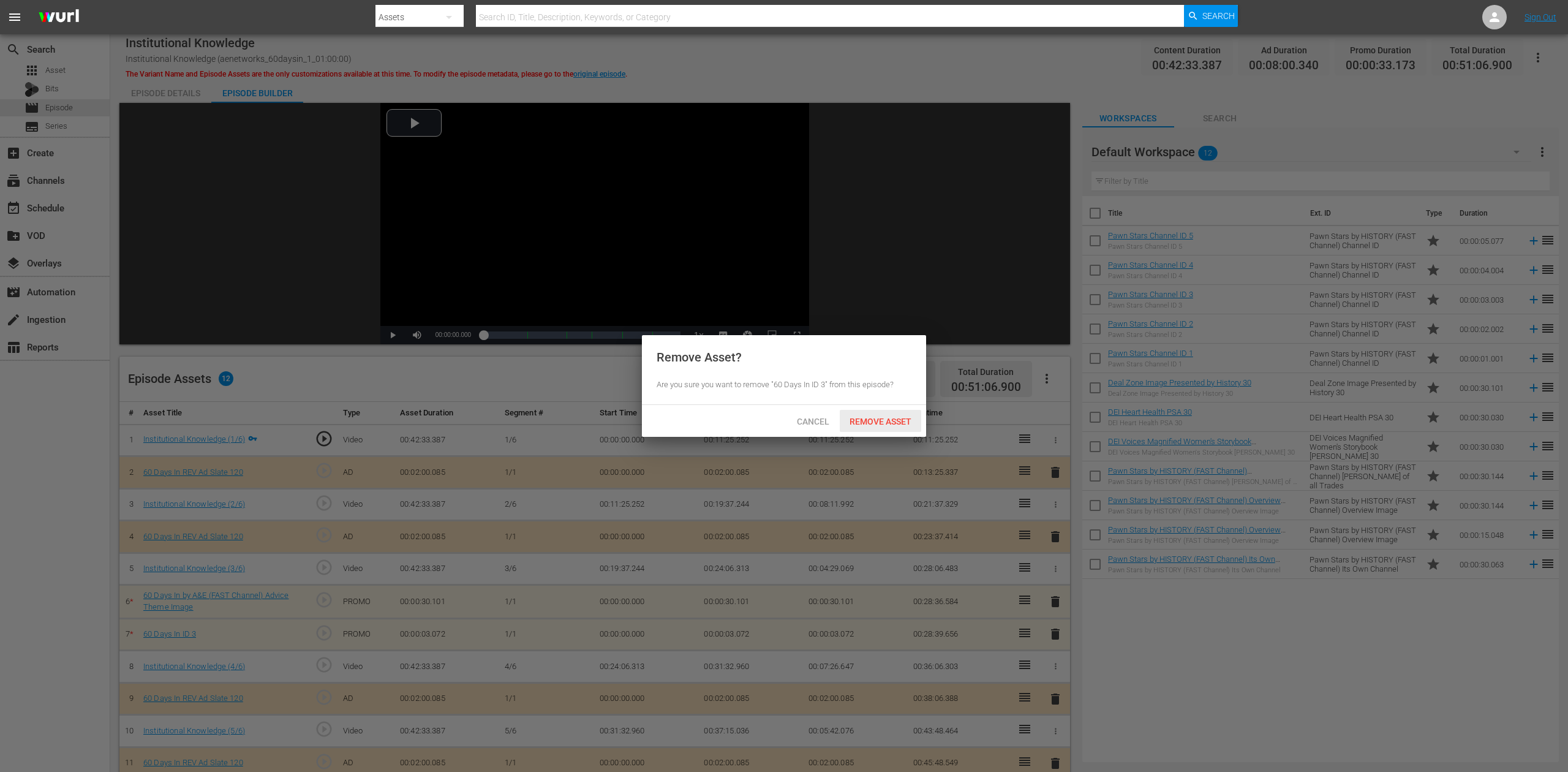
click at [893, 420] on span "Remove Asset" at bounding box center [880, 422] width 81 height 10
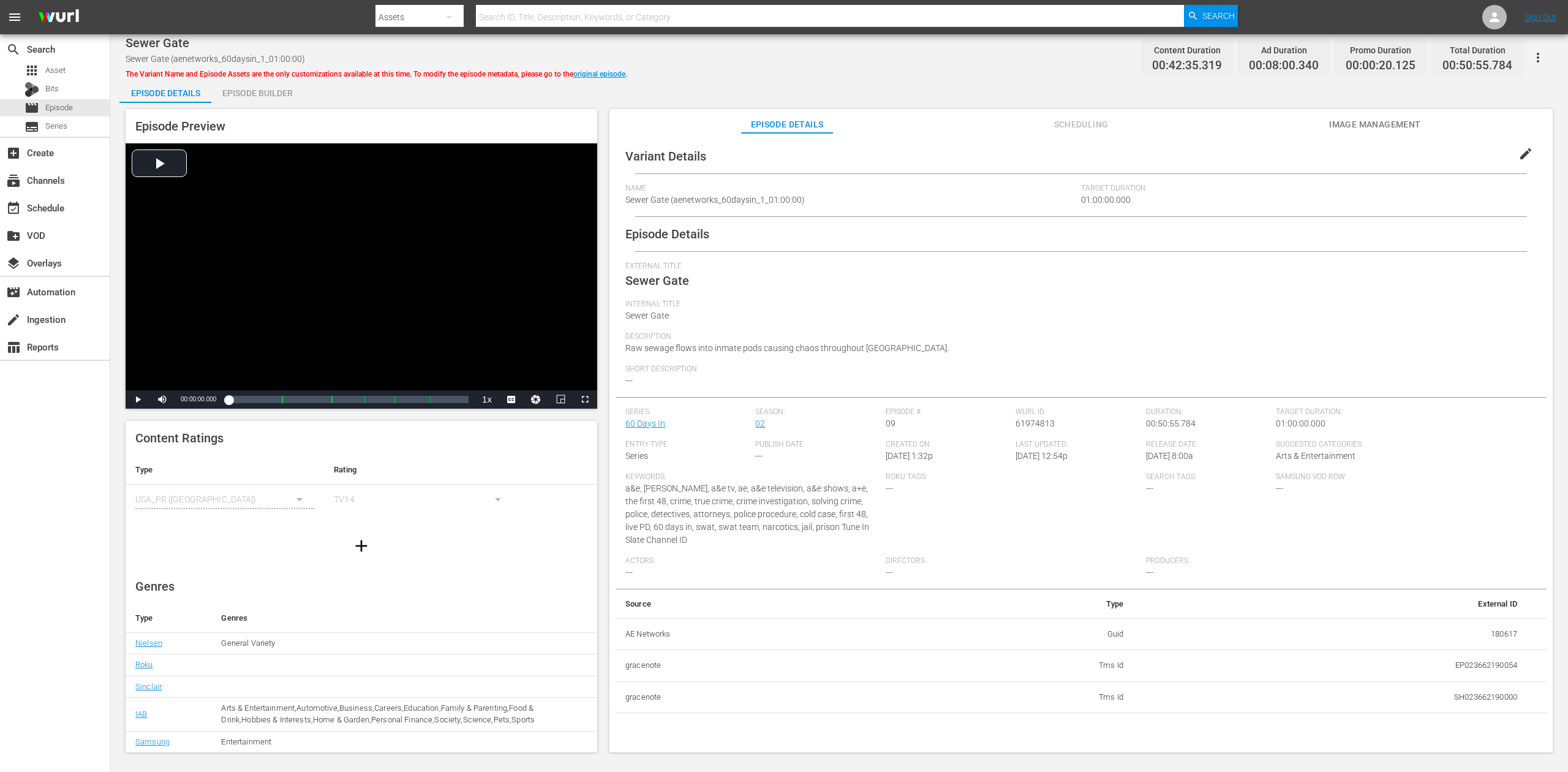
click at [286, 94] on div "Episode Builder" at bounding box center [257, 93] width 92 height 29
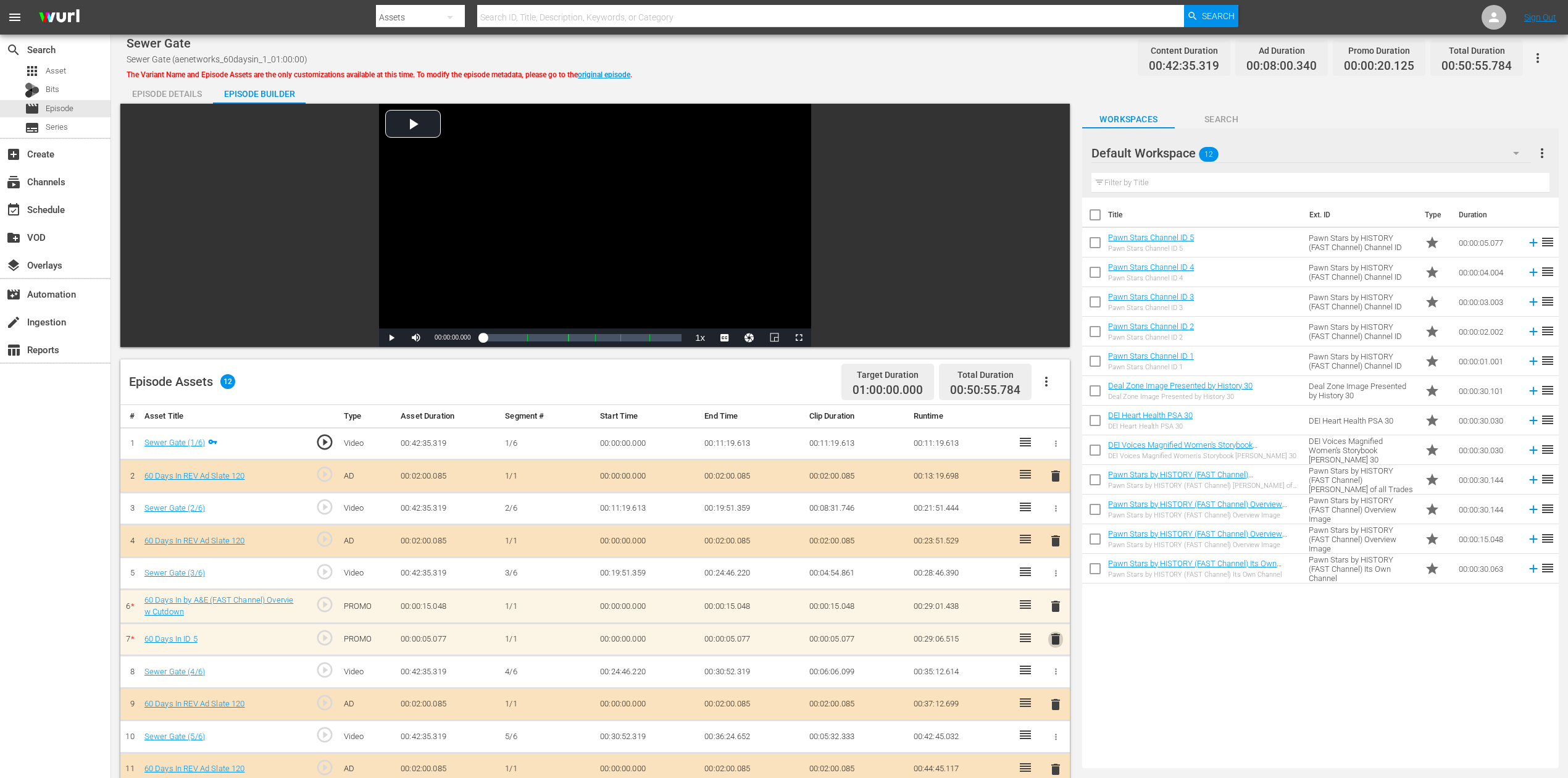
click at [1055, 583] on span "delete" at bounding box center [1056, 639] width 15 height 15
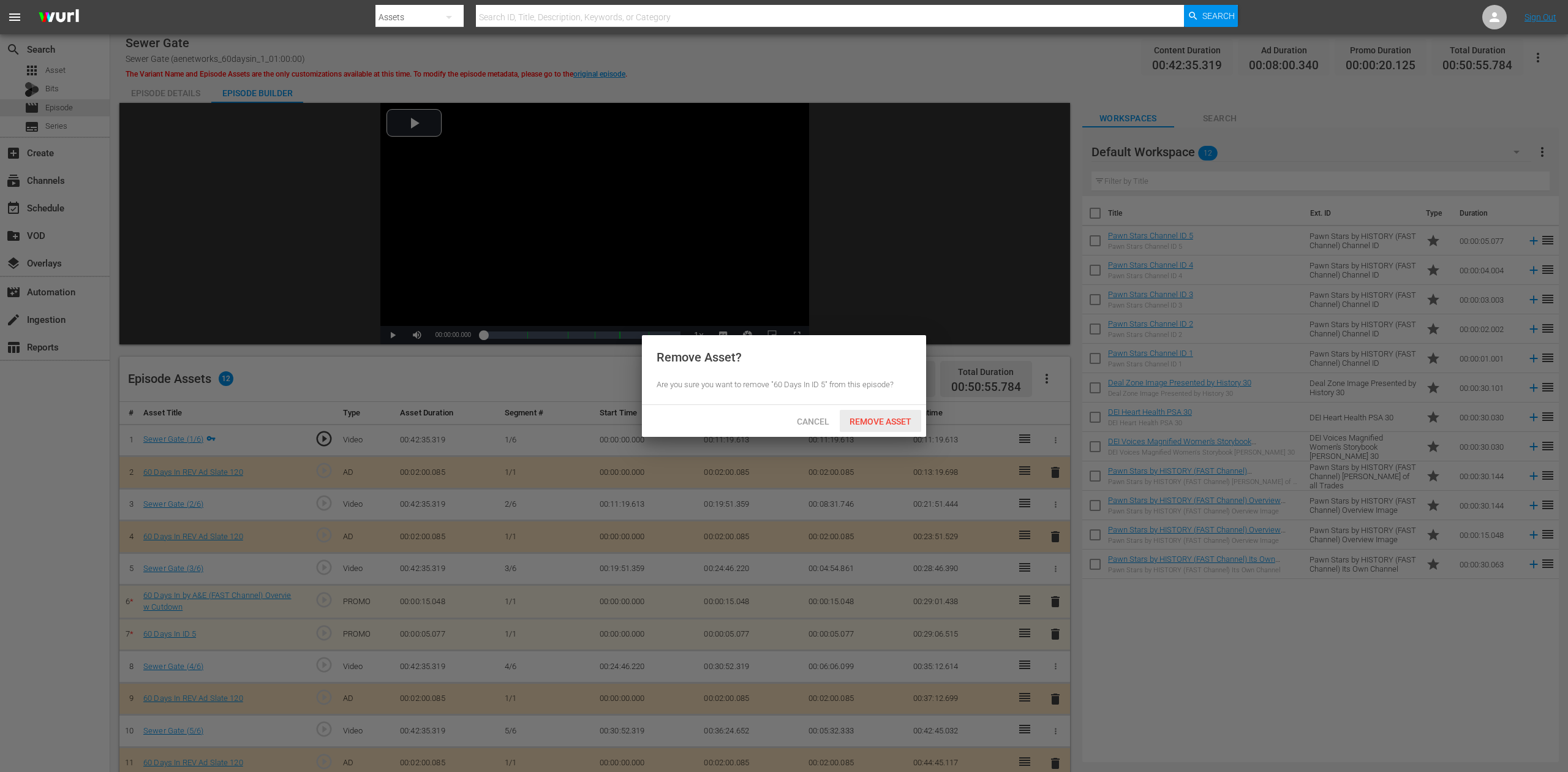
click at [895, 413] on div "Remove Asset" at bounding box center [880, 421] width 81 height 22
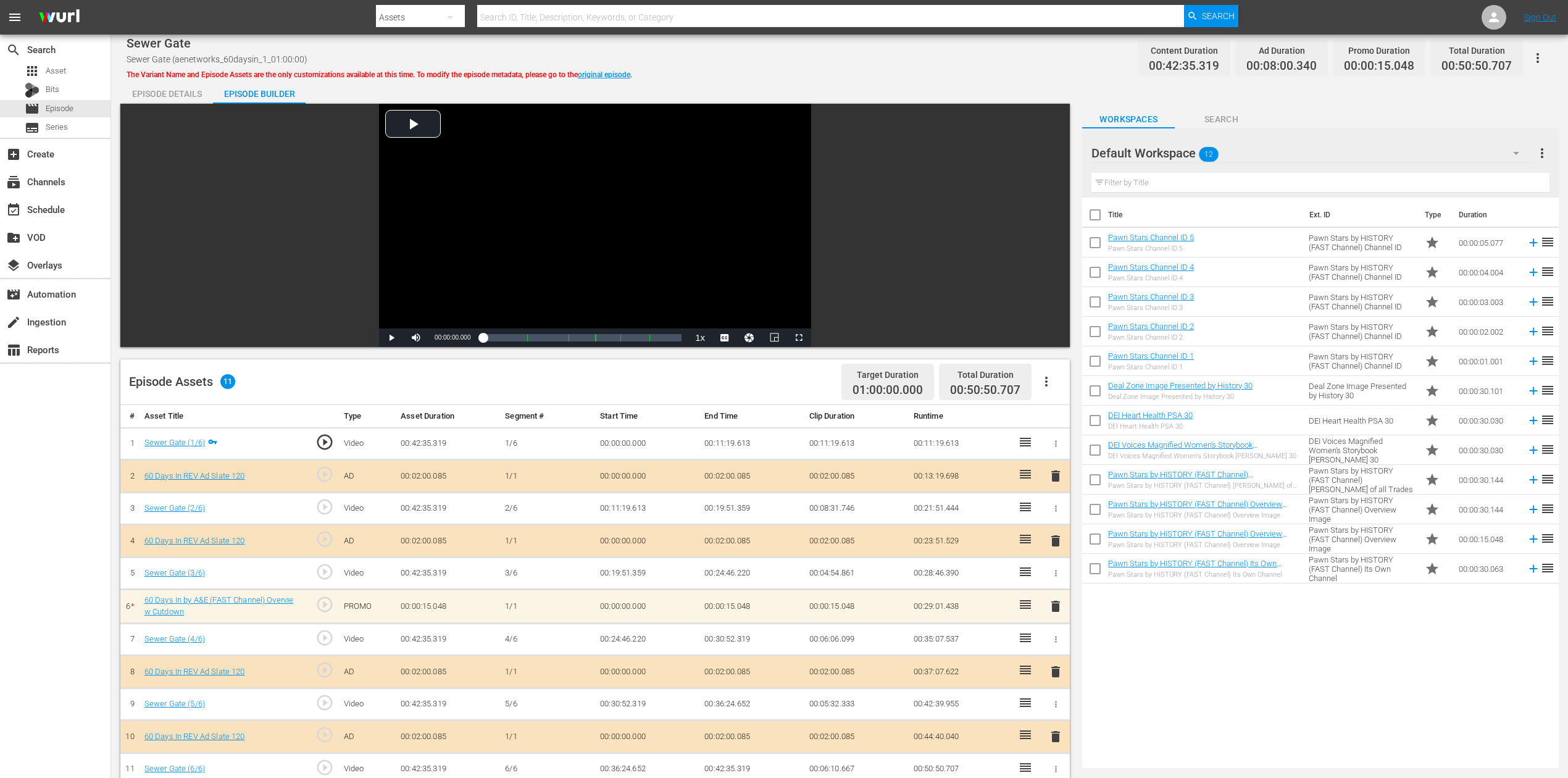
click at [1185, 151] on button "button" at bounding box center [1515, 153] width 29 height 29
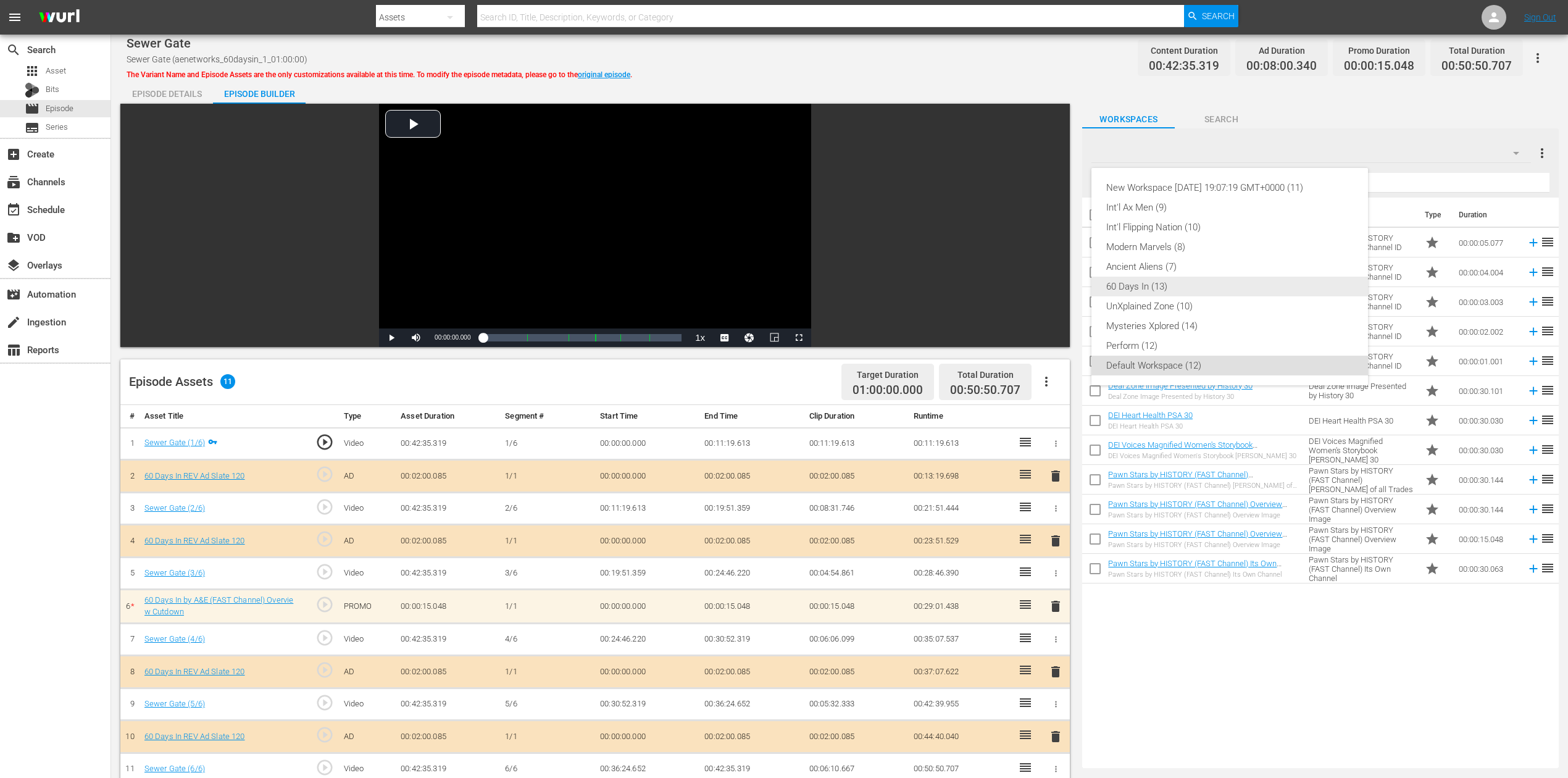
click at [1126, 284] on div "60 Days In (13)" at bounding box center [1230, 286] width 247 height 20
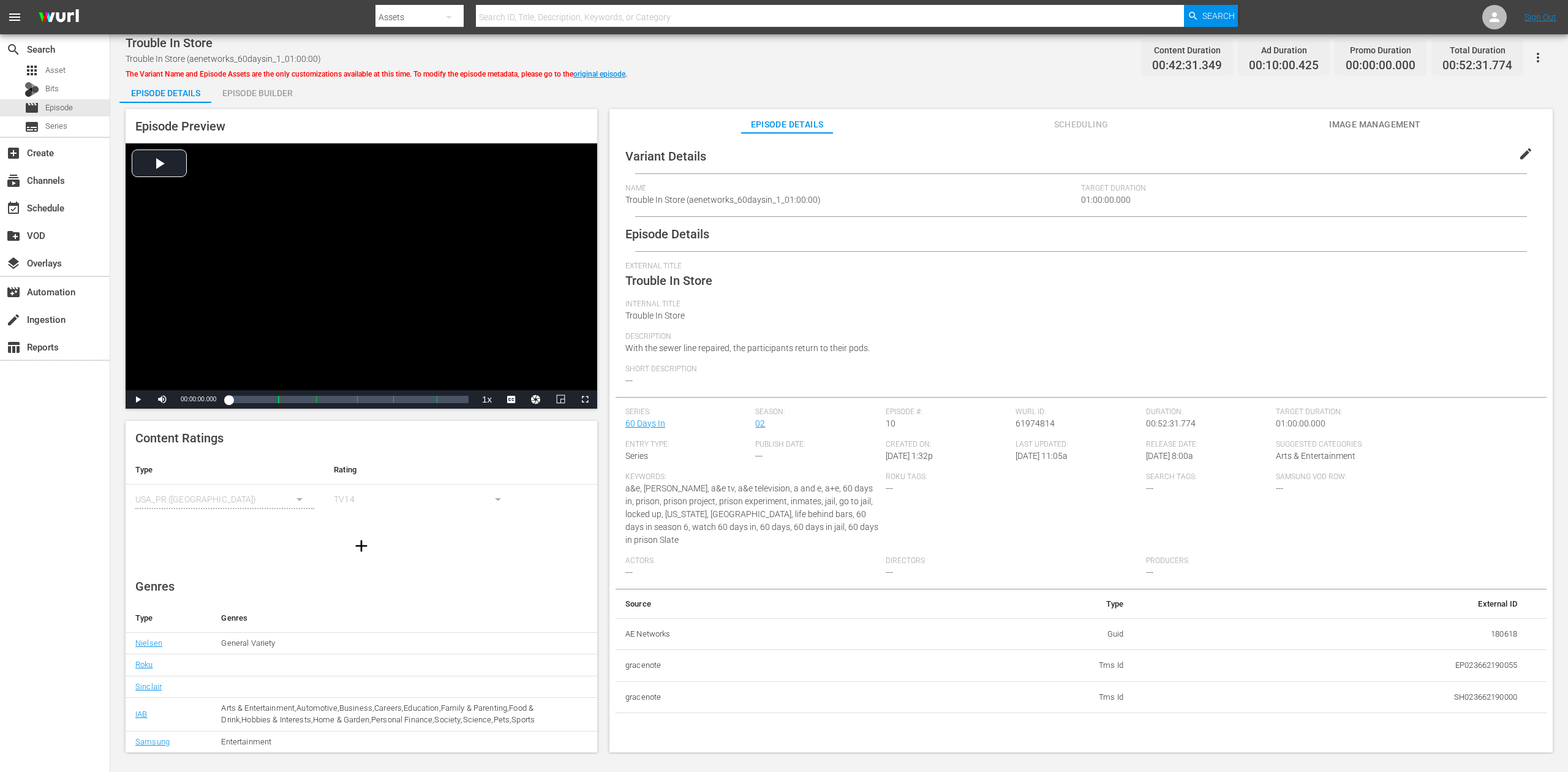
click at [251, 89] on div "Episode Builder" at bounding box center [257, 93] width 92 height 29
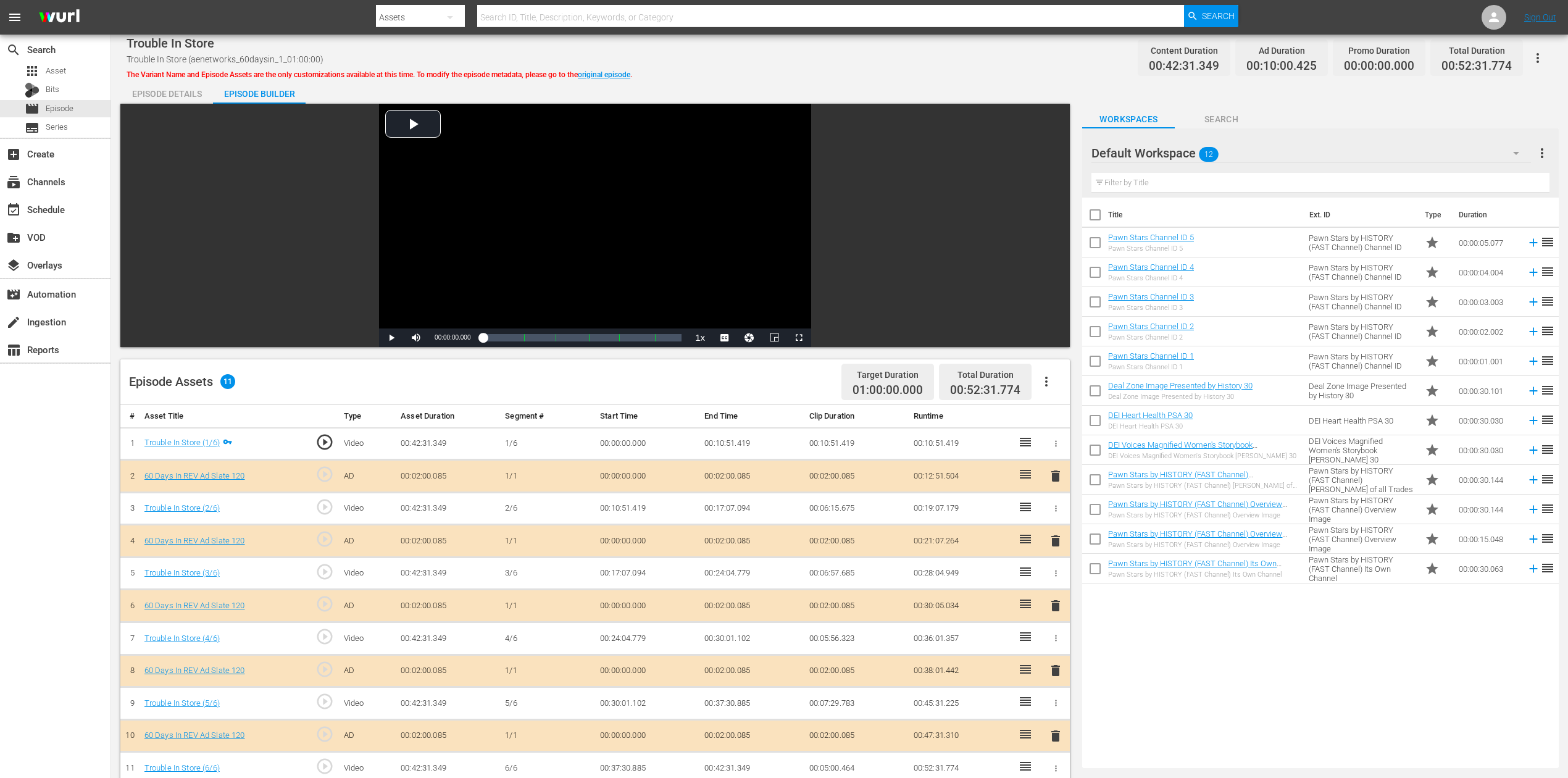
click at [1185, 155] on icon "button" at bounding box center [1516, 154] width 15 height 15
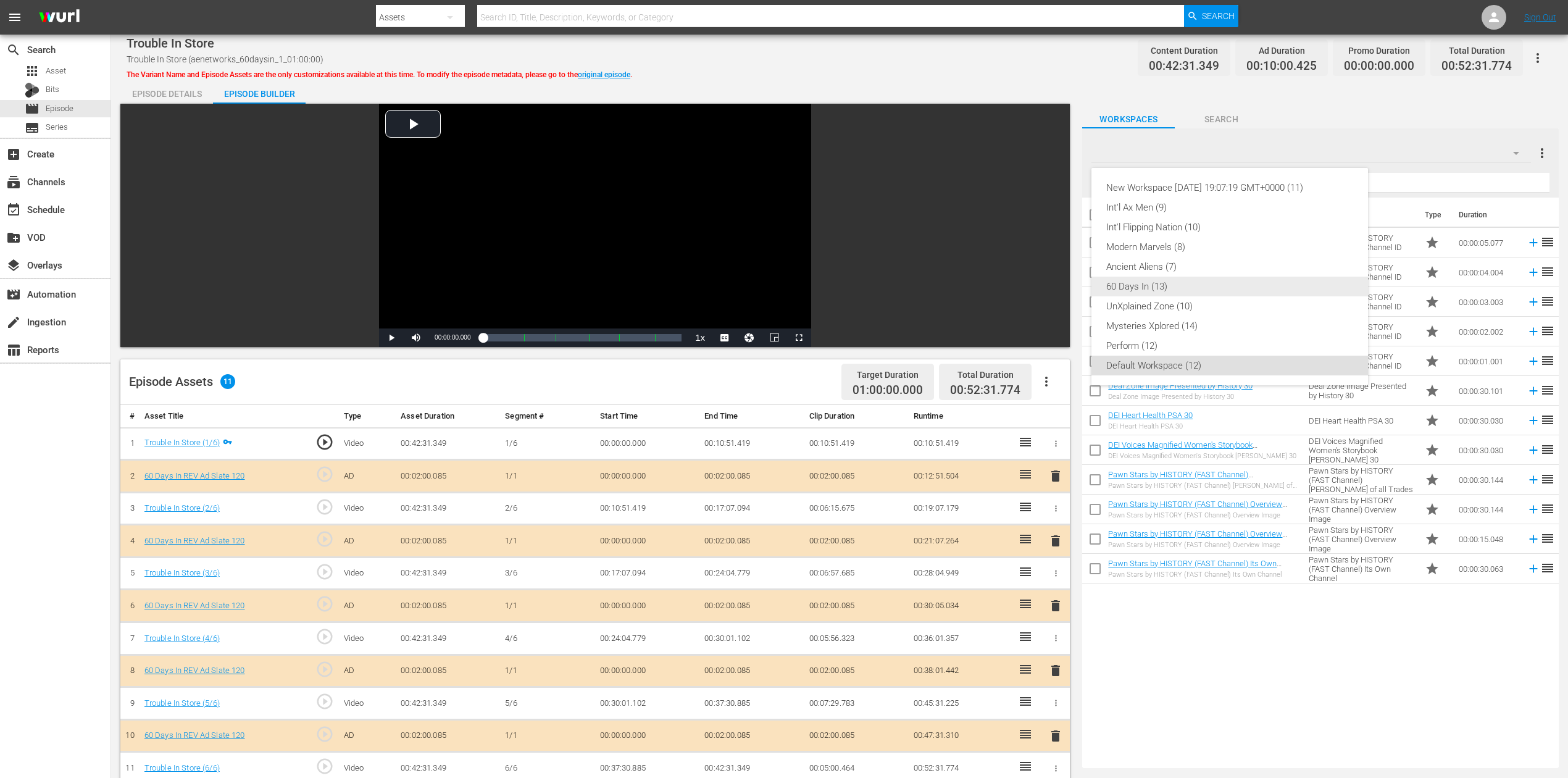
click at [1174, 286] on div "60 Days In (13)" at bounding box center [1230, 286] width 247 height 20
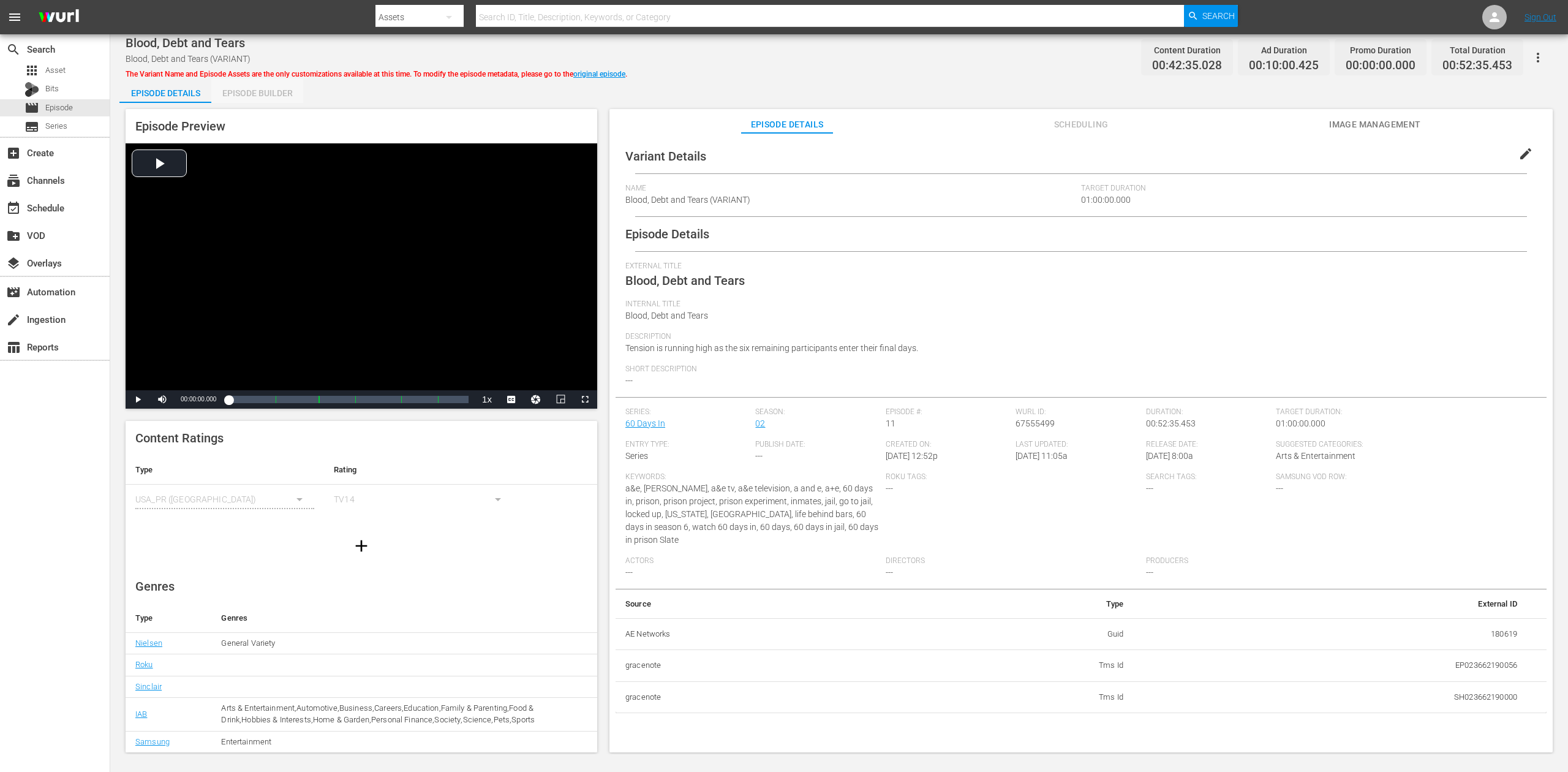
click at [277, 92] on div "Episode Builder" at bounding box center [257, 93] width 92 height 29
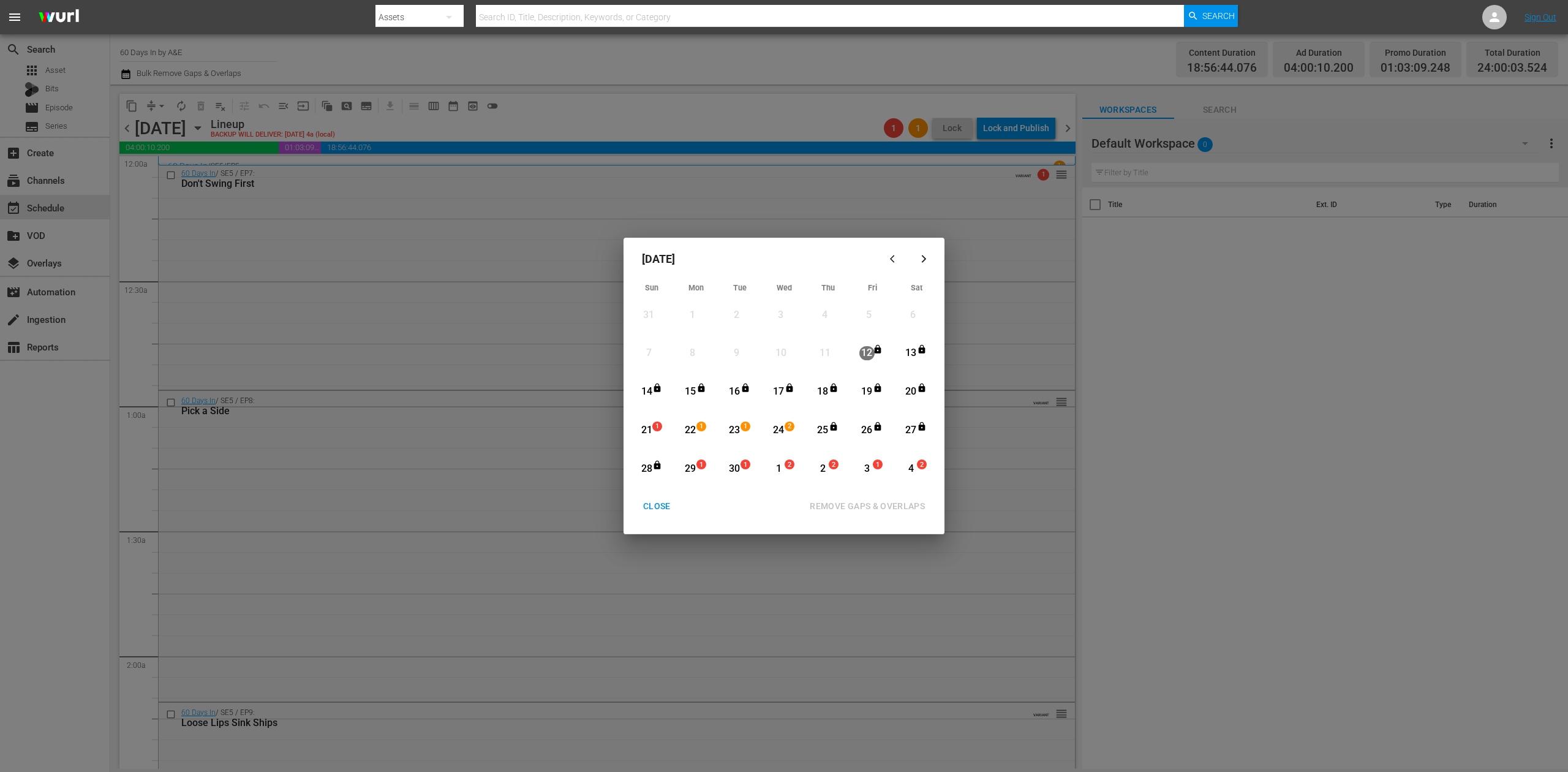
click at [650, 429] on div "21" at bounding box center [646, 430] width 15 height 14
click at [904, 501] on div "REMOVE GAPS & OVERLAPS" at bounding box center [867, 506] width 135 height 15
click at [648, 504] on div "CLOSE" at bounding box center [657, 506] width 47 height 15
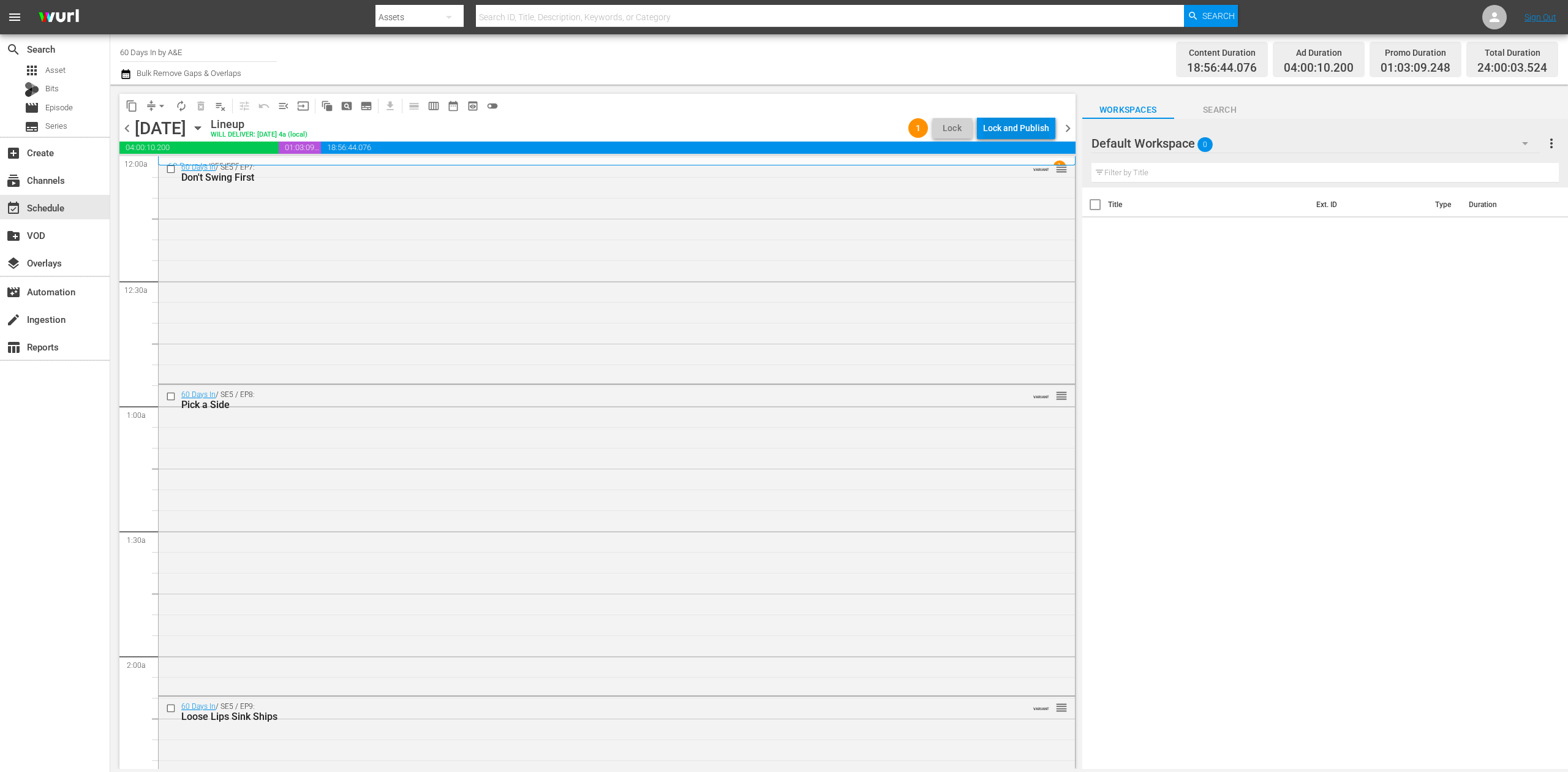
click at [1020, 128] on div "Lock and Publish" at bounding box center [1016, 128] width 66 height 22
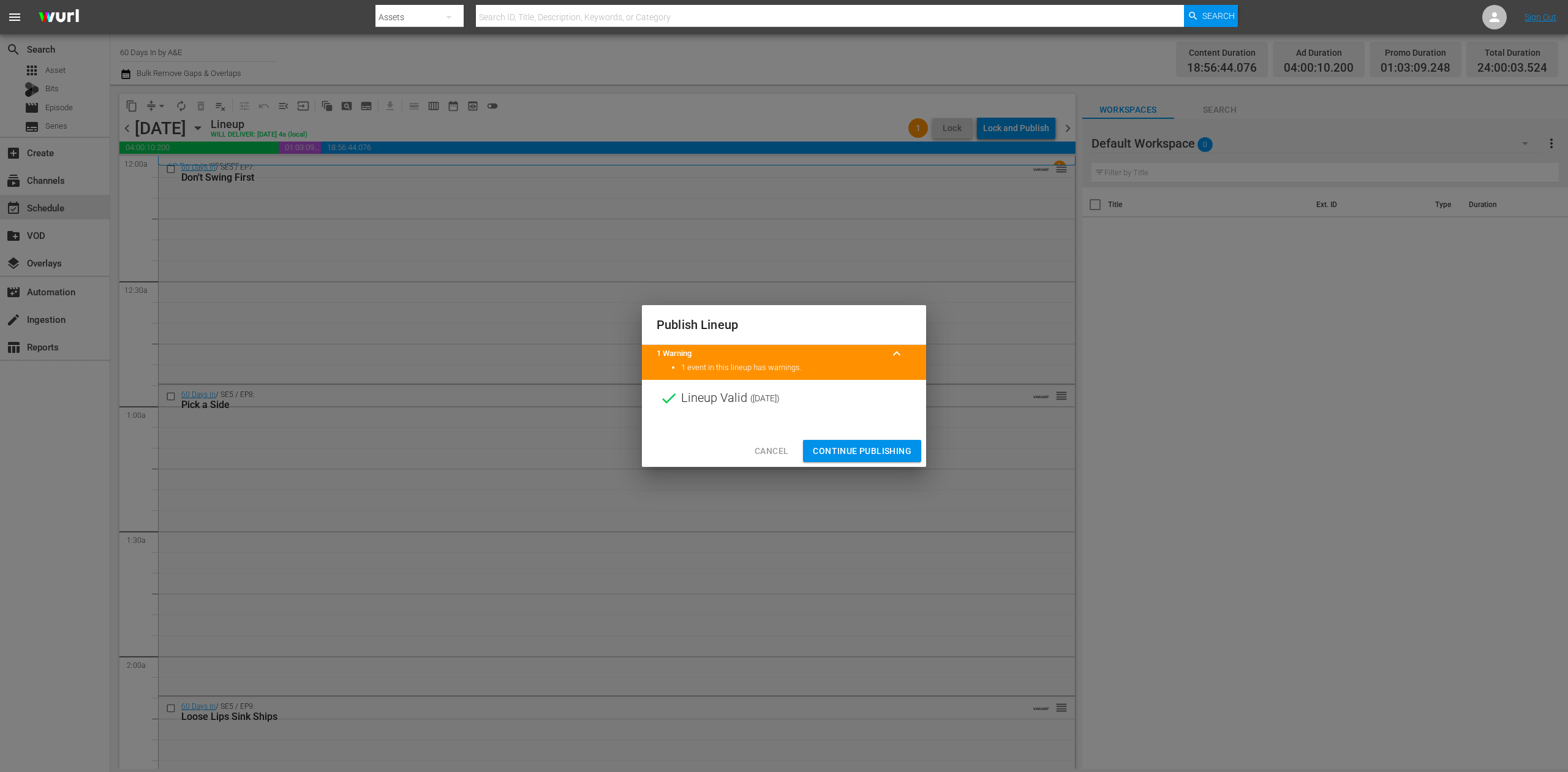
click at [847, 444] on span "Continue Publishing" at bounding box center [861, 451] width 99 height 15
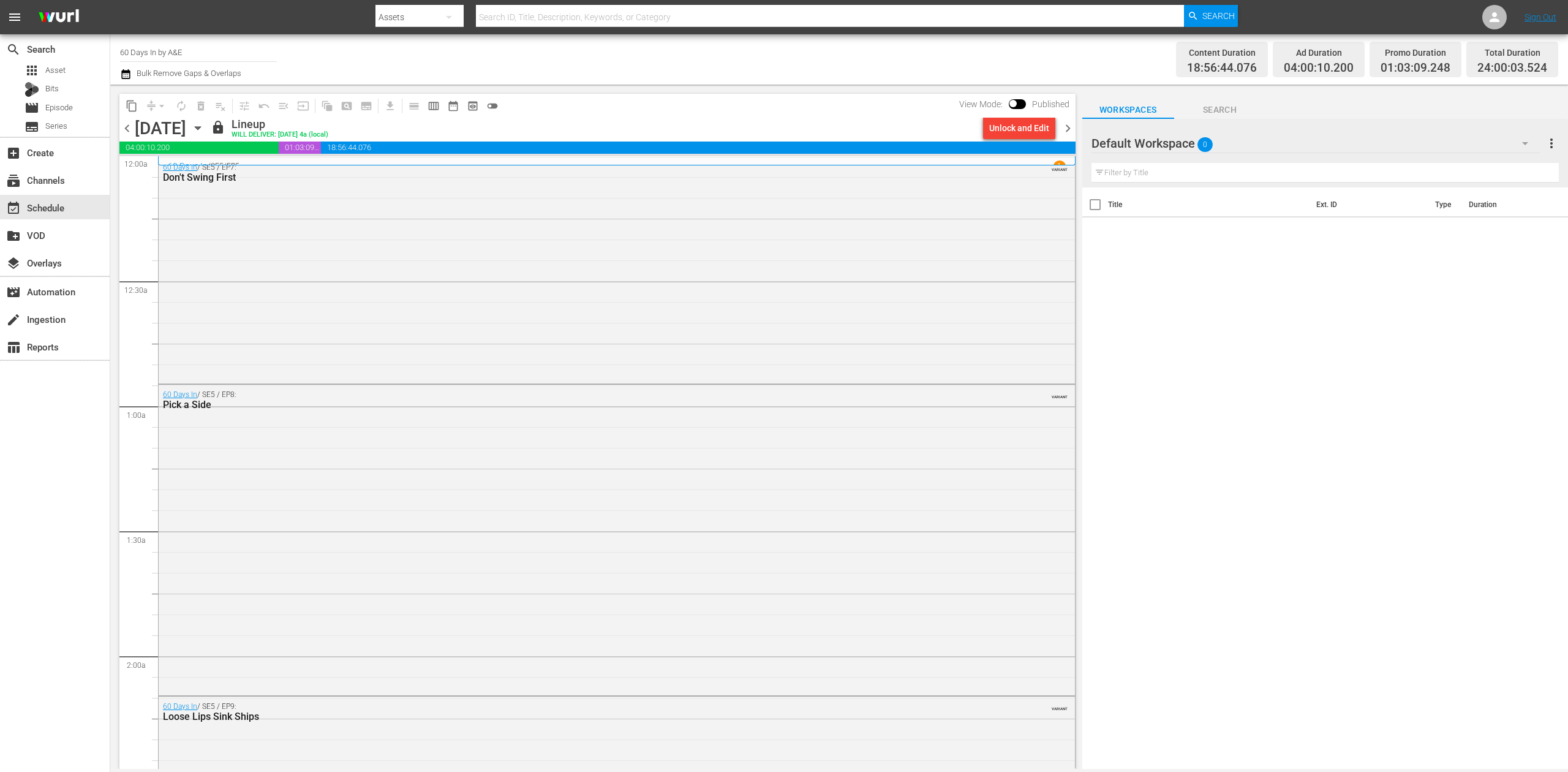
click at [1066, 121] on span "chevron_right" at bounding box center [1068, 128] width 15 height 15
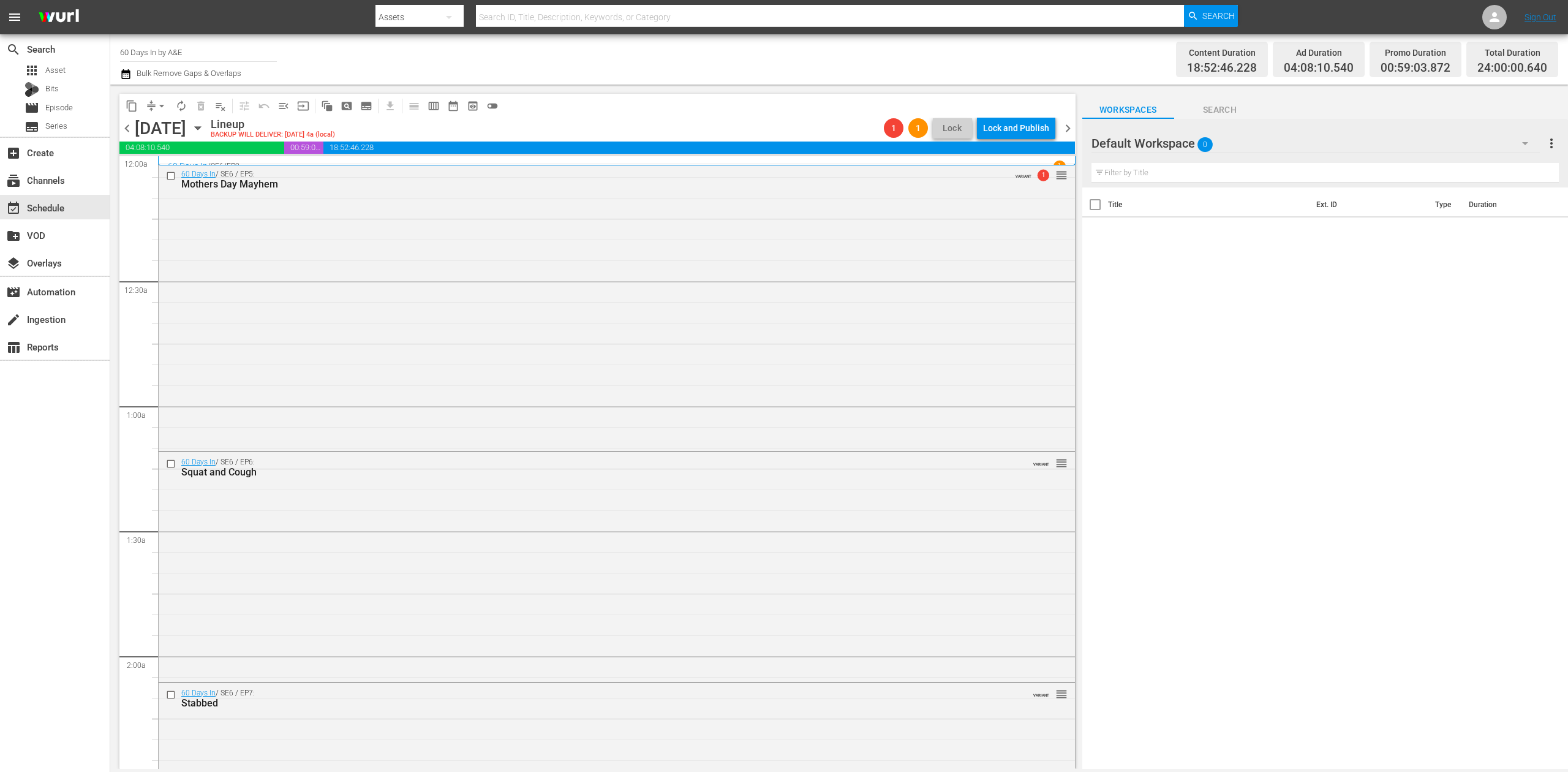
click at [125, 75] on icon "button" at bounding box center [126, 75] width 12 height 15
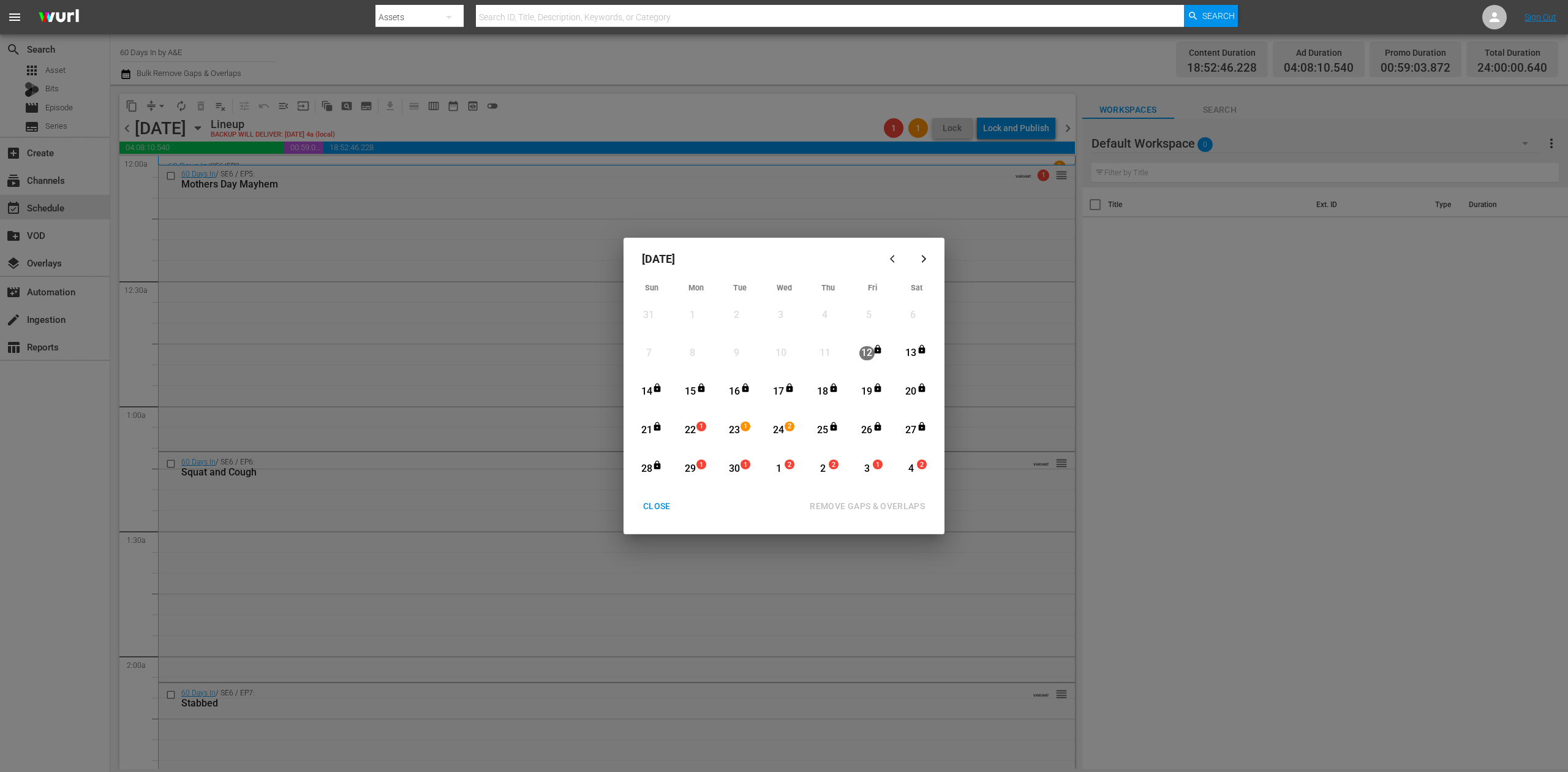
click at [691, 434] on div "22" at bounding box center [690, 430] width 15 height 14
click at [873, 507] on div "REMOVE GAPS & OVERLAPS" at bounding box center [867, 506] width 135 height 15
click at [739, 427] on div "23" at bounding box center [735, 430] width 15 height 14
click at [875, 504] on div "REMOVE GAPS & OVERLAPS" at bounding box center [867, 506] width 135 height 15
click at [654, 504] on div "CLOSE" at bounding box center [657, 506] width 47 height 15
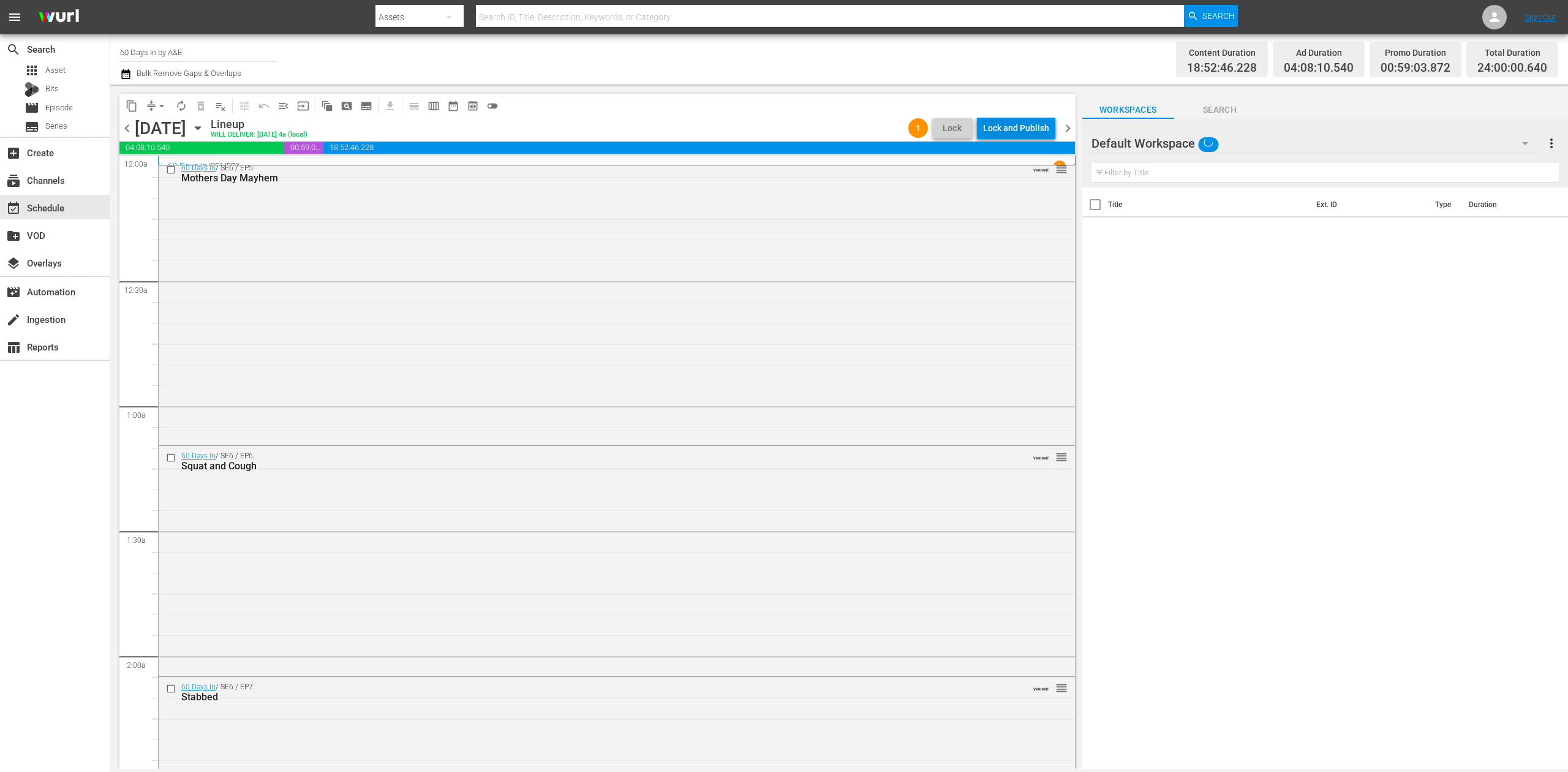
click at [1021, 125] on div "Lock and Publish" at bounding box center [1016, 128] width 66 height 22
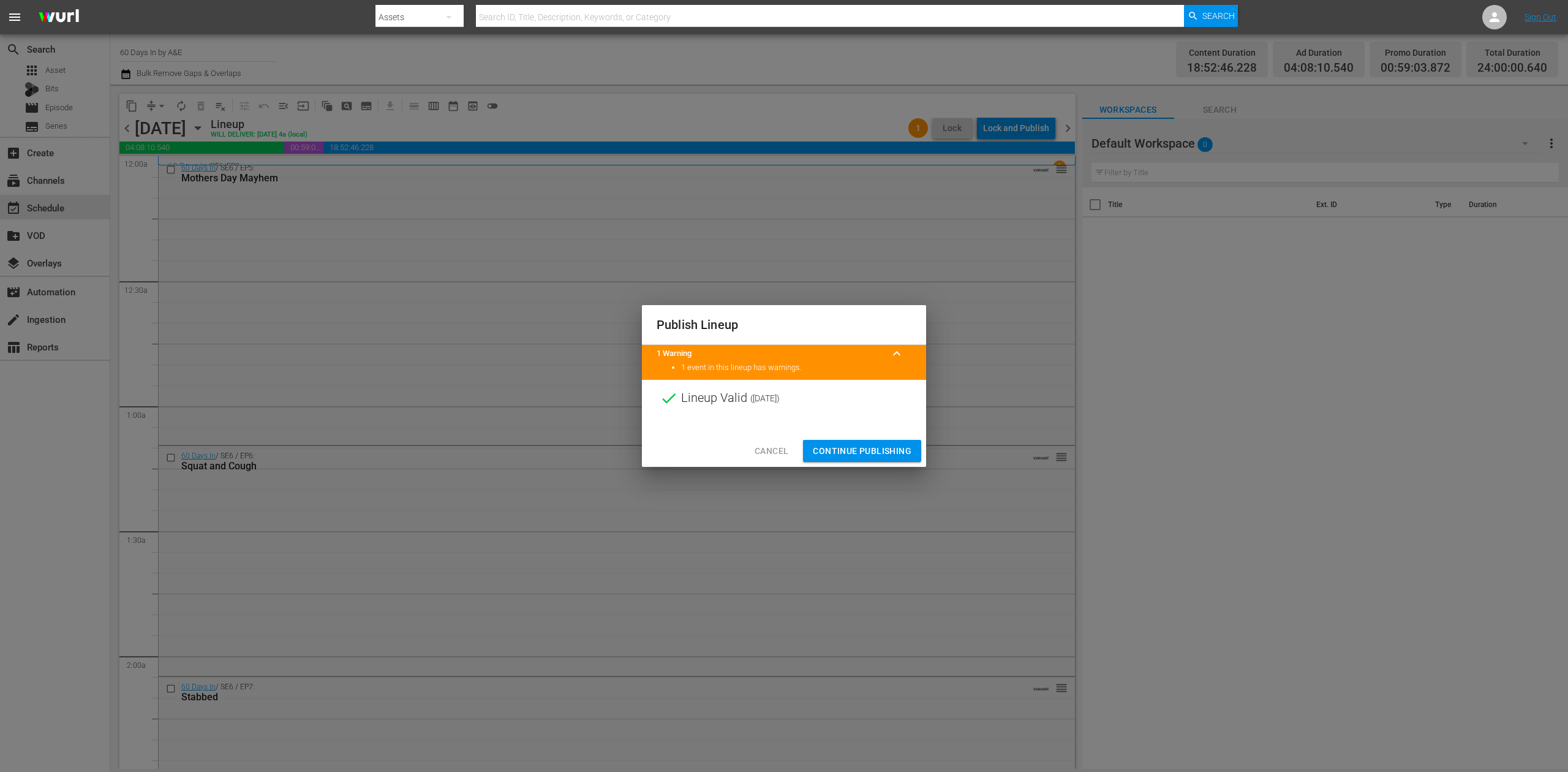
click at [890, 451] on span "Continue Publishing" at bounding box center [861, 451] width 99 height 15
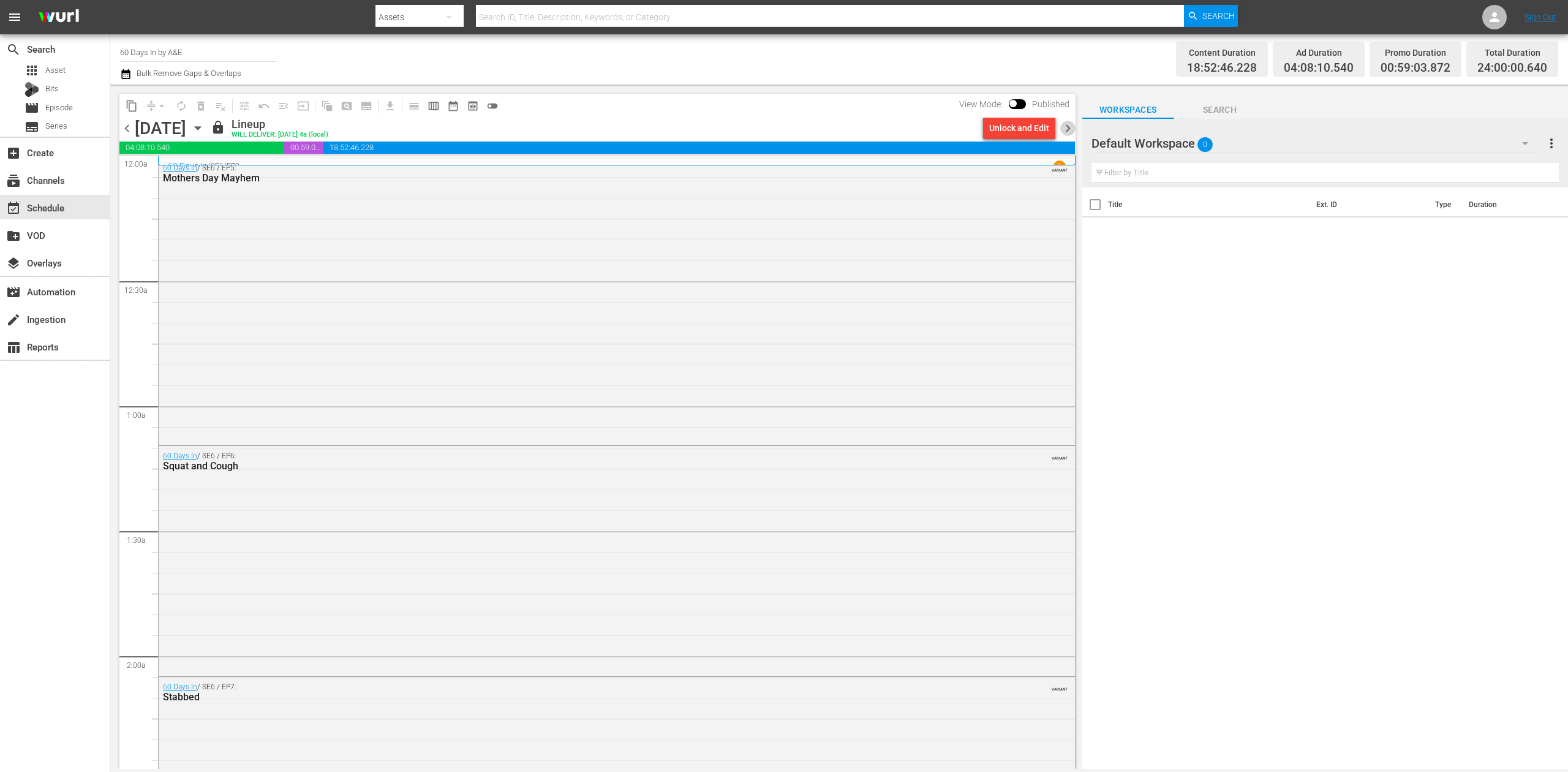
click at [1064, 128] on span "chevron_right" at bounding box center [1068, 128] width 15 height 15
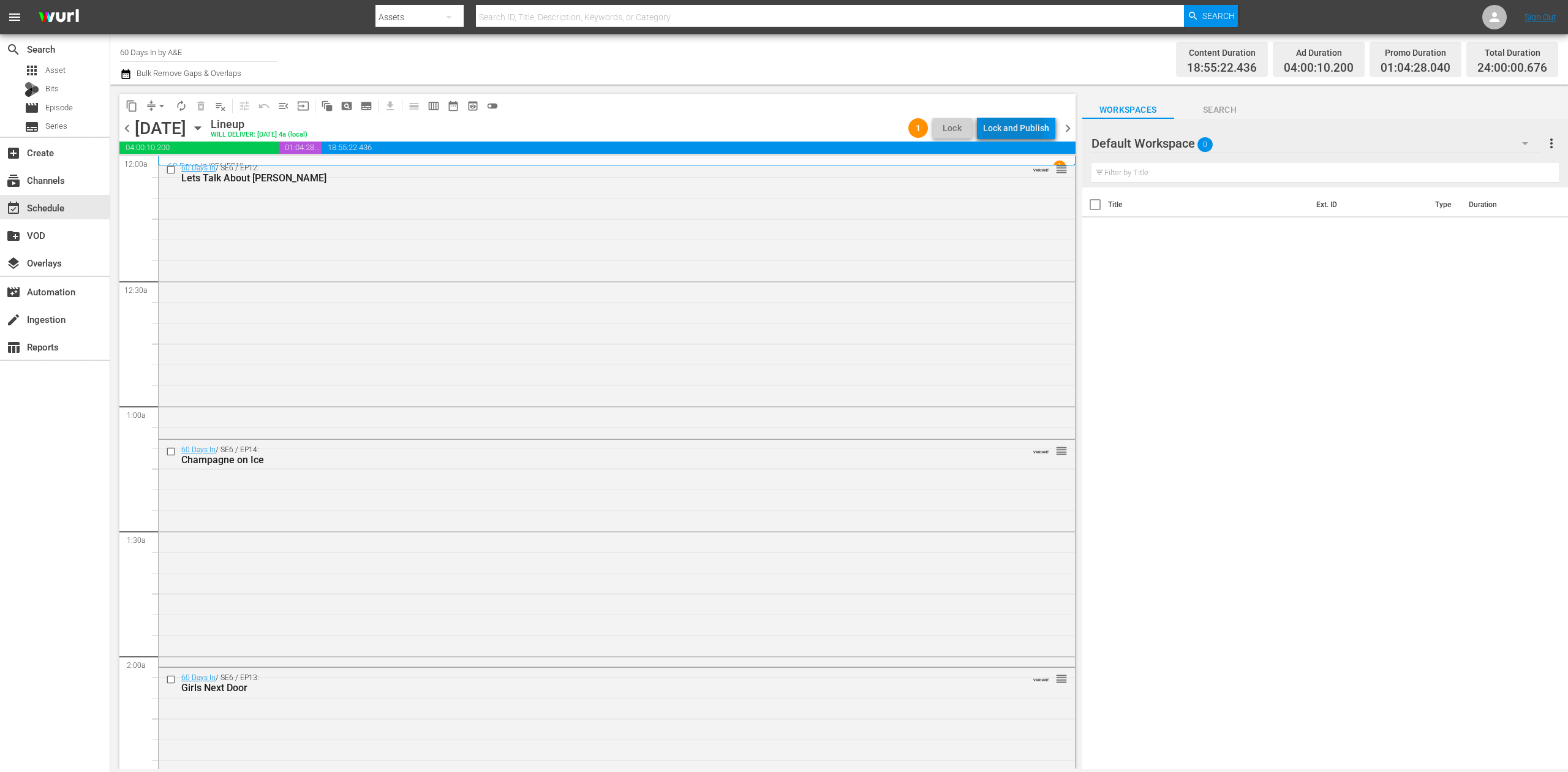
click at [1012, 126] on div "Lock and Publish" at bounding box center [1016, 128] width 66 height 22
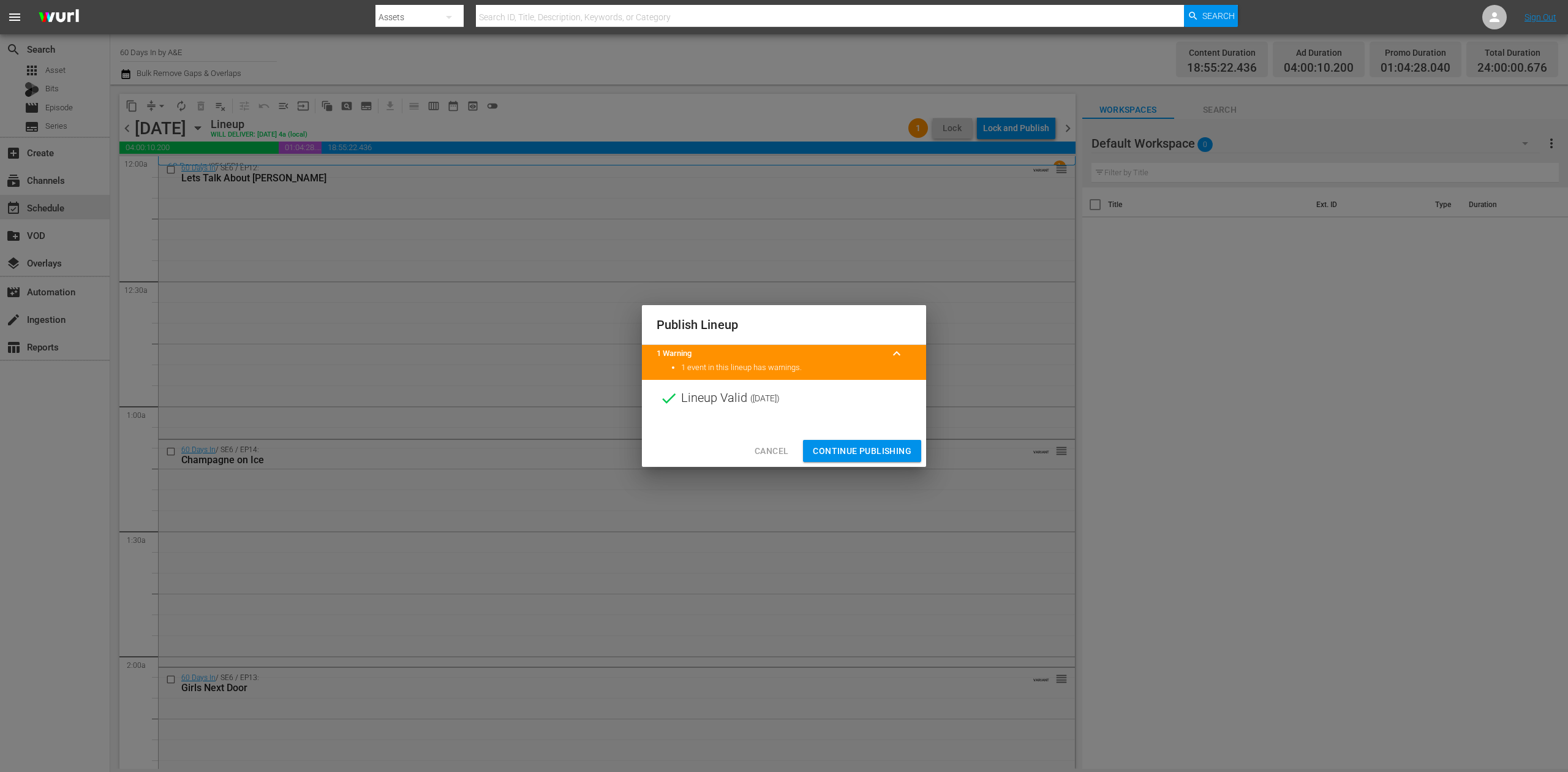
click at [872, 444] on span "Continue Publishing" at bounding box center [861, 451] width 99 height 15
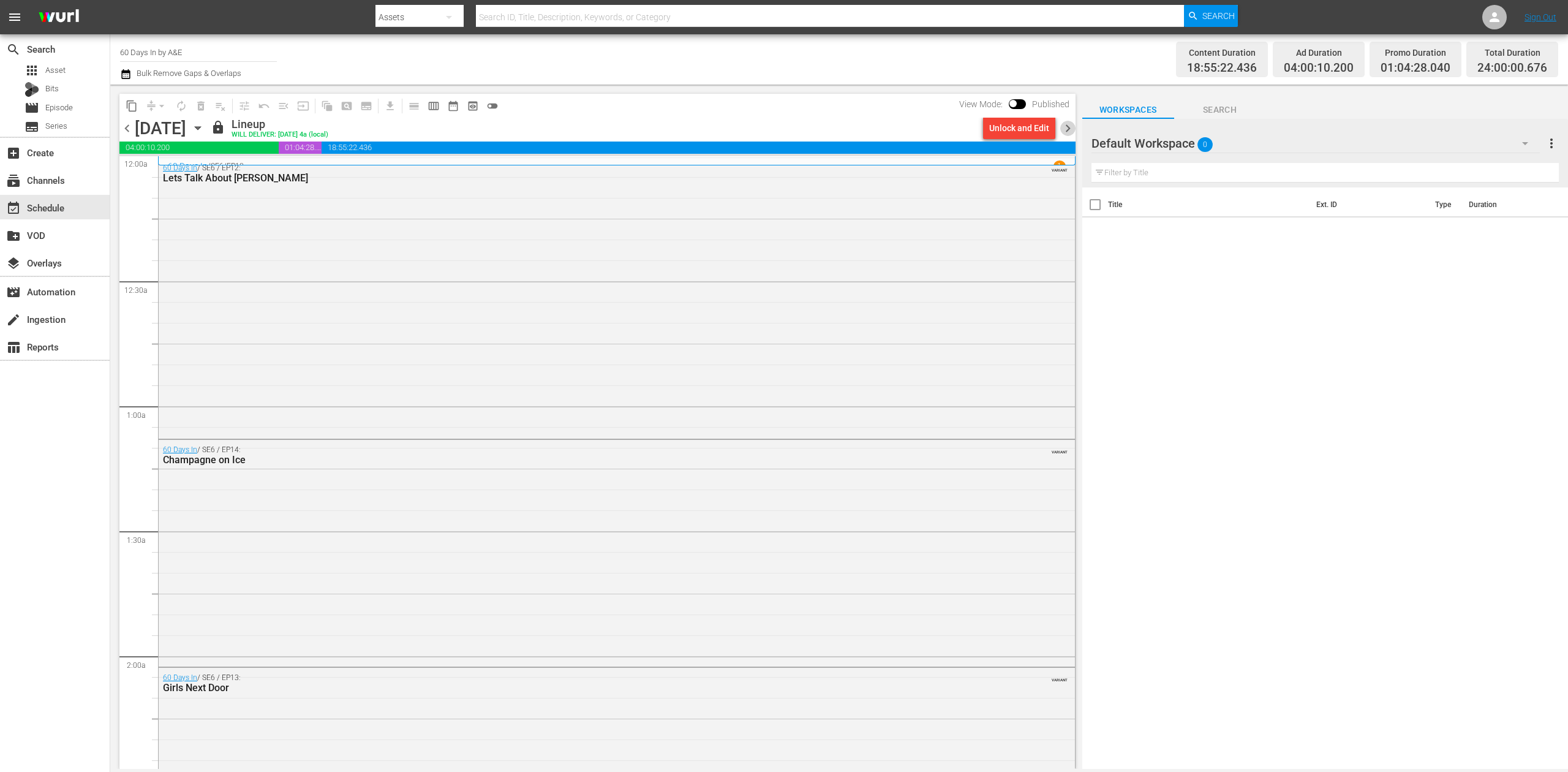
click at [1062, 128] on span "chevron_right" at bounding box center [1068, 128] width 15 height 15
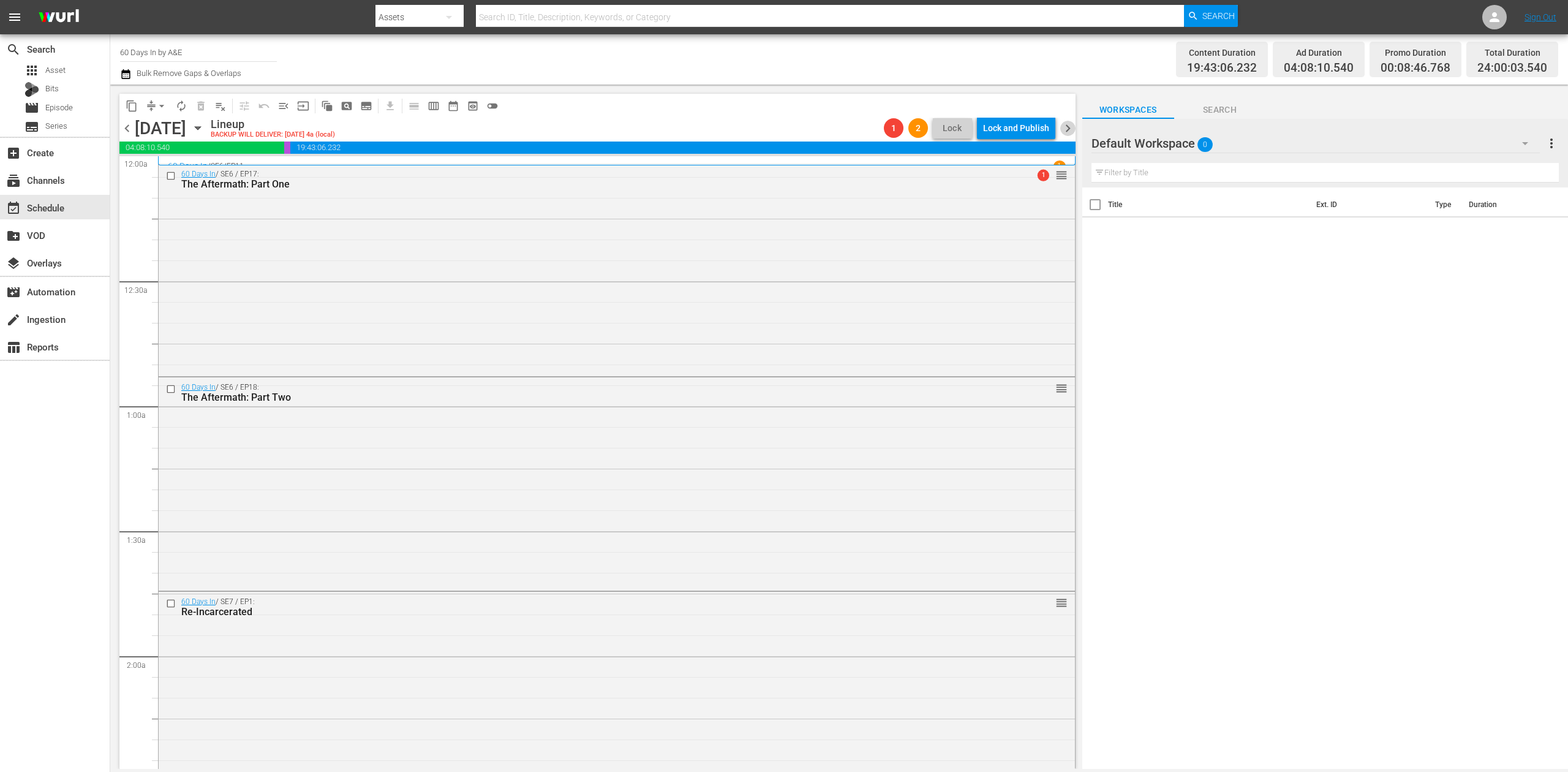
click at [1062, 128] on span "chevron_right" at bounding box center [1068, 128] width 15 height 15
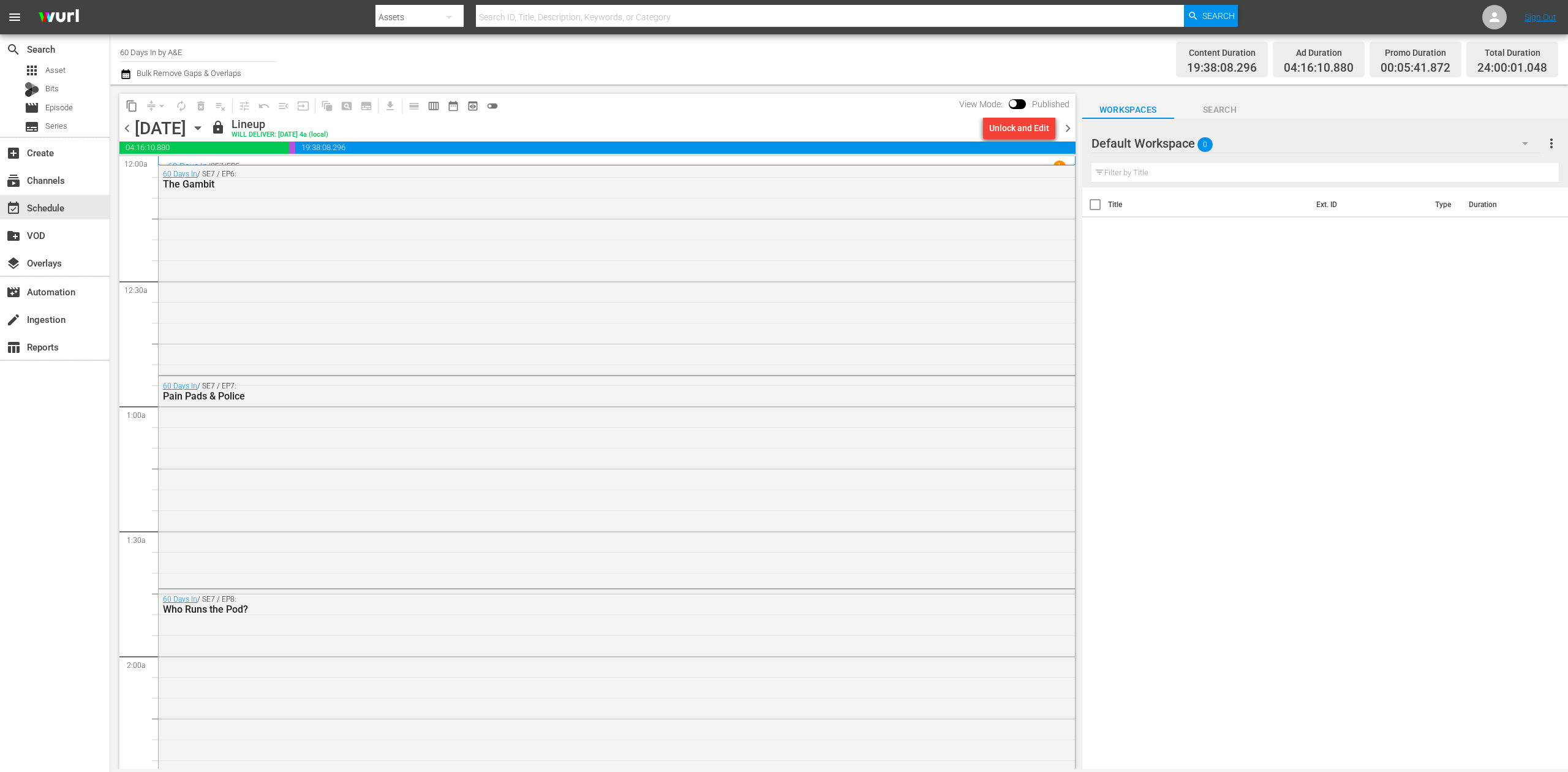
click at [1025, 131] on div "Unlock and Edit" at bounding box center [1019, 128] width 60 height 22
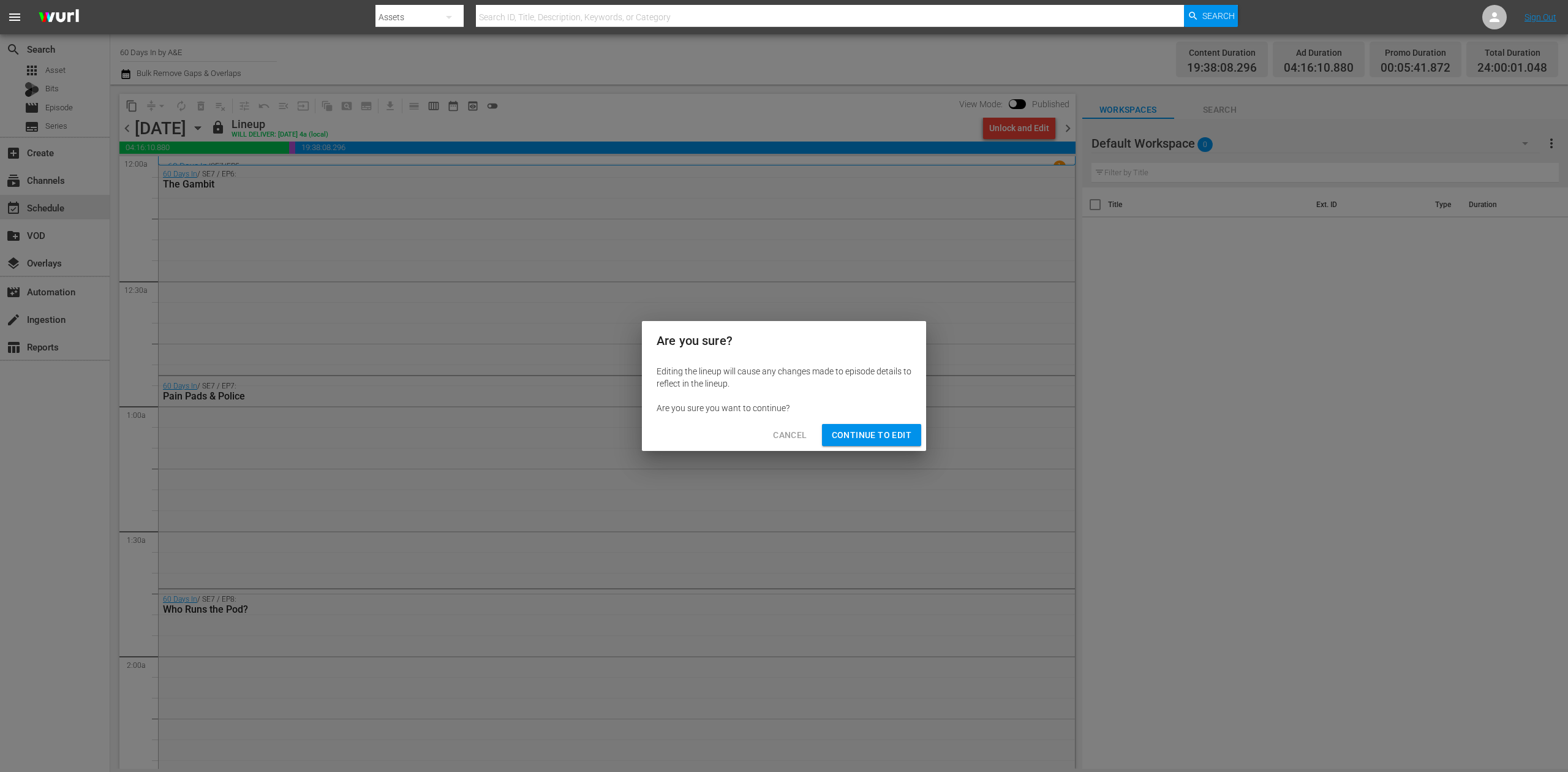
click at [900, 432] on span "Continue to Edit" at bounding box center [871, 435] width 80 height 15
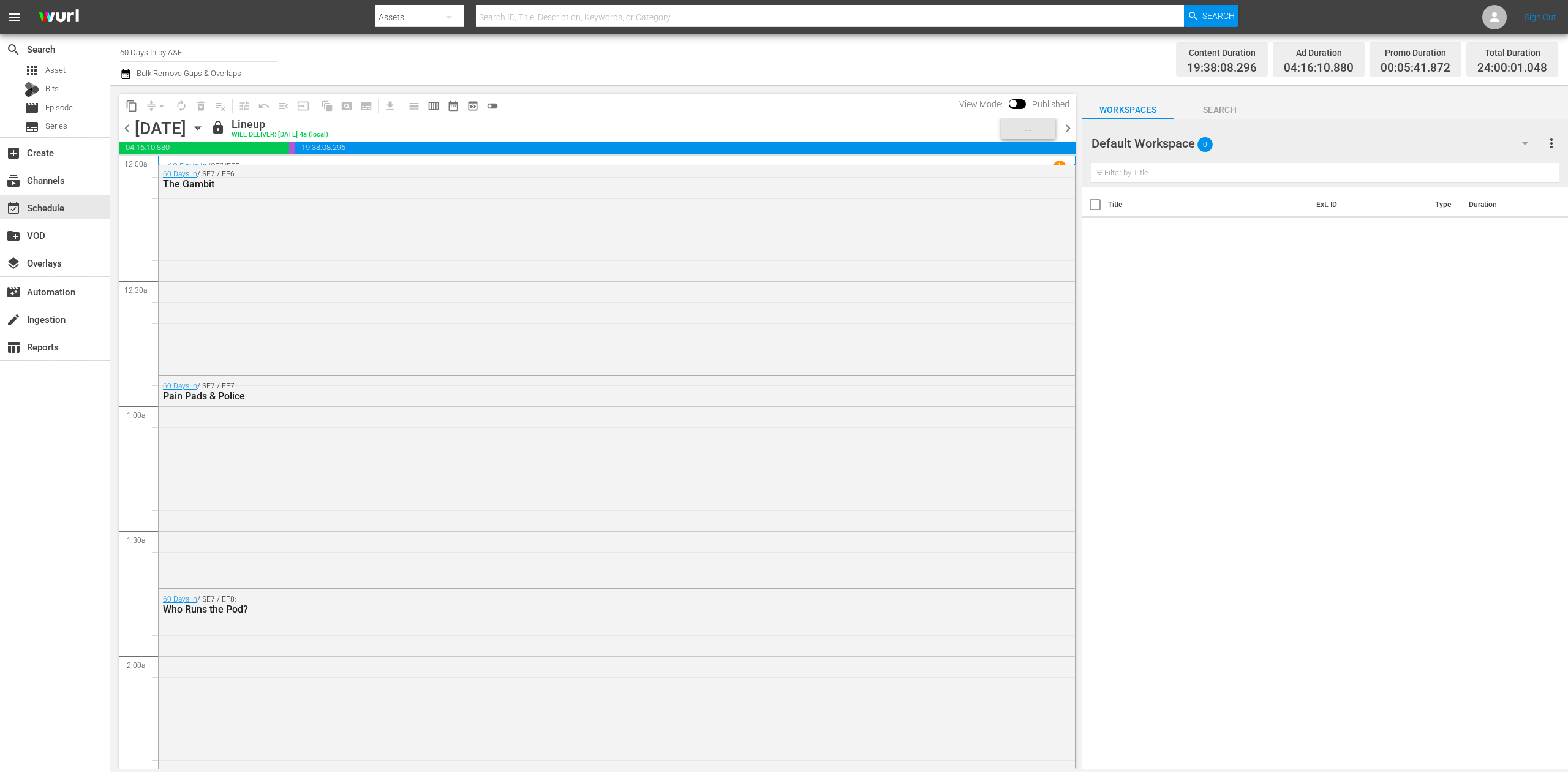
click at [1066, 128] on span "chevron_right" at bounding box center [1068, 128] width 15 height 15
click at [1025, 131] on div "Unlock and Edit" at bounding box center [1019, 128] width 60 height 22
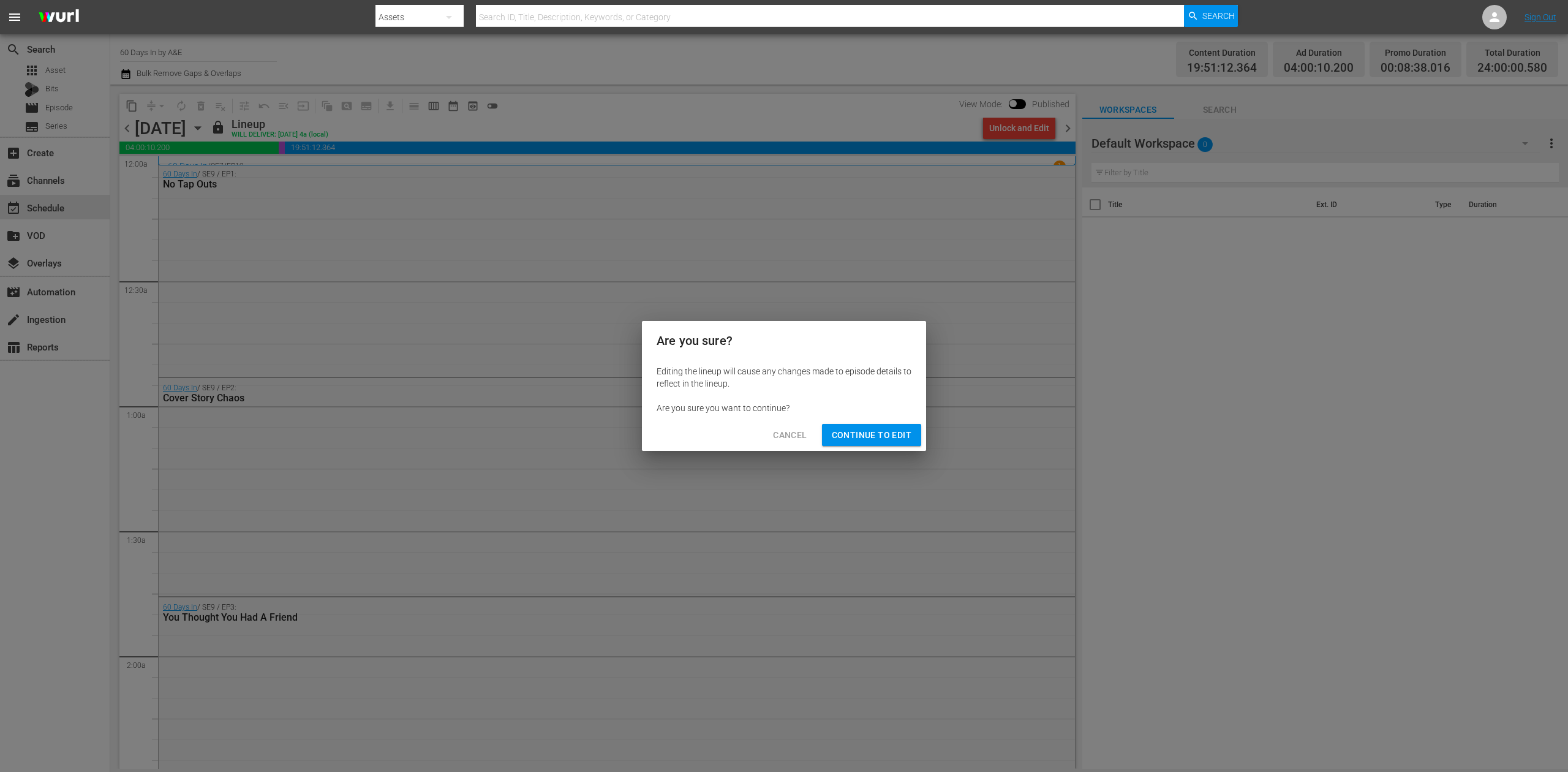
click at [880, 437] on span "Continue to Edit" at bounding box center [871, 435] width 80 height 15
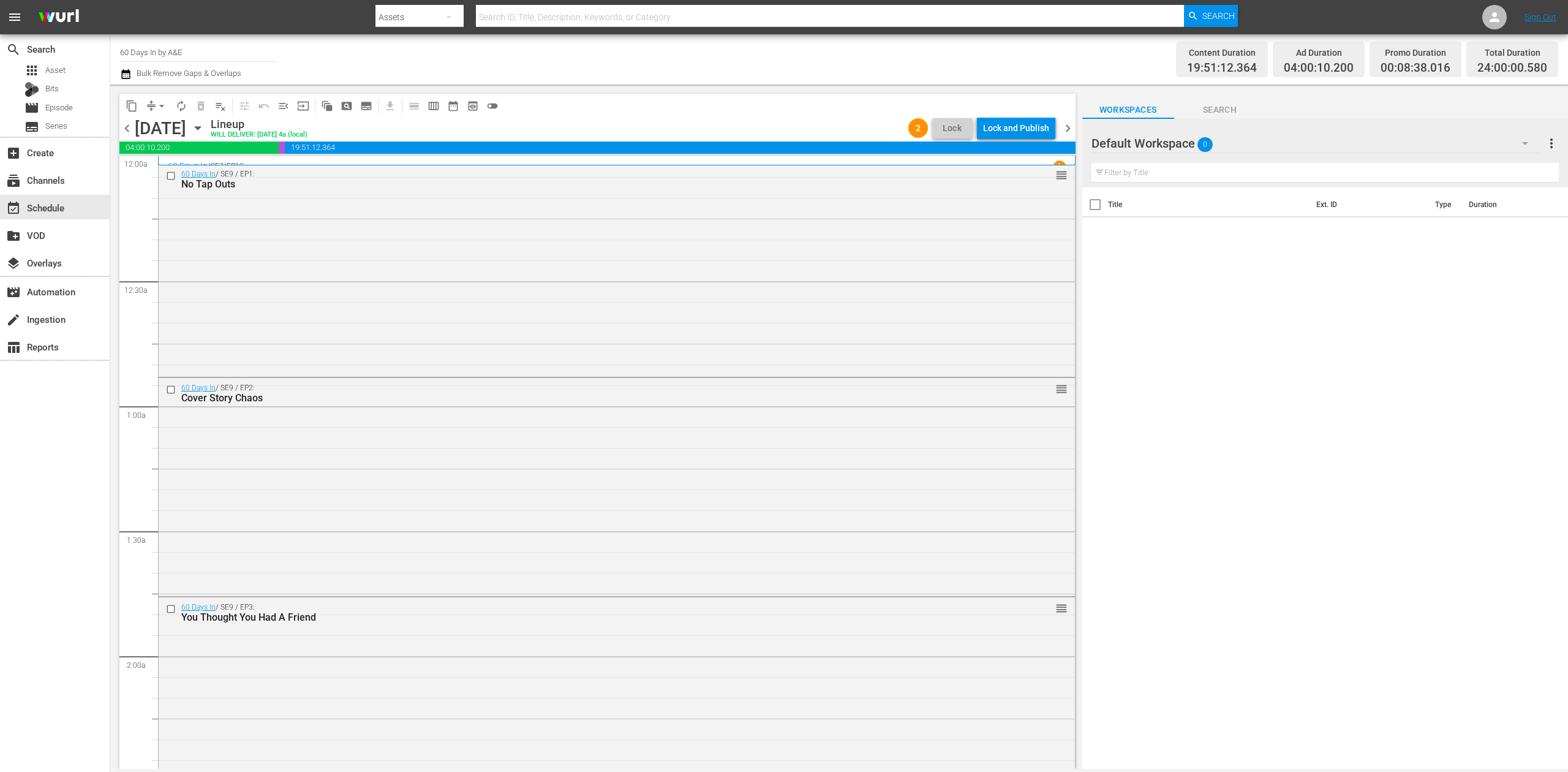
click at [1064, 128] on span "chevron_right" at bounding box center [1068, 128] width 15 height 15
click at [1010, 128] on div "Unlock and Edit" at bounding box center [1019, 128] width 60 height 22
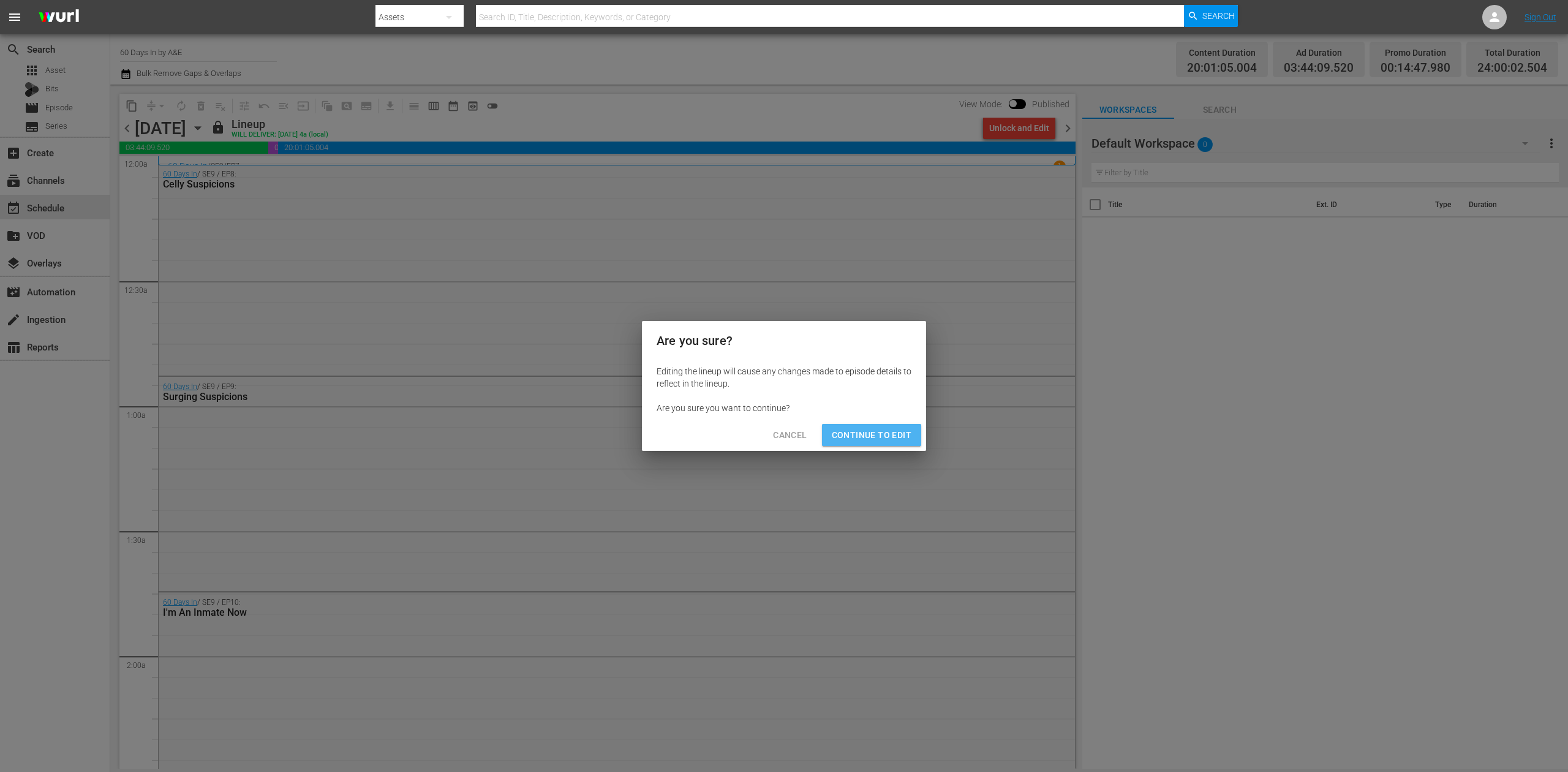
click at [892, 436] on span "Continue to Edit" at bounding box center [871, 435] width 80 height 15
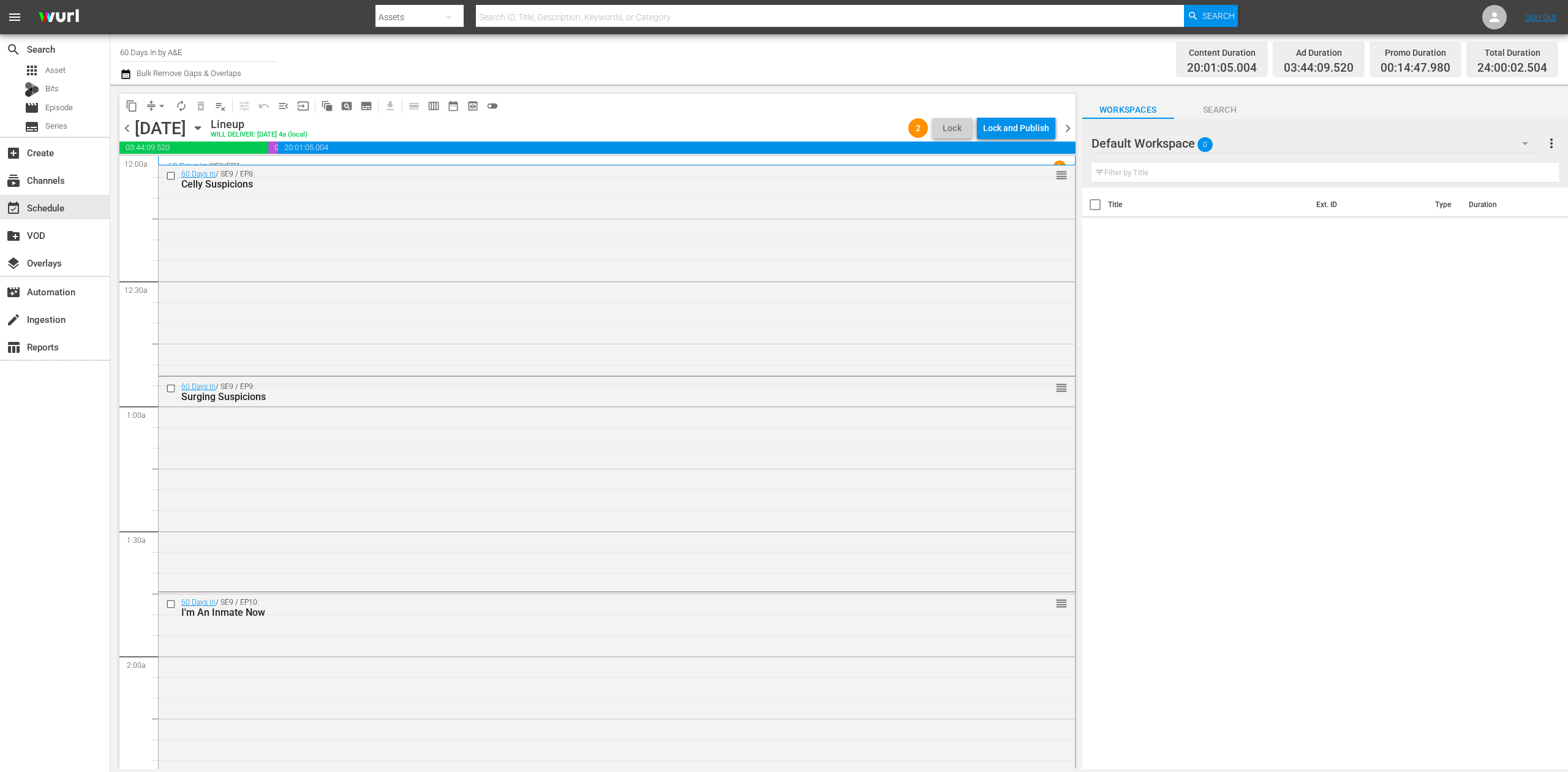
click at [1071, 126] on span "chevron_right" at bounding box center [1068, 128] width 15 height 15
click at [1005, 126] on div "Unlock and Edit" at bounding box center [1019, 128] width 60 height 22
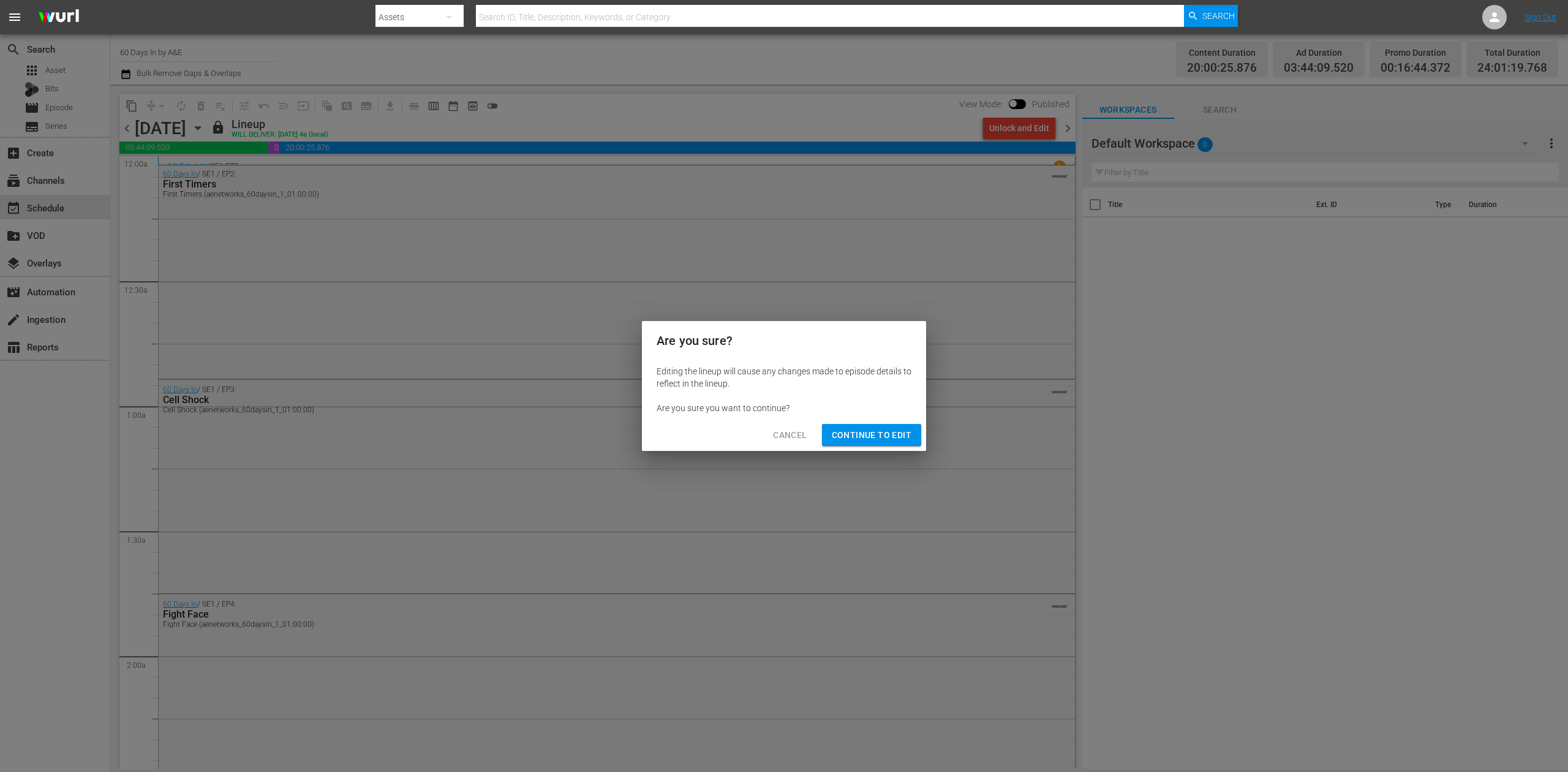
click at [688, 413] on div "Are you sure you want to continue?" at bounding box center [784, 408] width 255 height 12
click at [866, 434] on span "Continue to Edit" at bounding box center [871, 435] width 80 height 15
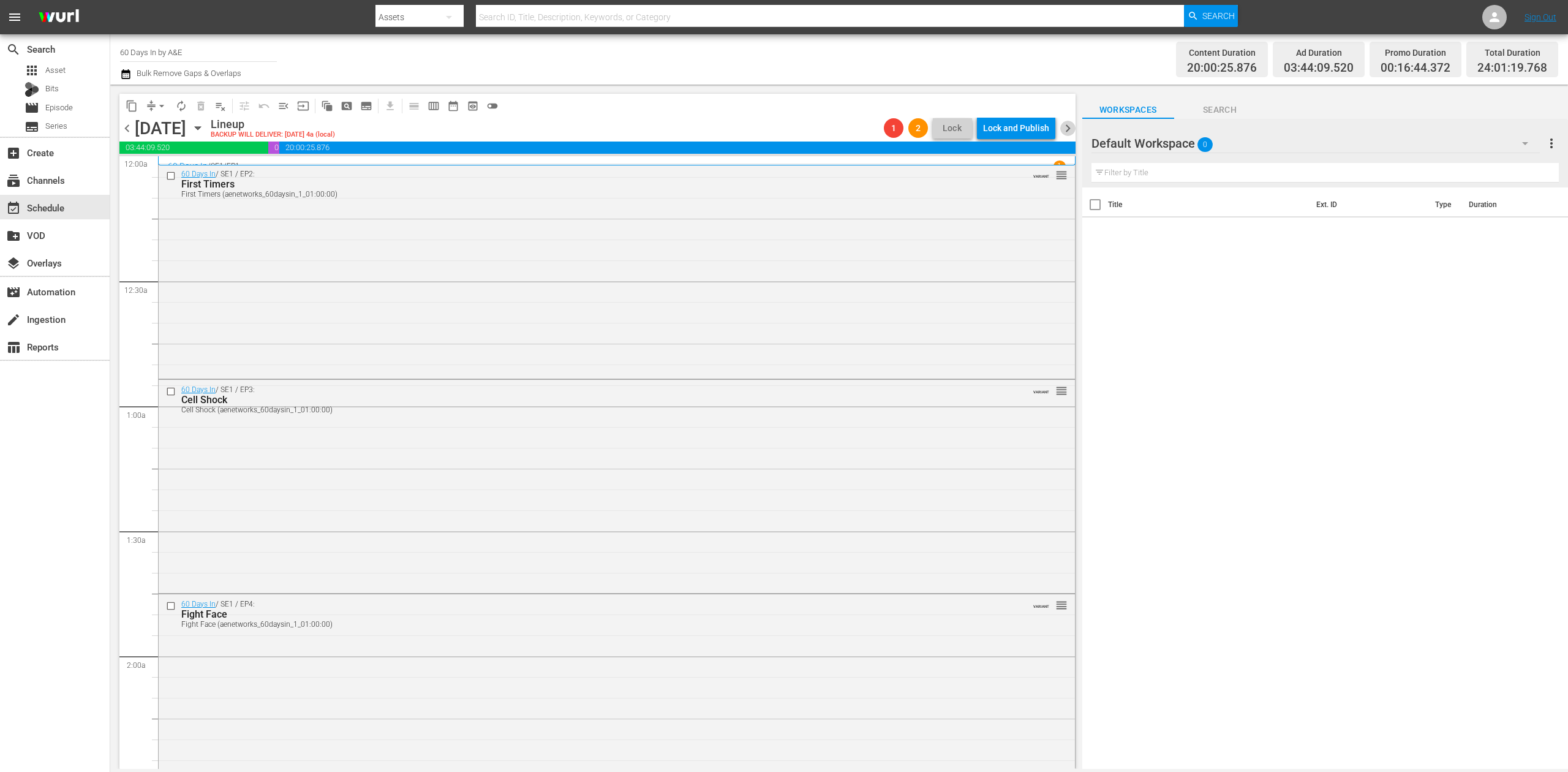
click at [1066, 128] on span "chevron_right" at bounding box center [1068, 128] width 15 height 15
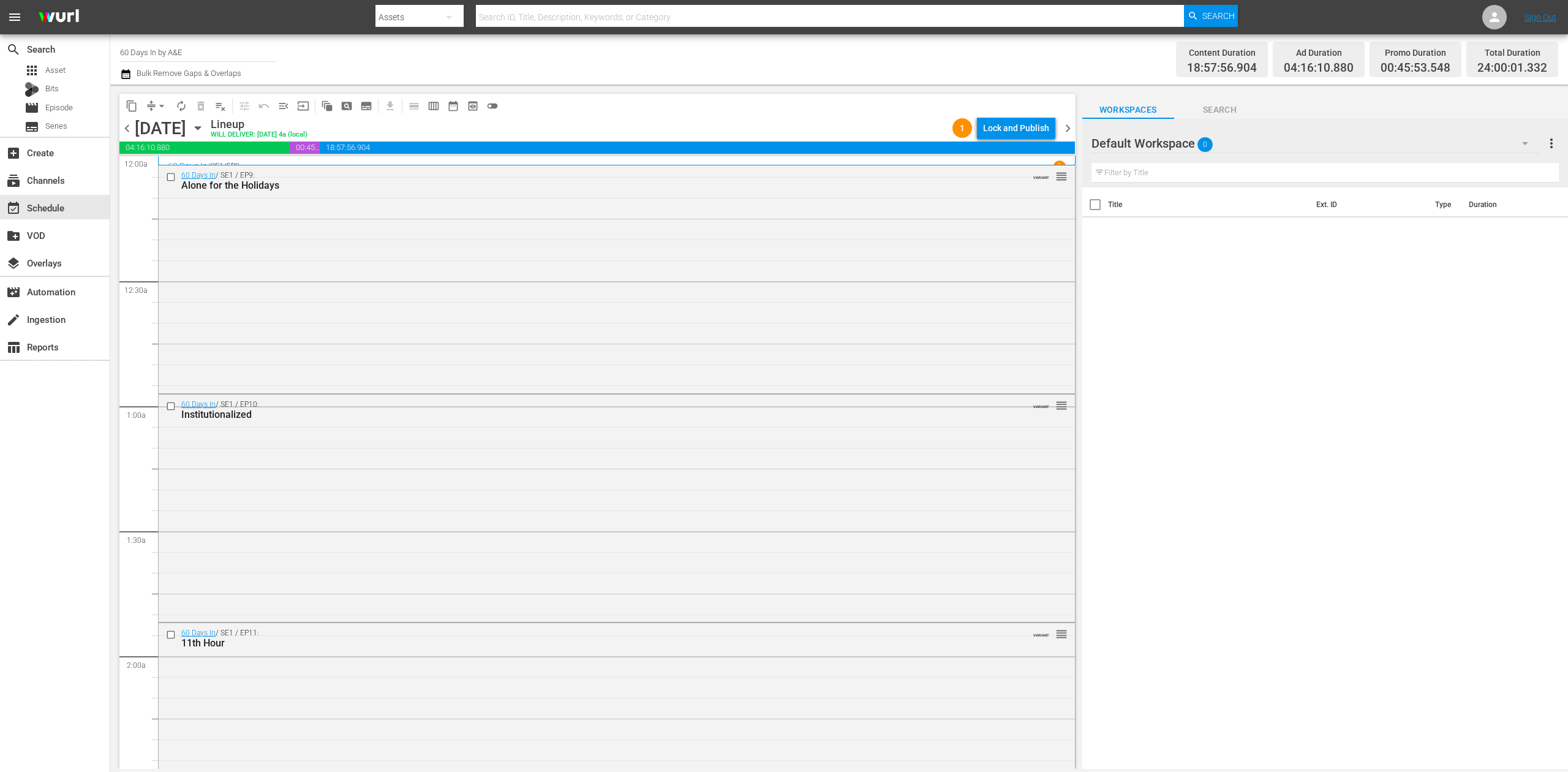
click at [200, 128] on icon "button" at bounding box center [197, 128] width 6 height 3
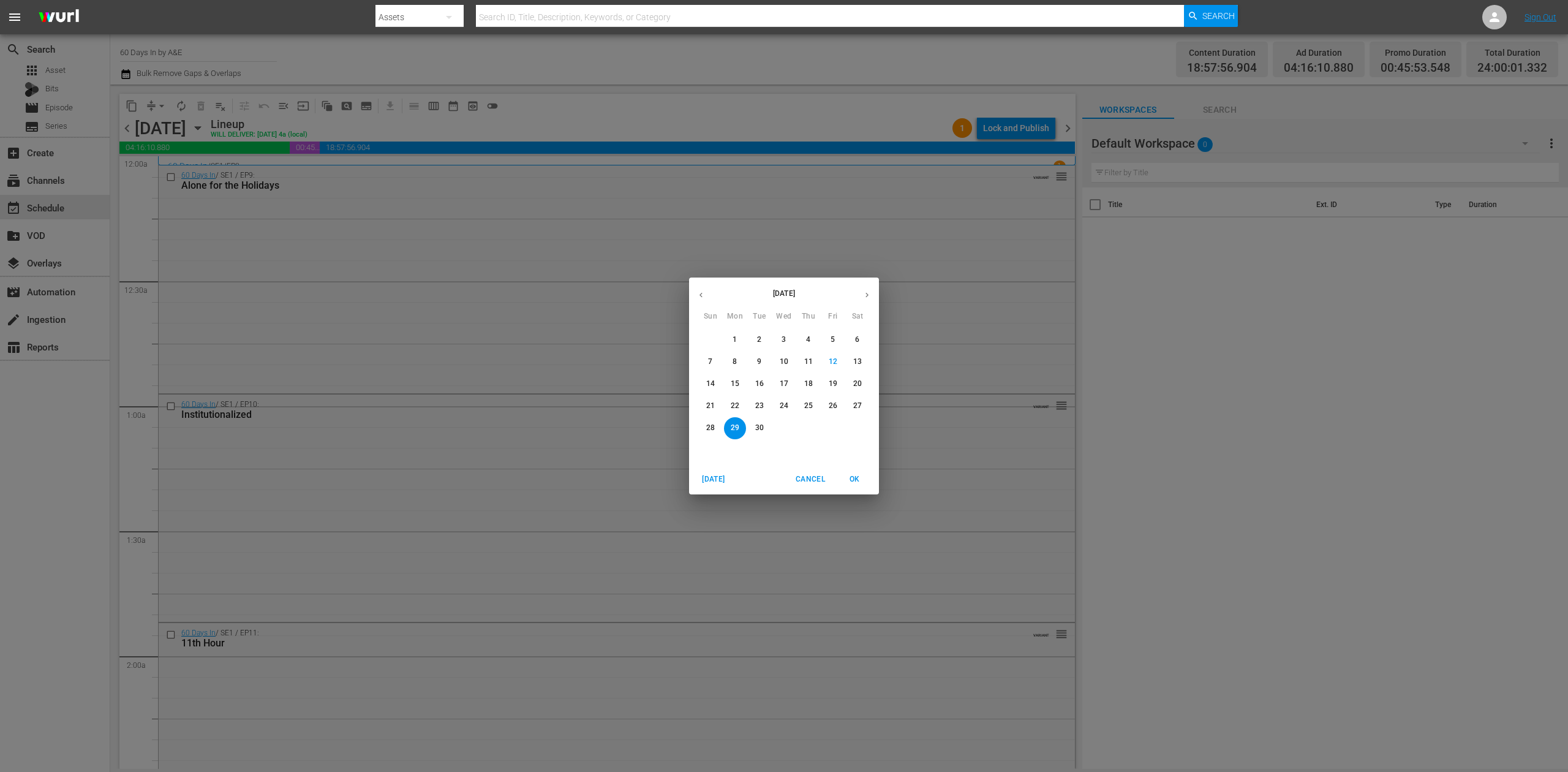
click at [811, 405] on p "25" at bounding box center [808, 406] width 8 height 11
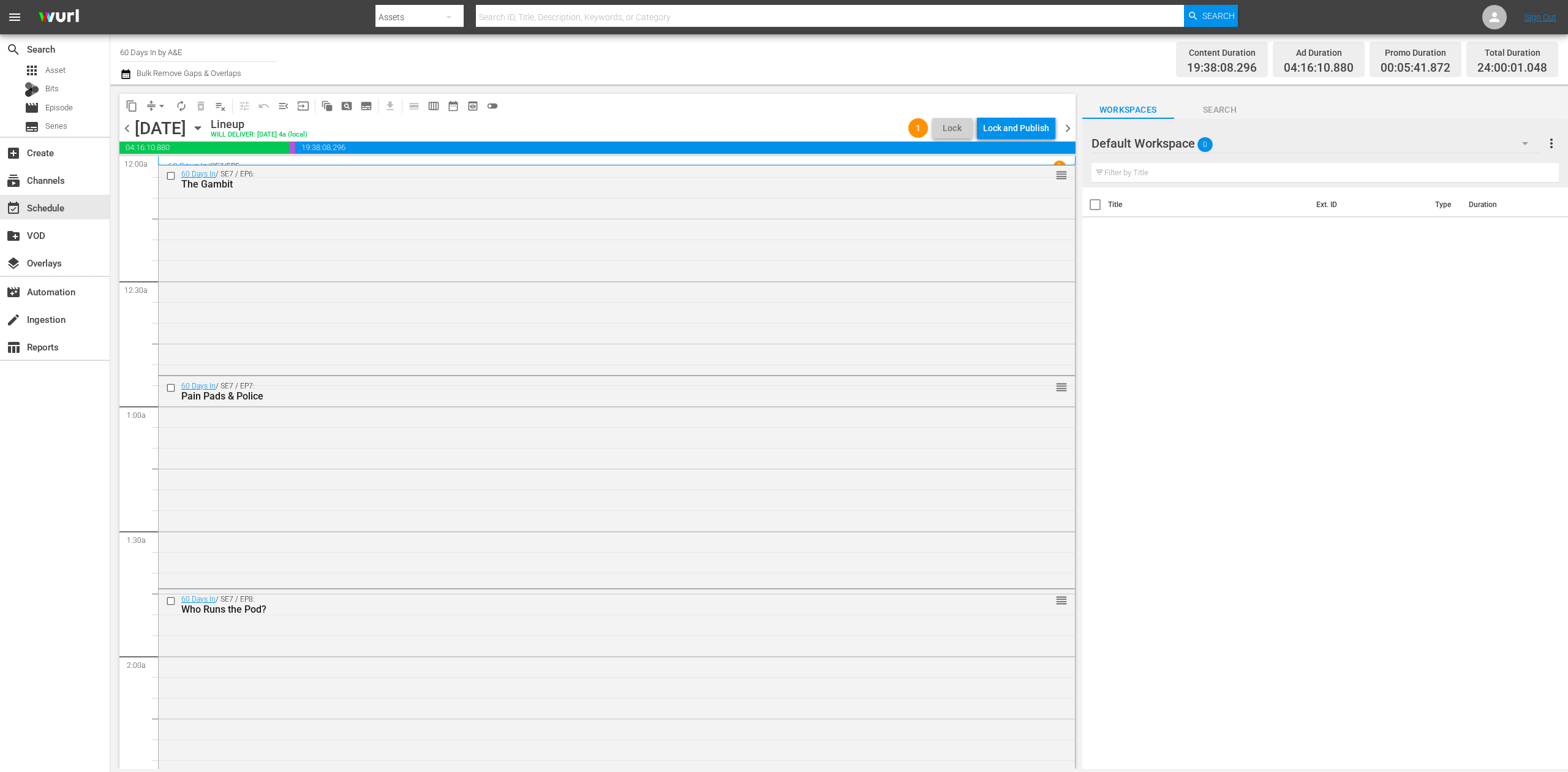
click at [126, 130] on span "chevron_left" at bounding box center [127, 128] width 15 height 15
click at [125, 71] on icon "button" at bounding box center [125, 75] width 8 height 10
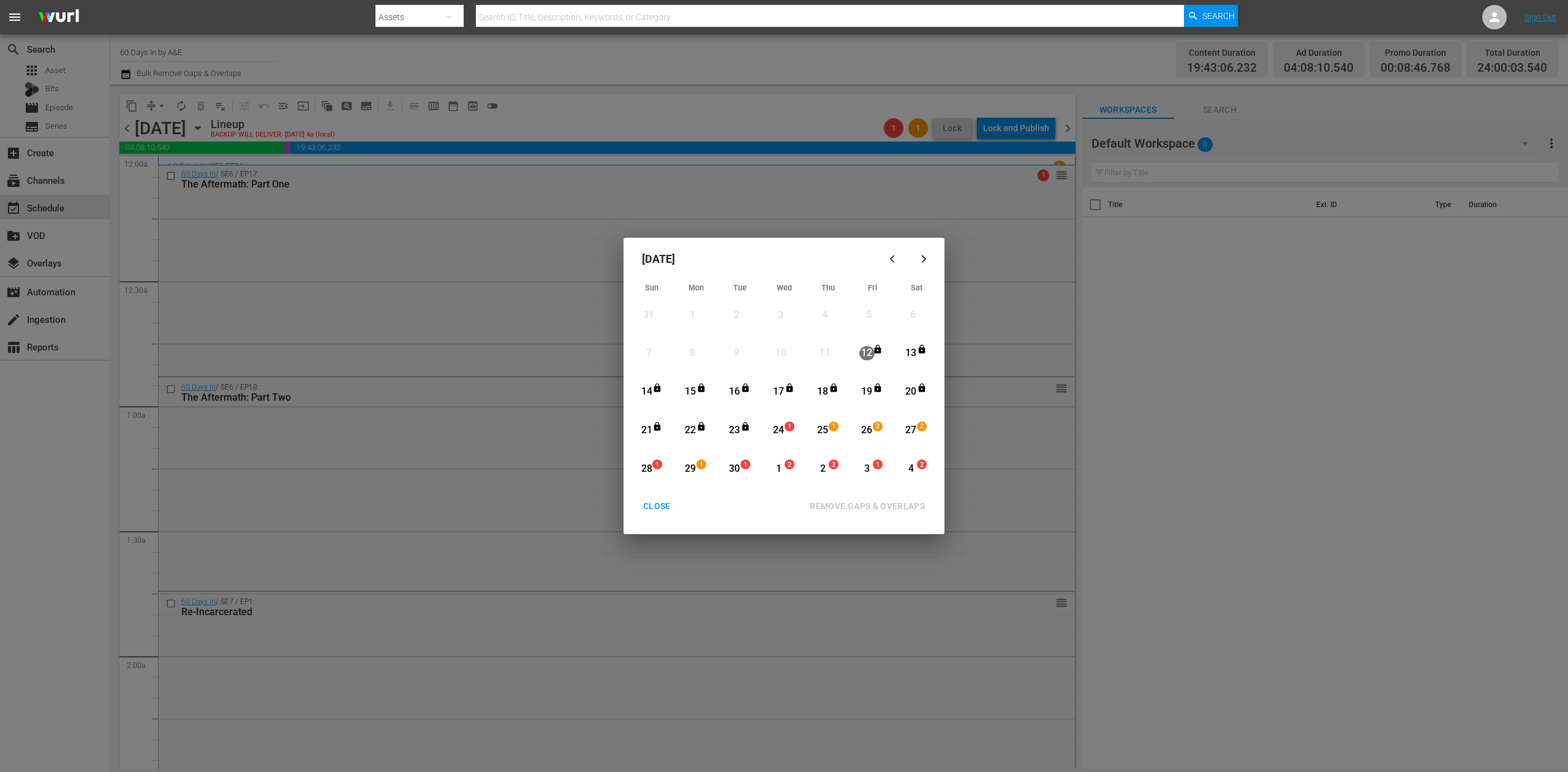
click at [784, 432] on div "24" at bounding box center [779, 430] width 15 height 14
click at [877, 501] on div "REMOVE GAPS & OVERLAPS" at bounding box center [867, 506] width 135 height 15
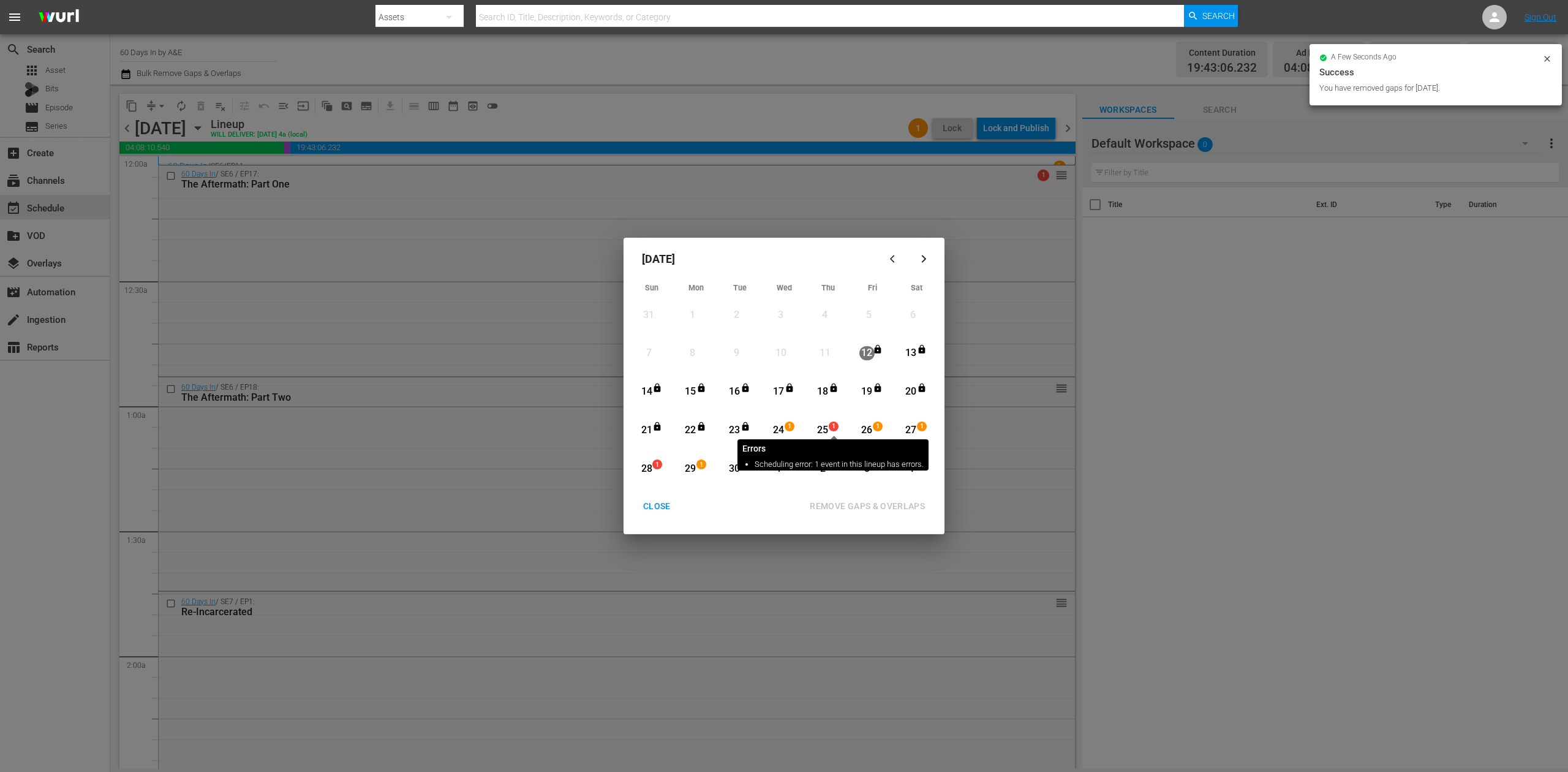
click at [829, 427] on span "1" at bounding box center [833, 427] width 8 height 10
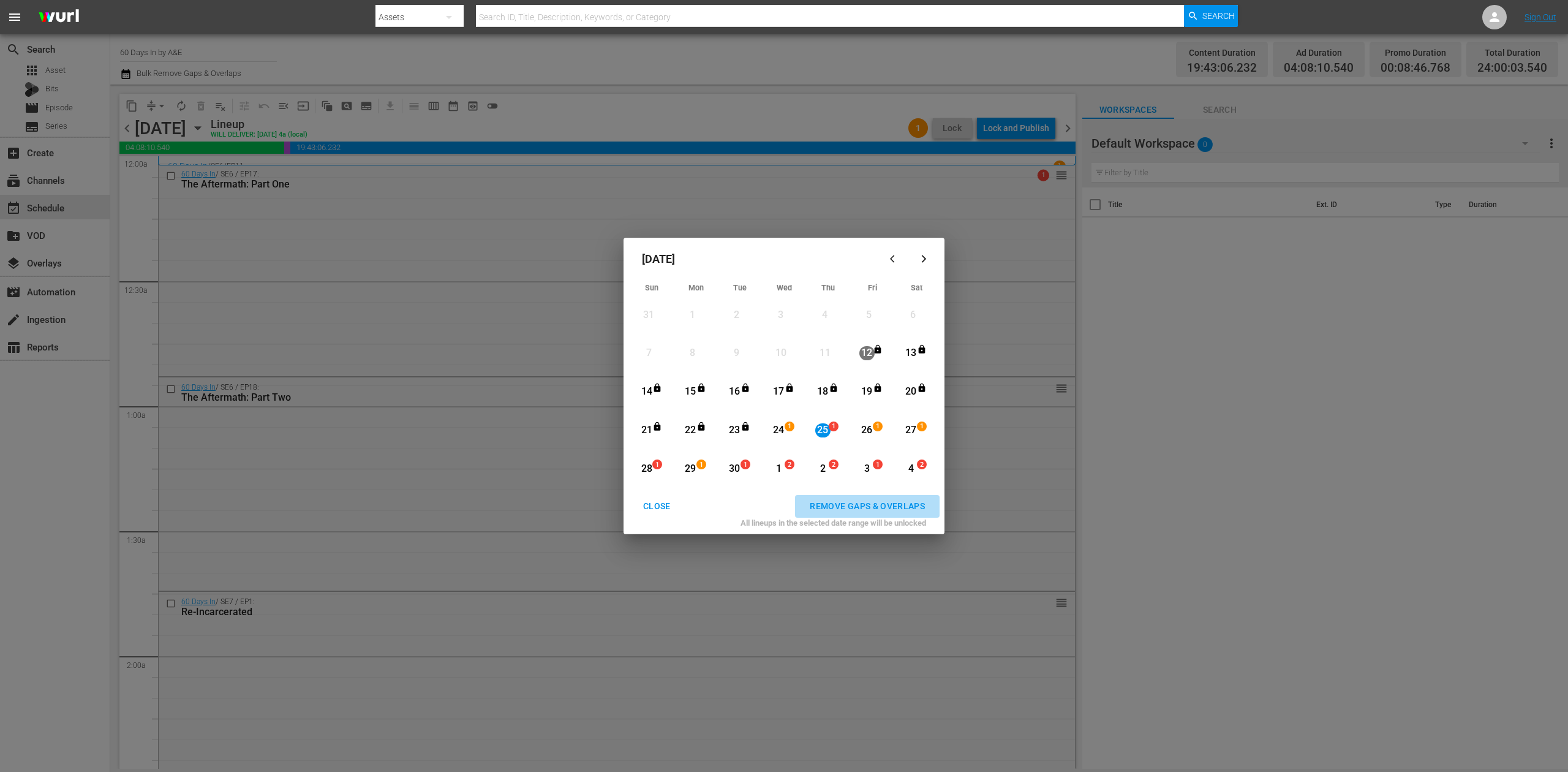
click at [861, 503] on div "REMOVE GAPS & OVERLAPS" at bounding box center [867, 506] width 135 height 15
click at [649, 466] on div "28" at bounding box center [646, 469] width 15 height 14
click at [859, 505] on div "REMOVE GAPS & OVERLAPS" at bounding box center [867, 506] width 135 height 15
click at [649, 504] on div "CLOSE" at bounding box center [657, 506] width 47 height 15
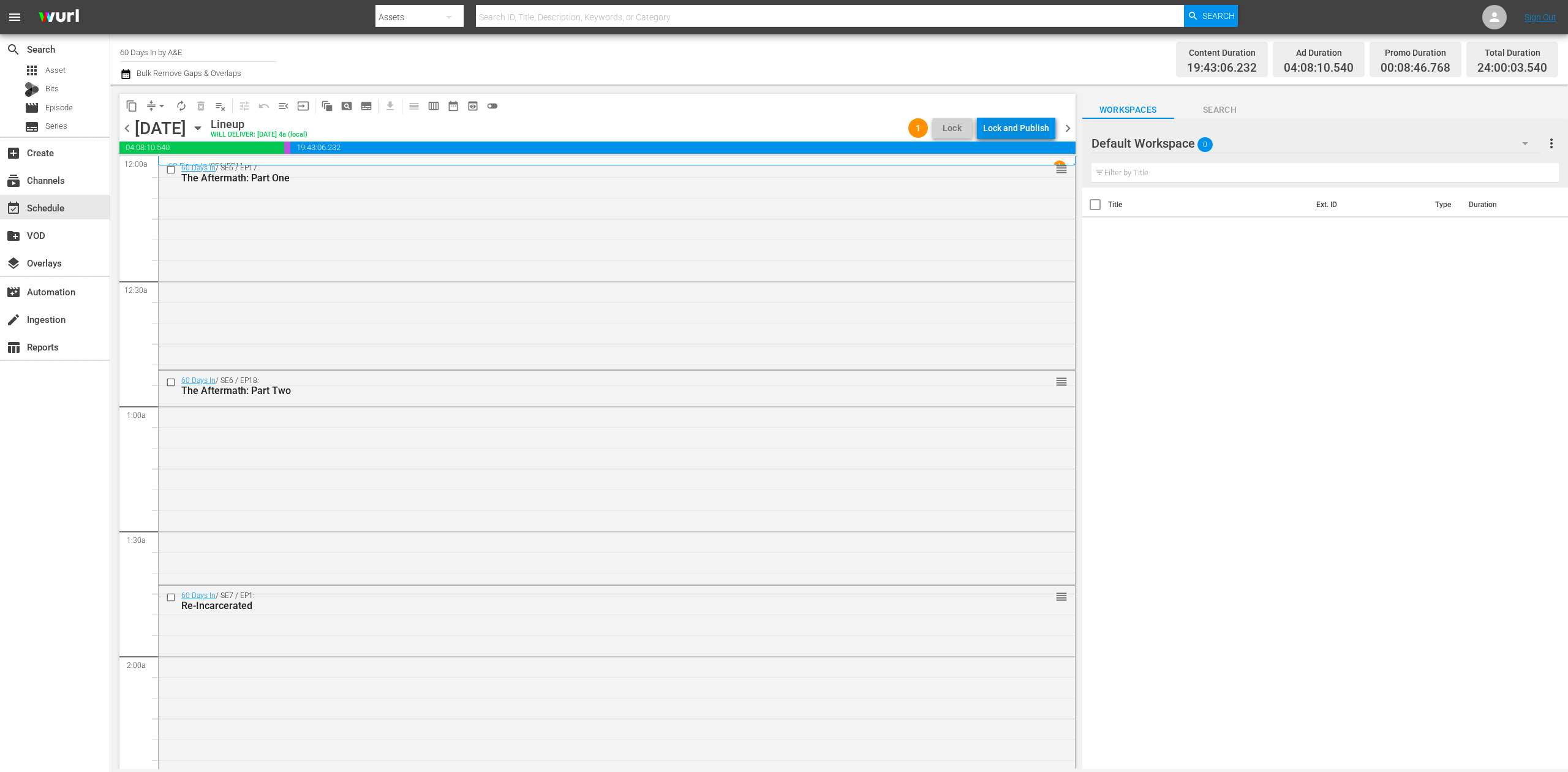
click at [1021, 121] on div "Lock and Publish" at bounding box center [1016, 128] width 66 height 22
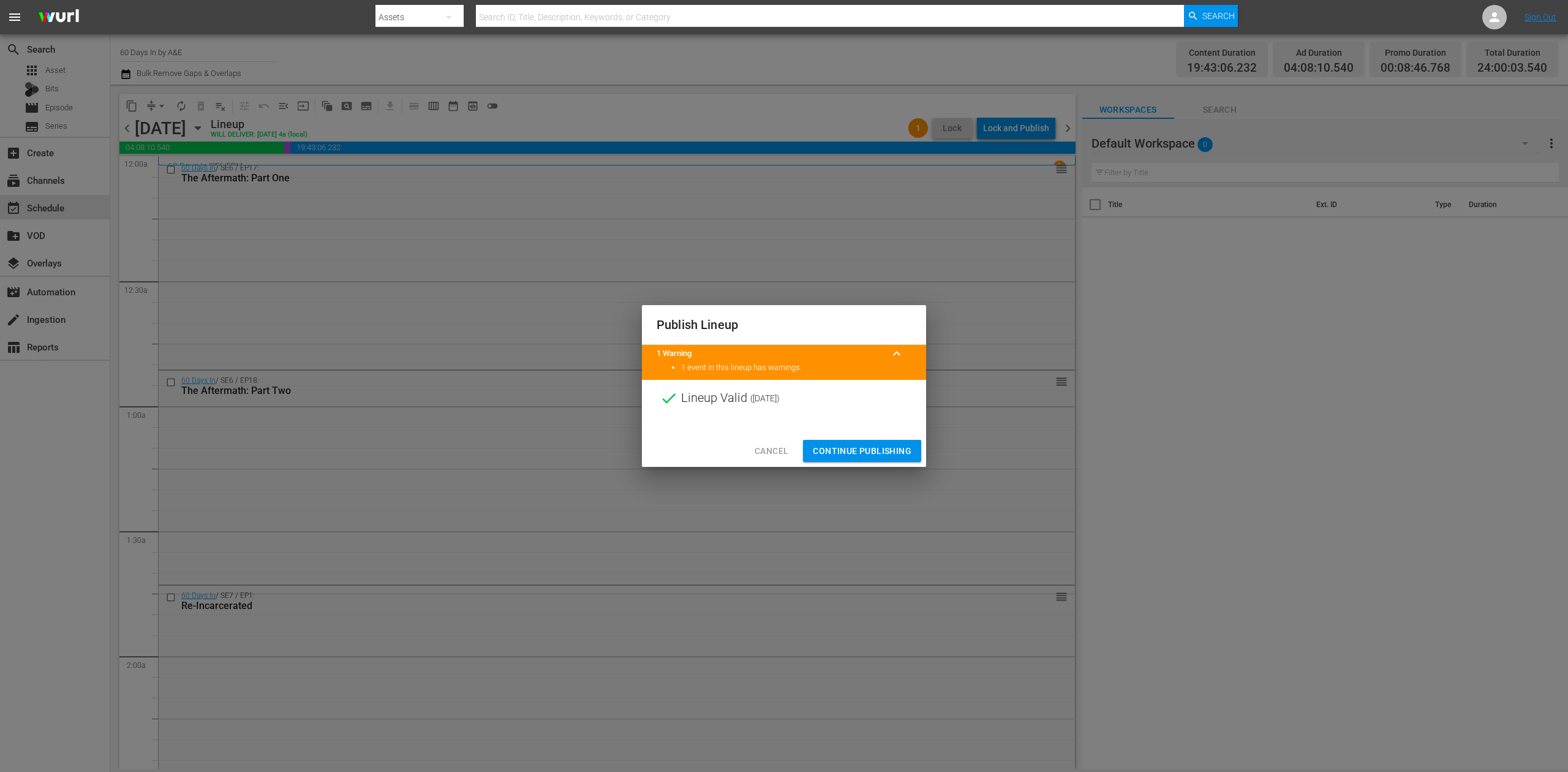
click at [858, 451] on span "Continue Publishing" at bounding box center [861, 451] width 99 height 15
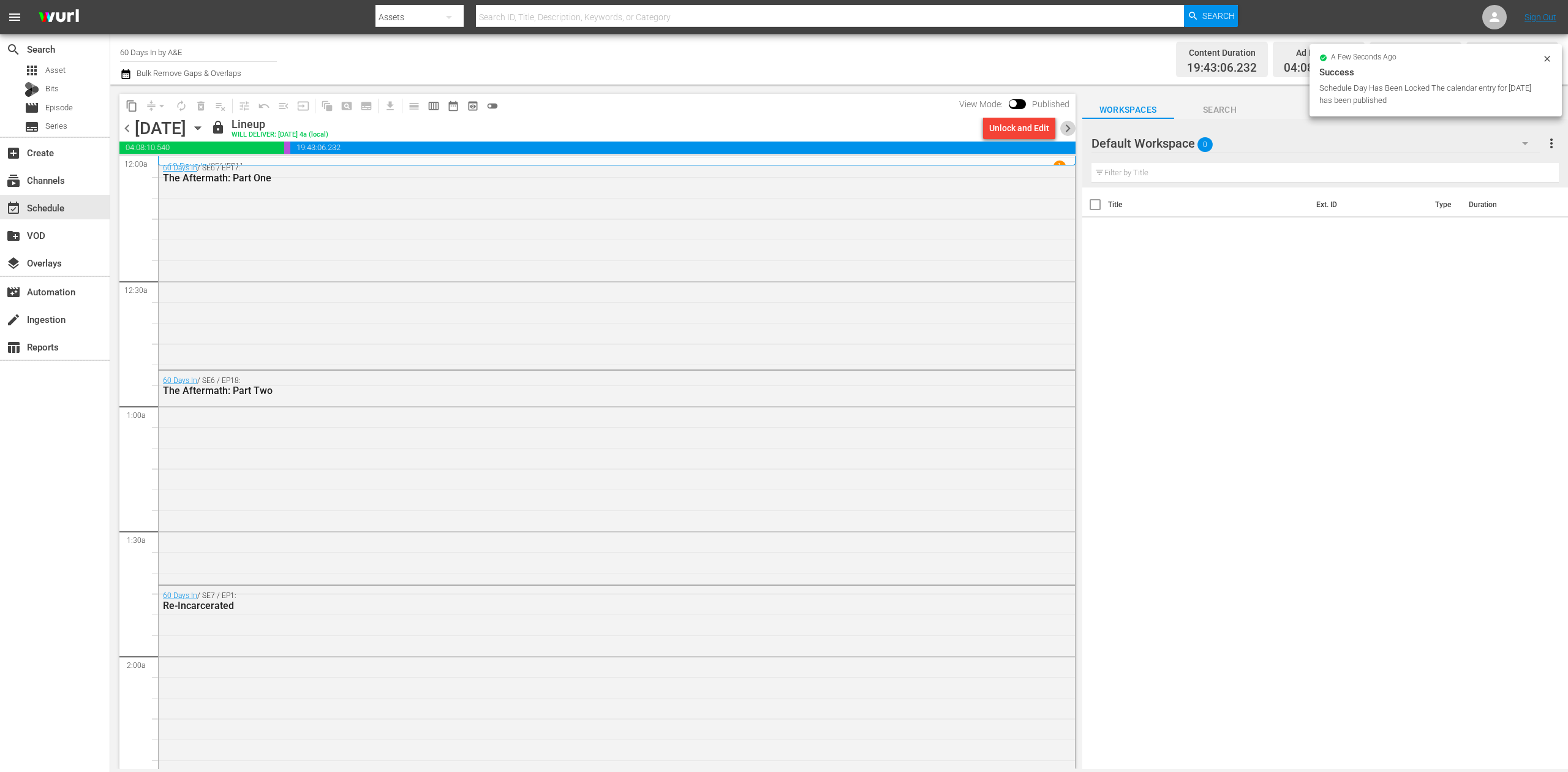
click at [1066, 123] on span "chevron_right" at bounding box center [1068, 128] width 15 height 15
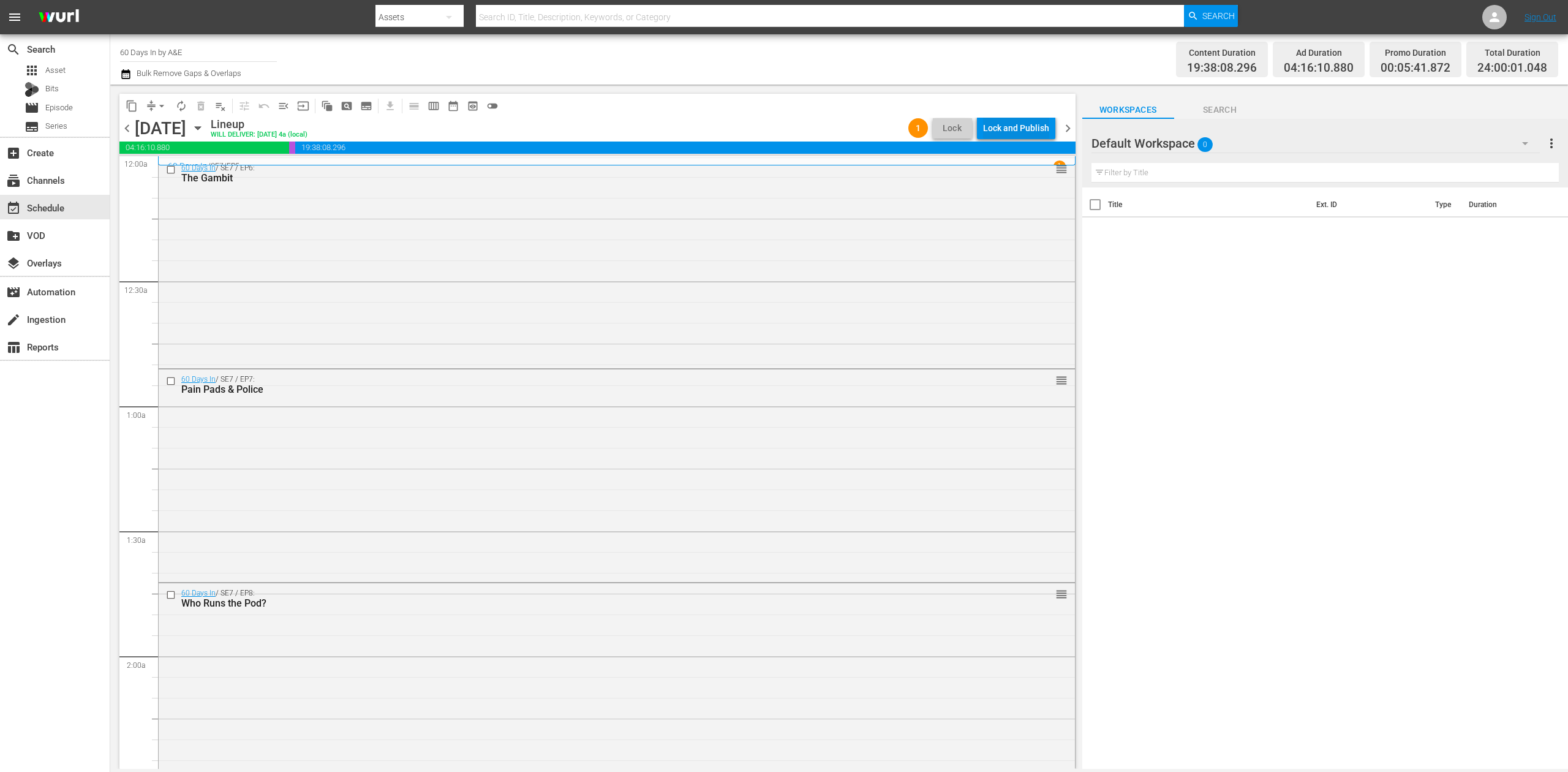
click at [1024, 128] on div "Lock and Publish" at bounding box center [1016, 128] width 66 height 22
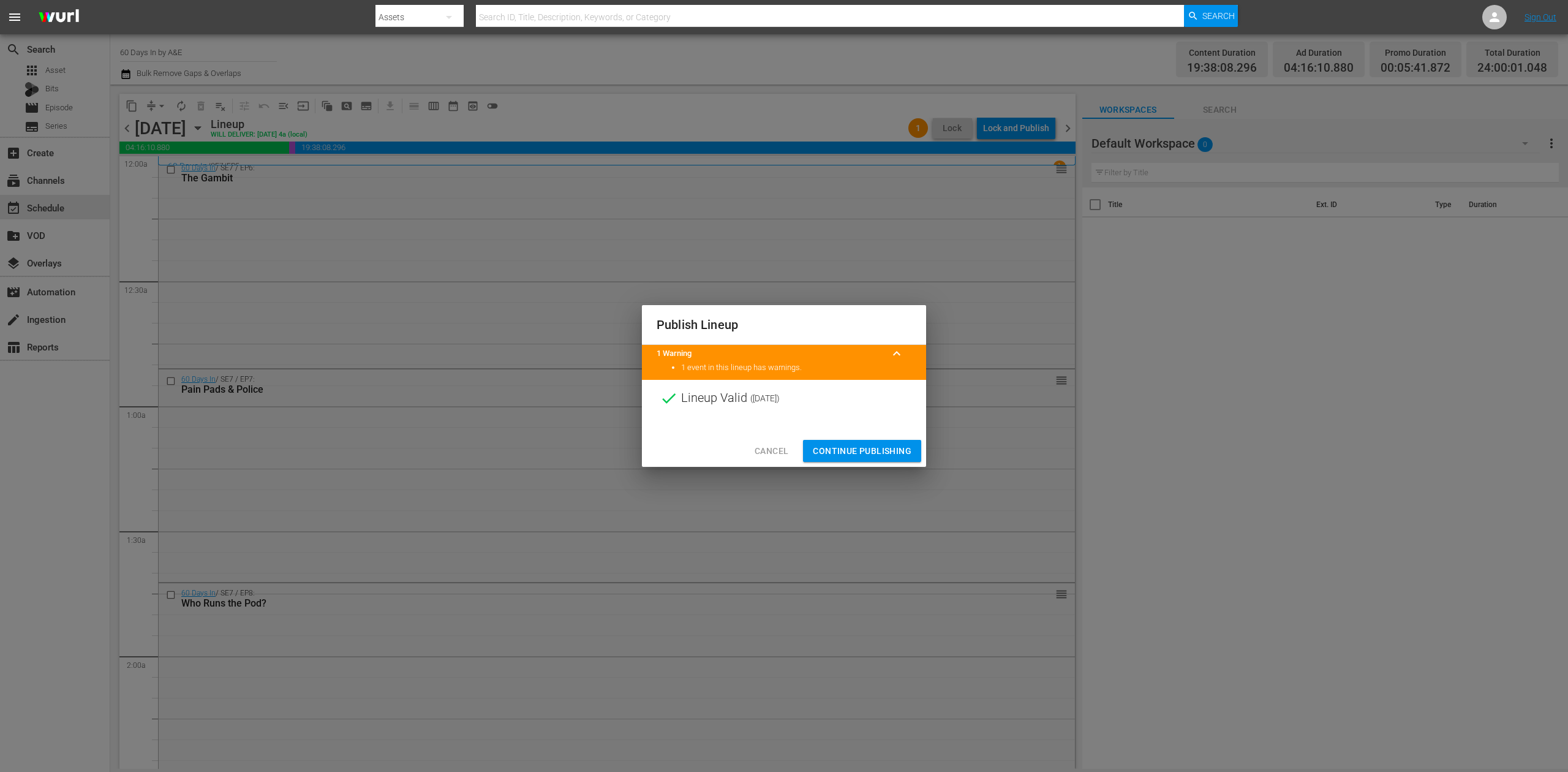
click at [847, 450] on span "Continue Publishing" at bounding box center [861, 451] width 99 height 15
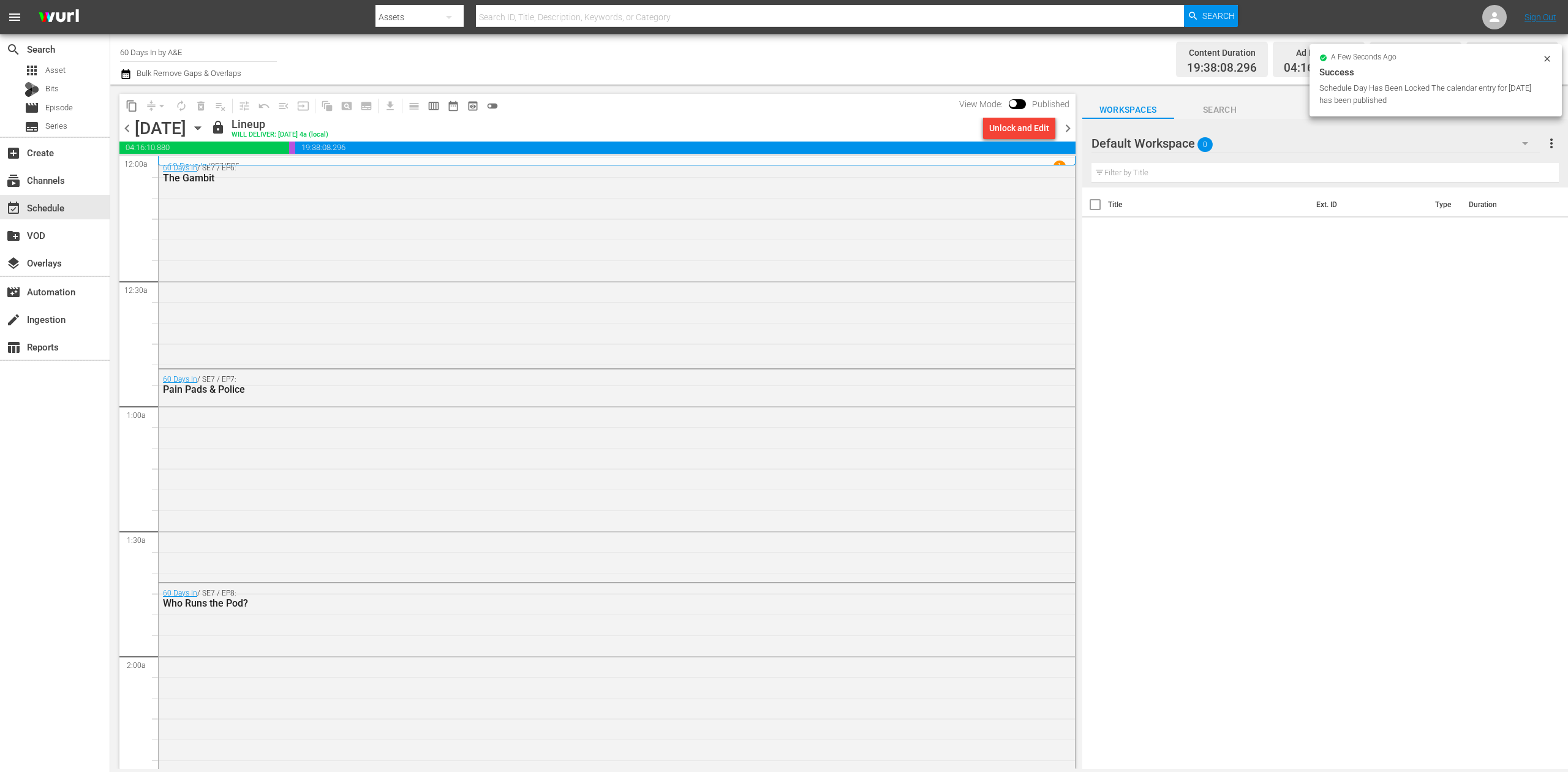
click at [1066, 133] on span "chevron_right" at bounding box center [1068, 128] width 15 height 15
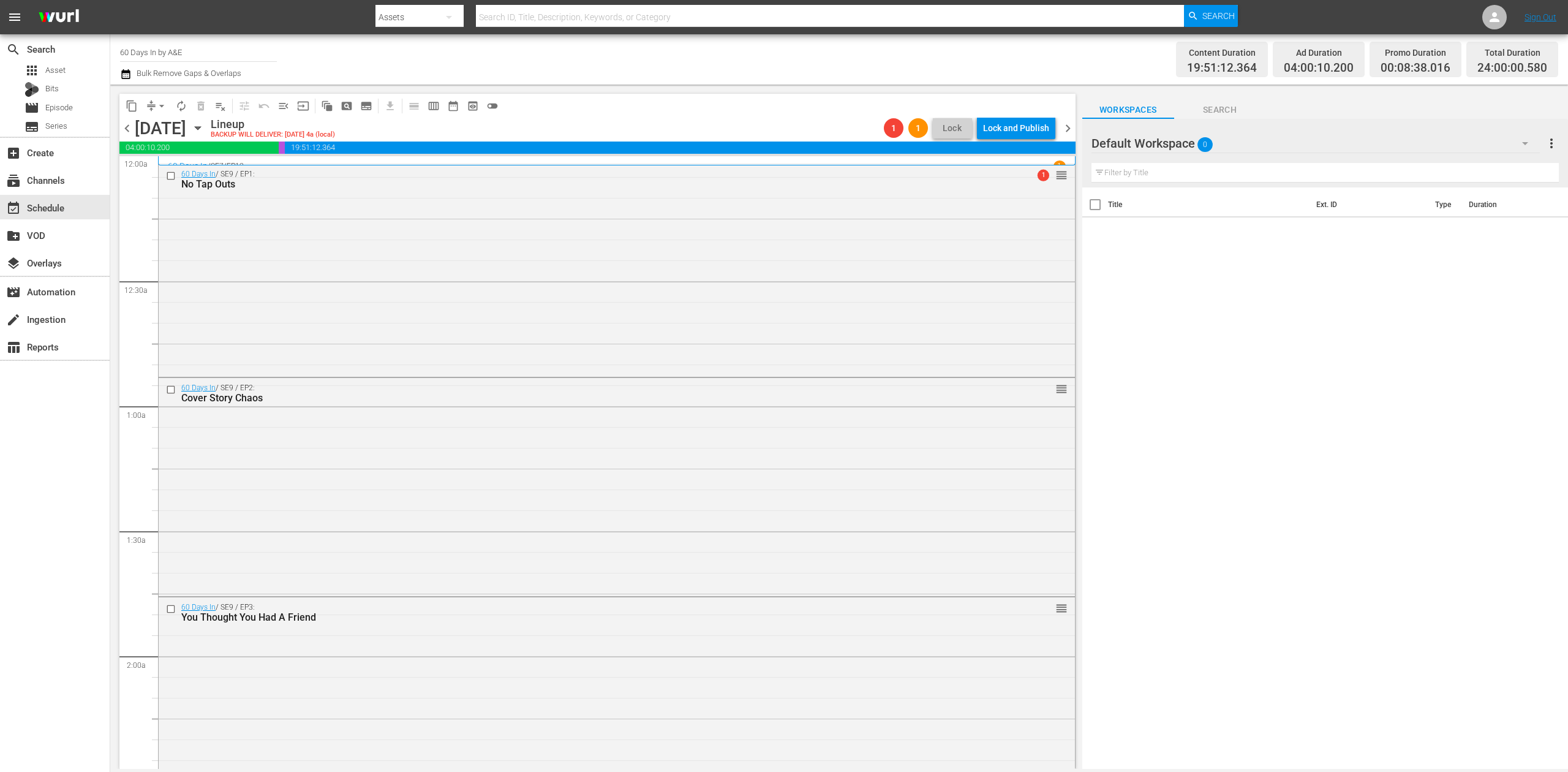
click at [126, 71] on icon "button" at bounding box center [125, 75] width 8 height 10
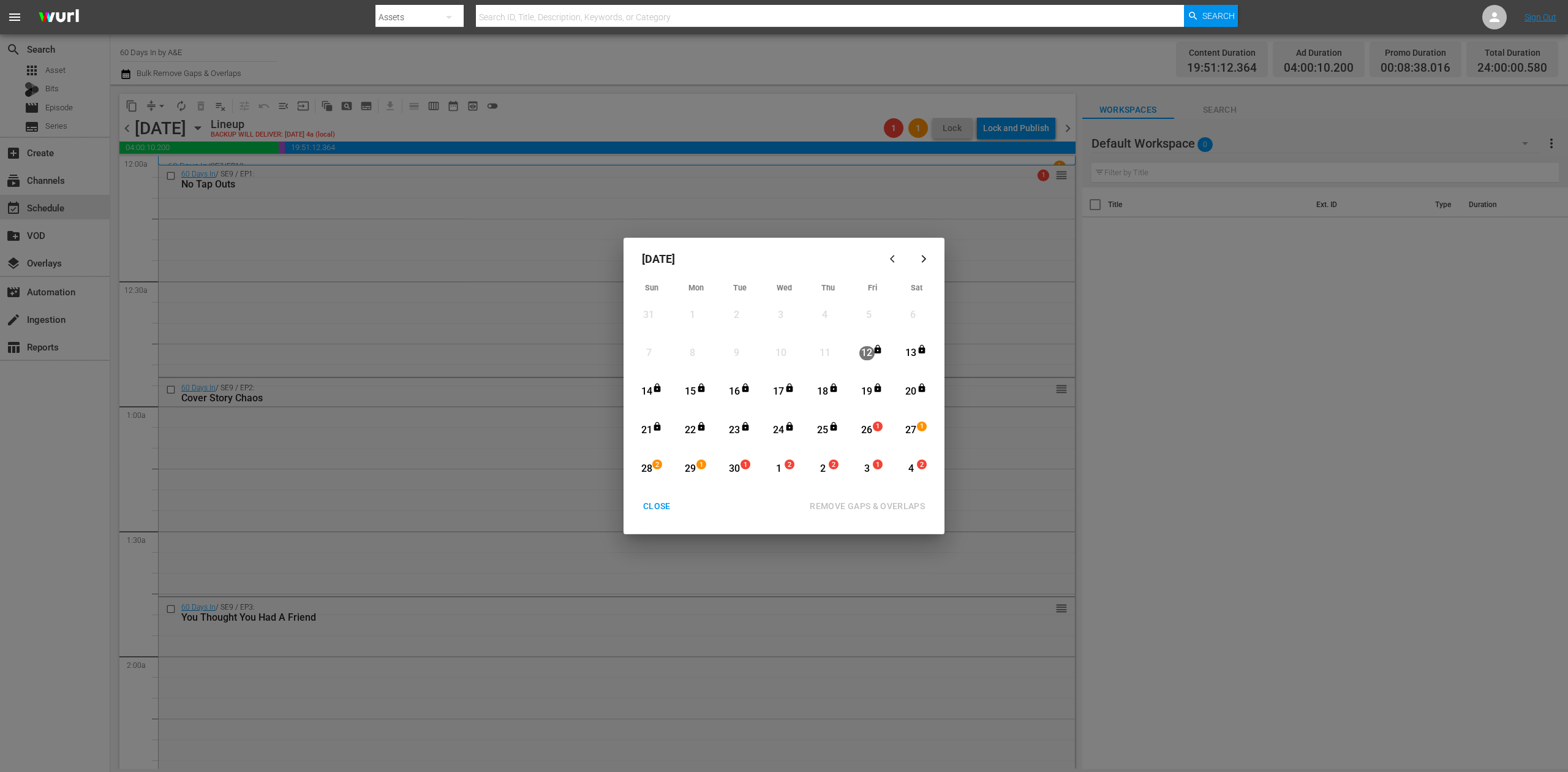
click at [869, 429] on div "26" at bounding box center [866, 430] width 15 height 14
click at [900, 505] on div "REMOVE GAPS & OVERLAPS" at bounding box center [867, 506] width 135 height 15
click at [665, 502] on div "CLOSE" at bounding box center [657, 506] width 47 height 15
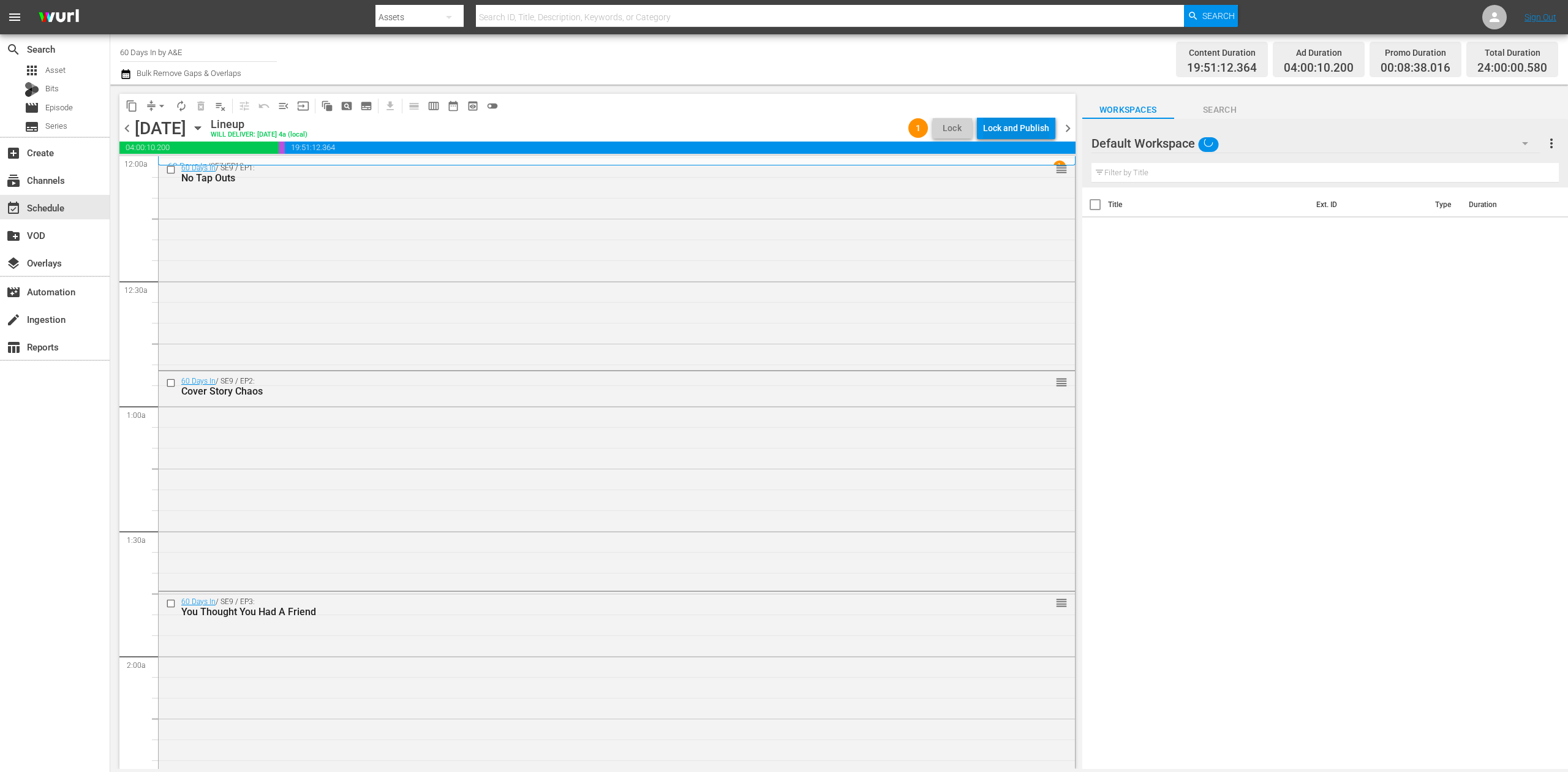
click at [1033, 126] on div "Lock and Publish" at bounding box center [1016, 128] width 66 height 22
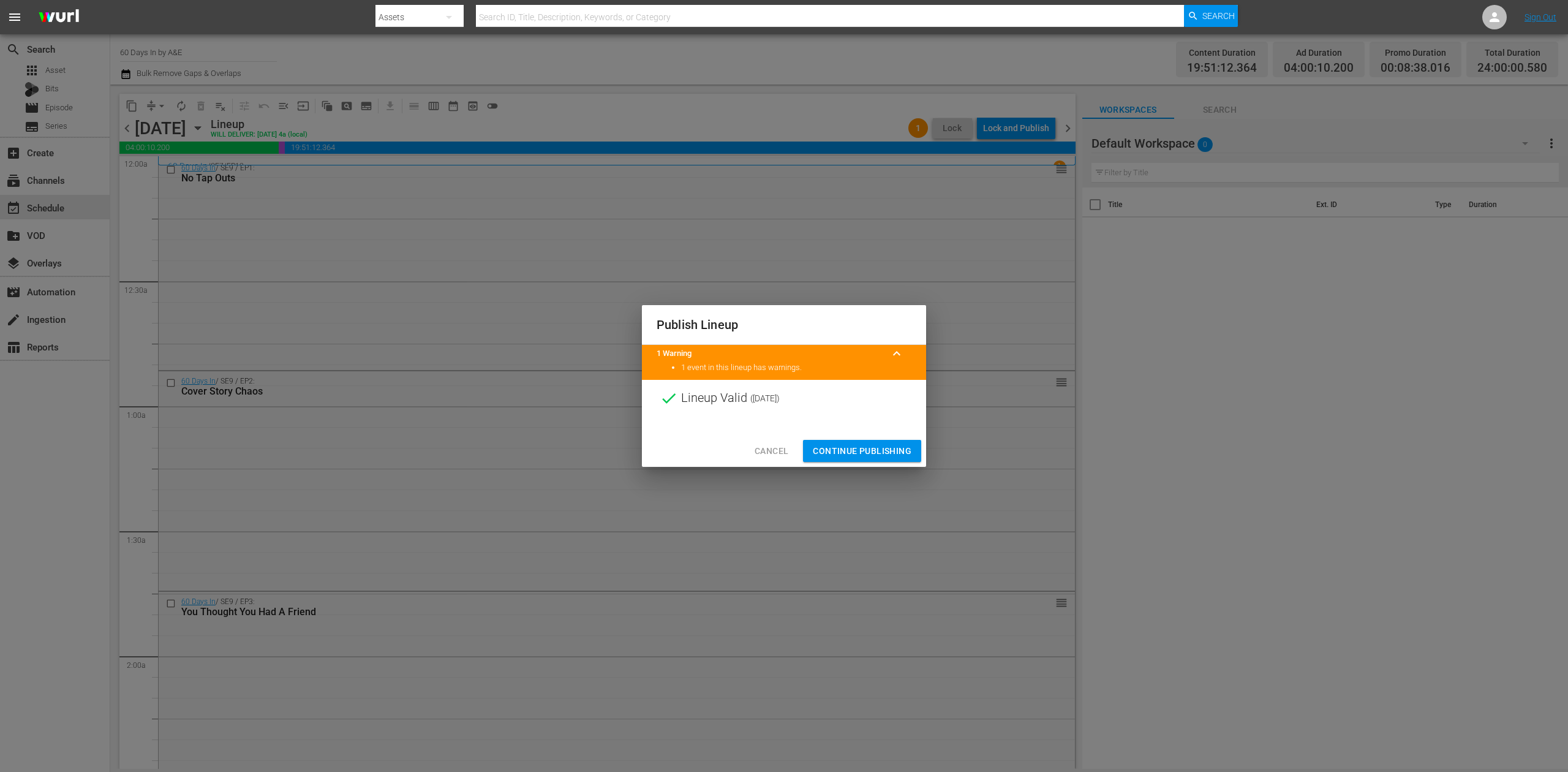
click at [885, 451] on span "Continue Publishing" at bounding box center [861, 451] width 99 height 15
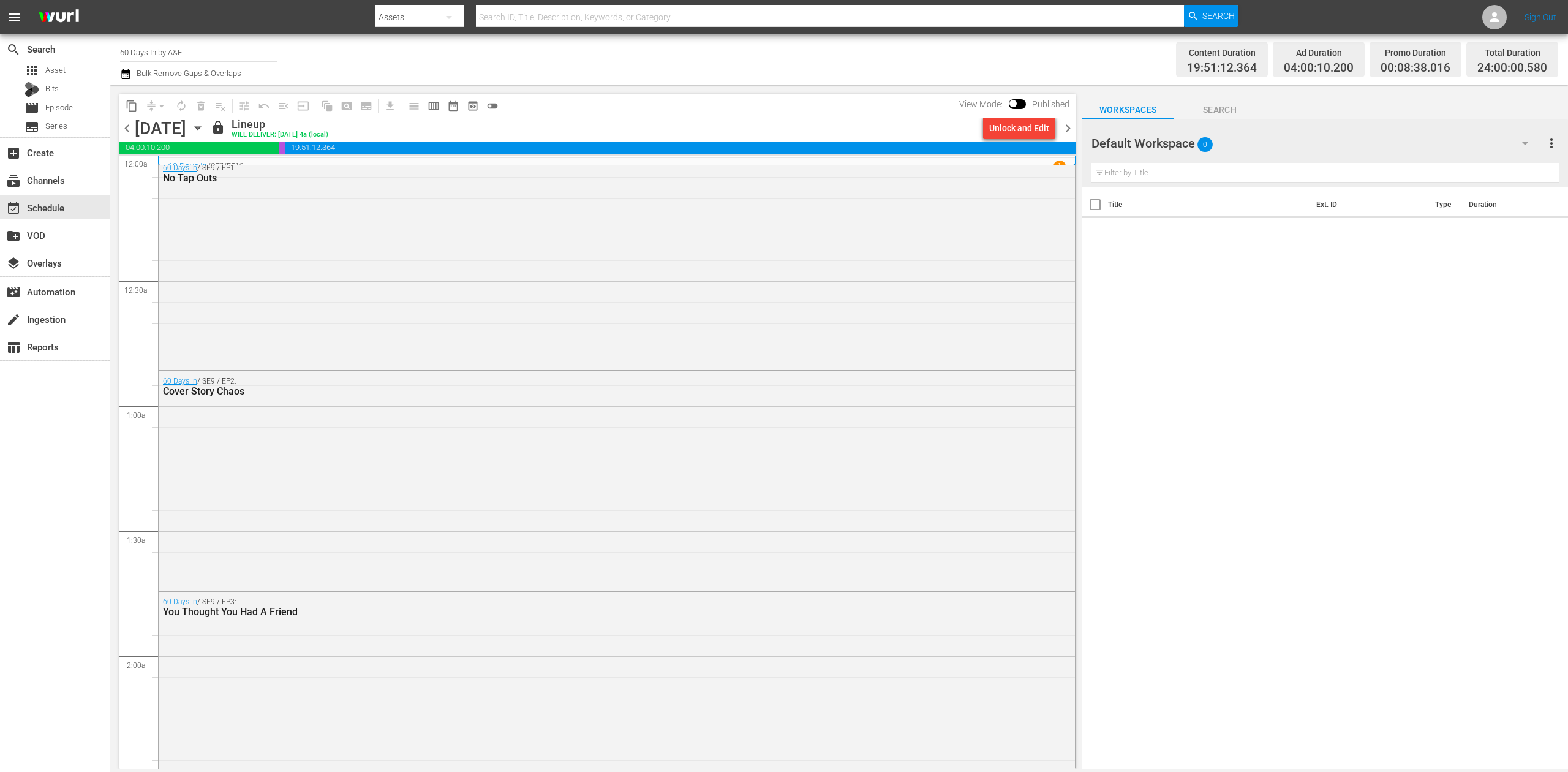
click at [1064, 128] on span "chevron_right" at bounding box center [1068, 128] width 15 height 15
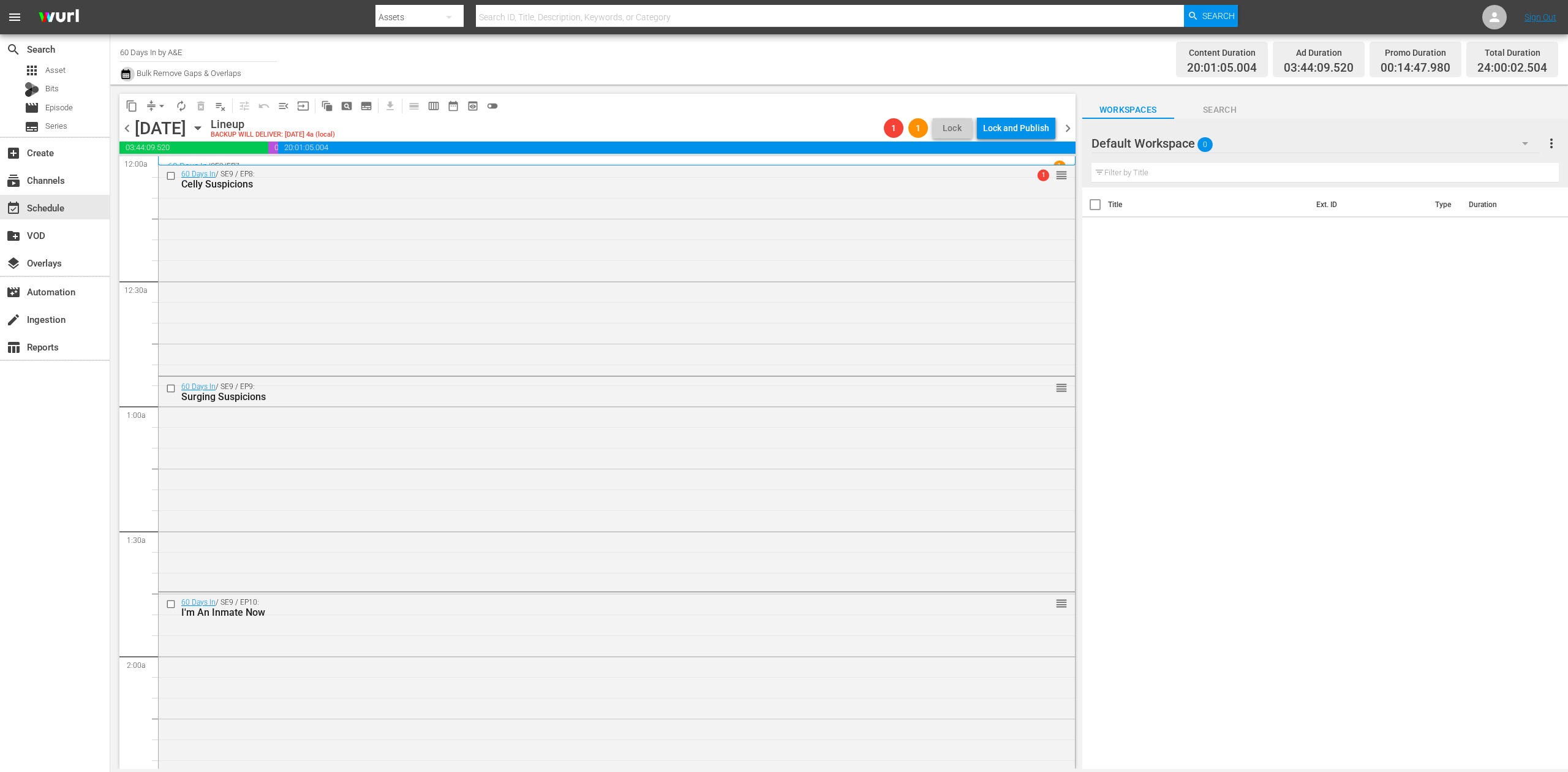
click at [130, 72] on icon "button" at bounding box center [125, 75] width 8 height 10
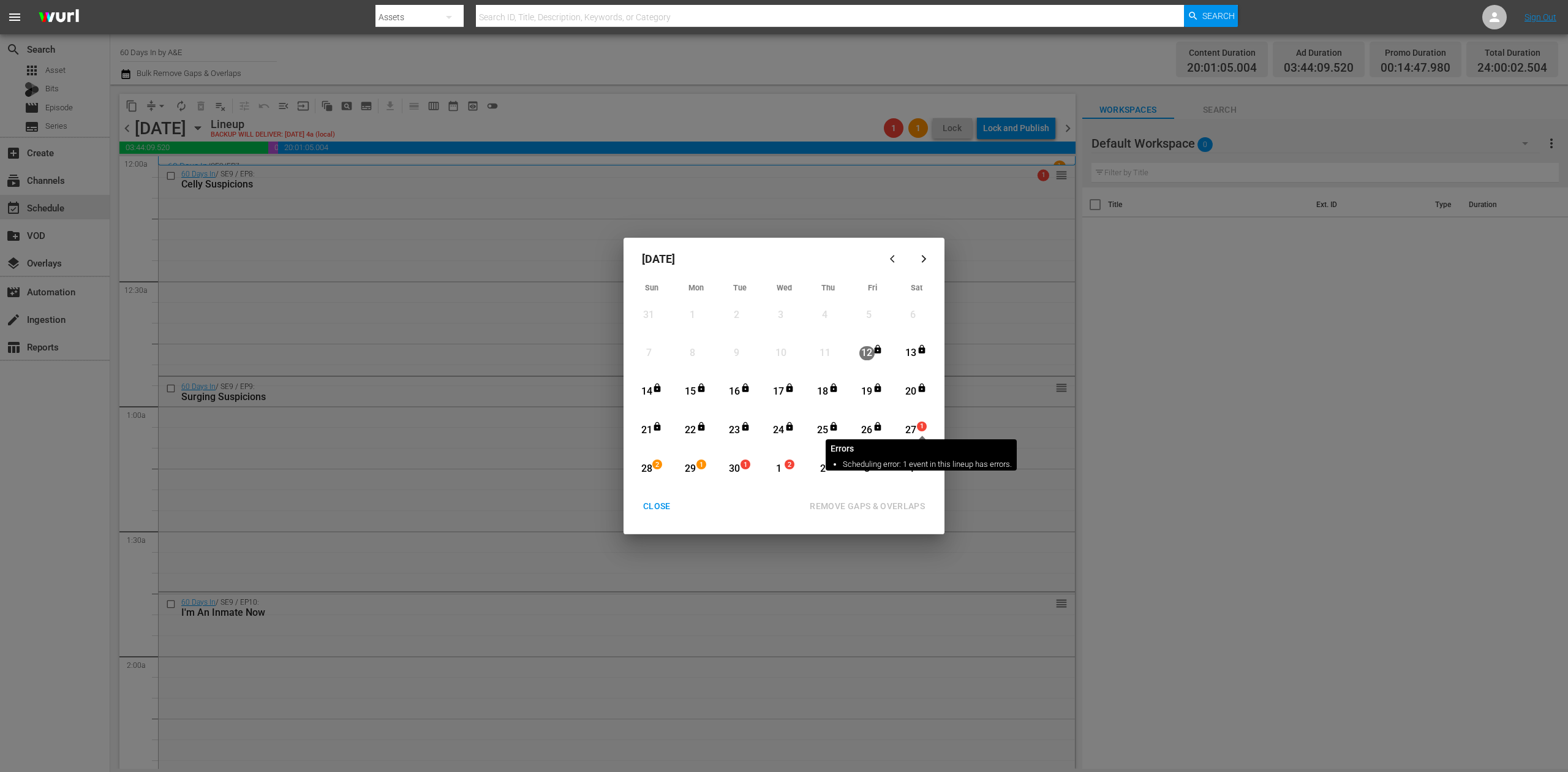
click at [917, 425] on div "1" at bounding box center [922, 427] width 10 height 10
click at [890, 499] on div "REMOVE GAPS & OVERLAPS" at bounding box center [867, 506] width 135 height 15
click at [647, 468] on div "28" at bounding box center [646, 469] width 15 height 14
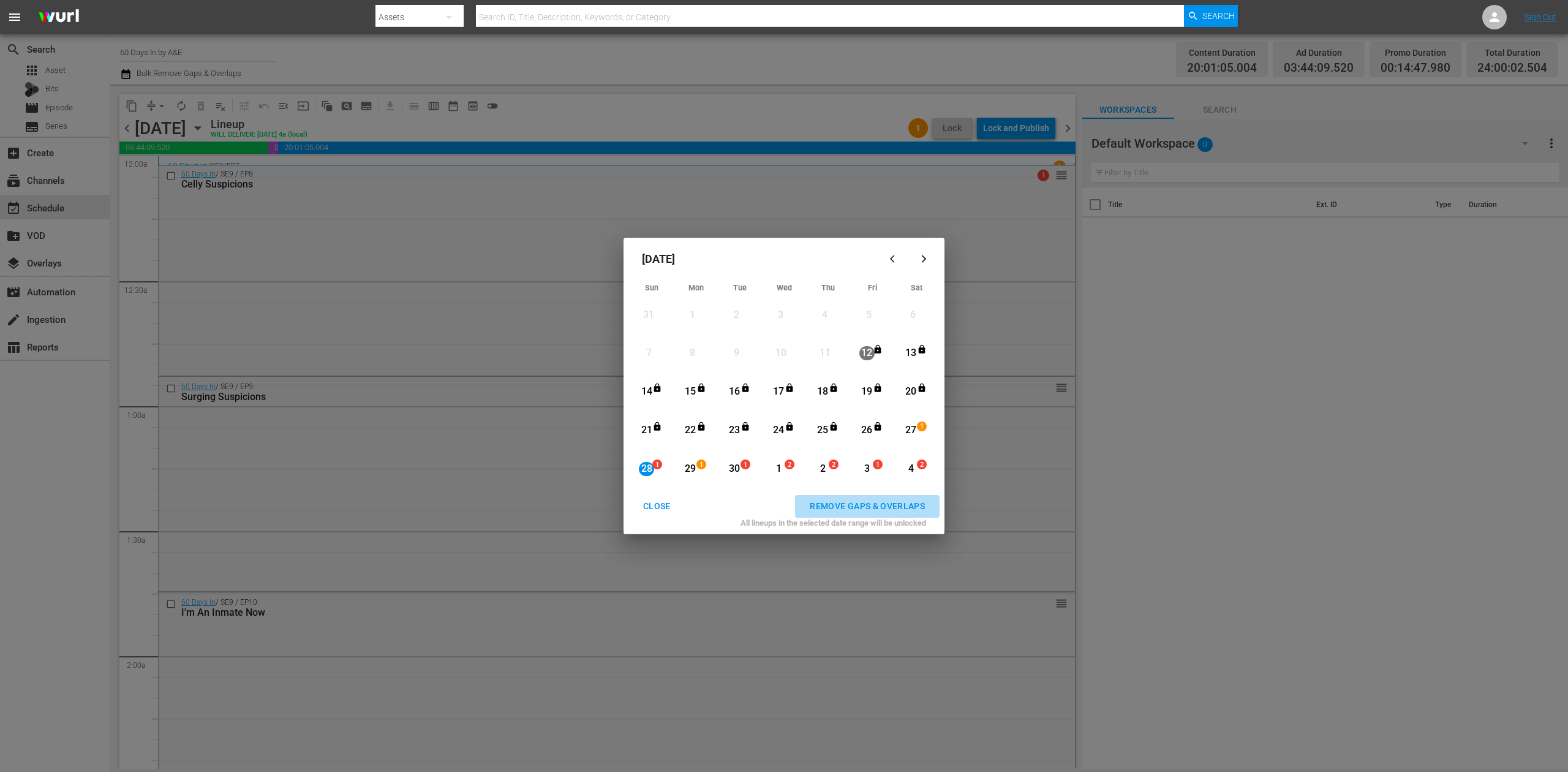
click at [885, 499] on div "REMOVE GAPS & OVERLAPS" at bounding box center [867, 506] width 135 height 15
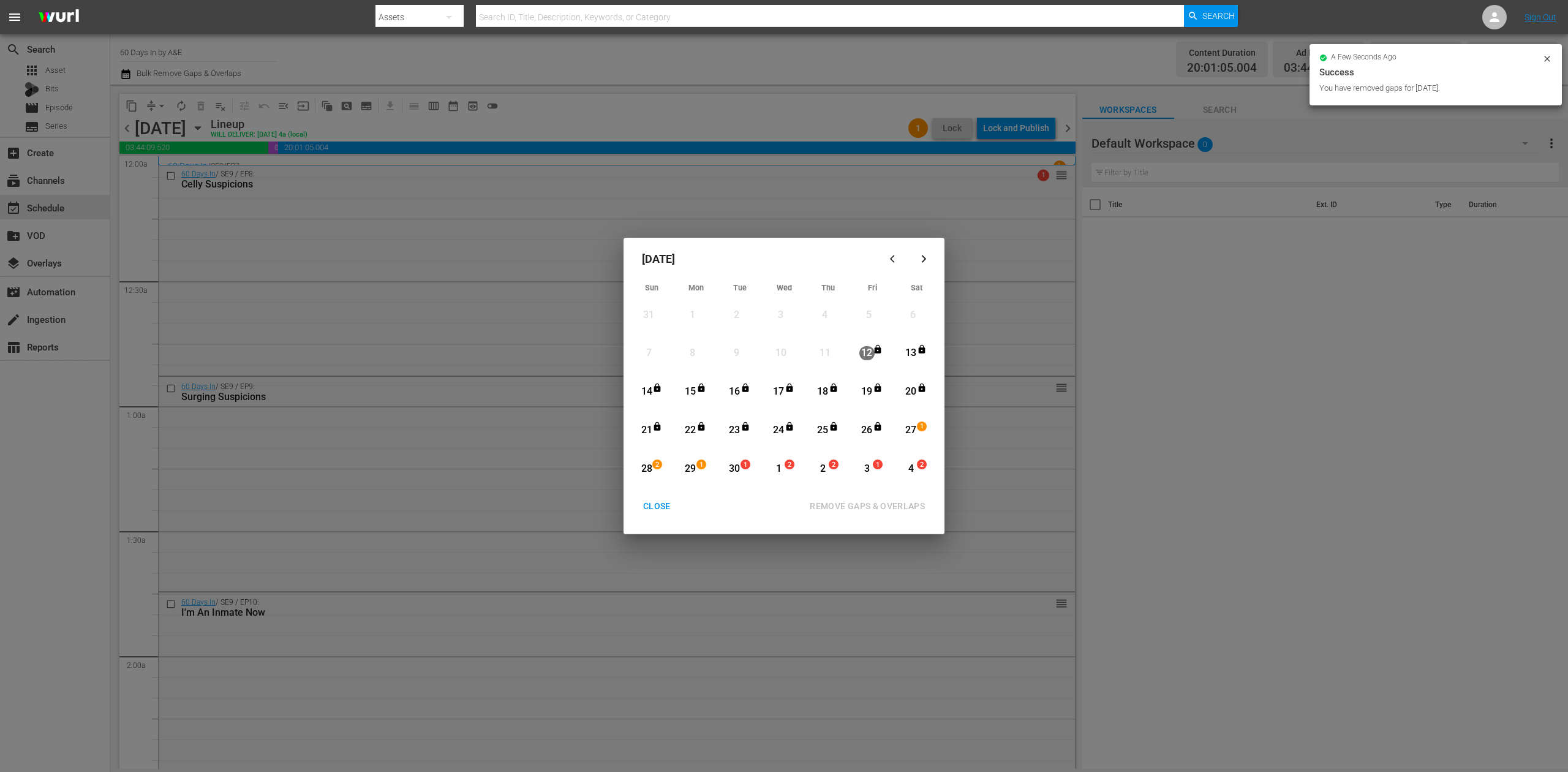
click at [655, 501] on div "CLOSE" at bounding box center [657, 506] width 47 height 15
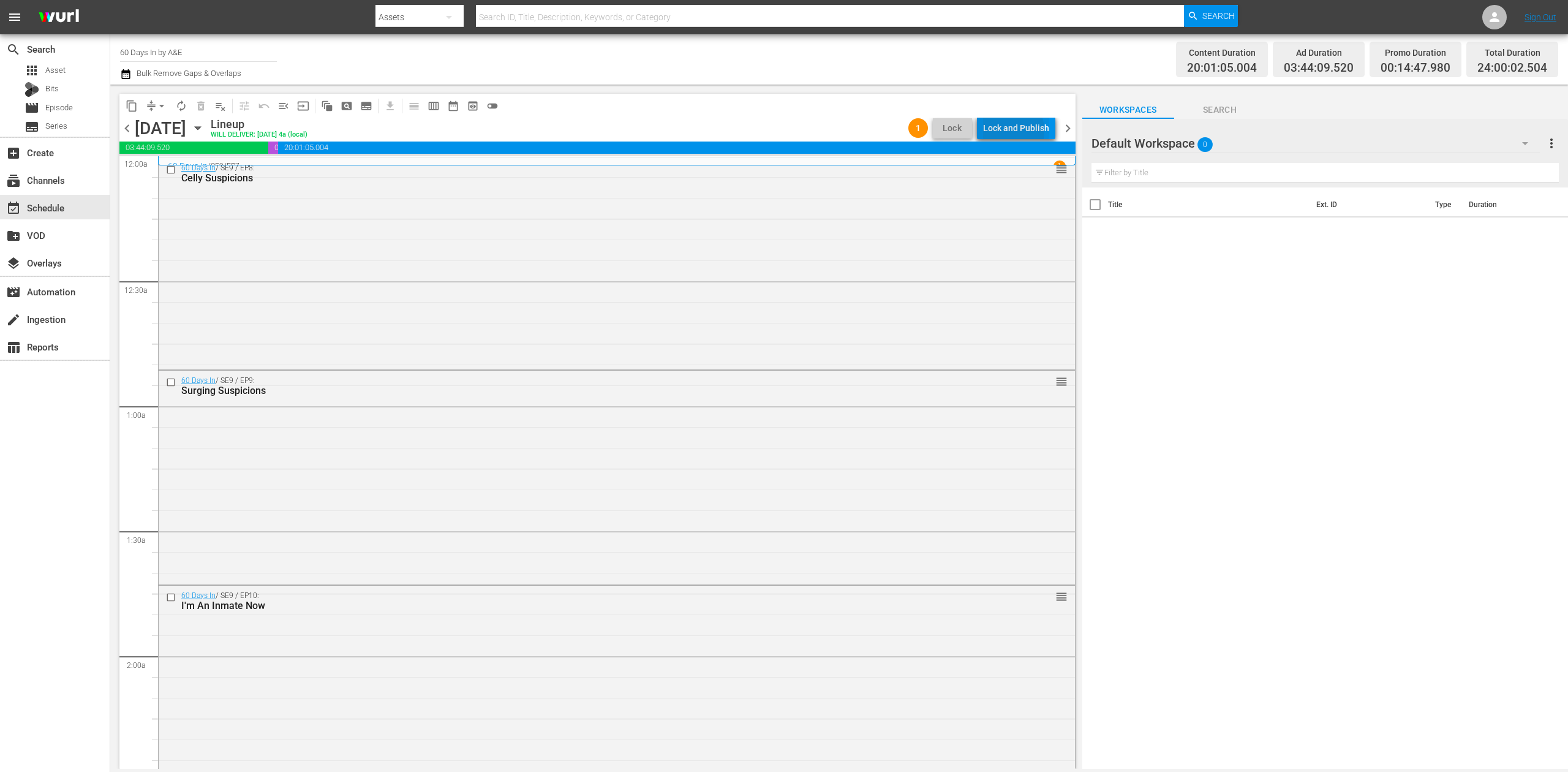
click at [1011, 131] on div "Lock and Publish" at bounding box center [1016, 128] width 66 height 22
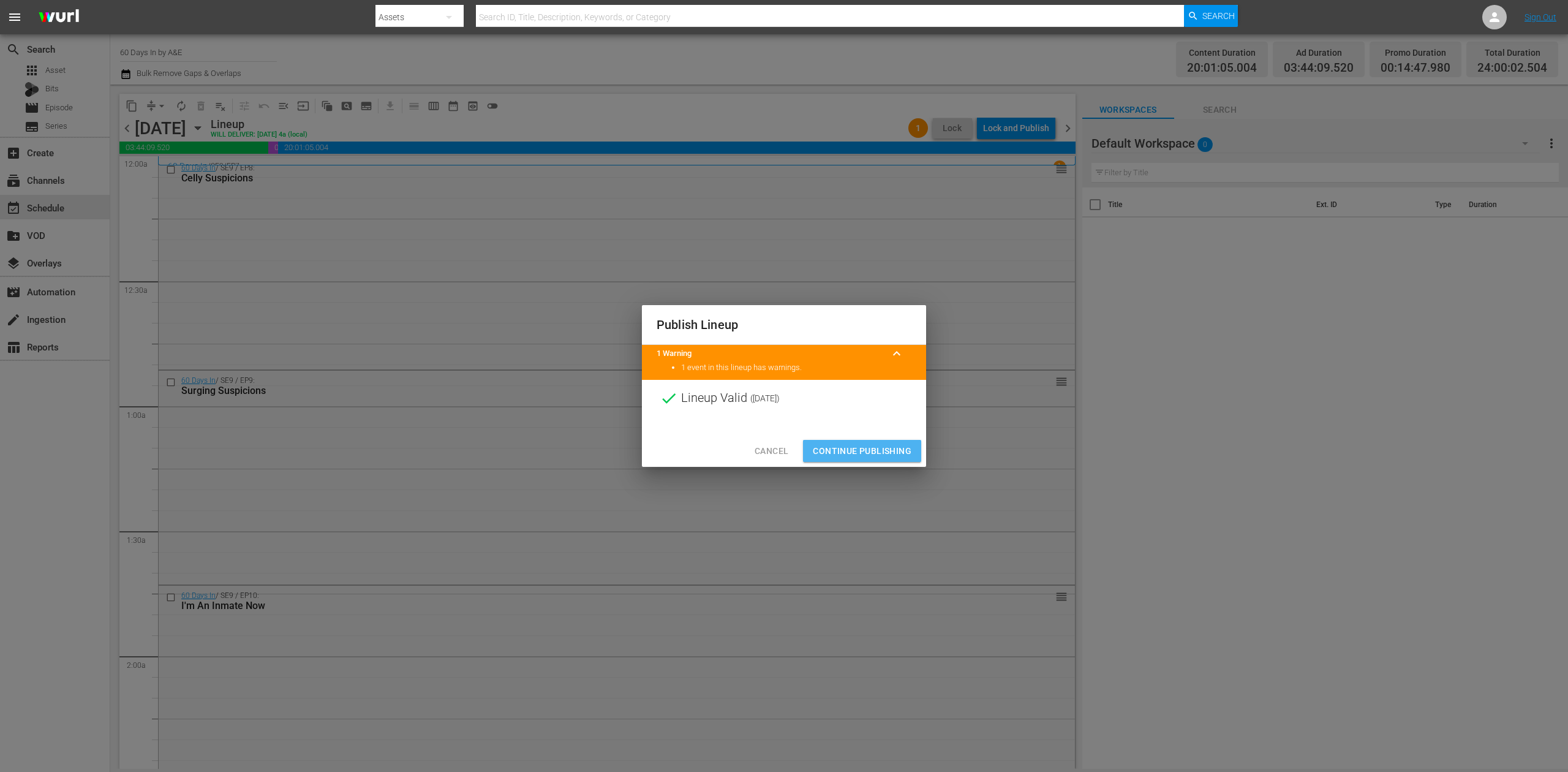
click at [852, 446] on span "Continue Publishing" at bounding box center [861, 451] width 99 height 15
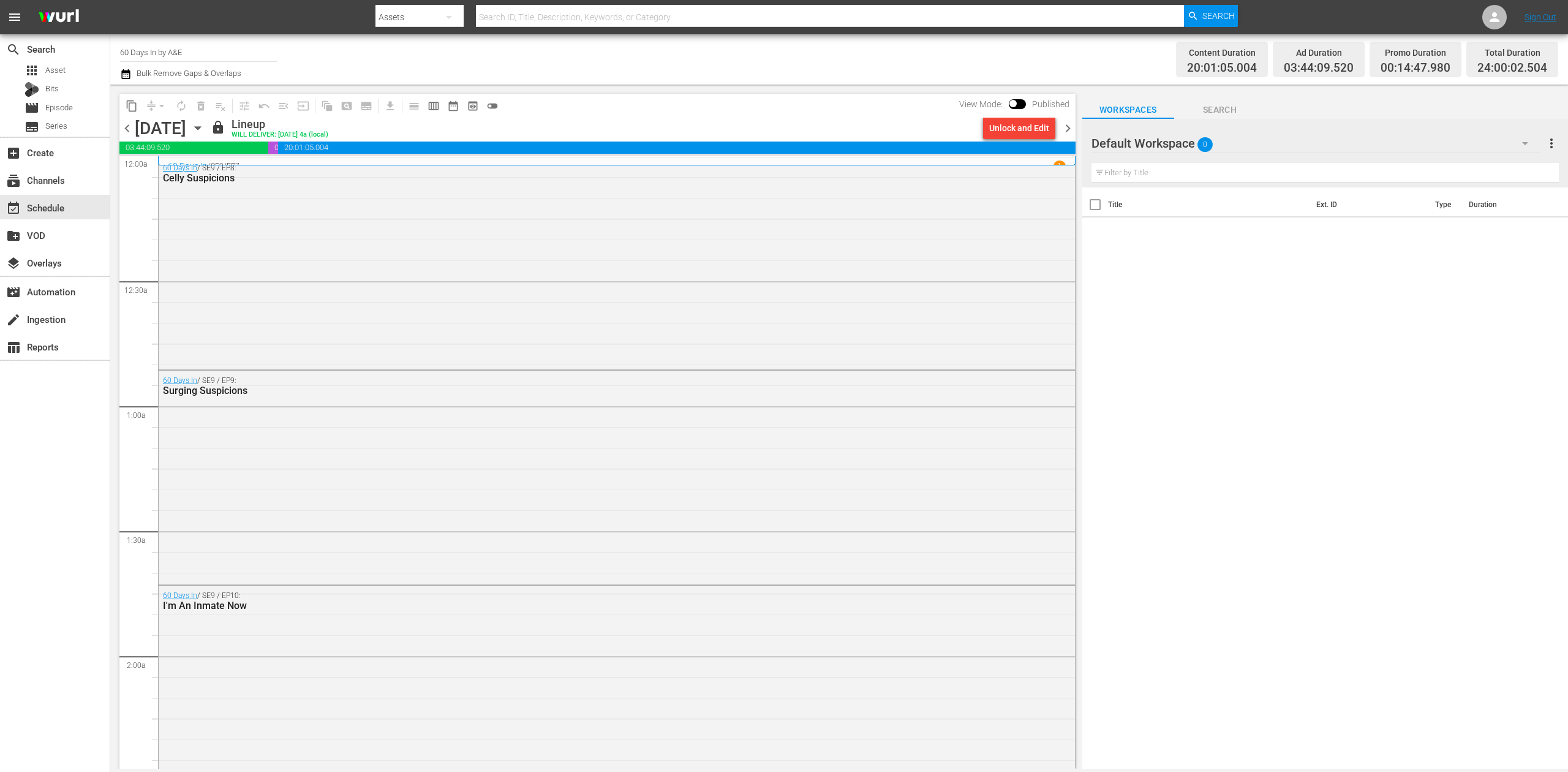
click at [1067, 128] on span "chevron_right" at bounding box center [1068, 128] width 15 height 15
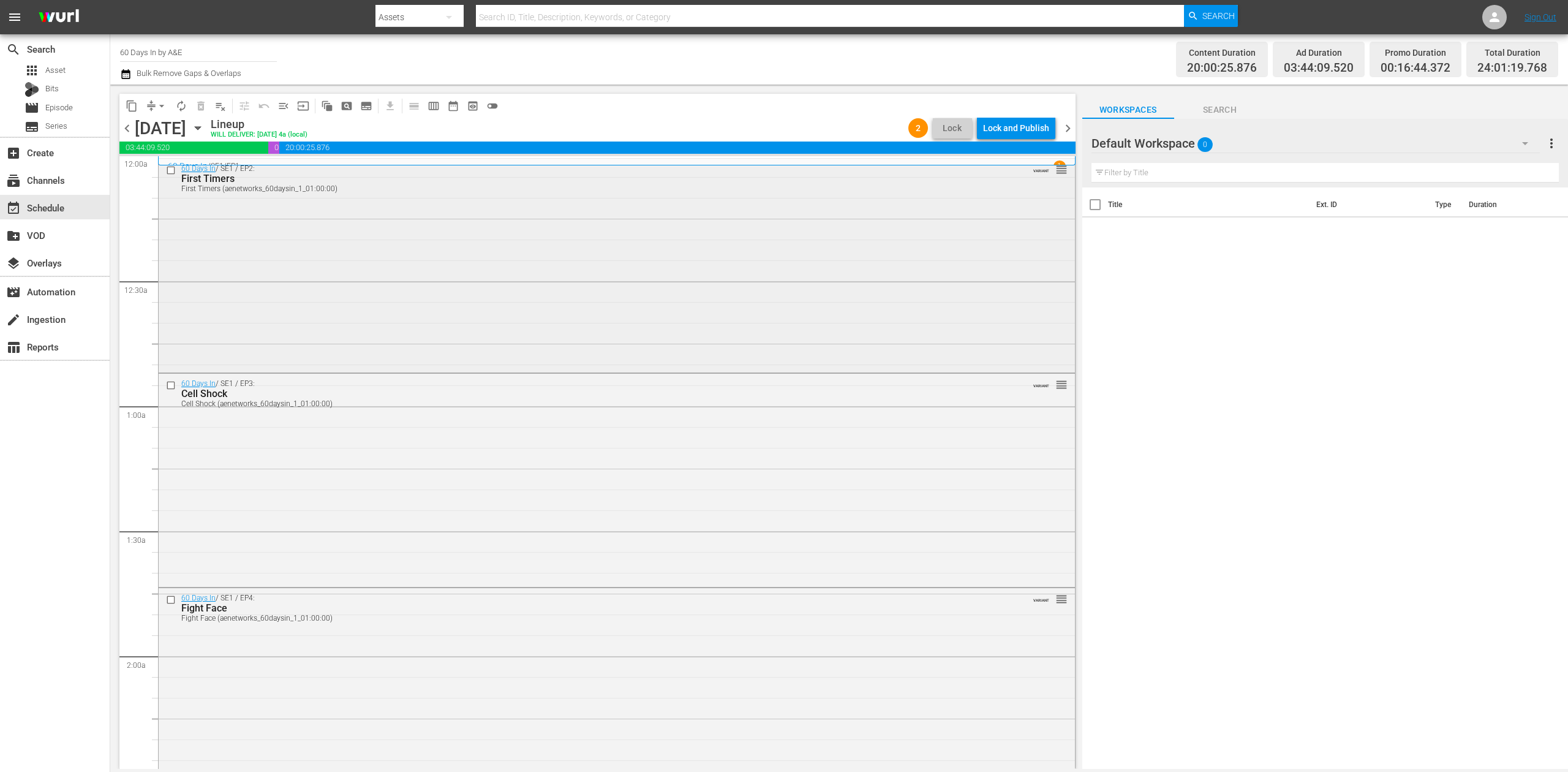
click at [662, 213] on div "60 Days In / SE1 / EP2: First Timers First Timers (aenetworks_60daysin_1_01:00:…" at bounding box center [617, 265] width 916 height 212
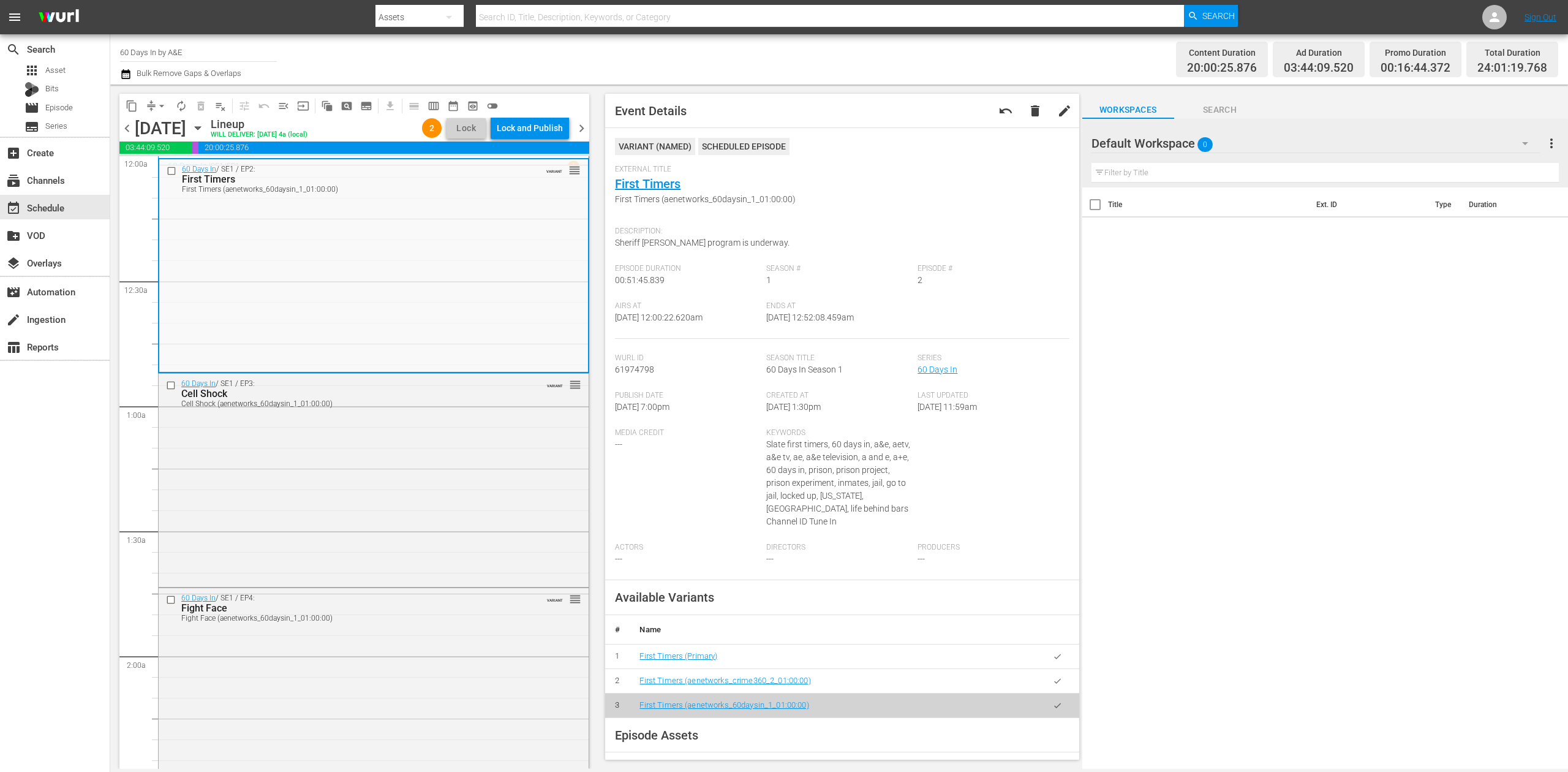
drag, startPoint x: 662, startPoint y: 185, endPoint x: 892, endPoint y: 164, distance: 231.0
click at [892, 164] on div "VARIANT ( NAMED ) Scheduled Episode" at bounding box center [842, 151] width 454 height 27
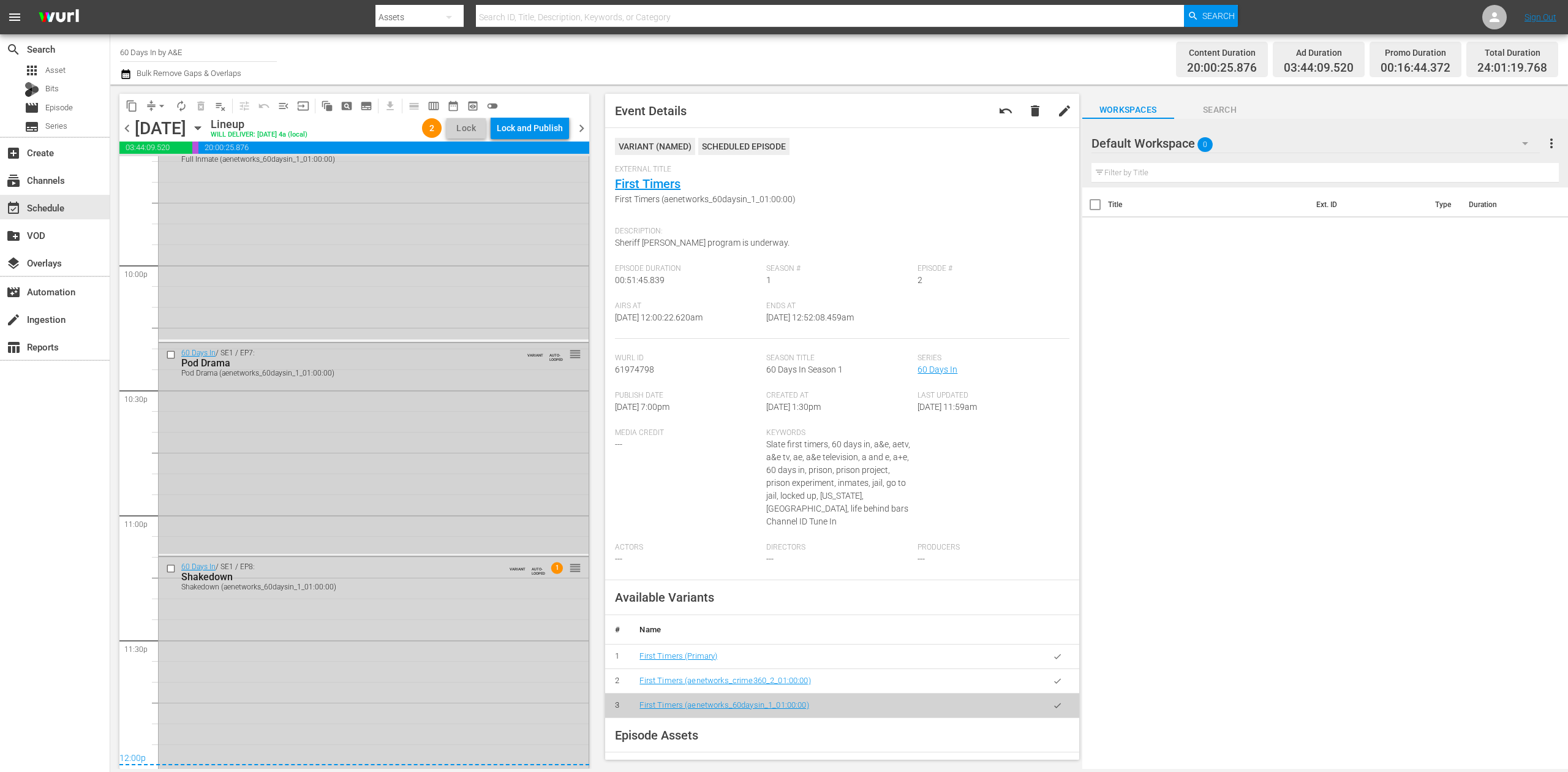
scroll to position [5392, 0]
click at [456, 640] on div "Delete Event" at bounding box center [456, 637] width 97 height 17
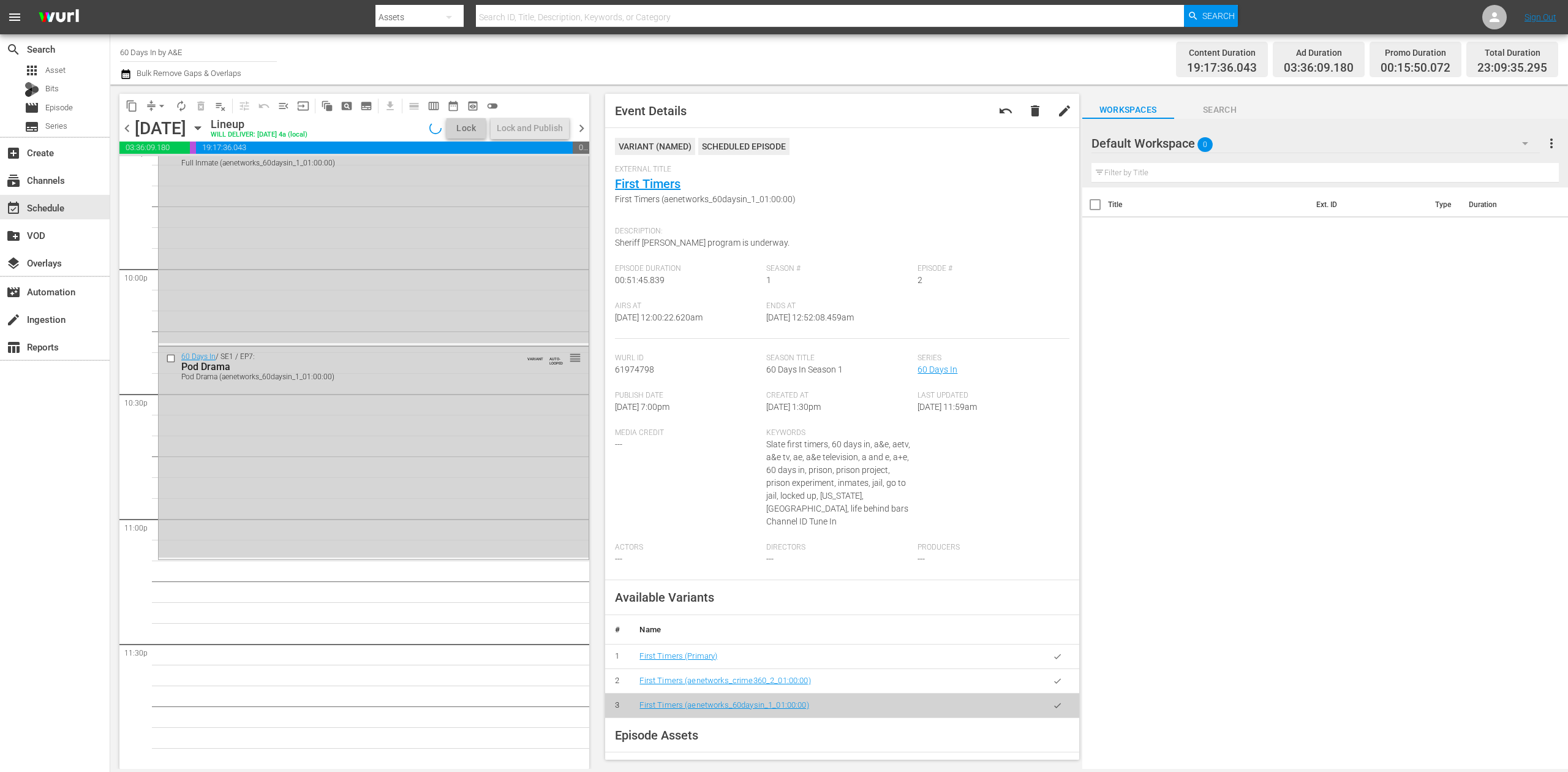
scroll to position [5385, 0]
click at [493, 441] on div "Delete Event" at bounding box center [509, 442] width 97 height 17
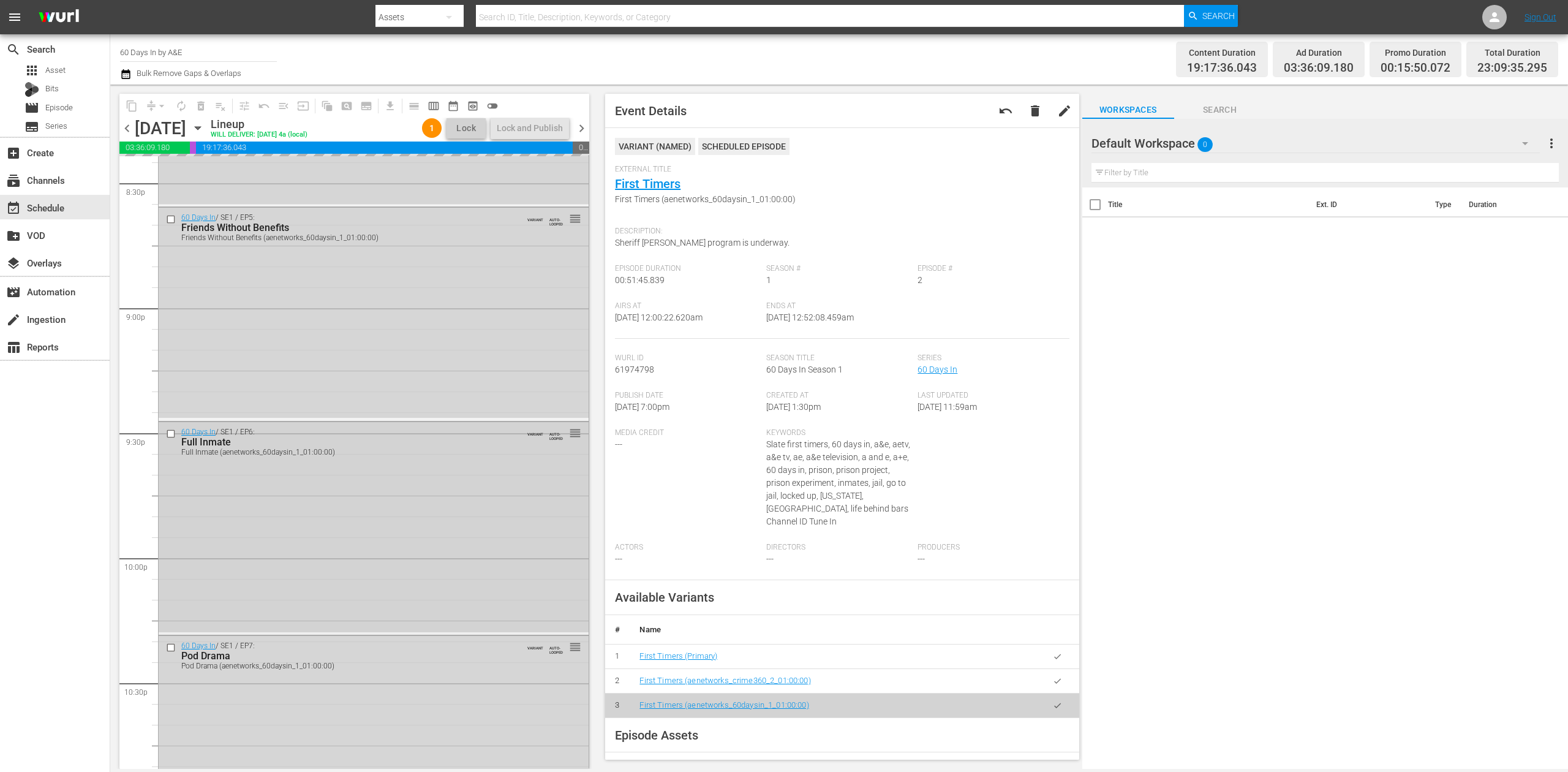
scroll to position [5058, 0]
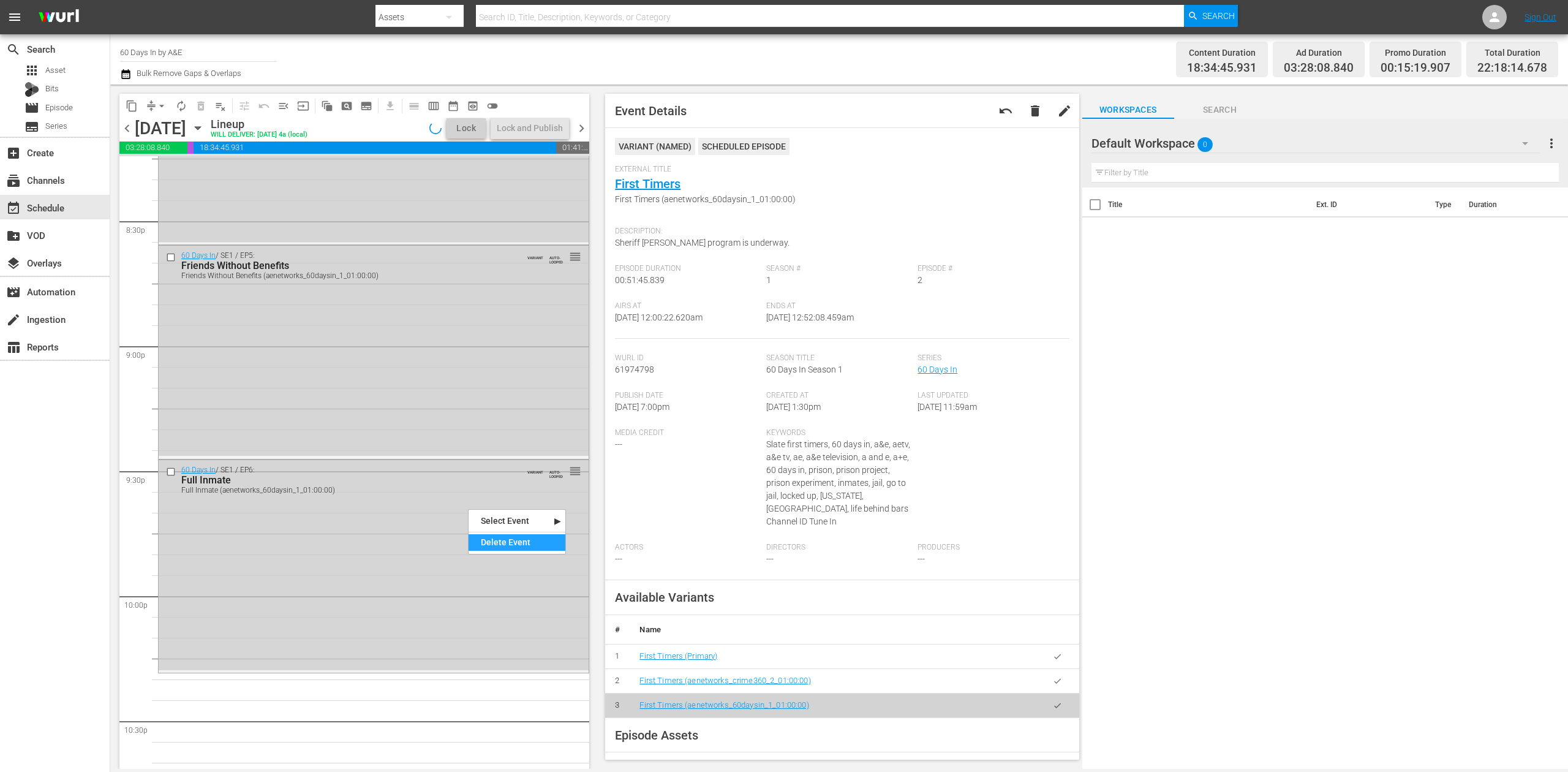
click at [509, 543] on div "Delete Event" at bounding box center [517, 543] width 97 height 17
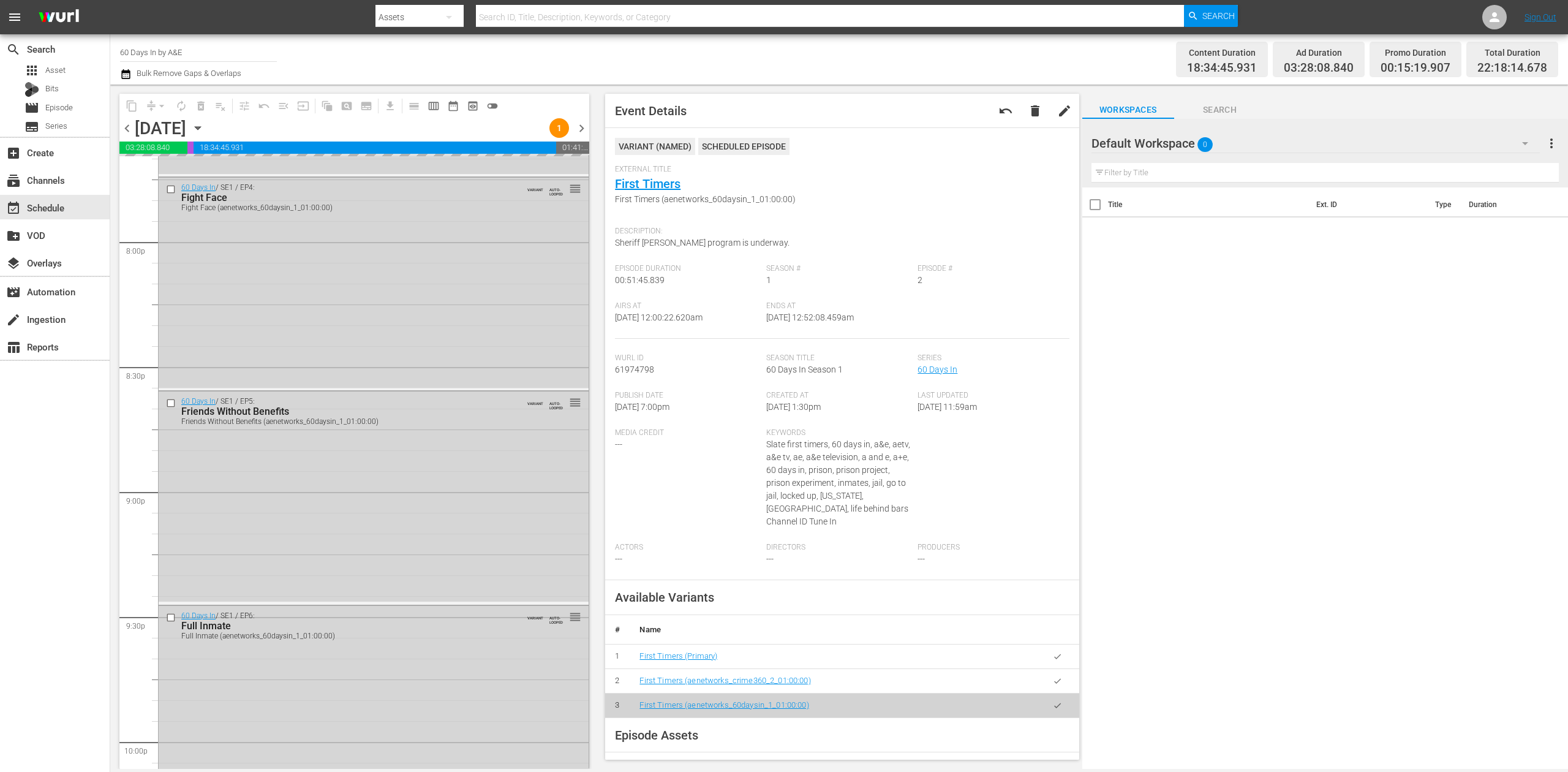
scroll to position [4895, 0]
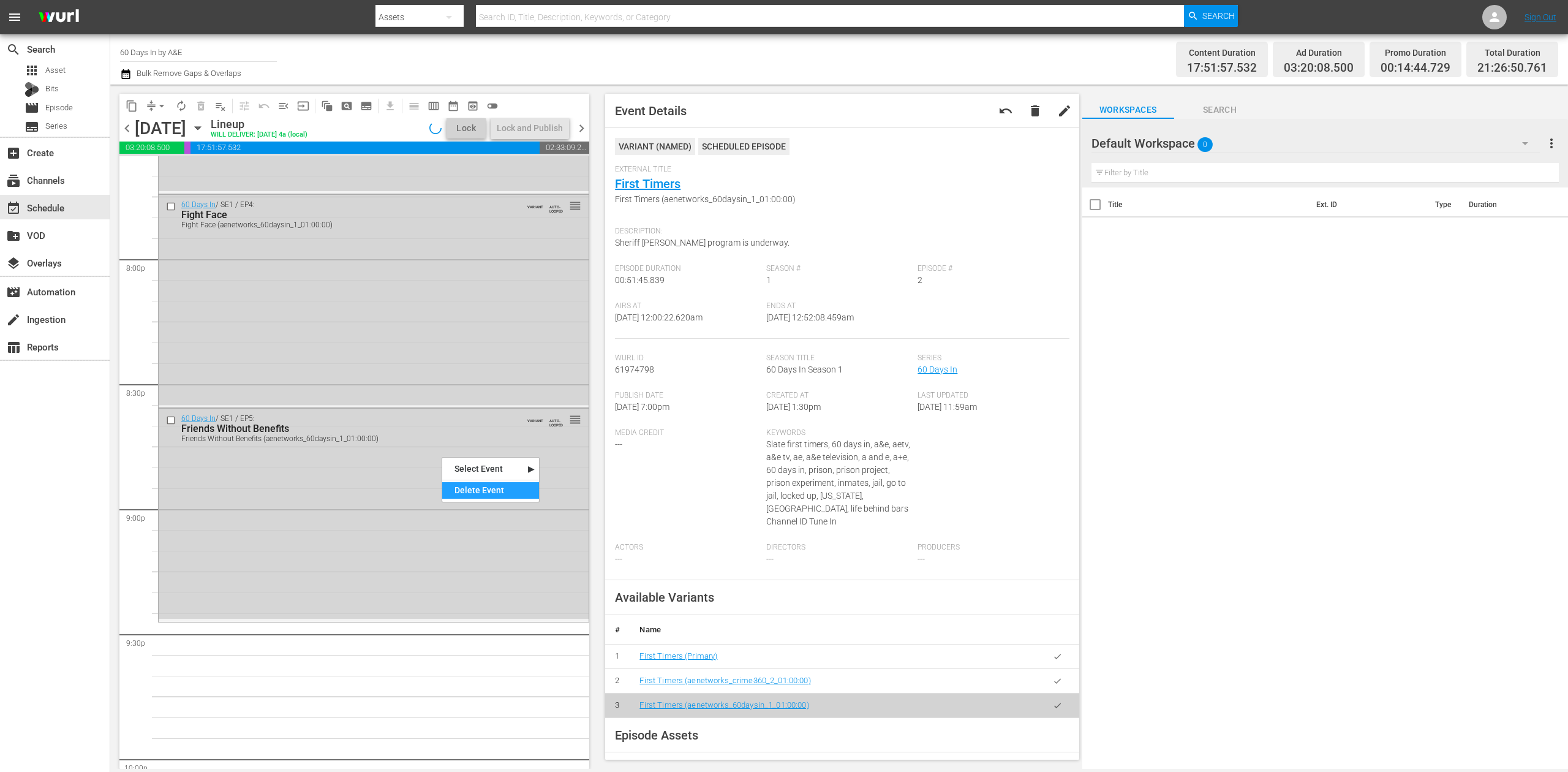
click at [480, 490] on div "Delete Event" at bounding box center [490, 490] width 97 height 17
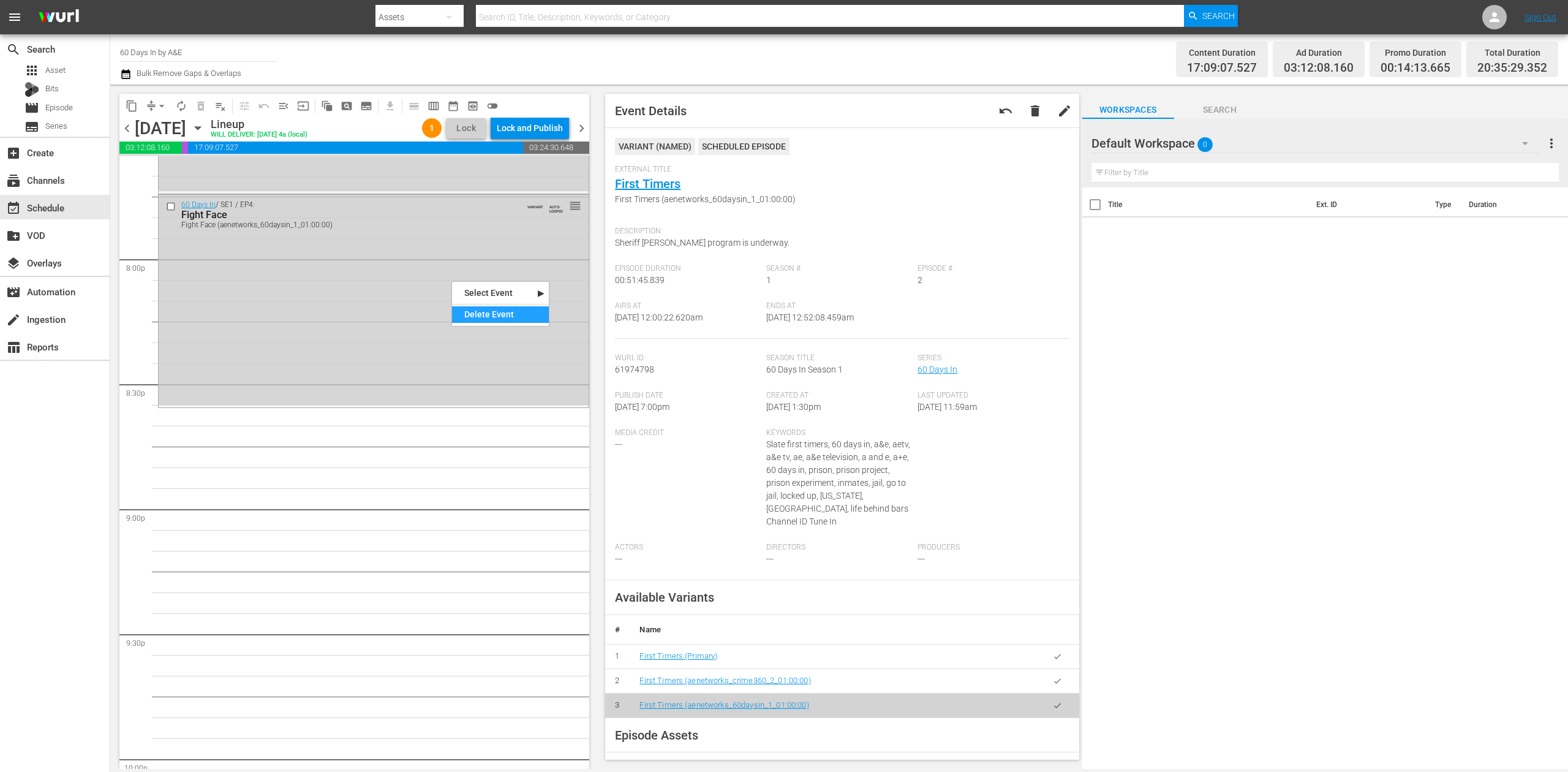
click at [519, 307] on div "Delete Event" at bounding box center [500, 315] width 97 height 17
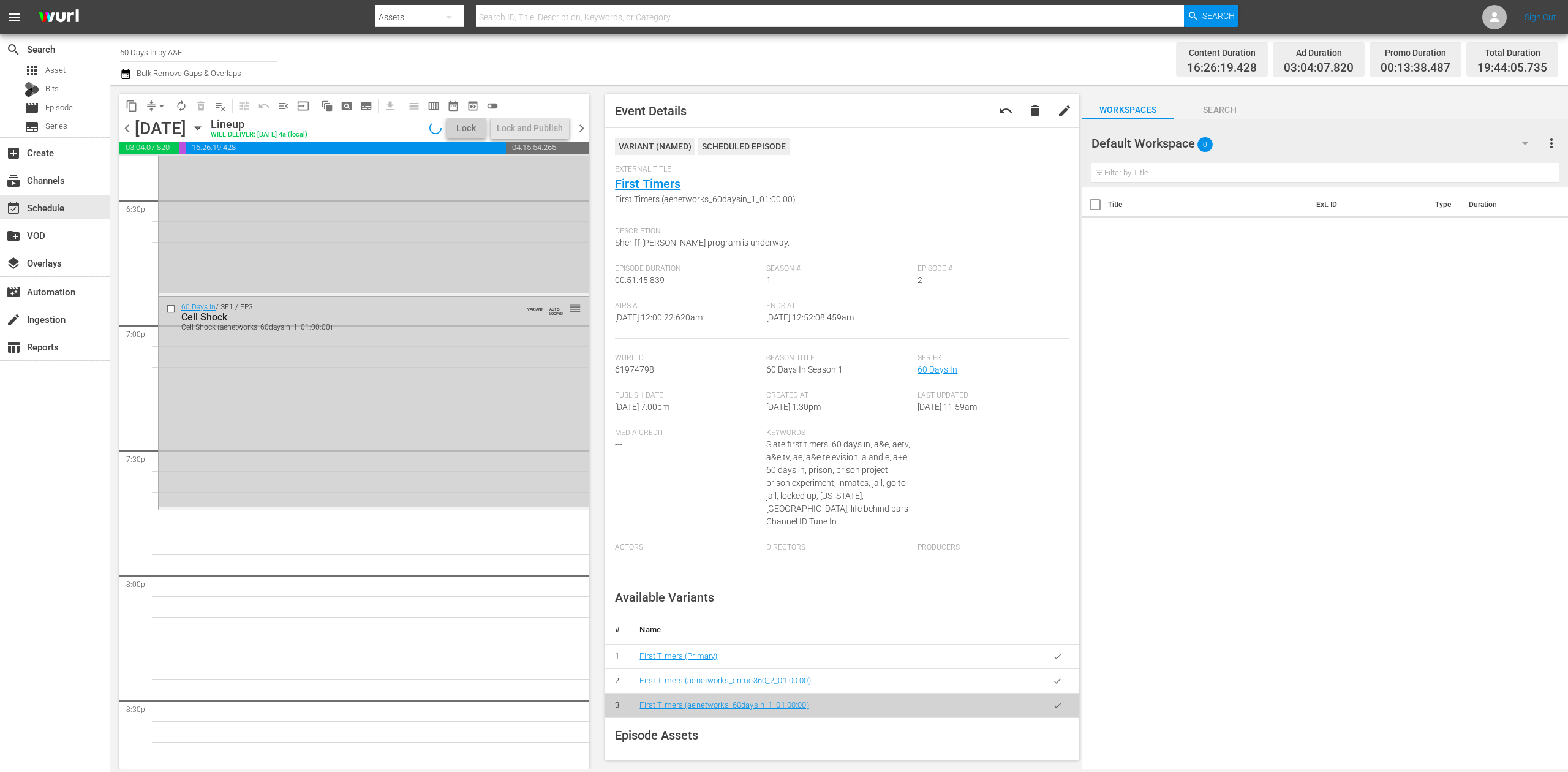
scroll to position [4486, 0]
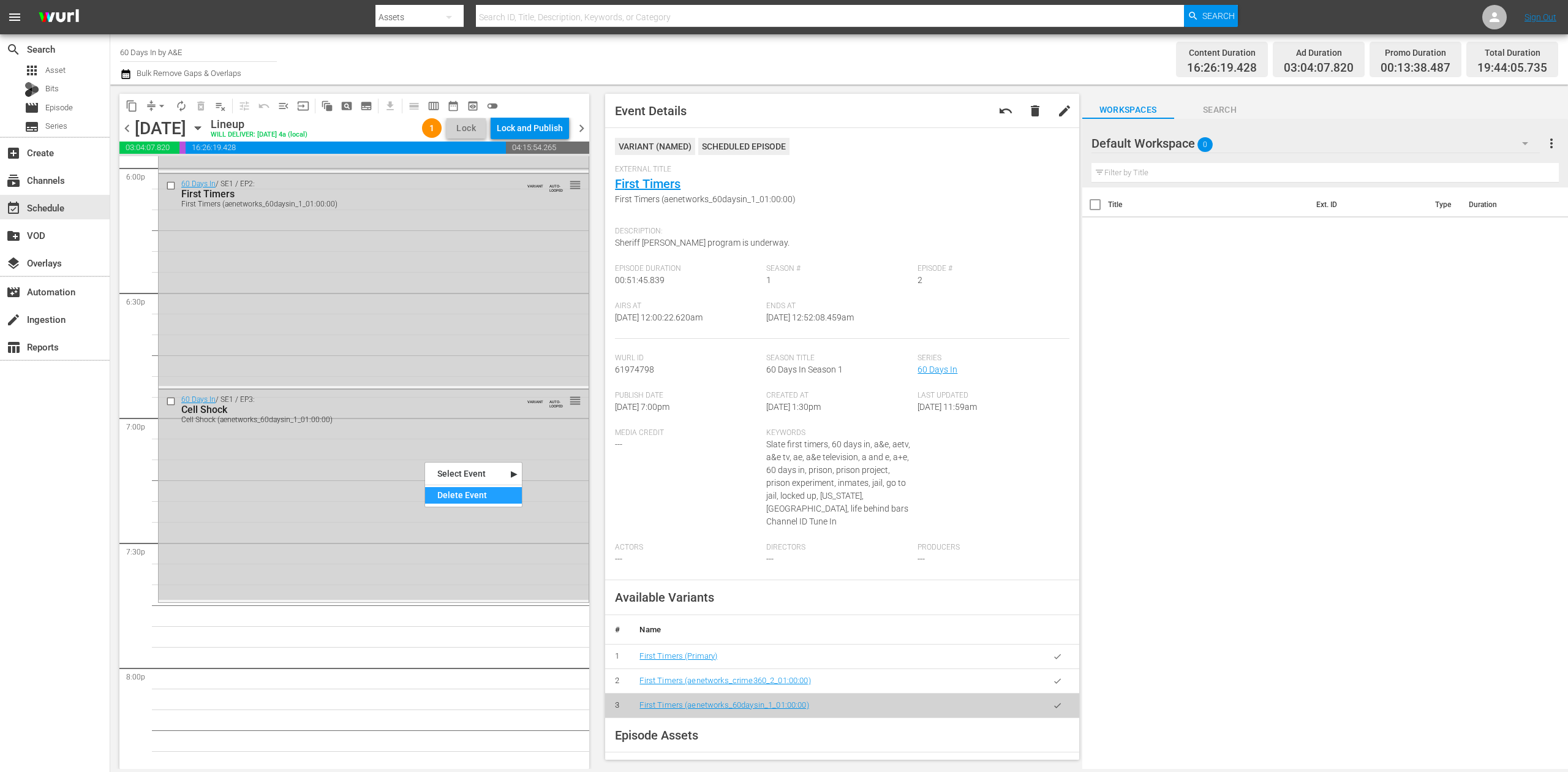
click at [466, 498] on div "Delete Event" at bounding box center [473, 495] width 97 height 17
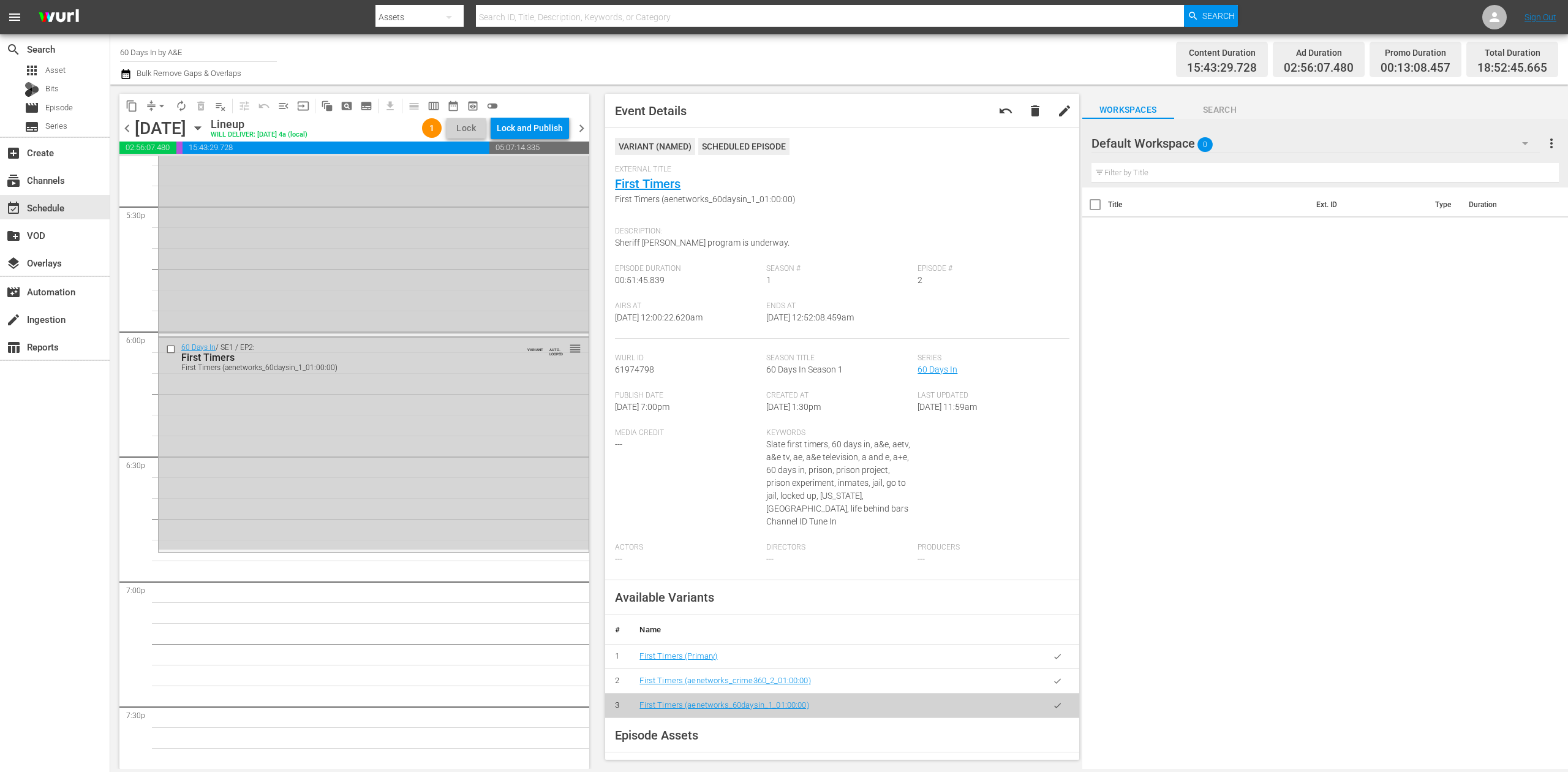
scroll to position [4160, 0]
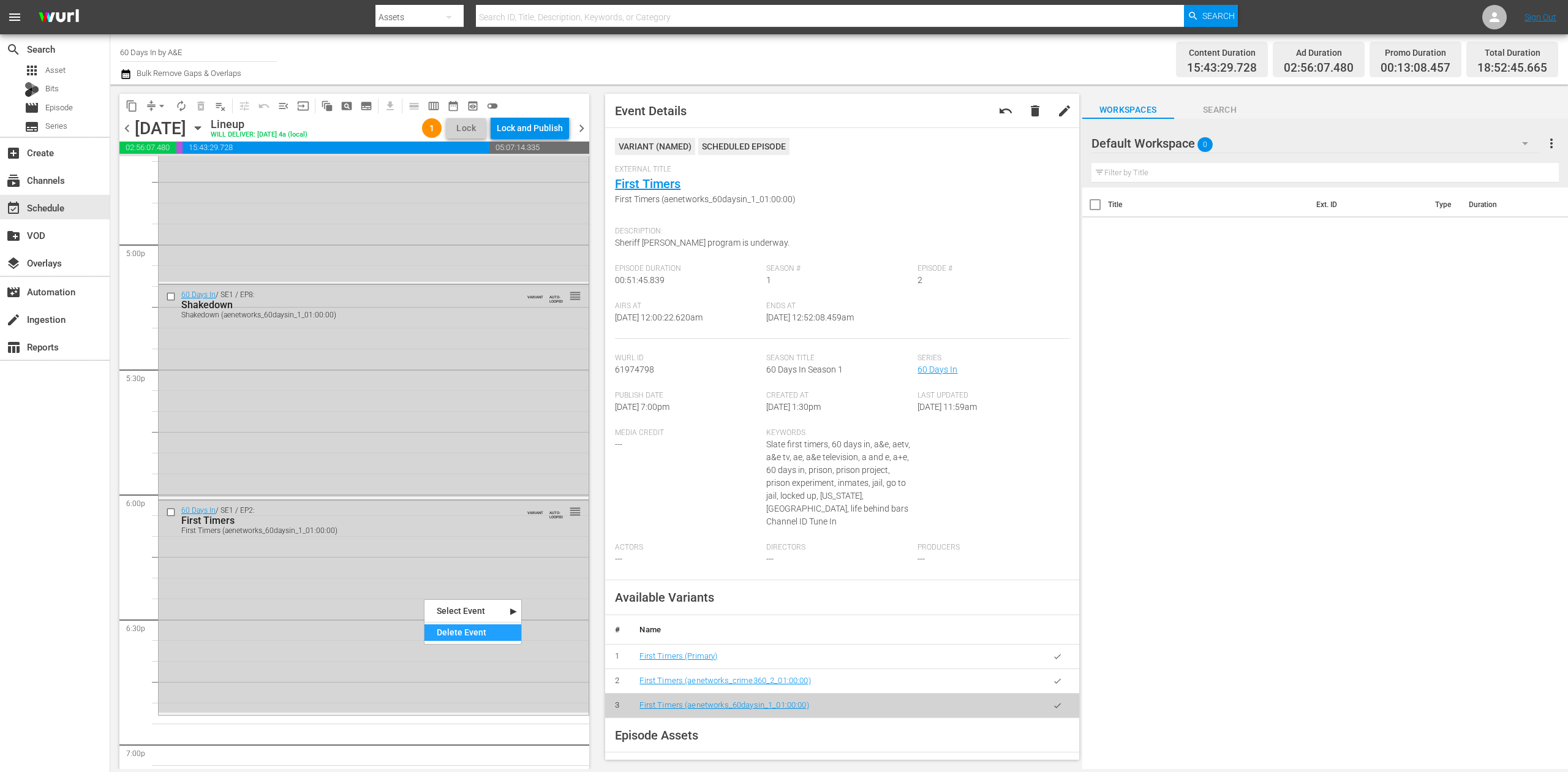
click at [463, 634] on div "Delete Event" at bounding box center [472, 632] width 97 height 17
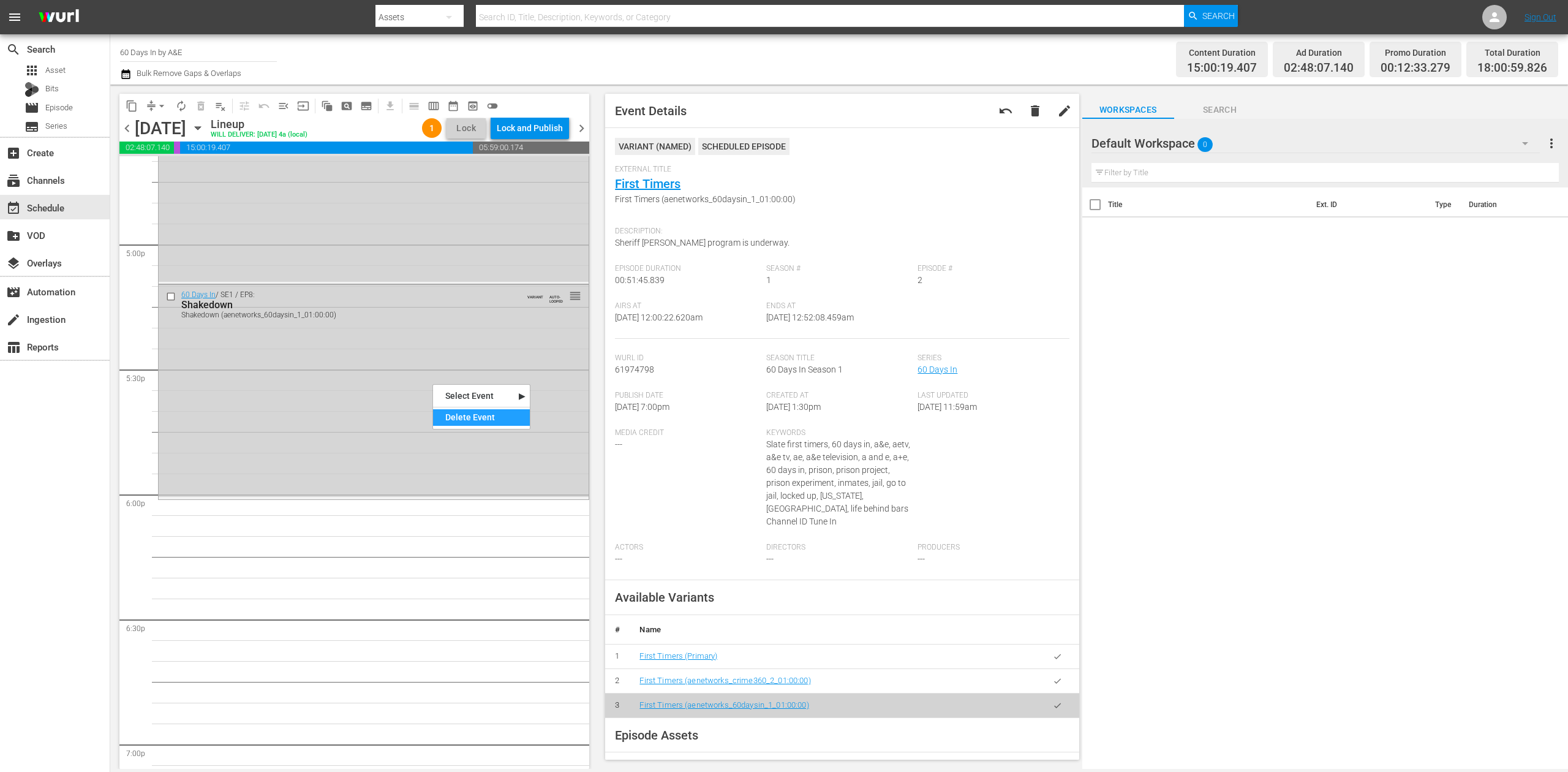
click at [490, 417] on div "Delete Event" at bounding box center [481, 417] width 97 height 17
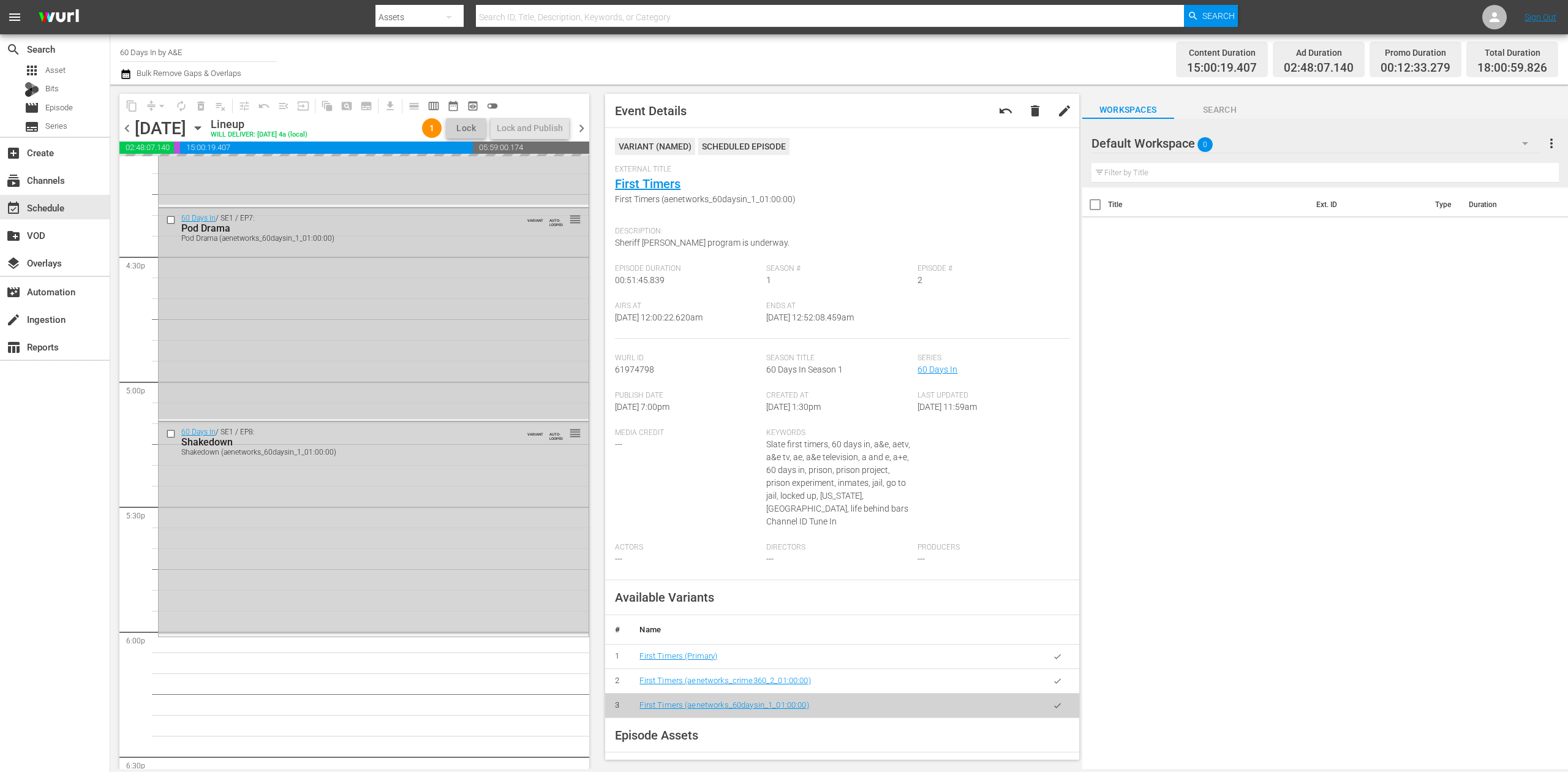
scroll to position [3997, 0]
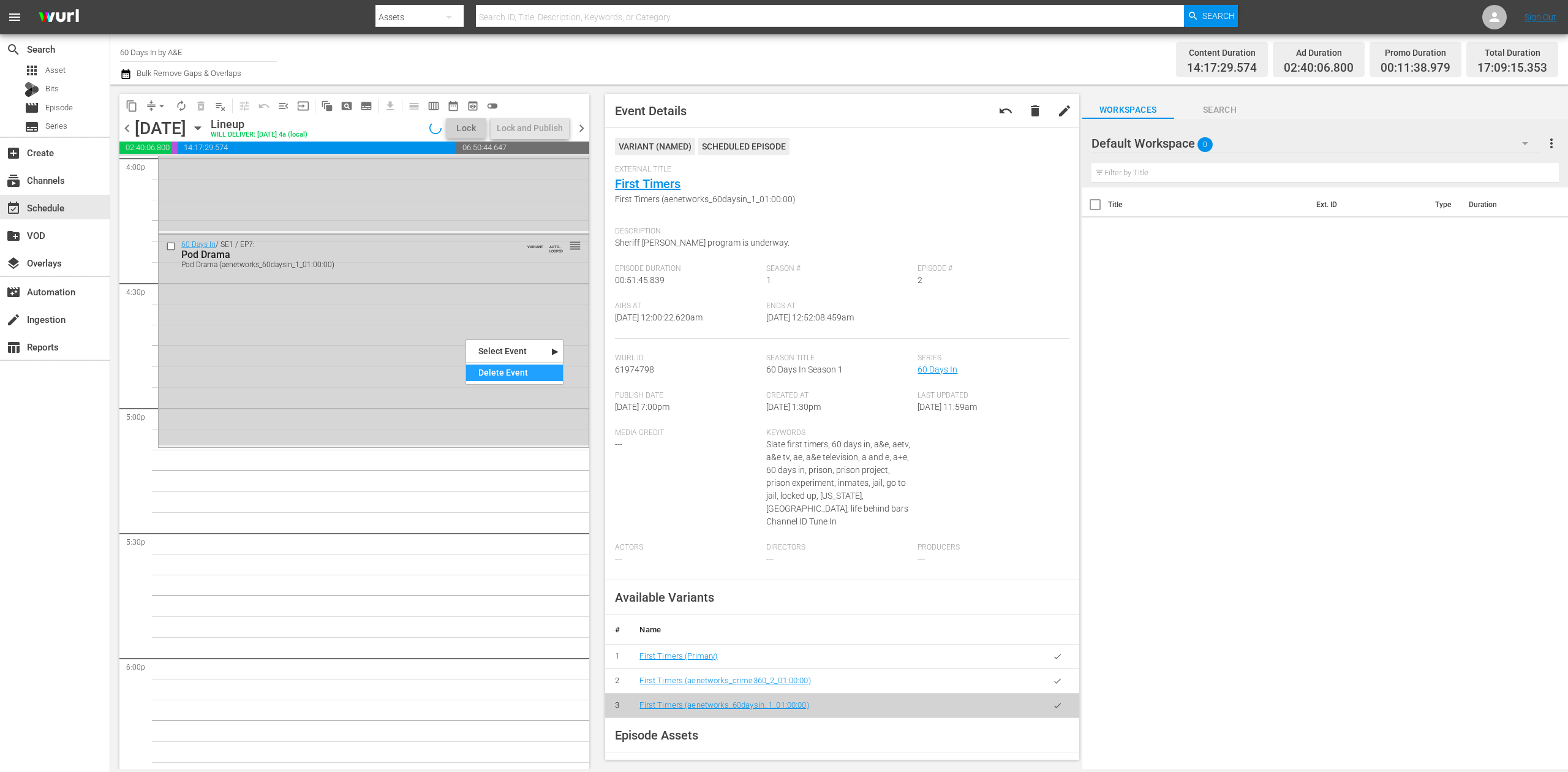
click at [514, 375] on div "Delete Event" at bounding box center [514, 373] width 97 height 17
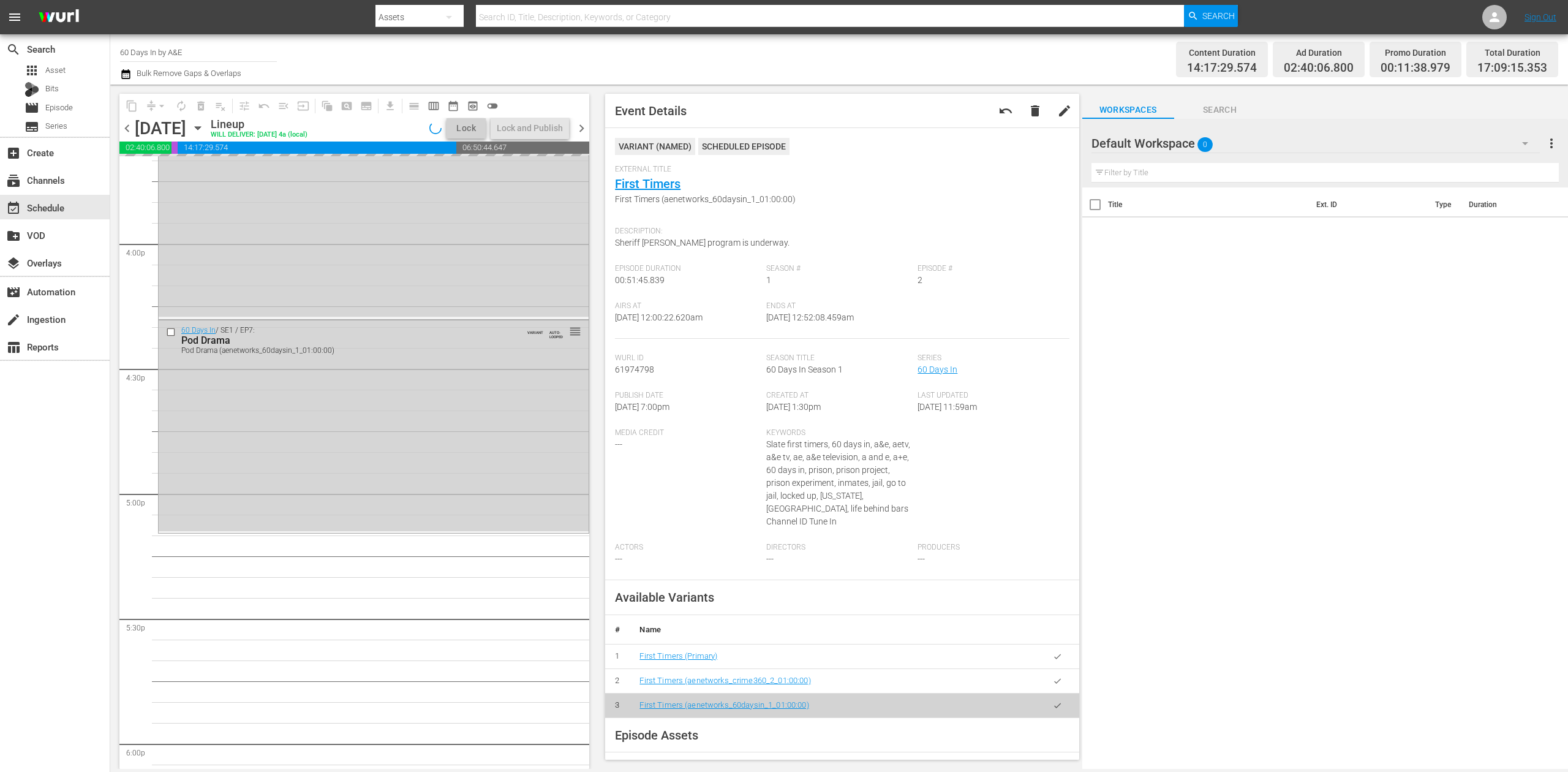
scroll to position [3751, 0]
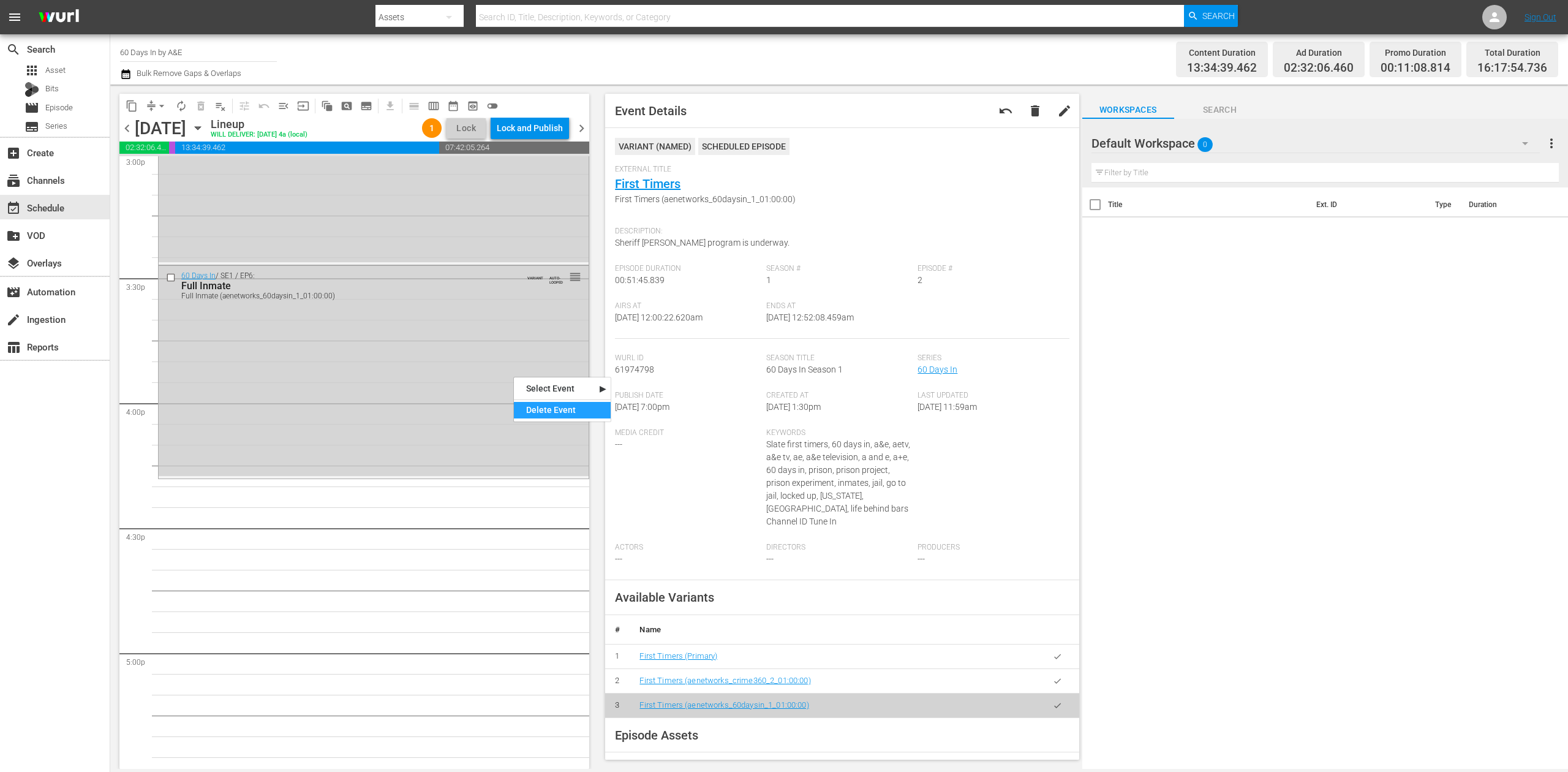
click at [563, 408] on div "Delete Event" at bounding box center [562, 410] width 97 height 17
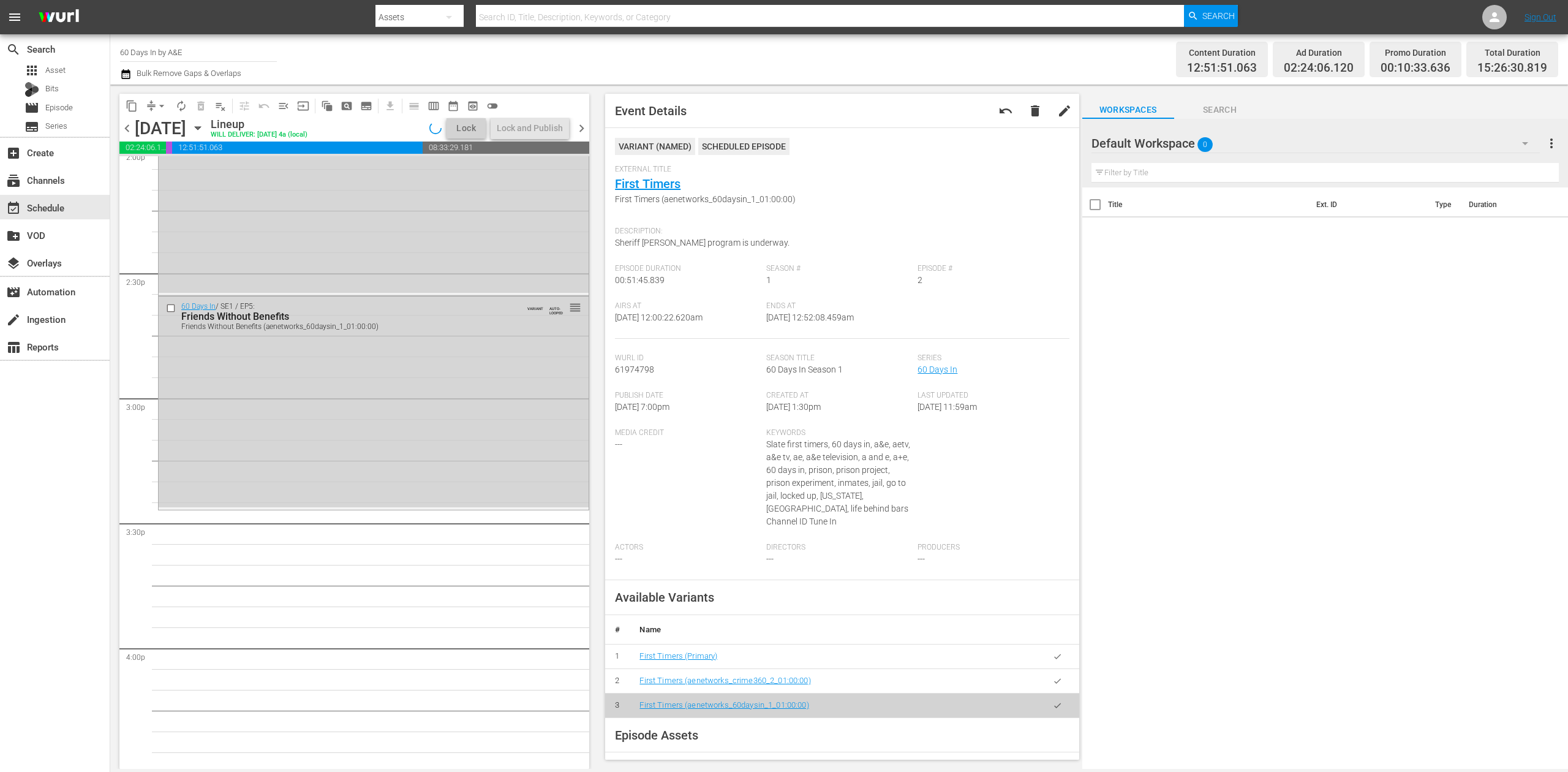
scroll to position [3425, 0]
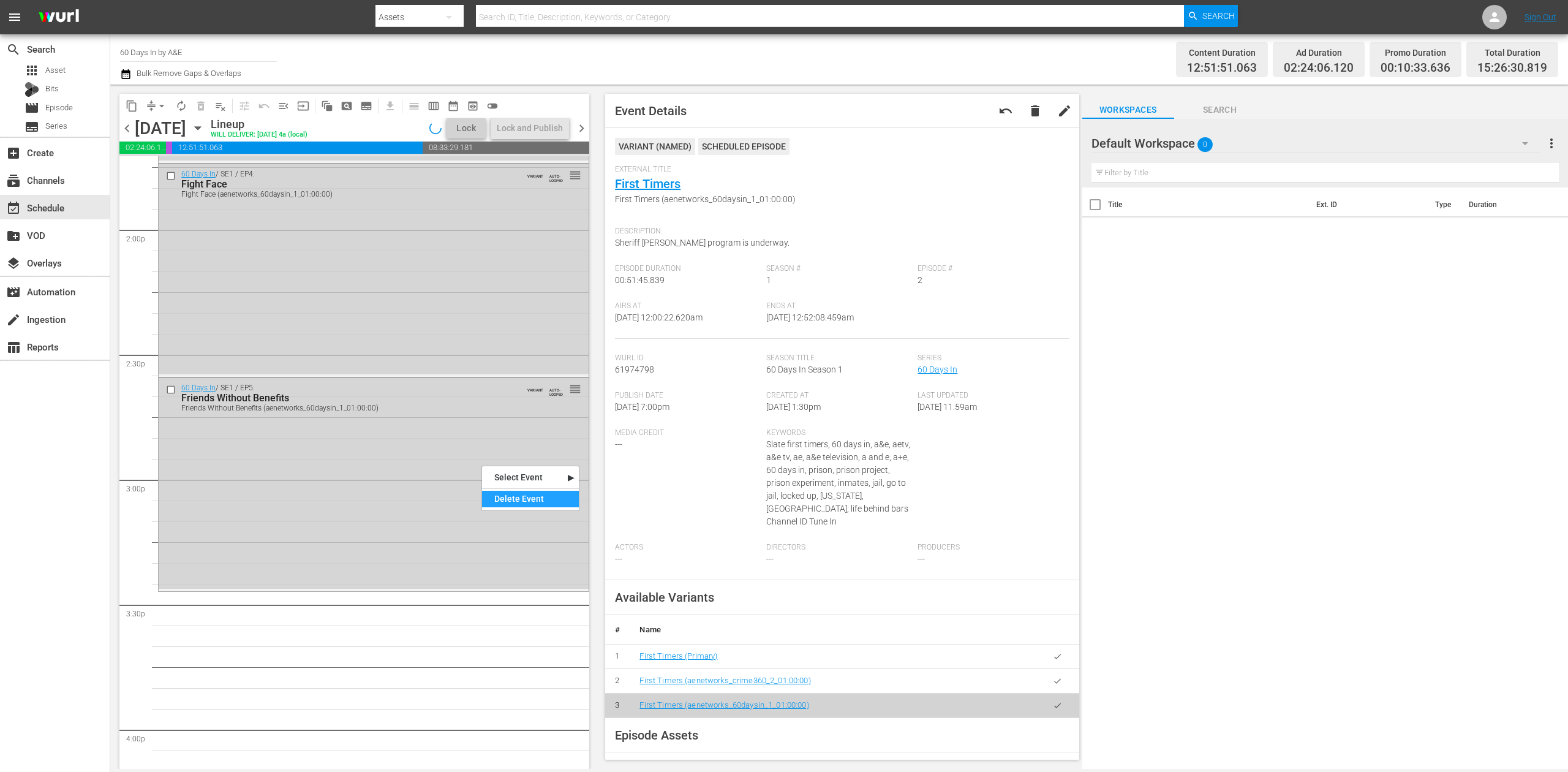
click at [525, 493] on div "Delete Event" at bounding box center [530, 499] width 97 height 17
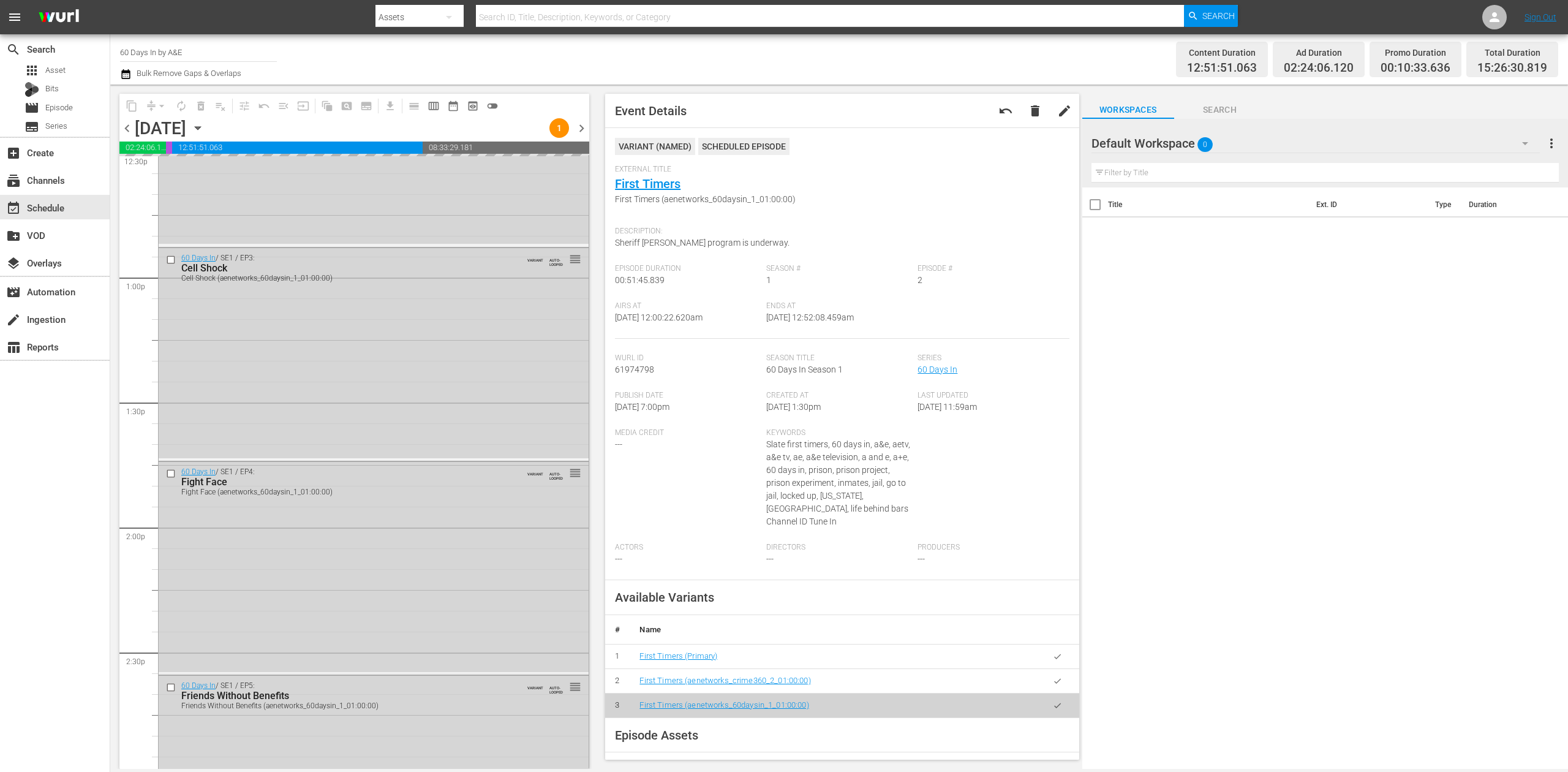
scroll to position [3017, 0]
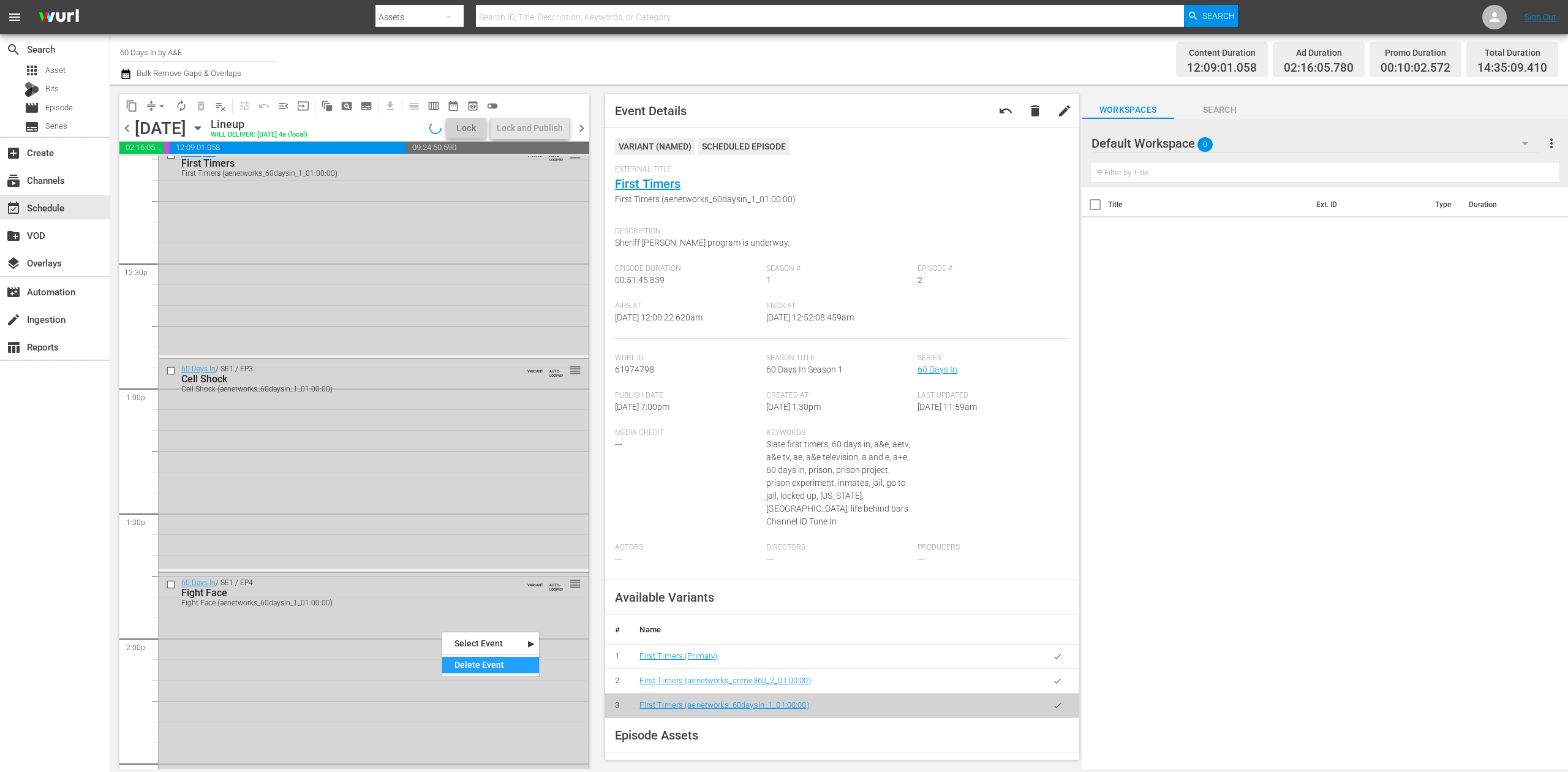
click at [488, 660] on div "Delete Event" at bounding box center [490, 665] width 97 height 17
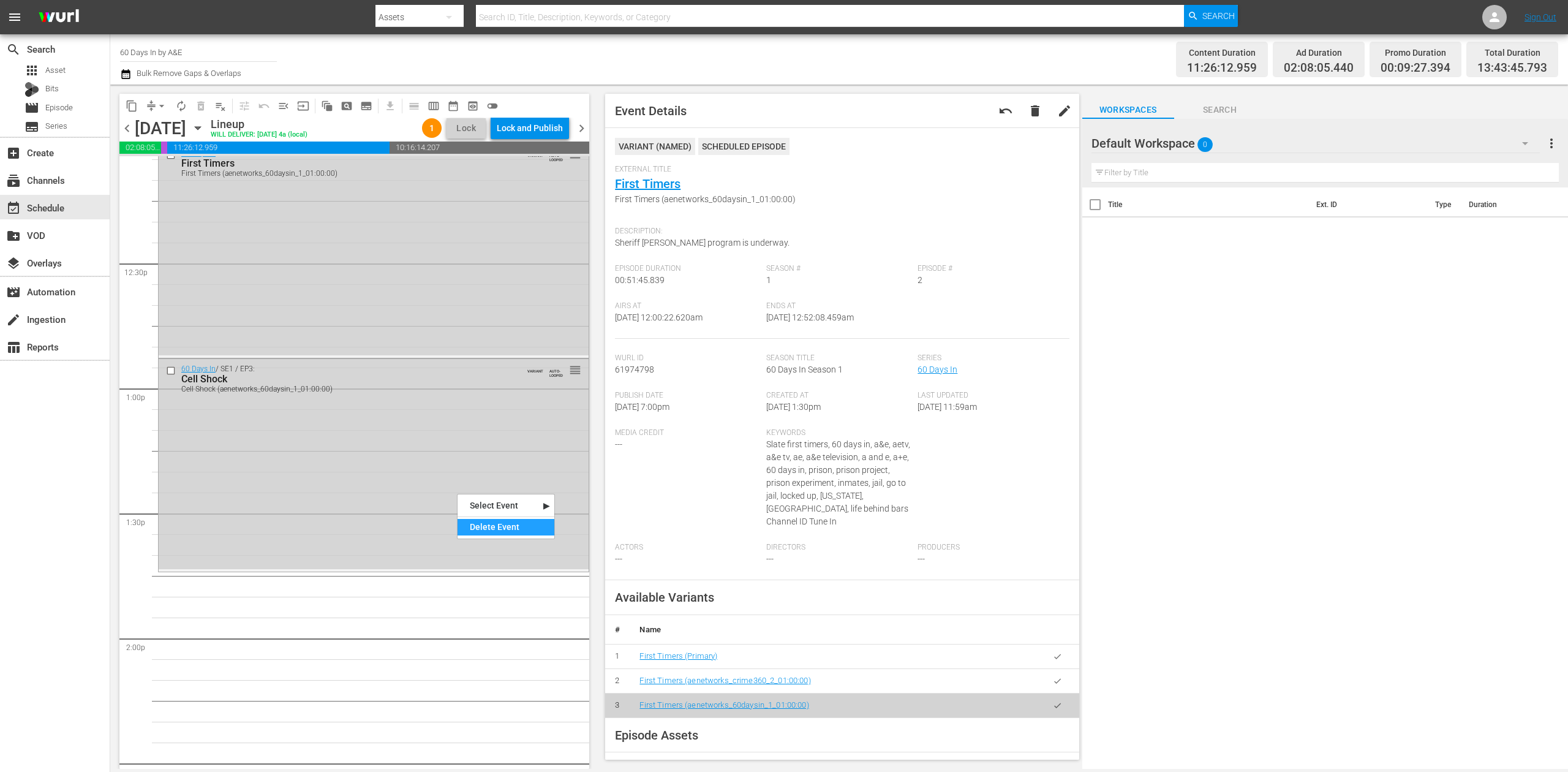
click at [517, 521] on div "Delete Event" at bounding box center [505, 527] width 97 height 17
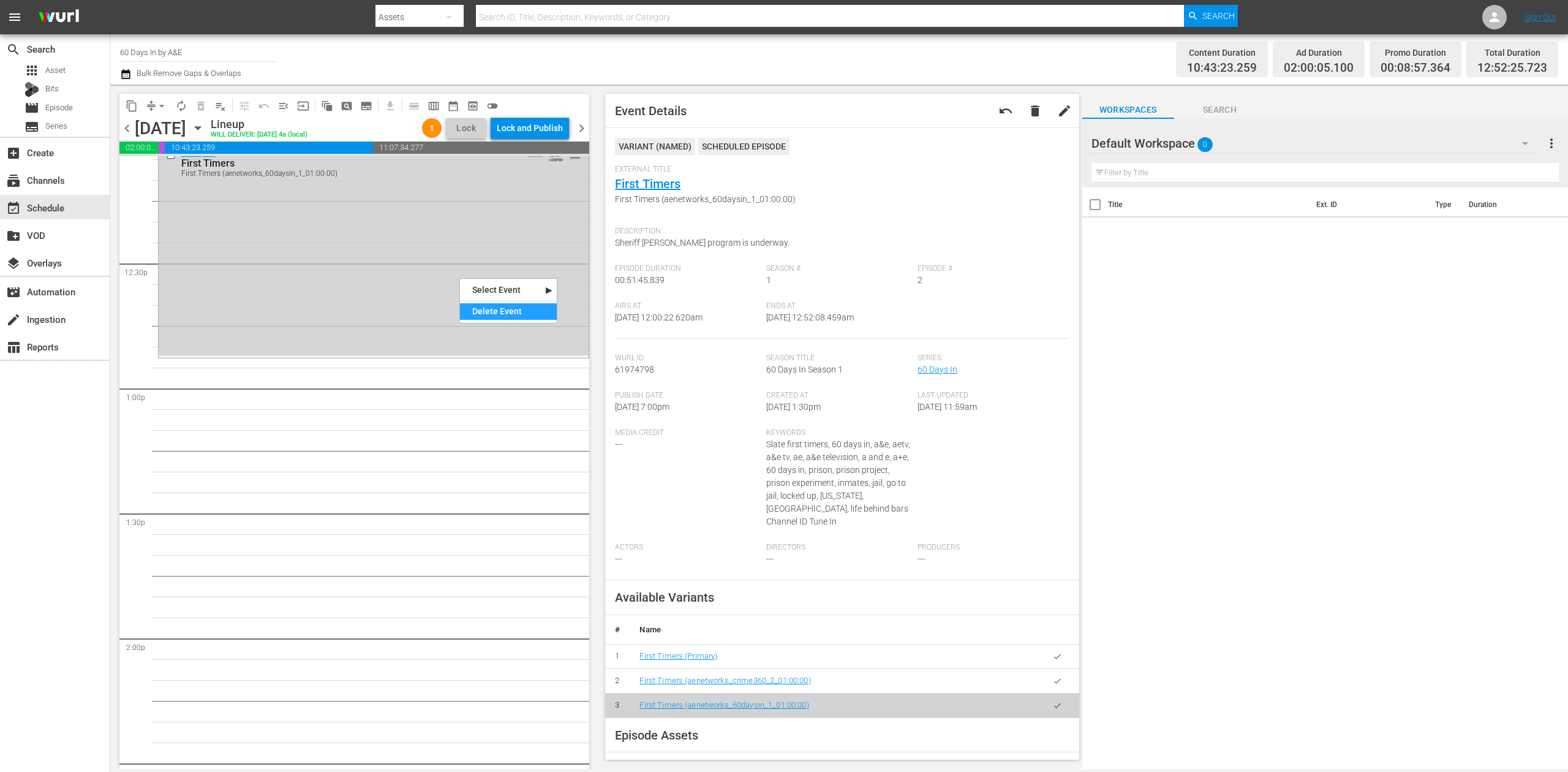
click at [496, 303] on div "Delete Event" at bounding box center [508, 311] width 97 height 17
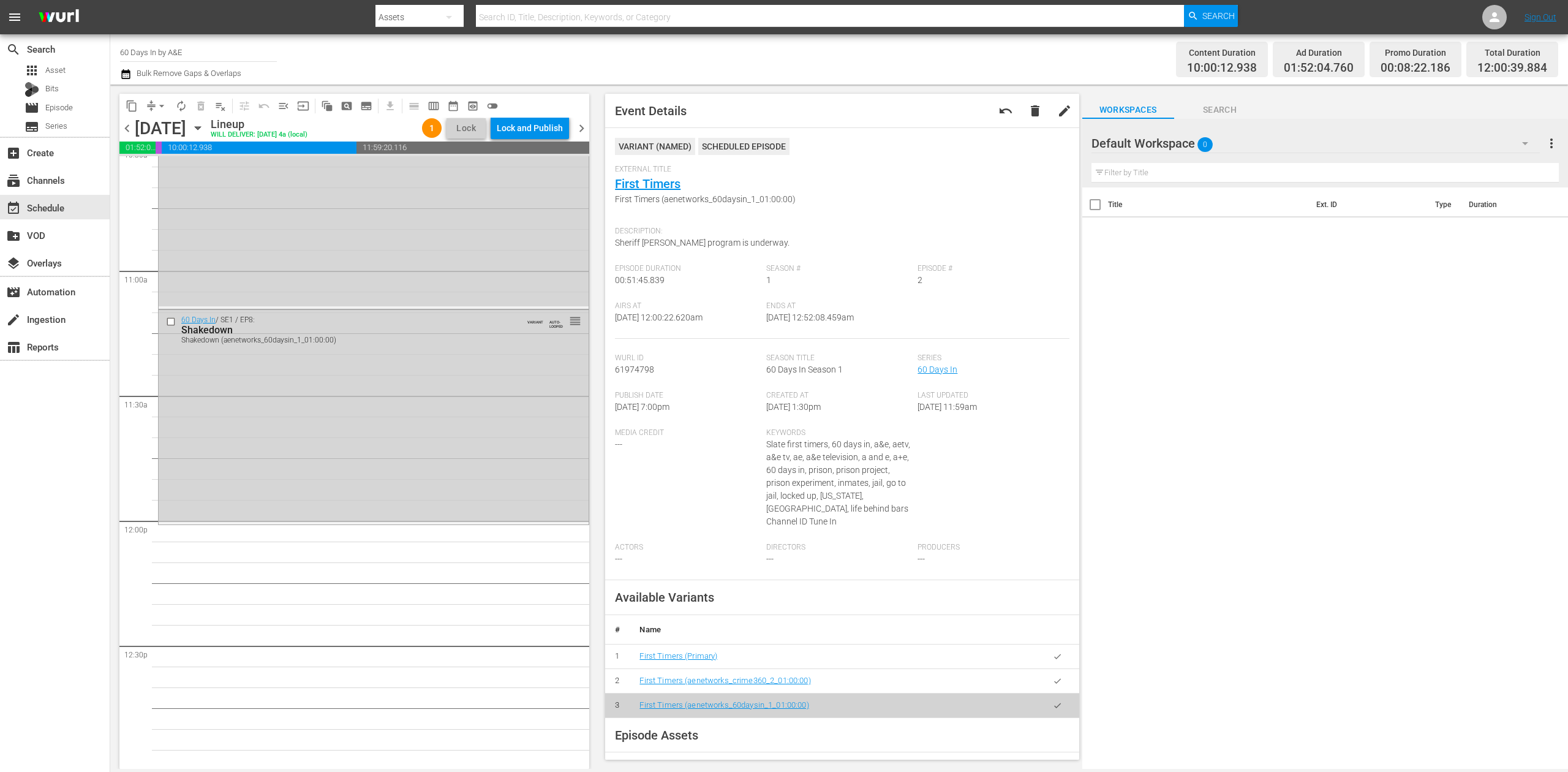
scroll to position [2526, 0]
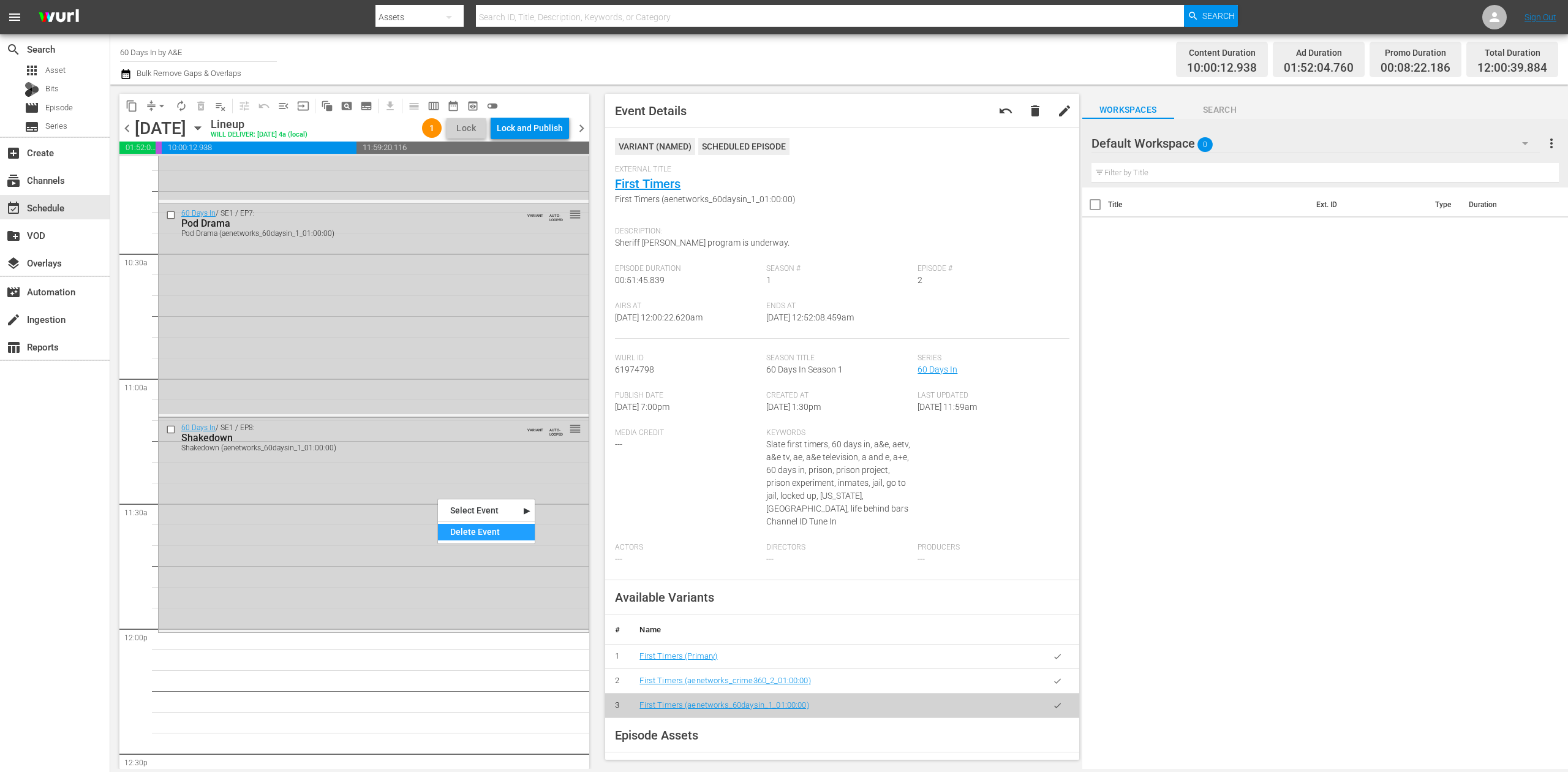
click at [485, 530] on div "Delete Event" at bounding box center [486, 532] width 97 height 17
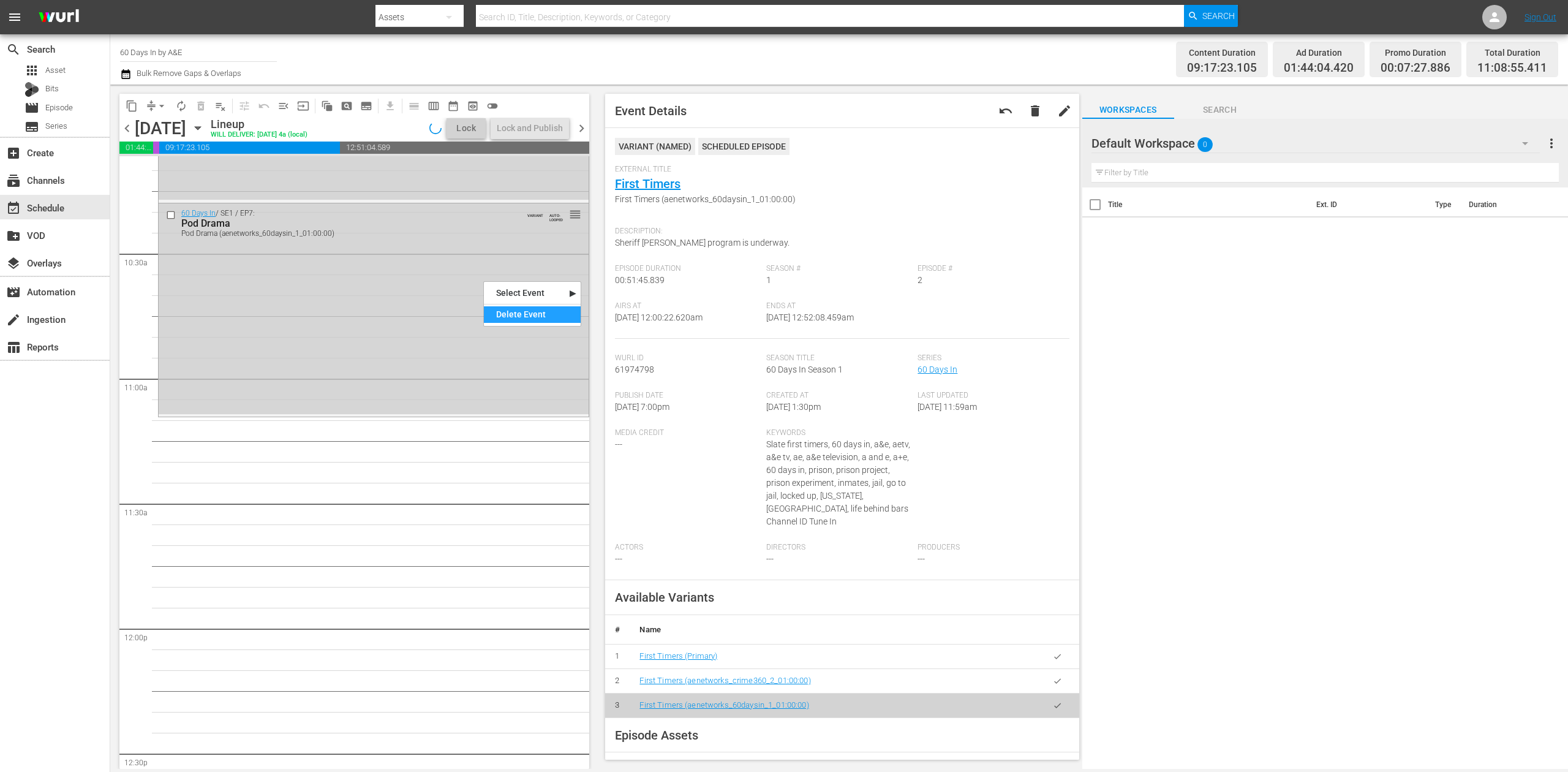
click at [515, 307] on div "Delete Event" at bounding box center [532, 315] width 97 height 17
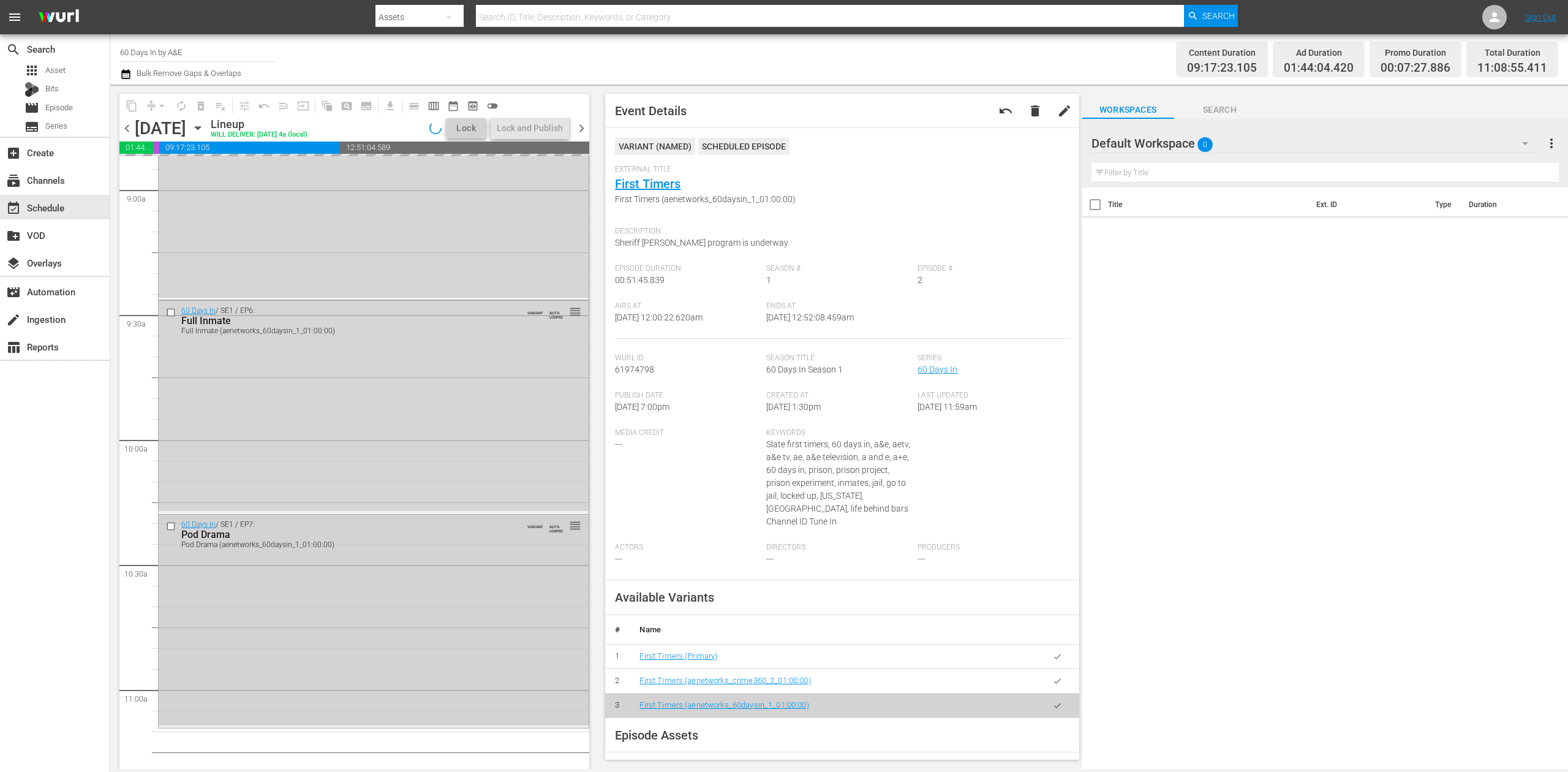
scroll to position [2118, 0]
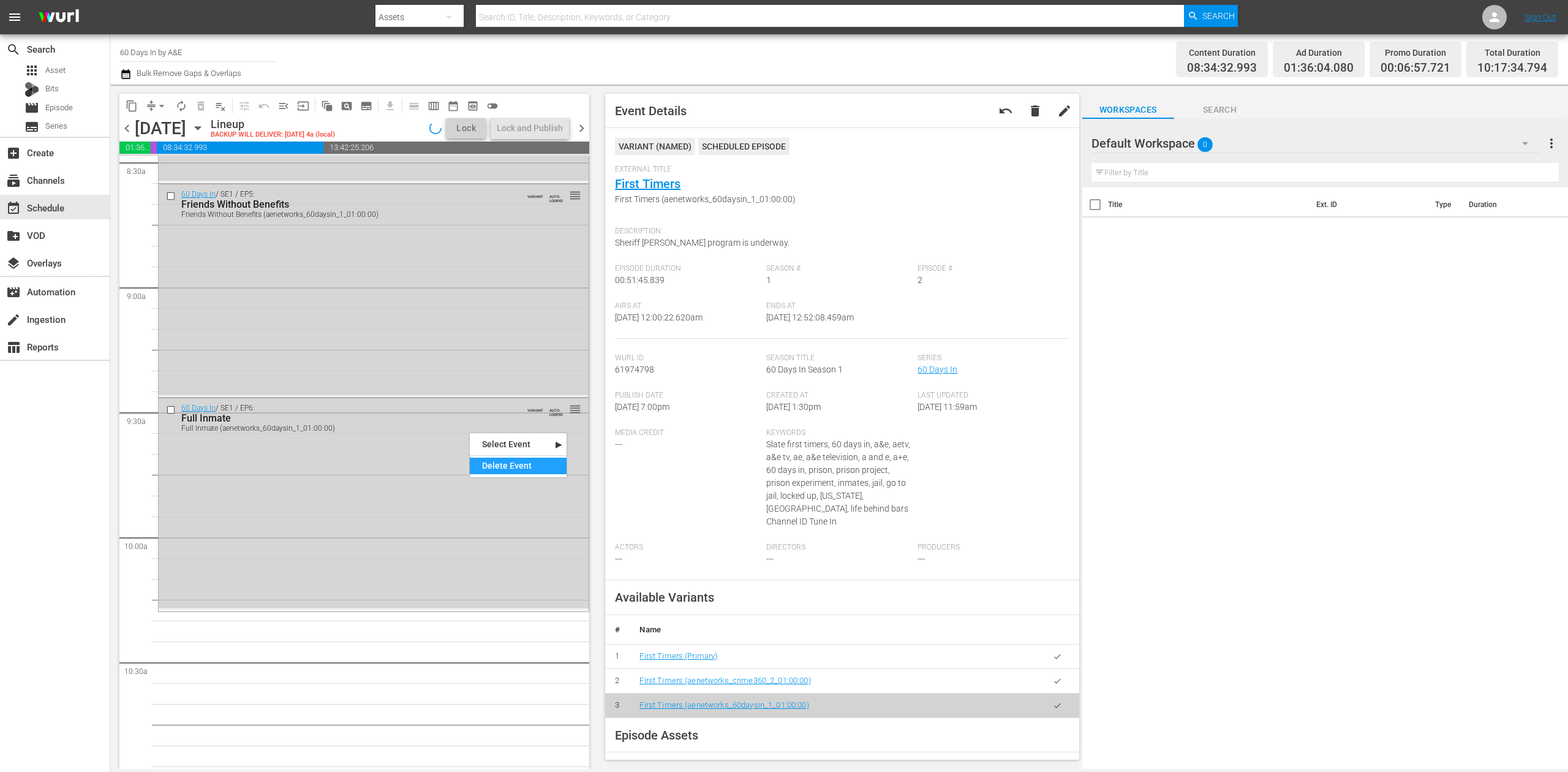
click at [519, 468] on div "Delete Event" at bounding box center [518, 466] width 97 height 17
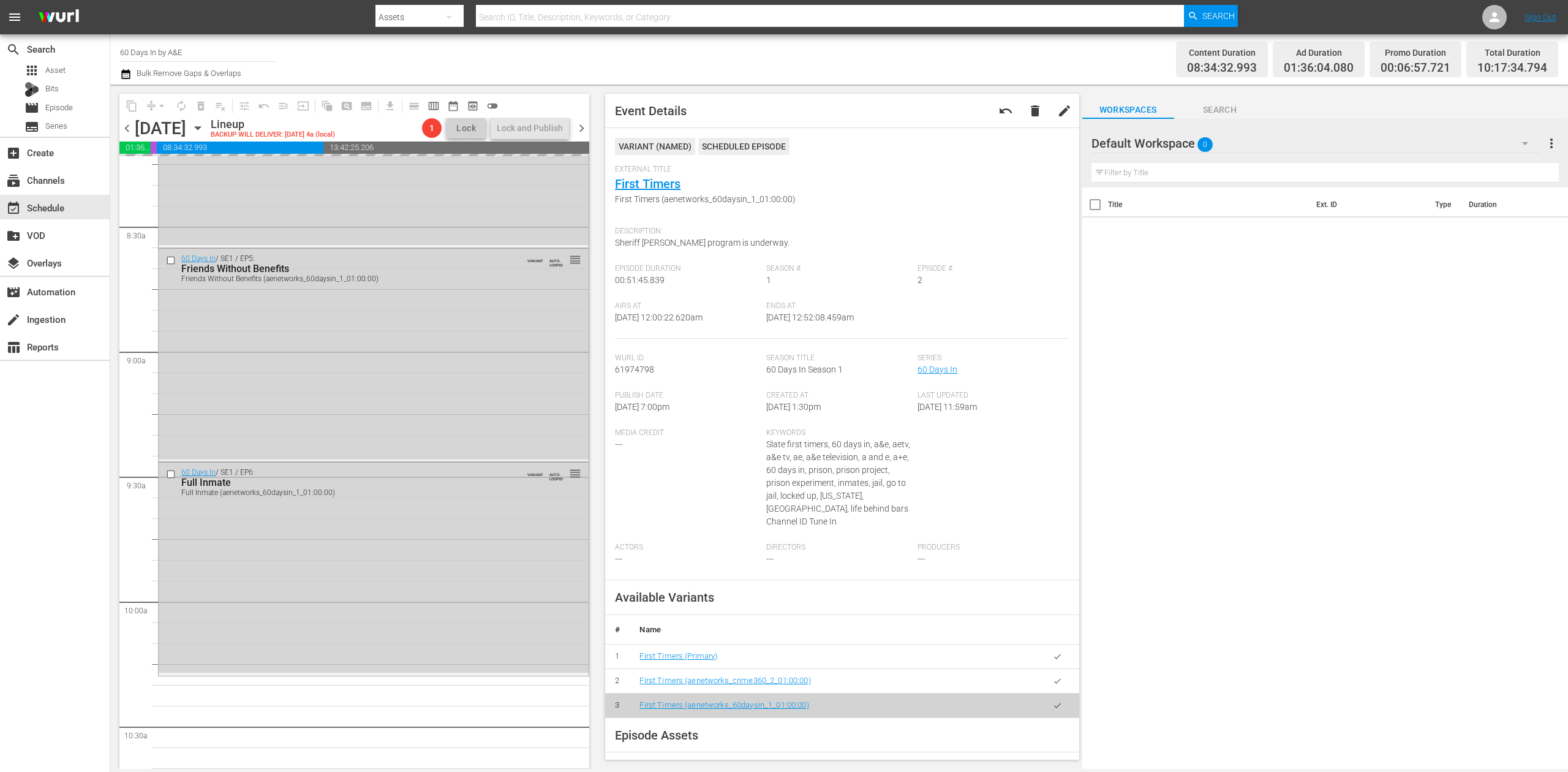
scroll to position [1955, 0]
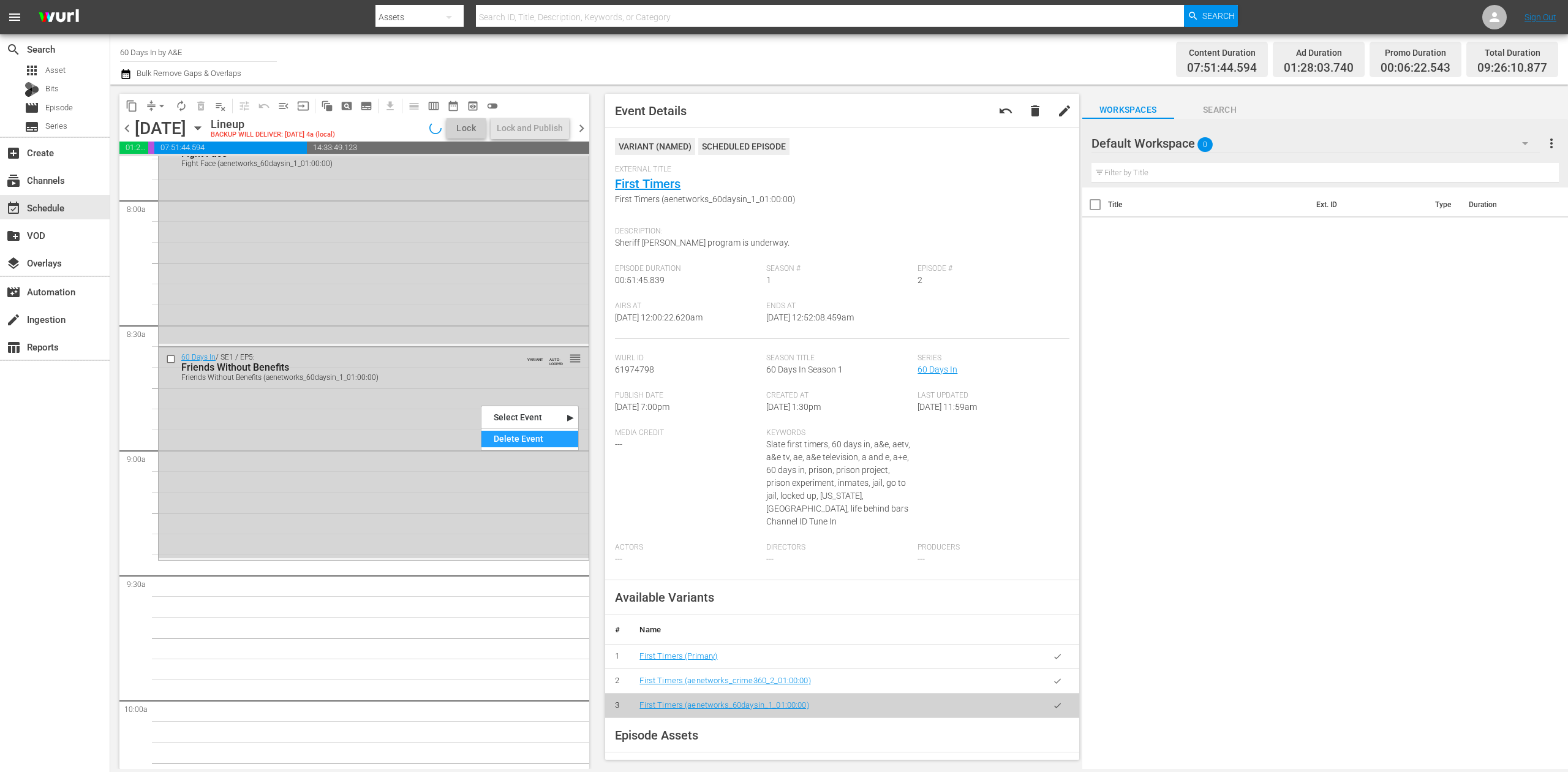
click at [518, 437] on div "Delete Event" at bounding box center [529, 439] width 97 height 17
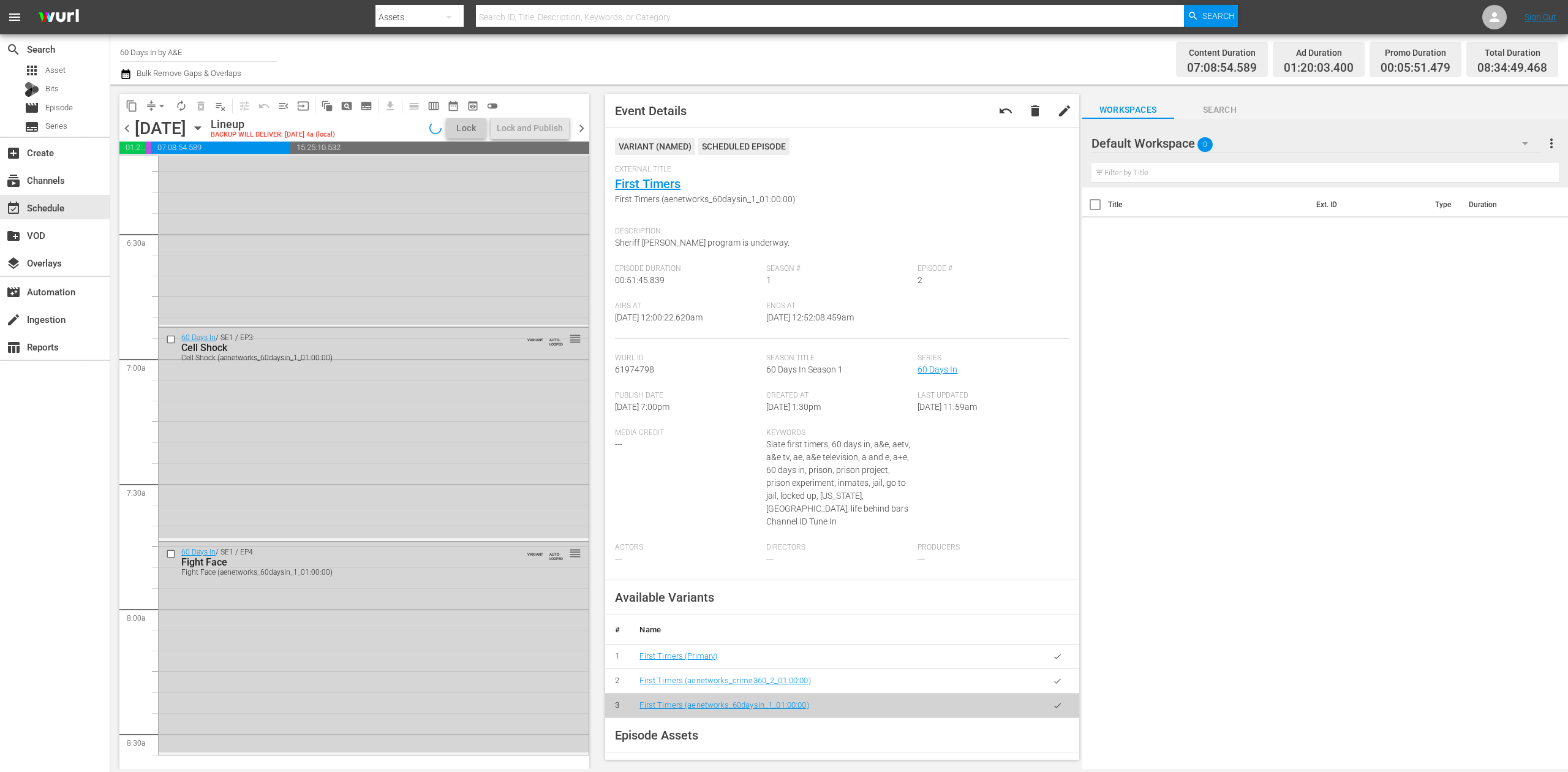
scroll to position [1628, 0]
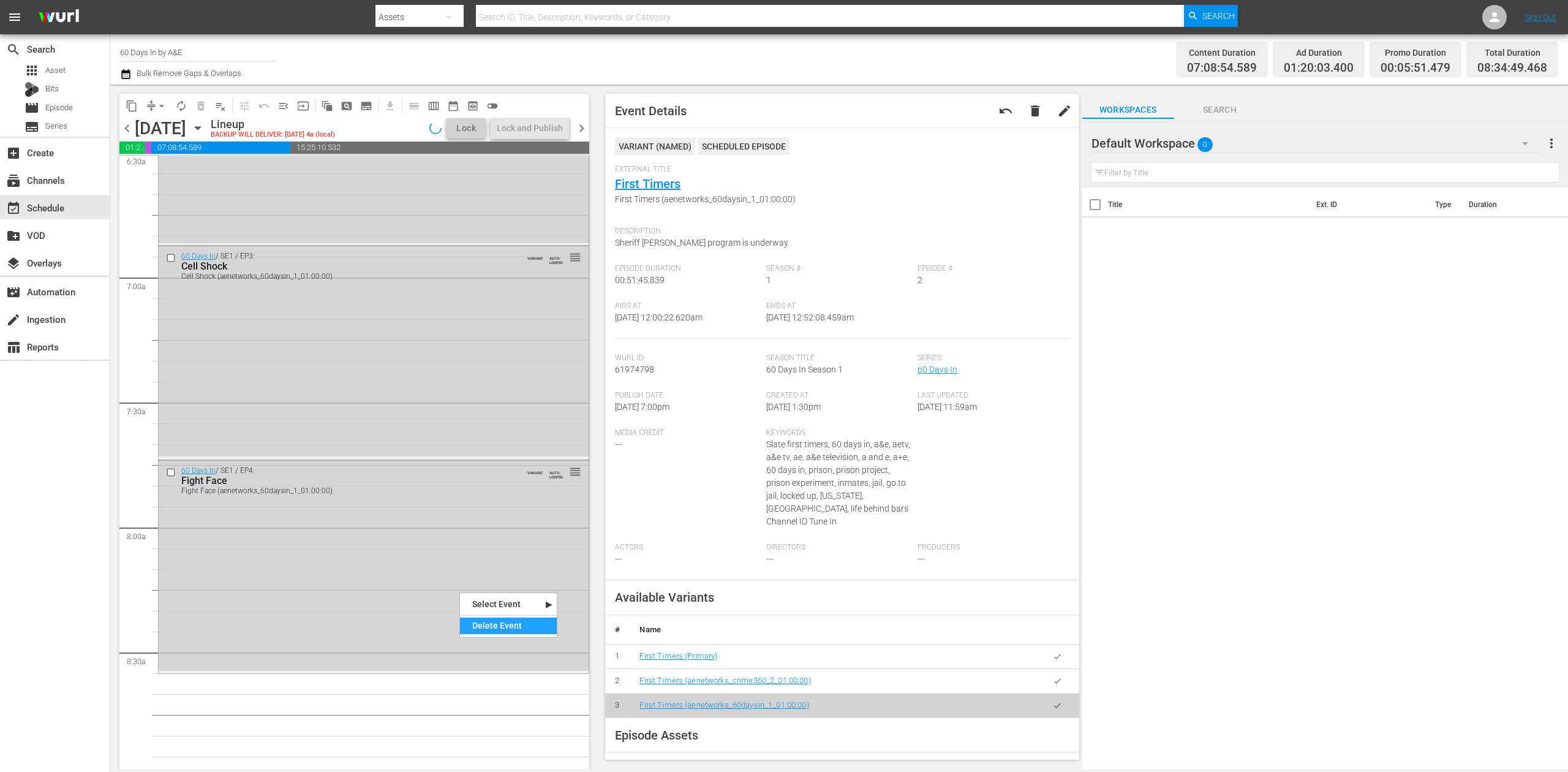
click at [500, 625] on div "Delete Event" at bounding box center [508, 625] width 97 height 17
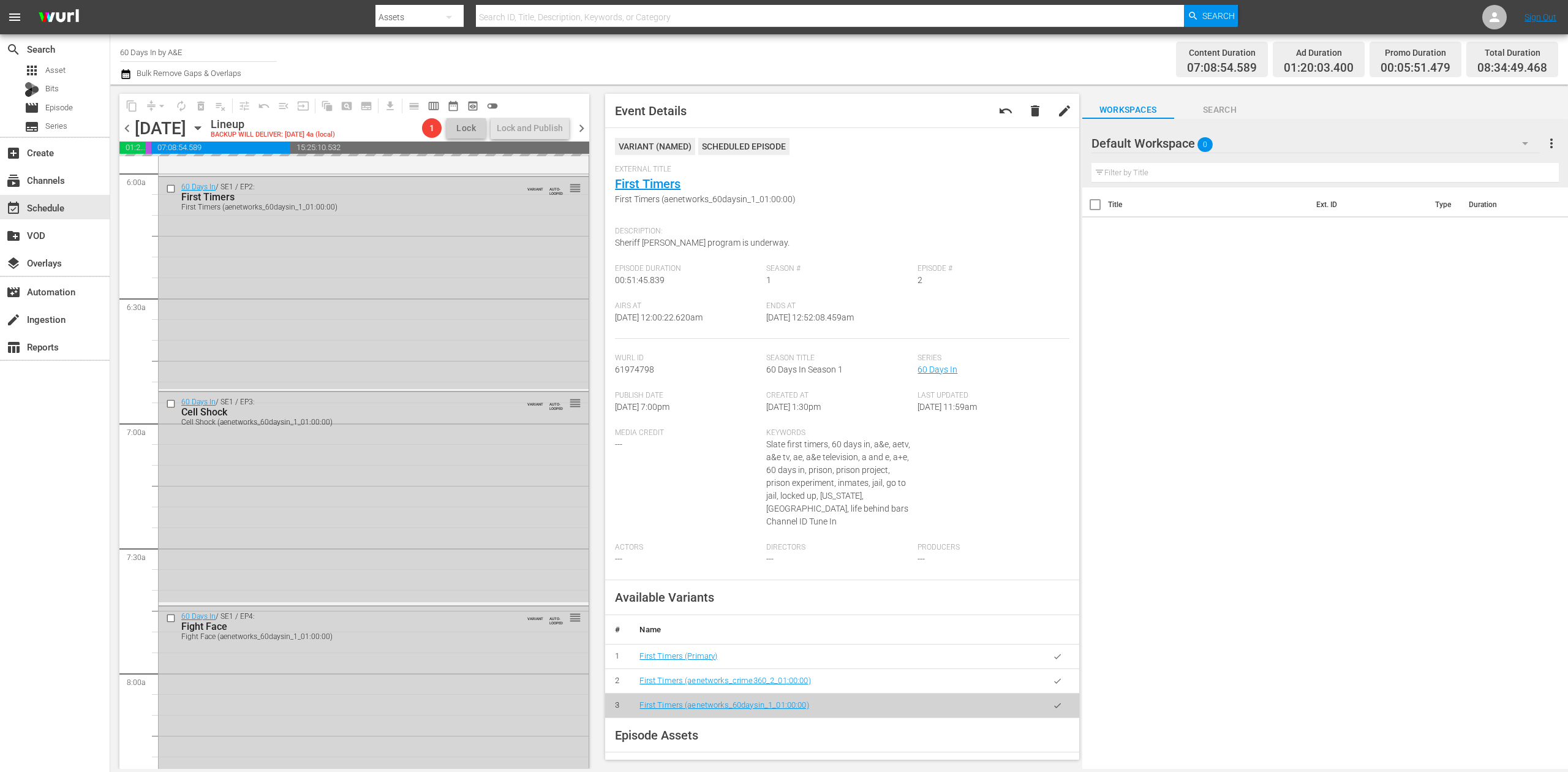
scroll to position [1465, 0]
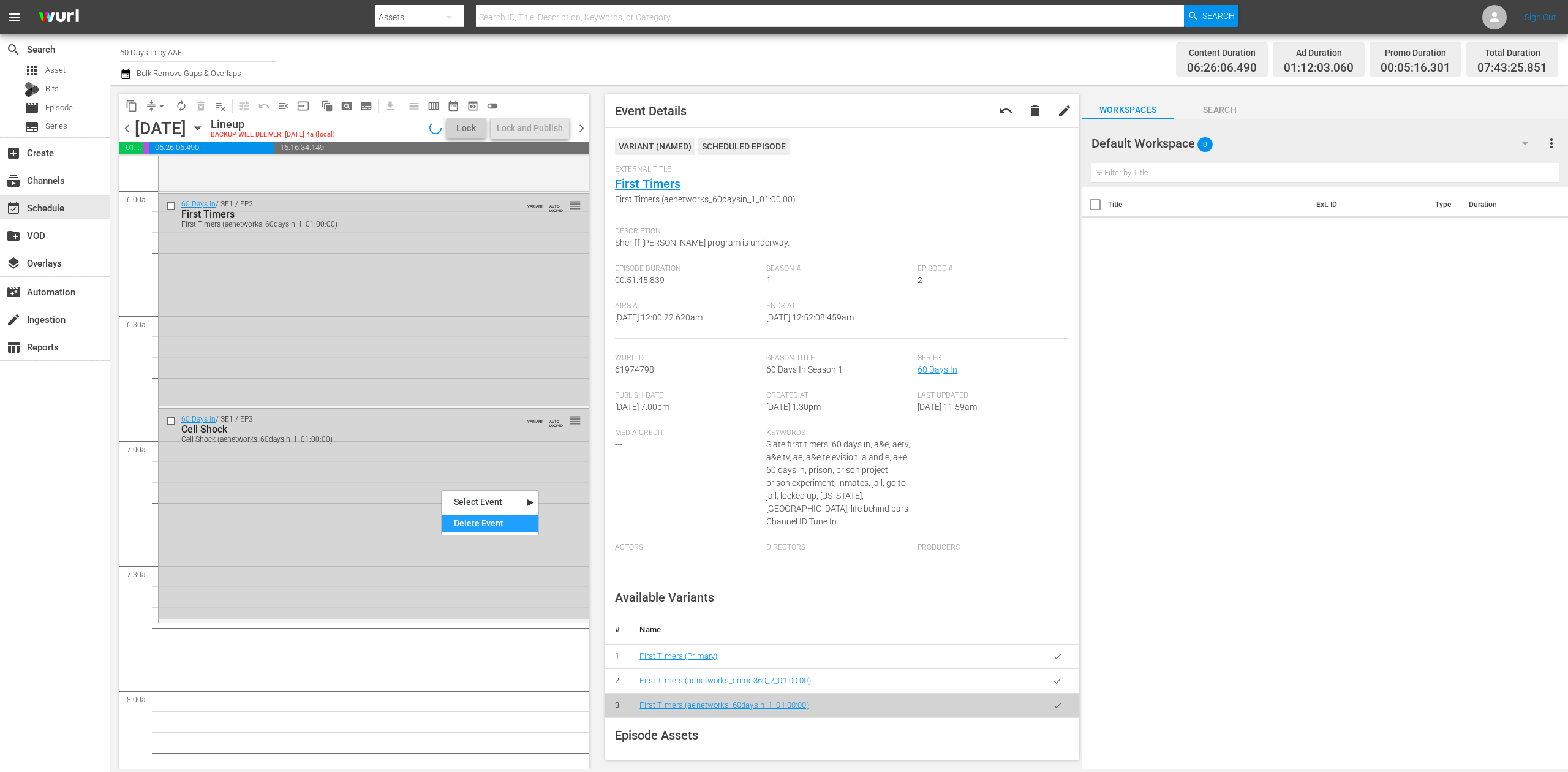
click at [494, 516] on div "Delete Event" at bounding box center [490, 524] width 97 height 17
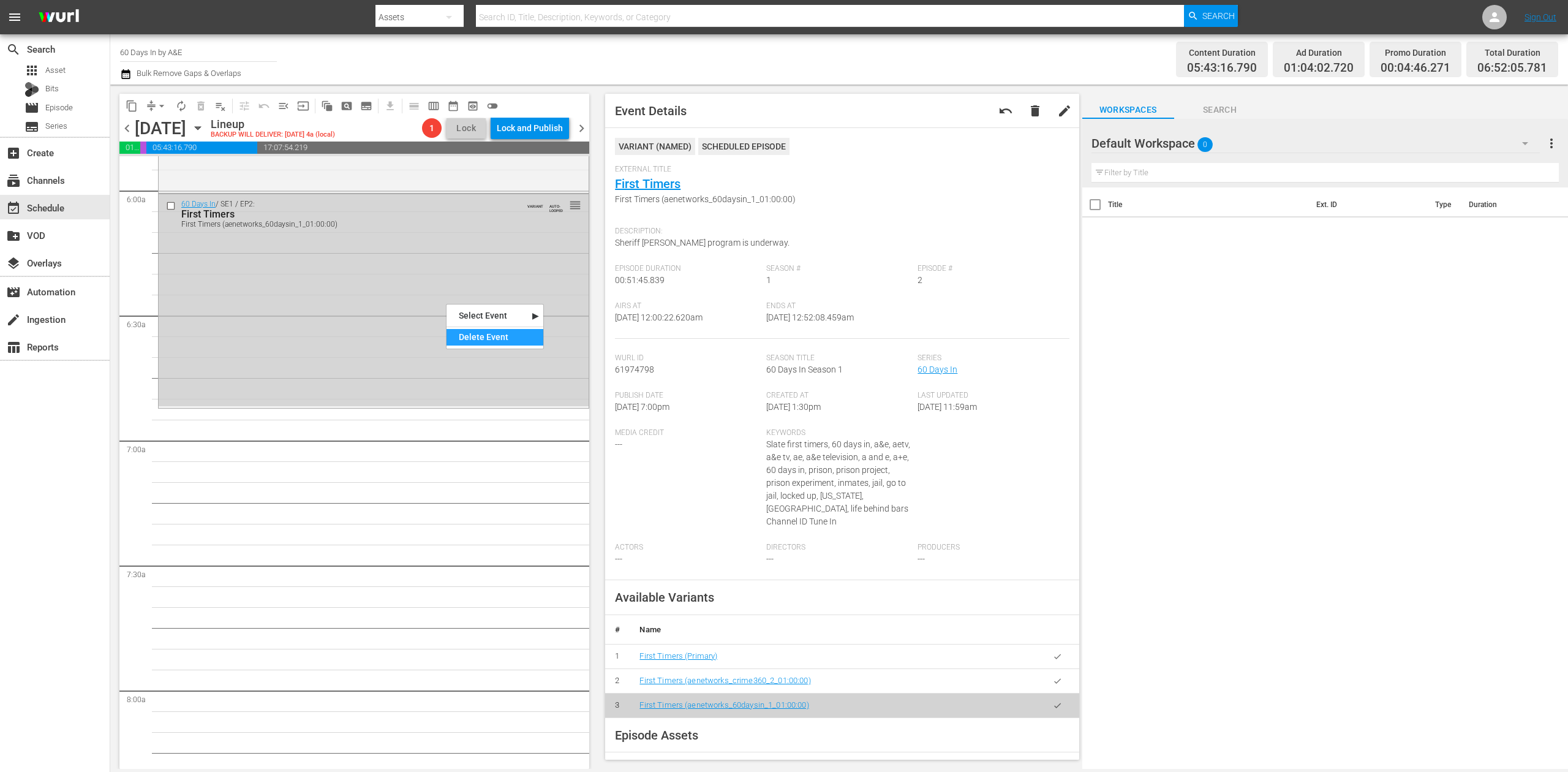
click at [474, 331] on div "Delete Event" at bounding box center [495, 337] width 97 height 17
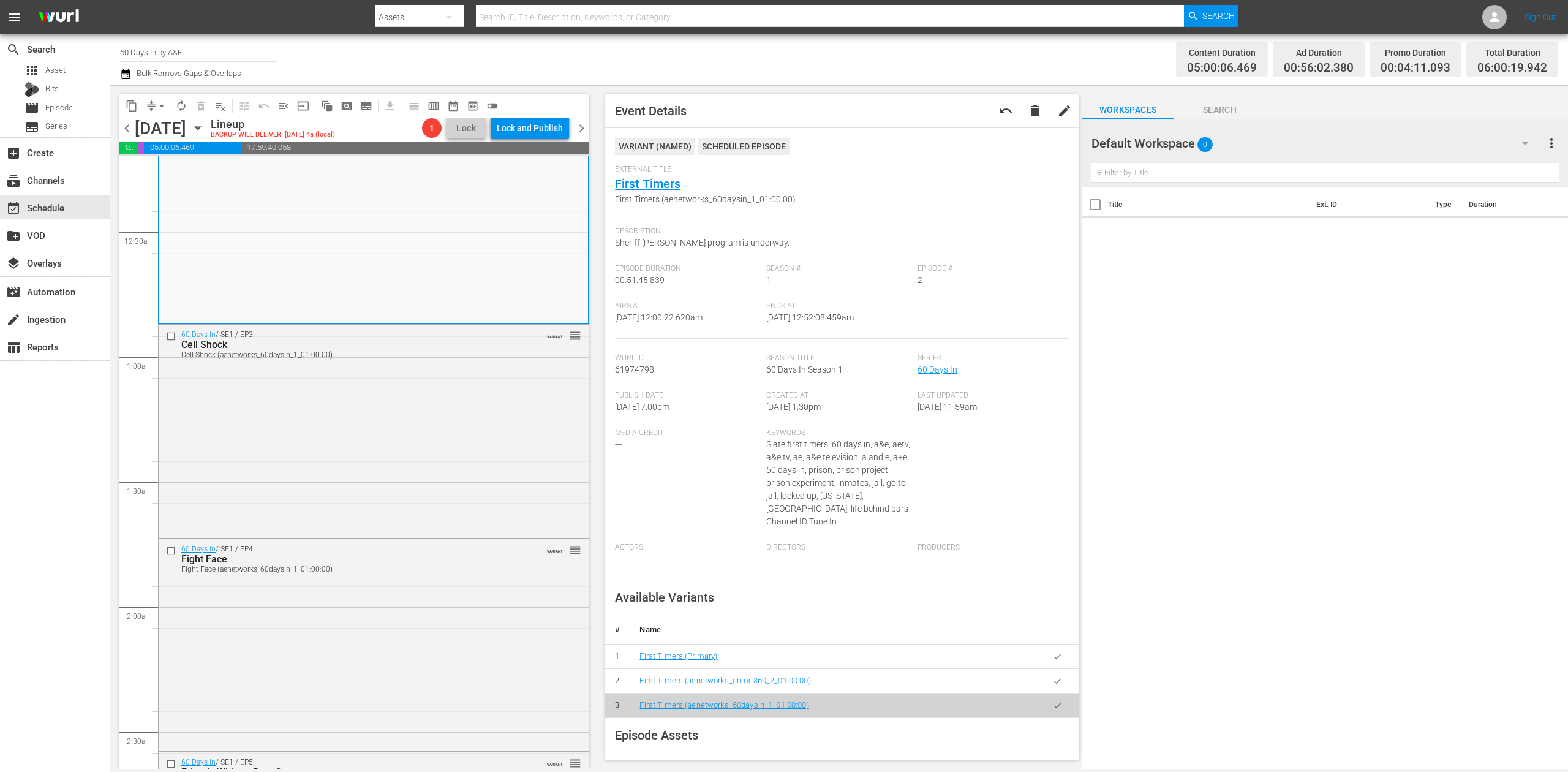
scroll to position [0, 0]
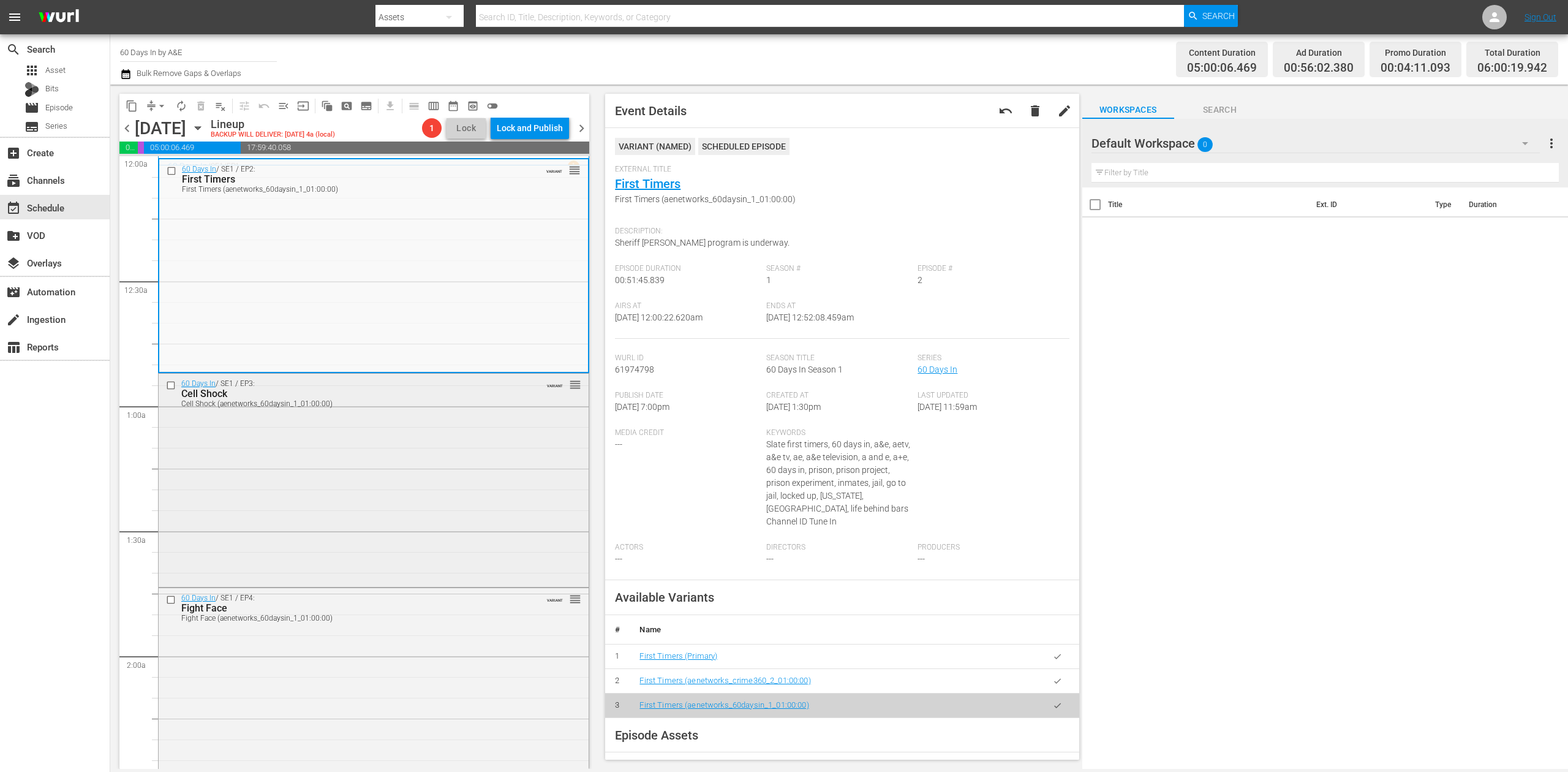
click at [449, 461] on div "60 Days In / SE1 / EP3: Cell Shock Cell Shock (aenetworks_60daysin_1_01:00:00) …" at bounding box center [374, 479] width 430 height 210
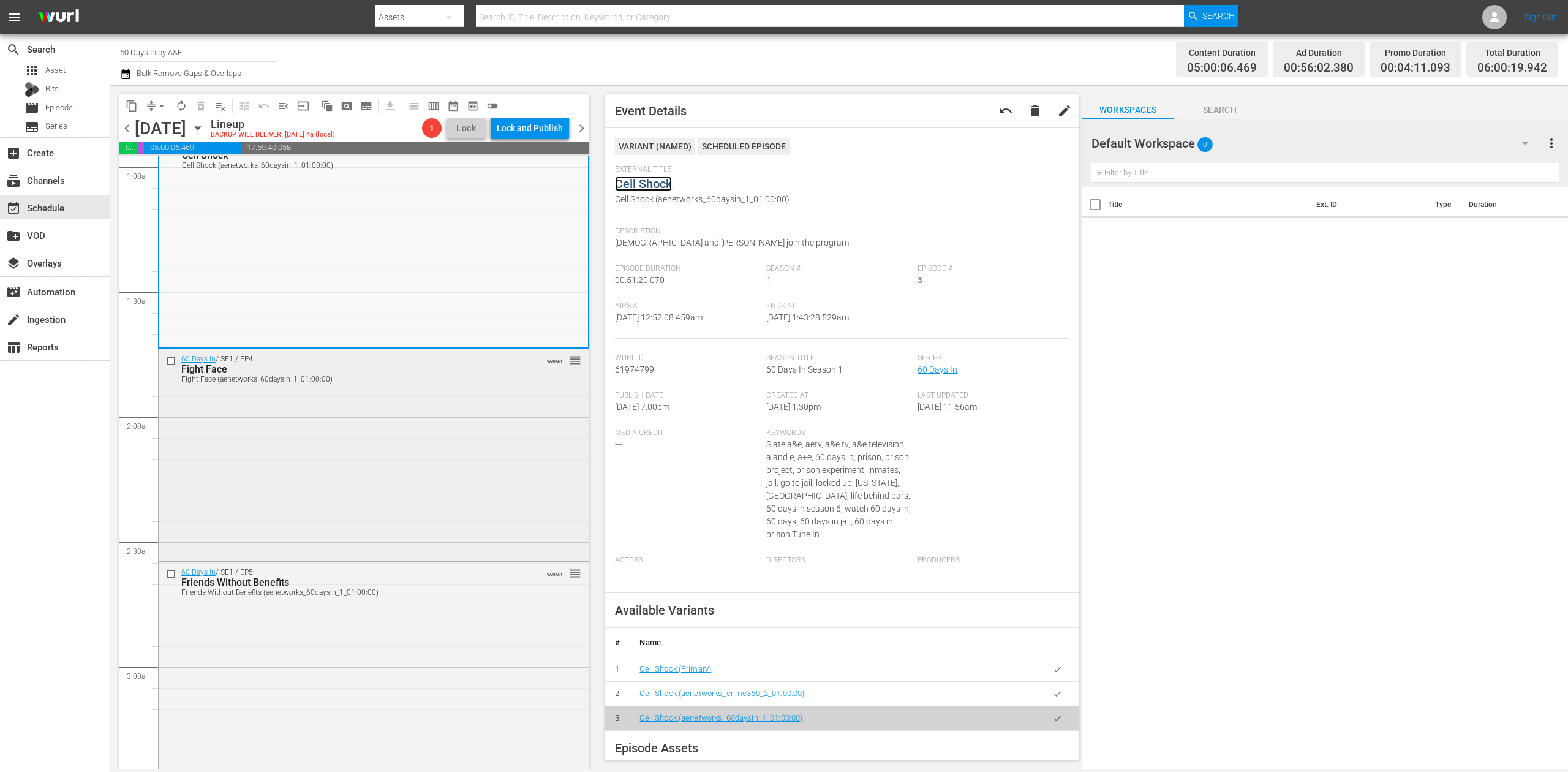
scroll to position [245, 0]
click at [444, 480] on div "60 Days In / SE1 / EP4: Fight Face Fight Face (aenetworks_60daysin_1_01:00:00) …" at bounding box center [374, 448] width 430 height 210
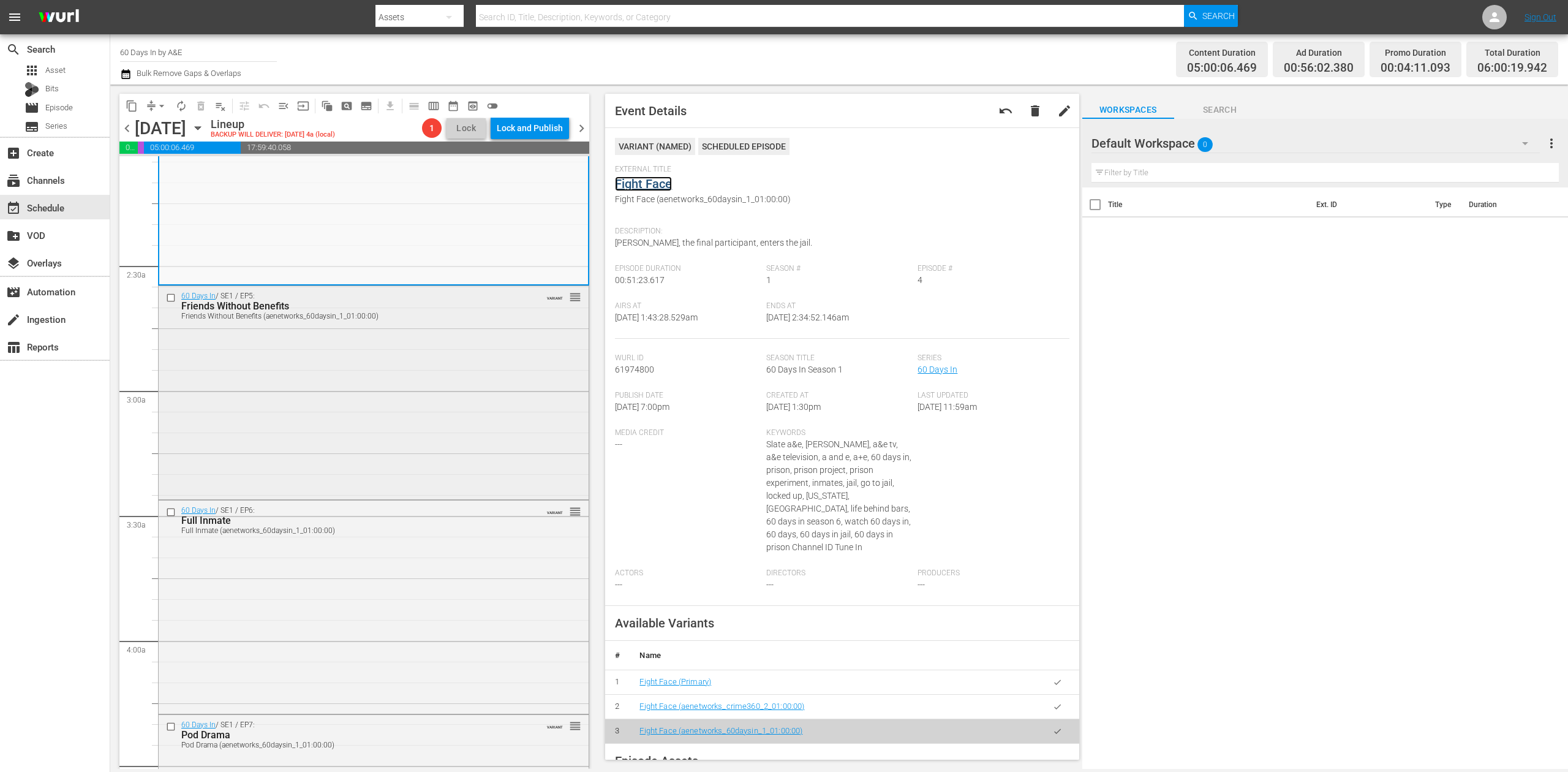
scroll to position [572, 0]
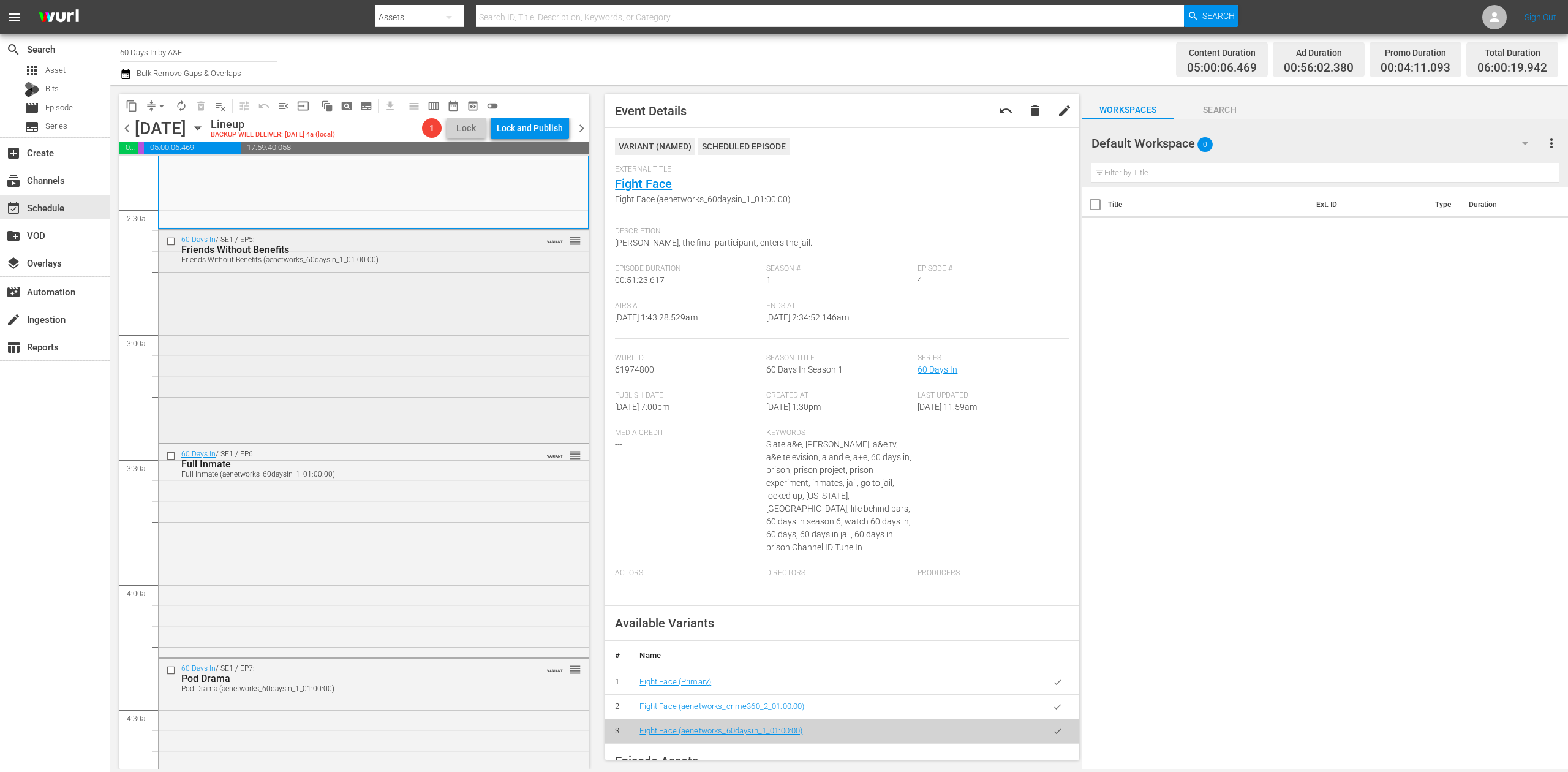
click at [461, 368] on div "60 Days In / SE1 / EP5: Friends Without Benefits Friends Without Benefits (aene…" at bounding box center [374, 335] width 430 height 210
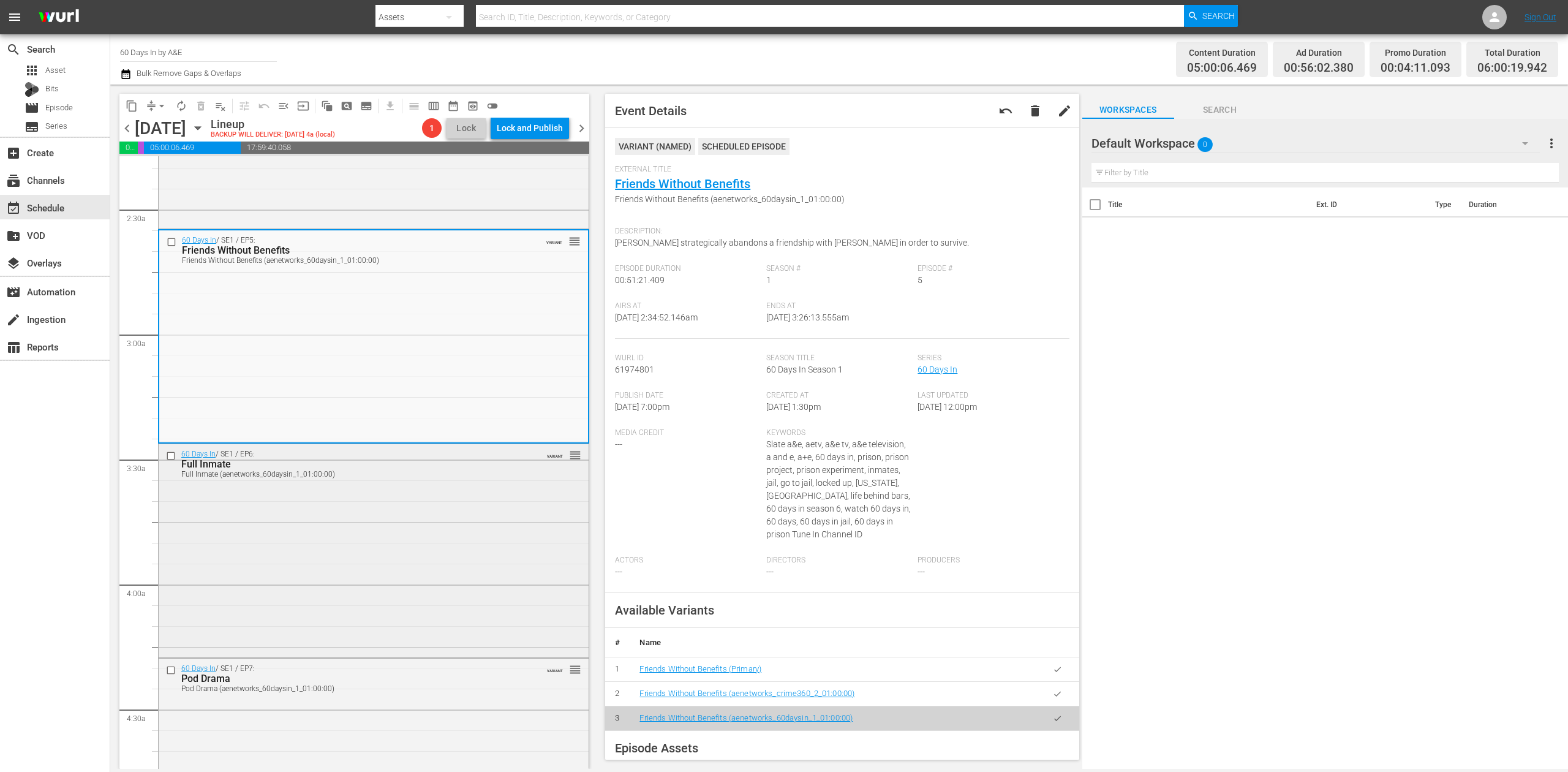
click at [470, 555] on div "60 Days In / SE1 / EP6: Full Inmate Full Inmate (aenetworks_60daysin_1_01:00:00…" at bounding box center [374, 549] width 430 height 210
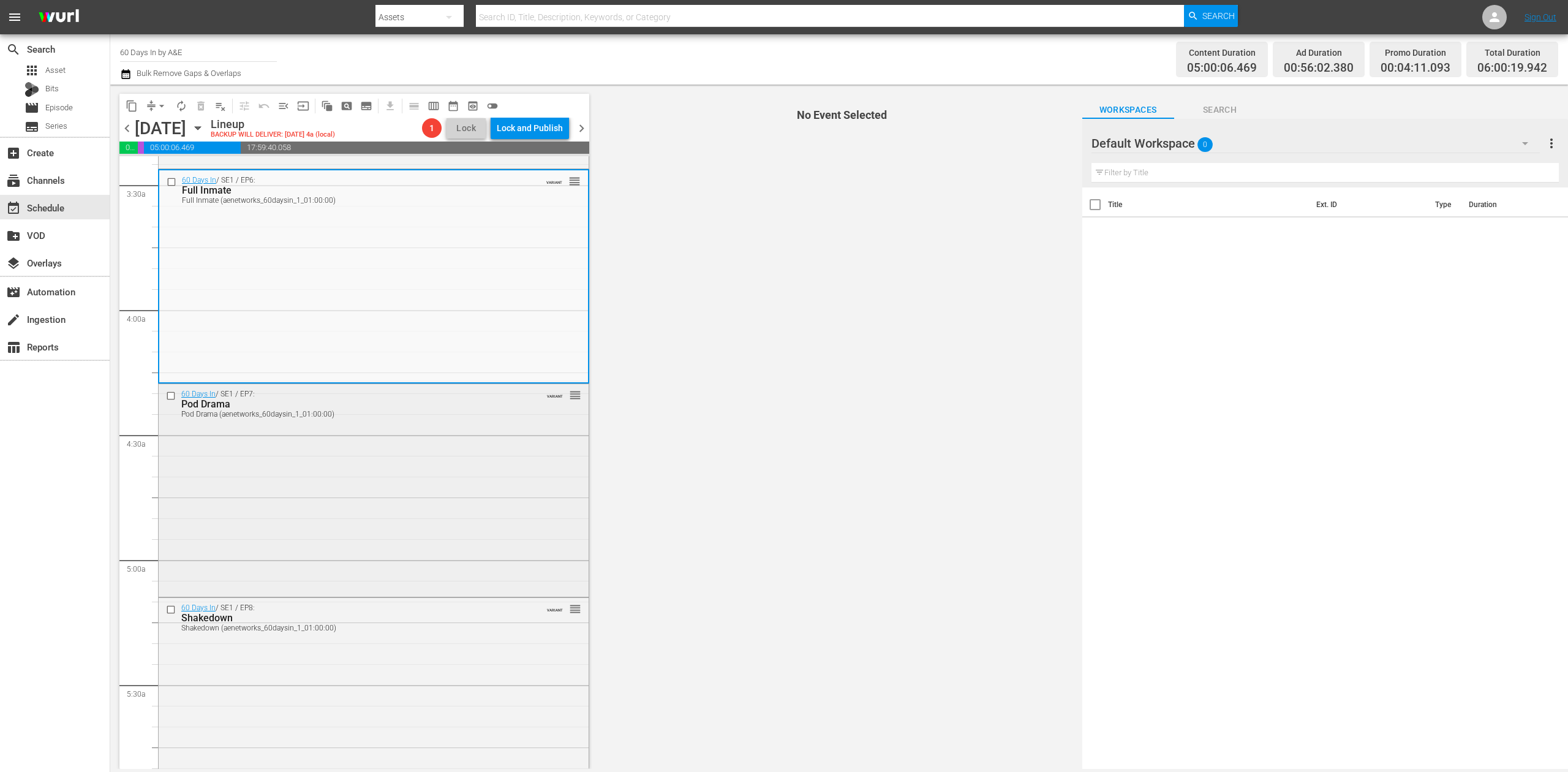
scroll to position [817, 0]
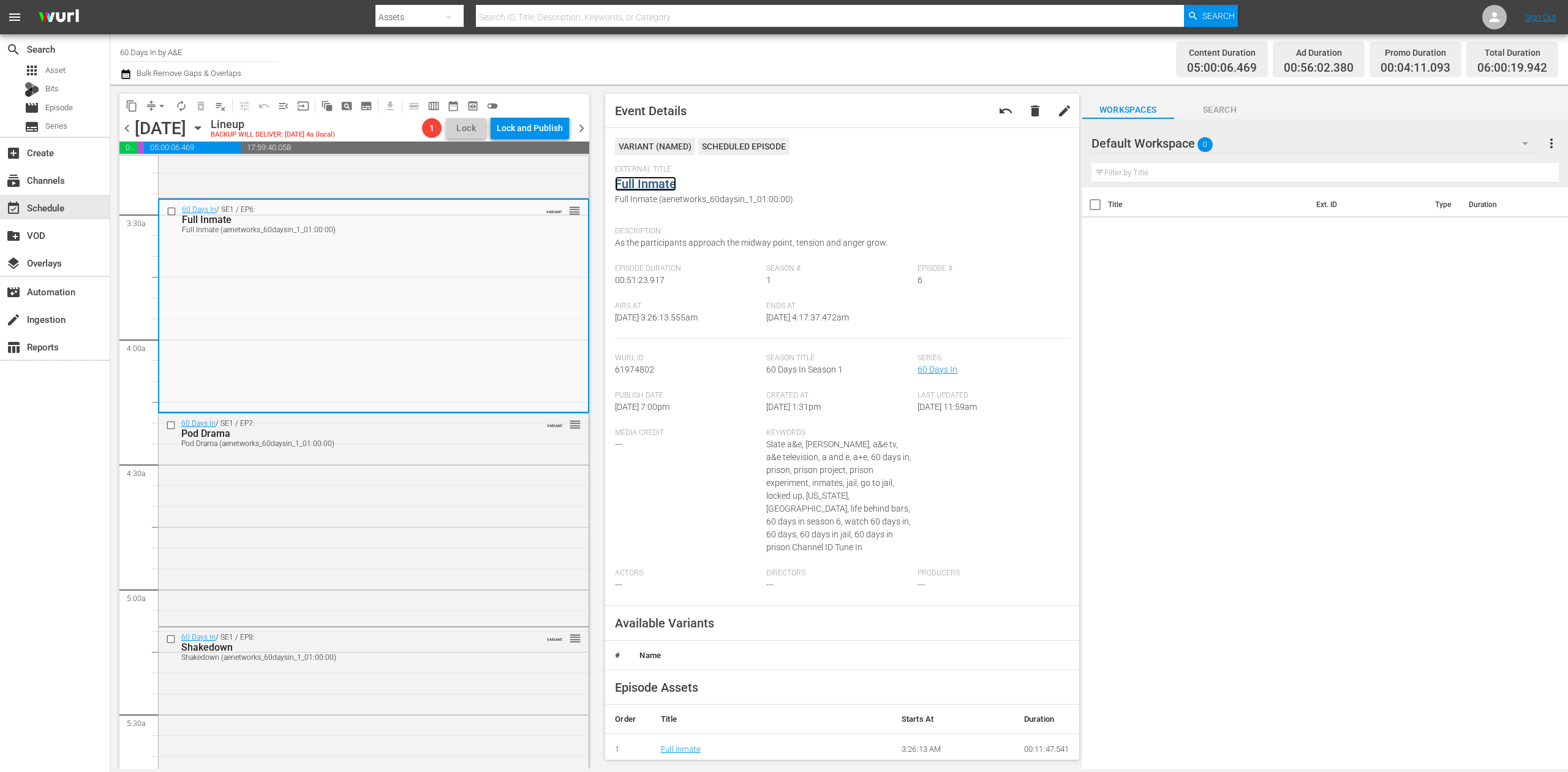
drag, startPoint x: 650, startPoint y: 191, endPoint x: 650, endPoint y: 180, distance: 11.0
click at [493, 493] on div "60 Days In / SE1 / EP7: Pod Drama Pod Drama (aenetworks_60daysin_1_01:00:00) VA…" at bounding box center [374, 519] width 430 height 210
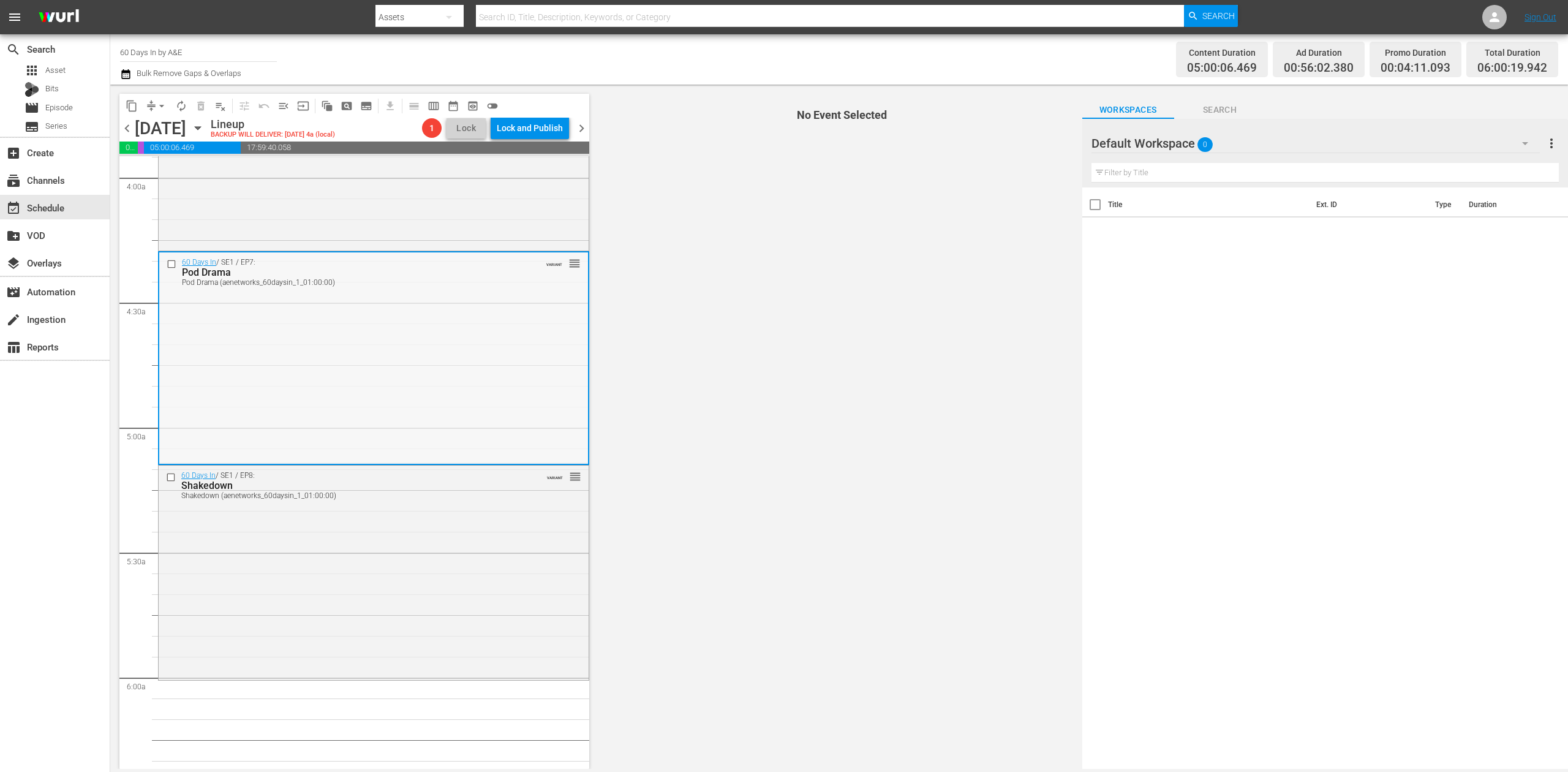
scroll to position [980, 0]
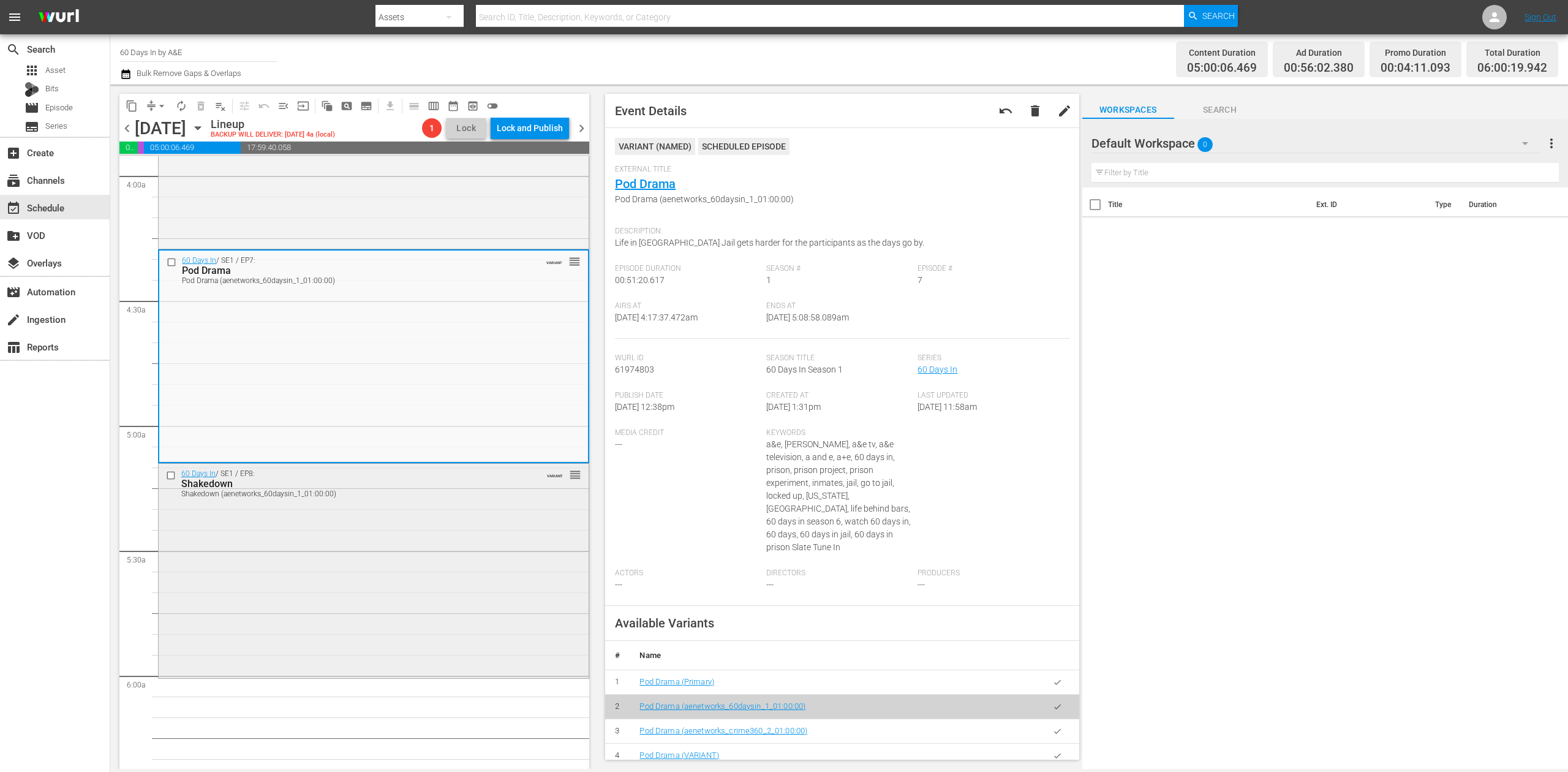
click at [388, 604] on div "60 Days In / SE1 / EP8: Shakedown Shakedown (aenetworks_60daysin_1_01:00:00) VA…" at bounding box center [374, 570] width 430 height 212
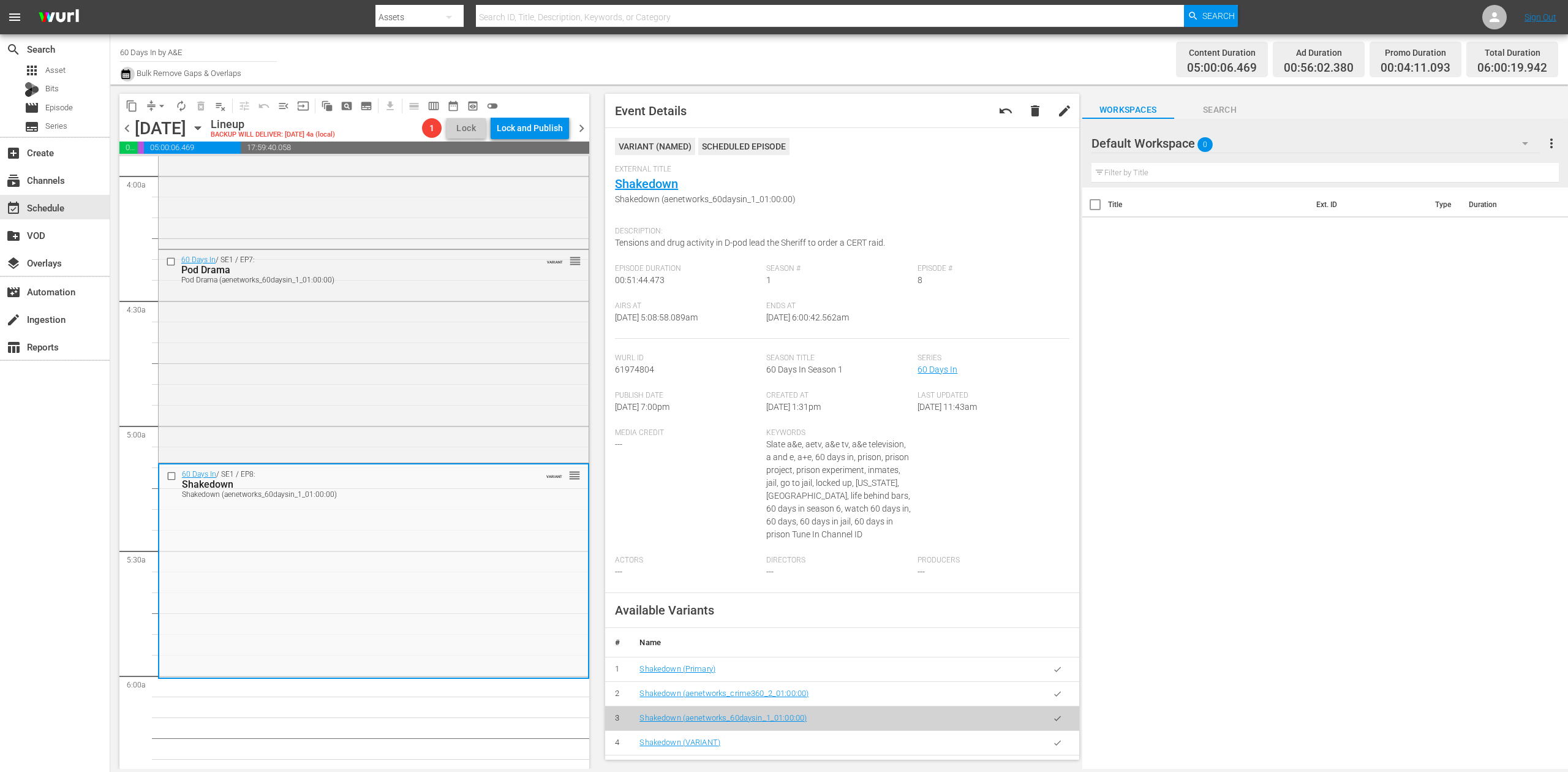
click at [123, 76] on icon "button" at bounding box center [125, 75] width 8 height 10
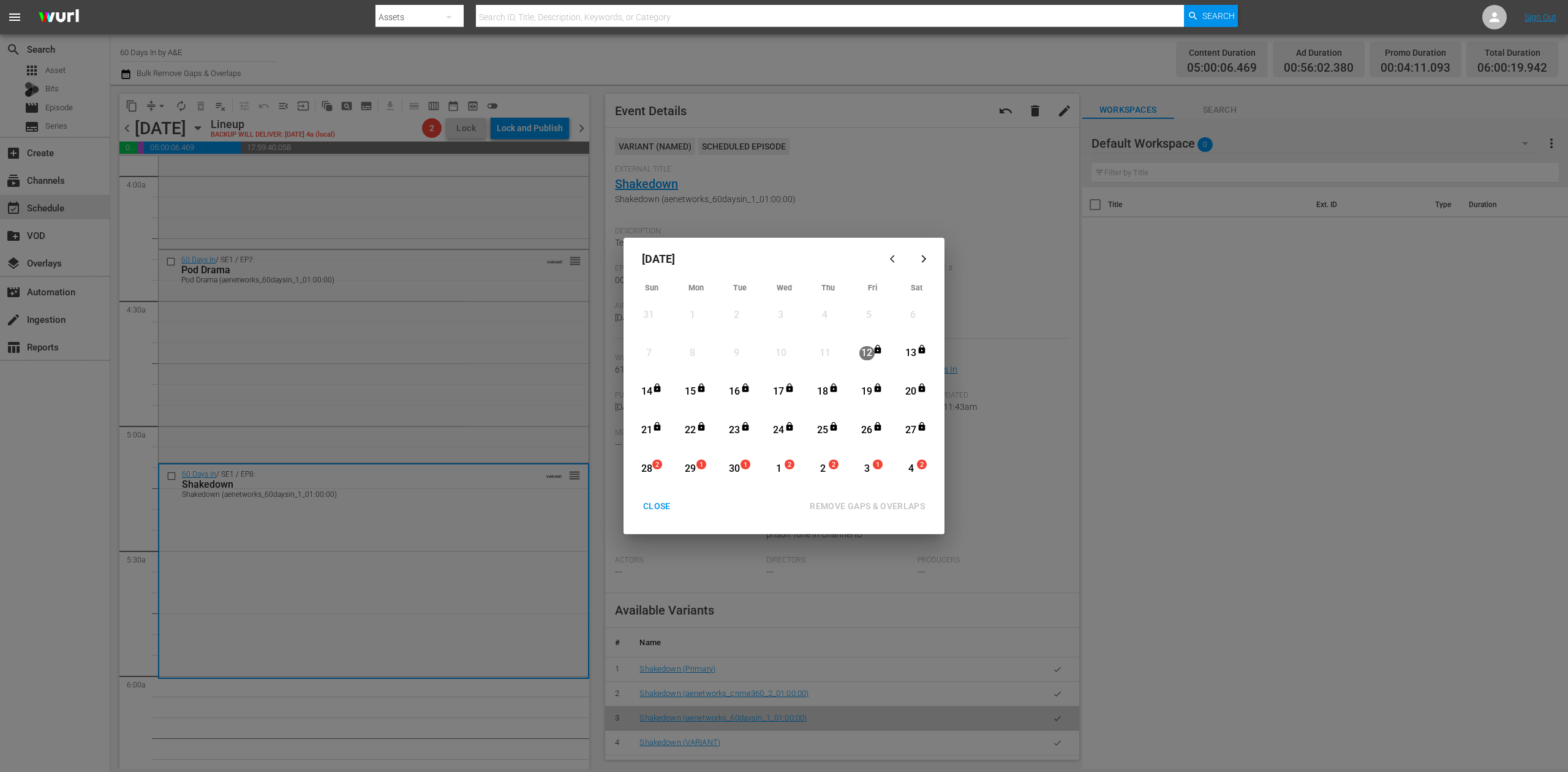
click at [653, 469] on span "2" at bounding box center [657, 465] width 8 height 10
click at [648, 462] on div "28" at bounding box center [646, 469] width 15 height 14
click at [648, 463] on div "28" at bounding box center [646, 469] width 15 height 14
click at [905, 501] on div "REMOVE GAPS & OVERLAPS" at bounding box center [867, 506] width 135 height 15
click at [658, 508] on div "CLOSE" at bounding box center [657, 506] width 47 height 15
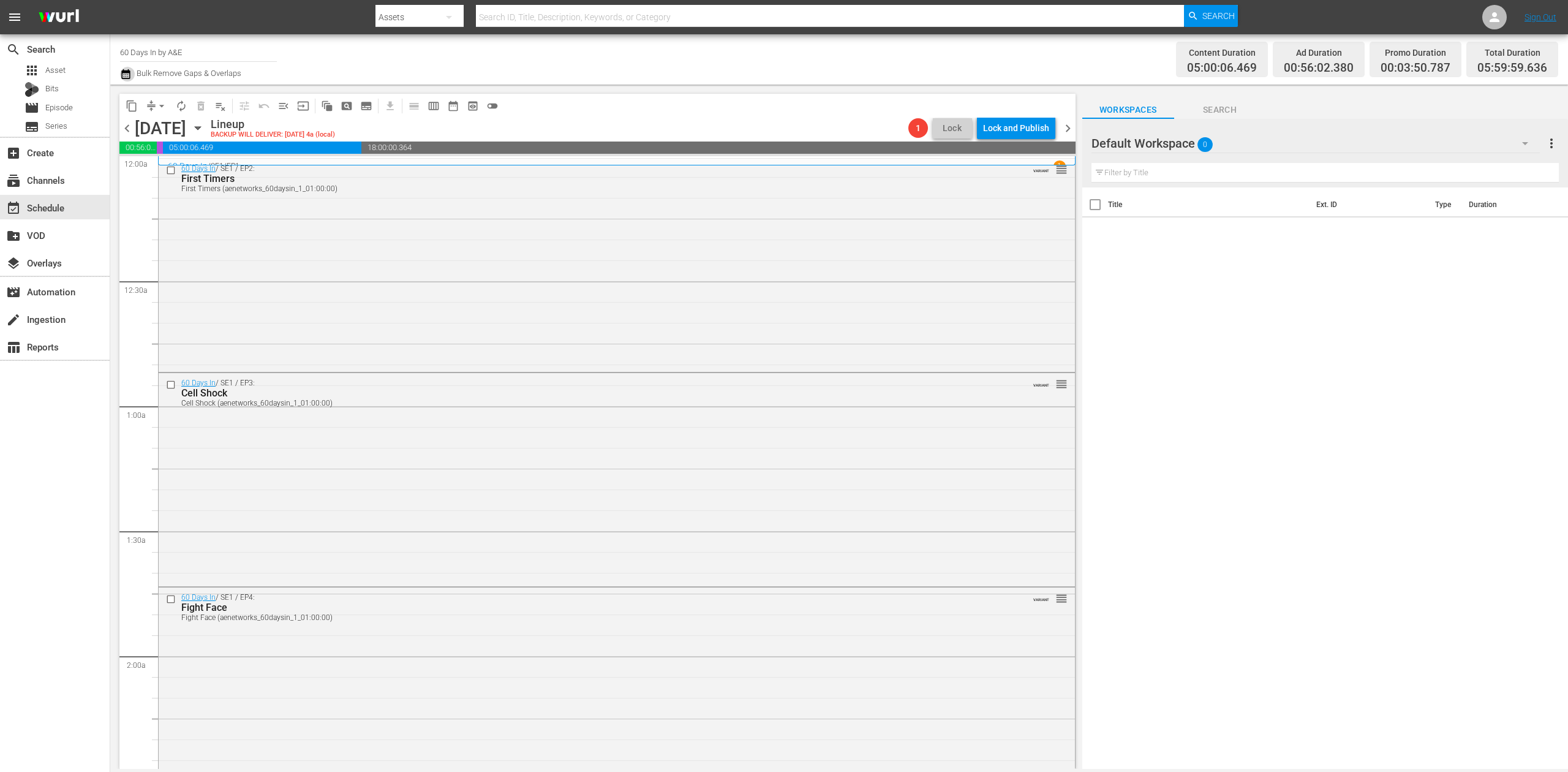
click at [126, 74] on icon "button" at bounding box center [126, 75] width 12 height 15
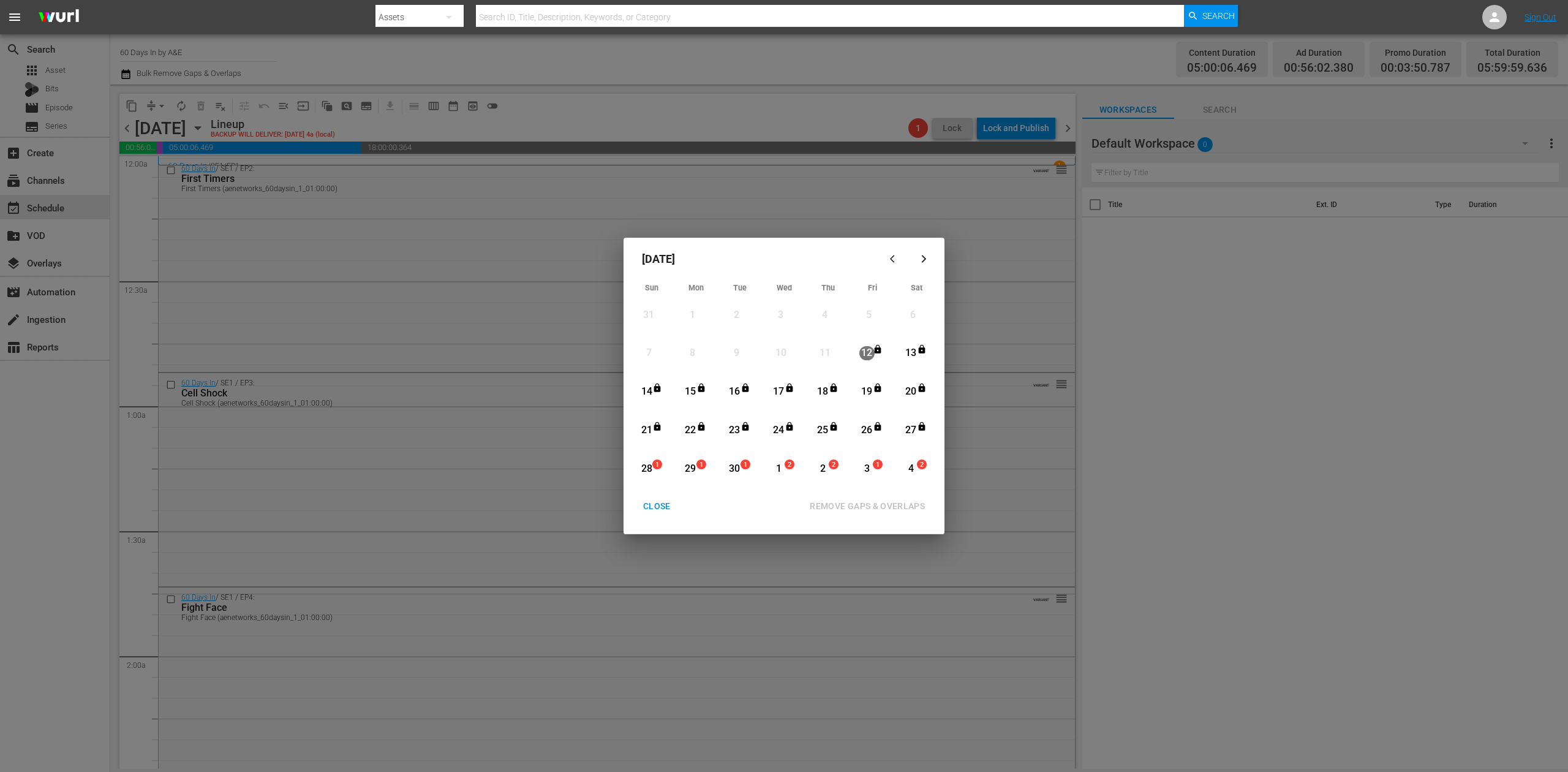
click at [650, 469] on div "28" at bounding box center [646, 469] width 15 height 14
click at [876, 504] on div "REMOVE GAPS & OVERLAPS" at bounding box center [867, 506] width 135 height 15
click at [645, 464] on div "28" at bounding box center [646, 469] width 15 height 14
click at [880, 503] on div "REMOVE GAPS & OVERLAPS" at bounding box center [867, 506] width 135 height 15
click at [652, 466] on div "28" at bounding box center [646, 469] width 15 height 14
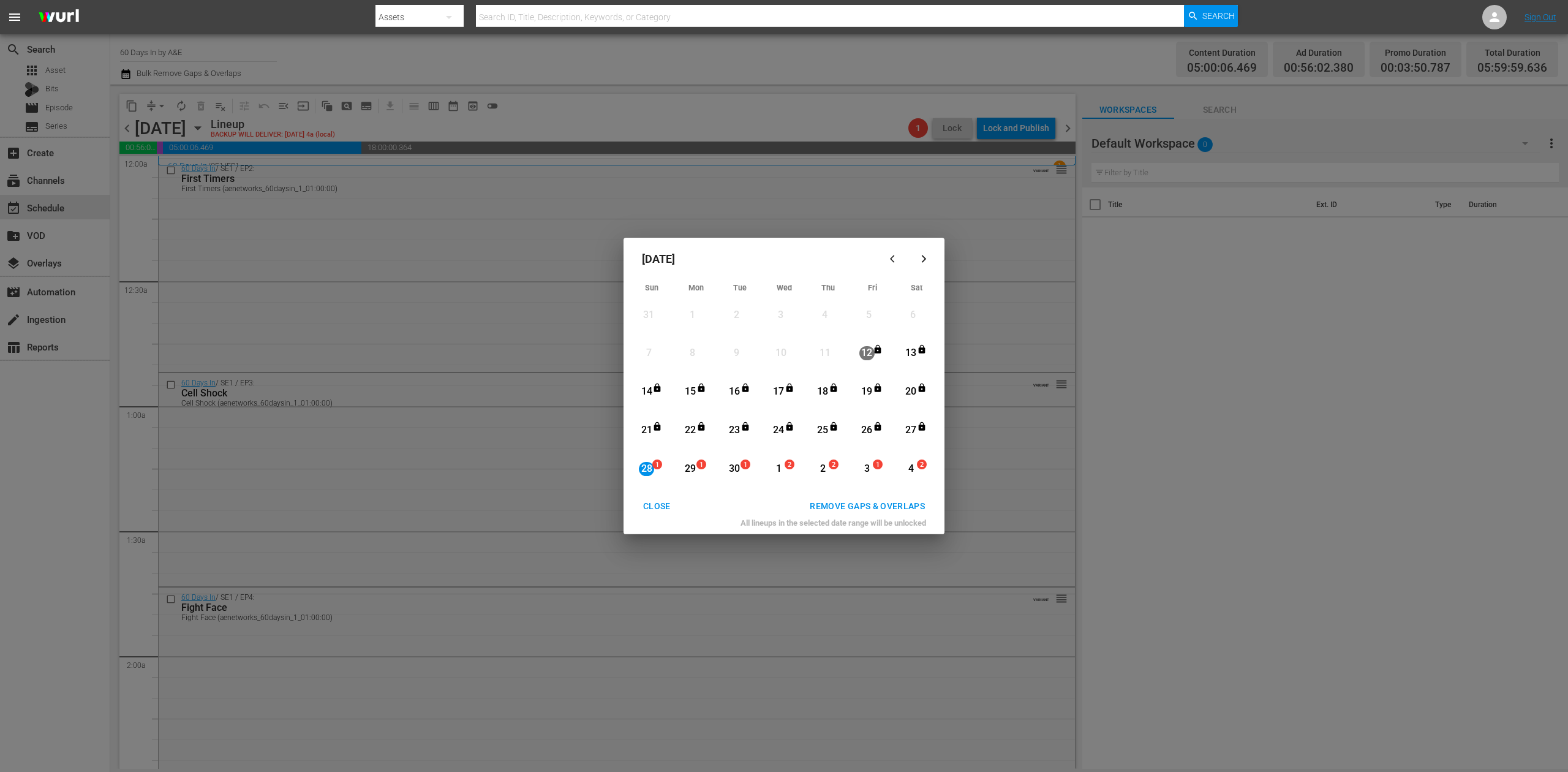
click at [897, 505] on div "REMOVE GAPS & OVERLAPS" at bounding box center [867, 506] width 135 height 15
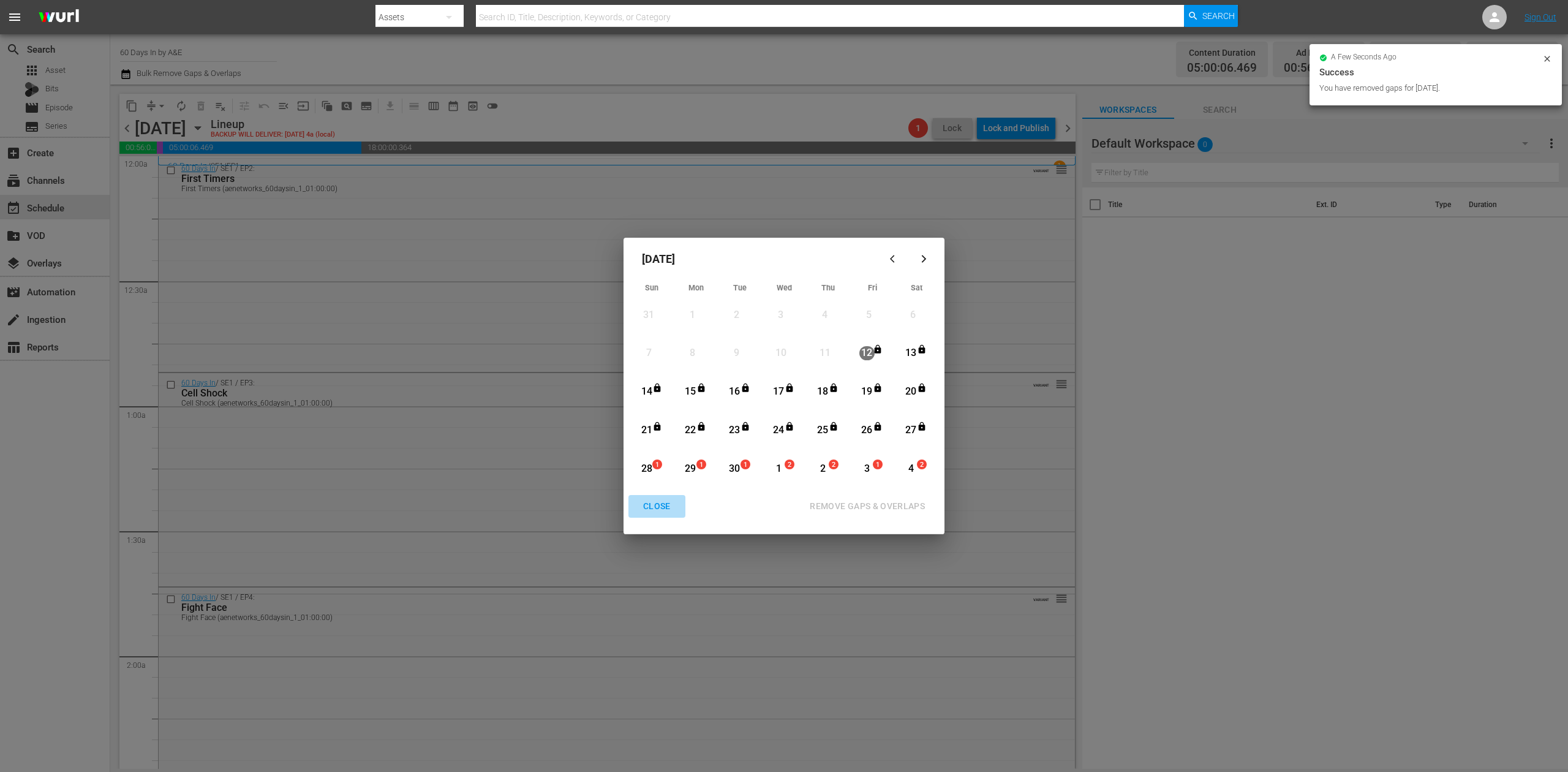
click at [647, 505] on div "CLOSE" at bounding box center [657, 506] width 47 height 15
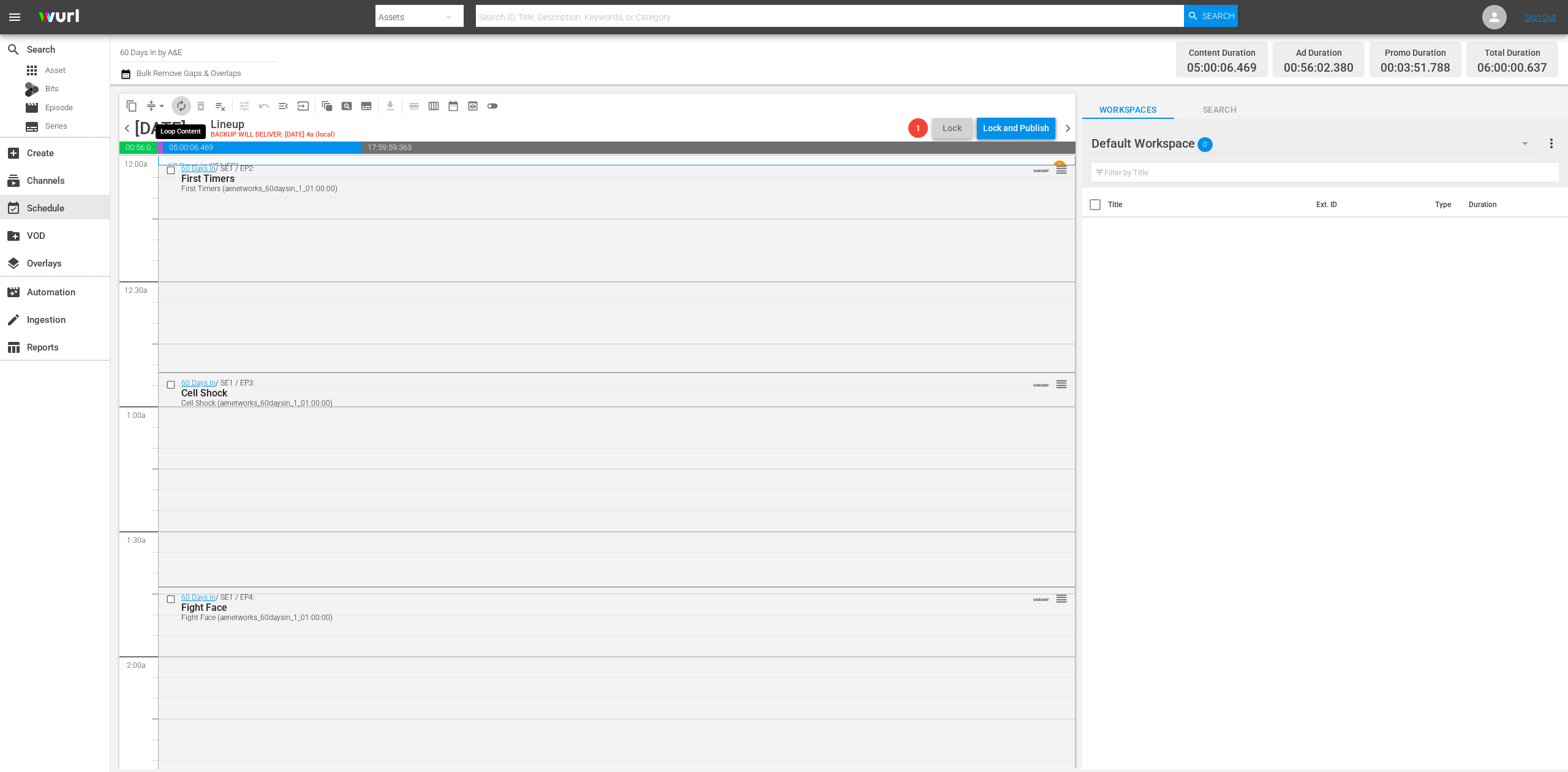
click at [177, 107] on span "autorenew_outlined" at bounding box center [181, 106] width 12 height 12
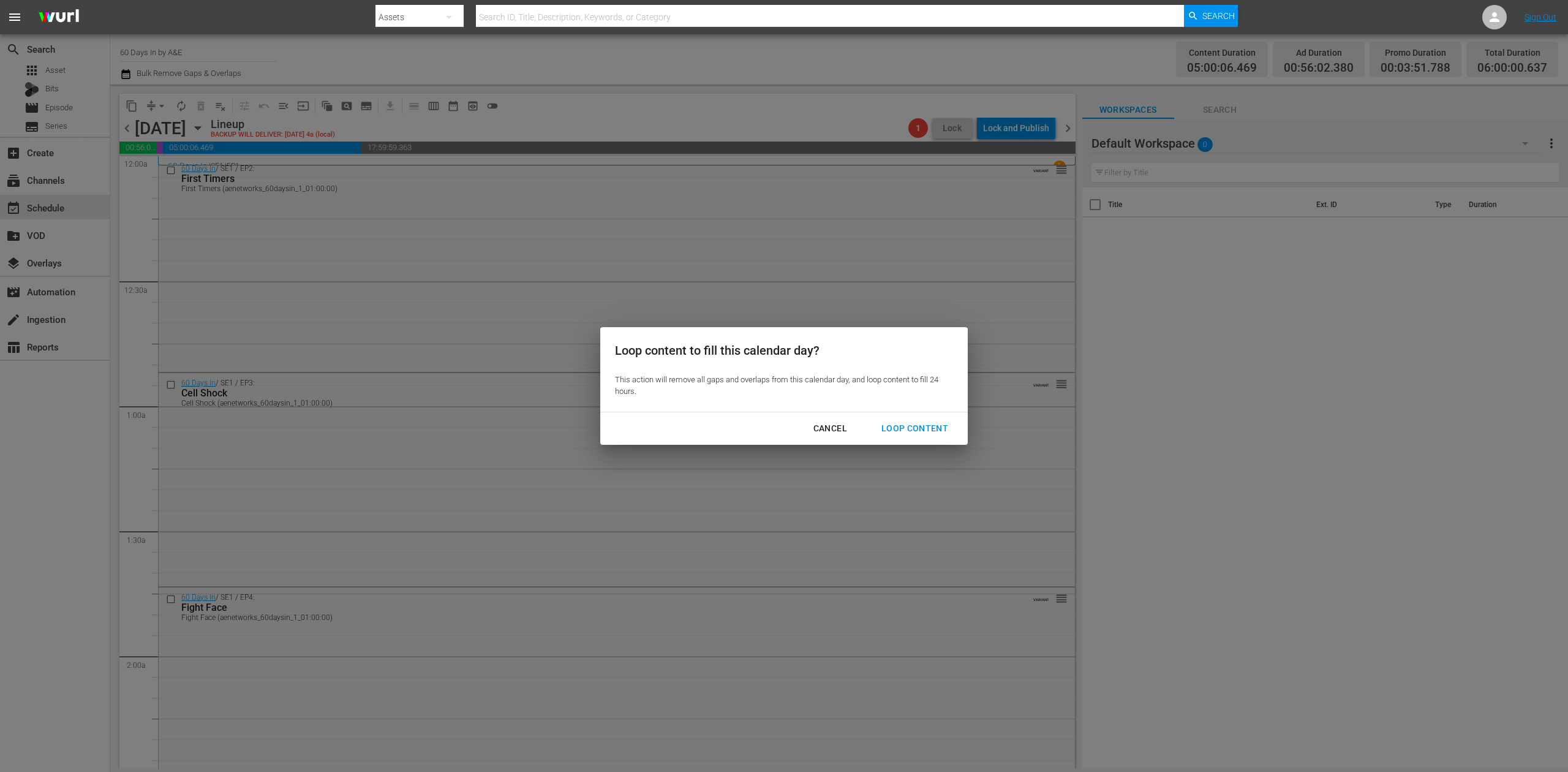
click at [914, 422] on div "Loop Content" at bounding box center [914, 428] width 86 height 15
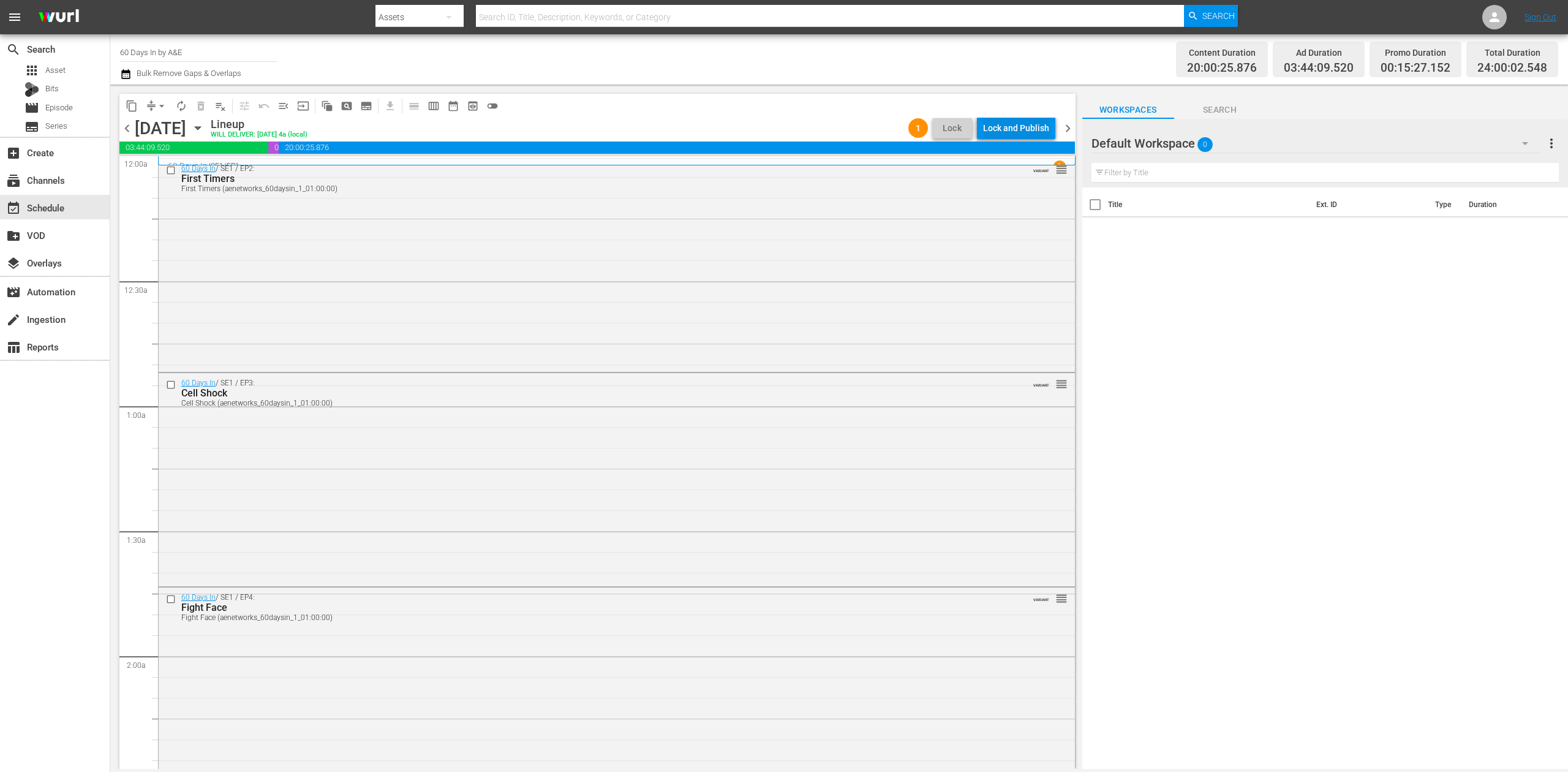
click at [1040, 125] on div "Lock and Publish" at bounding box center [1016, 128] width 66 height 22
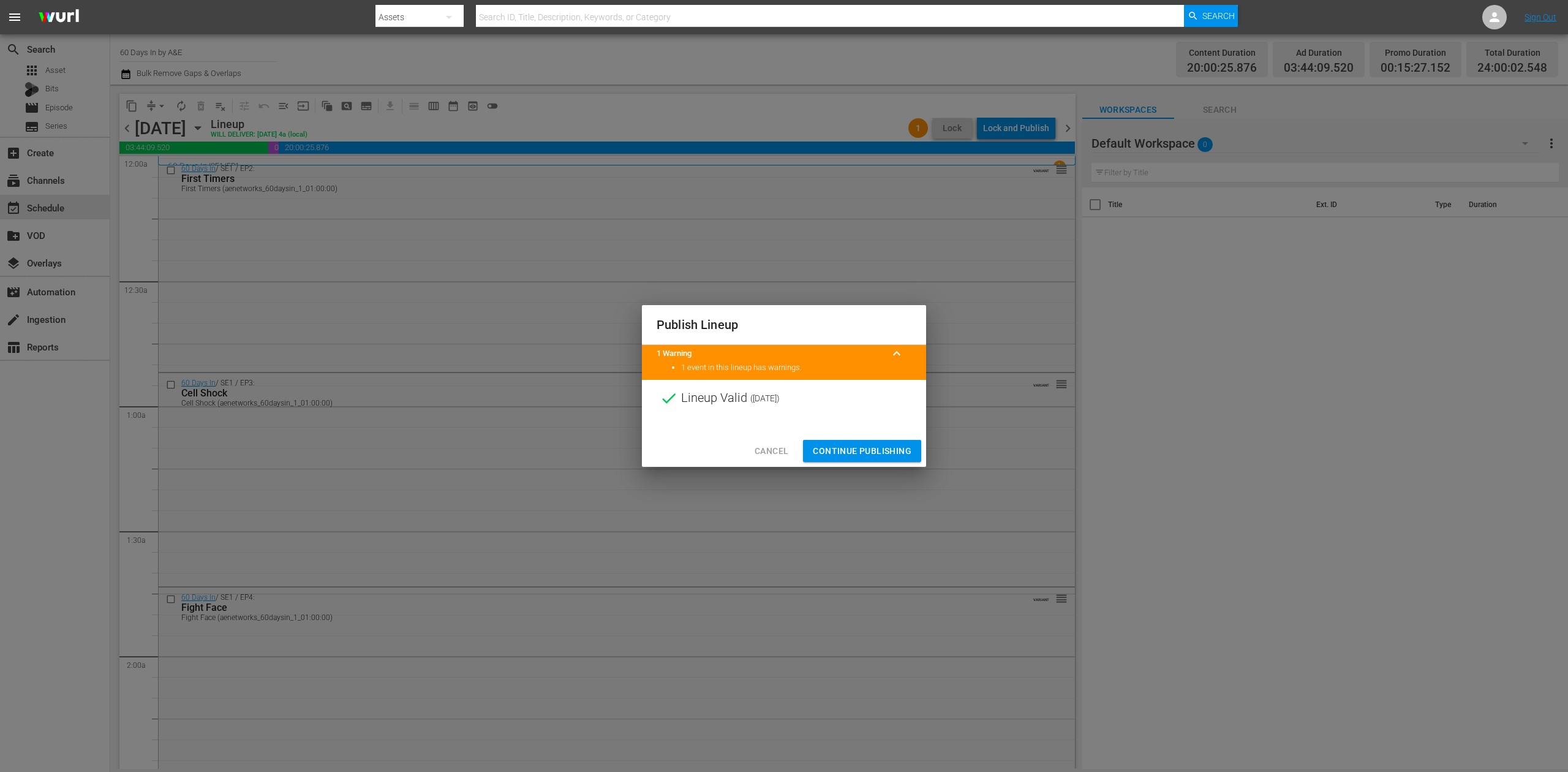
click at [876, 445] on span "Continue Publishing" at bounding box center [861, 451] width 99 height 15
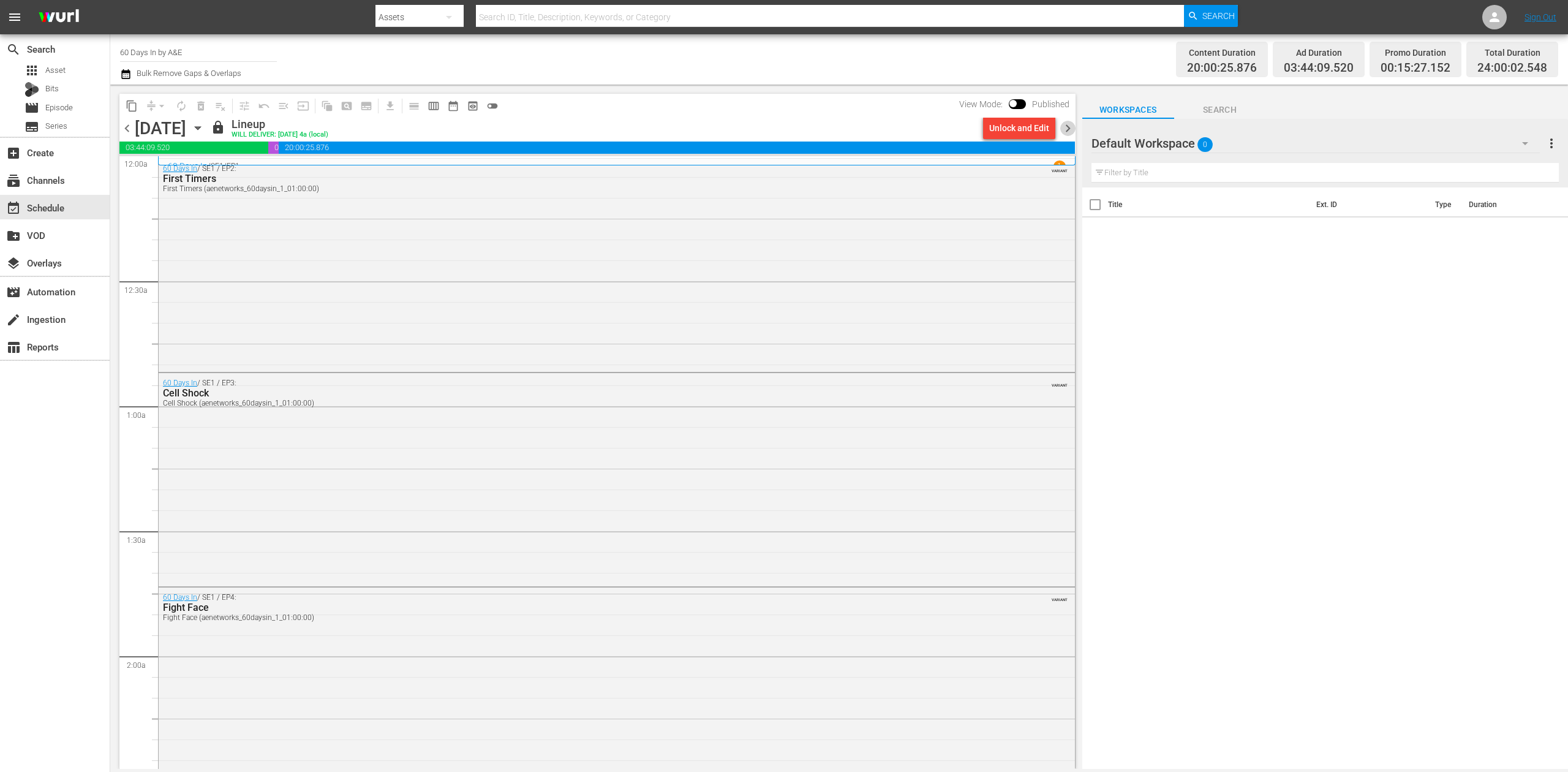
click at [1066, 126] on span "chevron_right" at bounding box center [1068, 128] width 15 height 15
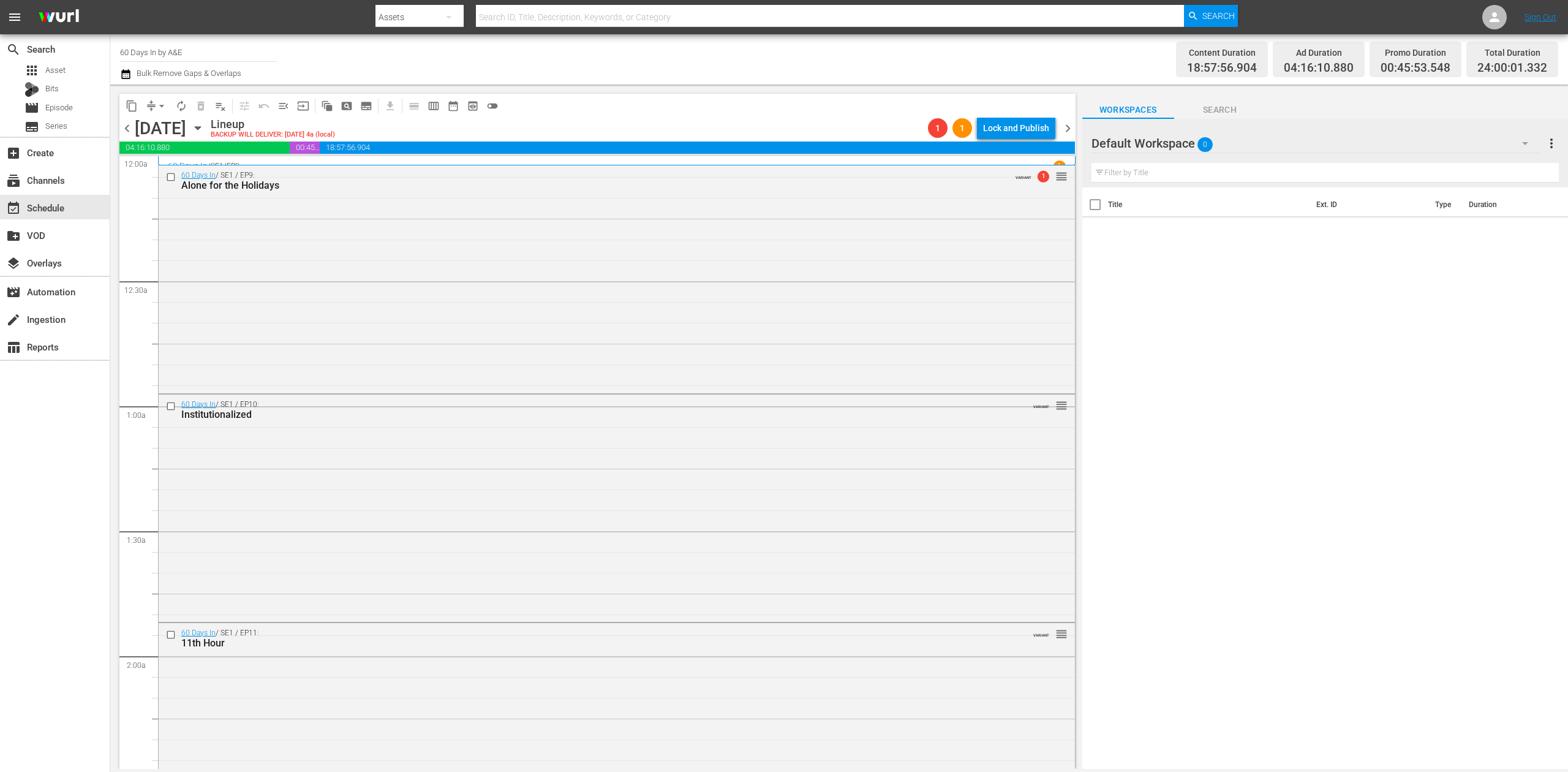
click at [123, 74] on icon "button" at bounding box center [126, 75] width 12 height 15
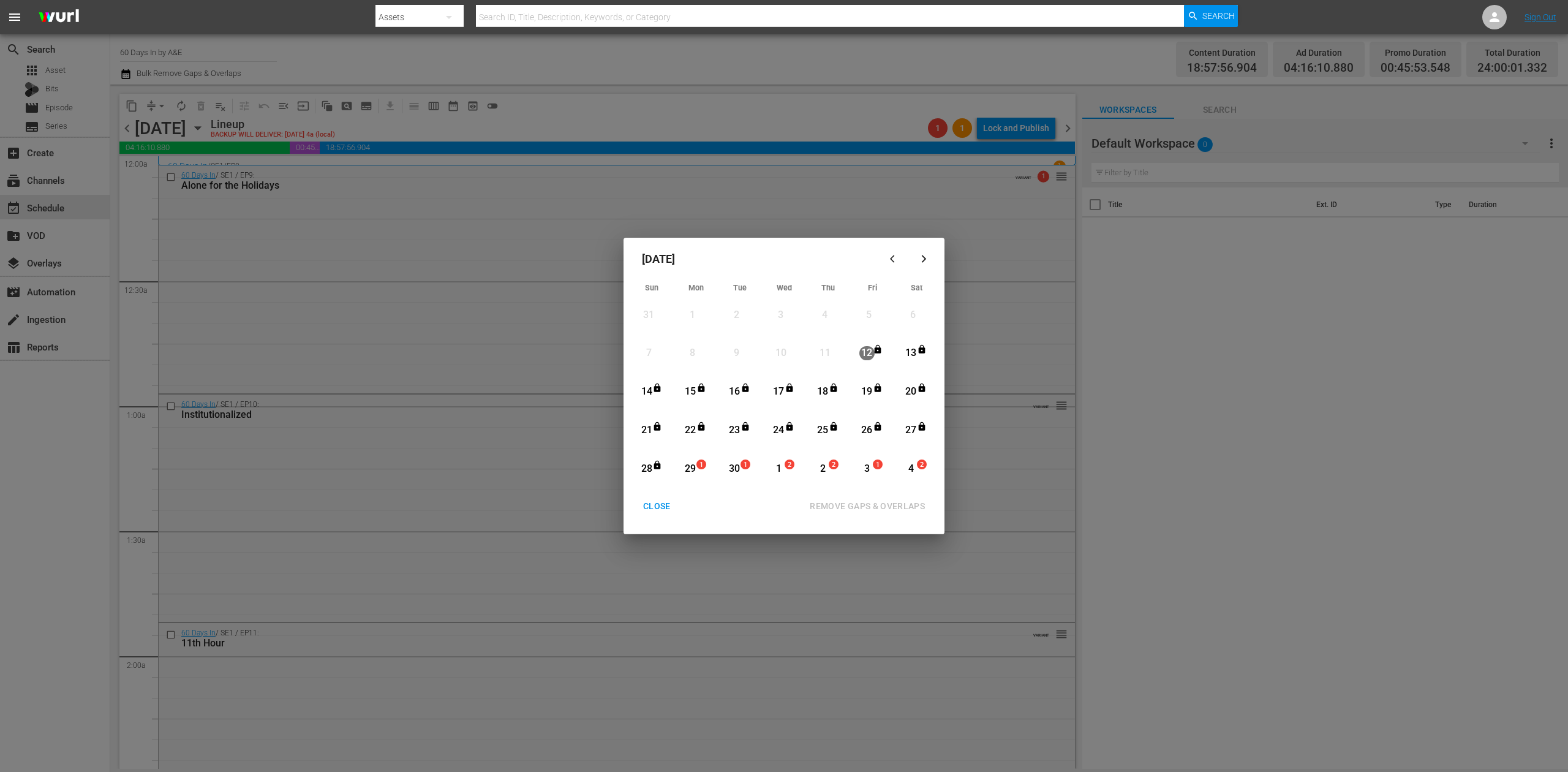
click at [693, 469] on div "29" at bounding box center [690, 469] width 15 height 14
click at [885, 499] on div "REMOVE GAPS & OVERLAPS" at bounding box center [867, 506] width 135 height 15
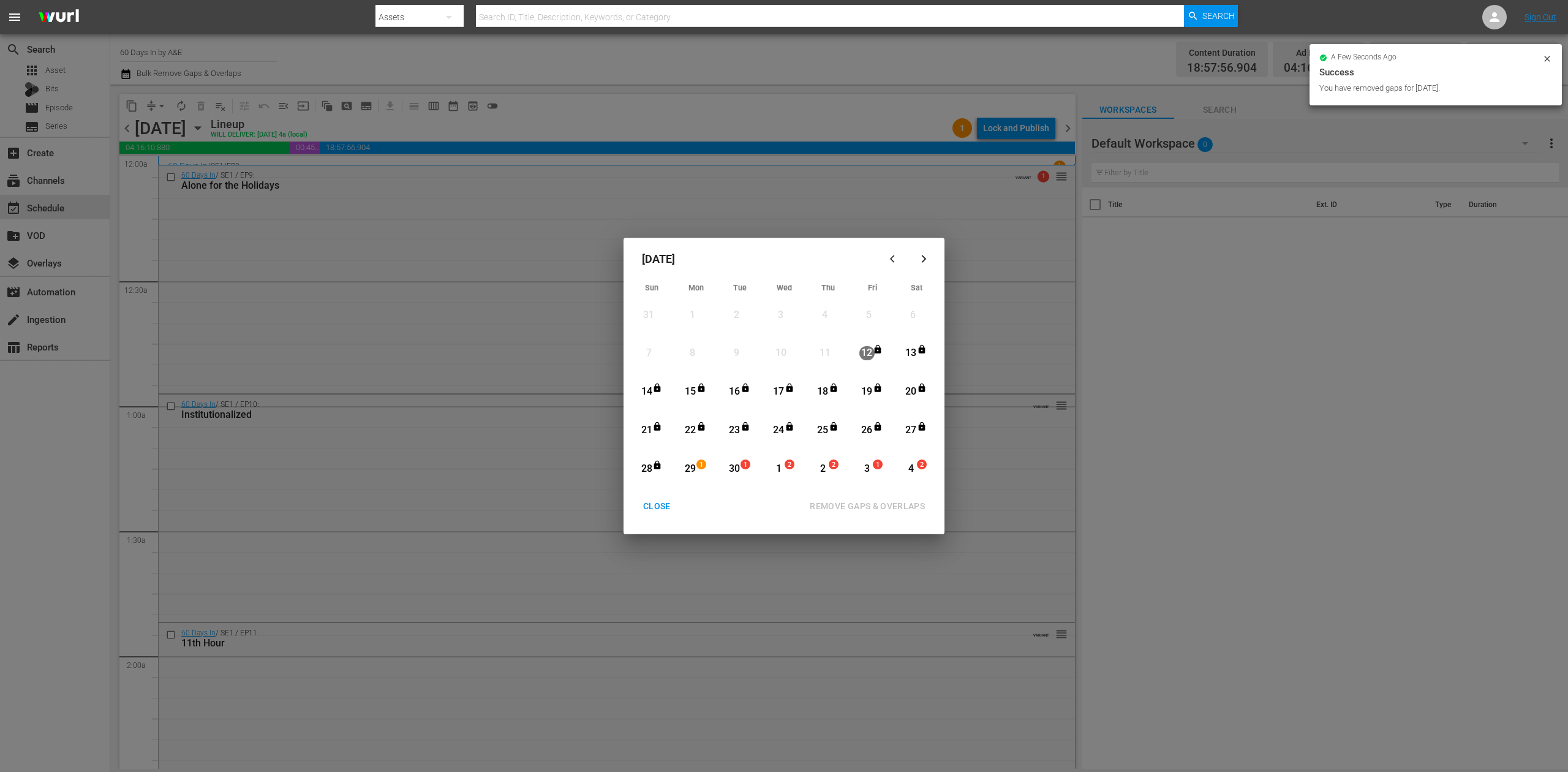
click at [650, 505] on div "CLOSE" at bounding box center [657, 506] width 47 height 15
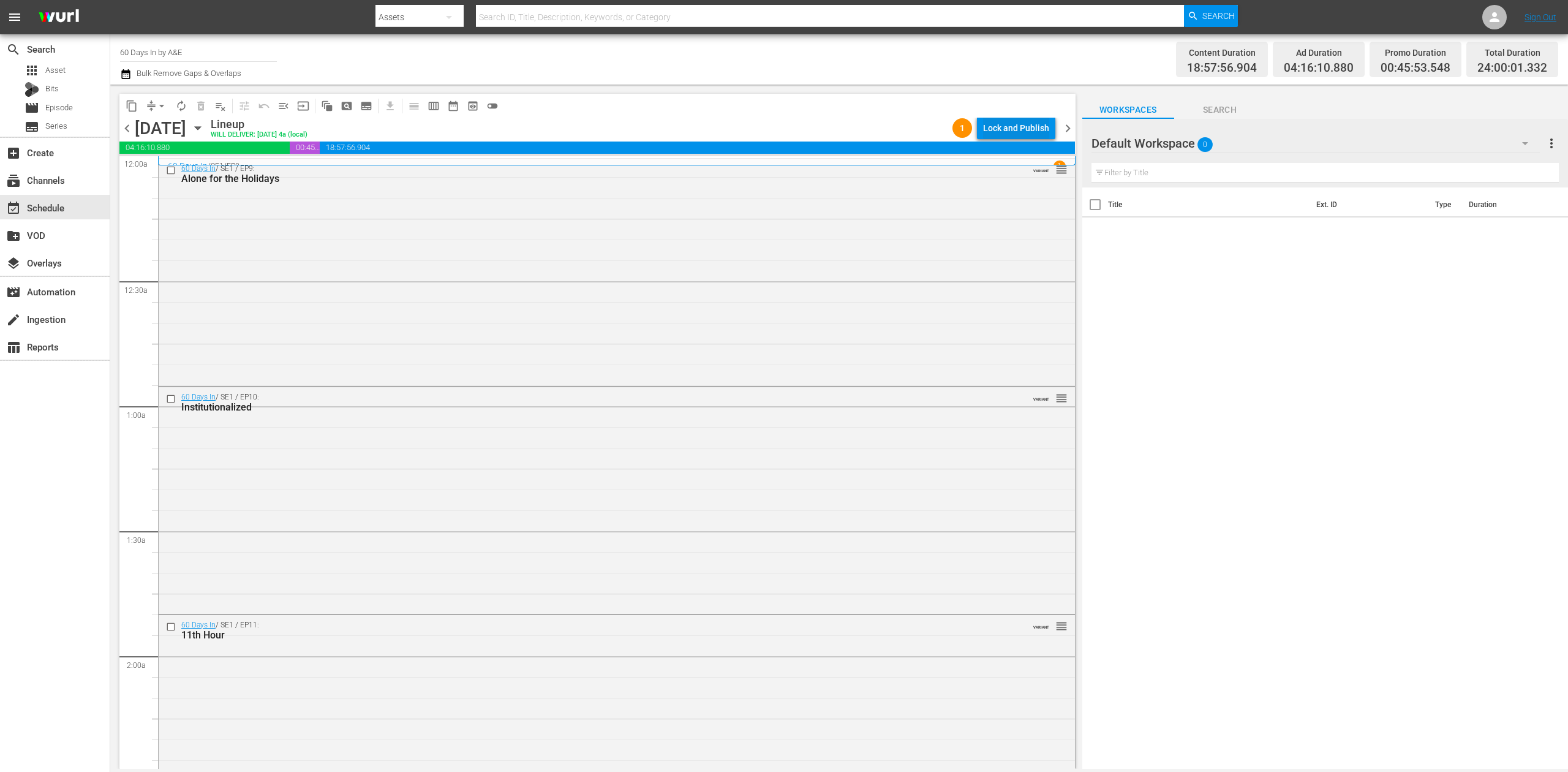
click at [1033, 123] on div "Lock and Publish" at bounding box center [1016, 128] width 66 height 22
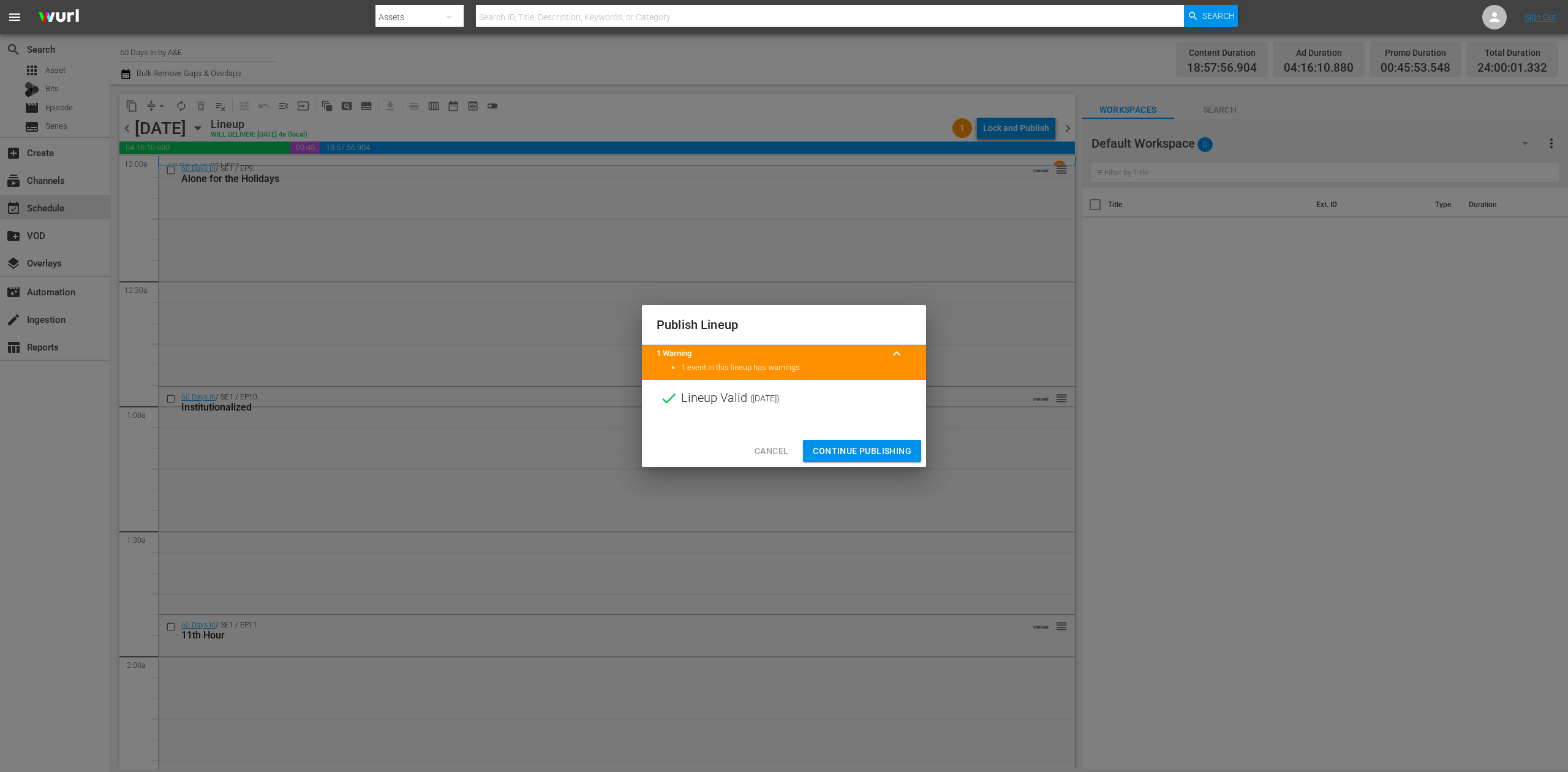
click at [883, 445] on span "Continue Publishing" at bounding box center [861, 451] width 99 height 15
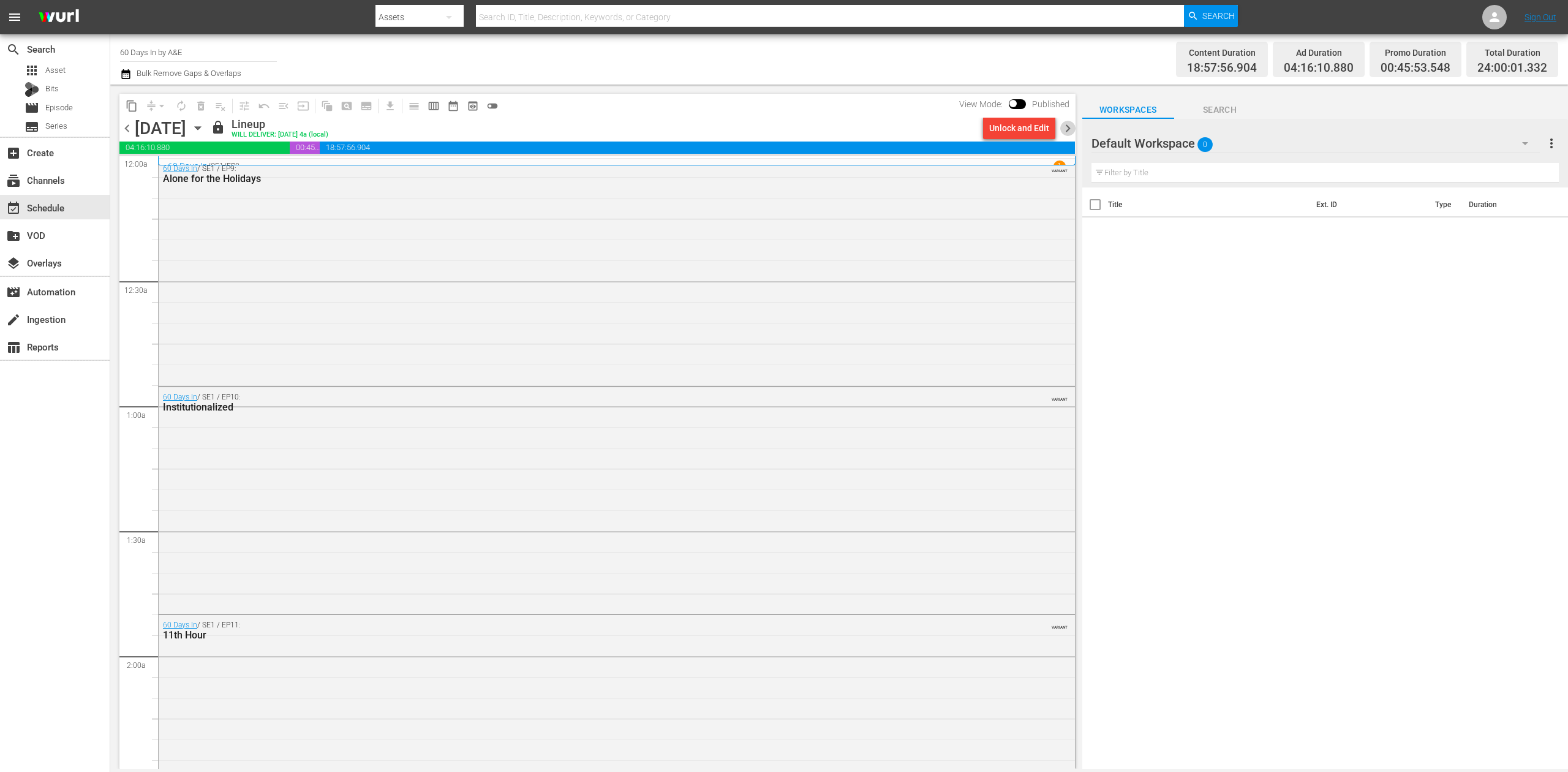
click at [1067, 126] on span "chevron_right" at bounding box center [1068, 128] width 15 height 15
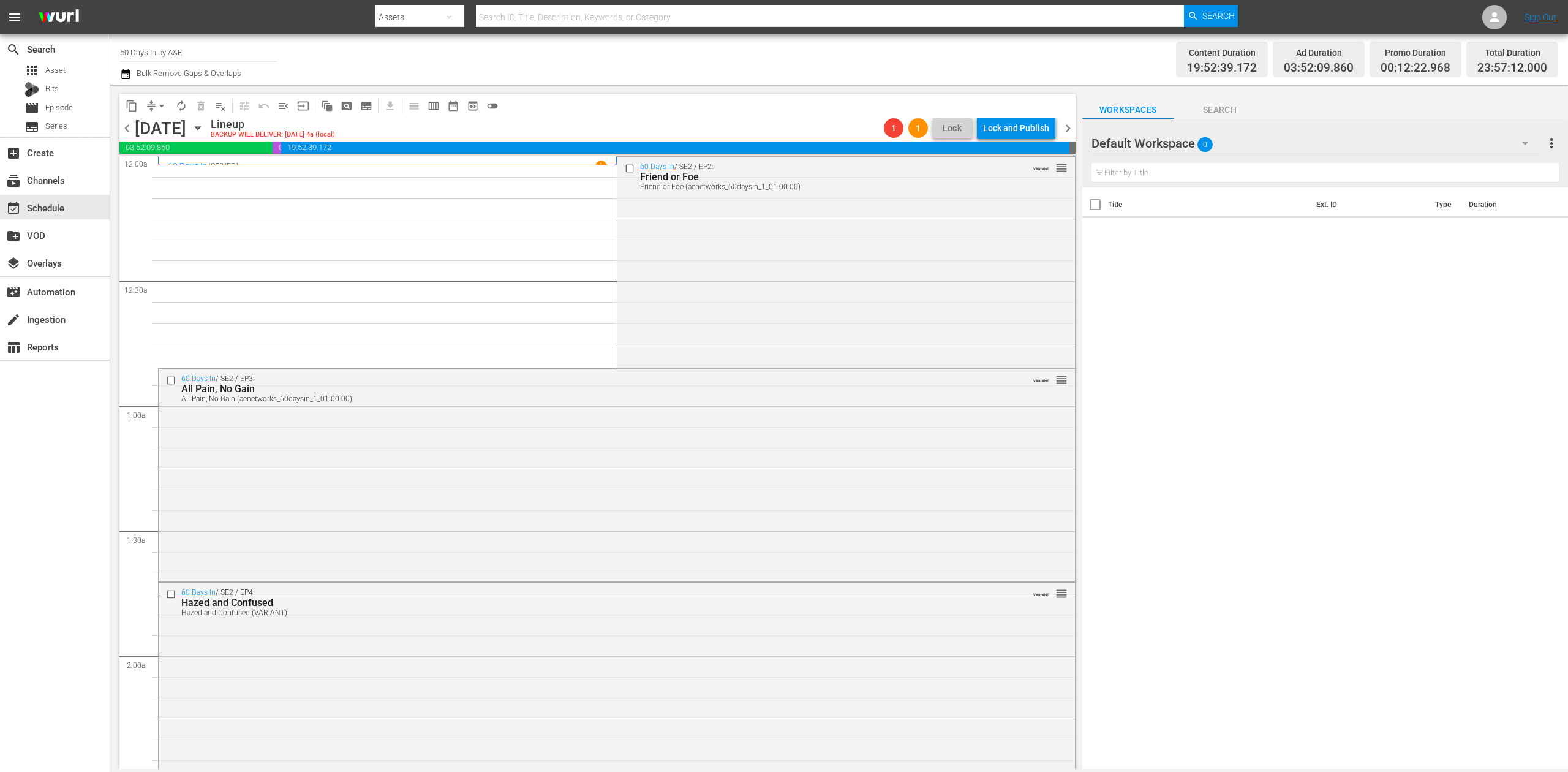
click at [128, 74] on icon "button" at bounding box center [126, 75] width 12 height 15
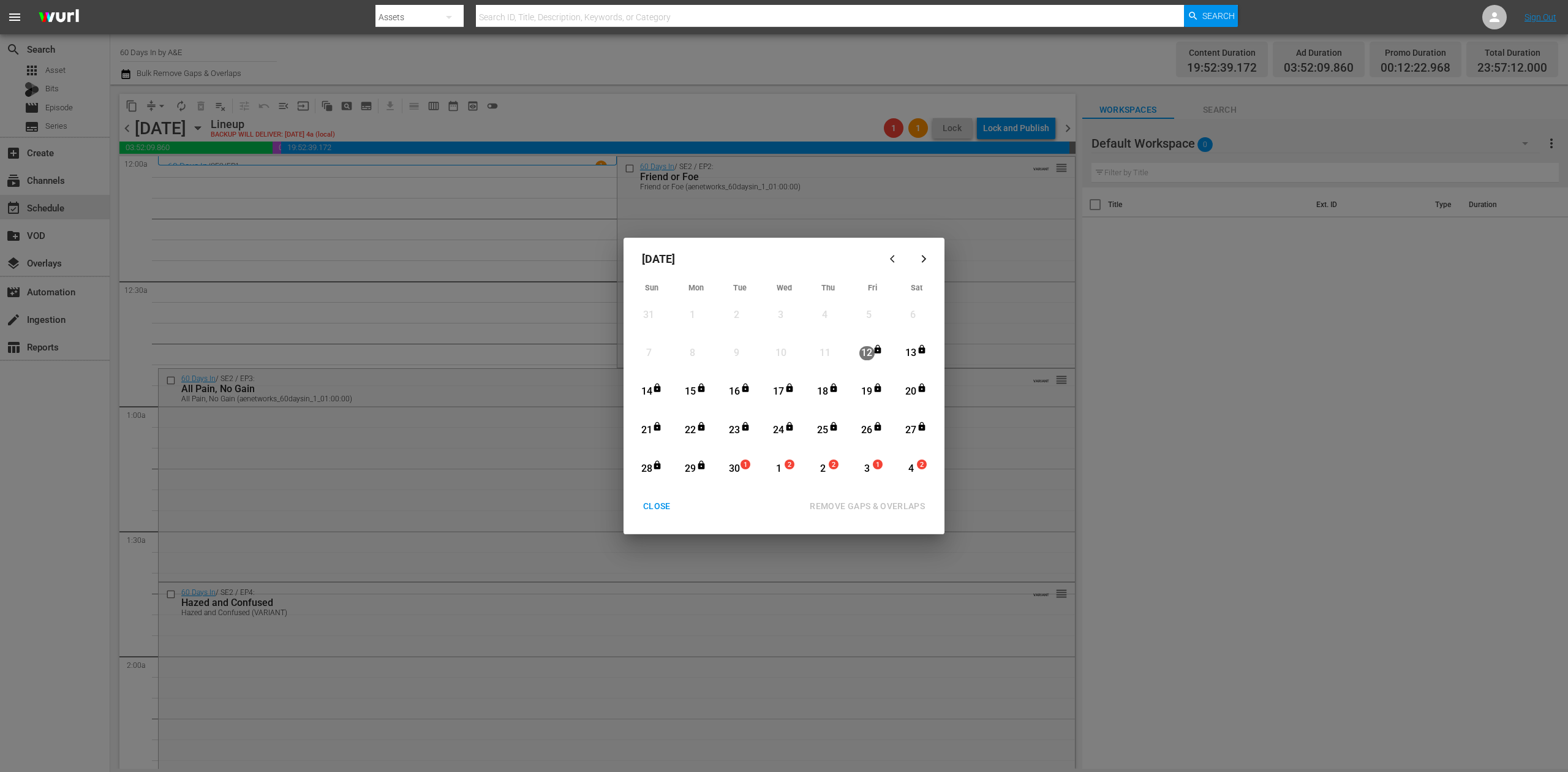
click at [740, 468] on div "30" at bounding box center [735, 469] width 15 height 14
click at [895, 506] on div "REMOVE GAPS & OVERLAPS" at bounding box center [867, 506] width 135 height 15
click at [739, 460] on div "30" at bounding box center [735, 469] width 15 height 34
click at [859, 506] on div "REMOVE GAPS & OVERLAPS" at bounding box center [867, 506] width 135 height 15
click at [653, 504] on div "CLOSE" at bounding box center [657, 506] width 47 height 15
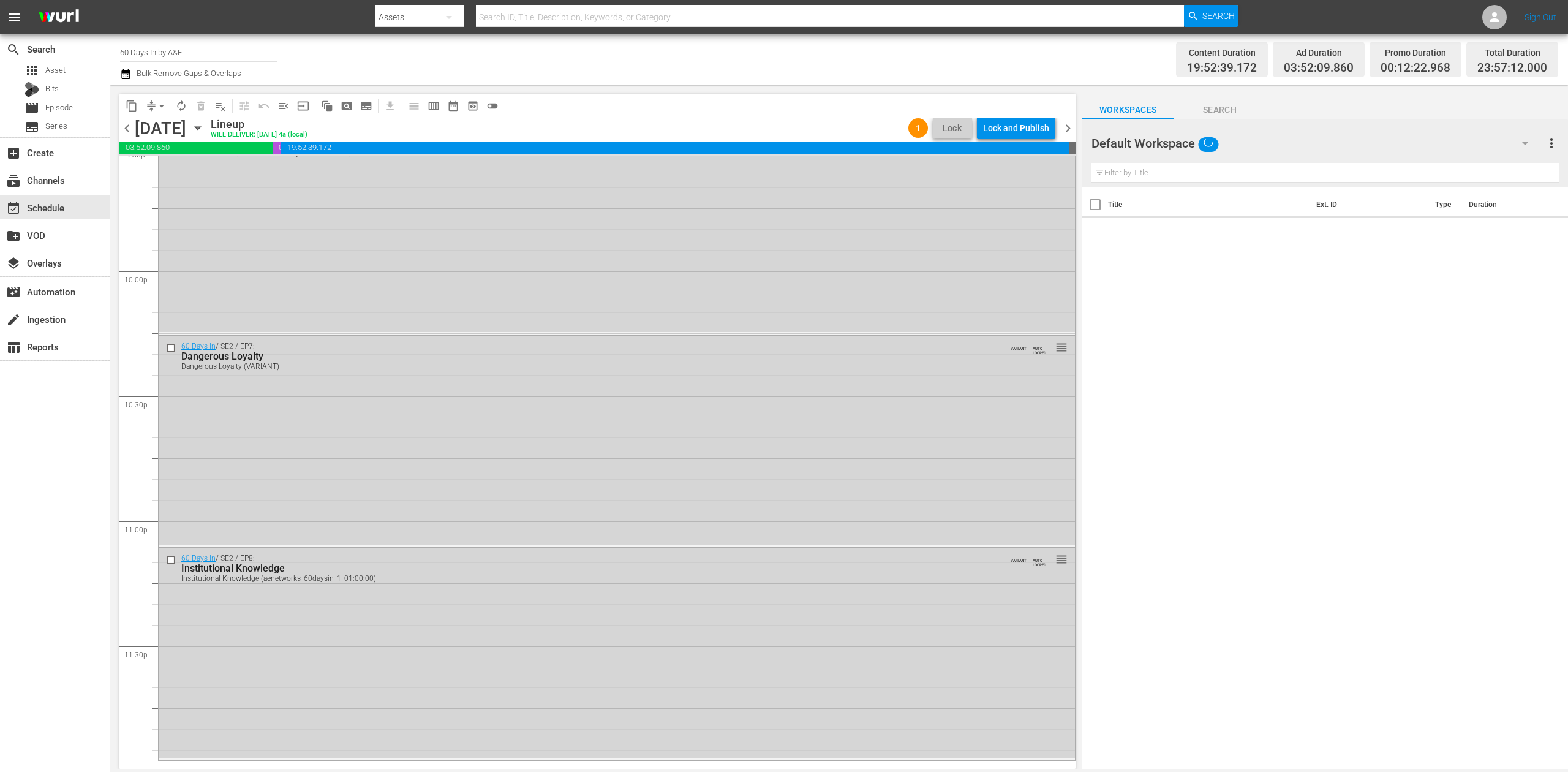
scroll to position [5385, 0]
click at [838, 667] on div "Delete Event" at bounding box center [836, 668] width 97 height 17
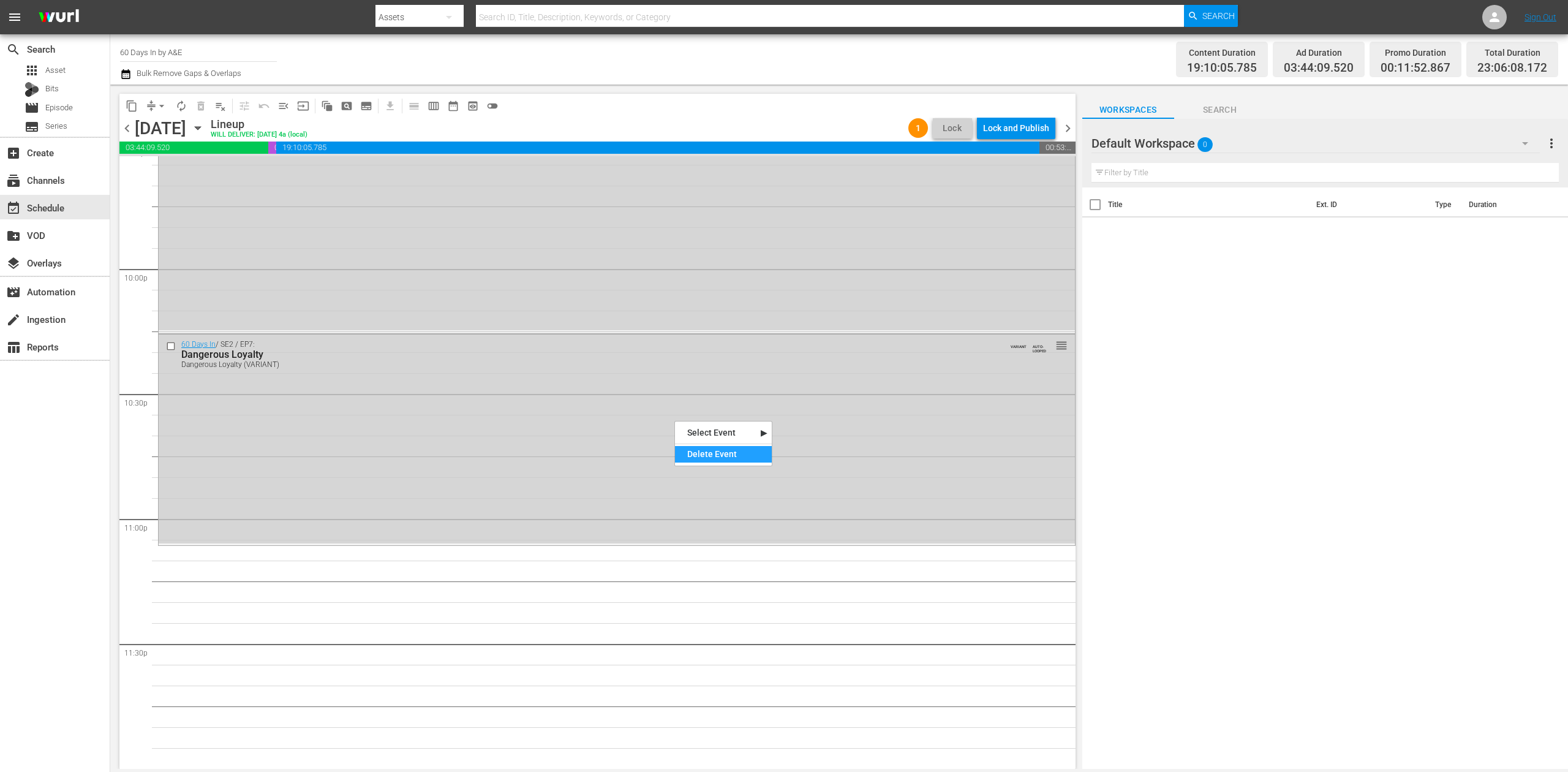
click at [721, 450] on div "Delete Event" at bounding box center [723, 454] width 97 height 17
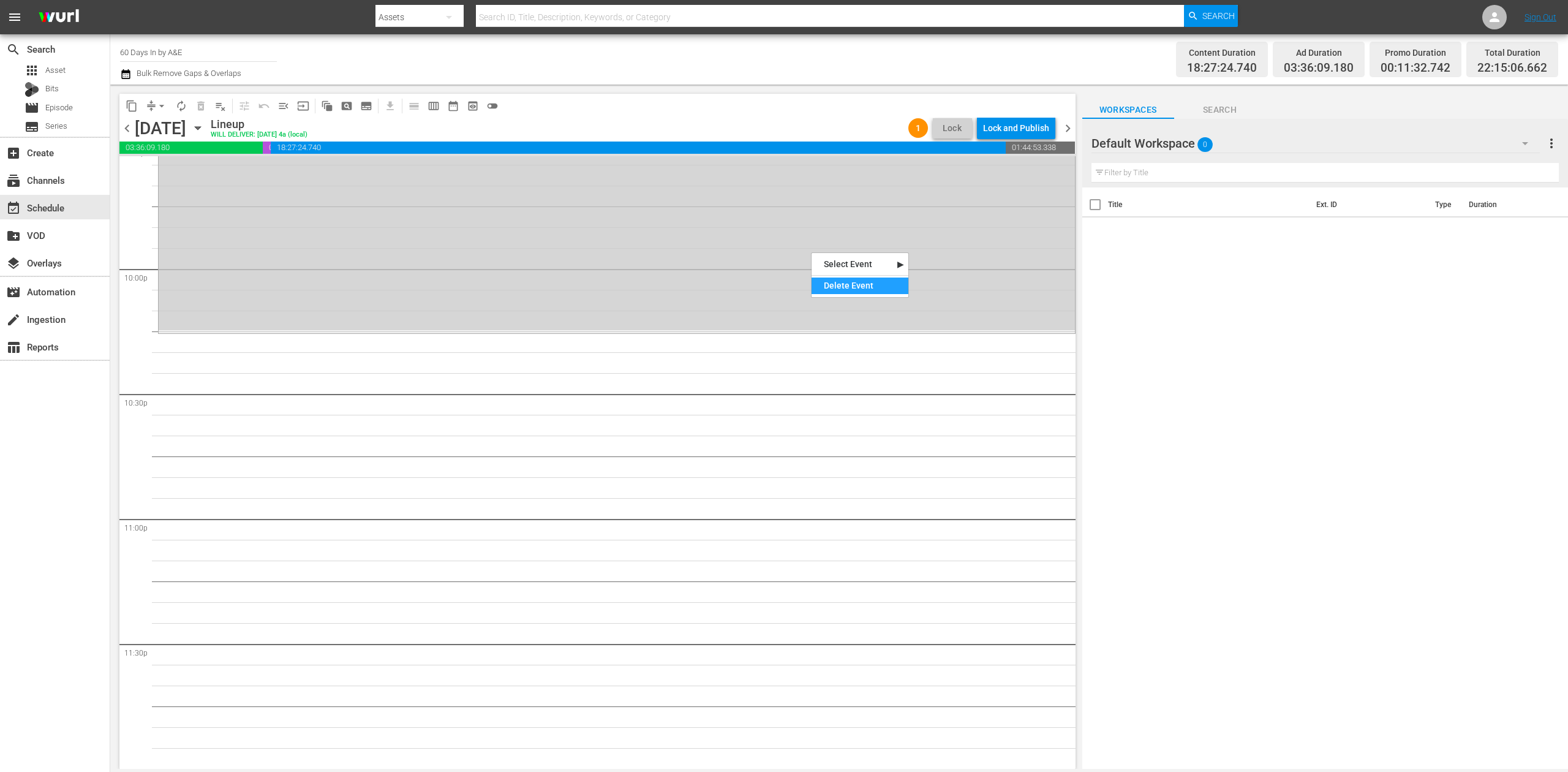
click at [847, 285] on div "Delete Event" at bounding box center [860, 286] width 97 height 17
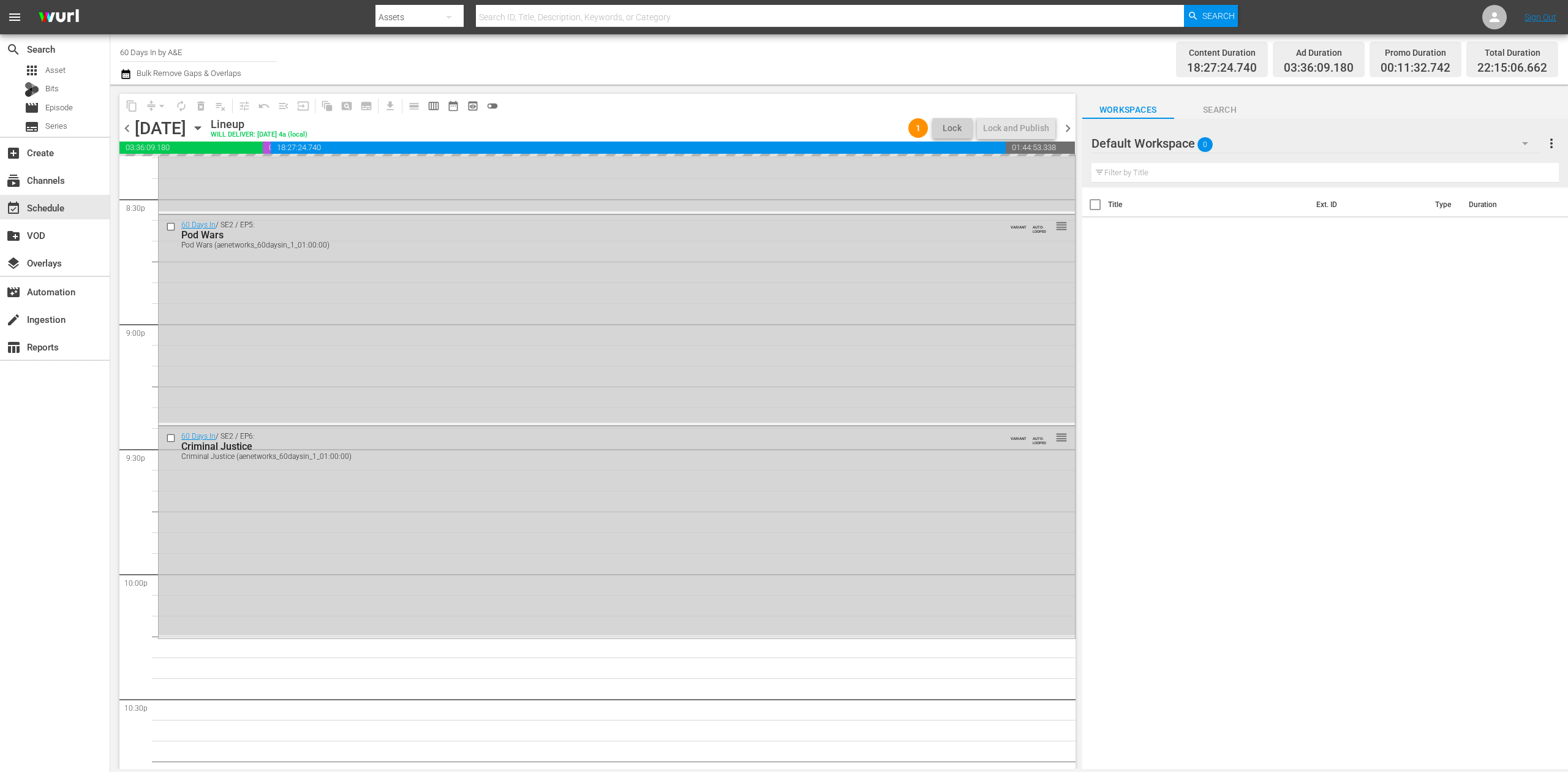
scroll to position [5058, 0]
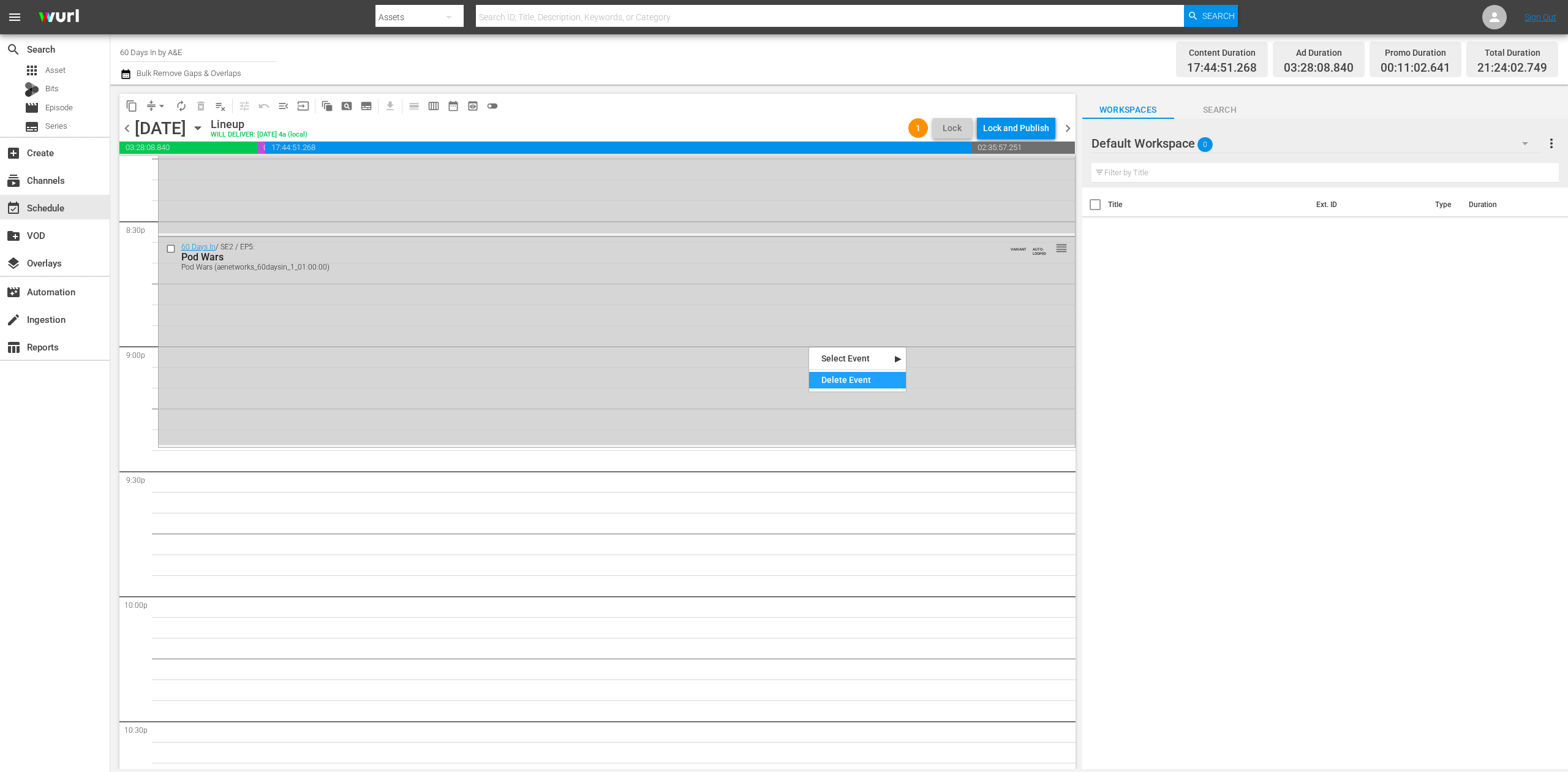
click at [850, 377] on div "Delete Event" at bounding box center [857, 380] width 97 height 17
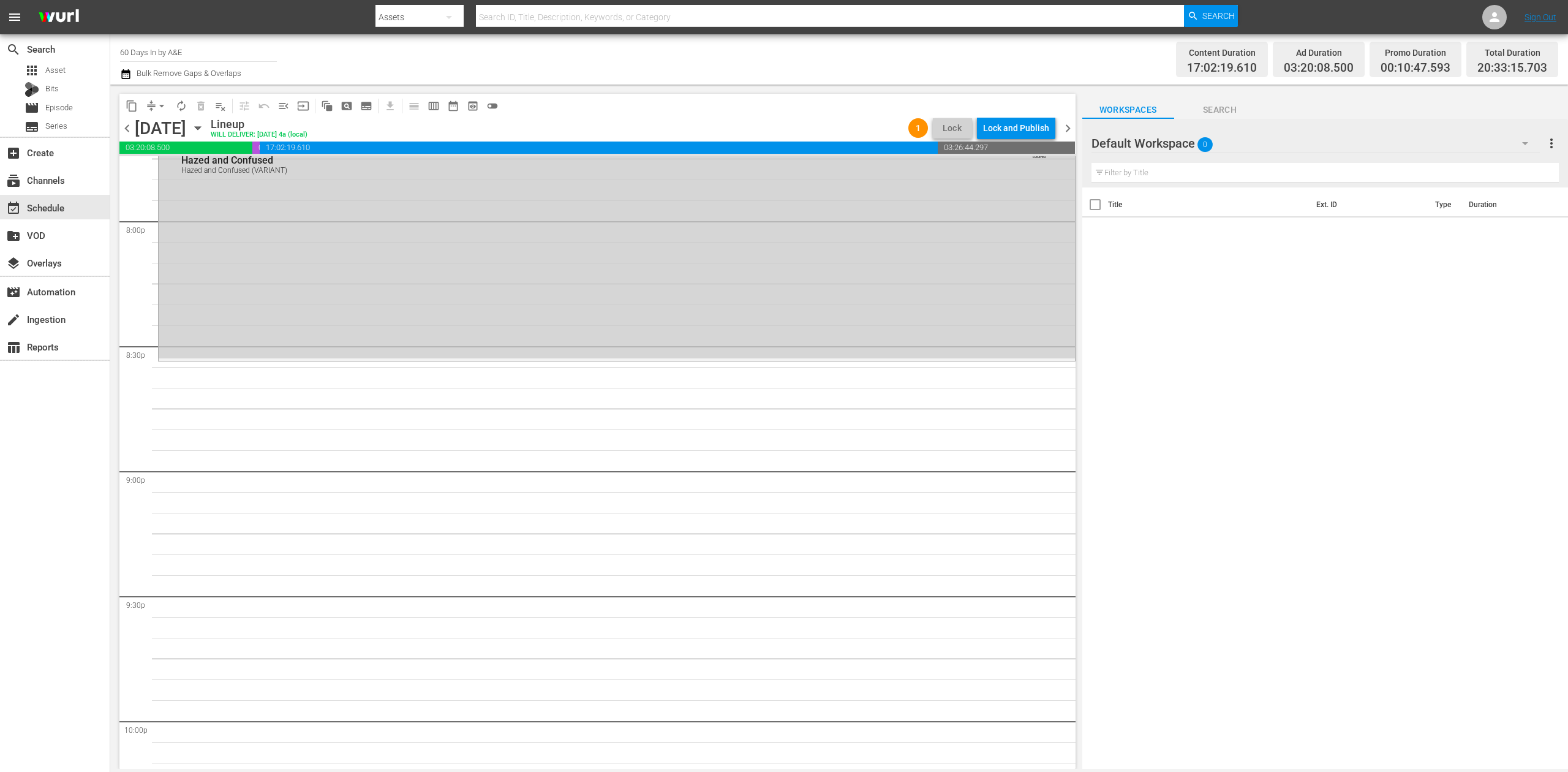
scroll to position [4650, 0]
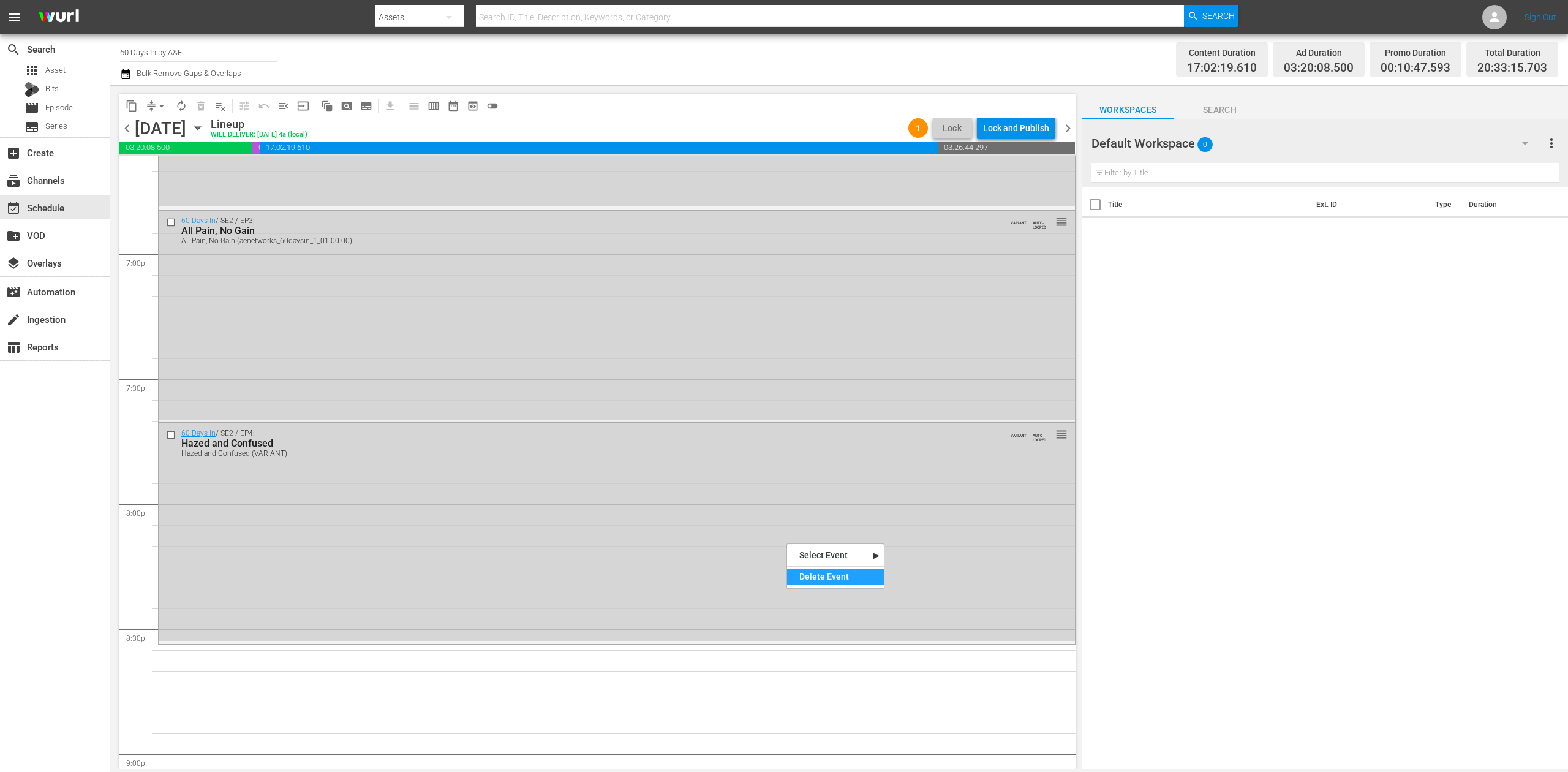
click at [839, 572] on div "Delete Event" at bounding box center [835, 577] width 97 height 17
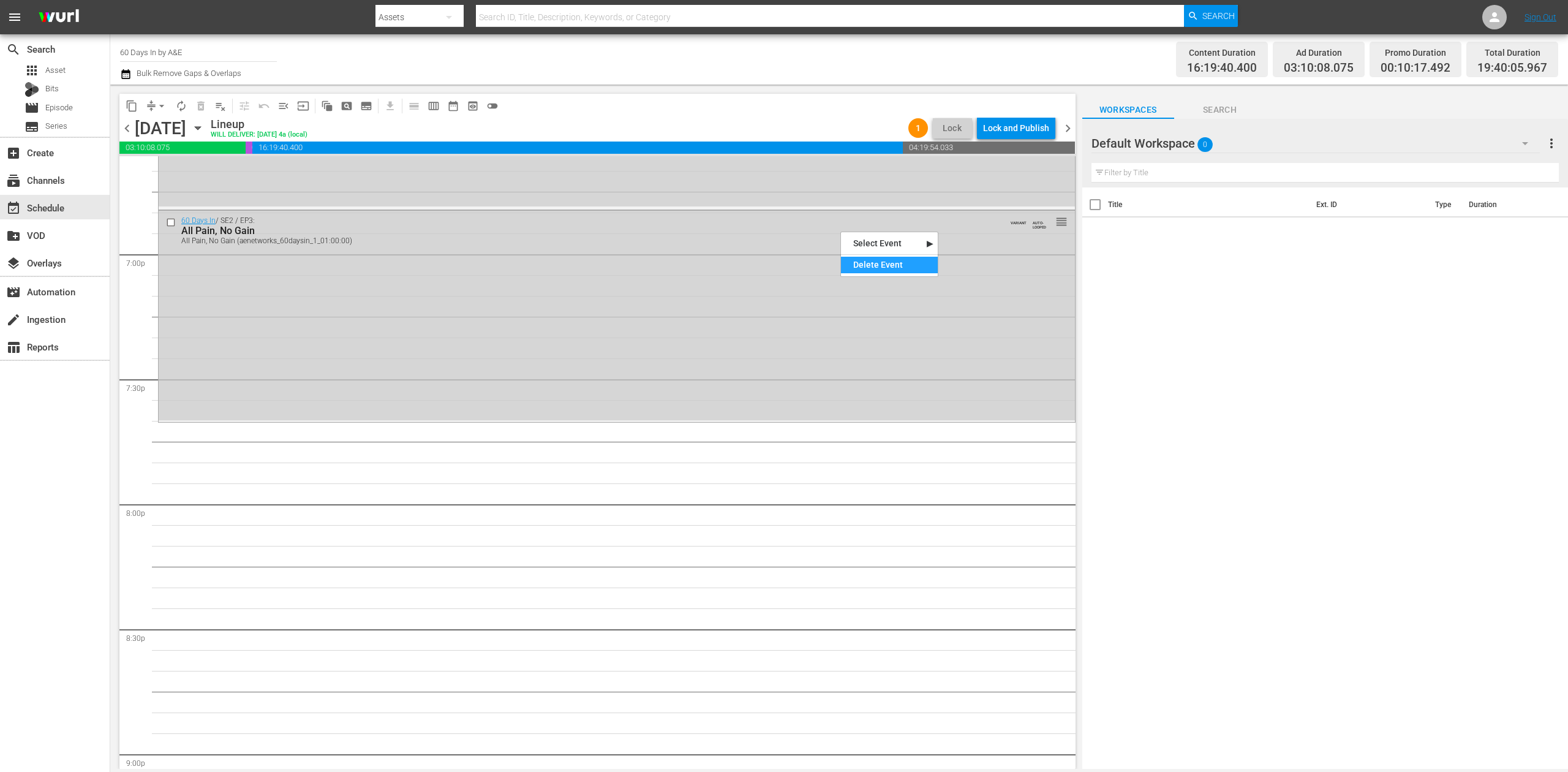
click at [863, 262] on div "Delete Event" at bounding box center [889, 265] width 97 height 17
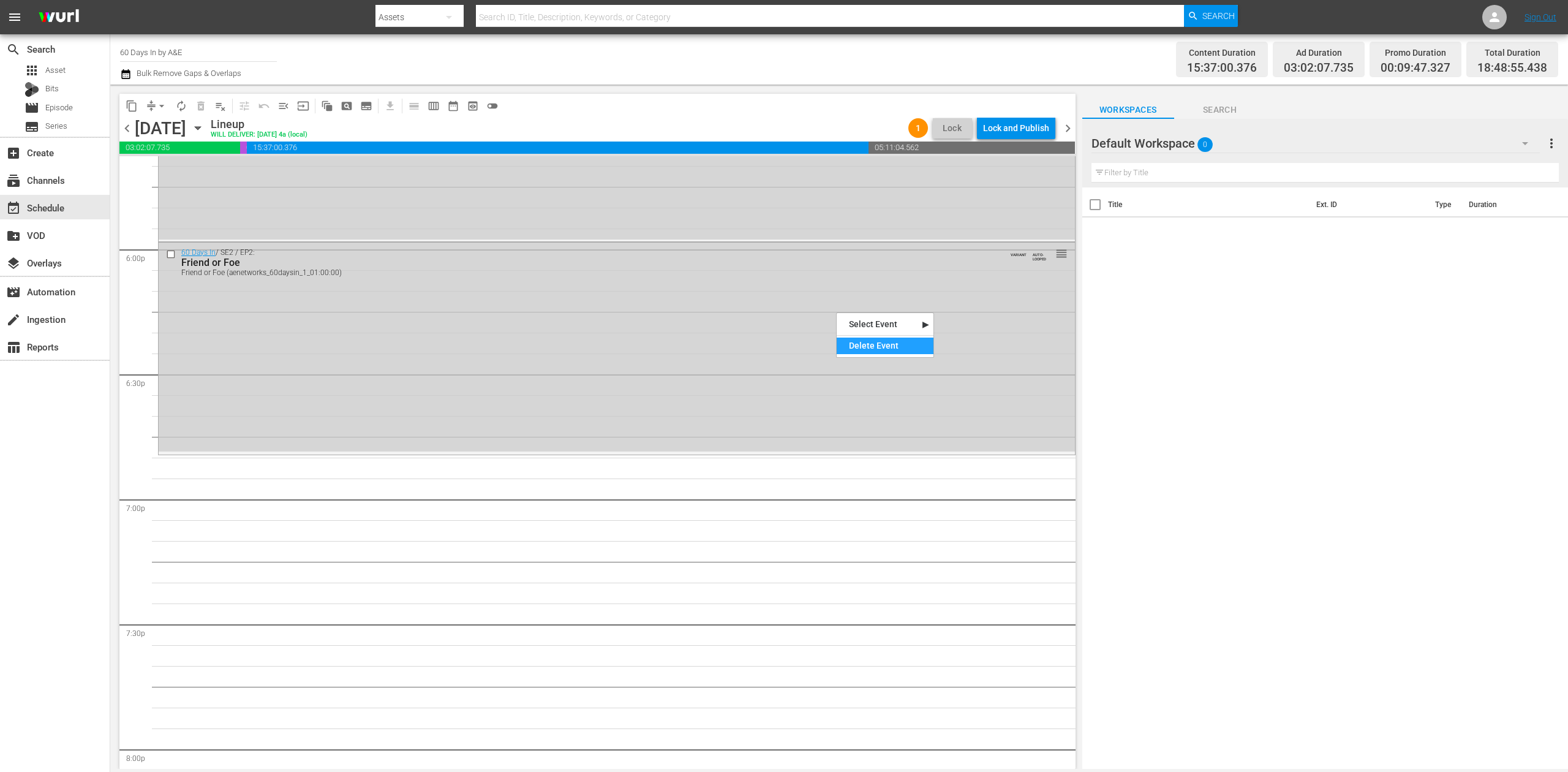
click at [875, 343] on div "Delete Event" at bounding box center [885, 345] width 97 height 17
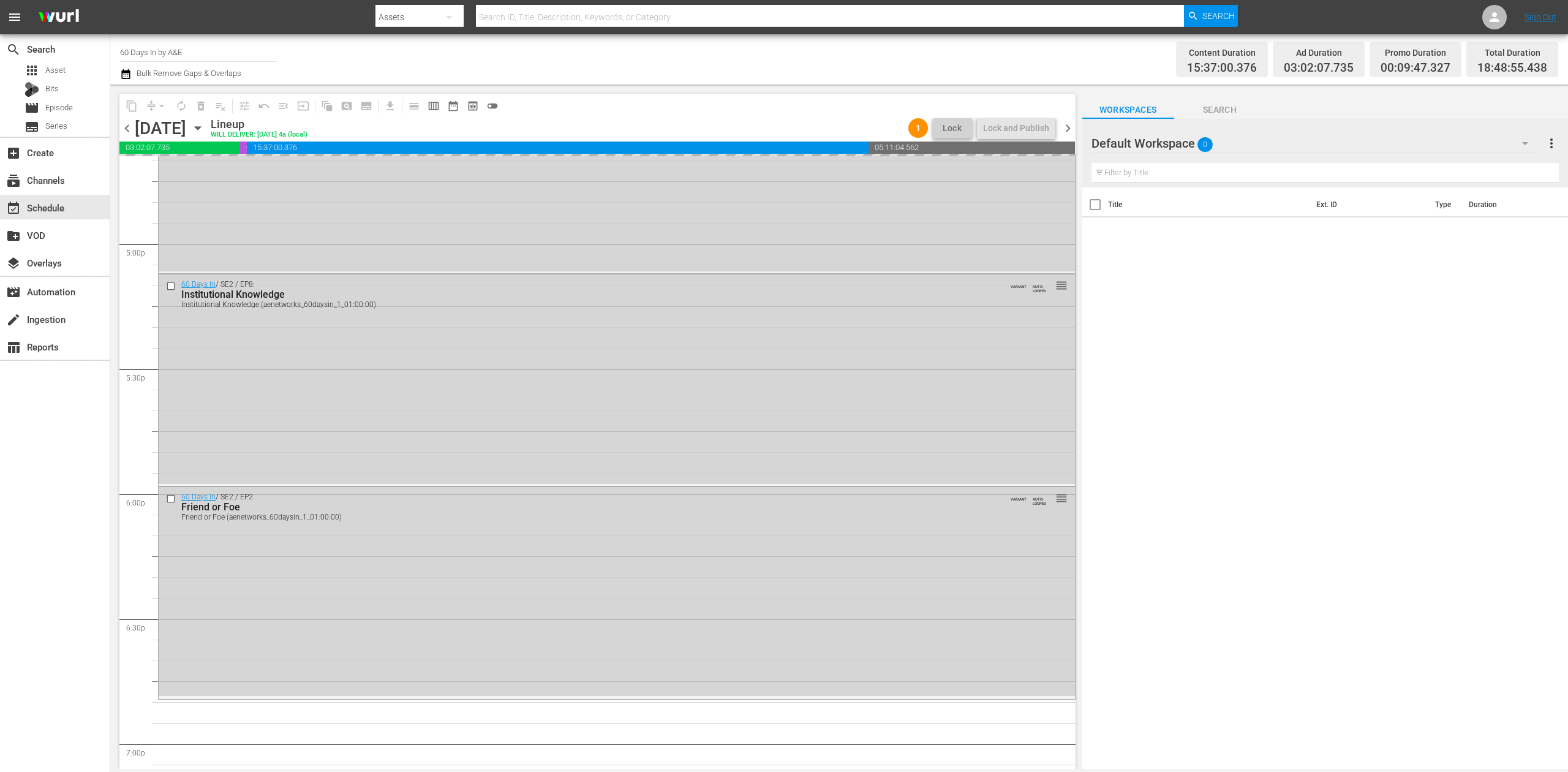
scroll to position [4160, 0]
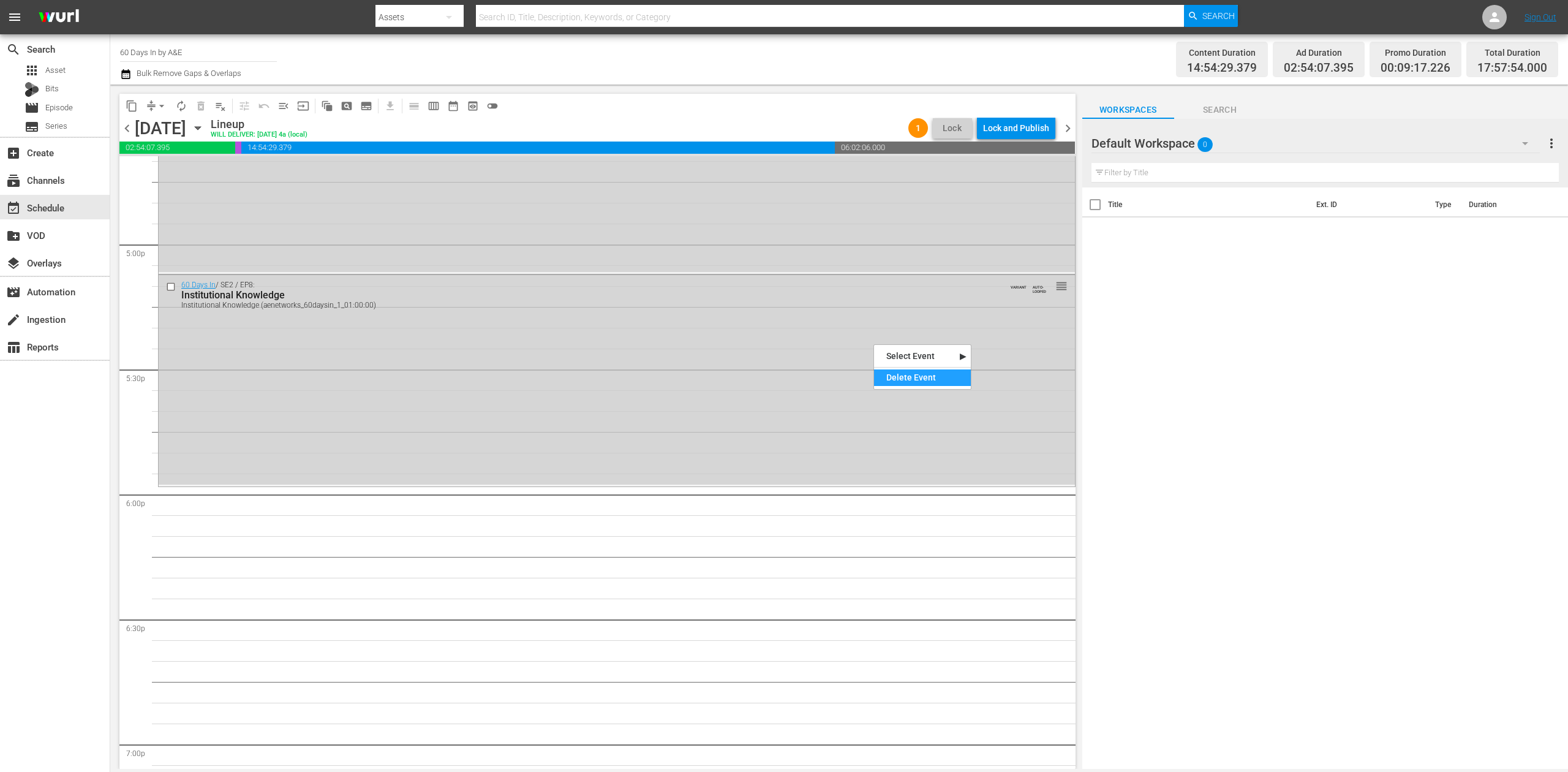
click at [928, 377] on div "Delete Event" at bounding box center [922, 378] width 97 height 17
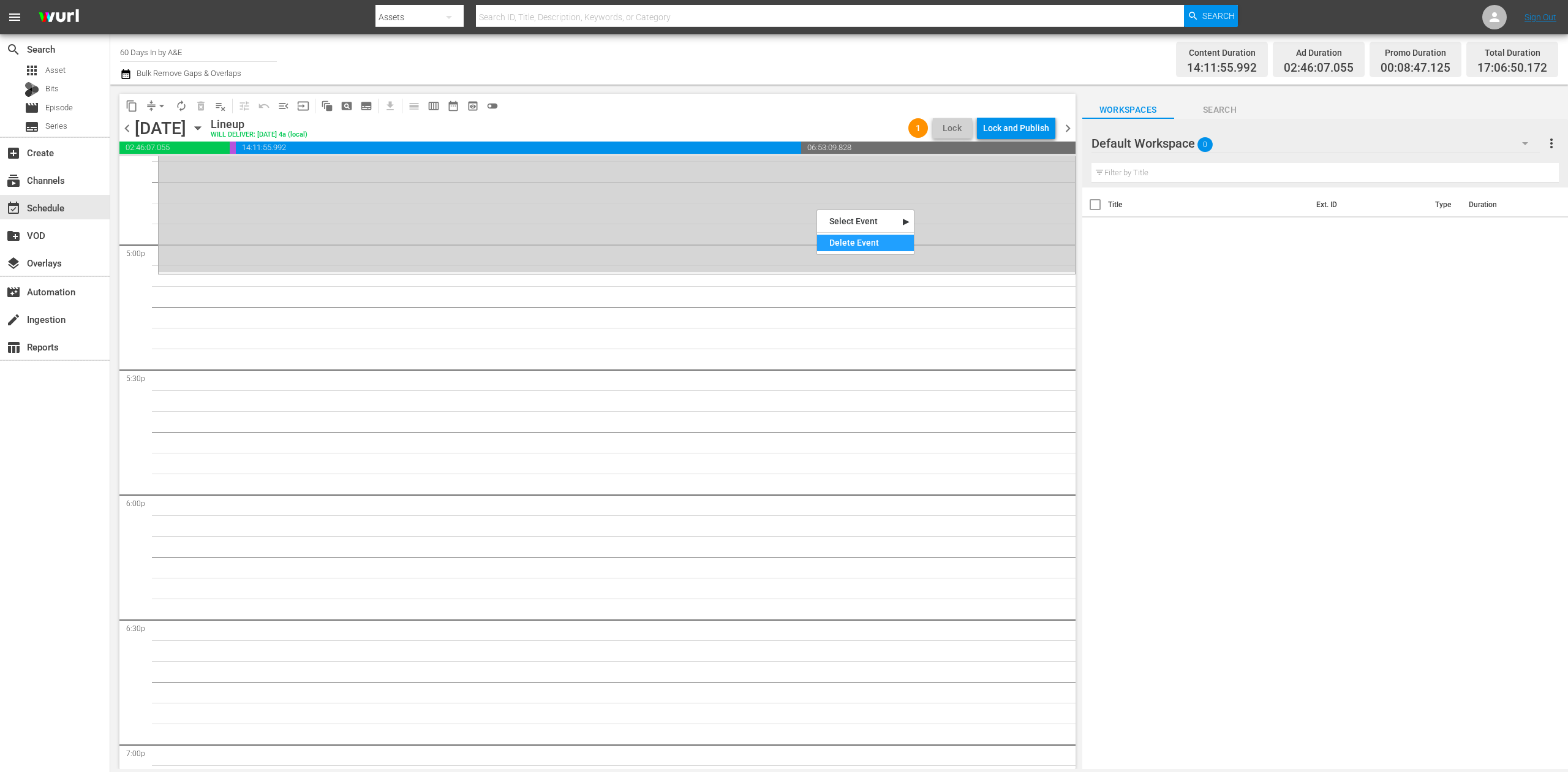
click at [876, 245] on div "Delete Event" at bounding box center [865, 243] width 97 height 17
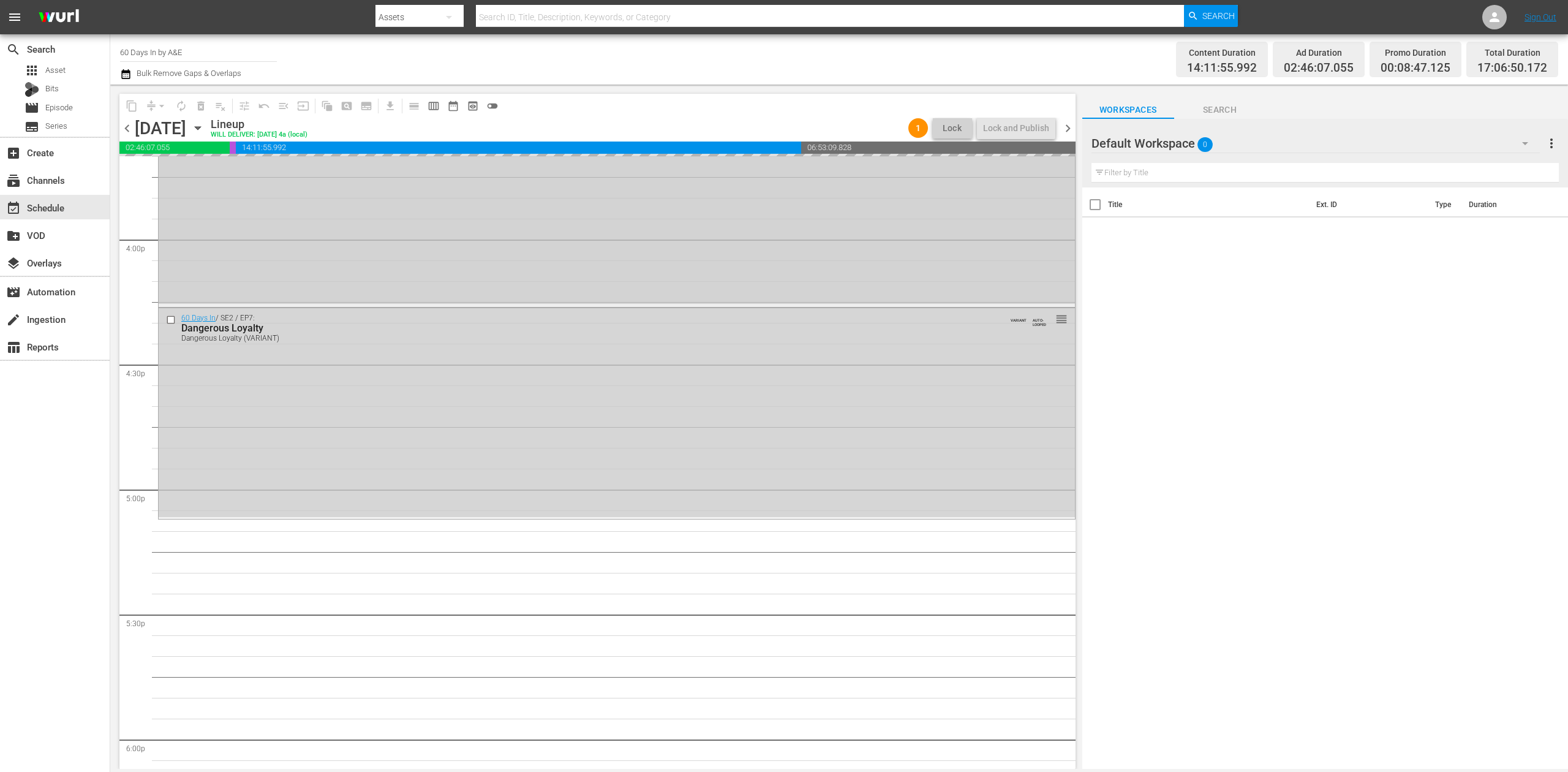
scroll to position [3670, 0]
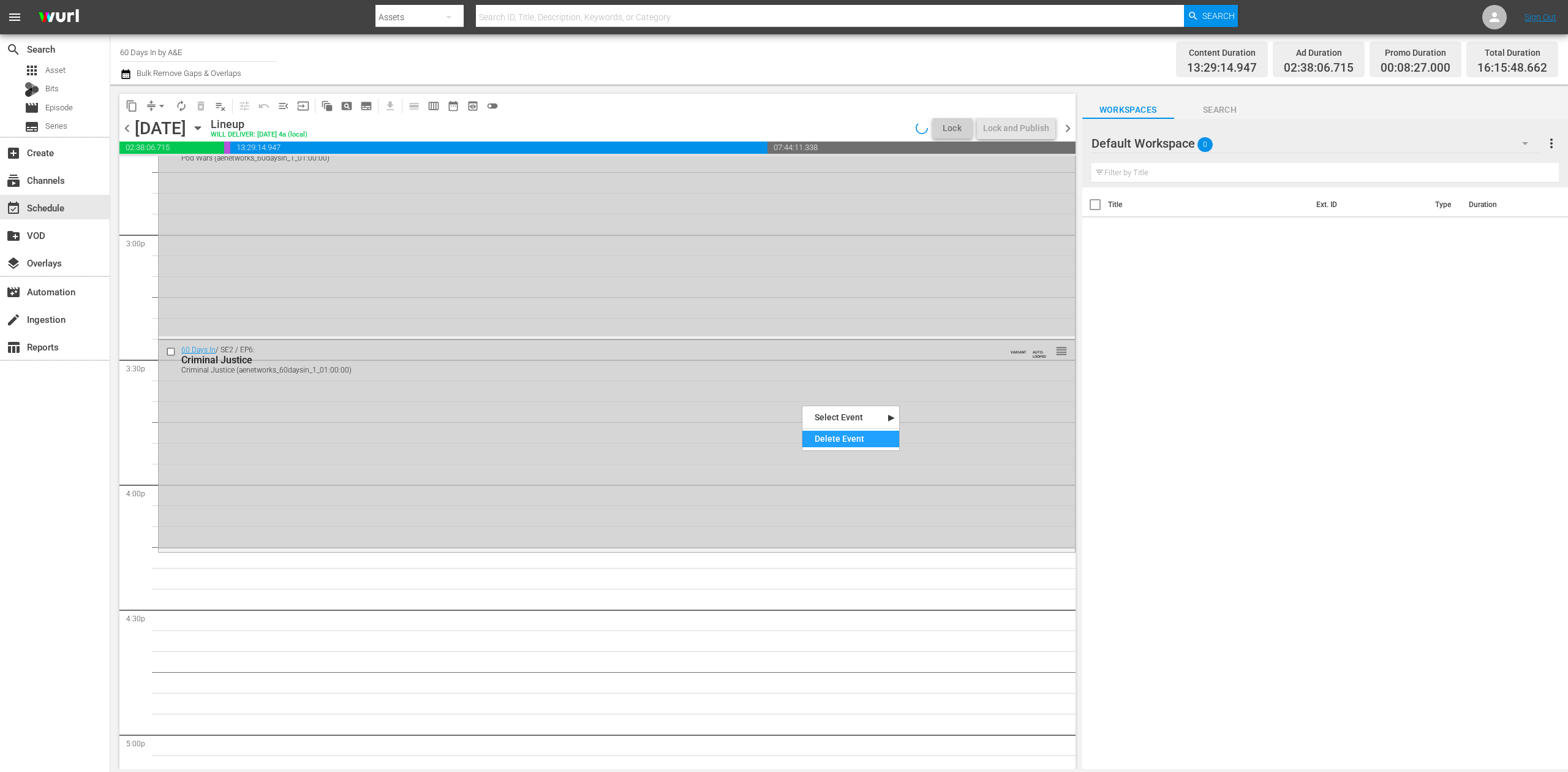
click at [849, 439] on div "Delete Event" at bounding box center [851, 439] width 97 height 17
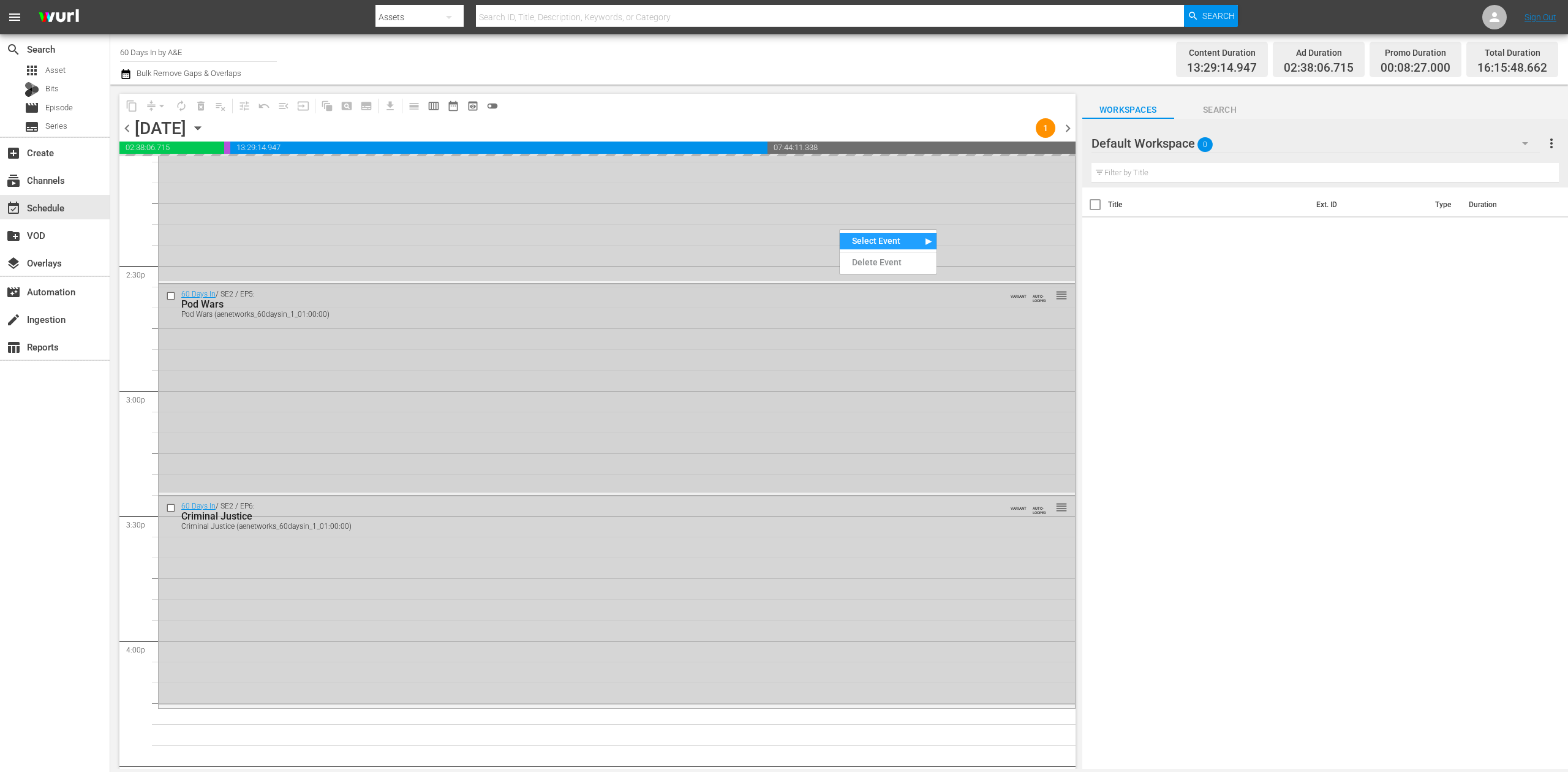
scroll to position [3506, 0]
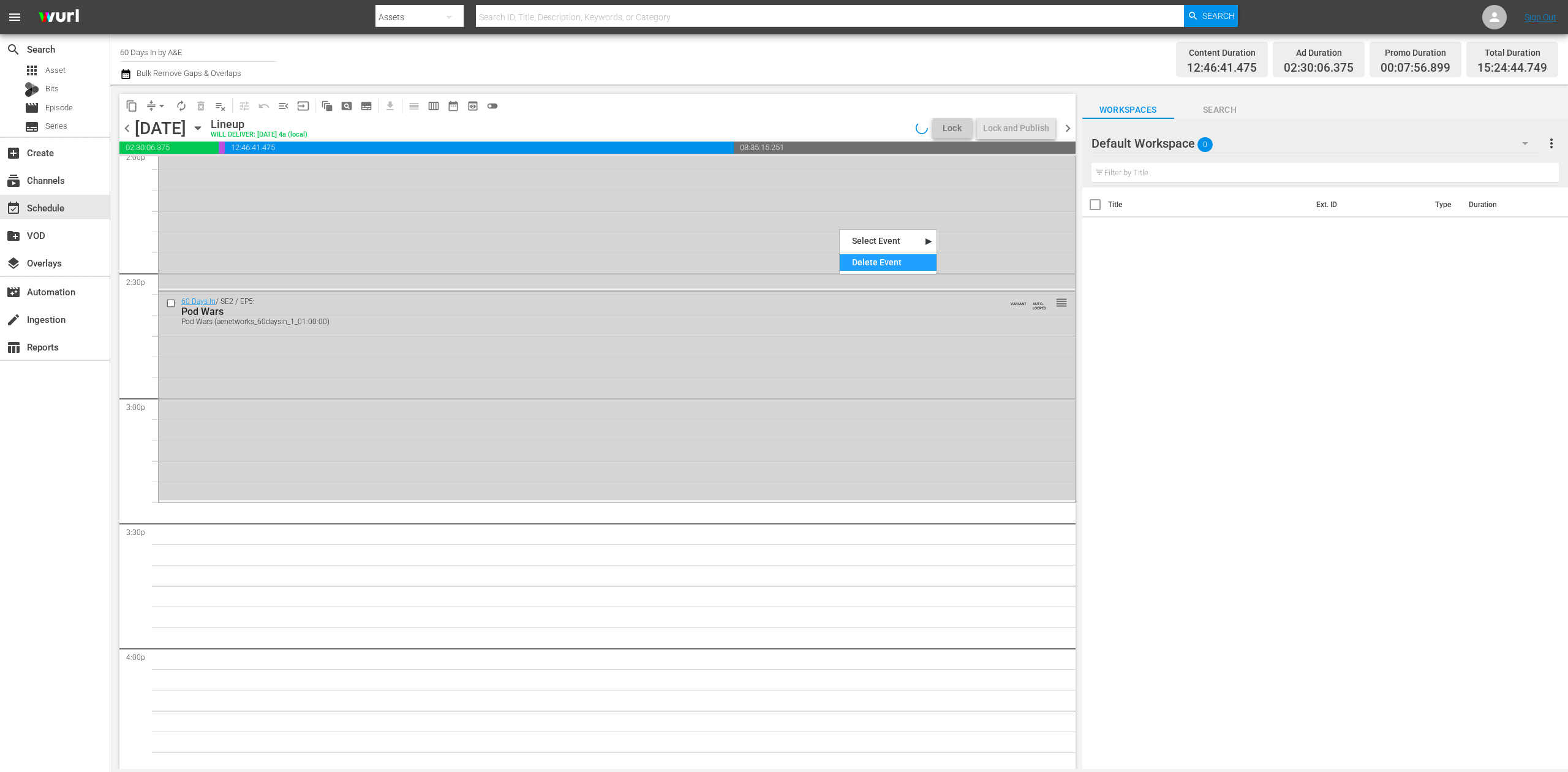
click at [877, 260] on div "Delete Event" at bounding box center [888, 263] width 97 height 17
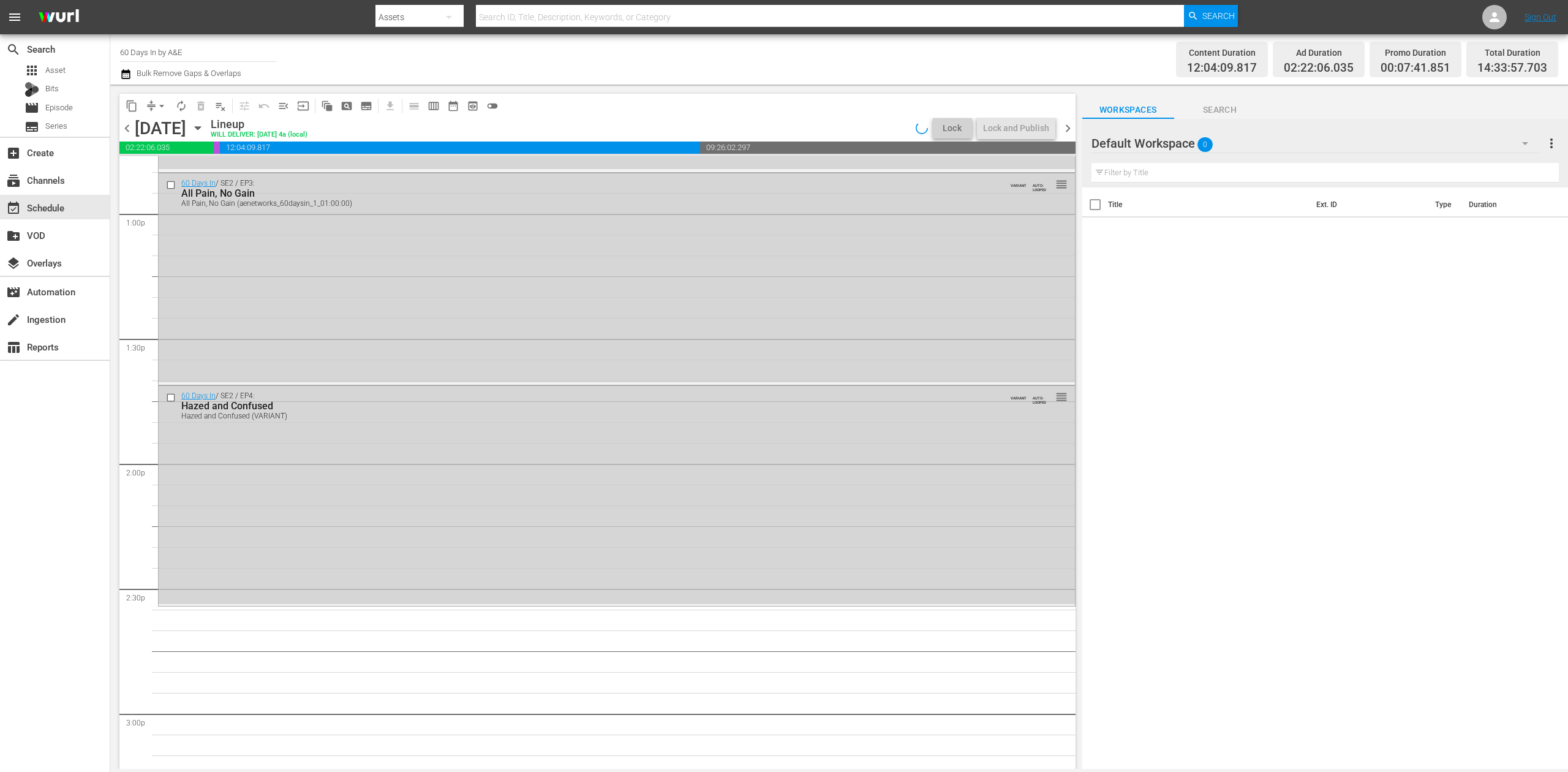
scroll to position [3180, 0]
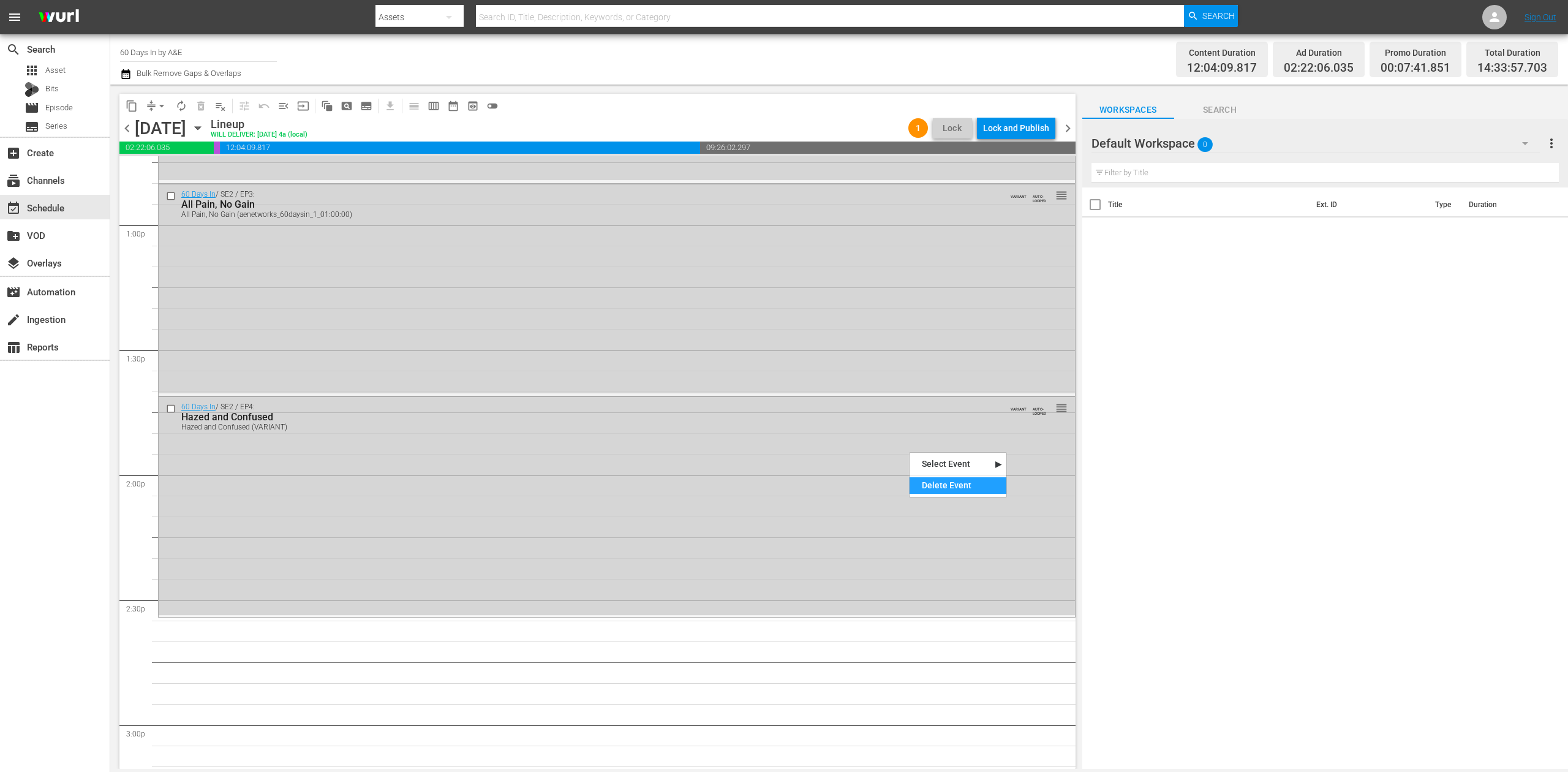
click at [959, 483] on div "Delete Event" at bounding box center [958, 485] width 97 height 17
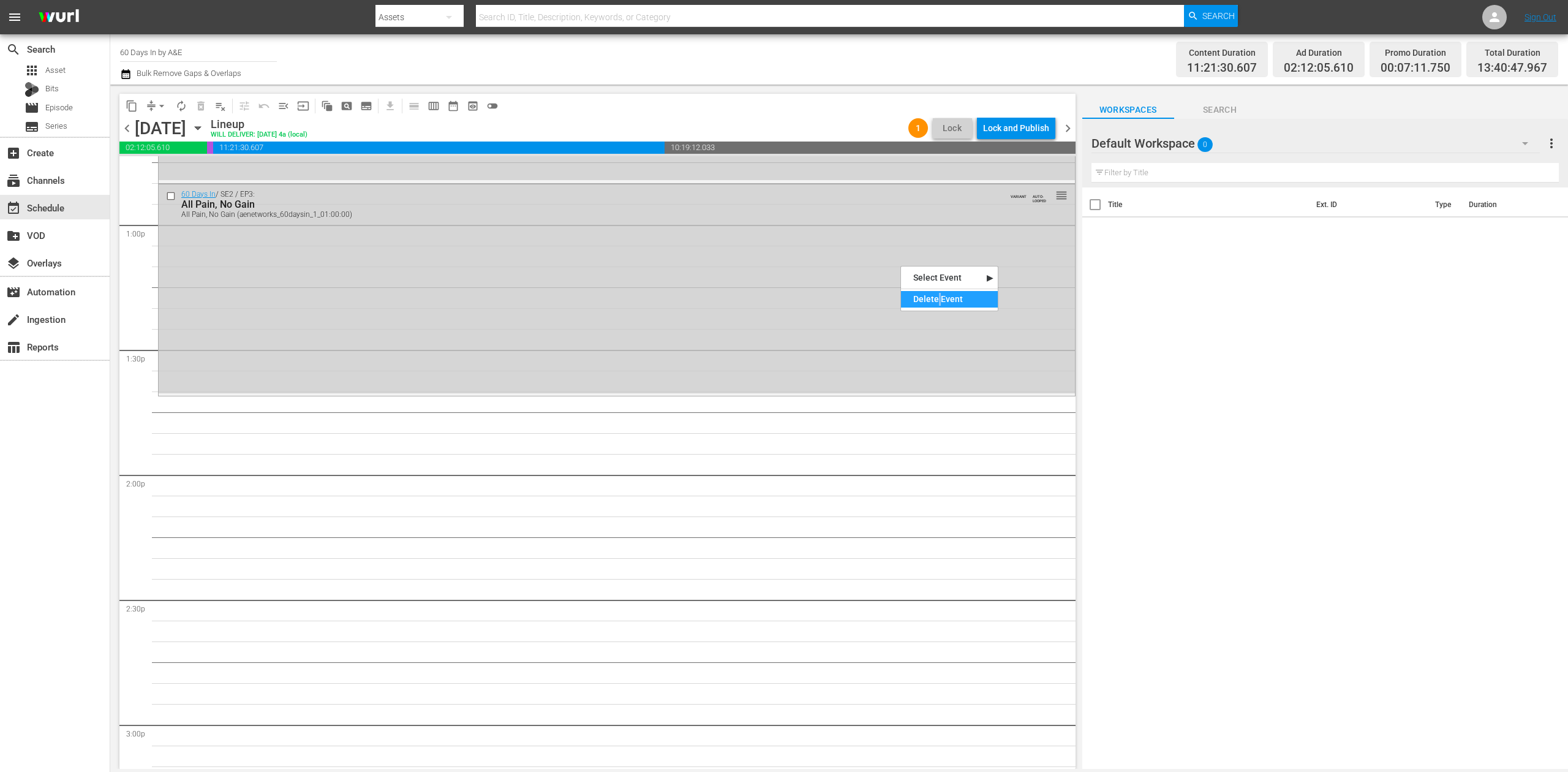
click at [938, 302] on div "Delete Event" at bounding box center [949, 299] width 97 height 17
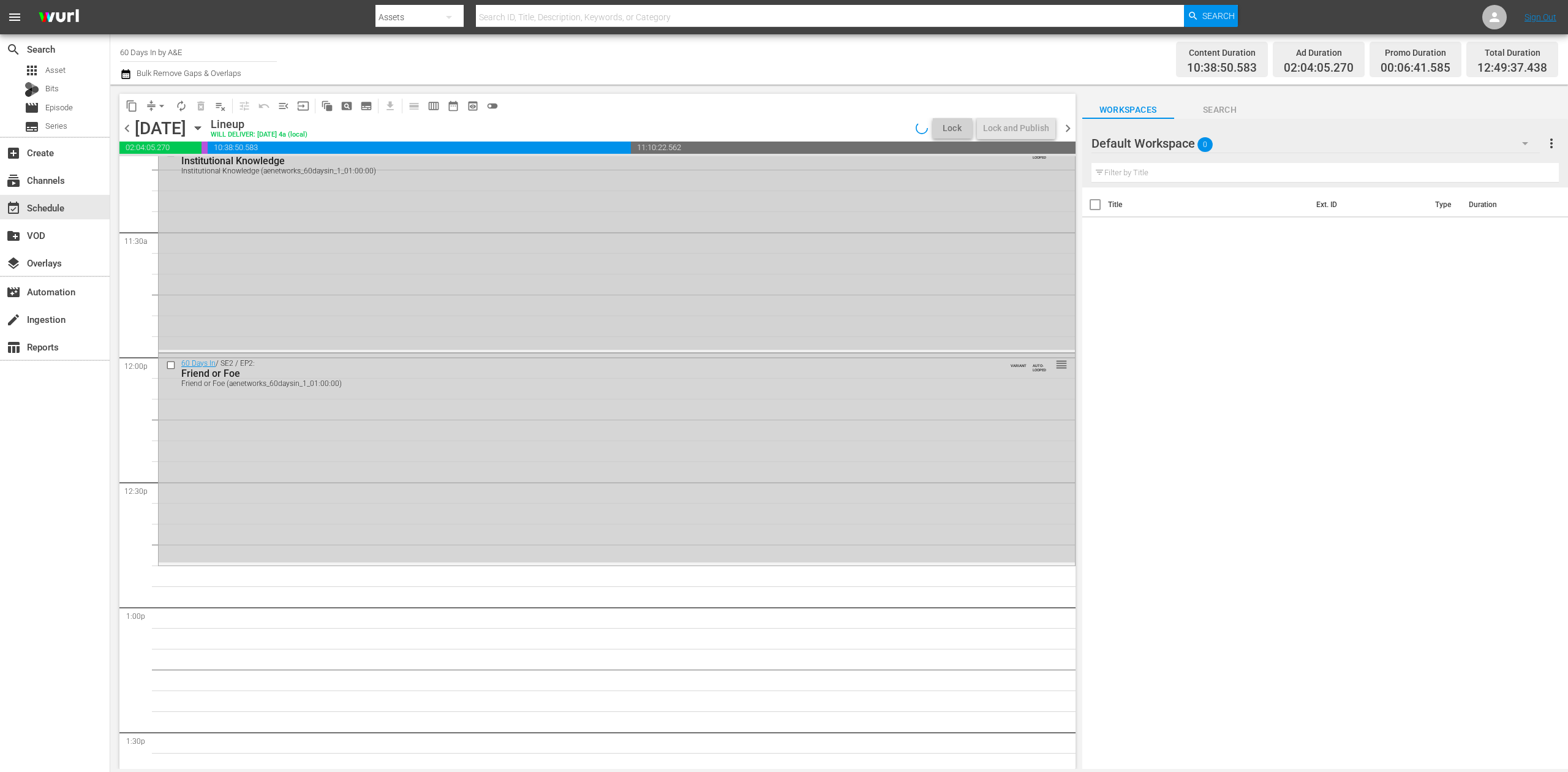
scroll to position [2772, 0]
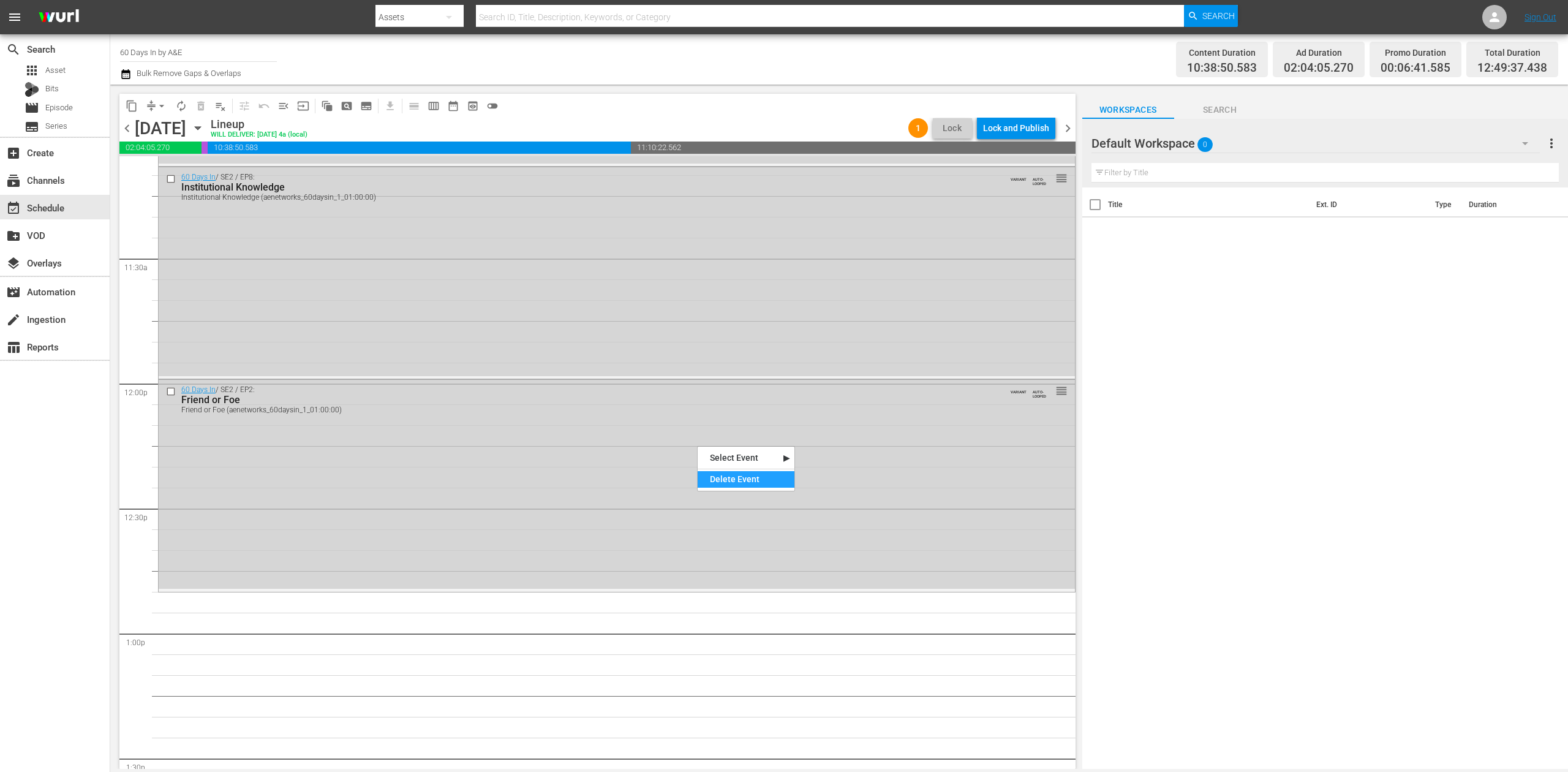
click at [745, 474] on div "Delete Event" at bounding box center [745, 480] width 97 height 17
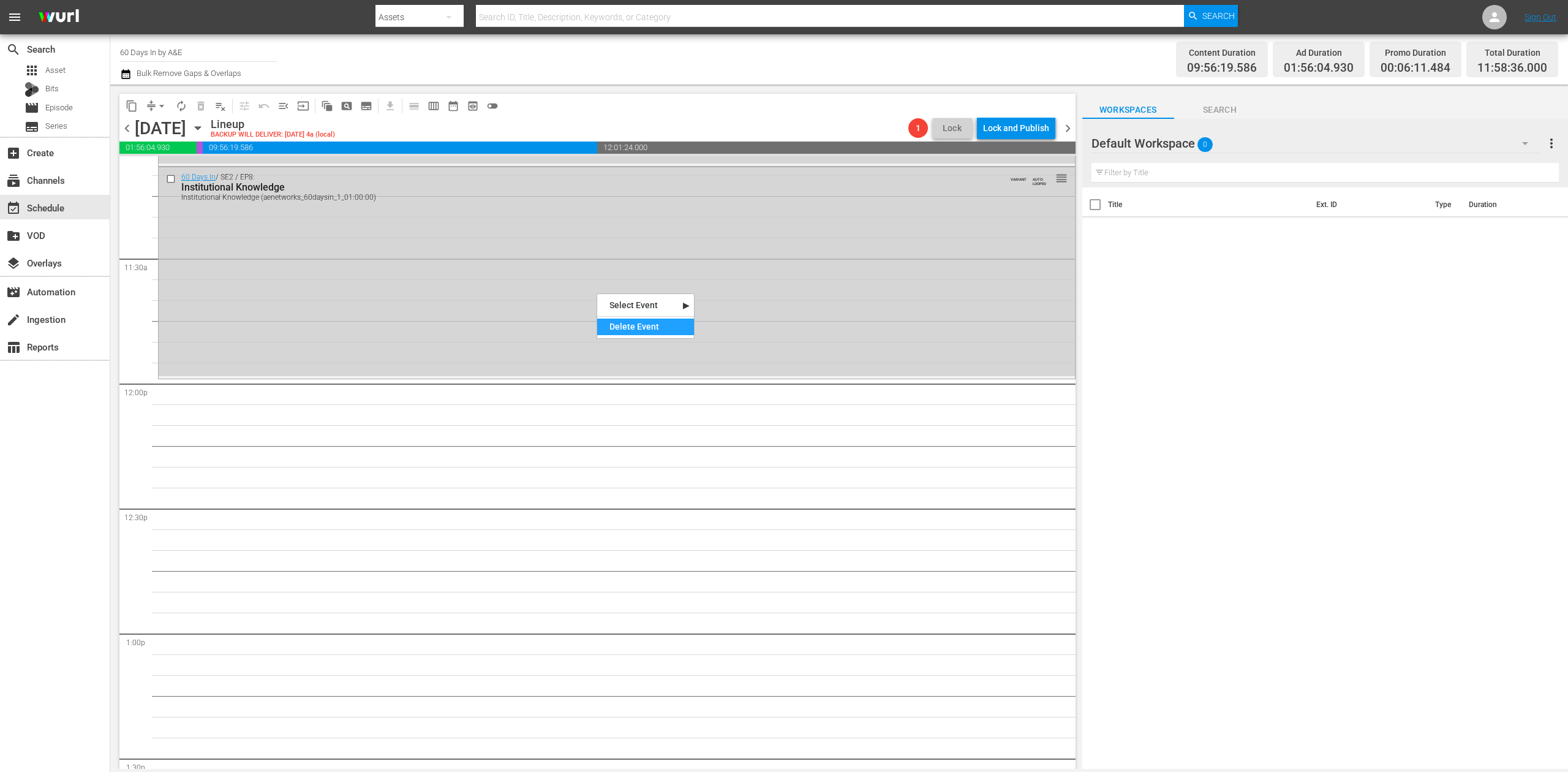
click at [639, 325] on div "Delete Event" at bounding box center [645, 327] width 97 height 17
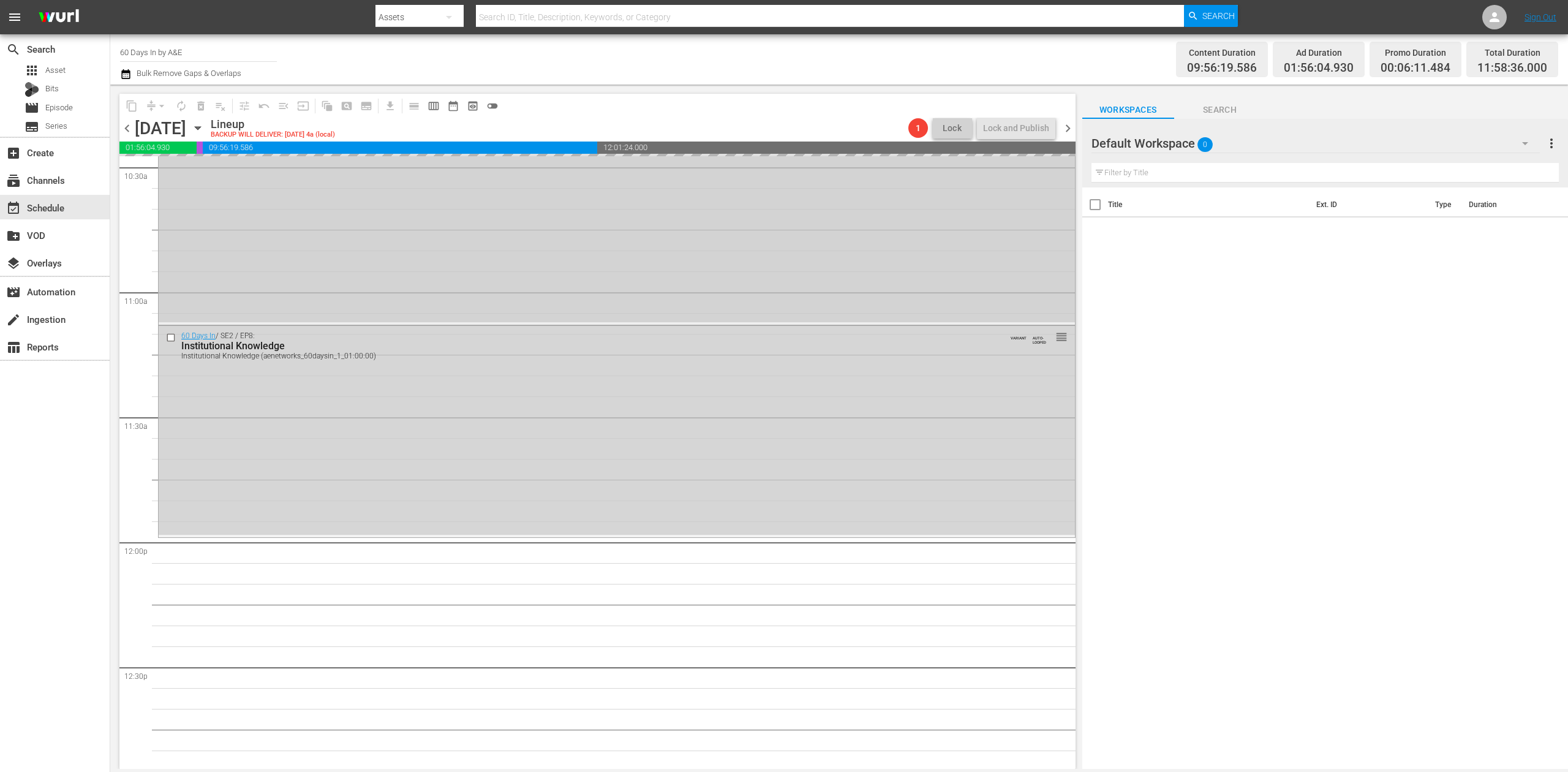
scroll to position [2363, 0]
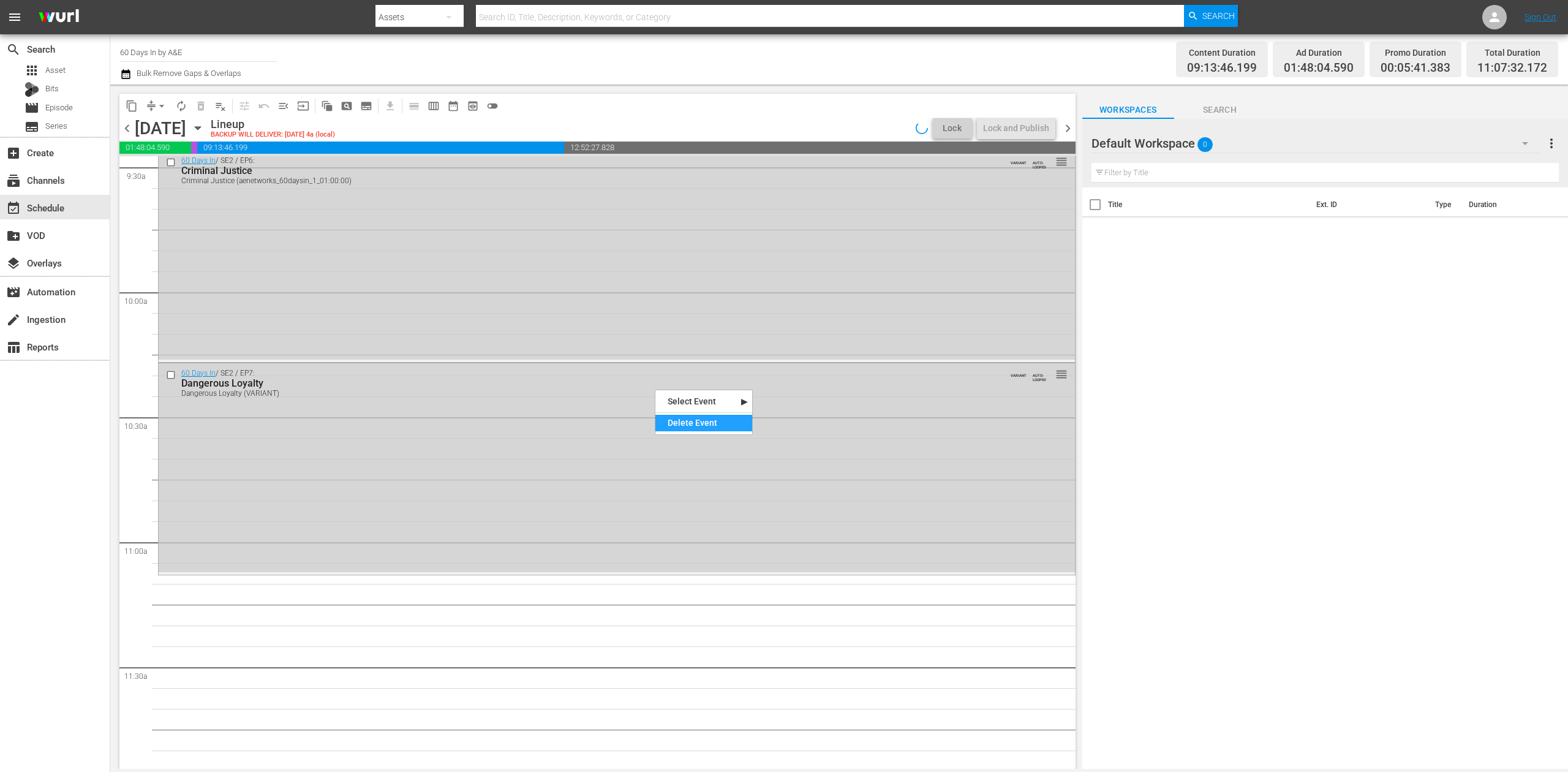
click at [699, 417] on div "Delete Event" at bounding box center [703, 423] width 97 height 17
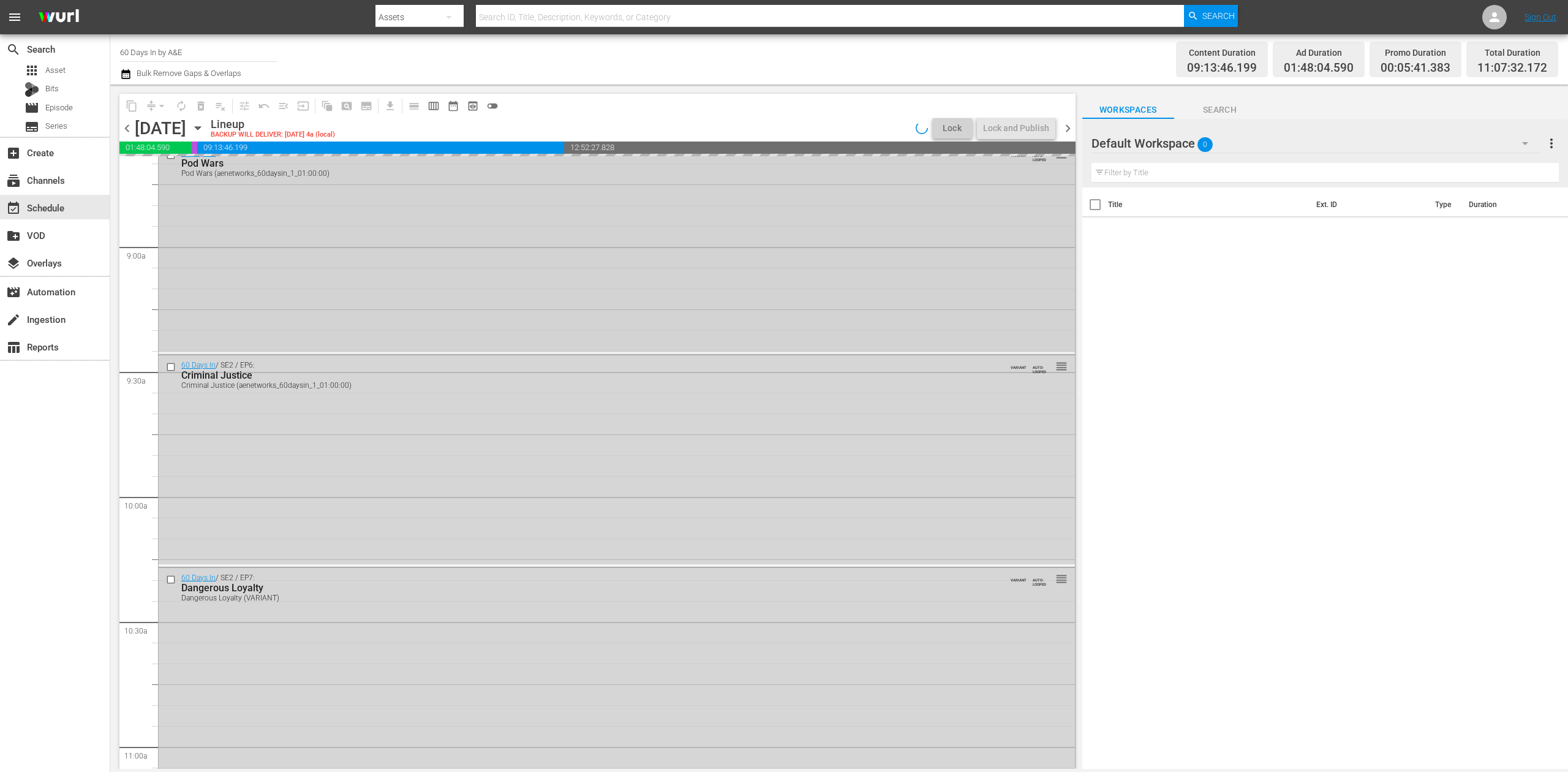
scroll to position [2118, 0]
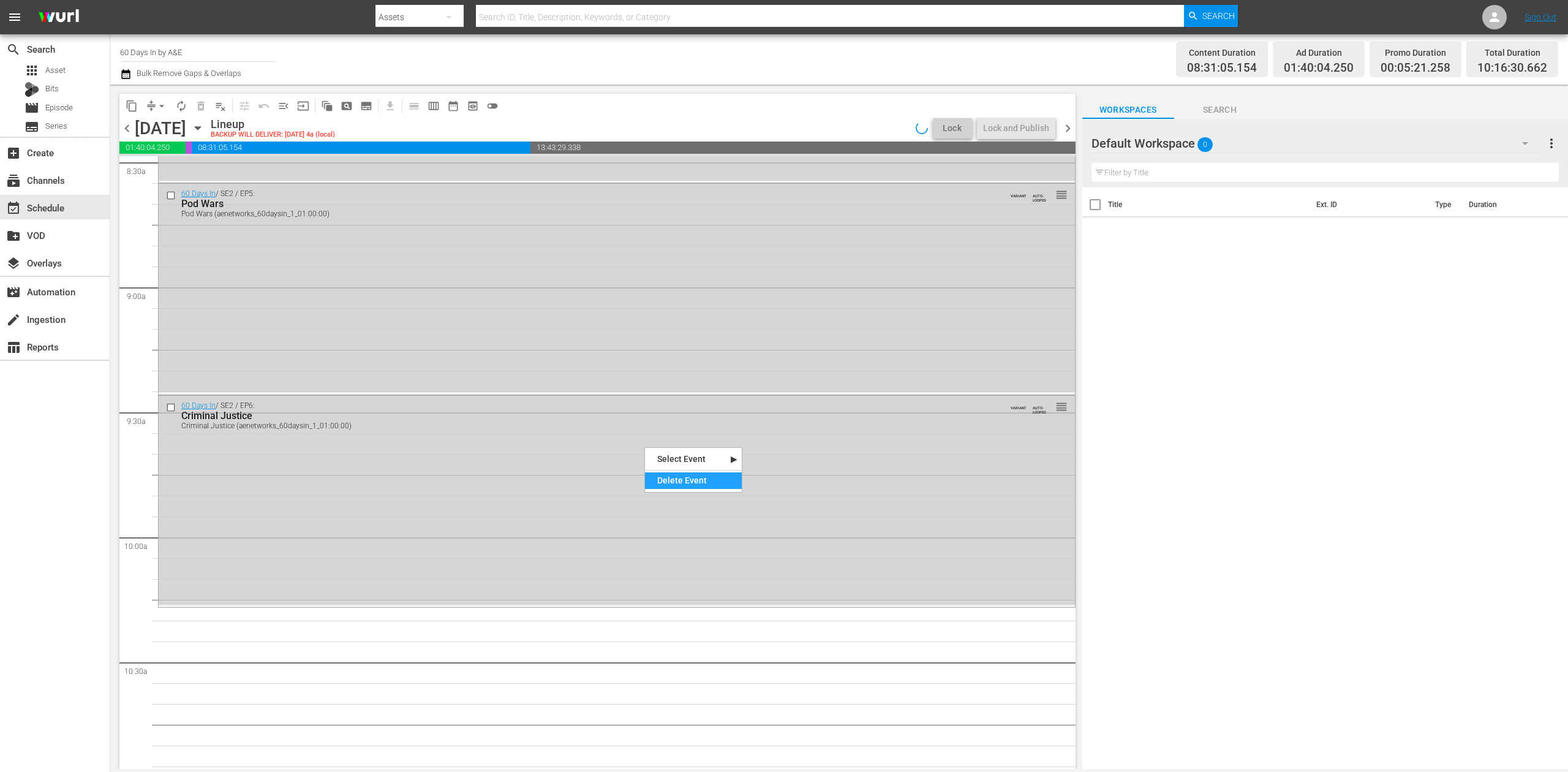
click at [702, 479] on div "Delete Event" at bounding box center [693, 480] width 97 height 17
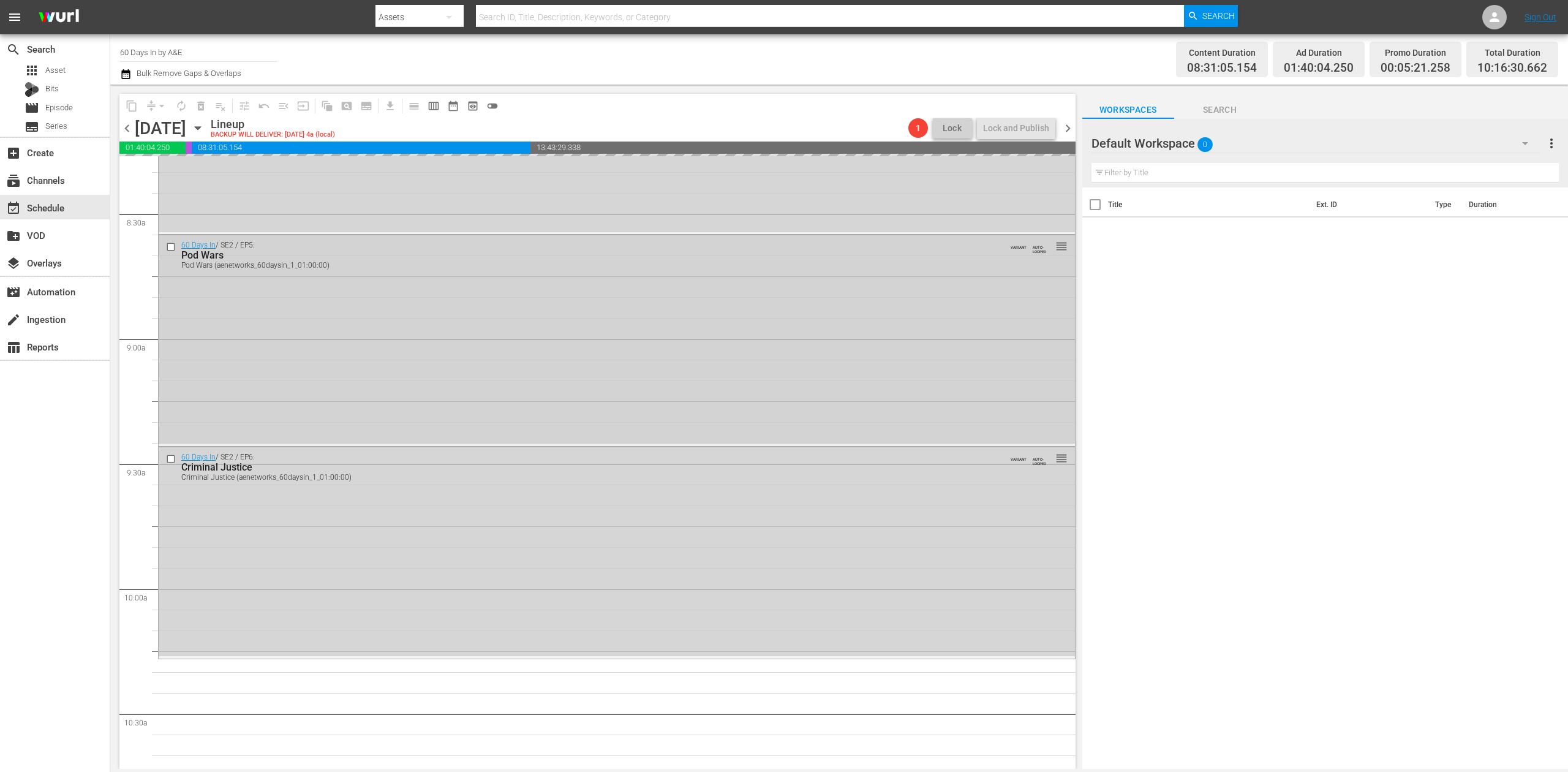
scroll to position [2037, 0]
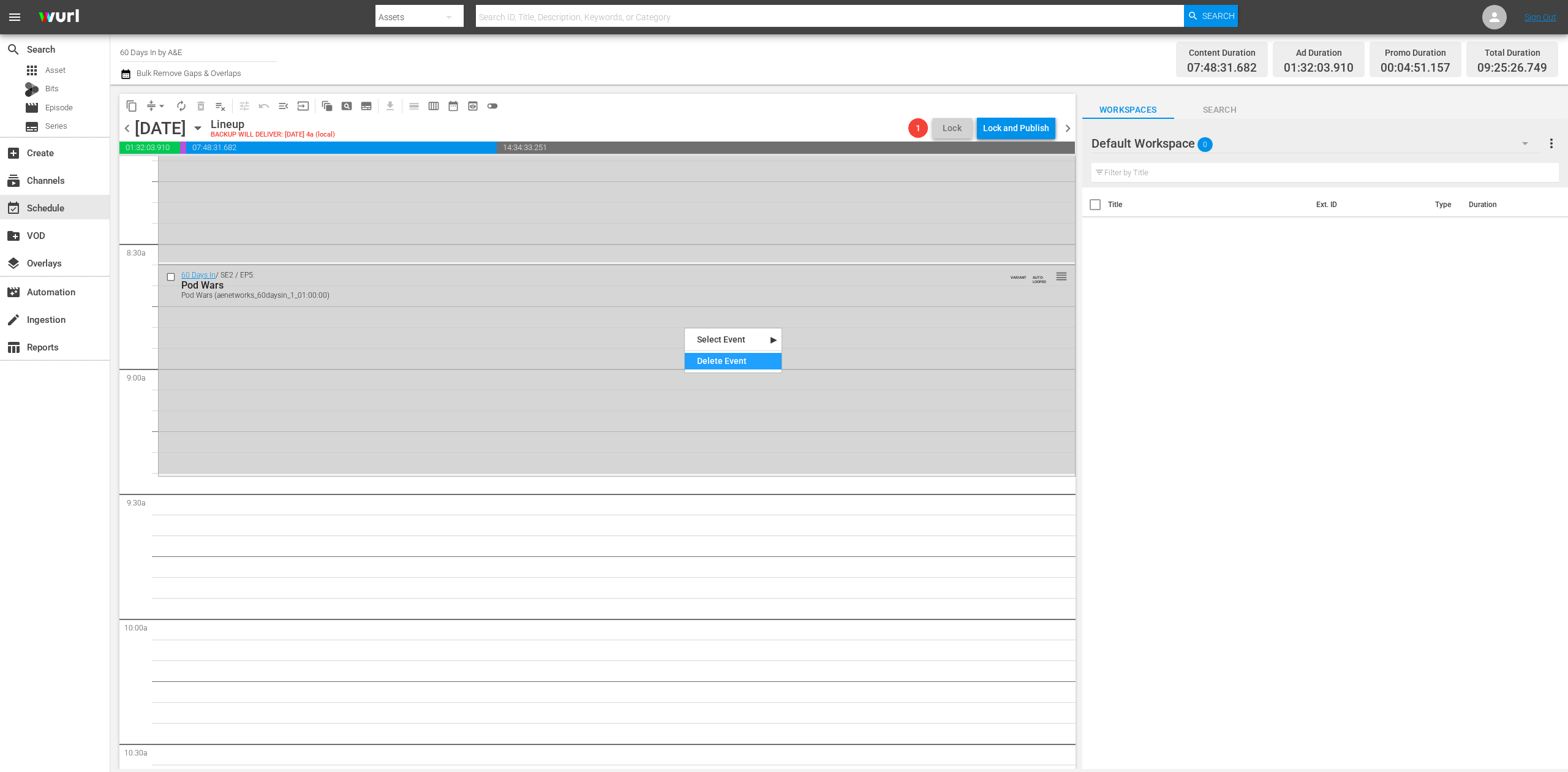
click at [726, 359] on div "Delete Event" at bounding box center [733, 361] width 97 height 17
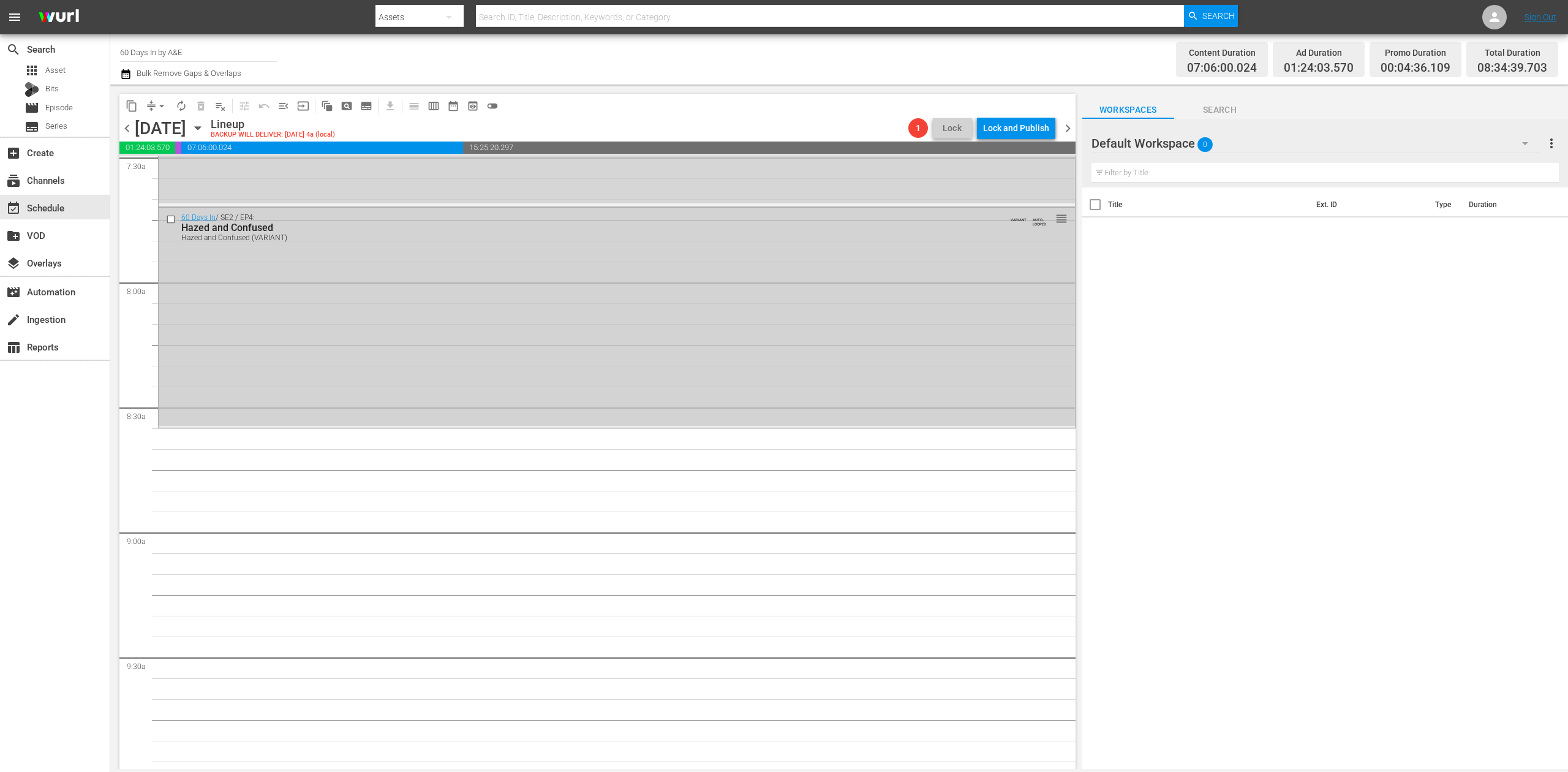
scroll to position [1710, 0]
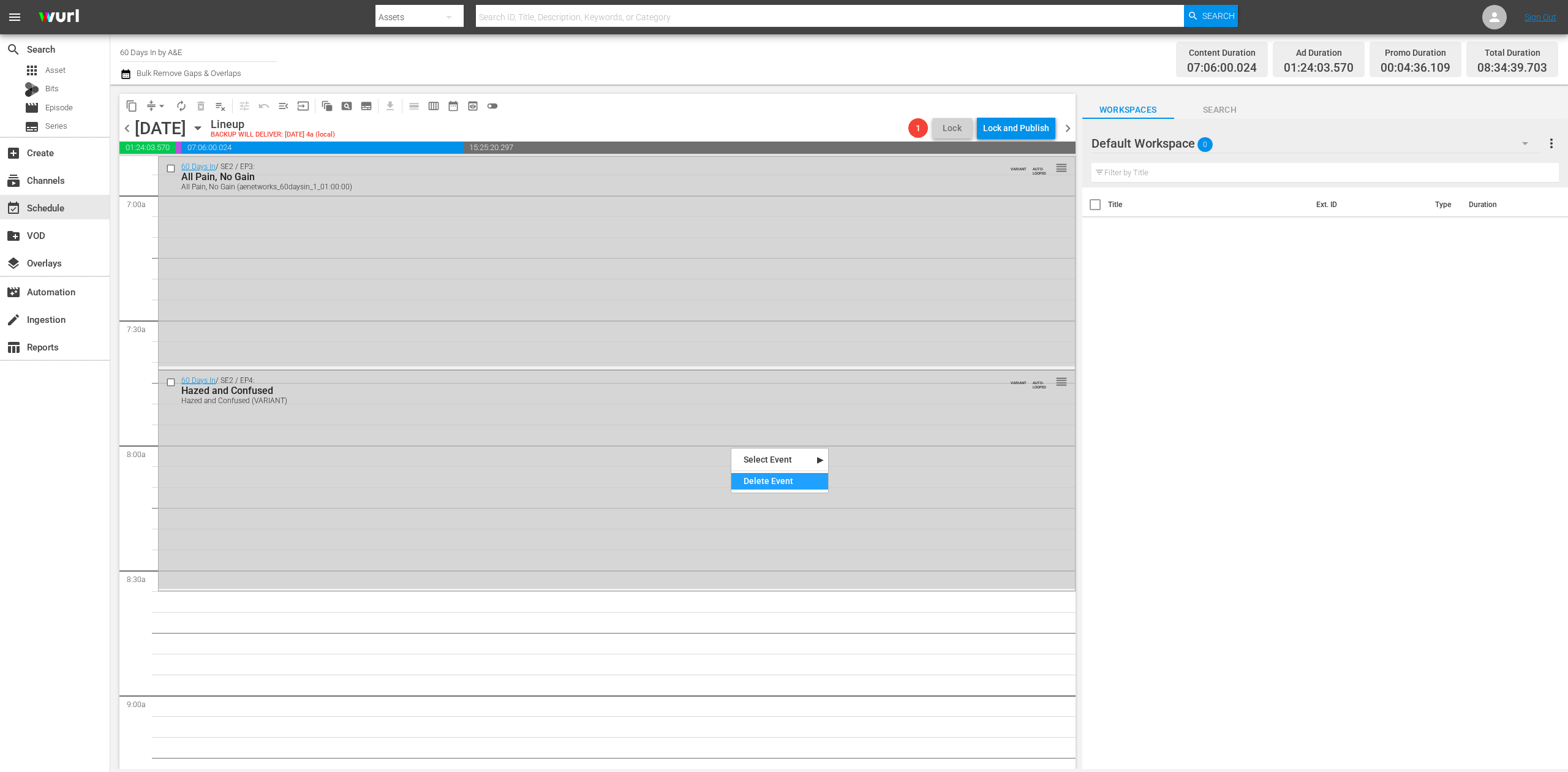
click at [783, 474] on div "Delete Event" at bounding box center [779, 481] width 97 height 17
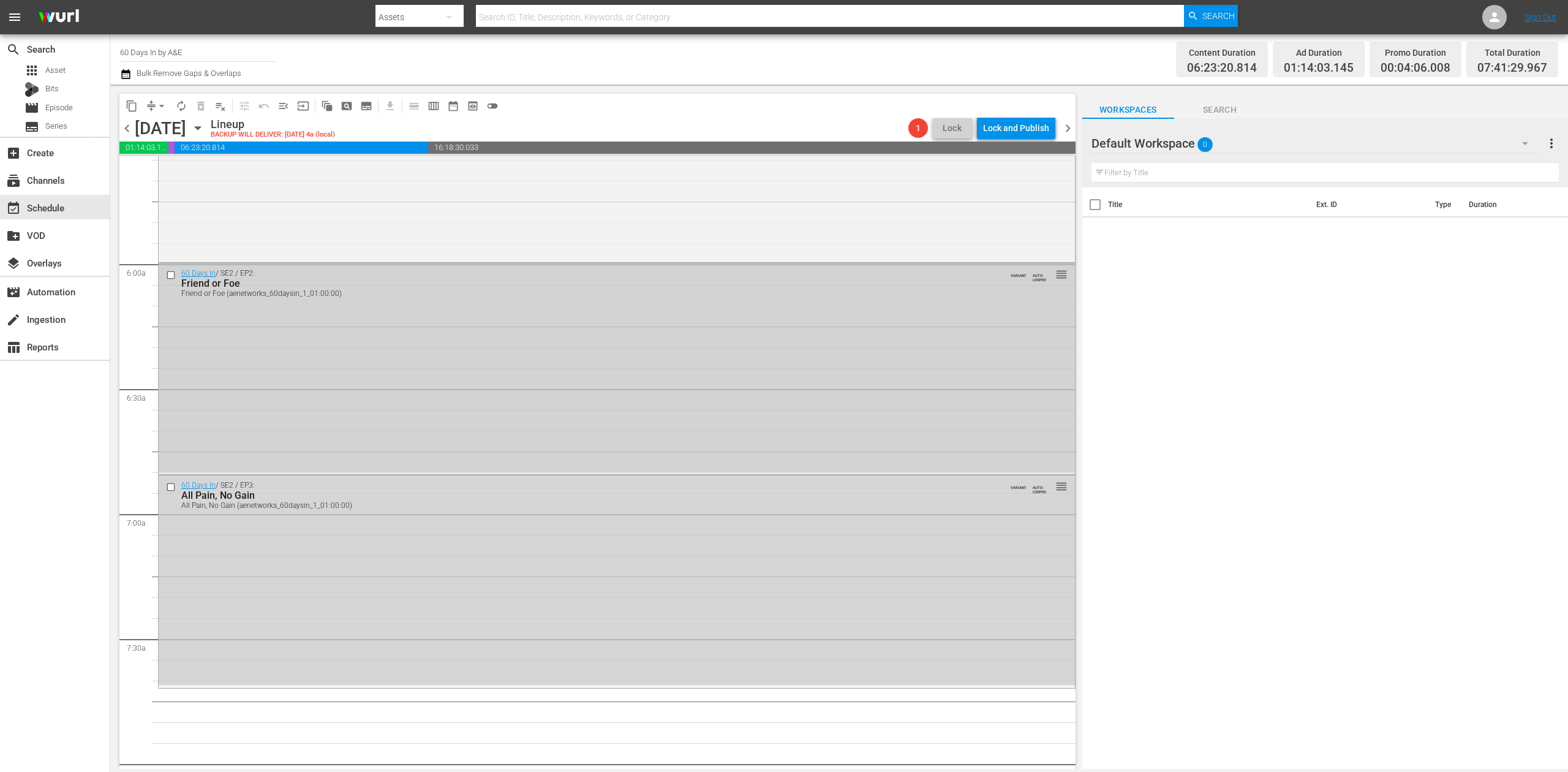
scroll to position [1383, 0]
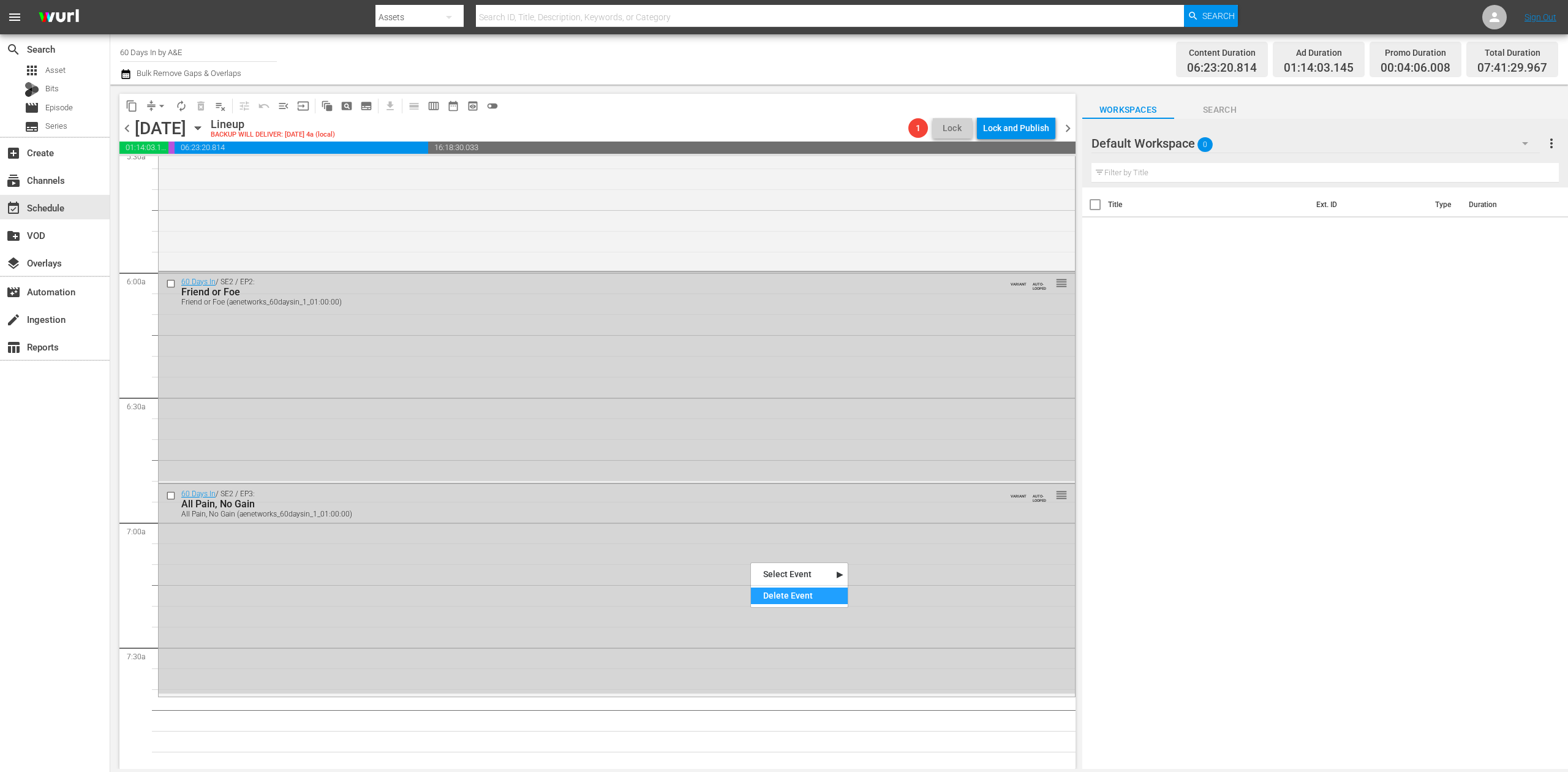
click at [799, 591] on div "Delete Event" at bounding box center [799, 596] width 97 height 17
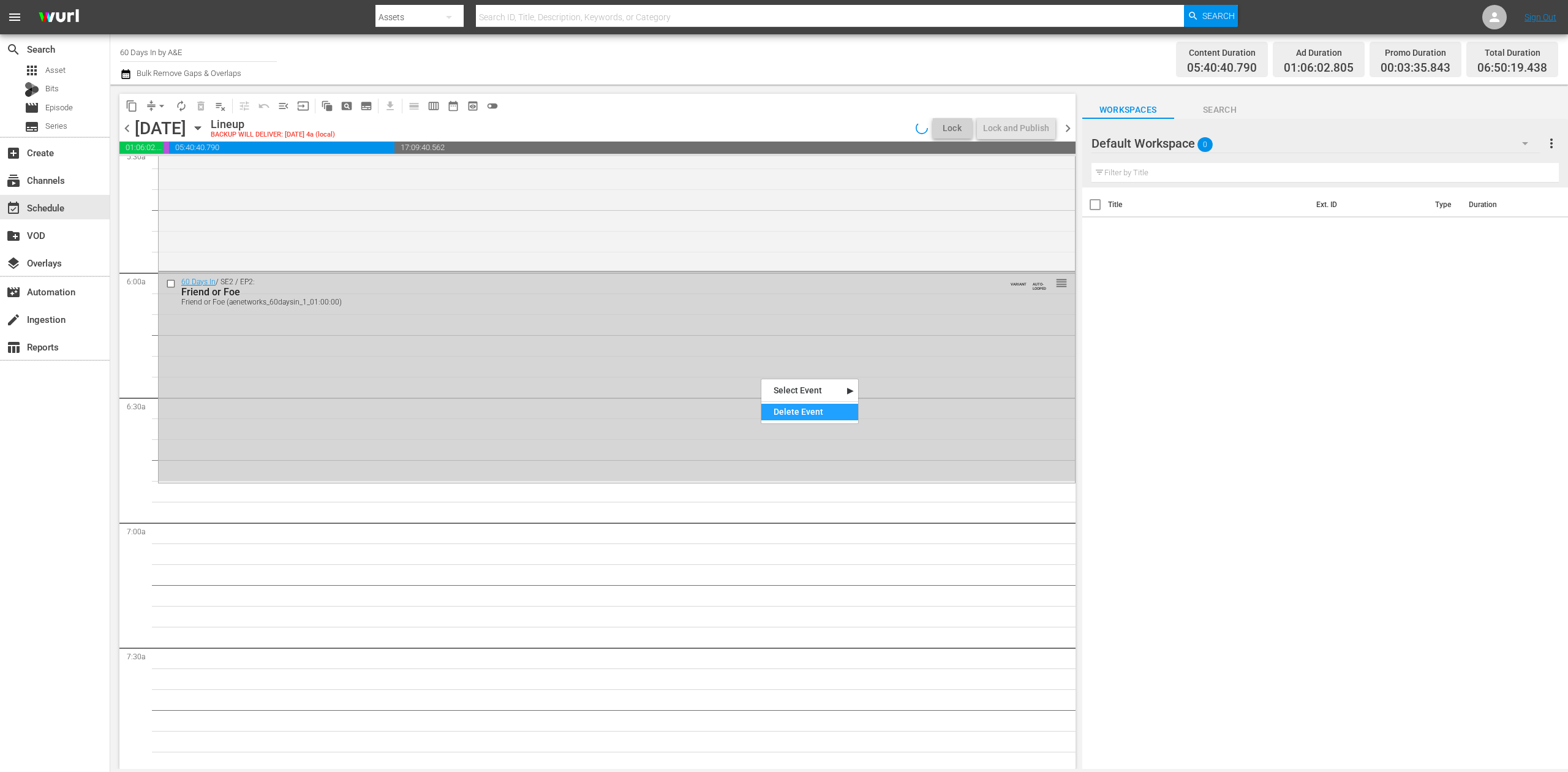
click at [789, 406] on div "Delete Event" at bounding box center [809, 412] width 97 height 17
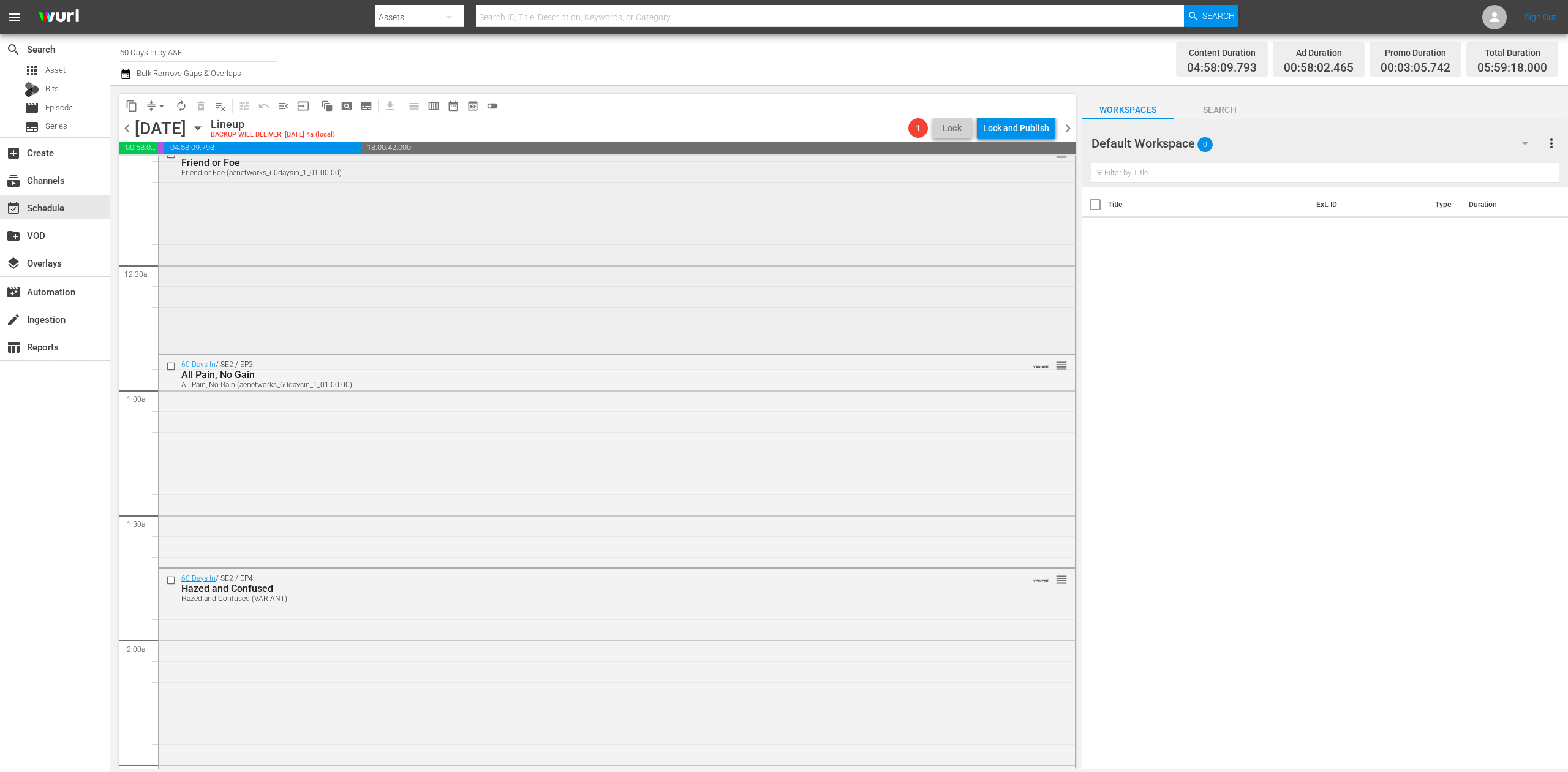
scroll to position [0, 0]
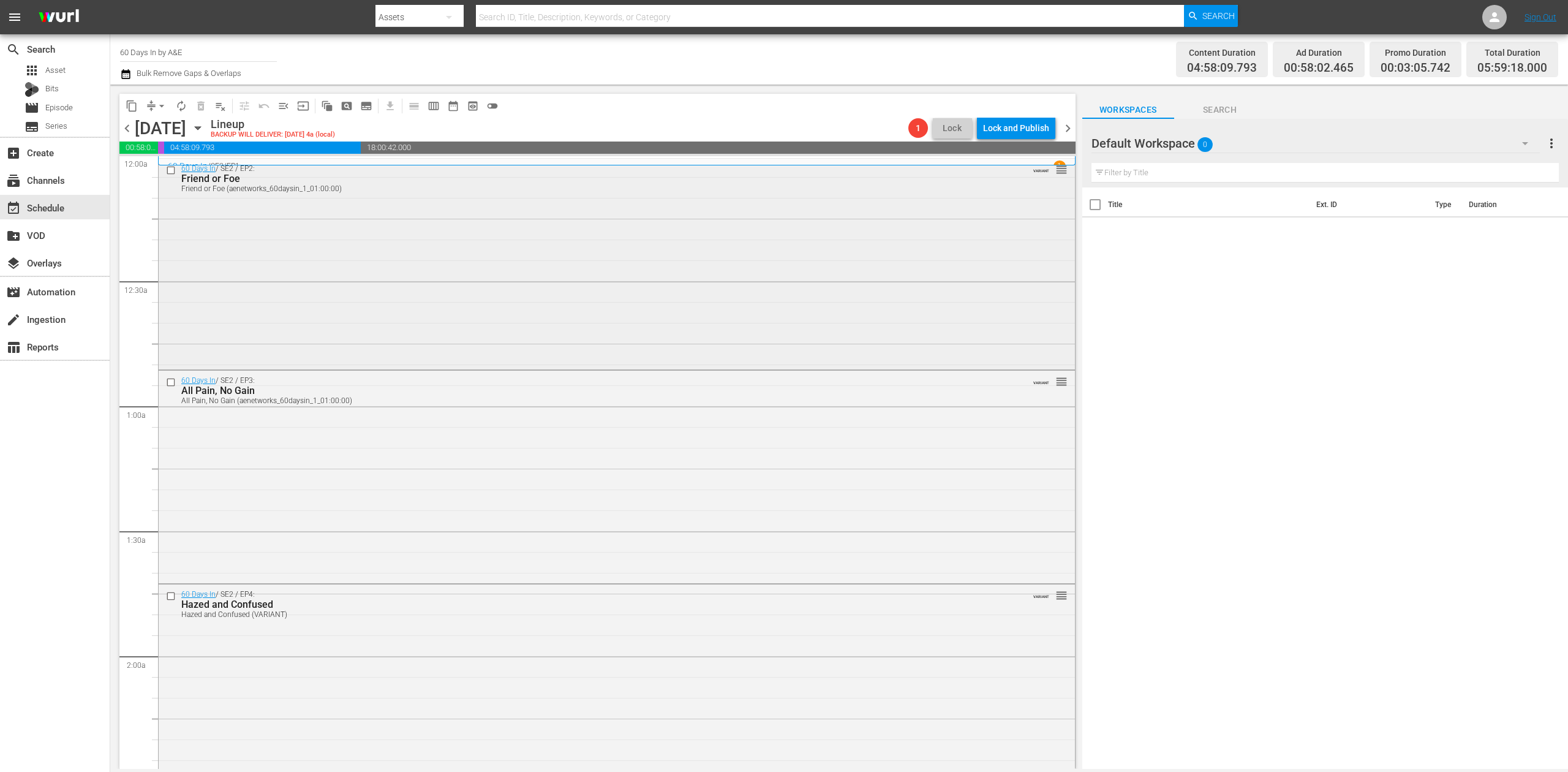
click at [555, 258] on div "60 Days In / SE2 / EP2: Friend or Foe Friend or Foe (aenetworks_60daysin_1_01:0…" at bounding box center [617, 263] width 916 height 209
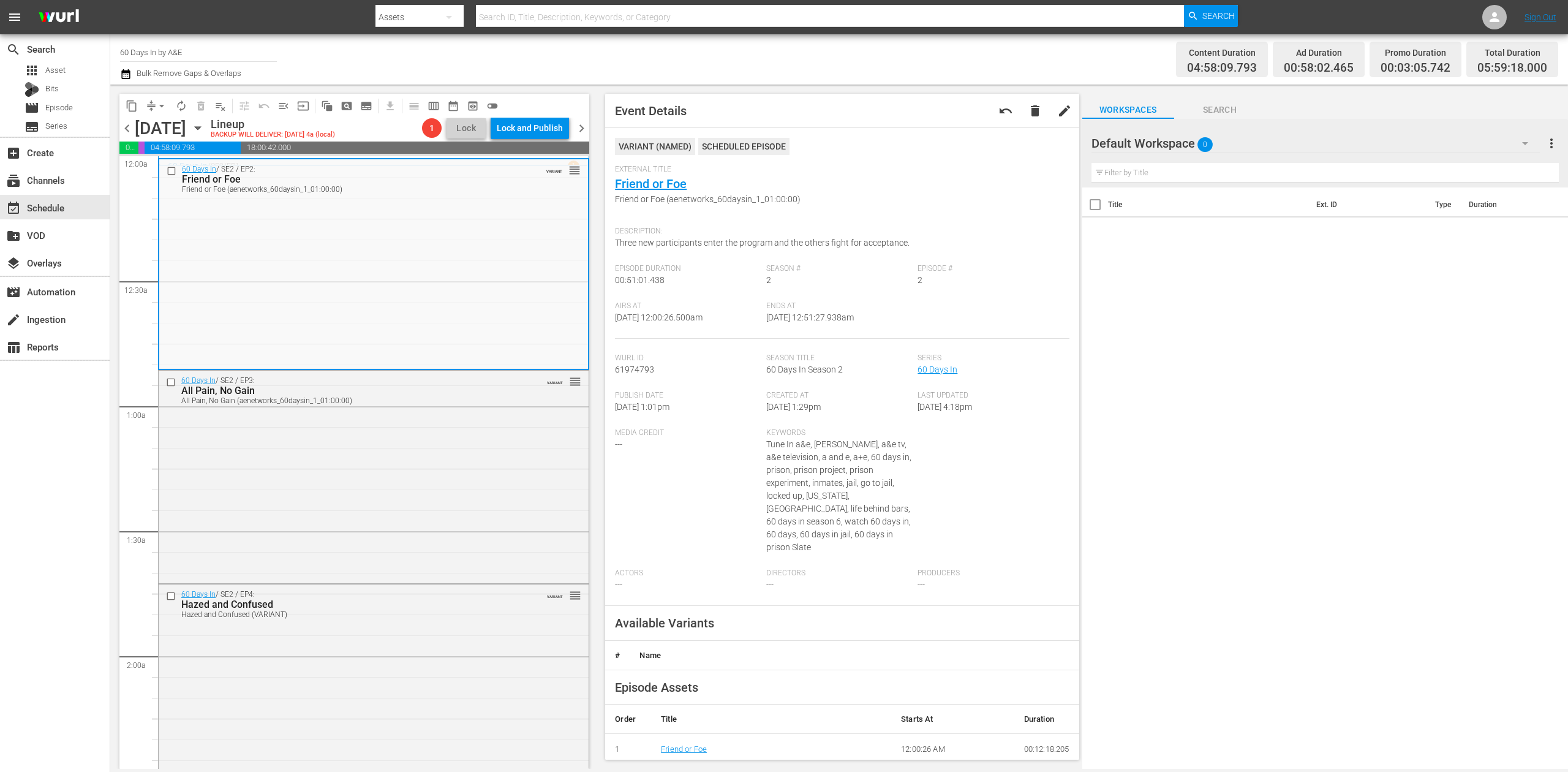
click at [126, 76] on icon "button" at bounding box center [126, 75] width 12 height 15
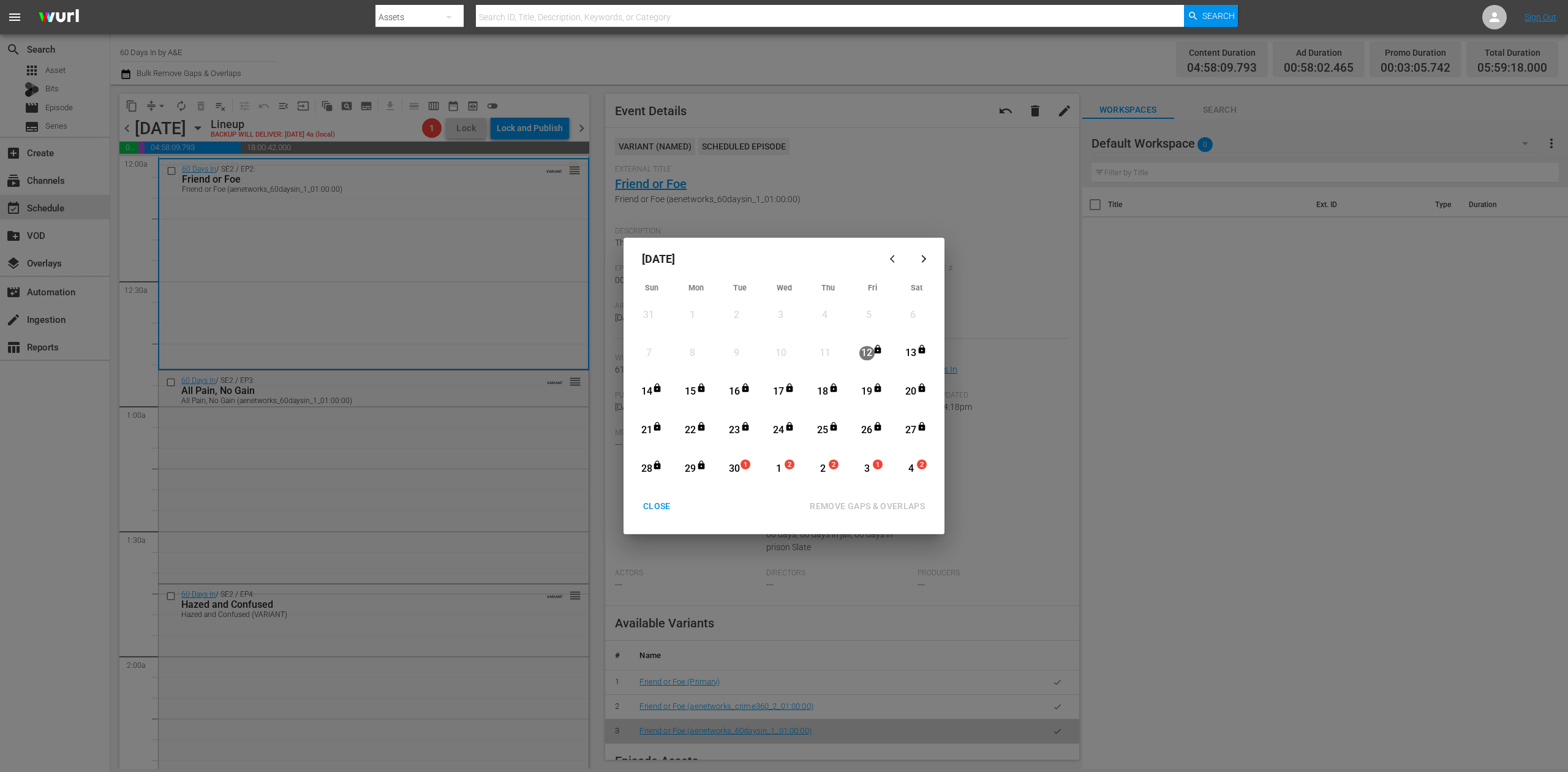
click at [736, 466] on div "30" at bounding box center [735, 469] width 15 height 14
click at [873, 500] on div "REMOVE GAPS & OVERLAPS" at bounding box center [867, 506] width 135 height 15
click at [645, 508] on div "CLOSE" at bounding box center [657, 506] width 47 height 15
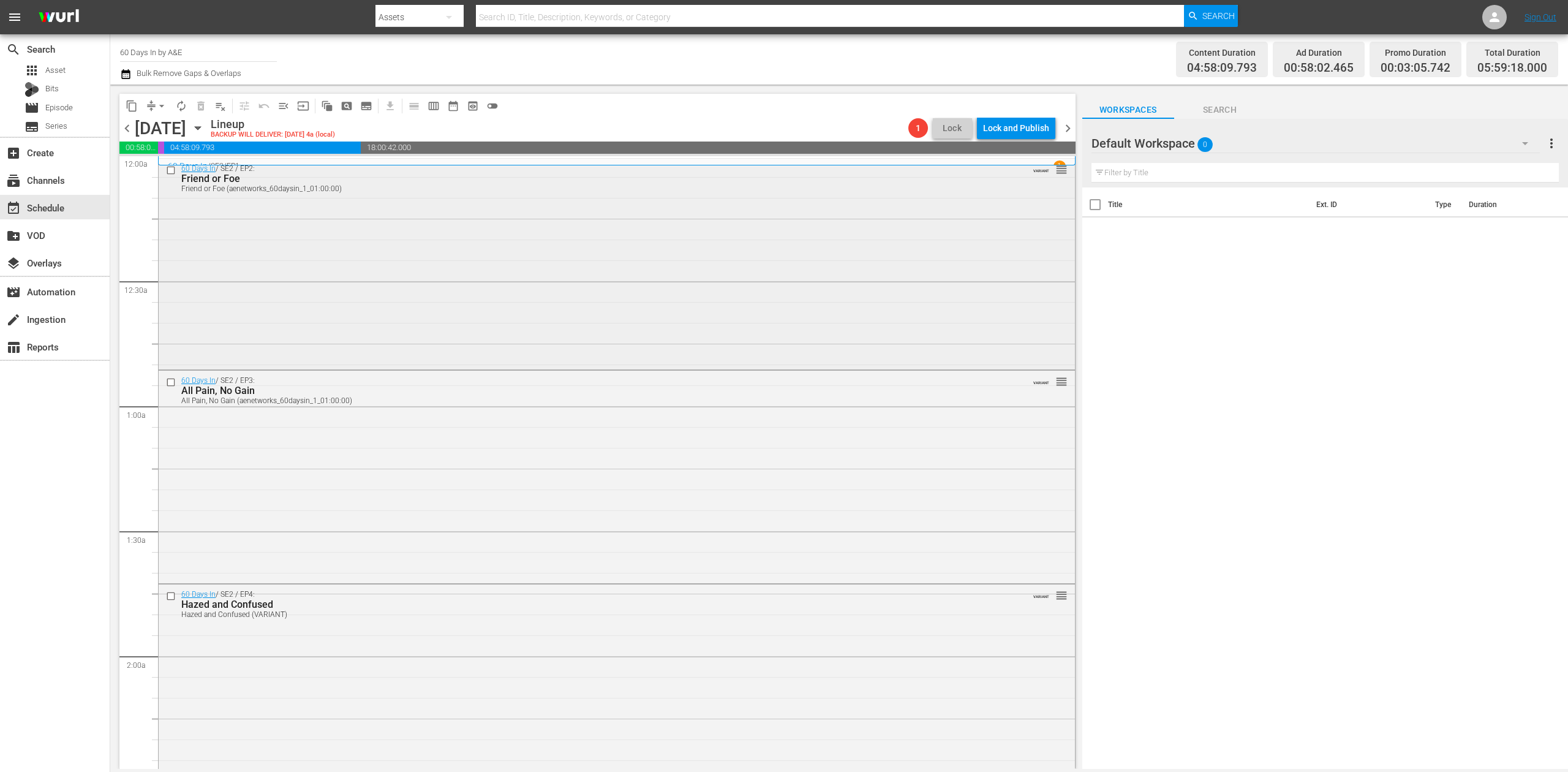
click at [654, 319] on div "60 Days In / SE2 / EP2: Friend or Foe Friend or Foe (aenetworks_60daysin_1_01:0…" at bounding box center [617, 263] width 916 height 209
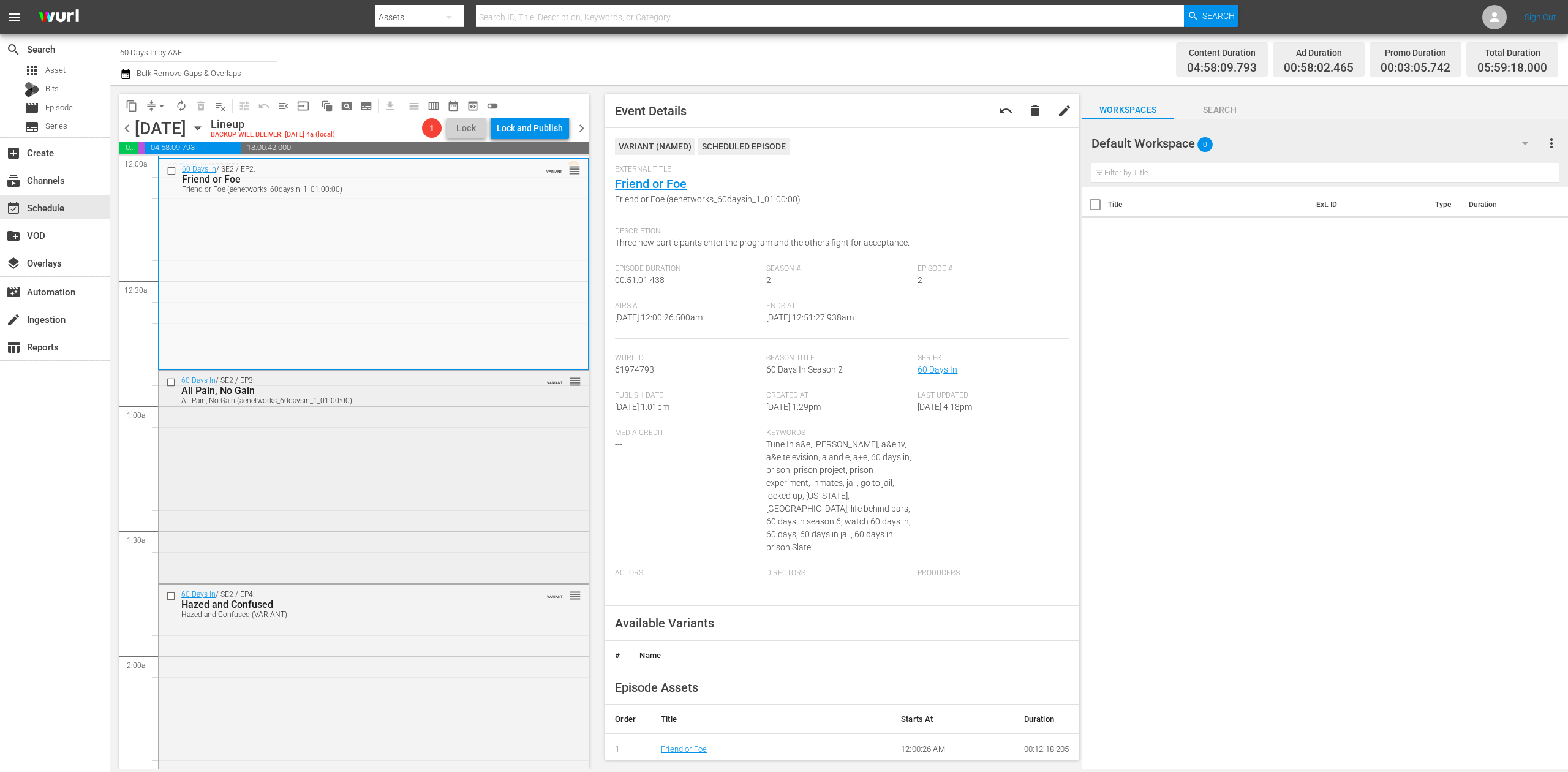
click at [455, 496] on div "60 Days In / SE2 / EP3: All Pain, No Gain All Pain, No Gain (aenetworks_60daysi…" at bounding box center [374, 475] width 430 height 210
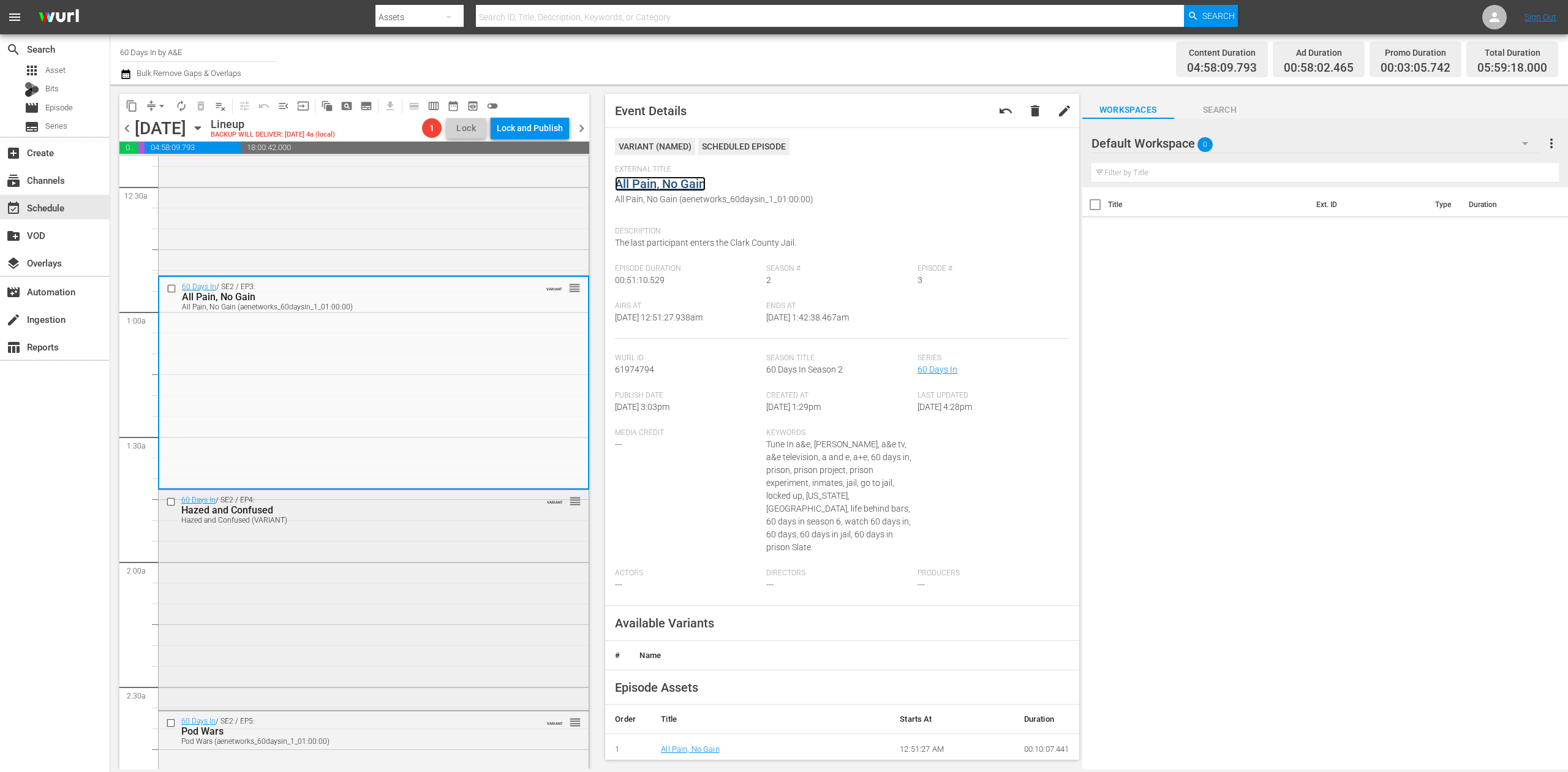
scroll to position [245, 0]
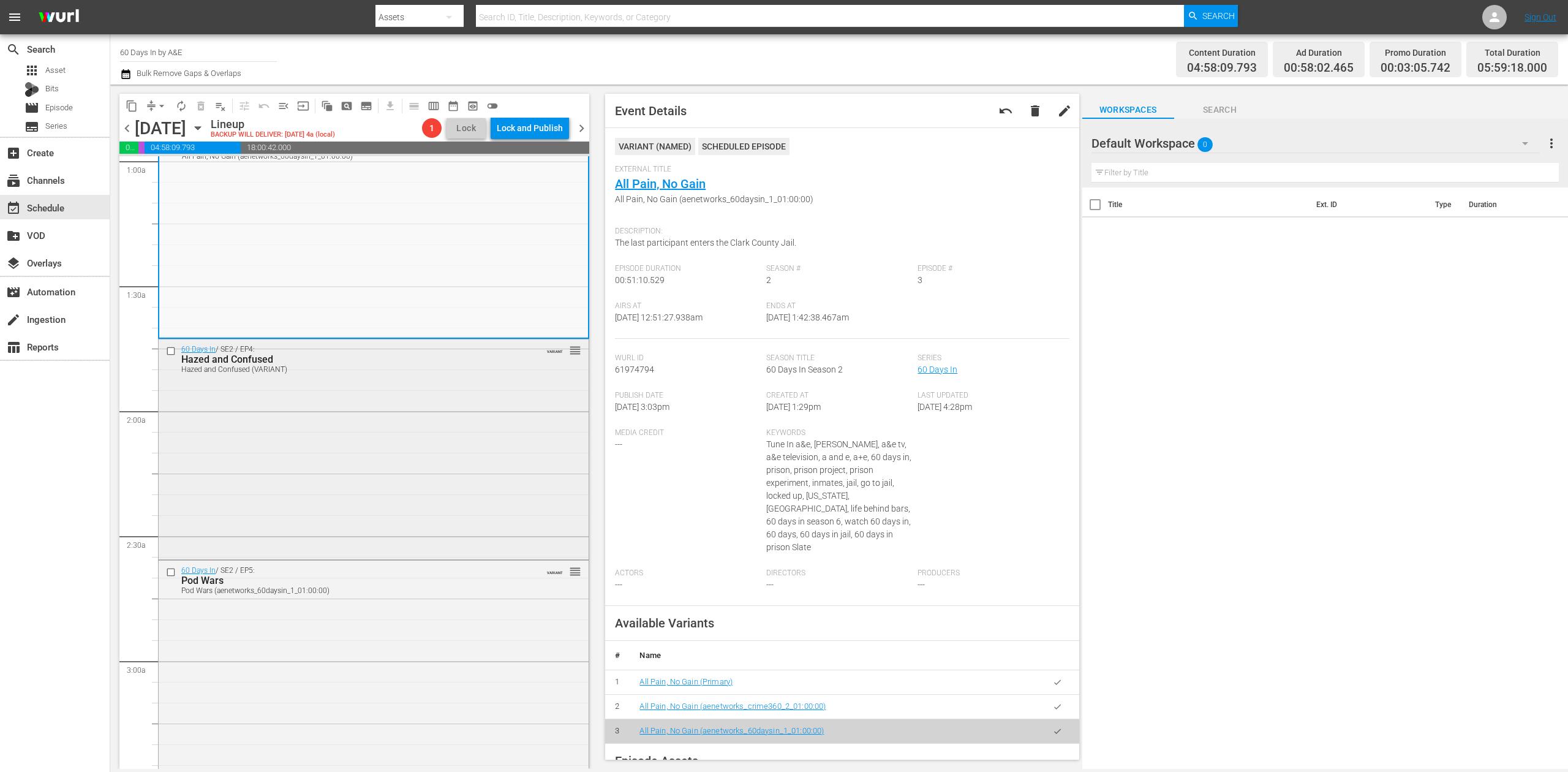
click at [476, 404] on div "60 Days In / SE2 / EP4: Hazed and Confused Hazed and Confused (VARIANT) VARIANT…" at bounding box center [374, 448] width 430 height 218
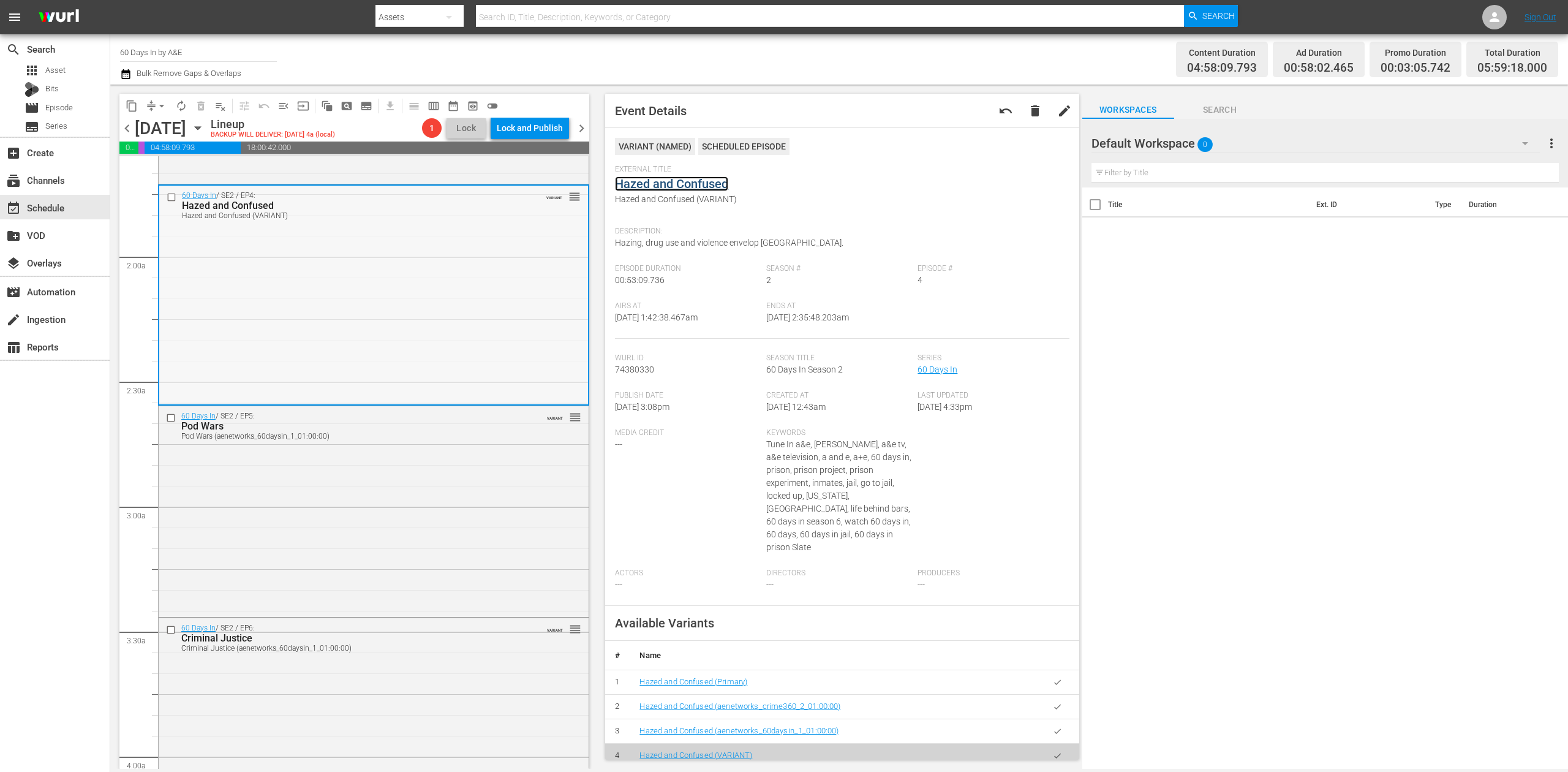
scroll to position [408, 0]
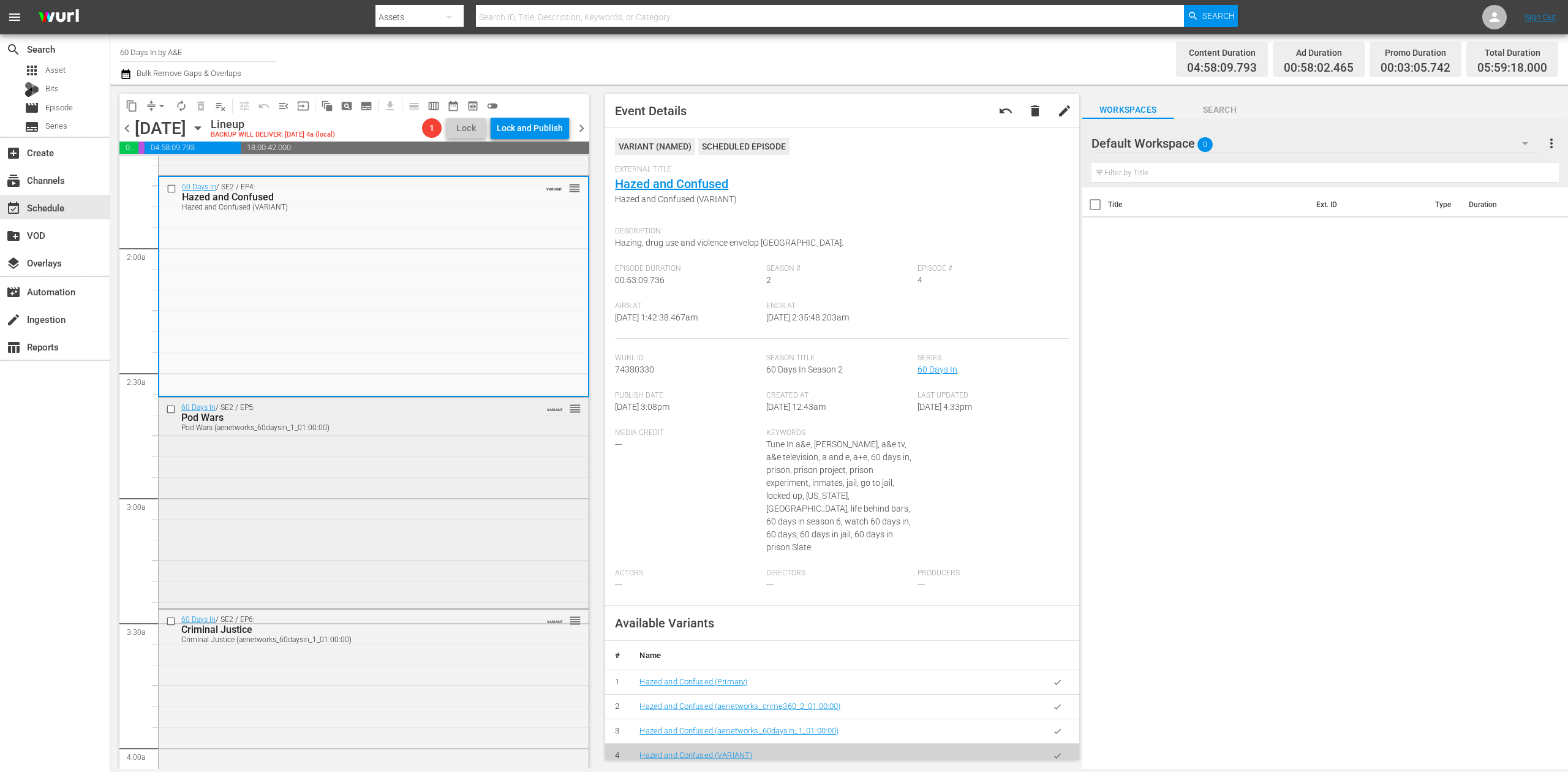
click at [462, 458] on div "60 Days In / SE2 / EP5: Pod Wars Pod Wars (aenetworks_60daysin_1_01:00:00) VARI…" at bounding box center [374, 501] width 430 height 208
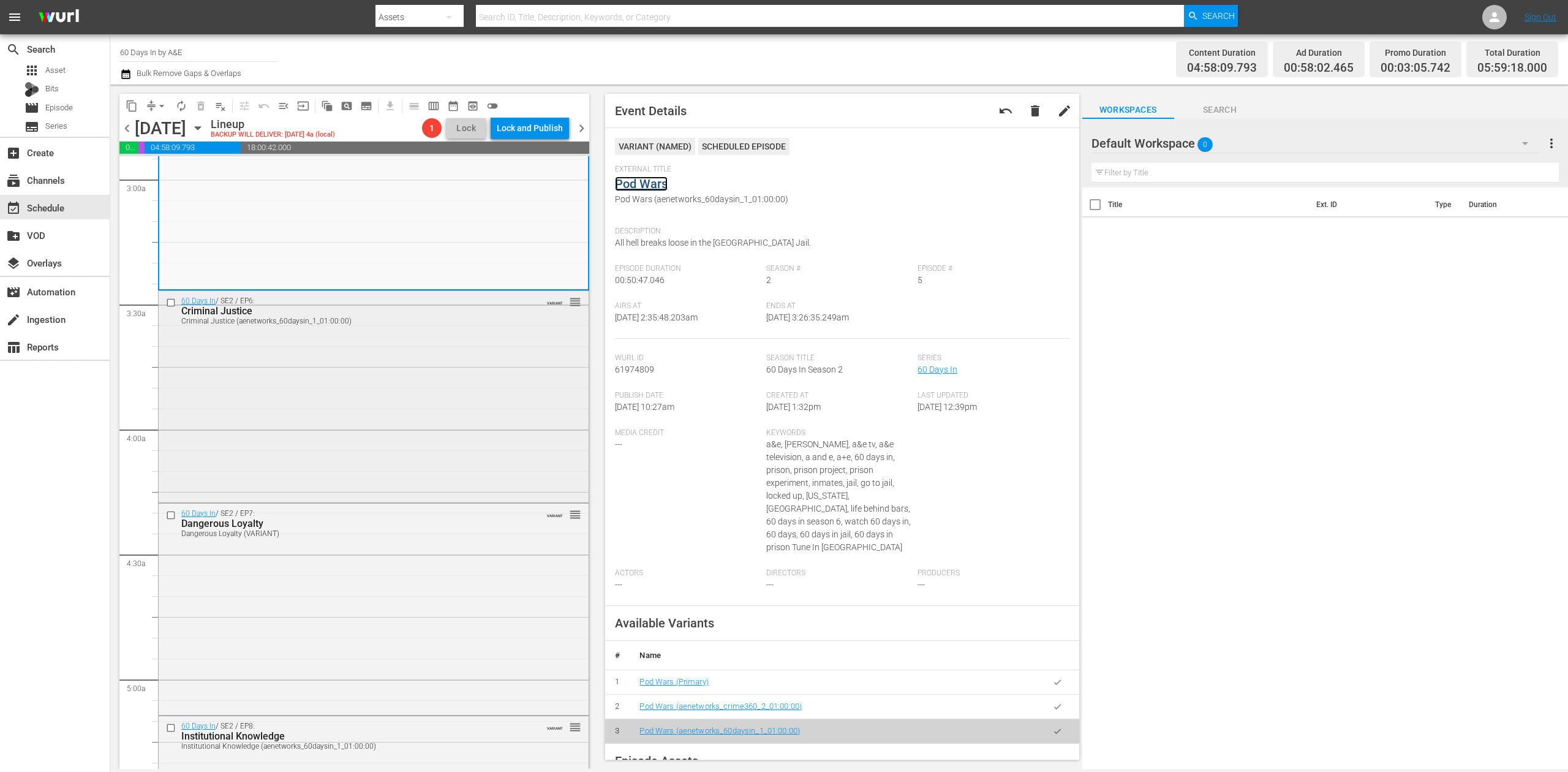
scroll to position [735, 0]
click at [437, 420] on div "60 Days In / SE2 / EP6: Criminal Justice Criminal Justice (aenetworks_60daysin_…" at bounding box center [374, 387] width 430 height 209
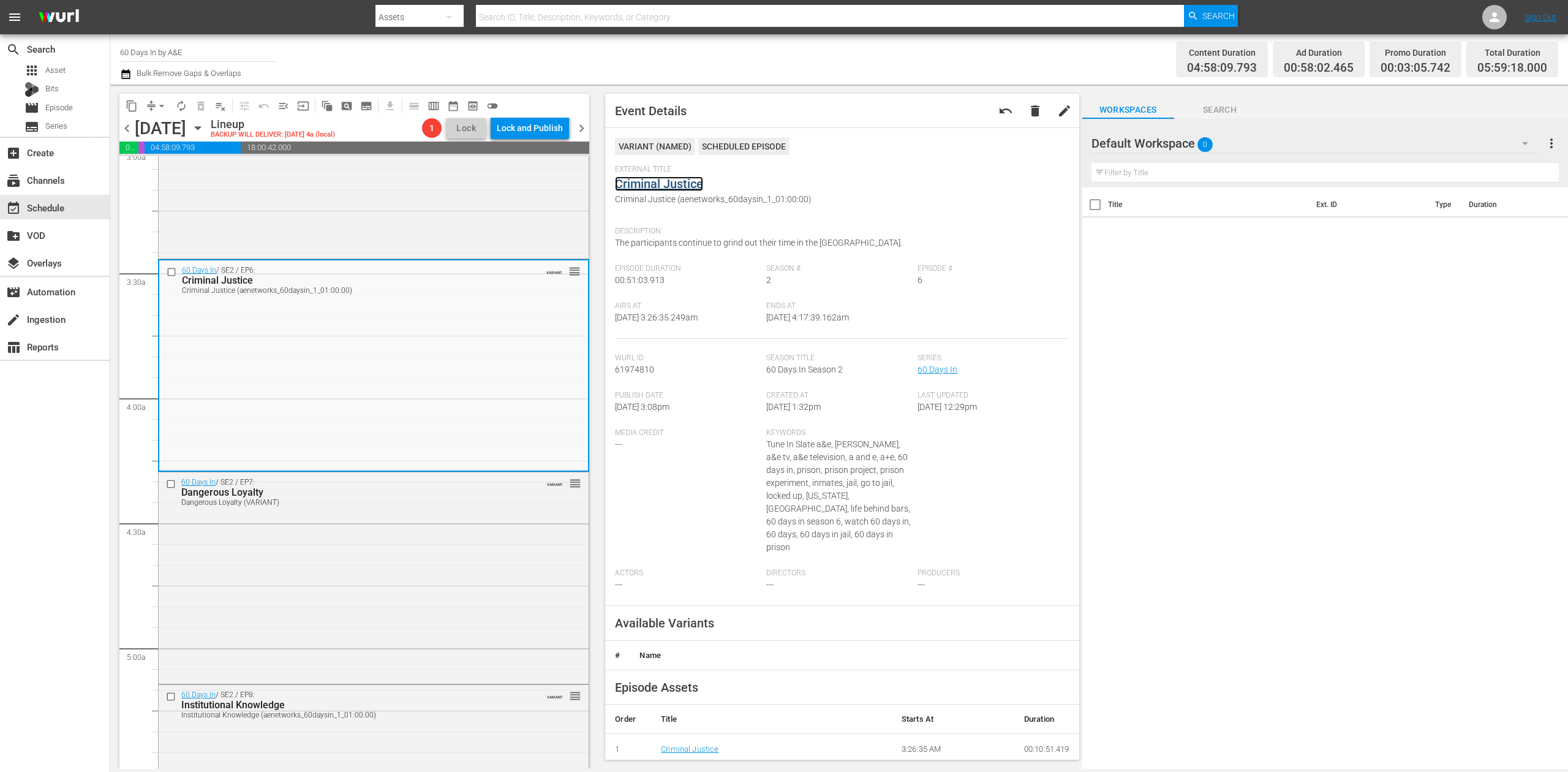
scroll to position [898, 0]
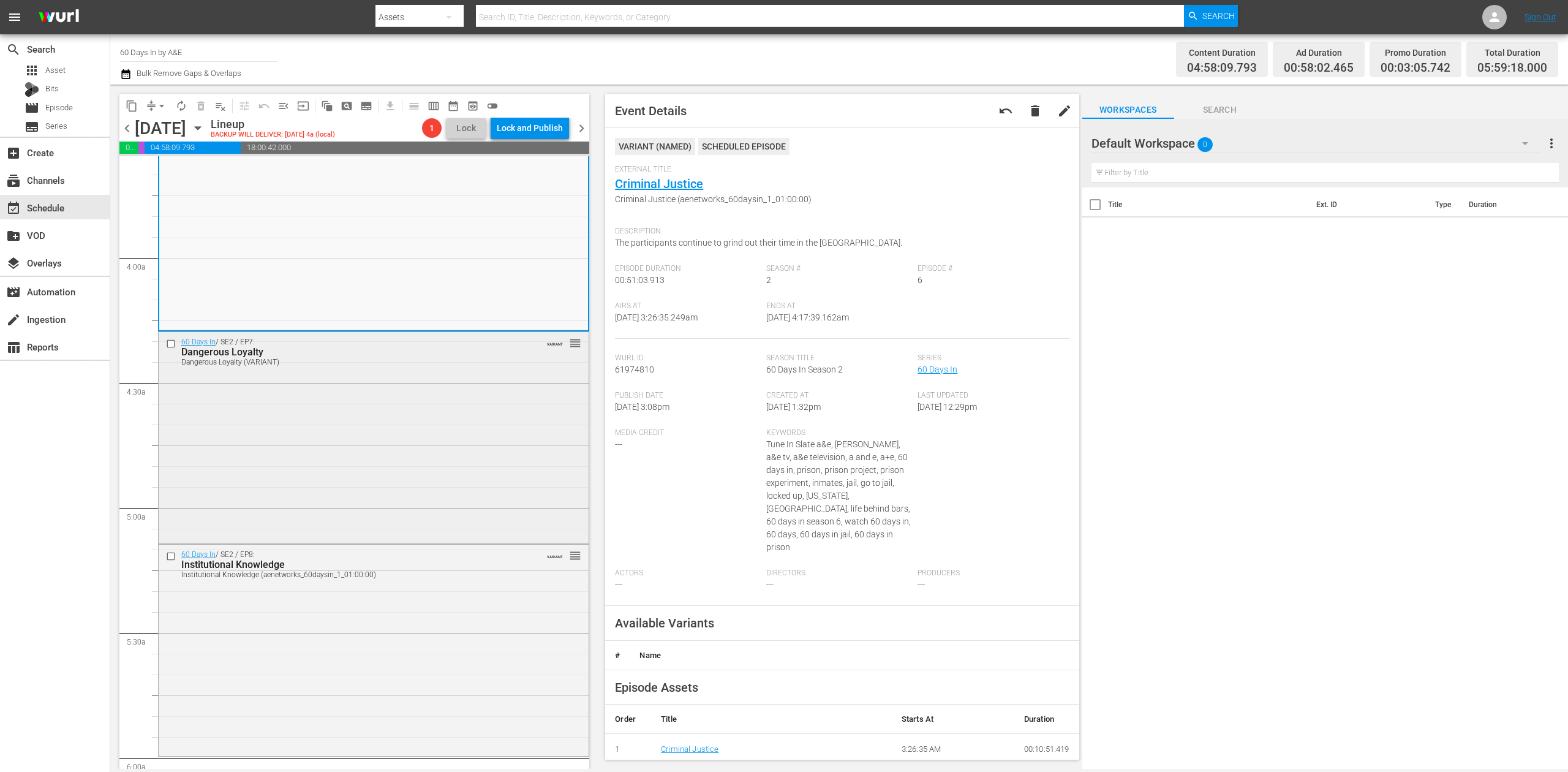
click at [457, 434] on div "60 Days In / SE2 / EP7: Dangerous Loyalty Dangerous Loyalty (VARIANT) VARIANT r…" at bounding box center [374, 437] width 430 height 209
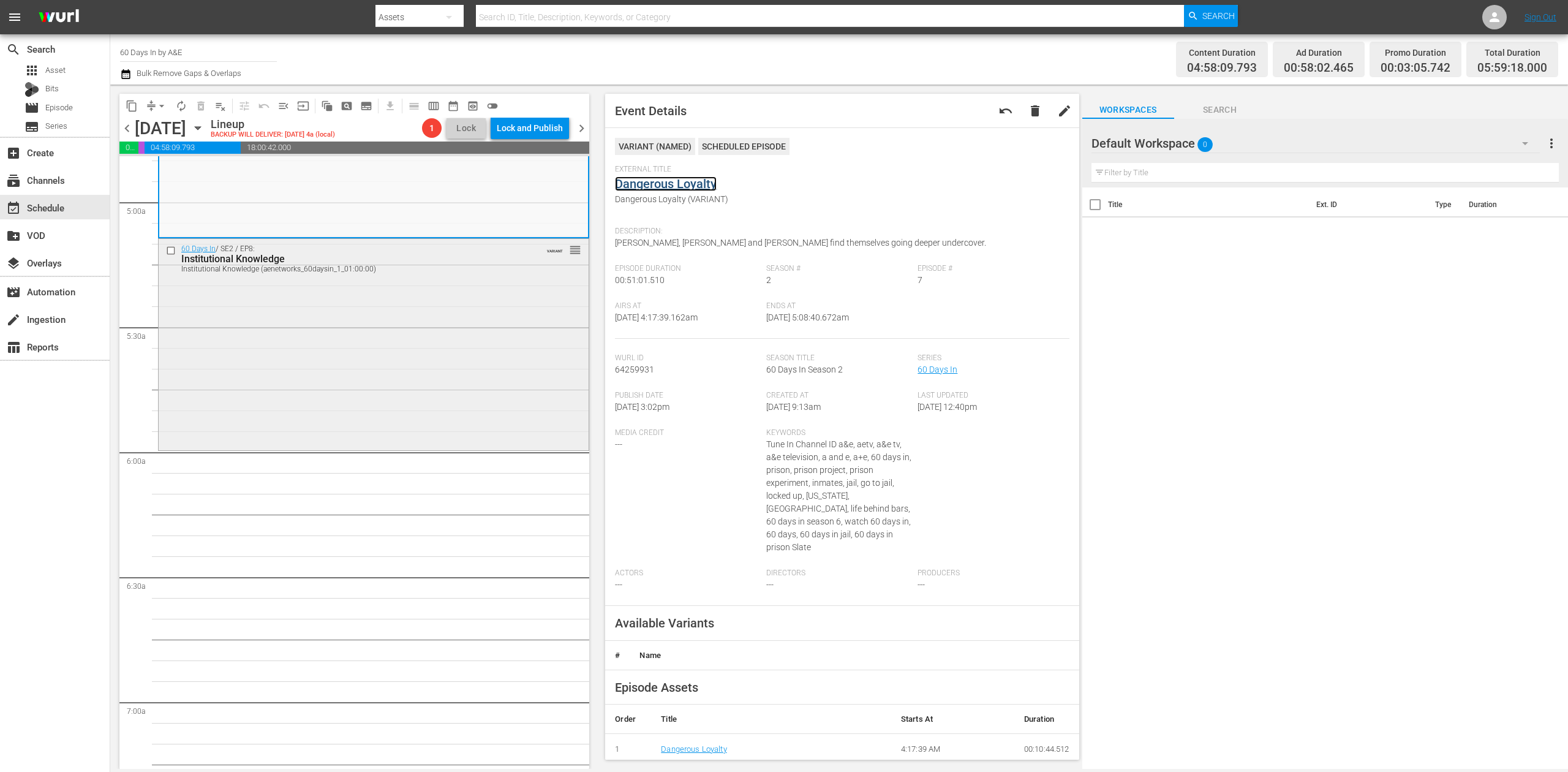
scroll to position [1225, 0]
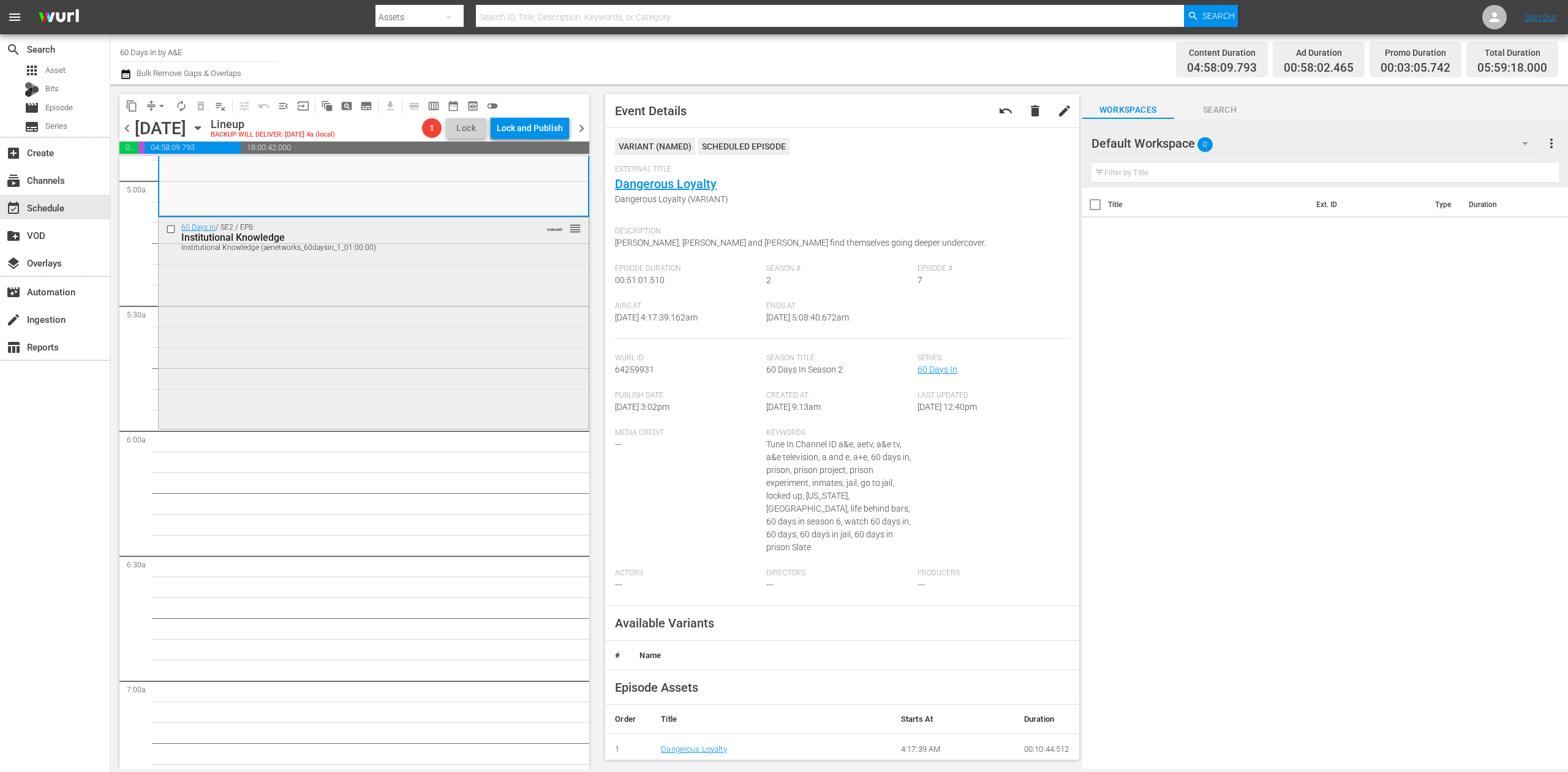
click at [470, 349] on div "60 Days In / SE2 / EP8: Institutional Knowledge Institutional Knowledge (aenetw…" at bounding box center [374, 322] width 430 height 209
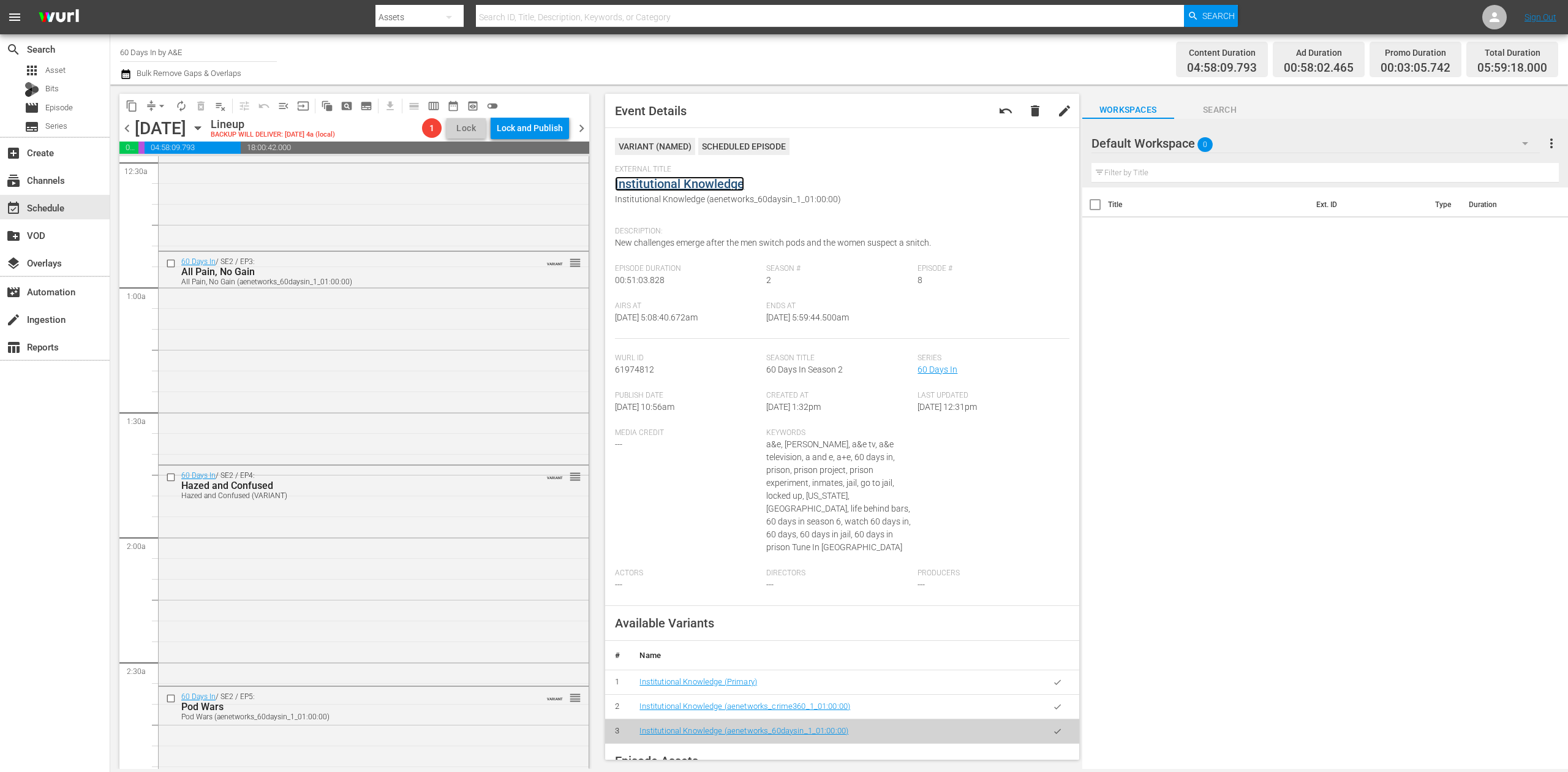
scroll to position [0, 0]
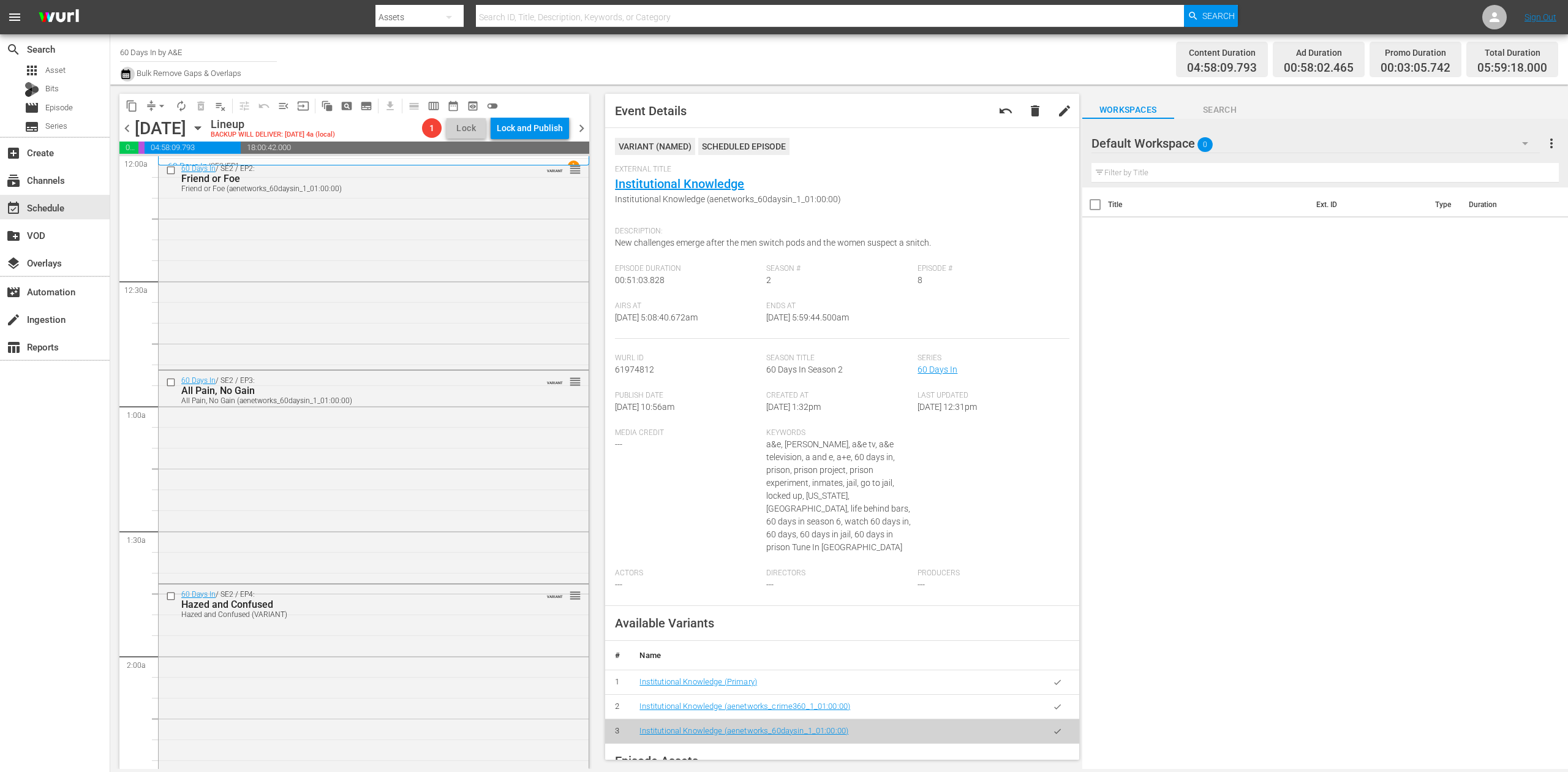
click at [123, 71] on icon "button" at bounding box center [125, 75] width 8 height 10
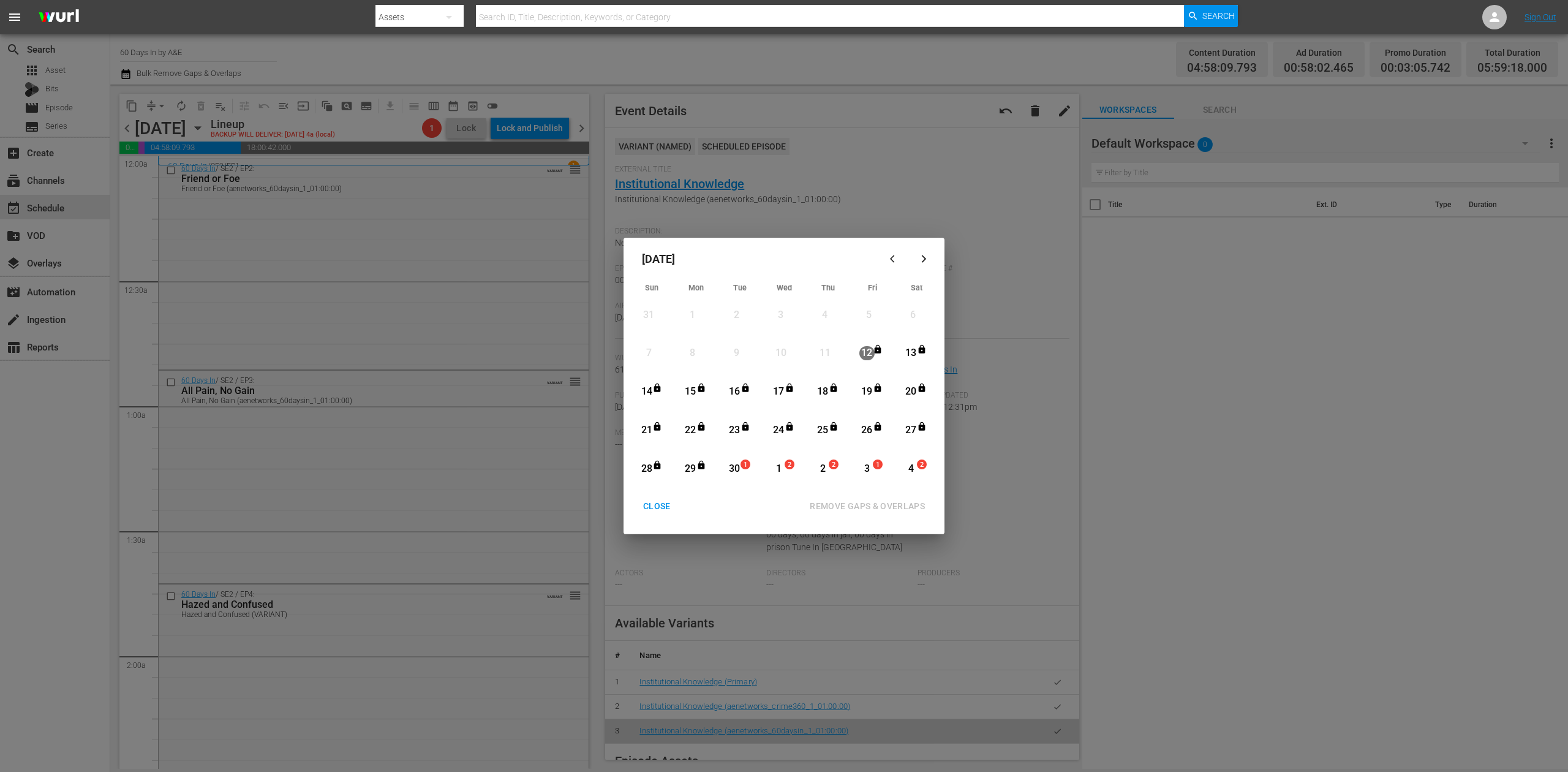
click at [733, 468] on div "30" at bounding box center [735, 469] width 15 height 14
click at [873, 501] on div "REMOVE GAPS & OVERLAPS" at bounding box center [867, 506] width 135 height 15
drag, startPoint x: 737, startPoint y: 464, endPoint x: 744, endPoint y: 469, distance: 8.6
click at [736, 464] on div "30" at bounding box center [735, 469] width 15 height 14
click at [832, 499] on div "REMOVE GAPS & OVERLAPS" at bounding box center [867, 506] width 135 height 15
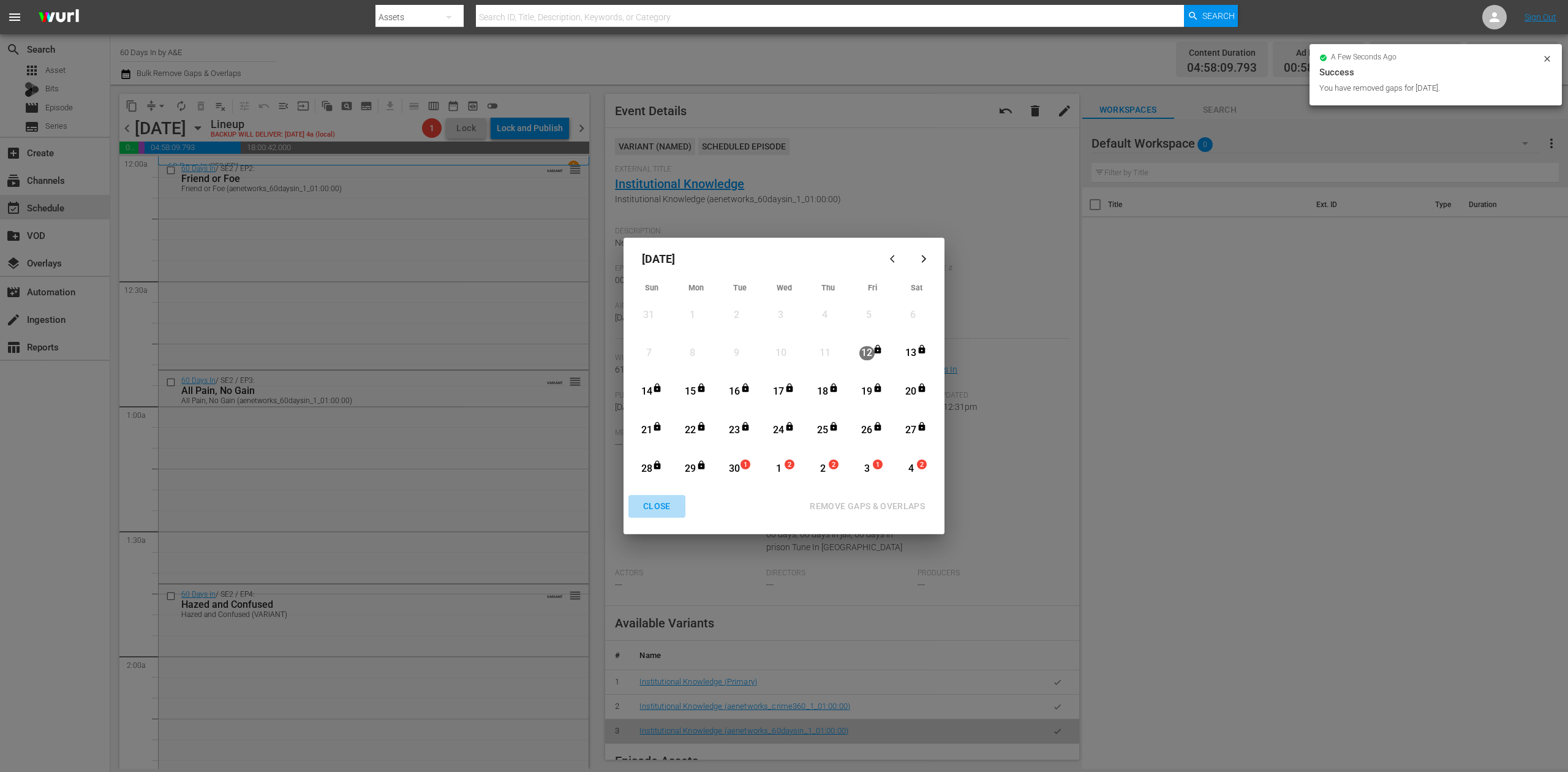
click at [657, 504] on div "CLOSE" at bounding box center [657, 506] width 47 height 15
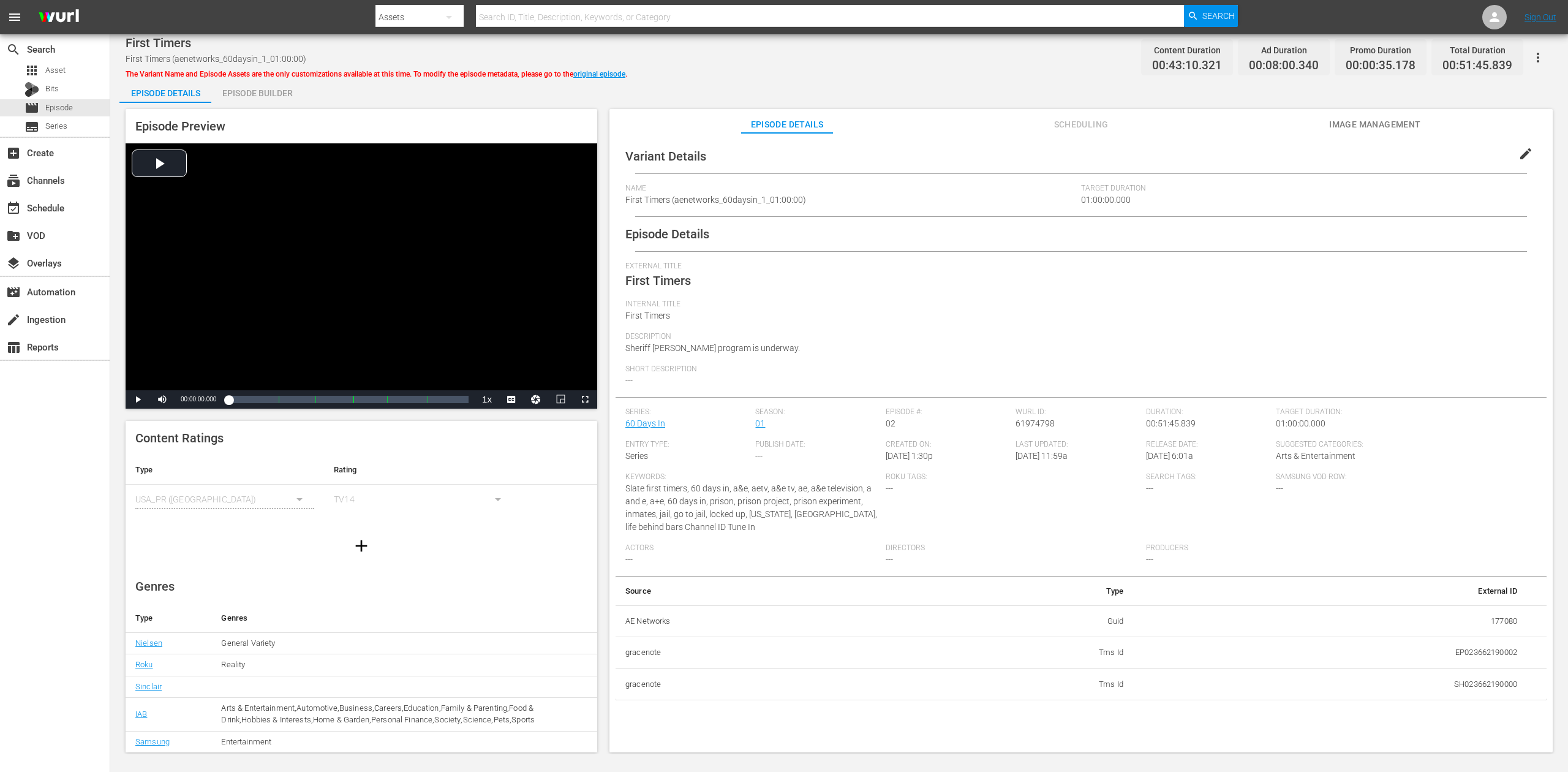
click at [255, 93] on div "Episode Builder" at bounding box center [257, 93] width 92 height 29
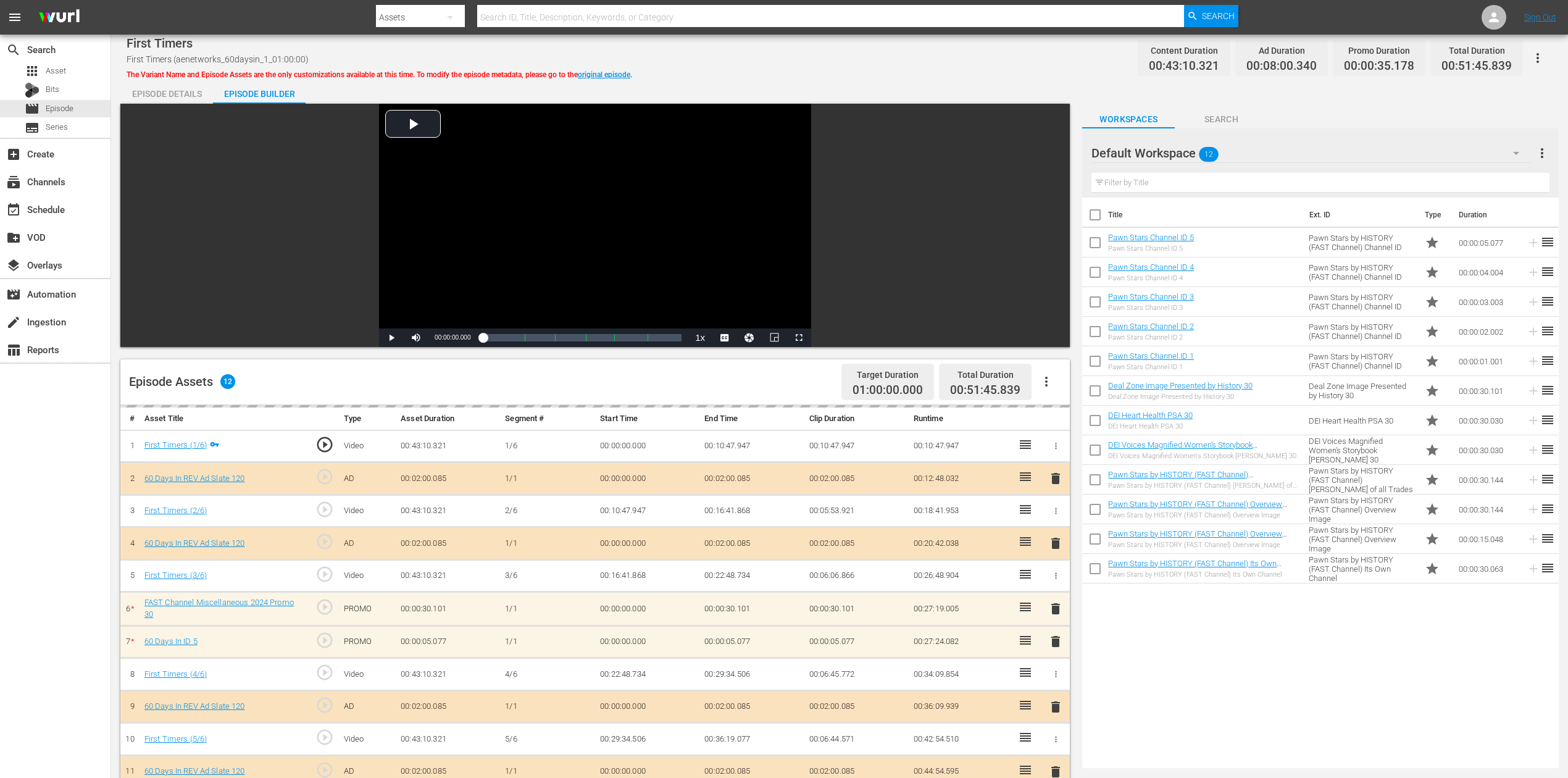
click at [1053, 583] on div "delete" at bounding box center [1055, 641] width 18 height 18
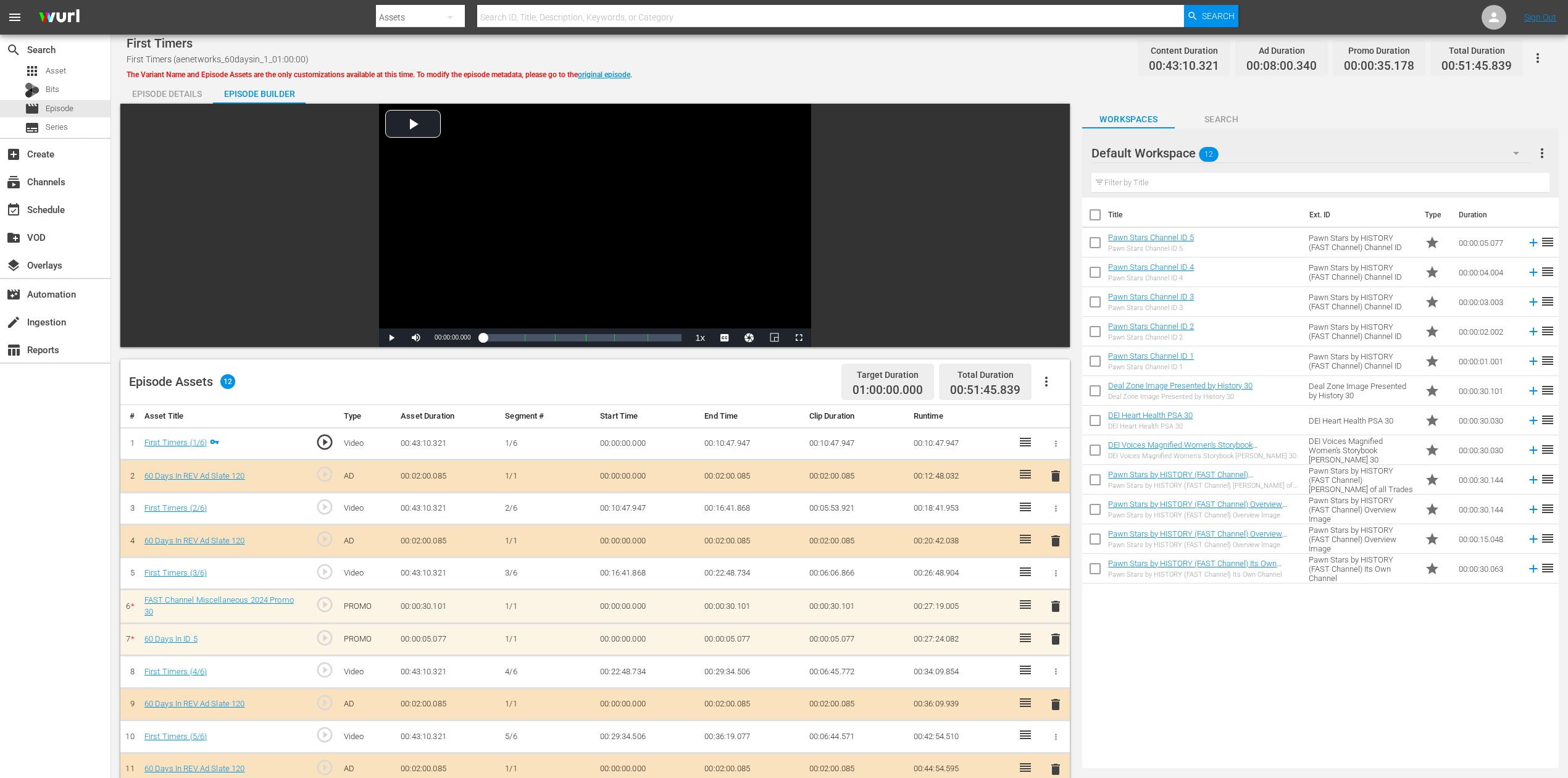
click at [1053, 583] on span "delete" at bounding box center [1056, 639] width 15 height 15
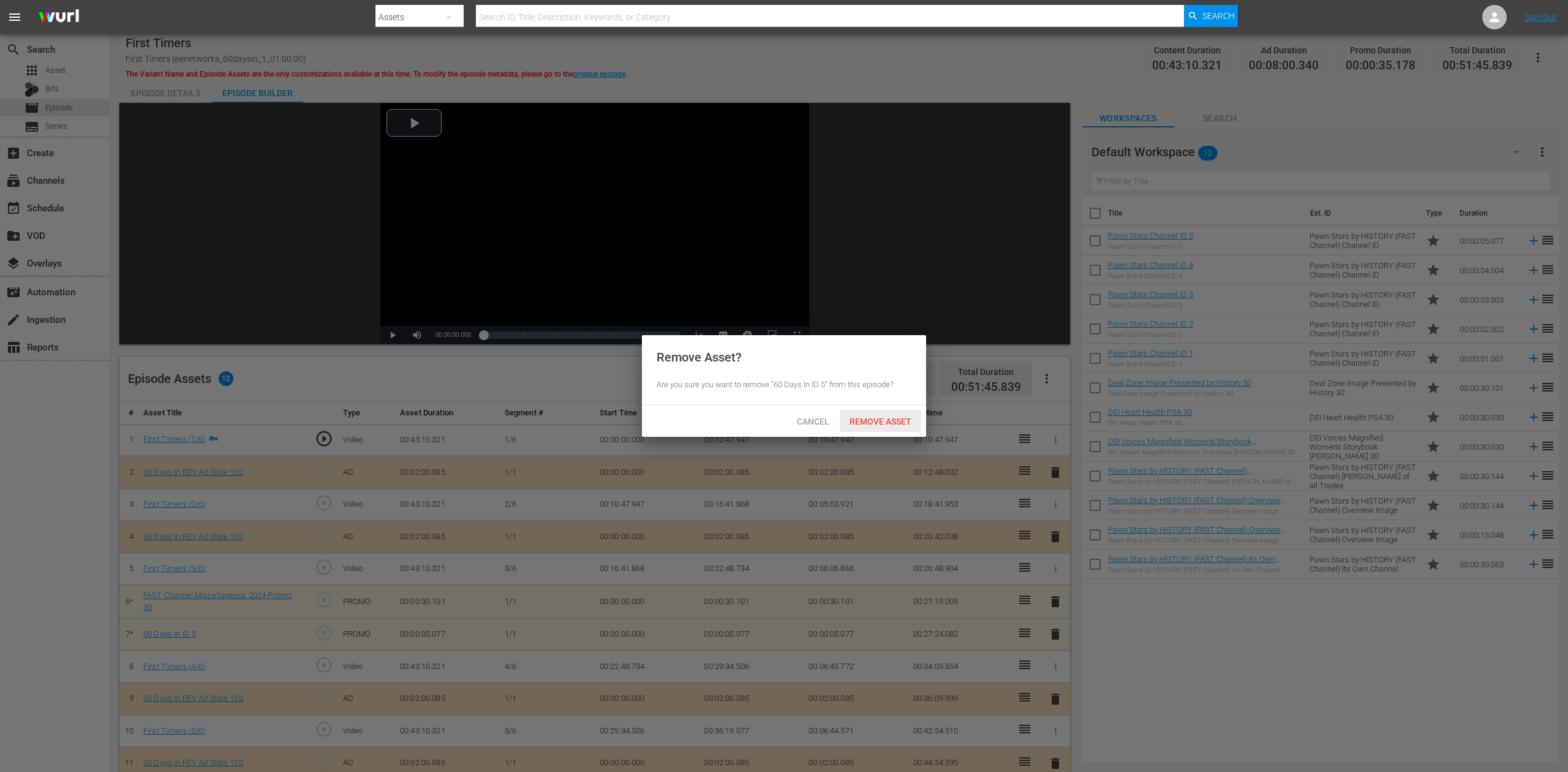
click at [897, 422] on span "Remove Asset" at bounding box center [880, 422] width 81 height 10
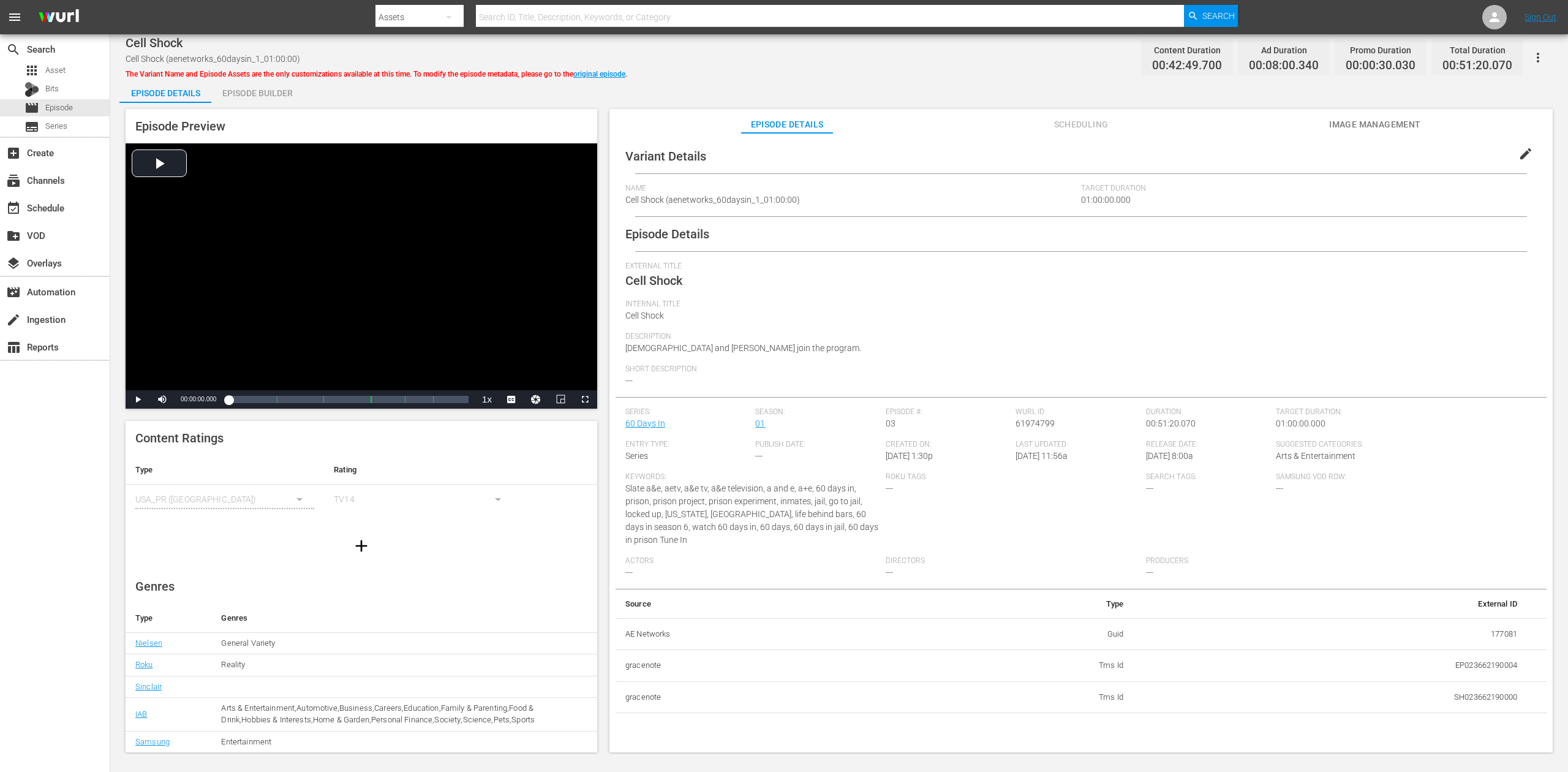
click at [250, 95] on div "Episode Builder" at bounding box center [257, 93] width 92 height 29
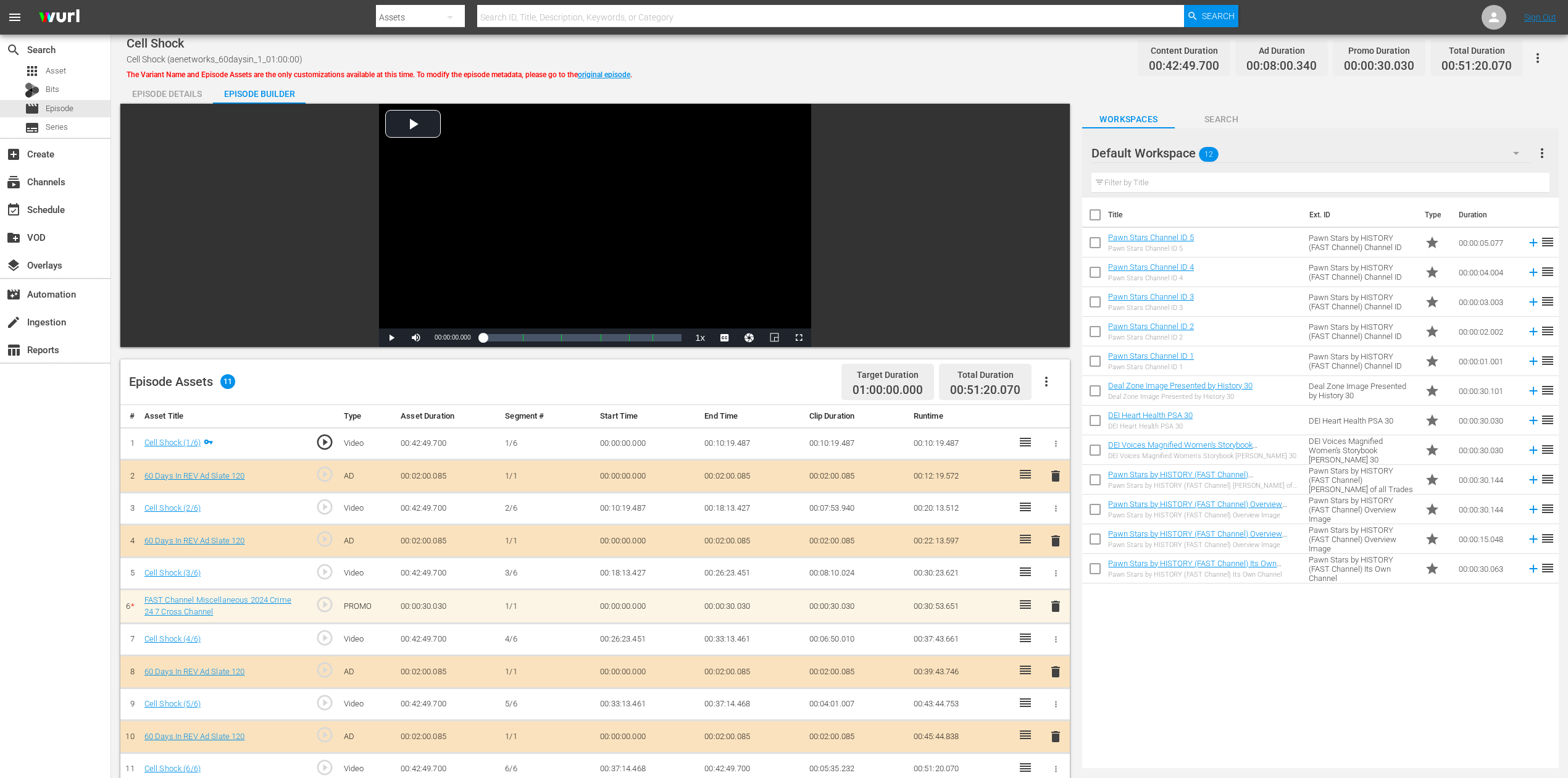
click at [1185, 147] on icon "button" at bounding box center [1516, 154] width 15 height 15
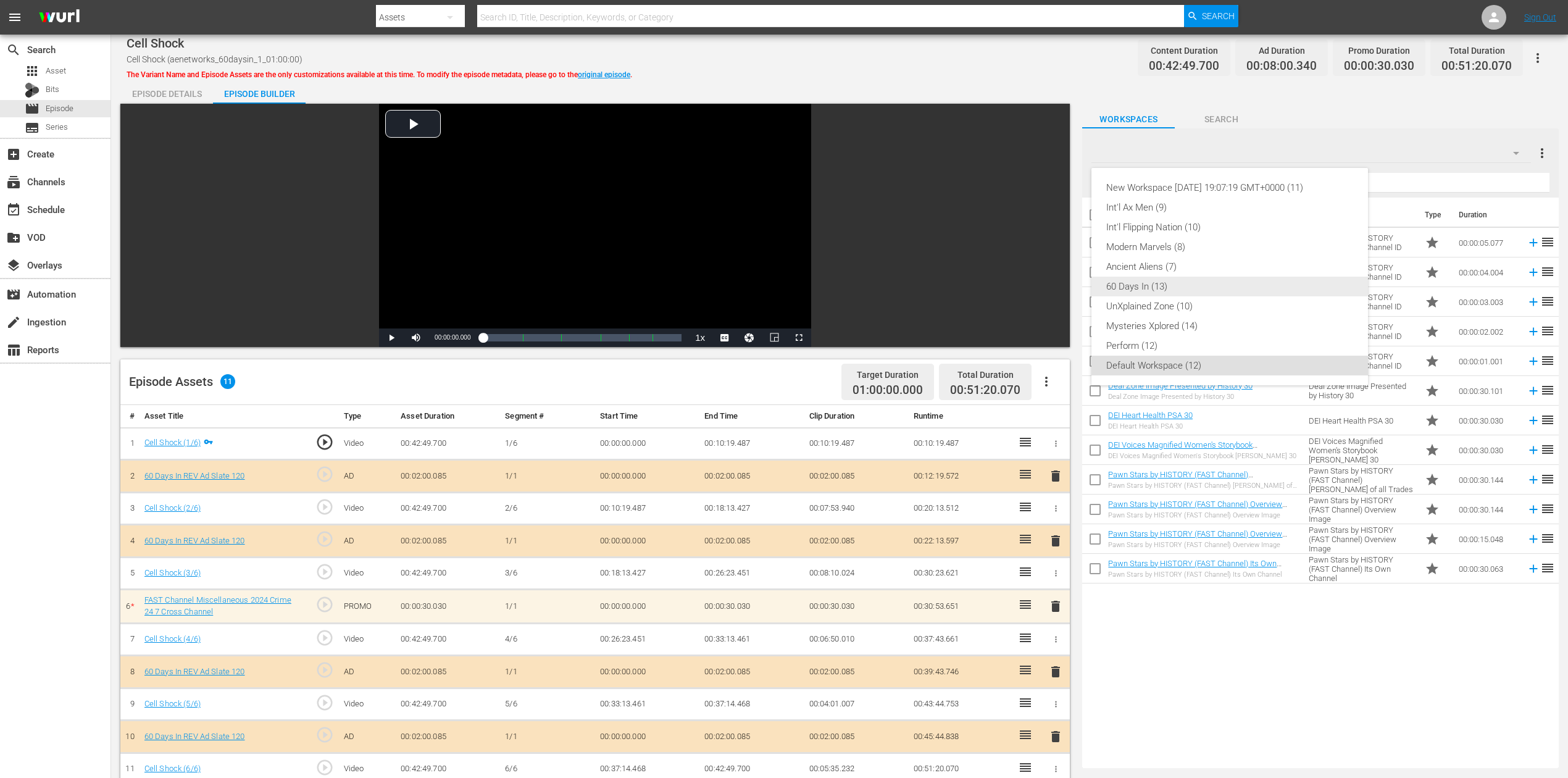
click at [1141, 289] on div "60 Days In (13)" at bounding box center [1230, 286] width 247 height 20
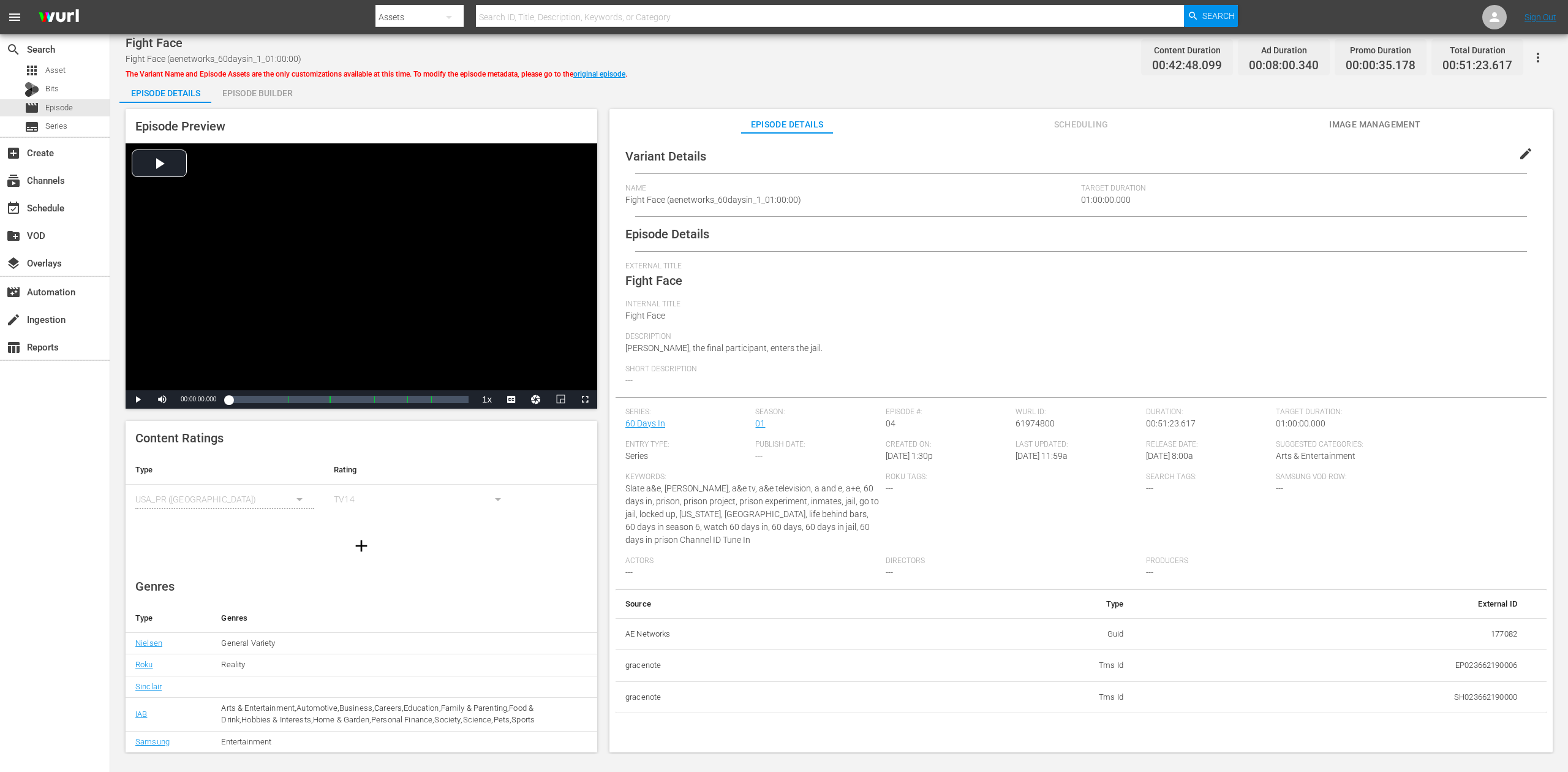
click at [253, 87] on div "Episode Builder" at bounding box center [257, 93] width 92 height 29
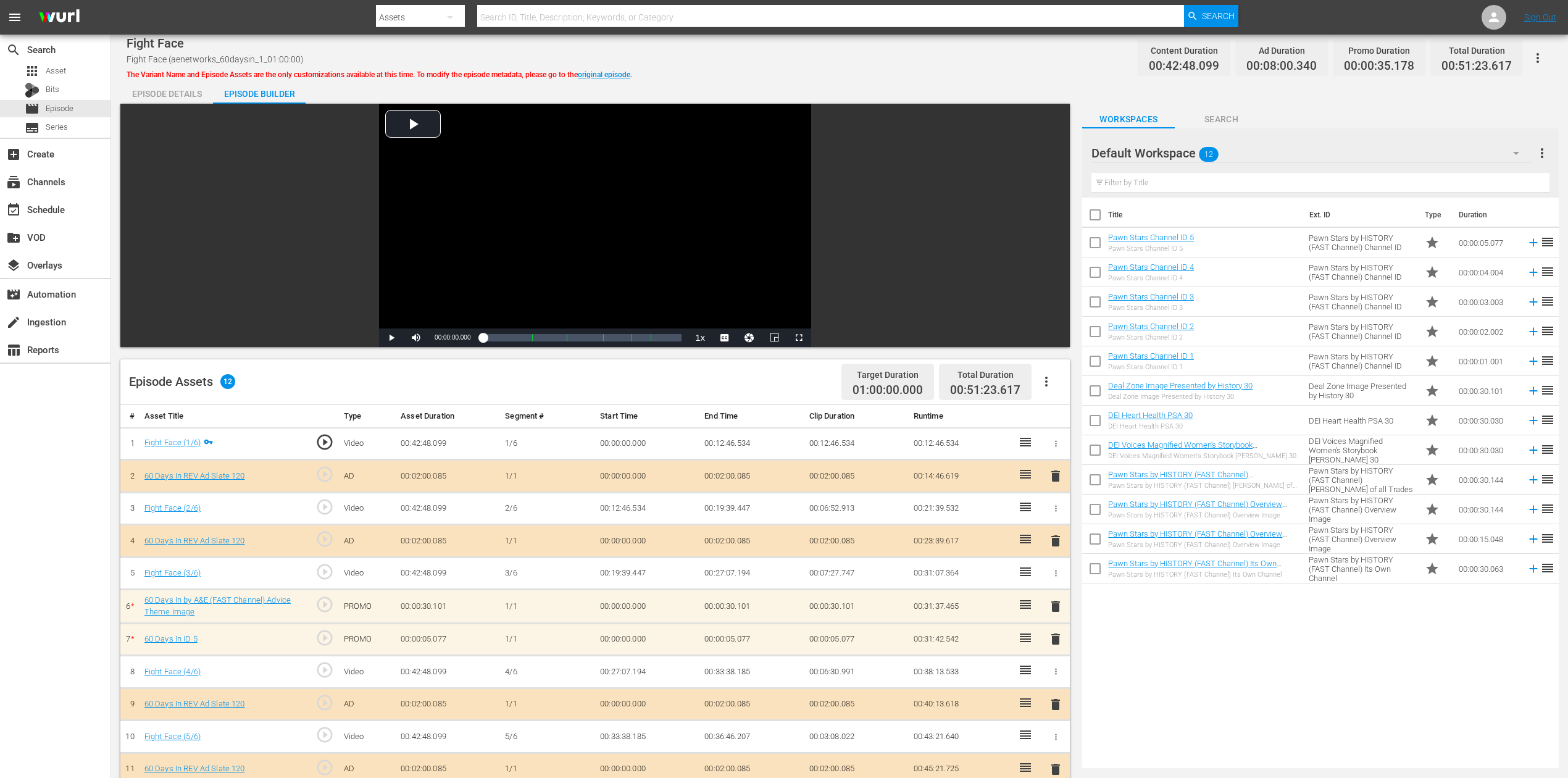
click at [1058, 583] on span "delete" at bounding box center [1056, 639] width 15 height 15
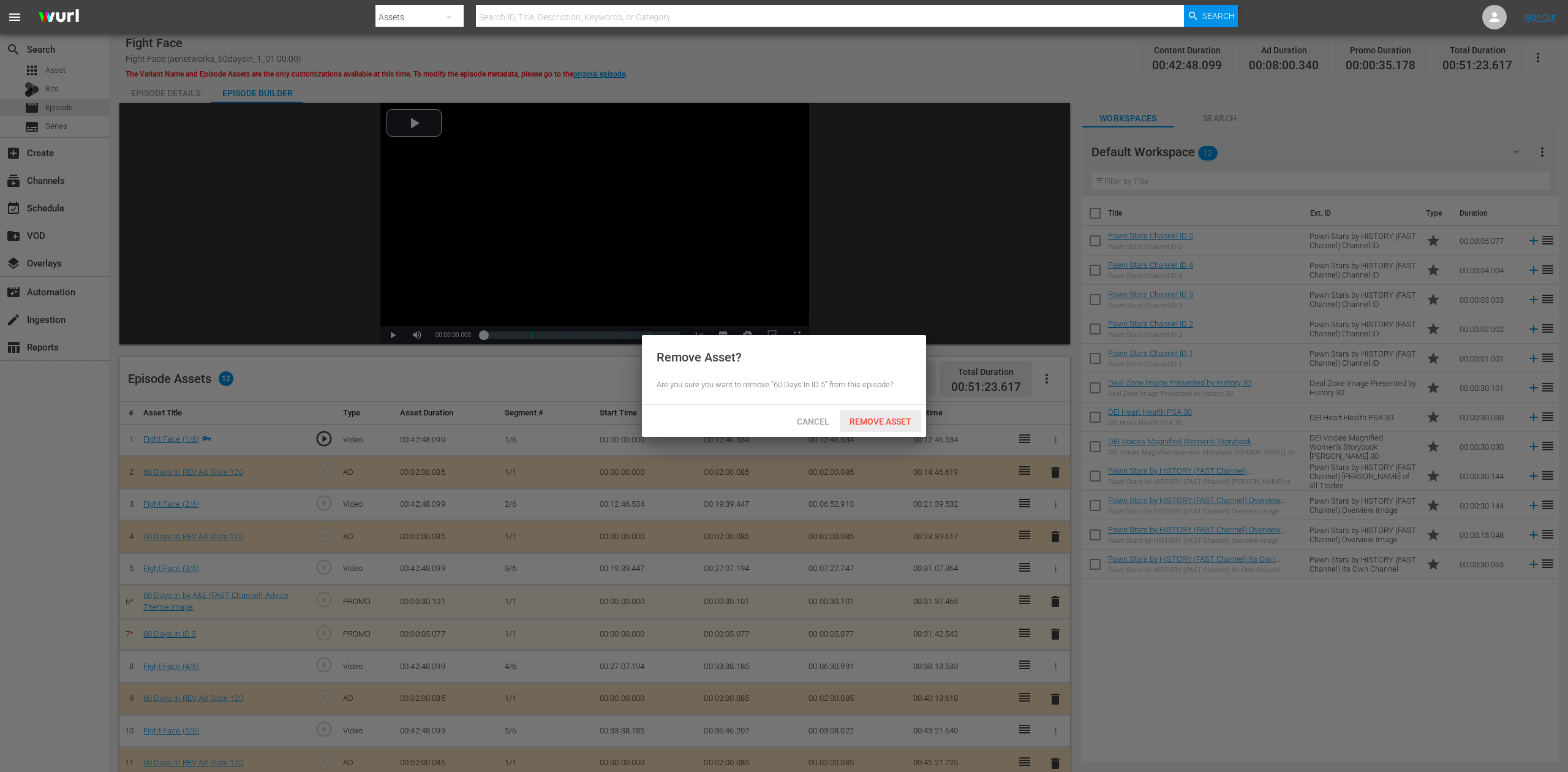
click at [900, 419] on span "Remove Asset" at bounding box center [880, 422] width 81 height 10
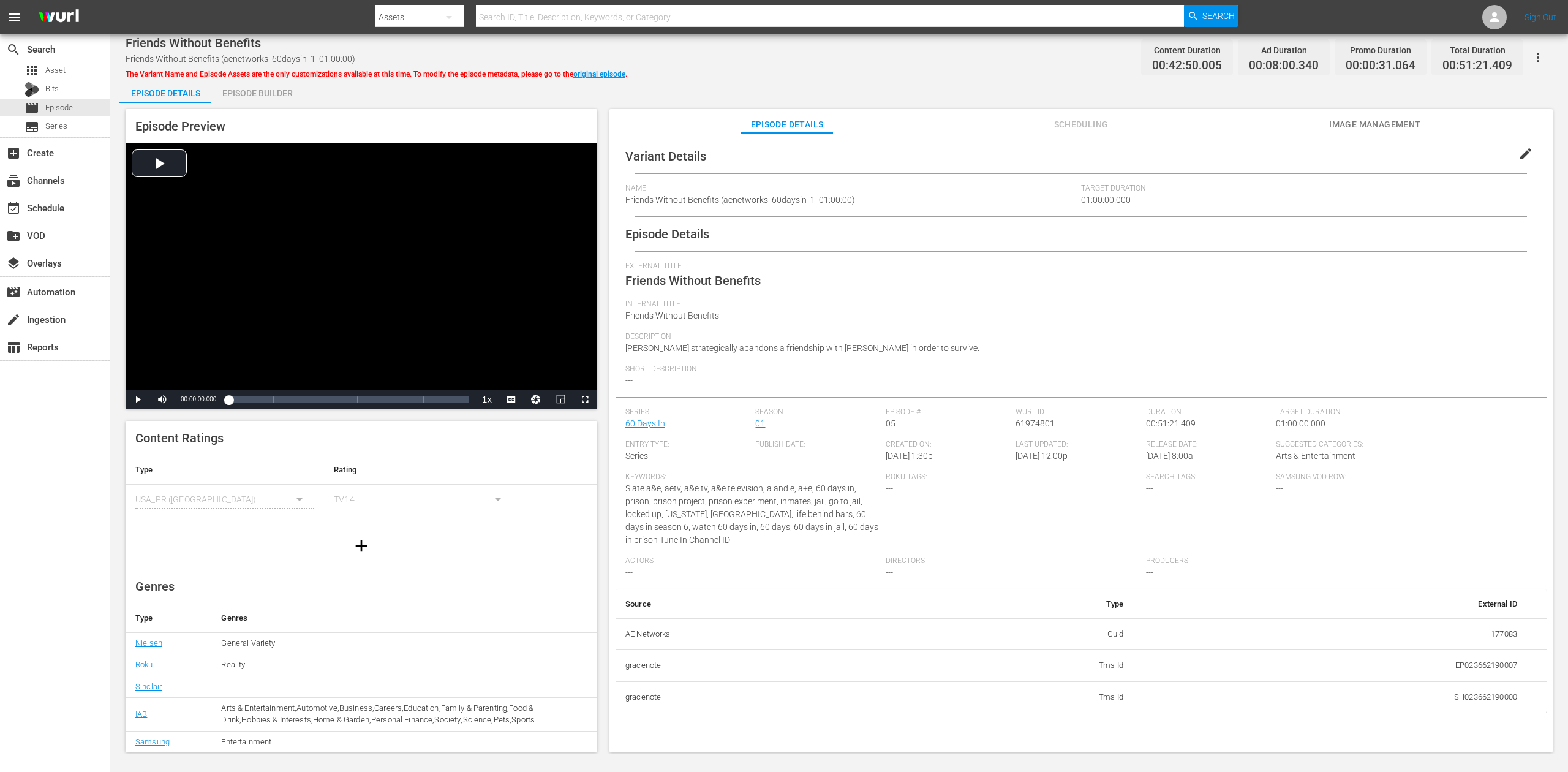
click at [274, 93] on div "Episode Builder" at bounding box center [257, 93] width 92 height 29
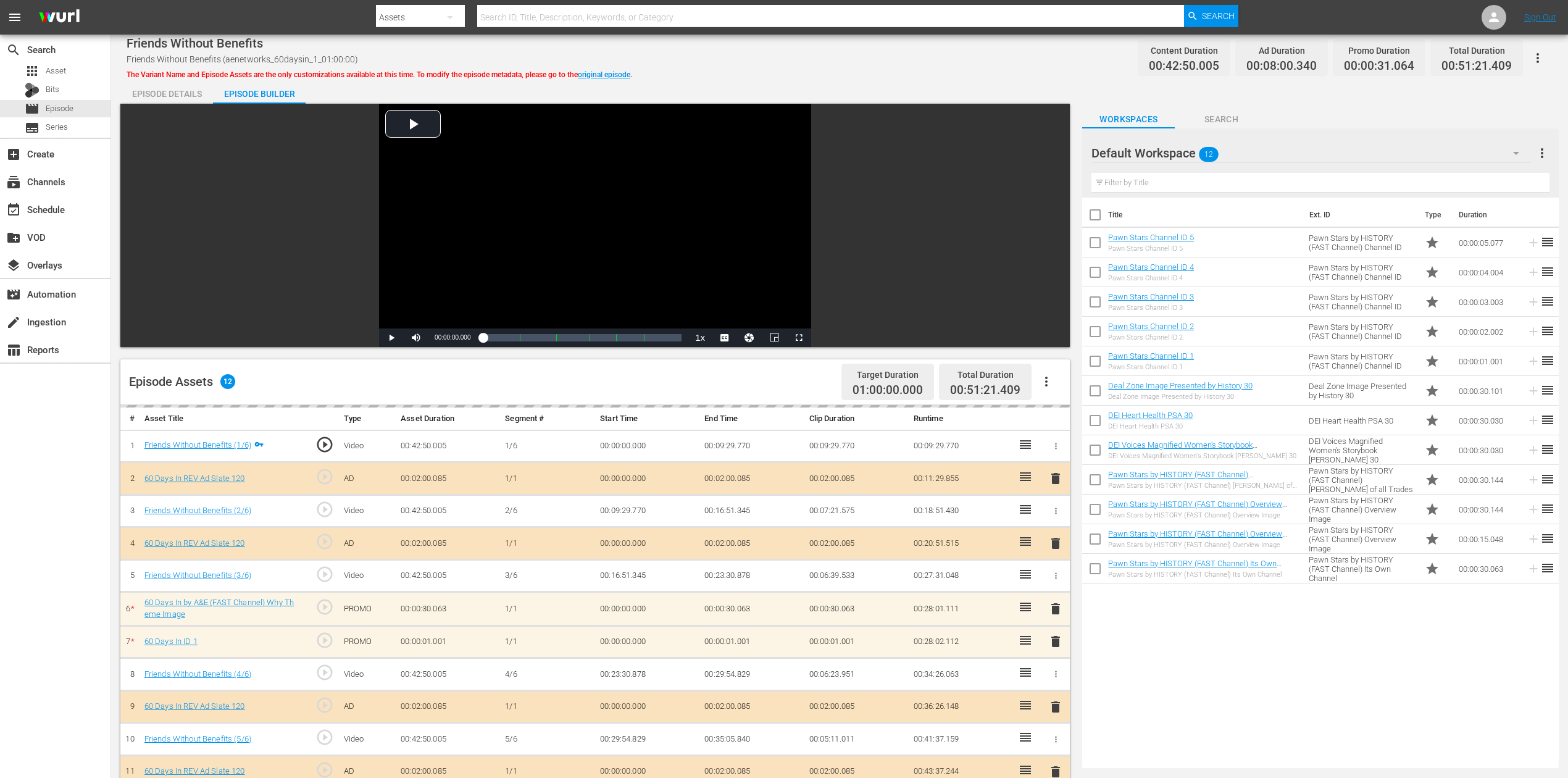
click at [1055, 583] on div "delete" at bounding box center [1055, 641] width 18 height 18
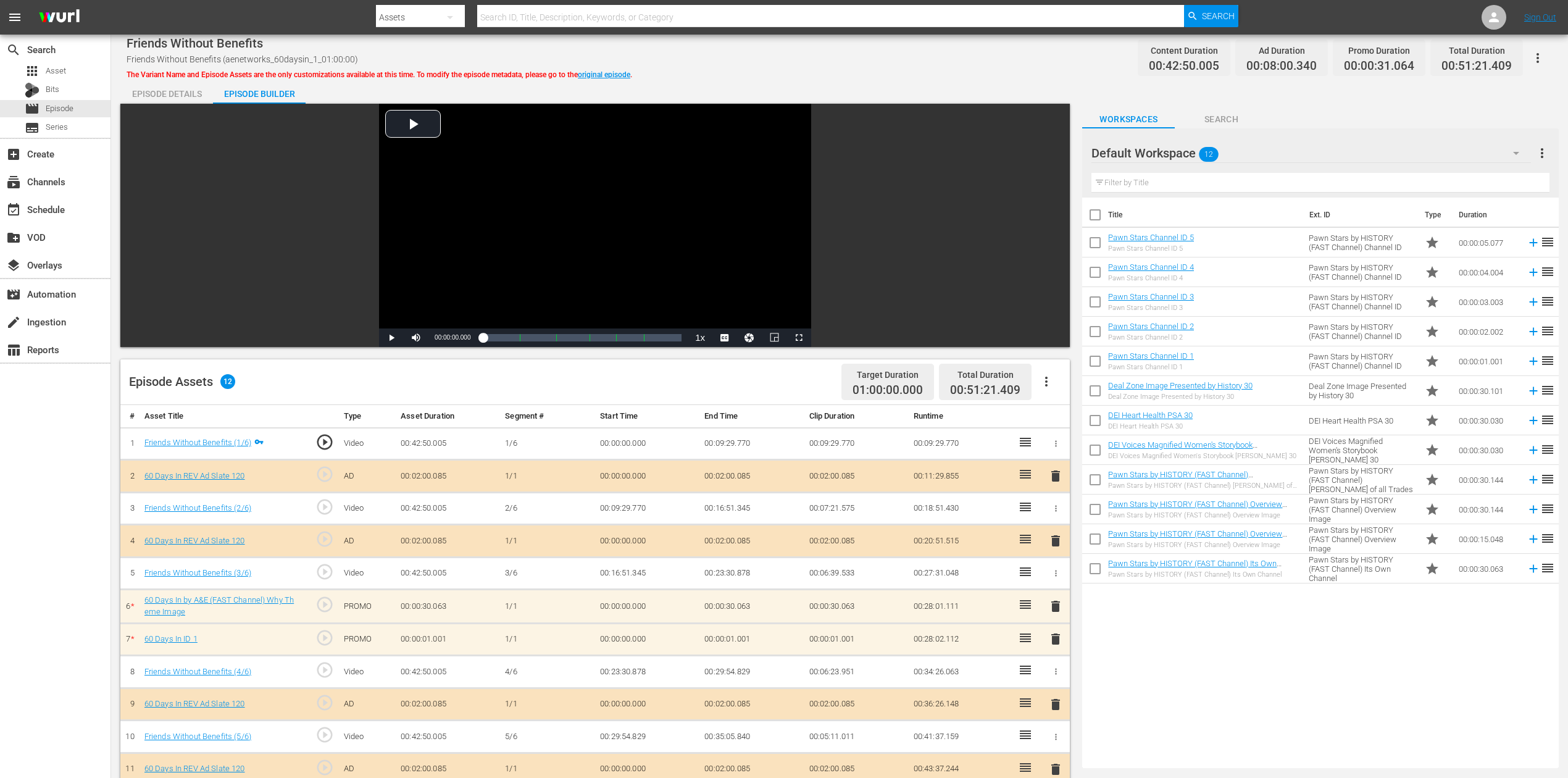
click at [1053, 583] on span "delete" at bounding box center [1056, 639] width 15 height 15
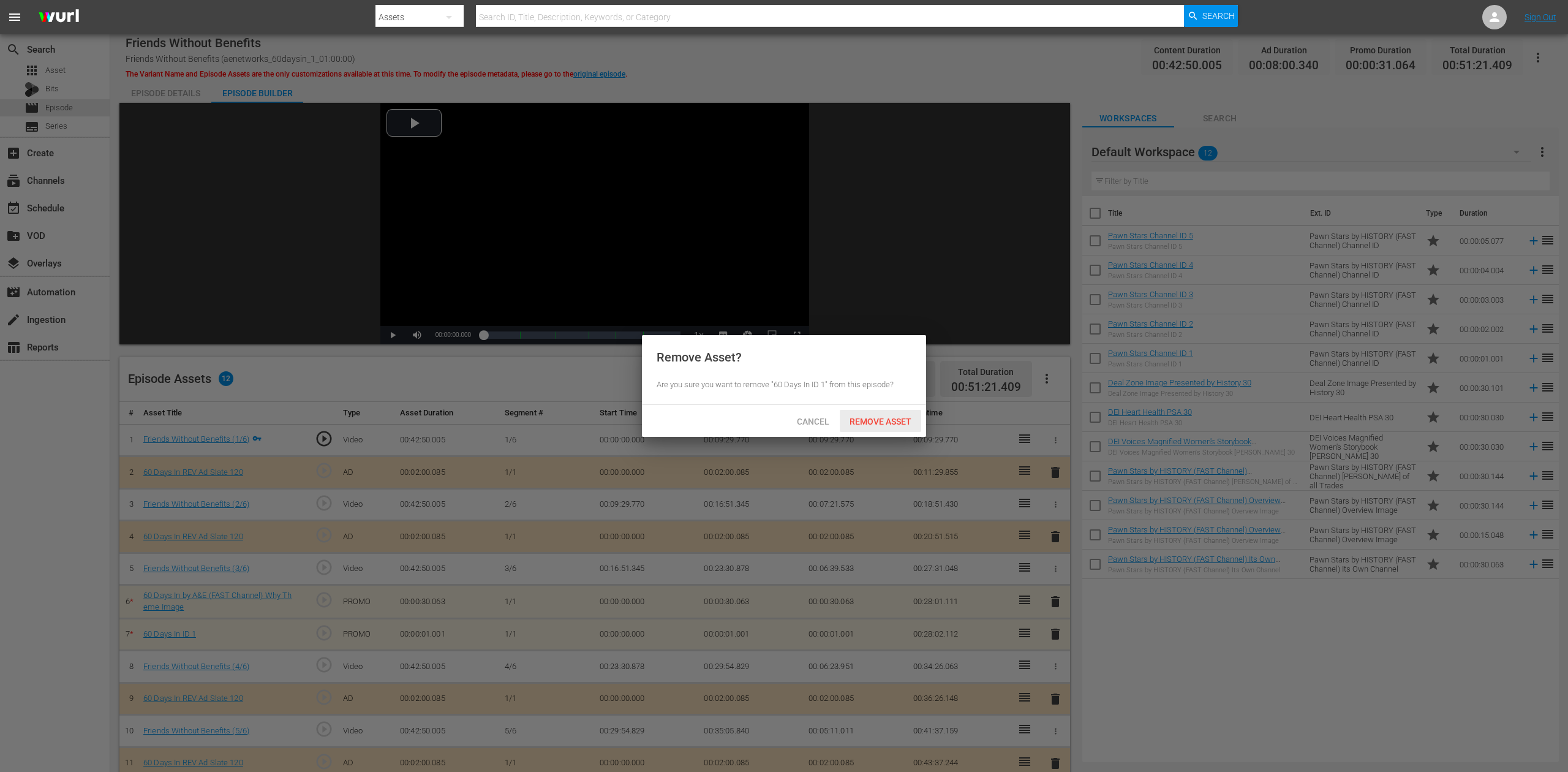
click at [900, 414] on div "Remove Asset" at bounding box center [880, 421] width 81 height 22
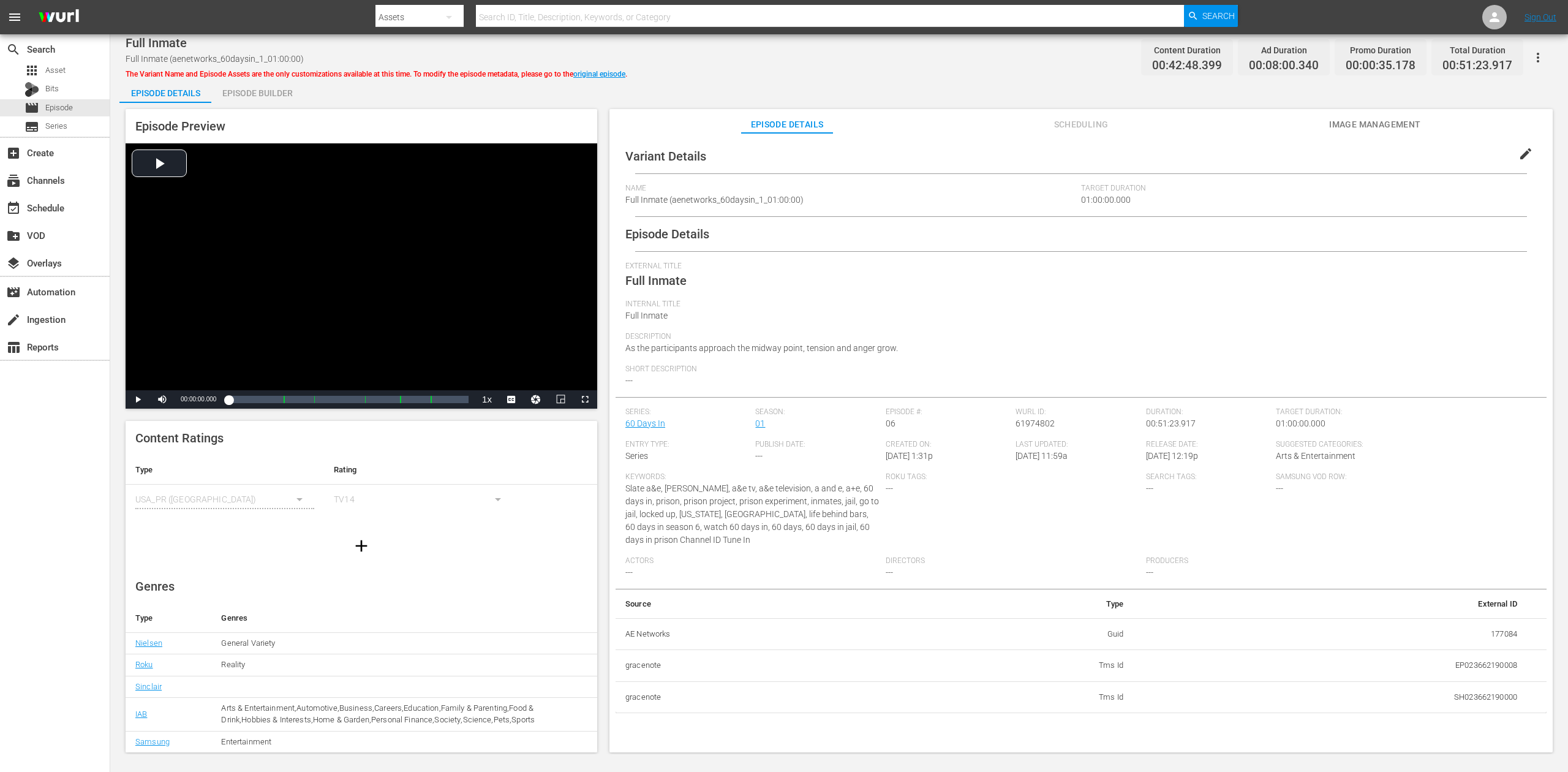
click at [263, 96] on div "Episode Builder" at bounding box center [257, 93] width 92 height 29
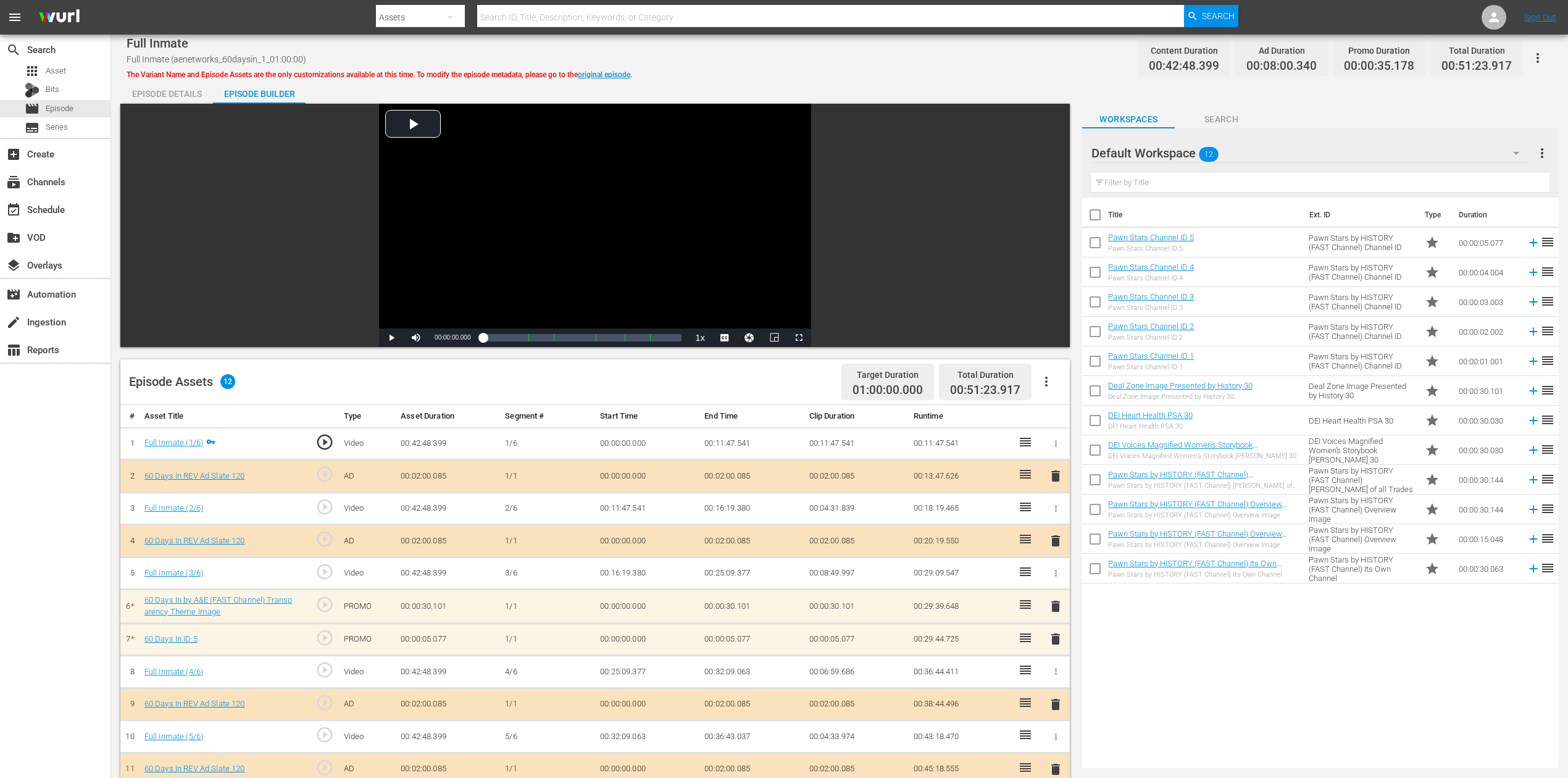
click at [1055, 583] on span "delete" at bounding box center [1056, 639] width 15 height 15
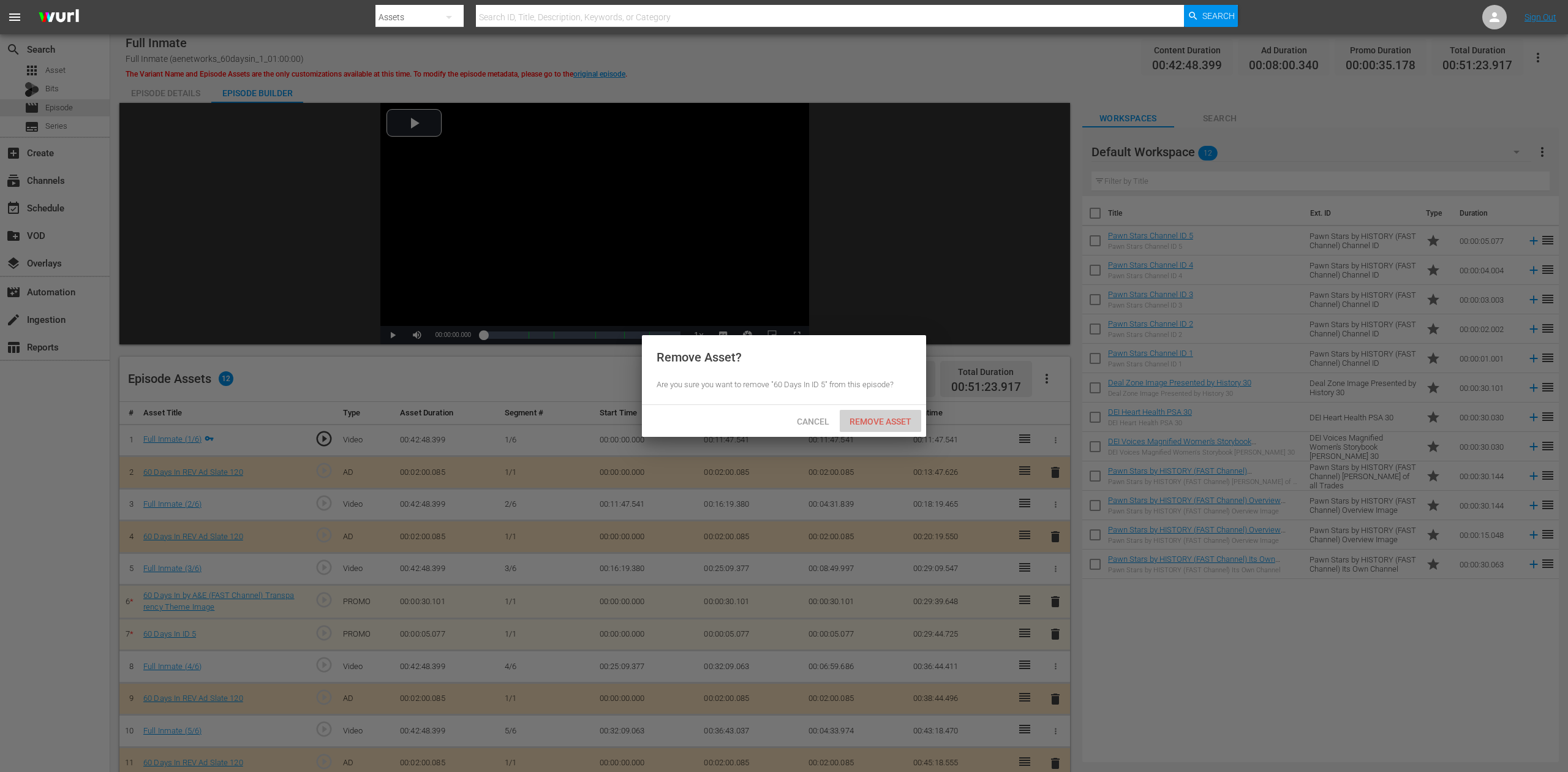
click at [878, 422] on span "Remove Asset" at bounding box center [880, 422] width 81 height 10
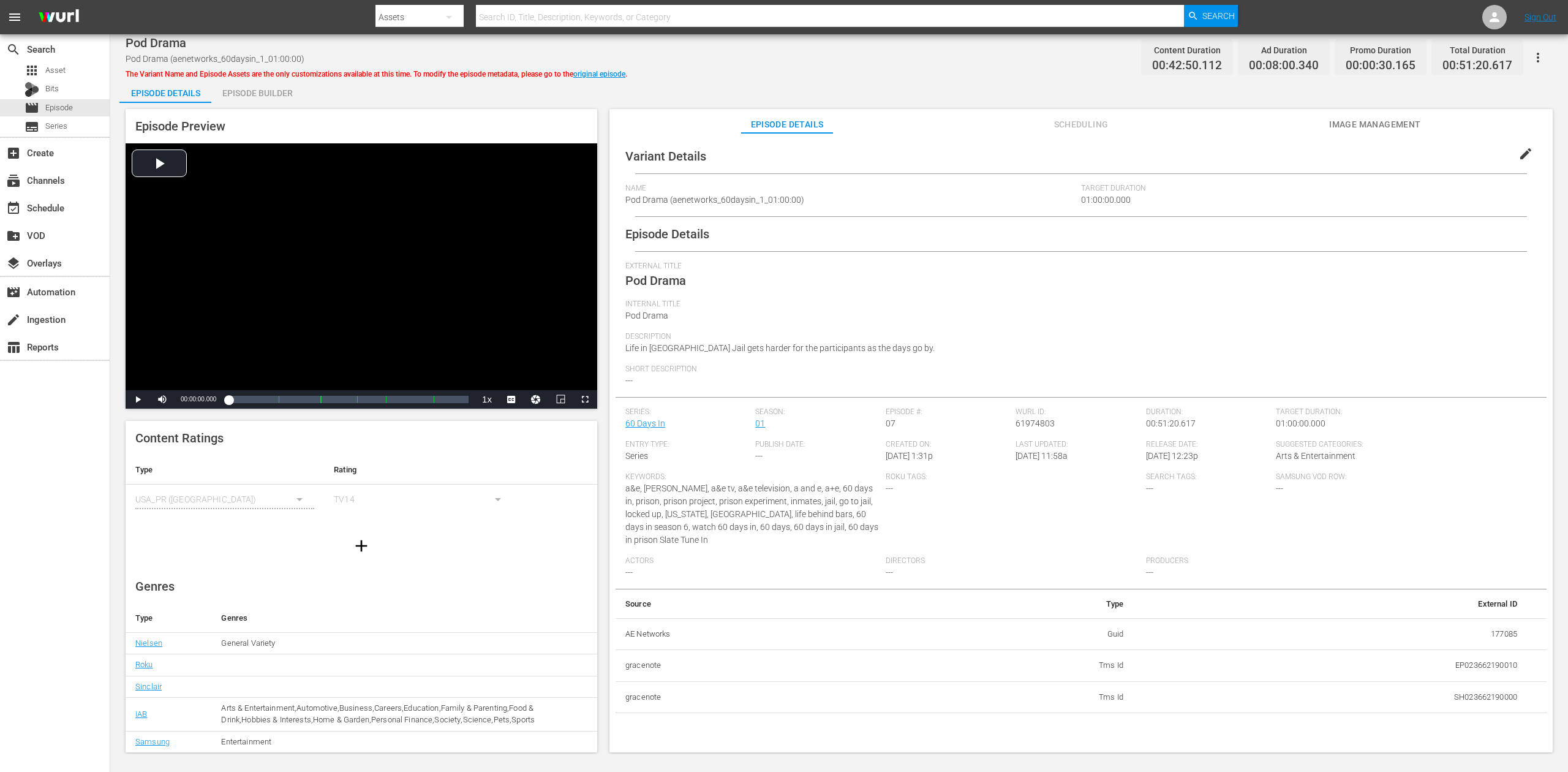
click at [239, 97] on div "Episode Builder" at bounding box center [257, 93] width 92 height 29
click at [263, 99] on div "Episode Builder" at bounding box center [257, 93] width 92 height 29
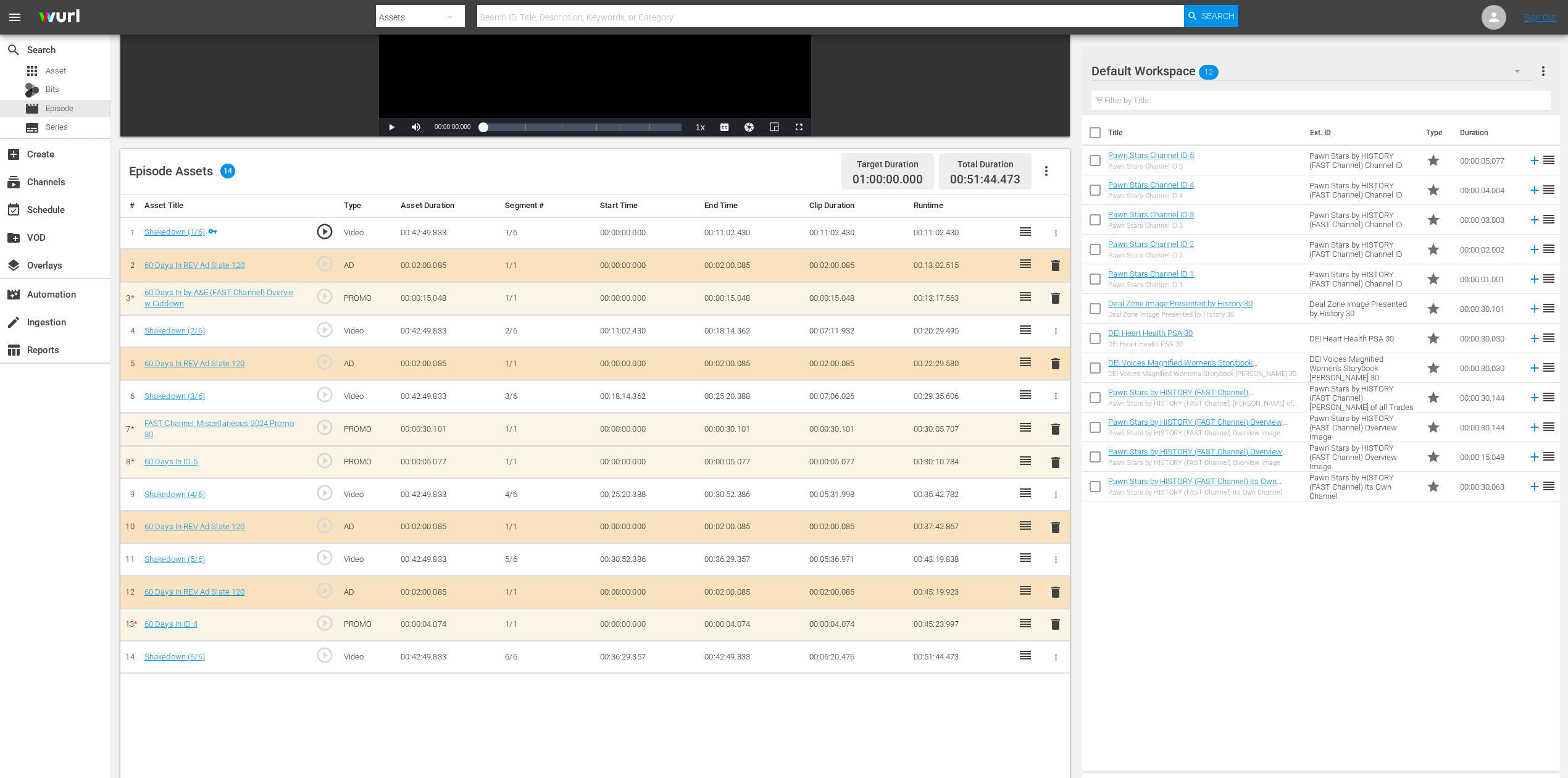
scroll to position [247, 0]
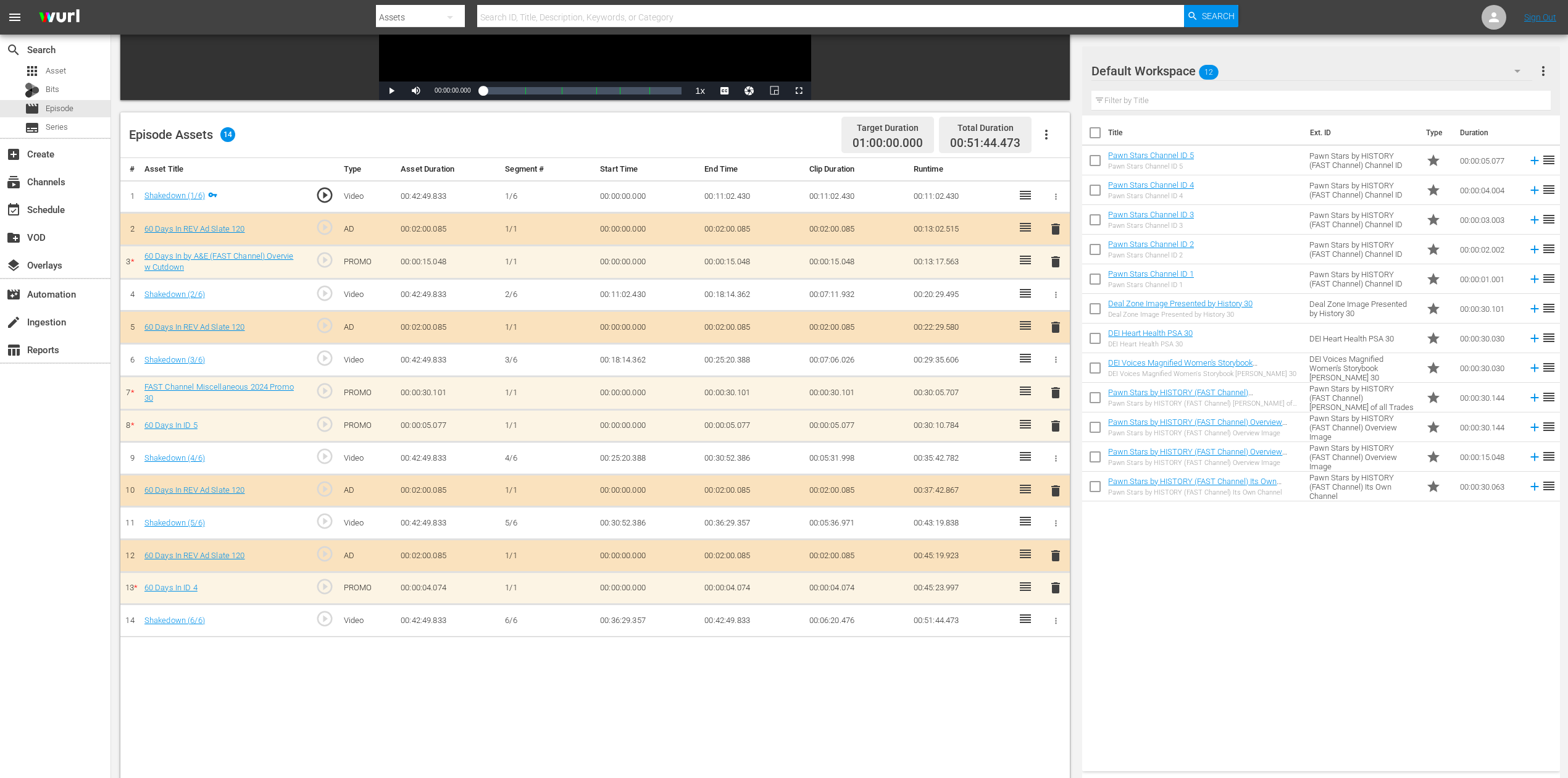
click at [1060, 583] on span "delete" at bounding box center [1056, 588] width 15 height 15
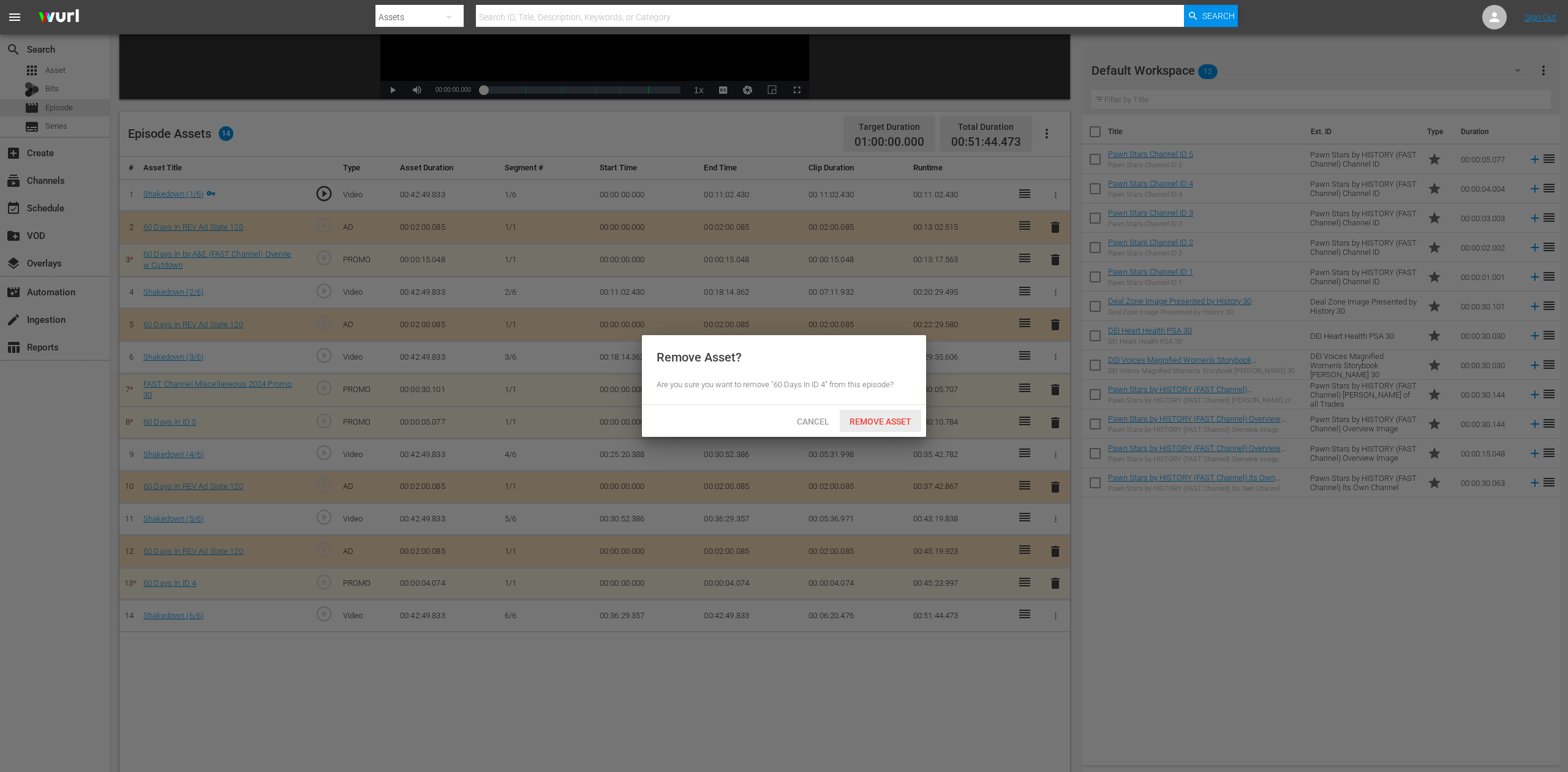
click at [899, 419] on span "Remove Asset" at bounding box center [880, 422] width 81 height 10
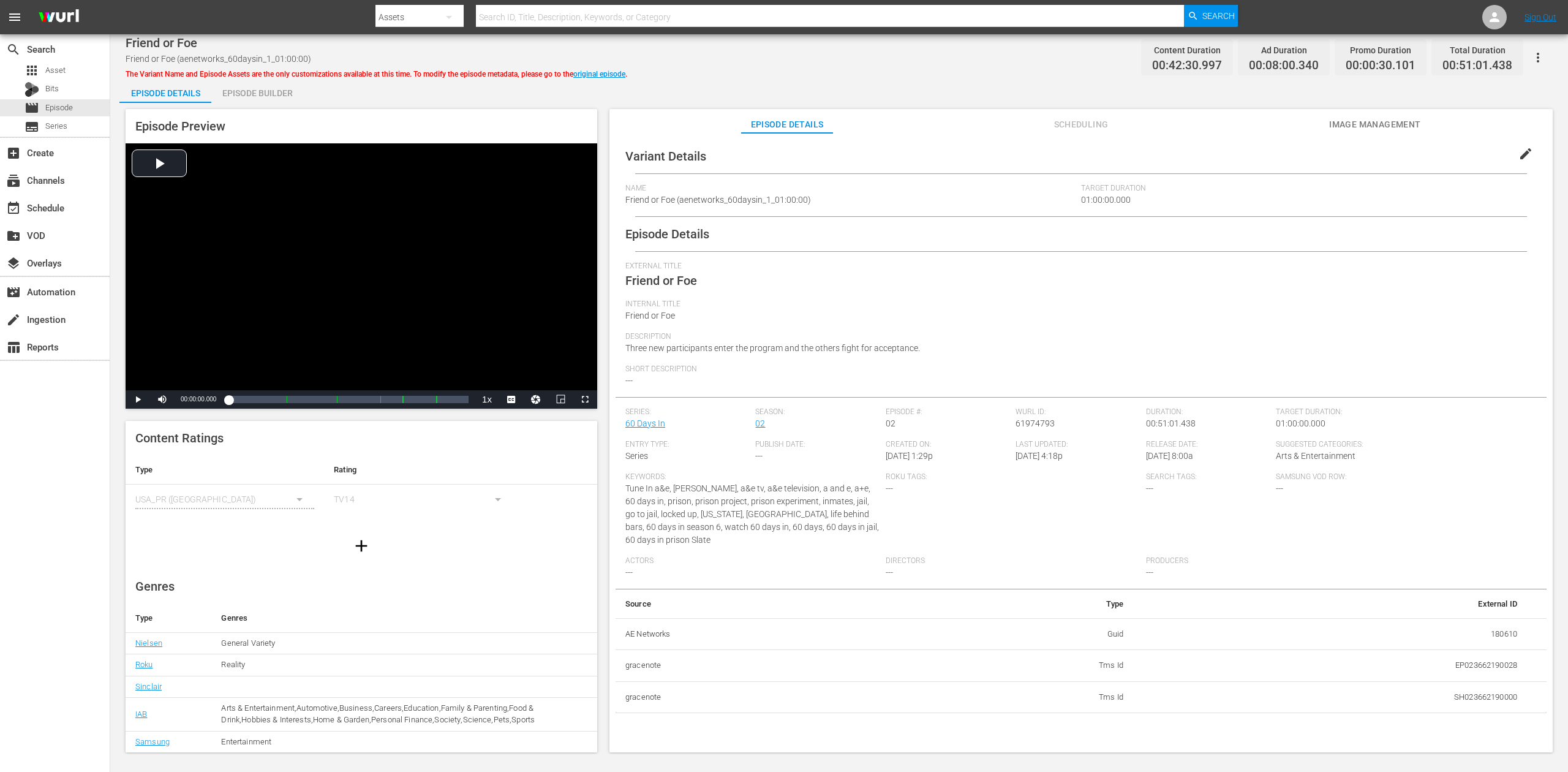
click at [241, 86] on div "Episode Builder" at bounding box center [257, 93] width 92 height 29
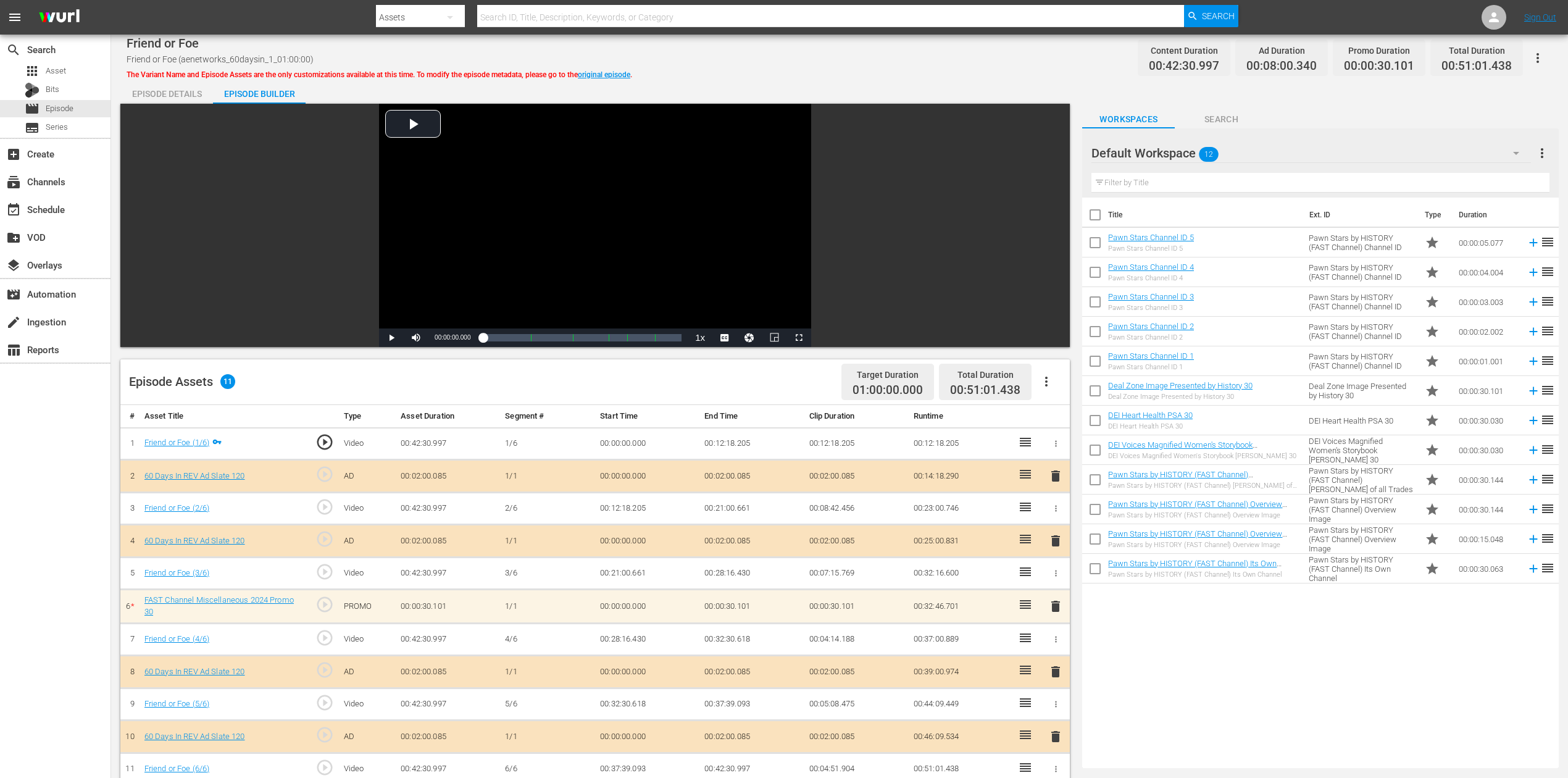
click at [1185, 152] on icon "button" at bounding box center [1515, 154] width 6 height 3
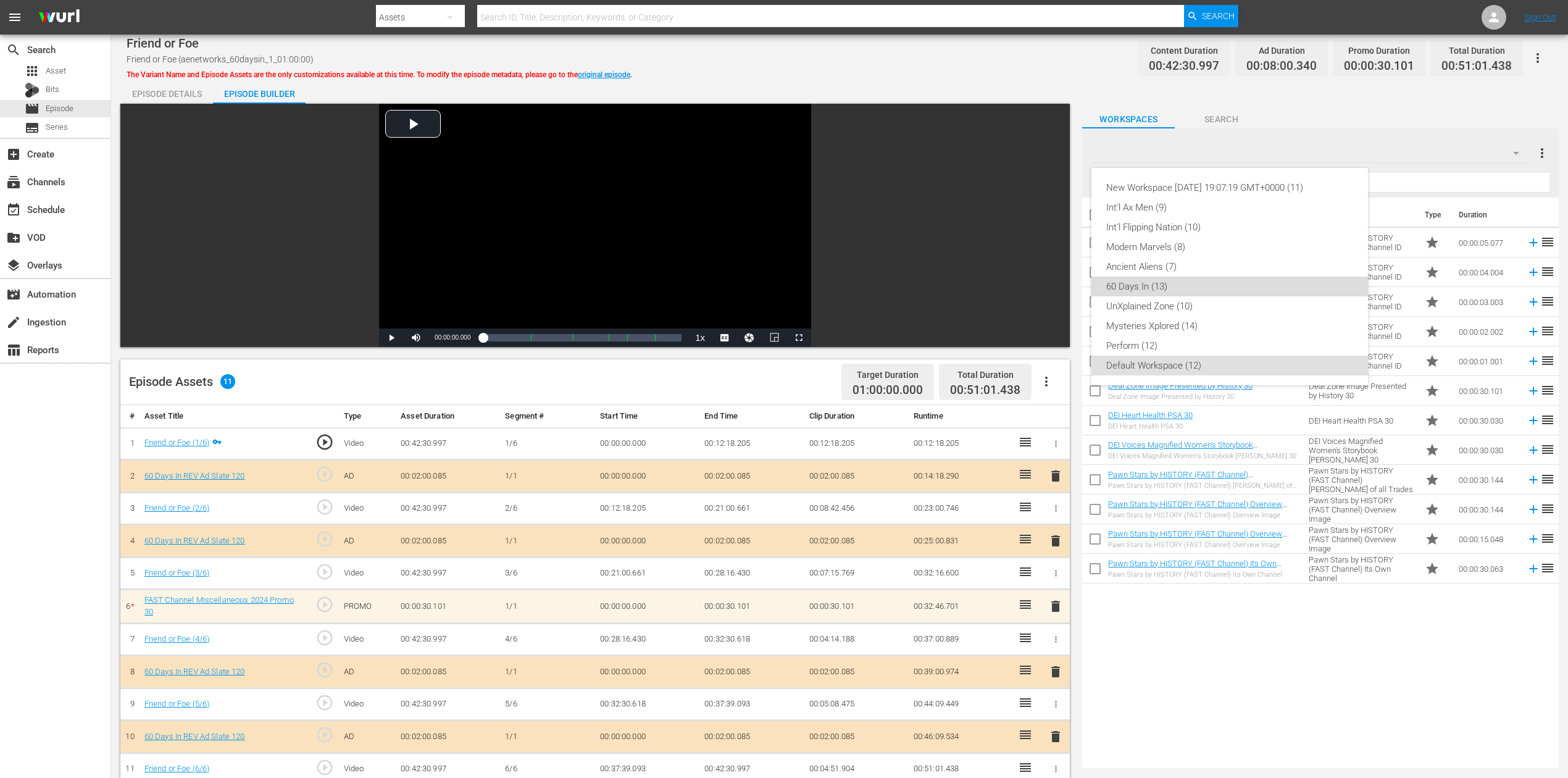
click at [1176, 289] on div "60 Days In (13)" at bounding box center [1230, 286] width 247 height 20
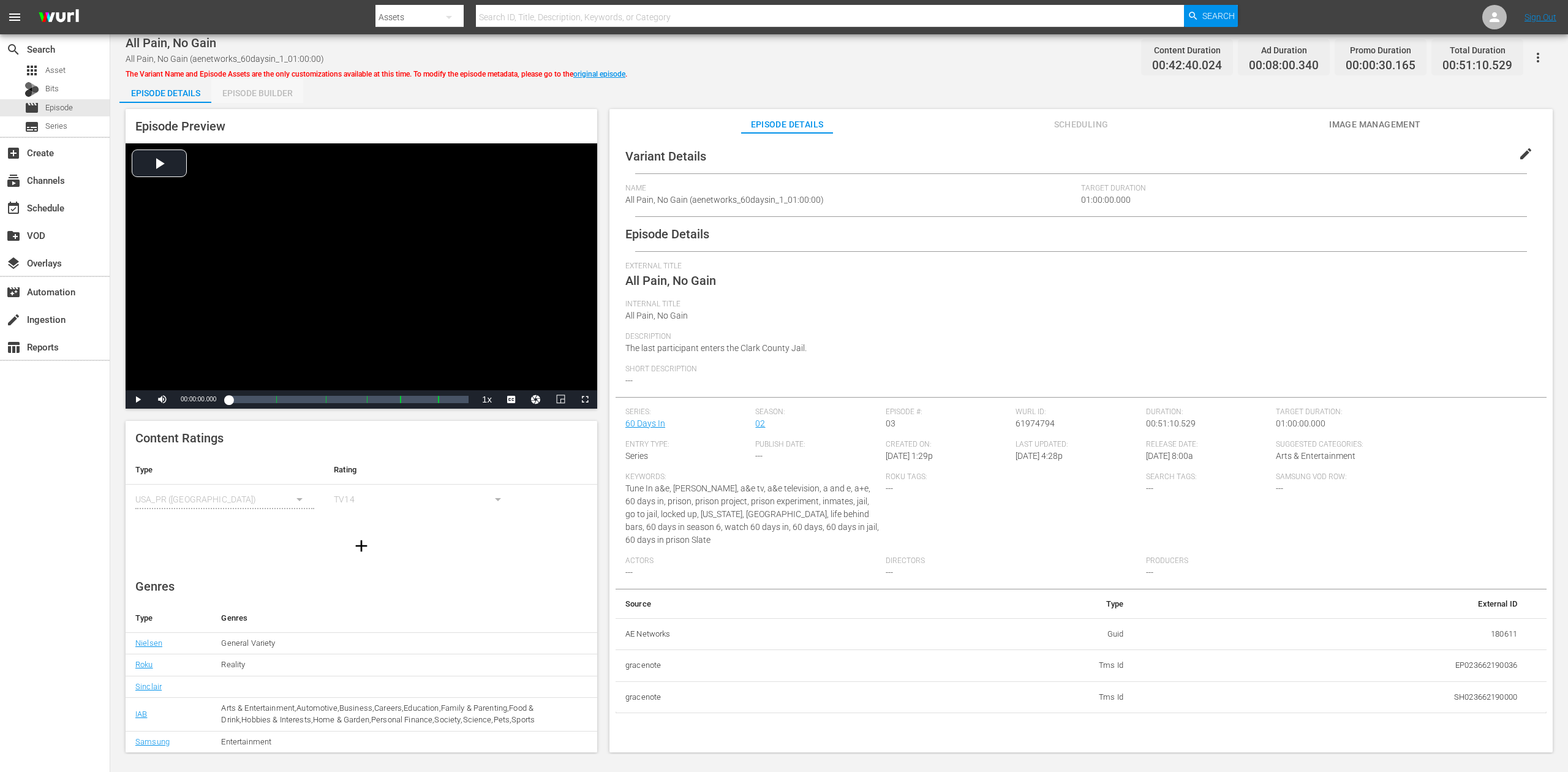
click at [273, 89] on div "Episode Builder" at bounding box center [257, 93] width 92 height 29
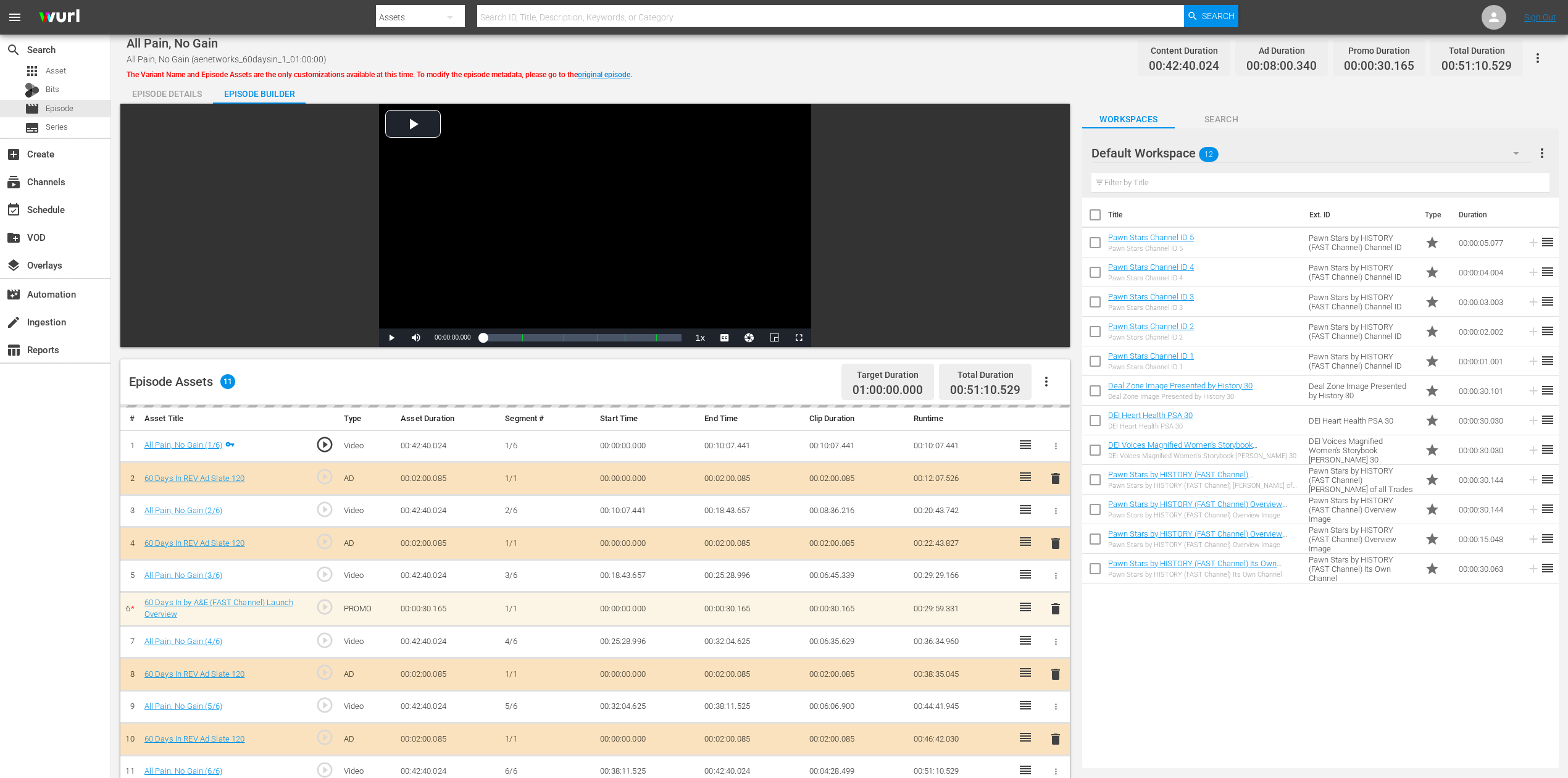
click at [1185, 155] on icon "button" at bounding box center [1516, 154] width 15 height 15
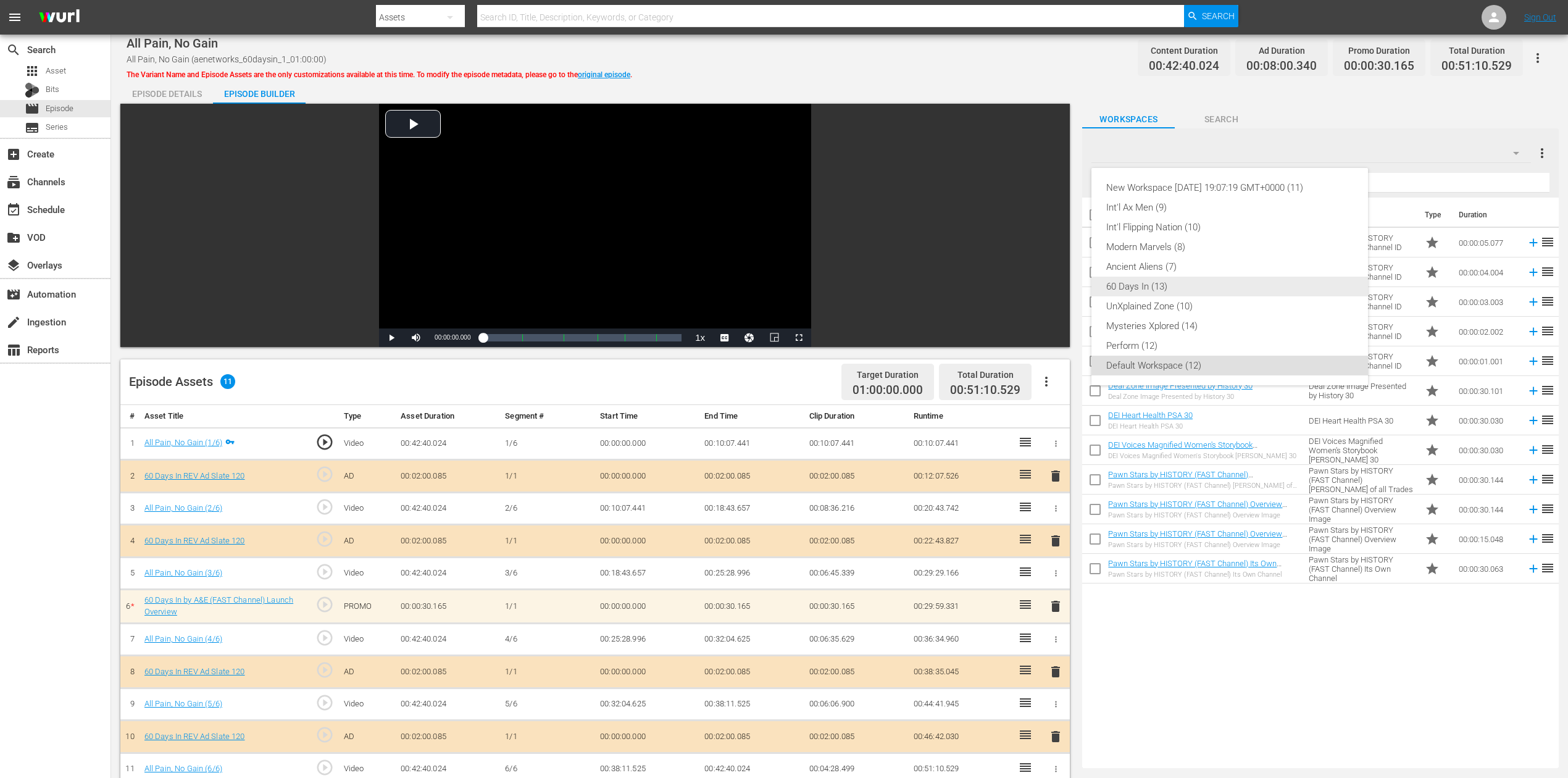
click at [1154, 283] on div "60 Days In (13)" at bounding box center [1230, 286] width 247 height 20
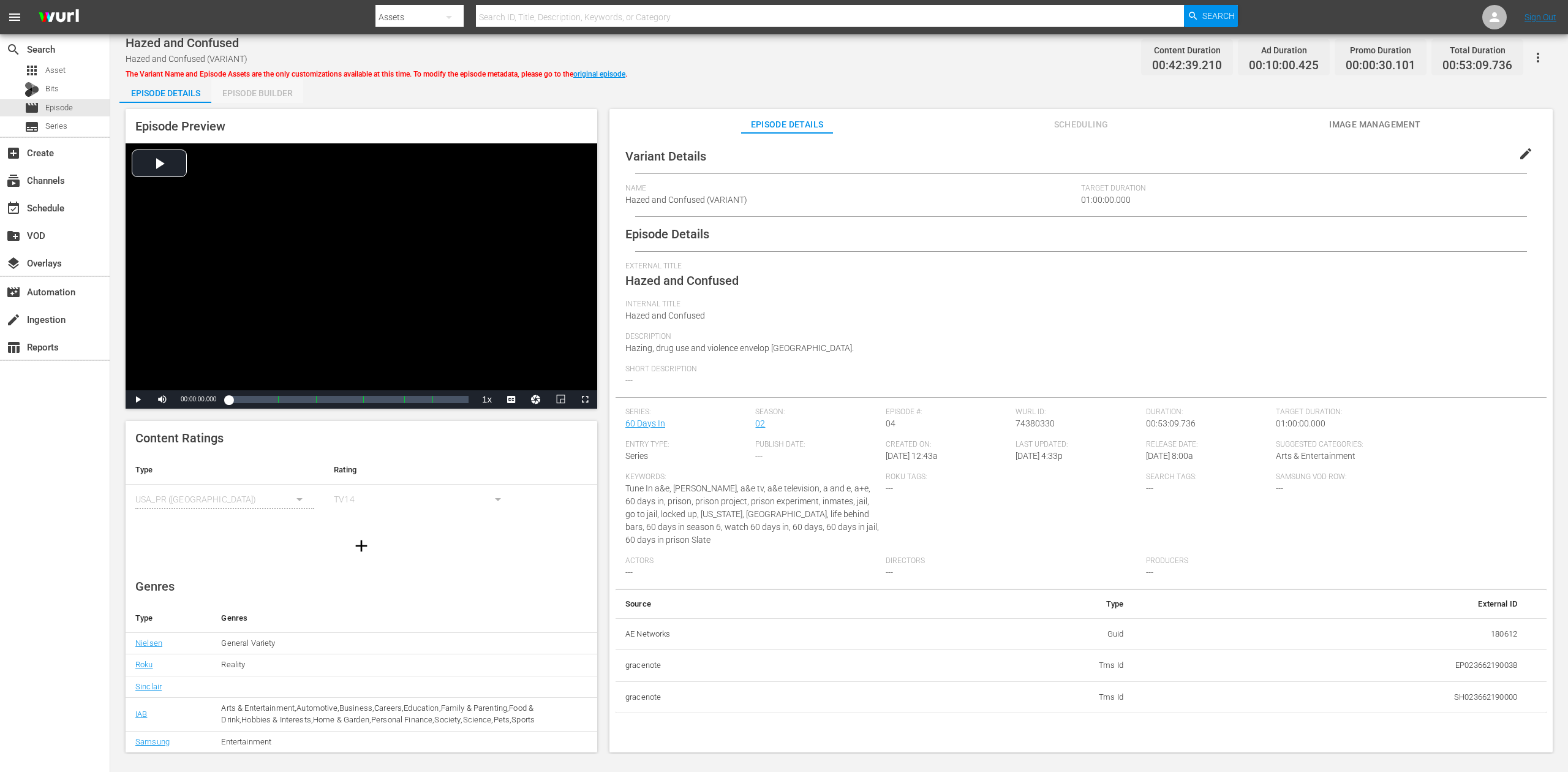
click at [272, 94] on div "Episode Builder" at bounding box center [257, 93] width 92 height 29
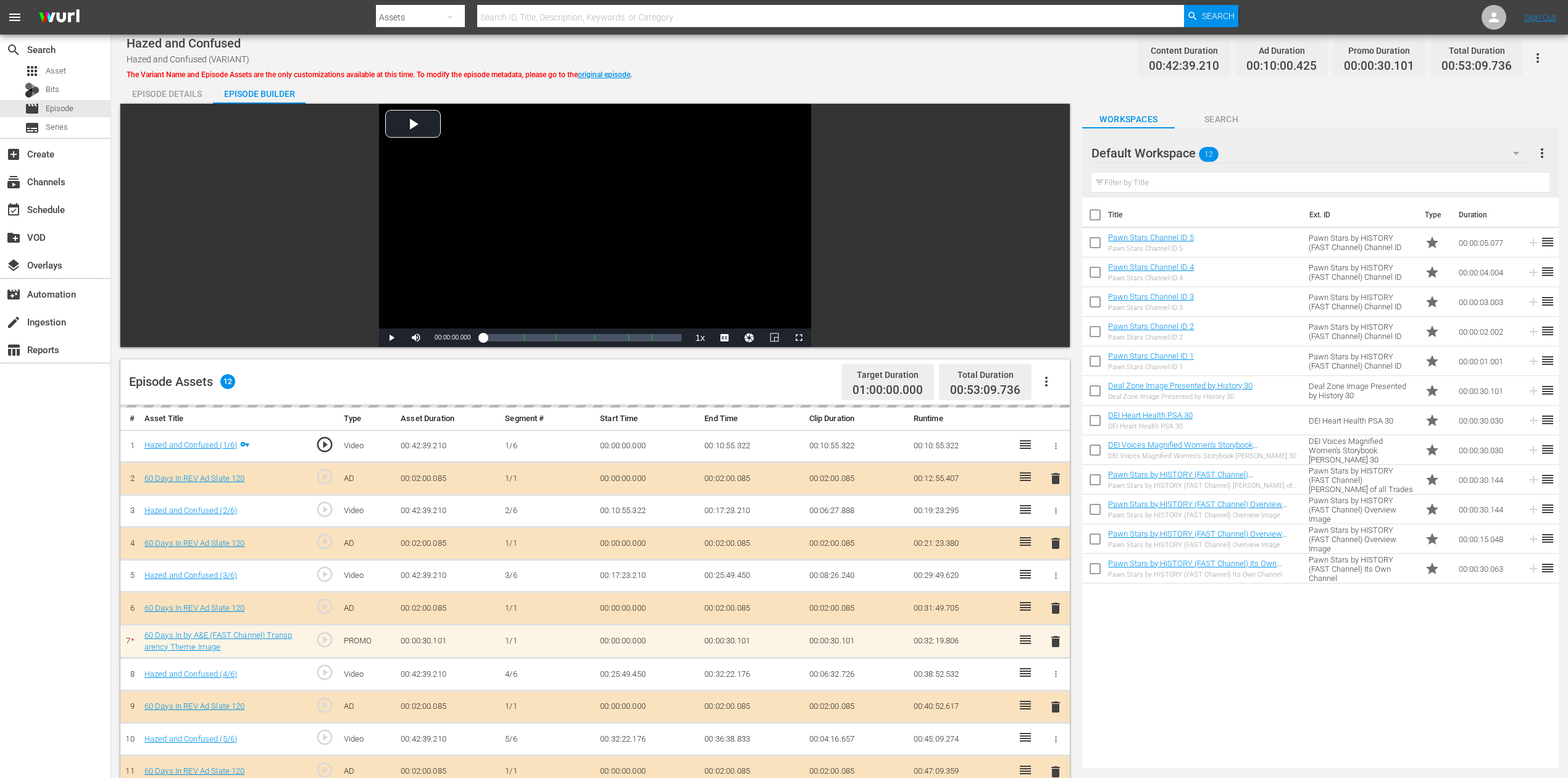
click at [1185, 151] on icon "button" at bounding box center [1516, 154] width 15 height 15
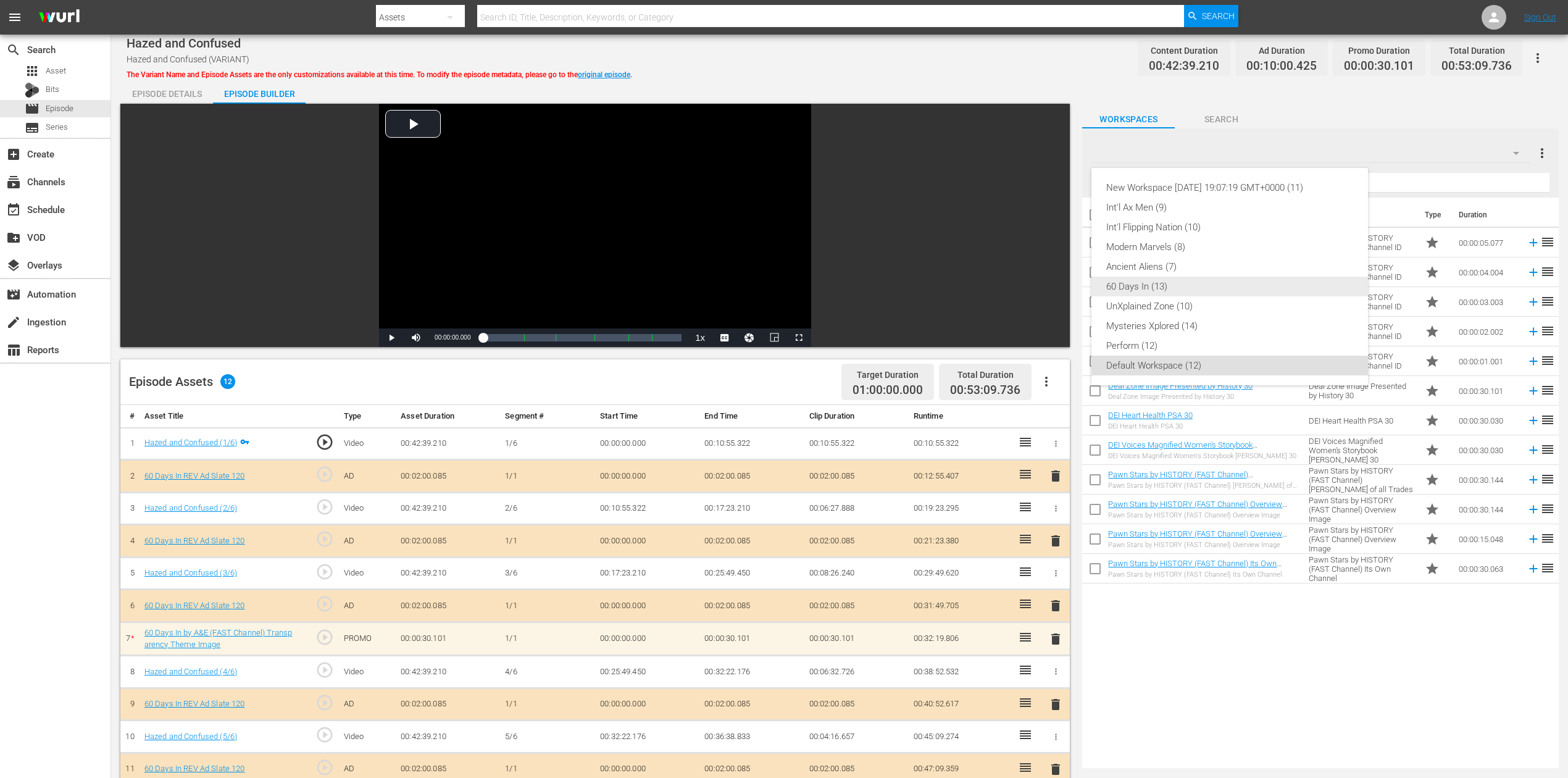
click at [1157, 281] on div "60 Days In (13)" at bounding box center [1230, 286] width 247 height 20
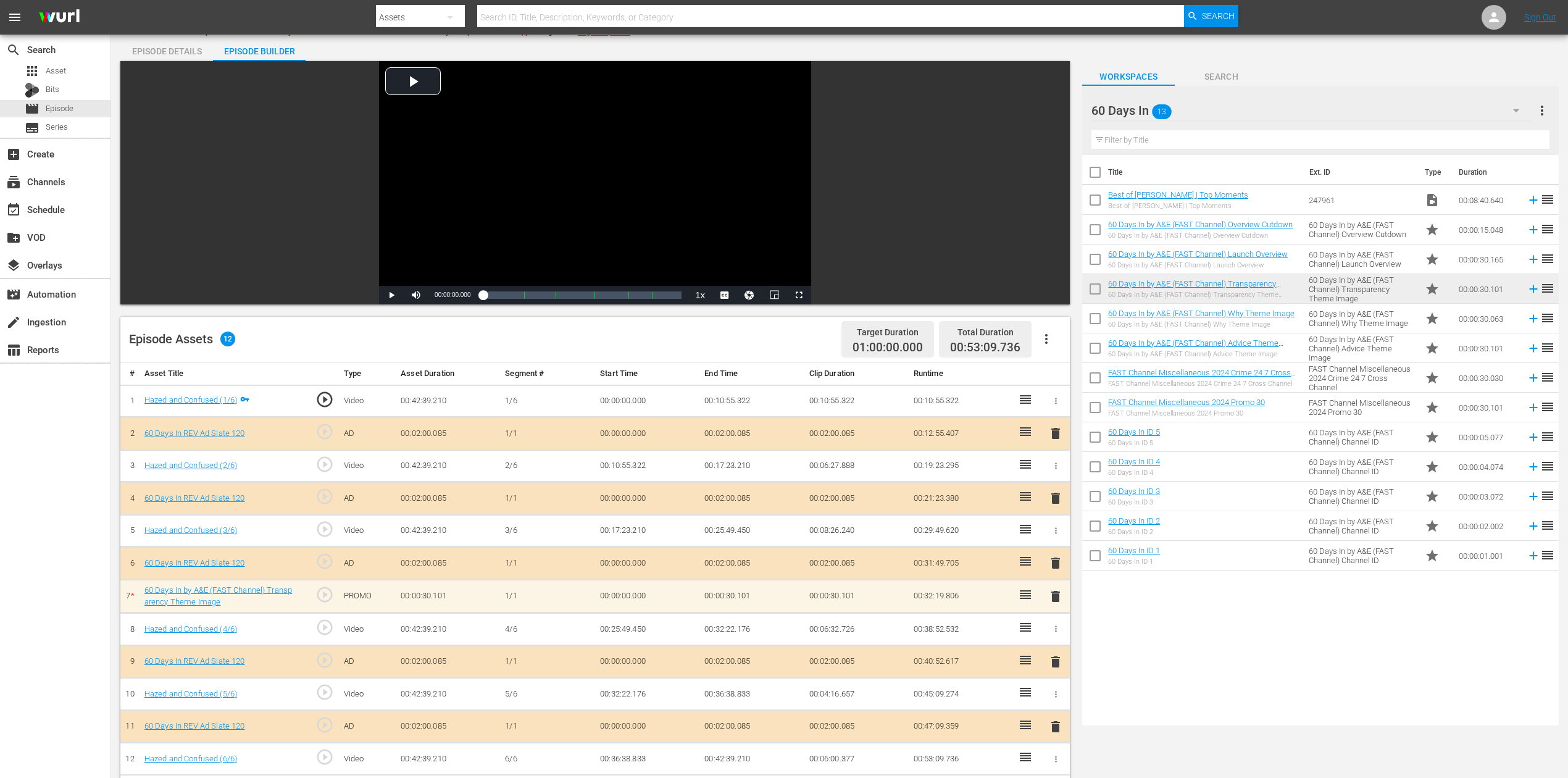
scroll to position [82, 0]
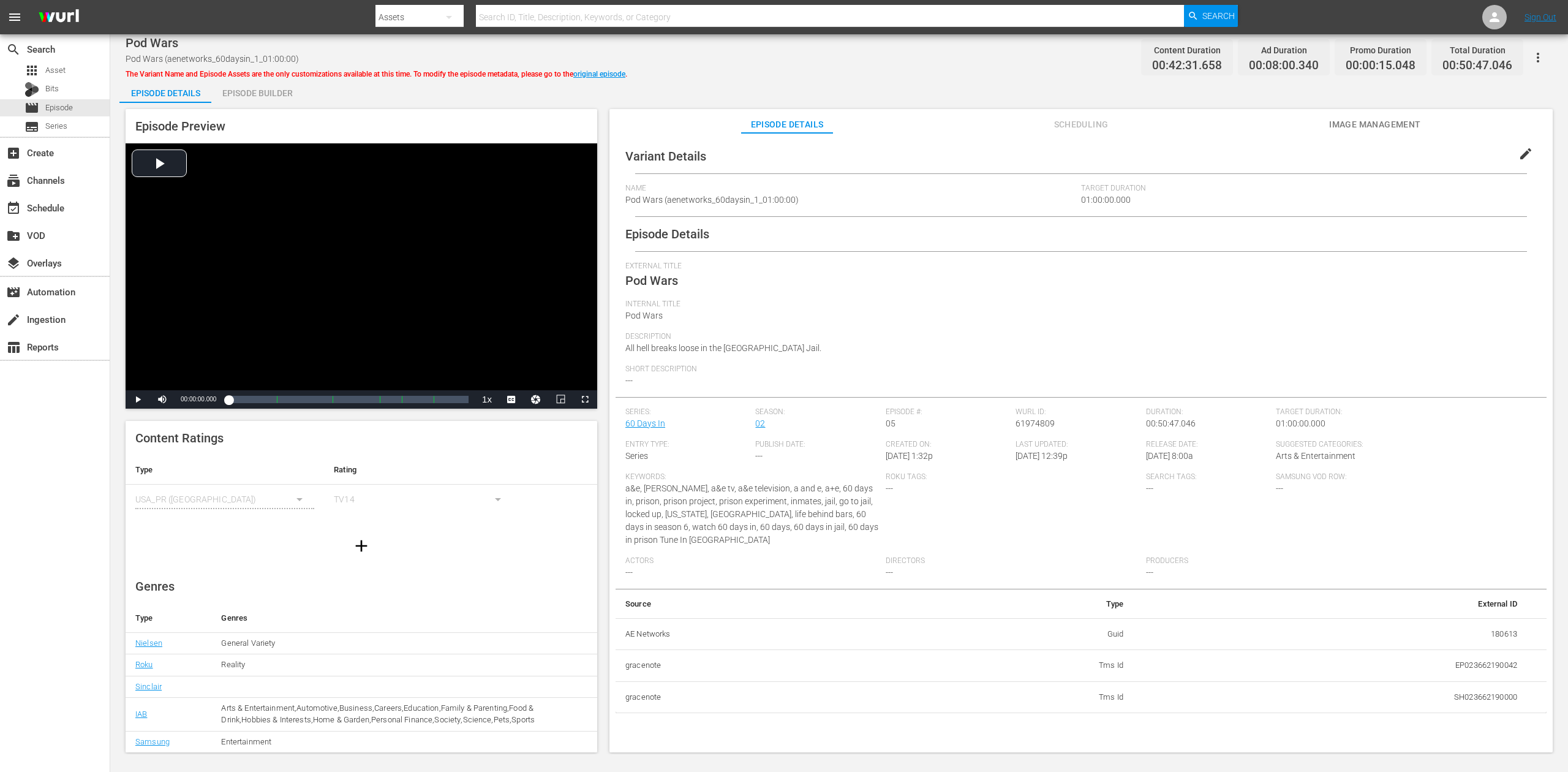
click at [248, 91] on div "Episode Builder" at bounding box center [257, 93] width 92 height 29
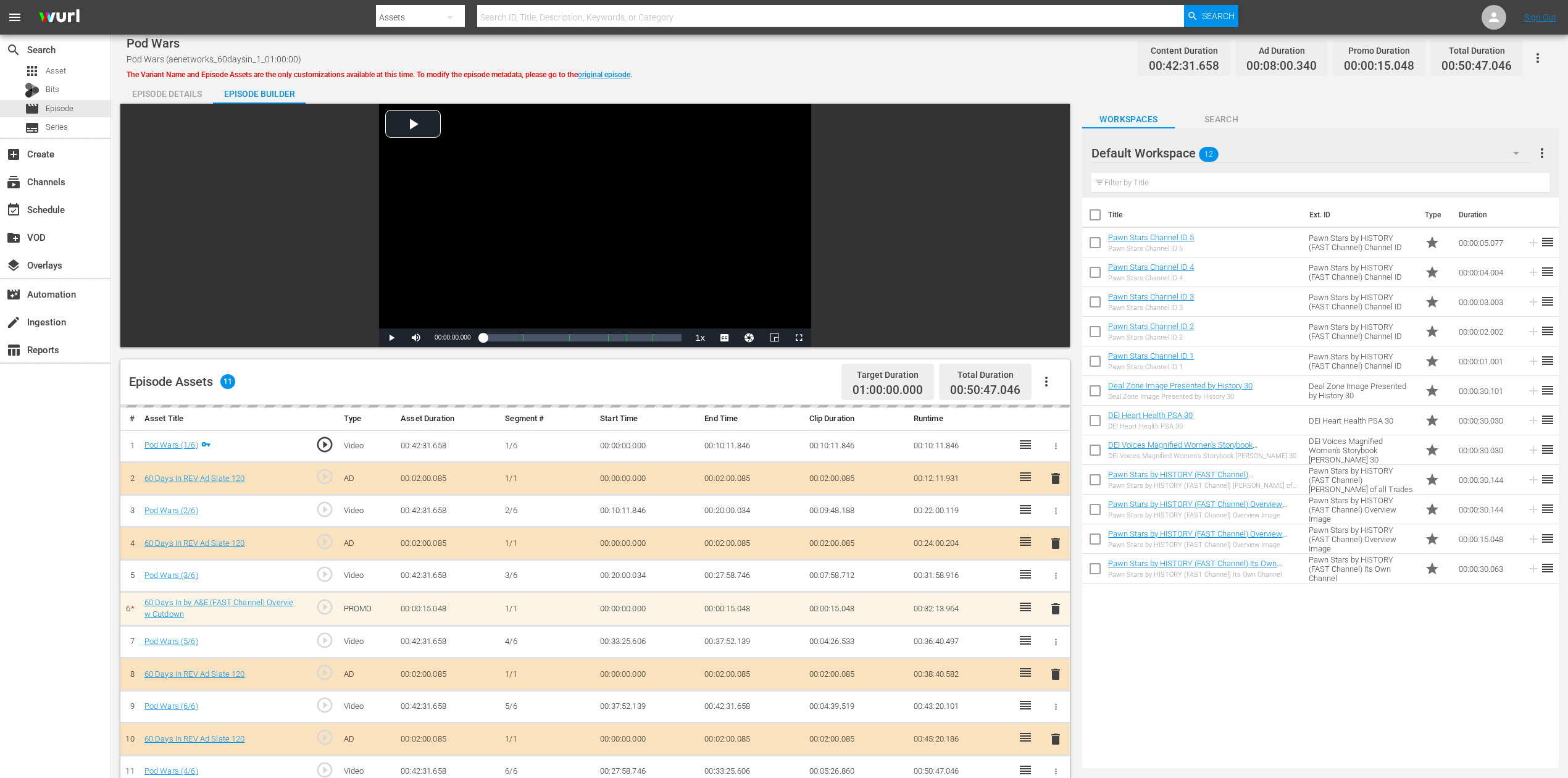
click at [1185, 150] on icon "button" at bounding box center [1516, 154] width 15 height 15
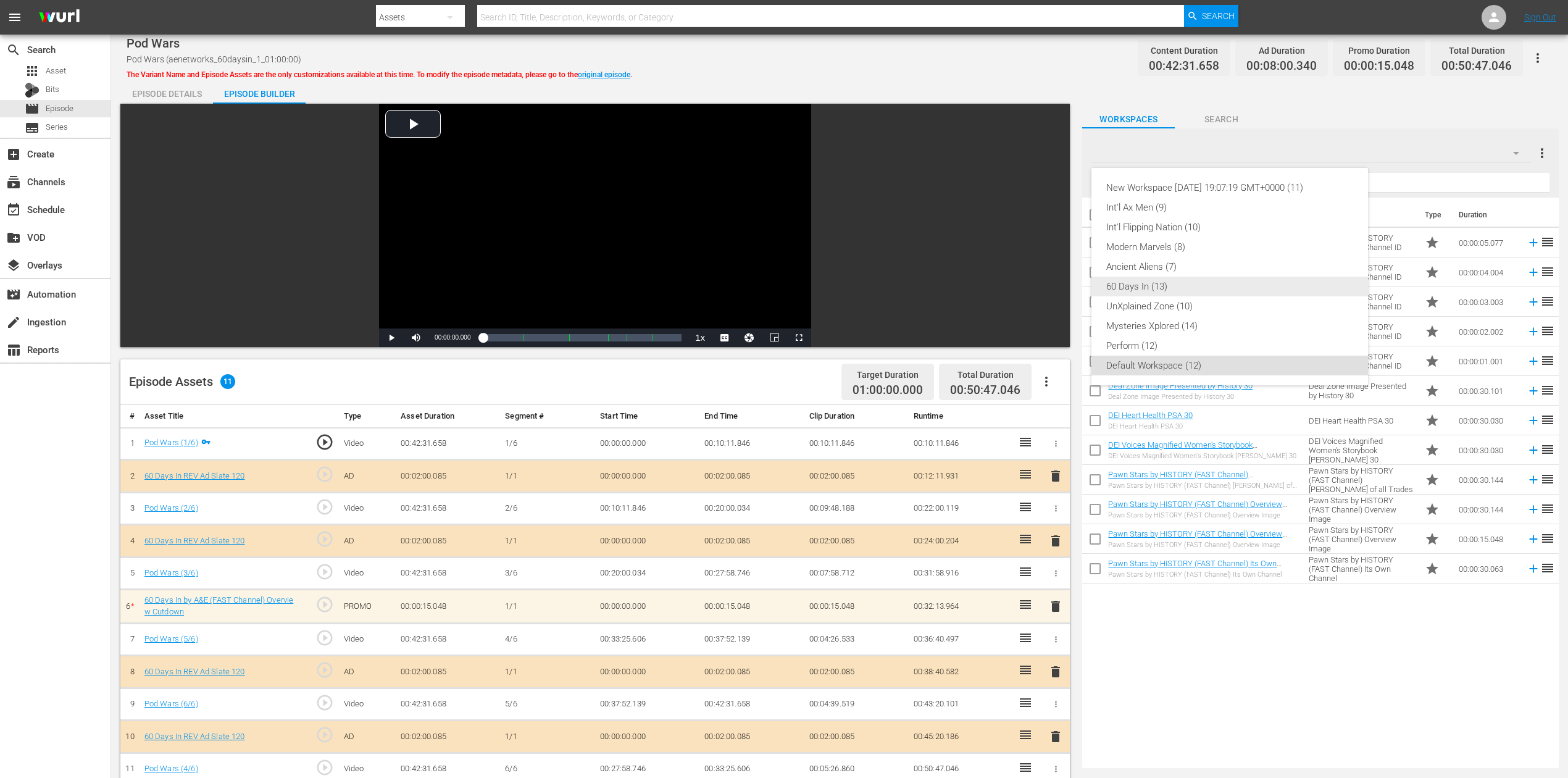
click at [1174, 281] on div "60 Days In (13)" at bounding box center [1230, 286] width 247 height 20
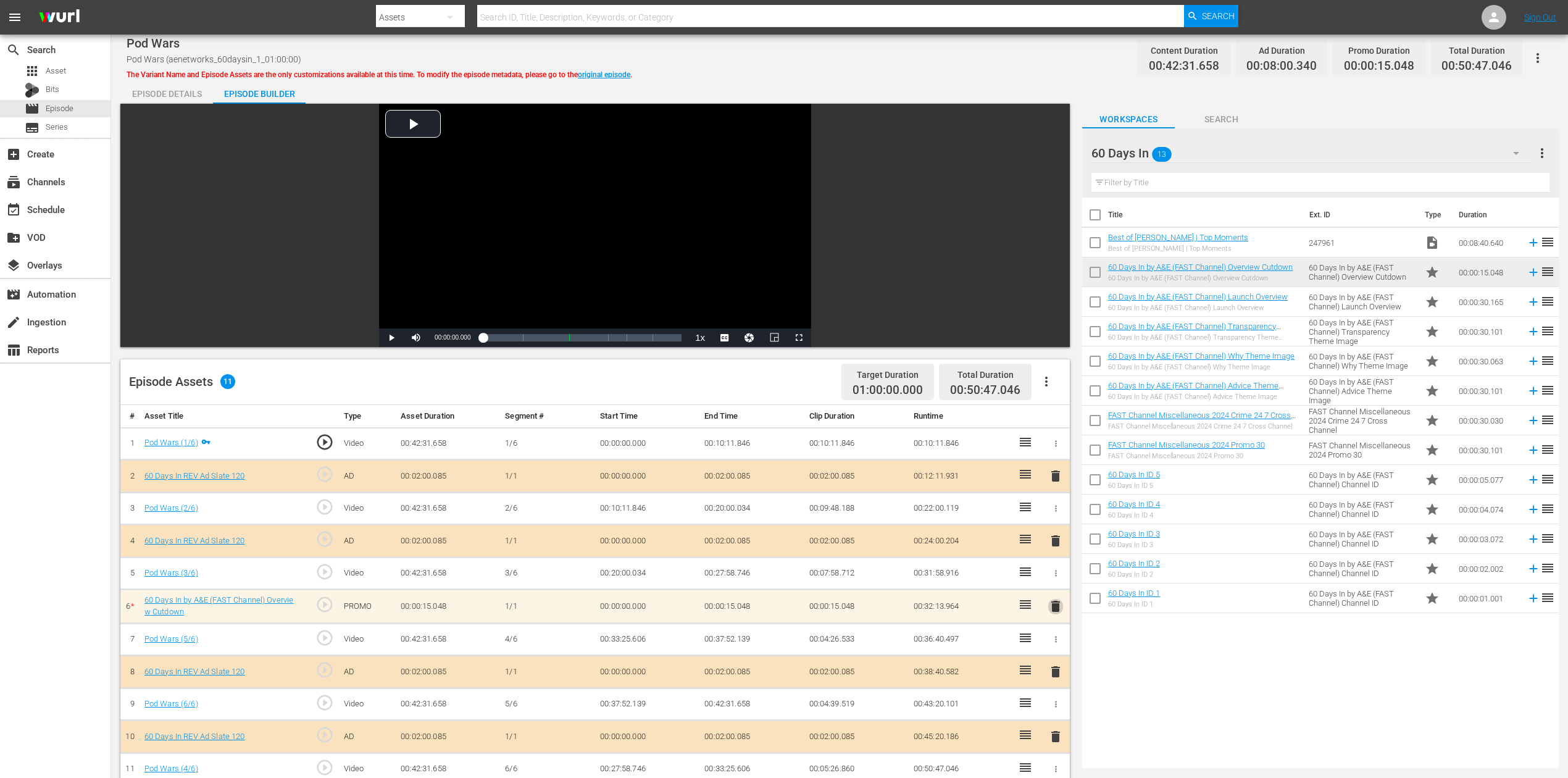
click at [1055, 583] on span "delete" at bounding box center [1056, 606] width 15 height 15
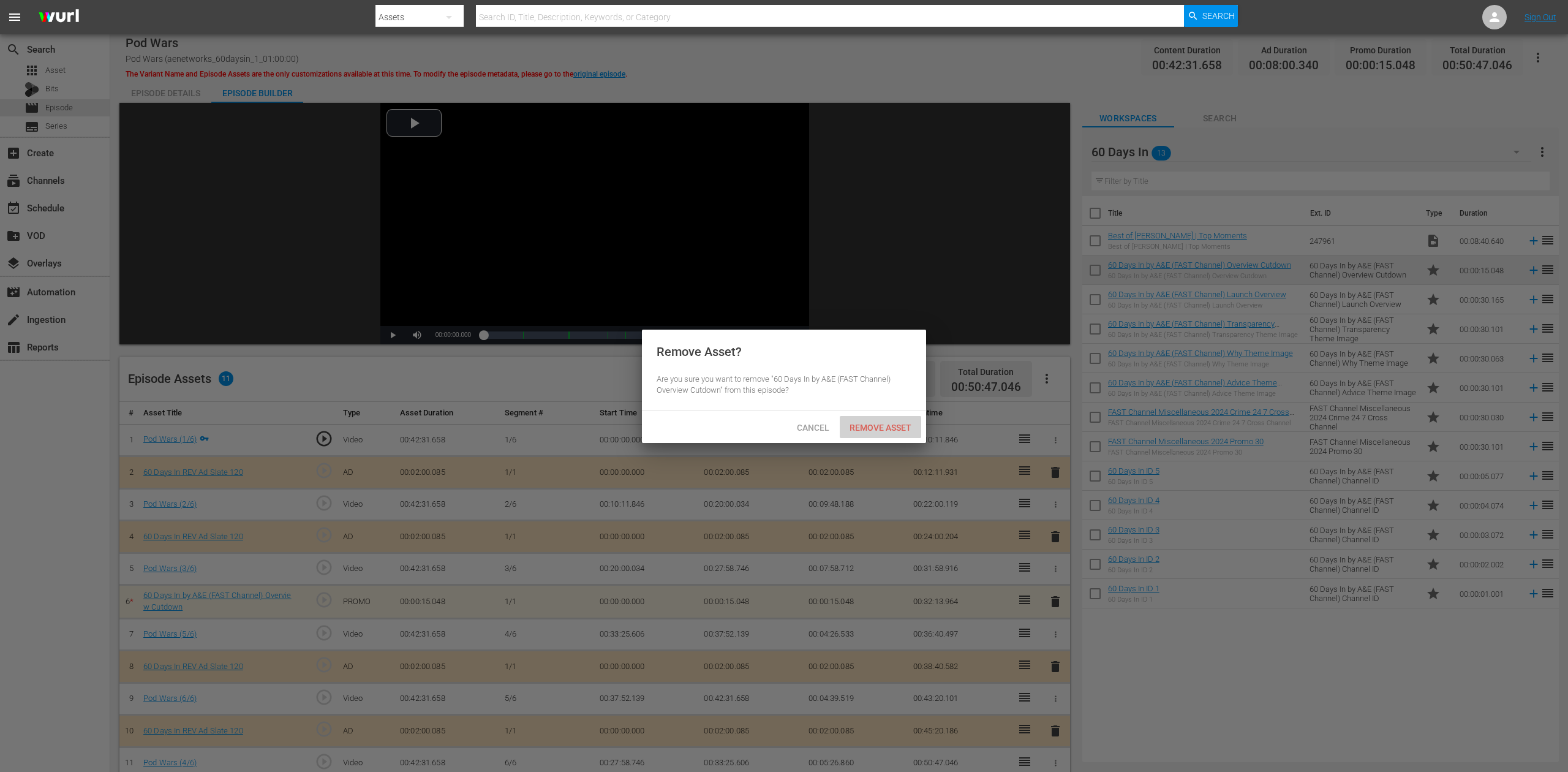
click at [890, 422] on span "Remove Asset" at bounding box center [880, 427] width 81 height 10
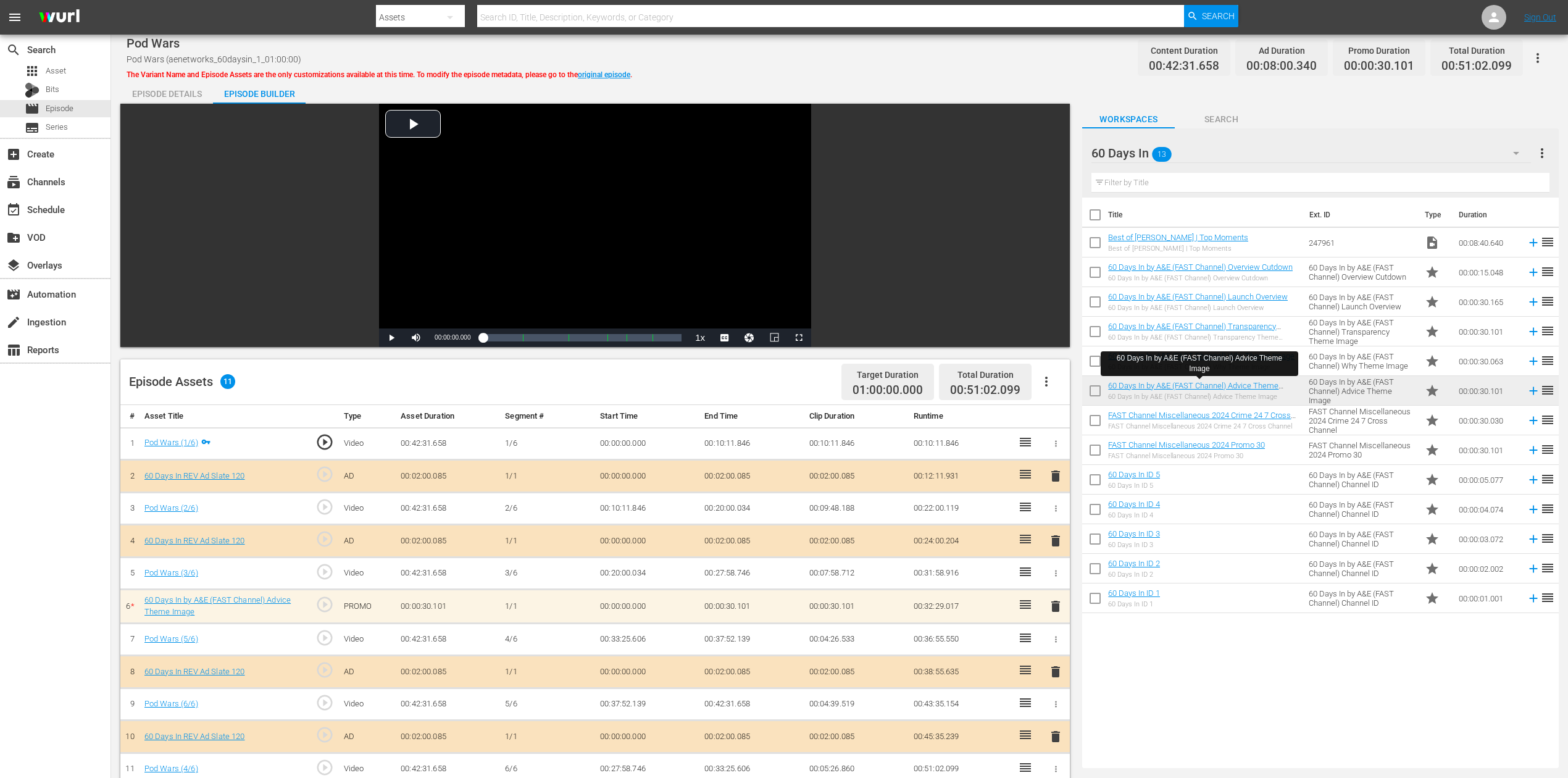
click at [1137, 479] on div "60 Days In ID 5 60 Days In ID 5" at bounding box center [1134, 480] width 52 height 20
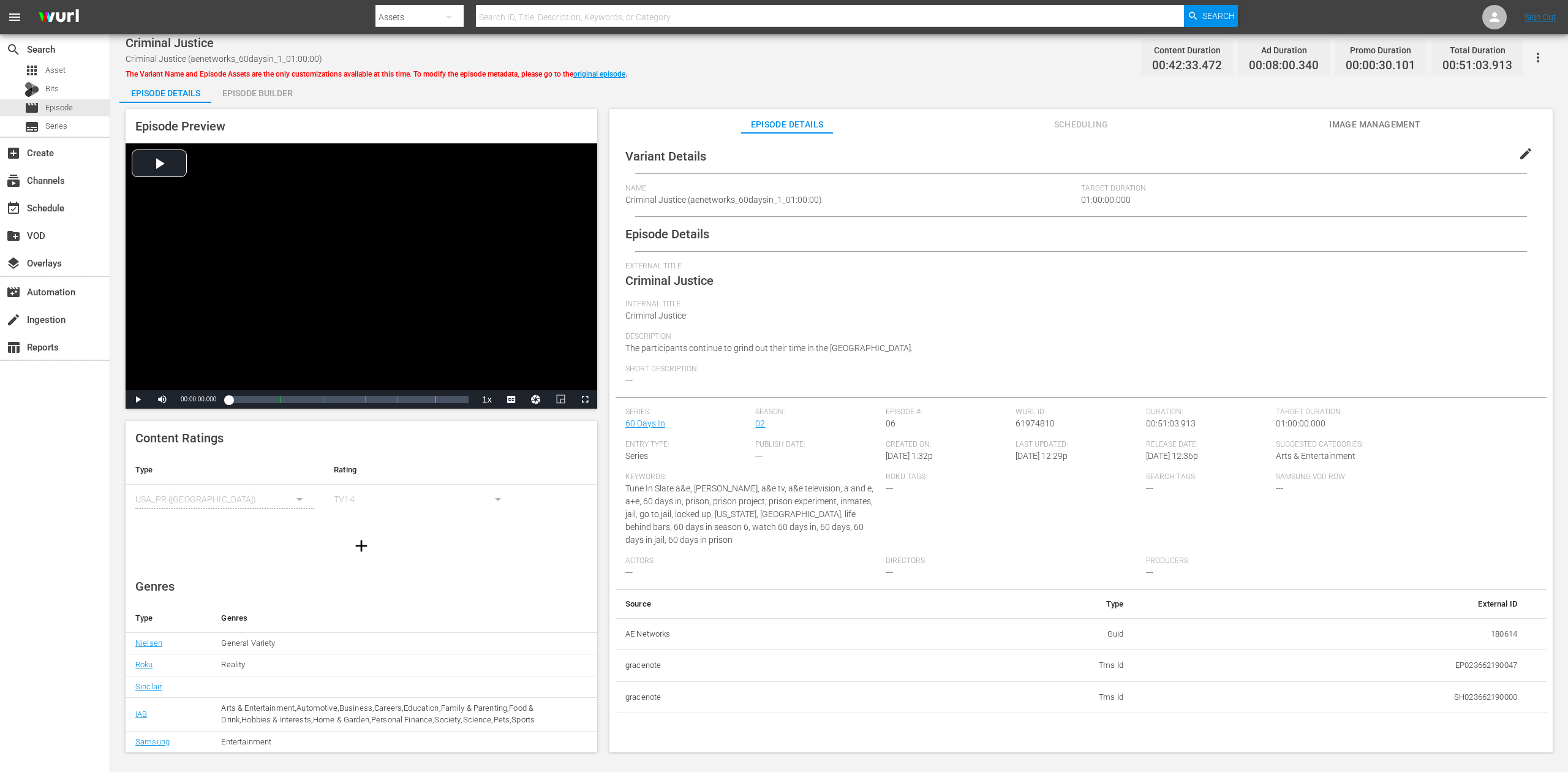
click at [262, 94] on div "Episode Builder" at bounding box center [257, 93] width 92 height 29
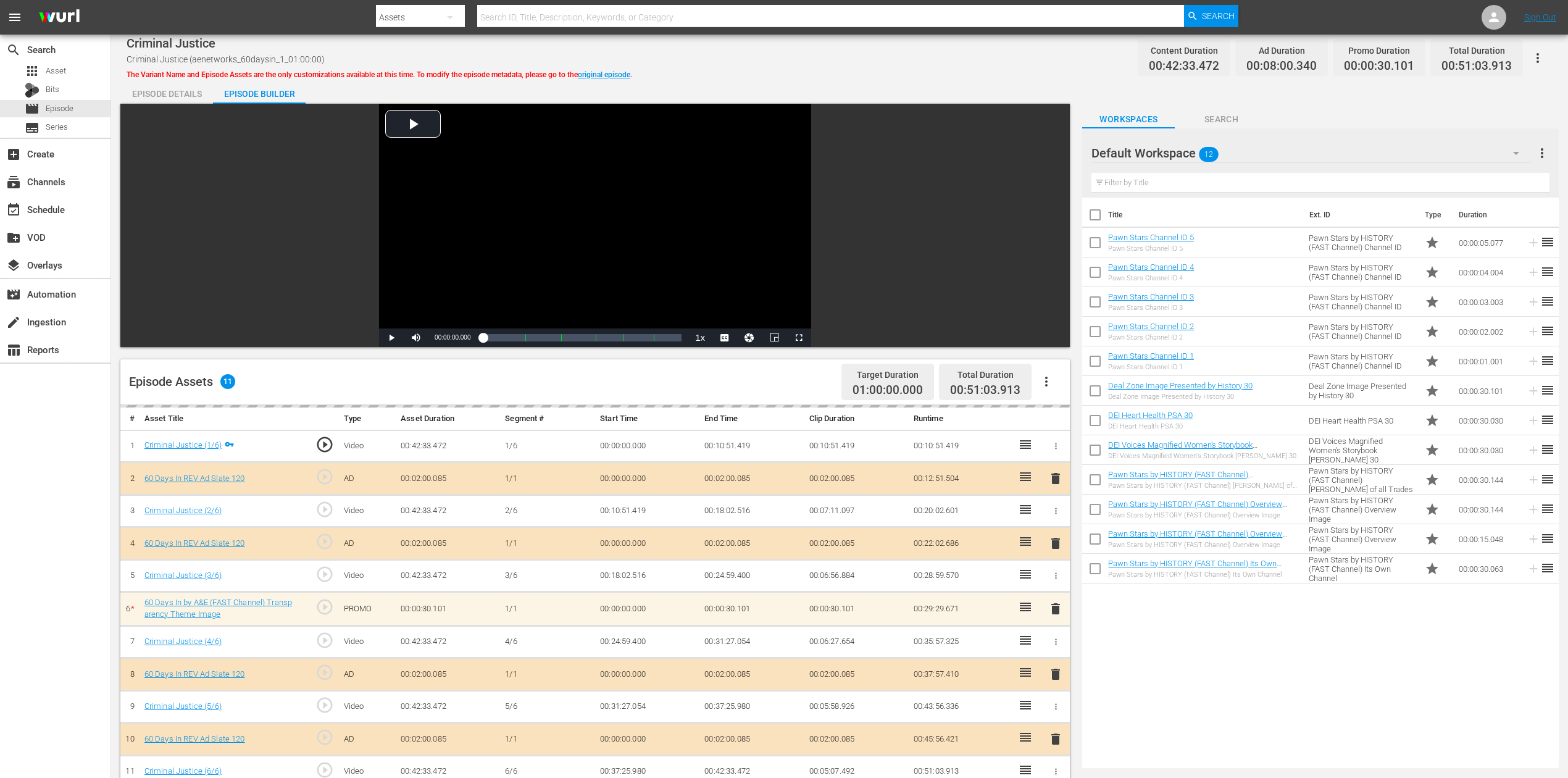
click at [1185, 152] on icon "button" at bounding box center [1516, 154] width 15 height 15
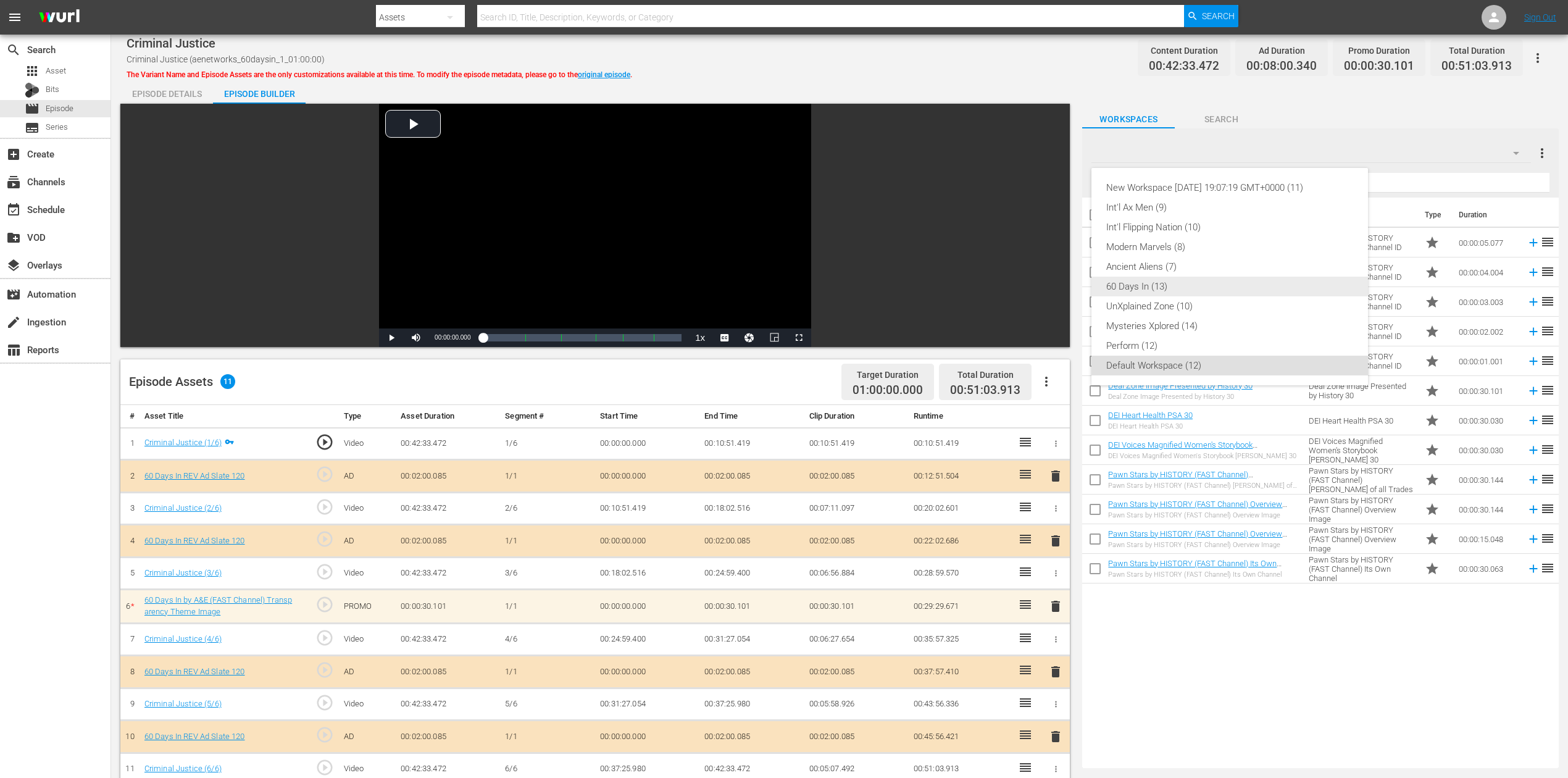
click at [1163, 285] on div "60 Days In (13)" at bounding box center [1230, 286] width 247 height 20
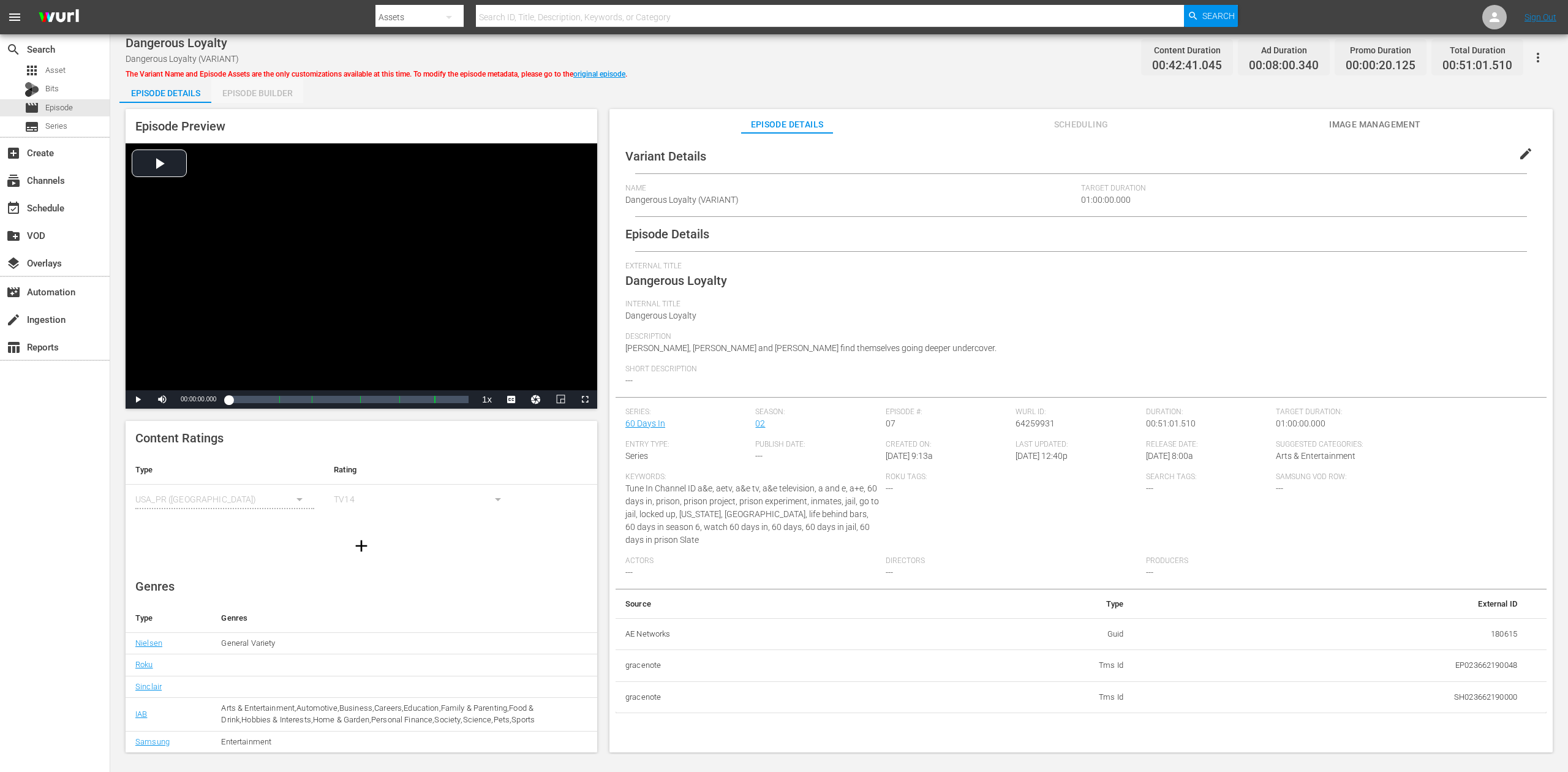
click at [253, 91] on div "Episode Builder" at bounding box center [257, 93] width 92 height 29
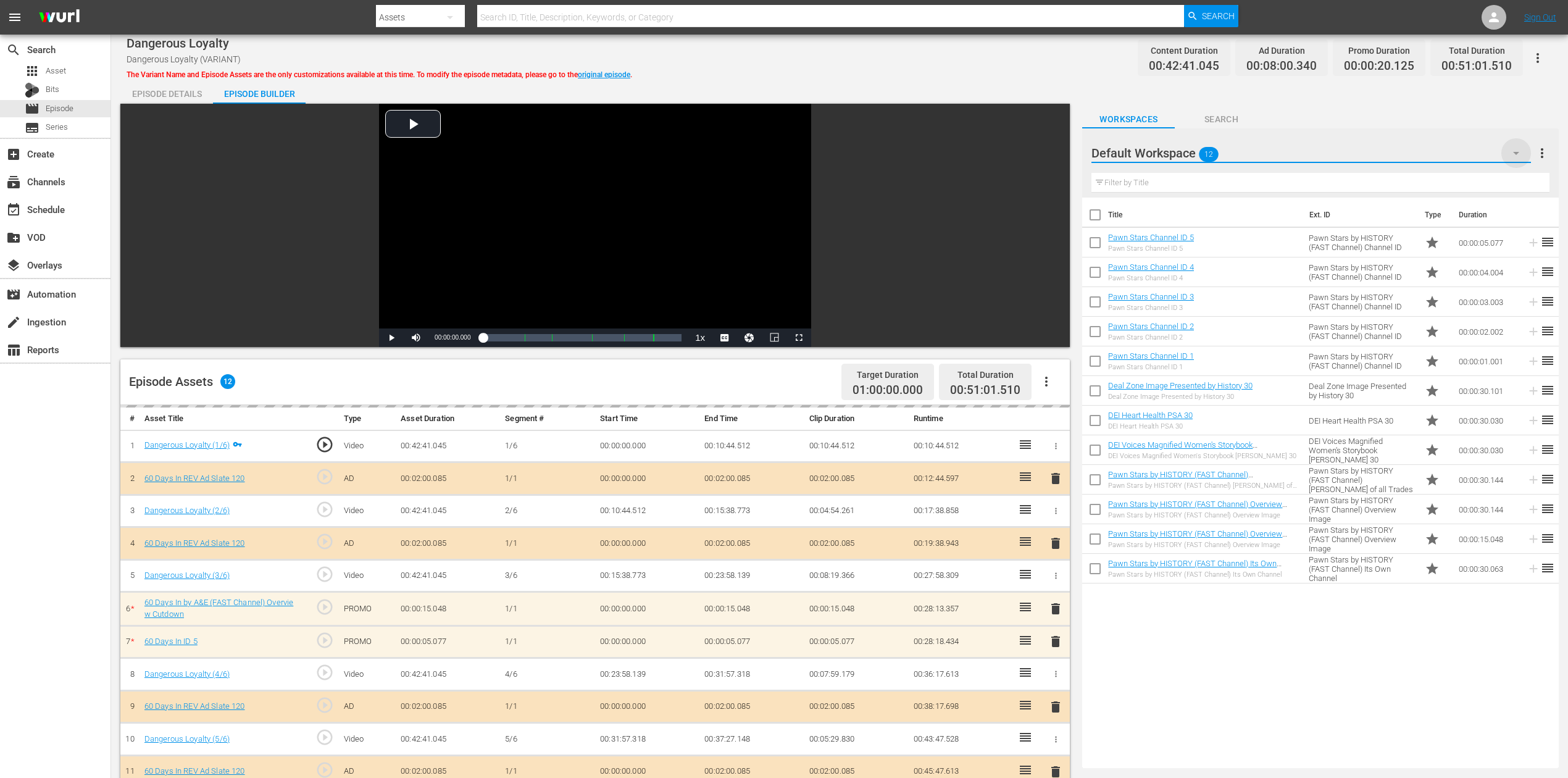
click at [1185, 154] on icon "button" at bounding box center [1516, 154] width 15 height 15
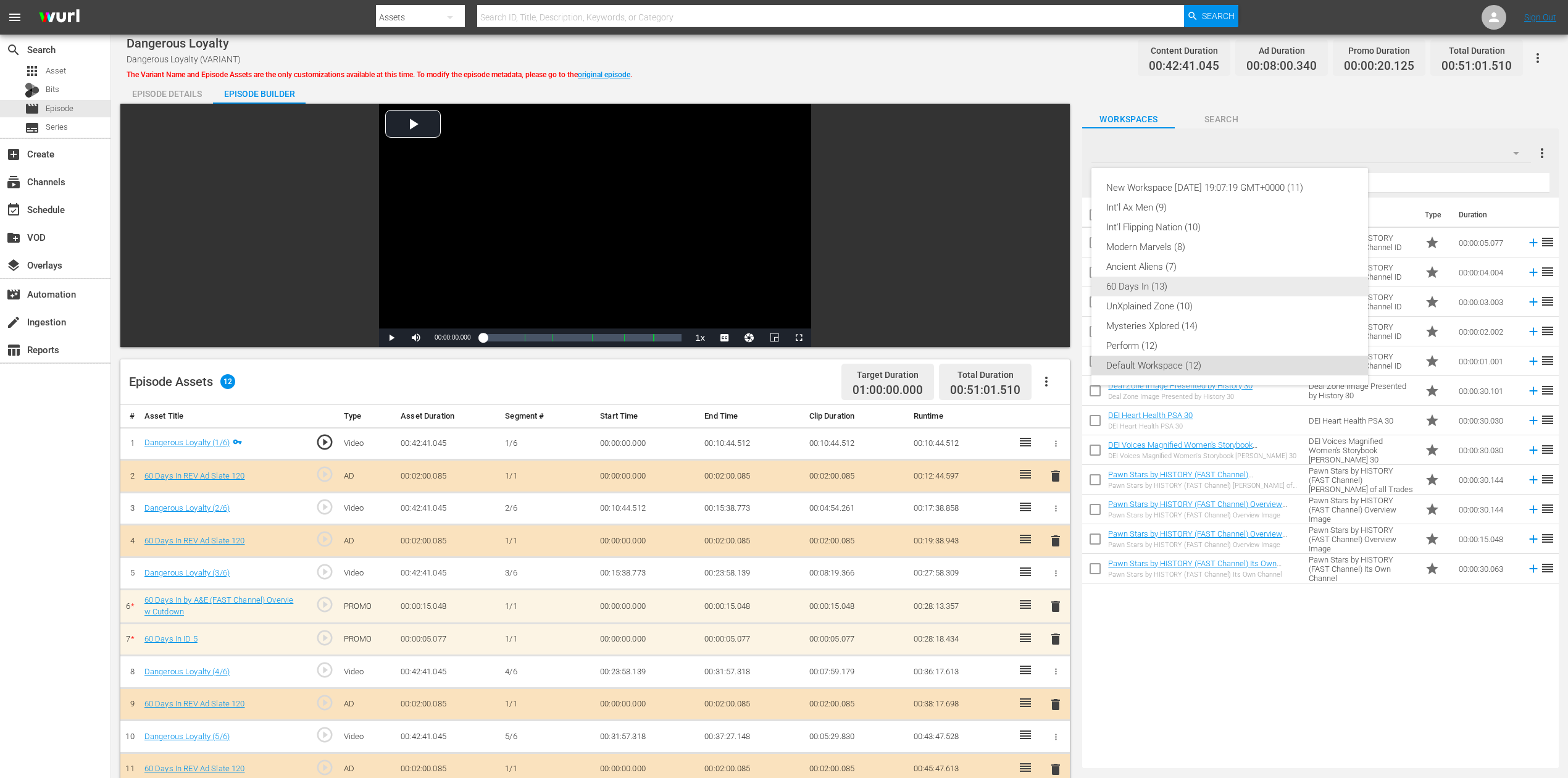
click at [1185, 285] on div "60 Days In (13)" at bounding box center [1230, 286] width 247 height 20
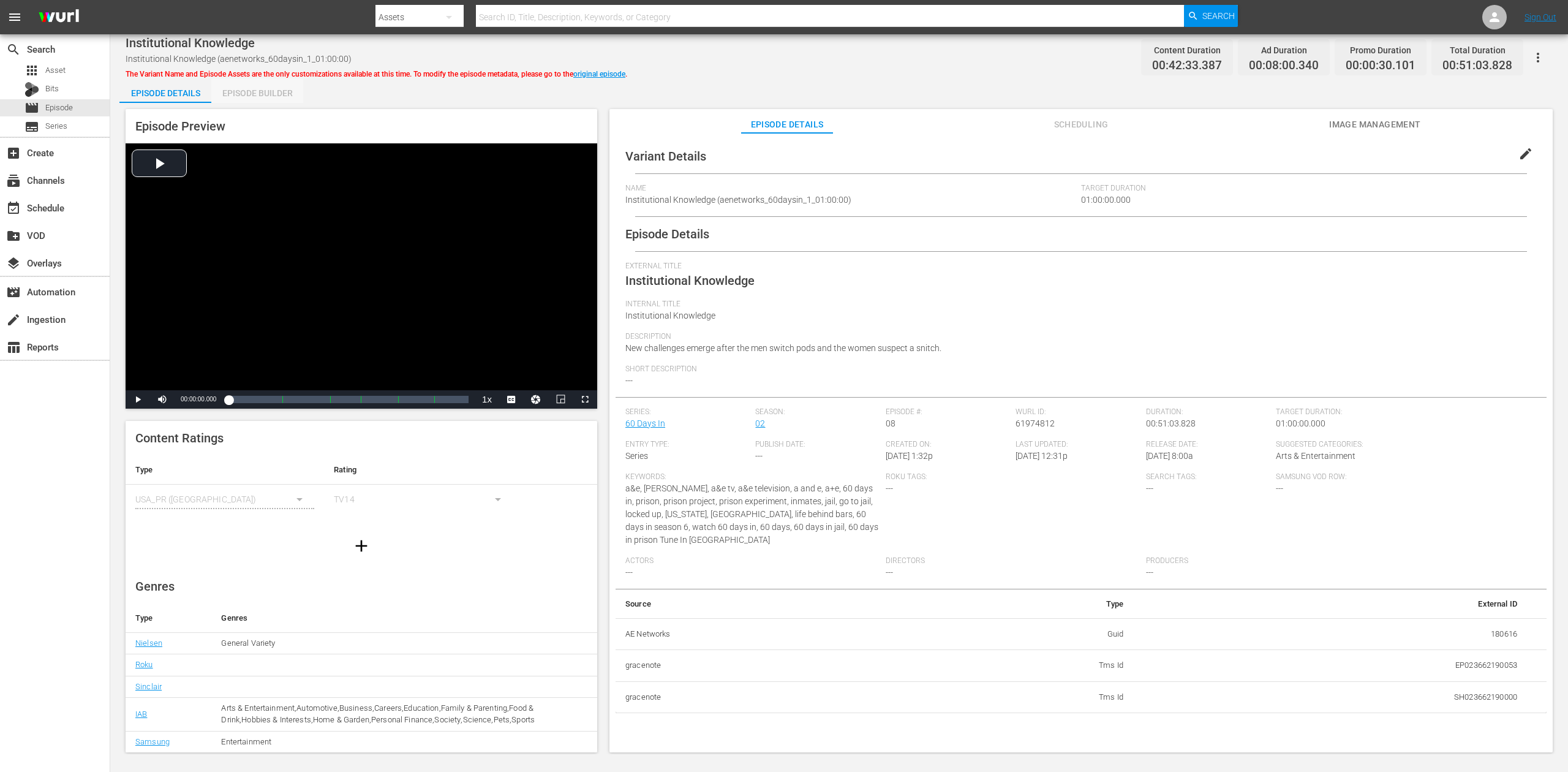
click at [274, 92] on div "Episode Builder" at bounding box center [257, 93] width 92 height 29
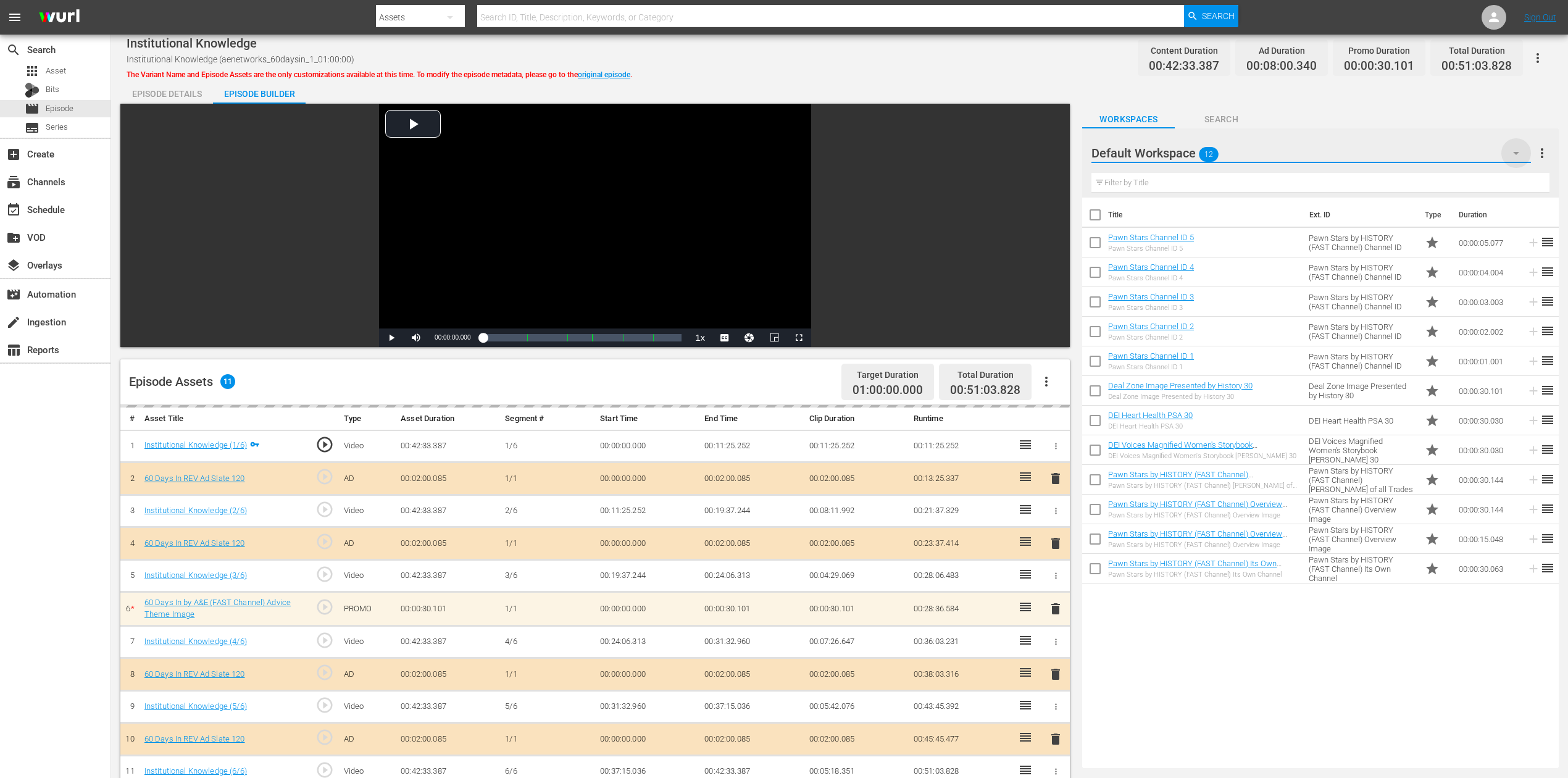
click at [1185, 149] on icon "button" at bounding box center [1516, 154] width 15 height 15
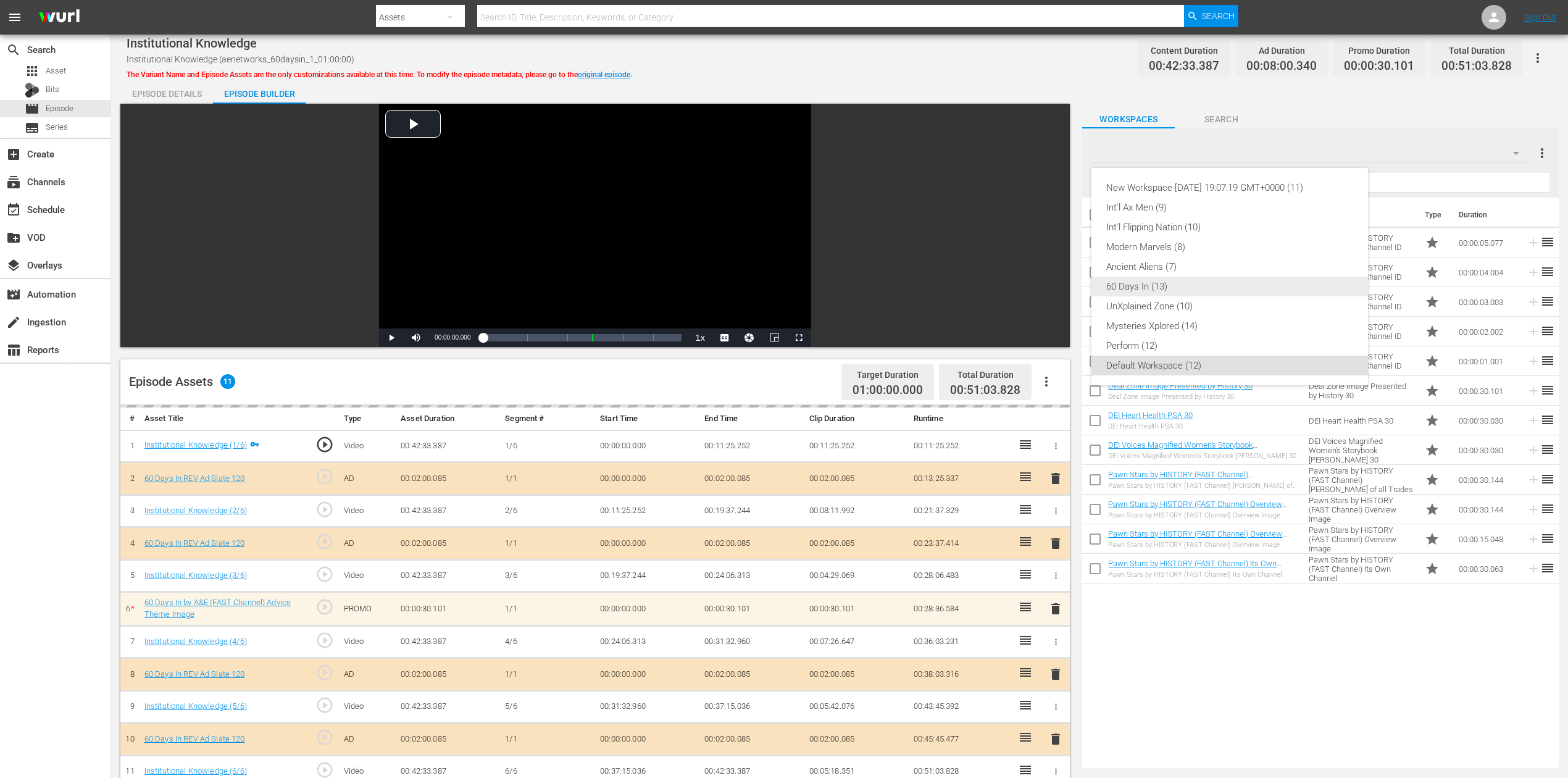
click at [1148, 283] on div "60 Days In (13)" at bounding box center [1230, 286] width 247 height 20
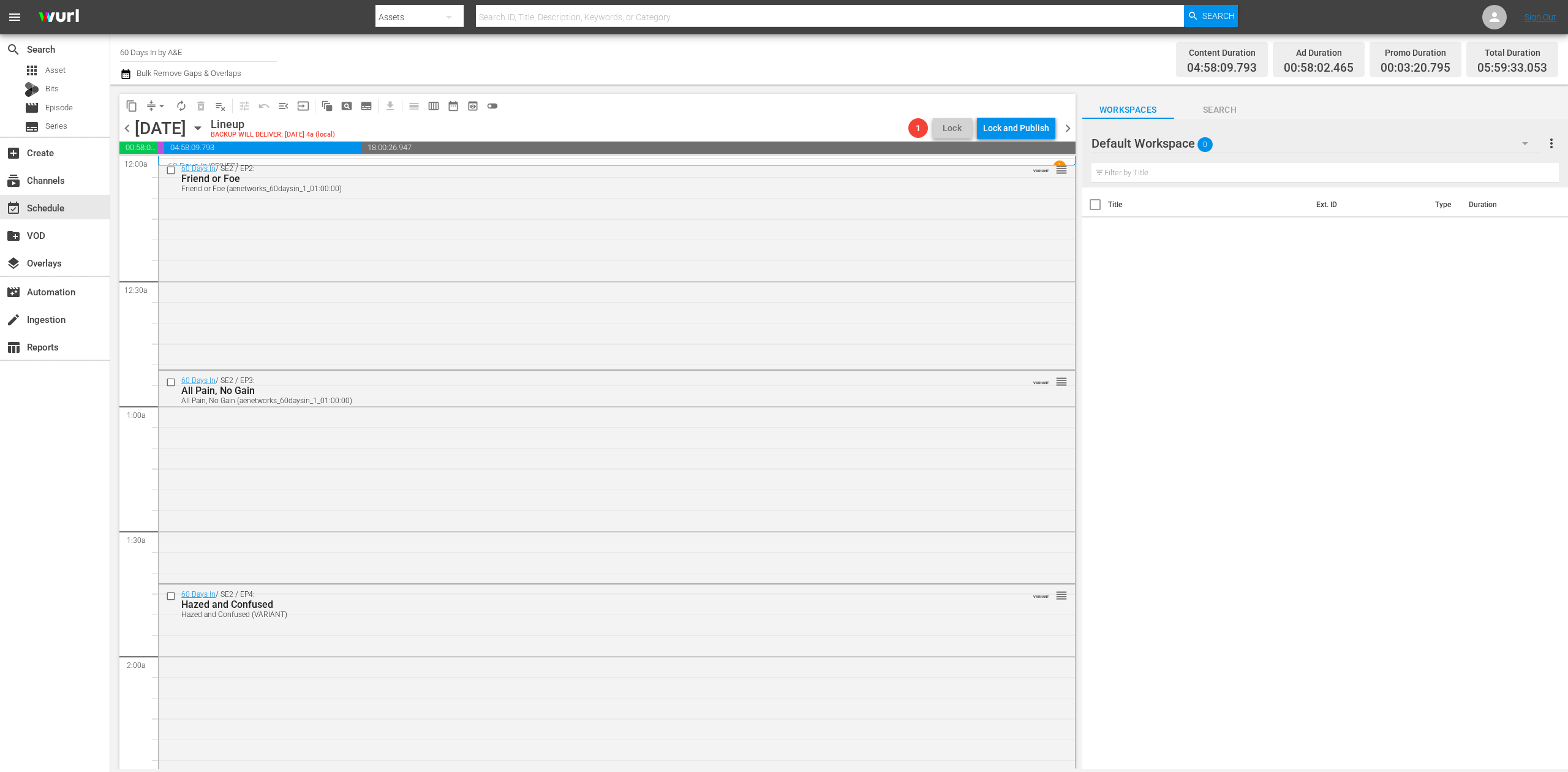
click at [128, 74] on icon "button" at bounding box center [126, 75] width 12 height 15
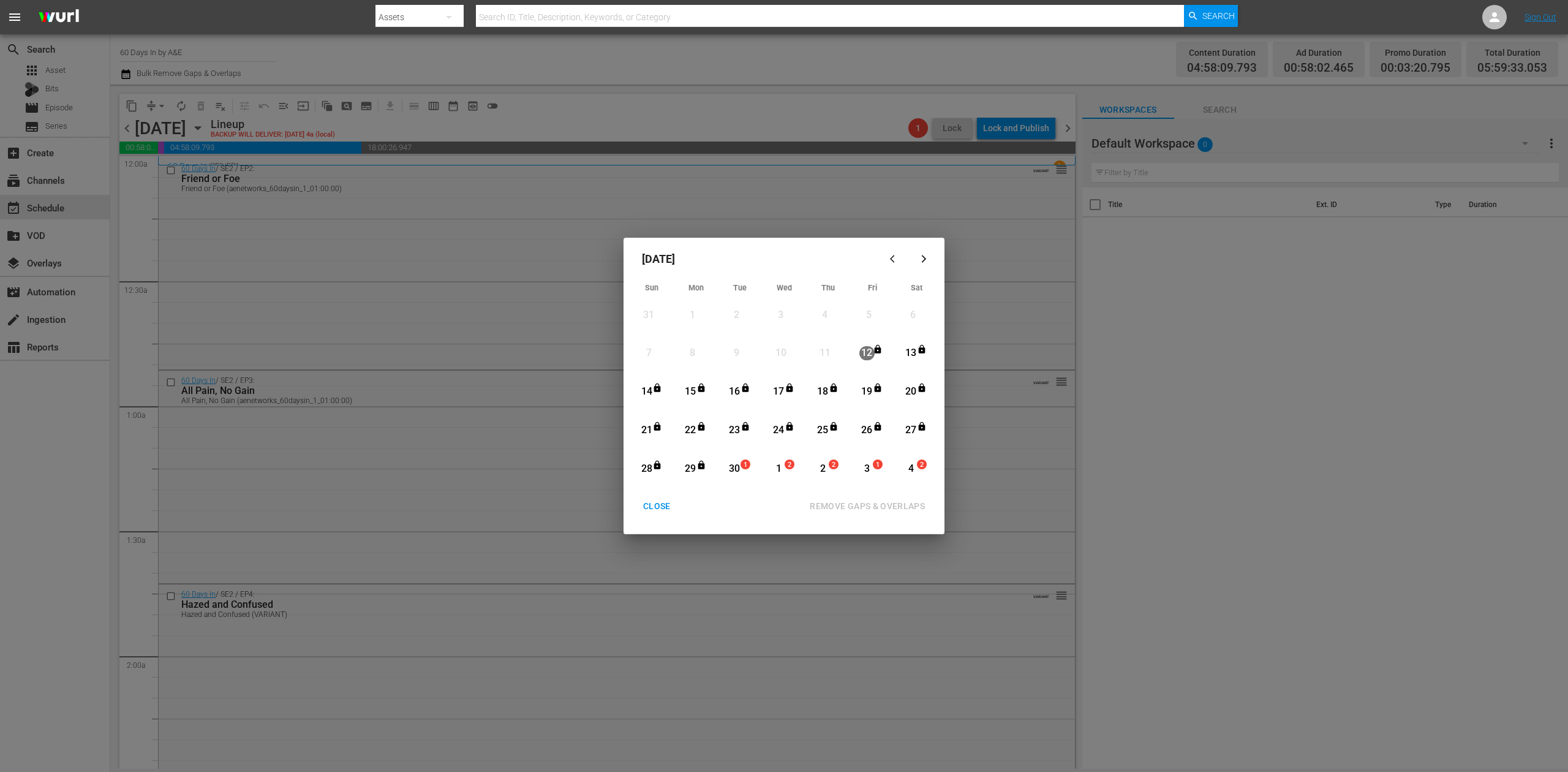
click at [730, 469] on div "30" at bounding box center [735, 469] width 15 height 14
click at [850, 508] on div "REMOVE GAPS & OVERLAPS" at bounding box center [867, 506] width 135 height 15
click at [657, 504] on div "CLOSE" at bounding box center [657, 506] width 47 height 15
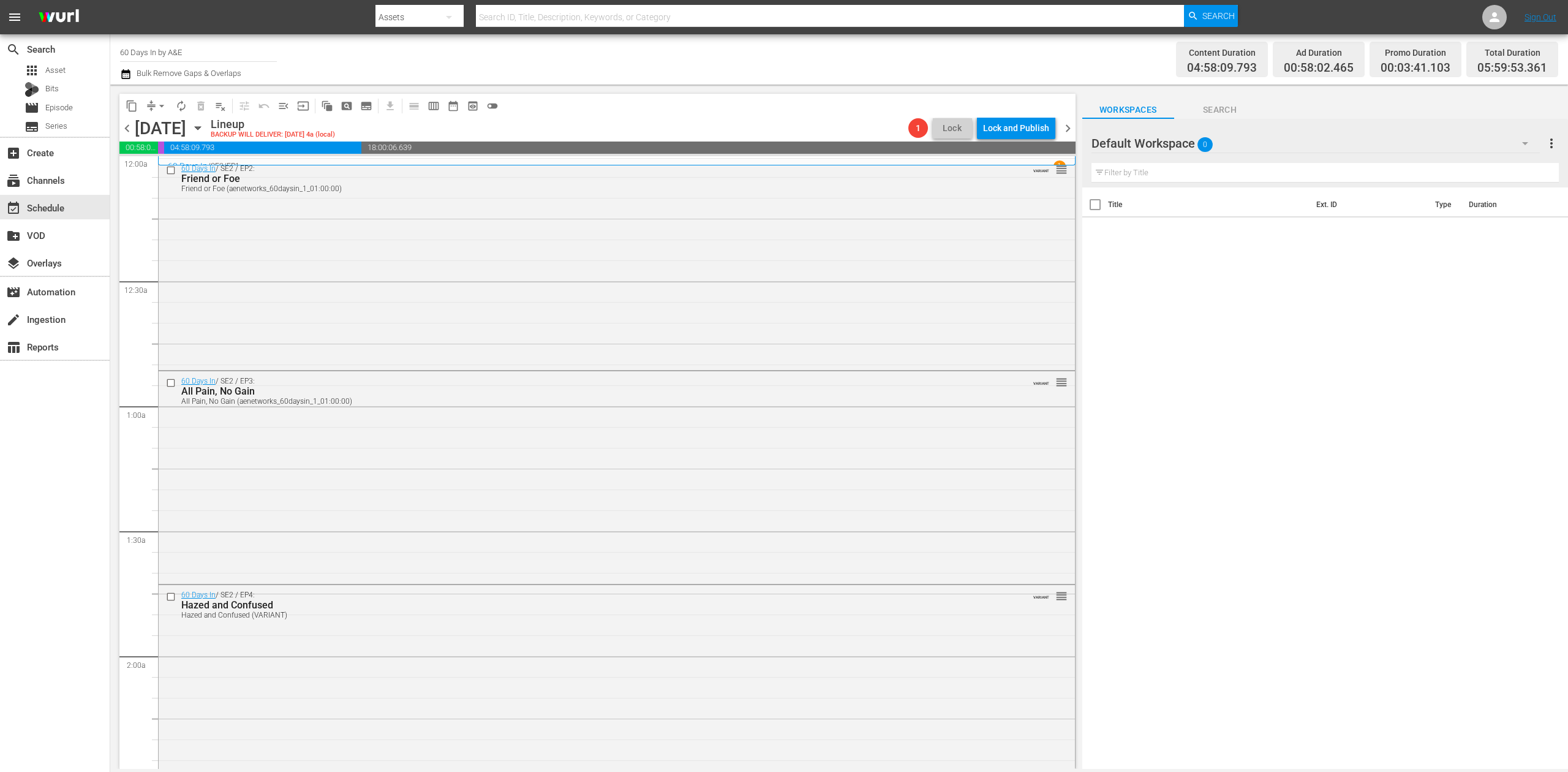
click at [126, 74] on icon "button" at bounding box center [125, 75] width 8 height 10
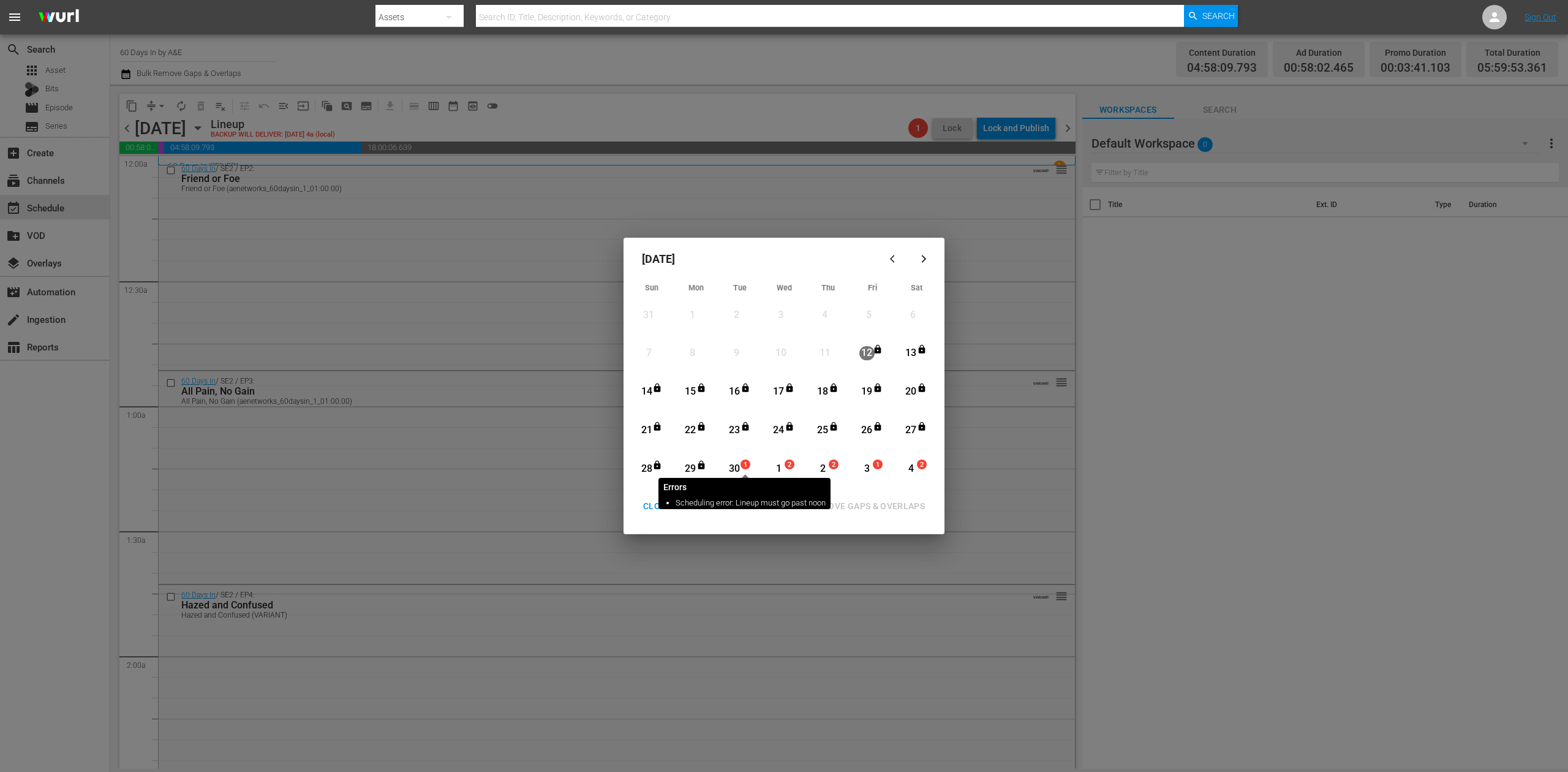
click at [741, 466] on span "1" at bounding box center [745, 465] width 8 height 10
click at [847, 508] on div "REMOVE GAPS & OVERLAPS" at bounding box center [867, 506] width 135 height 15
drag, startPoint x: 735, startPoint y: 466, endPoint x: 827, endPoint y: 495, distance: 96.5
click at [736, 466] on div "30" at bounding box center [735, 469] width 15 height 14
click at [865, 502] on div "REMOVE GAPS & OVERLAPS" at bounding box center [867, 506] width 135 height 15
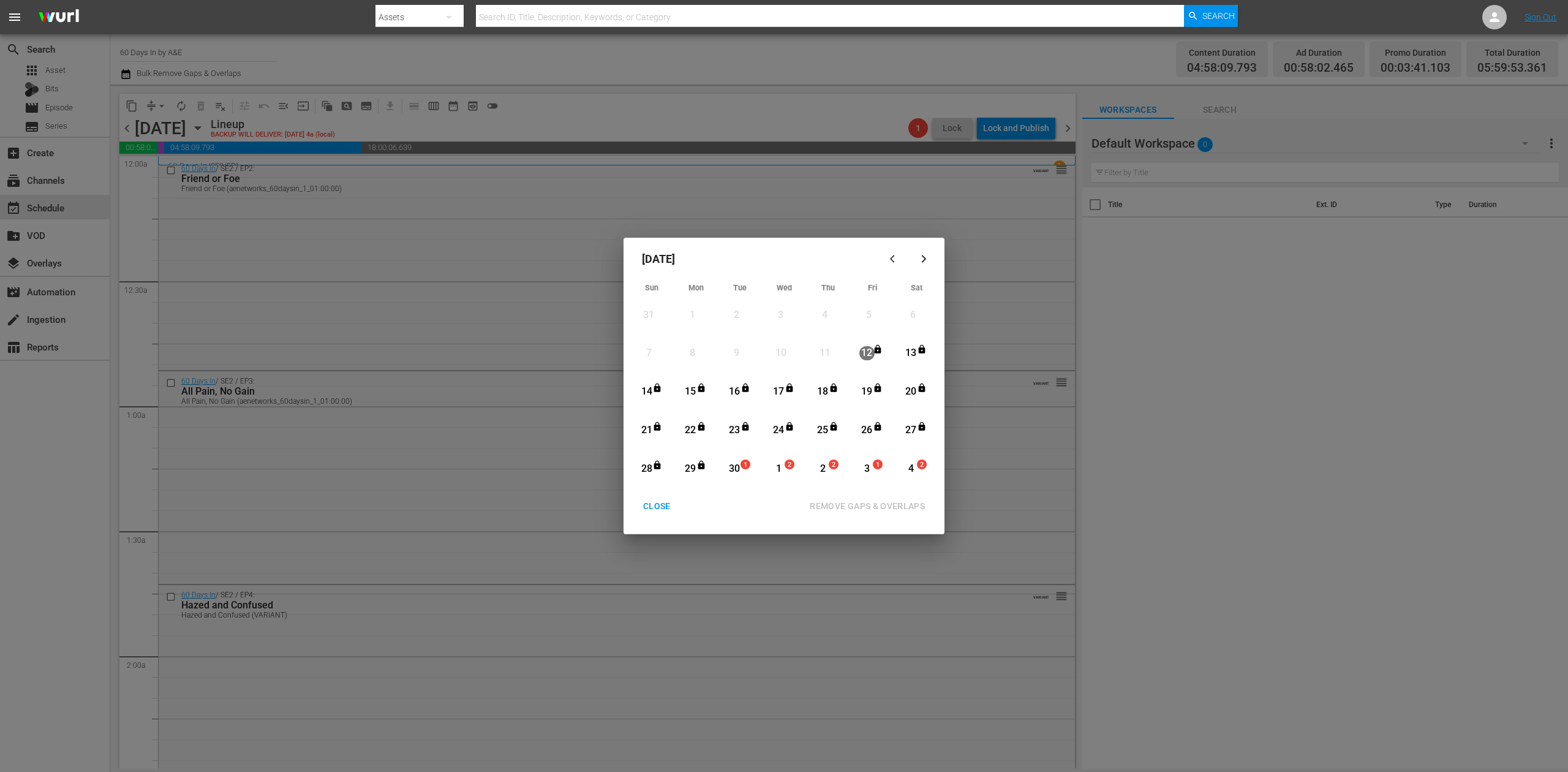
click at [663, 504] on div "CLOSE" at bounding box center [657, 506] width 47 height 15
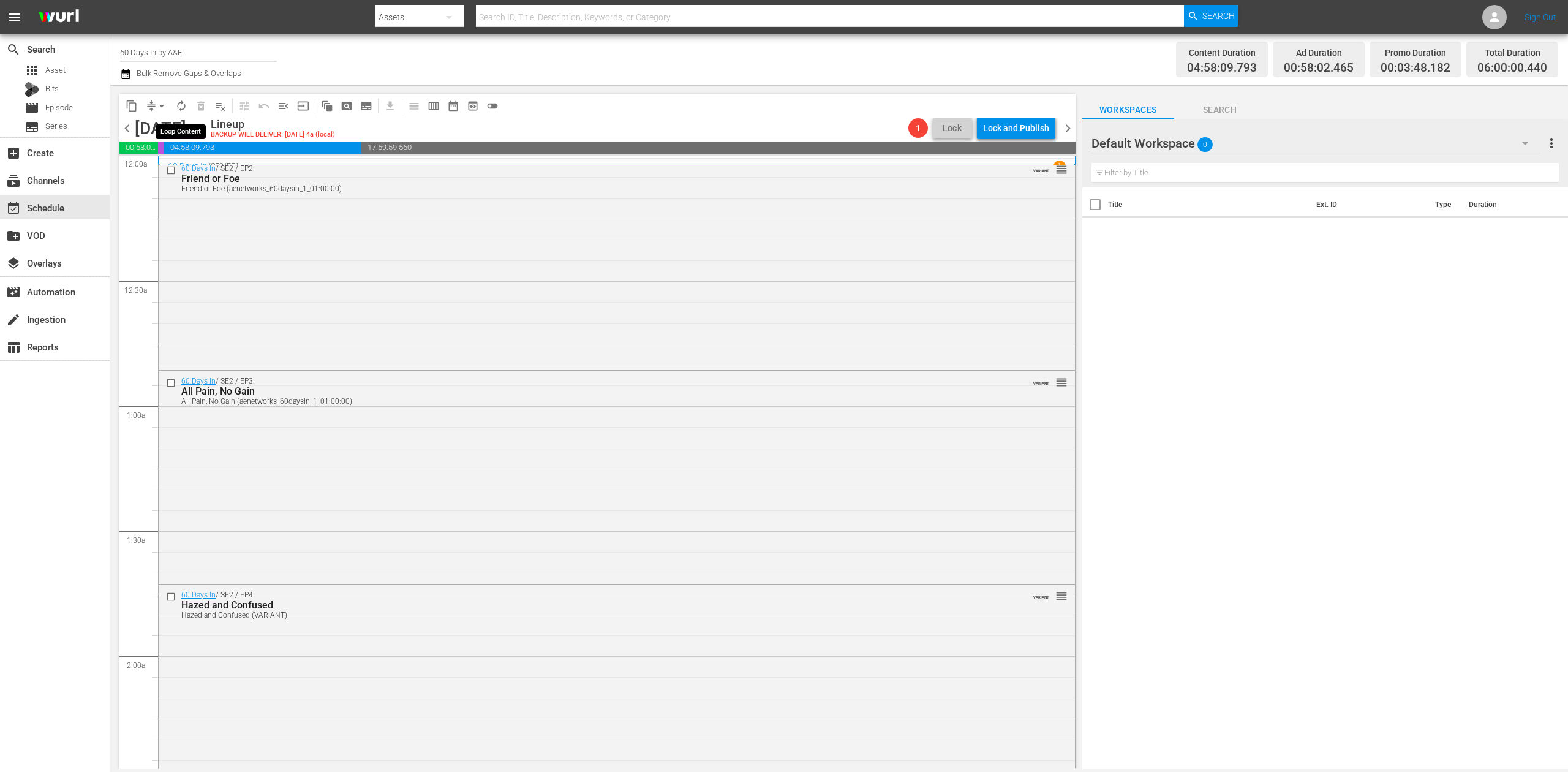
click at [177, 109] on span "autorenew_outlined" at bounding box center [181, 106] width 12 height 12
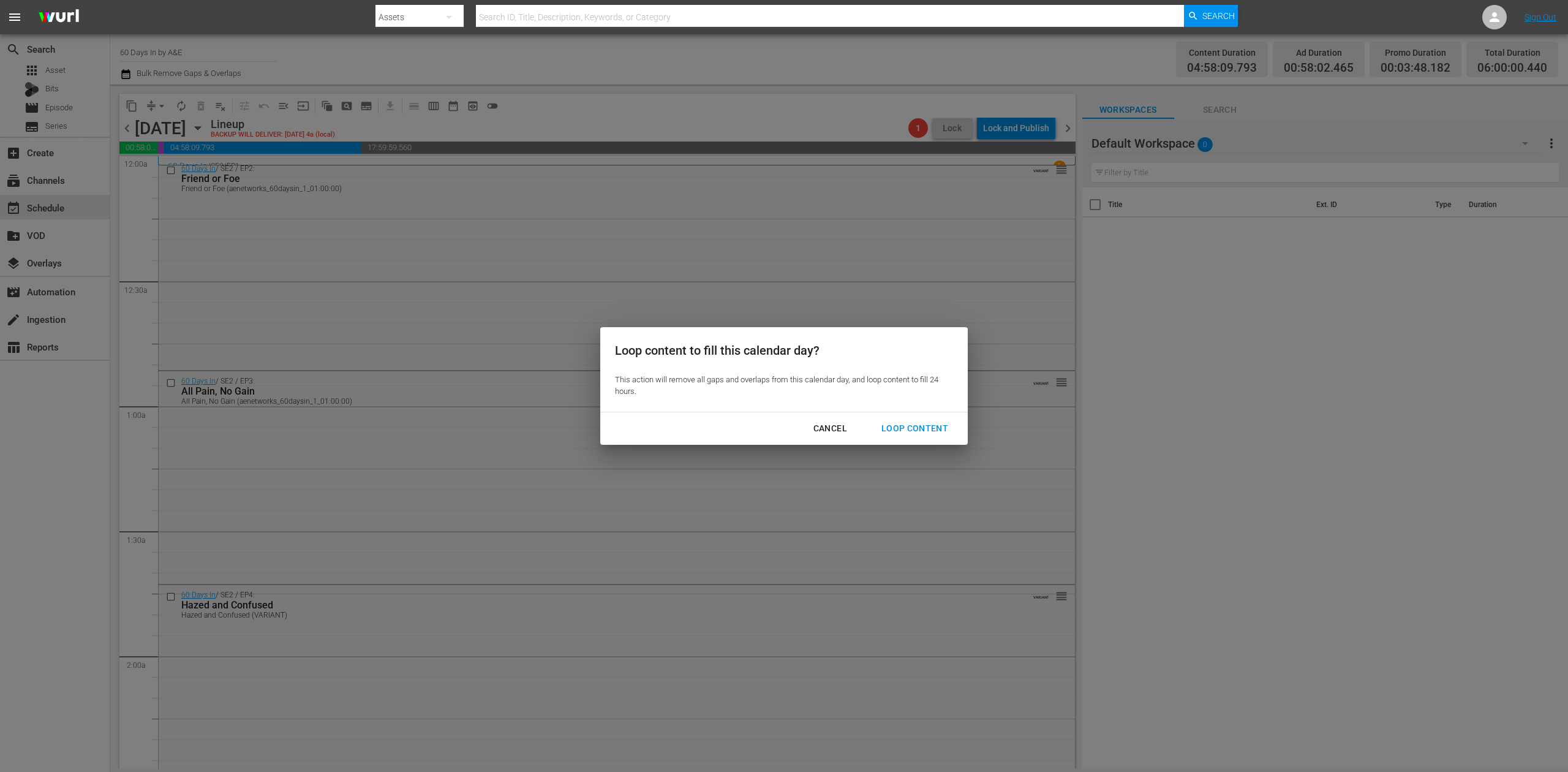
click at [934, 421] on div "Loop Content" at bounding box center [914, 428] width 86 height 15
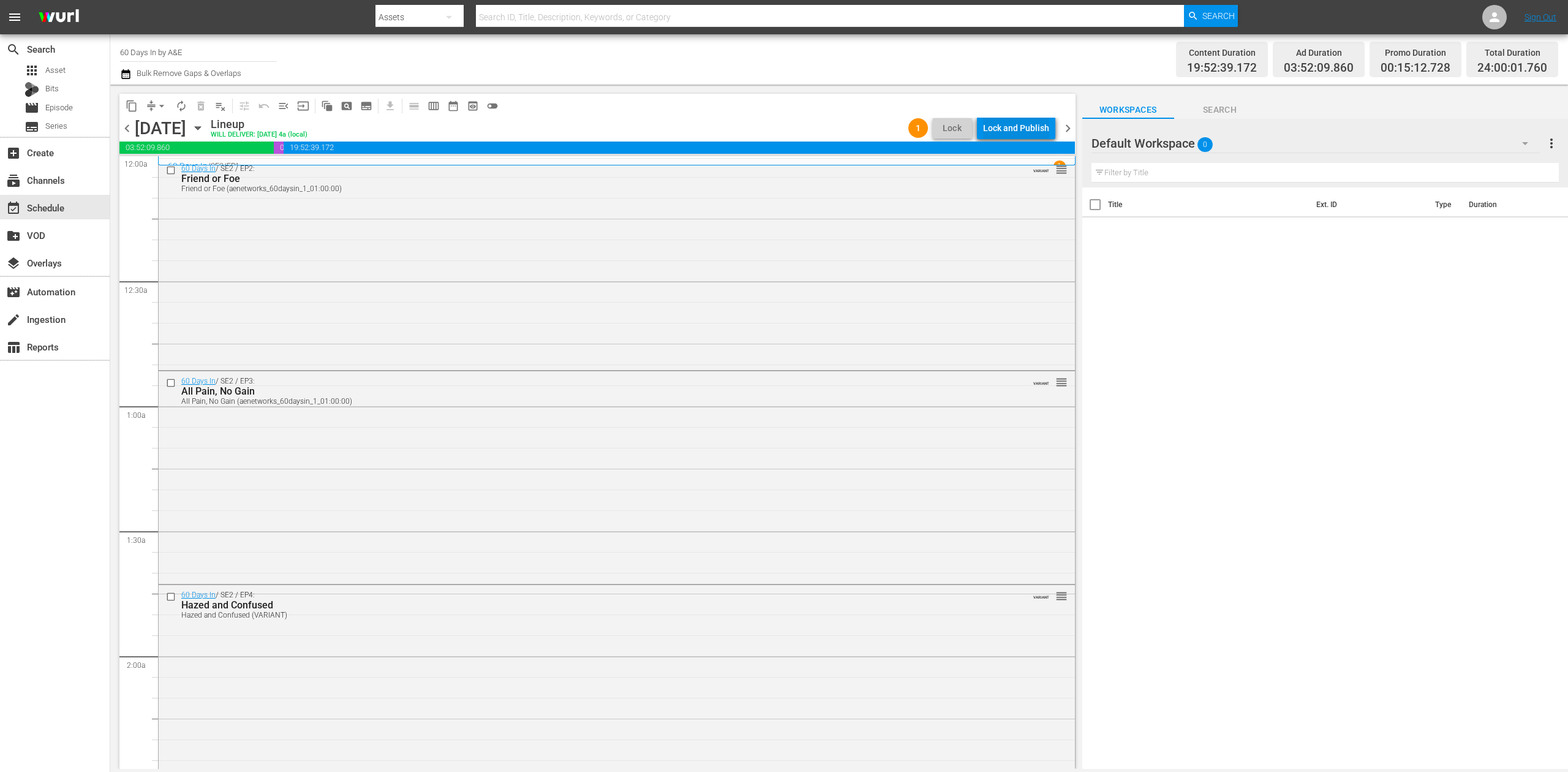
click at [1026, 128] on div "Lock and Publish" at bounding box center [1016, 128] width 66 height 22
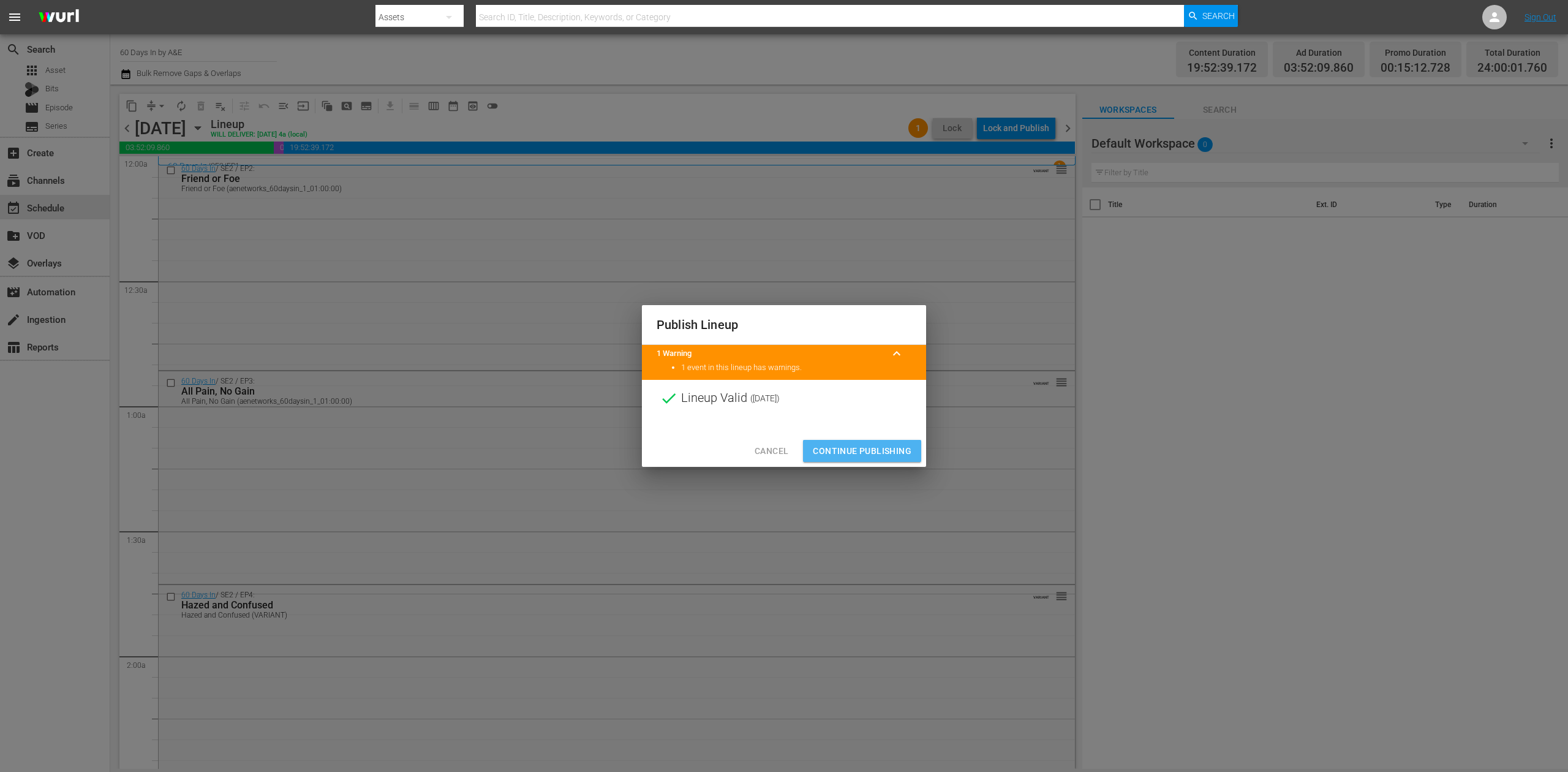
click at [861, 450] on span "Continue Publishing" at bounding box center [861, 451] width 99 height 15
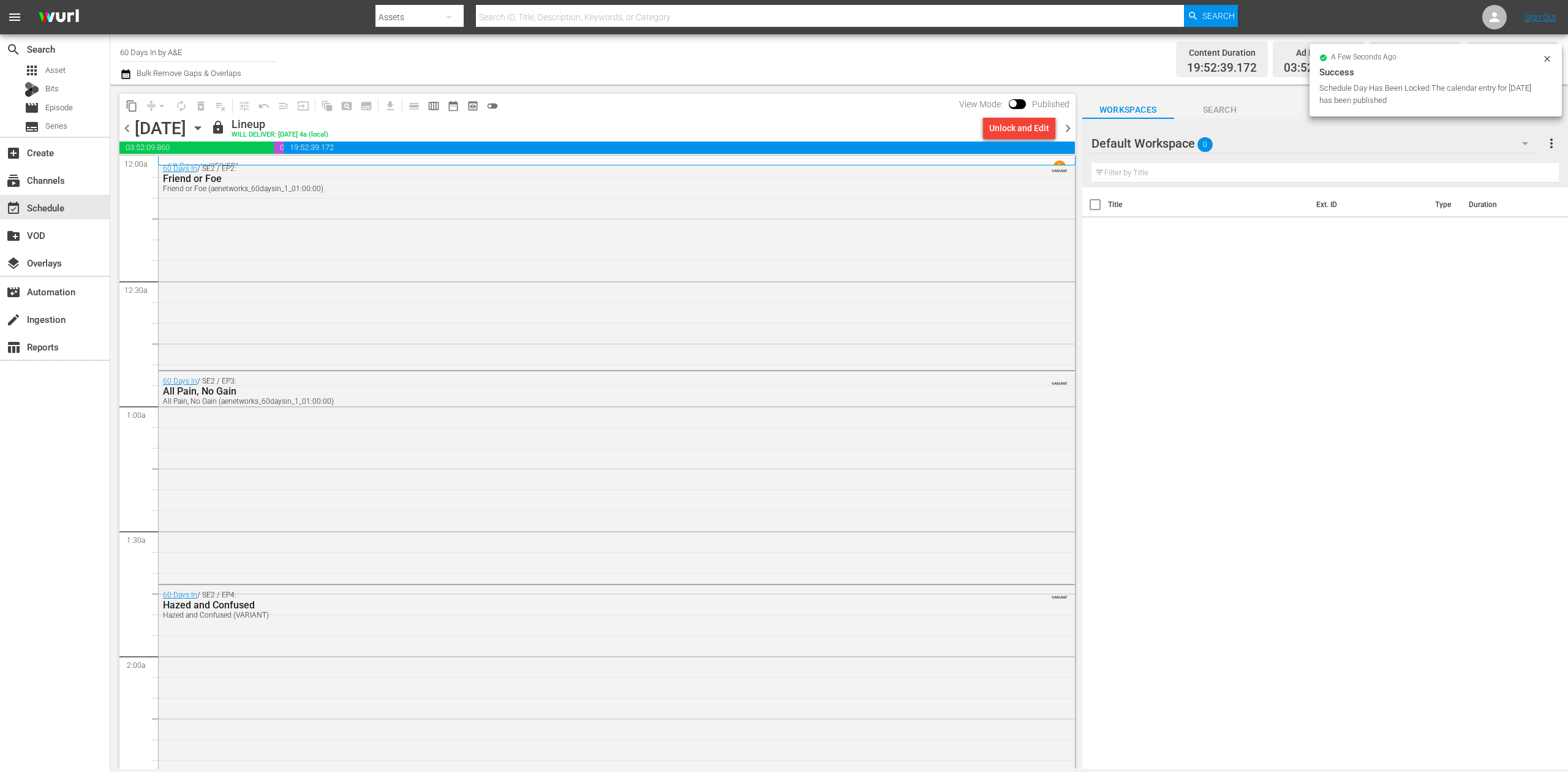
click at [1066, 128] on span "chevron_right" at bounding box center [1068, 128] width 15 height 15
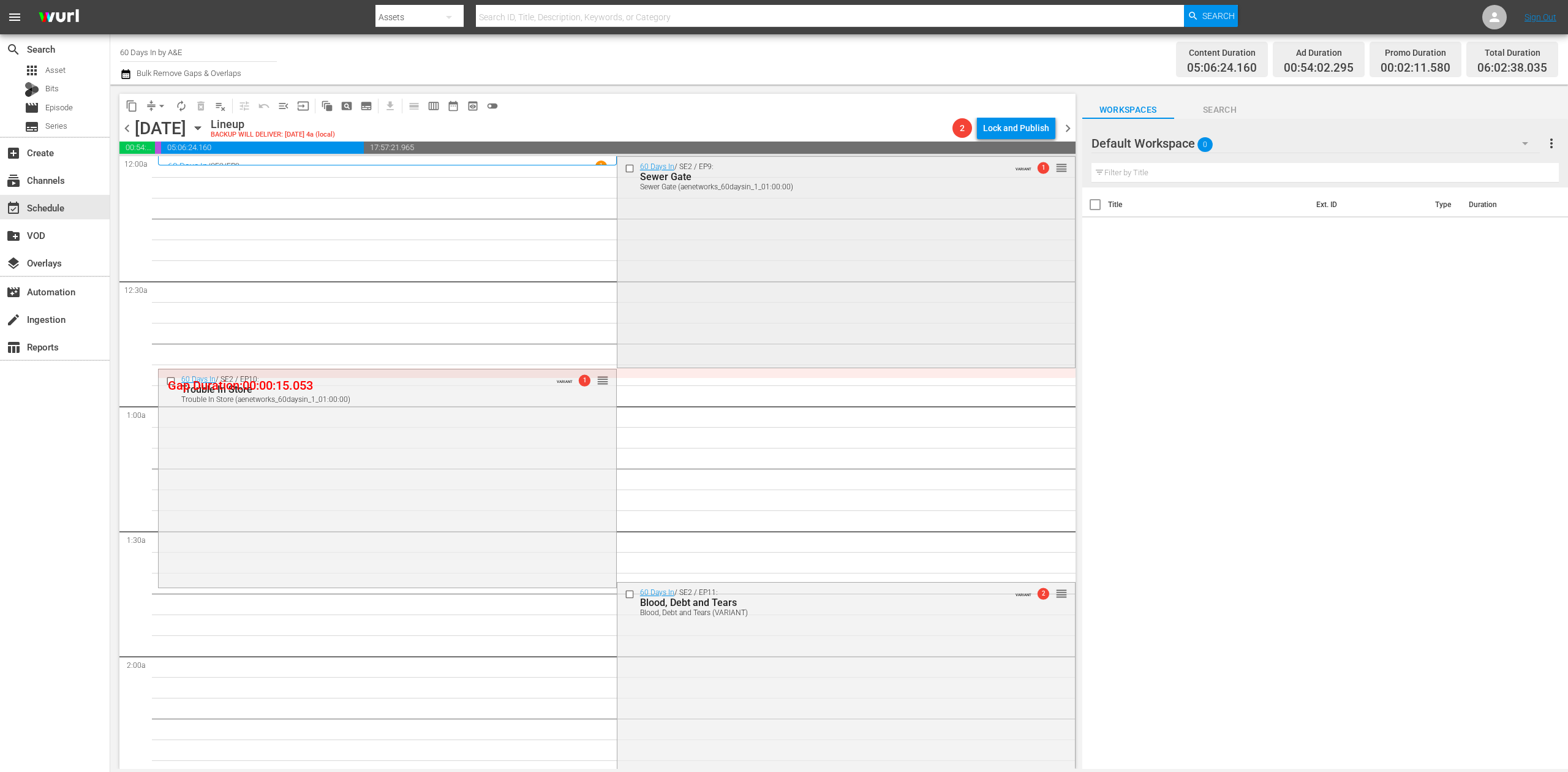
click at [699, 276] on div "60 Days In / SE2 / EP9: Sewer Gate Sewer Gate (aenetworks_60daysin_1_01:00:00) …" at bounding box center [846, 260] width 457 height 208
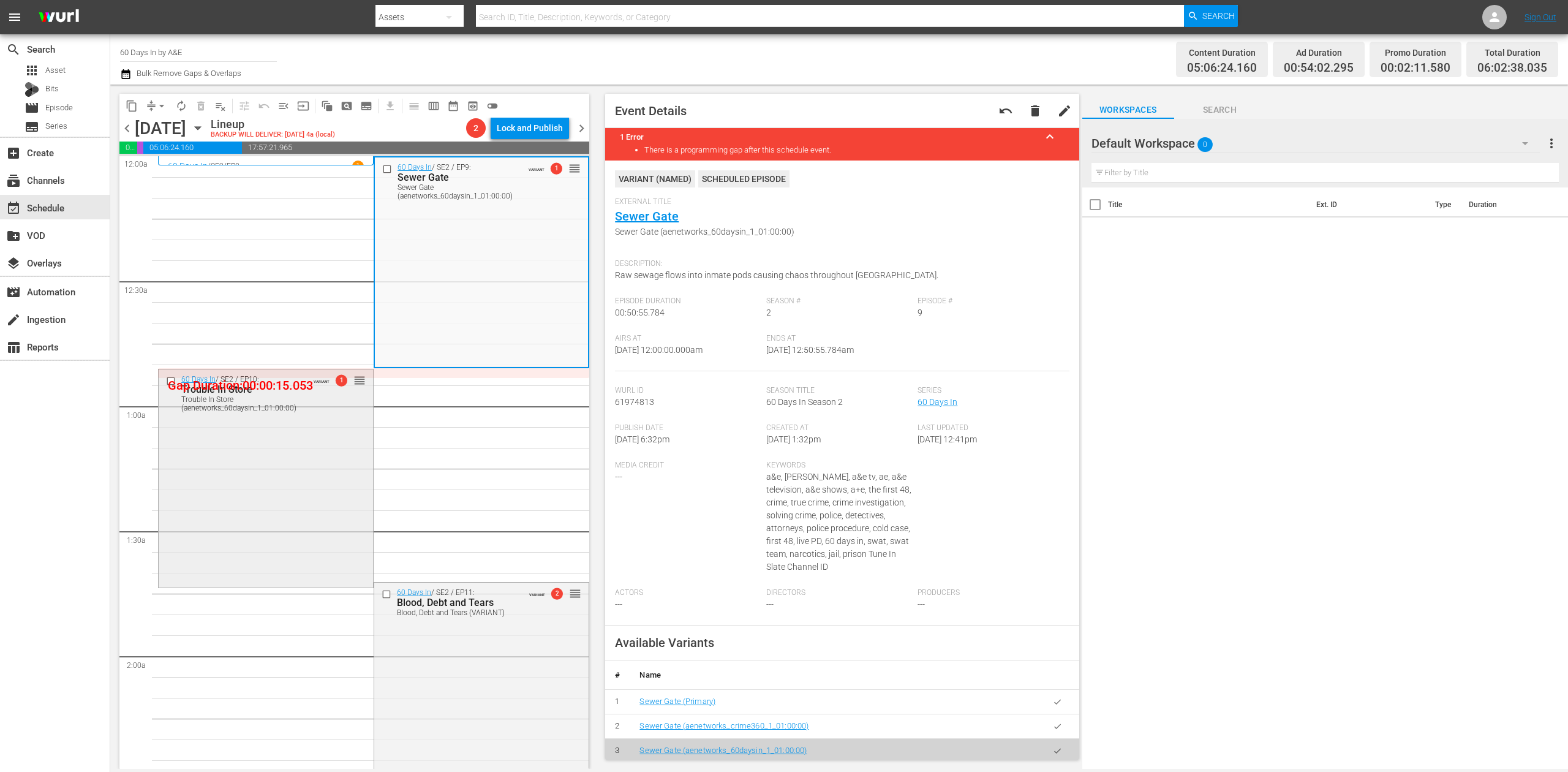
click at [274, 473] on div "60 Days In / SE2 / EP10: Trouble In Store Trouble In Store (aenetworks_60daysin…" at bounding box center [266, 477] width 215 height 215
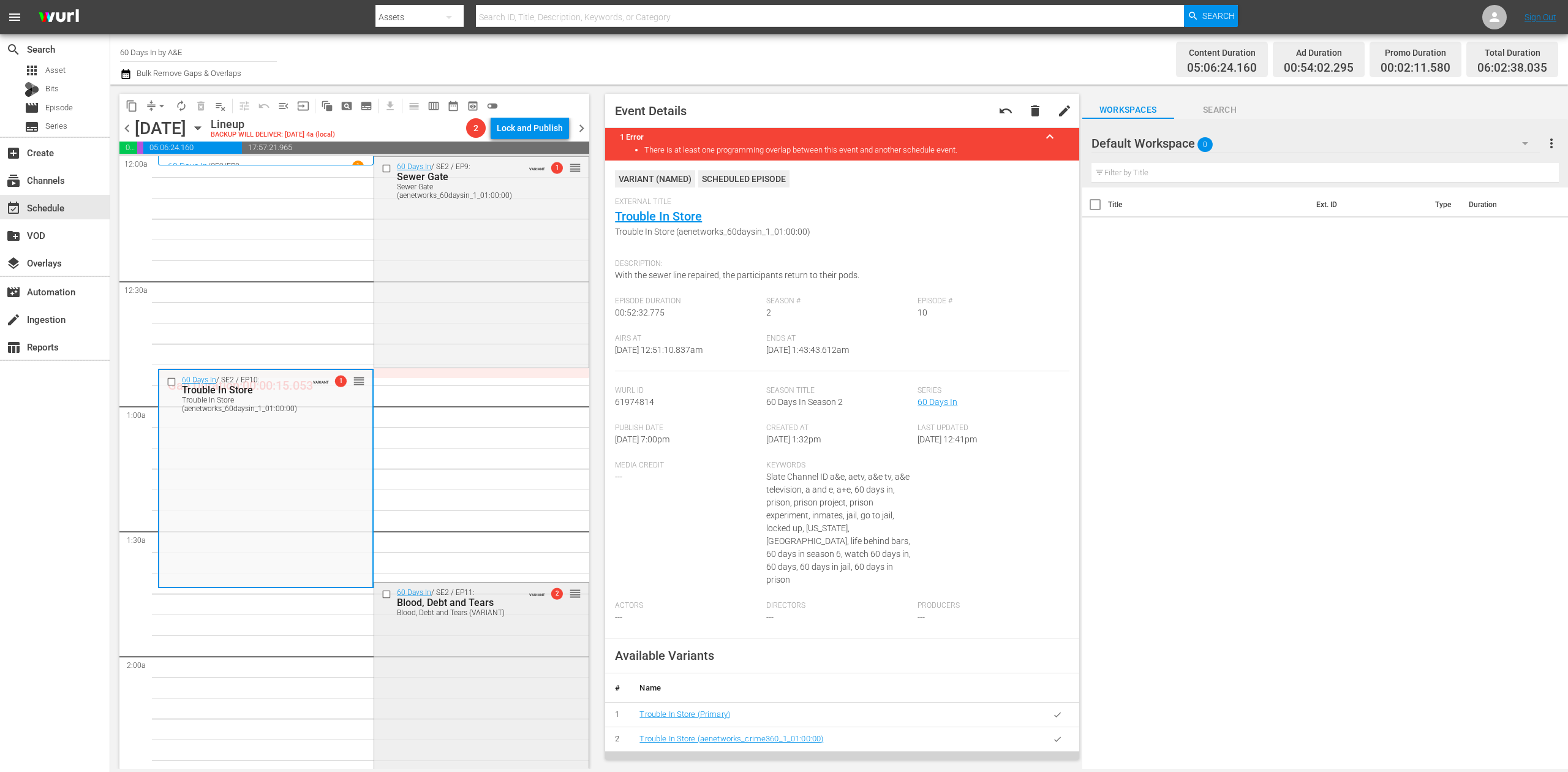
click at [496, 649] on div "60 Days In / SE2 / EP11: Blood, Debt and Tears Blood, Debt and Tears (VARIANT) …" at bounding box center [481, 690] width 215 height 215
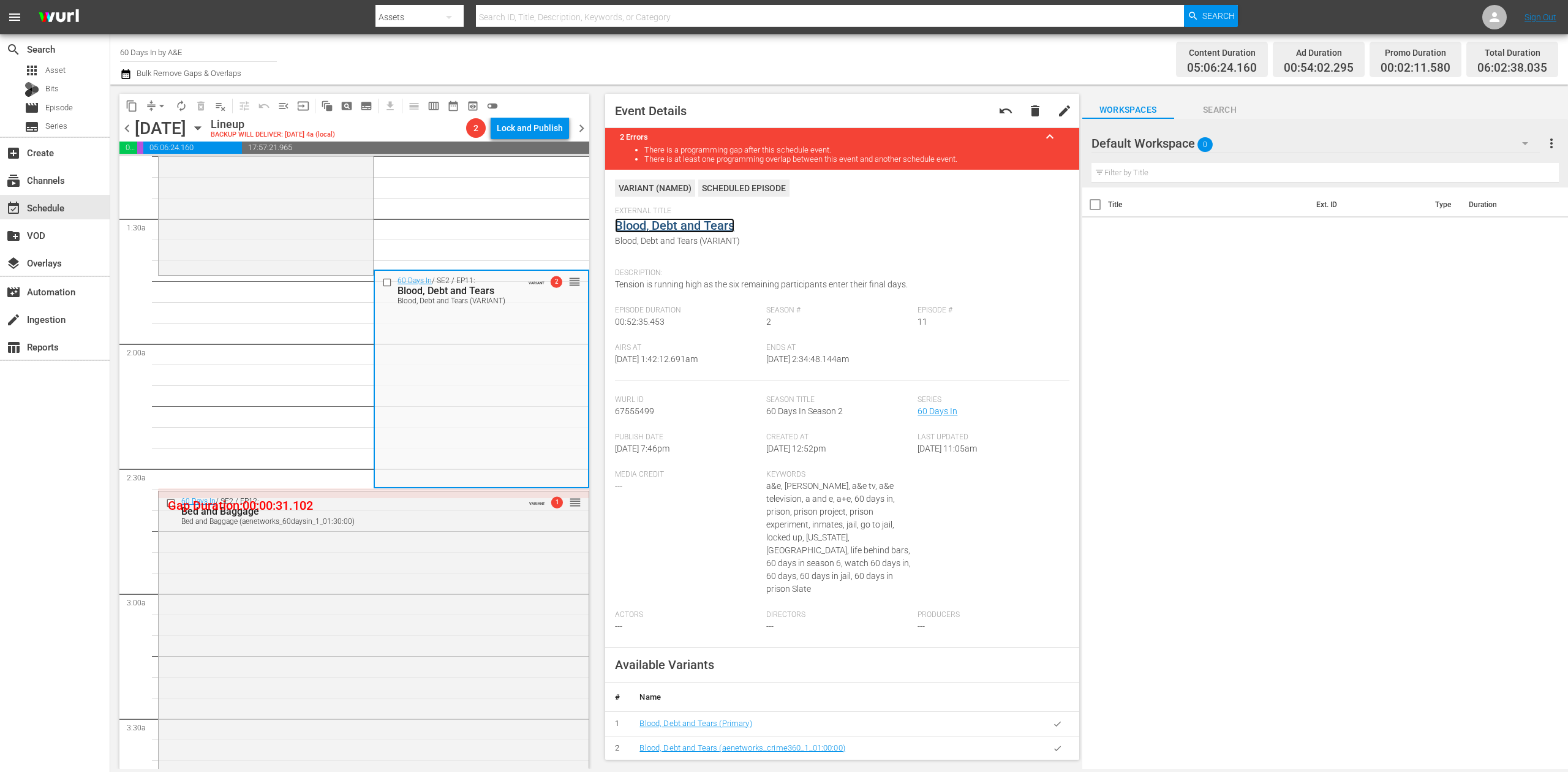
scroll to position [326, 0]
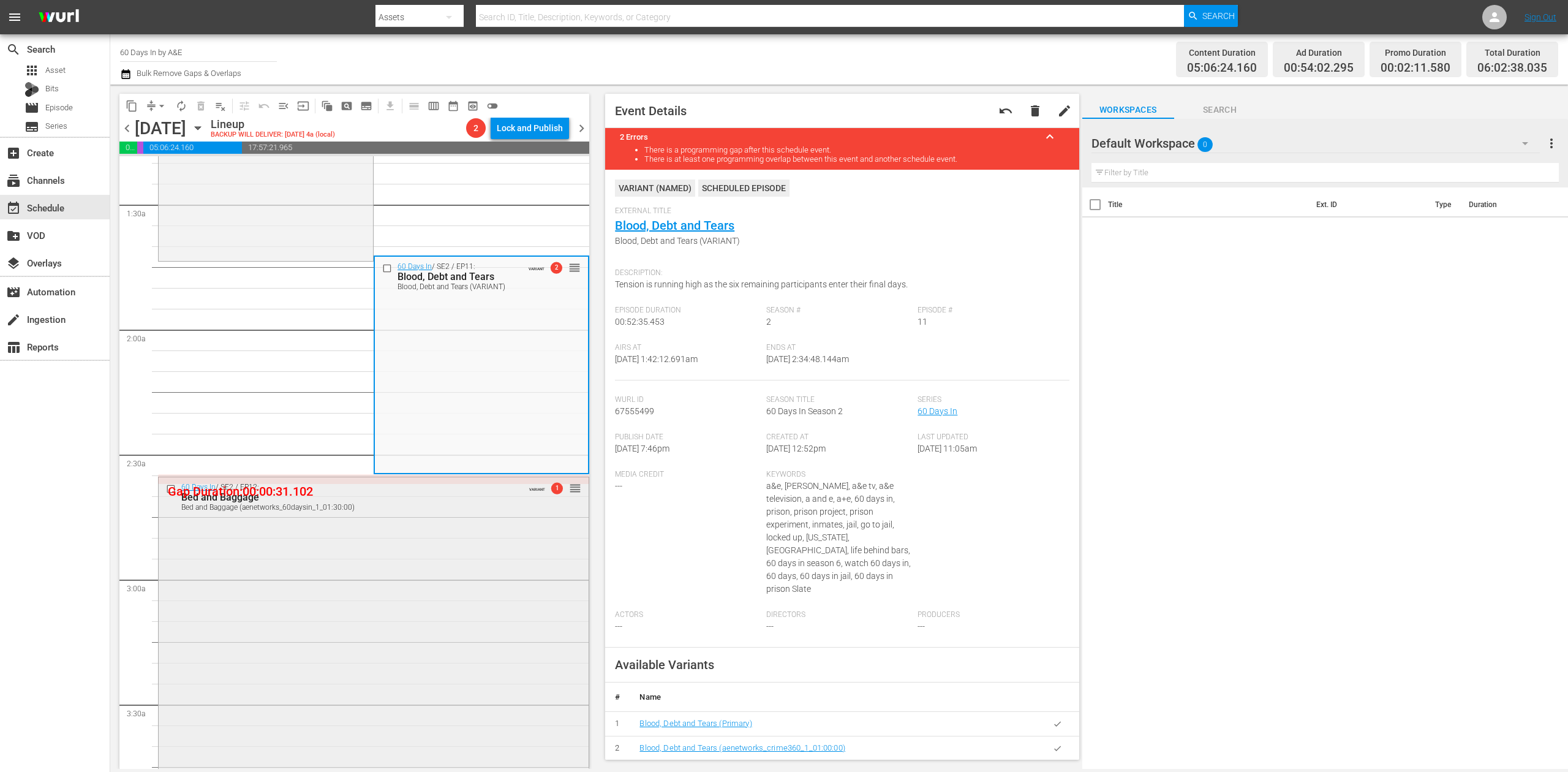
click at [422, 596] on div "60 Days In / SE2 / EP12: Bed and Baggage Bed and Baggage (aenetworks_60daysin_1…" at bounding box center [374, 630] width 430 height 307
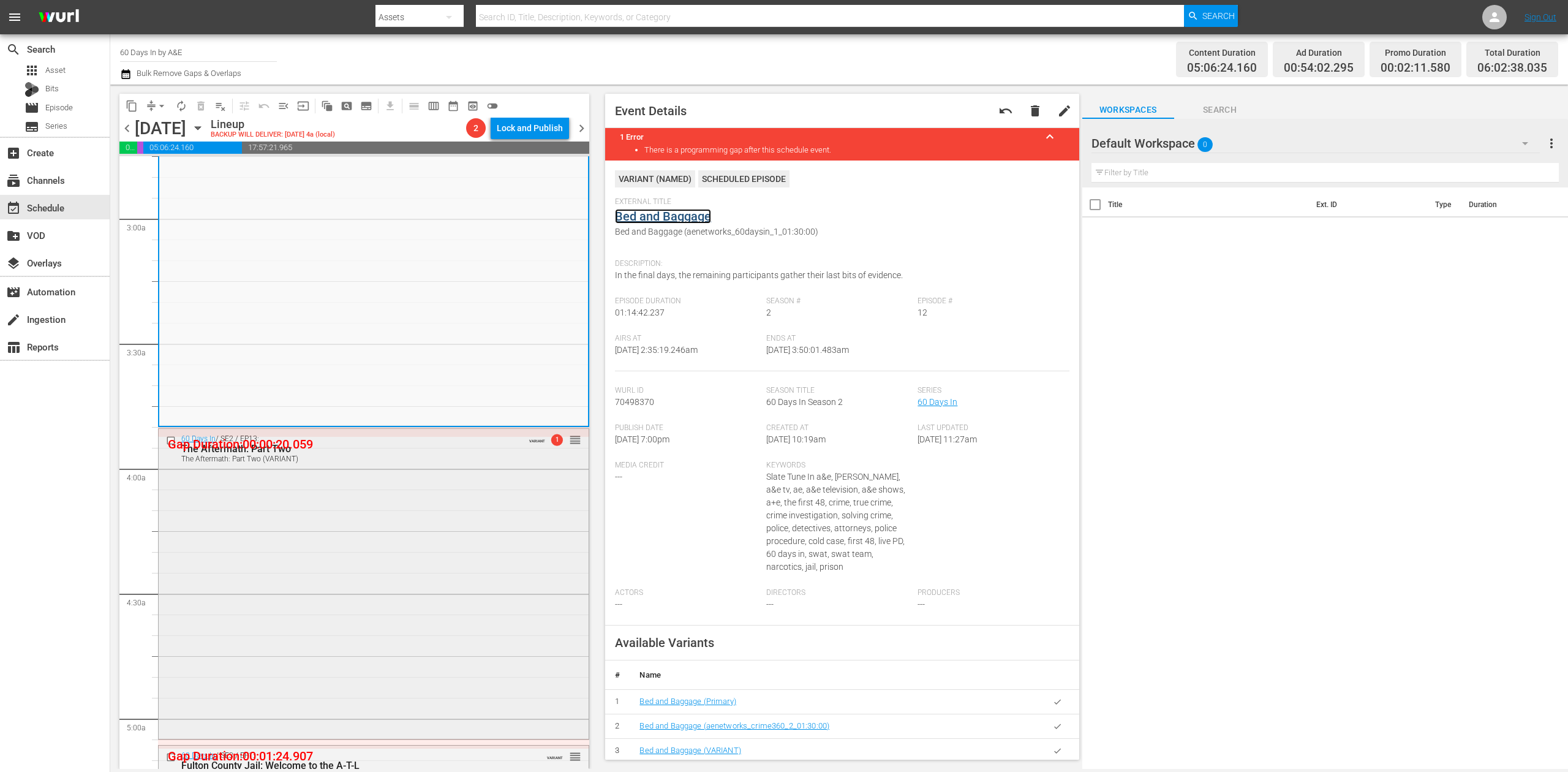
scroll to position [735, 0]
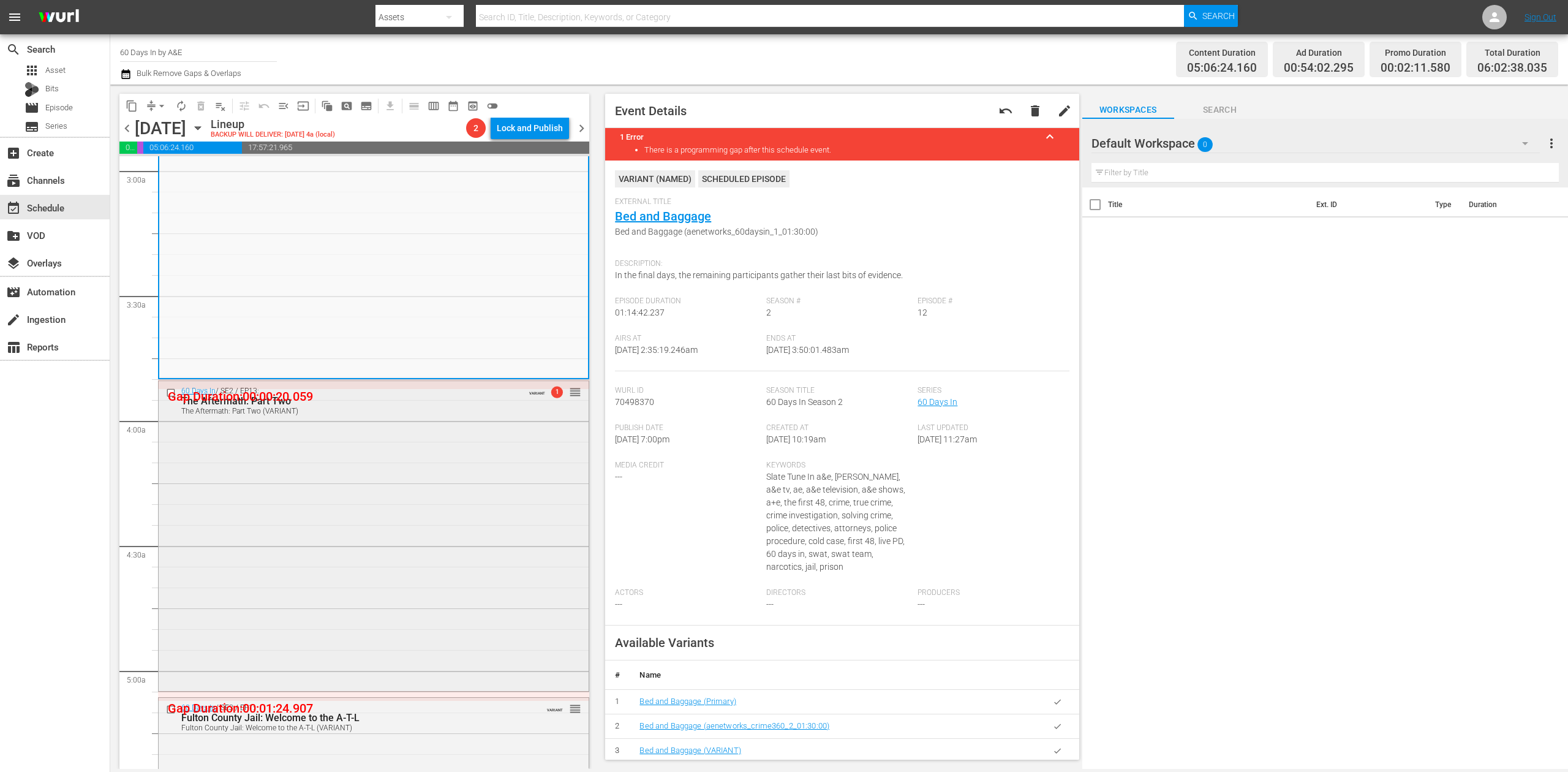
click at [441, 488] on div "60 Days In / SE2 / EP13: The Aftermath: Part Two The Aftermath: Part Two (VARIA…" at bounding box center [374, 534] width 430 height 306
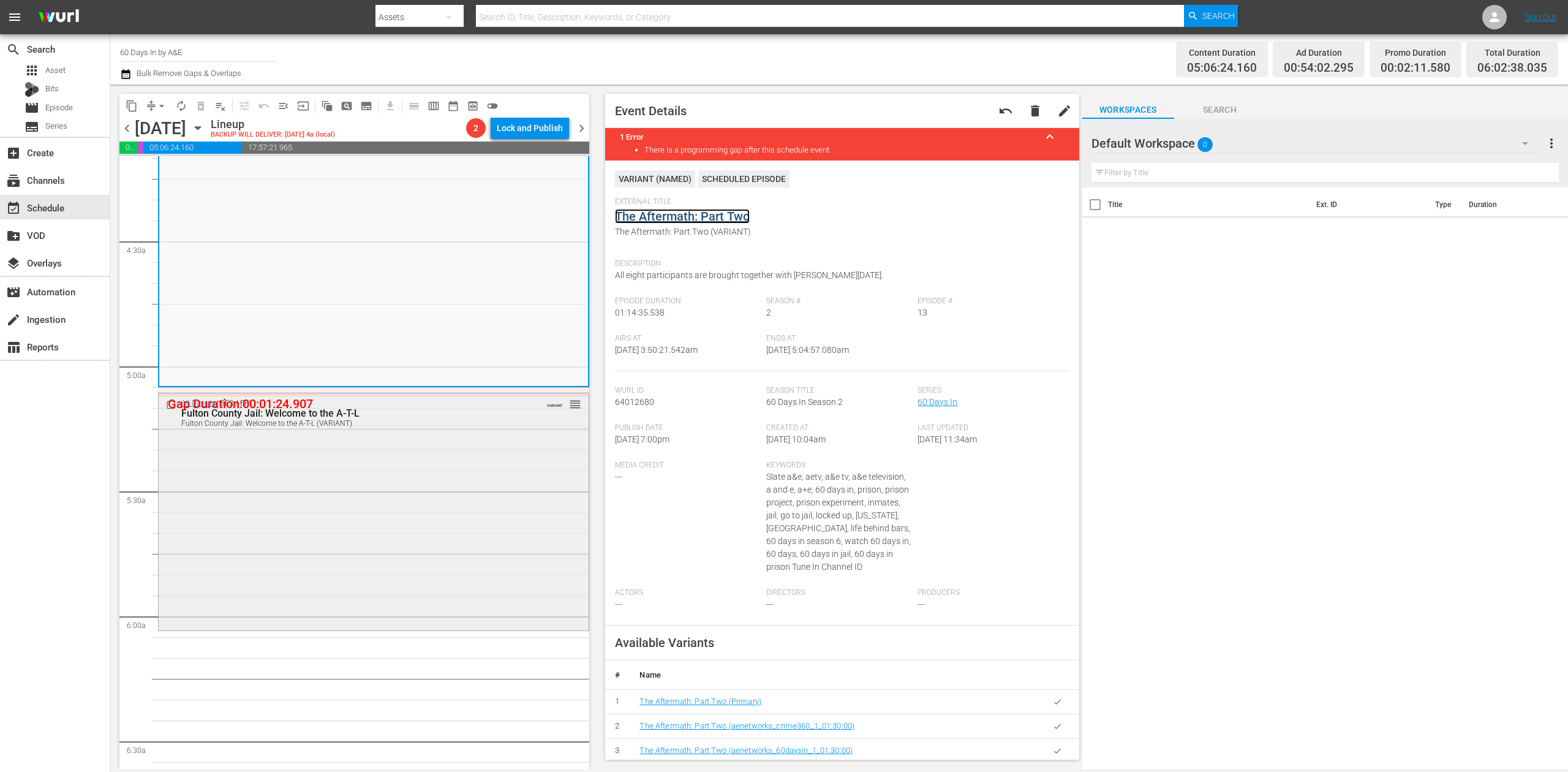
scroll to position [1061, 0]
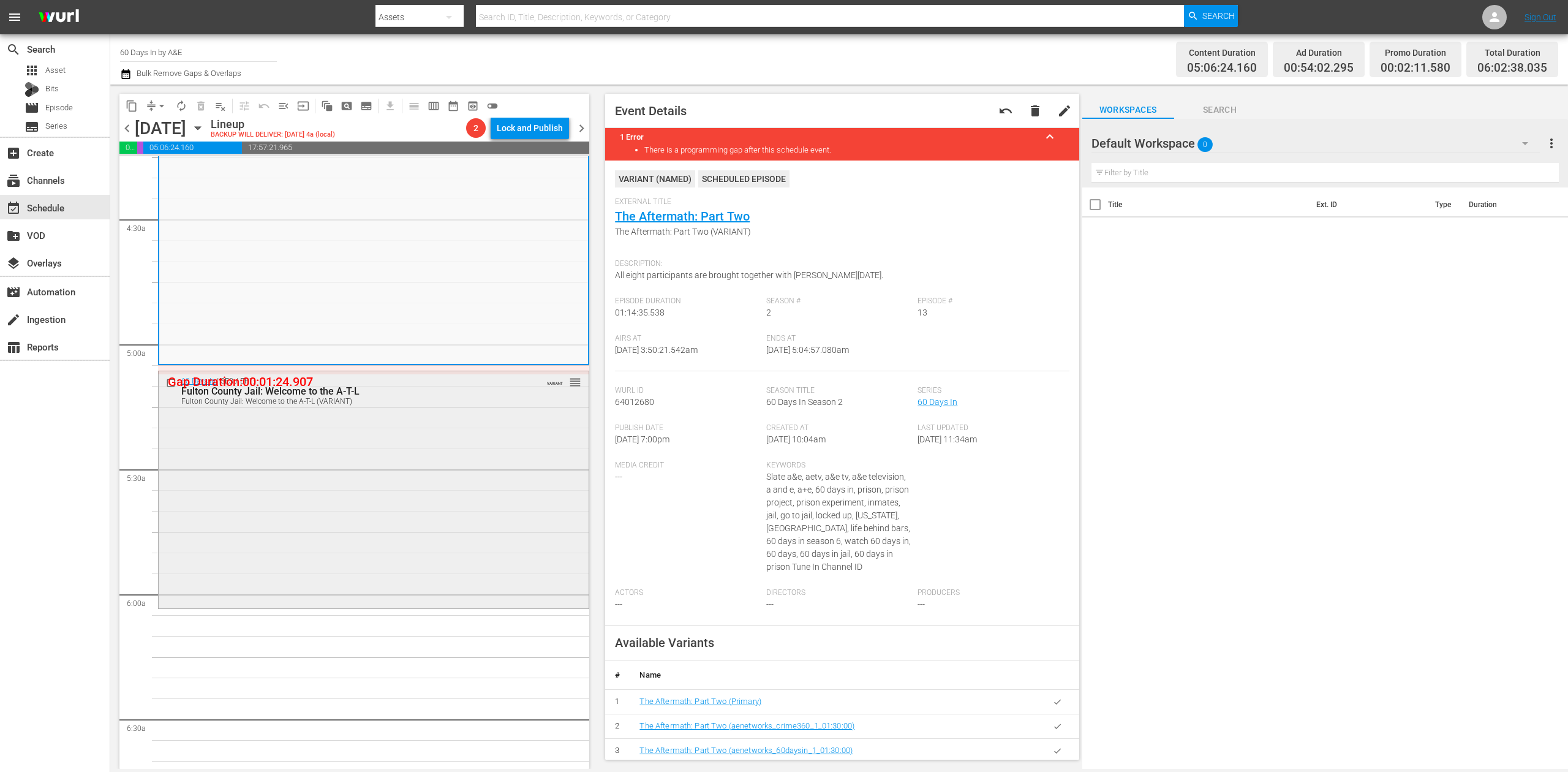
click at [419, 461] on div "60 Days In / SE3 / EP1: Fulton County Jail: Welcome to the A-T-L Fulton County …" at bounding box center [374, 488] width 430 height 234
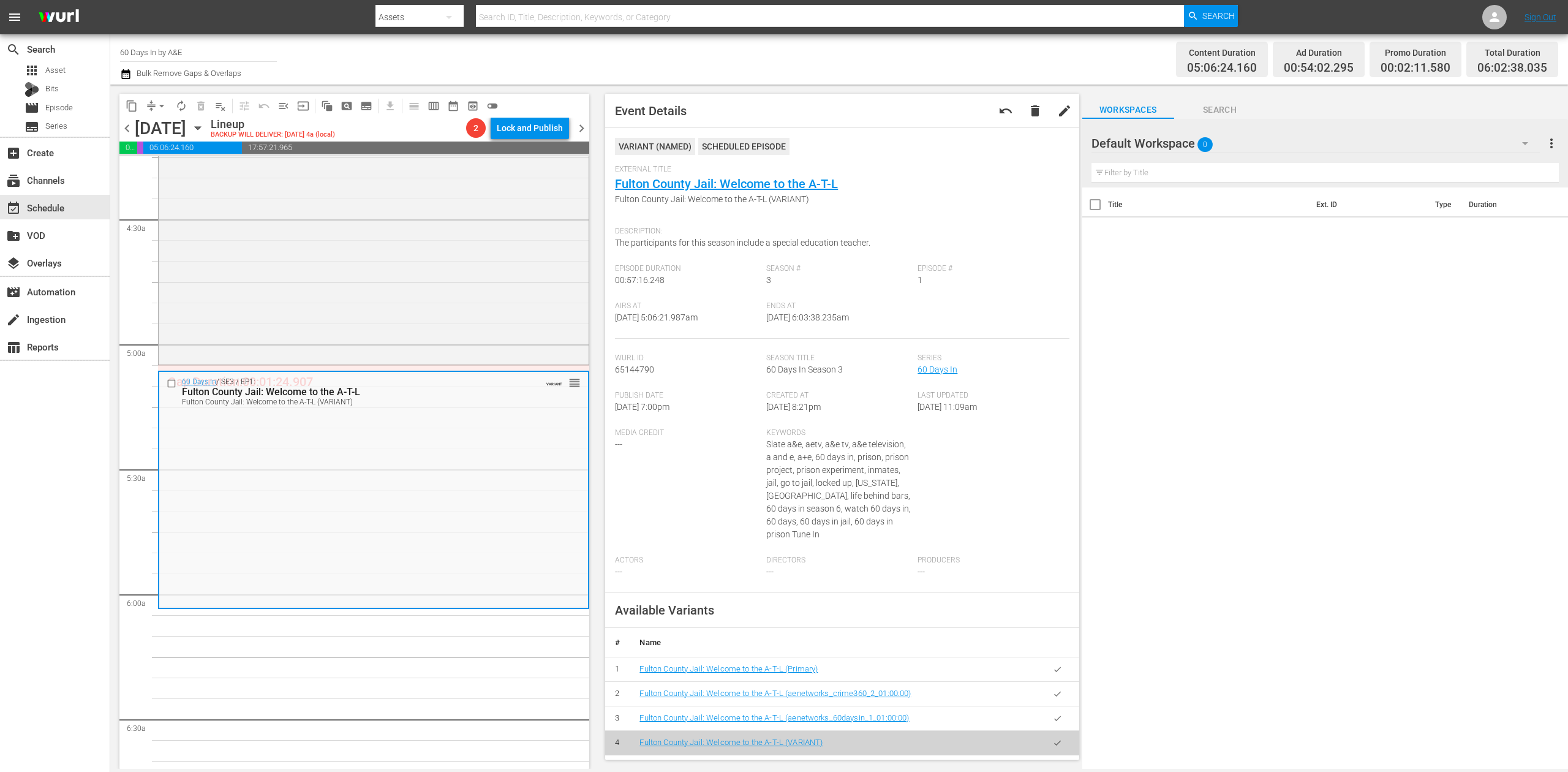
click at [128, 77] on icon "button" at bounding box center [126, 75] width 12 height 15
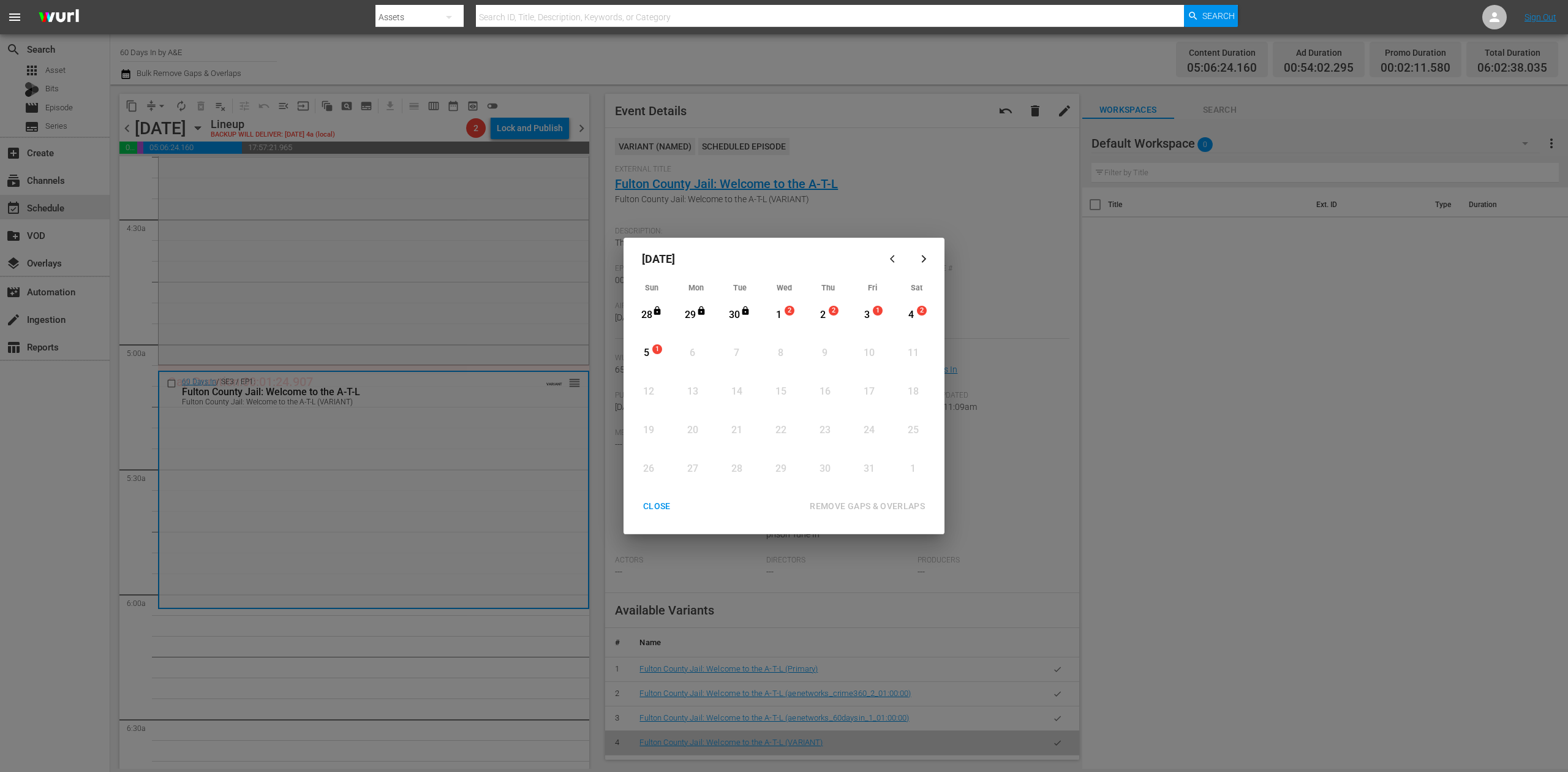
click at [784, 305] on div "1" at bounding box center [779, 314] width 15 height 34
click at [860, 504] on div "REMOVE GAPS & OVERLAPS" at bounding box center [867, 506] width 135 height 15
click at [779, 316] on div "1" at bounding box center [779, 315] width 15 height 14
click at [890, 506] on div "REMOVE GAPS & OVERLAPS" at bounding box center [867, 506] width 135 height 15
click at [659, 503] on div "CLOSE" at bounding box center [657, 506] width 47 height 15
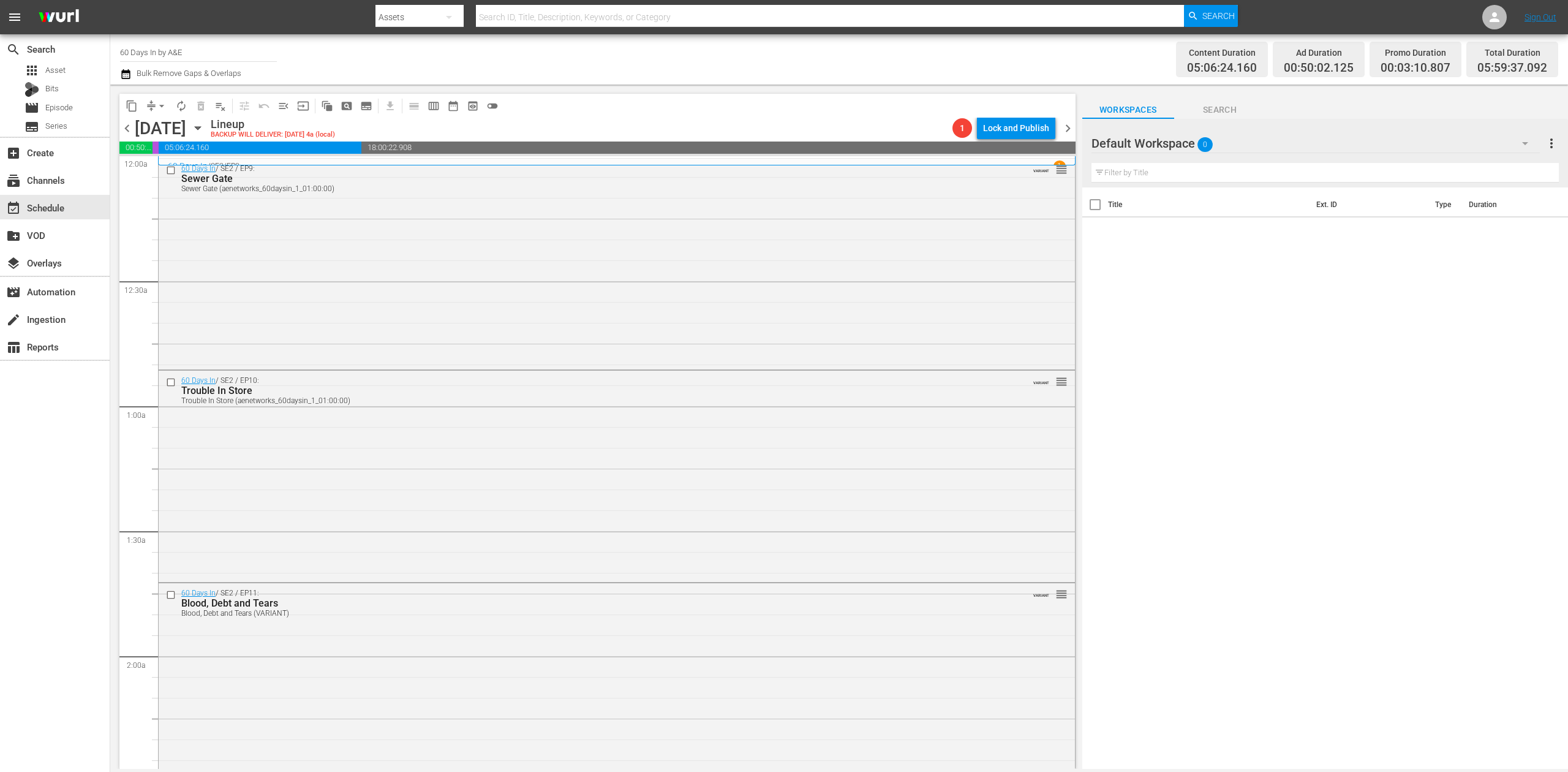
click at [125, 76] on icon "button" at bounding box center [126, 75] width 12 height 15
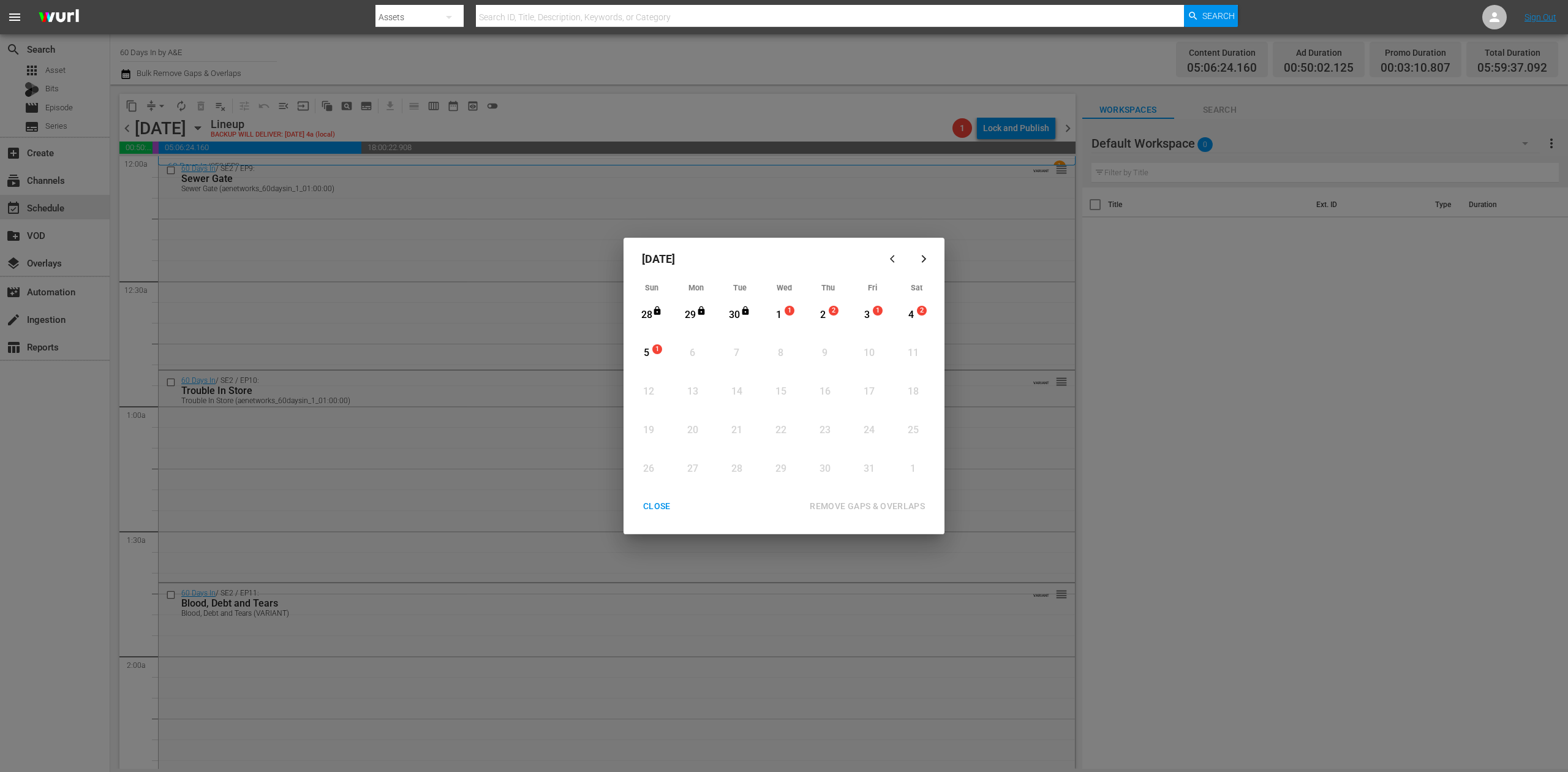
click at [780, 312] on div "1" at bounding box center [779, 315] width 15 height 14
click at [892, 504] on div "REMOVE GAPS & OVERLAPS" at bounding box center [867, 506] width 135 height 15
click at [777, 314] on div "1" at bounding box center [779, 315] width 15 height 14
click at [895, 504] on div "REMOVE GAPS & OVERLAPS" at bounding box center [867, 506] width 135 height 15
click at [659, 502] on div "CLOSE" at bounding box center [657, 506] width 47 height 15
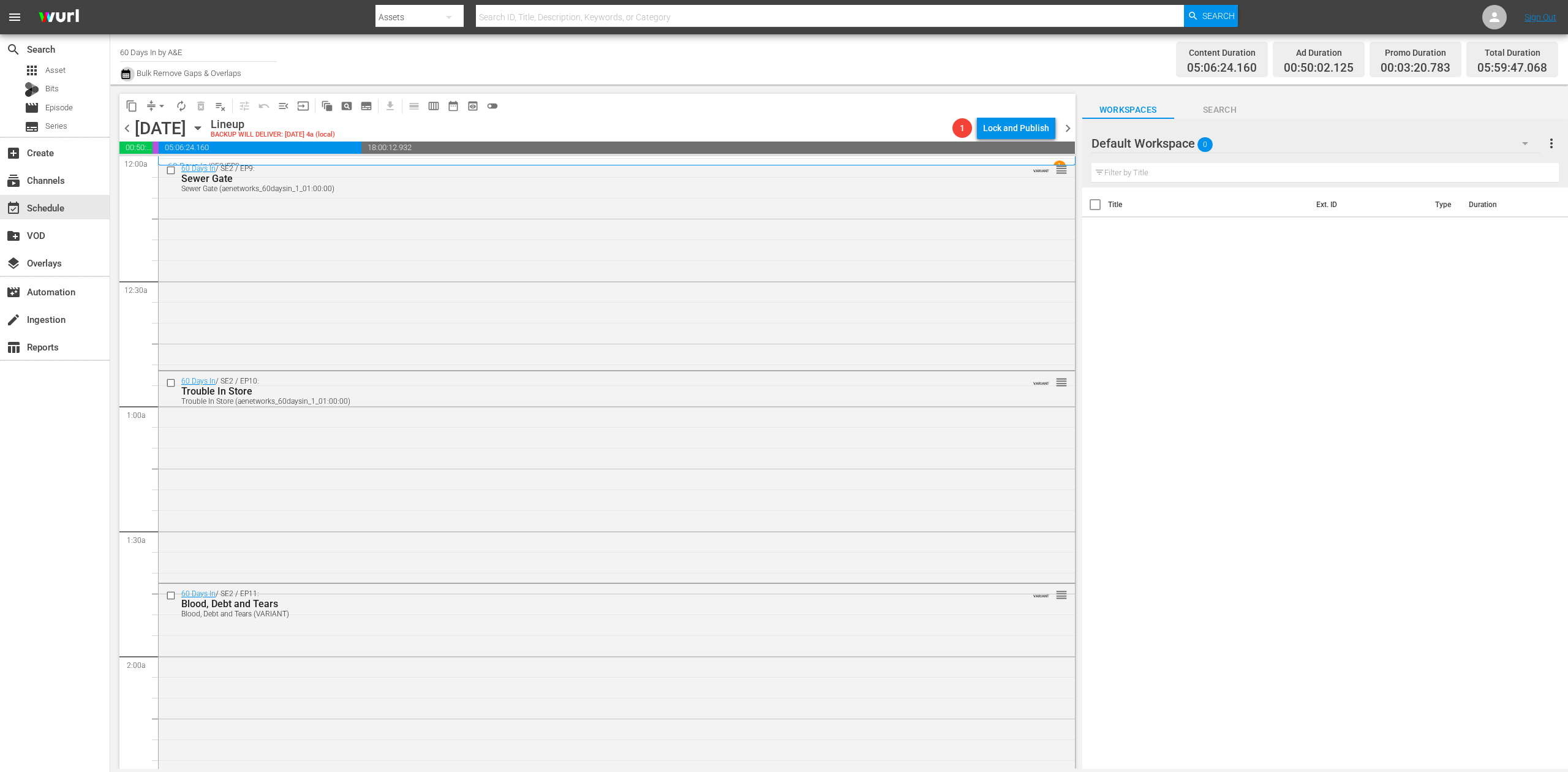
click at [128, 72] on icon "button" at bounding box center [125, 75] width 8 height 10
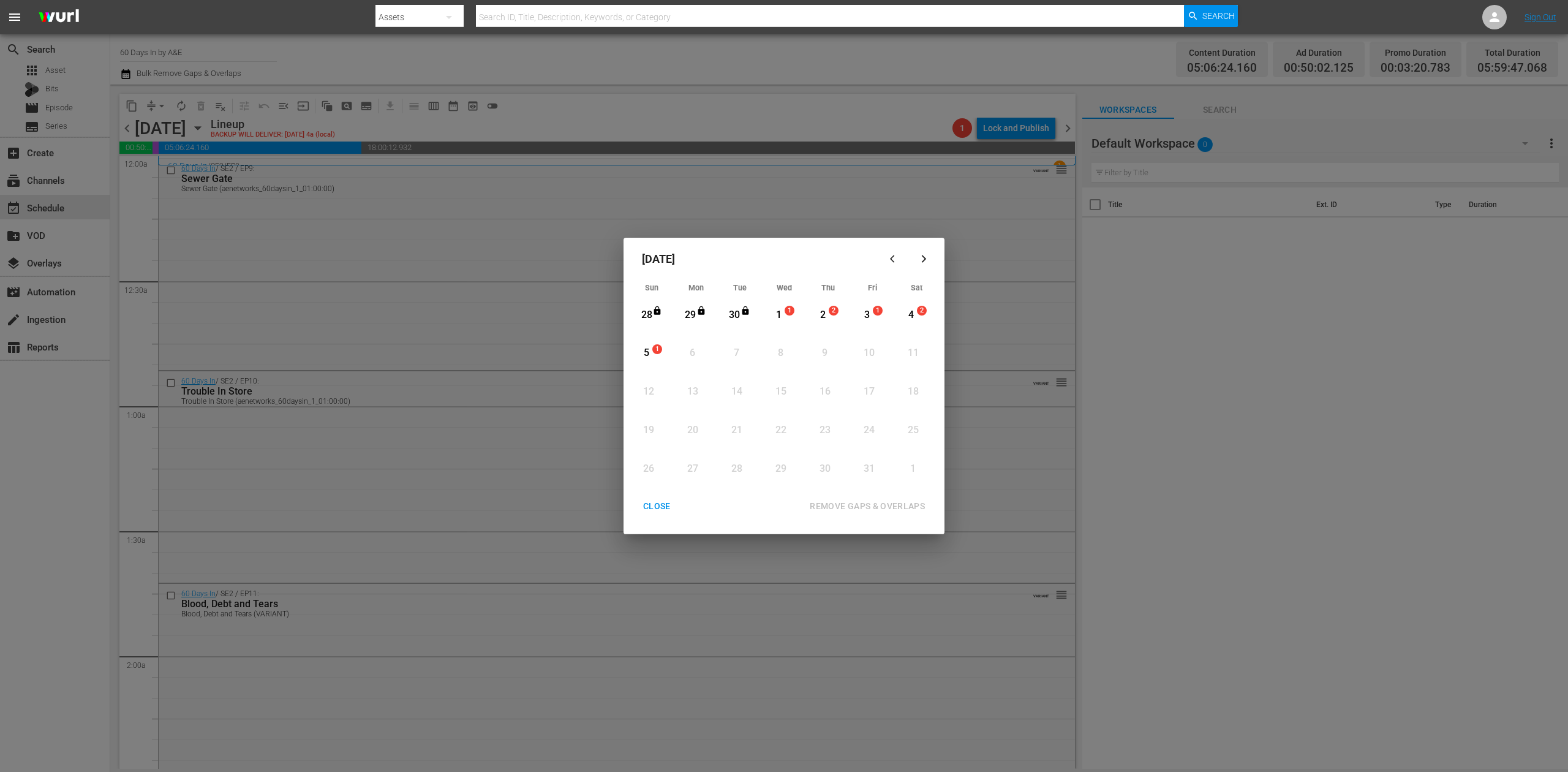
click at [779, 312] on div "1" at bounding box center [779, 315] width 15 height 14
click at [907, 504] on div "REMOVE GAPS & OVERLAPS" at bounding box center [867, 506] width 135 height 15
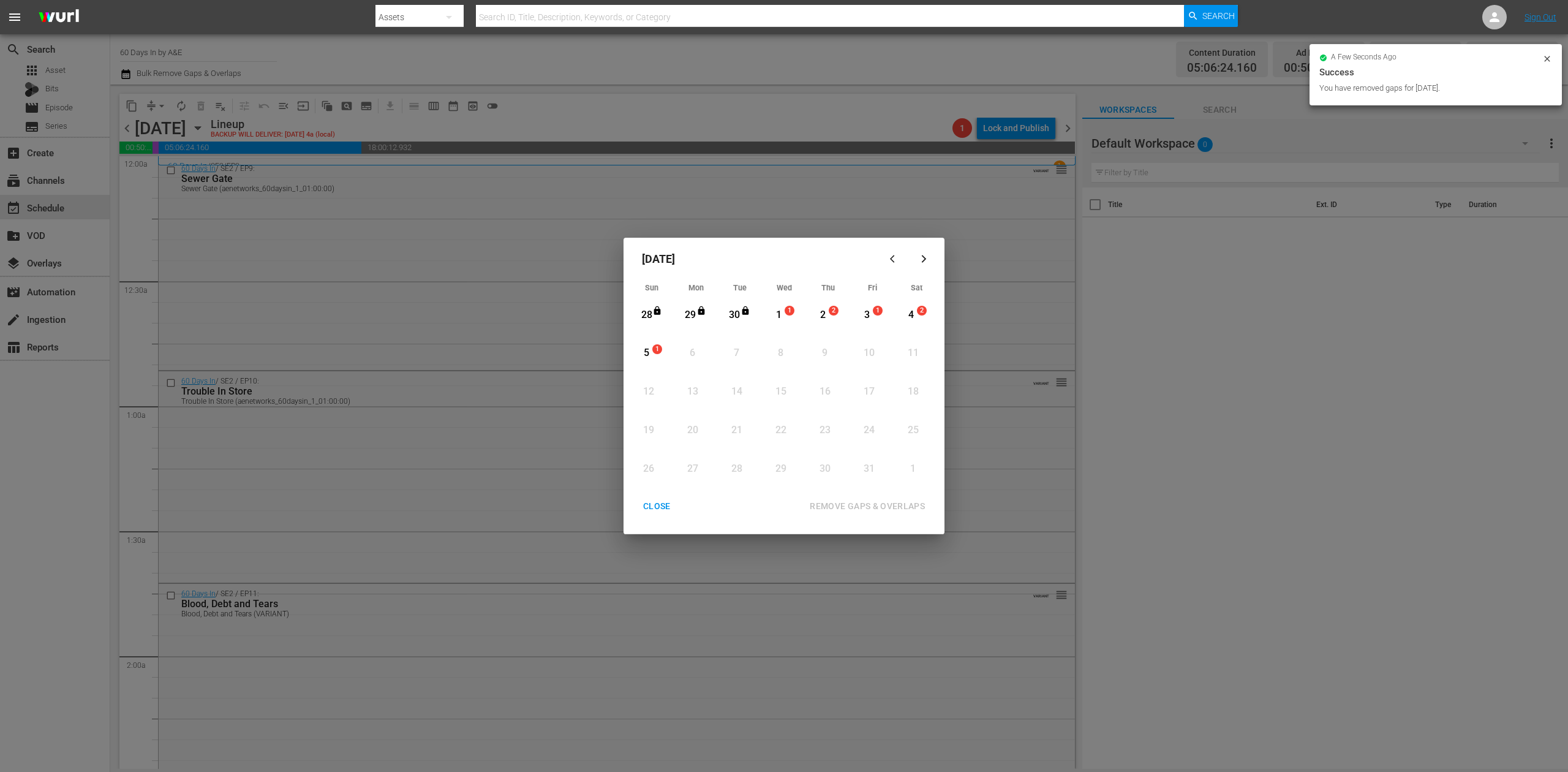
click at [648, 509] on div "CLOSE" at bounding box center [657, 506] width 47 height 15
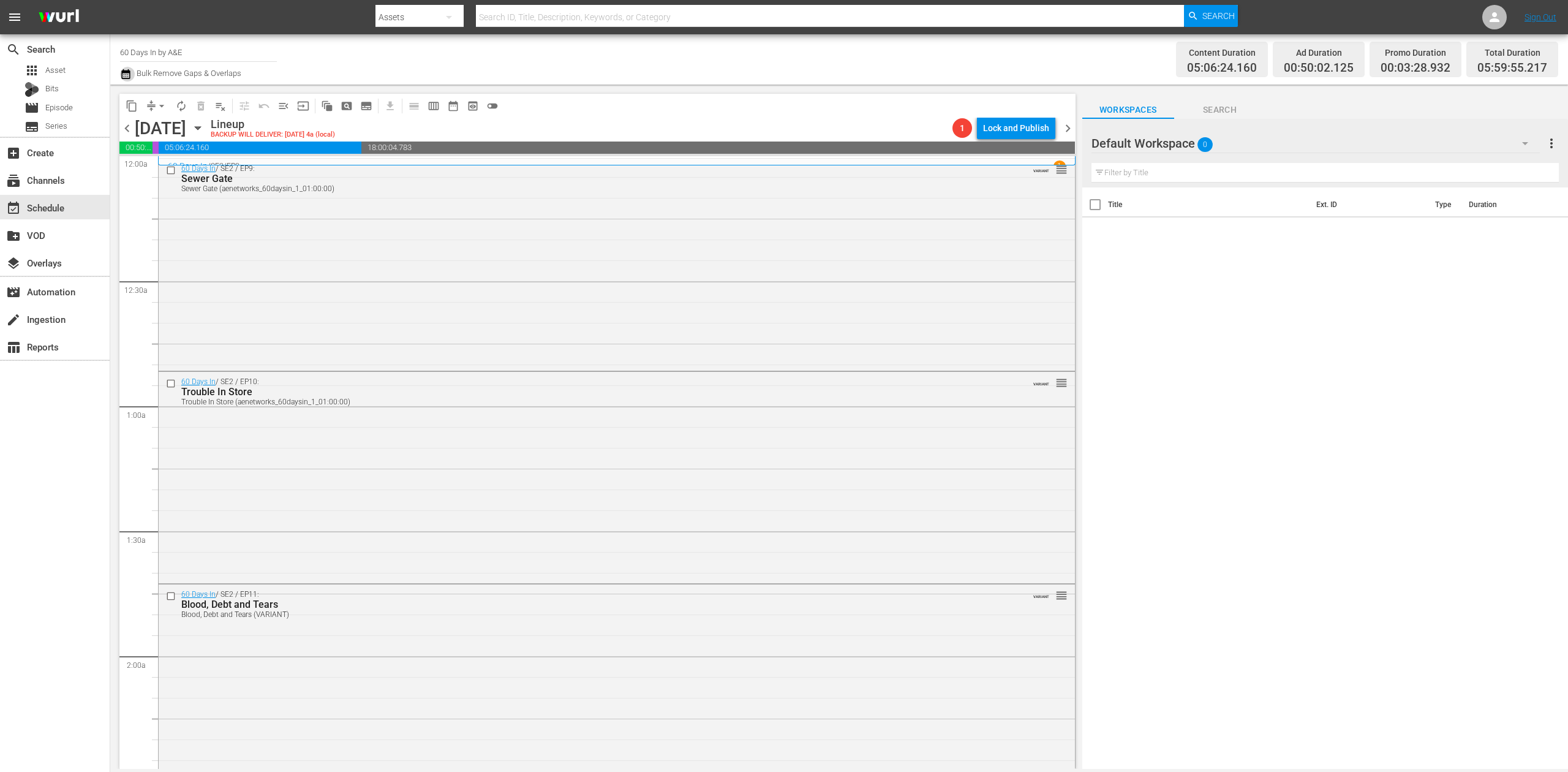
click at [128, 72] on icon "button" at bounding box center [125, 75] width 8 height 10
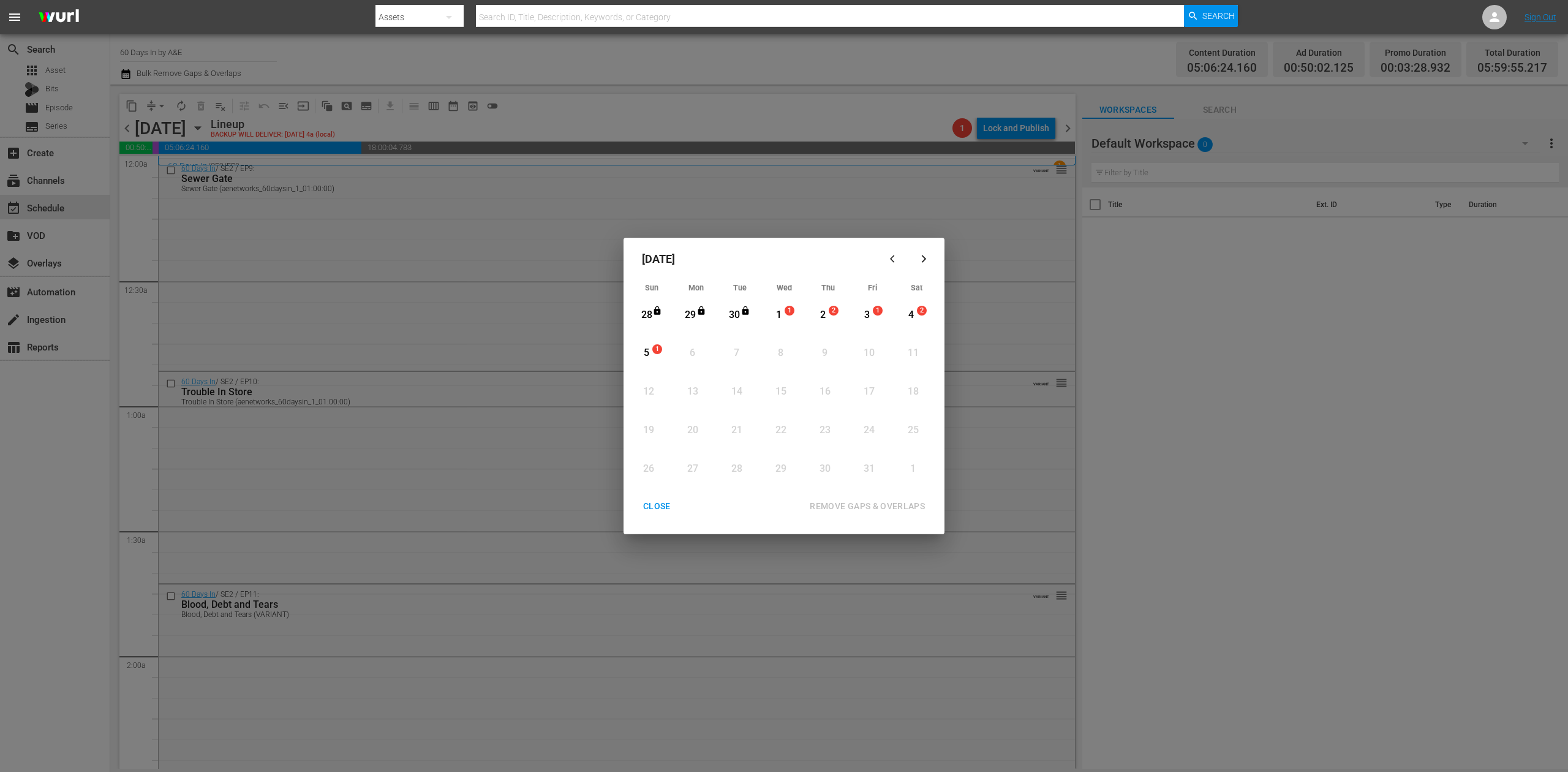
click at [780, 315] on div "1" at bounding box center [779, 315] width 15 height 14
click at [890, 502] on div "REMOVE GAPS & OVERLAPS" at bounding box center [867, 506] width 135 height 15
click at [657, 499] on div "CLOSE" at bounding box center [657, 506] width 47 height 15
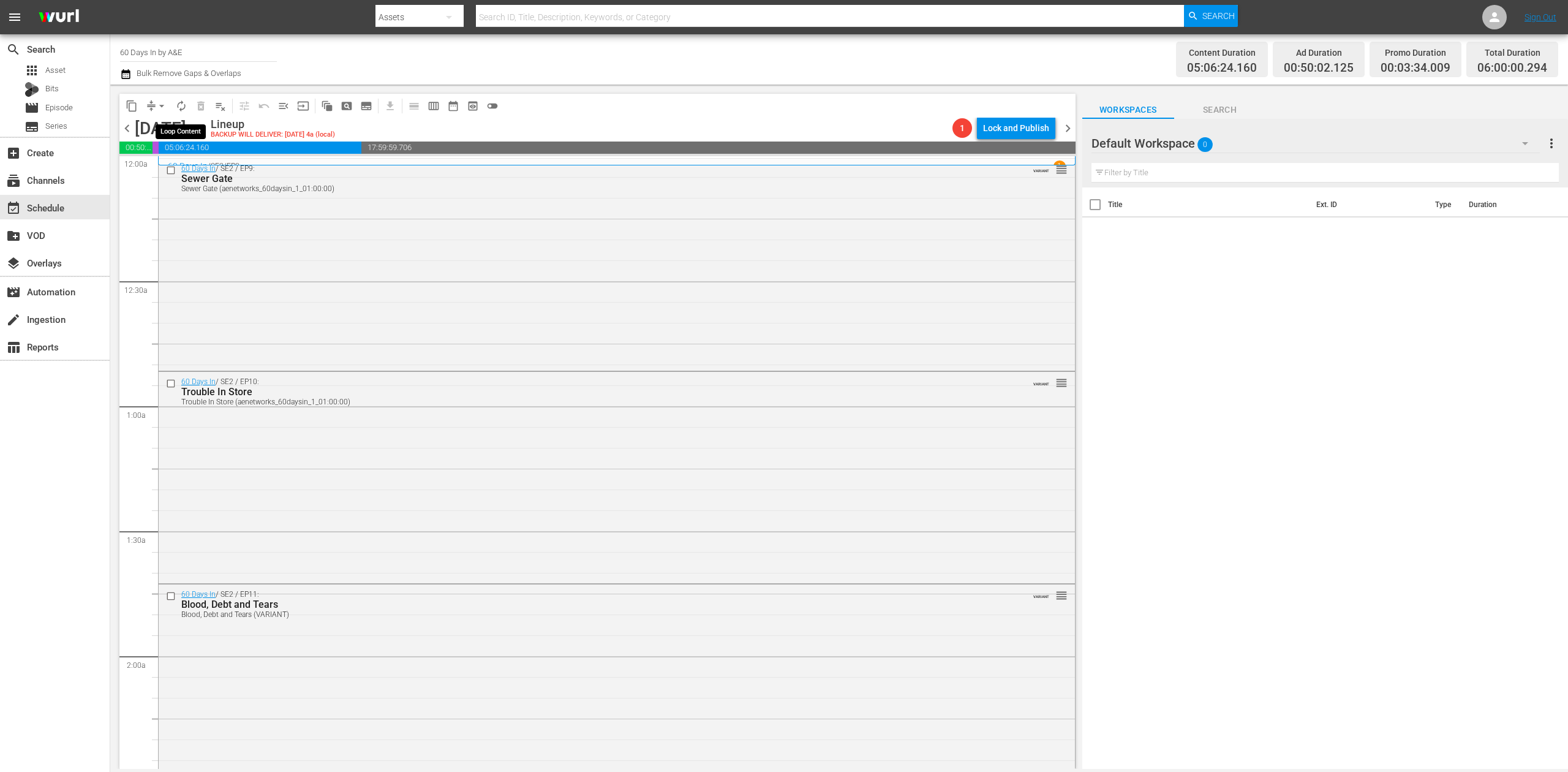
click at [180, 106] on span "autorenew_outlined" at bounding box center [181, 106] width 12 height 12
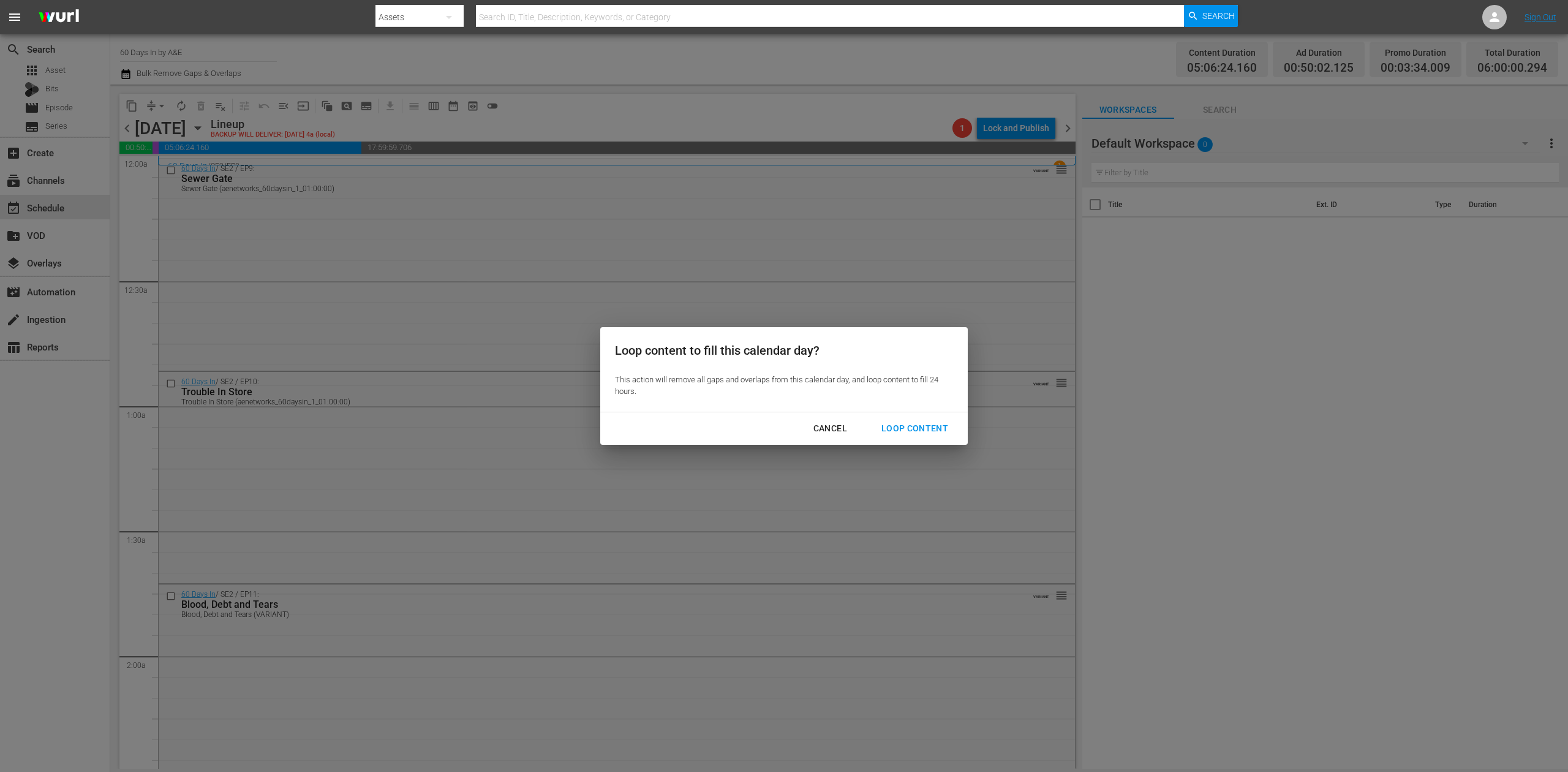
click at [932, 425] on div "Loop Content" at bounding box center [914, 428] width 86 height 15
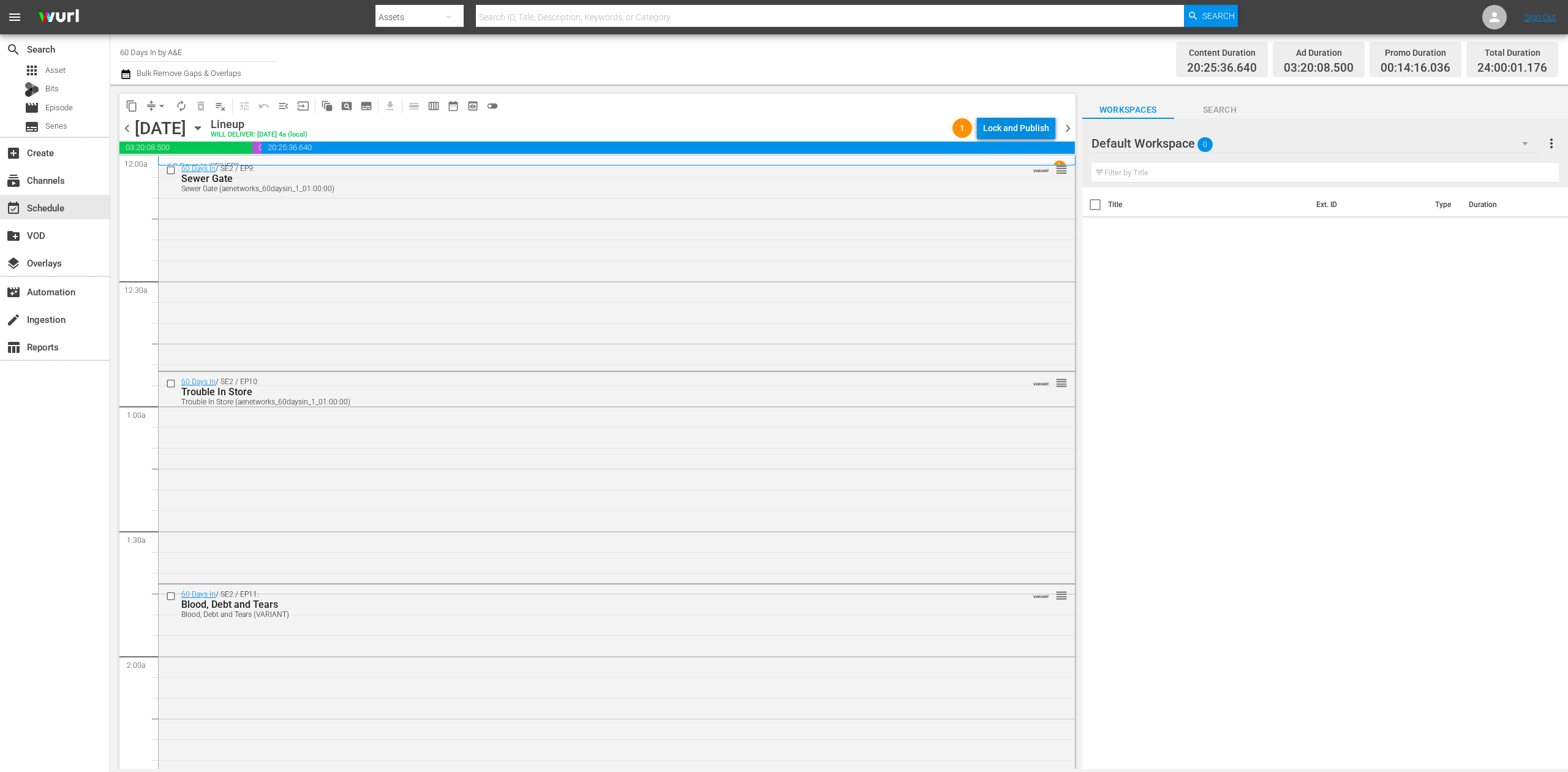
click at [1034, 128] on div "Lock and Publish" at bounding box center [1016, 128] width 66 height 22
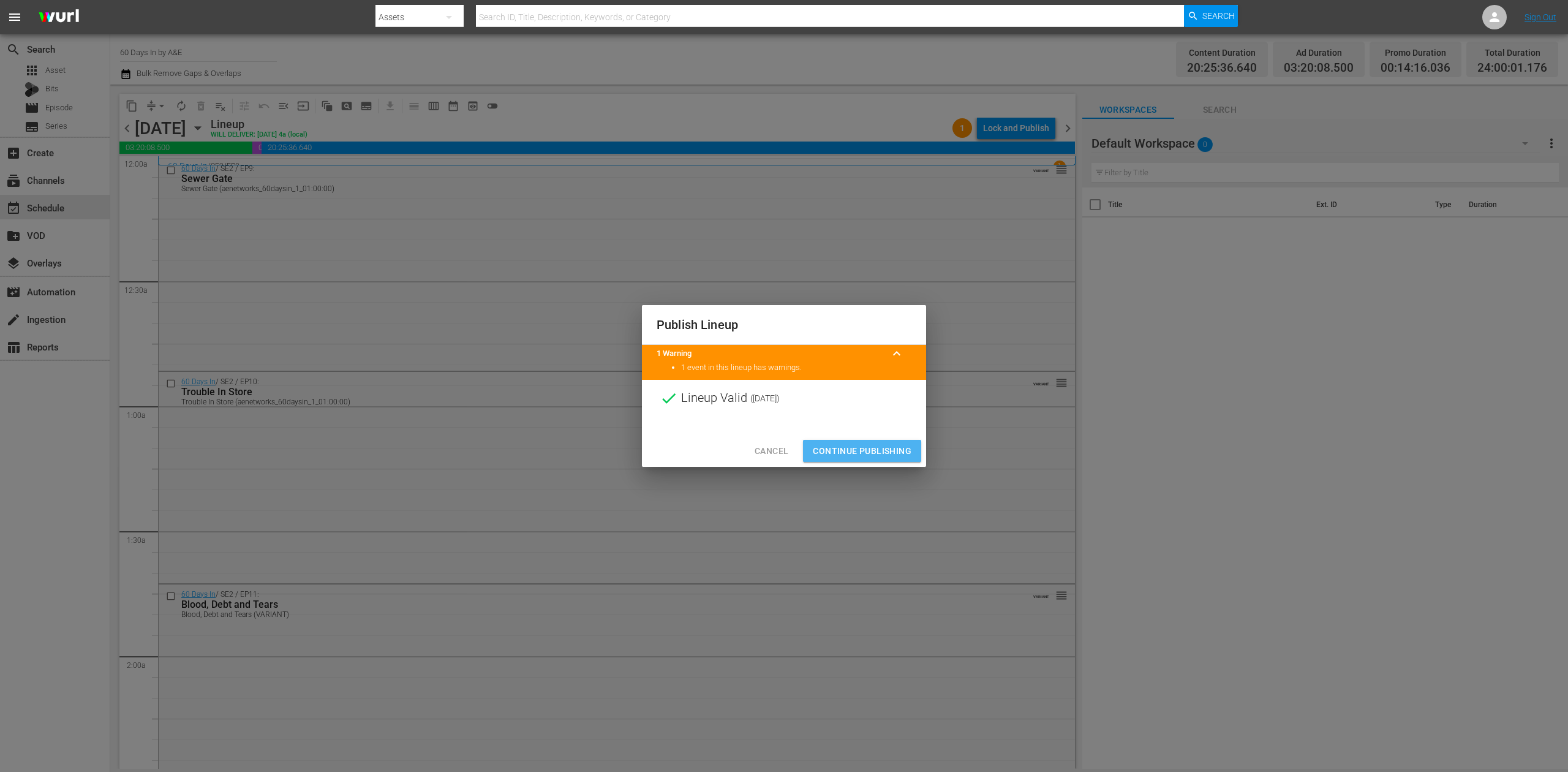
click at [880, 448] on span "Continue Publishing" at bounding box center [861, 451] width 99 height 15
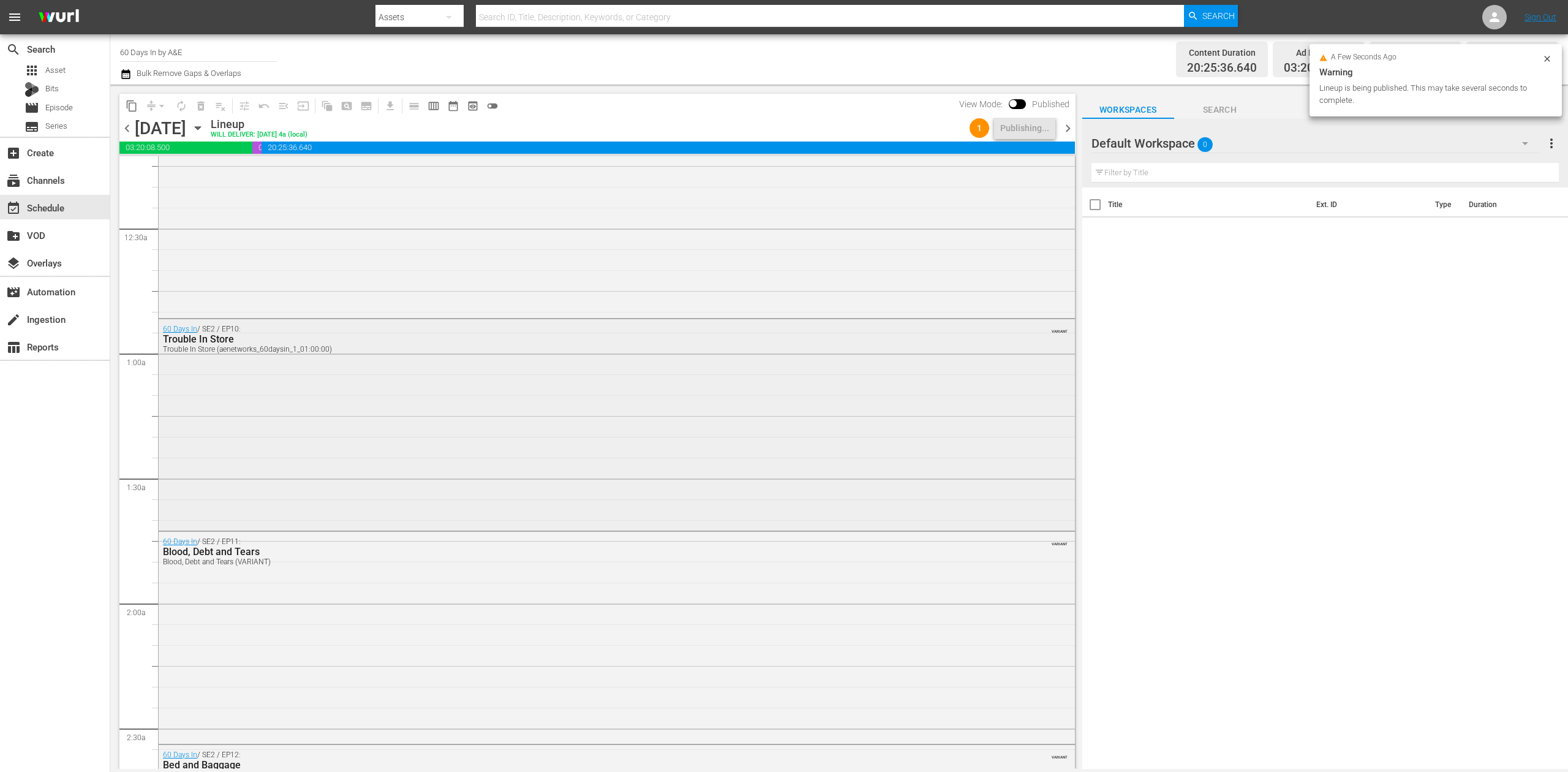
scroll to position [81, 0]
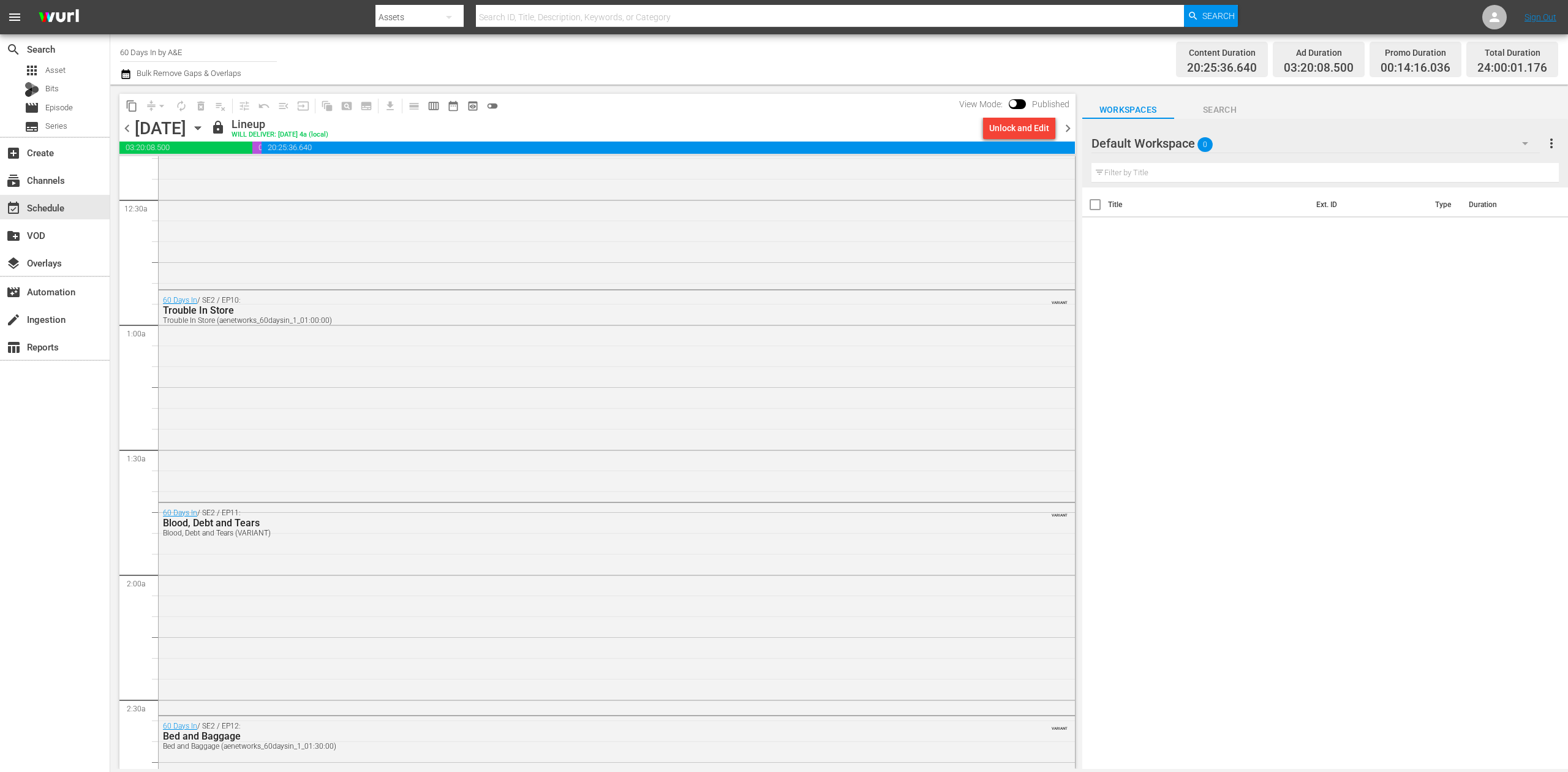
click at [1064, 128] on span "chevron_right" at bounding box center [1068, 128] width 15 height 15
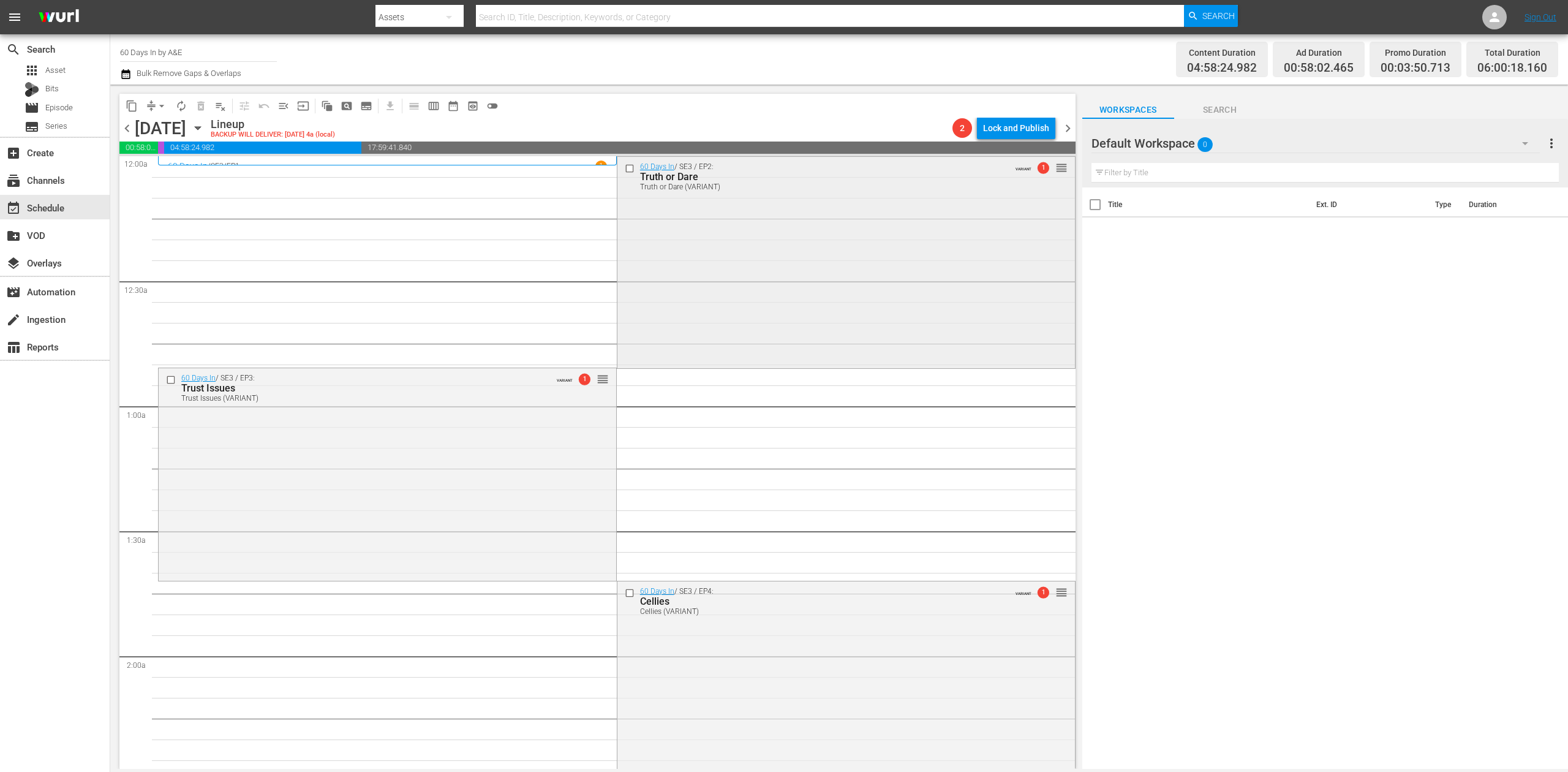
click at [782, 268] on div "60 Days In / SE3 / EP2: Truth or Dare Truth or Dare (VARIANT) VARIANT 1 reorder" at bounding box center [846, 261] width 457 height 210
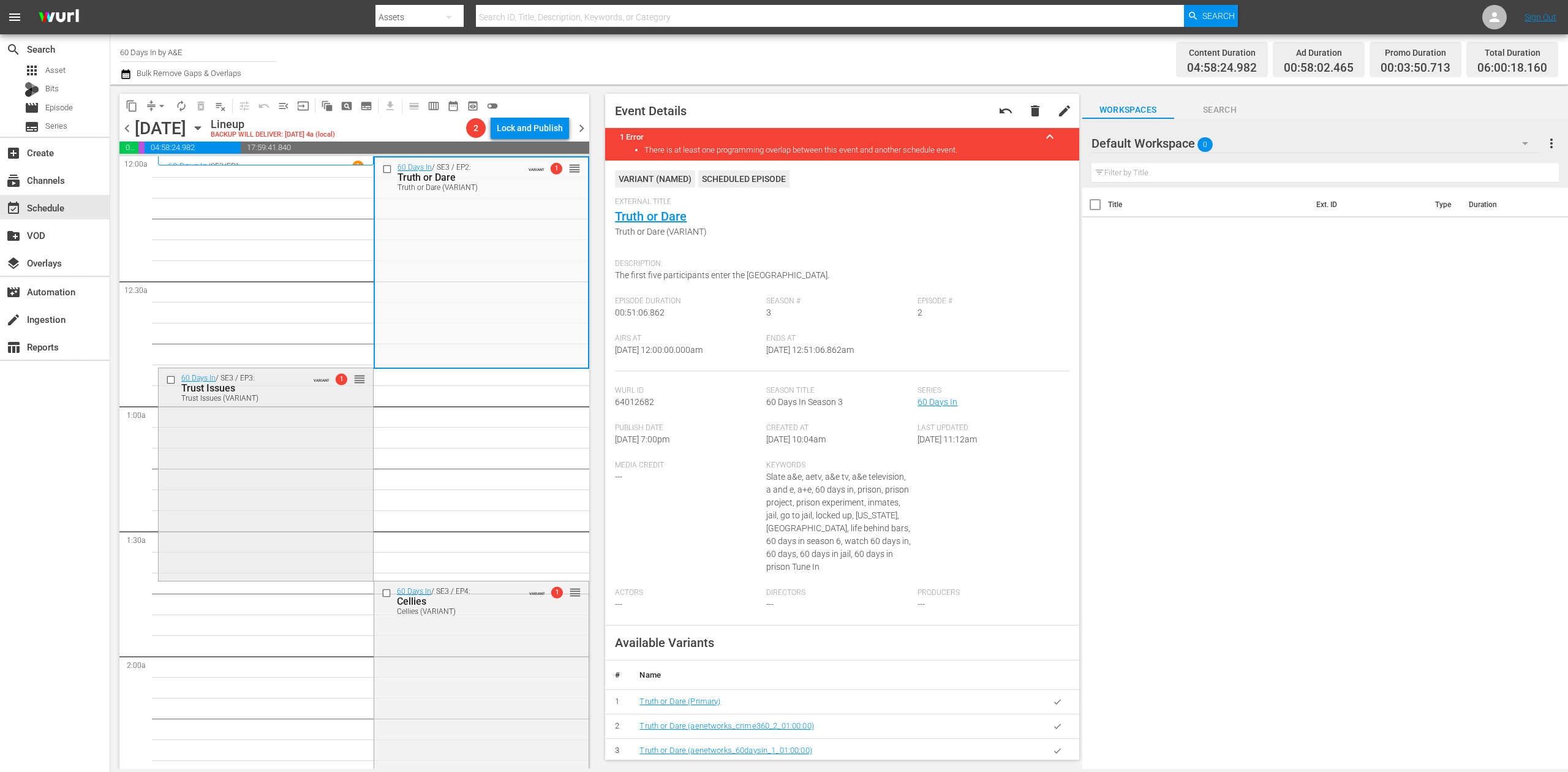
click at [269, 494] on div "60 Days In / SE3 / EP3: Trust Issues Trust Issues (VARIANT) VARIANT 1 reorder" at bounding box center [266, 472] width 215 height 210
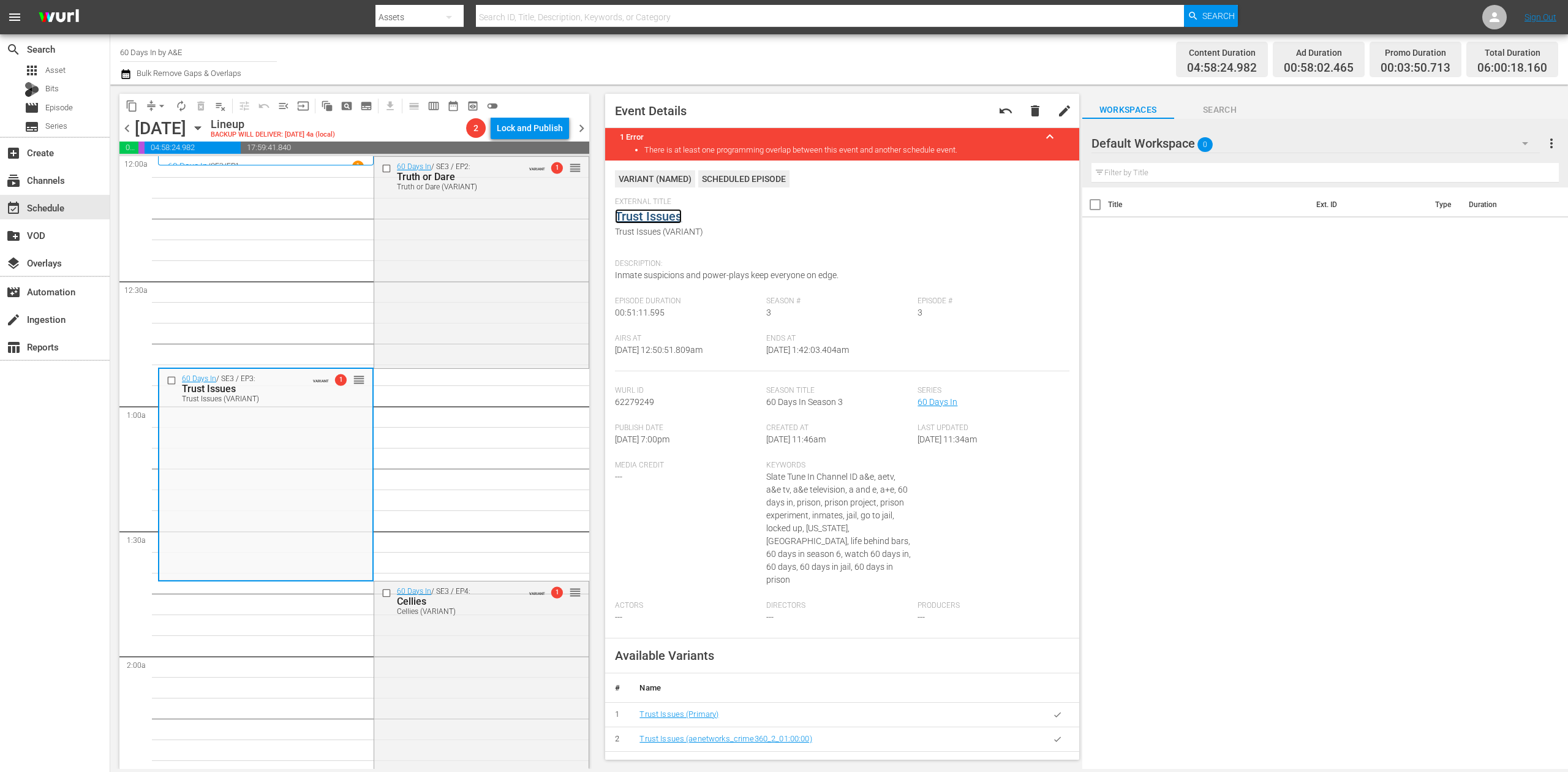
scroll to position [245, 0]
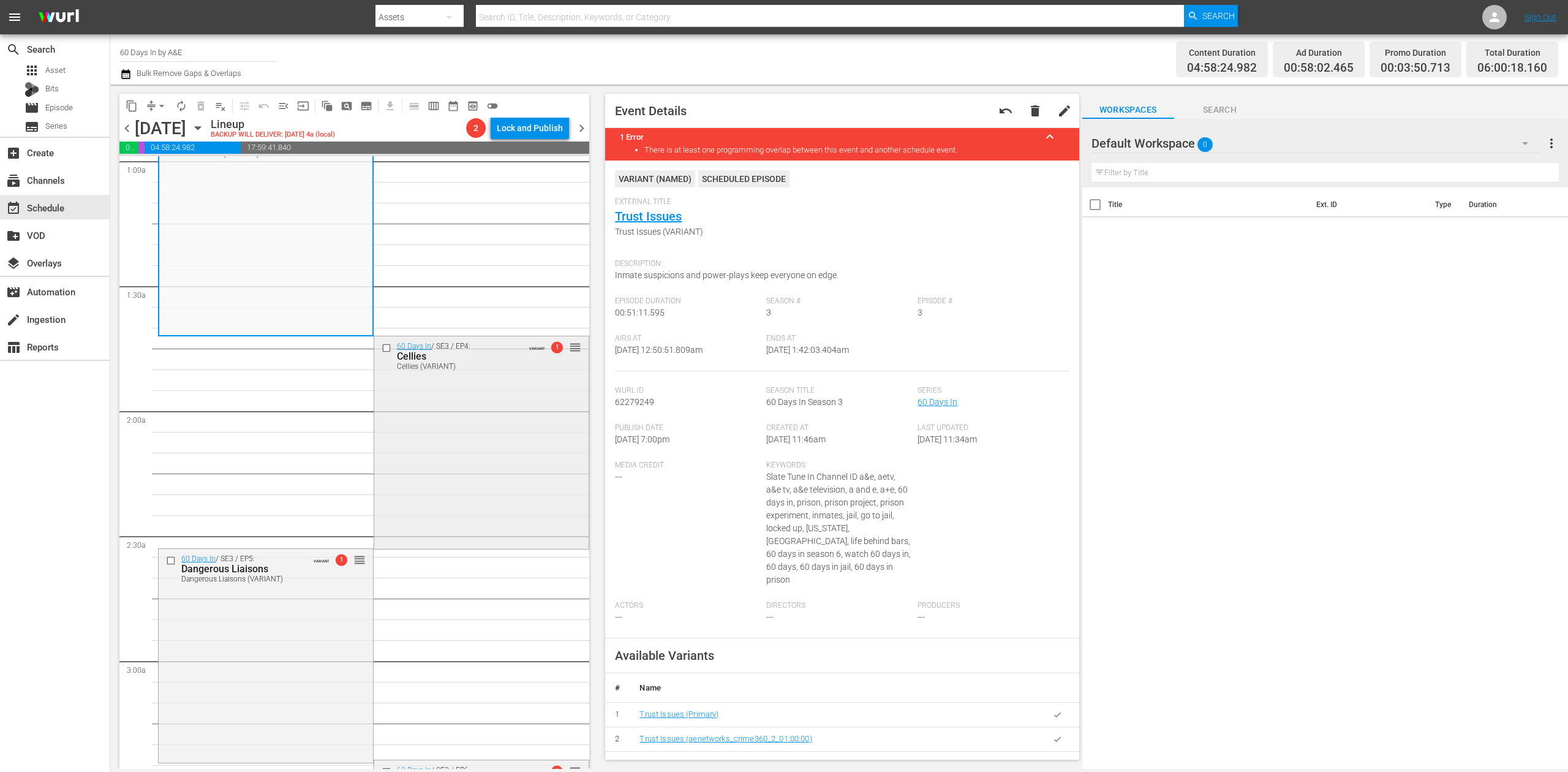
click at [463, 468] on div "60 Days In / SE3 / EP4: Cellies Cellies (VARIANT) VARIANT 1 reorder" at bounding box center [481, 441] width 215 height 210
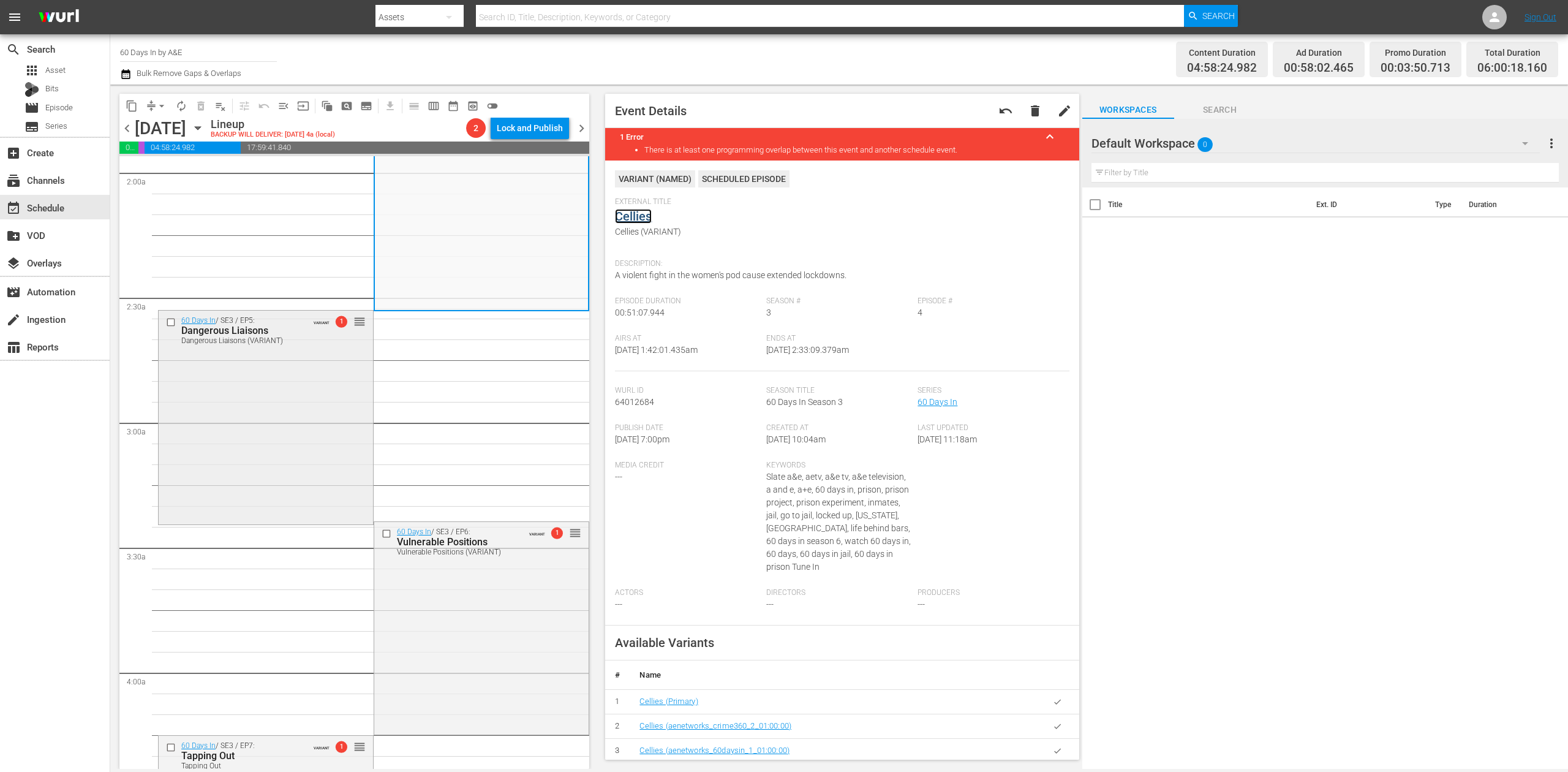
scroll to position [490, 0]
click at [284, 451] on div "60 Days In / SE3 / EP5: Dangerous Liaisons Dangerous Liaisons (VARIANT) VARIANT…" at bounding box center [266, 409] width 215 height 211
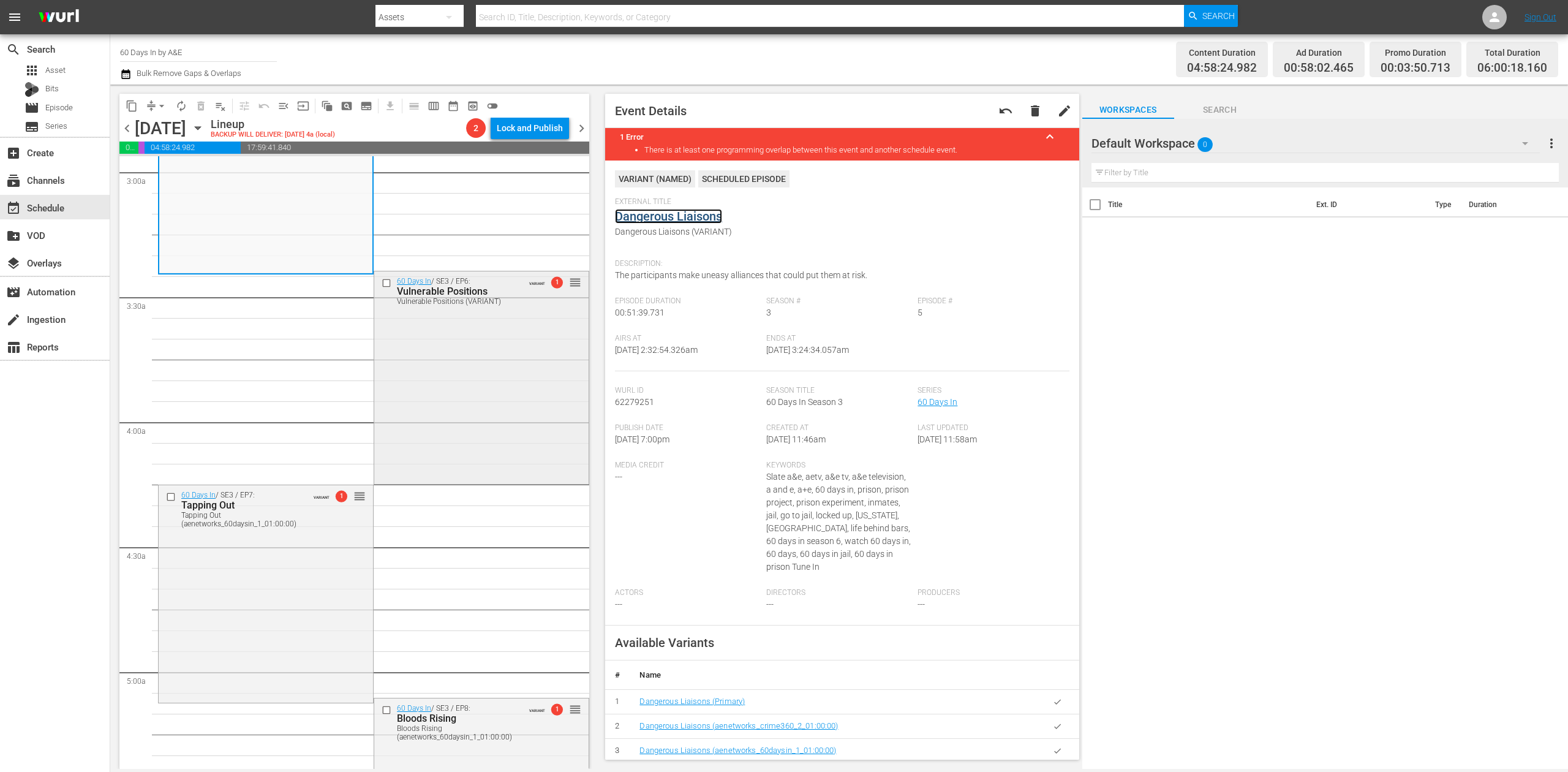
scroll to position [735, 0]
click at [476, 399] on div "60 Days In / SE3 / EP6: Vulnerable Positions Vulnerable Positions (VARIANT) VAR…" at bounding box center [481, 374] width 215 height 210
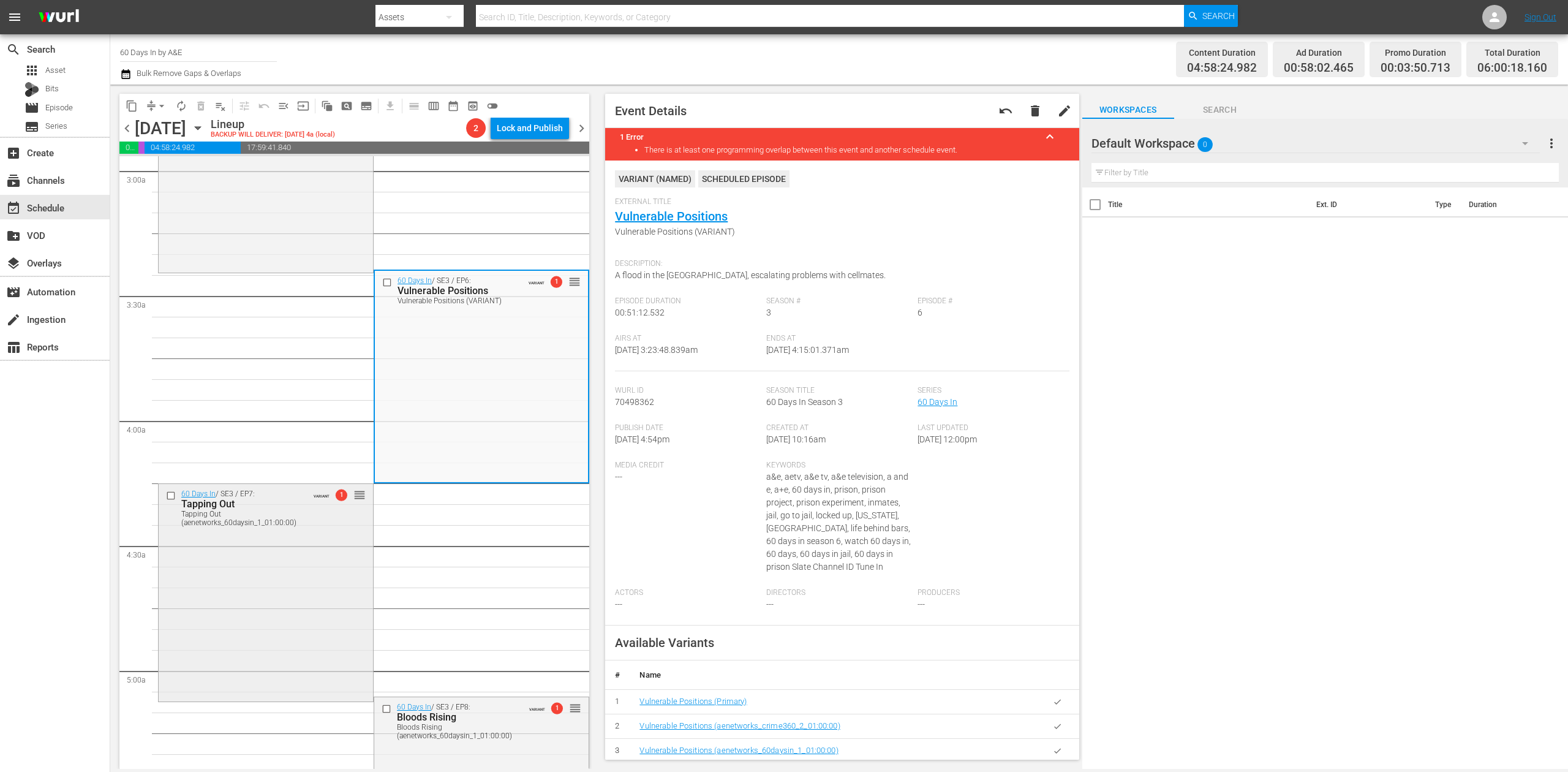
click at [297, 554] on div "60 Days In / SE3 / EP7: Tapping Out Tapping Out (aenetworks_60daysin_1_01:00:00…" at bounding box center [266, 591] width 215 height 215
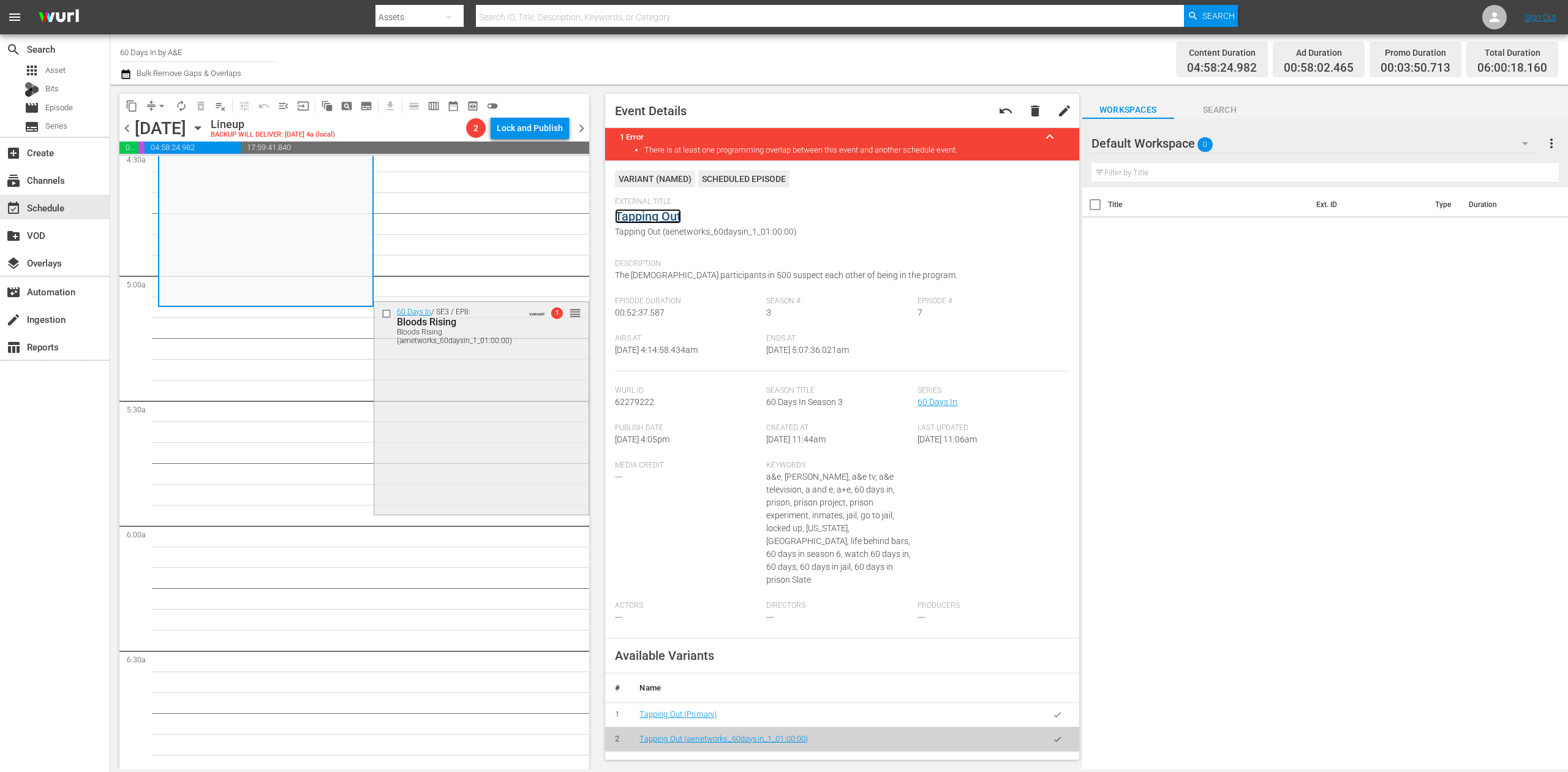
scroll to position [1225, 0]
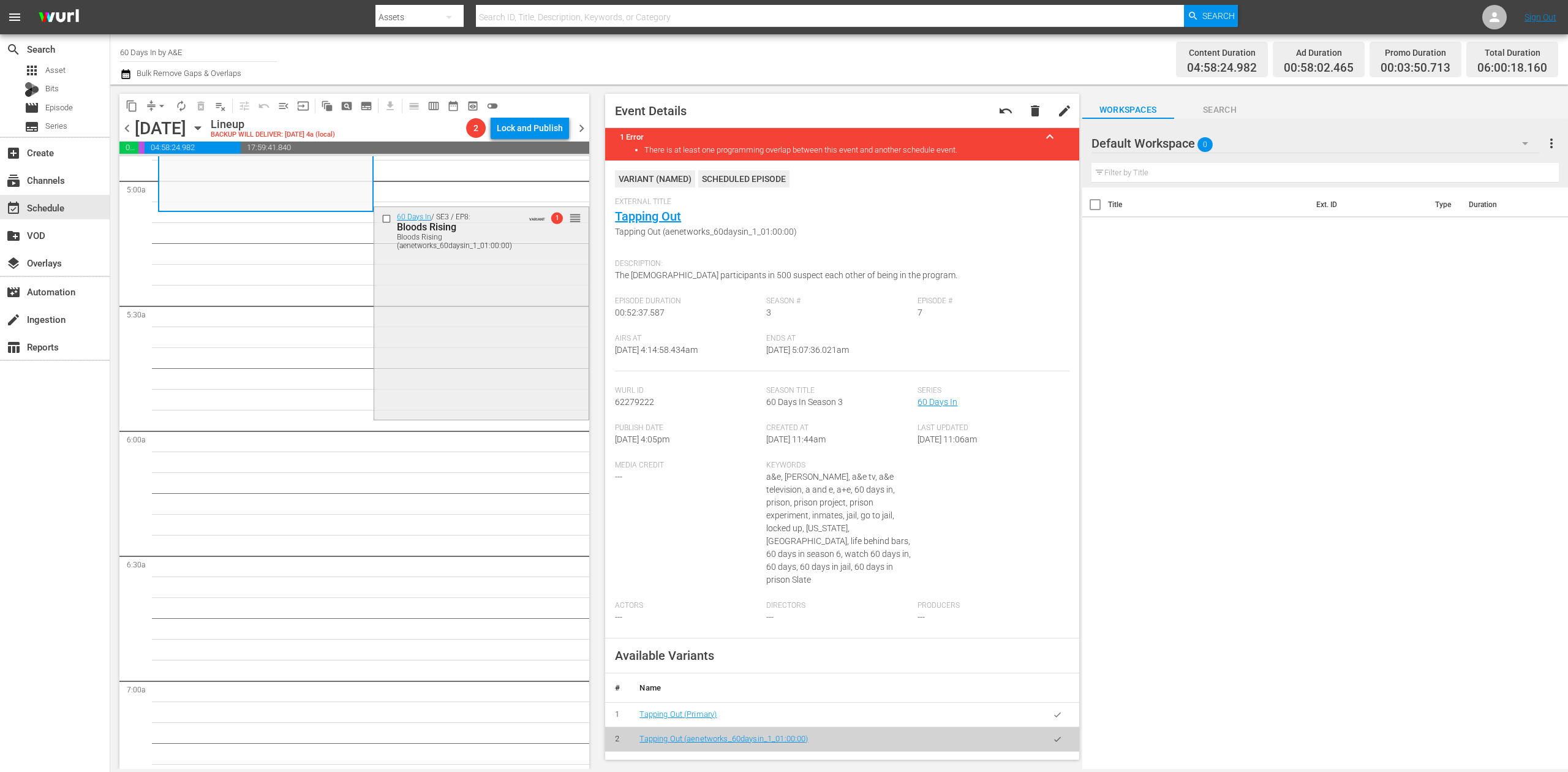
click at [466, 344] on div "60 Days In / SE3 / EP8: Bloods Rising Bloods Rising (aenetworks_60daysin_1_01:0…" at bounding box center [481, 312] width 215 height 210
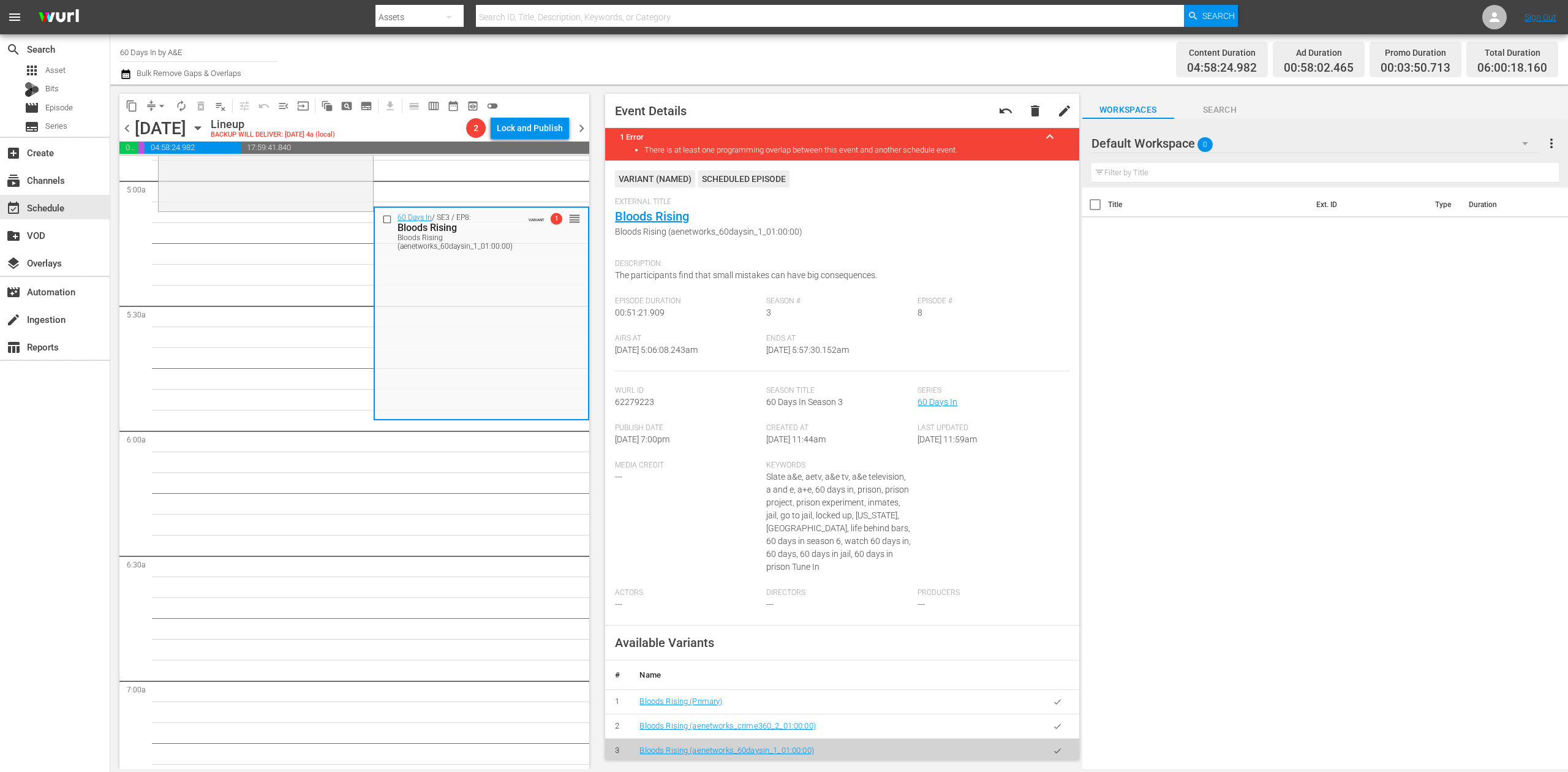
click at [121, 71] on icon "button" at bounding box center [125, 75] width 8 height 10
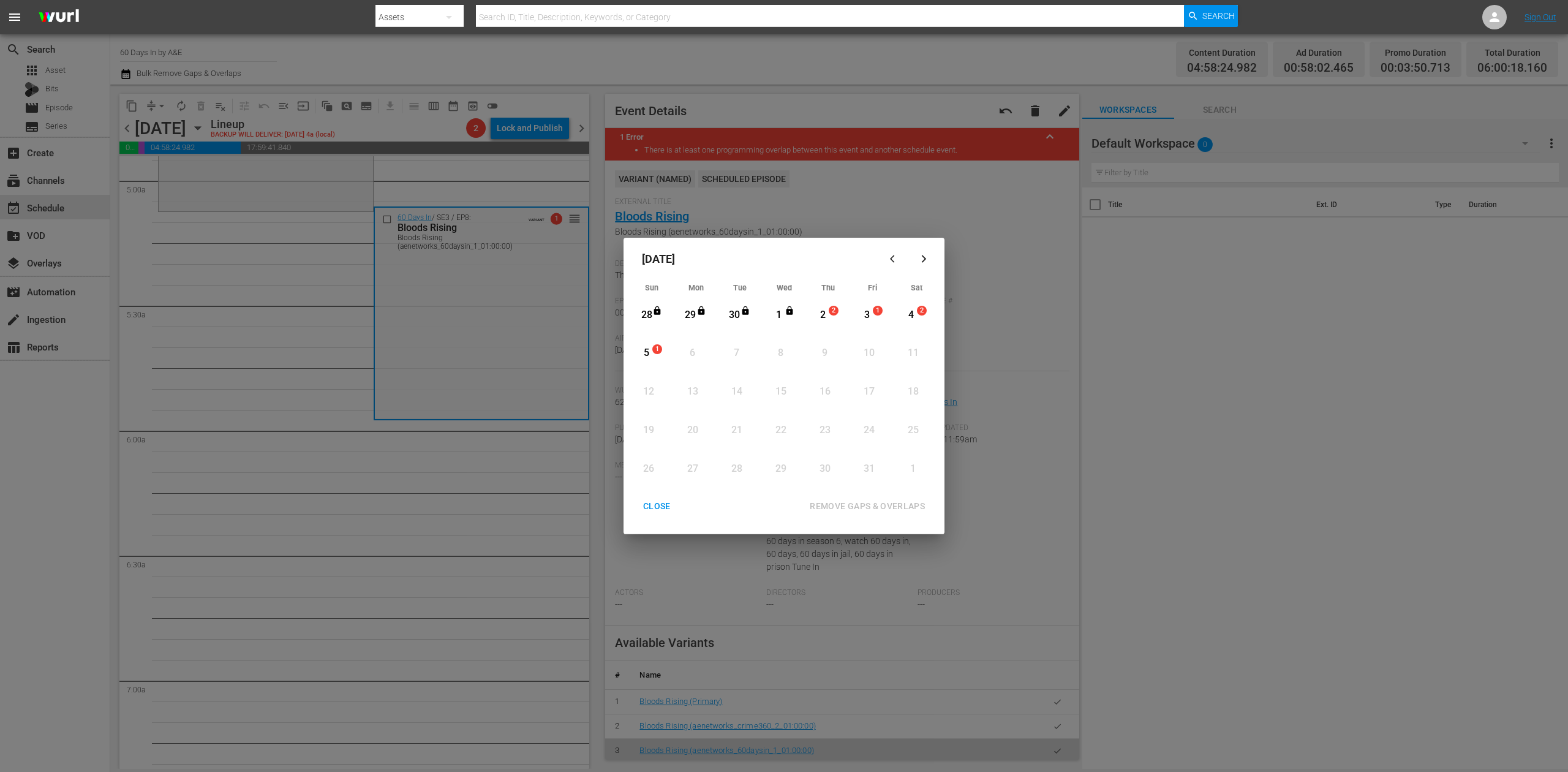
click at [822, 311] on div "2" at bounding box center [823, 315] width 15 height 14
click at [880, 502] on div "REMOVE GAPS & OVERLAPS" at bounding box center [867, 506] width 135 height 15
click at [833, 314] on span "1" at bounding box center [833, 311] width 8 height 10
click at [897, 500] on div "REMOVE GAPS & OVERLAPS" at bounding box center [867, 506] width 135 height 15
click at [821, 311] on div "2" at bounding box center [823, 315] width 15 height 14
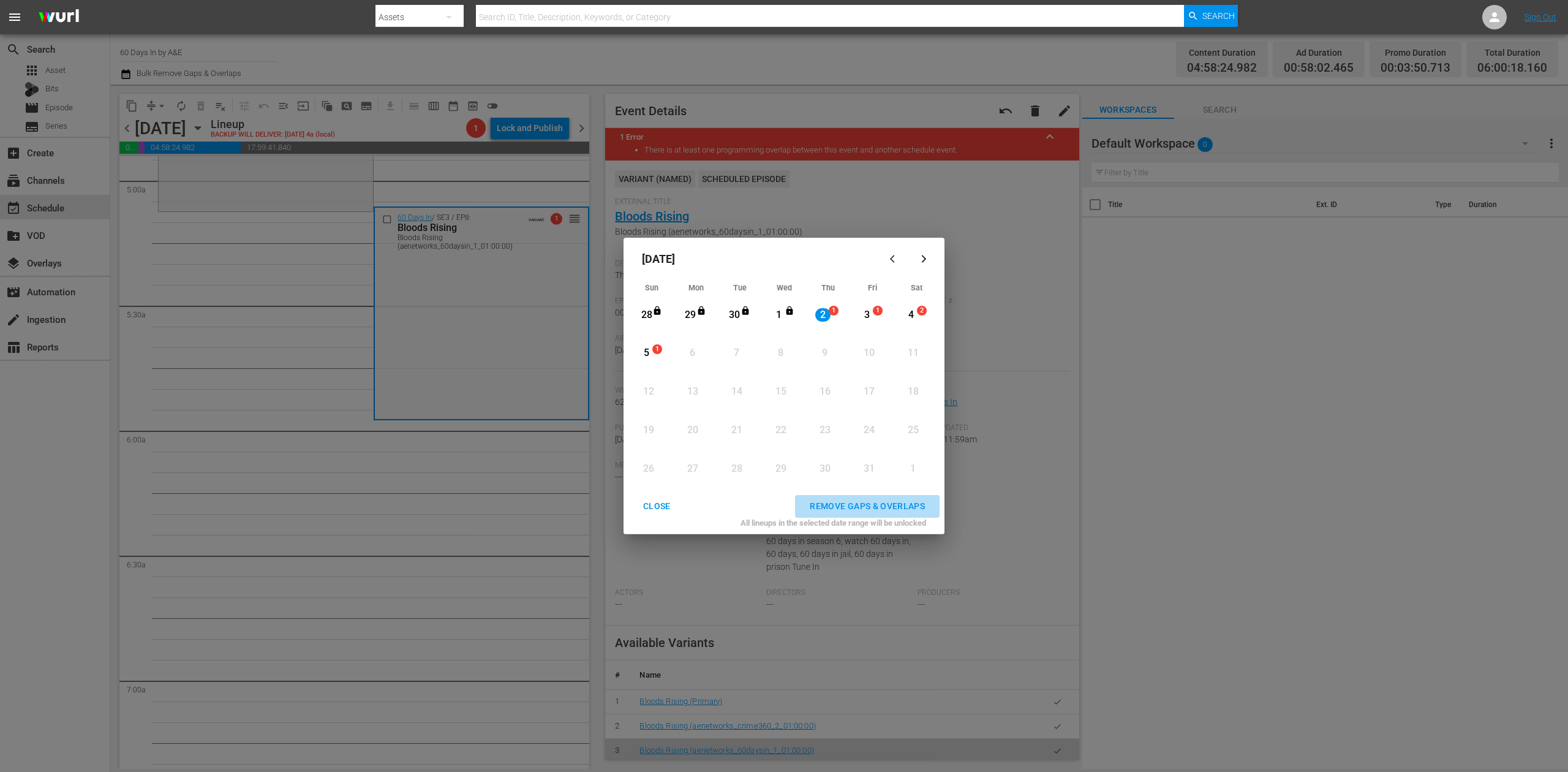
click at [847, 507] on div "REMOVE GAPS & OVERLAPS" at bounding box center [867, 506] width 135 height 15
click at [659, 502] on div "CLOSE" at bounding box center [657, 506] width 47 height 15
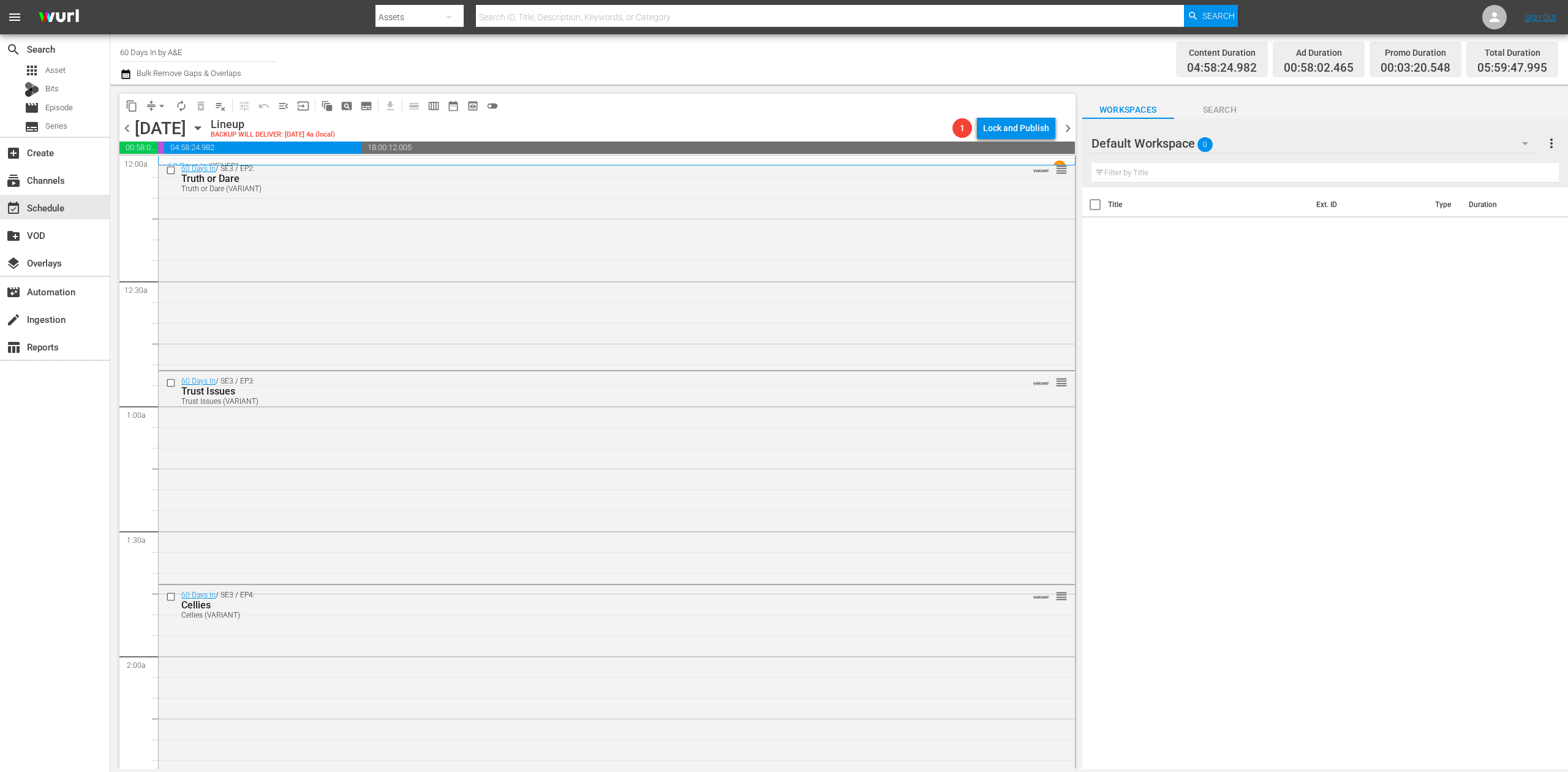
click at [118, 75] on div "Channel Title 60 Days In by A&E Bulk Remove Gaps & Overlaps Content Duration 04…" at bounding box center [839, 59] width 1458 height 51
click at [123, 74] on icon "button" at bounding box center [126, 75] width 12 height 15
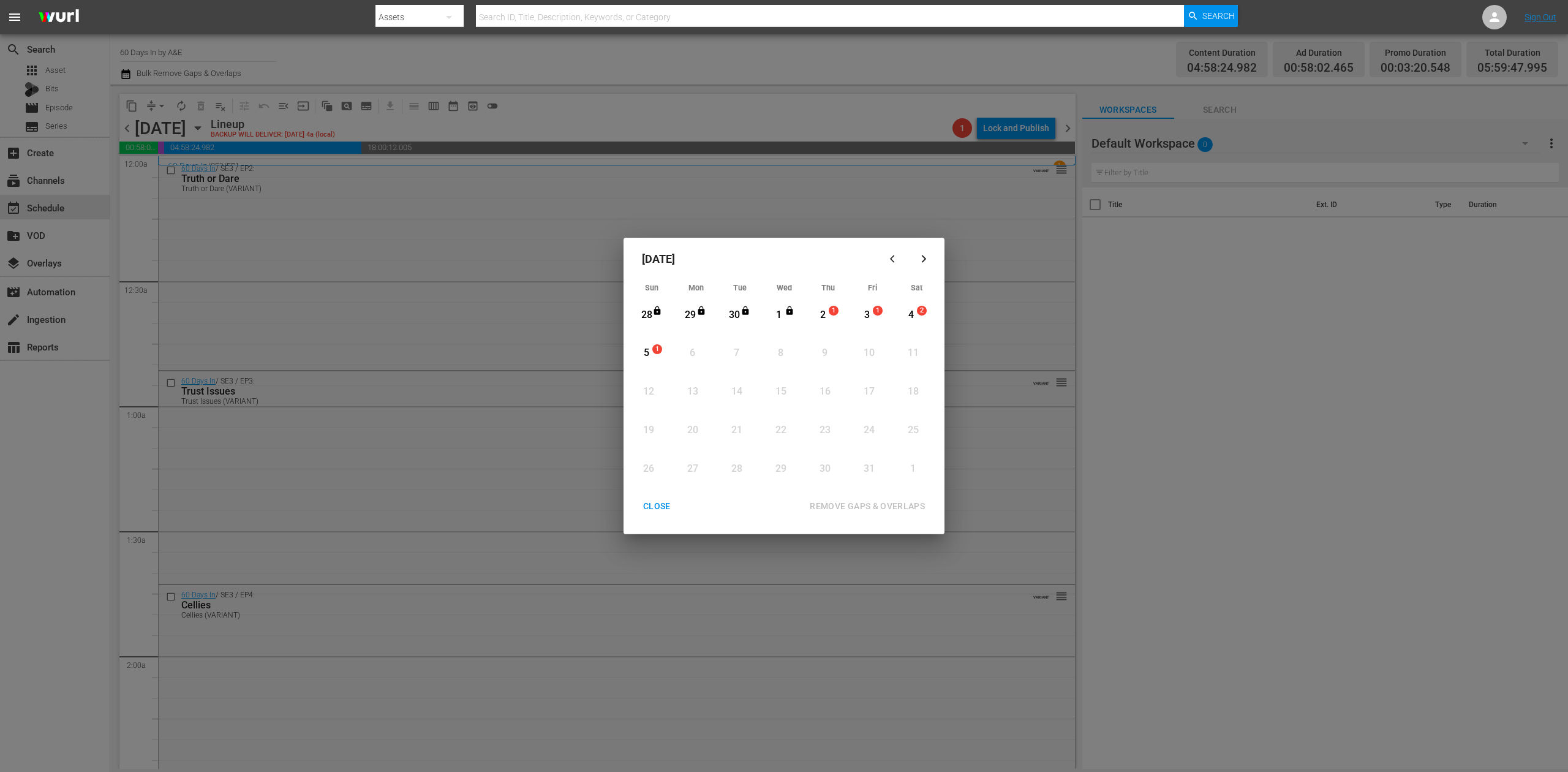
click at [822, 314] on div "2" at bounding box center [823, 315] width 15 height 14
click at [861, 501] on div "REMOVE GAPS & OVERLAPS" at bounding box center [867, 506] width 135 height 15
click at [824, 315] on div "2" at bounding box center [823, 315] width 15 height 14
click at [866, 504] on div "REMOVE GAPS & OVERLAPS" at bounding box center [867, 506] width 135 height 15
click at [659, 499] on div "CLOSE" at bounding box center [657, 506] width 47 height 15
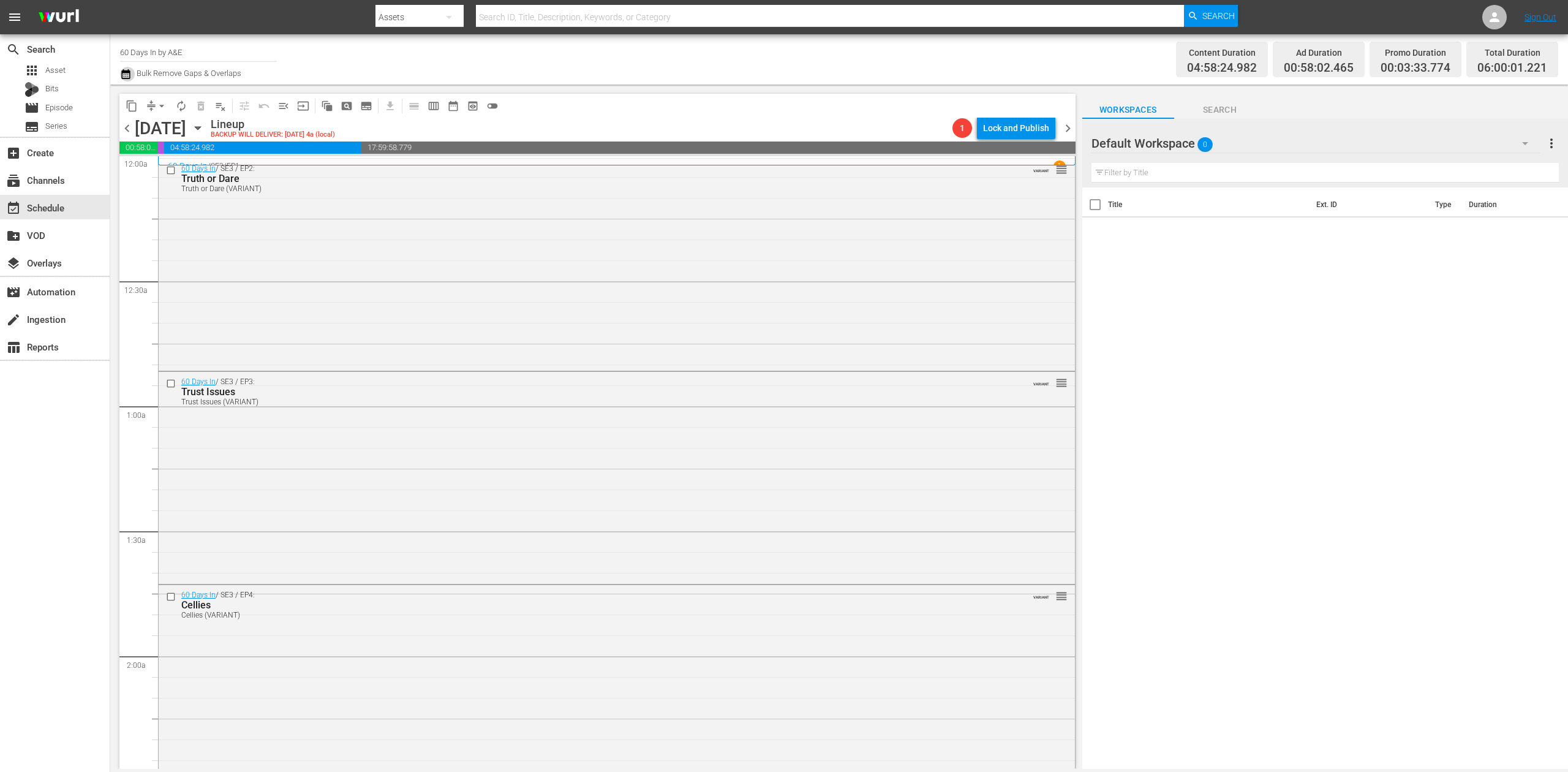
click at [125, 67] on icon "button" at bounding box center [126, 75] width 12 height 15
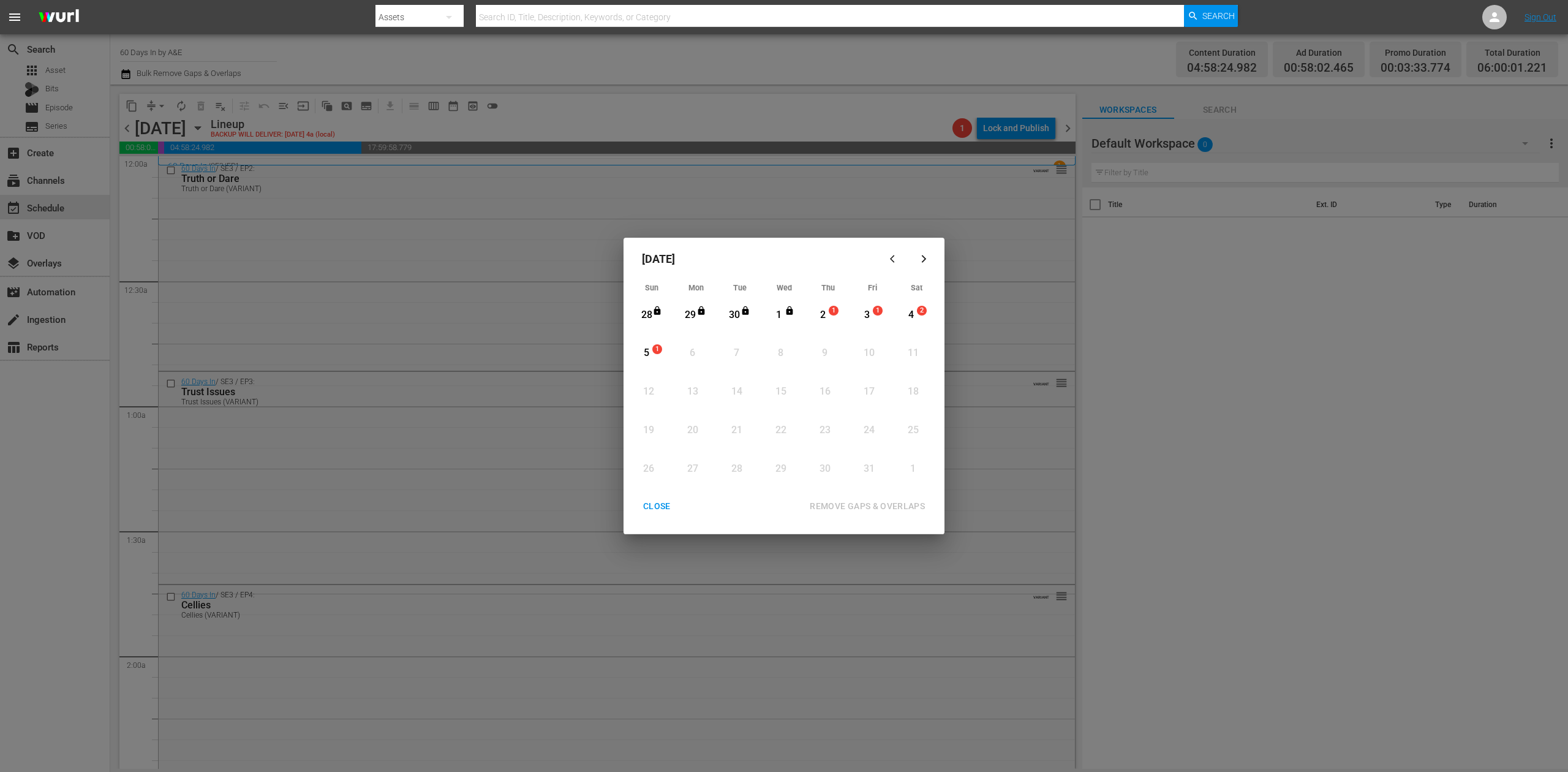
click at [827, 316] on div "2" at bounding box center [823, 315] width 15 height 14
click at [877, 499] on div "REMOVE GAPS & OVERLAPS" at bounding box center [867, 506] width 135 height 15
click at [657, 501] on div "CLOSE" at bounding box center [657, 506] width 47 height 15
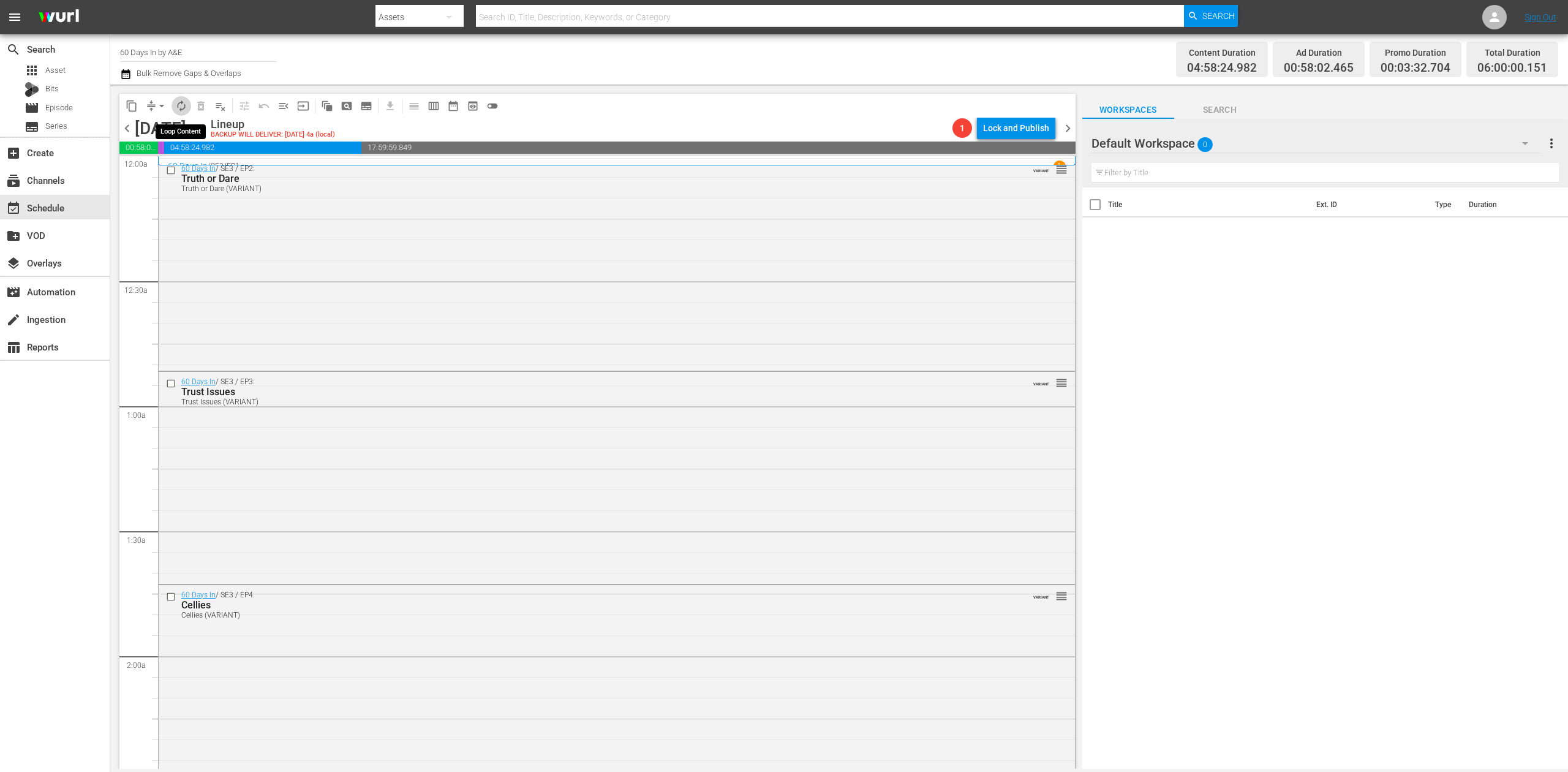
click at [181, 107] on span "autorenew_outlined" at bounding box center [181, 106] width 12 height 12
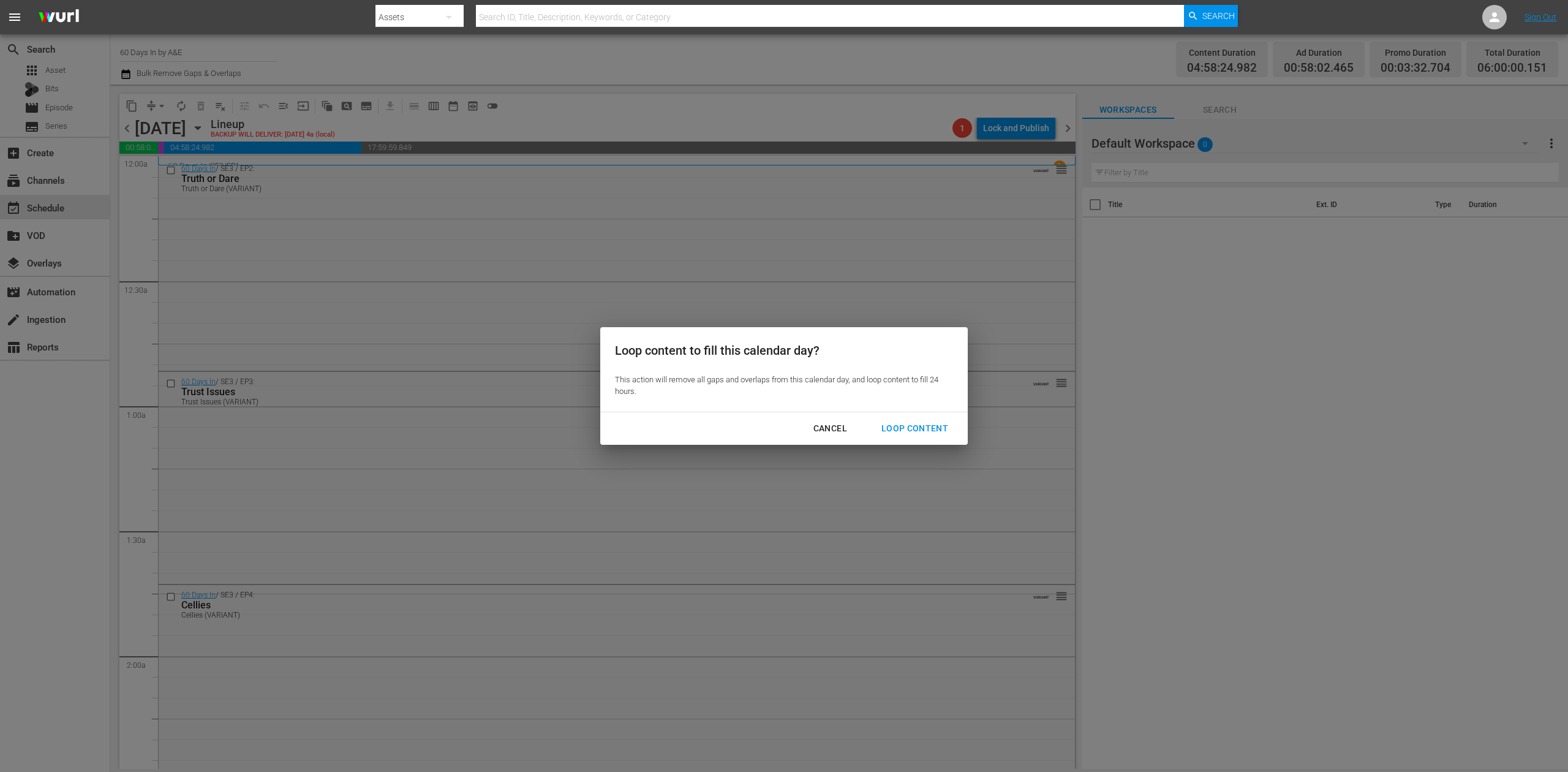
click at [939, 422] on div "Loop Content" at bounding box center [914, 428] width 86 height 15
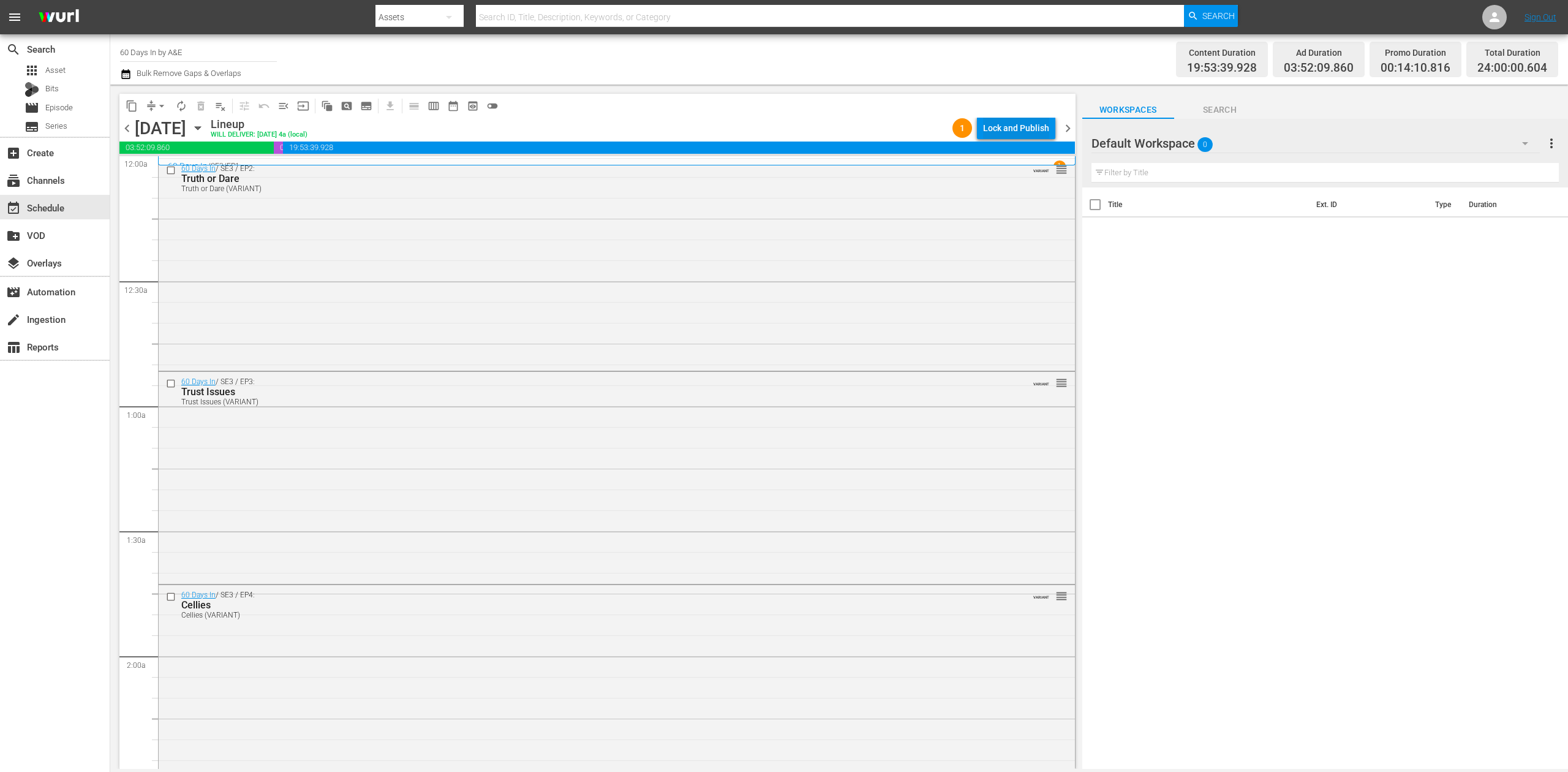
click at [1028, 126] on div "Lock and Publish" at bounding box center [1016, 128] width 66 height 22
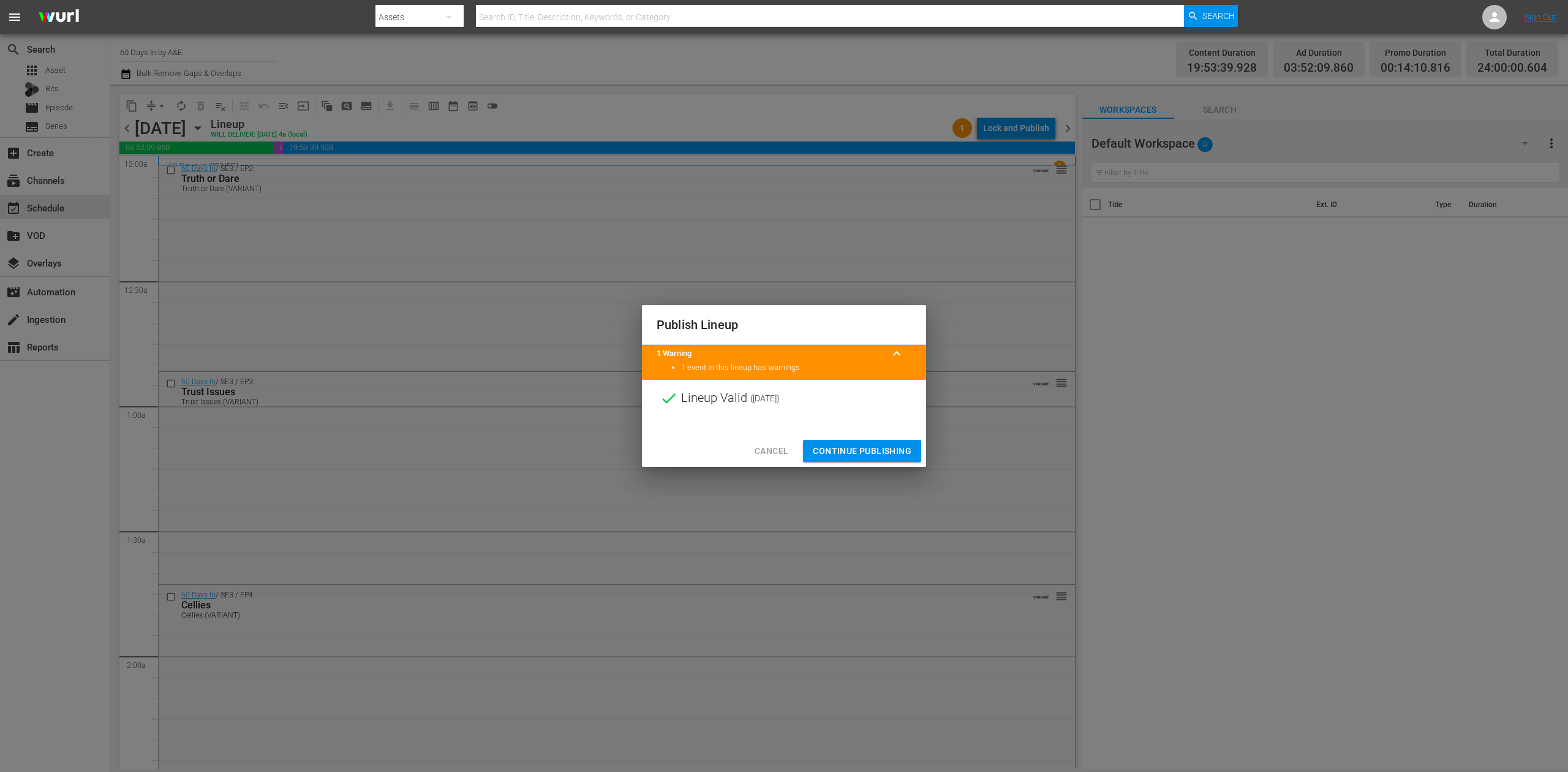
click at [838, 456] on span "Continue Publishing" at bounding box center [861, 451] width 99 height 15
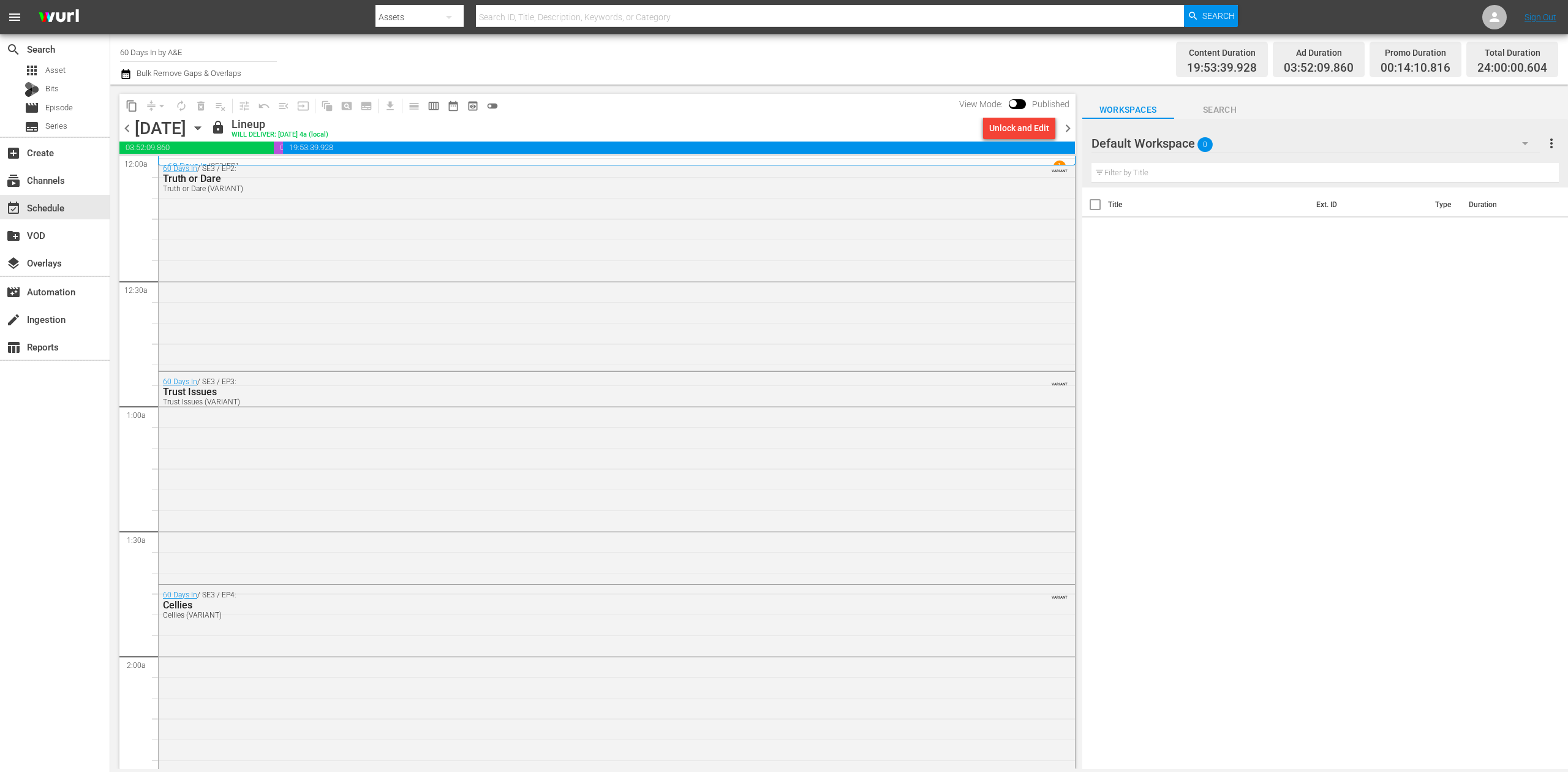
click at [1064, 126] on span "chevron_right" at bounding box center [1068, 128] width 15 height 15
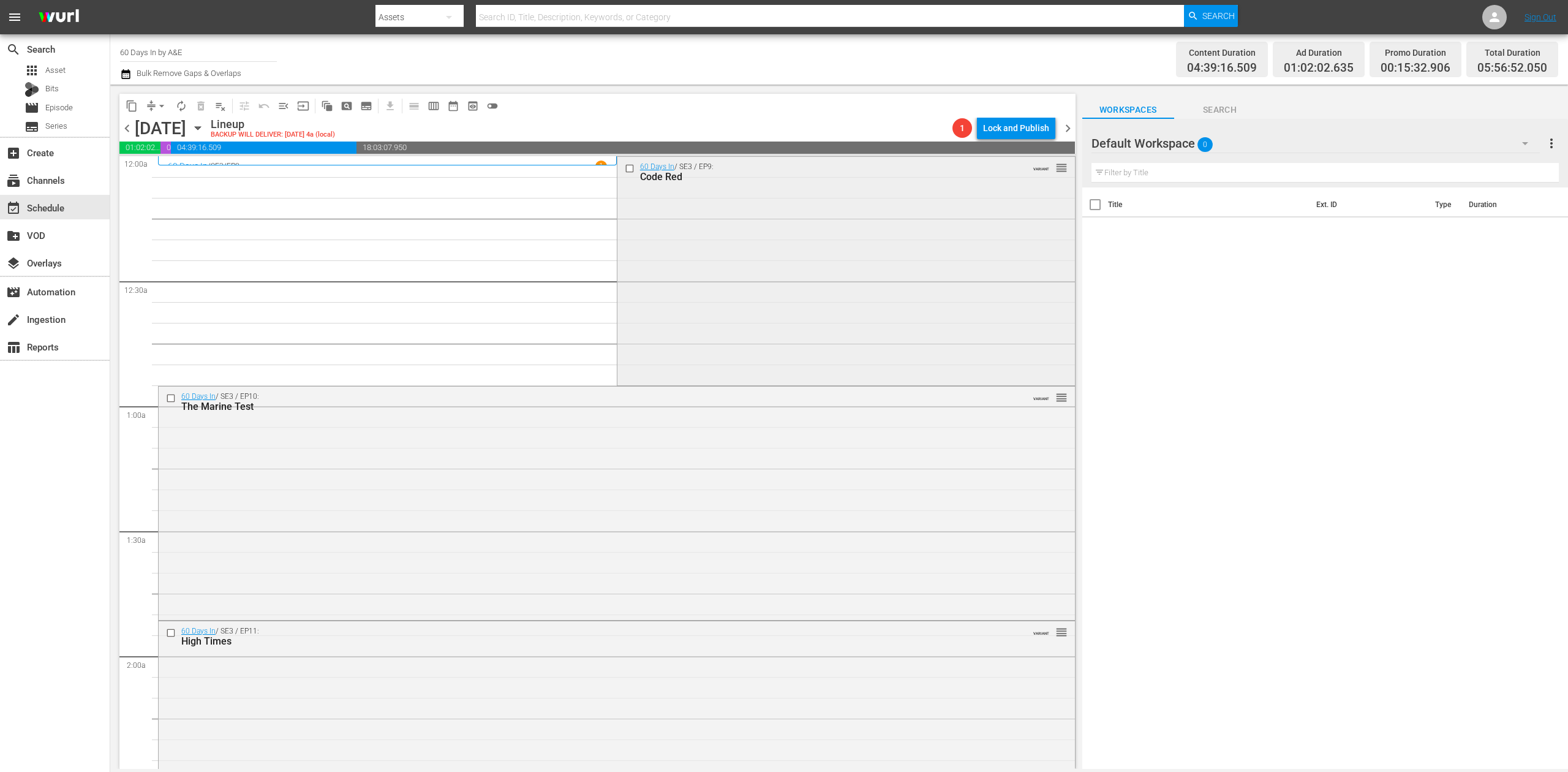
click at [774, 230] on div "60 Days In / SE3 / EP9: Code Red VARIANT reorder" at bounding box center [846, 269] width 457 height 226
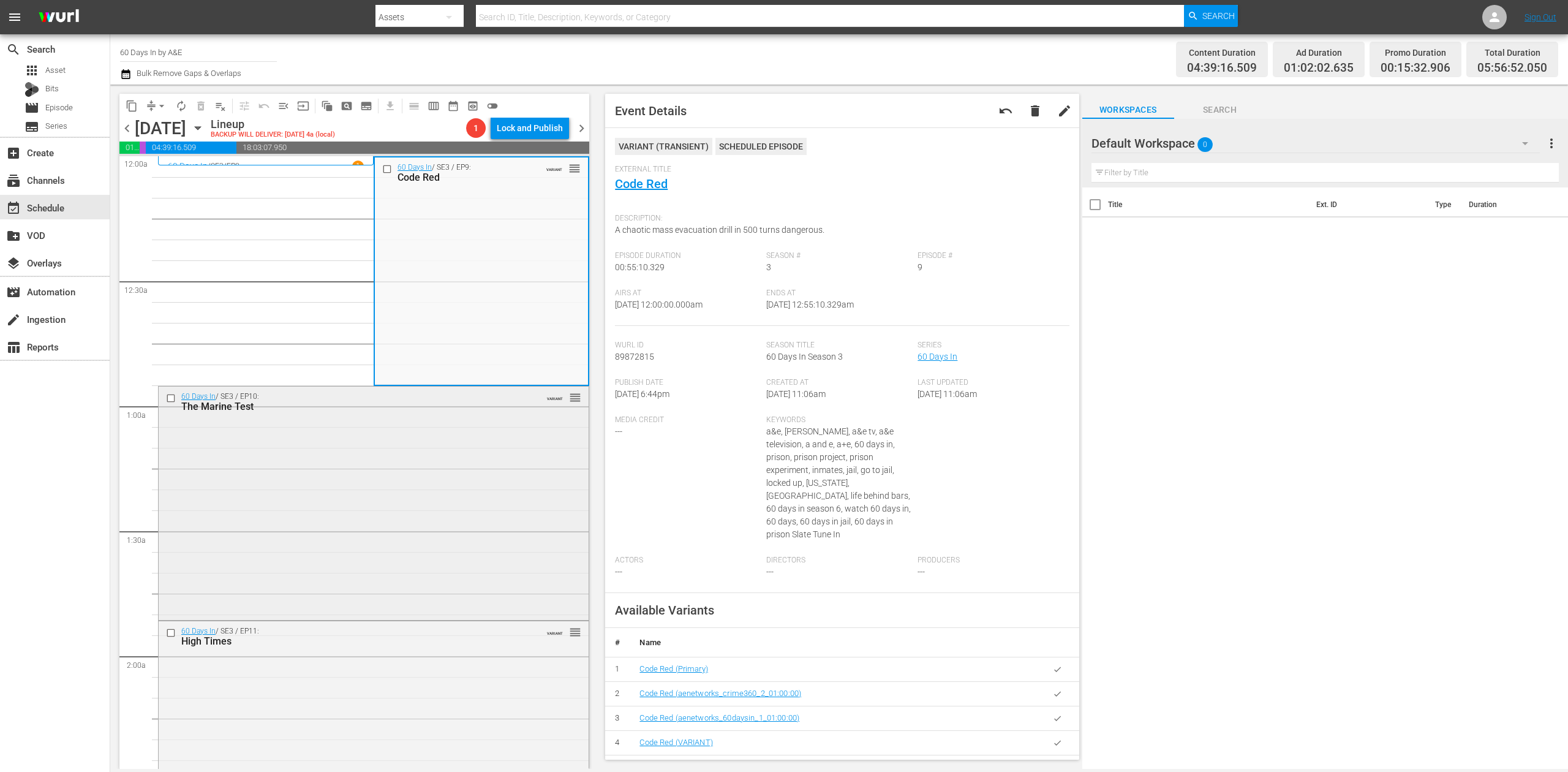
click at [424, 480] on div "60 Days In / SE3 / EP10: The Marine Test VARIANT reorder" at bounding box center [374, 502] width 430 height 231
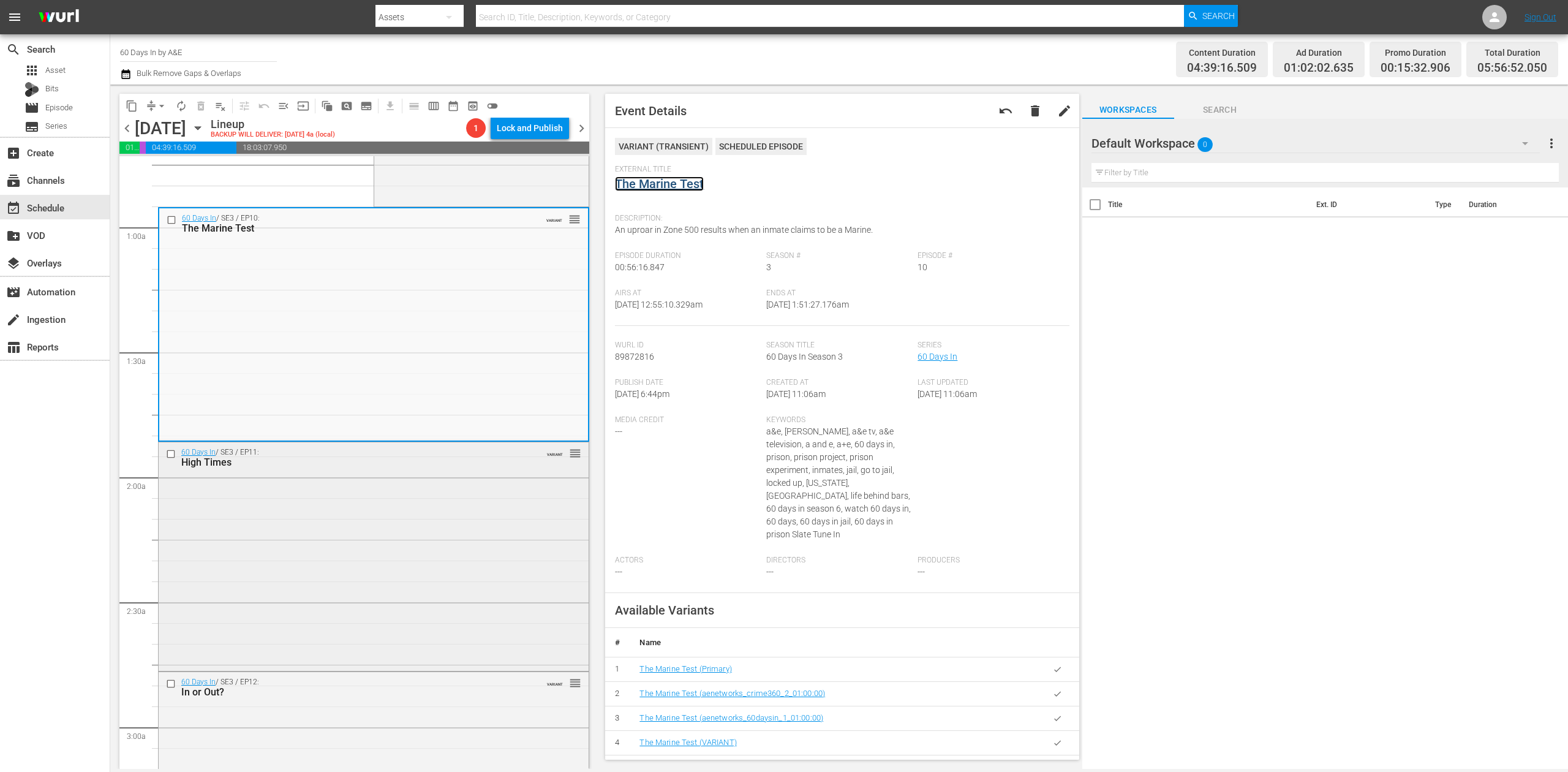
scroll to position [245, 0]
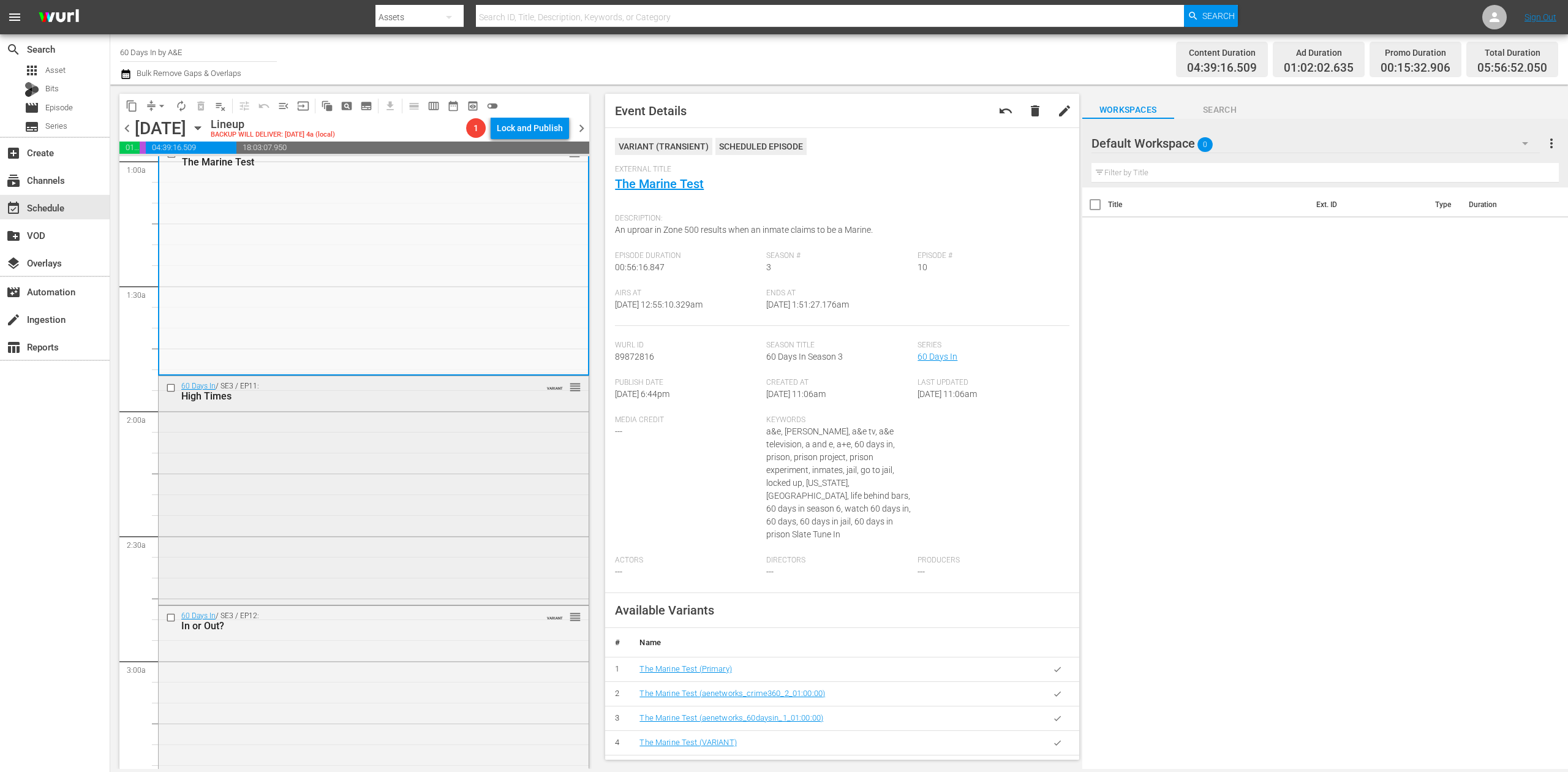
click at [450, 484] on div "60 Days In / SE3 / EP11: High Times VARIANT reorder" at bounding box center [374, 489] width 430 height 226
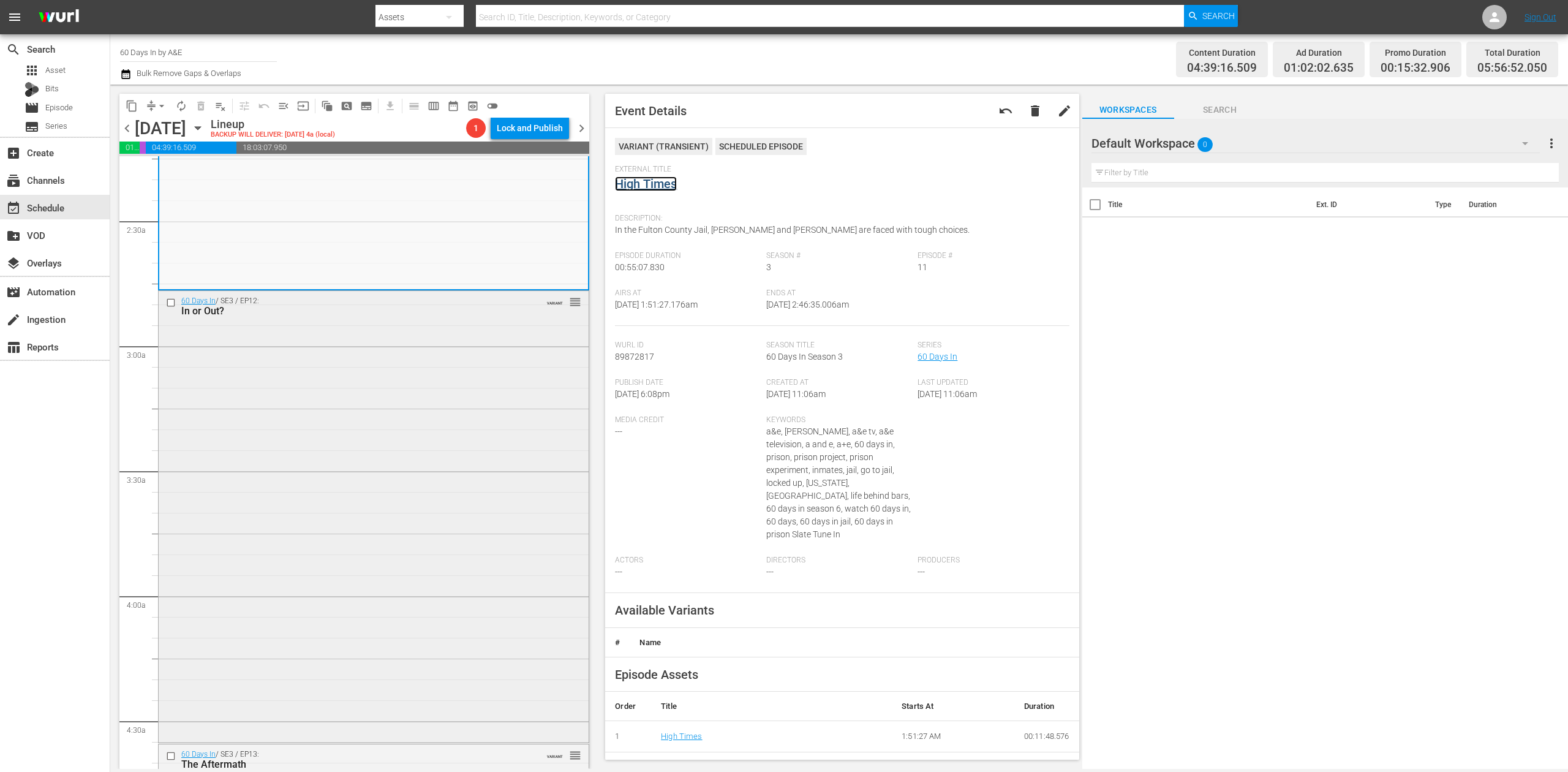
scroll to position [572, 0]
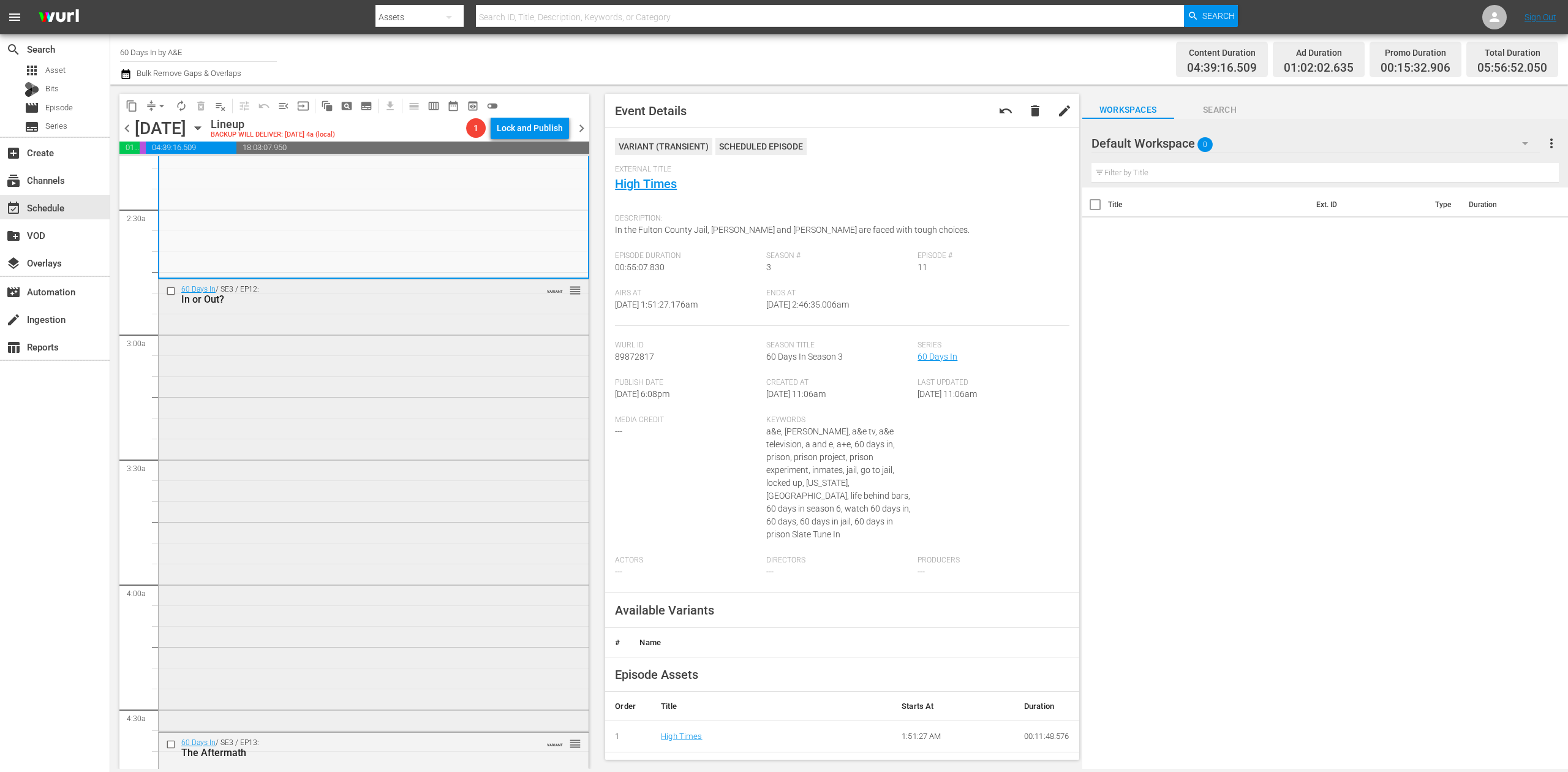
click at [436, 447] on div "60 Days In / SE3 / EP12: In or Out? VARIANT reorder" at bounding box center [374, 504] width 430 height 450
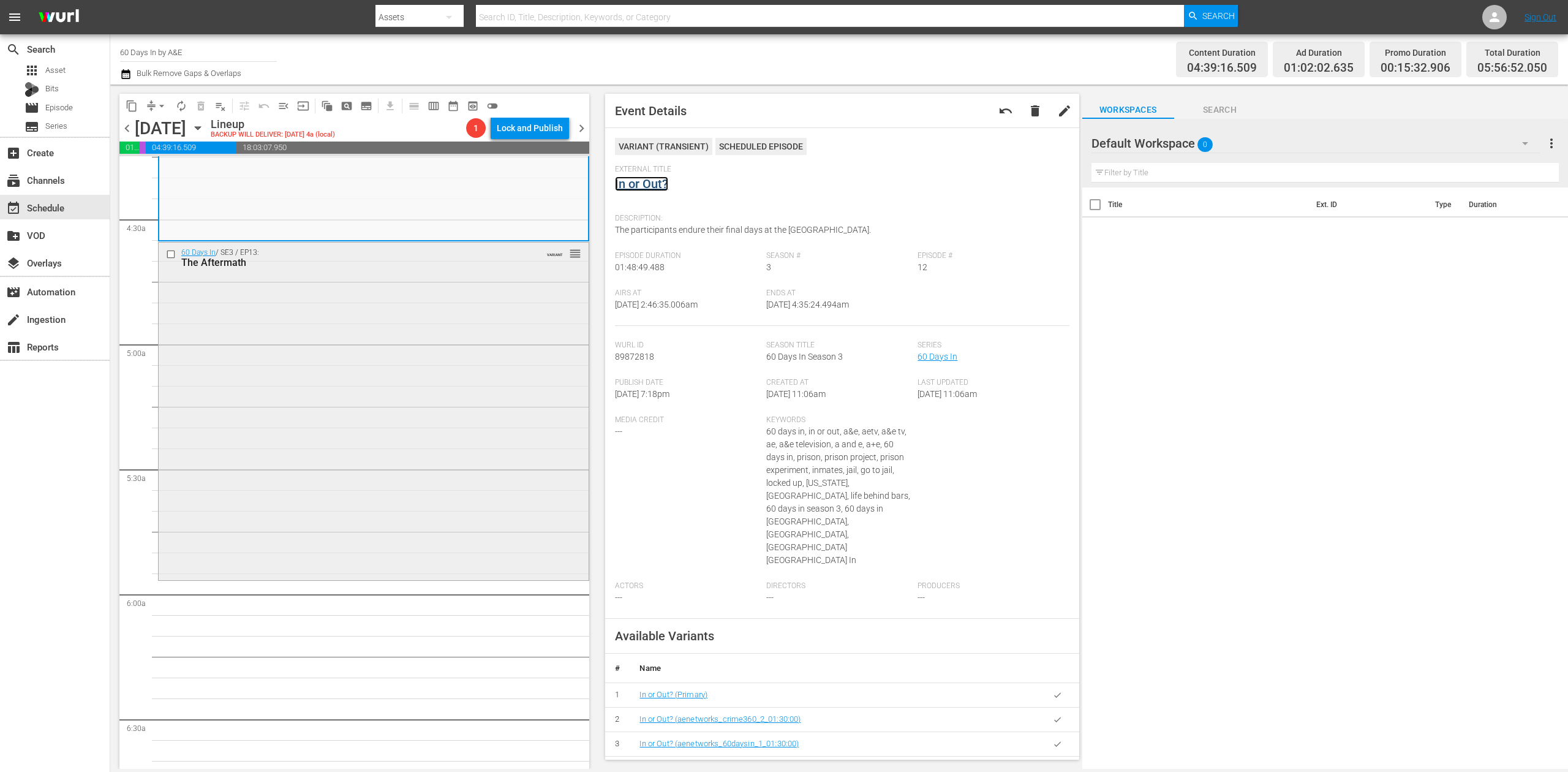
scroll to position [1143, 0]
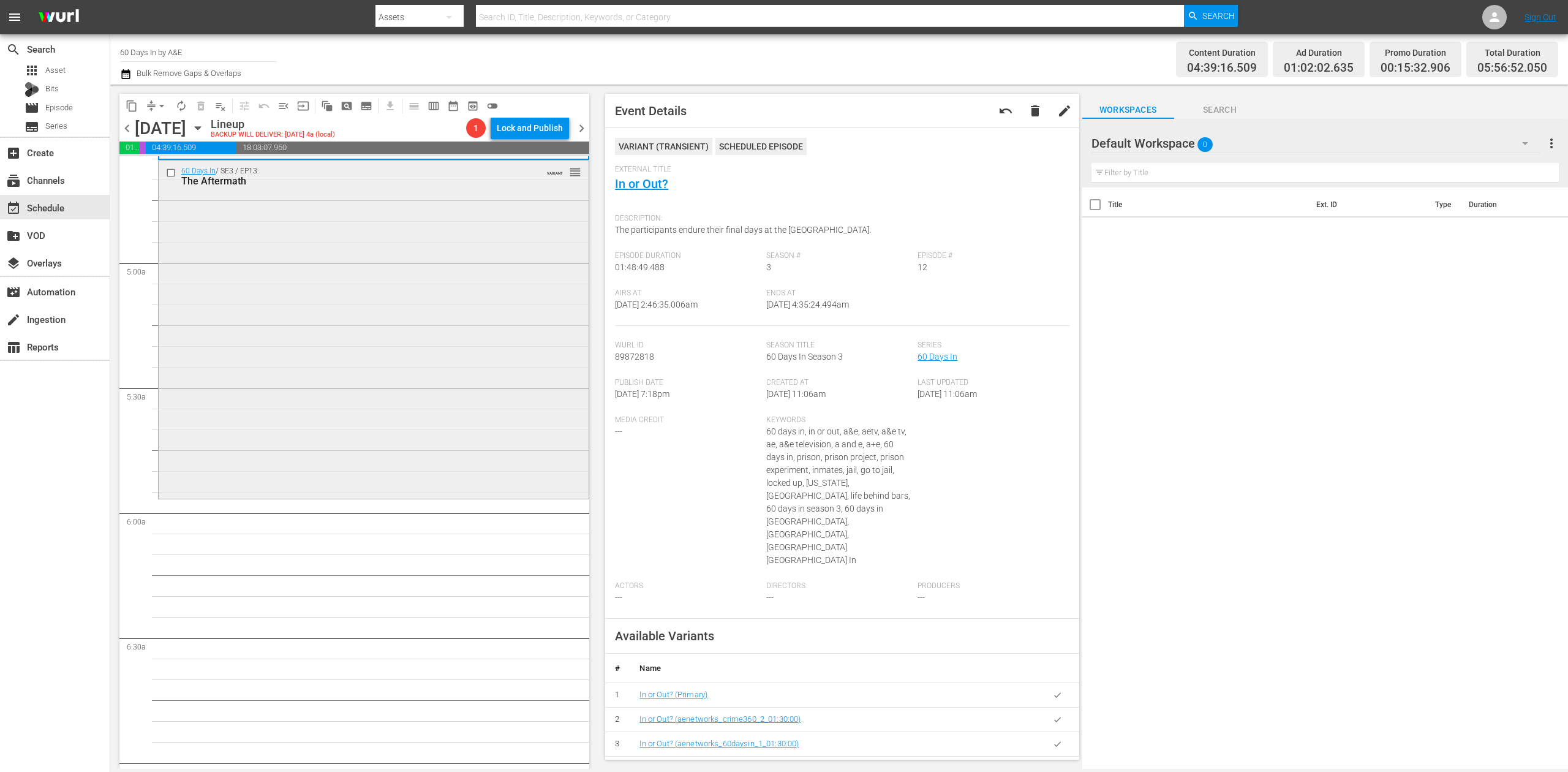
click at [476, 340] on div "60 Days In / SE3 / EP13: The Aftermath VARIANT reorder" at bounding box center [374, 328] width 430 height 335
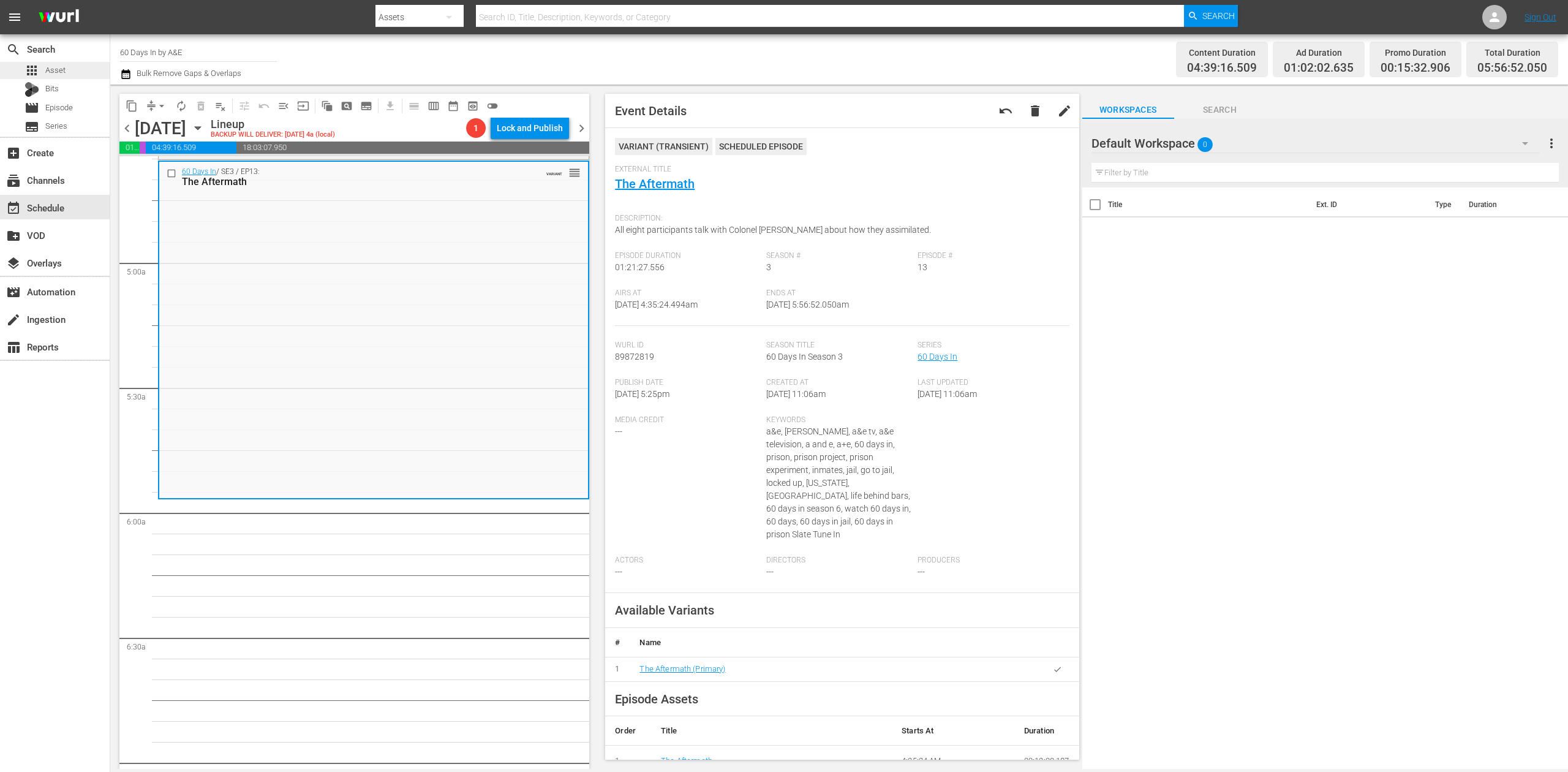
click at [57, 66] on span "Asset" at bounding box center [55, 70] width 20 height 12
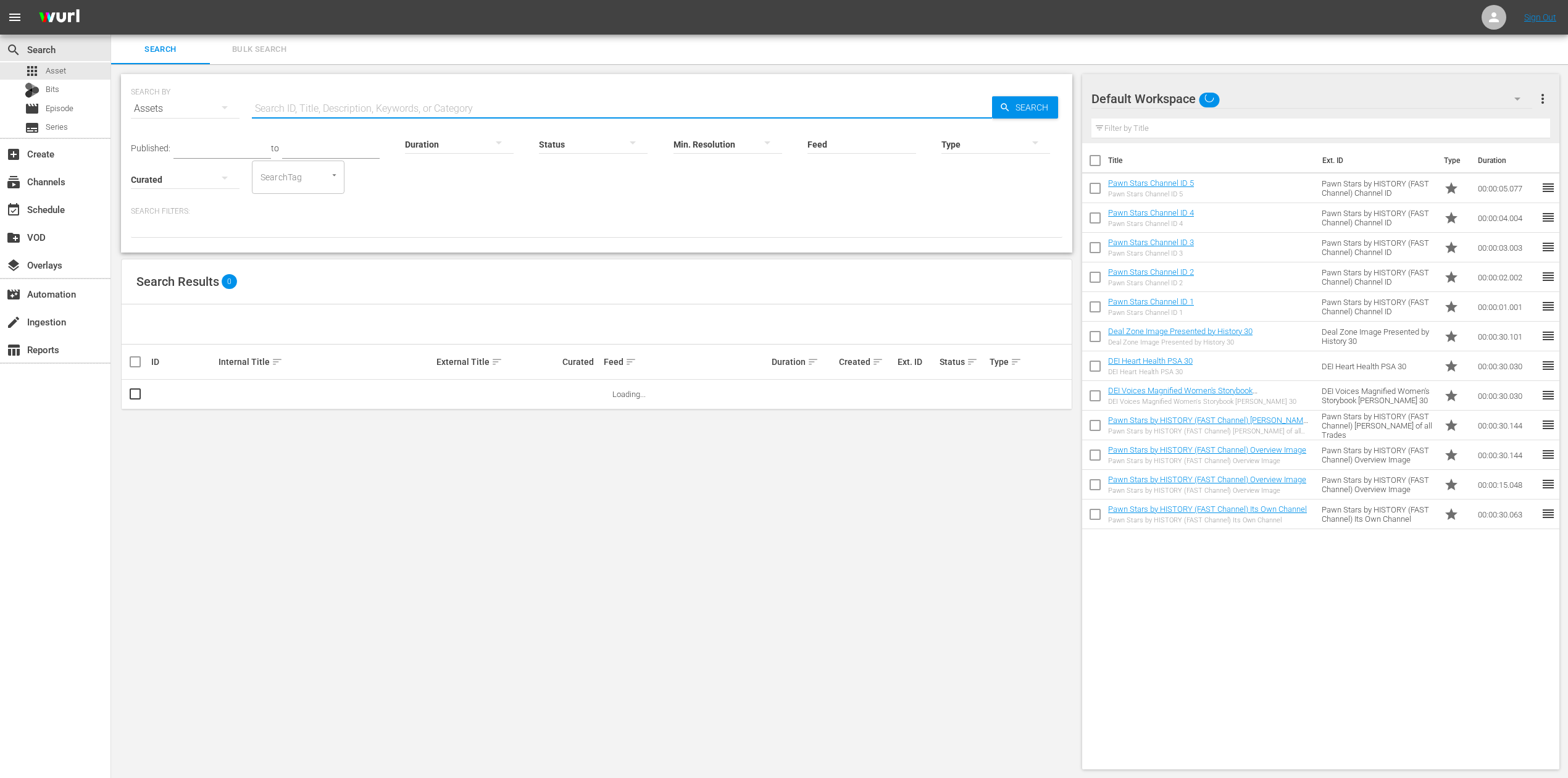
click at [402, 109] on input "text" at bounding box center [622, 108] width 741 height 29
type input "247956"
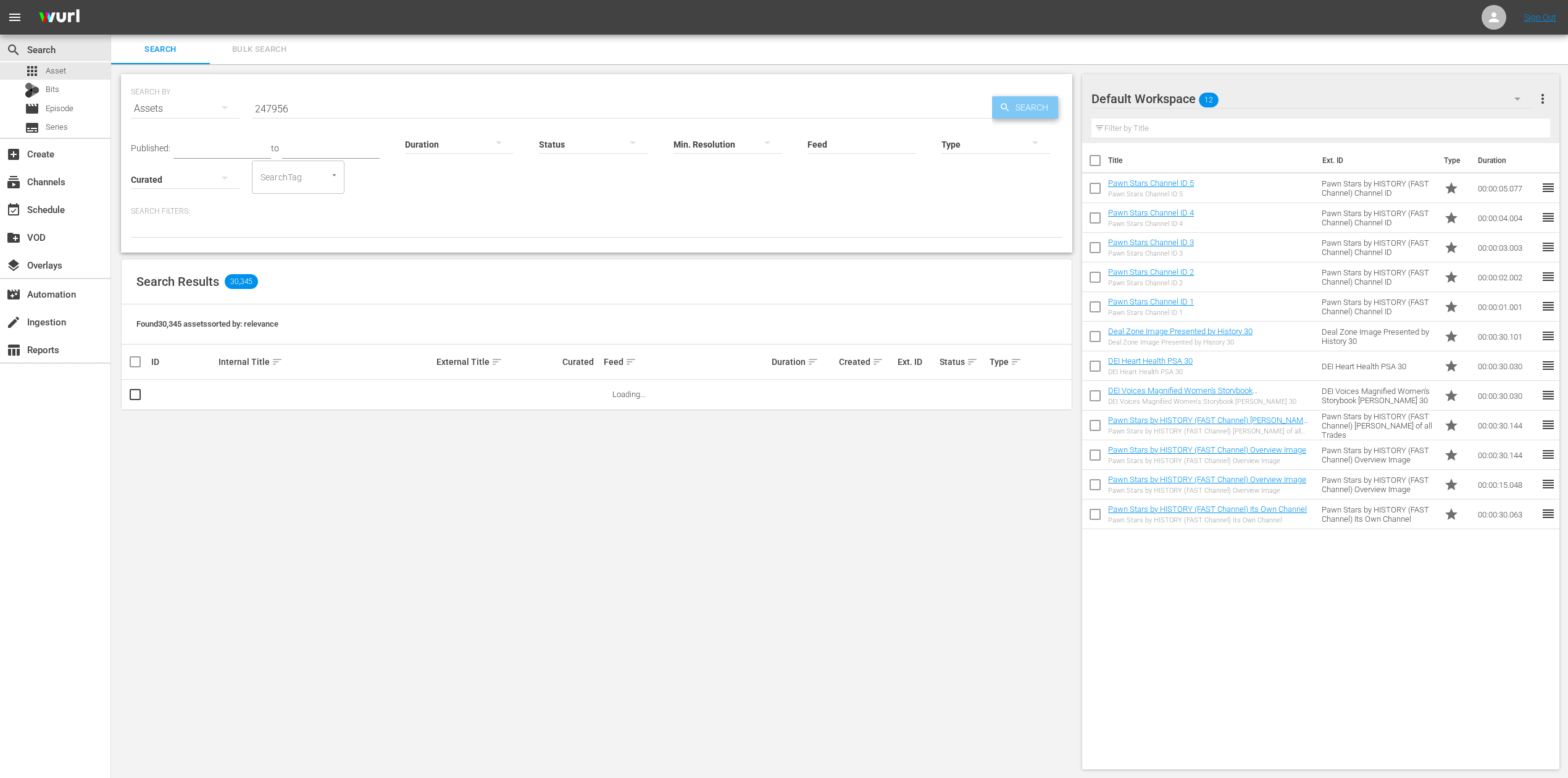
click at [1029, 108] on span "Search" at bounding box center [1034, 107] width 48 height 23
click at [1517, 101] on icon "button" at bounding box center [1518, 99] width 15 height 15
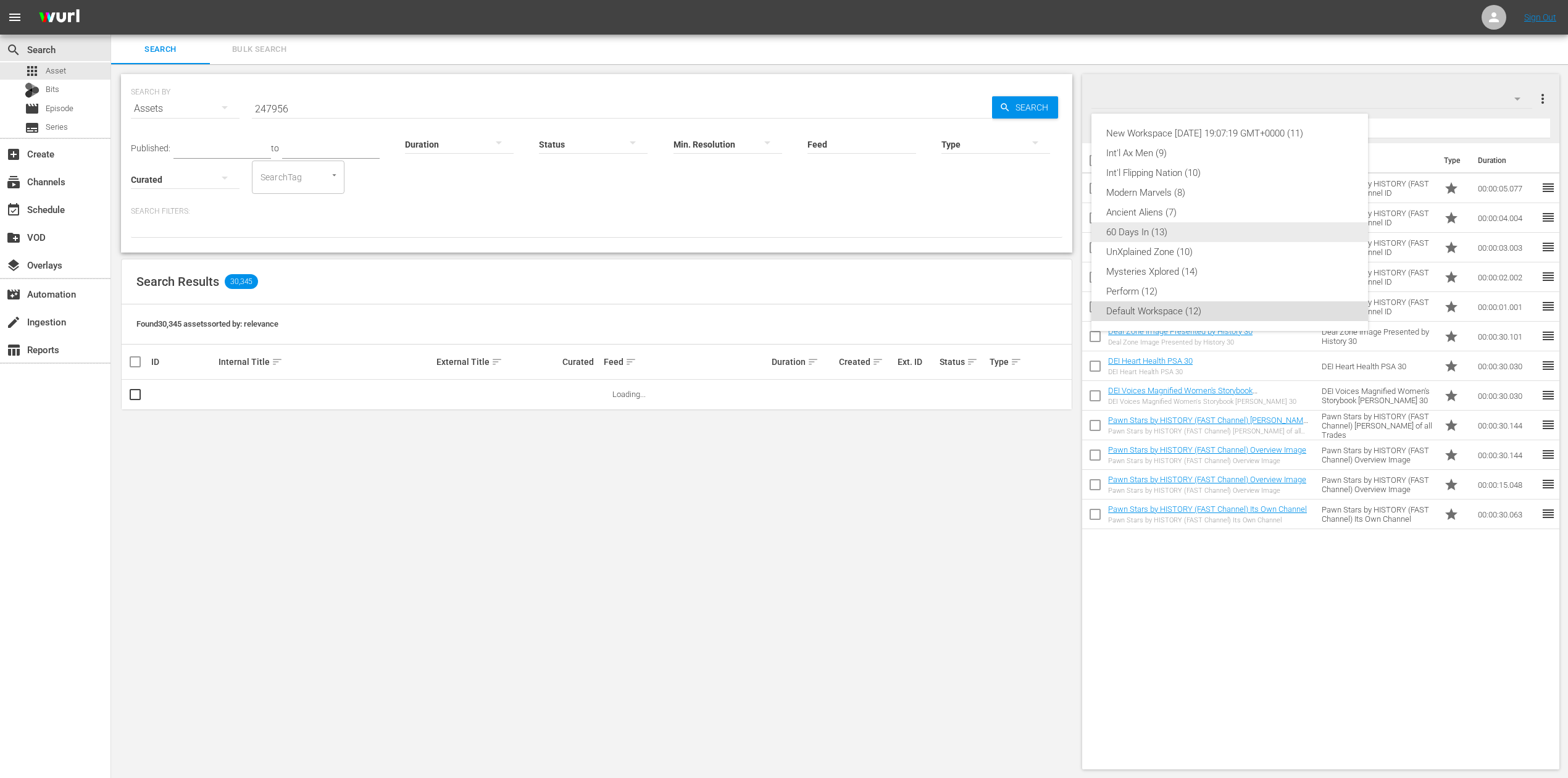
click at [1166, 237] on div "60 Days In (13)" at bounding box center [1230, 232] width 247 height 20
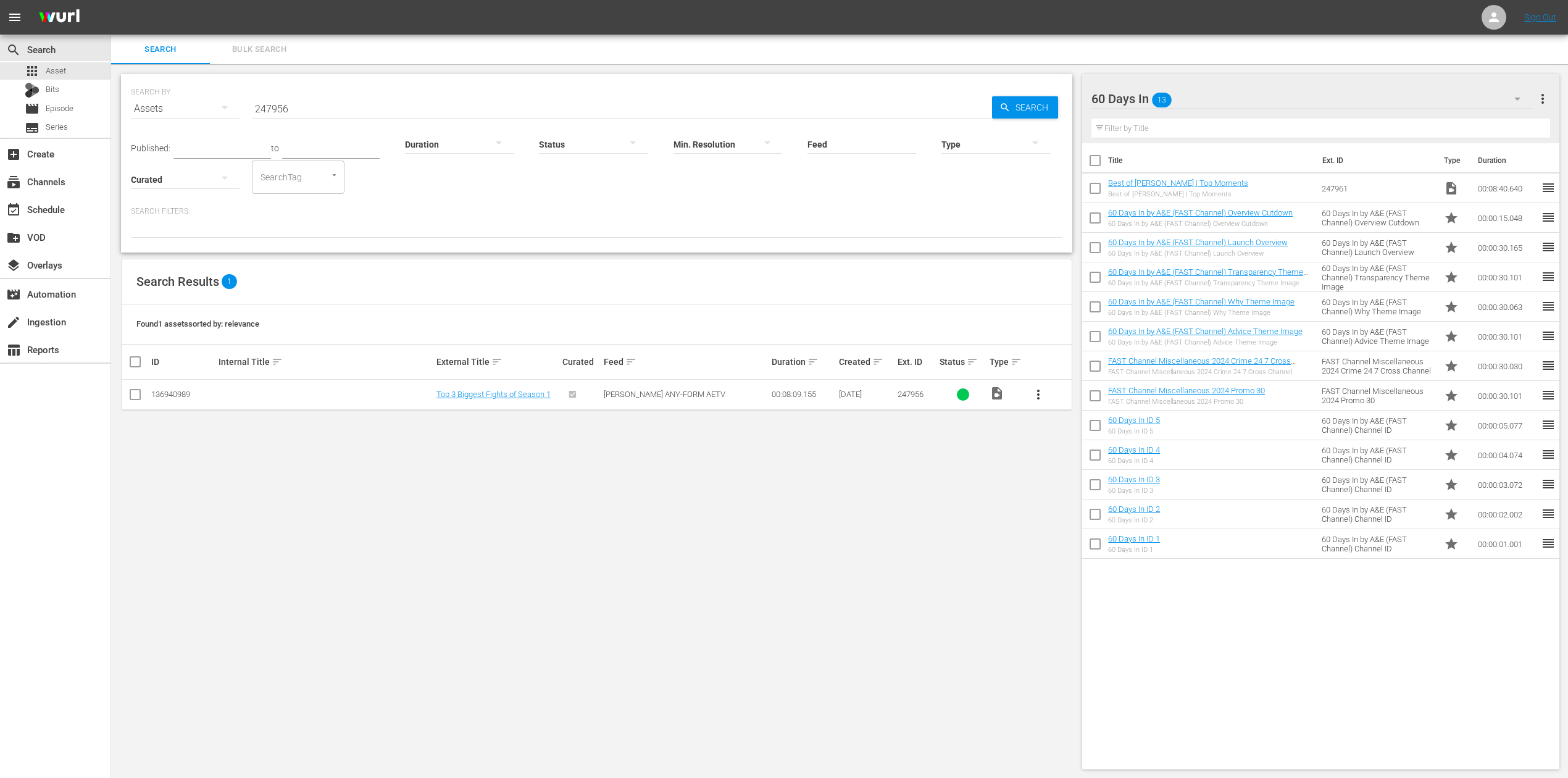
click at [134, 397] on input "checkbox" at bounding box center [135, 397] width 15 height 15
checkbox input "true"
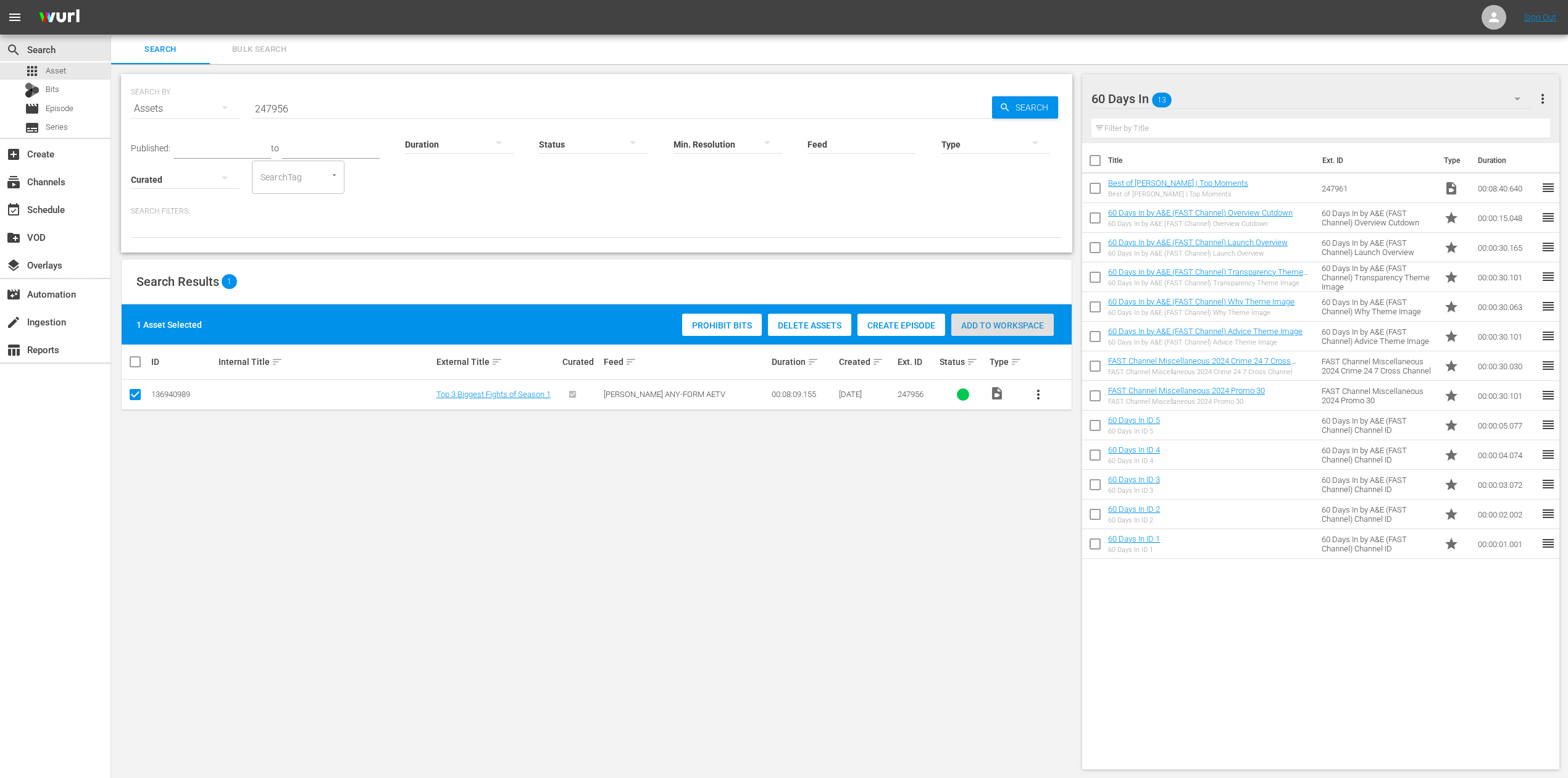
click at [1027, 321] on span "Add to Workspace" at bounding box center [1002, 326] width 103 height 10
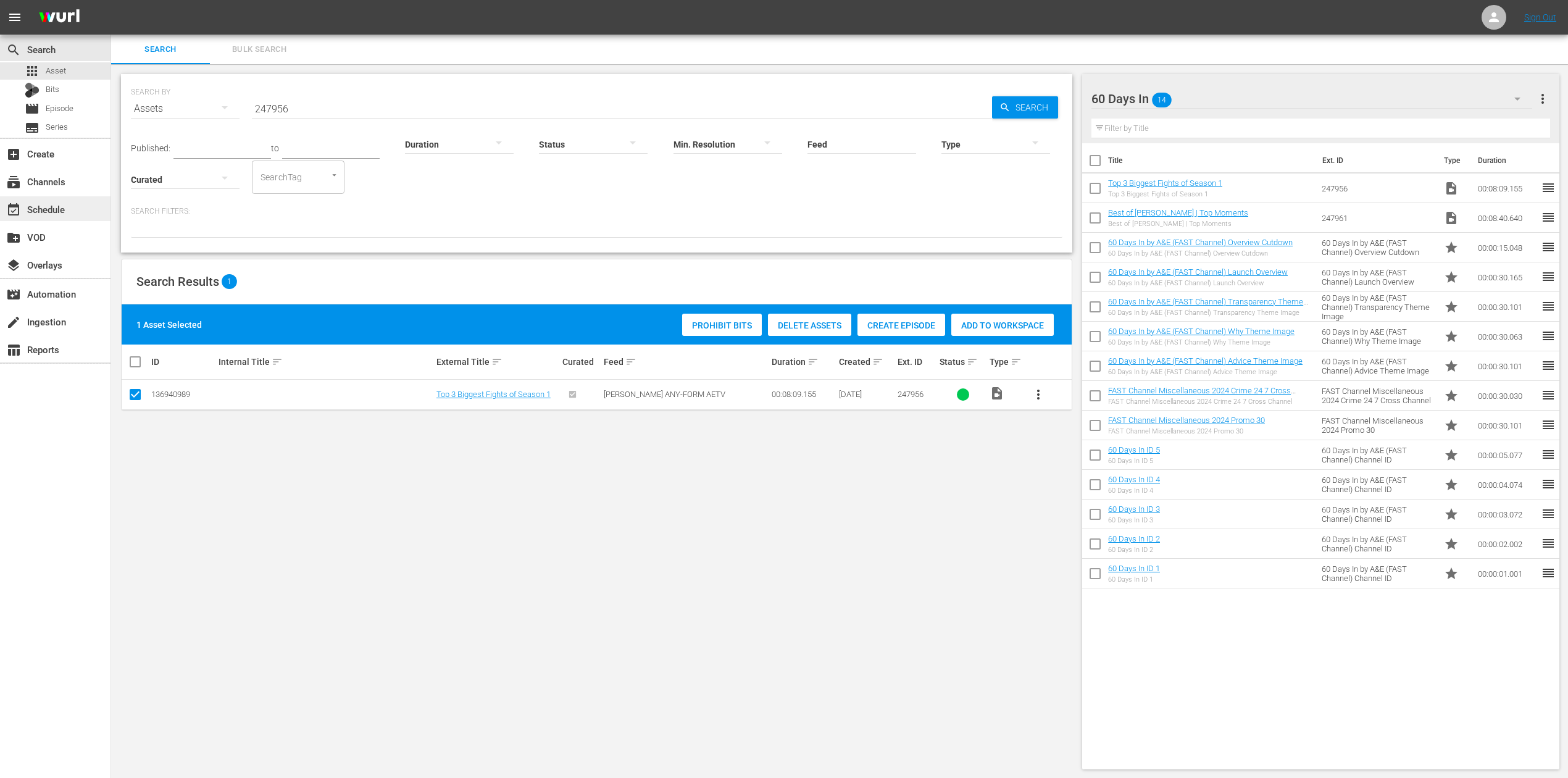
click at [75, 208] on div "event_available Schedule" at bounding box center [55, 209] width 110 height 25
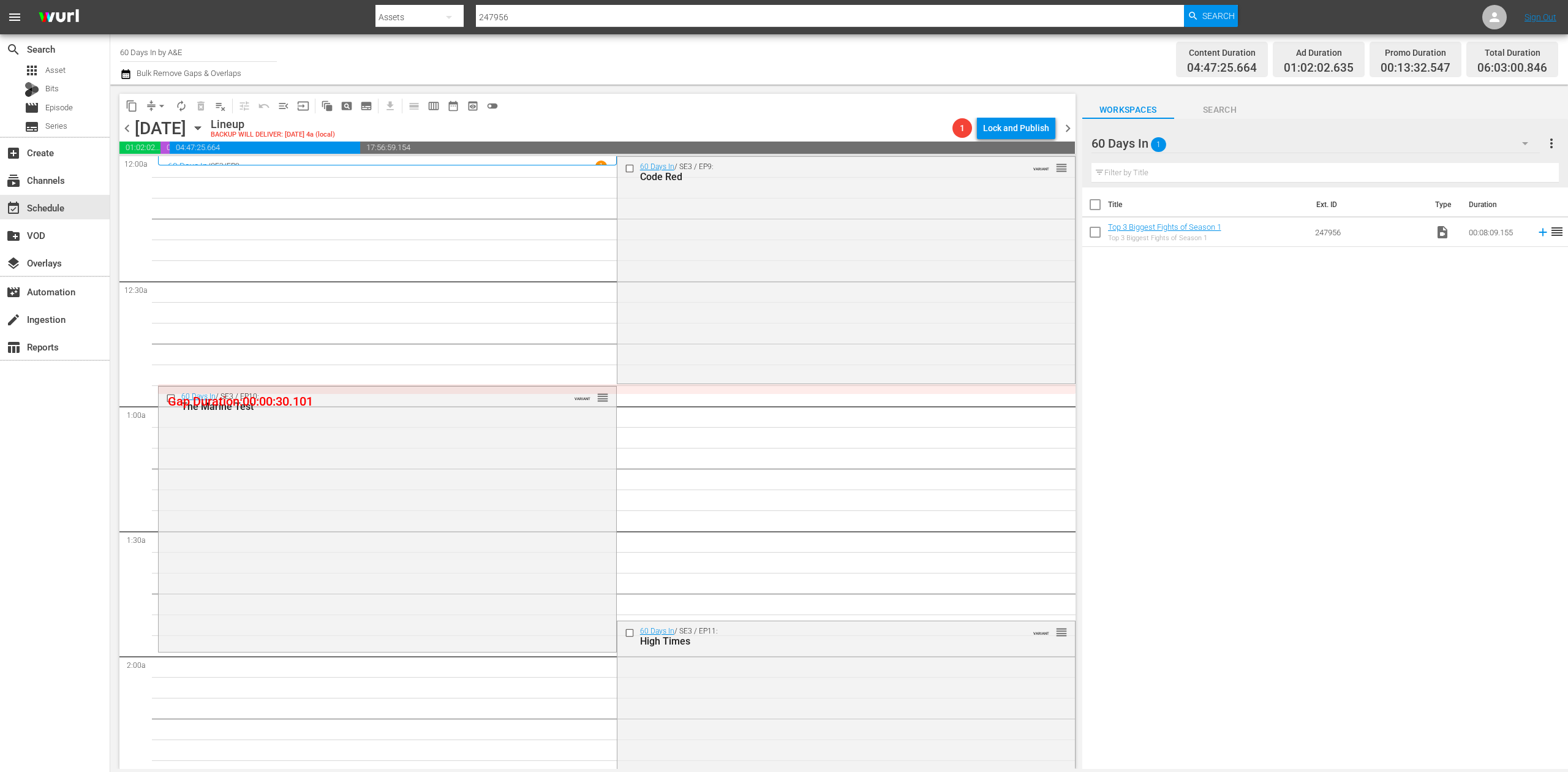
click at [128, 74] on icon "button" at bounding box center [126, 75] width 12 height 15
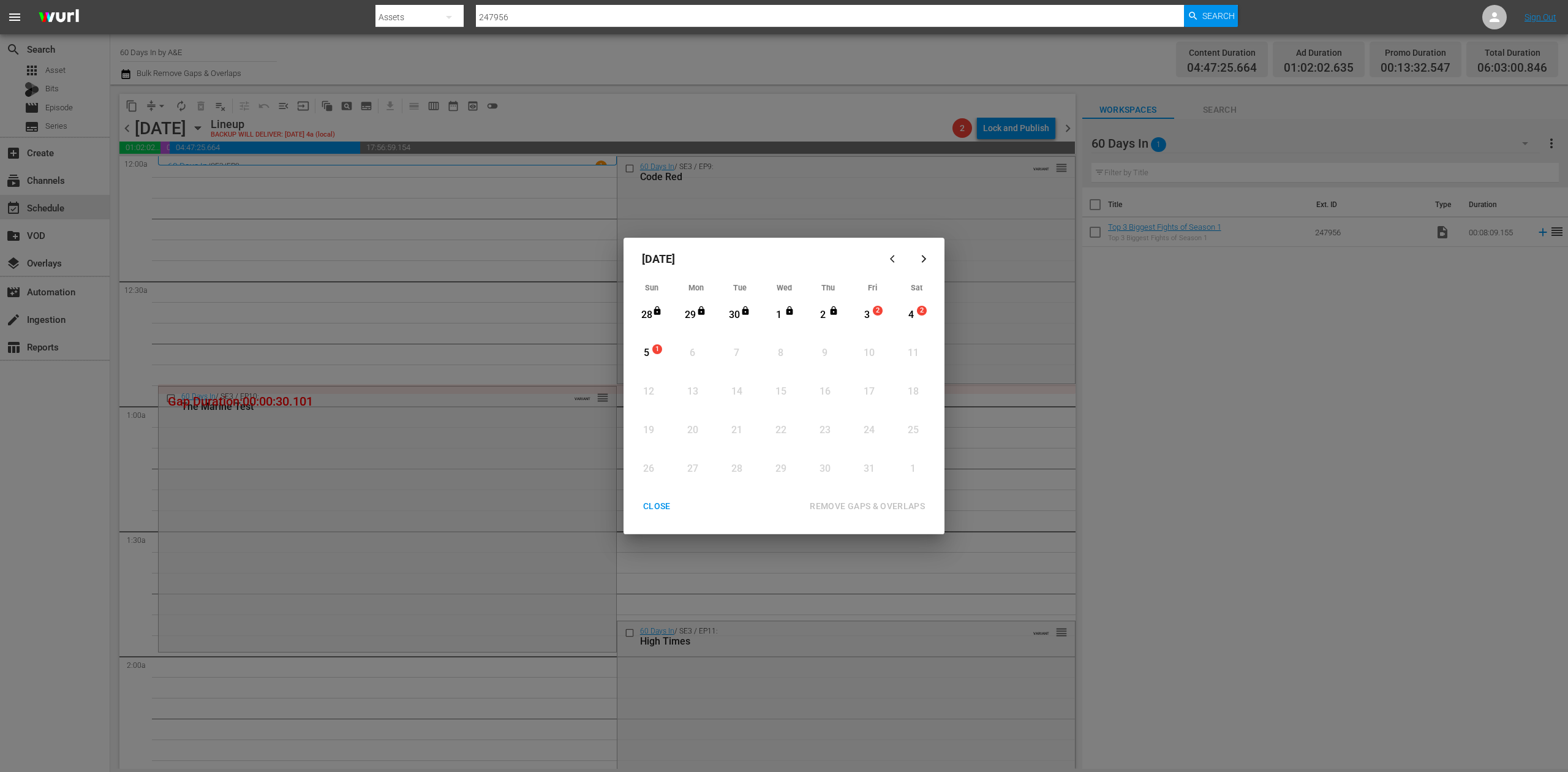
click at [871, 316] on div "3" at bounding box center [866, 315] width 15 height 14
click at [870, 506] on div "REMOVE GAPS & OVERLAPS" at bounding box center [867, 506] width 135 height 15
click at [875, 314] on span "1" at bounding box center [877, 311] width 8 height 10
click at [872, 502] on div "REMOVE GAPS & OVERLAPS" at bounding box center [867, 506] width 135 height 15
click at [663, 503] on div "CLOSE" at bounding box center [657, 506] width 47 height 15
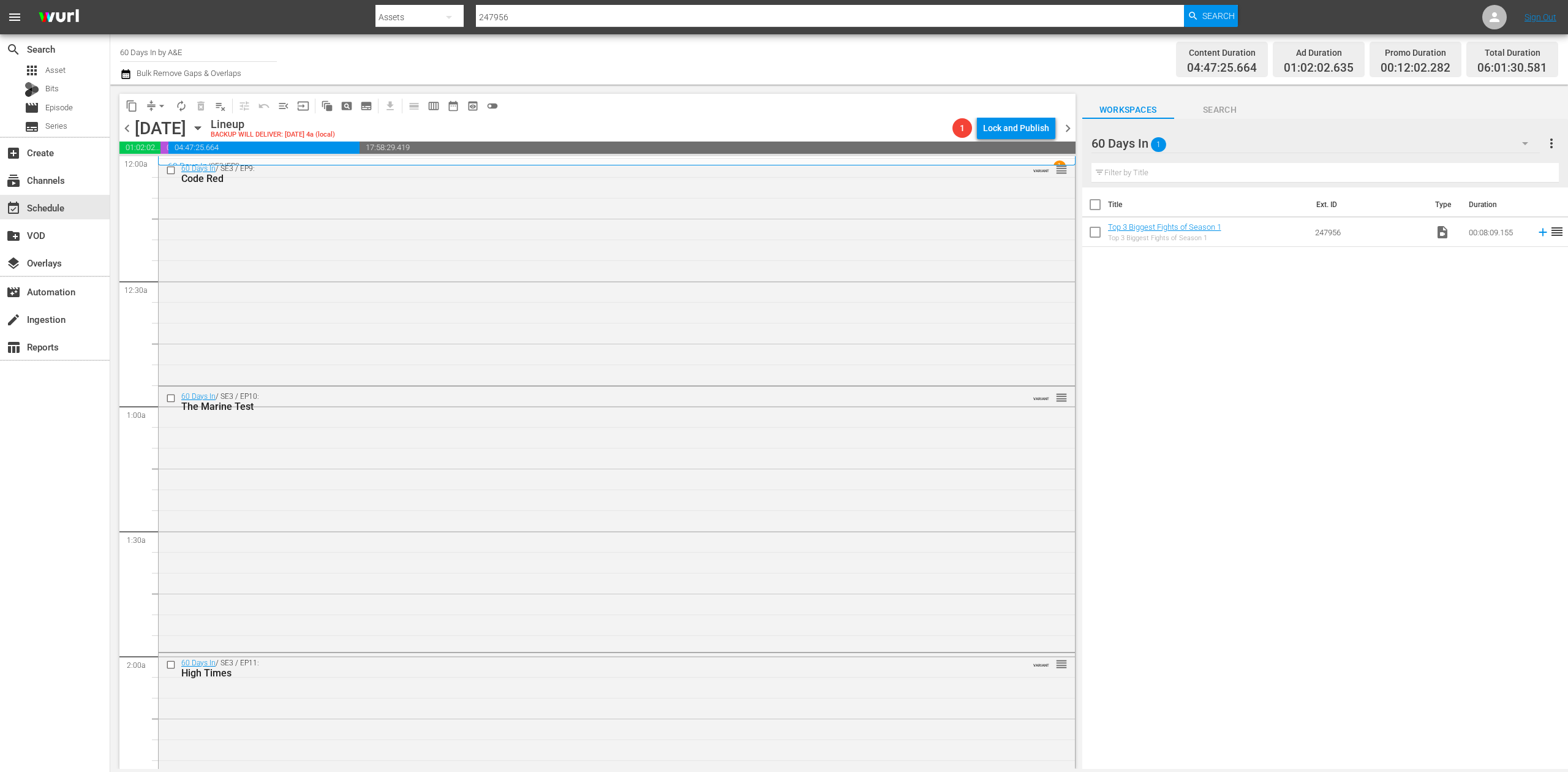
click at [131, 76] on icon "button" at bounding box center [126, 75] width 12 height 15
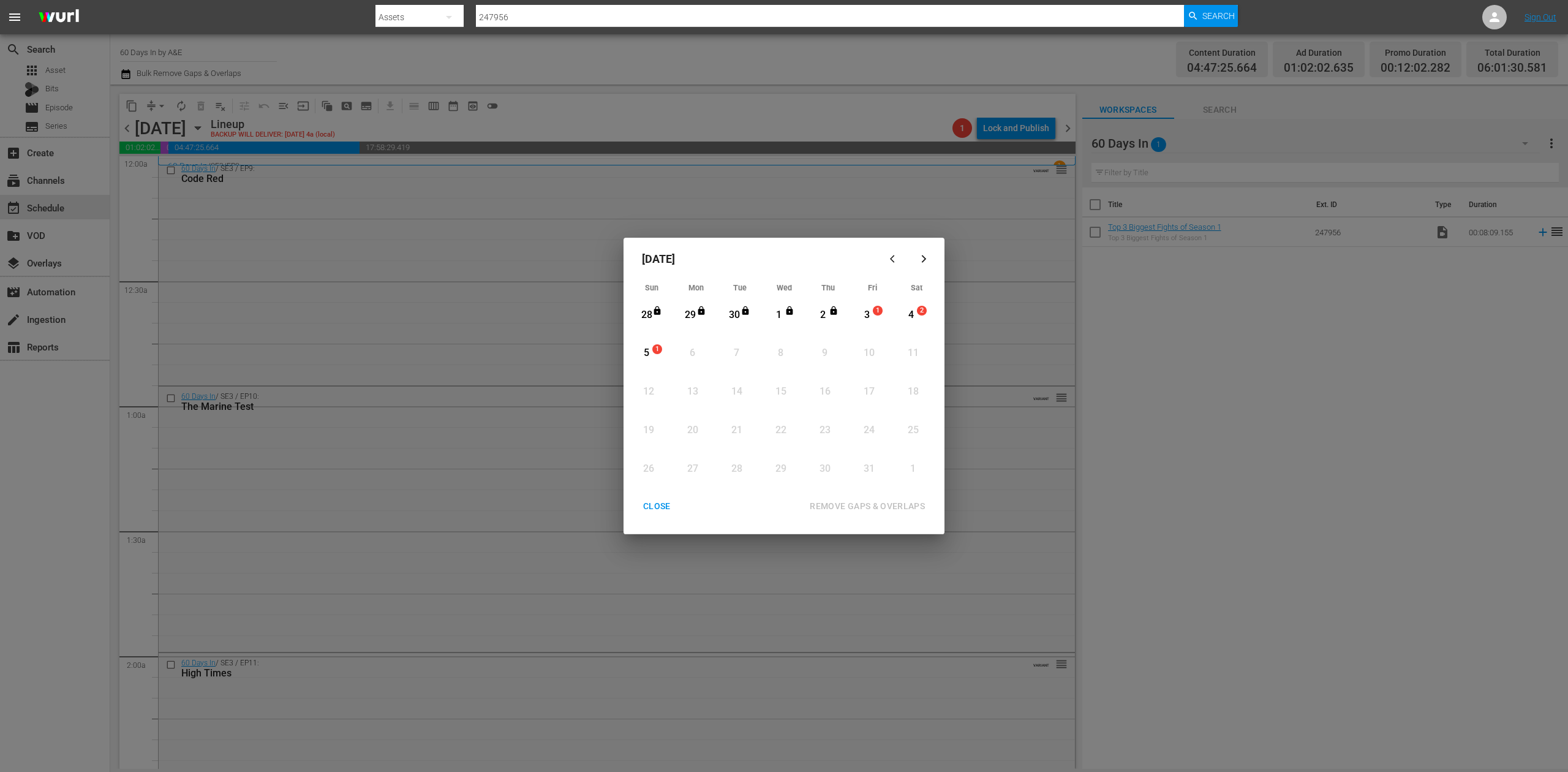
click at [868, 314] on div "3" at bounding box center [866, 315] width 15 height 14
click at [878, 499] on div "REMOVE GAPS & OVERLAPS" at bounding box center [867, 506] width 135 height 15
click at [869, 310] on div "3" at bounding box center [866, 315] width 15 height 14
click at [885, 503] on div "REMOVE GAPS & OVERLAPS" at bounding box center [867, 506] width 135 height 15
click at [648, 506] on div "CLOSE" at bounding box center [657, 506] width 47 height 15
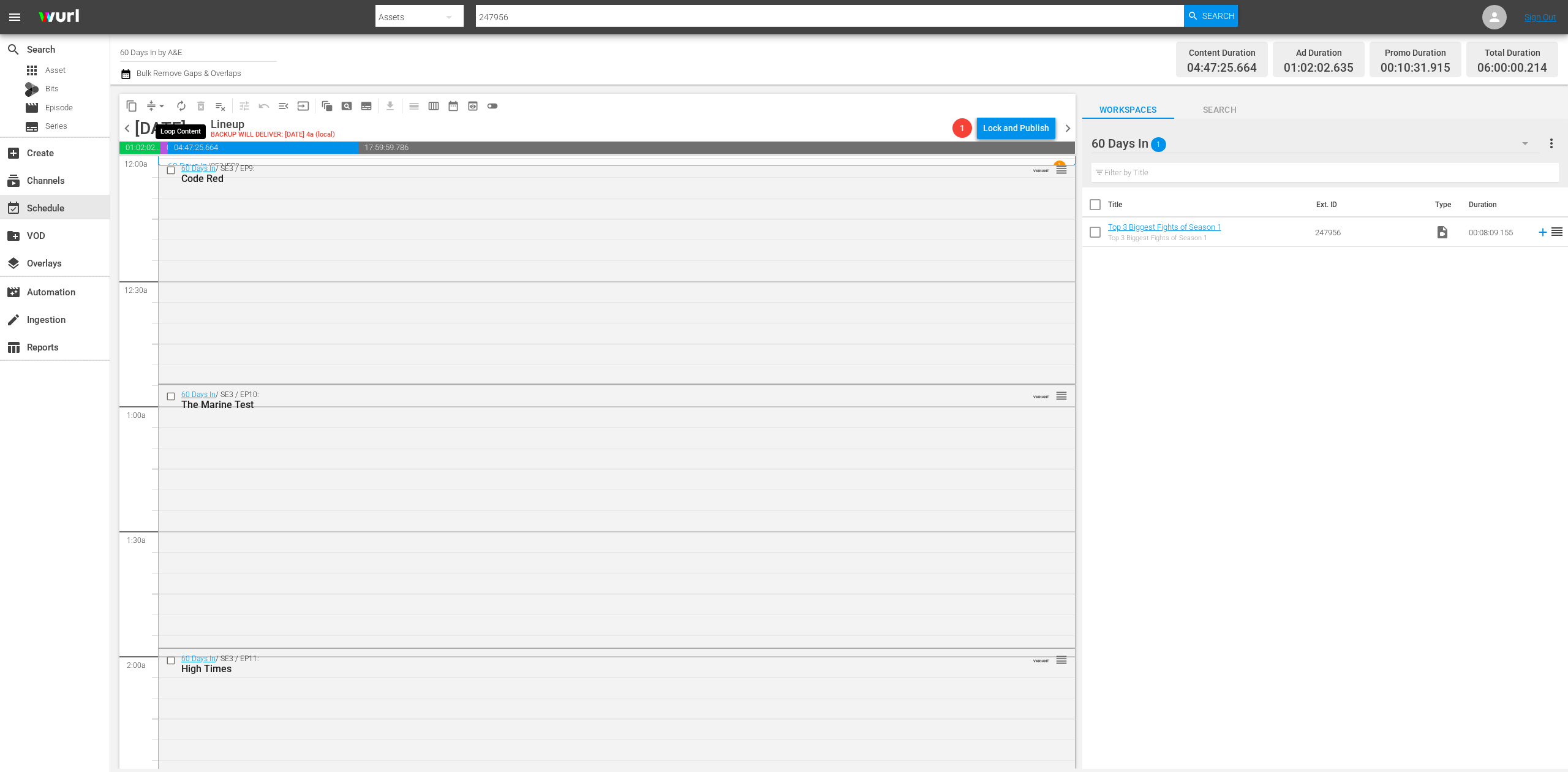
click at [176, 102] on span "autorenew_outlined" at bounding box center [181, 106] width 12 height 12
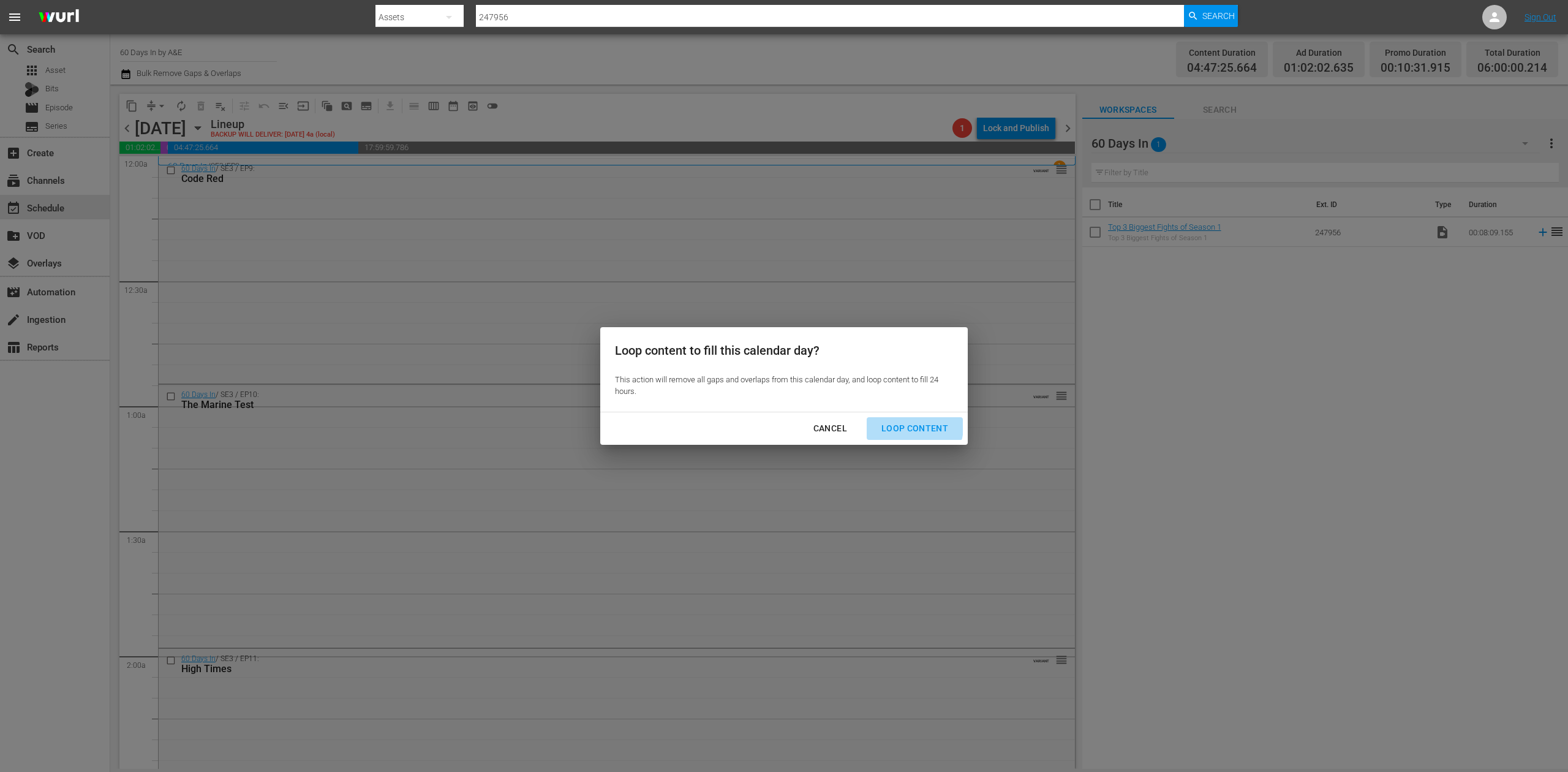
click at [910, 427] on div "Loop Content" at bounding box center [914, 428] width 86 height 15
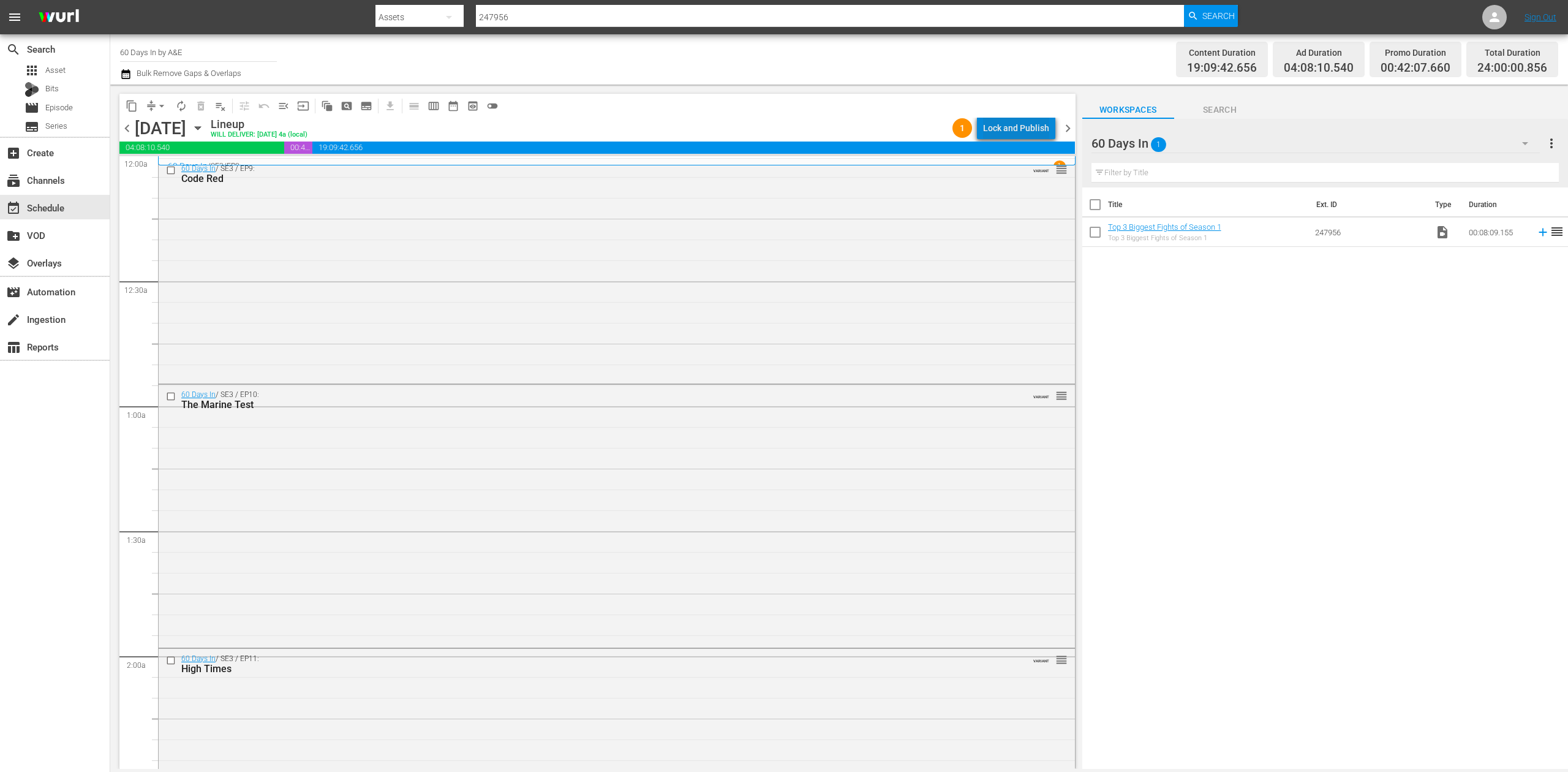
click at [1025, 123] on div "Lock and Publish" at bounding box center [1016, 128] width 66 height 22
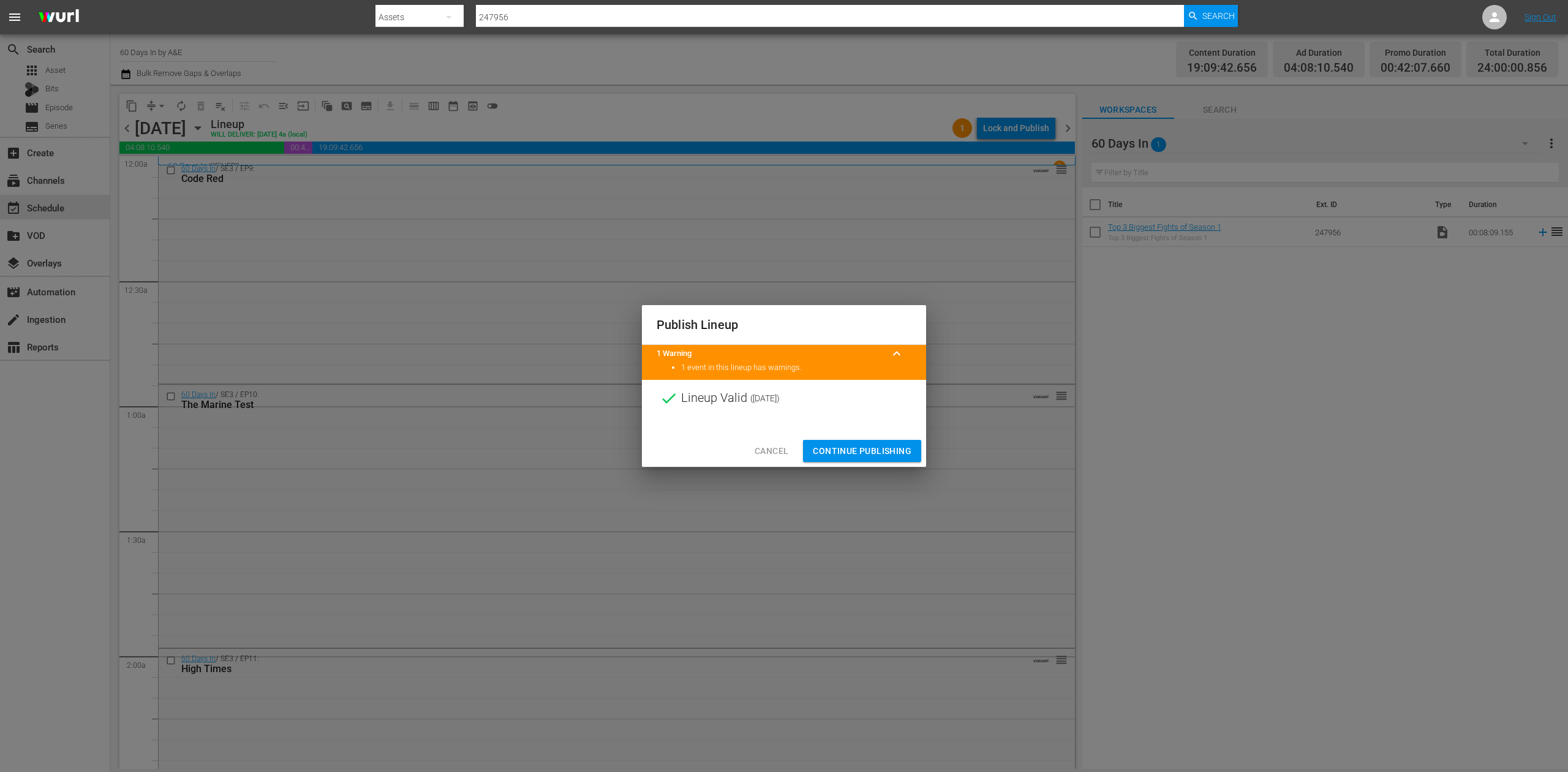
click at [979, 569] on div "Publish Lineup 1 Warning keyboard_arrow_up 1 event in this lineup has warnings.…" at bounding box center [784, 386] width 1568 height 772
click at [856, 447] on span "Continue Publishing" at bounding box center [861, 451] width 99 height 15
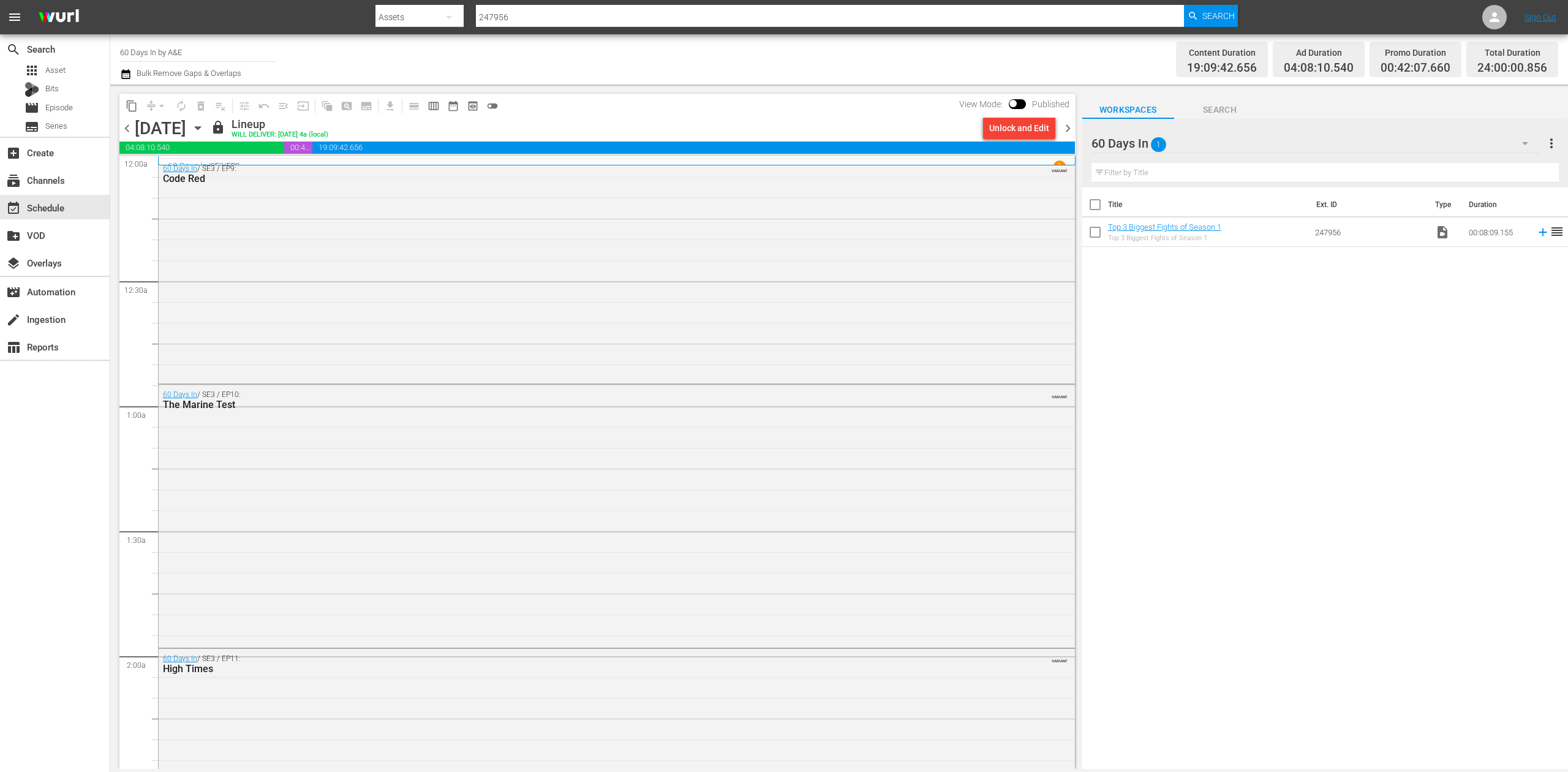
click at [1069, 128] on span "chevron_right" at bounding box center [1068, 128] width 15 height 15
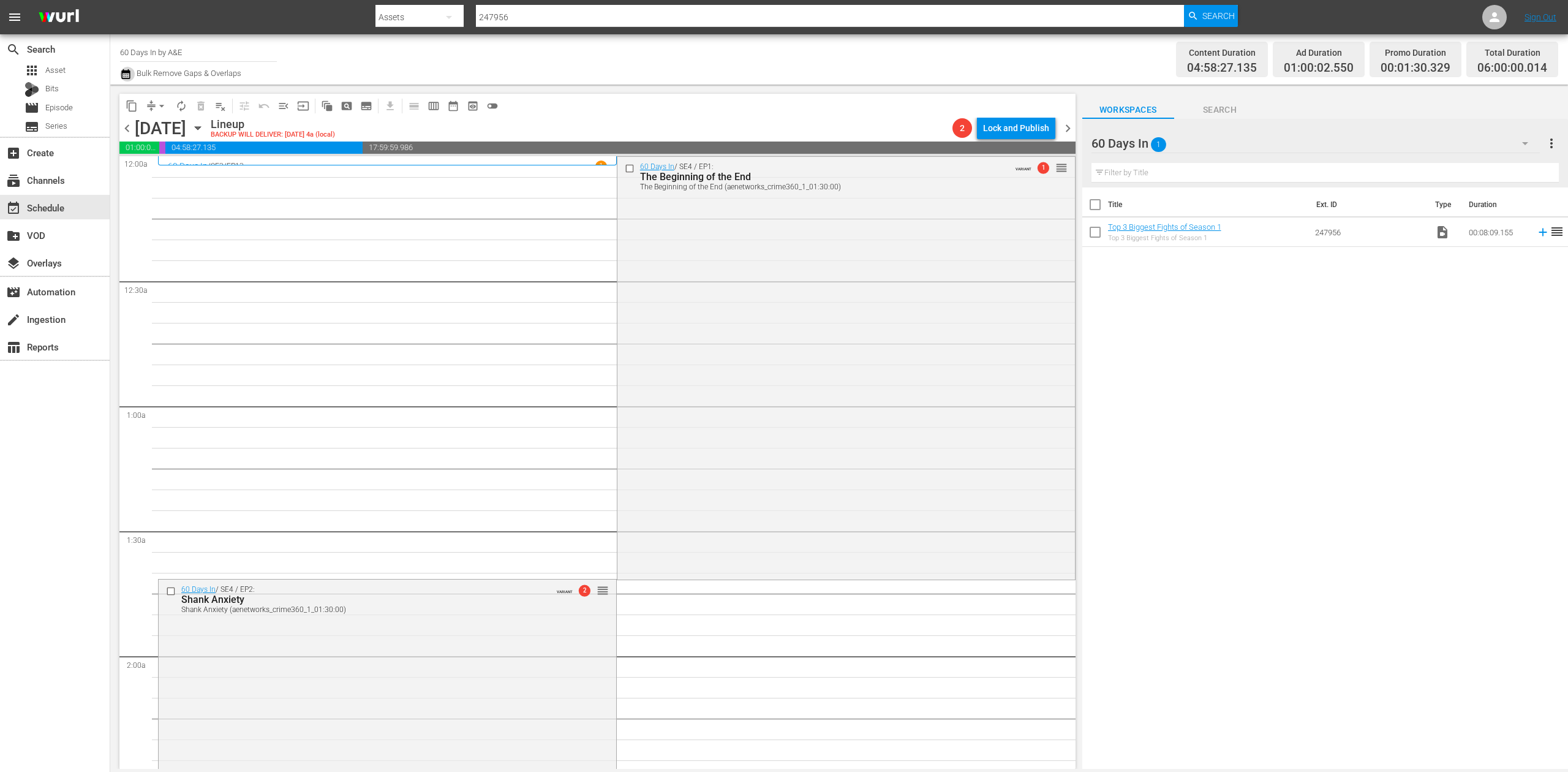
click at [125, 76] on icon "button" at bounding box center [126, 75] width 12 height 15
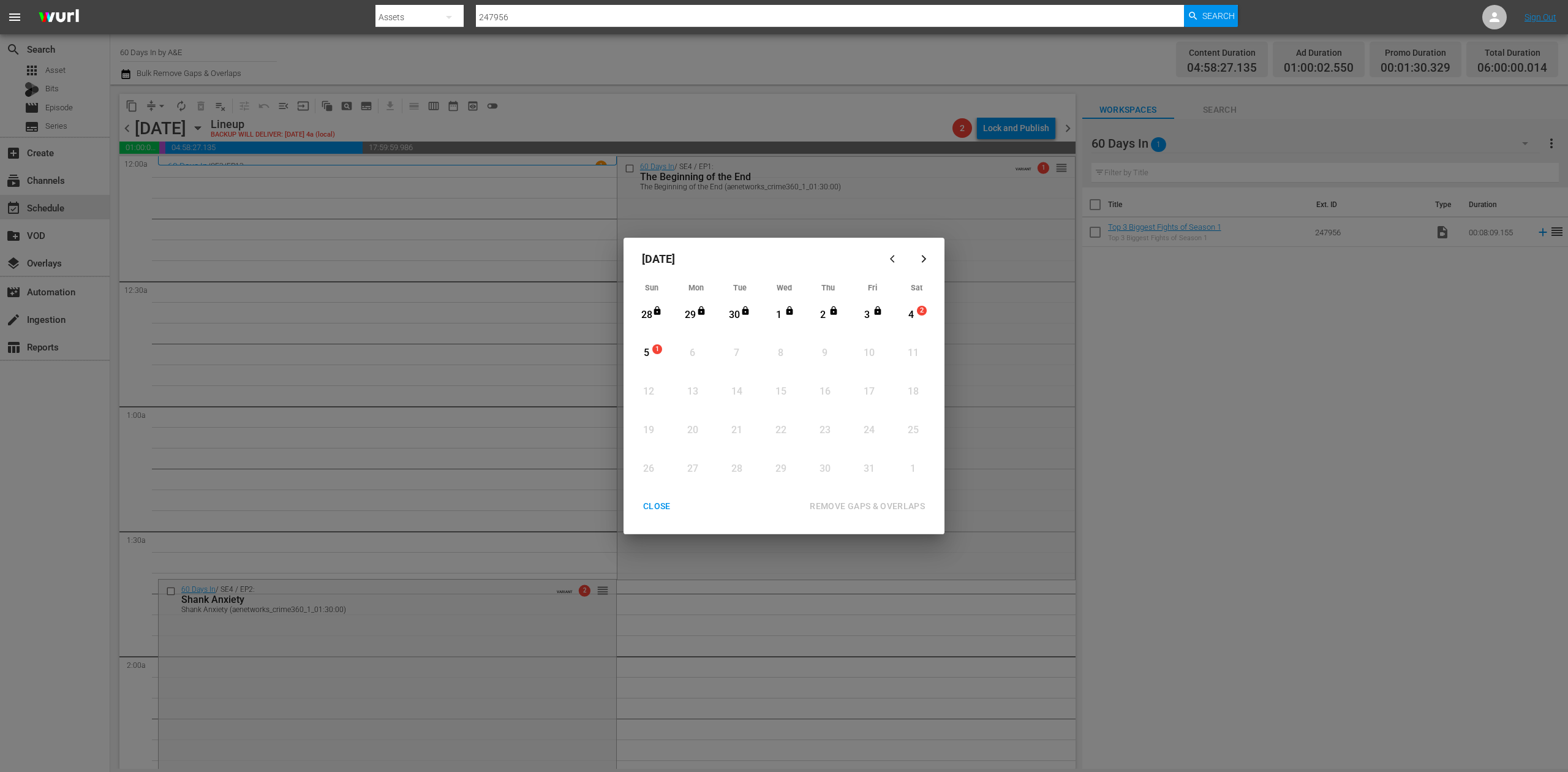
click at [910, 308] on div "4" at bounding box center [911, 315] width 15 height 14
click at [863, 503] on div "REMOVE GAPS & OVERLAPS" at bounding box center [867, 506] width 135 height 15
click at [653, 499] on div "CLOSE" at bounding box center [657, 506] width 47 height 15
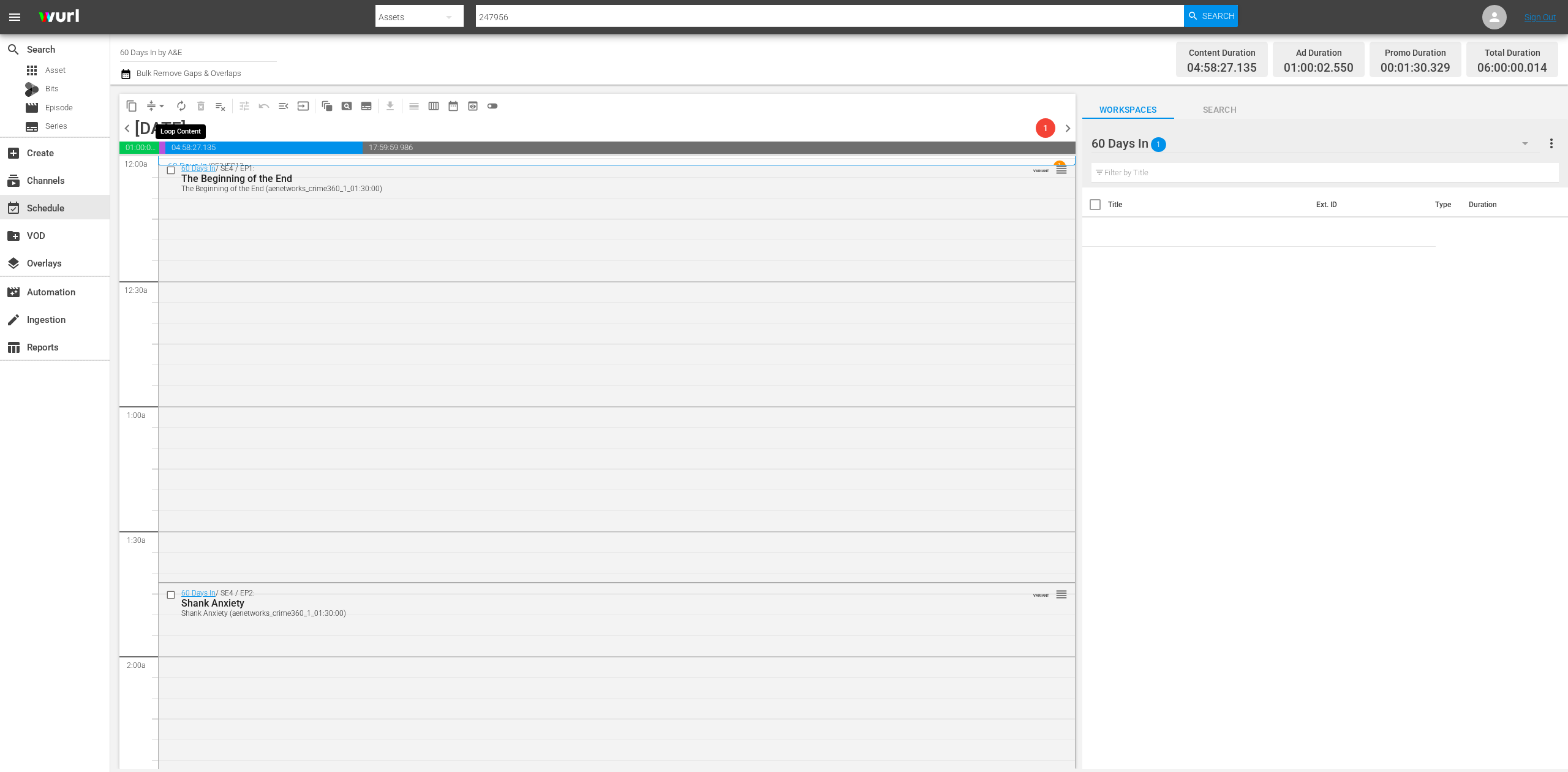
click at [184, 104] on span "autorenew_outlined" at bounding box center [181, 106] width 12 height 12
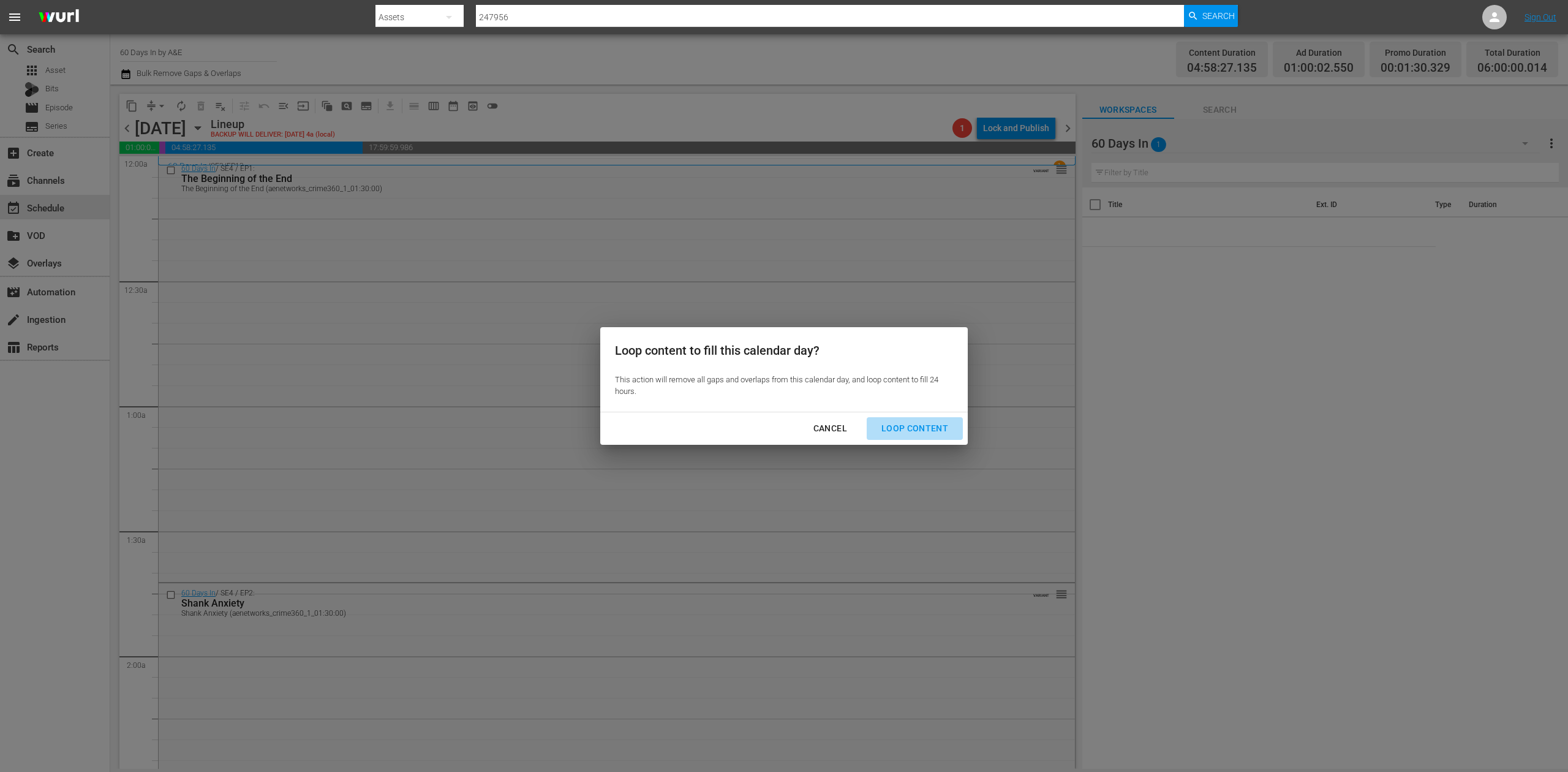
click at [934, 429] on div "Loop Content" at bounding box center [914, 428] width 86 height 15
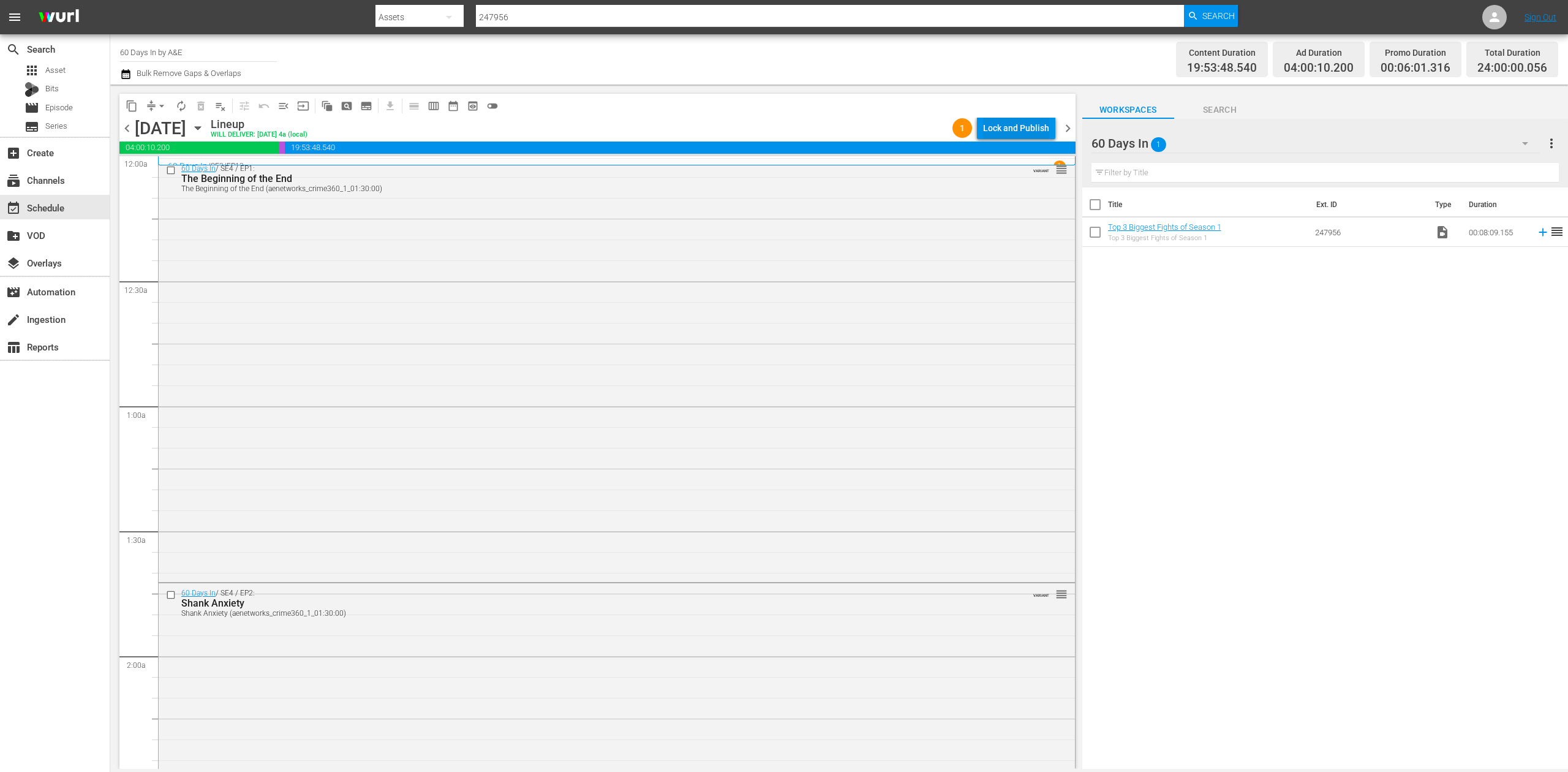
click at [1016, 120] on div "Lock and Publish" at bounding box center [1016, 128] width 66 height 22
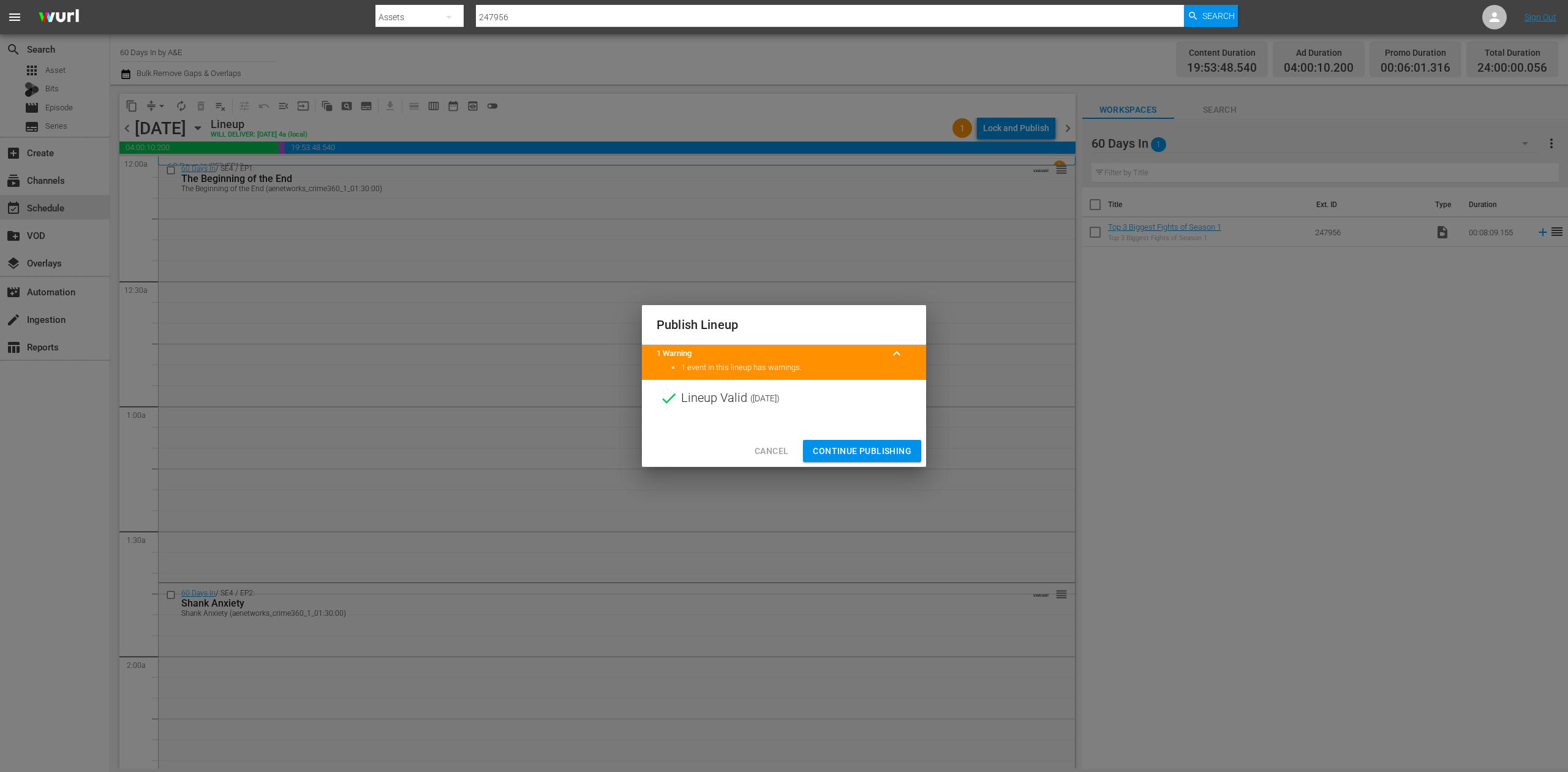
click at [867, 451] on span "Continue Publishing" at bounding box center [861, 451] width 99 height 15
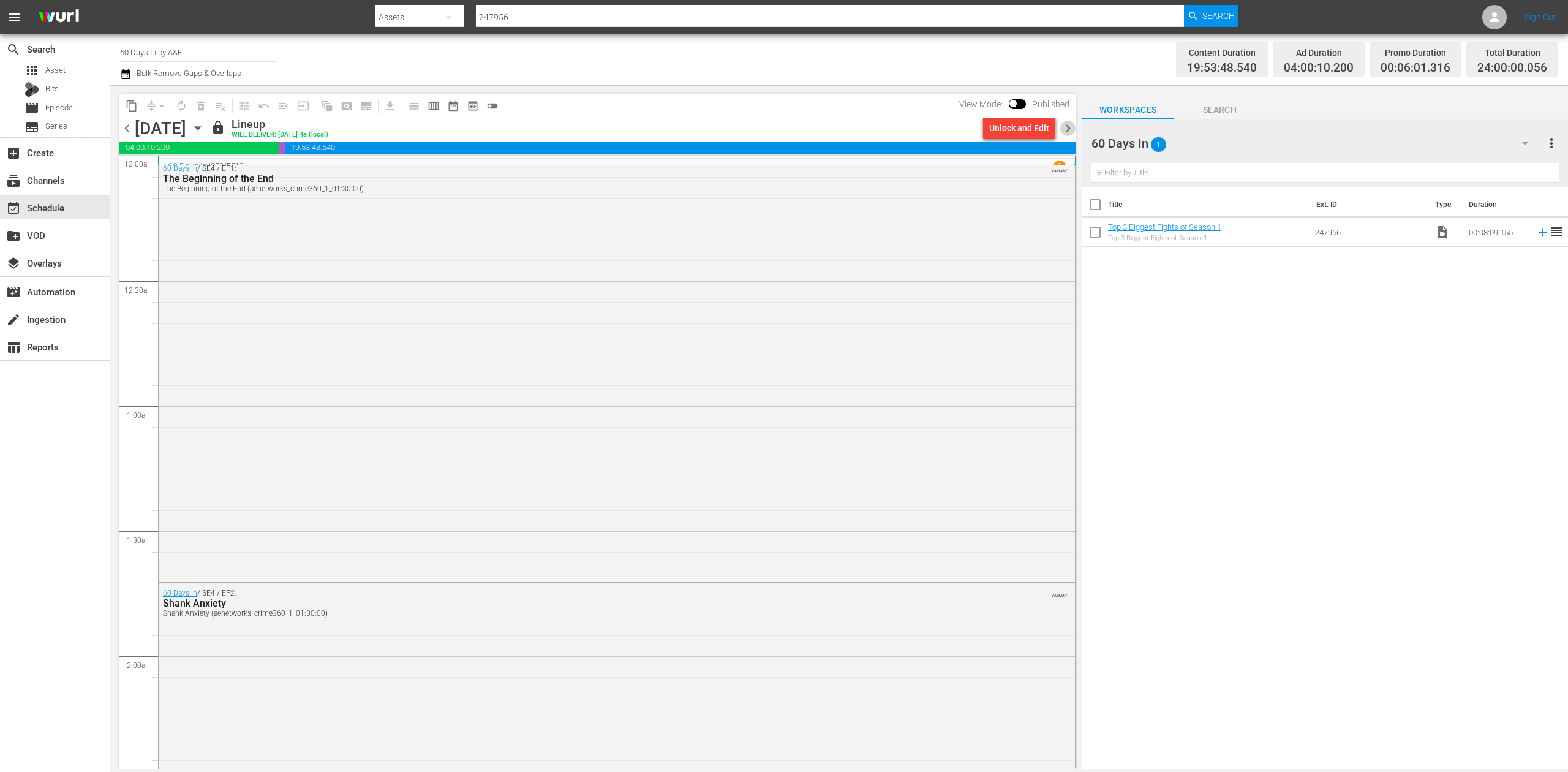
click at [1064, 128] on span "chevron_right" at bounding box center [1068, 128] width 15 height 15
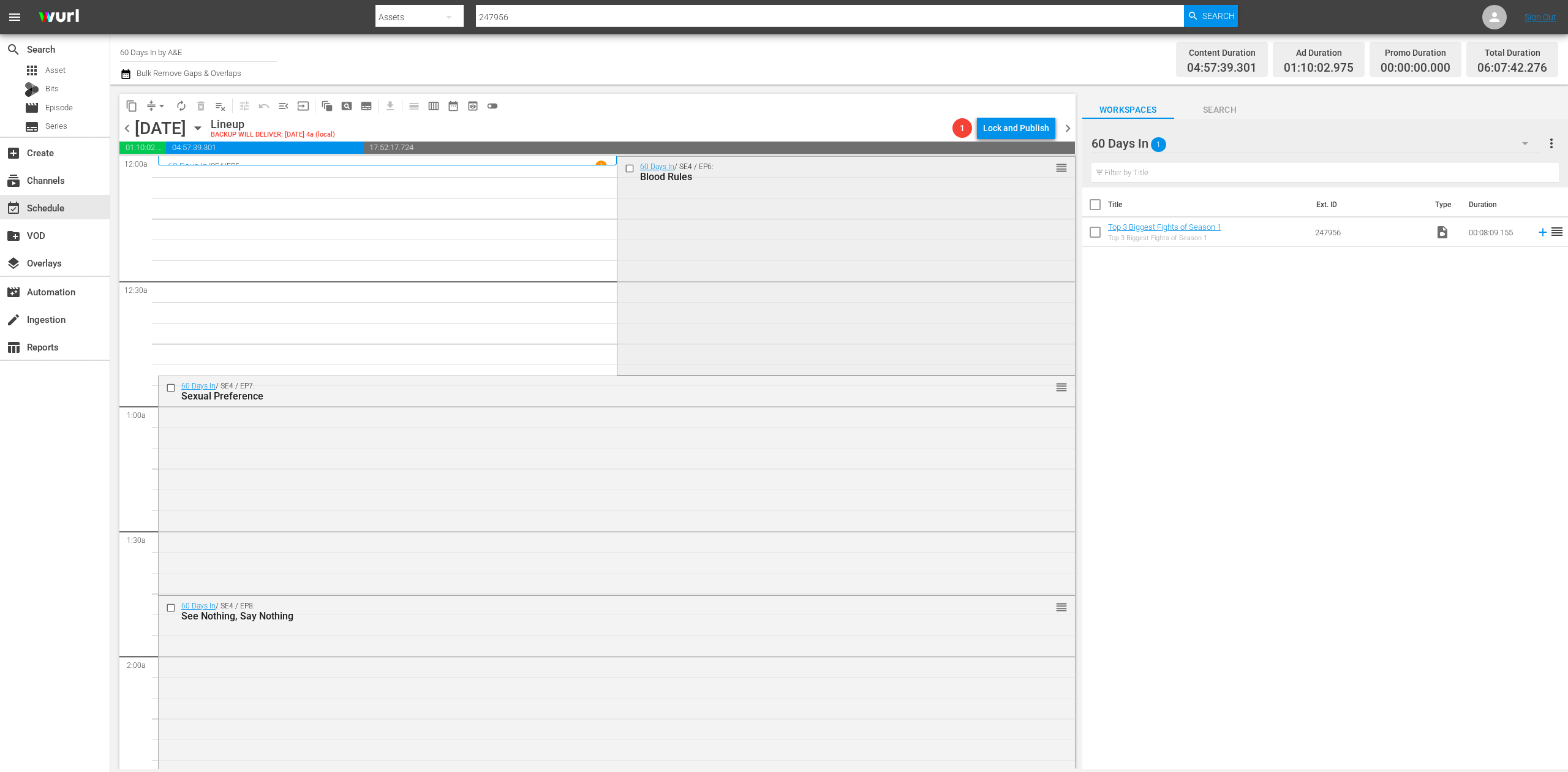
click at [785, 255] on div "60 Days In / SE4 / EP6: Blood Rules reorder" at bounding box center [846, 264] width 457 height 216
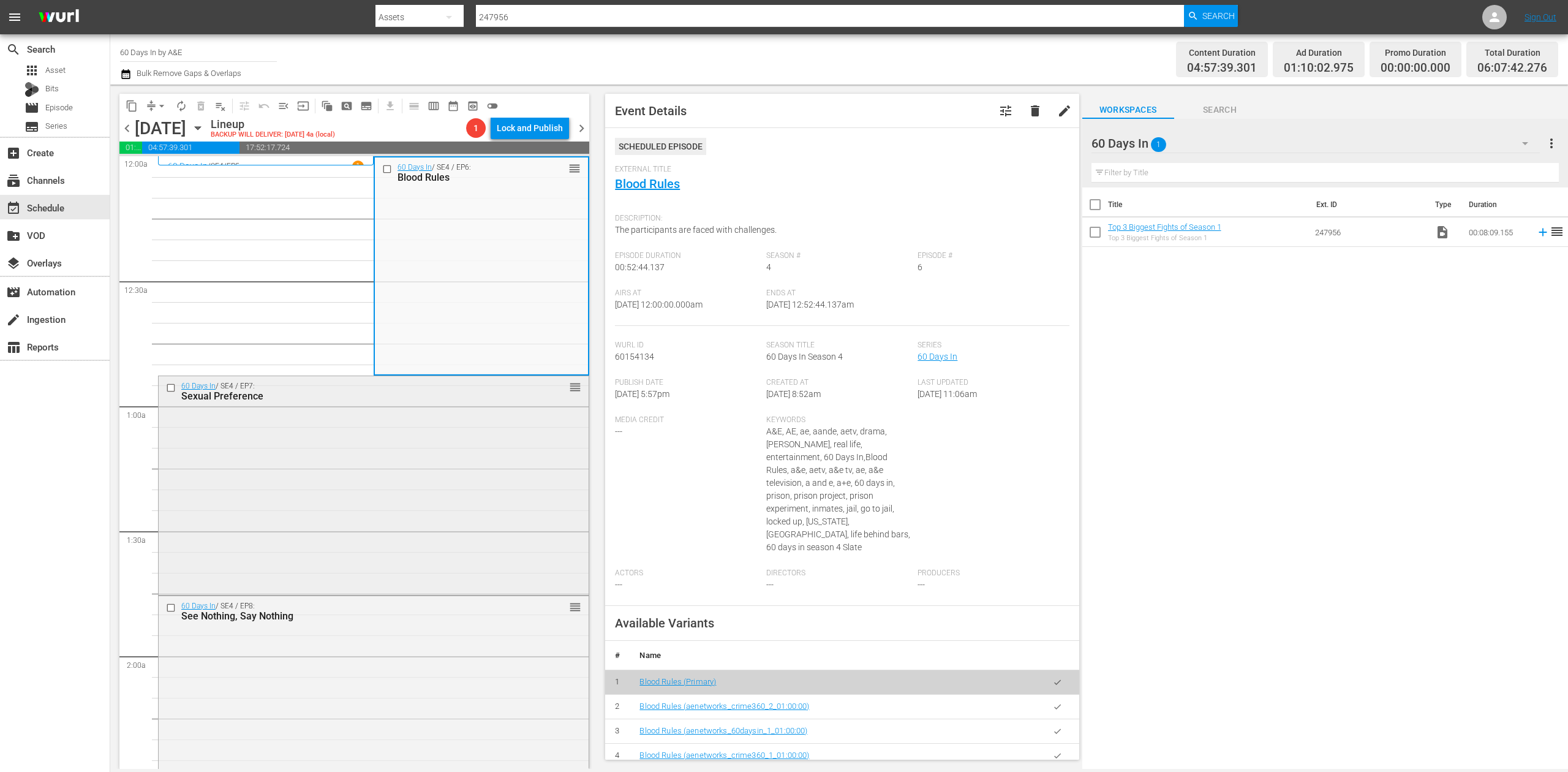
click at [429, 503] on div "60 Days In / SE4 / EP7: Sexual Preference reorder" at bounding box center [374, 484] width 430 height 215
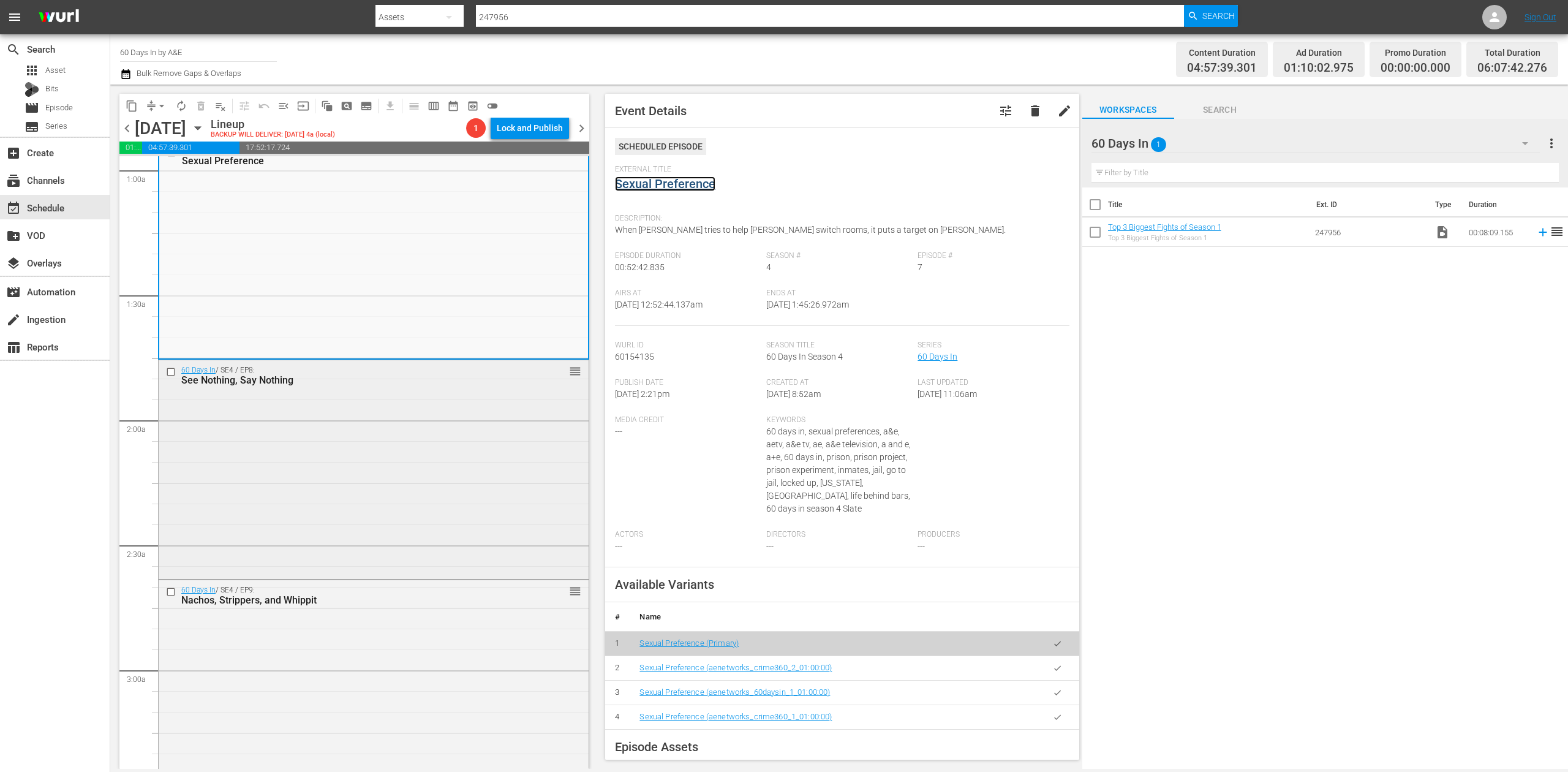
scroll to position [245, 0]
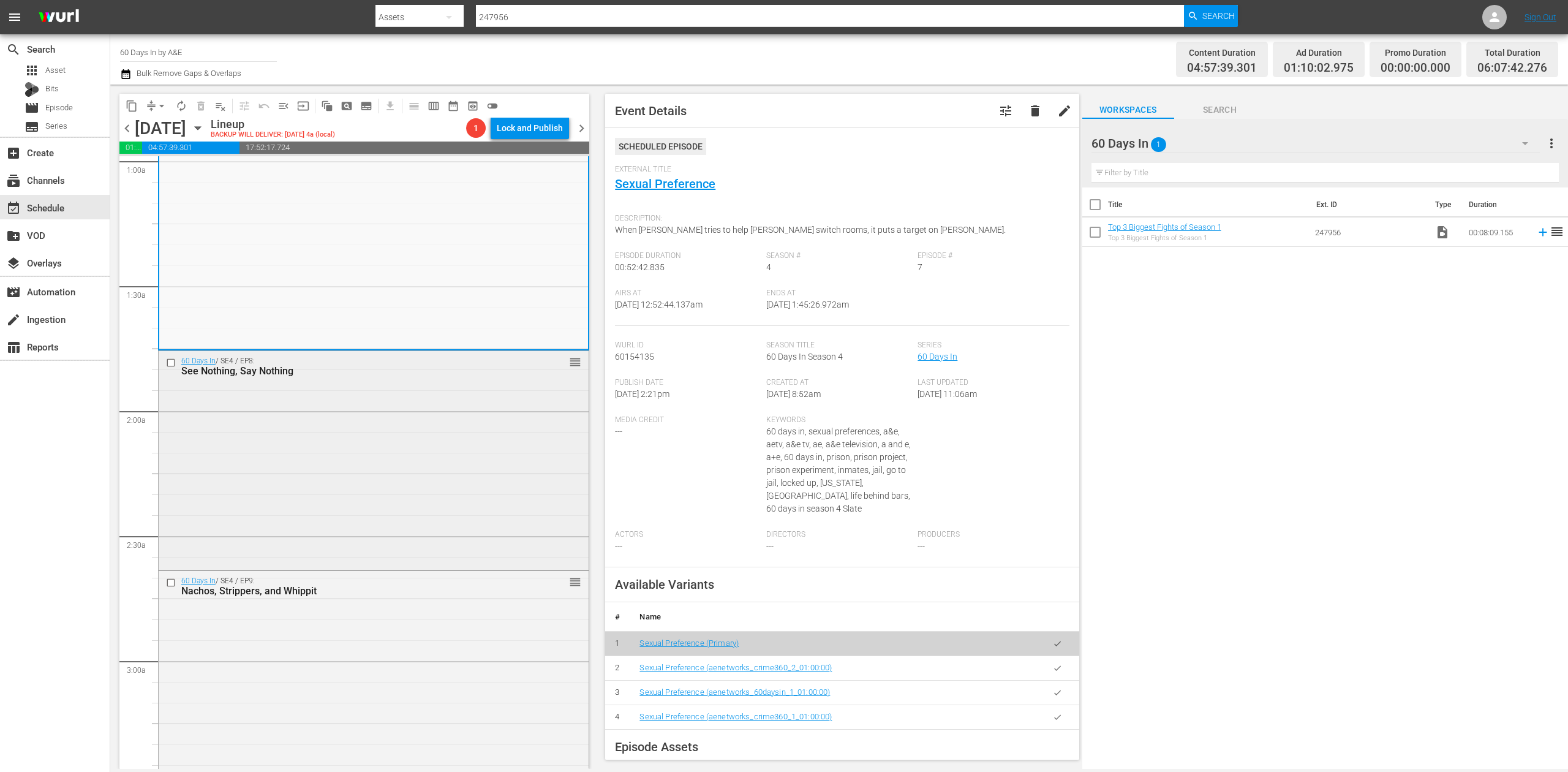
click at [460, 470] on div "60 Days In / SE4 / EP8: See Nothing, Say Nothing reorder" at bounding box center [374, 459] width 430 height 216
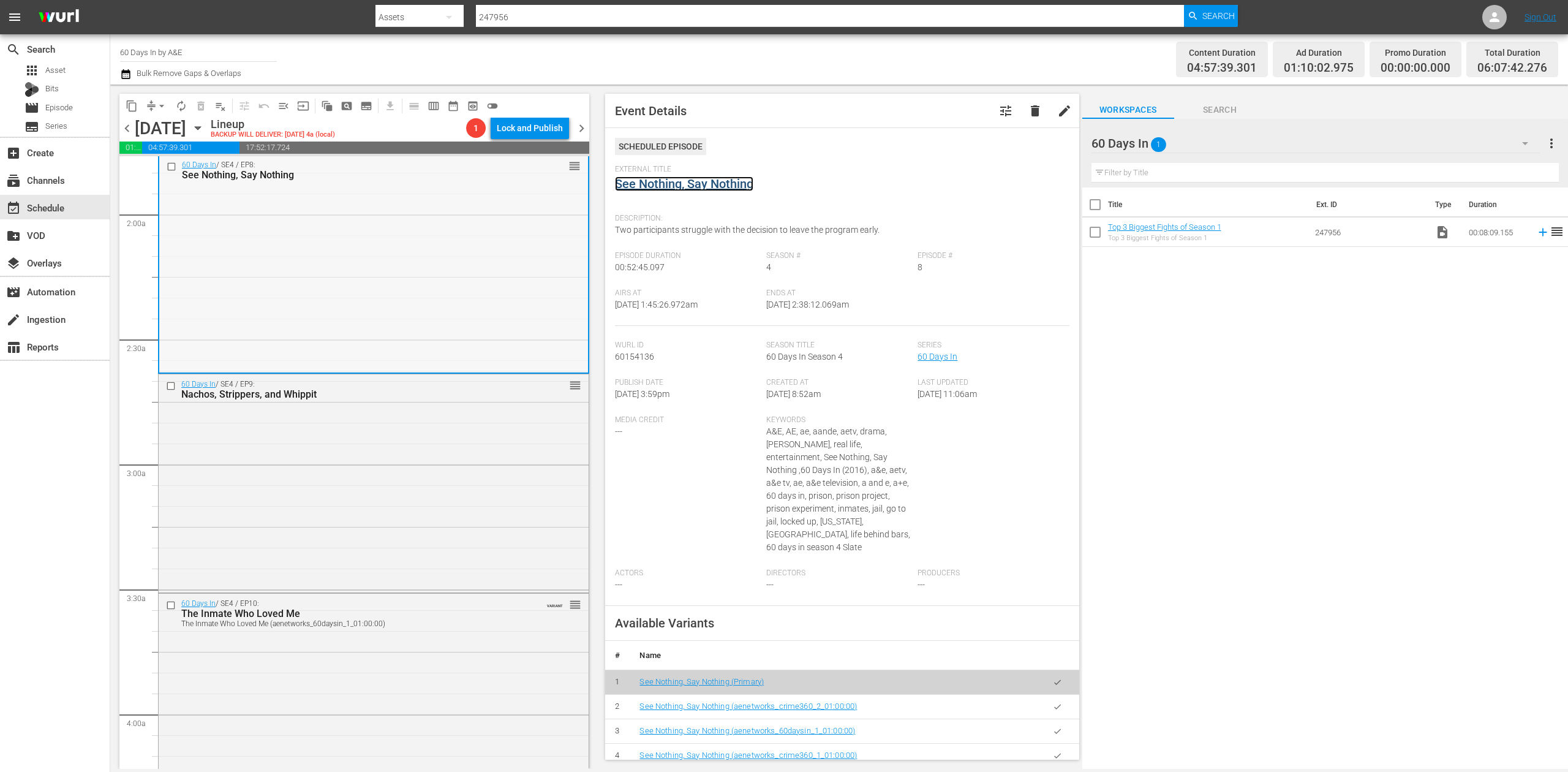
scroll to position [572, 0]
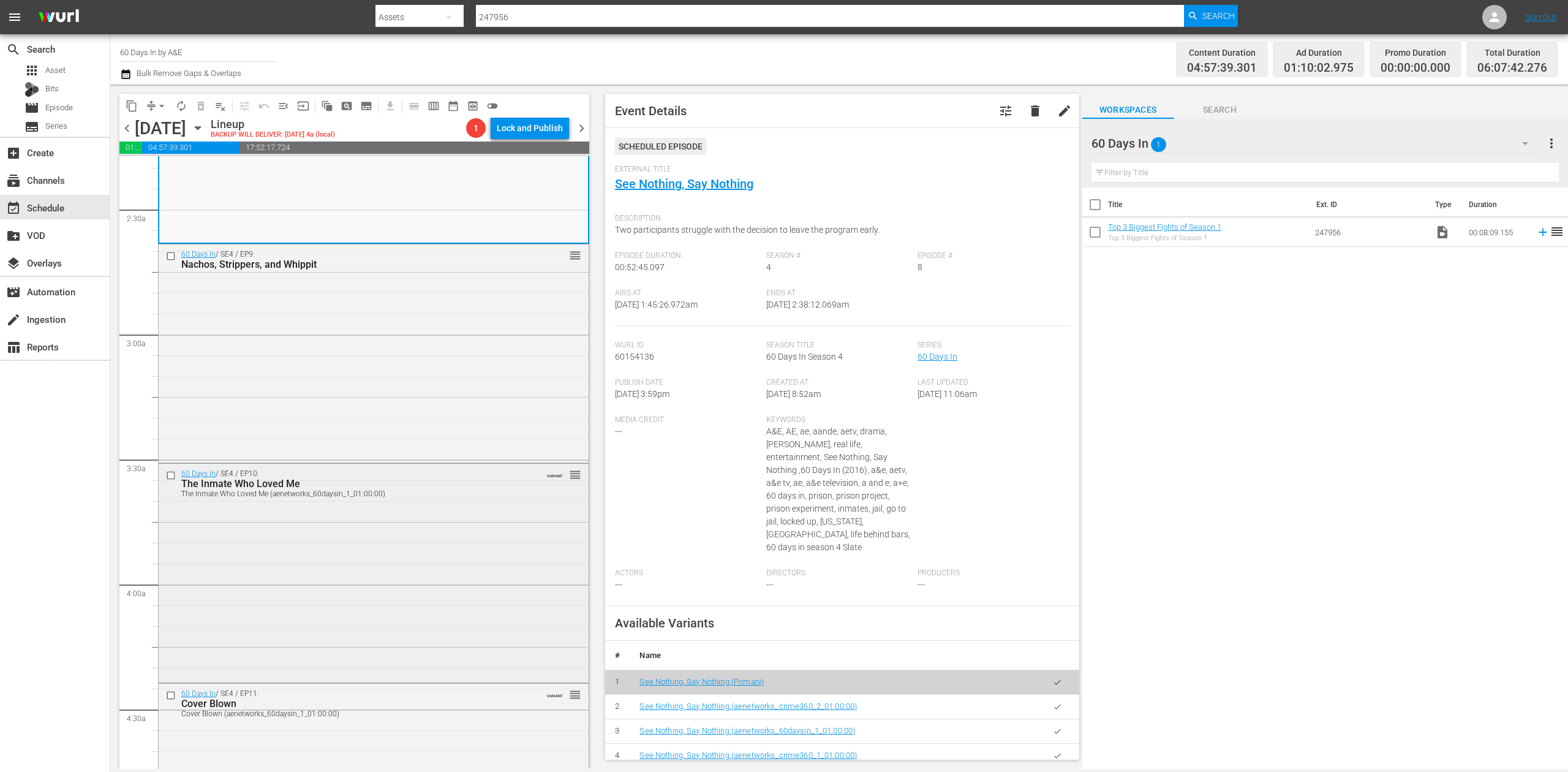
click at [373, 548] on div "60 Days In / SE4 / EP10: The Inmate Who Loved Me The Inmate Who Loved Me (aenet…" at bounding box center [374, 572] width 430 height 215
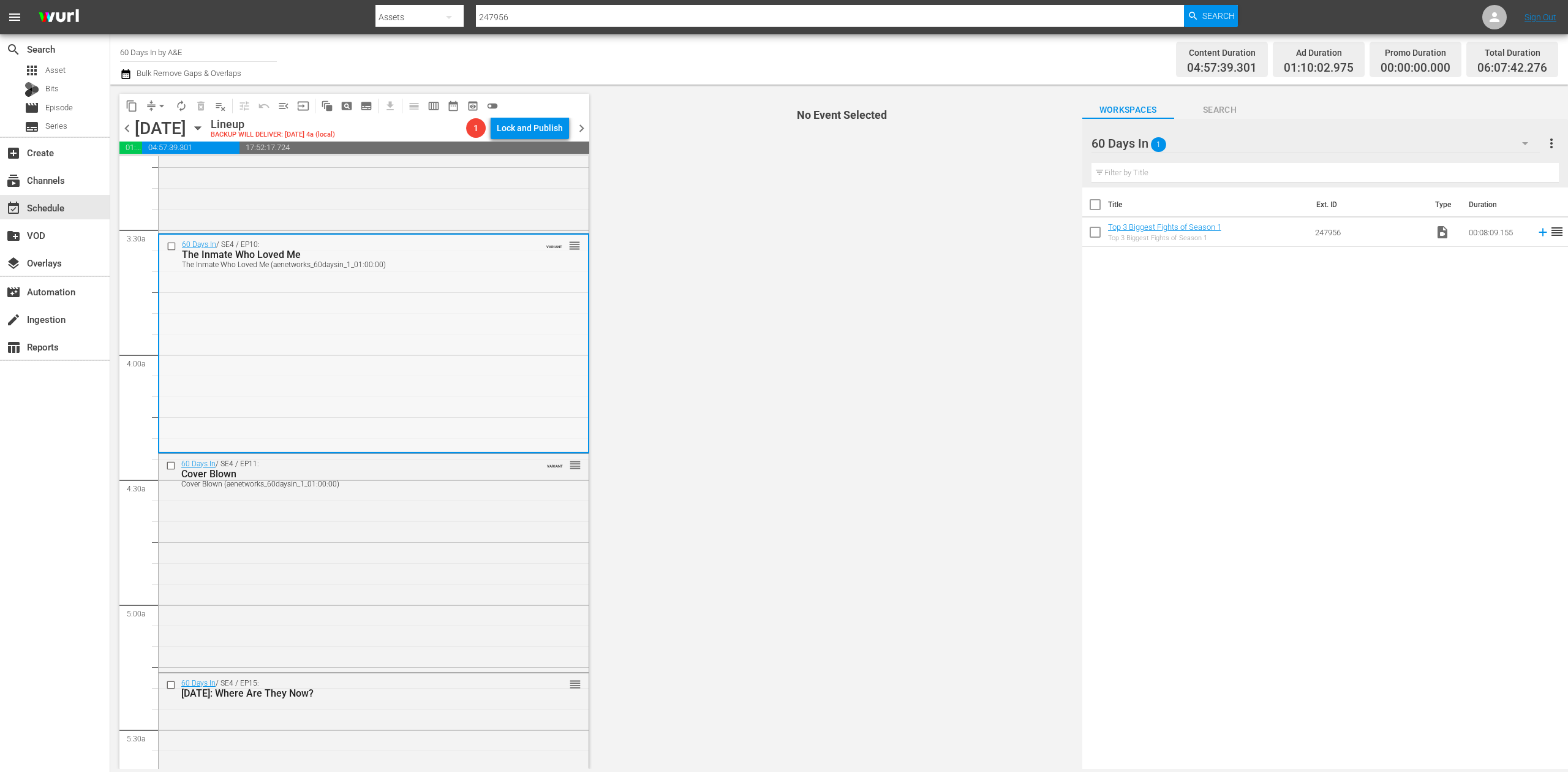
scroll to position [817, 0]
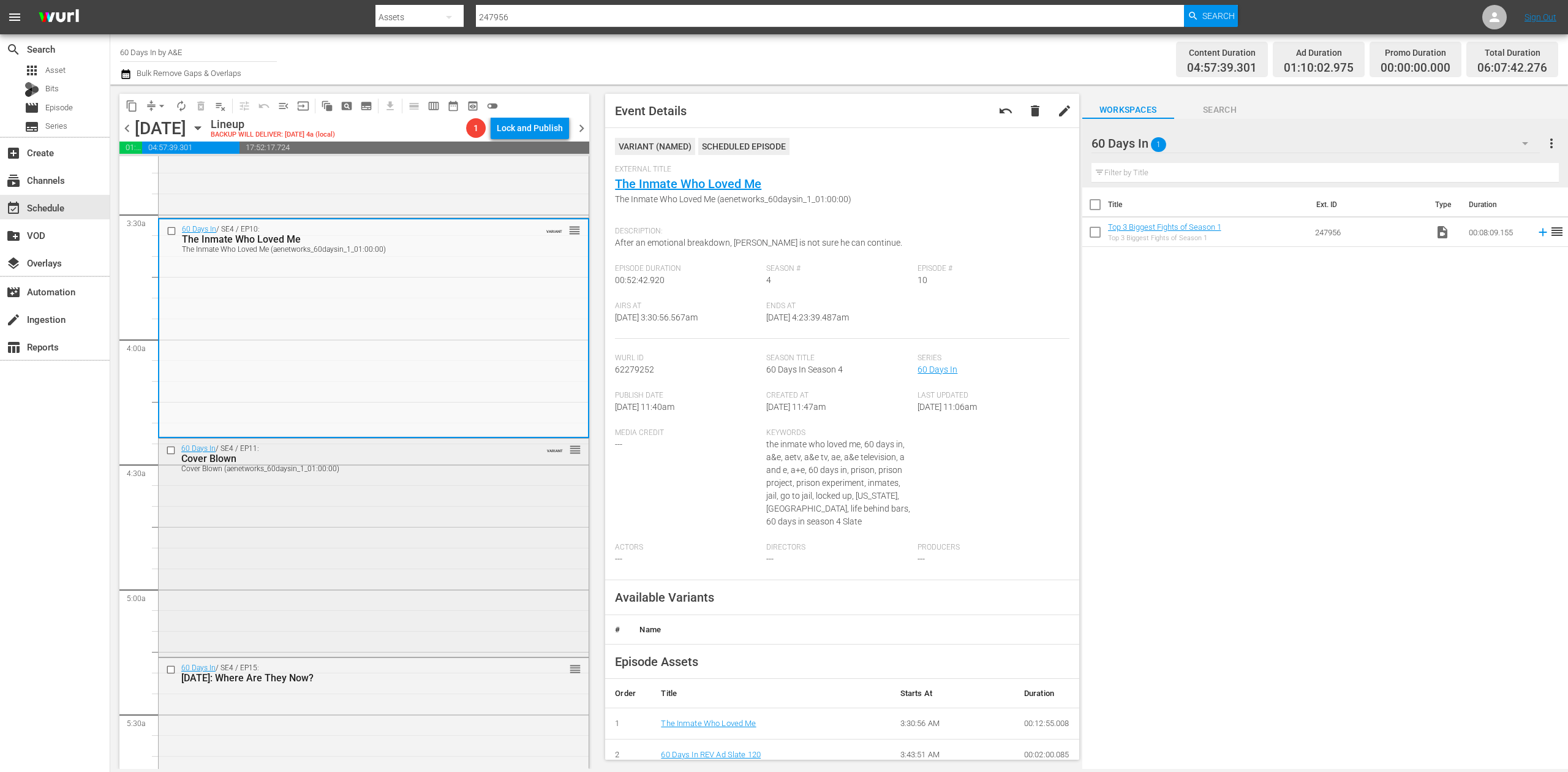
click at [464, 528] on div "60 Days In / SE4 / EP11: Cover Blown Cover Blown (aenetworks_60daysin_1_01:00:0…" at bounding box center [374, 546] width 430 height 215
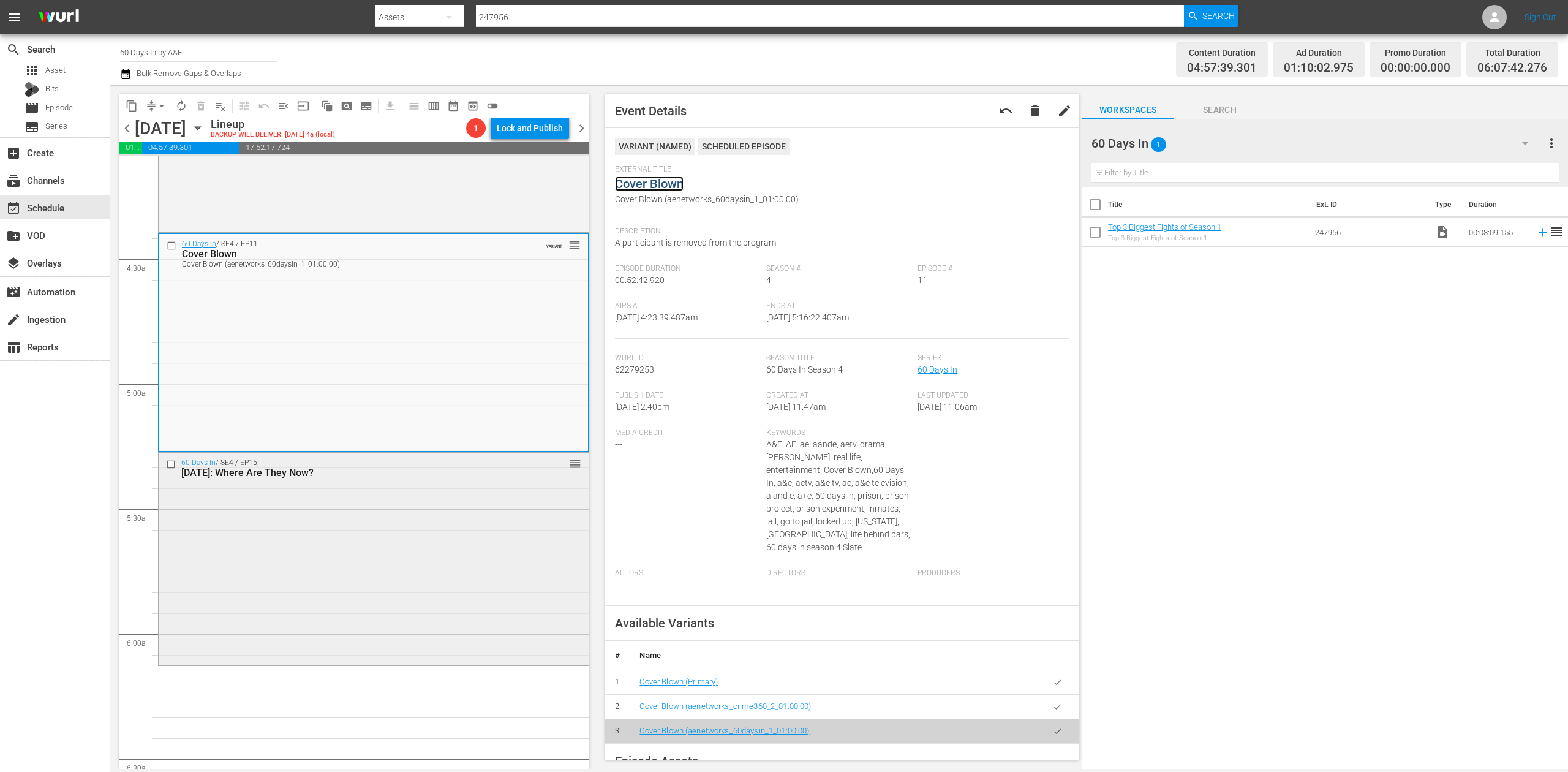
scroll to position [1225, 0]
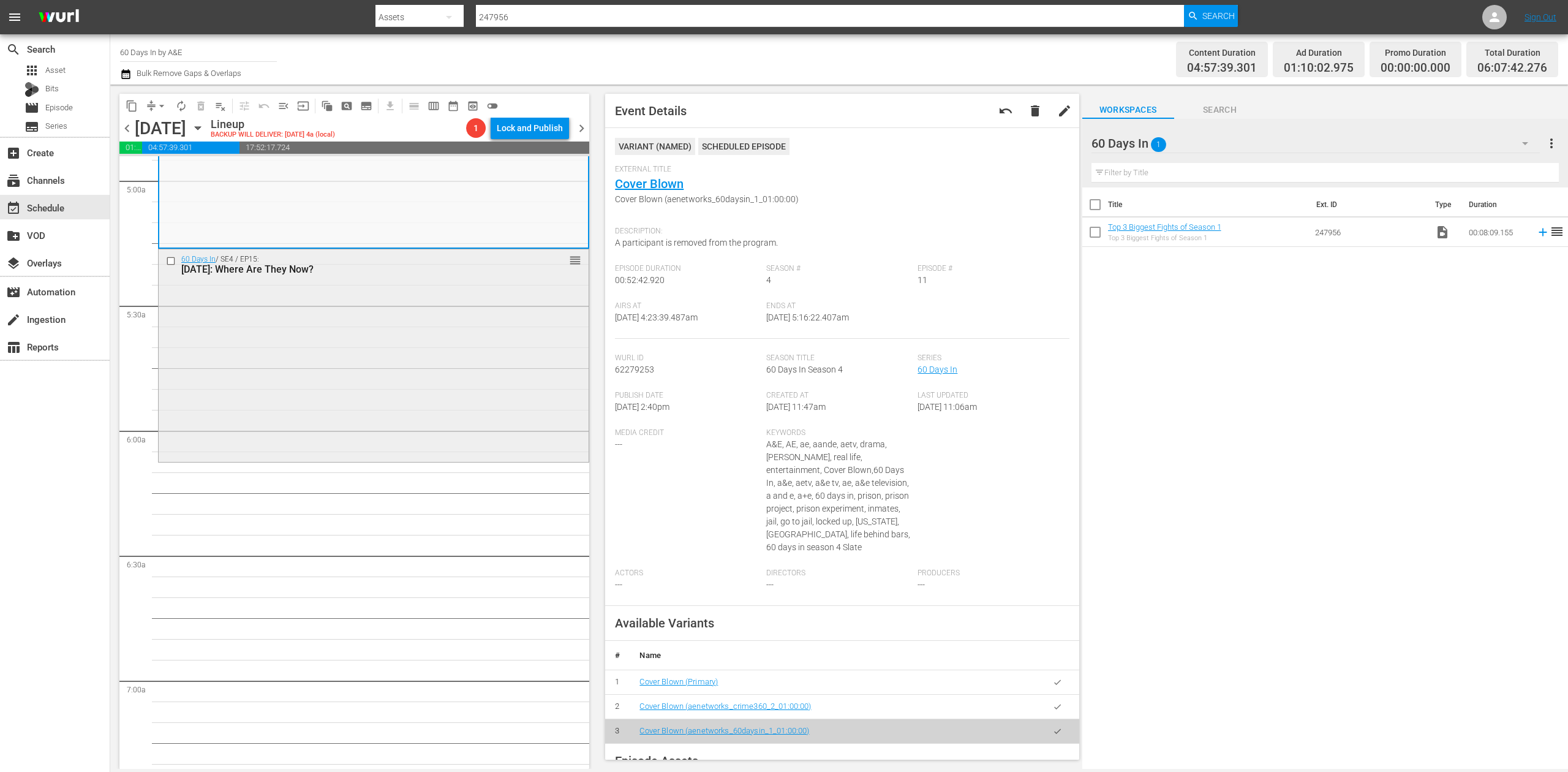
click at [489, 391] on div "60 Days In / SE4 / EP15: Six Months Later: Where Are They Now? reorder" at bounding box center [374, 355] width 430 height 210
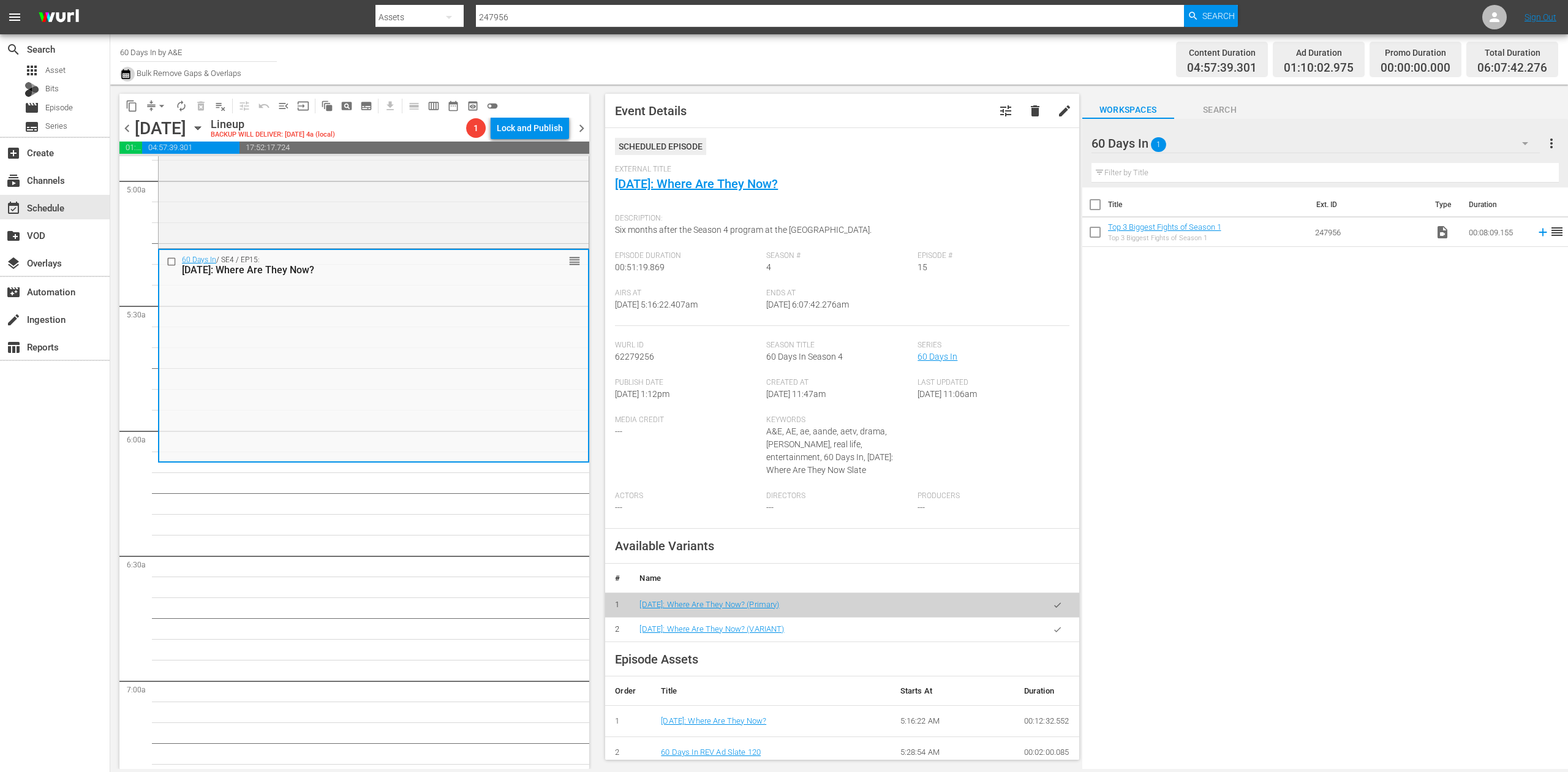
click at [121, 67] on icon "button" at bounding box center [126, 75] width 12 height 15
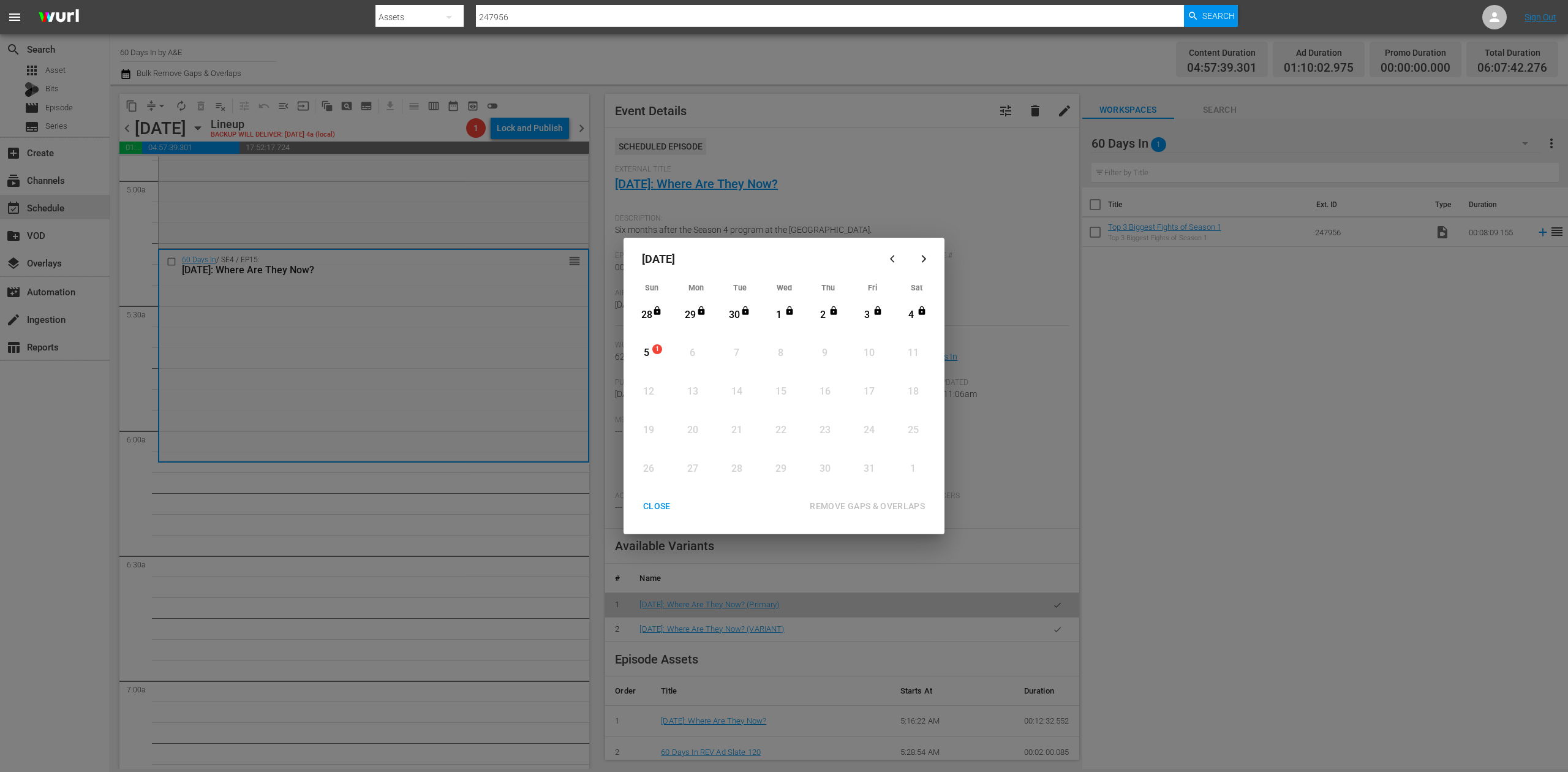
click at [648, 353] on div "5" at bounding box center [646, 353] width 15 height 14
click at [887, 504] on div "REMOVE GAPS & OVERLAPS" at bounding box center [867, 506] width 135 height 15
click at [643, 351] on div "5" at bounding box center [646, 353] width 15 height 14
click at [888, 503] on div "REMOVE GAPS & OVERLAPS" at bounding box center [867, 506] width 135 height 15
click at [657, 503] on div "CLOSE" at bounding box center [657, 506] width 47 height 15
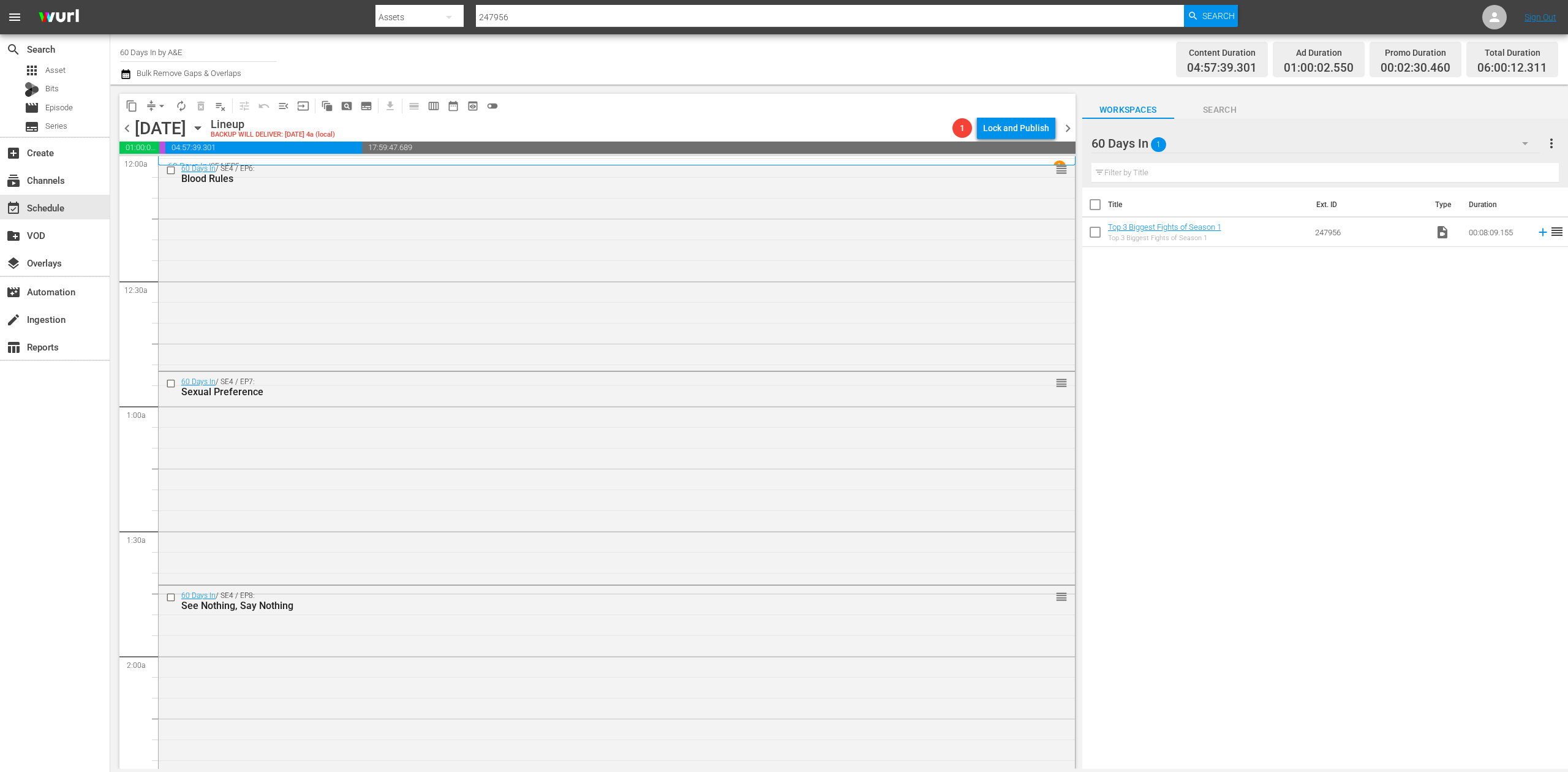
click at [123, 69] on icon "button" at bounding box center [126, 75] width 12 height 15
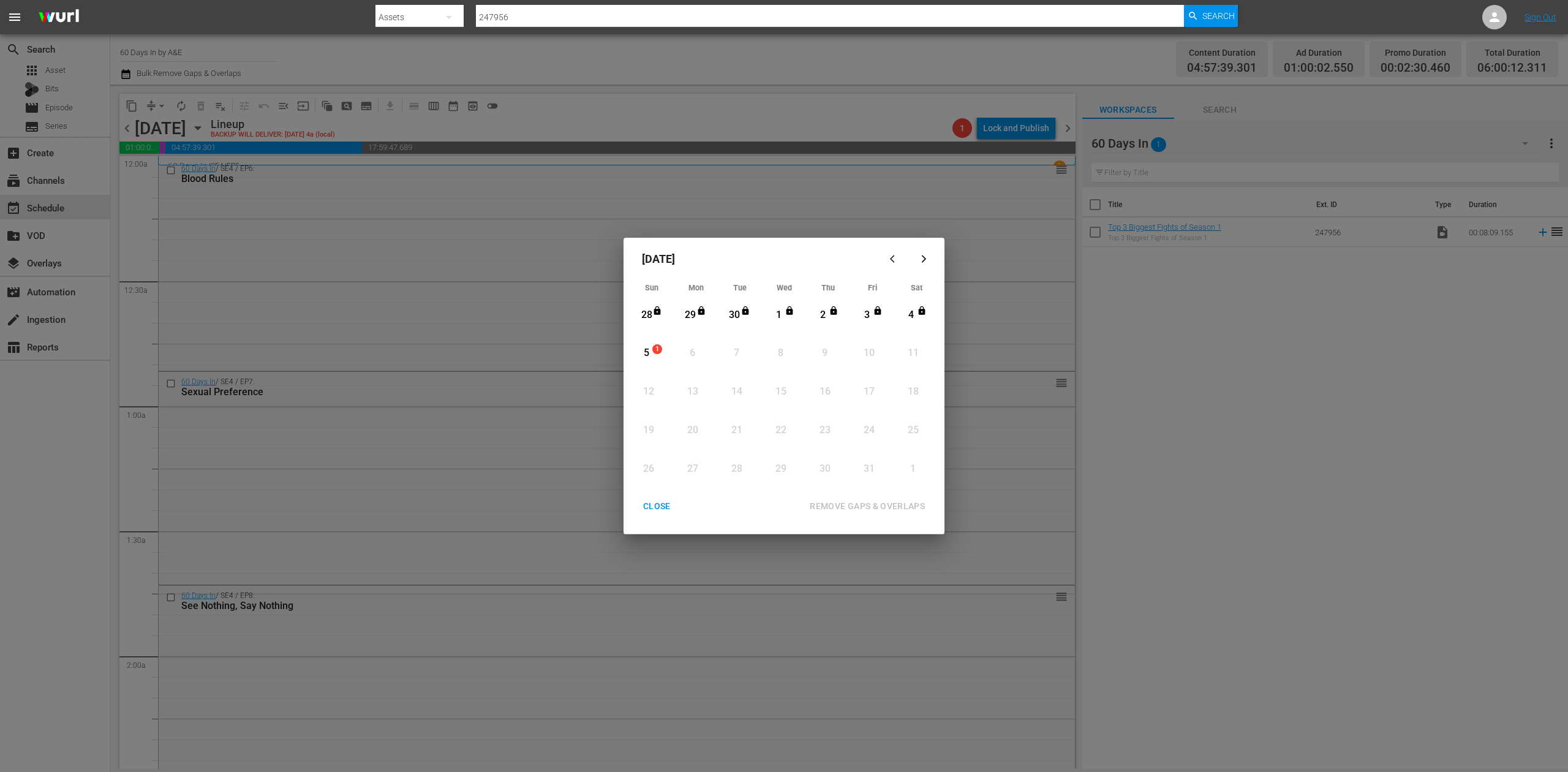
click at [647, 353] on div "5" at bounding box center [646, 353] width 15 height 14
click at [888, 500] on div "REMOVE GAPS & OVERLAPS" at bounding box center [867, 506] width 135 height 15
click at [653, 505] on div "CLOSE" at bounding box center [657, 506] width 47 height 15
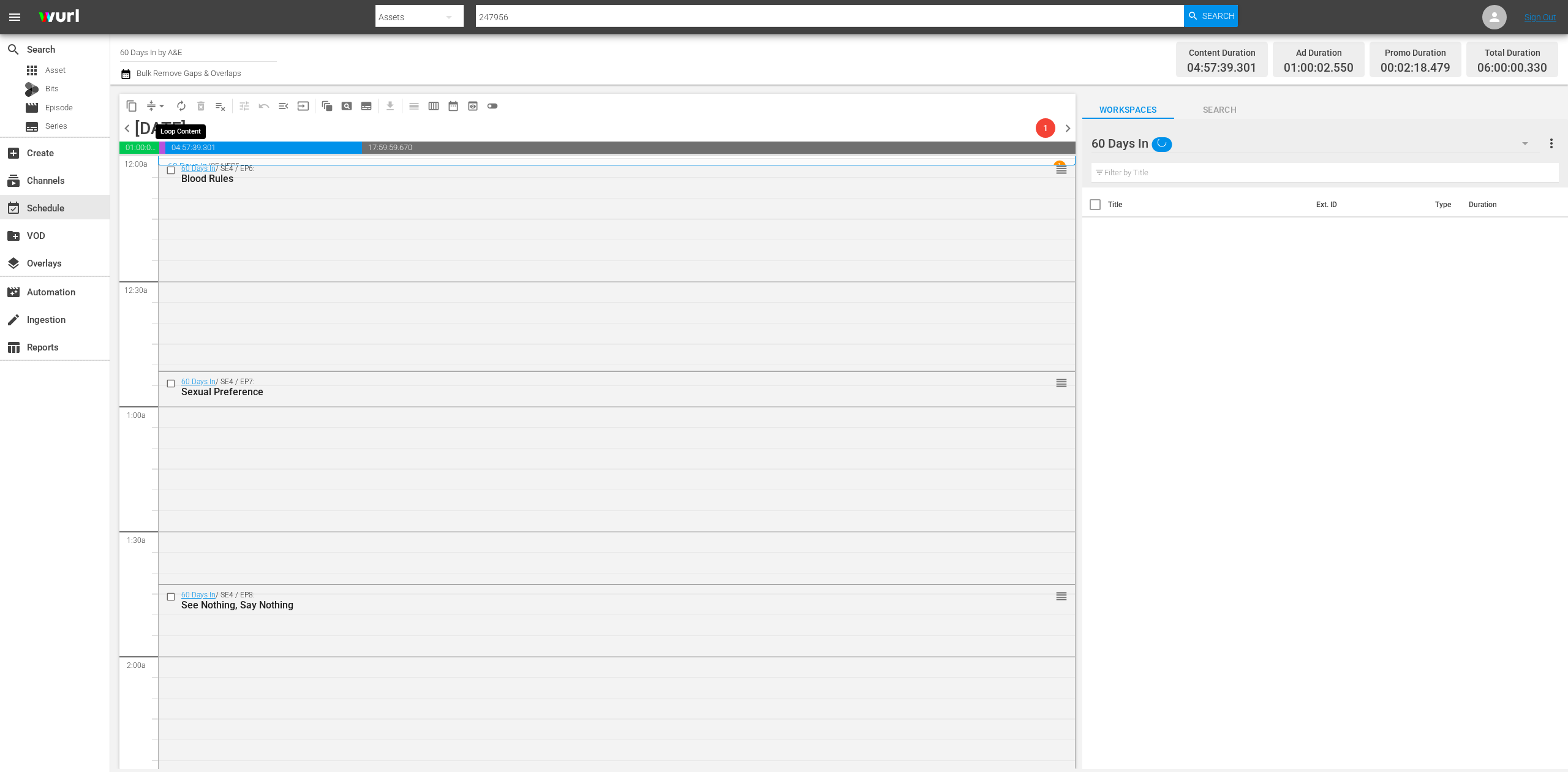
click at [182, 104] on span "autorenew_outlined" at bounding box center [181, 106] width 12 height 12
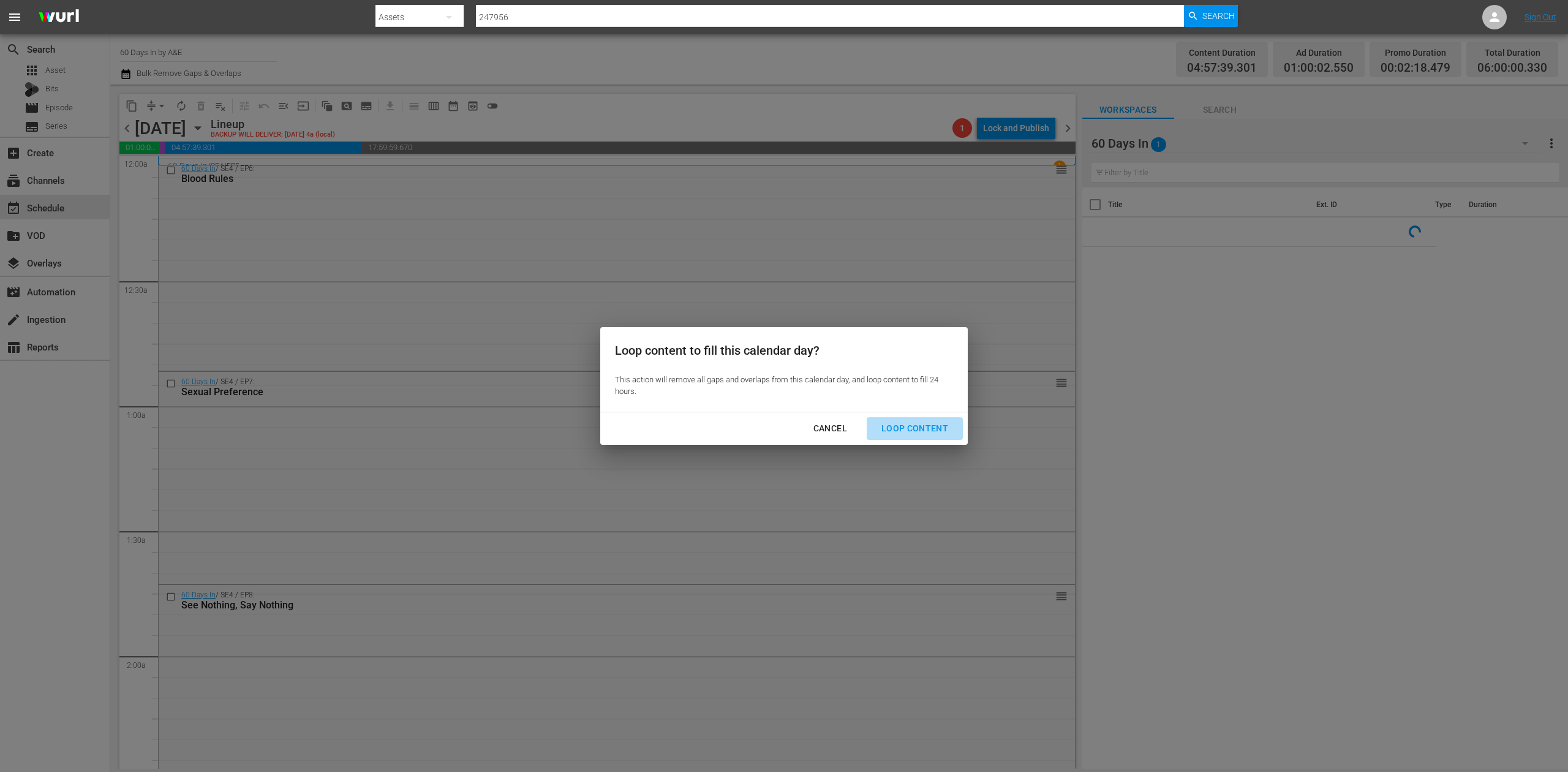
click at [929, 422] on div "Loop Content" at bounding box center [914, 428] width 86 height 15
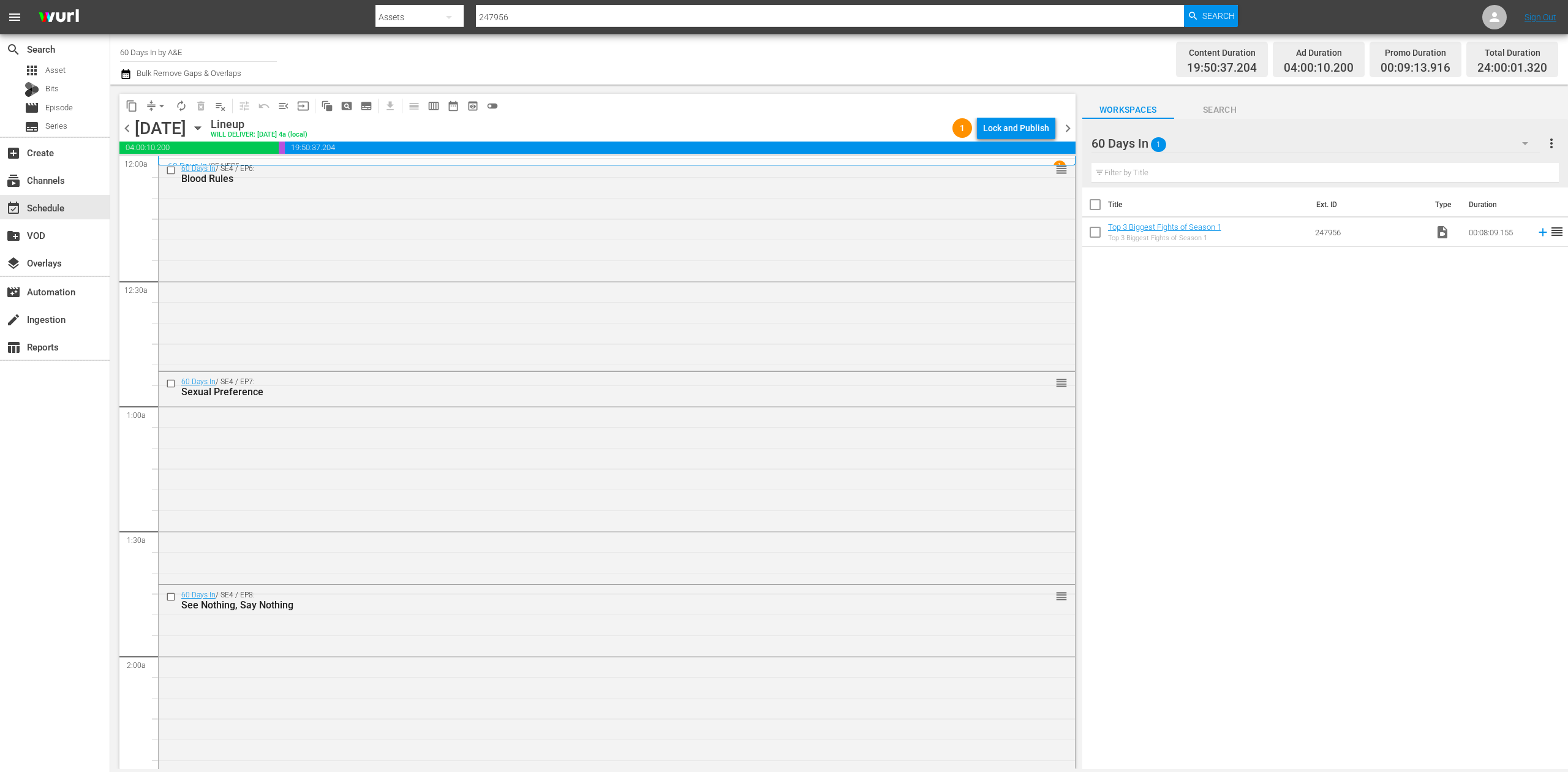
click at [79, 489] on div "search Search apps Asset Bits movie Episode subtitles Series add_box Create sub…" at bounding box center [55, 420] width 110 height 772
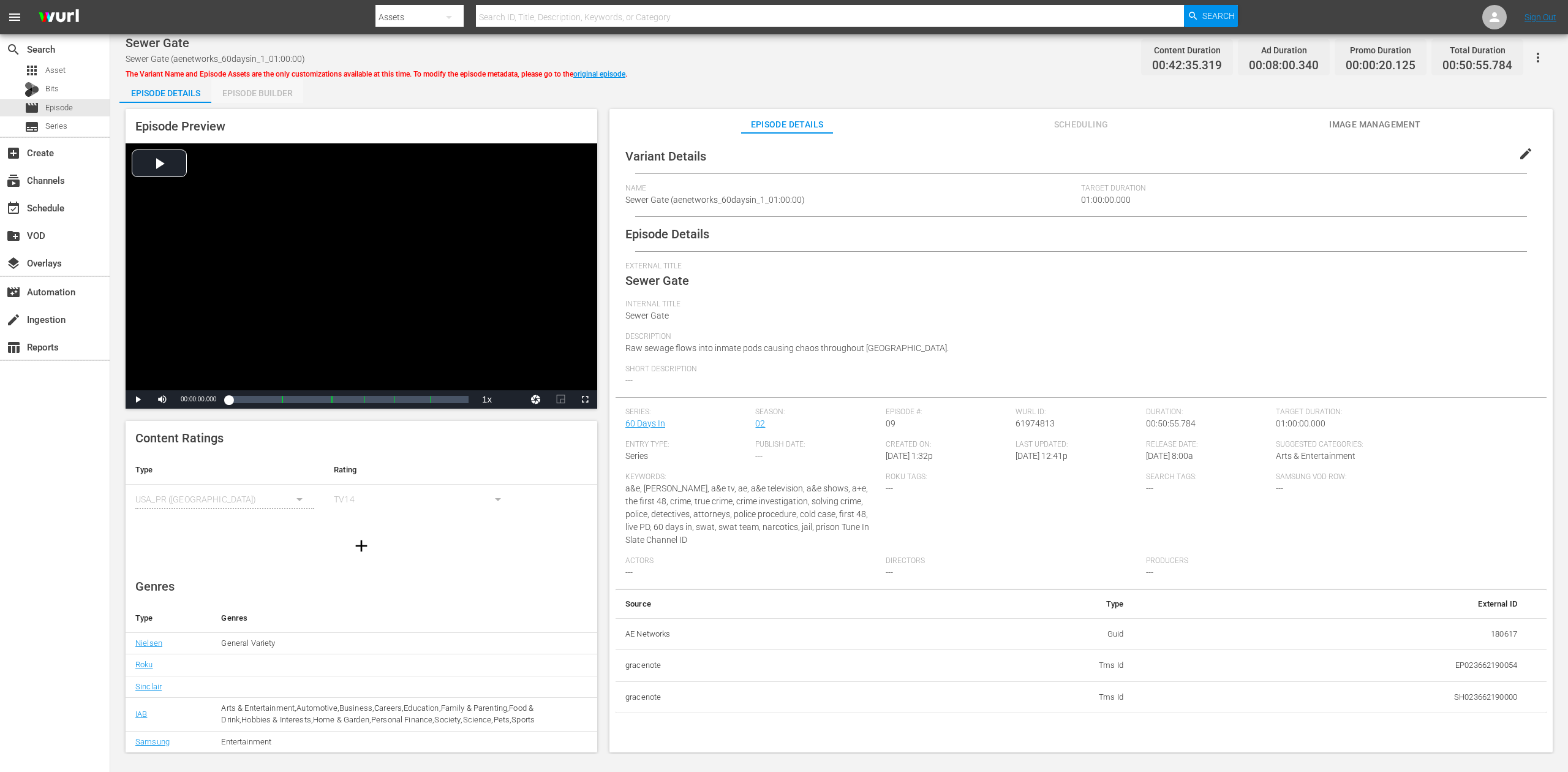
click at [243, 94] on div "Episode Builder" at bounding box center [257, 93] width 92 height 29
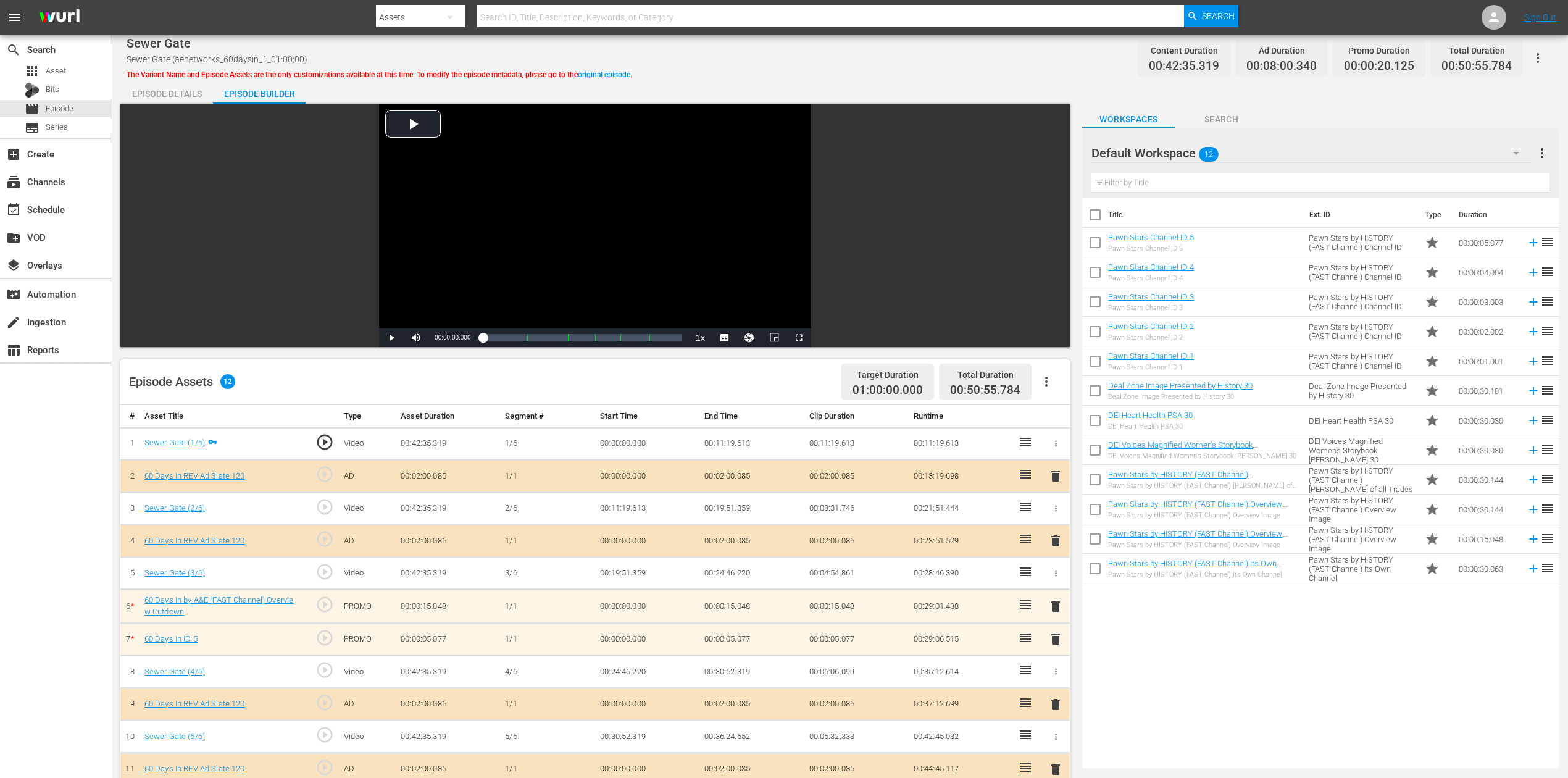
click at [1055, 583] on span "delete" at bounding box center [1056, 606] width 15 height 15
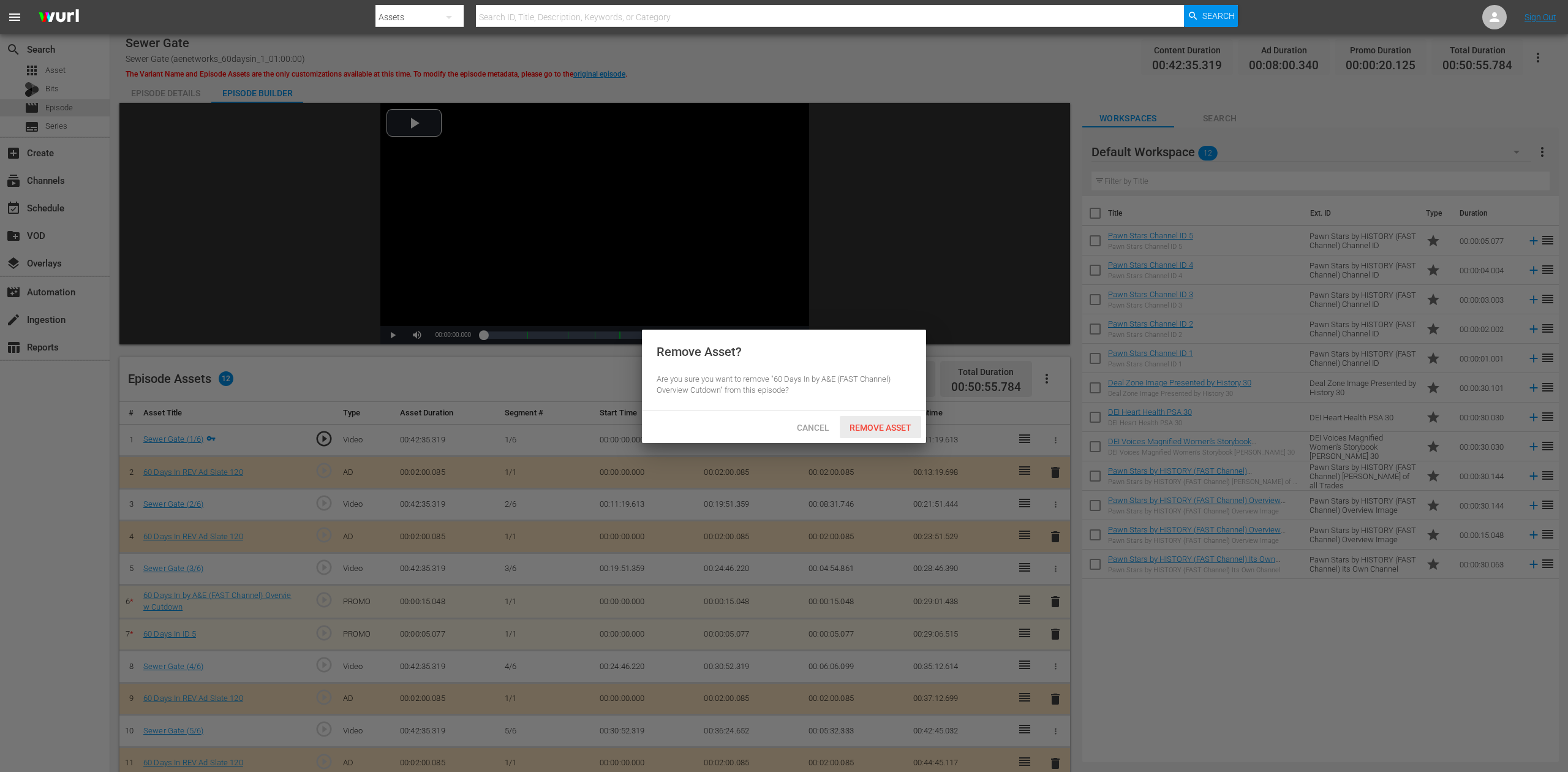
click at [892, 425] on span "Remove Asset" at bounding box center [880, 427] width 81 height 10
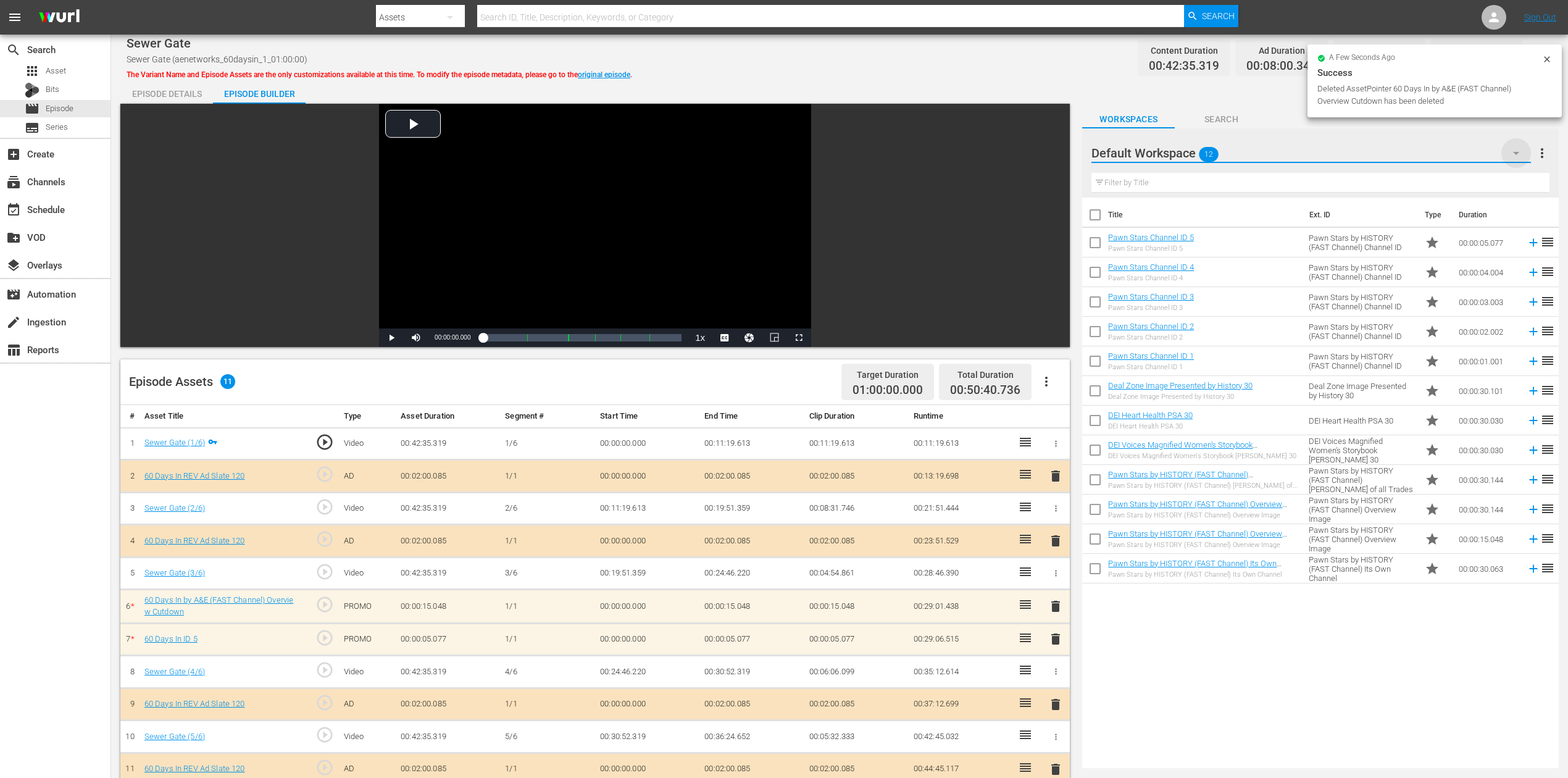
click at [1185, 151] on icon "button" at bounding box center [1516, 154] width 15 height 15
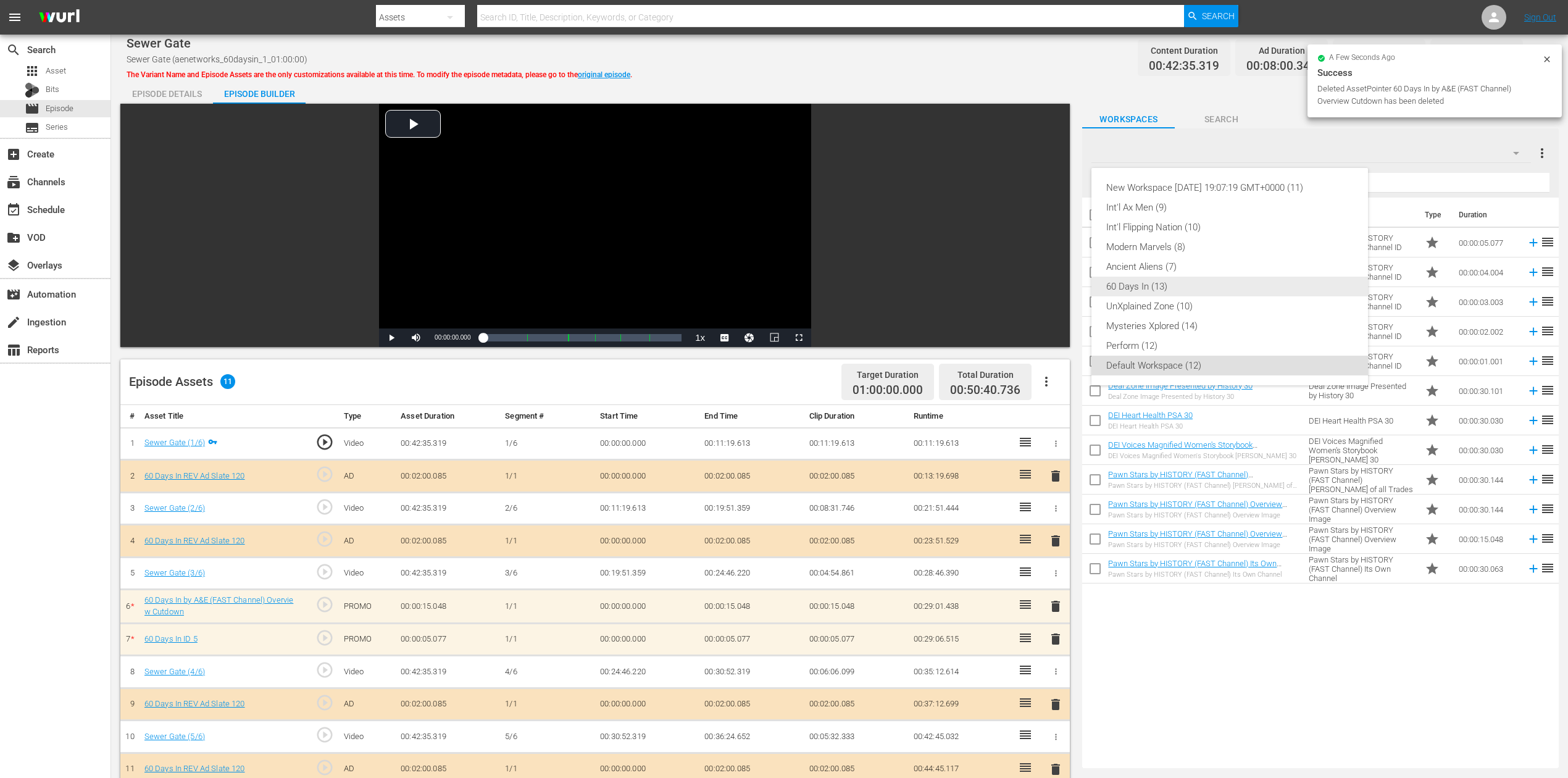
click at [1184, 280] on div "60 Days In (13)" at bounding box center [1230, 286] width 247 height 20
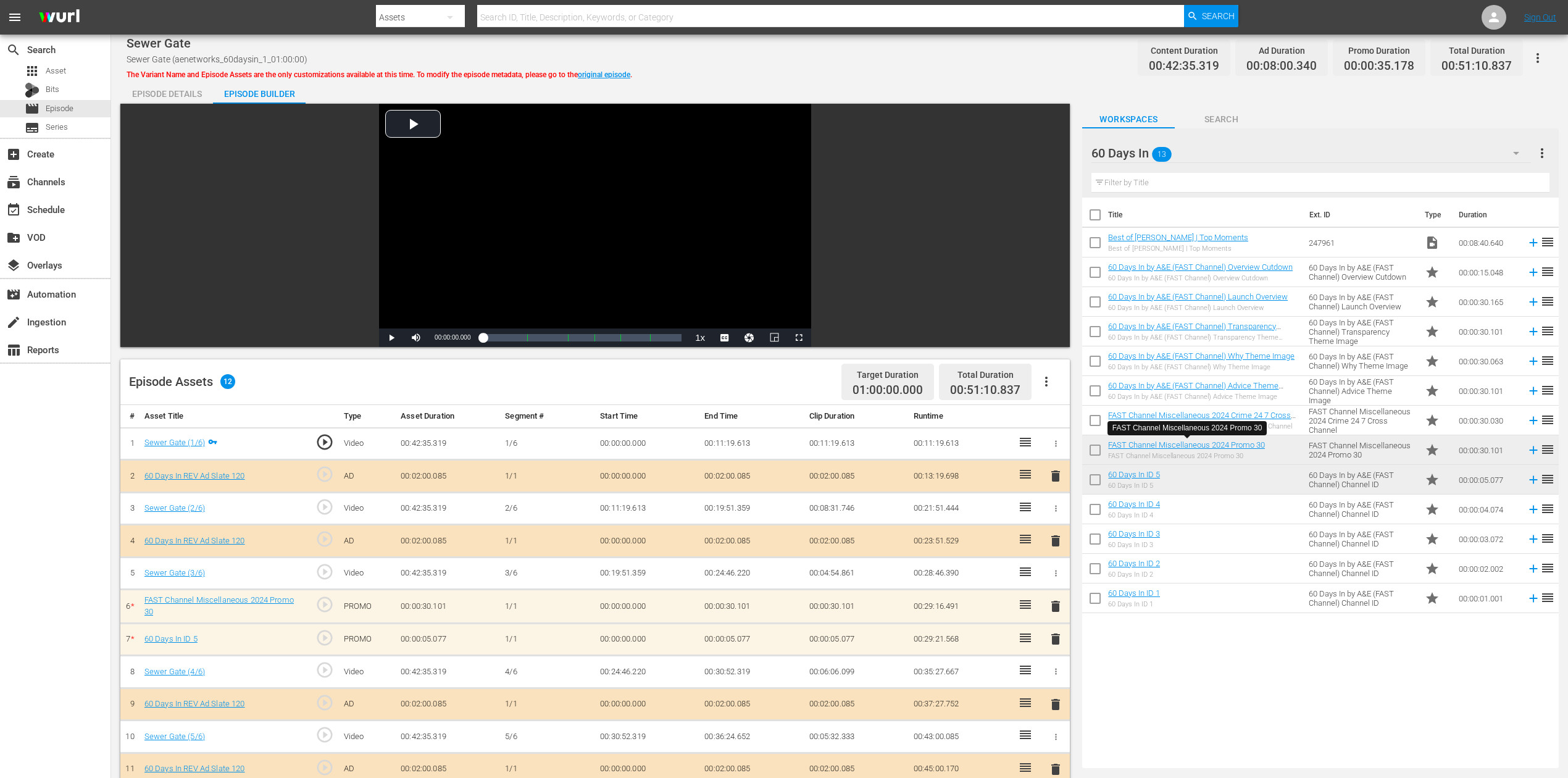
click at [1058, 583] on span "delete" at bounding box center [1056, 639] width 15 height 15
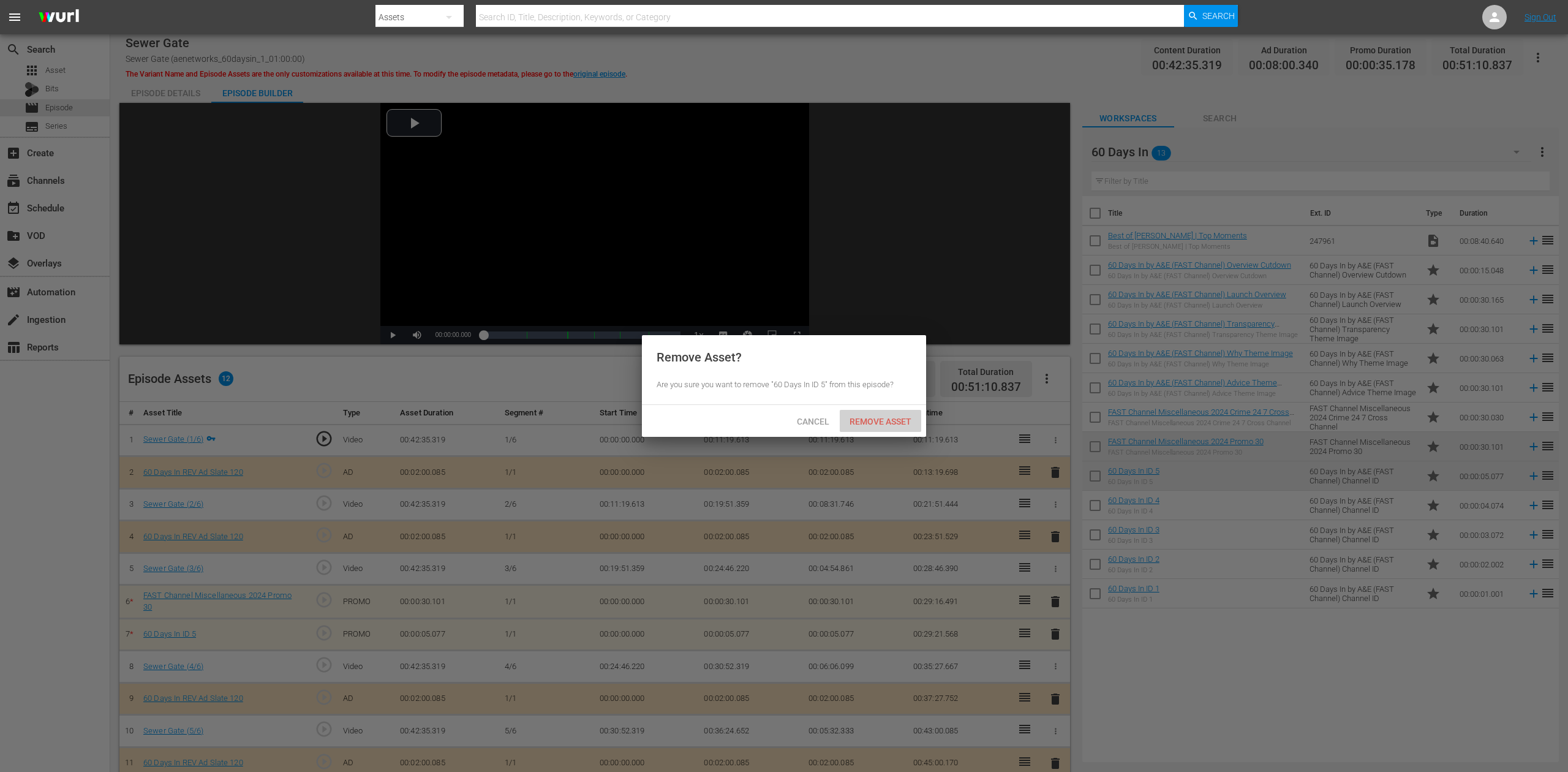
click at [895, 417] on span "Remove Asset" at bounding box center [880, 422] width 81 height 10
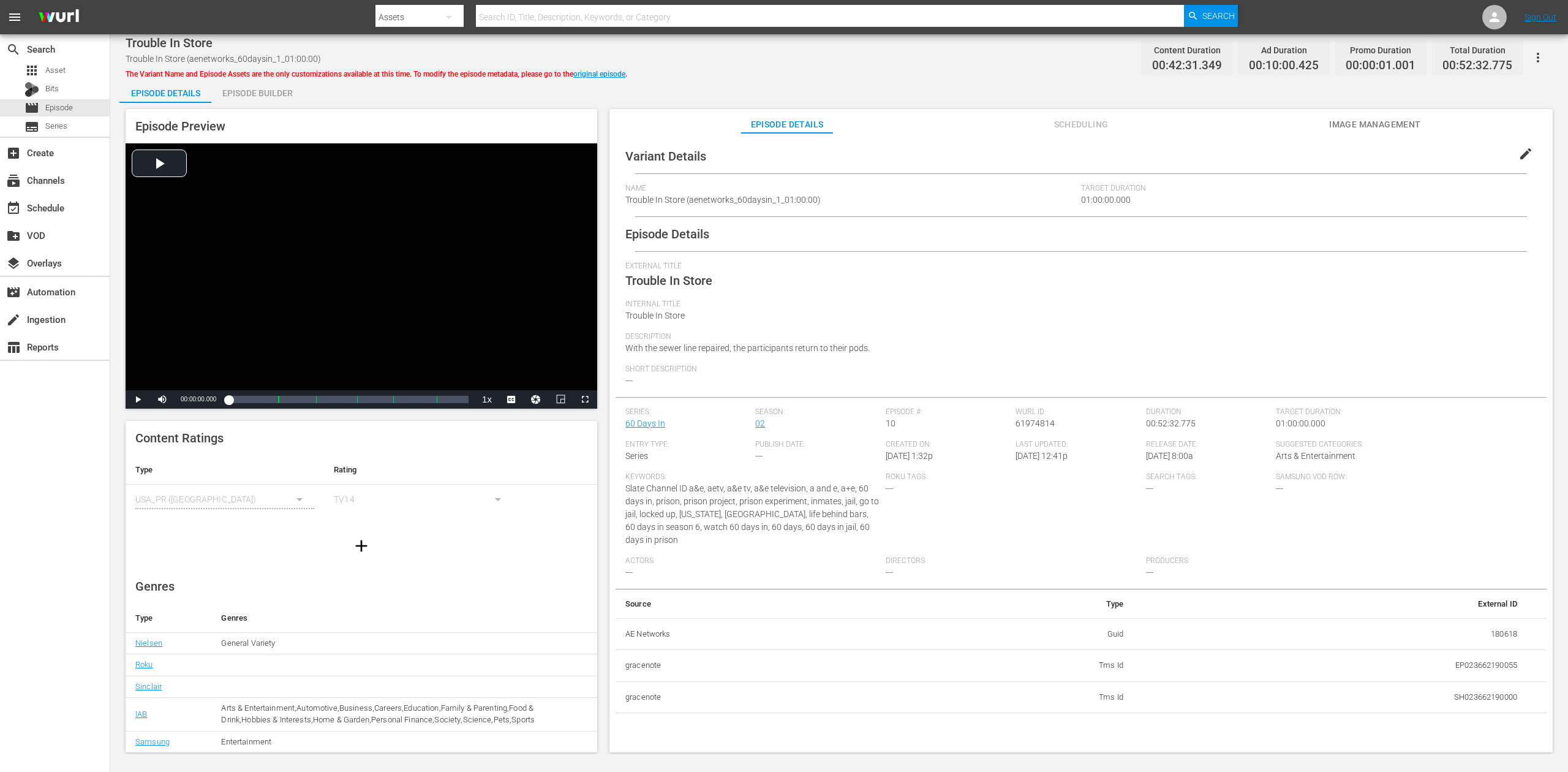
click at [279, 84] on div "Episode Builder" at bounding box center [257, 93] width 92 height 29
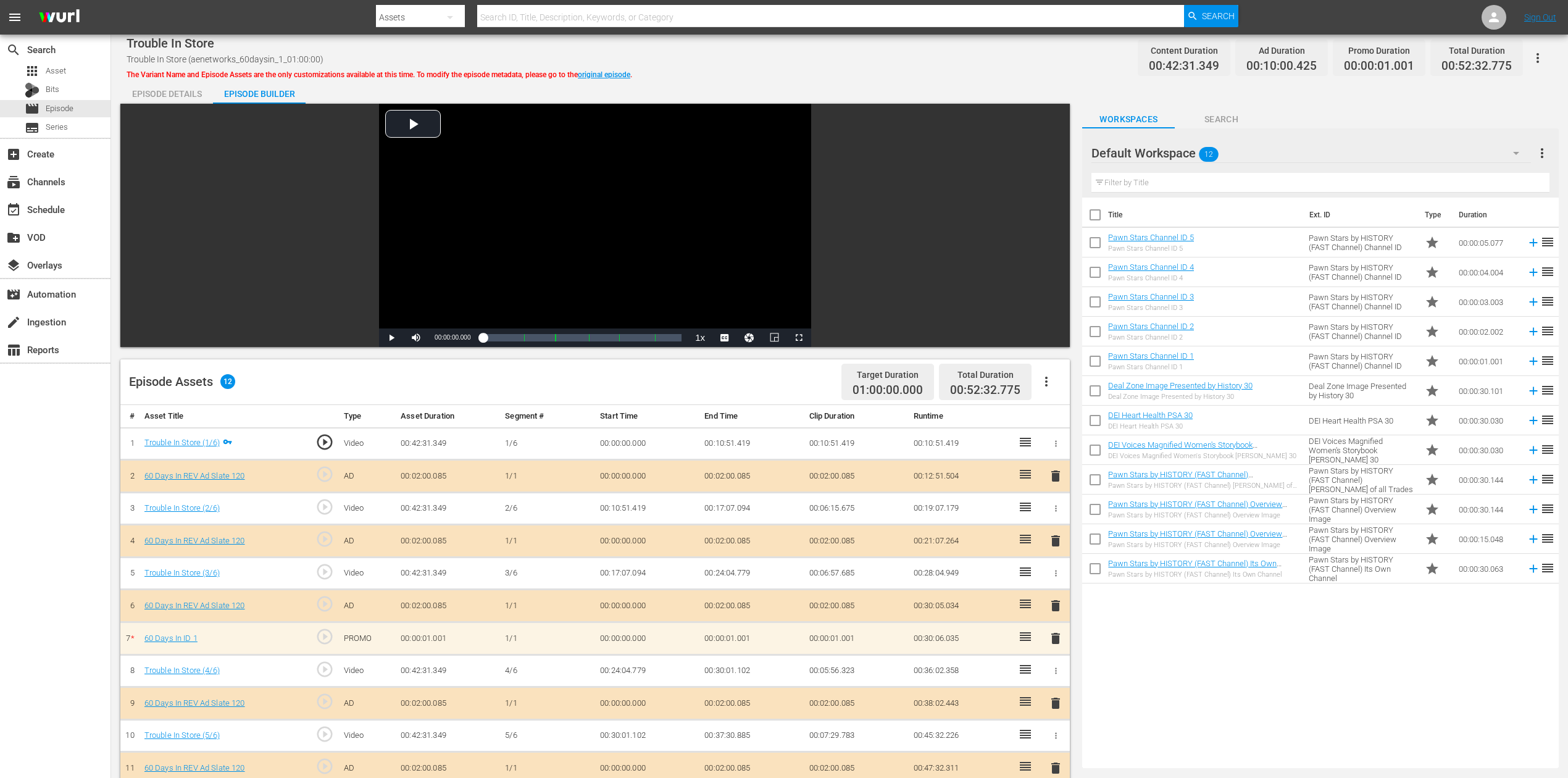
click at [1055, 583] on span "delete" at bounding box center [1056, 639] width 15 height 15
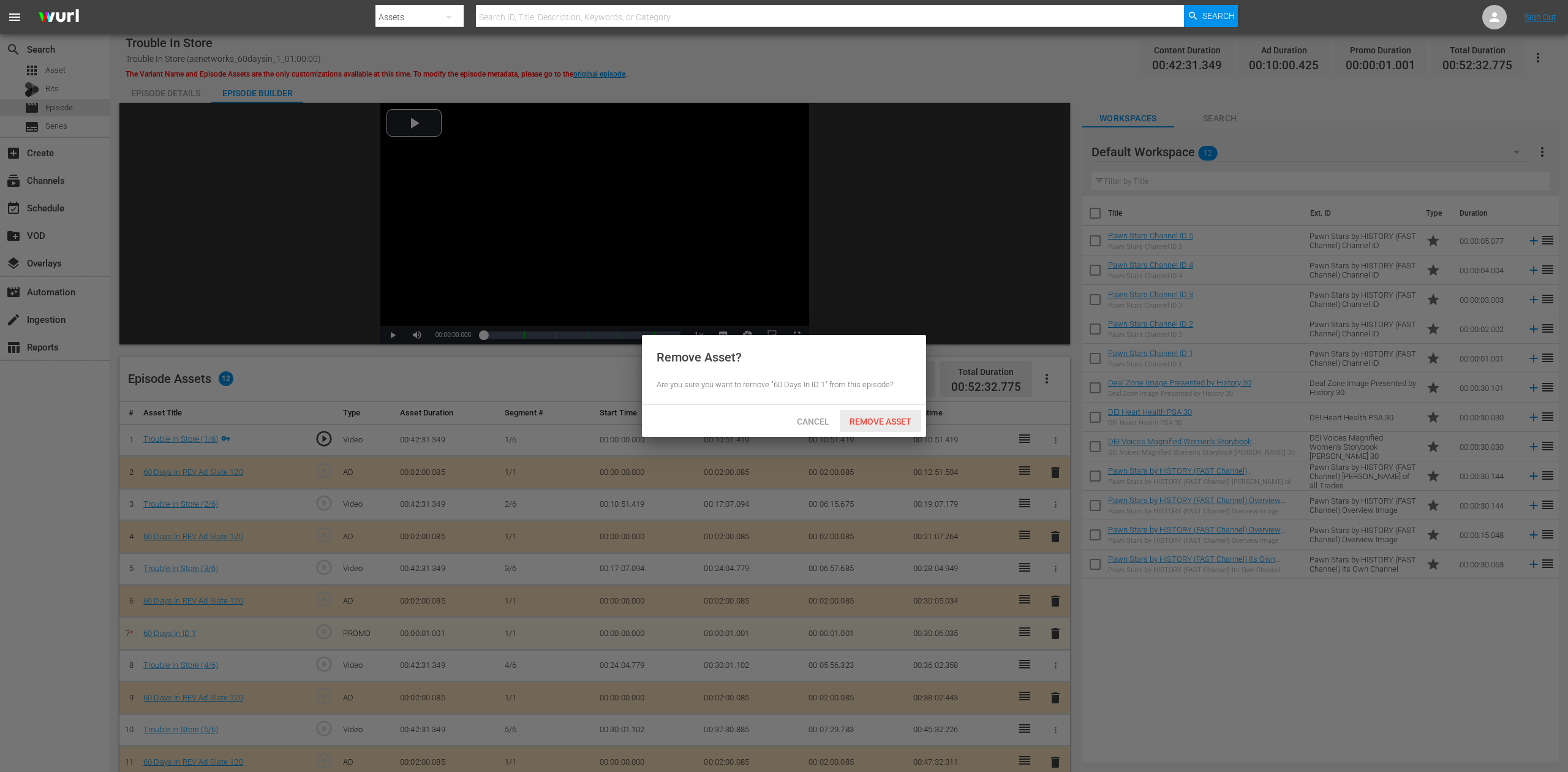
click at [885, 420] on span "Remove Asset" at bounding box center [880, 422] width 81 height 10
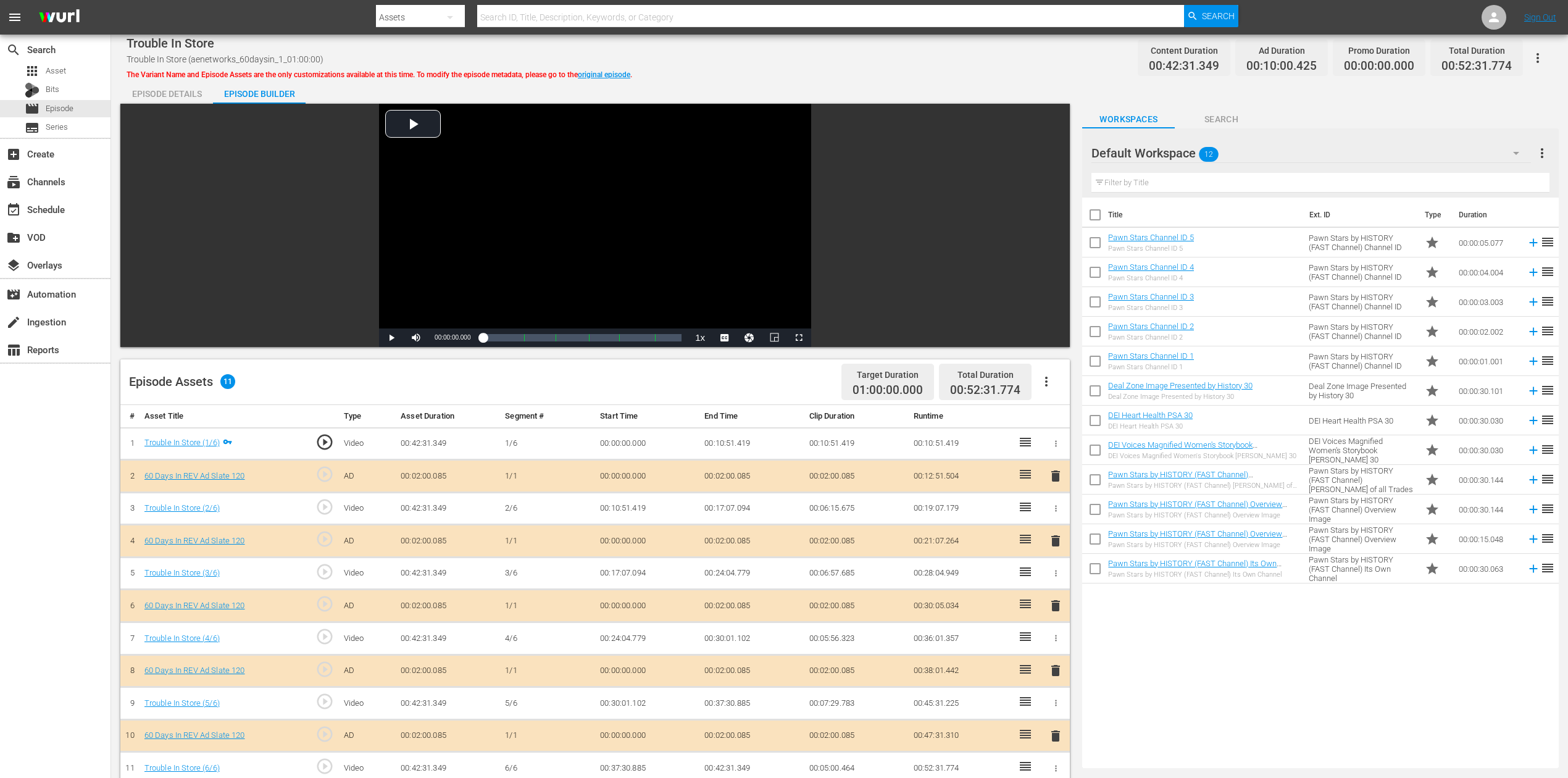
click at [1053, 583] on span "delete" at bounding box center [1056, 606] width 15 height 15
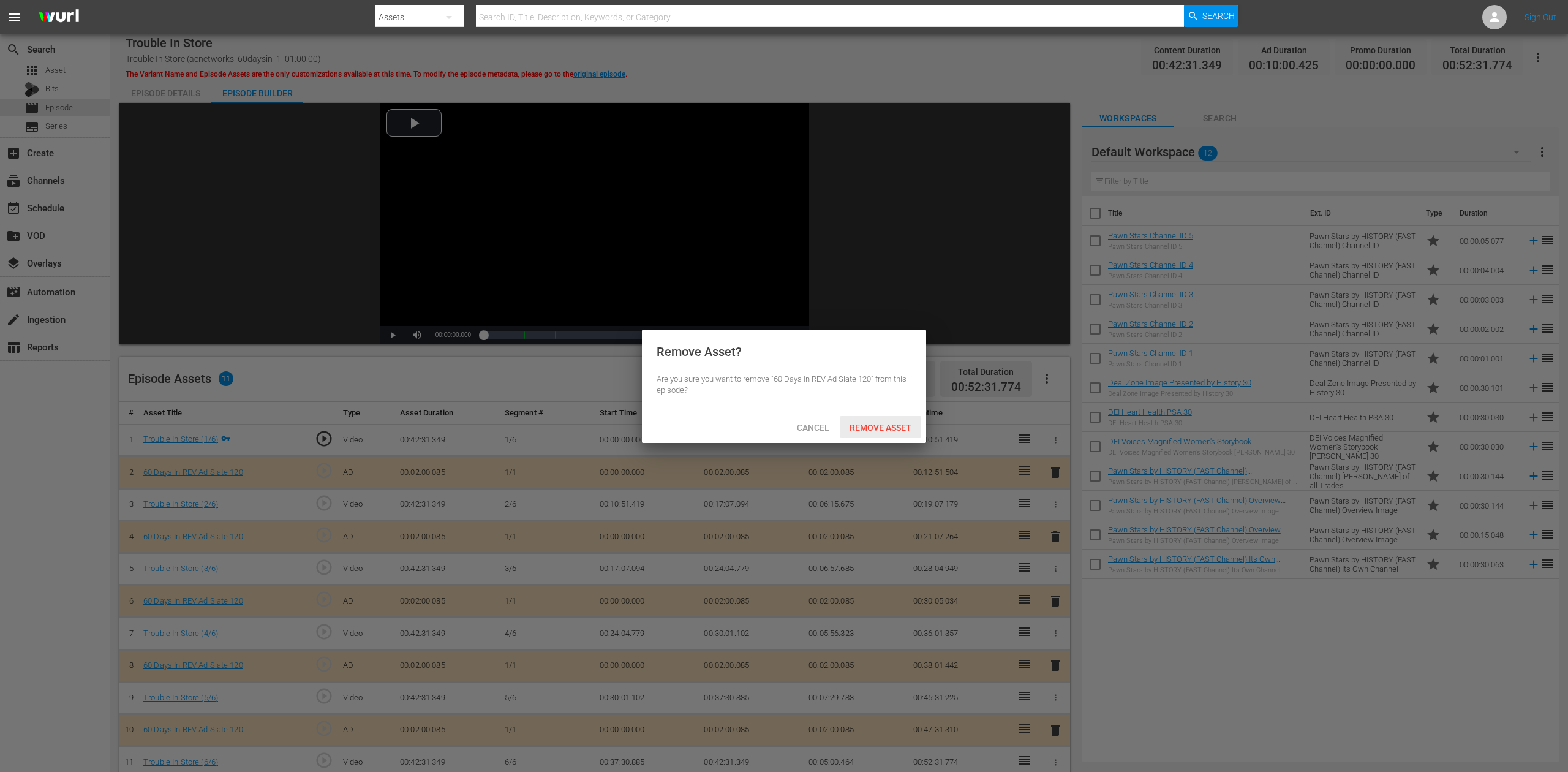
click at [890, 429] on span "Remove Asset" at bounding box center [880, 427] width 81 height 10
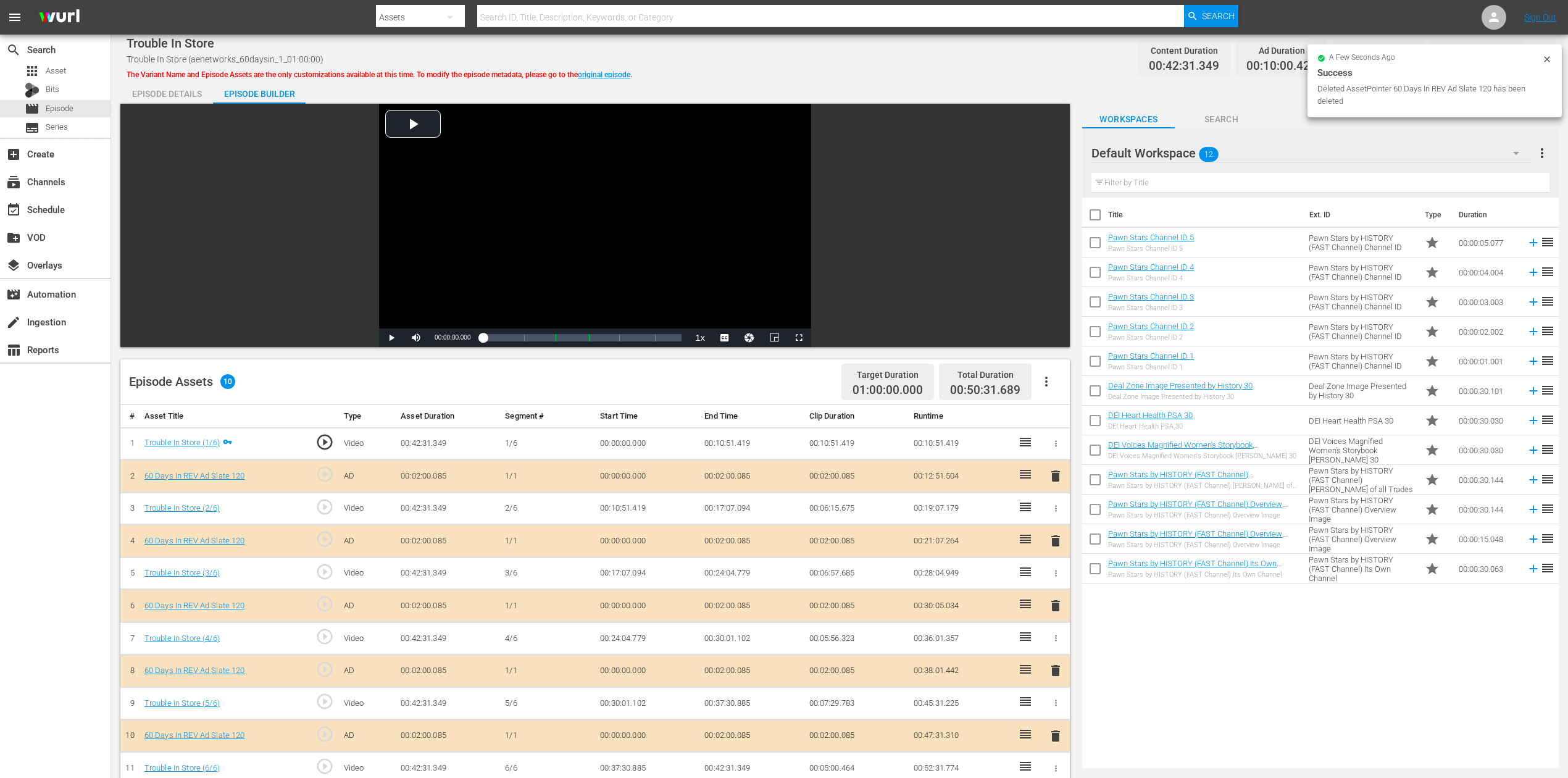
click at [1185, 151] on icon "button" at bounding box center [1516, 154] width 15 height 15
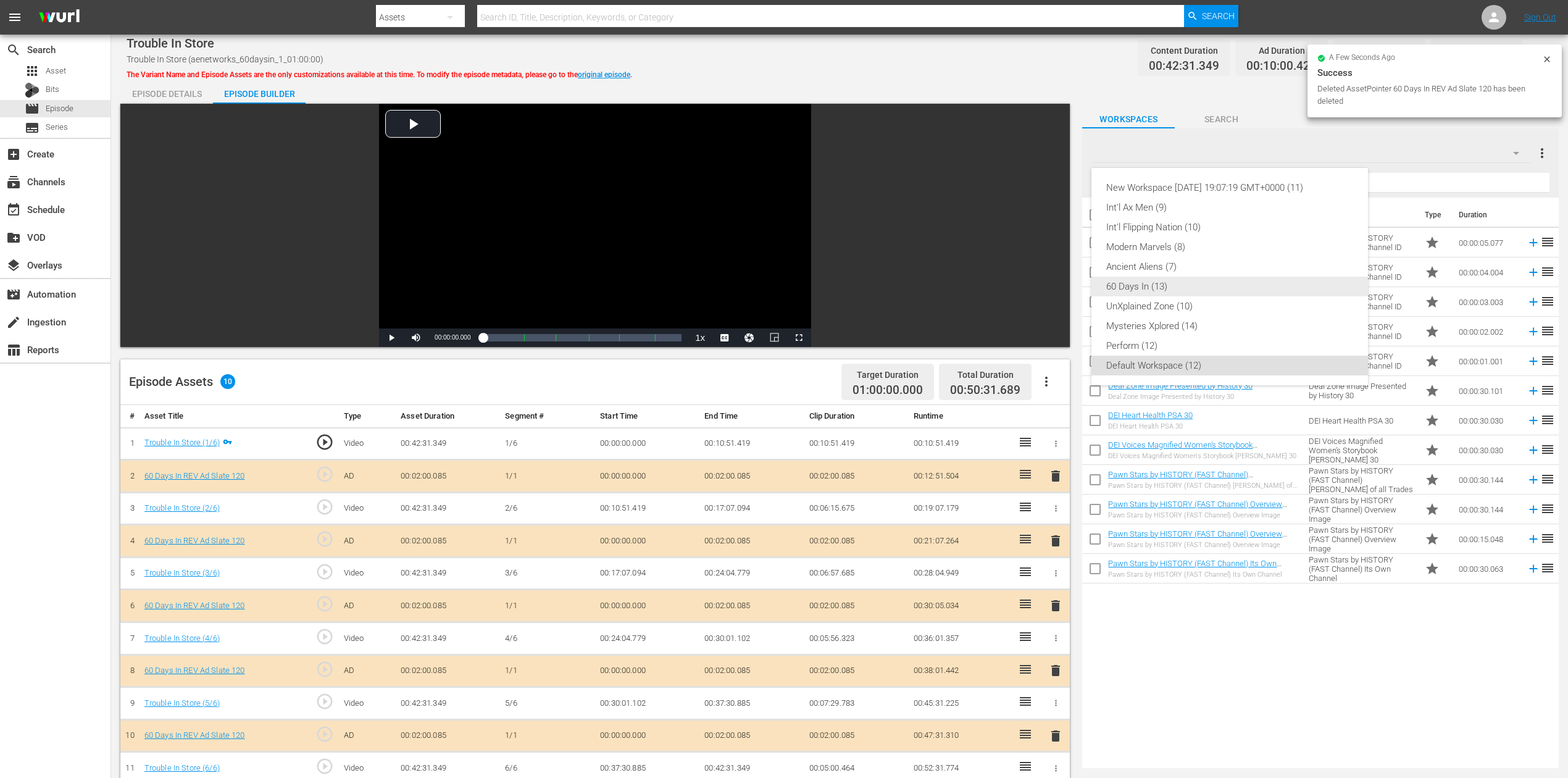
click at [1160, 283] on div "60 Days In (13)" at bounding box center [1230, 286] width 247 height 20
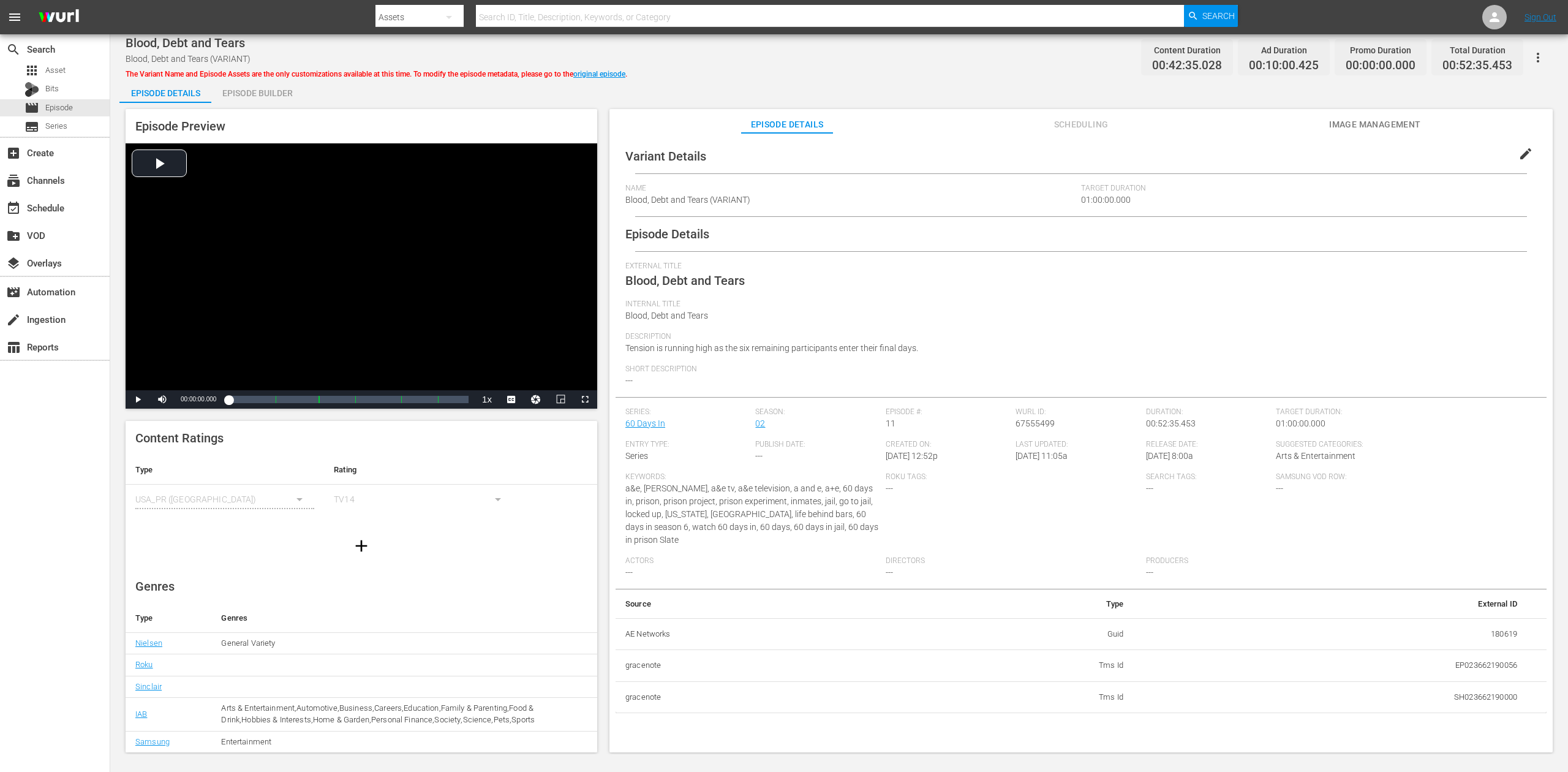
click at [250, 87] on div "Episode Builder" at bounding box center [257, 93] width 92 height 29
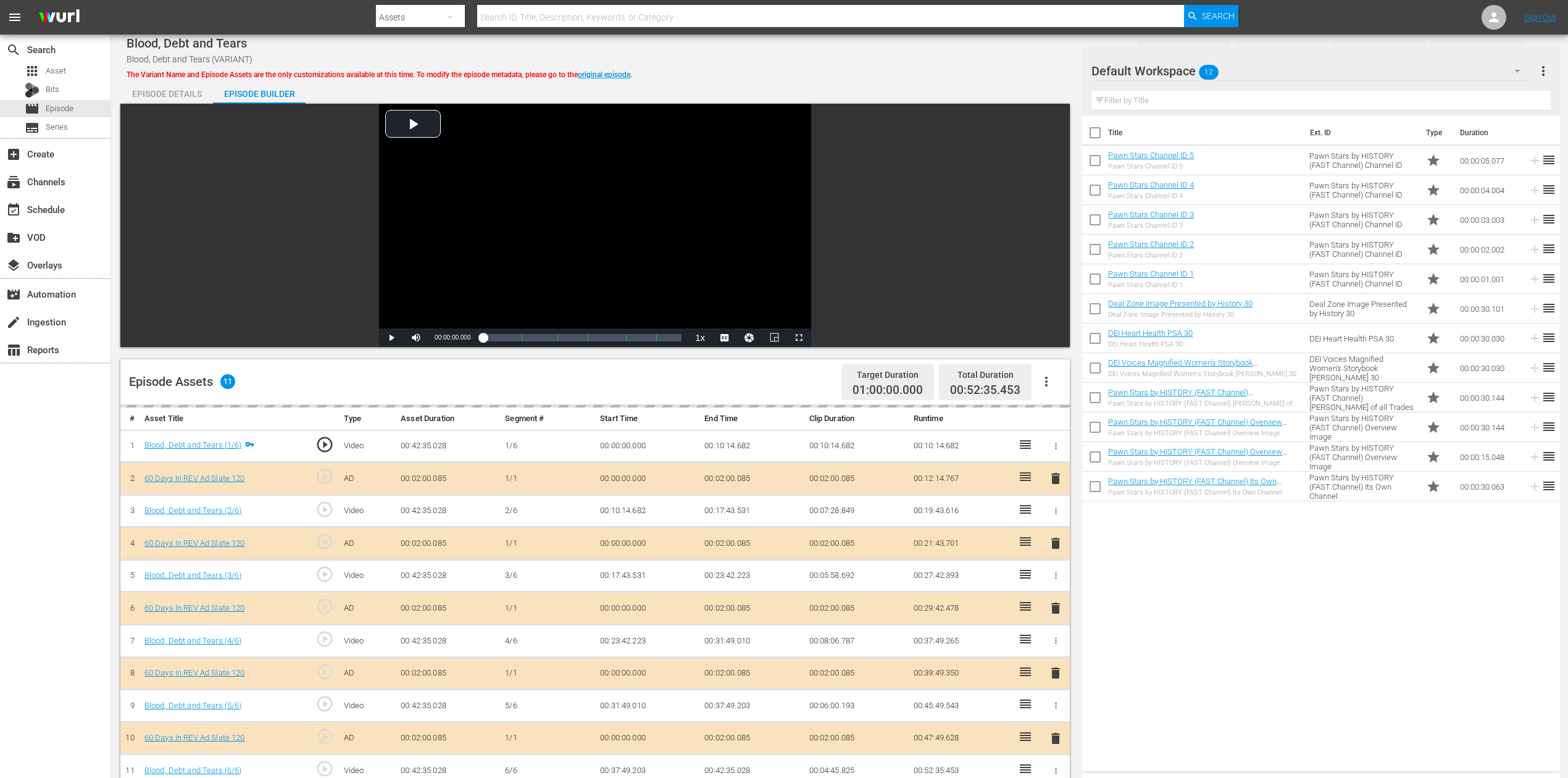
scroll to position [247, 0]
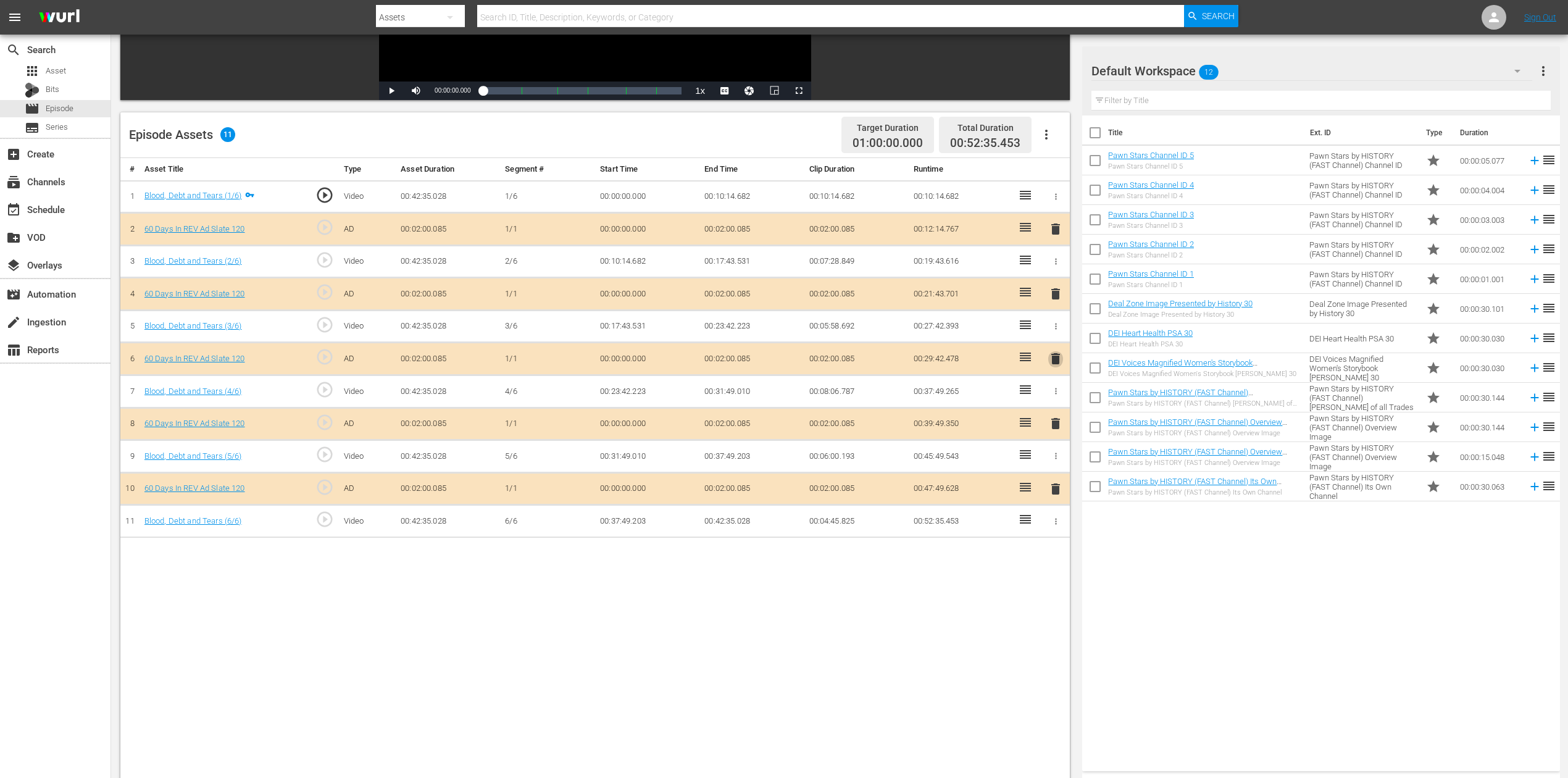
click at [1057, 359] on span "delete" at bounding box center [1056, 359] width 15 height 15
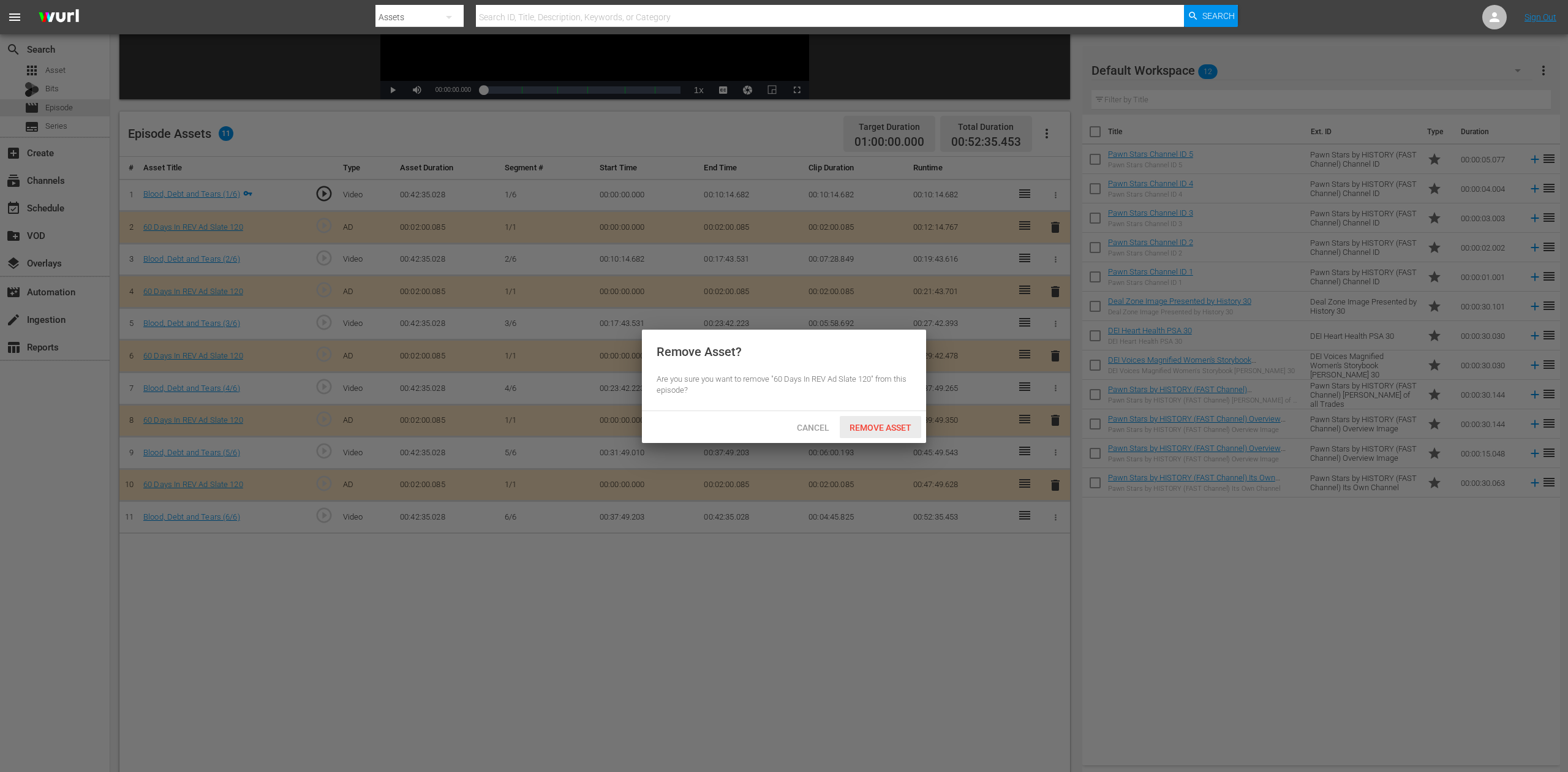
click at [876, 417] on div "Remove Asset" at bounding box center [880, 427] width 81 height 22
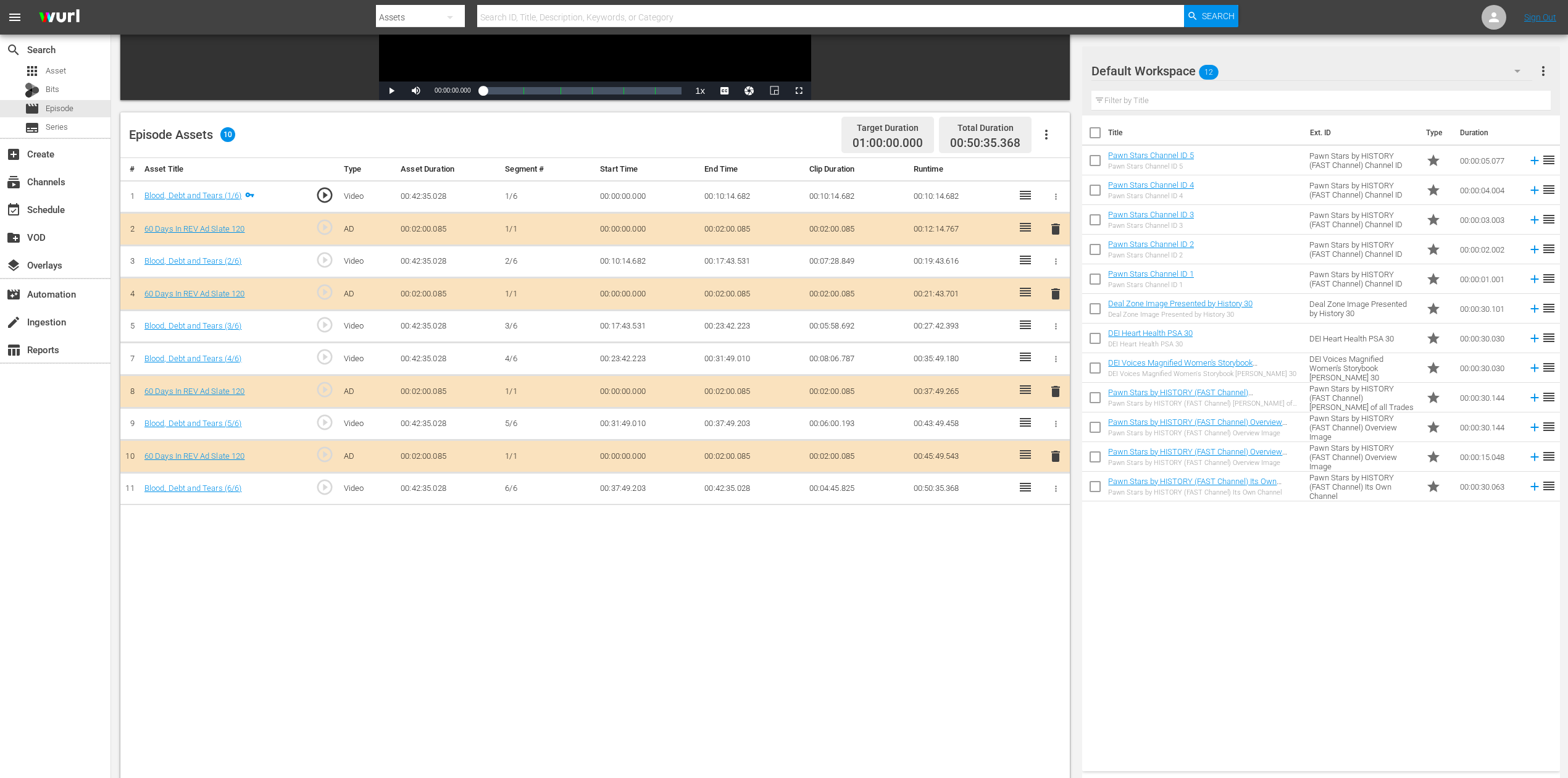
click at [1185, 70] on icon "button" at bounding box center [1517, 72] width 6 height 3
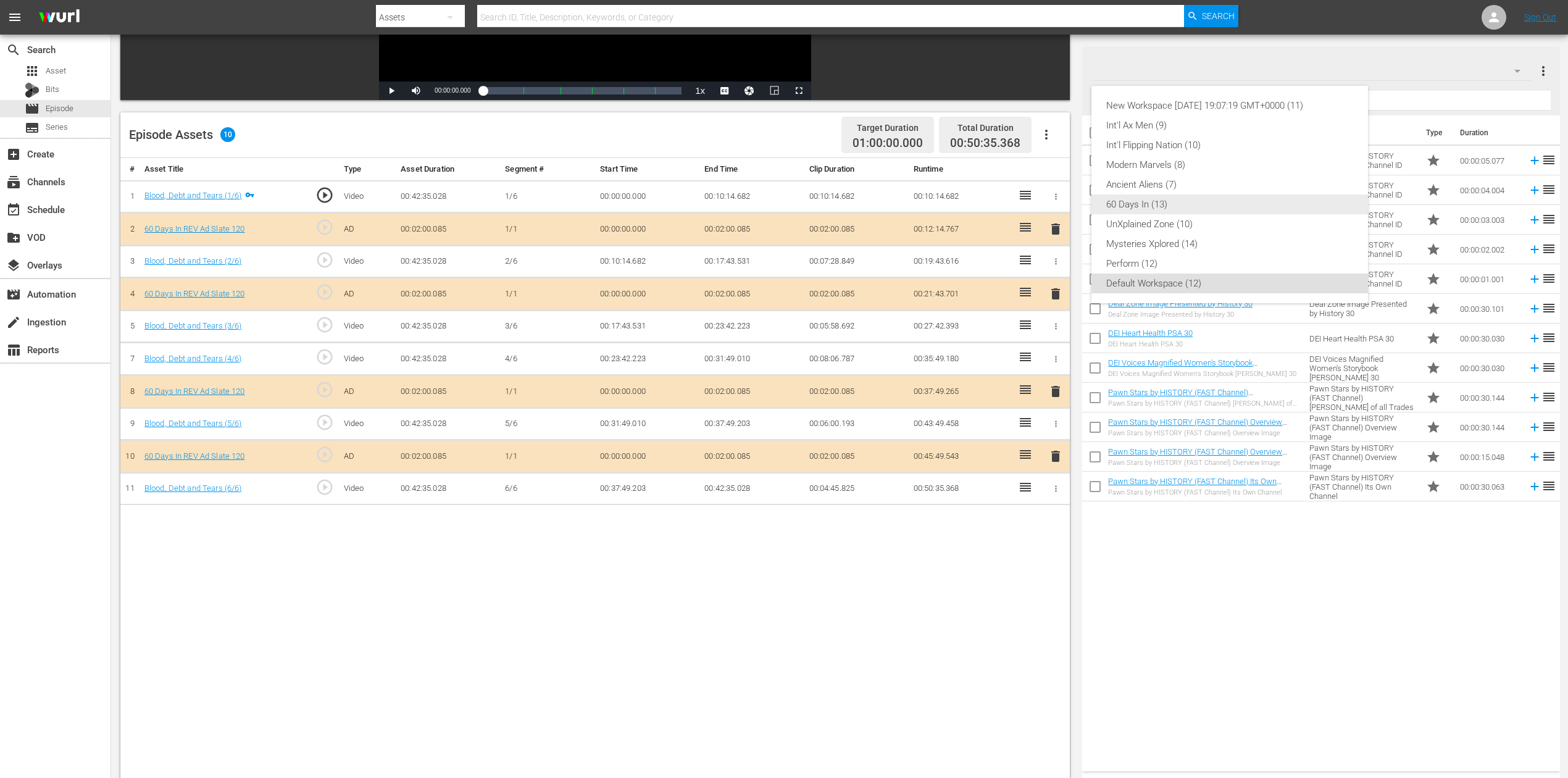
click at [1165, 195] on div "60 Days In (13)" at bounding box center [1230, 205] width 247 height 20
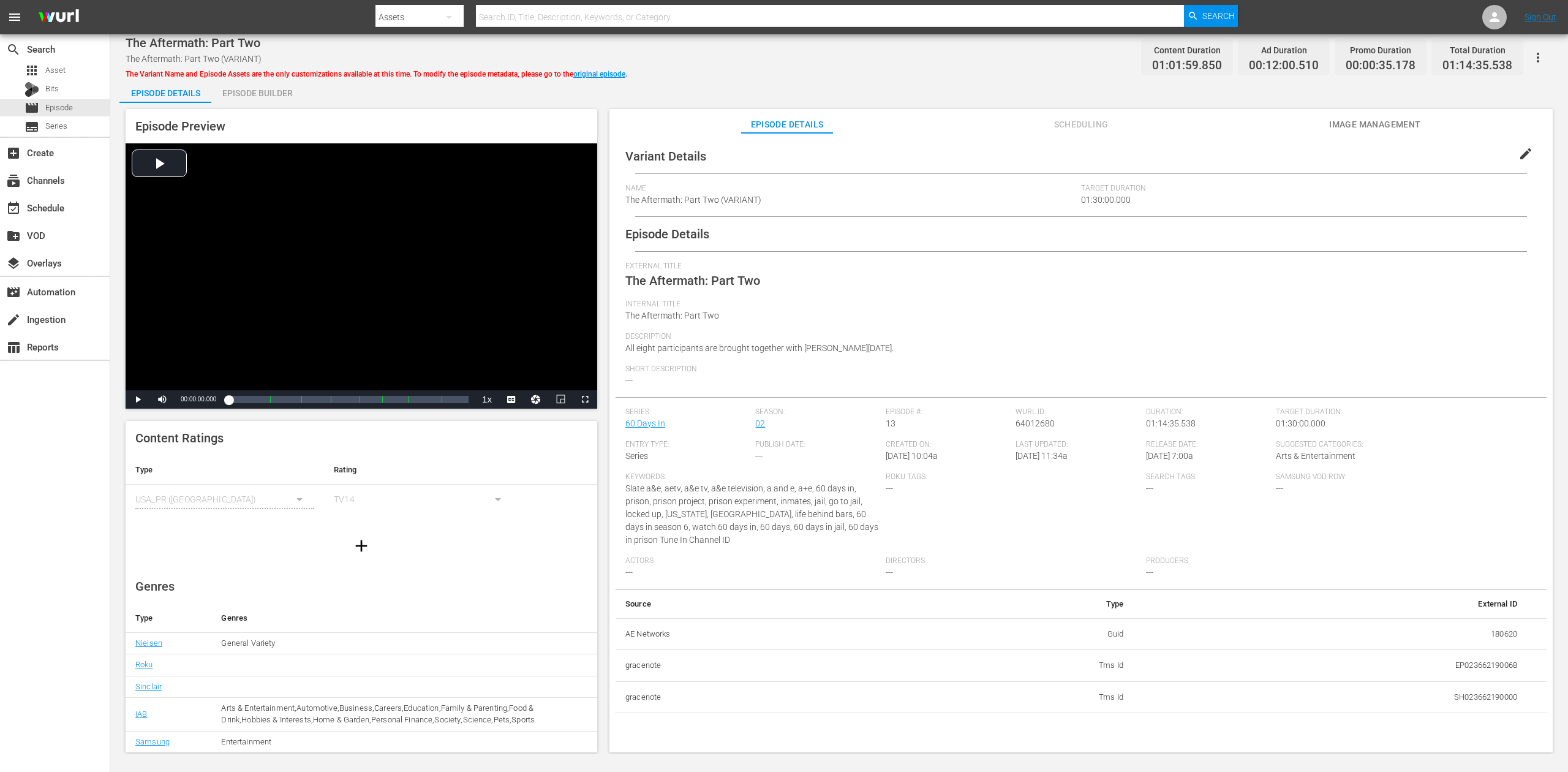
click at [263, 94] on div "Episode Builder" at bounding box center [257, 93] width 92 height 29
click at [264, 90] on div "Episode Builder" at bounding box center [257, 93] width 92 height 29
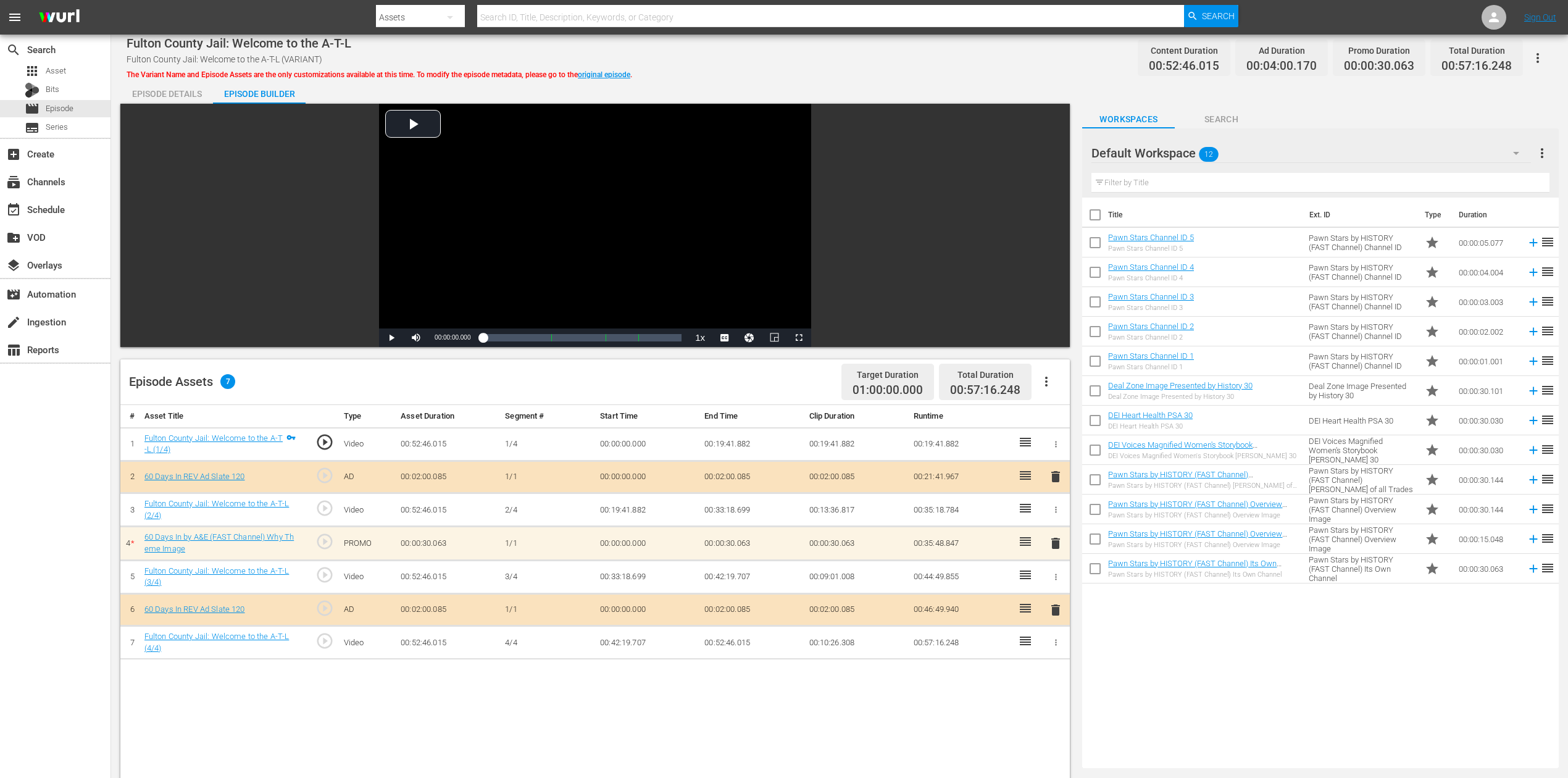
click at [1185, 150] on icon "button" at bounding box center [1516, 154] width 15 height 15
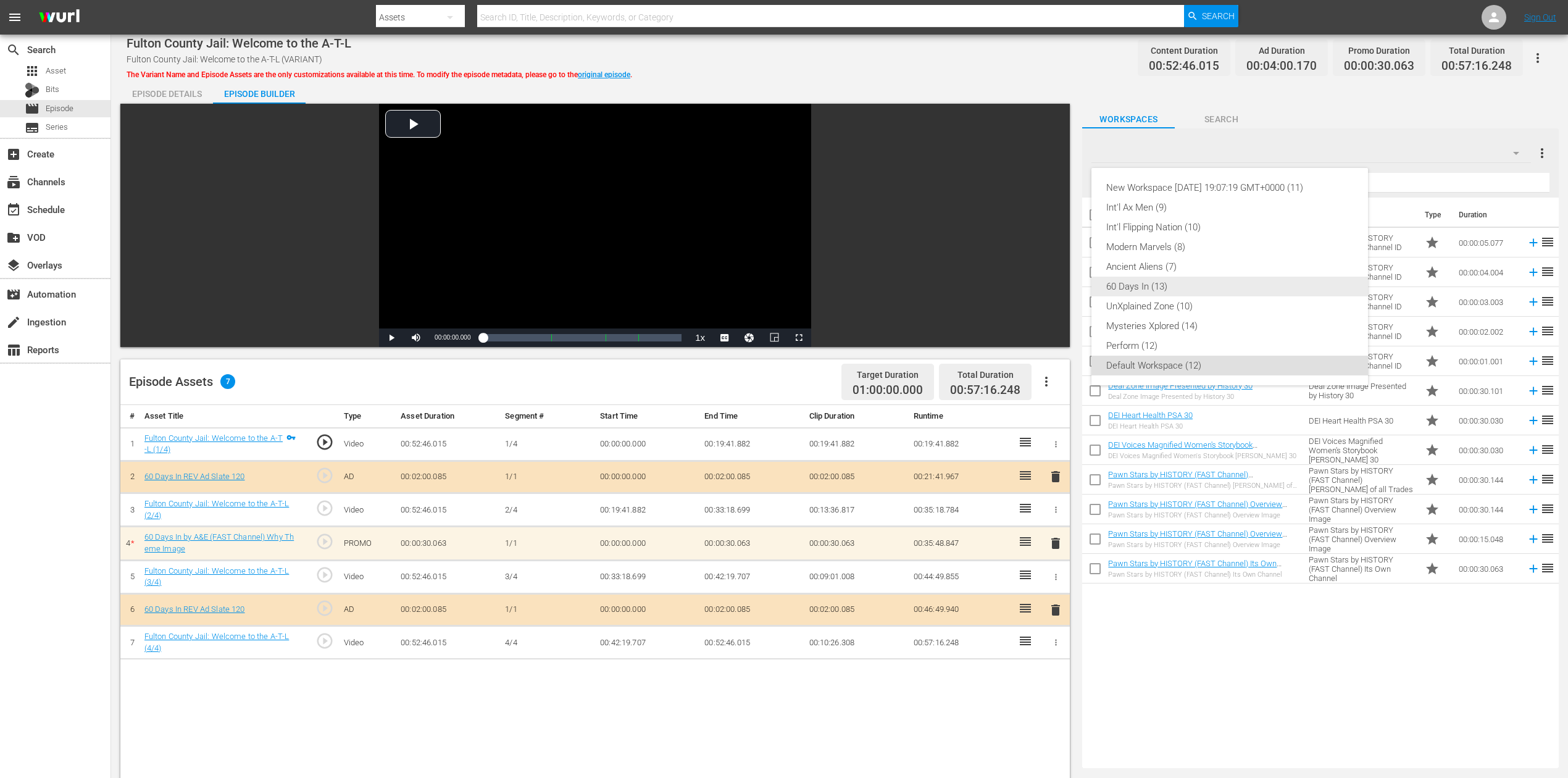
click at [1185, 285] on div "60 Days In (13)" at bounding box center [1230, 286] width 247 height 20
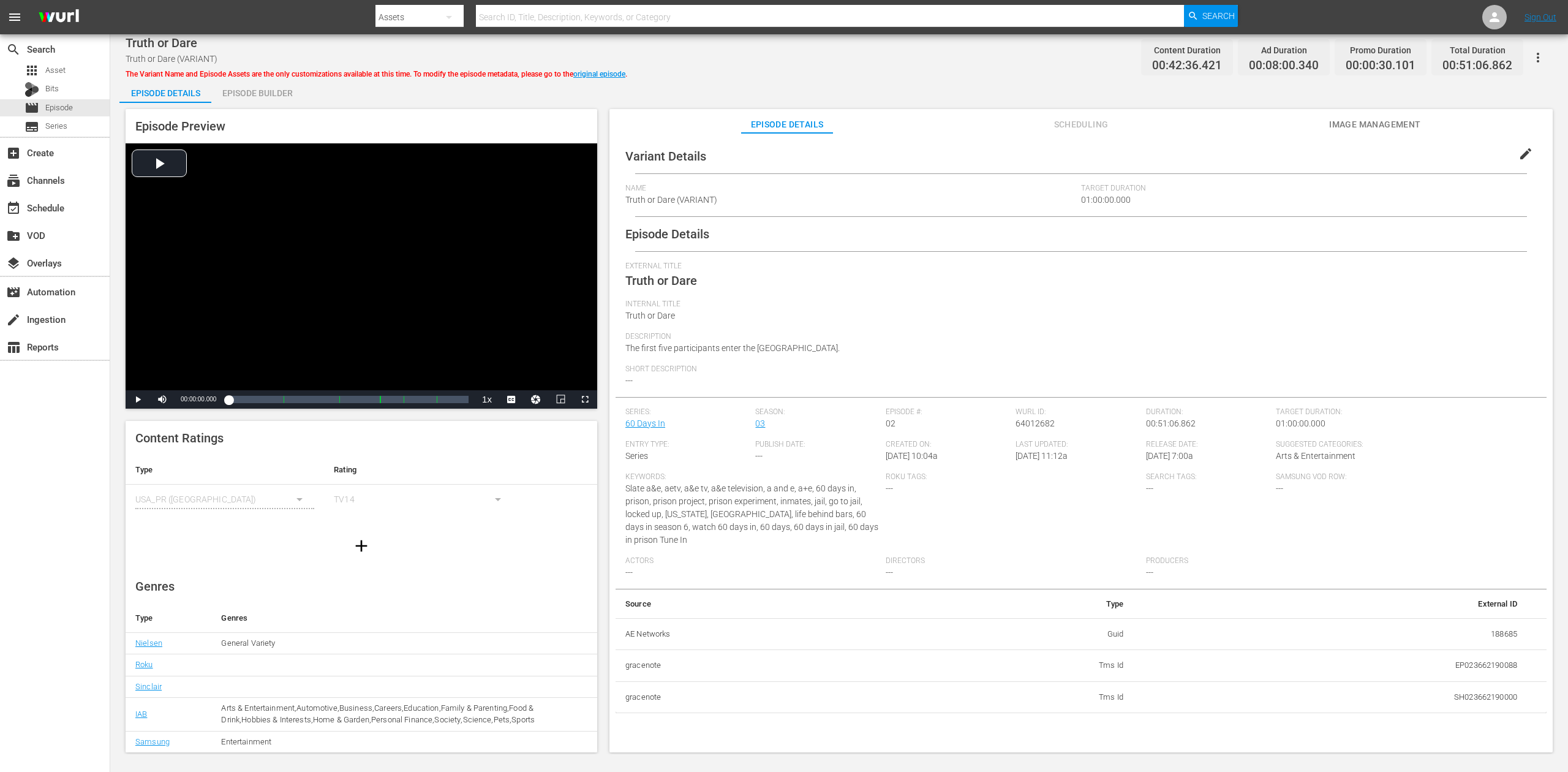
click at [258, 91] on div "Episode Builder" at bounding box center [257, 93] width 92 height 29
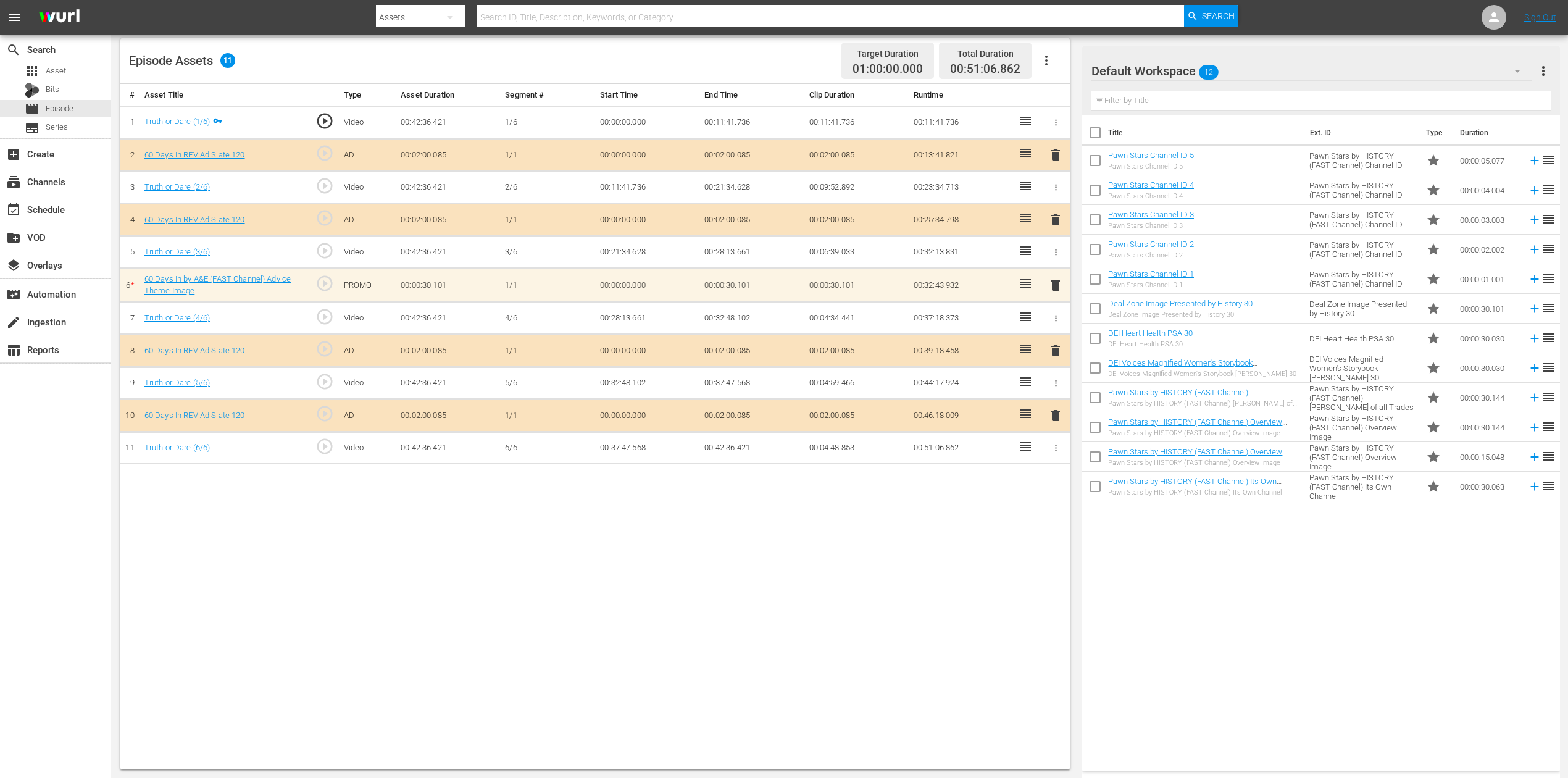
scroll to position [321, 0]
click at [1185, 69] on icon "button" at bounding box center [1518, 71] width 15 height 15
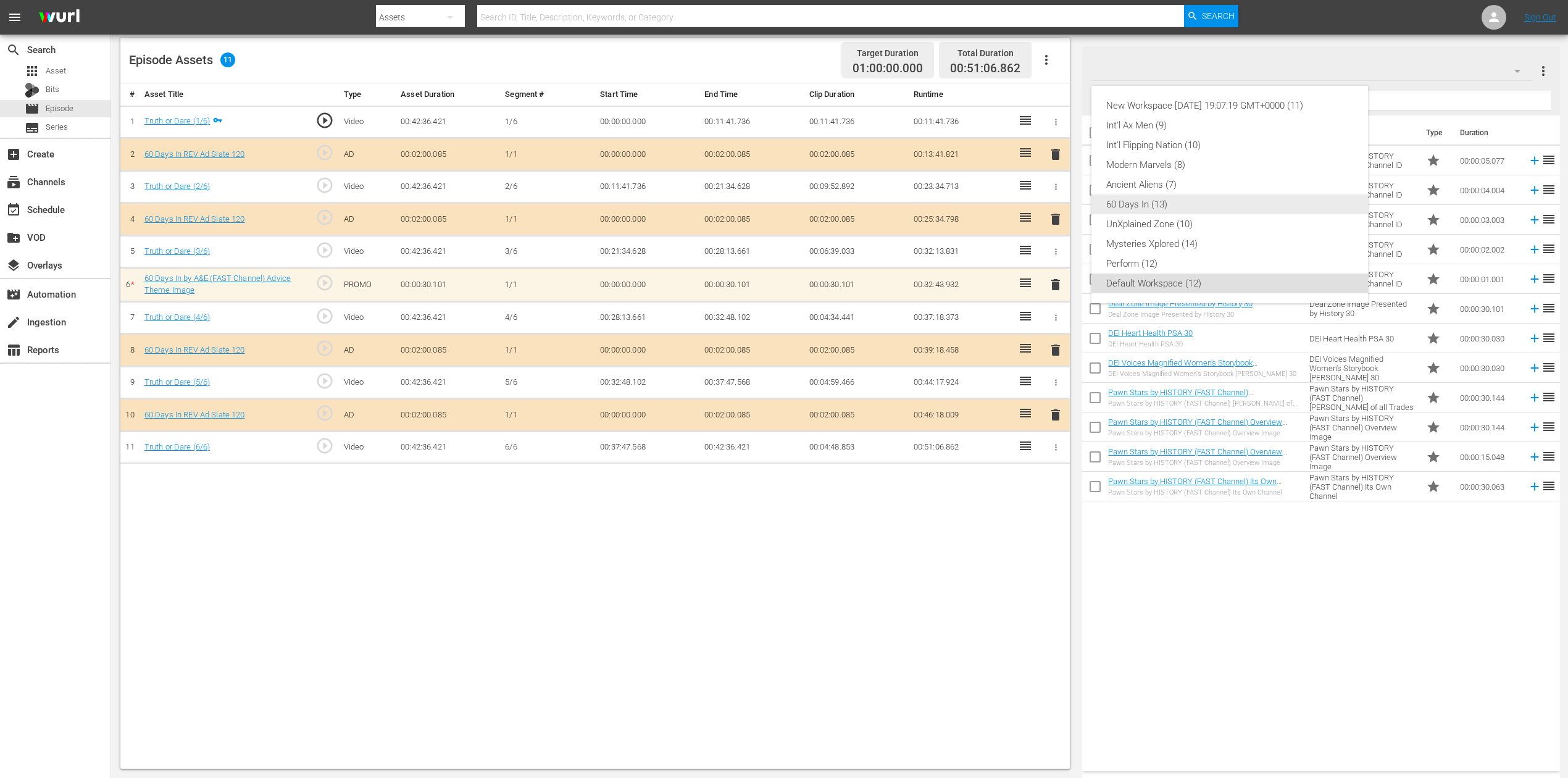
click at [1140, 200] on div "60 Days In (13)" at bounding box center [1230, 205] width 247 height 20
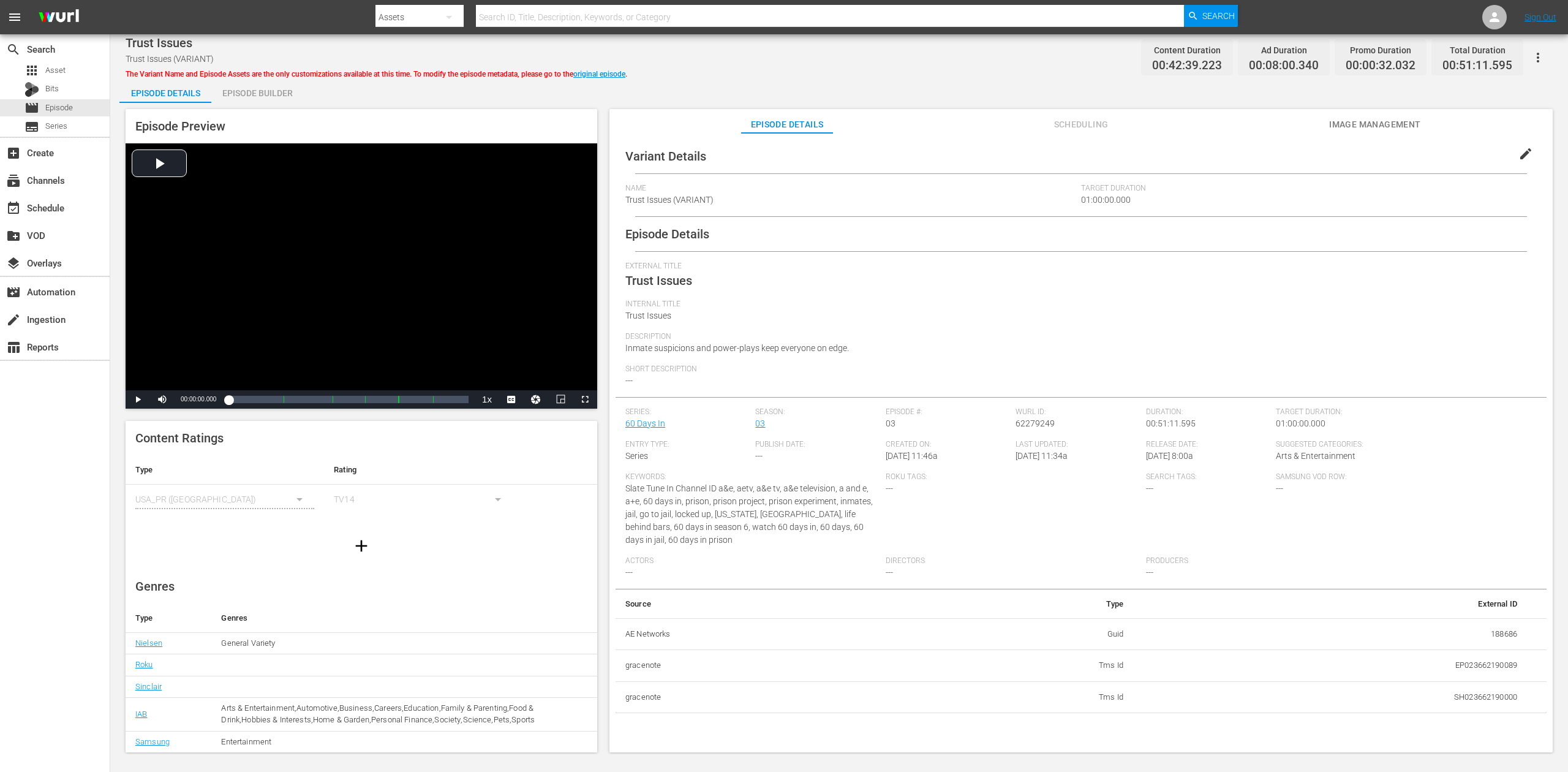
click at [260, 90] on div "Episode Builder" at bounding box center [257, 93] width 92 height 29
click at [248, 94] on div "Episode Builder" at bounding box center [257, 93] width 92 height 29
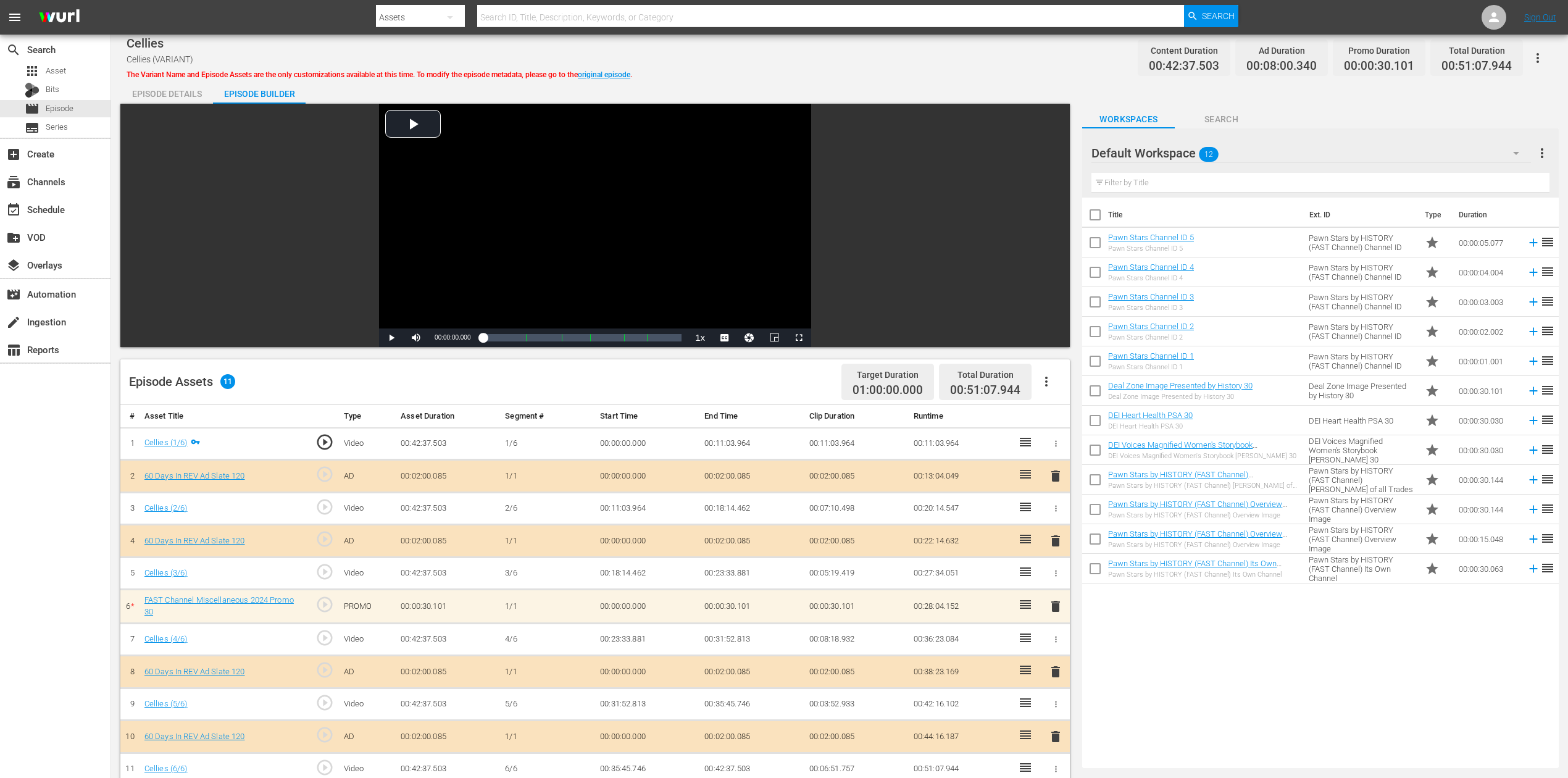
click at [1185, 151] on icon "button" at bounding box center [1516, 154] width 15 height 15
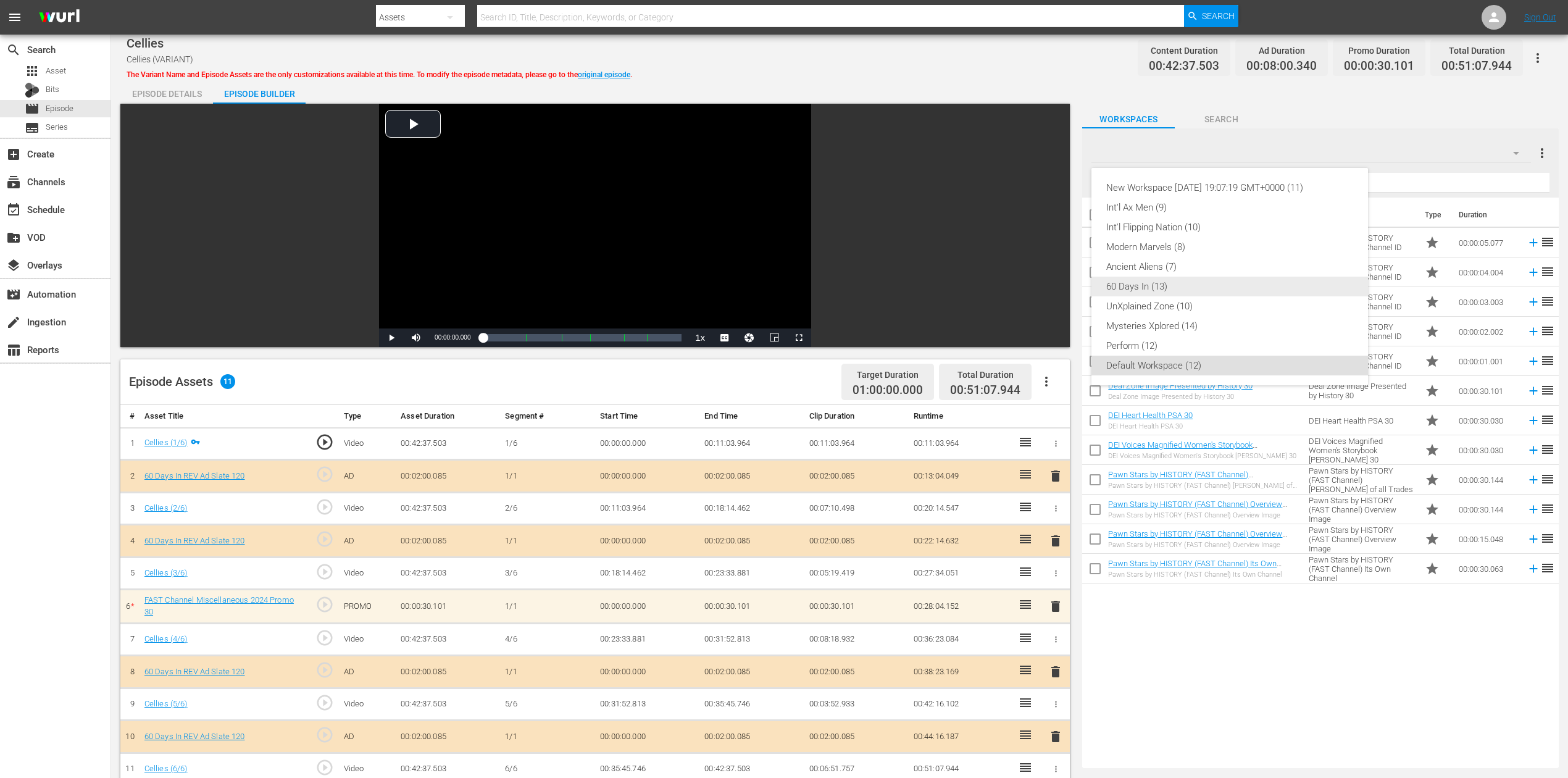
click at [1148, 288] on div "60 Days In (13)" at bounding box center [1230, 286] width 247 height 20
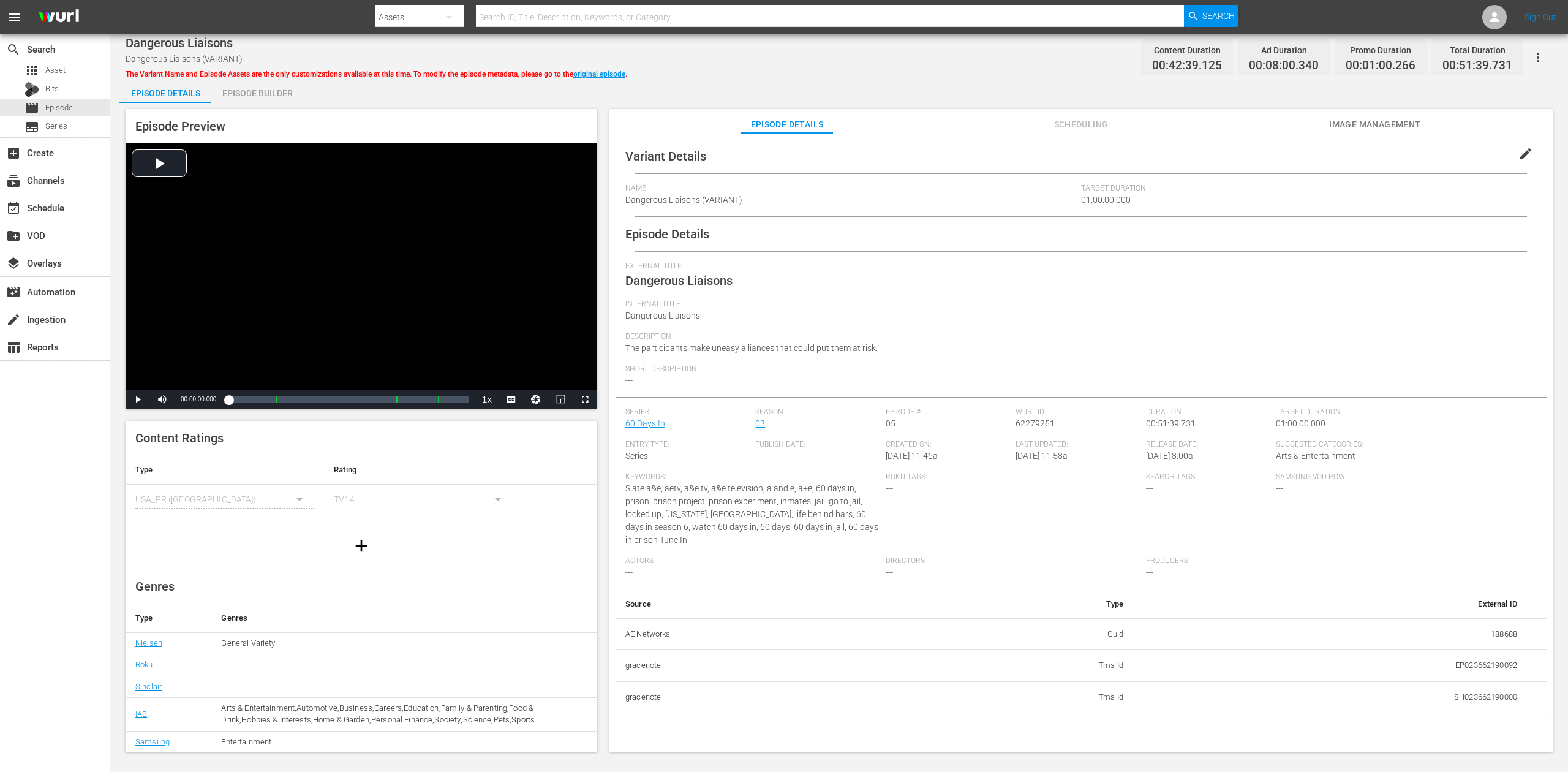
click at [253, 91] on div "Episode Builder" at bounding box center [257, 93] width 92 height 29
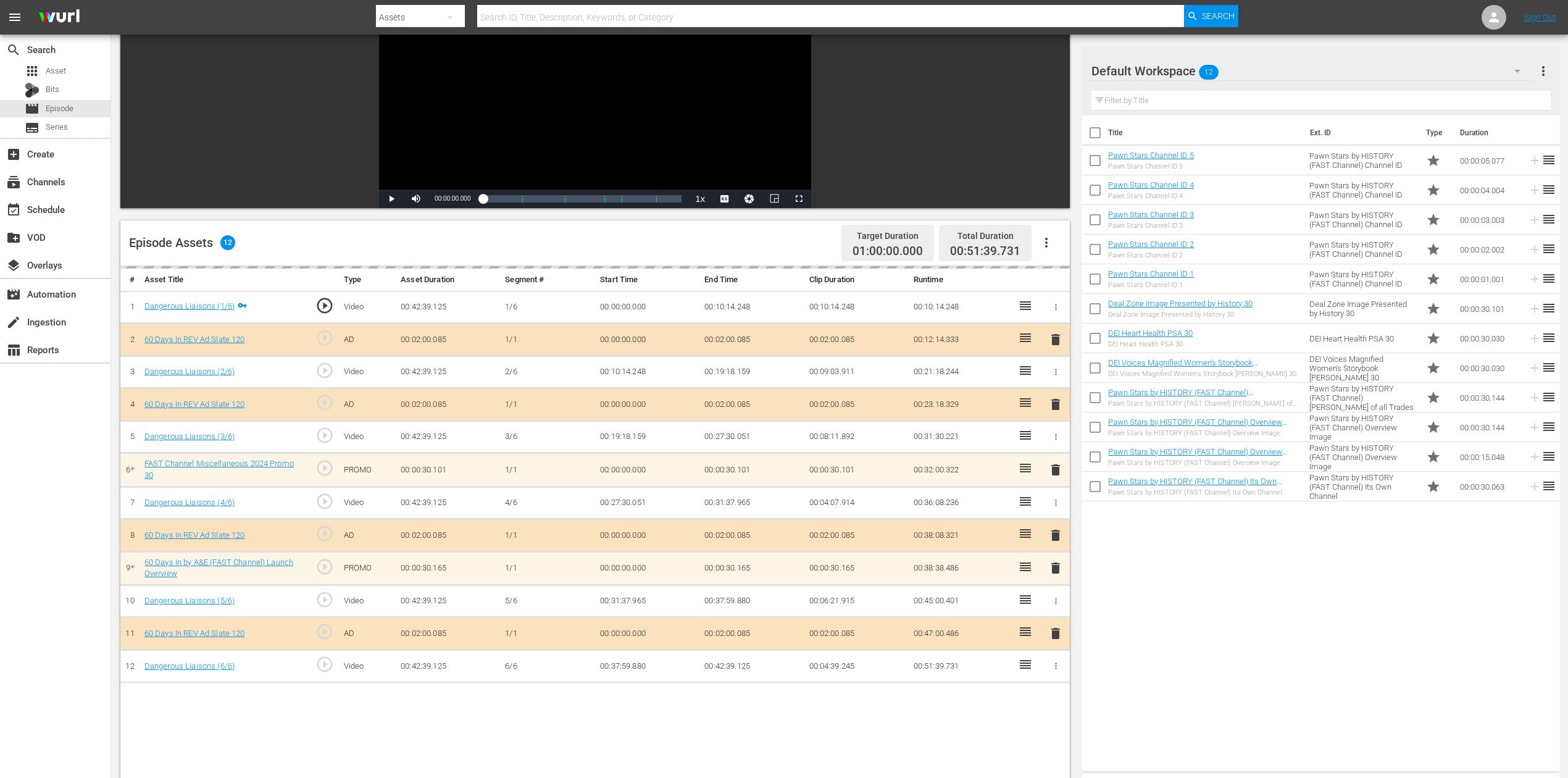
scroll to position [164, 0]
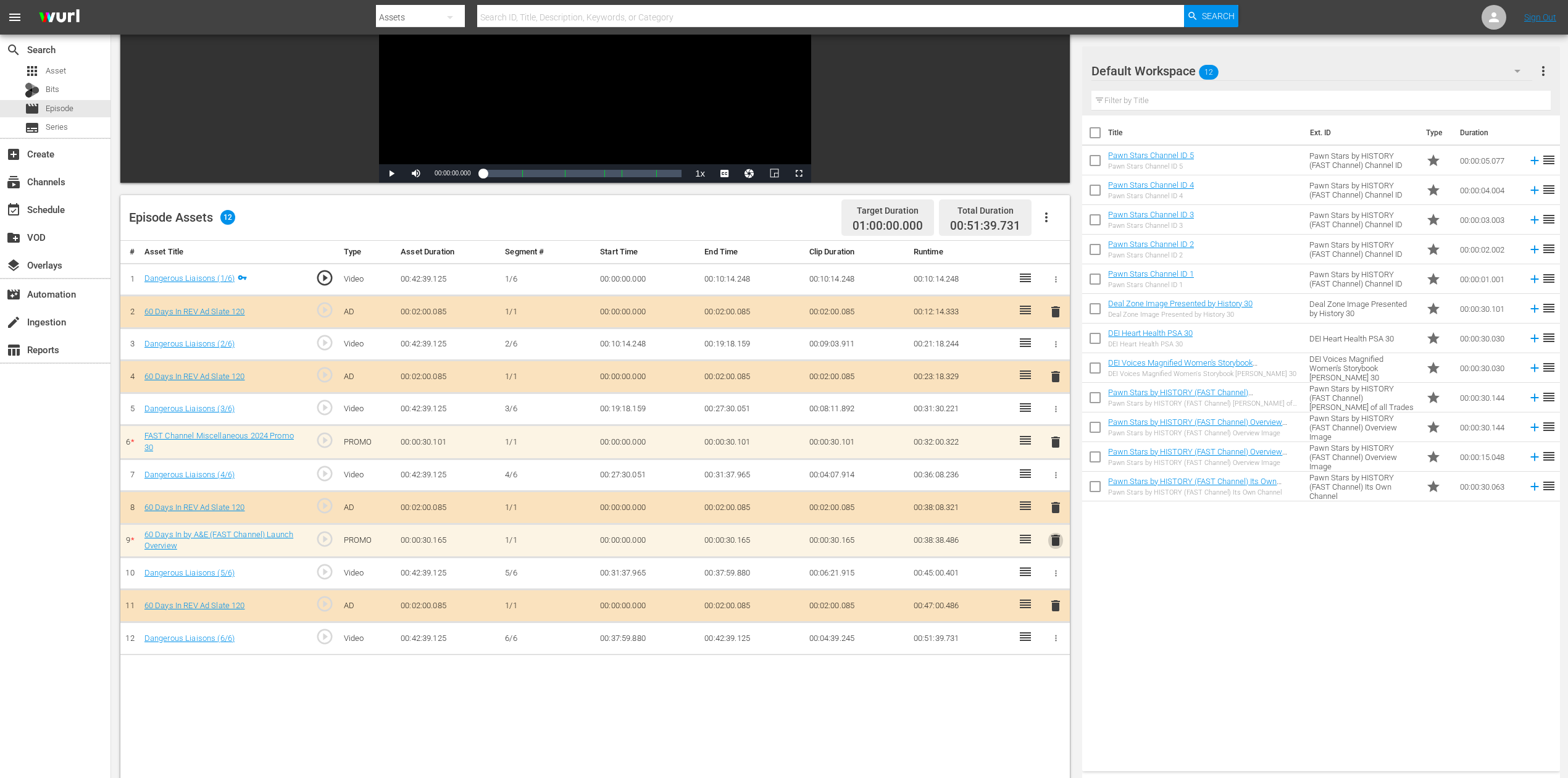
click at [1053, 534] on span "delete" at bounding box center [1056, 540] width 15 height 15
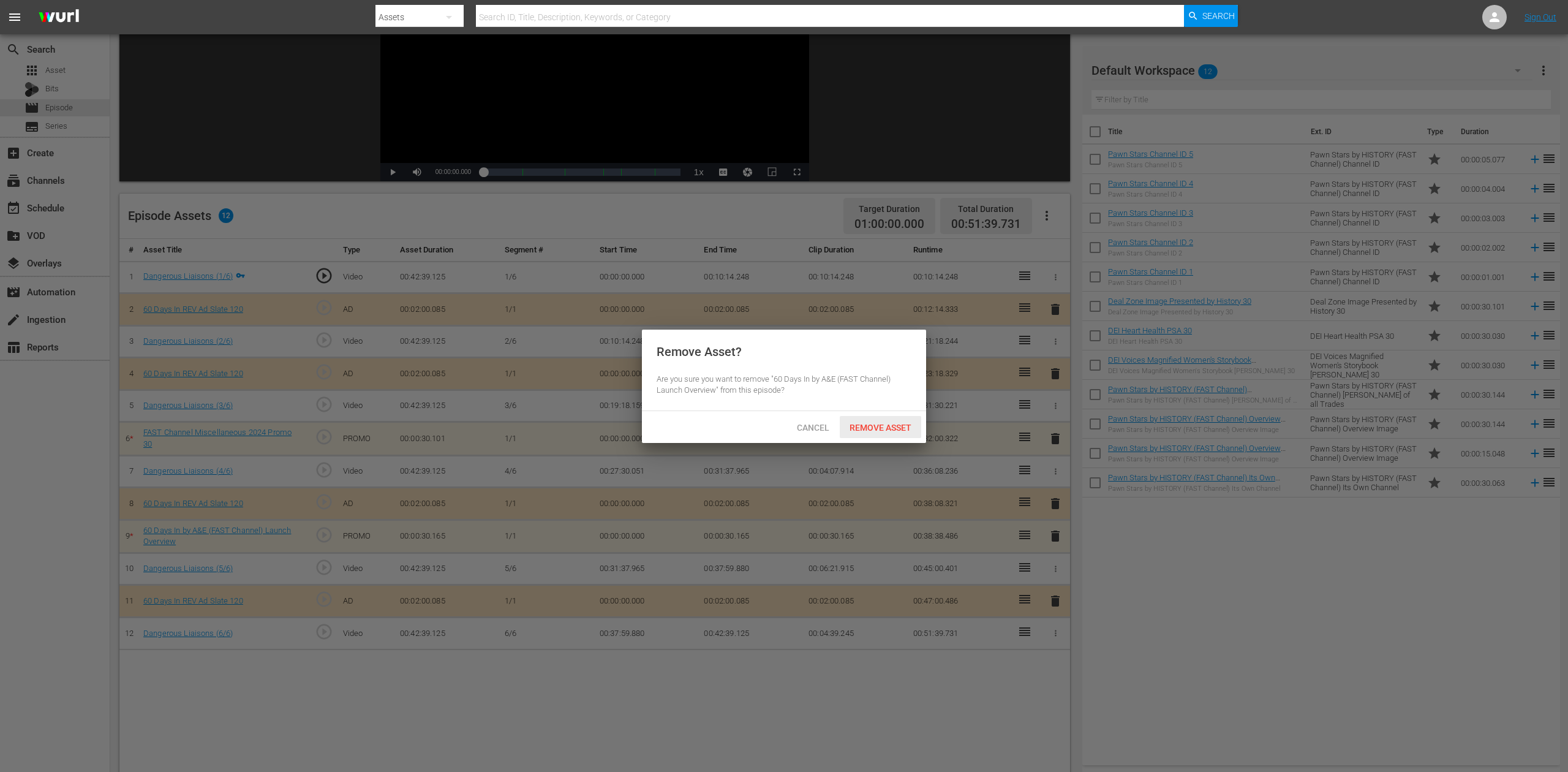
click at [890, 432] on span "Remove Asset" at bounding box center [880, 427] width 81 height 10
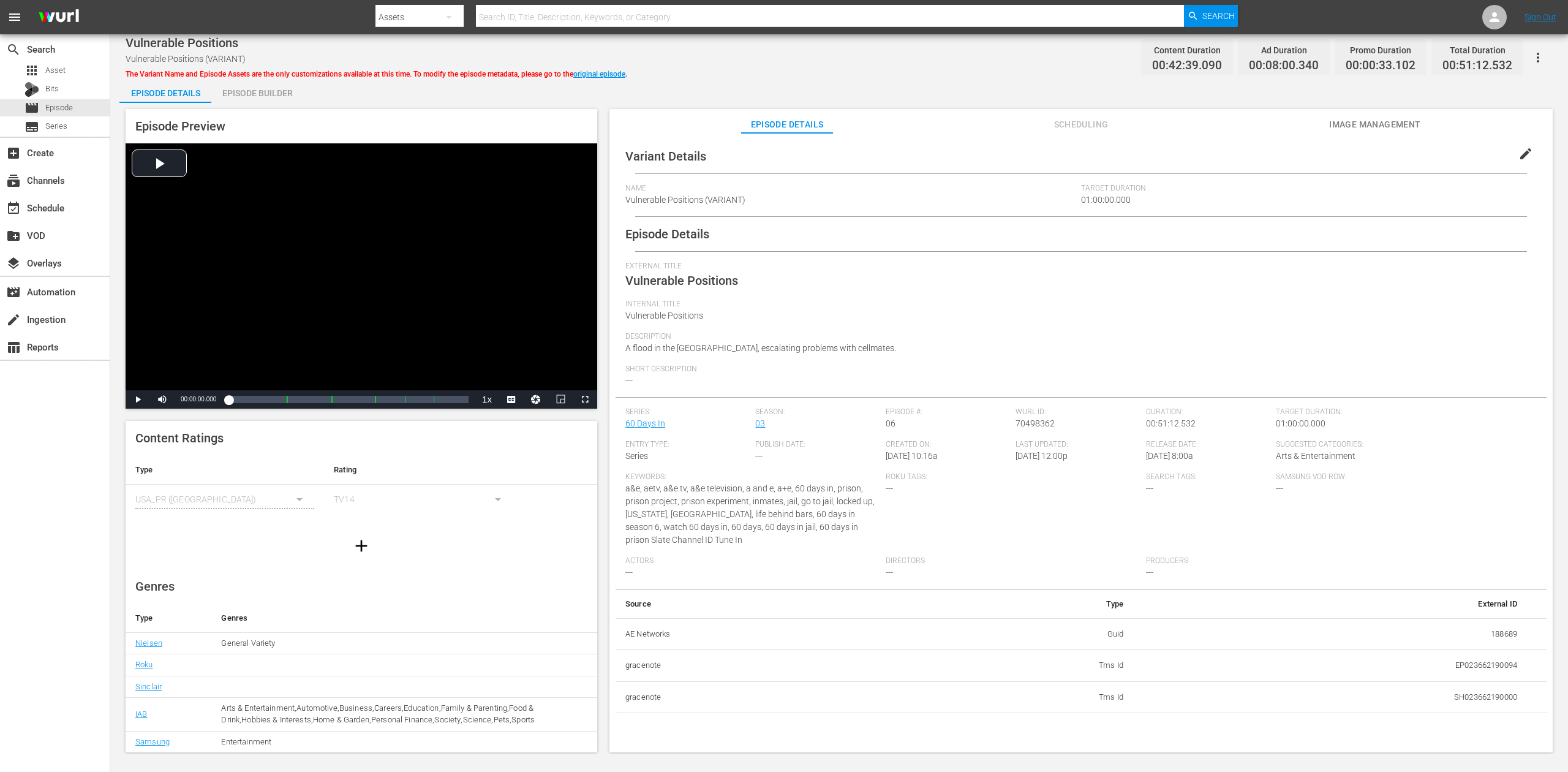
click at [258, 90] on div "Episode Builder" at bounding box center [257, 93] width 92 height 29
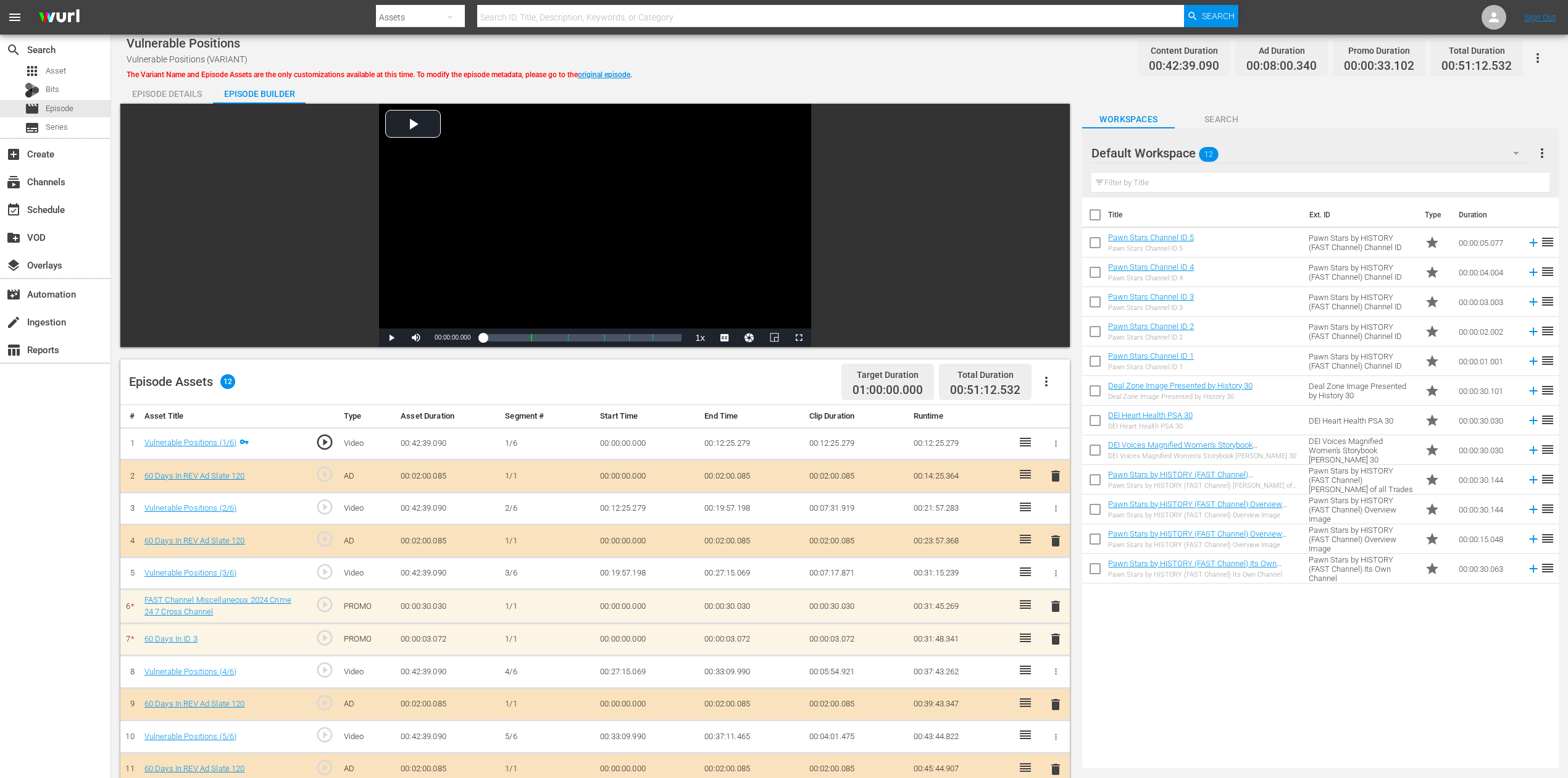
click at [1055, 583] on span "delete" at bounding box center [1056, 639] width 15 height 15
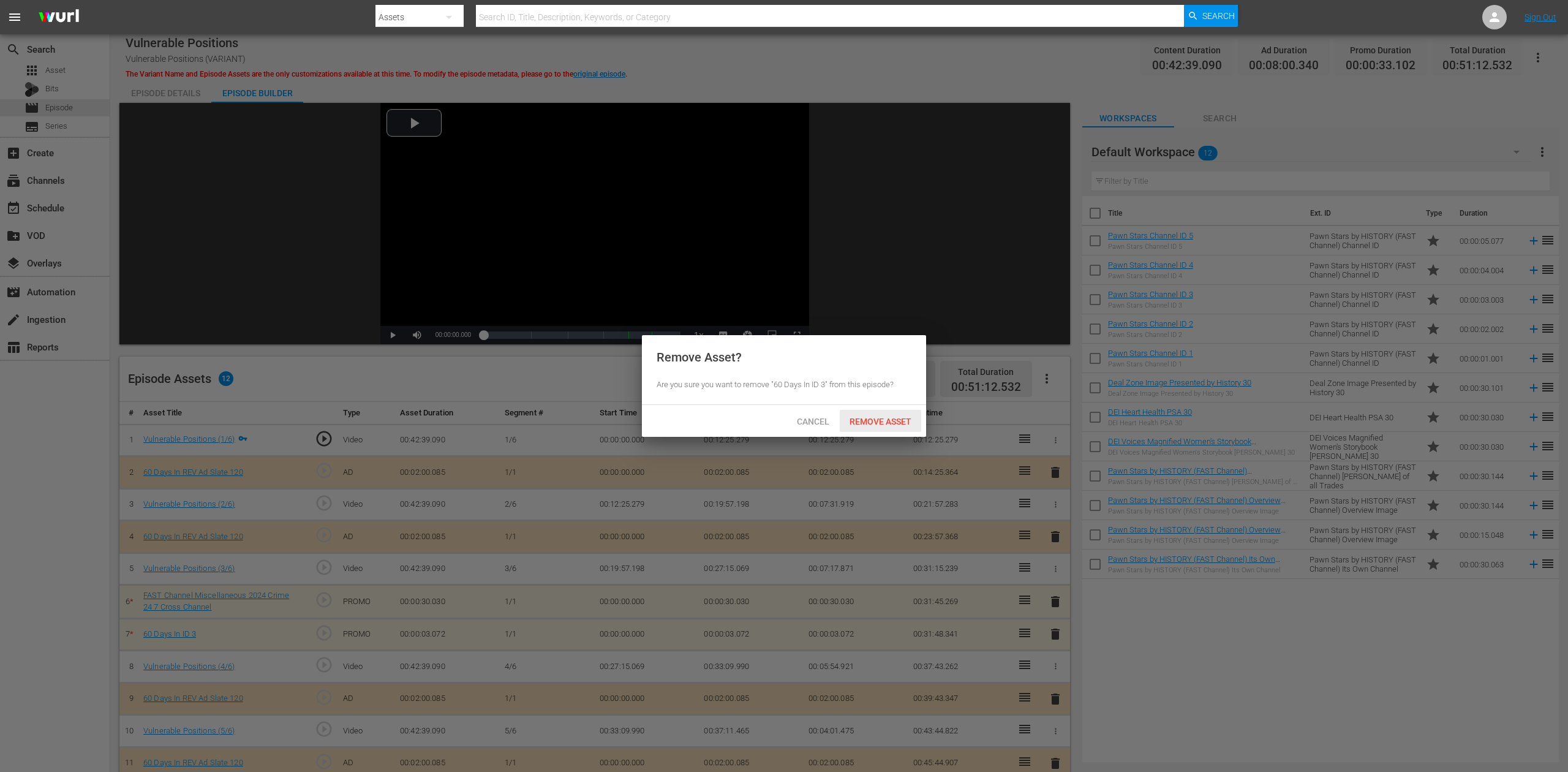
click at [895, 419] on span "Remove Asset" at bounding box center [880, 422] width 81 height 10
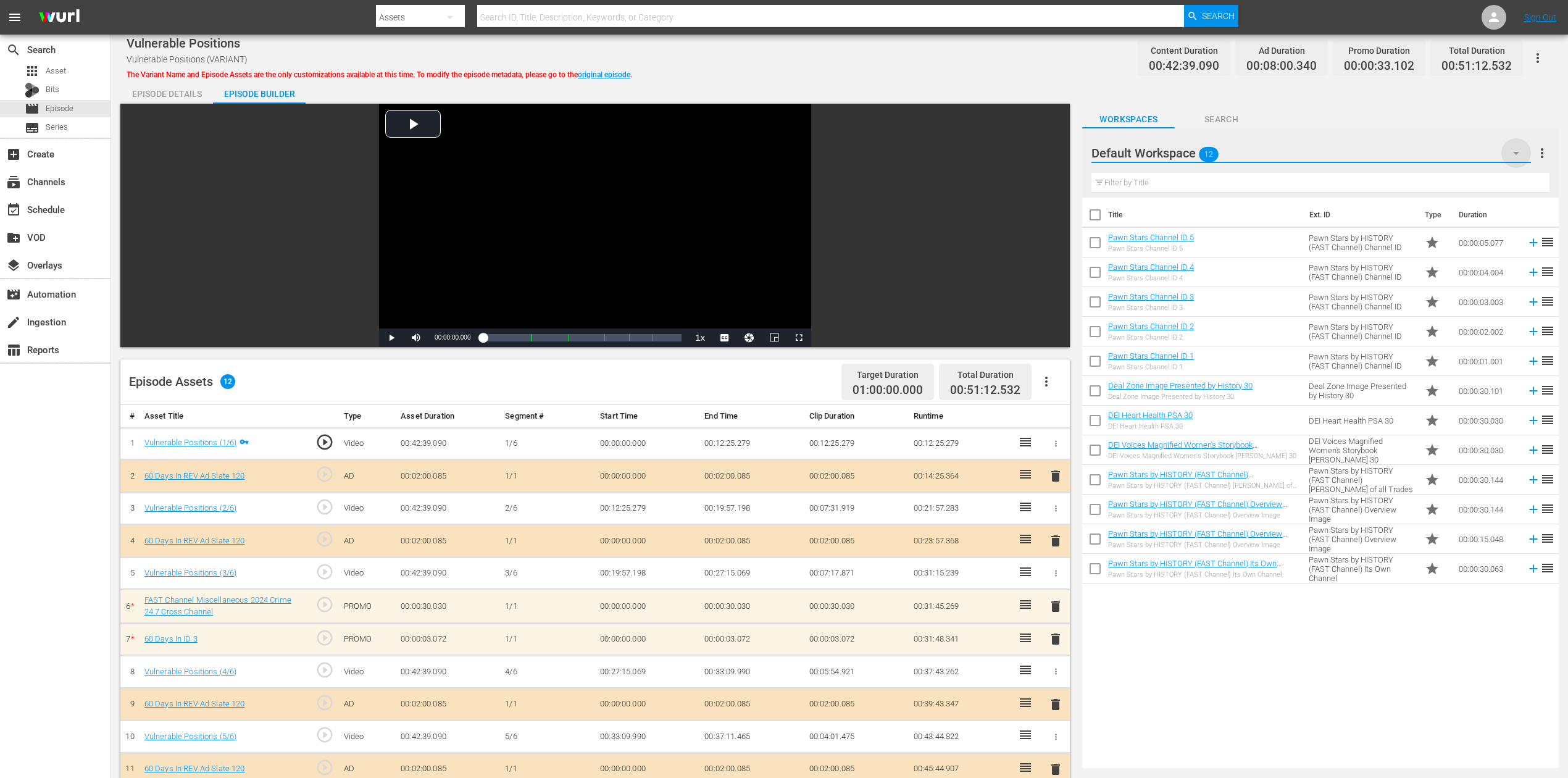
click at [1185, 149] on icon "button" at bounding box center [1516, 154] width 15 height 15
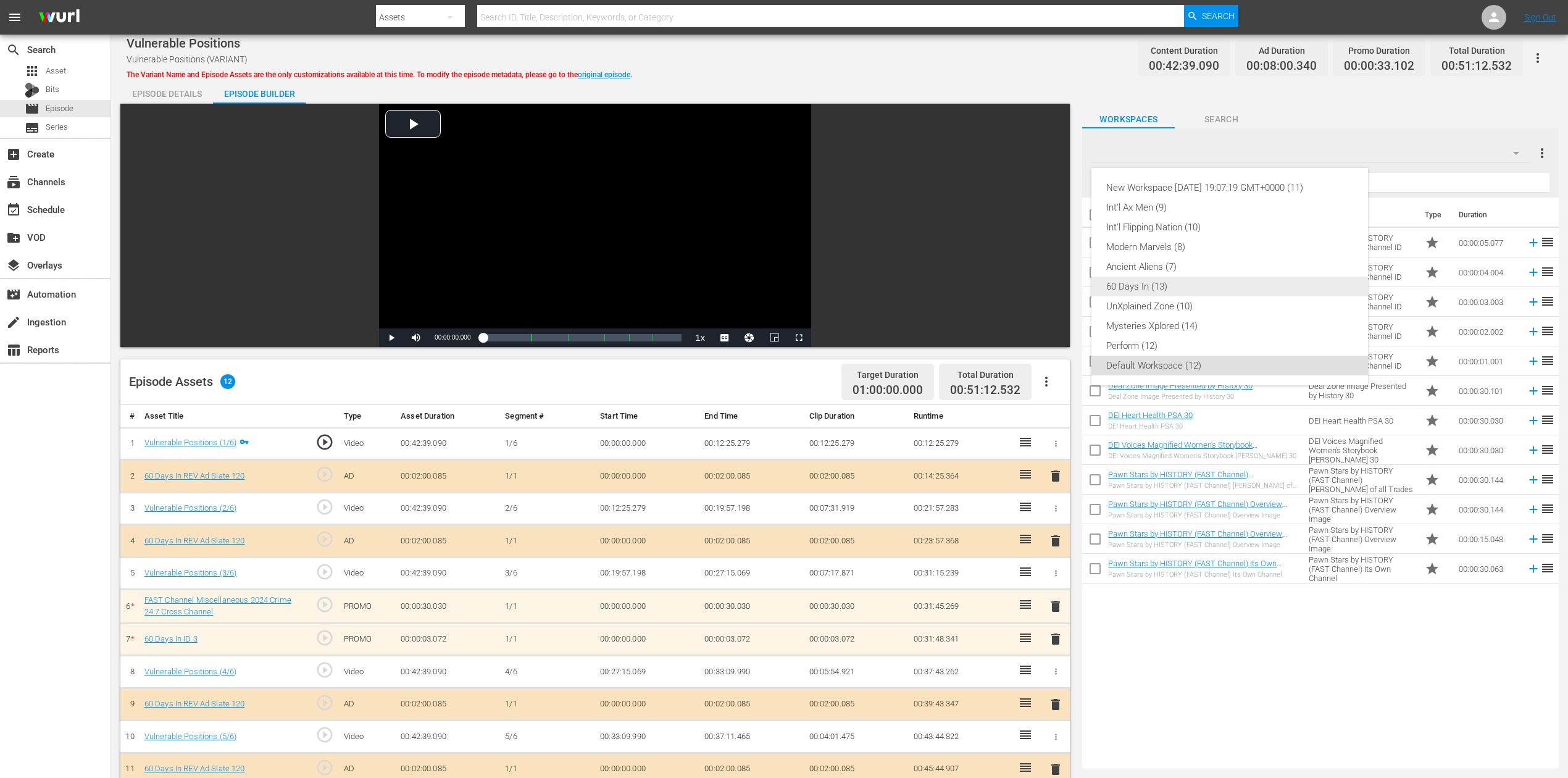
click at [1168, 290] on div "60 Days In (13)" at bounding box center [1230, 286] width 247 height 20
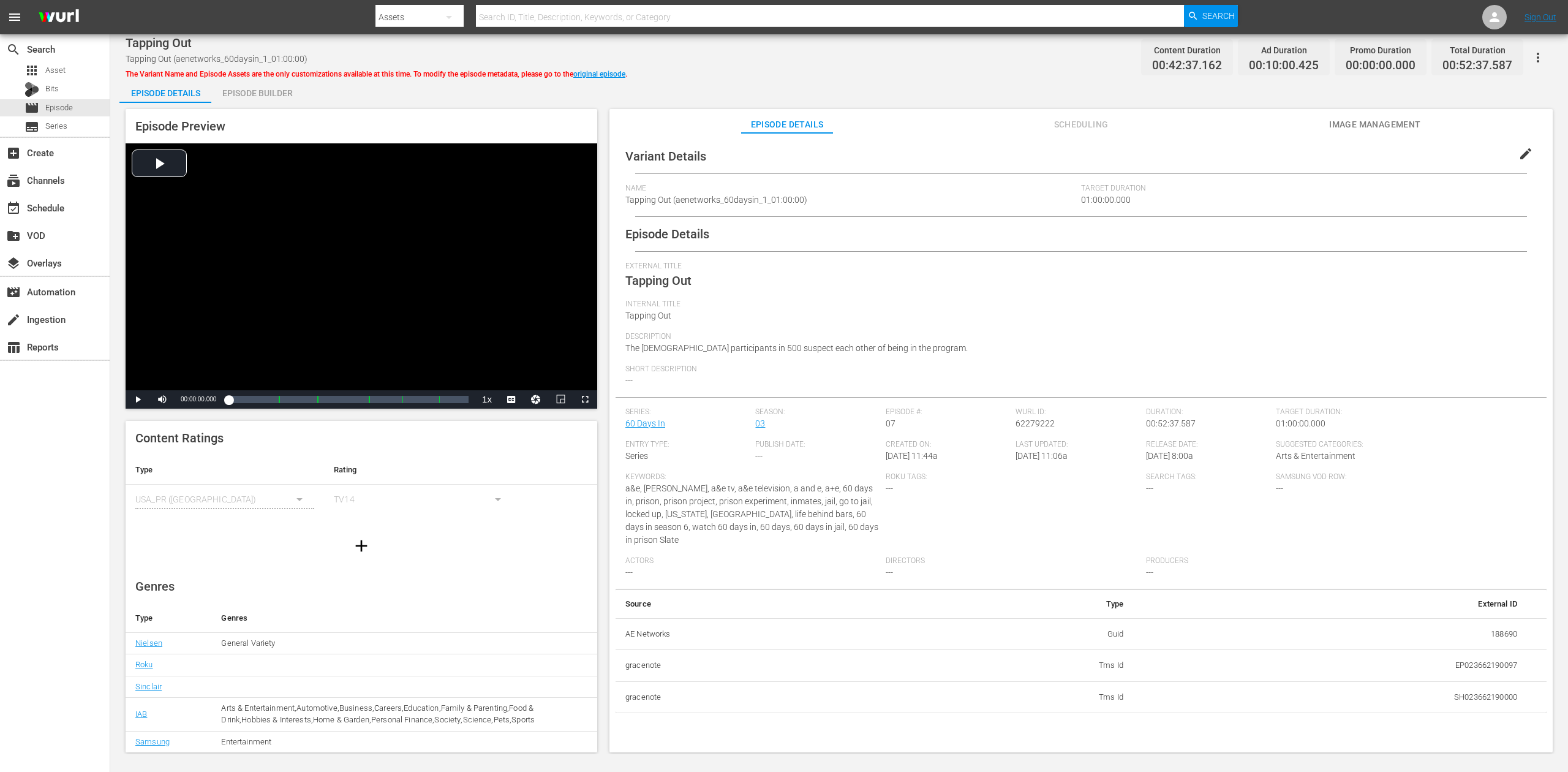
click at [253, 95] on div "Episode Builder" at bounding box center [257, 93] width 92 height 29
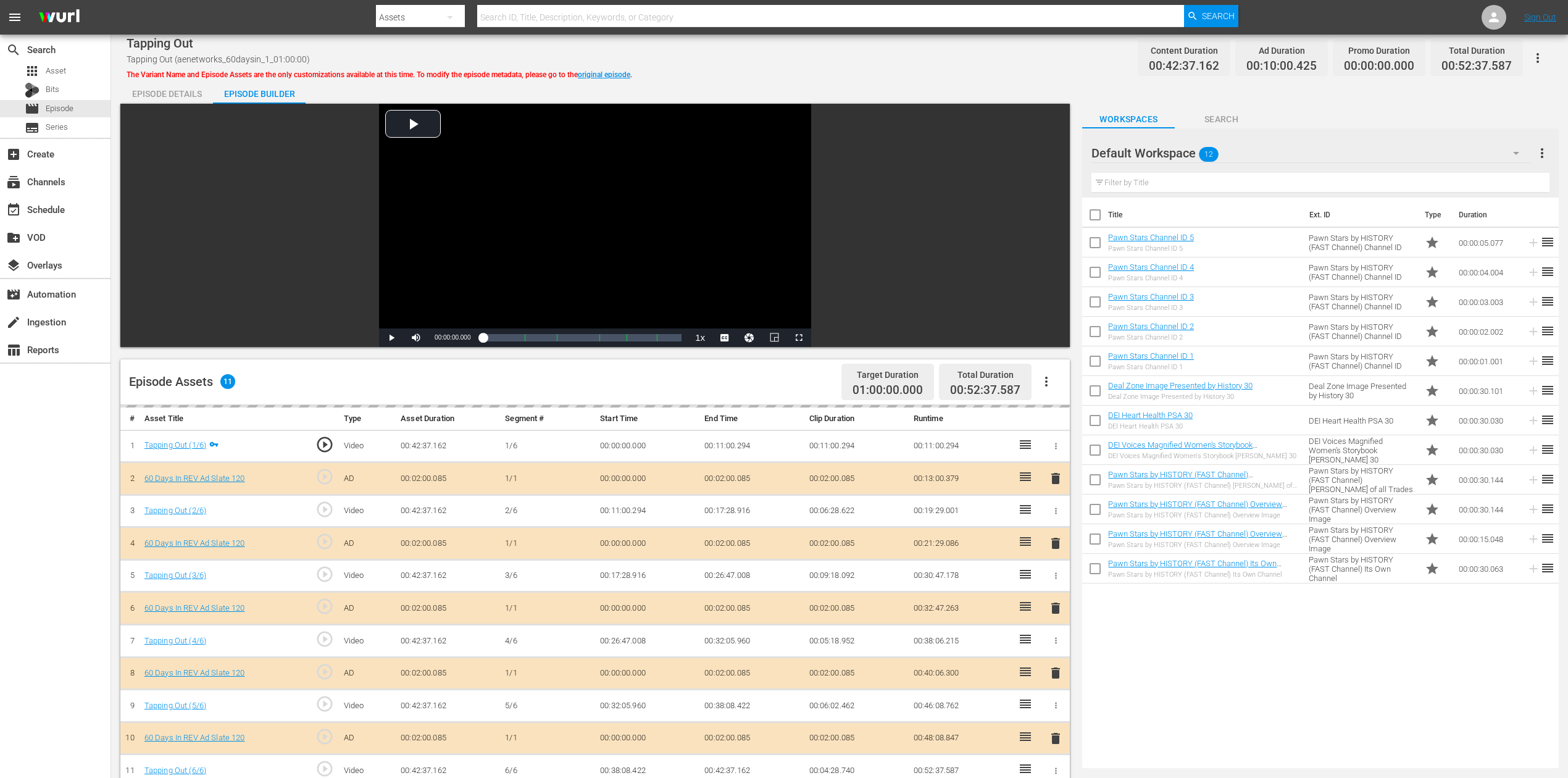
scroll to position [164, 0]
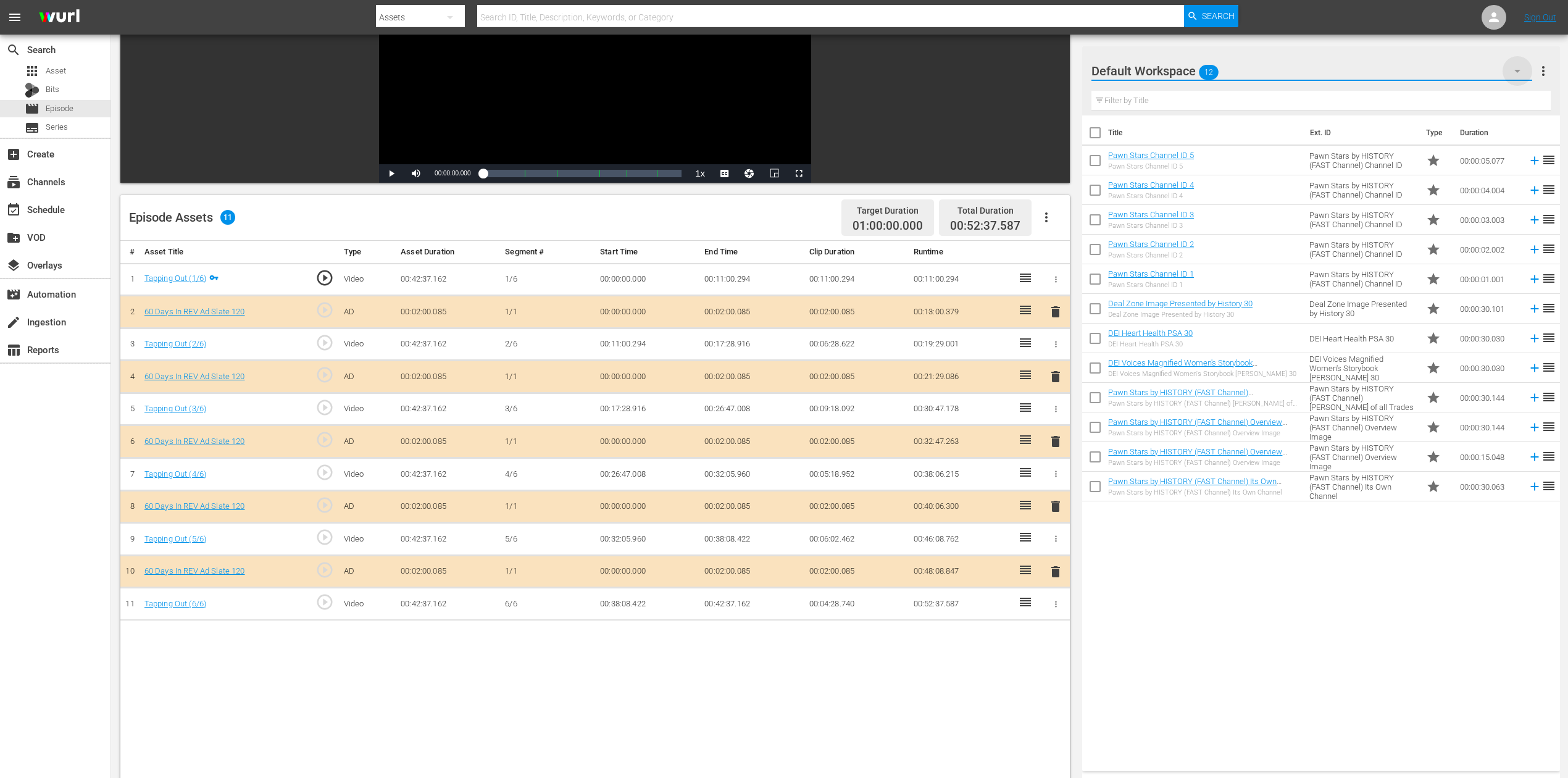
click at [1185, 69] on icon "button" at bounding box center [1518, 71] width 15 height 15
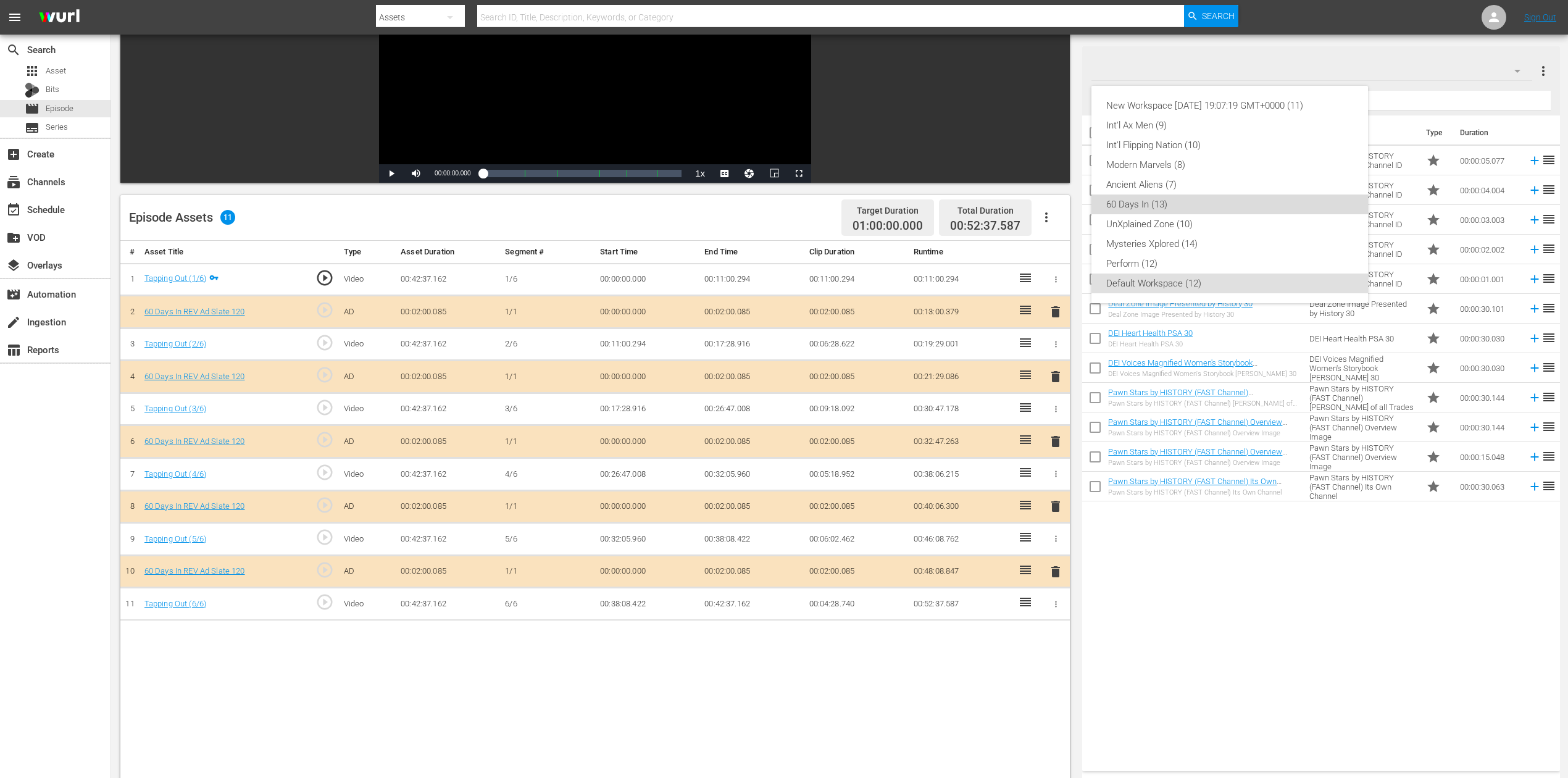
click at [1156, 200] on div "60 Days In (13)" at bounding box center [1230, 205] width 247 height 20
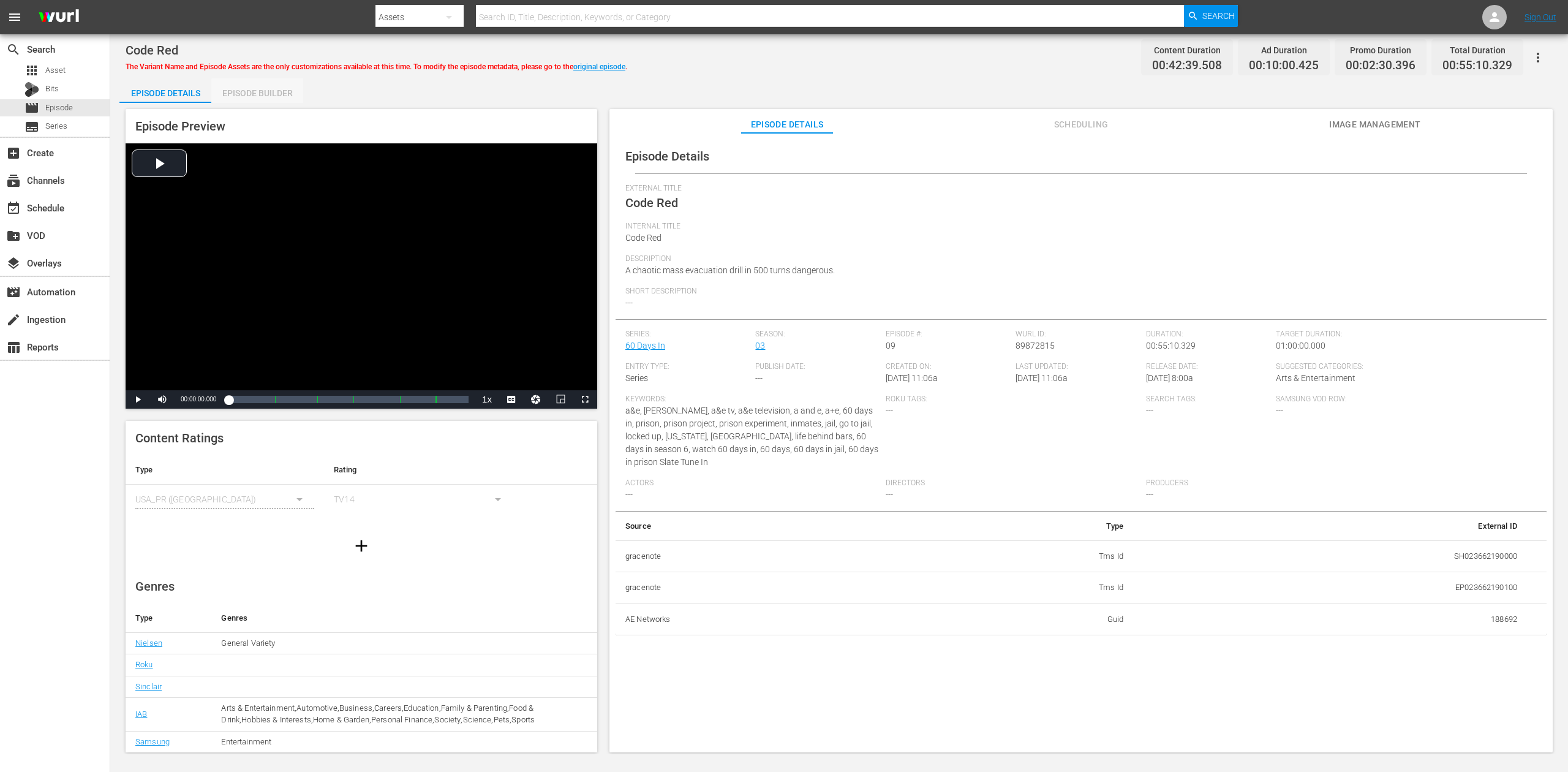
click at [263, 95] on div "Episode Builder" at bounding box center [257, 93] width 92 height 29
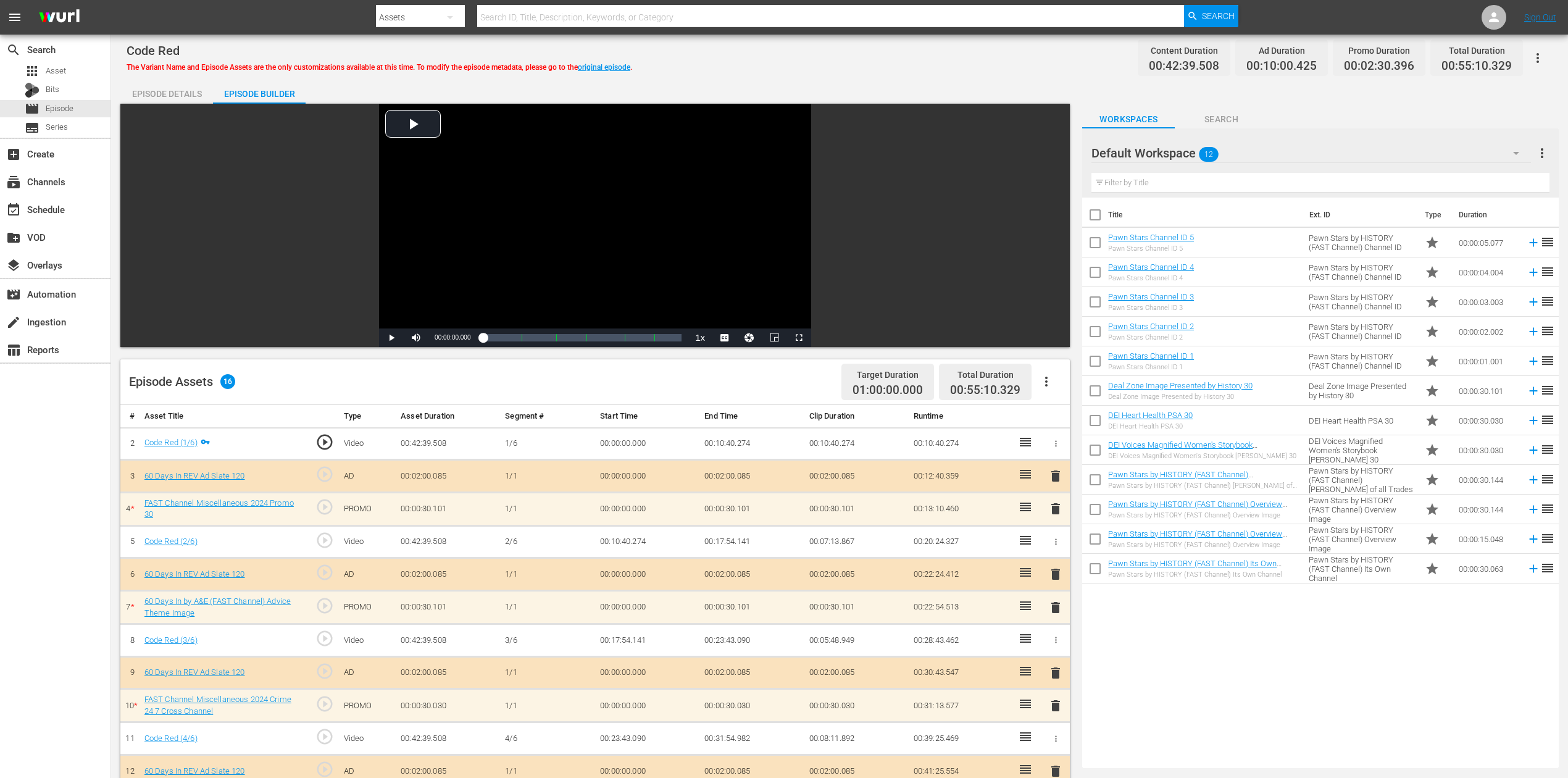
click at [175, 95] on div "Episode Details" at bounding box center [166, 93] width 93 height 29
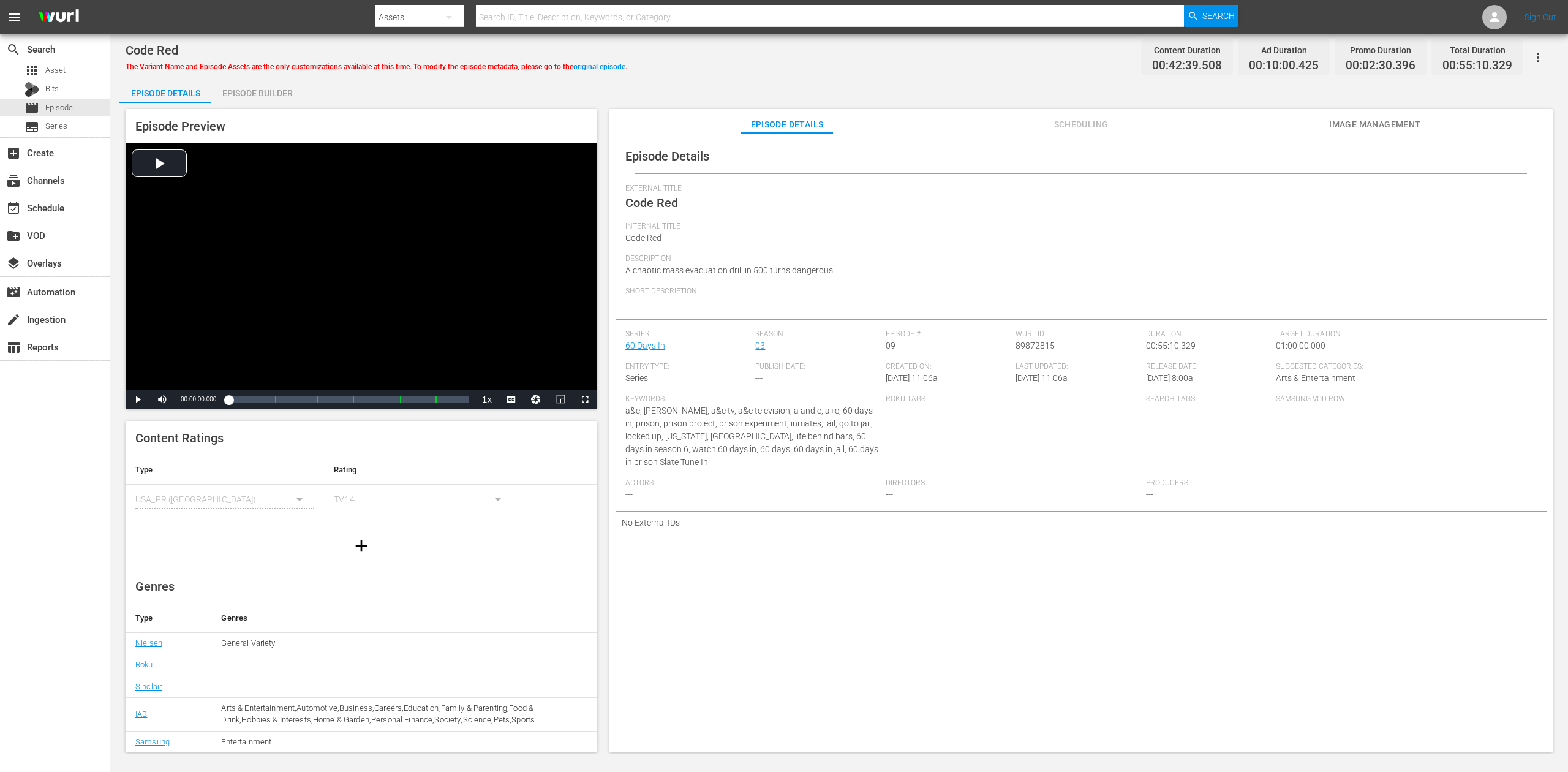
click at [275, 94] on div "Episode Builder" at bounding box center [257, 93] width 92 height 29
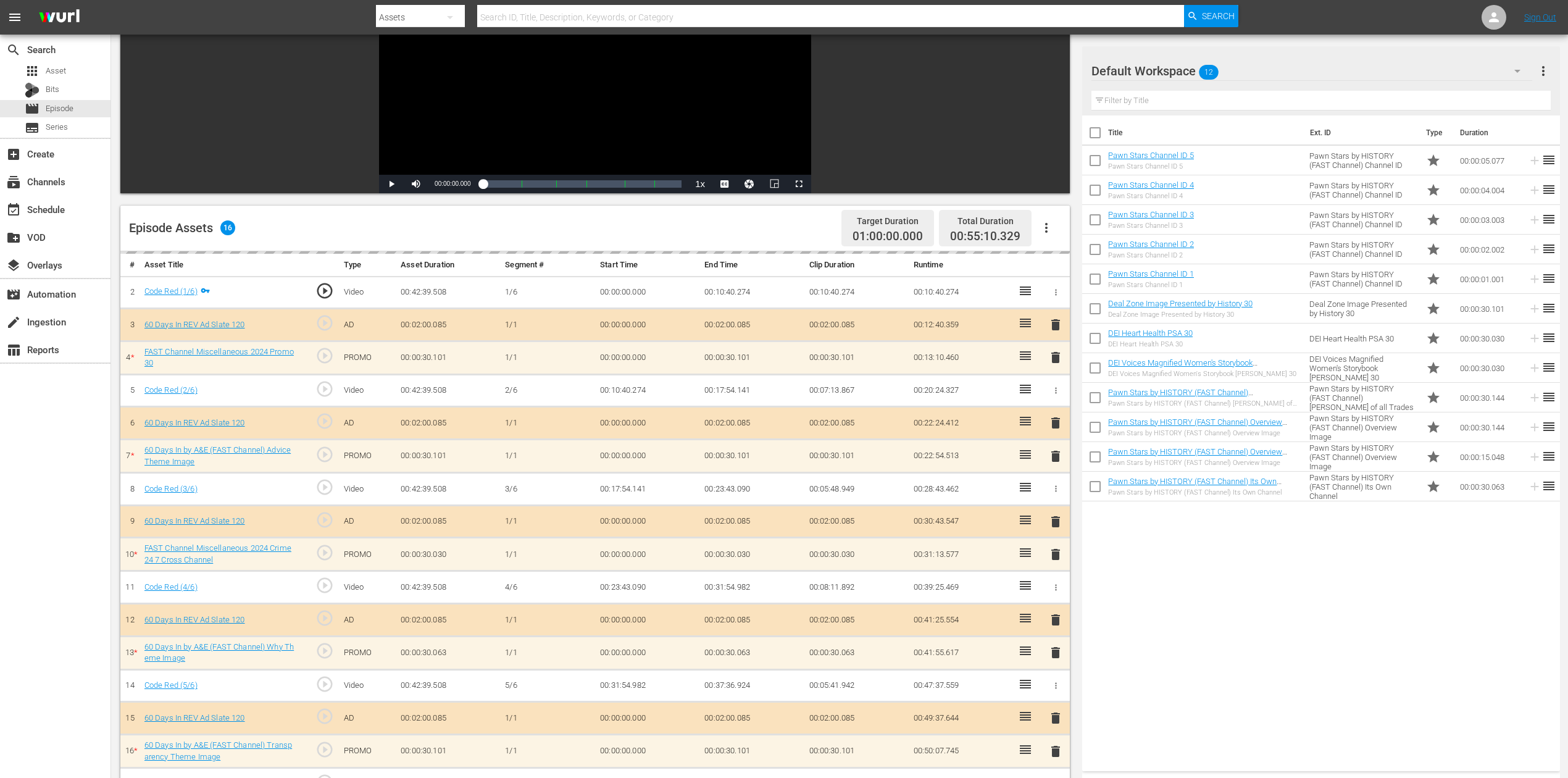
scroll to position [321, 0]
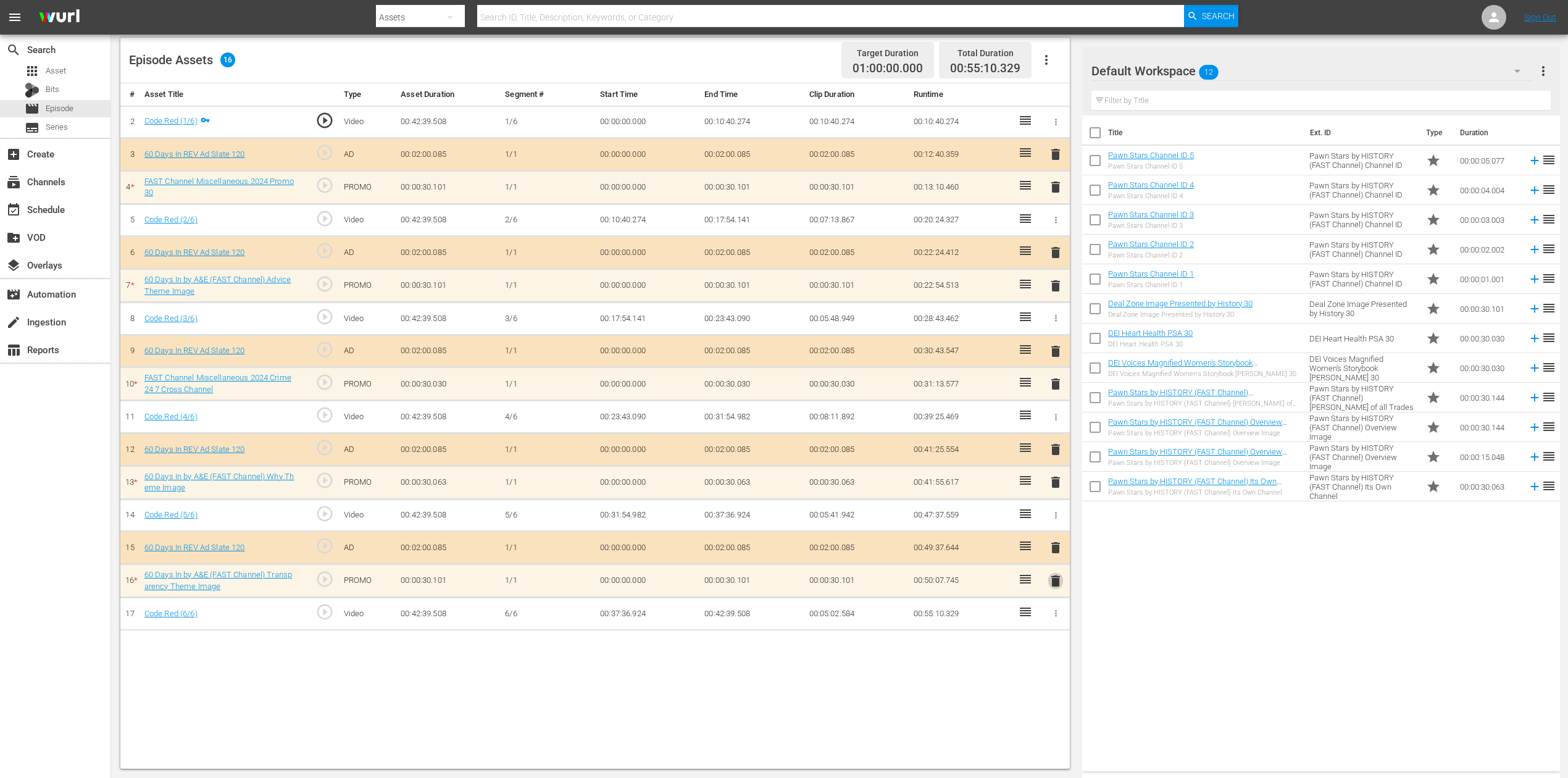
click at [1055, 582] on span "delete" at bounding box center [1056, 581] width 15 height 15
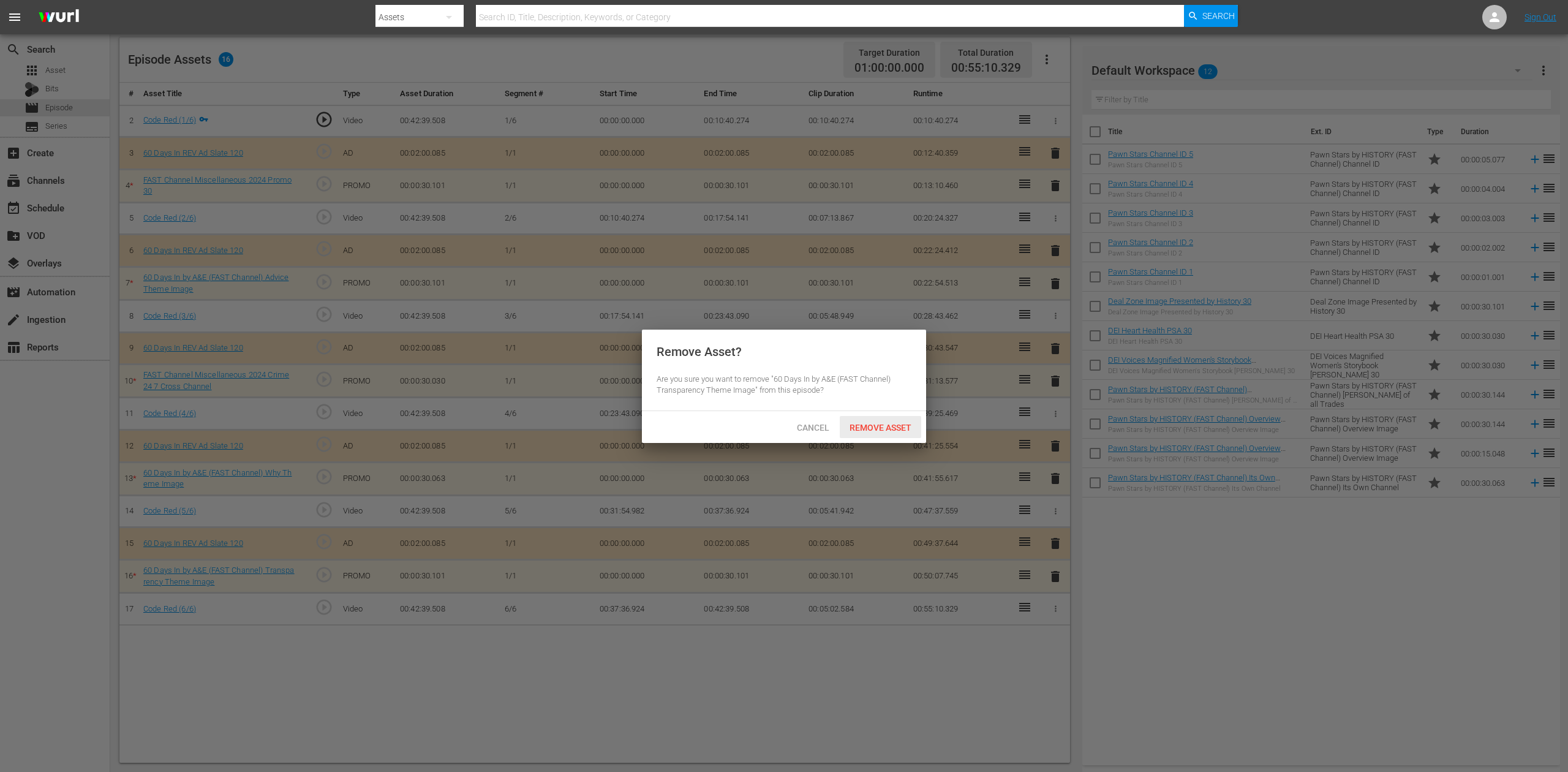
click at [890, 425] on span "Remove Asset" at bounding box center [880, 427] width 81 height 10
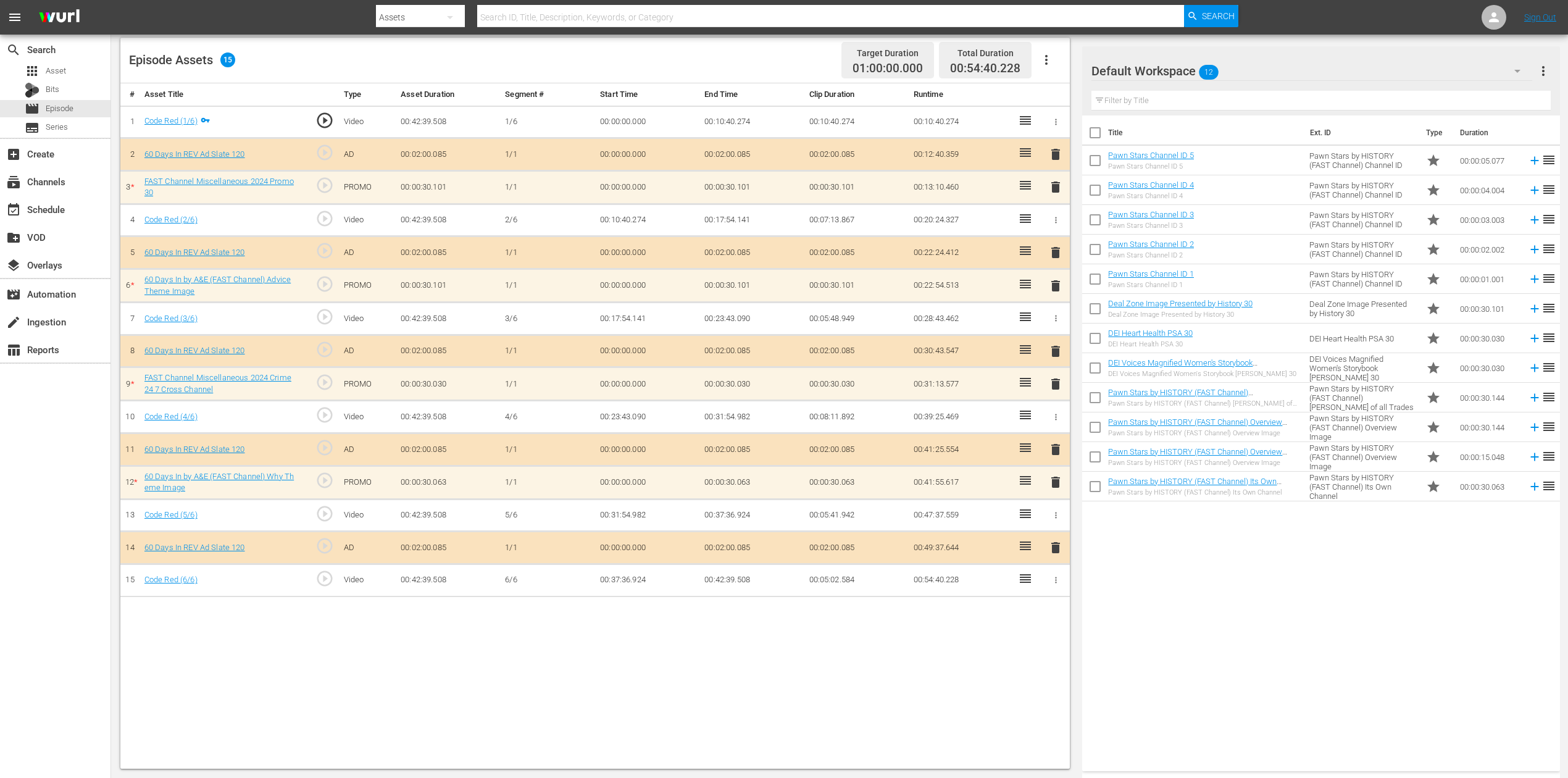
click at [1053, 186] on span "delete" at bounding box center [1056, 187] width 15 height 15
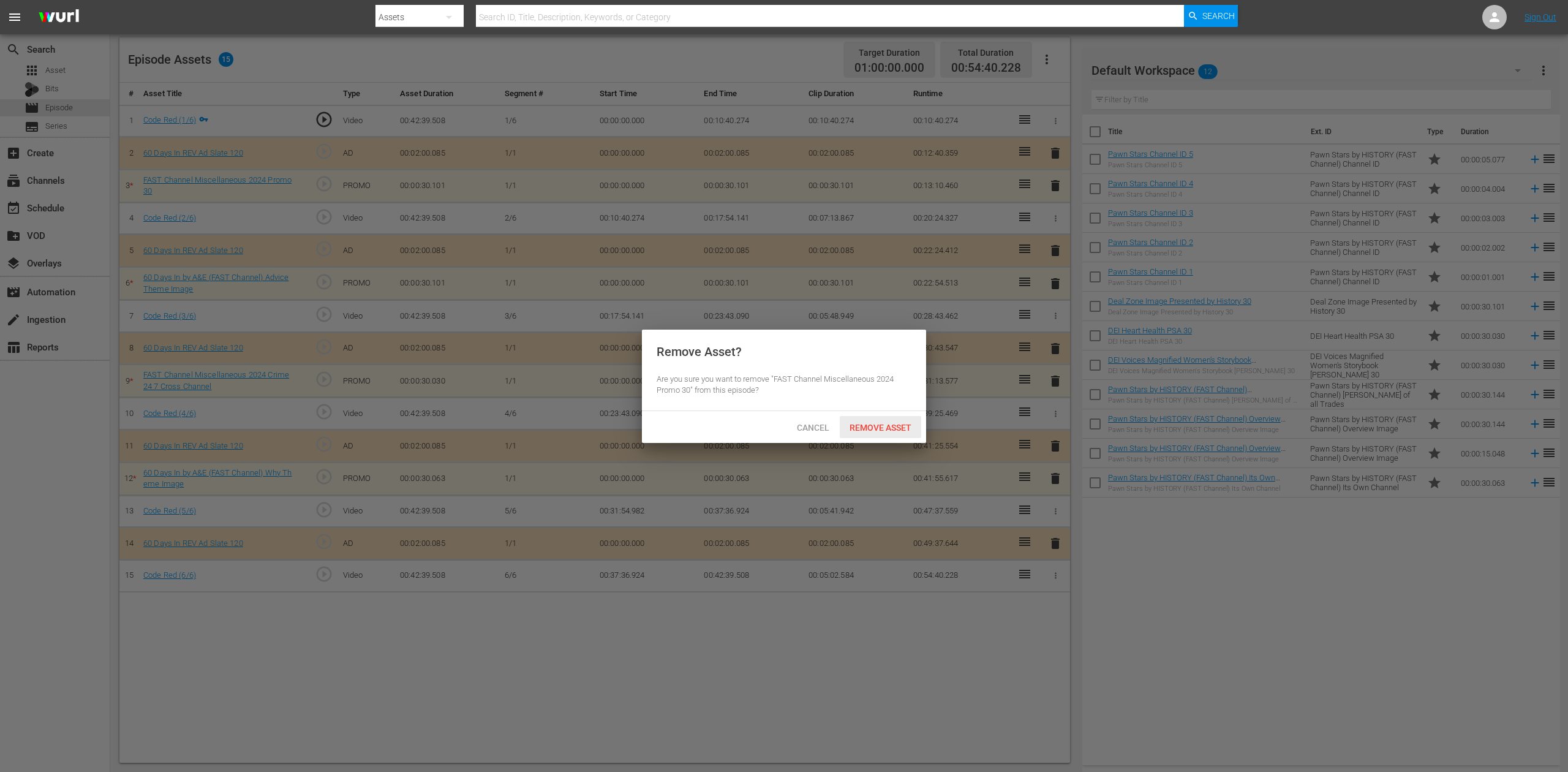
click at [867, 424] on span "Remove Asset" at bounding box center [880, 427] width 81 height 10
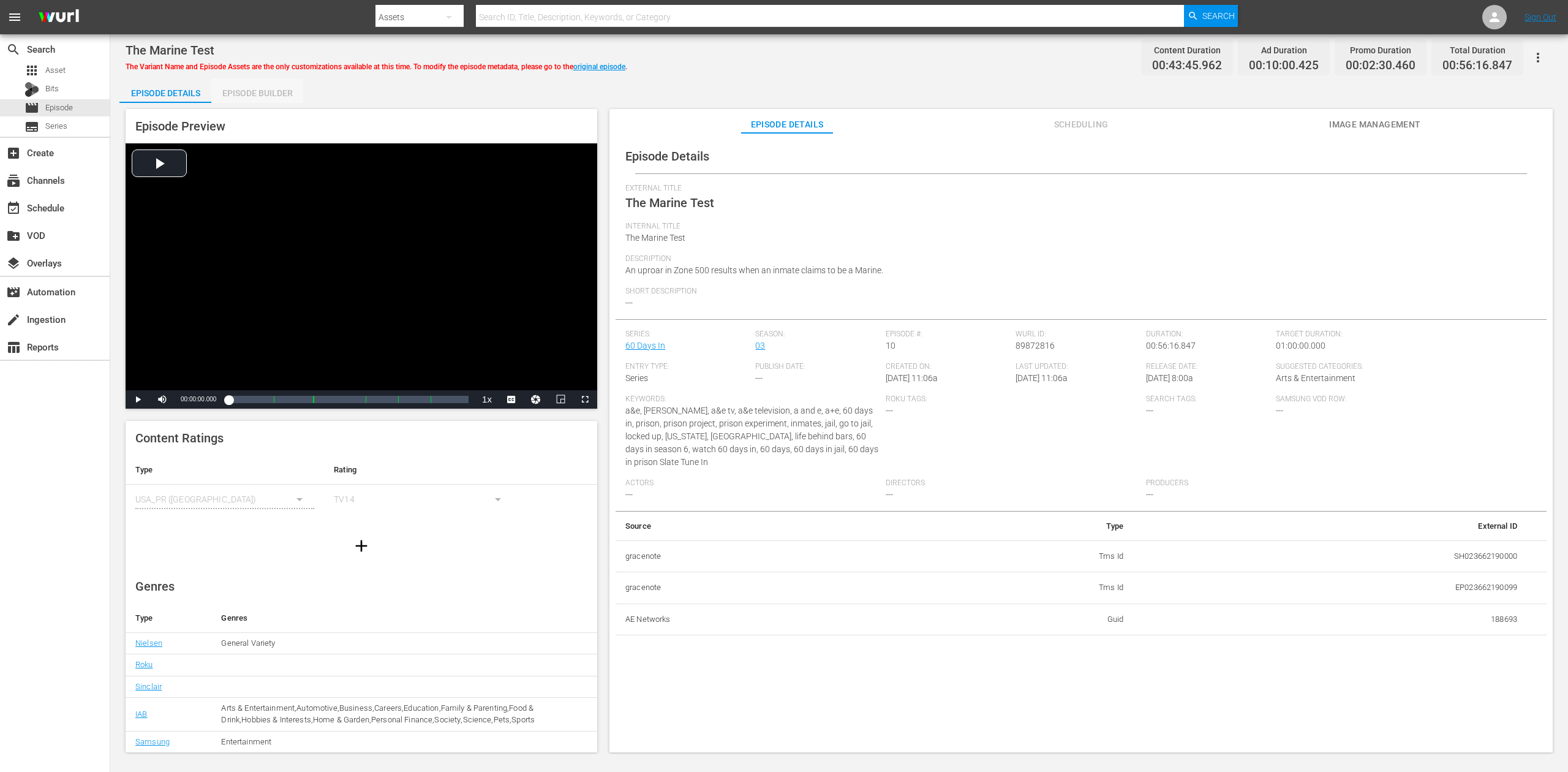
click at [253, 89] on div "Episode Builder" at bounding box center [257, 93] width 92 height 29
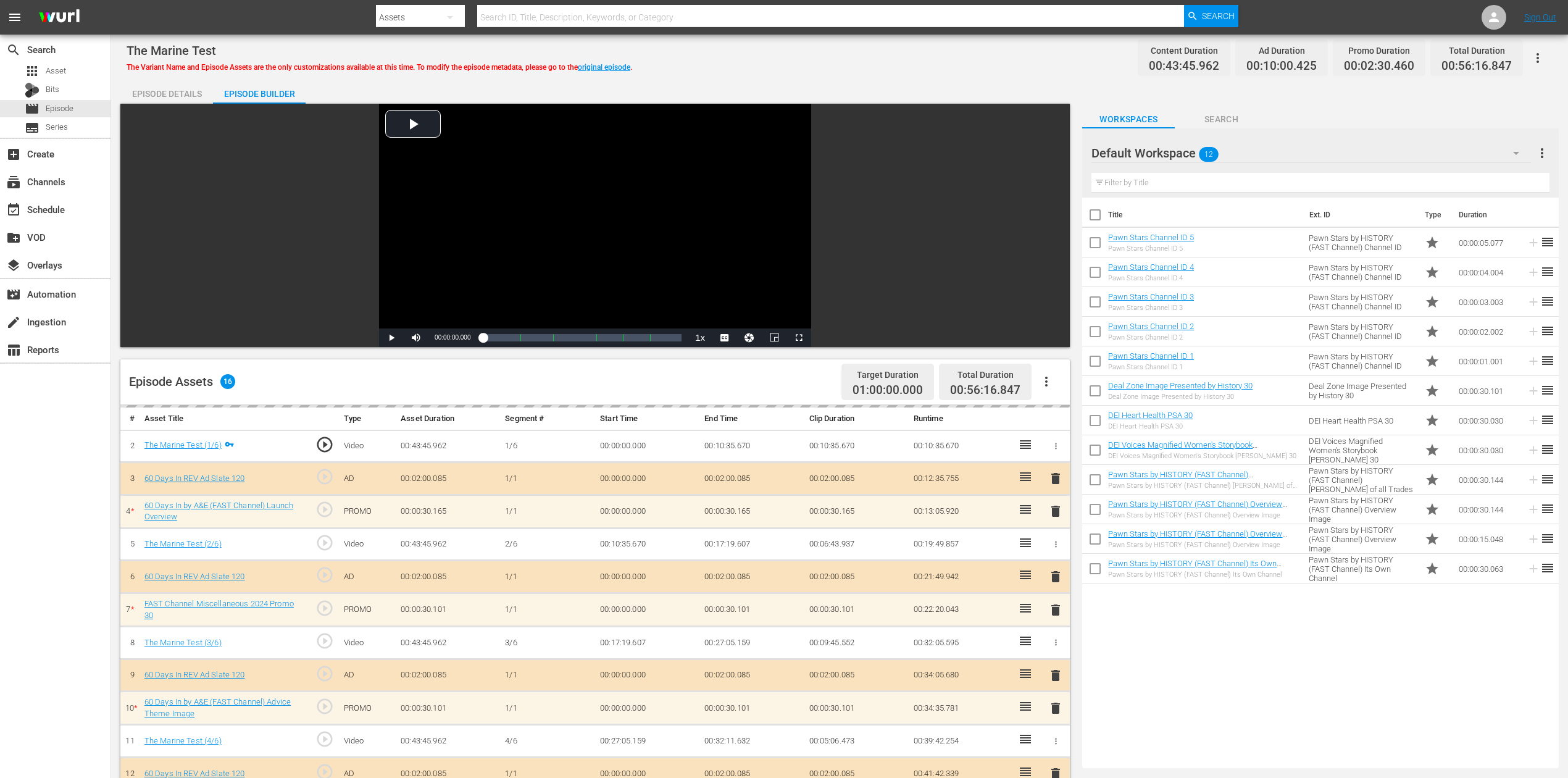
click at [1185, 152] on icon "button" at bounding box center [1515, 154] width 6 height 3
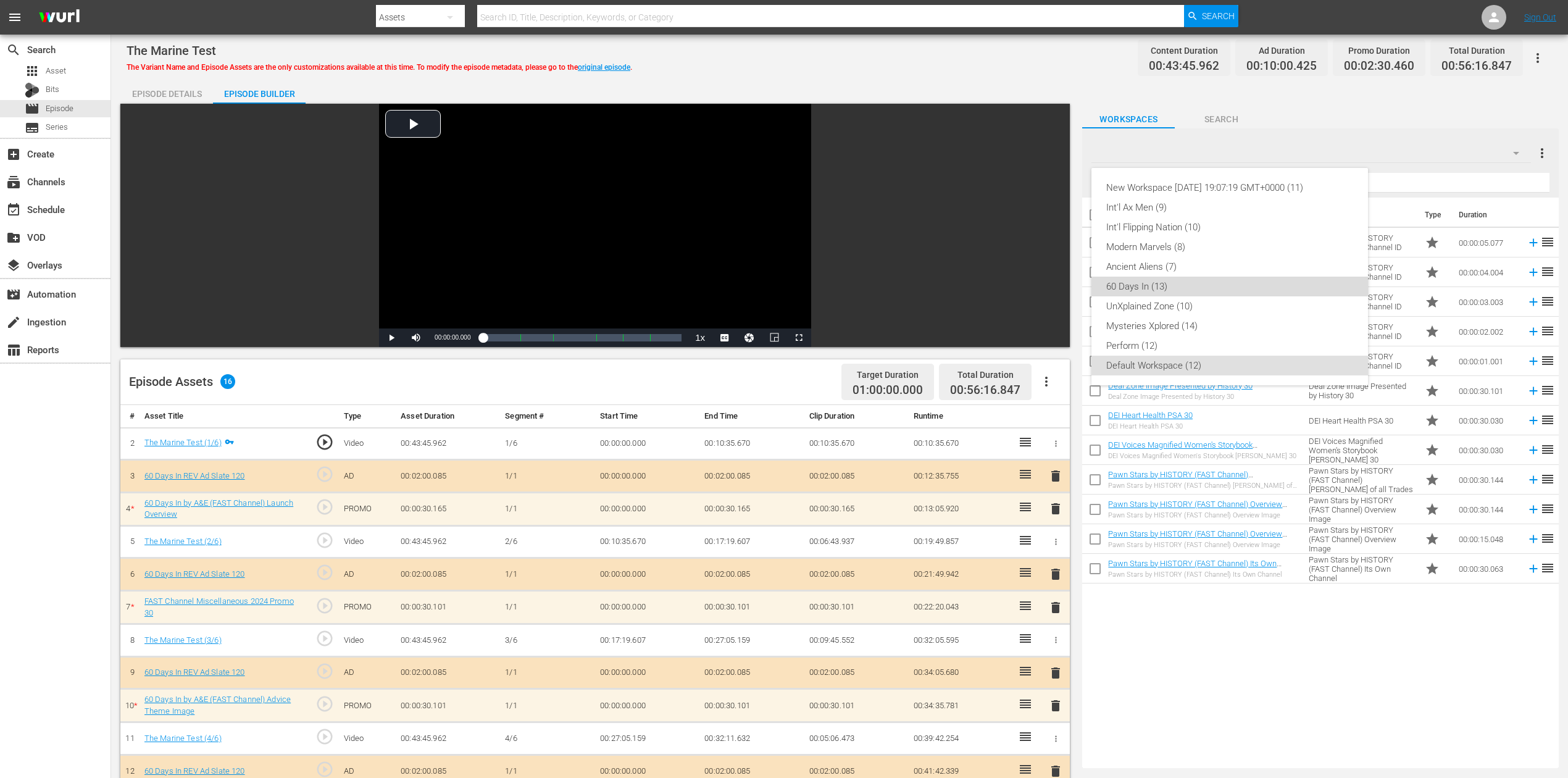
click at [1149, 286] on div "60 Days In (13)" at bounding box center [1230, 286] width 247 height 20
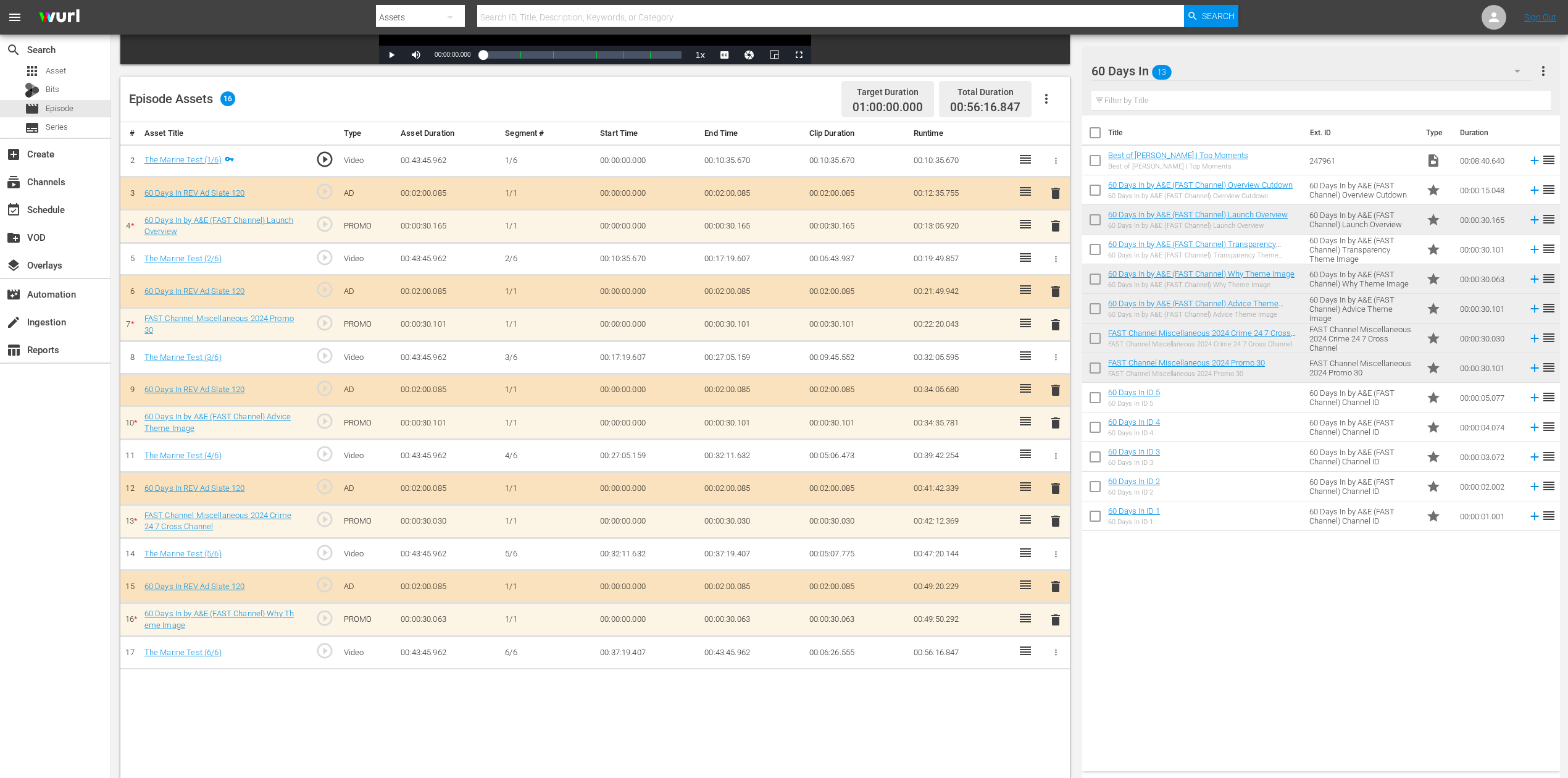
scroll to position [321, 0]
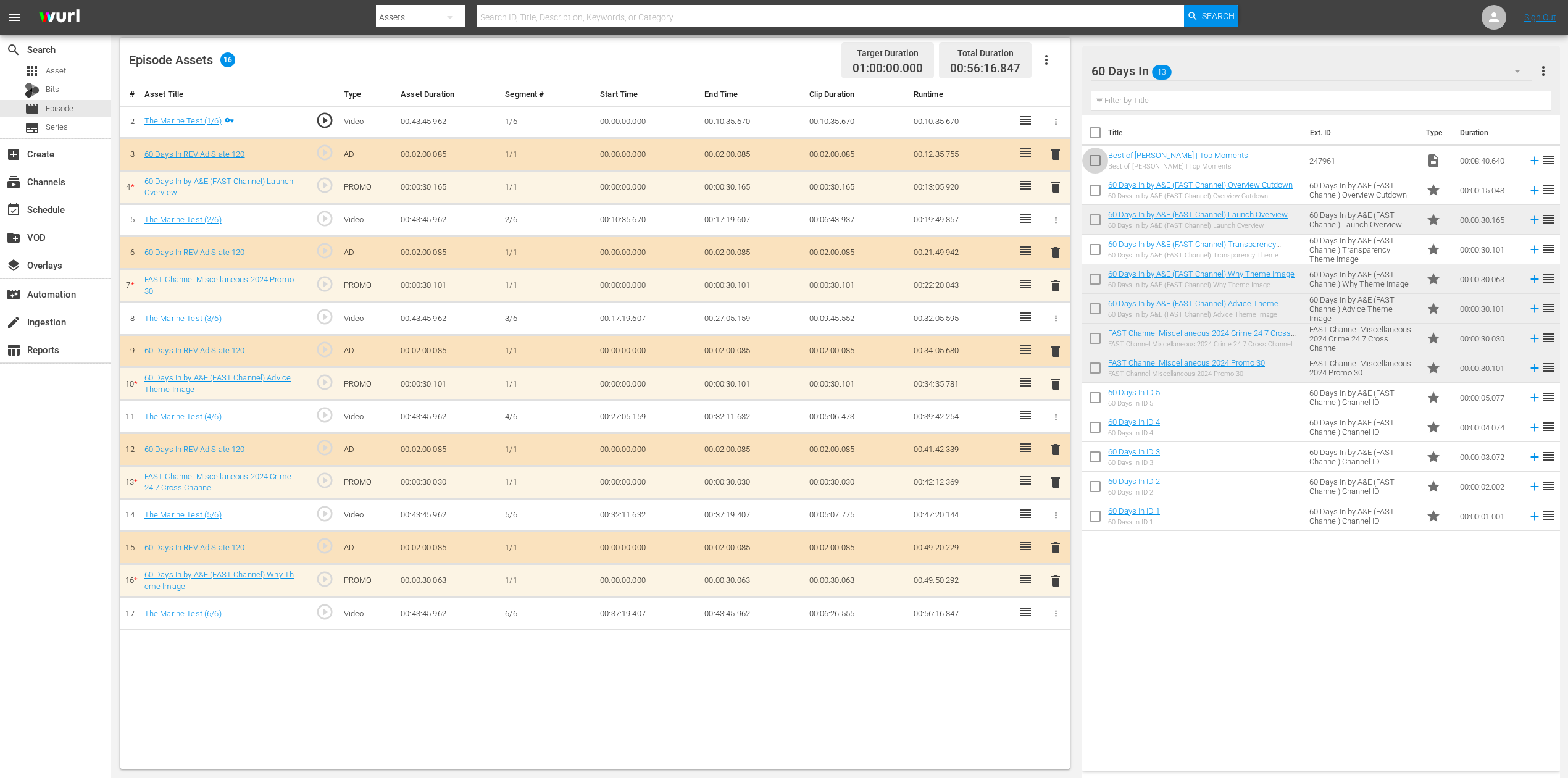
click at [1095, 159] on input "checkbox" at bounding box center [1095, 163] width 26 height 26
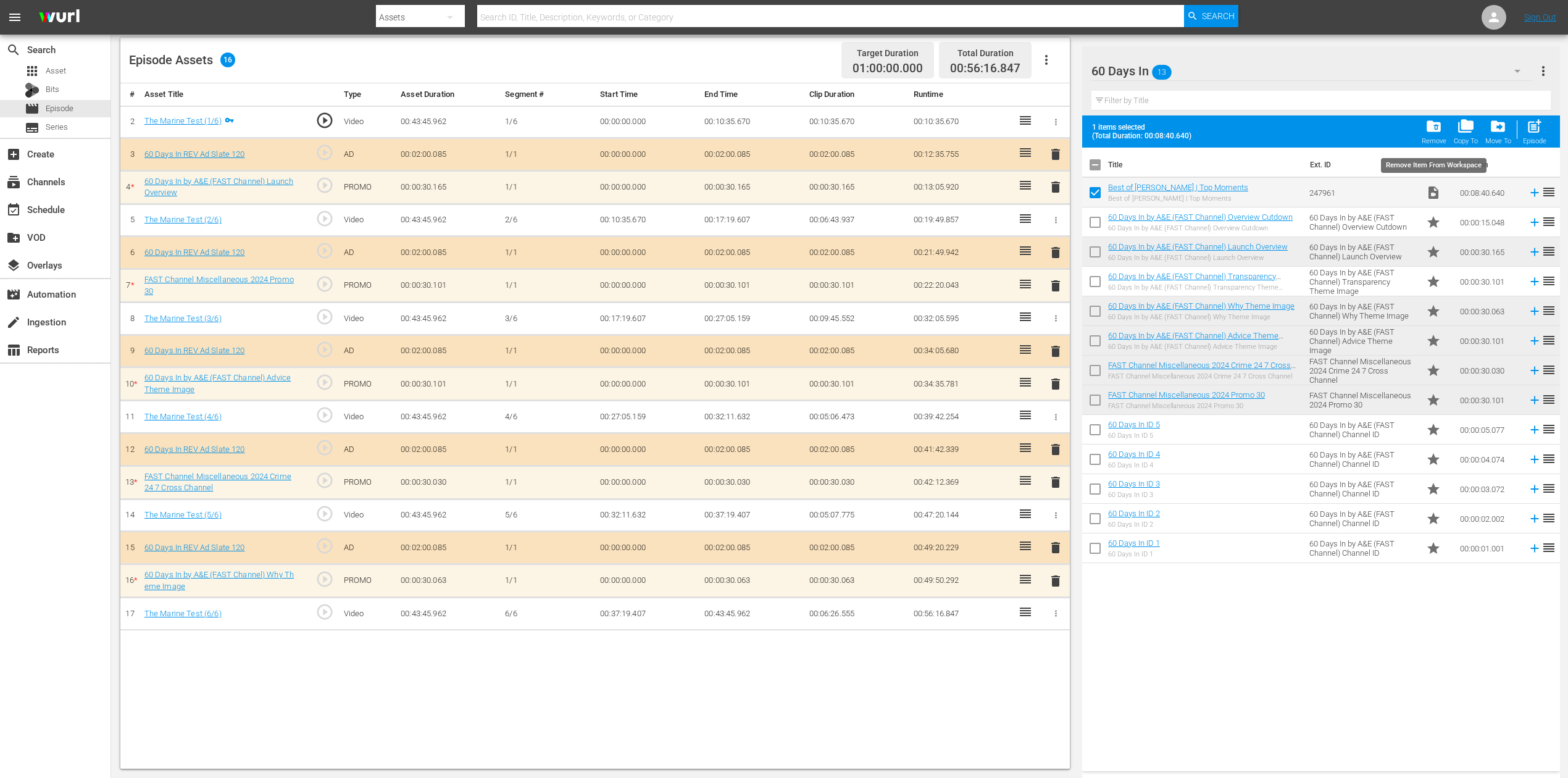
click at [1185, 134] on span "folder_delete" at bounding box center [1434, 126] width 17 height 17
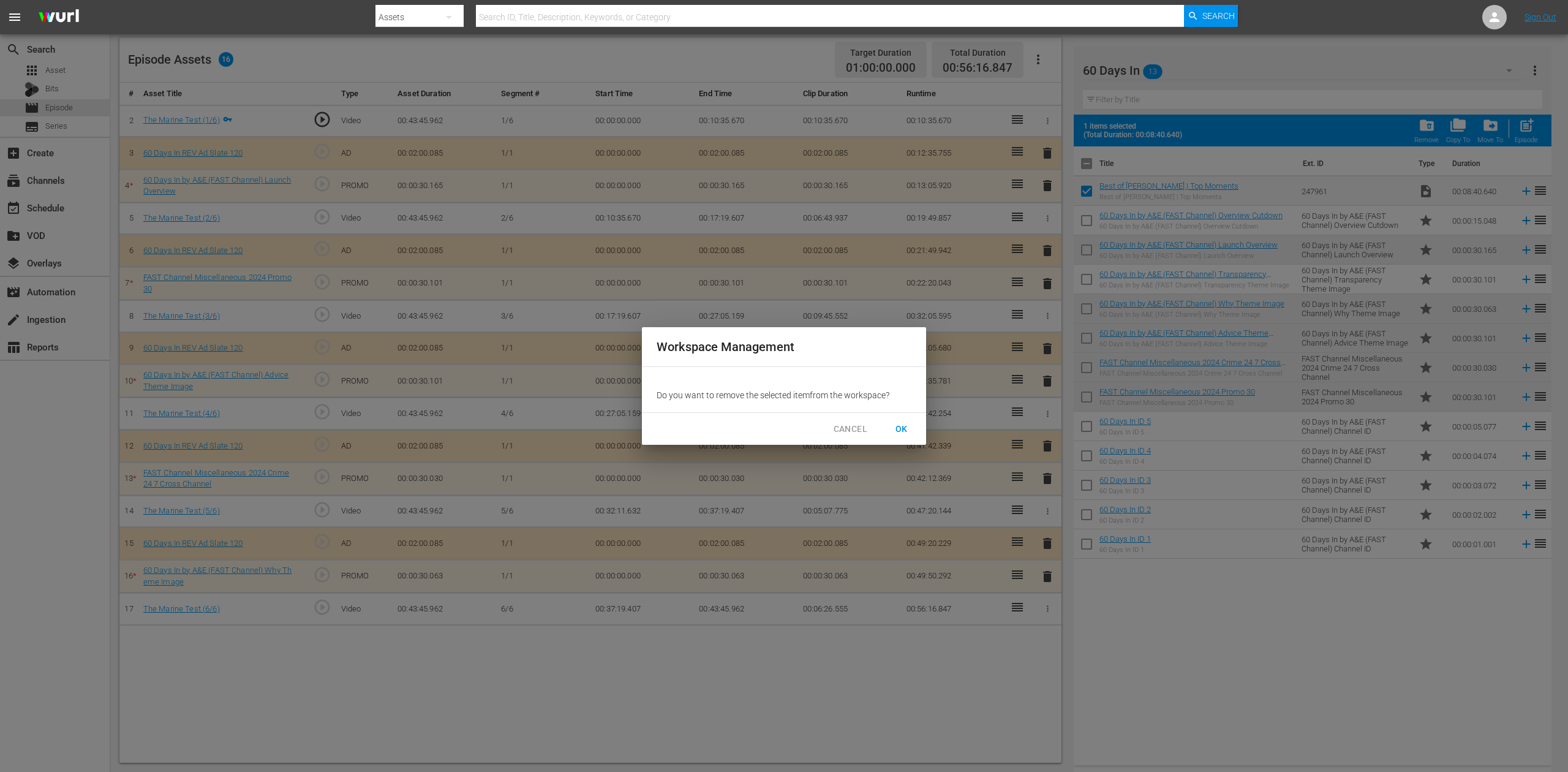
click at [909, 427] on span "OK" at bounding box center [902, 429] width 20 height 15
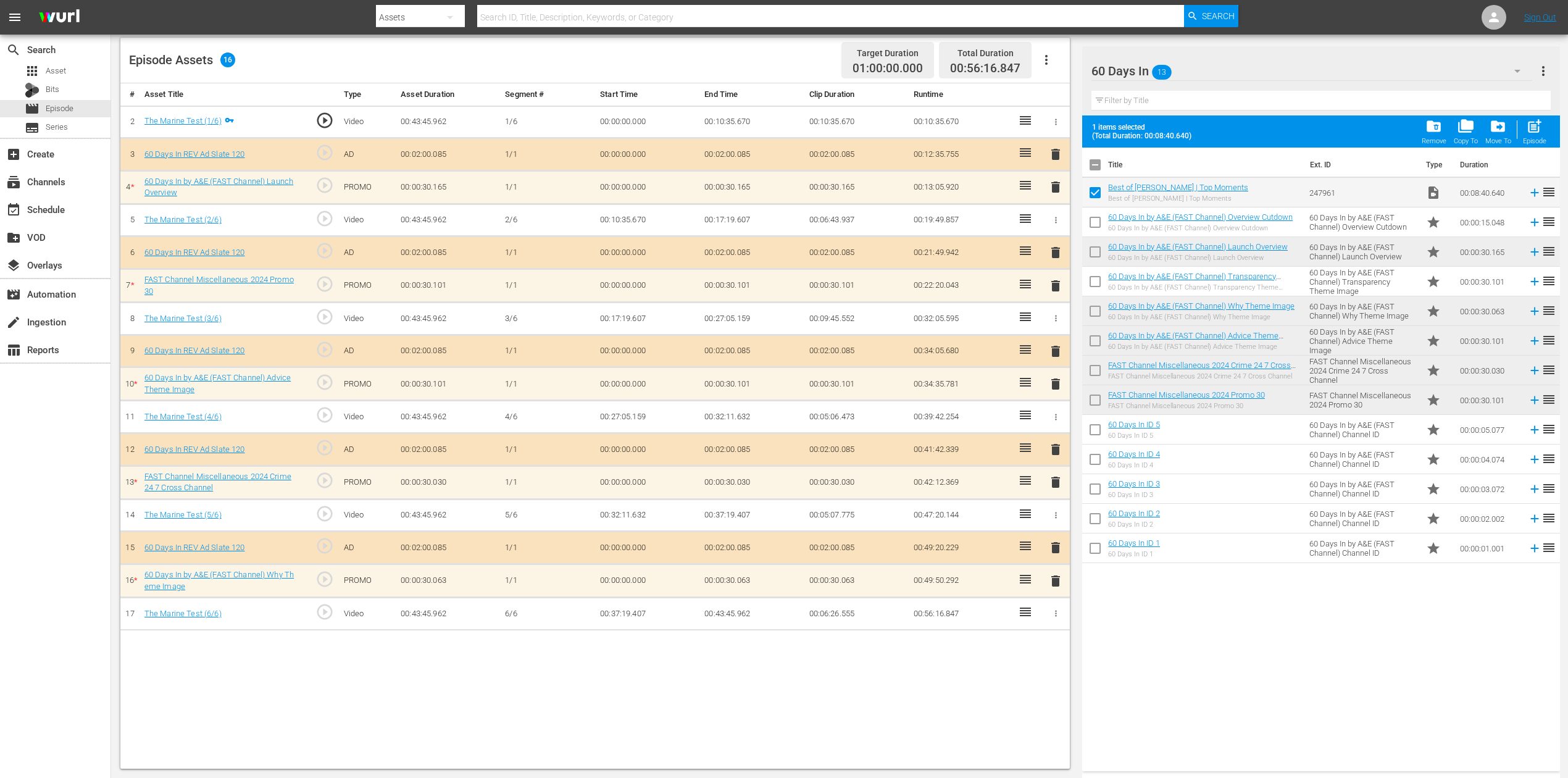
checkbox input "false"
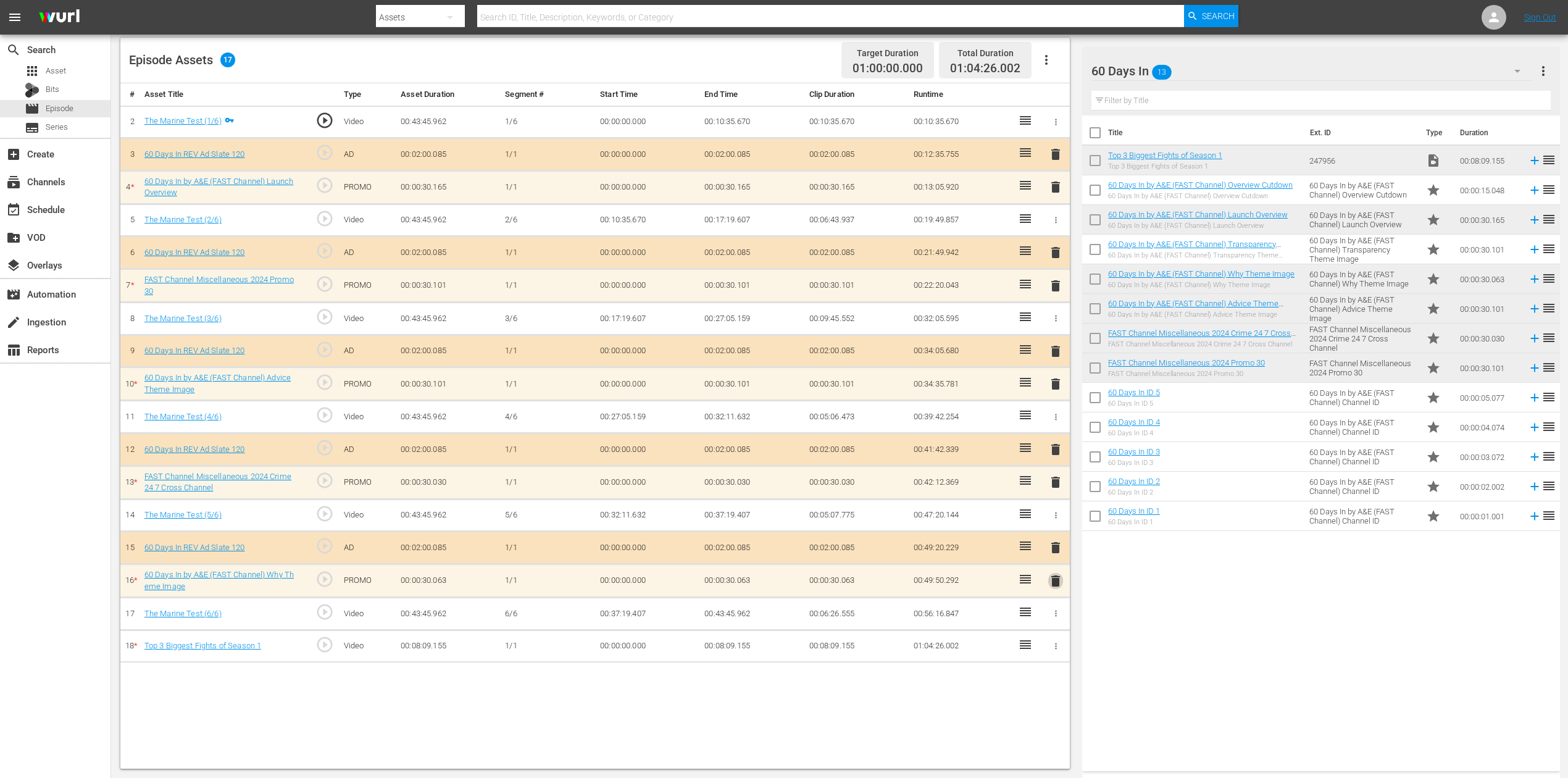
click at [1058, 579] on span "delete" at bounding box center [1056, 581] width 15 height 15
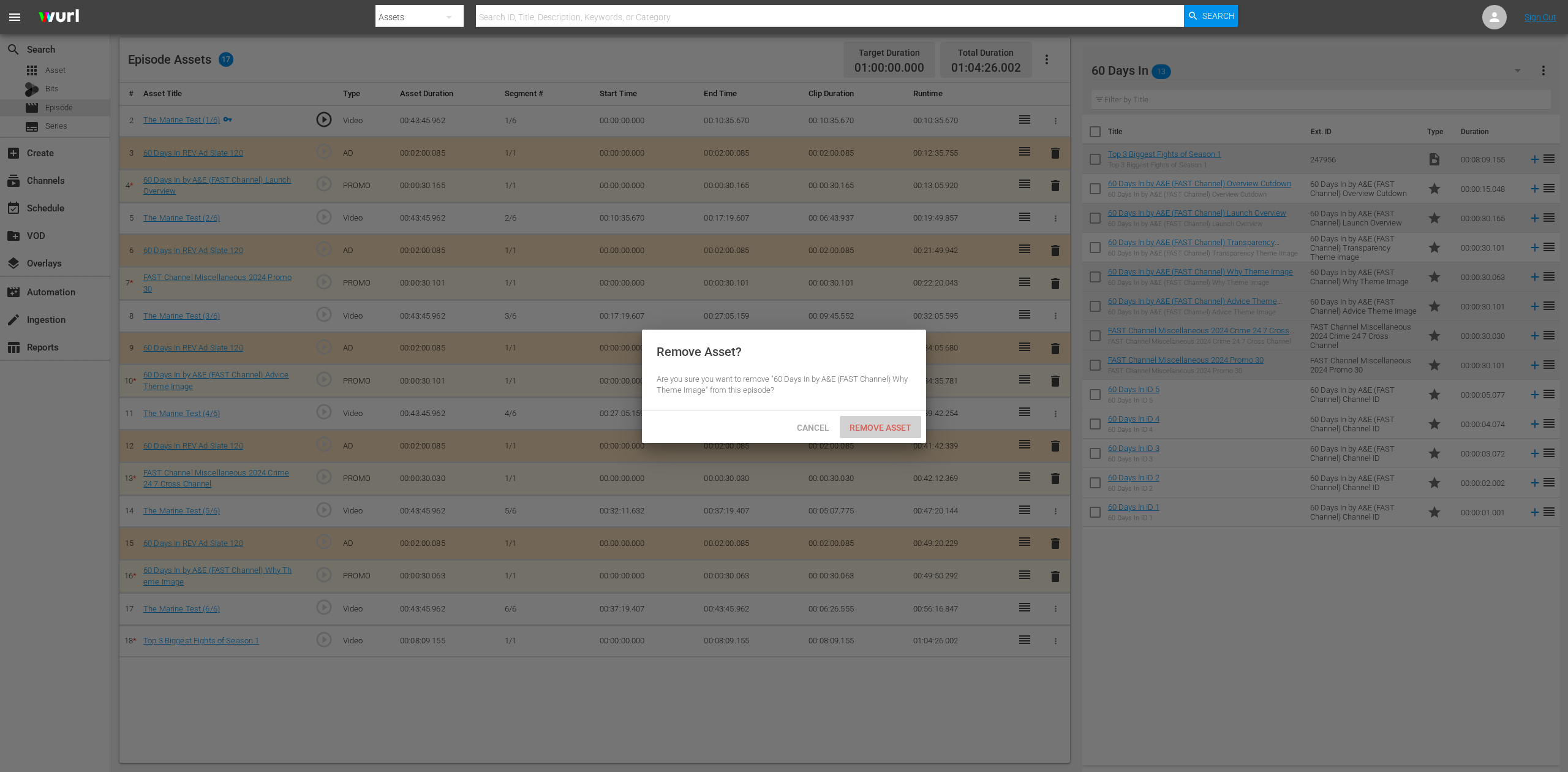
click at [871, 420] on div "Remove Asset" at bounding box center [880, 427] width 81 height 22
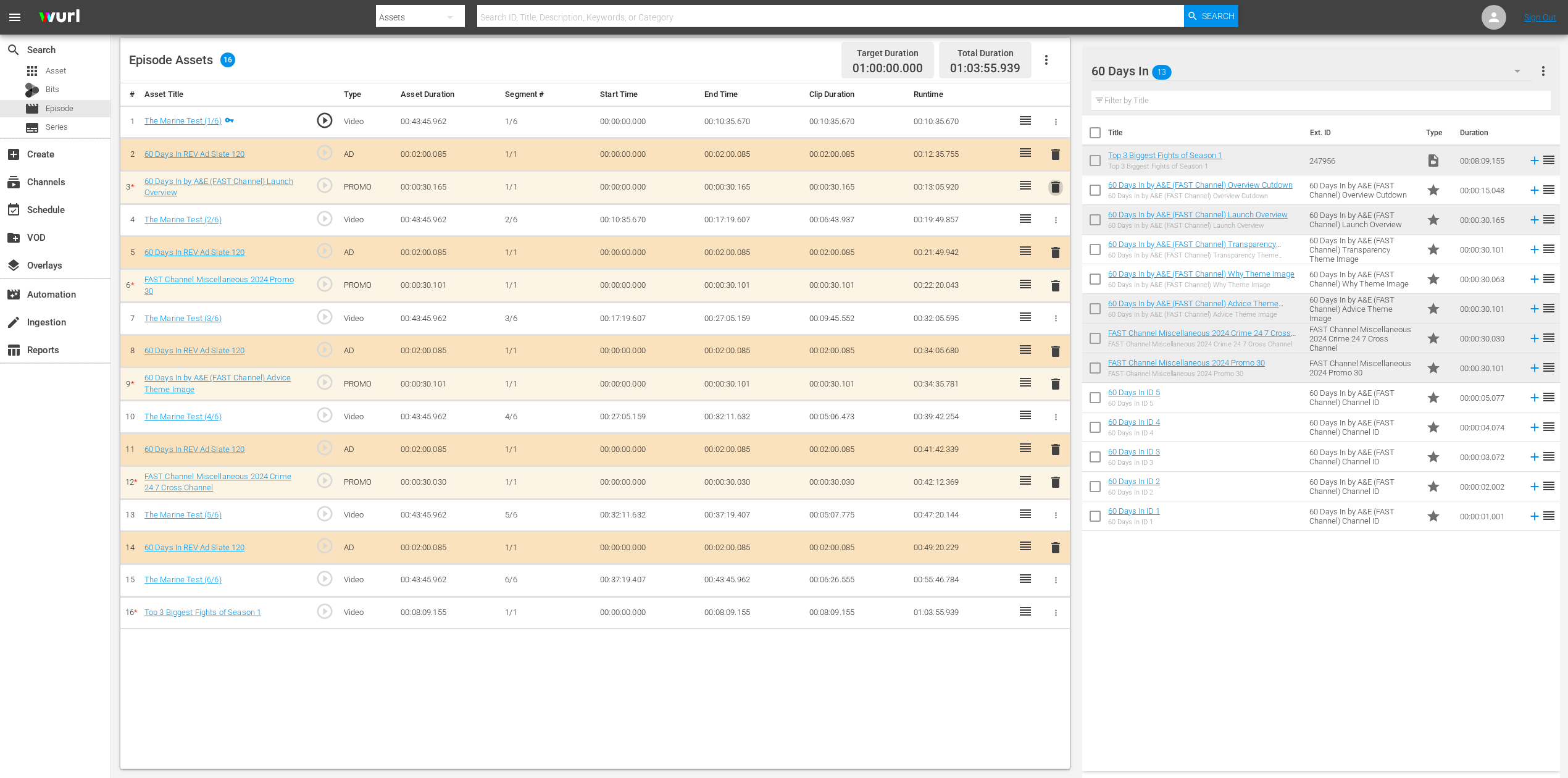
click at [1052, 190] on span "delete" at bounding box center [1056, 187] width 15 height 15
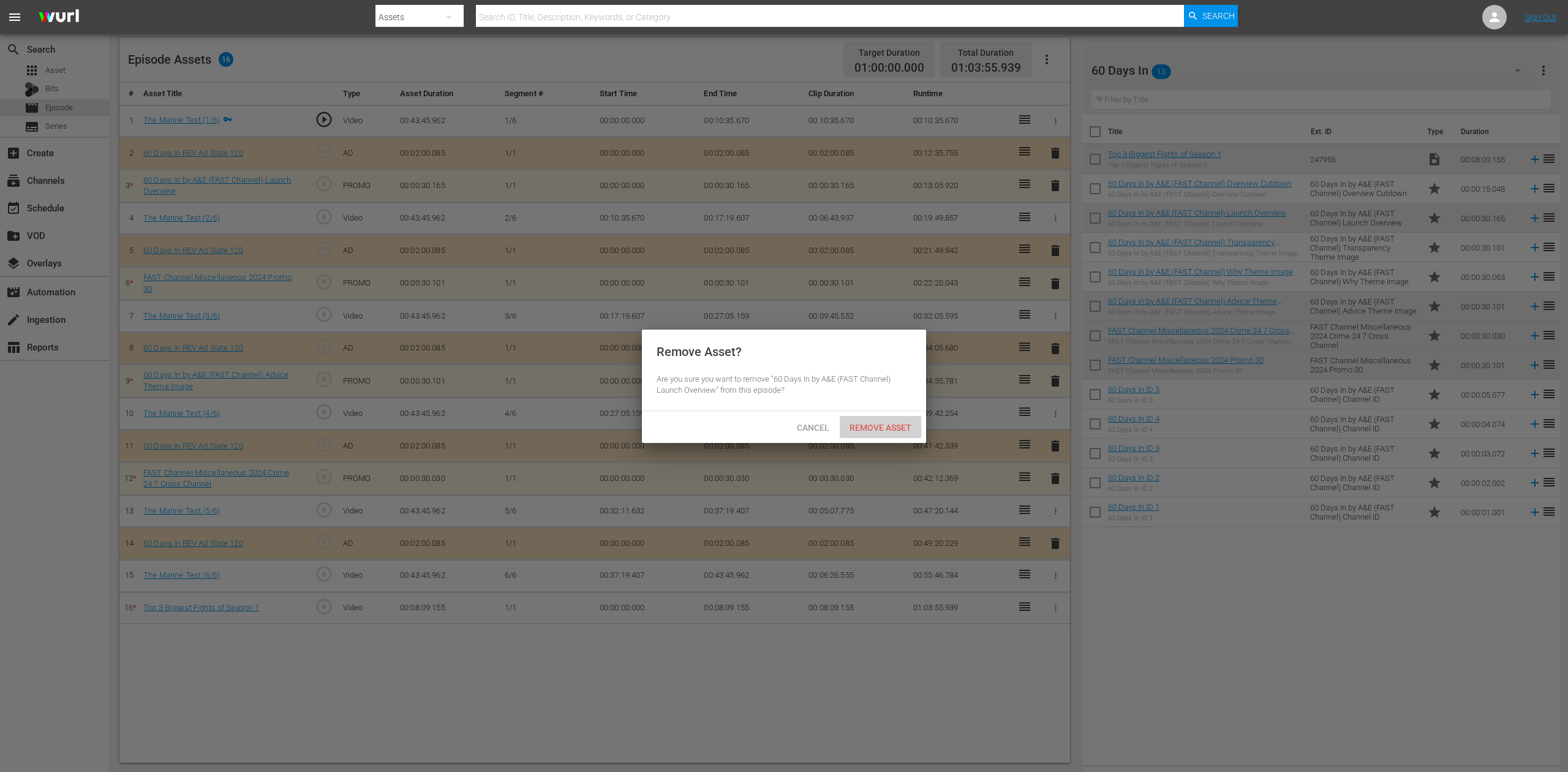
click at [883, 427] on span "Remove Asset" at bounding box center [880, 427] width 81 height 10
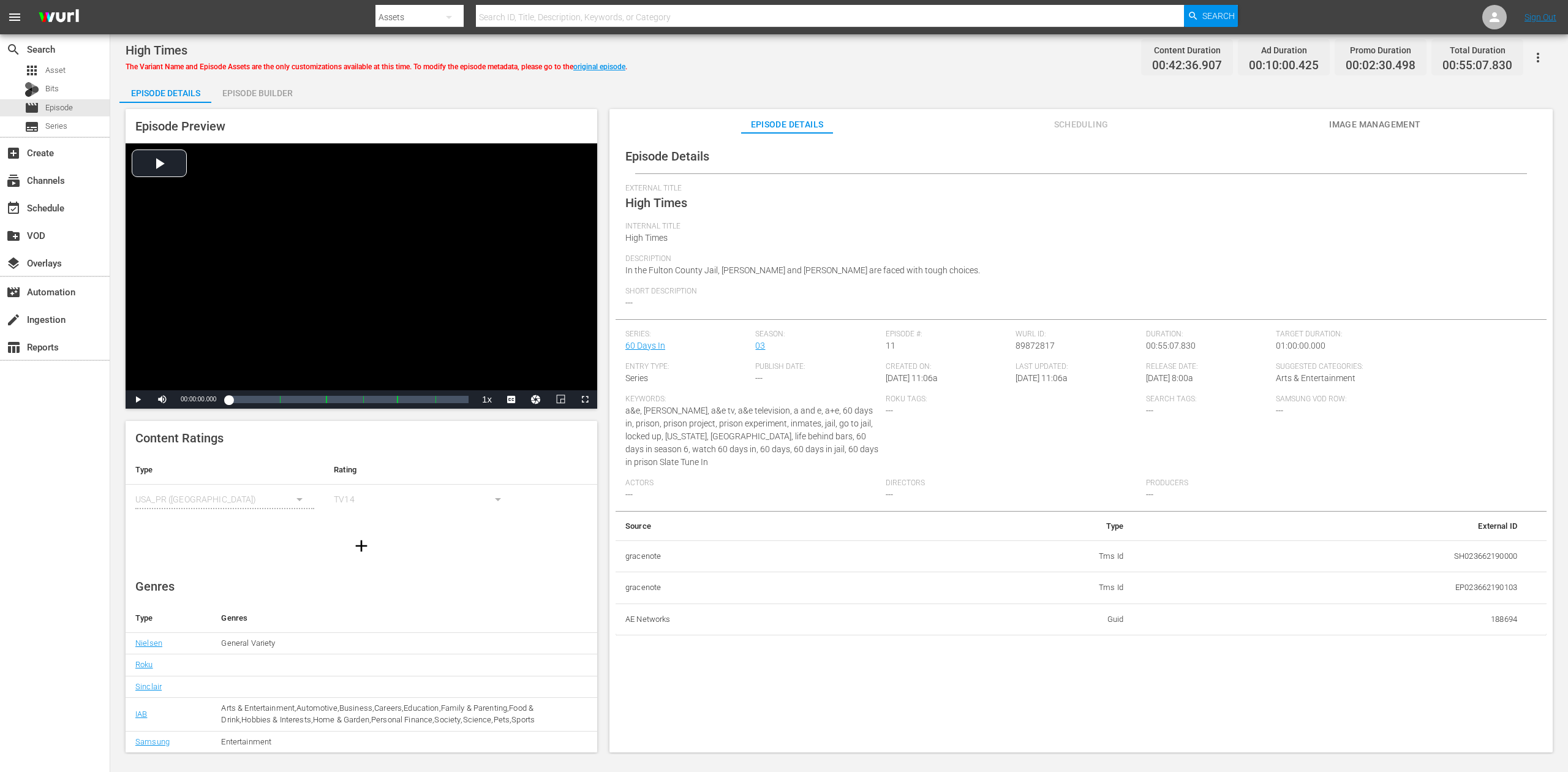
click at [253, 94] on div "Episode Builder" at bounding box center [257, 93] width 92 height 29
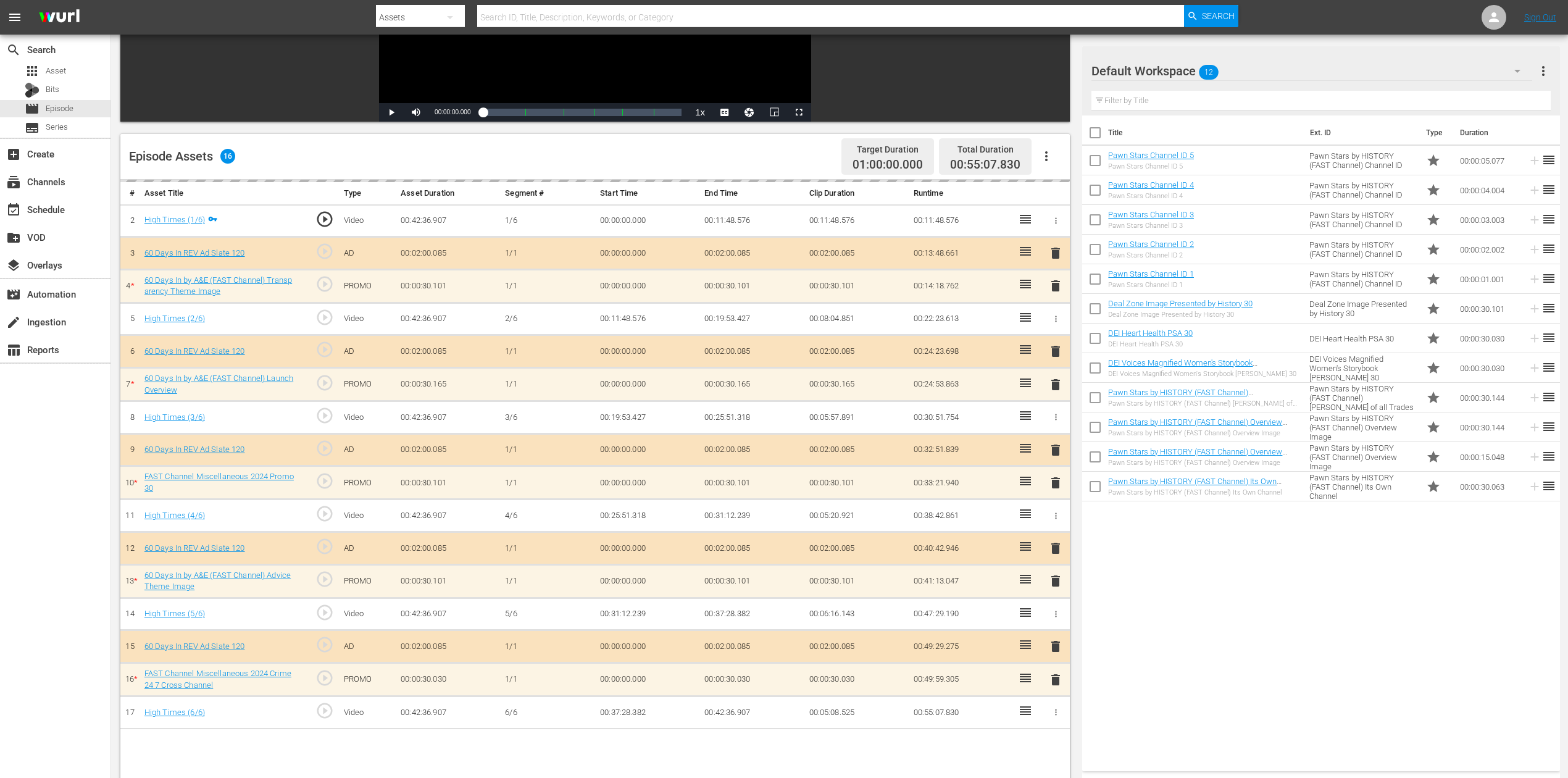
scroll to position [321, 0]
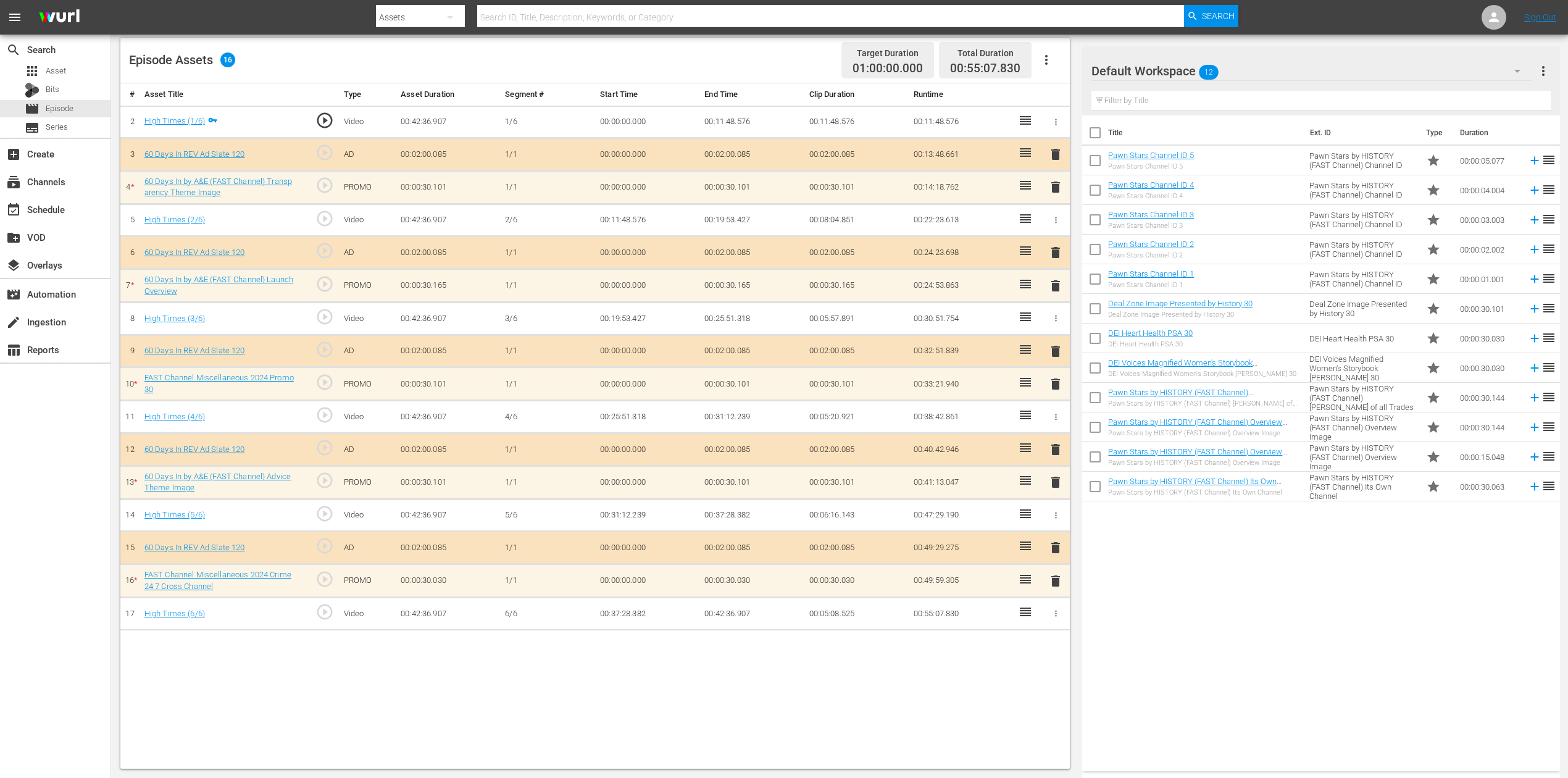
click at [1055, 580] on span "delete" at bounding box center [1056, 581] width 15 height 15
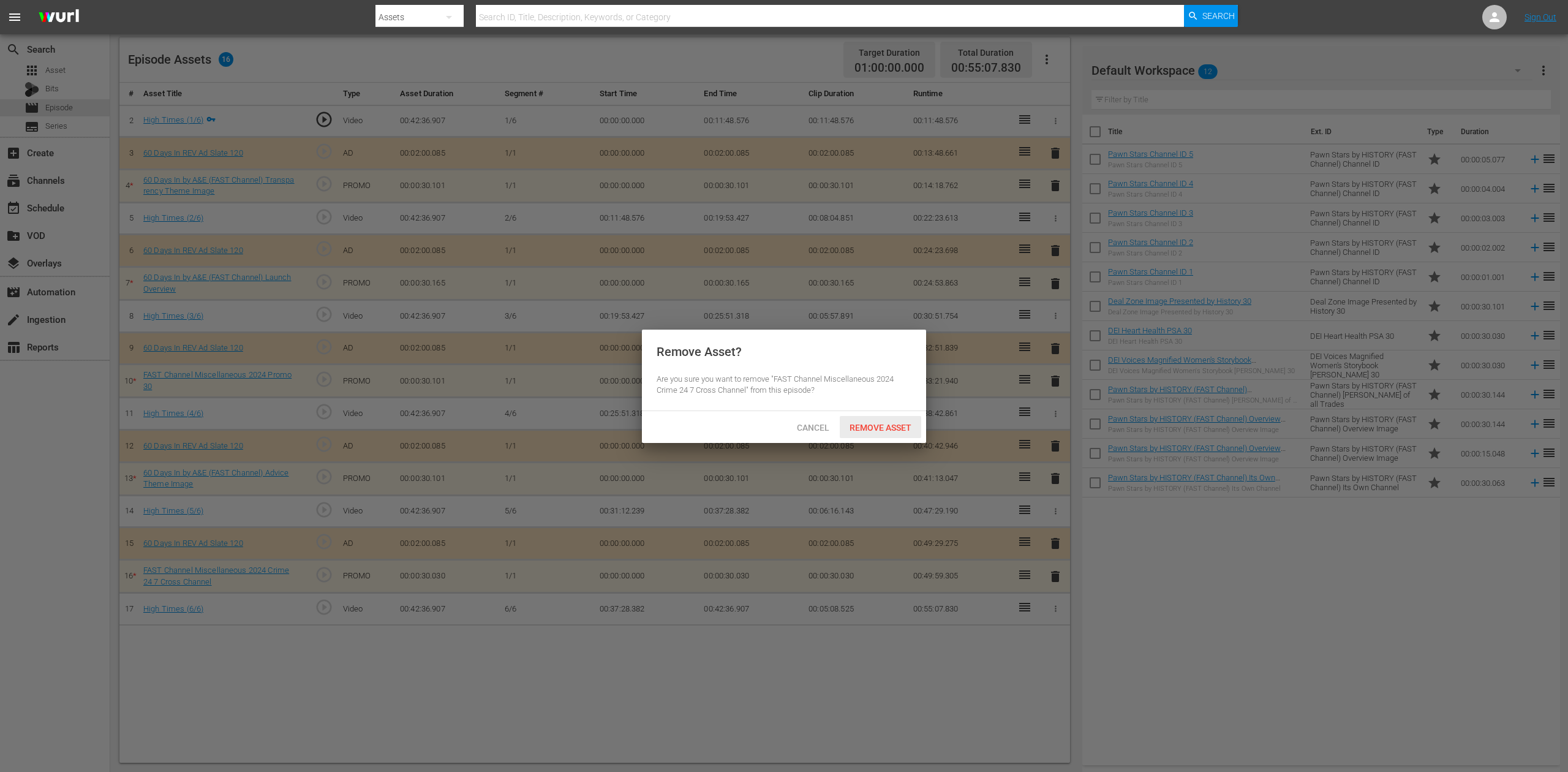
click at [880, 430] on span "Remove Asset" at bounding box center [880, 427] width 81 height 10
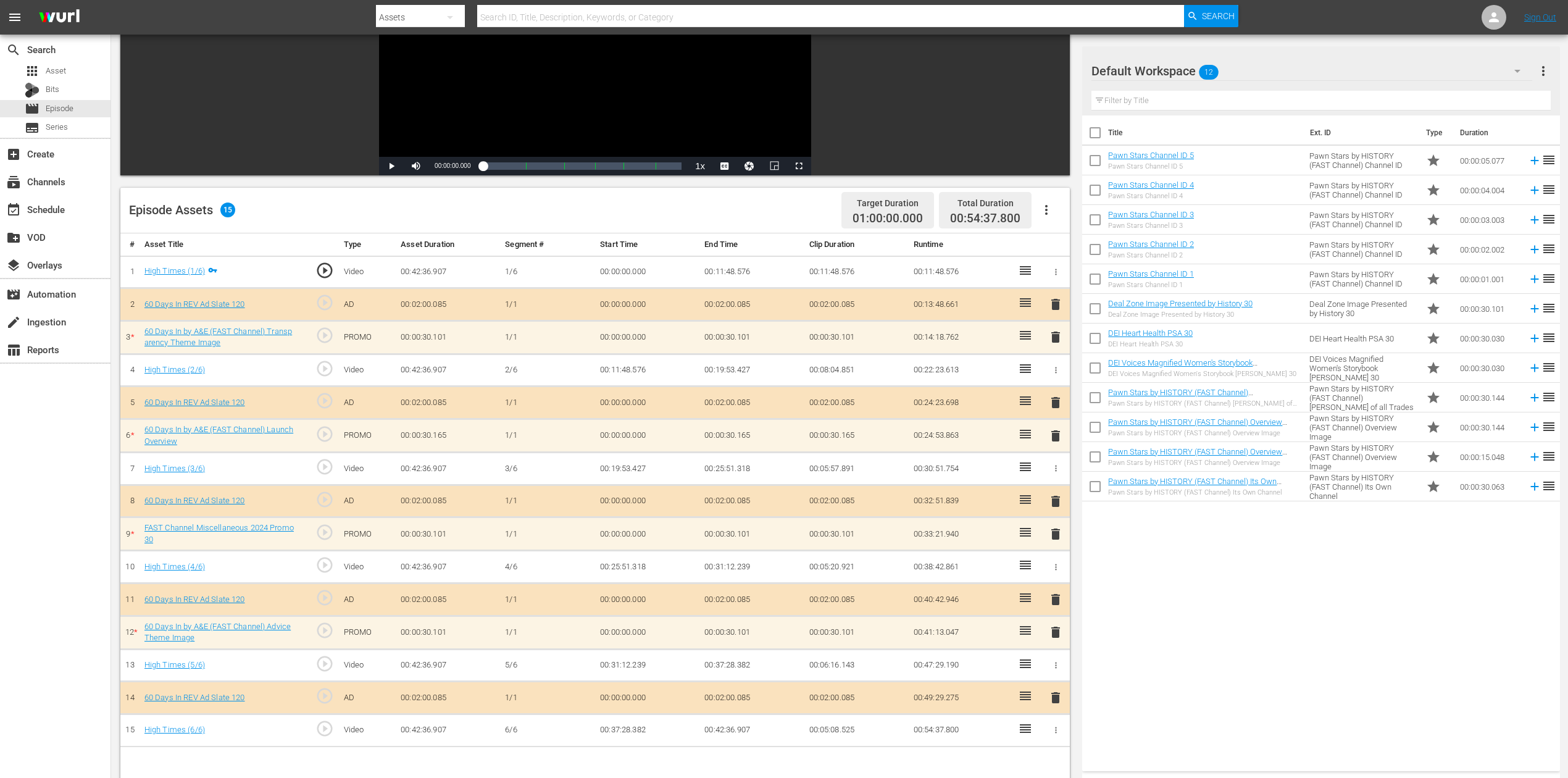
scroll to position [82, 0]
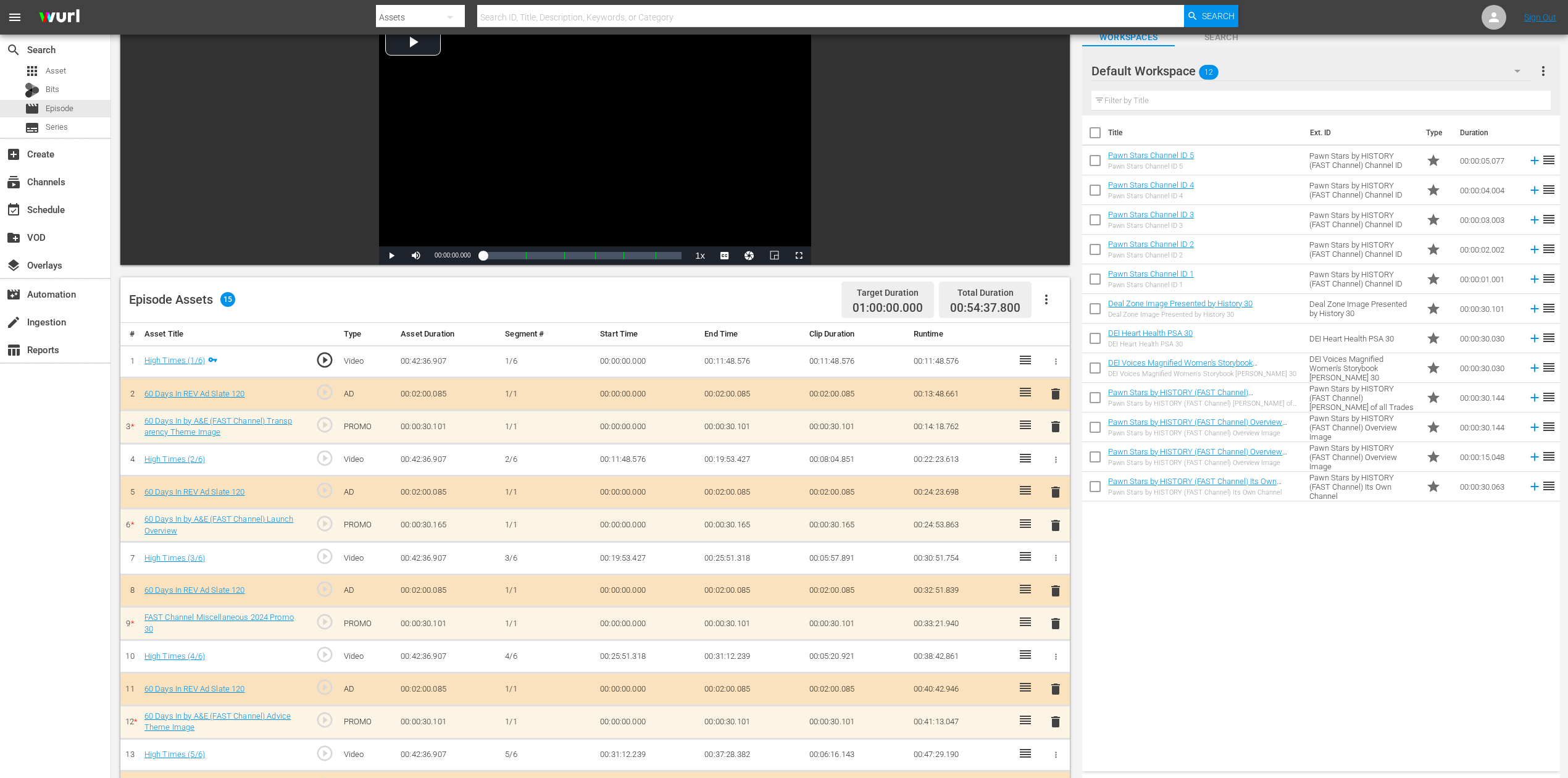
click at [1052, 426] on span "delete" at bounding box center [1056, 427] width 15 height 15
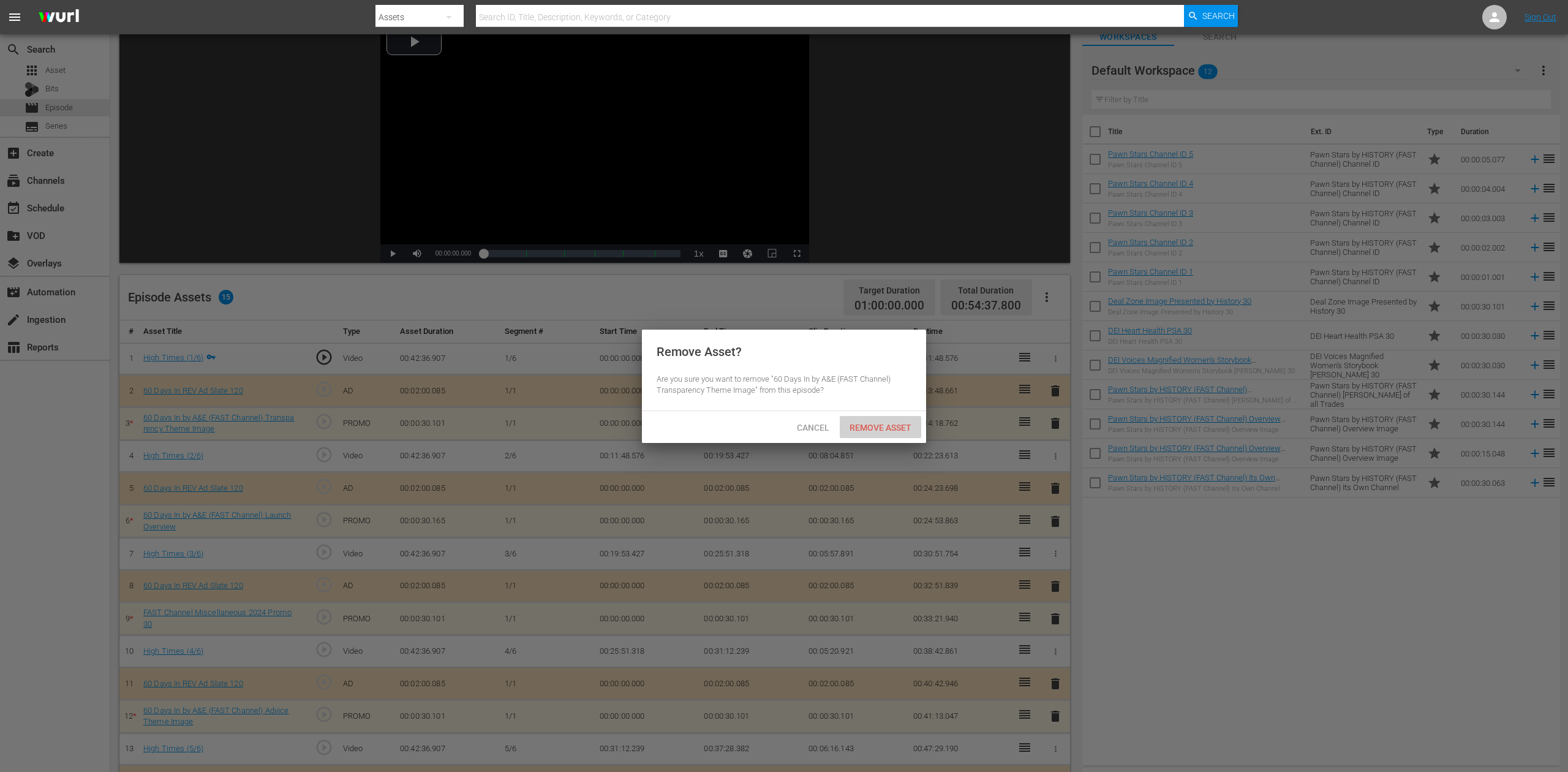
click at [902, 427] on span "Remove Asset" at bounding box center [880, 427] width 81 height 10
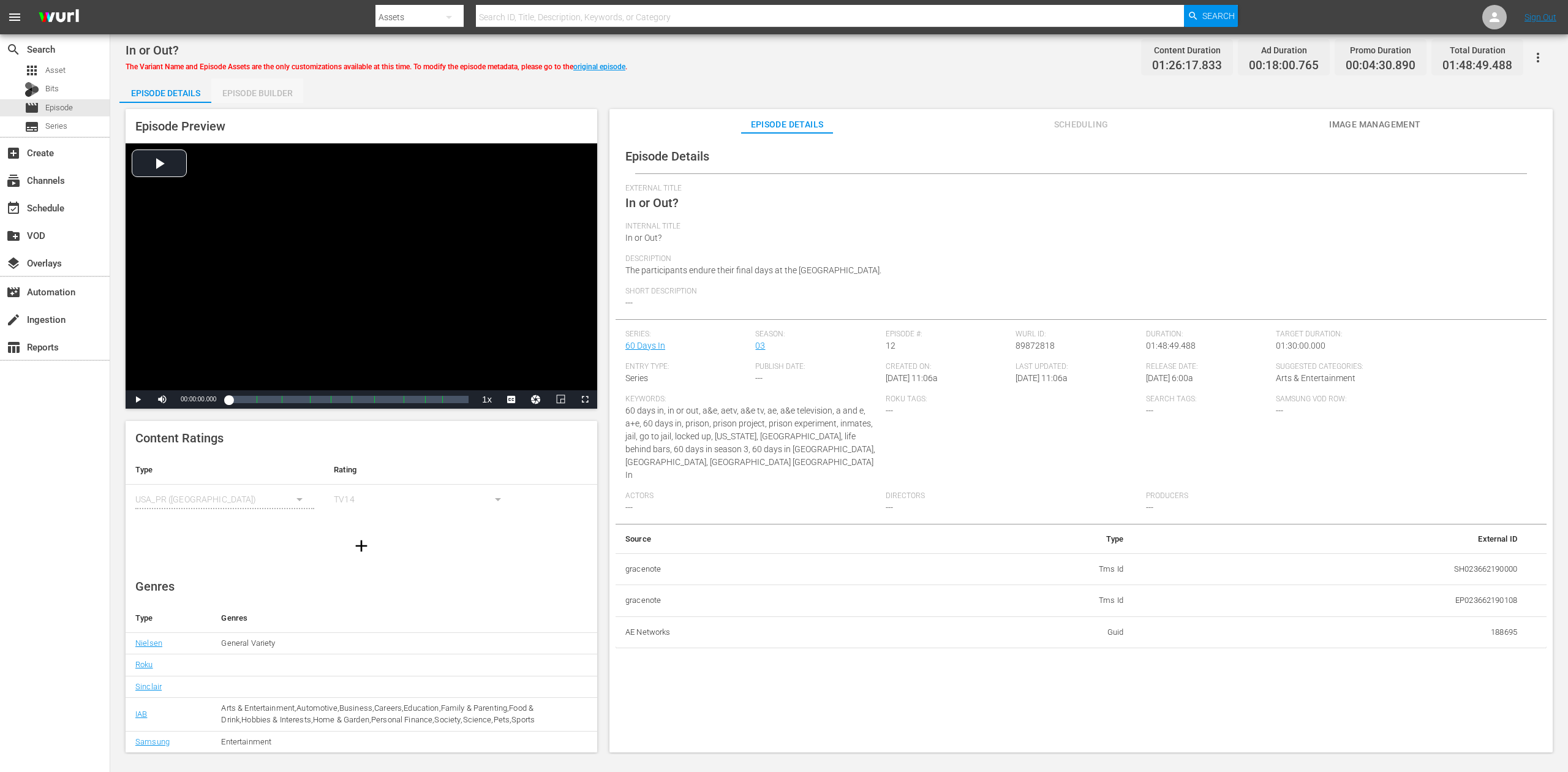
click at [246, 91] on div "Episode Builder" at bounding box center [257, 93] width 92 height 29
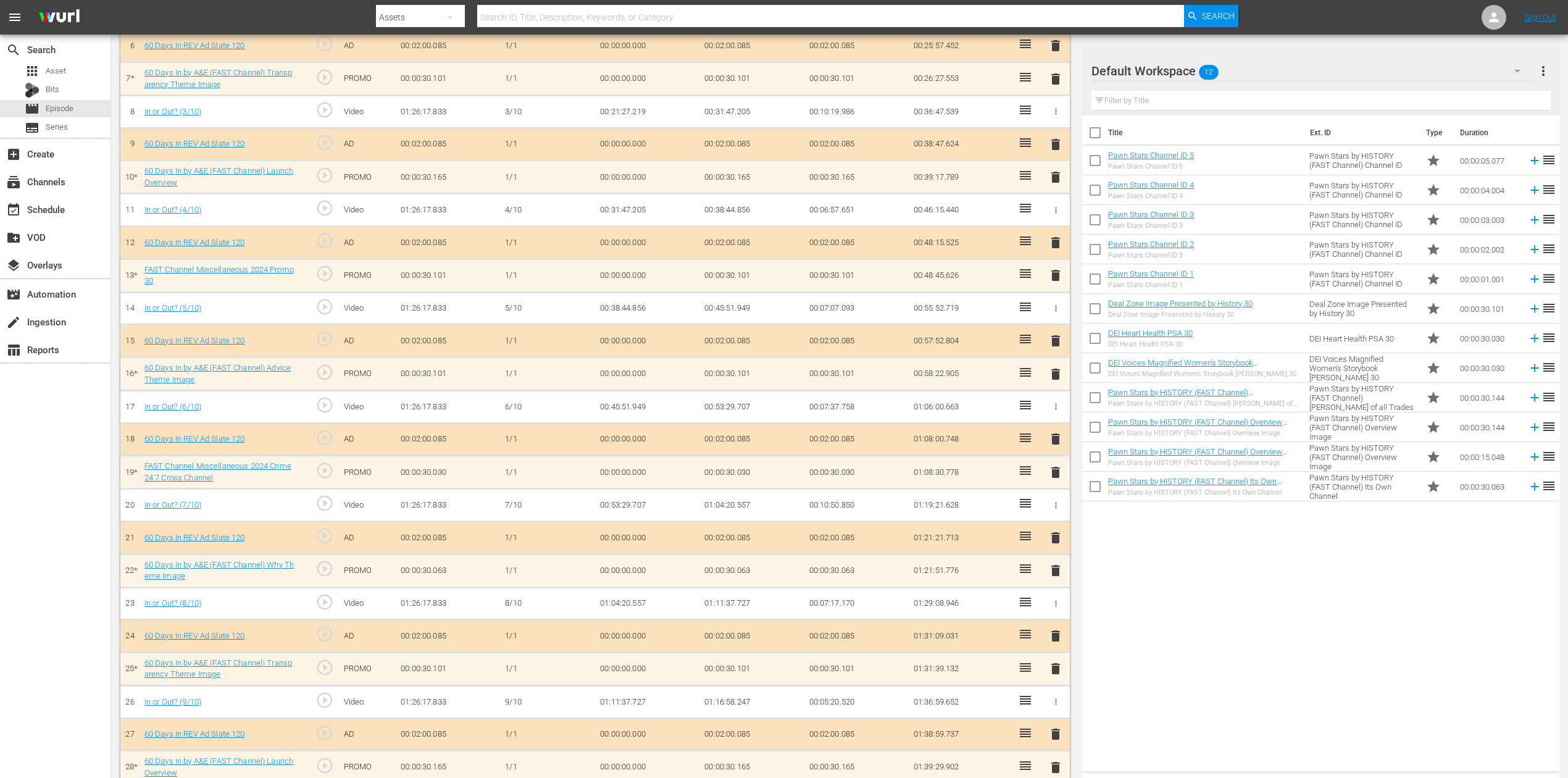
scroll to position [571, 0]
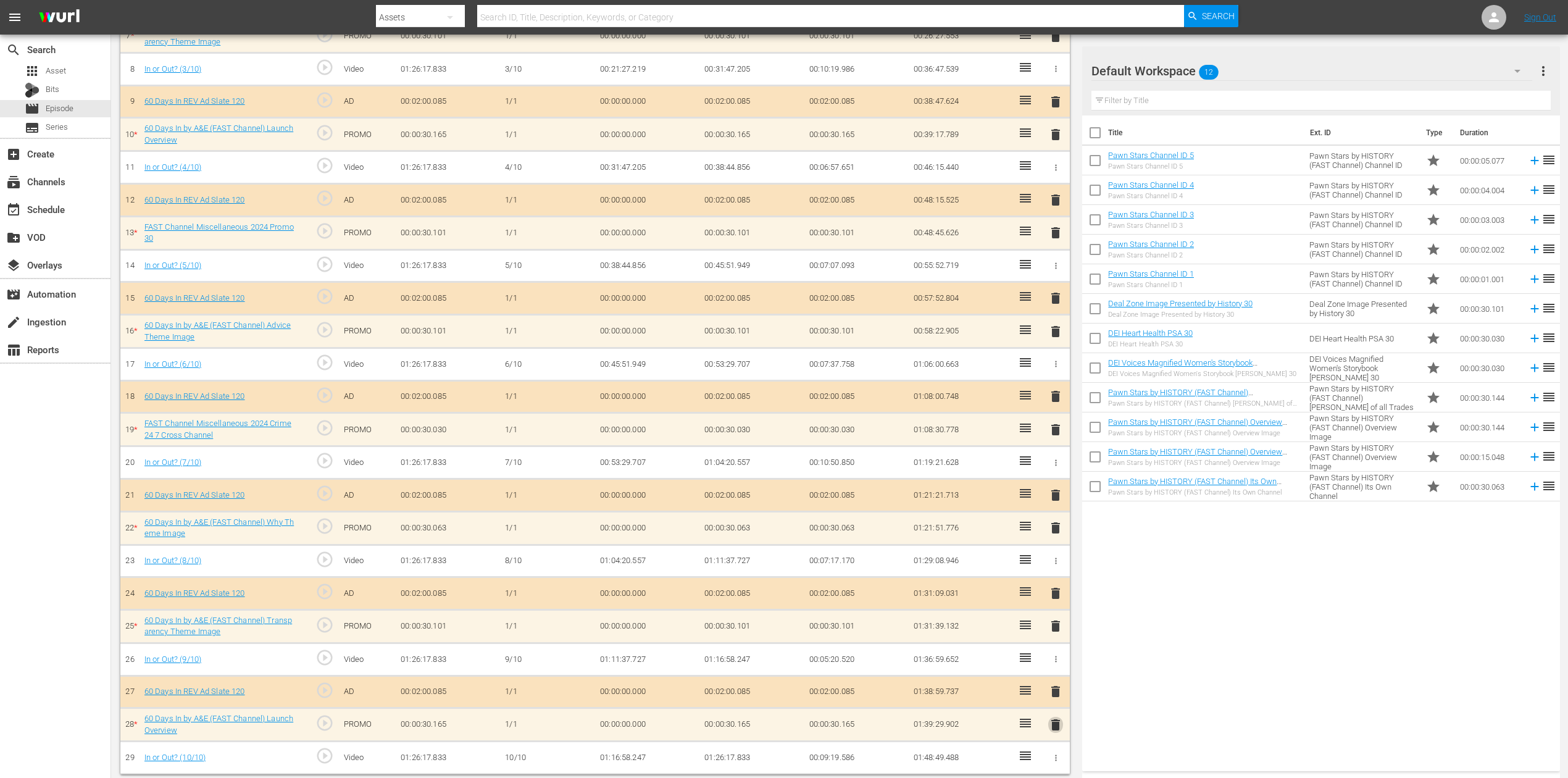
click at [1058, 583] on span "delete" at bounding box center [1056, 725] width 15 height 15
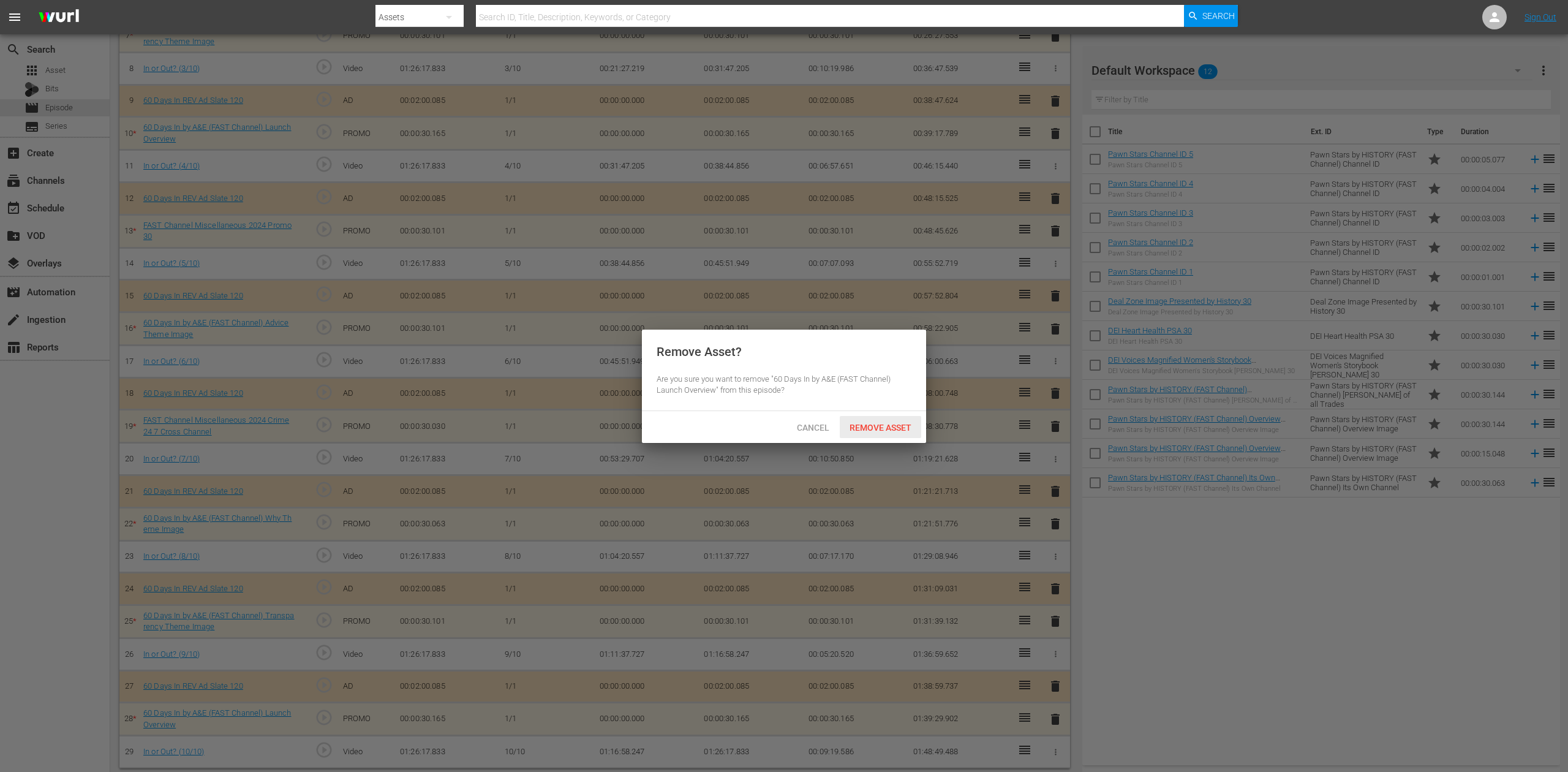
click at [887, 424] on span "Remove Asset" at bounding box center [880, 427] width 81 height 10
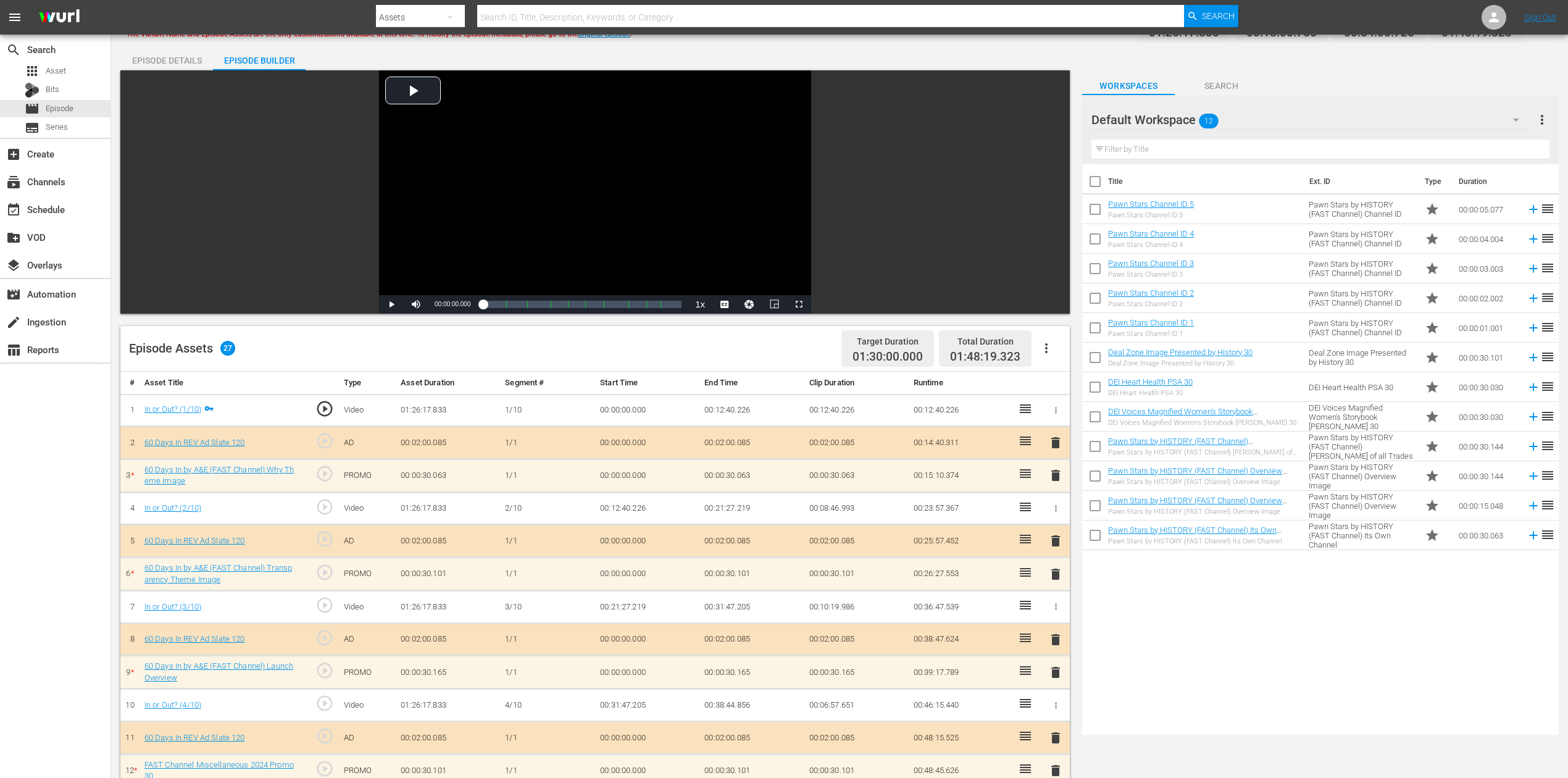
scroll to position [0, 0]
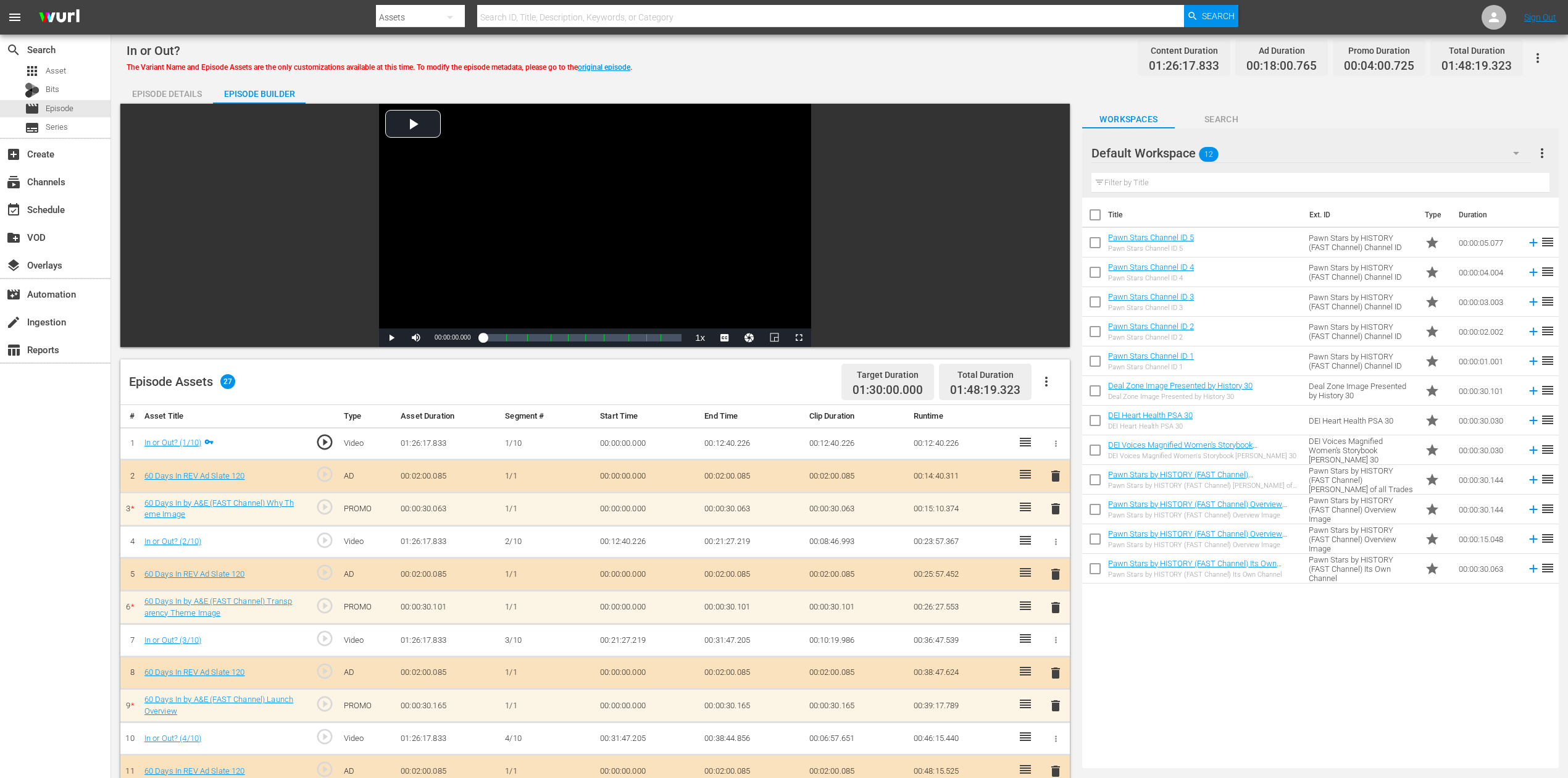
click at [1053, 508] on span "delete" at bounding box center [1056, 508] width 15 height 15
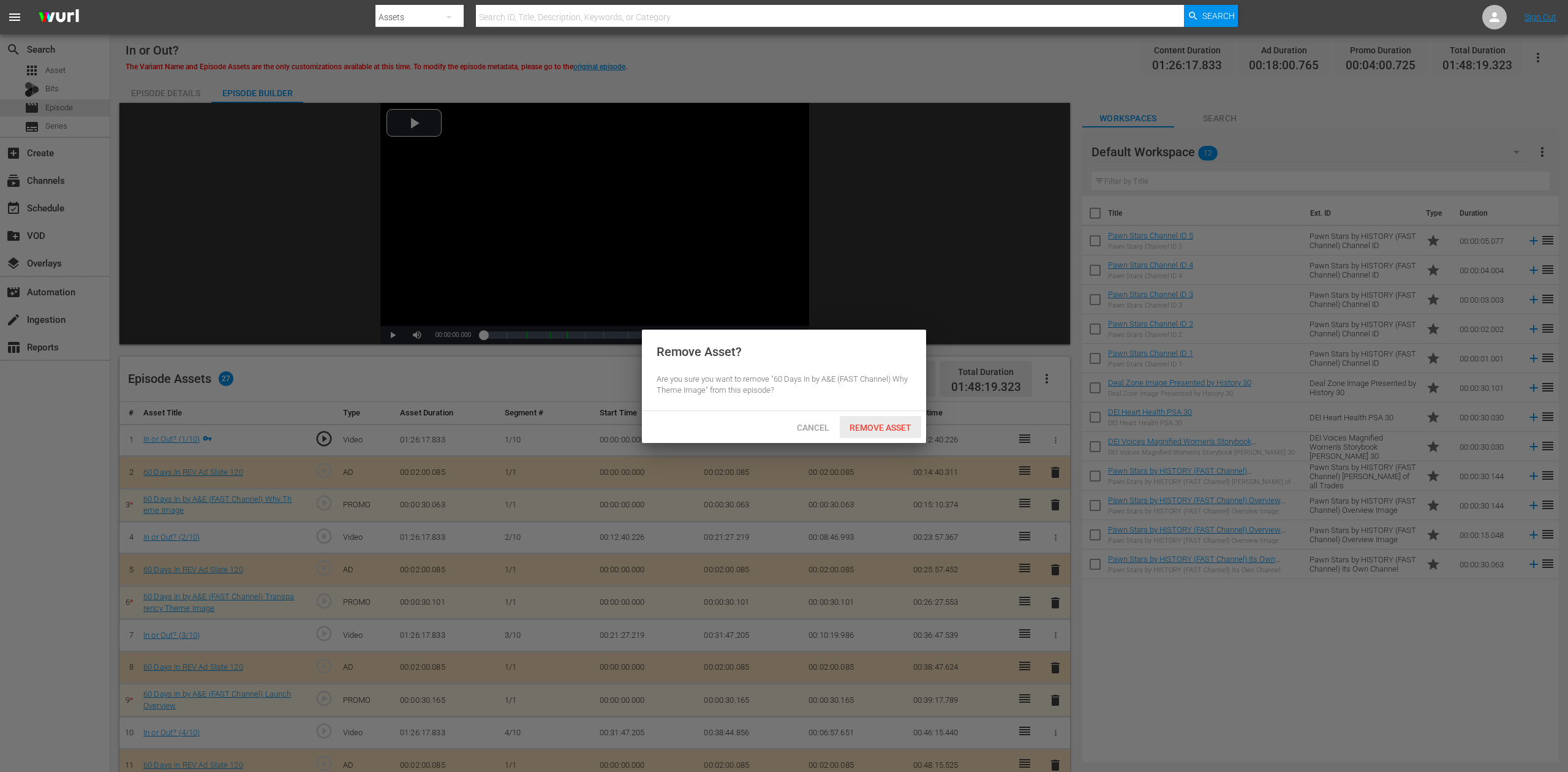
click at [893, 422] on span "Remove Asset" at bounding box center [880, 427] width 81 height 10
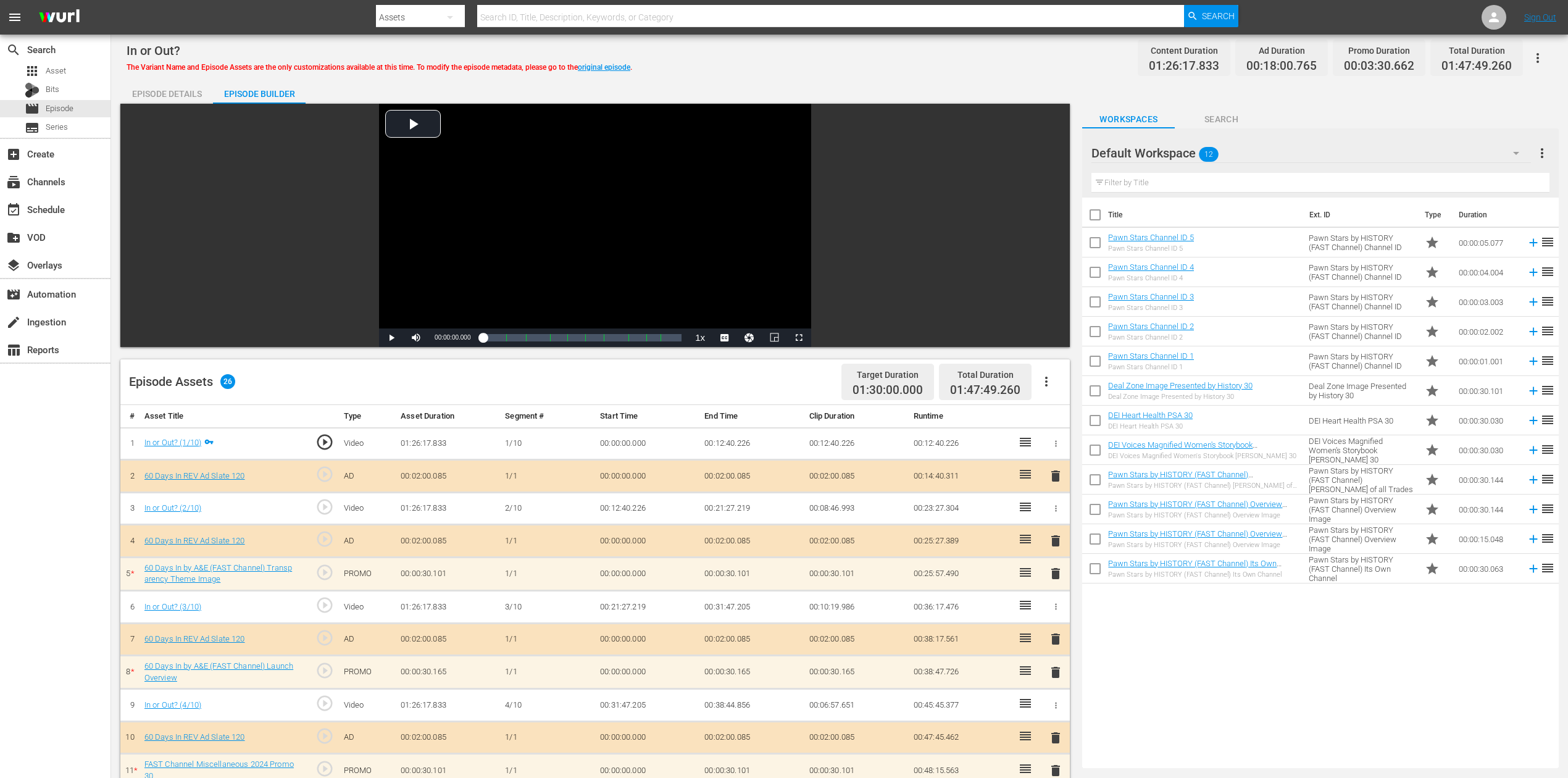
scroll to position [503, 0]
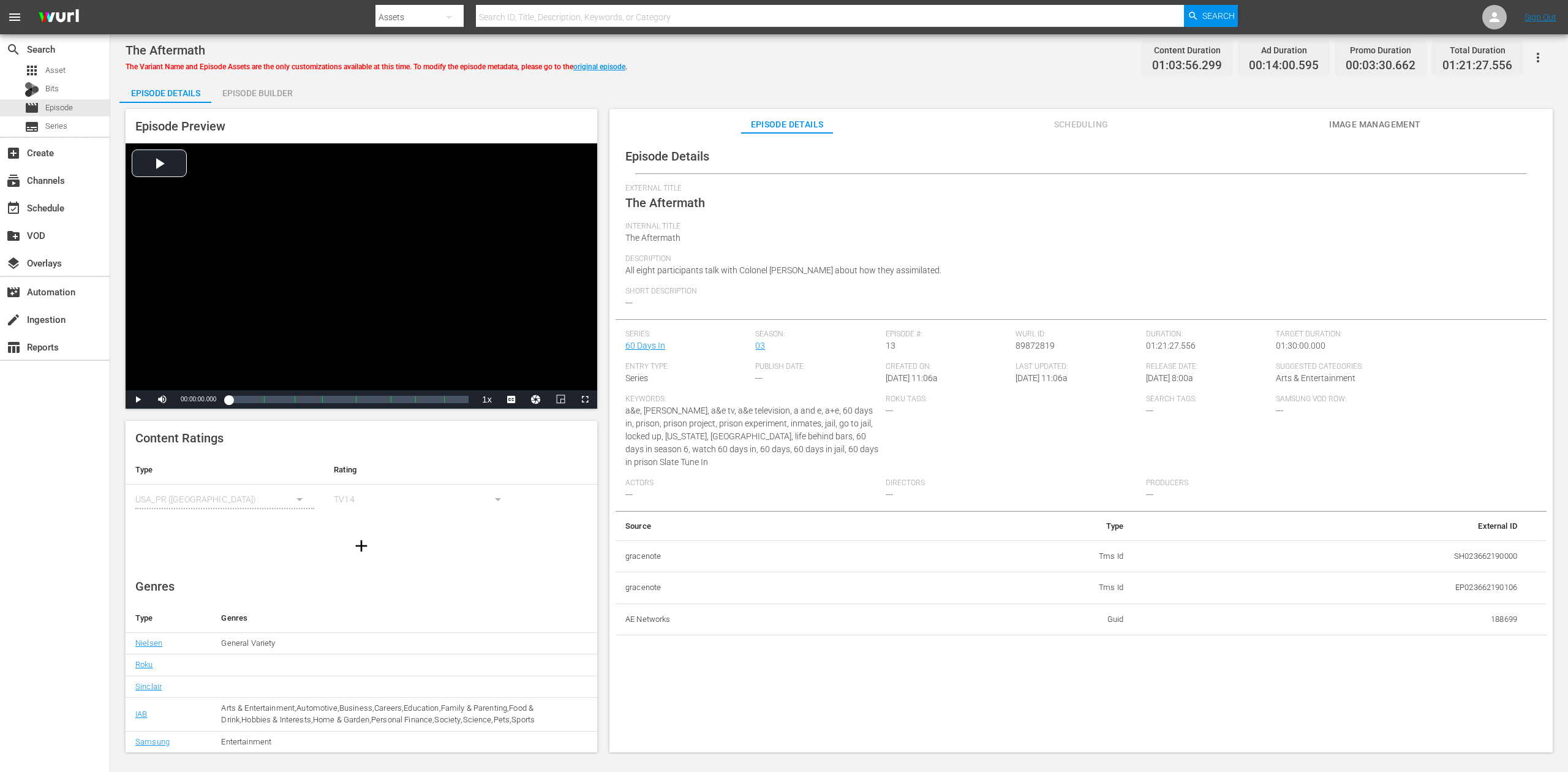
click at [262, 95] on div "Episode Builder" at bounding box center [257, 93] width 92 height 29
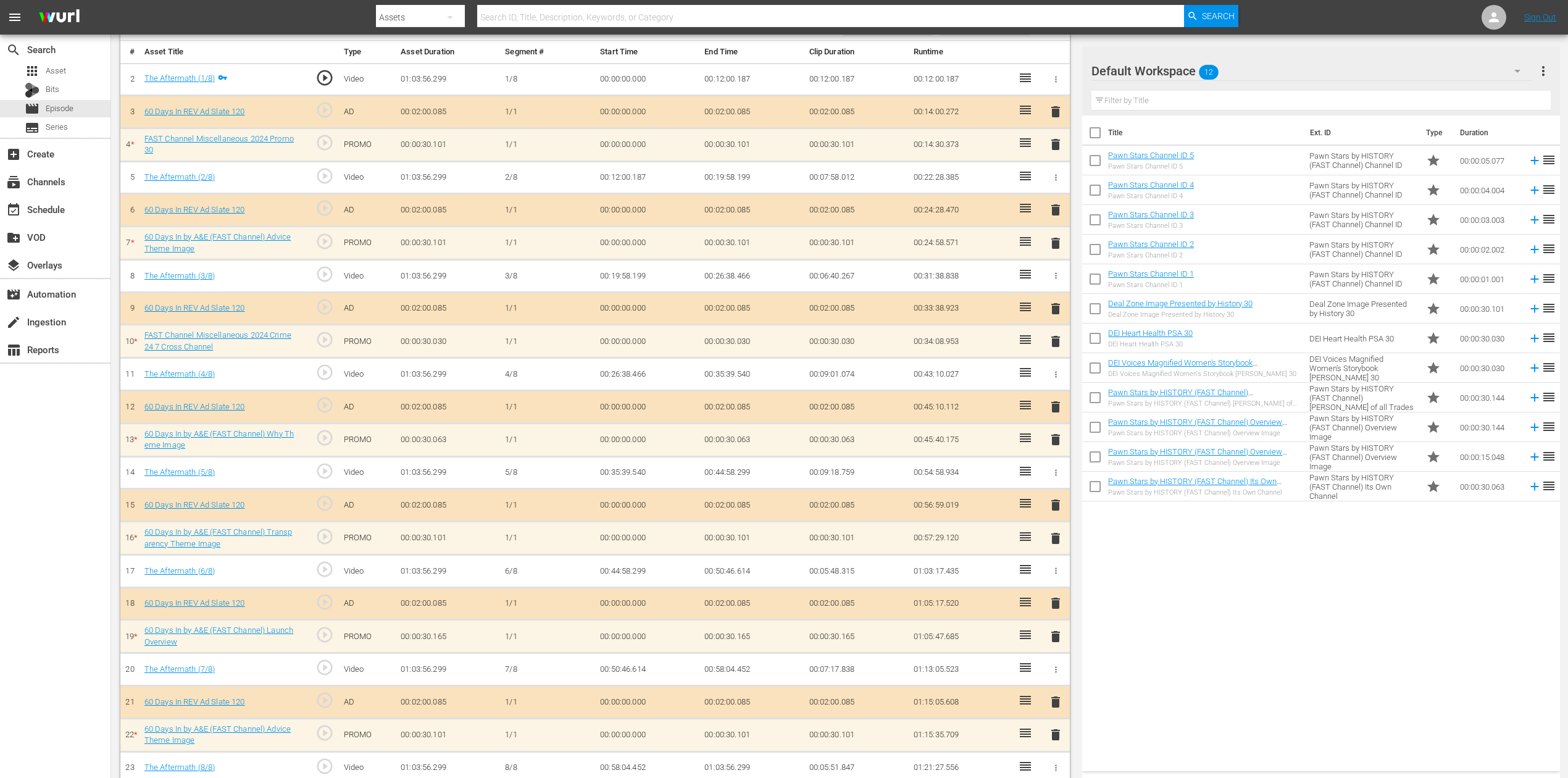
scroll to position [376, 0]
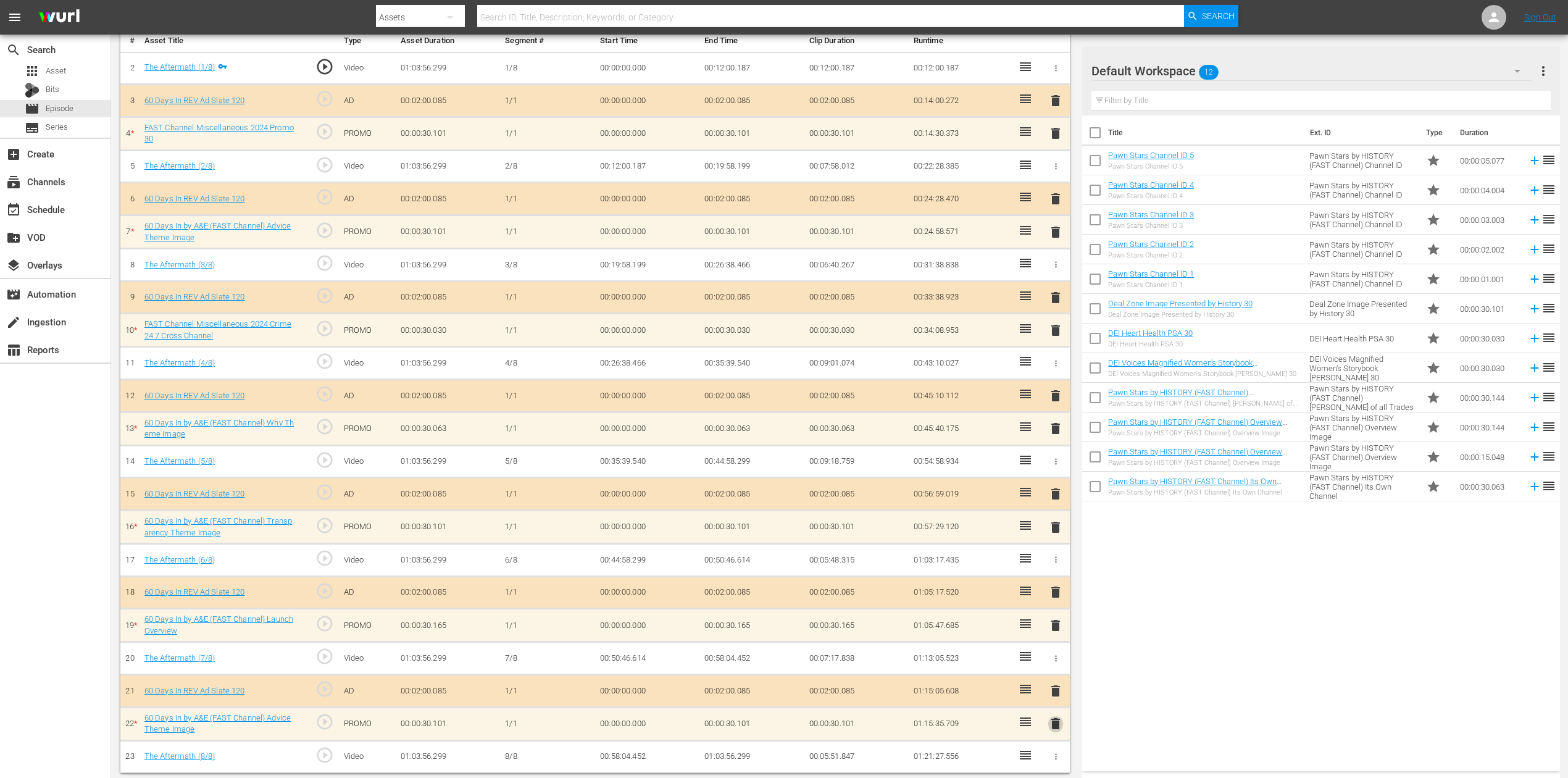
click at [1055, 583] on span "delete" at bounding box center [1056, 724] width 15 height 15
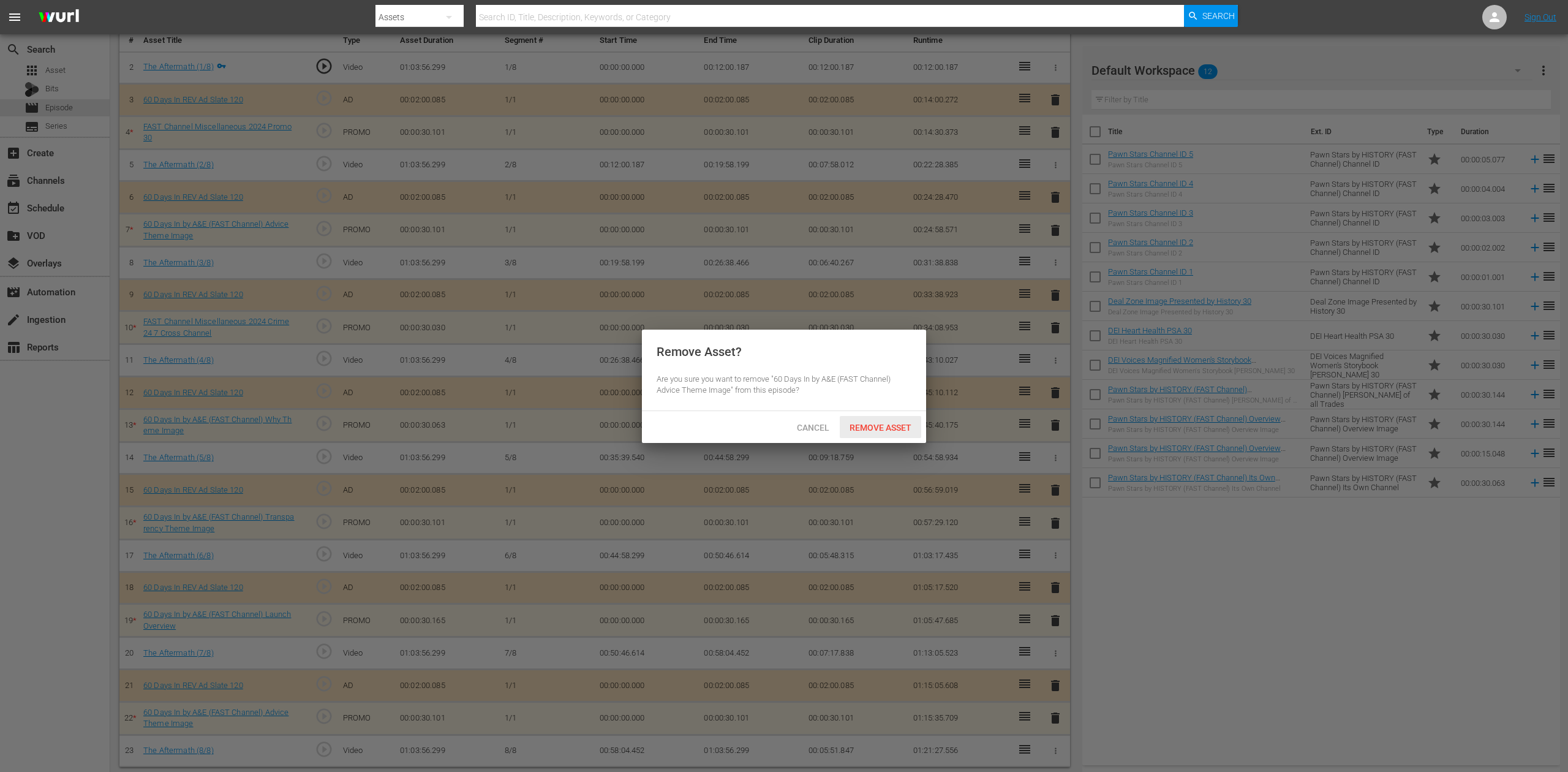
click at [880, 427] on span "Remove Asset" at bounding box center [880, 427] width 81 height 10
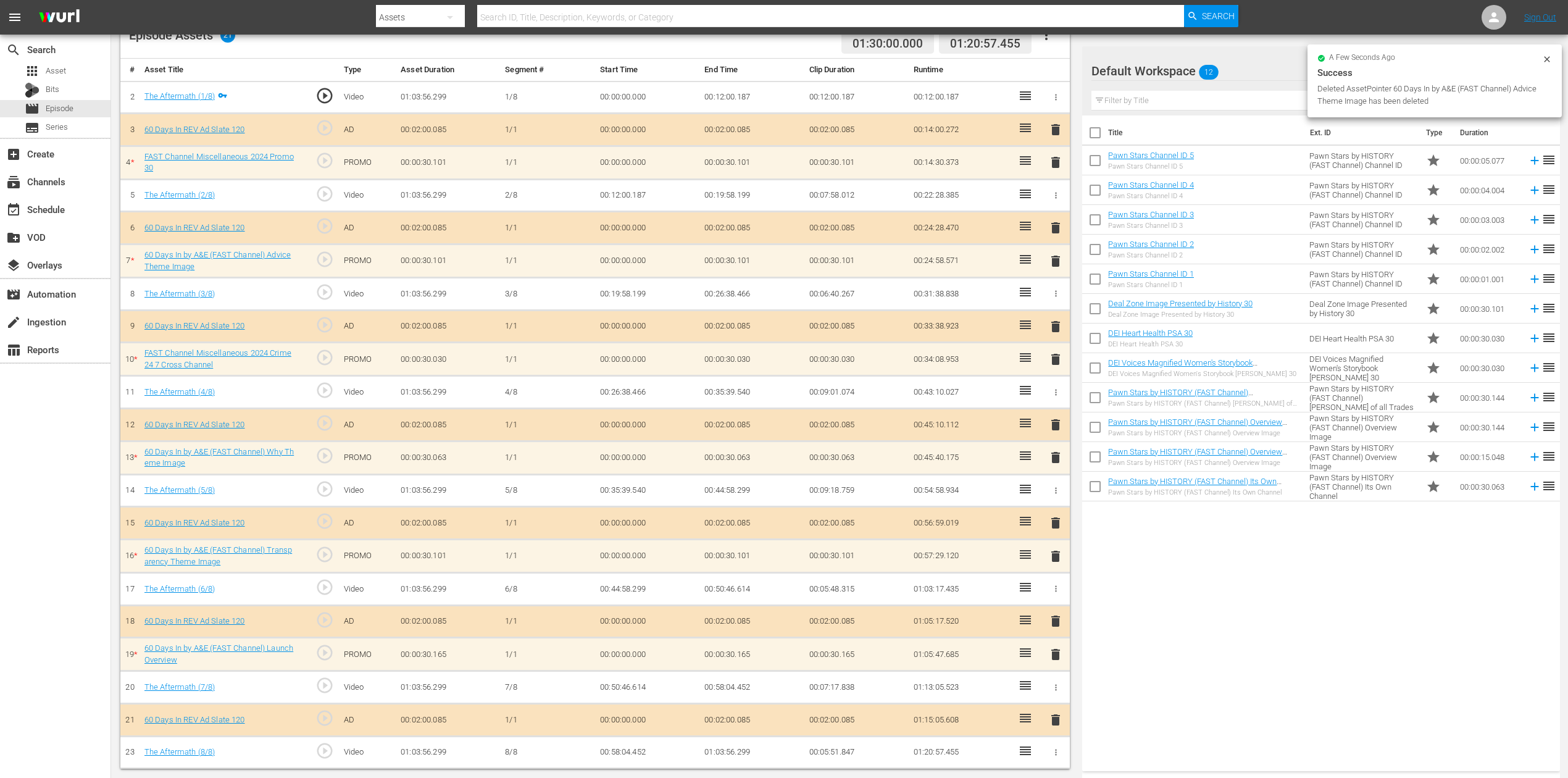
scroll to position [341, 0]
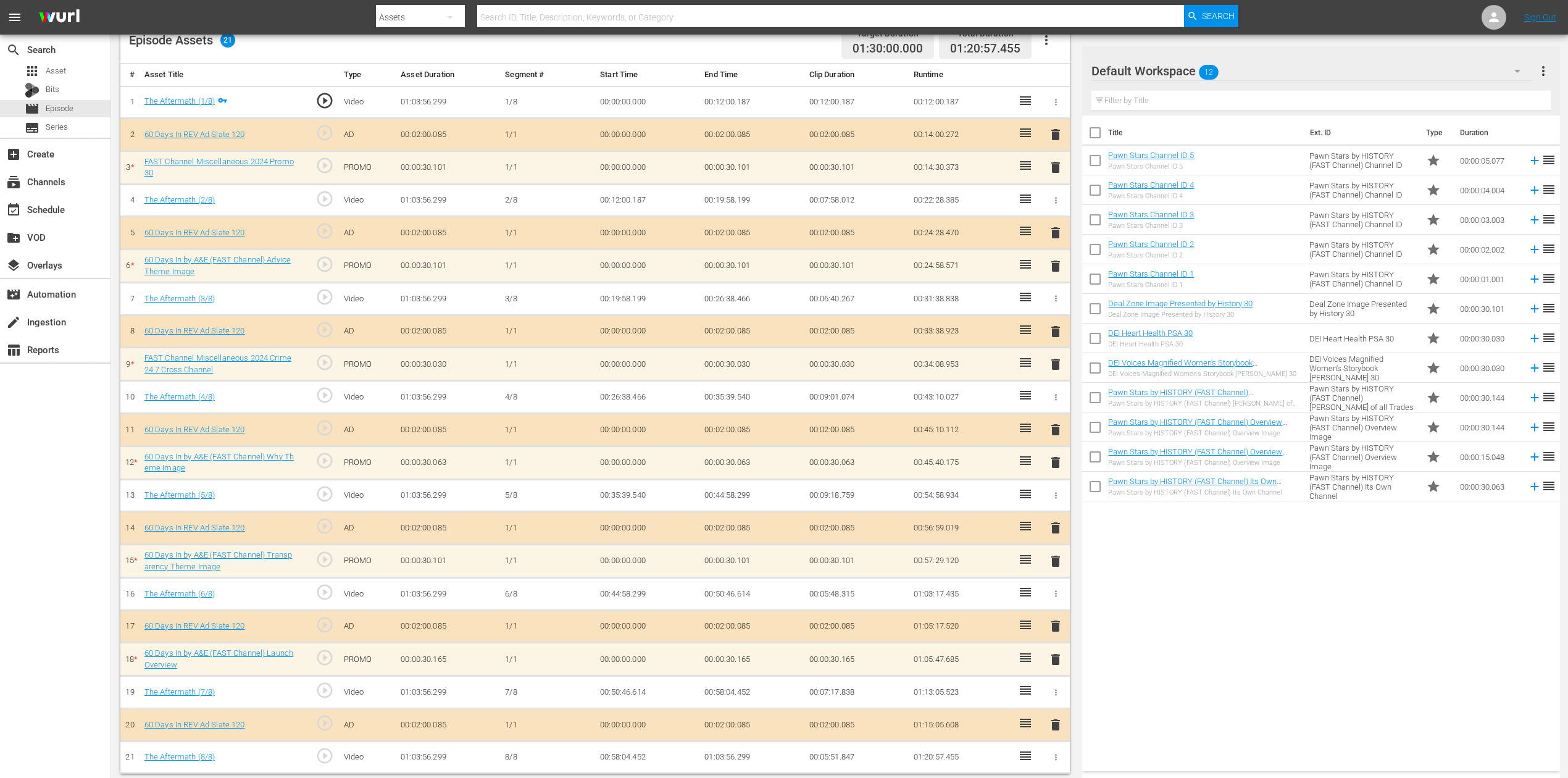
click at [1058, 163] on span "delete" at bounding box center [1056, 168] width 15 height 15
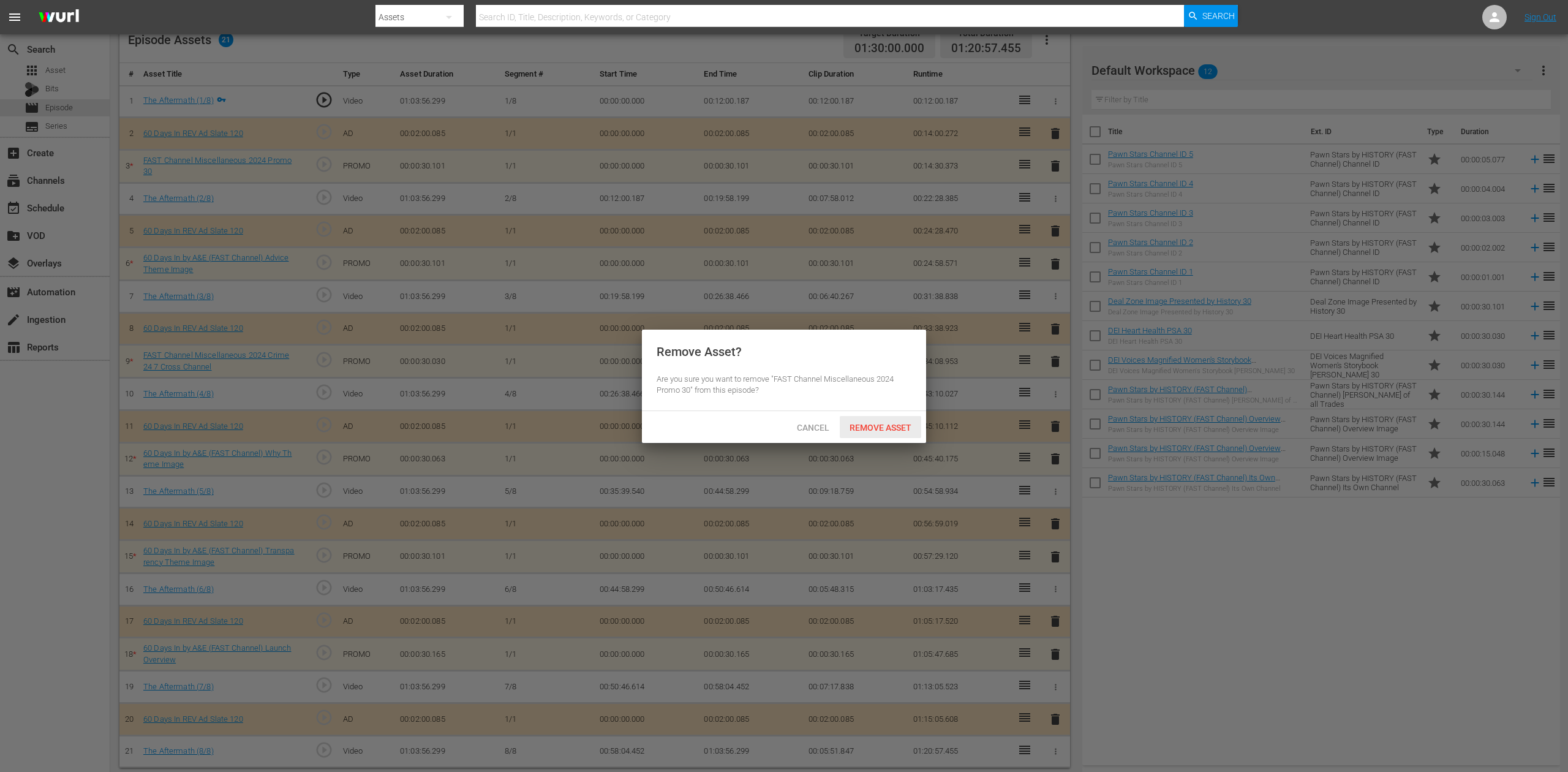
click at [898, 424] on span "Remove Asset" at bounding box center [880, 427] width 81 height 10
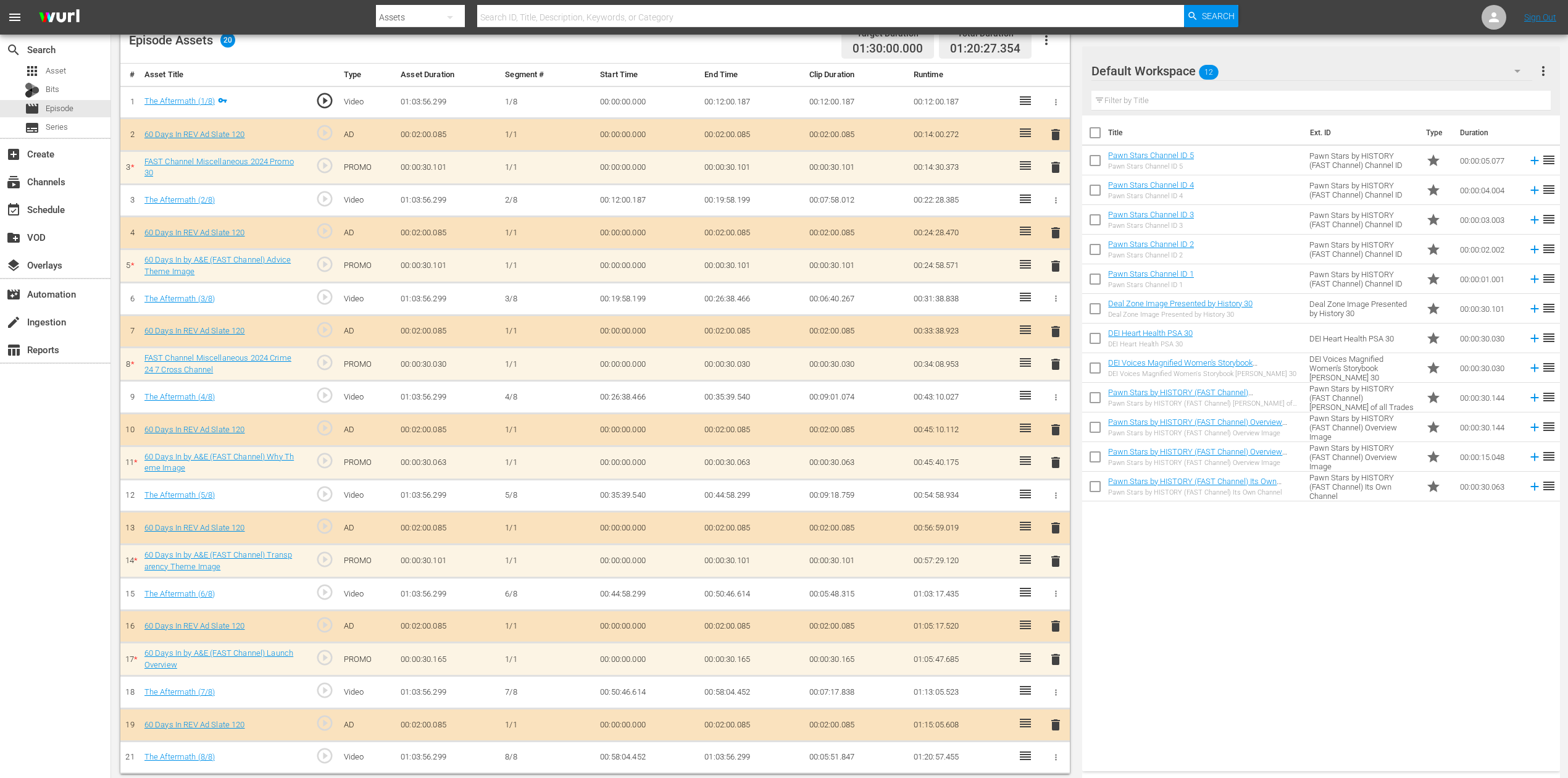
scroll to position [321, 0]
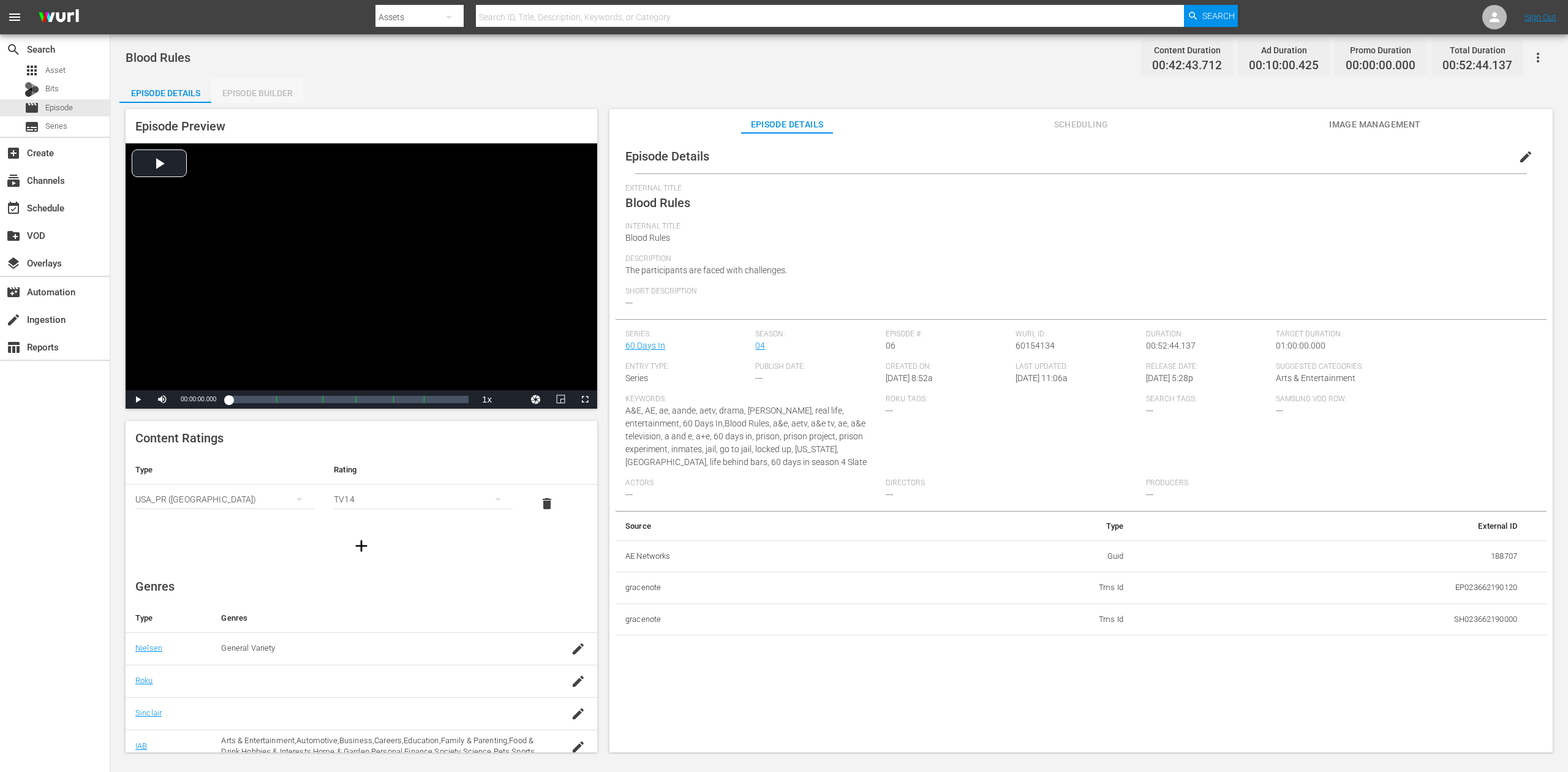
click at [240, 87] on div "Episode Builder" at bounding box center [257, 93] width 92 height 29
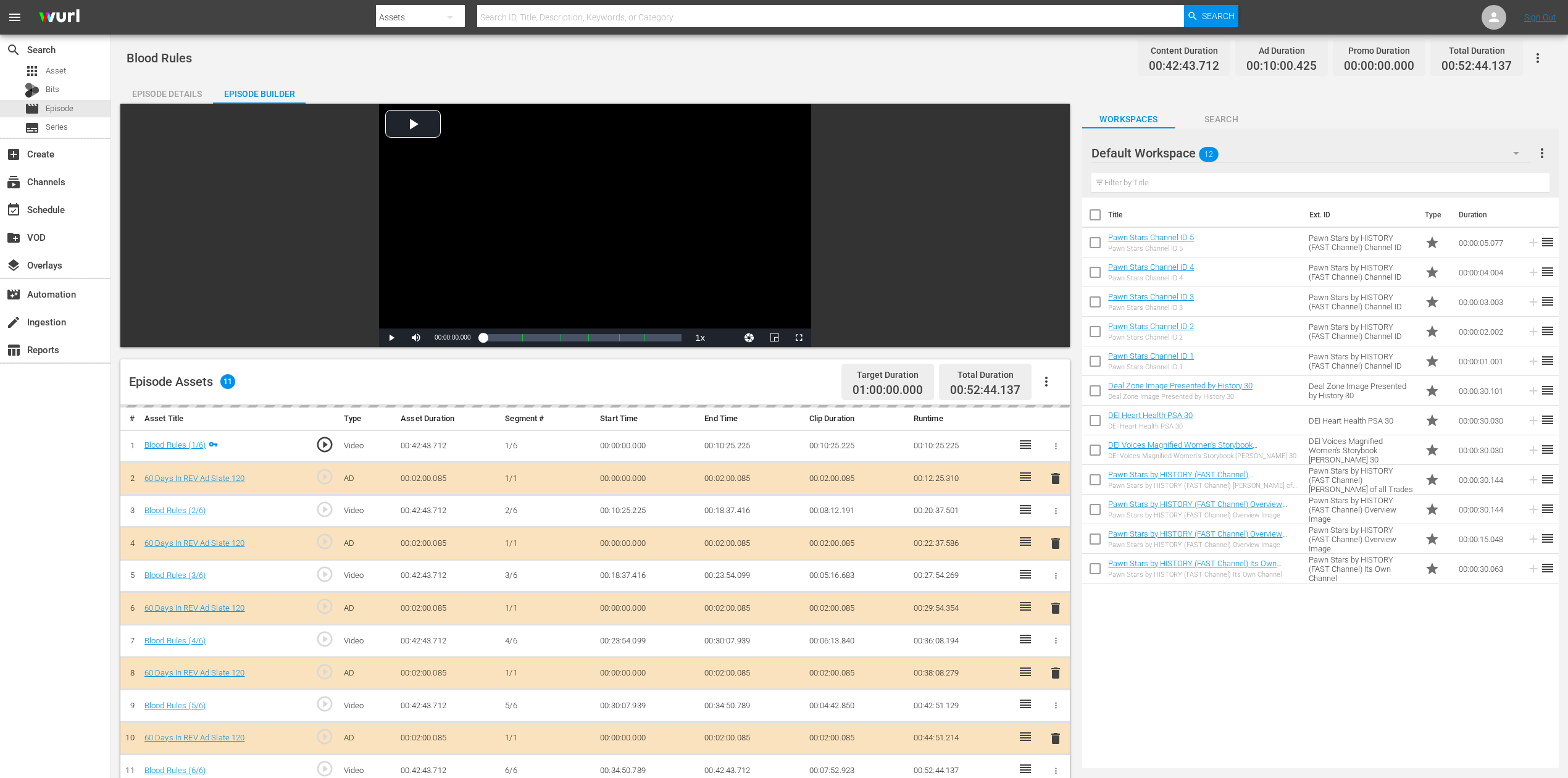
click at [1185, 150] on icon "button" at bounding box center [1516, 154] width 15 height 15
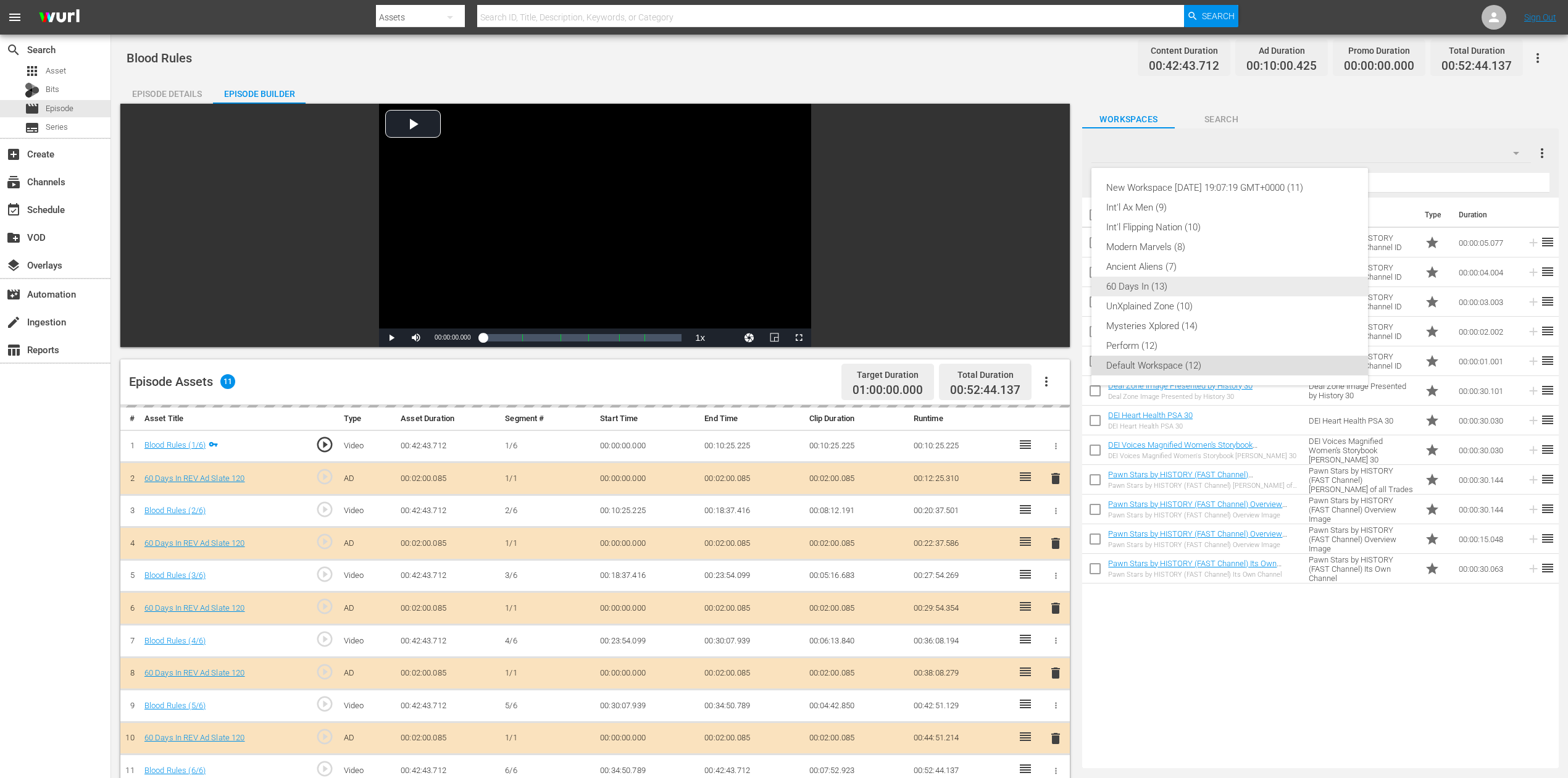
drag, startPoint x: 1147, startPoint y: 283, endPoint x: 1134, endPoint y: 275, distance: 15.3
click at [1148, 283] on div "60 Days In (13)" at bounding box center [1230, 286] width 247 height 20
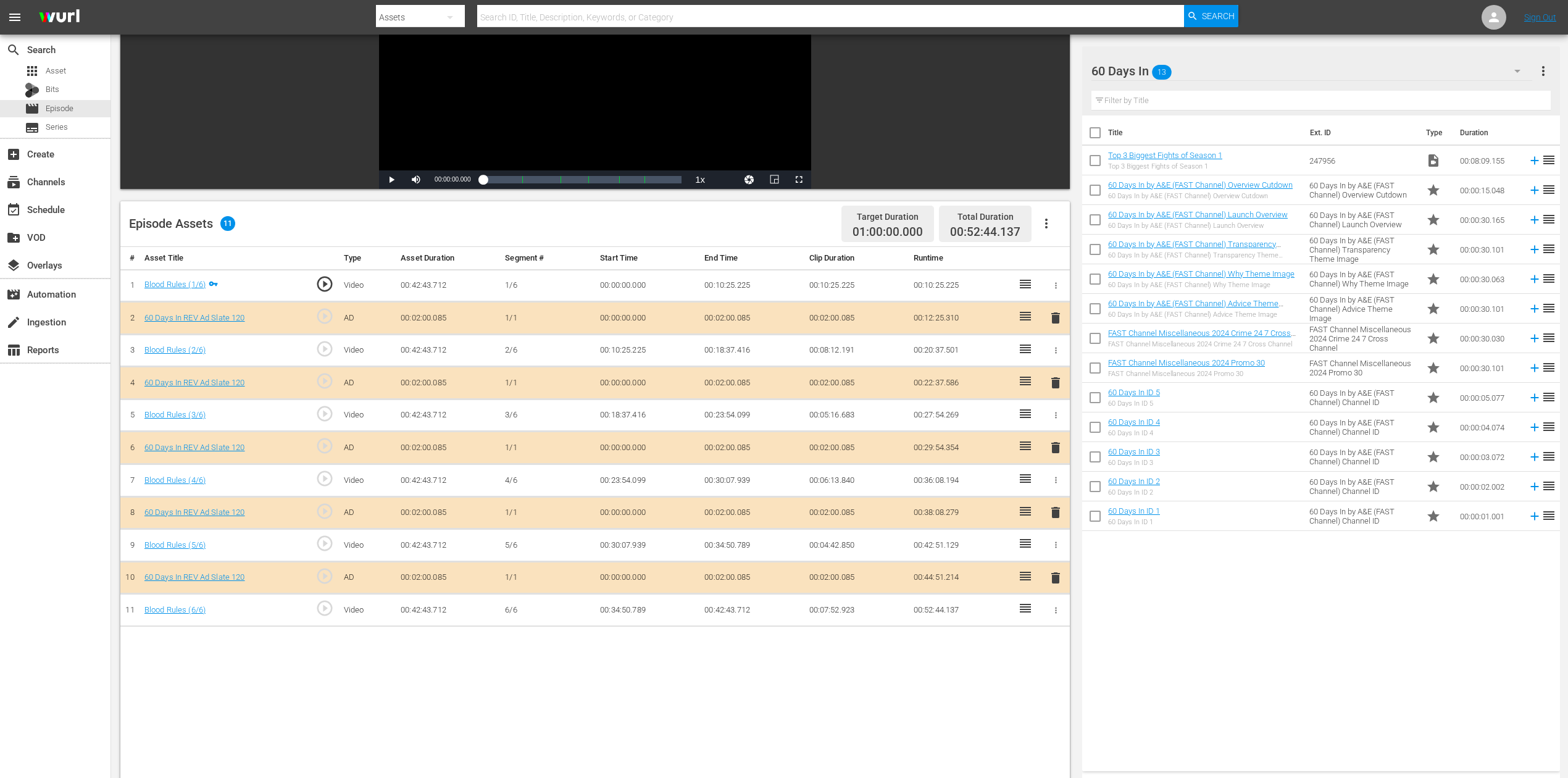
scroll to position [164, 0]
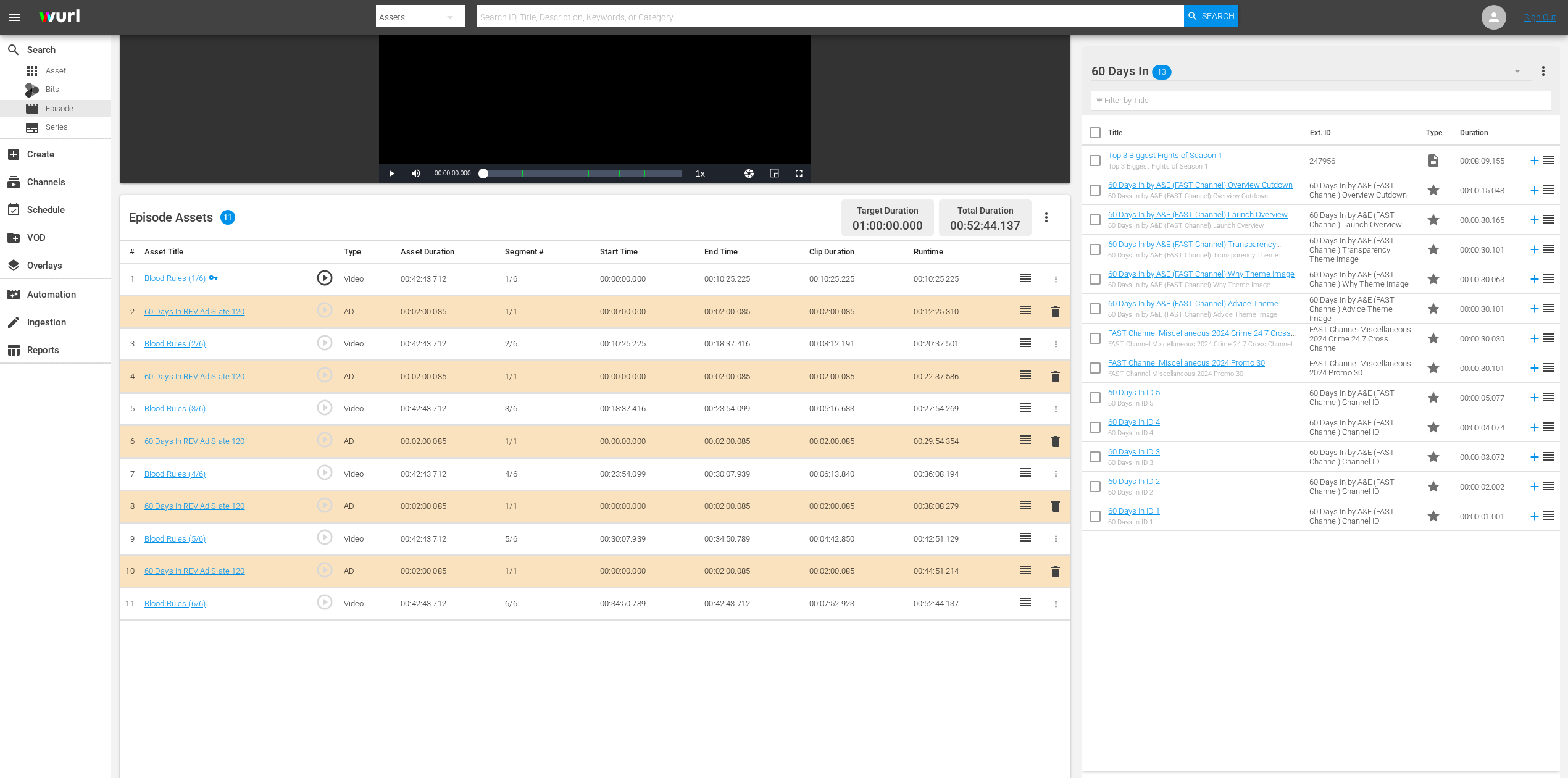
click at [1058, 440] on span "delete" at bounding box center [1056, 442] width 15 height 15
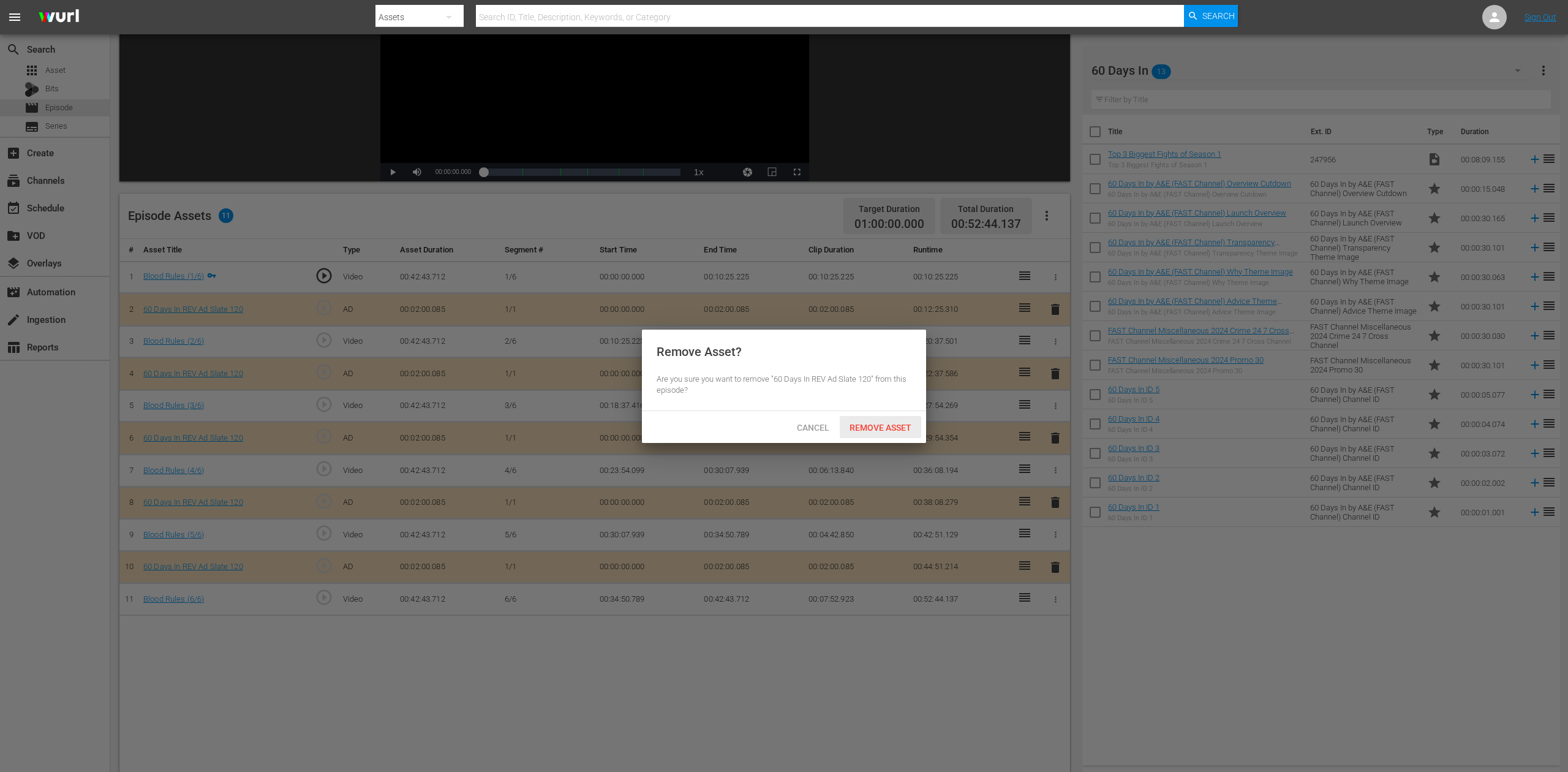
click at [866, 422] on div "Remove Asset" at bounding box center [880, 427] width 81 height 22
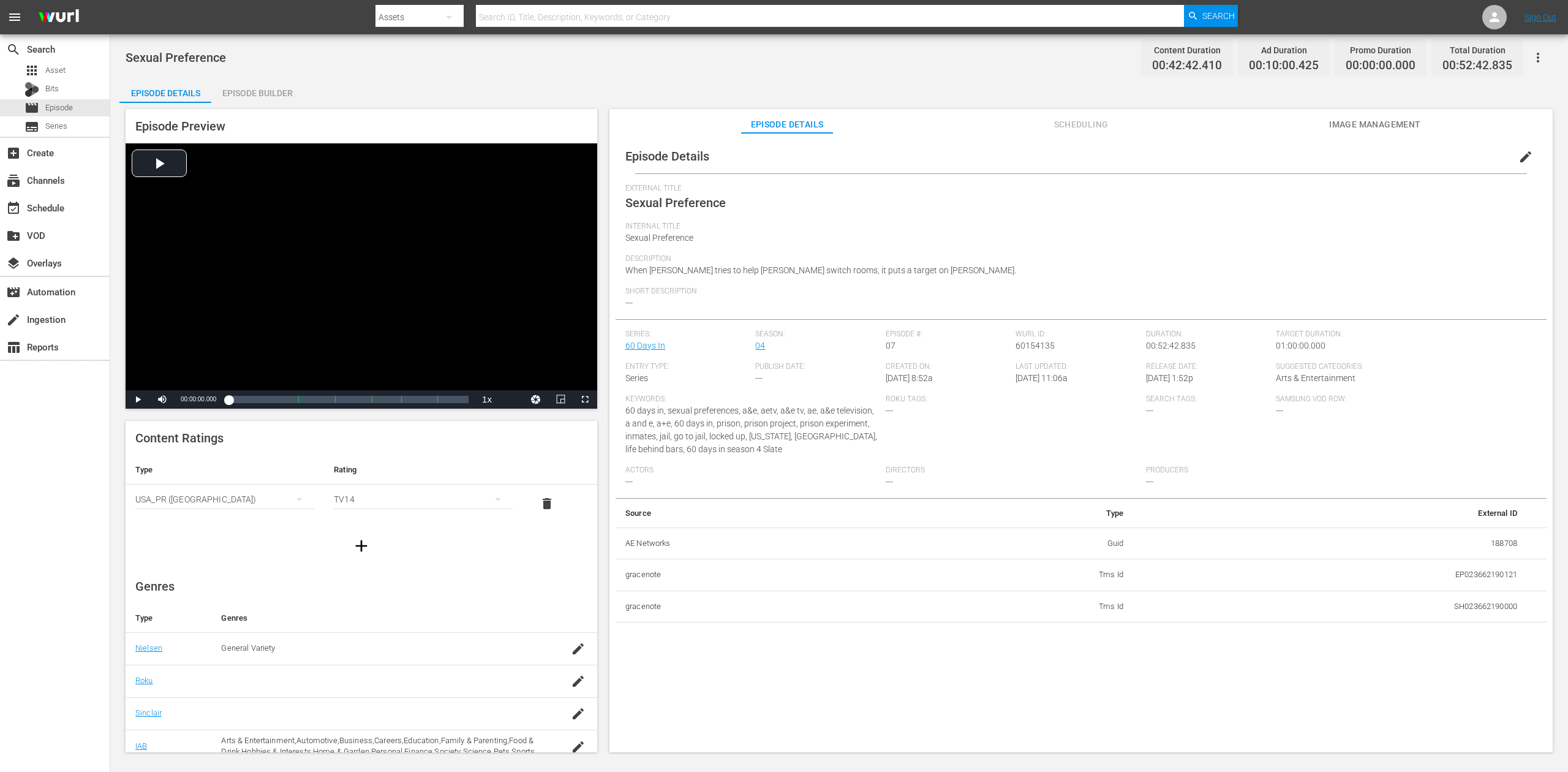
click at [246, 87] on div "Episode Builder" at bounding box center [257, 93] width 92 height 29
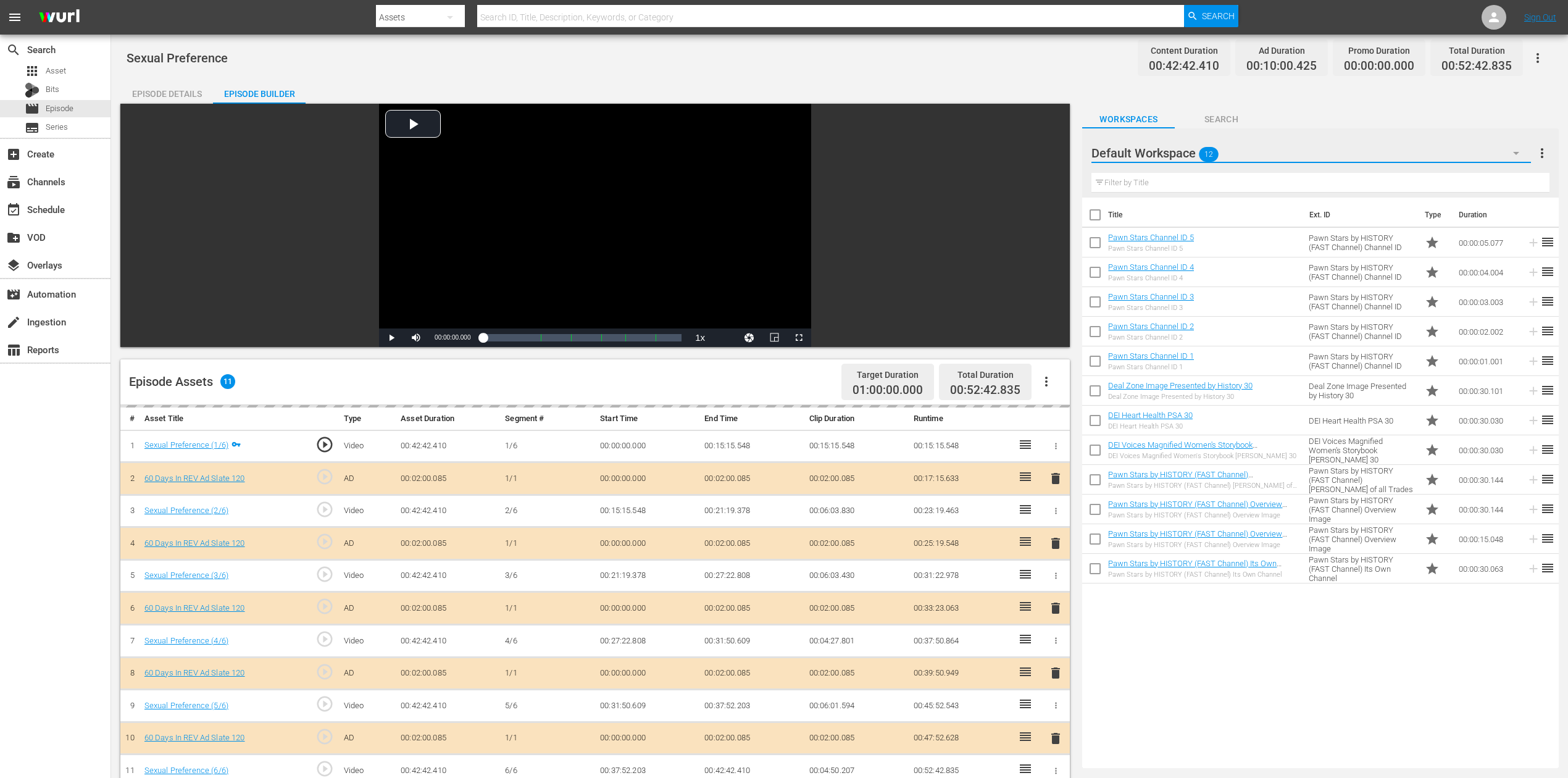
click at [1185, 147] on icon "button" at bounding box center [1516, 154] width 15 height 15
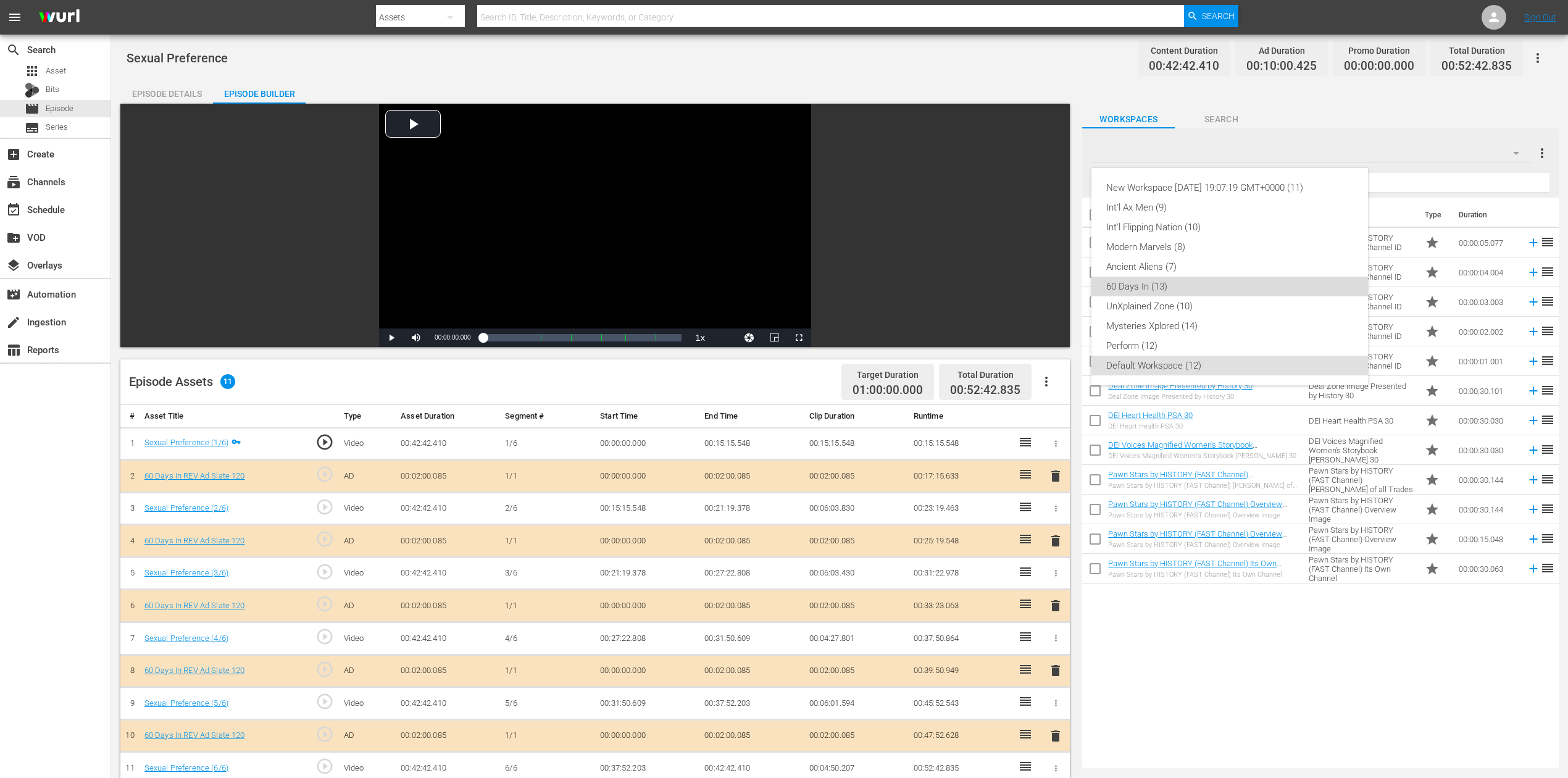
click at [1134, 289] on div "60 Days In (13)" at bounding box center [1230, 286] width 247 height 20
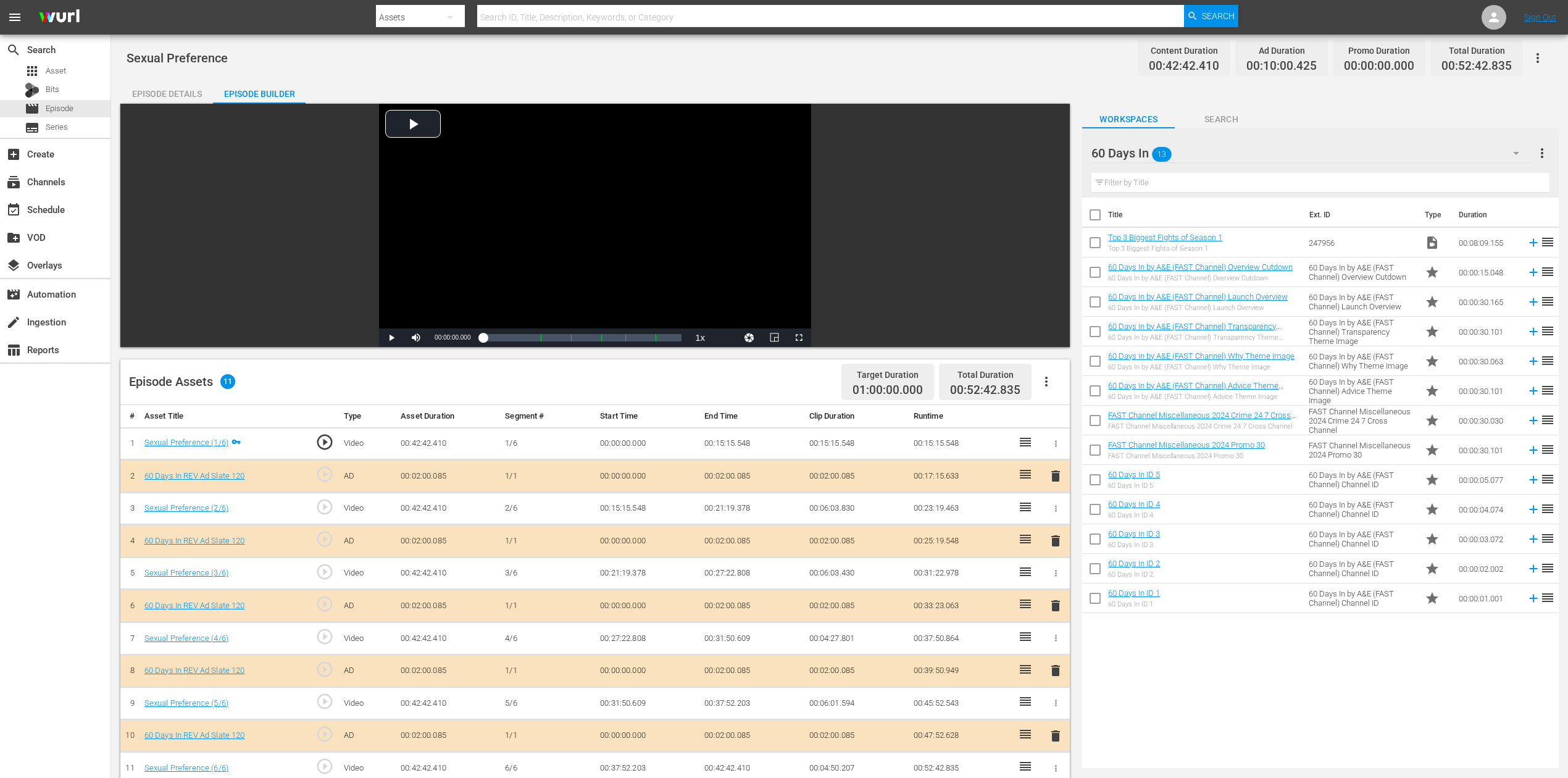
click at [1058, 583] on span "delete" at bounding box center [1056, 606] width 15 height 15
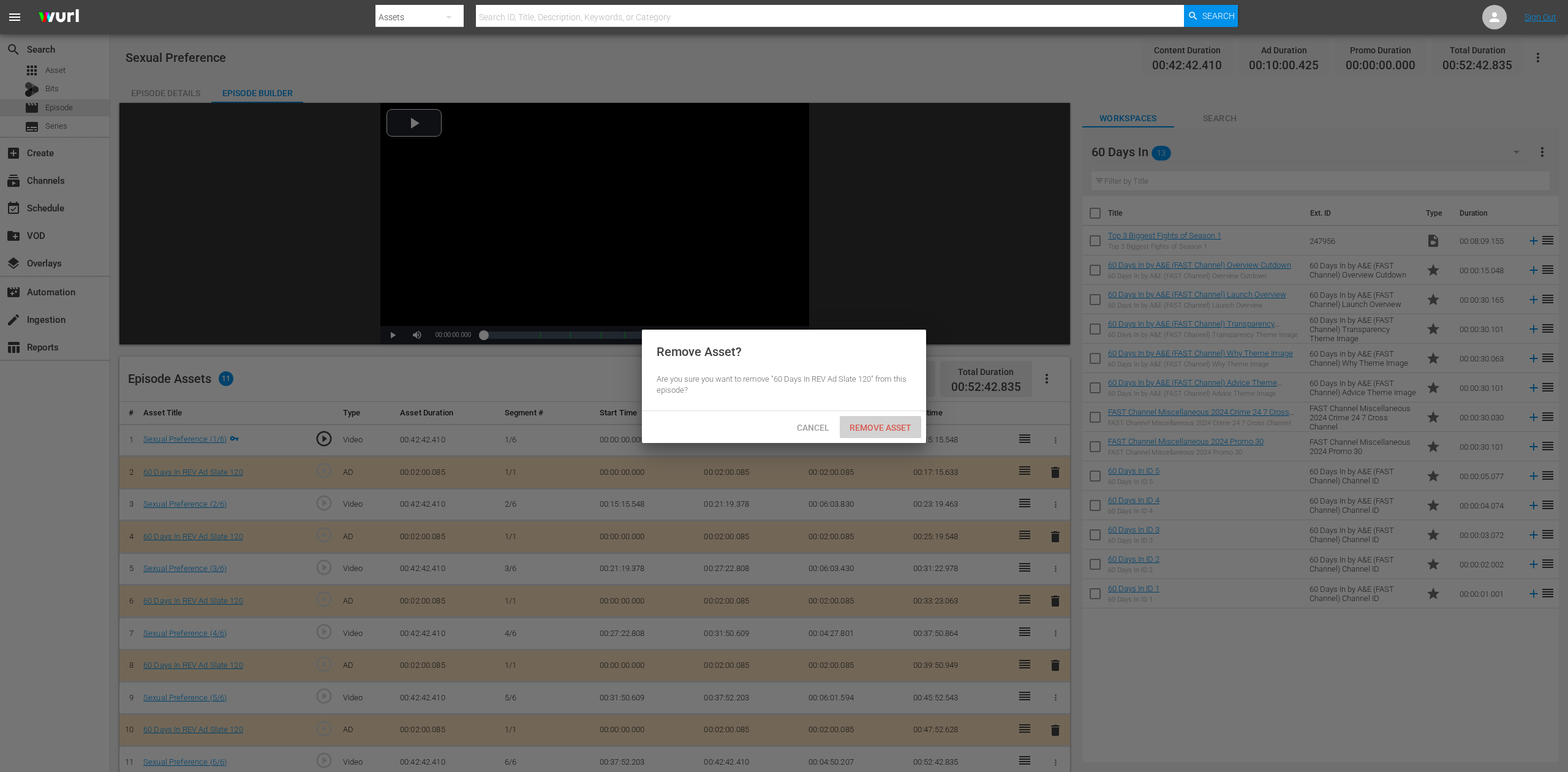
click at [883, 424] on span "Remove Asset" at bounding box center [880, 427] width 81 height 10
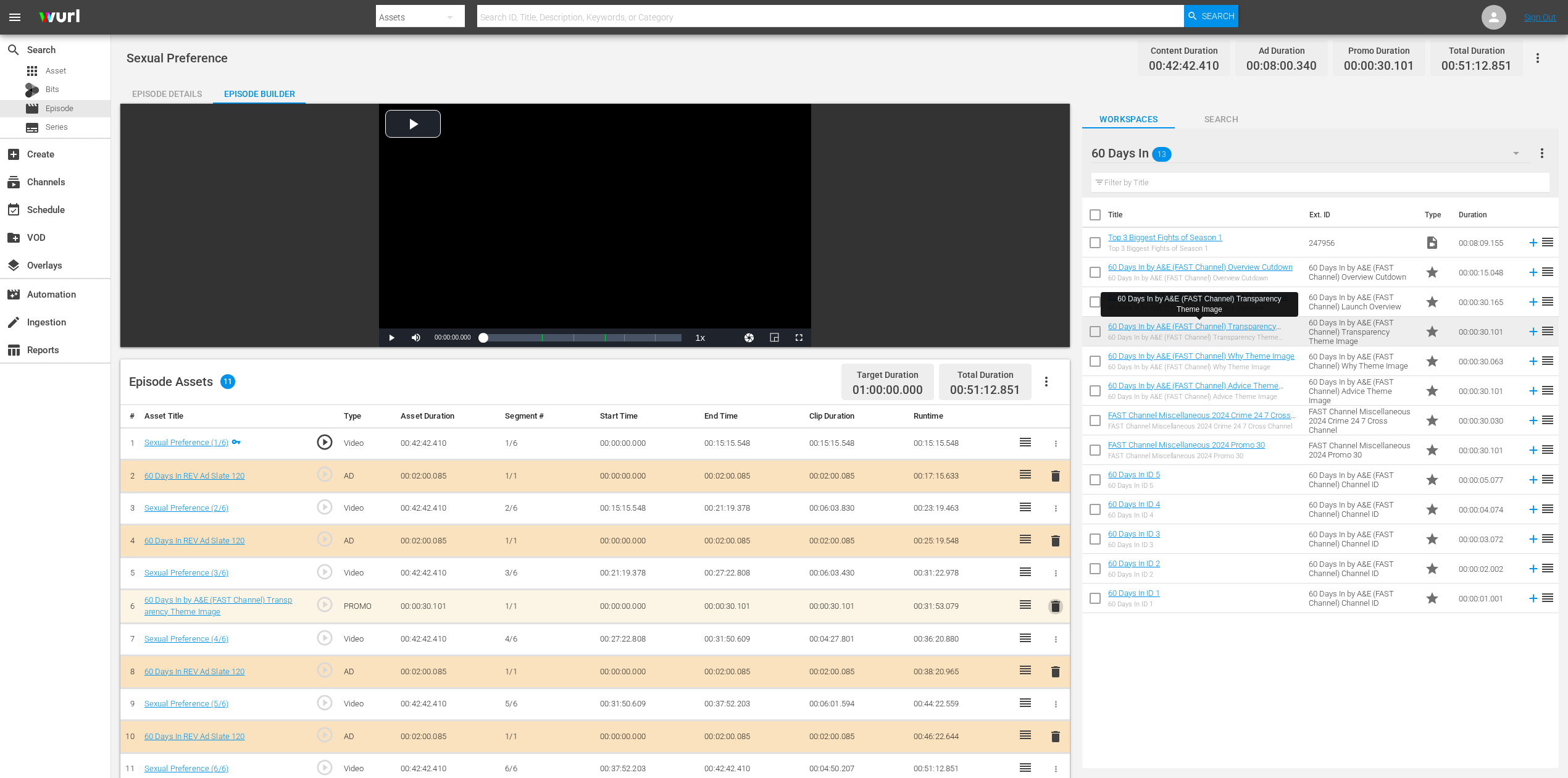
click at [1052, 583] on span "delete" at bounding box center [1056, 606] width 15 height 15
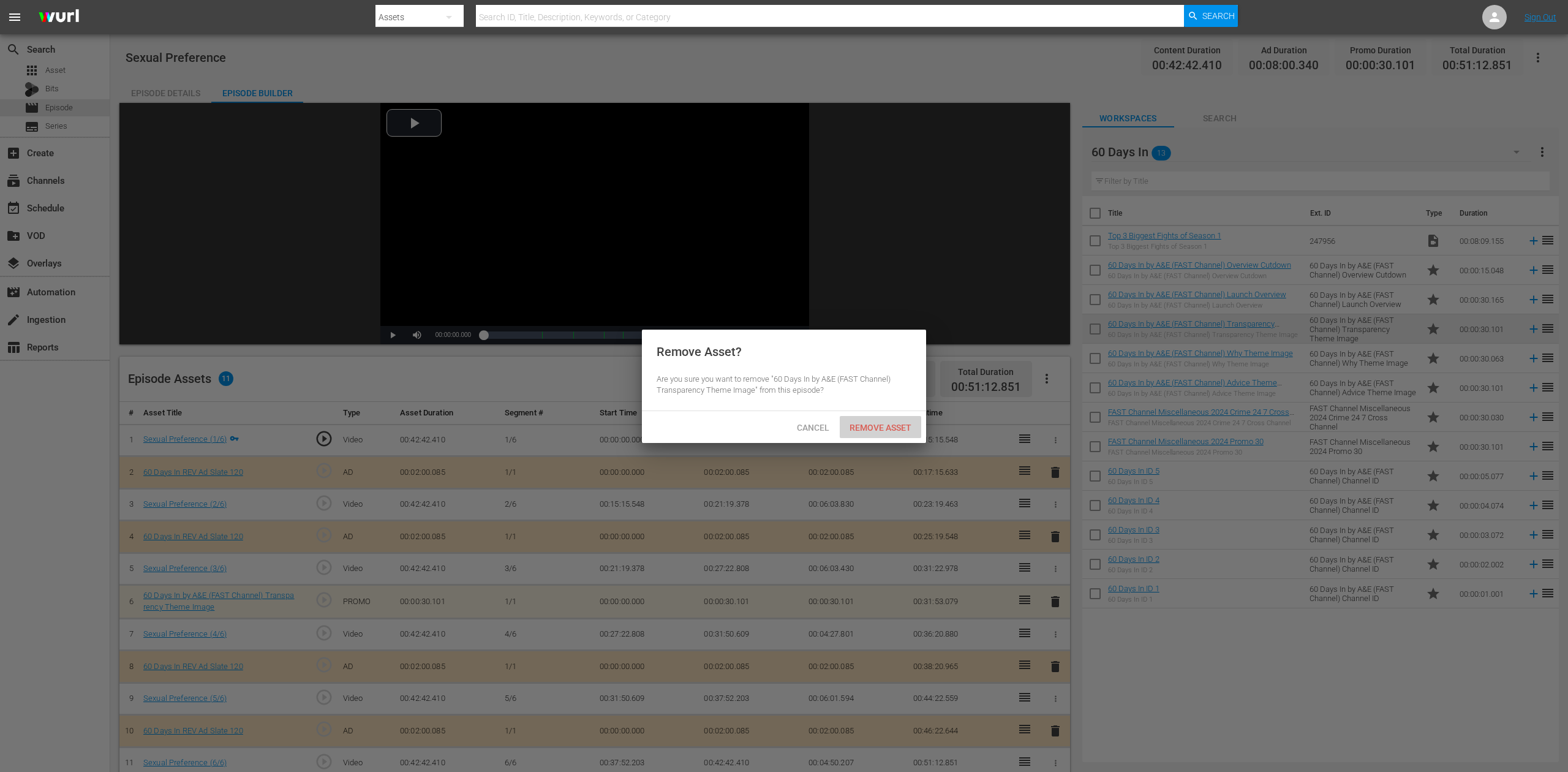
click at [890, 422] on span "Remove Asset" at bounding box center [880, 427] width 81 height 10
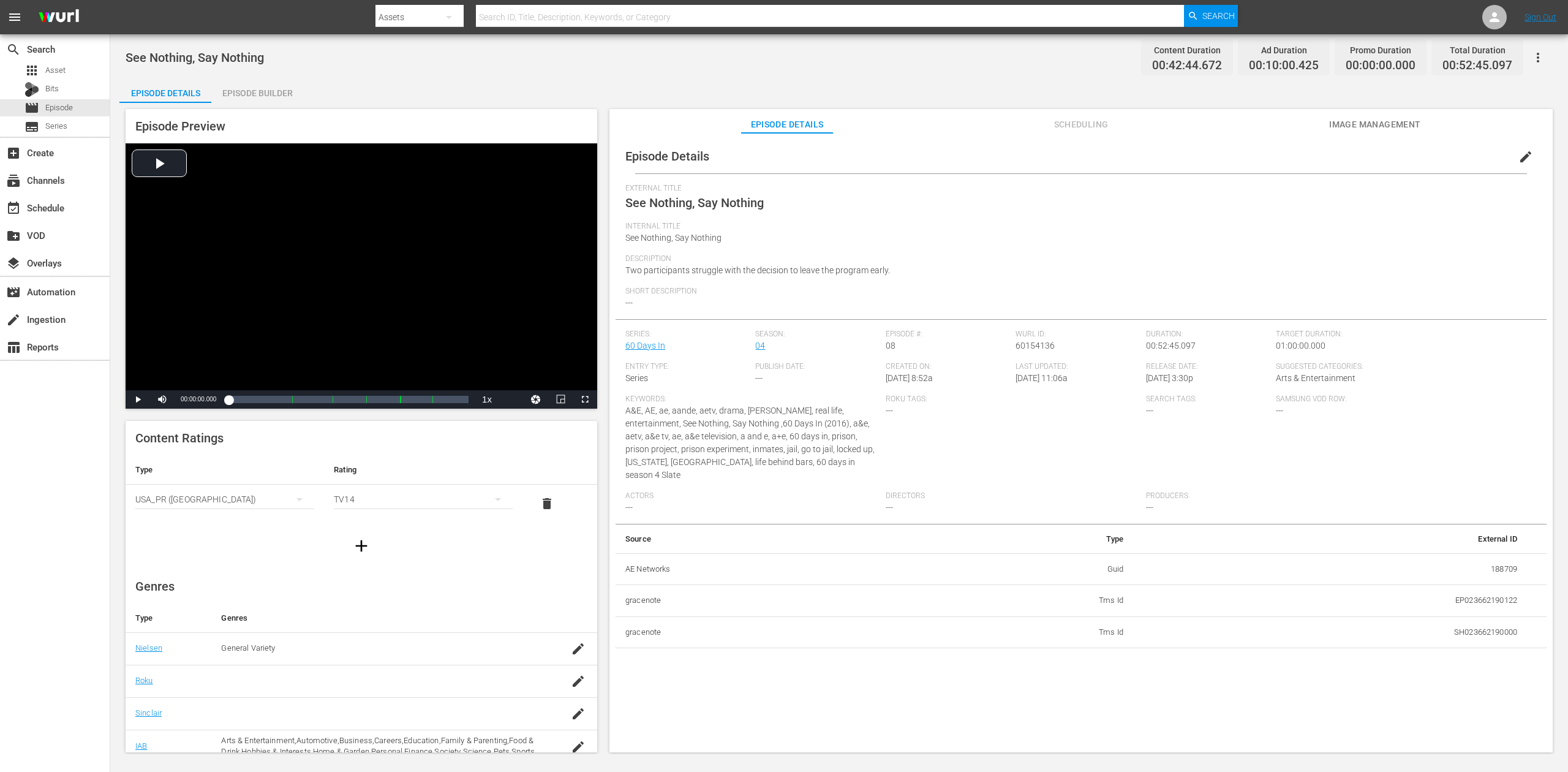
click at [269, 90] on div "Episode Builder" at bounding box center [257, 93] width 92 height 29
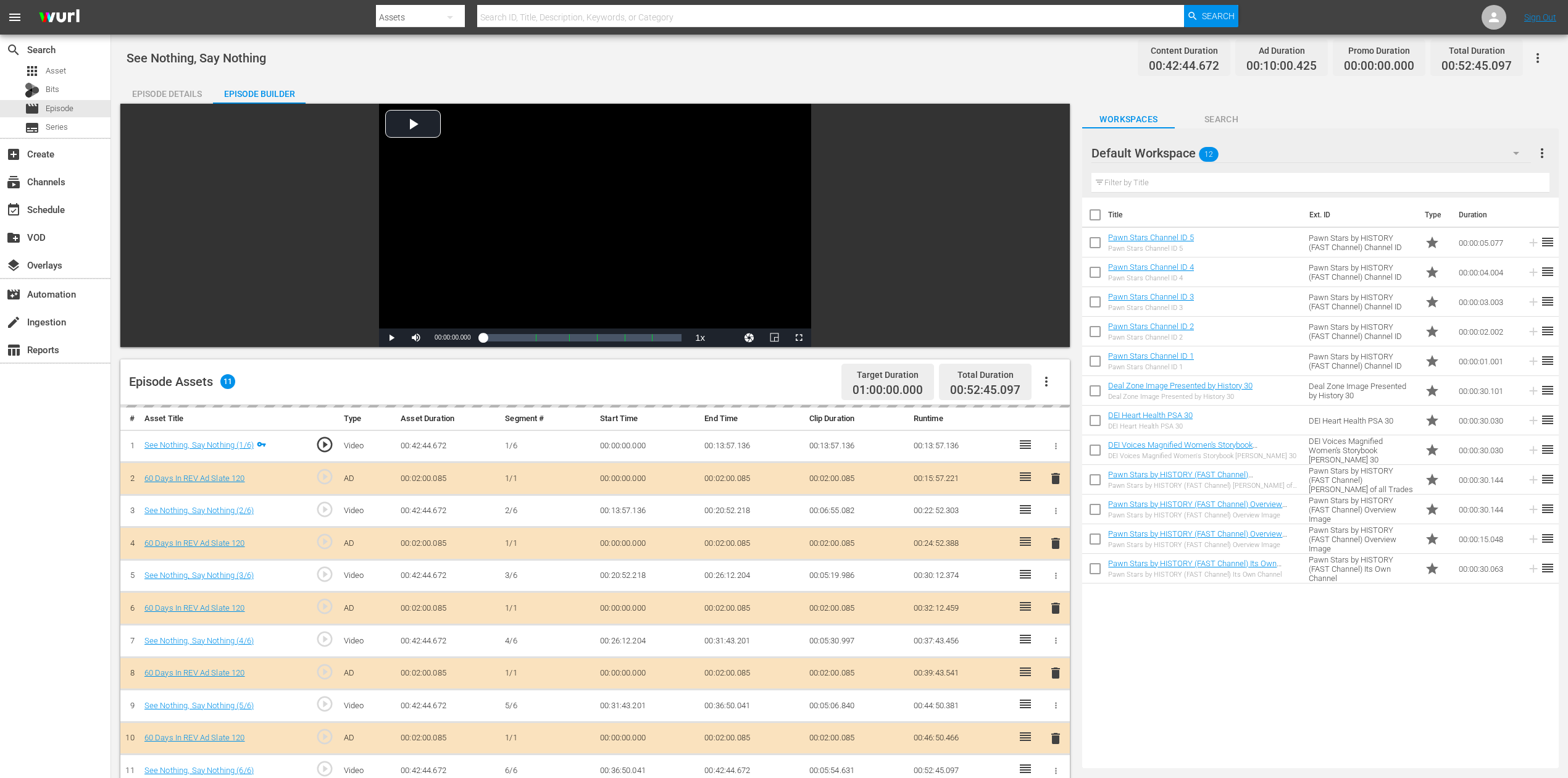
click at [1185, 155] on icon "button" at bounding box center [1516, 154] width 15 height 15
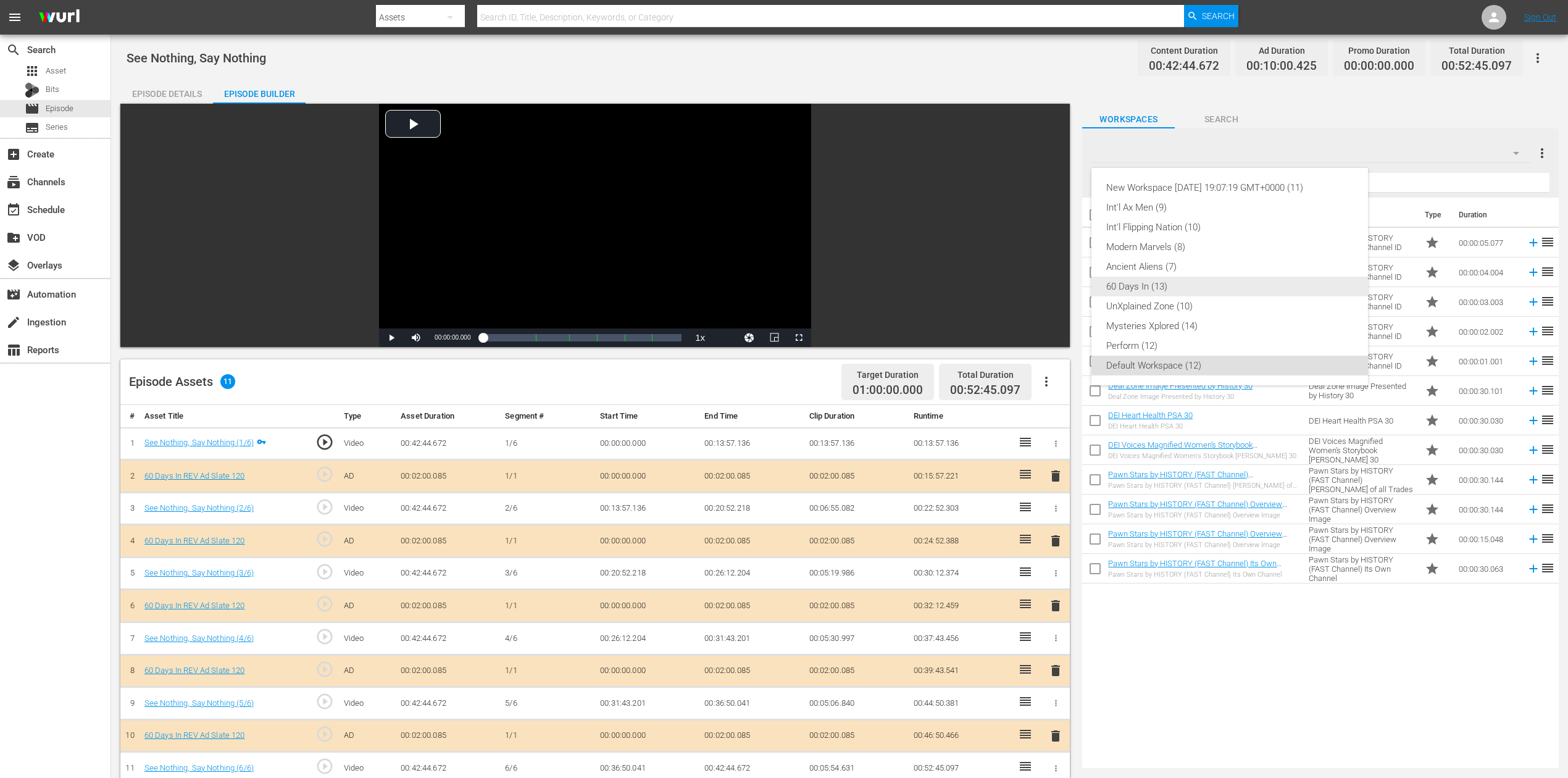
click at [1141, 288] on div "60 Days In (13)" at bounding box center [1230, 286] width 247 height 20
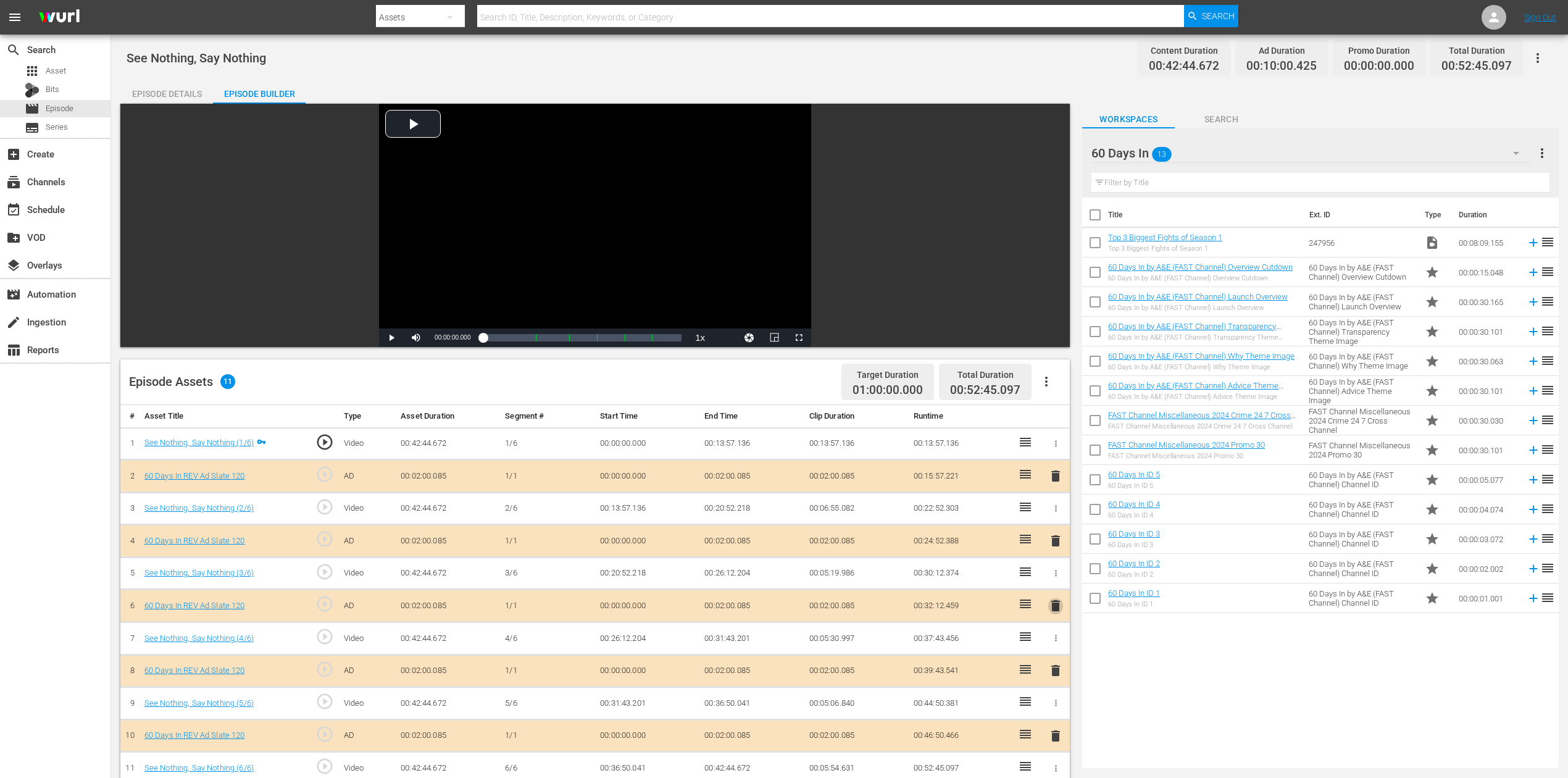
click at [1055, 583] on span "delete" at bounding box center [1056, 606] width 15 height 15
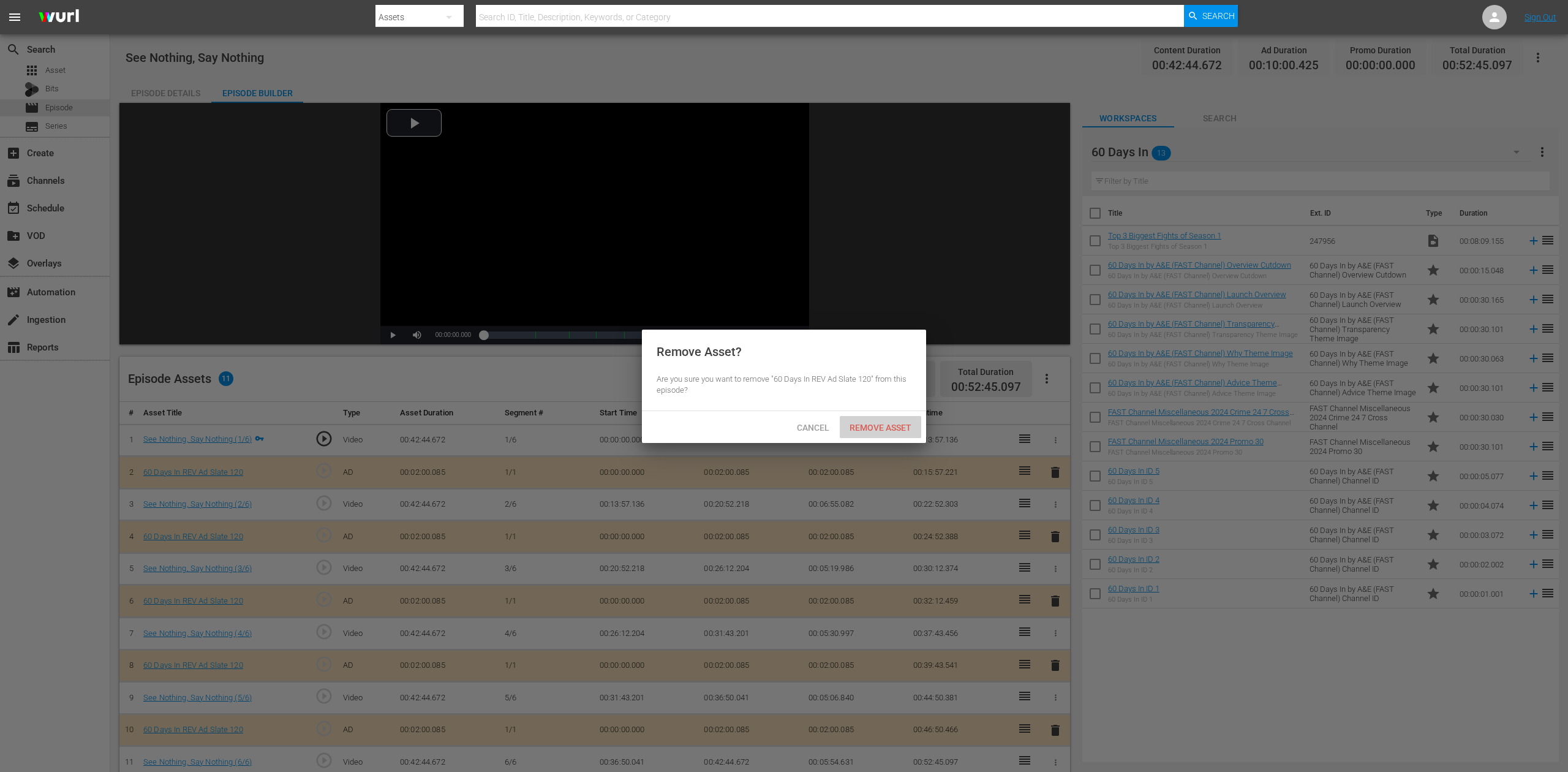
click at [887, 424] on span "Remove Asset" at bounding box center [880, 427] width 81 height 10
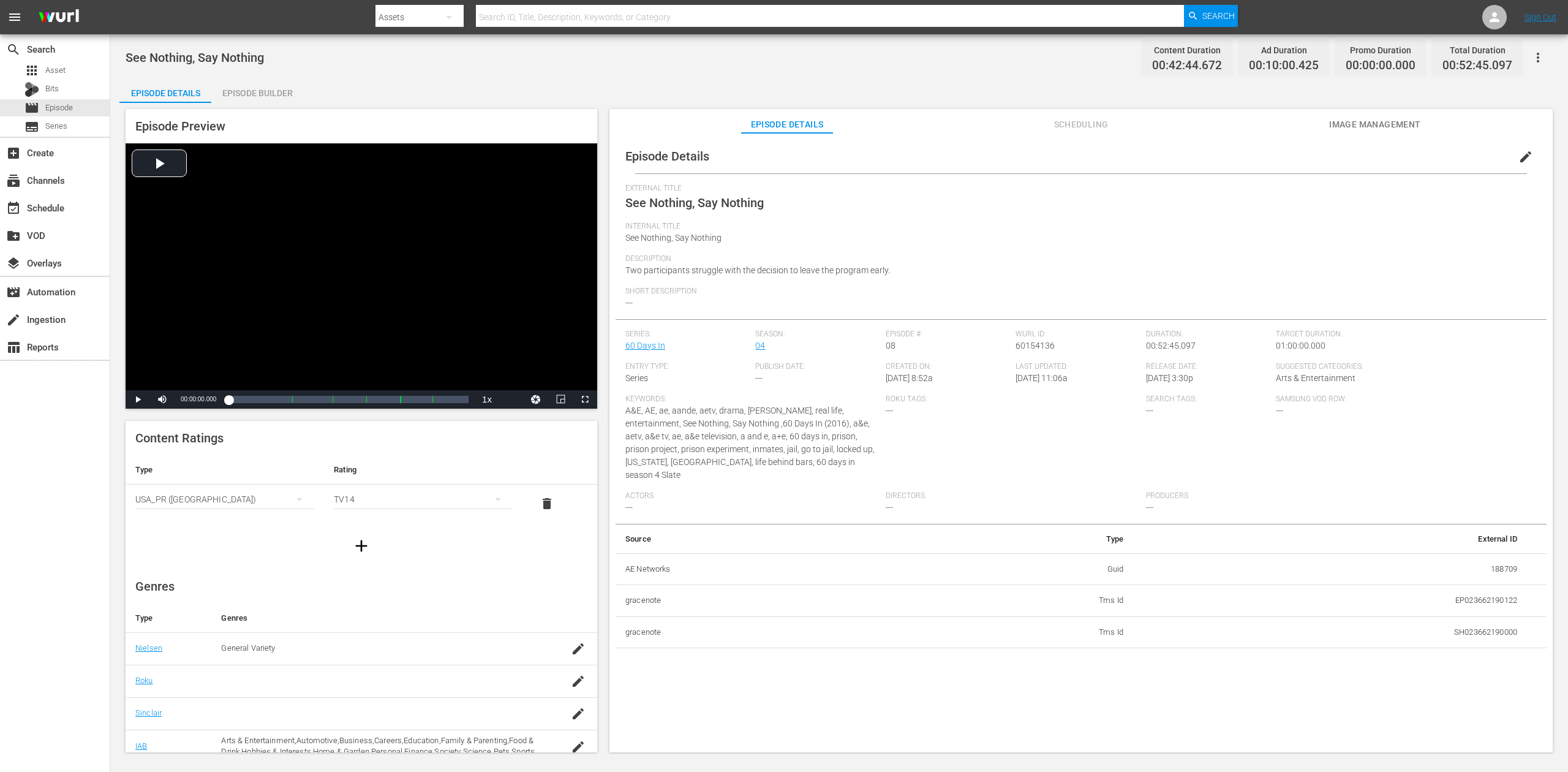
click at [244, 89] on div "Episode Builder" at bounding box center [257, 93] width 92 height 29
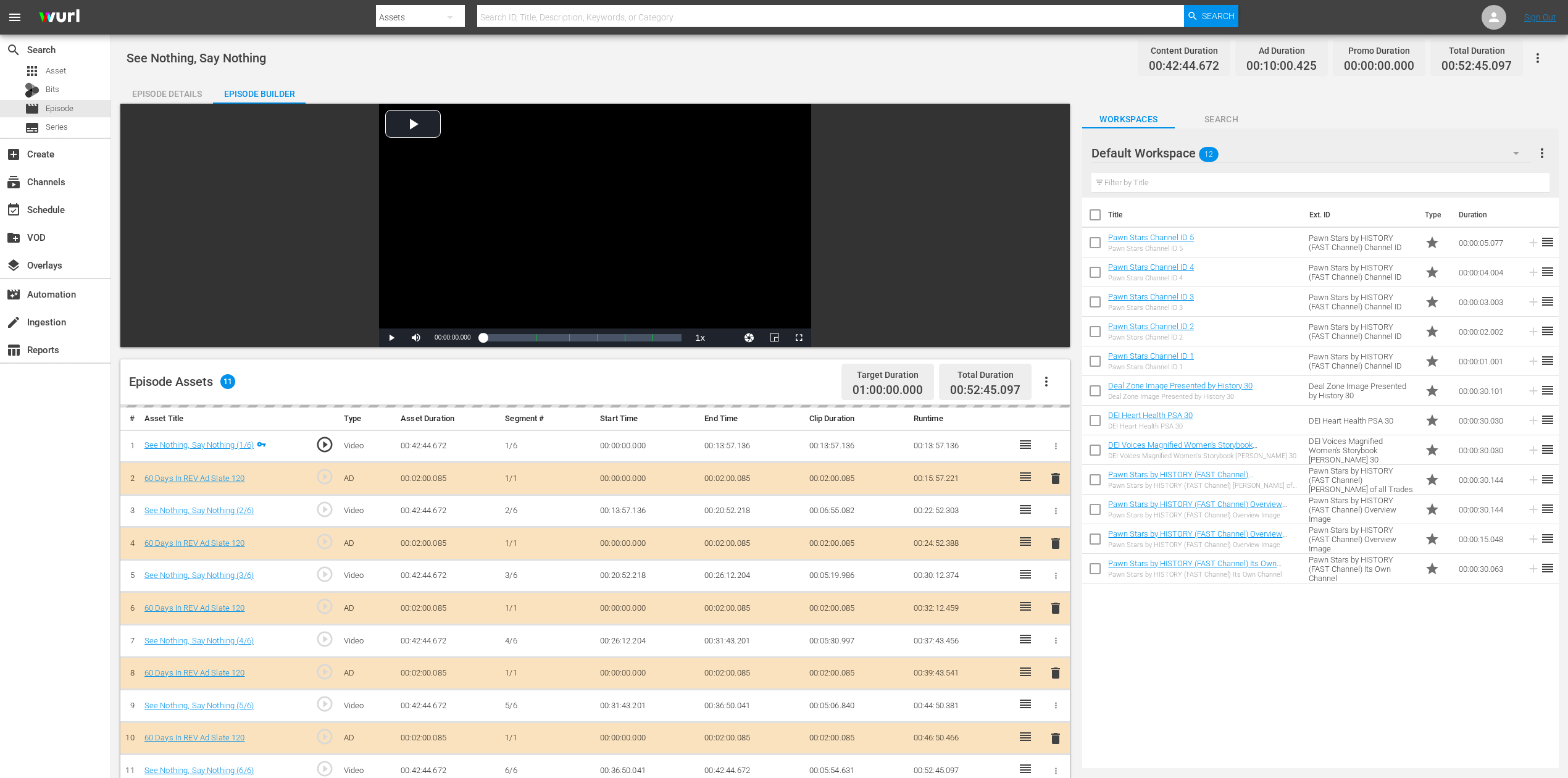
click at [1185, 148] on icon "button" at bounding box center [1516, 154] width 15 height 15
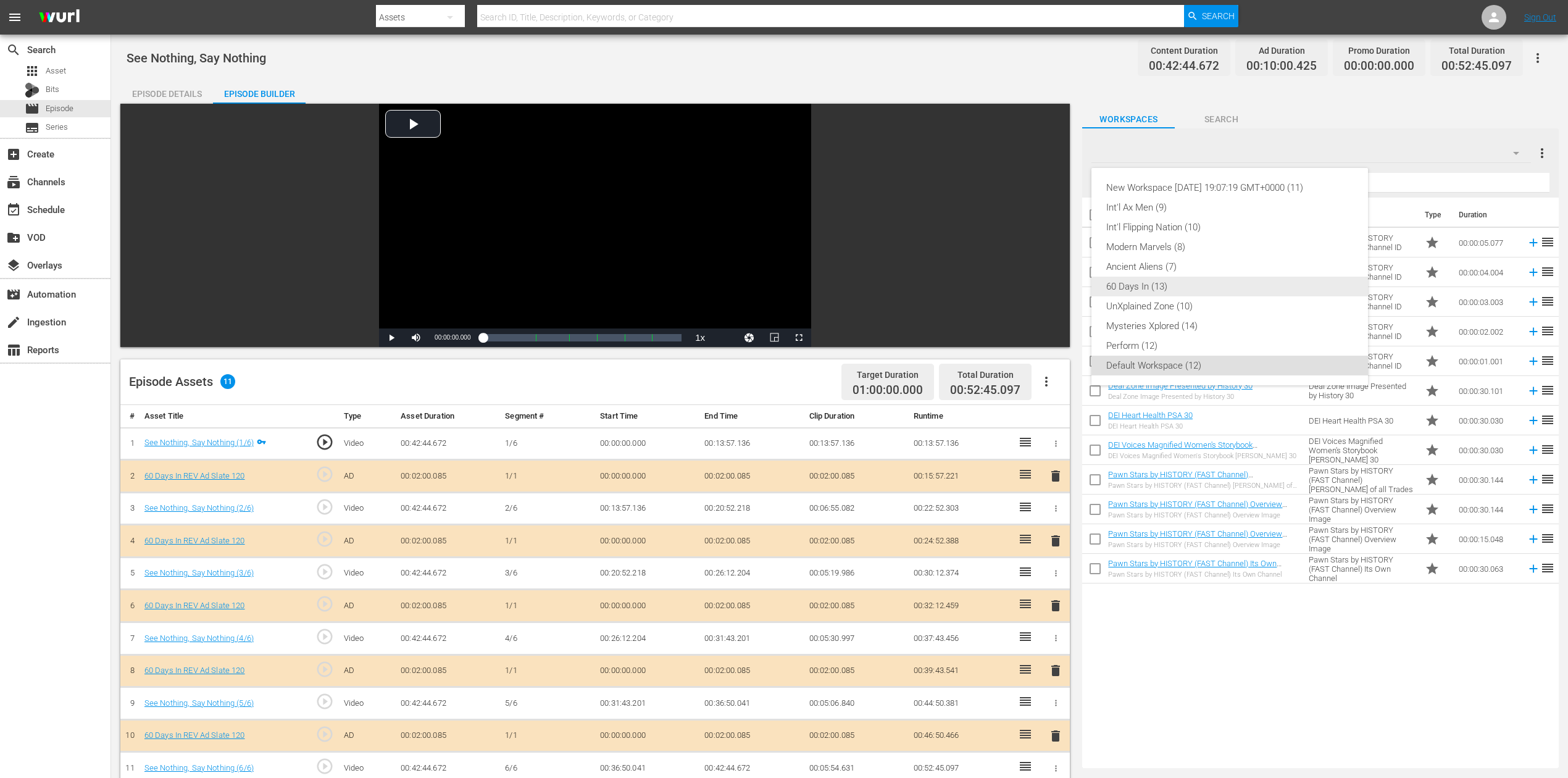
click at [1159, 284] on div "60 Days In (13)" at bounding box center [1230, 286] width 247 height 20
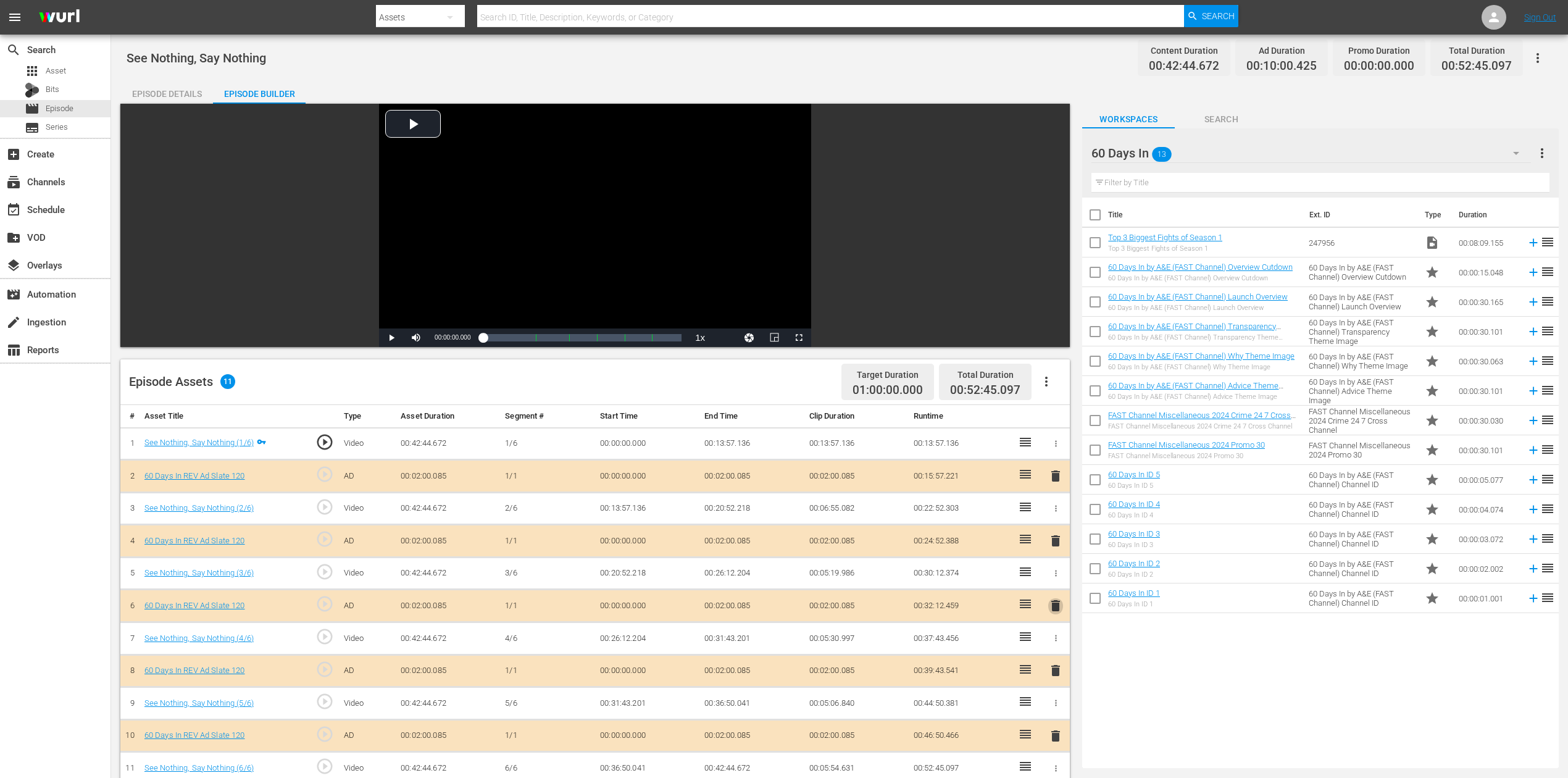
click at [1053, 583] on span "delete" at bounding box center [1056, 606] width 15 height 15
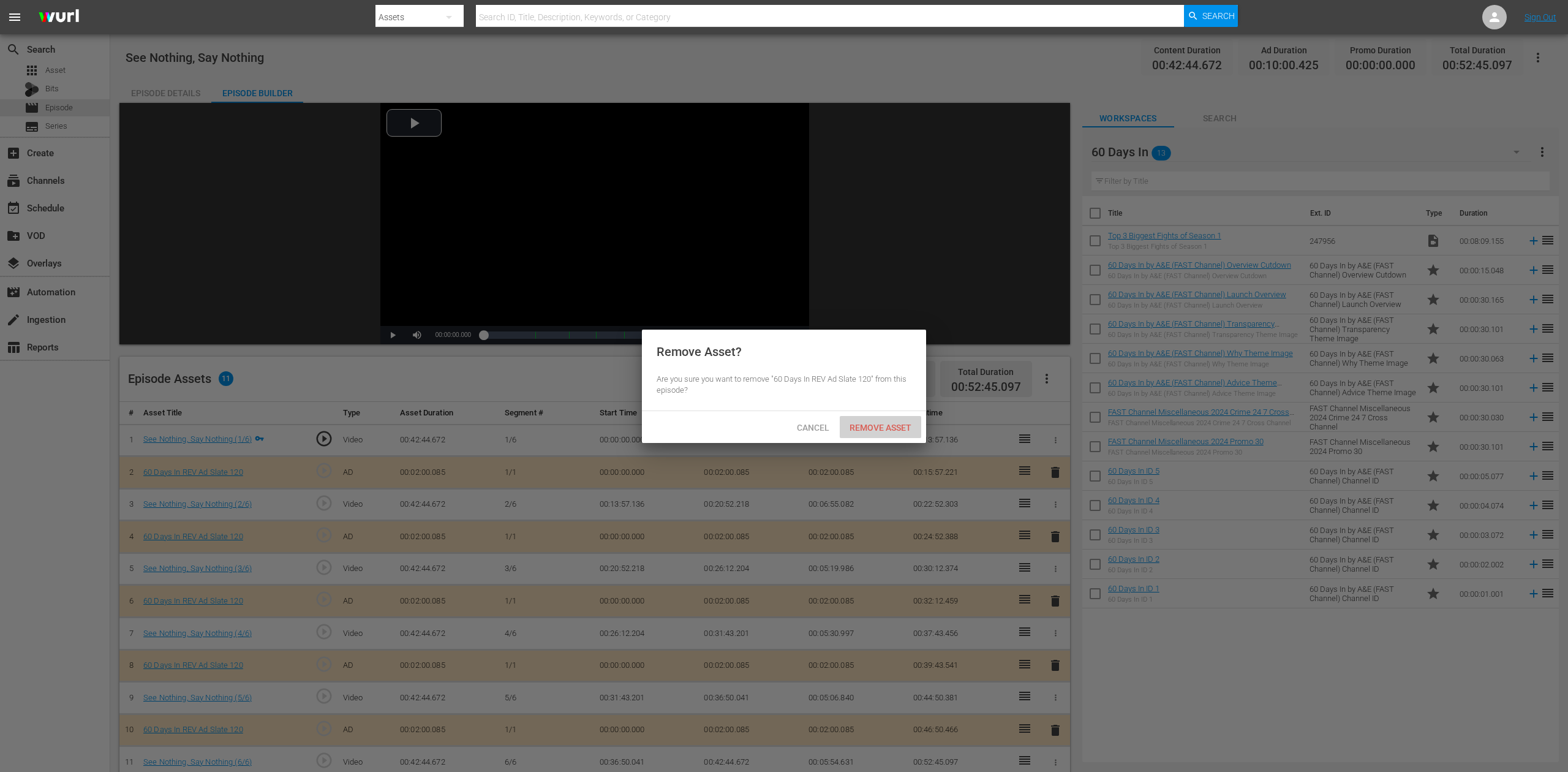
click at [890, 427] on span "Remove Asset" at bounding box center [880, 427] width 81 height 10
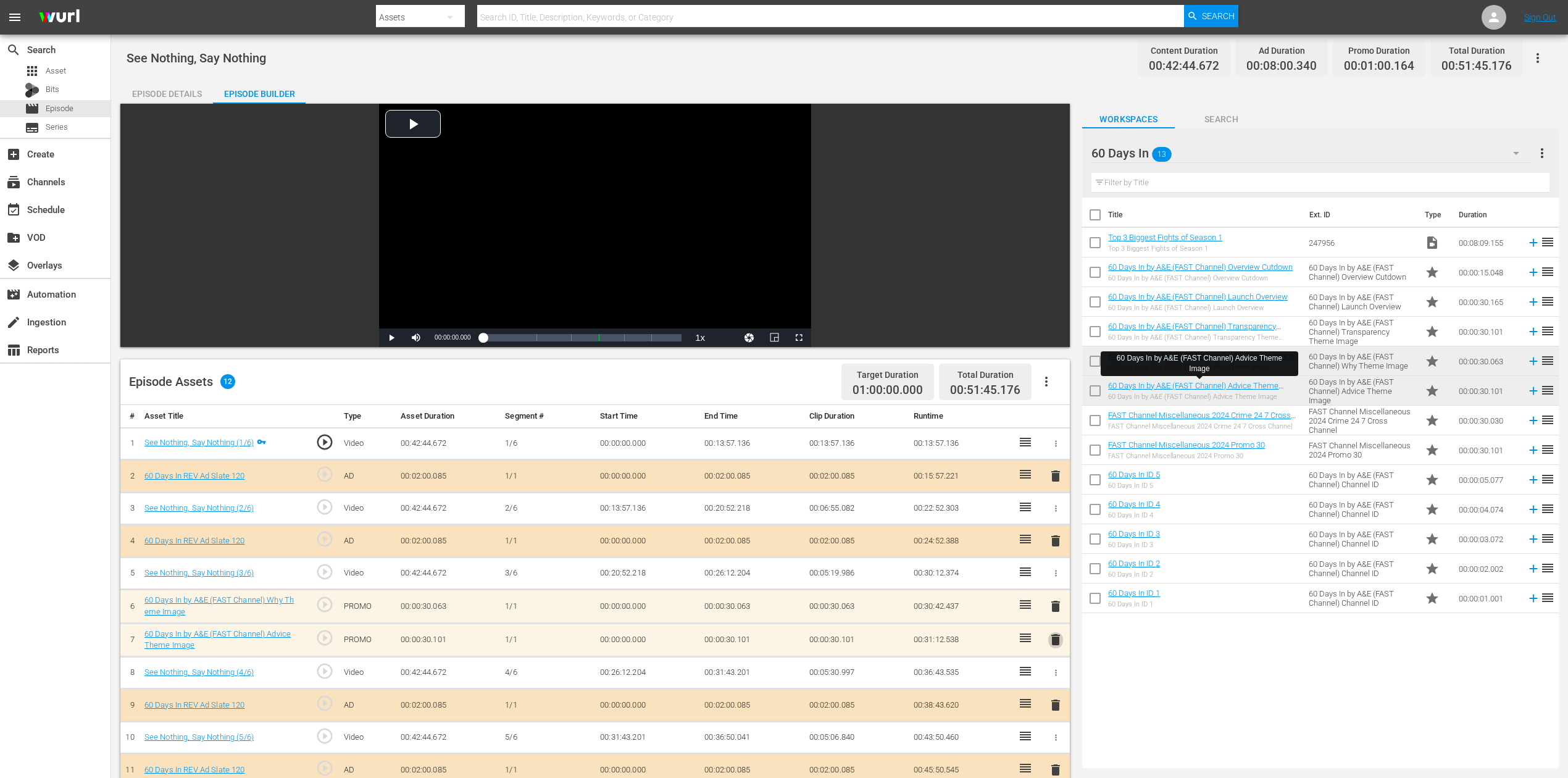
click at [1055, 583] on span "delete" at bounding box center [1056, 639] width 15 height 15
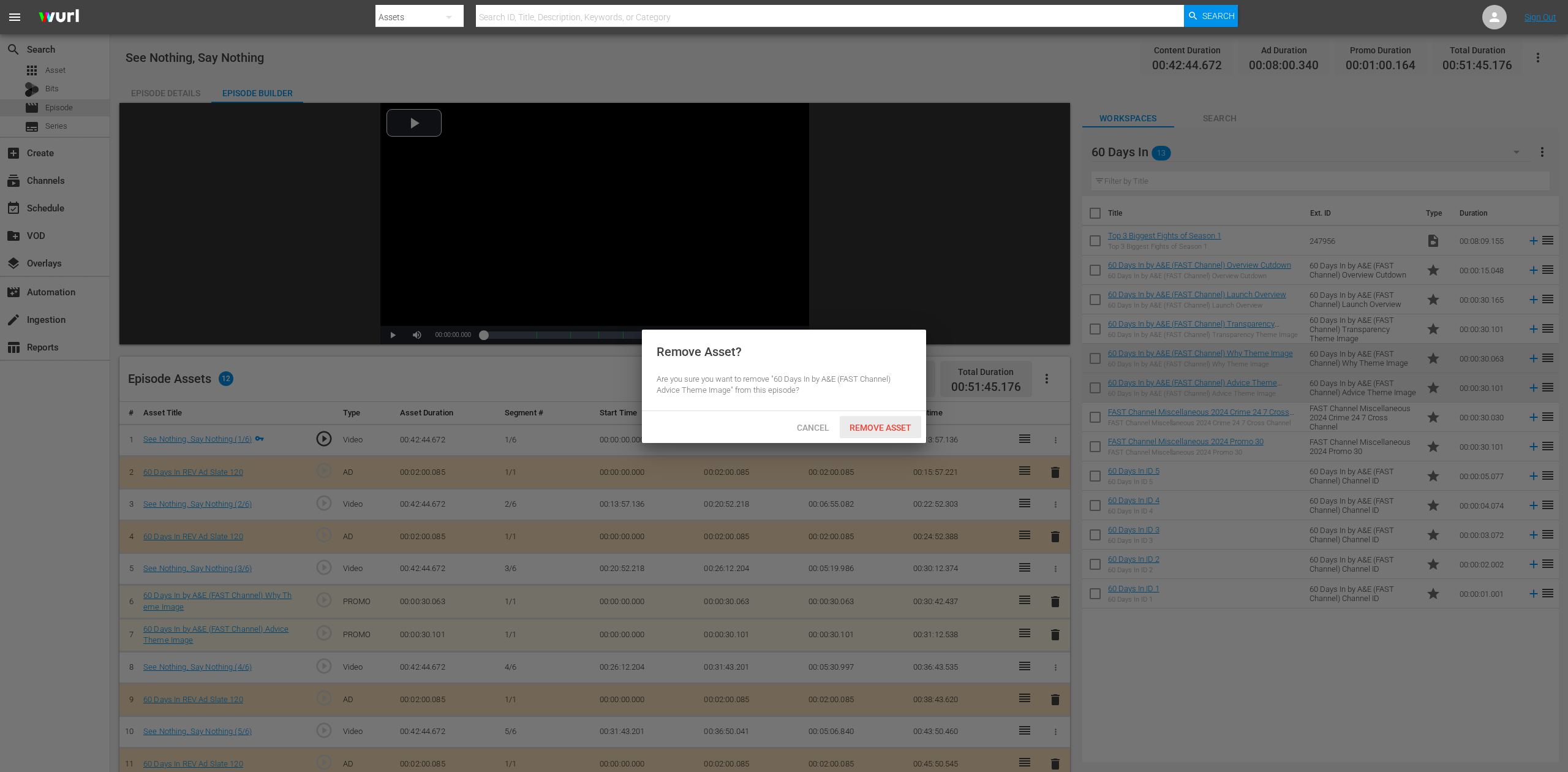
click at [880, 420] on div "Remove Asset" at bounding box center [880, 427] width 81 height 22
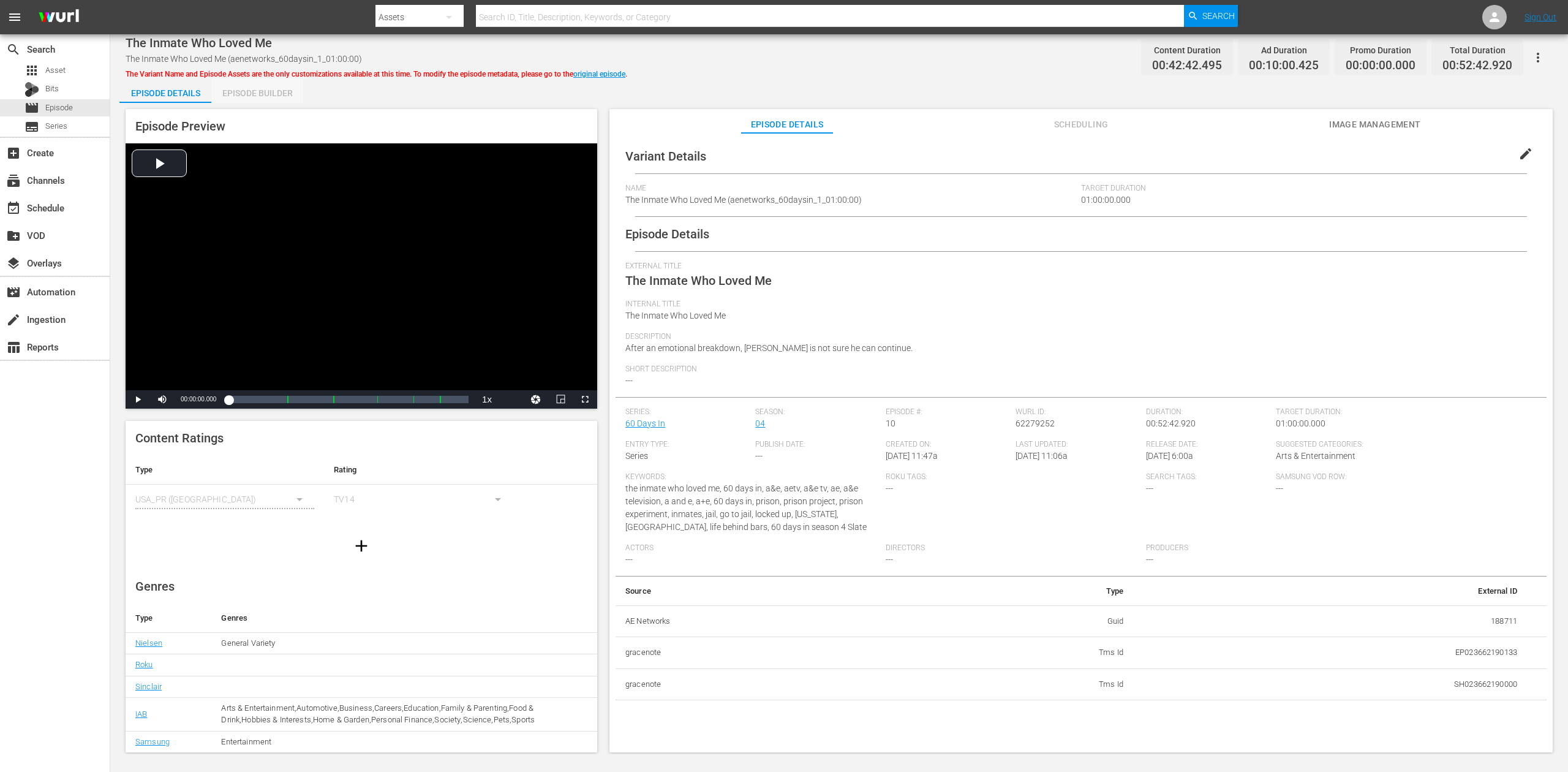
click at [253, 88] on div "Episode Builder" at bounding box center [257, 93] width 92 height 29
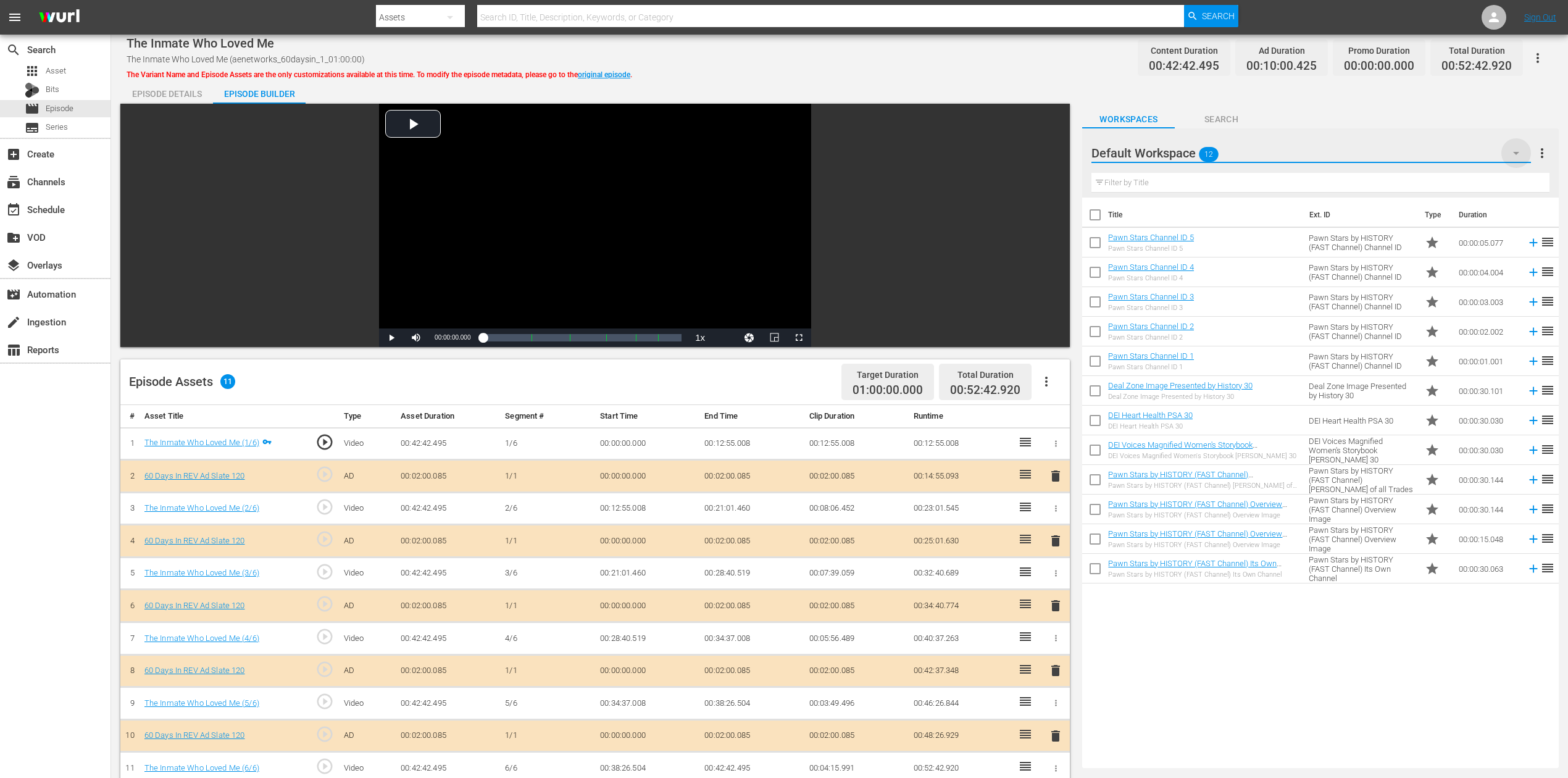
click at [1185, 152] on icon "button" at bounding box center [1515, 154] width 6 height 3
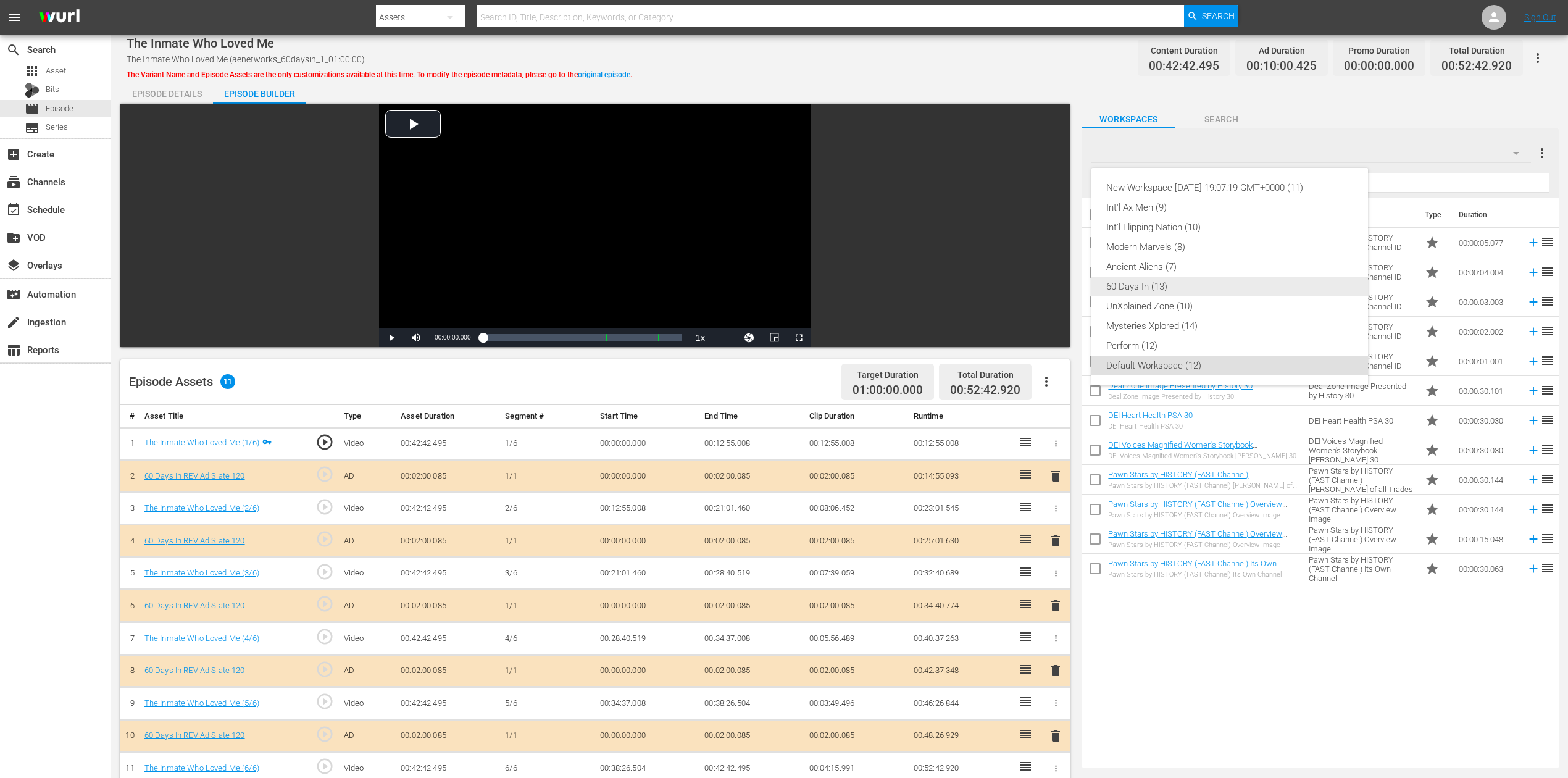
click at [1171, 280] on div "60 Days In (13)" at bounding box center [1230, 286] width 247 height 20
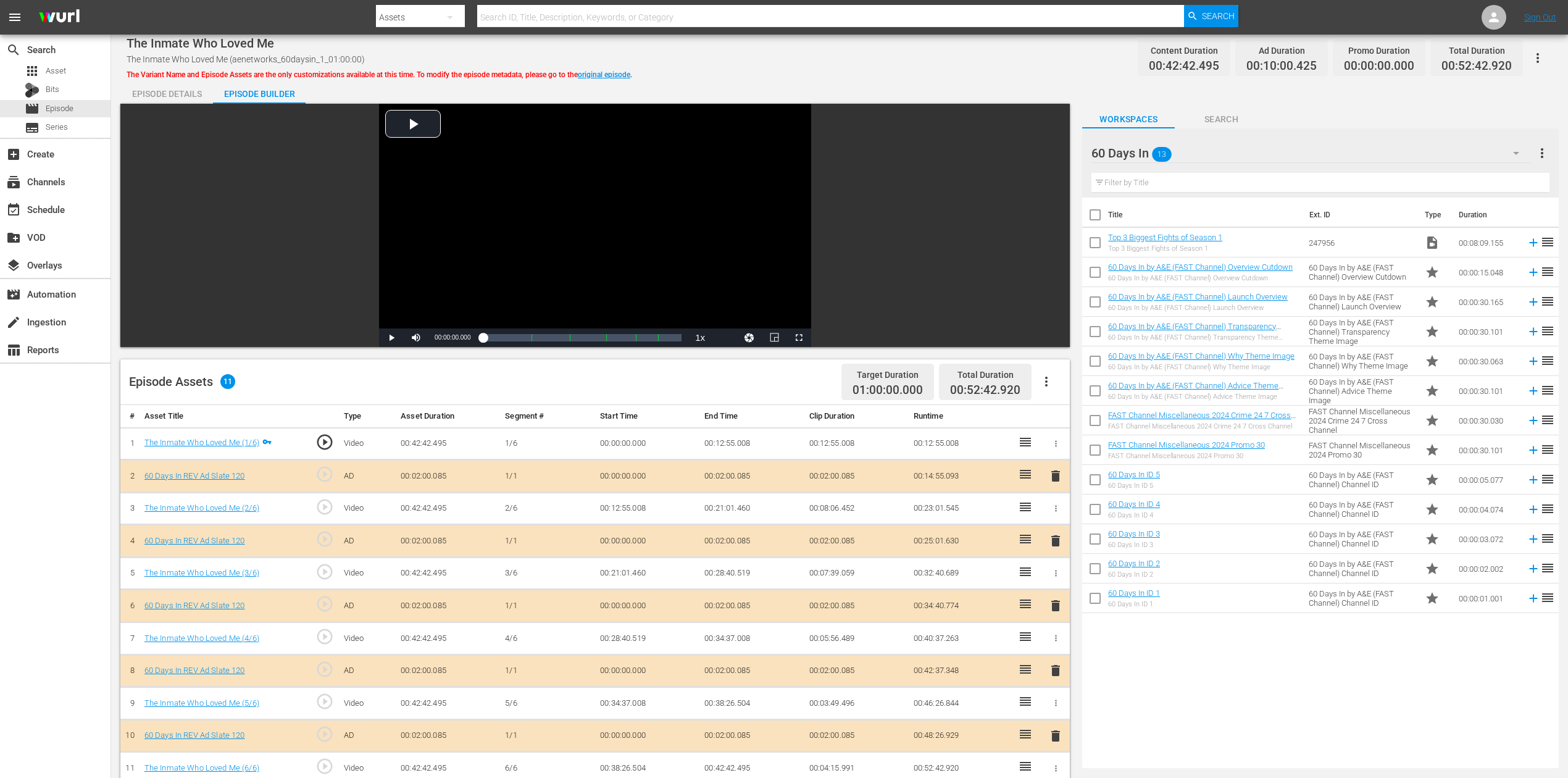
click at [1057, 583] on span "delete" at bounding box center [1056, 606] width 15 height 15
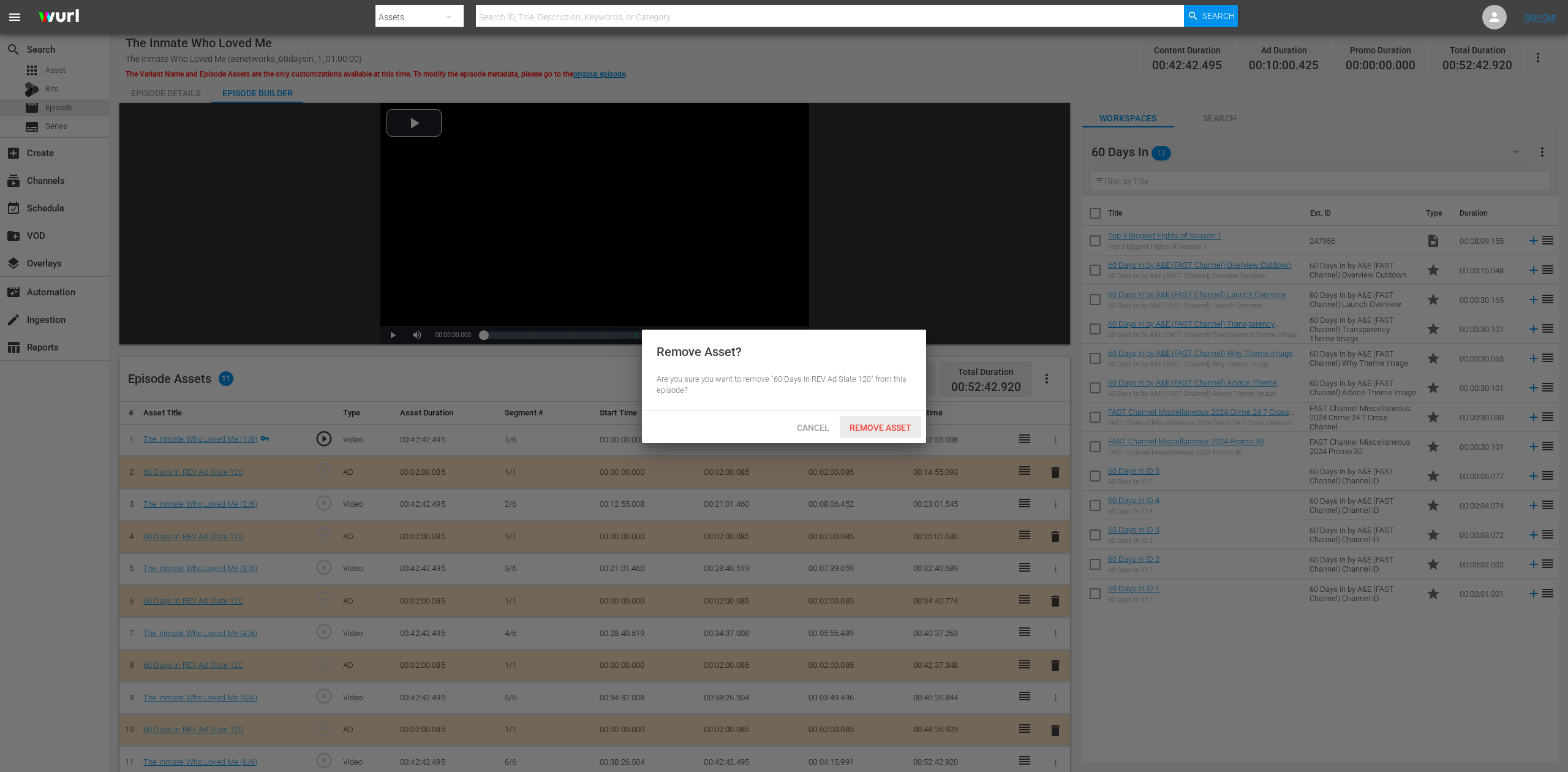
click at [887, 422] on div "Remove Asset" at bounding box center [880, 427] width 81 height 22
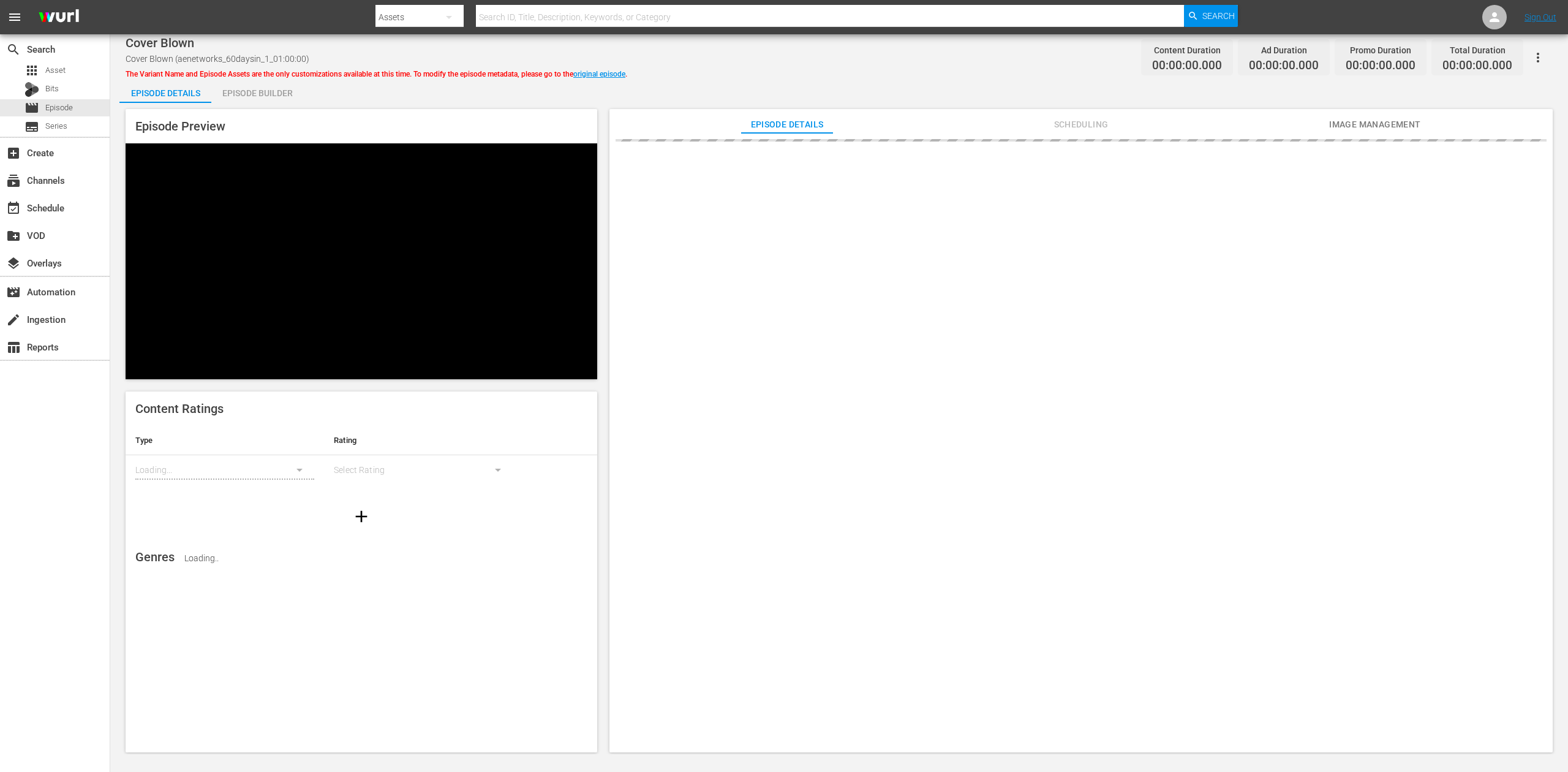
click at [275, 88] on div "Episode Builder" at bounding box center [257, 93] width 92 height 29
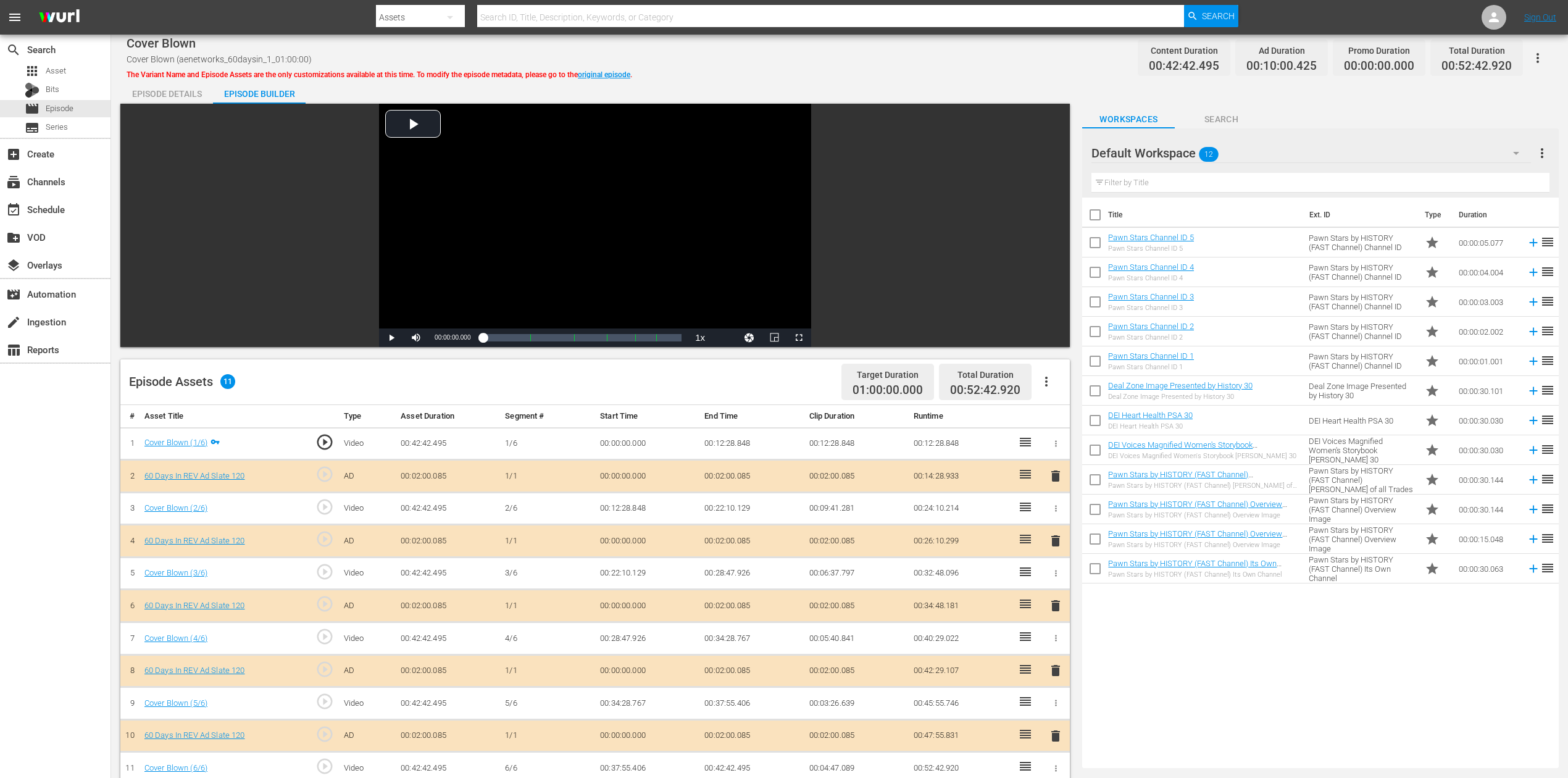
click at [1185, 148] on icon "button" at bounding box center [1516, 154] width 15 height 15
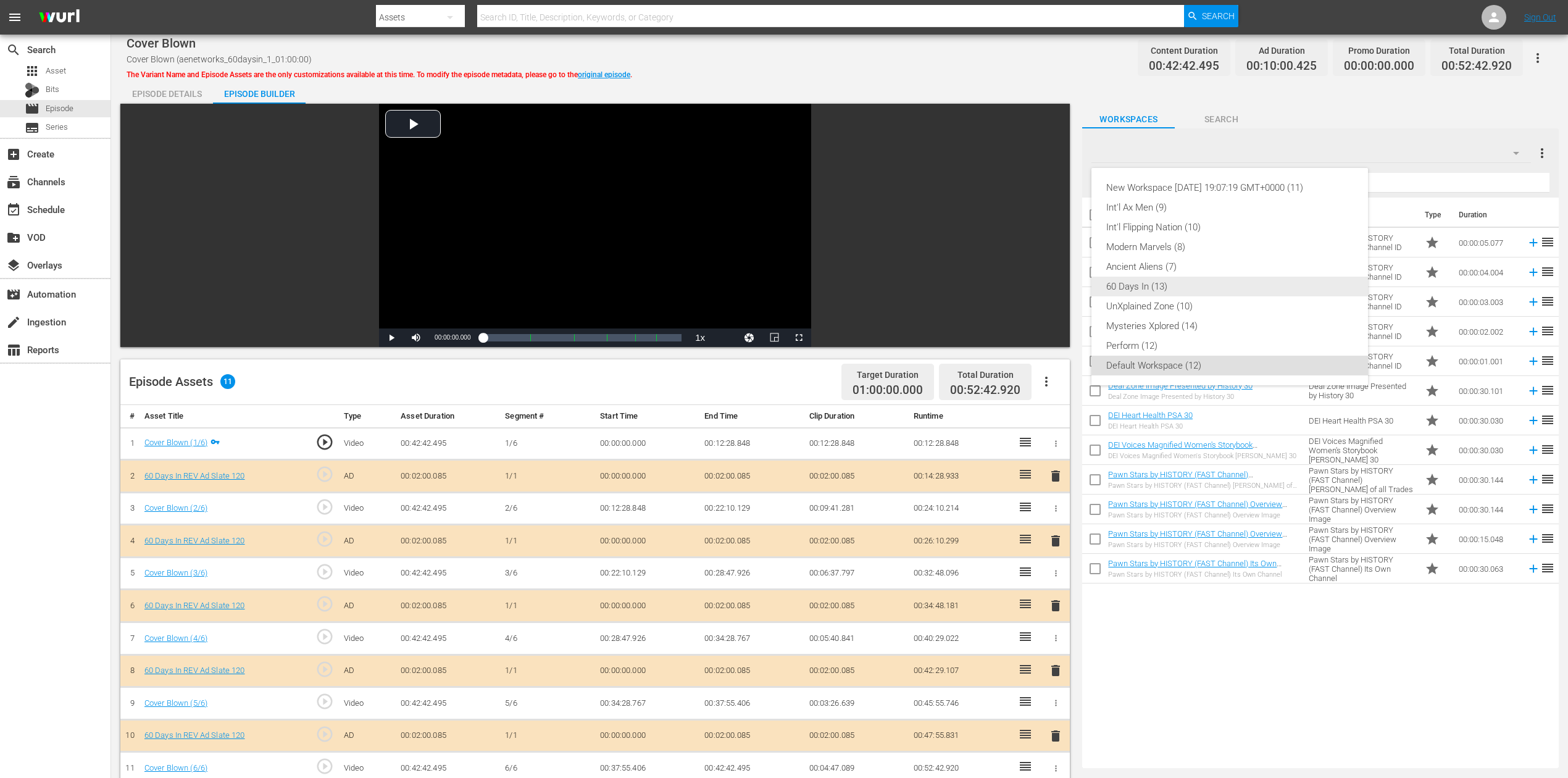
click at [1163, 287] on div "60 Days In (13)" at bounding box center [1230, 286] width 247 height 20
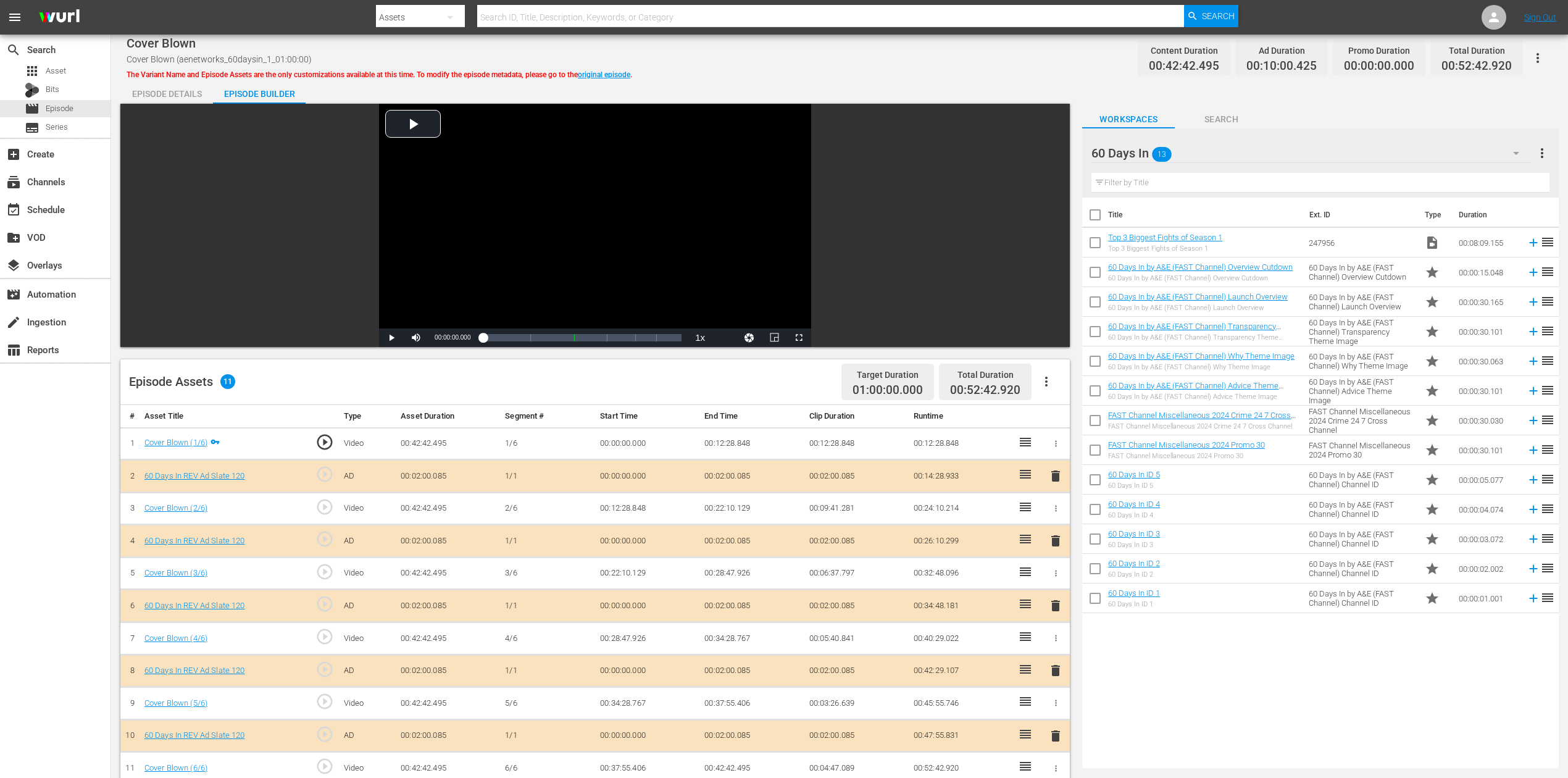
click at [1055, 583] on span "delete" at bounding box center [1056, 606] width 15 height 15
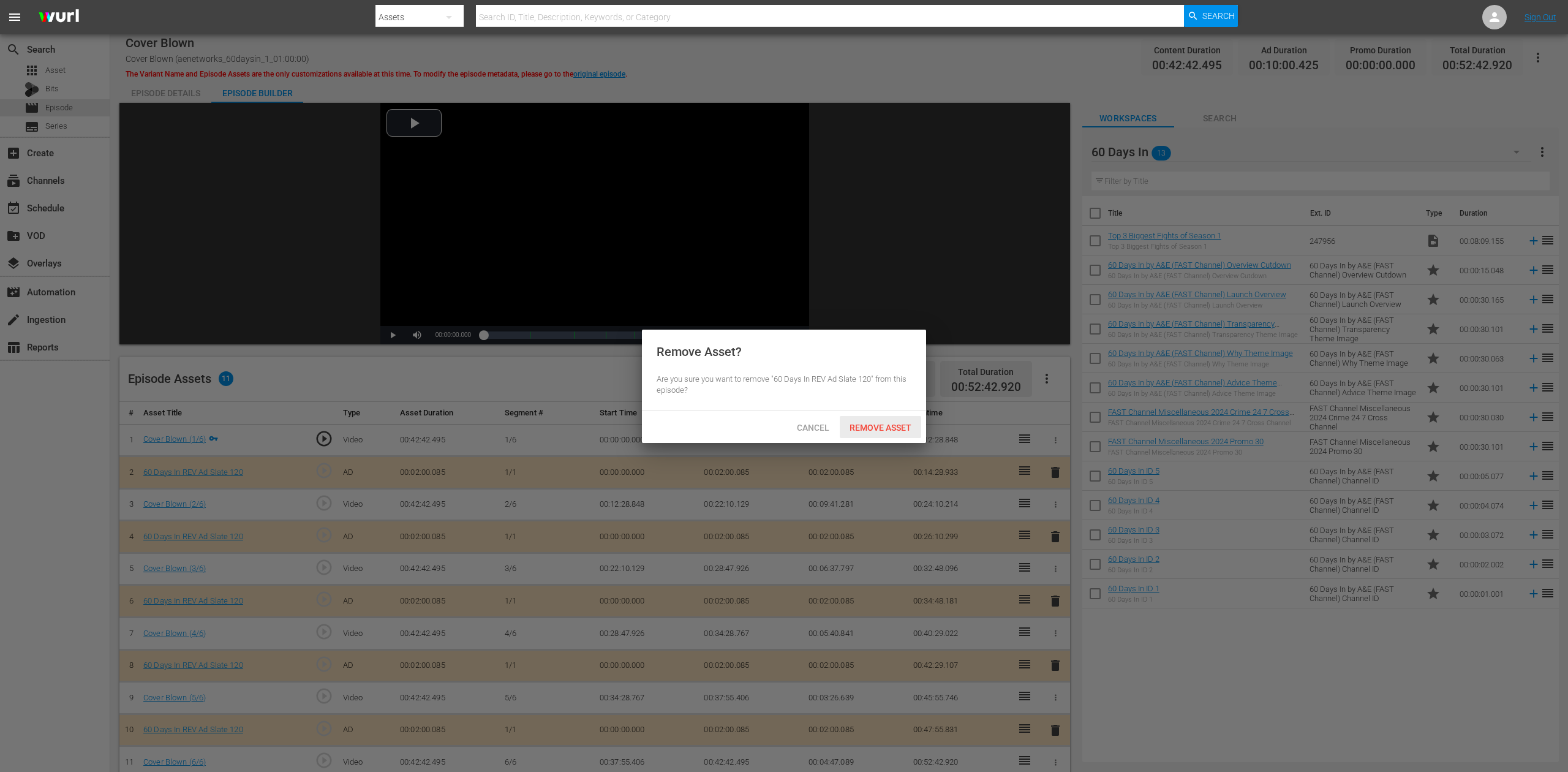
click at [885, 424] on span "Remove Asset" at bounding box center [880, 427] width 81 height 10
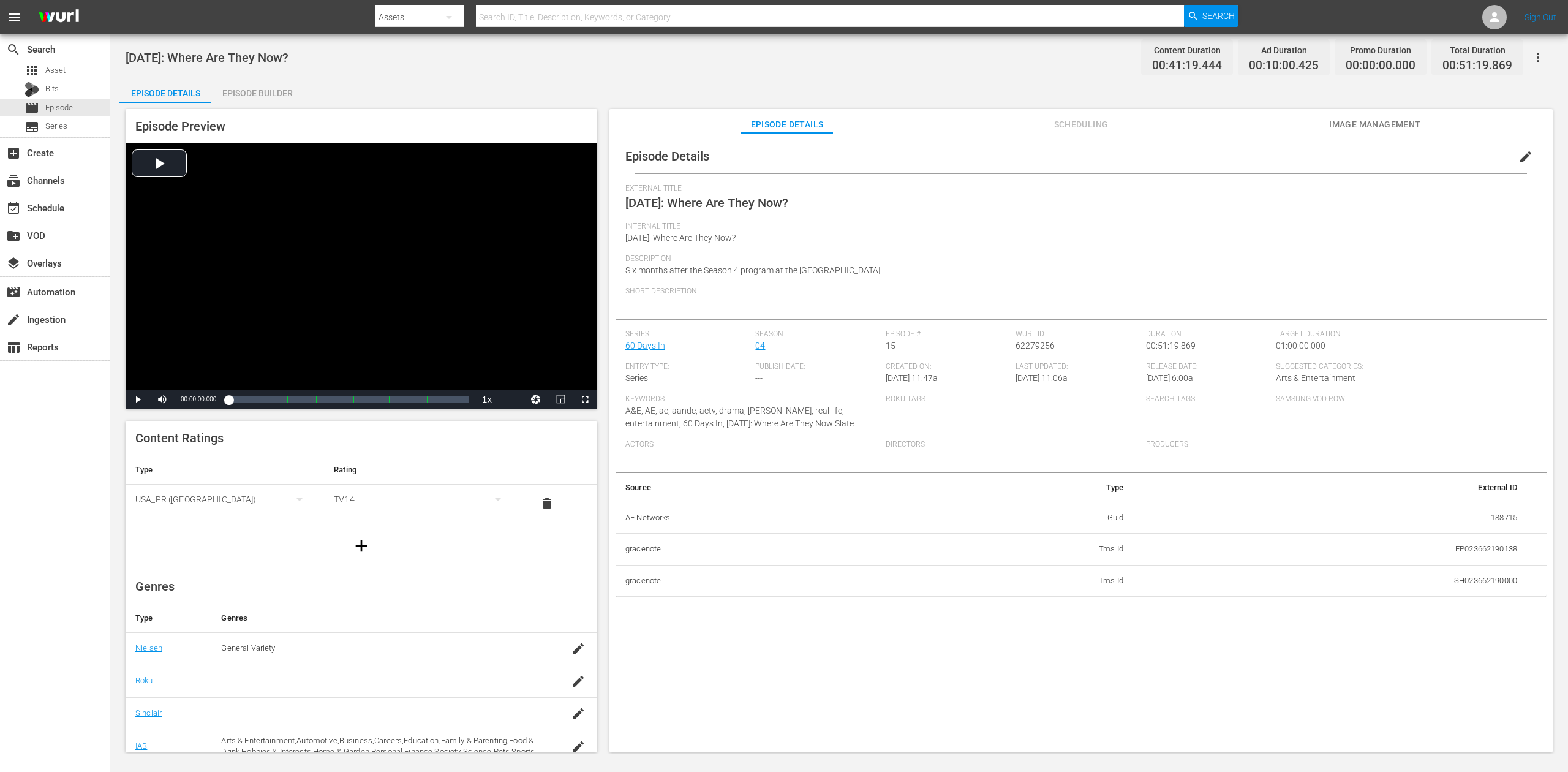
click at [263, 89] on div "Episode Builder" at bounding box center [257, 93] width 92 height 29
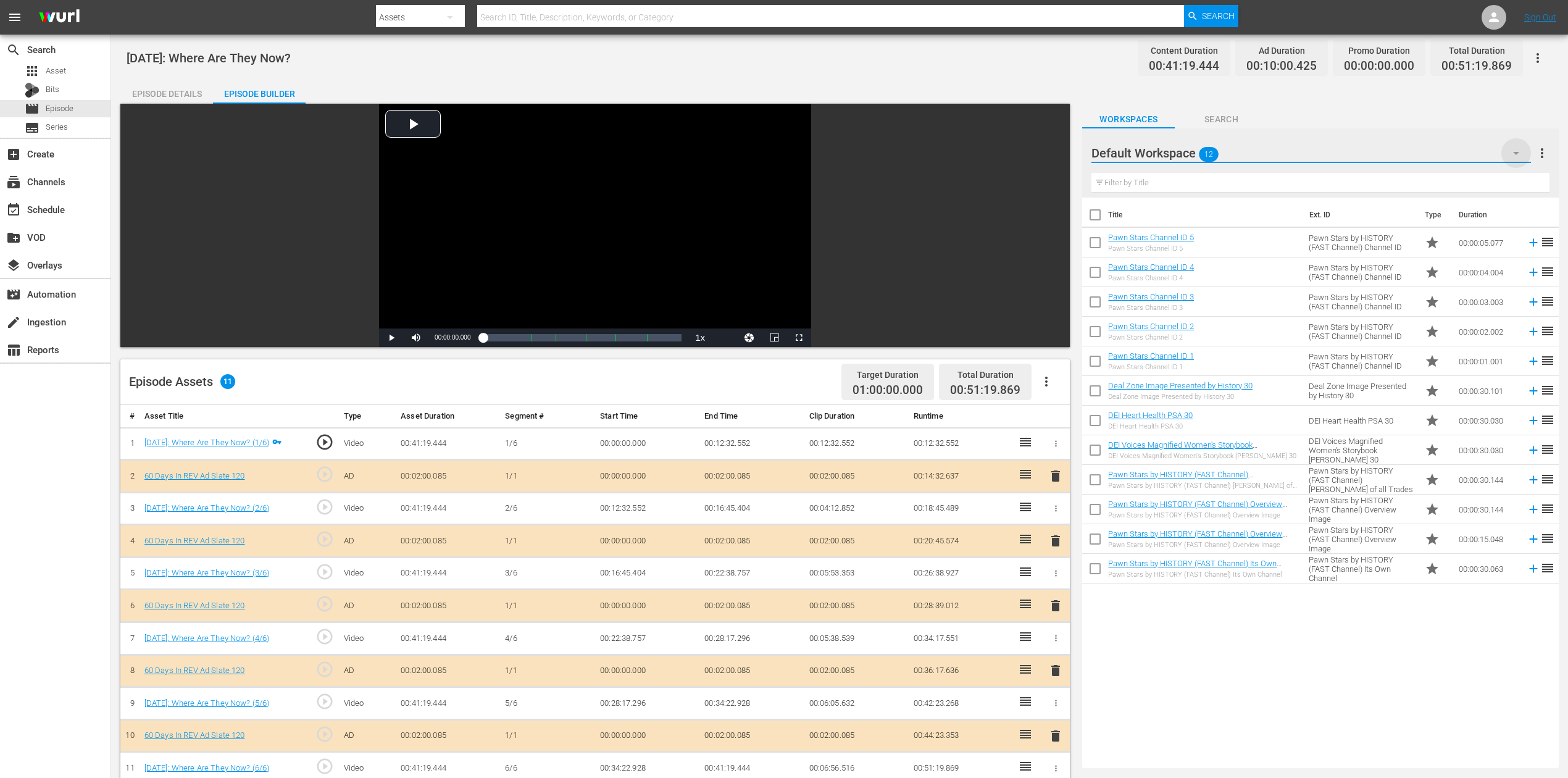
click at [1185, 151] on icon "button" at bounding box center [1516, 154] width 15 height 15
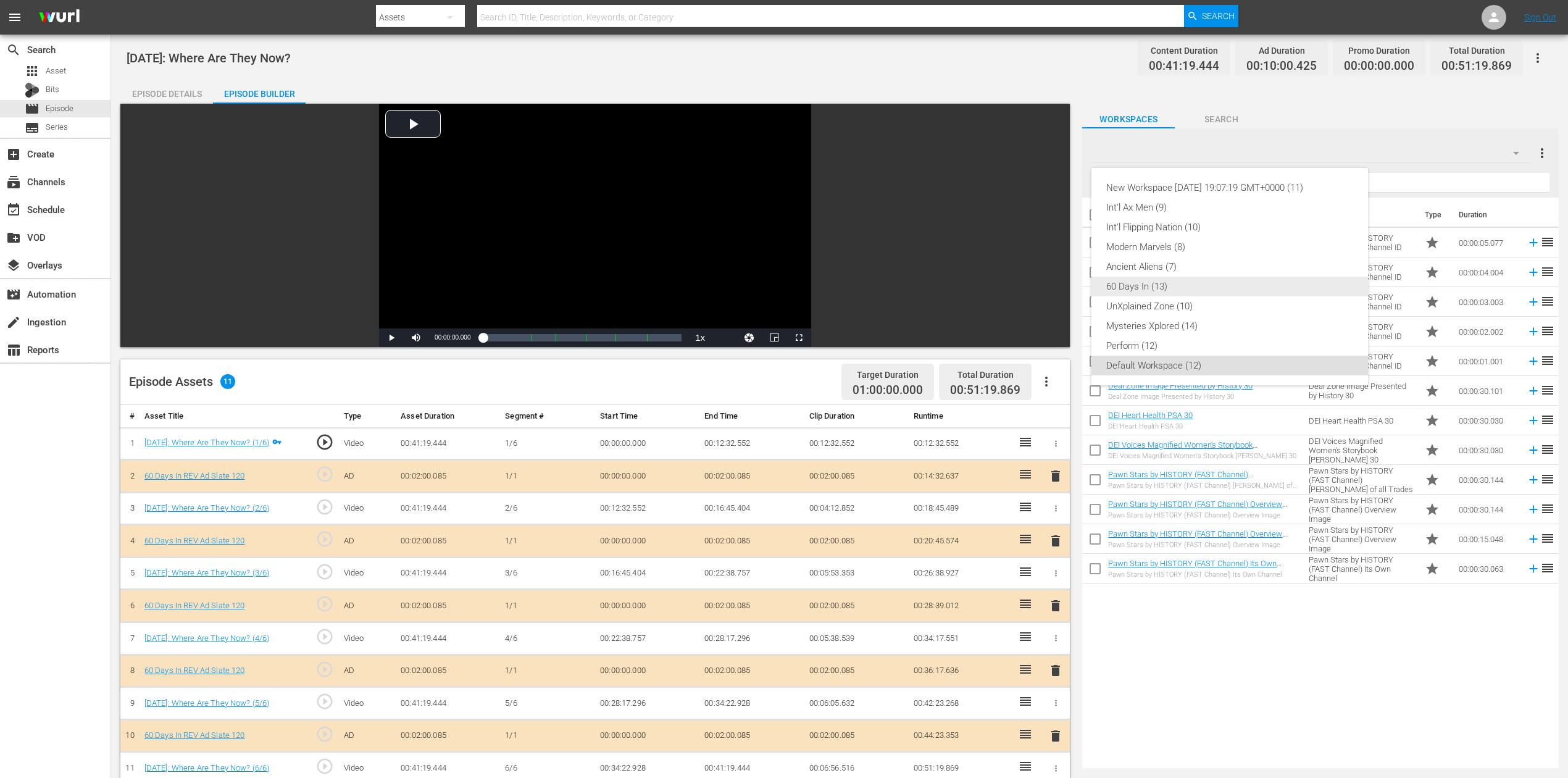
click at [1146, 283] on div "60 Days In (13)" at bounding box center [1230, 286] width 247 height 20
